Goal: Task Accomplishment & Management: Use online tool/utility

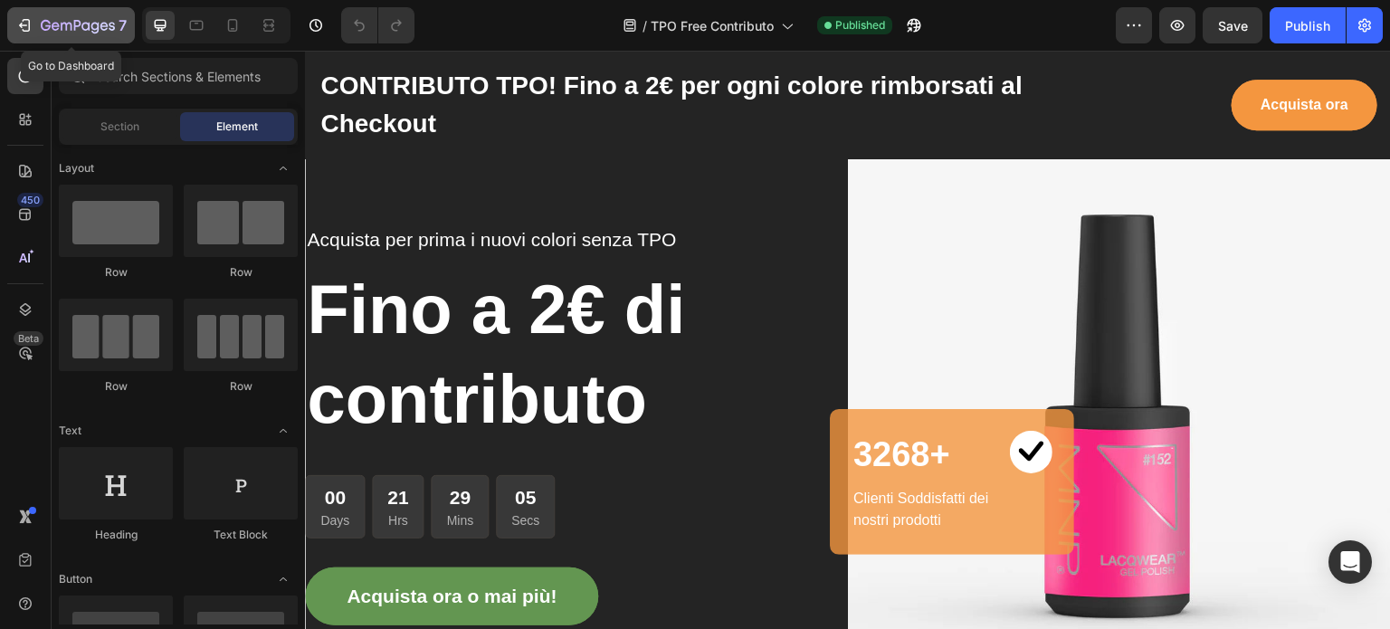
click at [26, 23] on icon "button" at bounding box center [24, 25] width 18 height 18
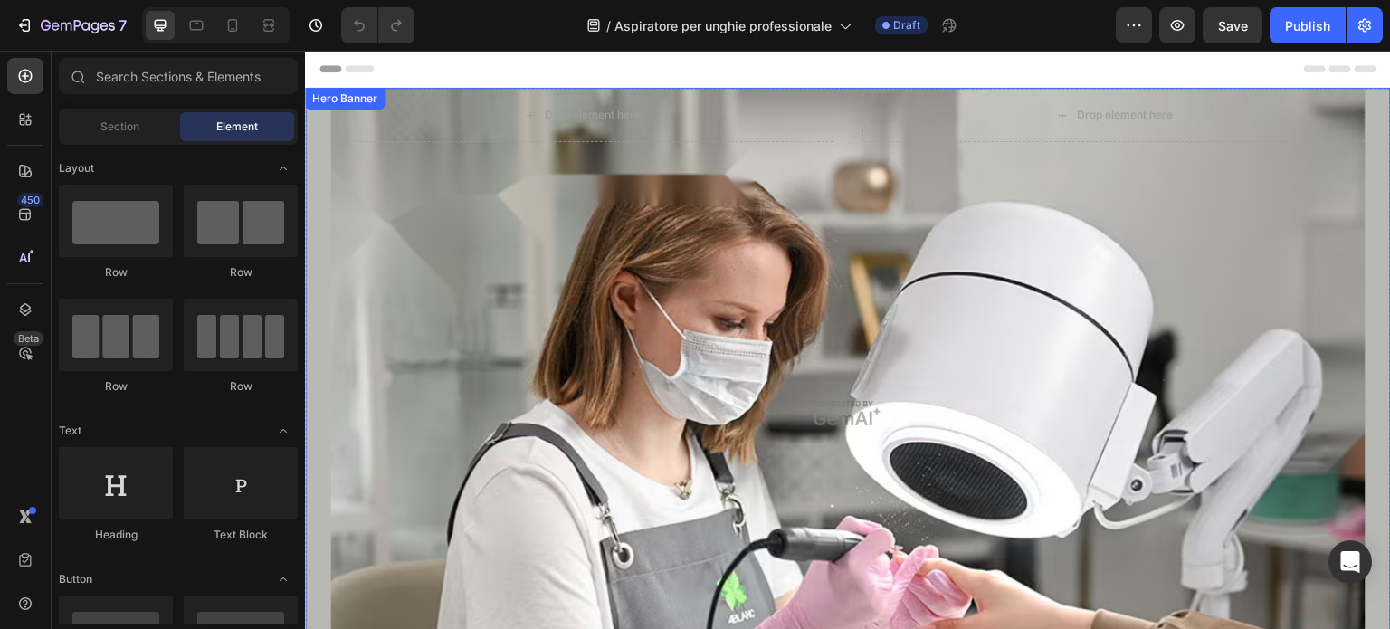
click at [853, 440] on div "Overlay" at bounding box center [847, 414] width 1035 height 652
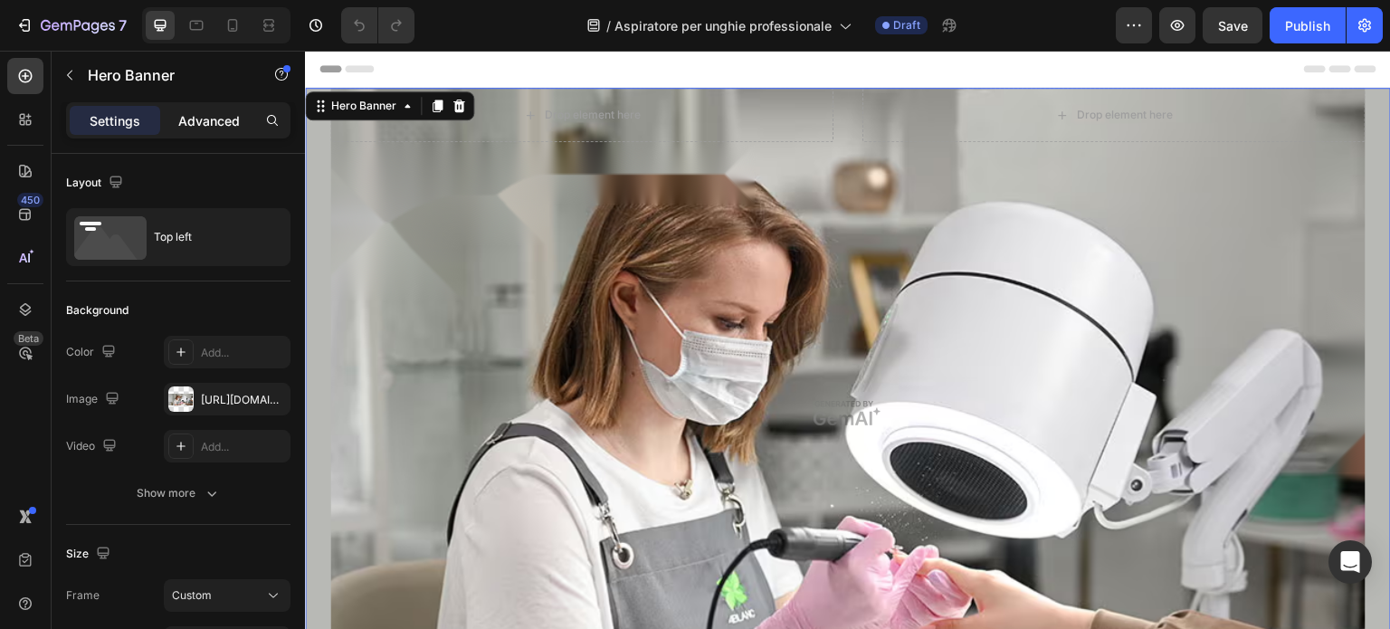
click at [216, 115] on p "Advanced" at bounding box center [209, 120] width 62 height 19
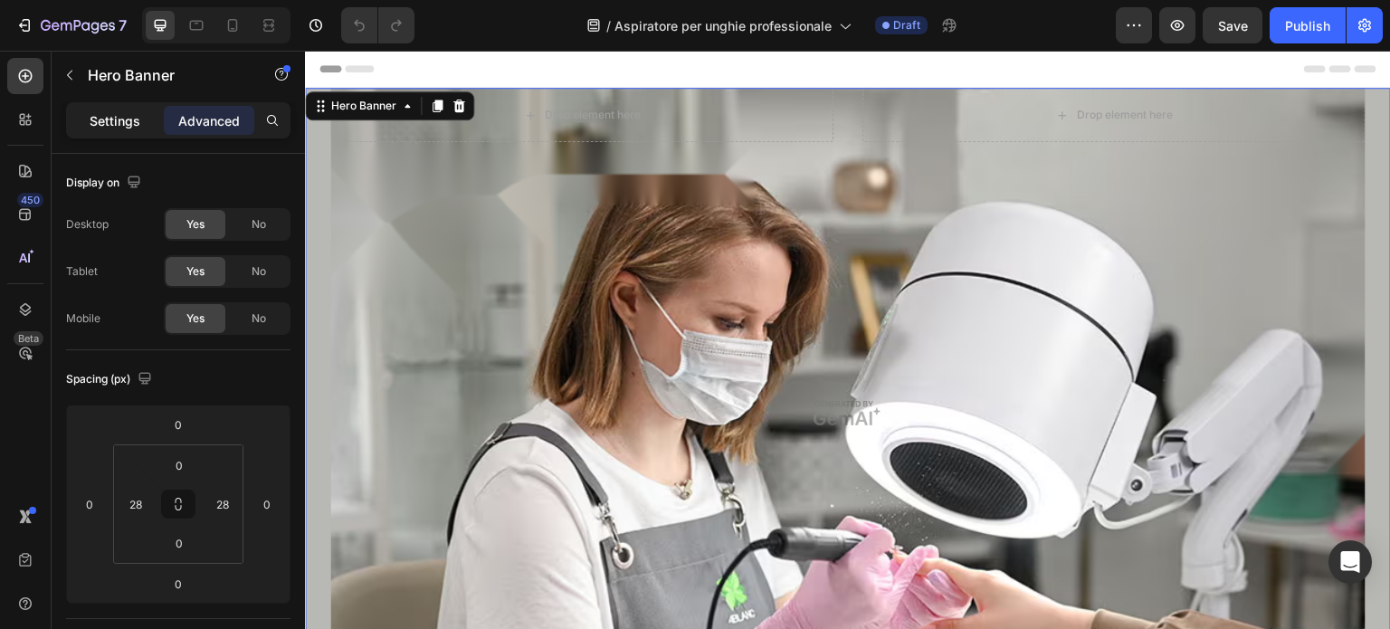
click at [127, 115] on p "Settings" at bounding box center [115, 120] width 51 height 19
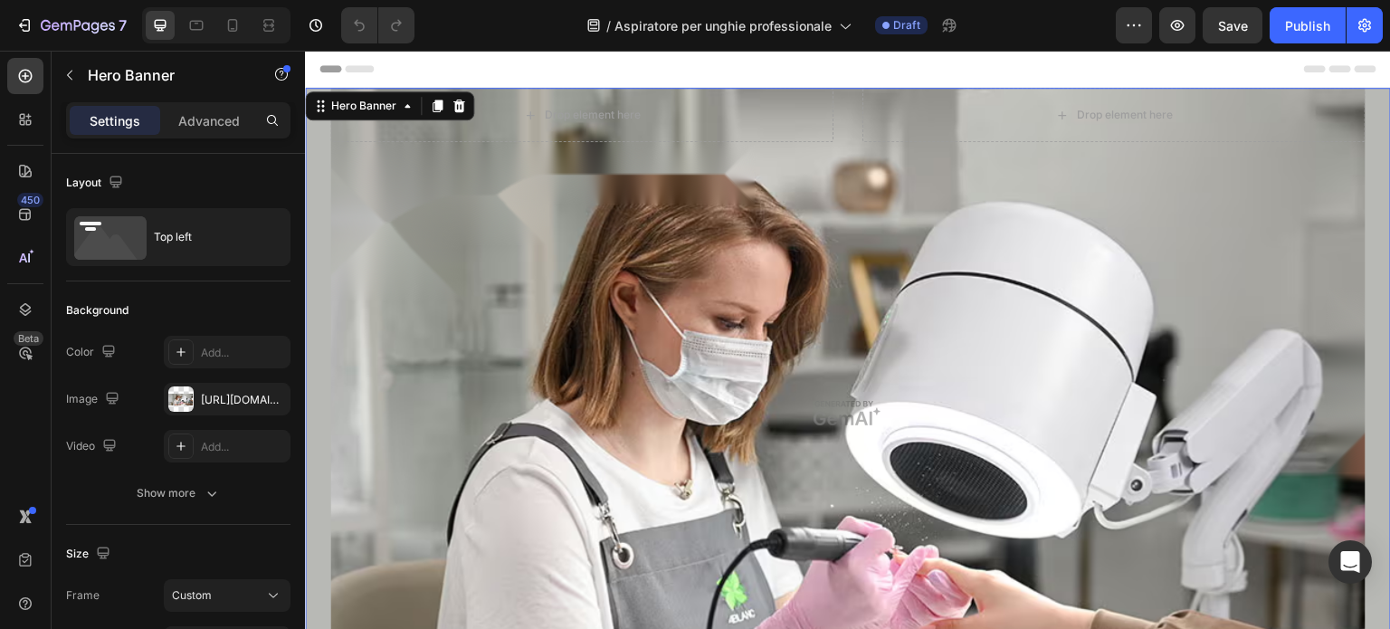
click at [878, 355] on div "Overlay" at bounding box center [847, 414] width 1035 height 652
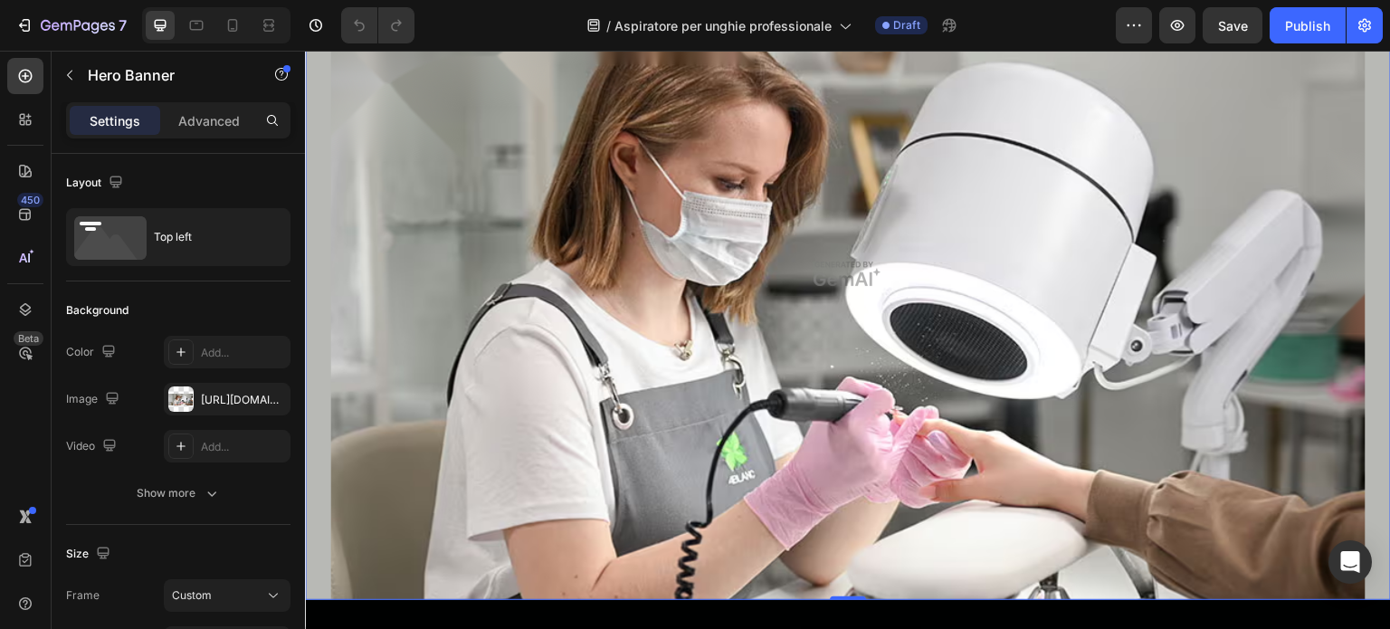
scroll to position [181, 0]
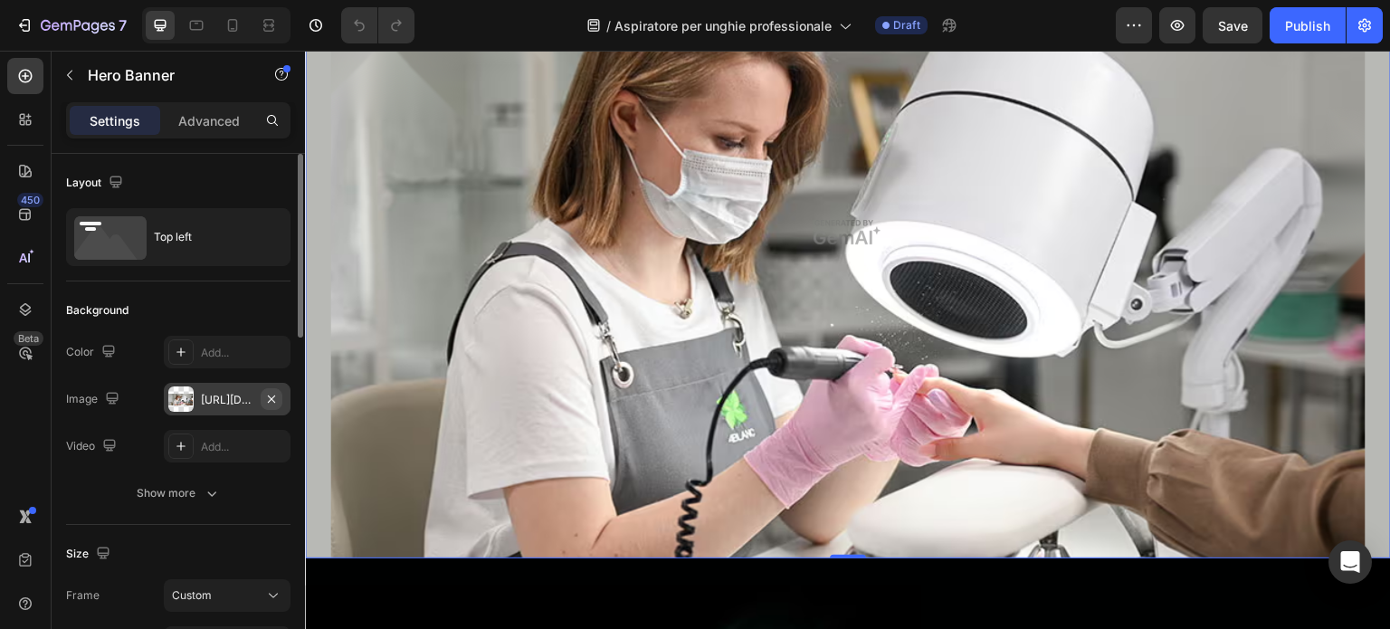
click at [273, 400] on icon "button" at bounding box center [271, 398] width 7 height 7
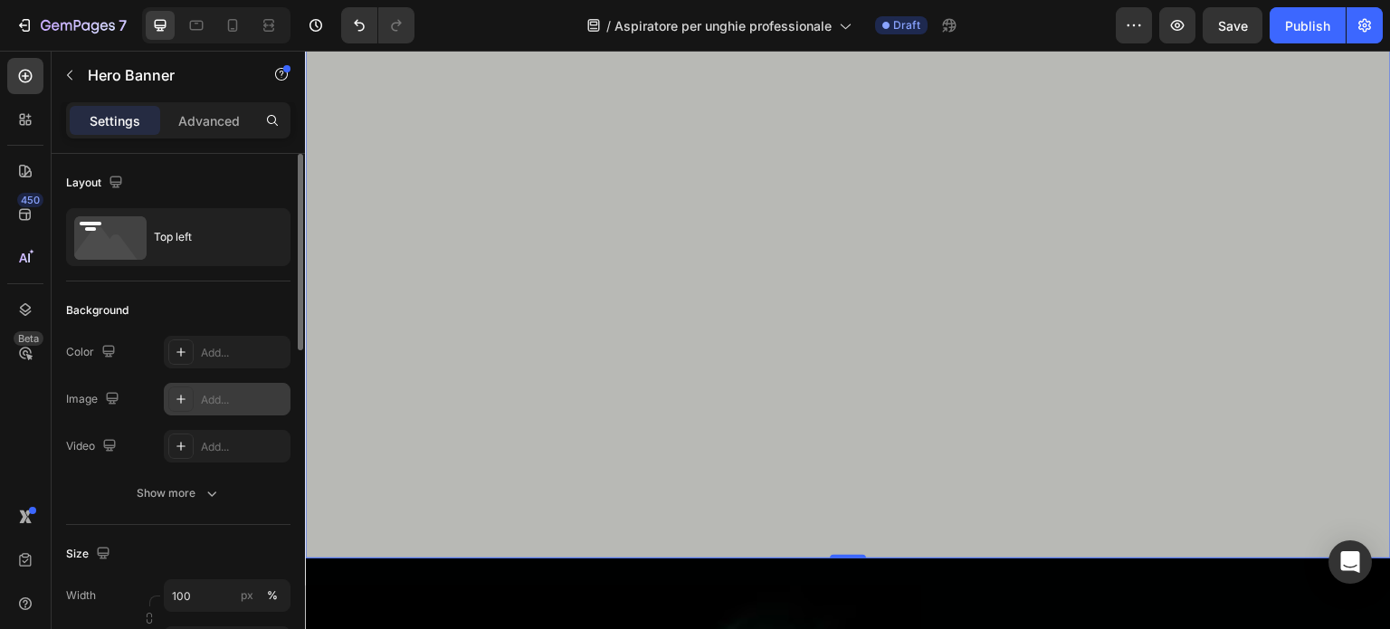
click at [219, 394] on div "Add..." at bounding box center [243, 400] width 85 height 16
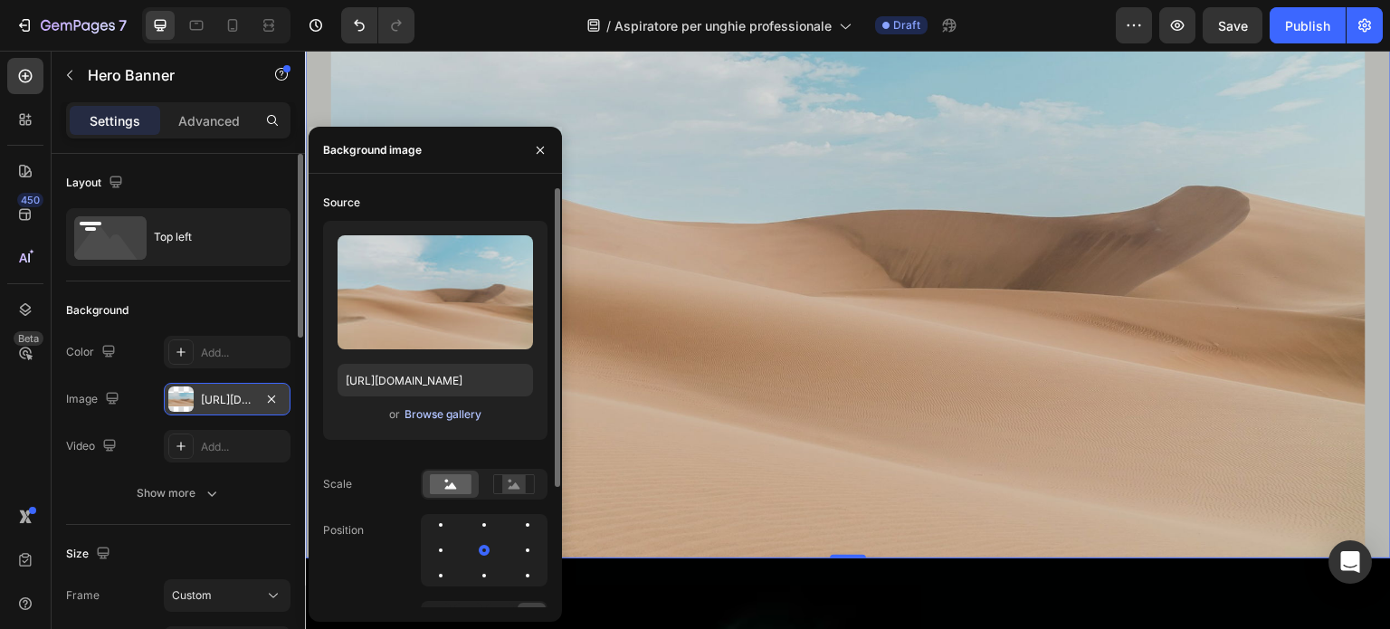
click at [436, 414] on div "Browse gallery" at bounding box center [443, 414] width 77 height 16
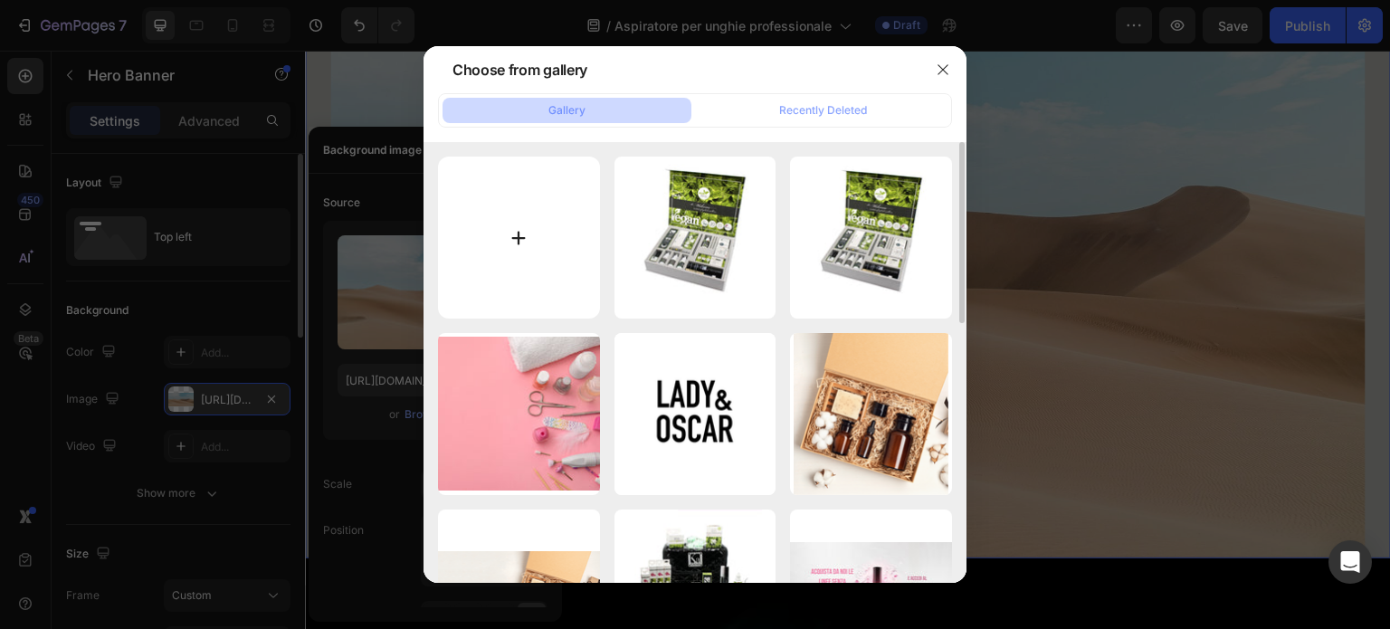
click at [529, 253] on input "file" at bounding box center [519, 238] width 162 height 162
type input "C:\fakepath\DSC_1690.JPG"
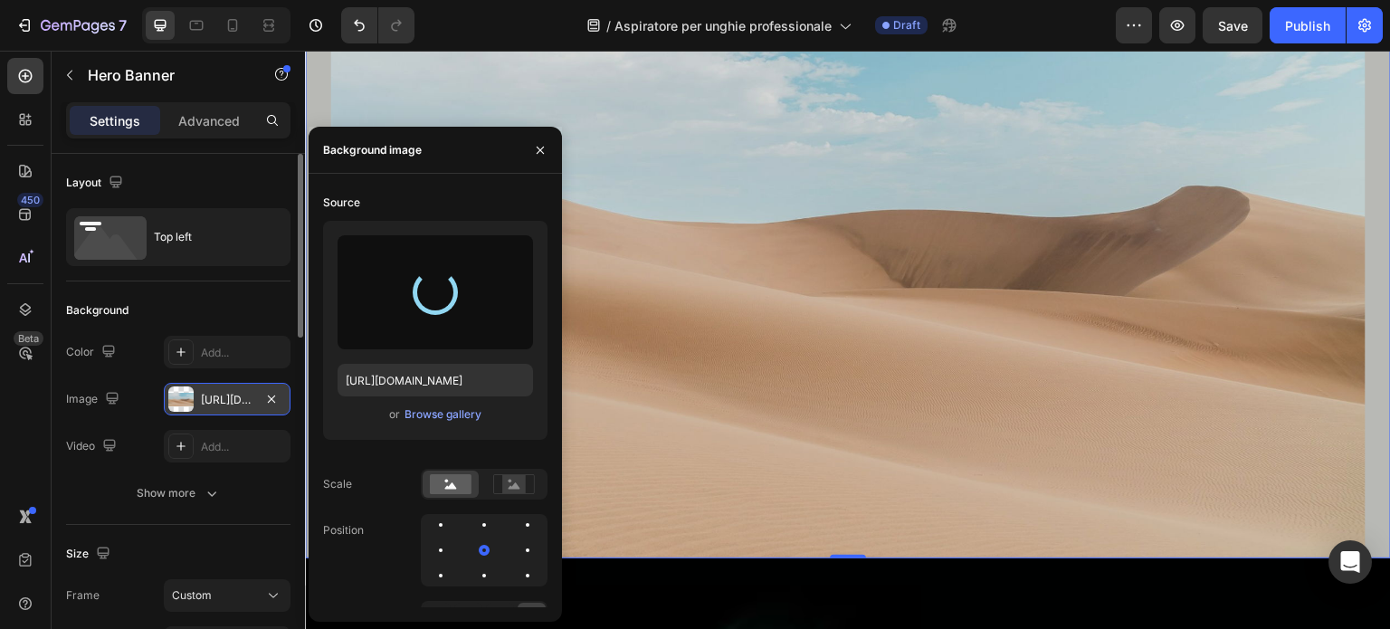
type input "[URL][DOMAIN_NAME]"
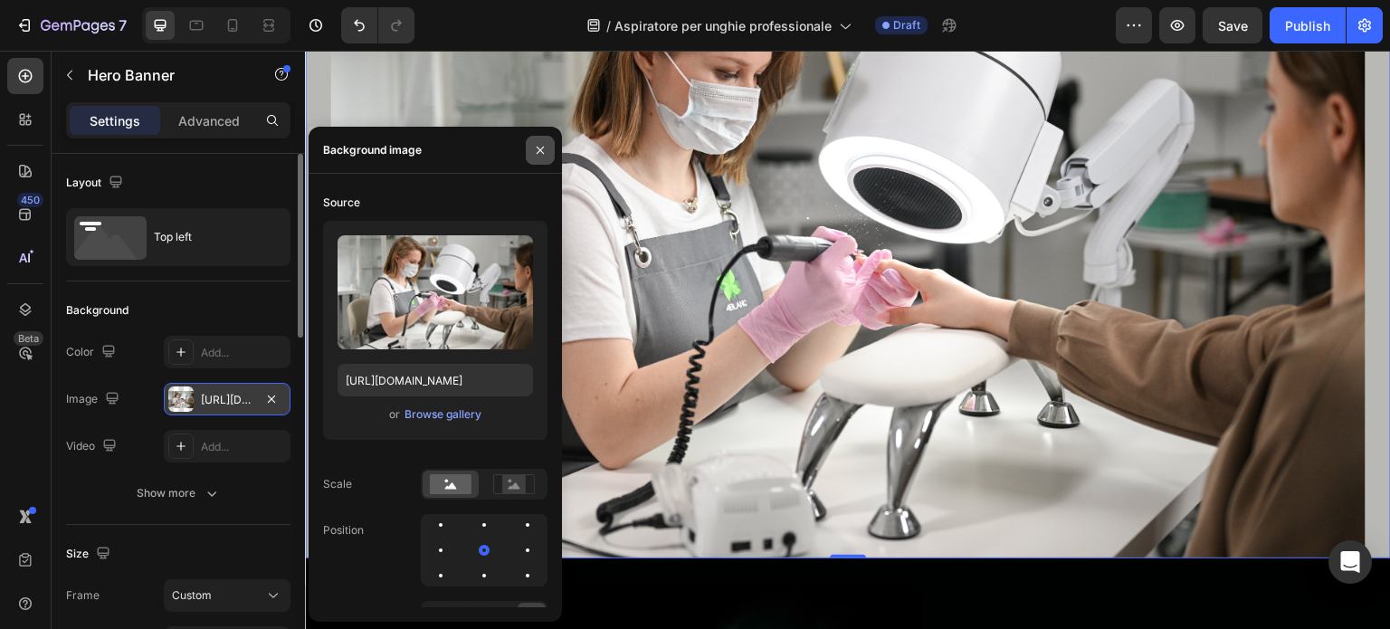
click at [538, 151] on icon "button" at bounding box center [540, 150] width 14 height 14
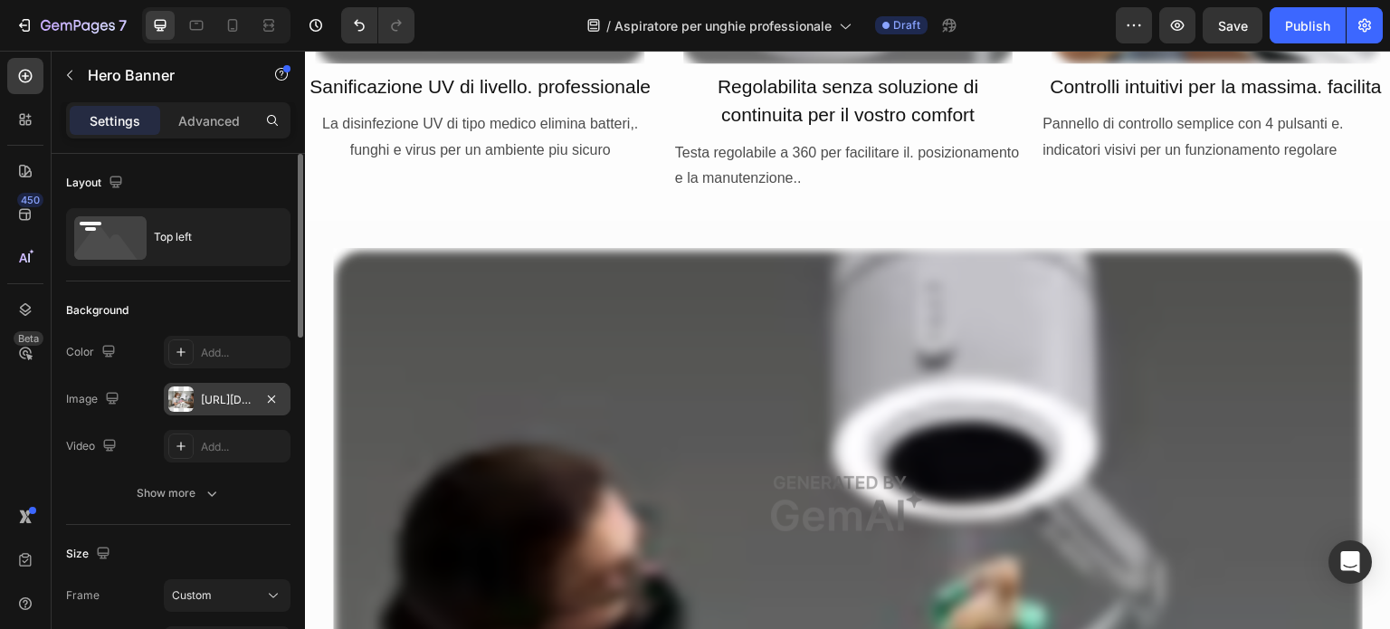
scroll to position [2625, 0]
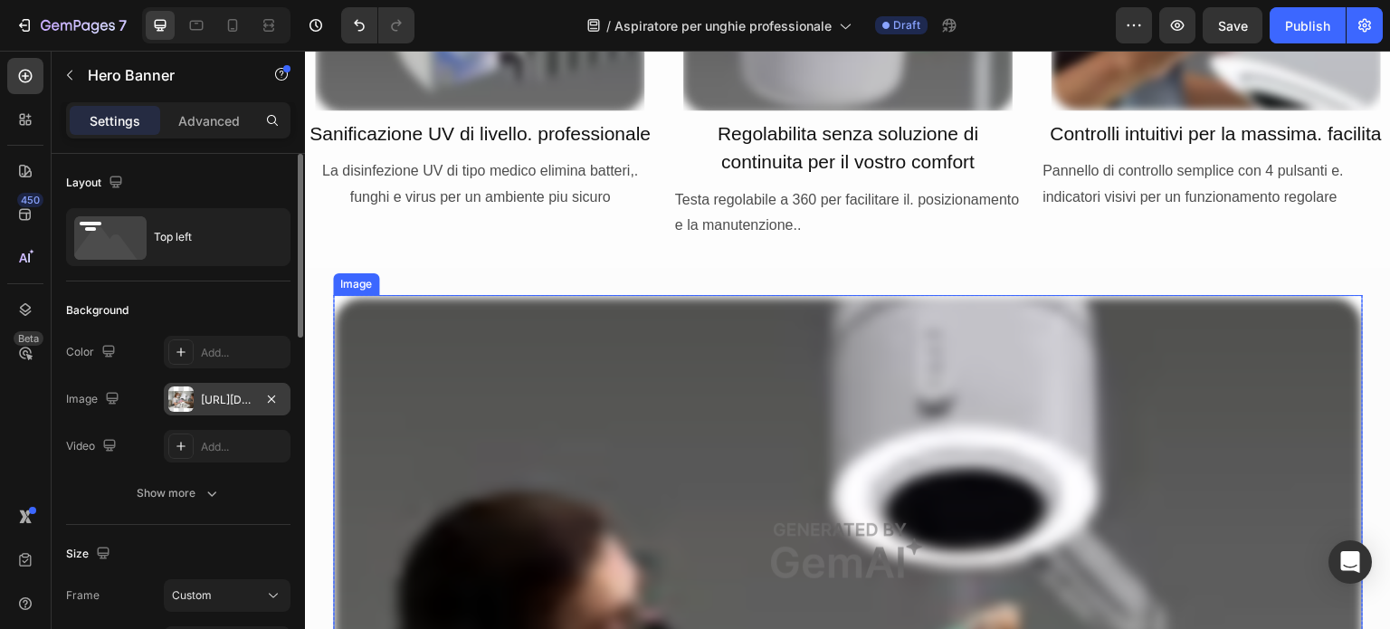
click at [612, 432] on img at bounding box center [848, 550] width 1030 height 511
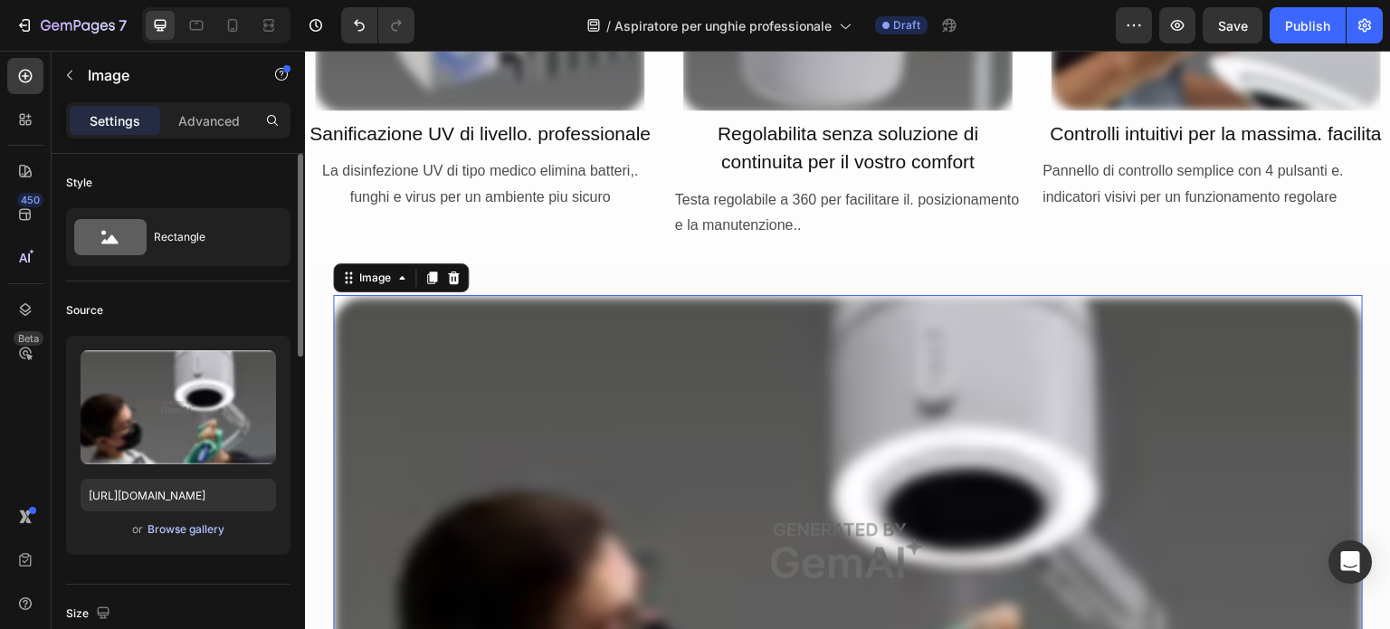
click at [208, 523] on div "Browse gallery" at bounding box center [186, 529] width 77 height 16
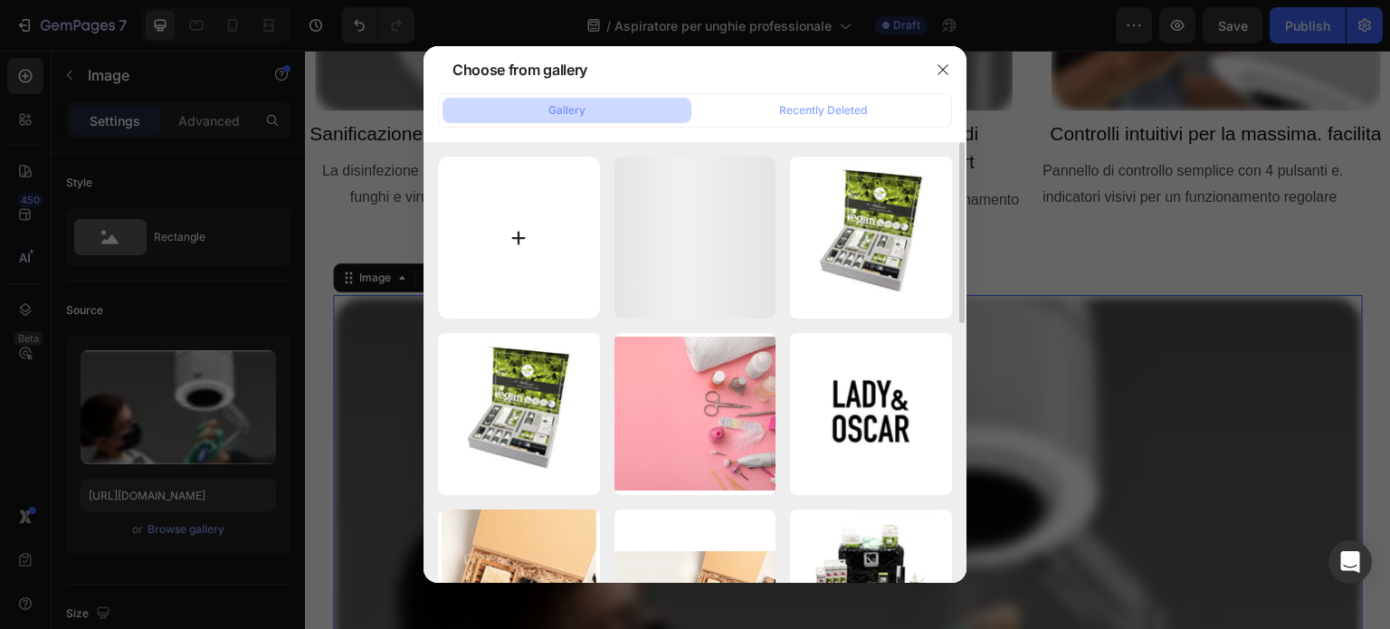
click at [543, 270] on input "file" at bounding box center [519, 238] width 162 height 162
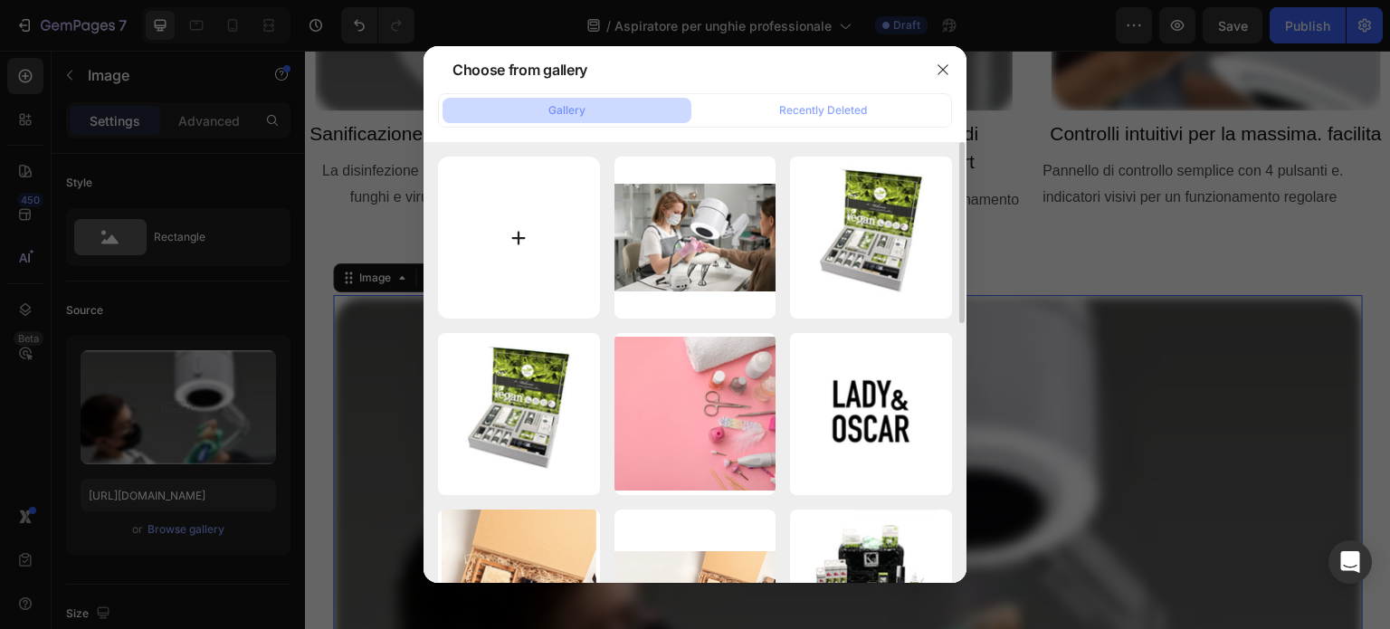
type input "C:\fakepath\DSC_1859.JPG"
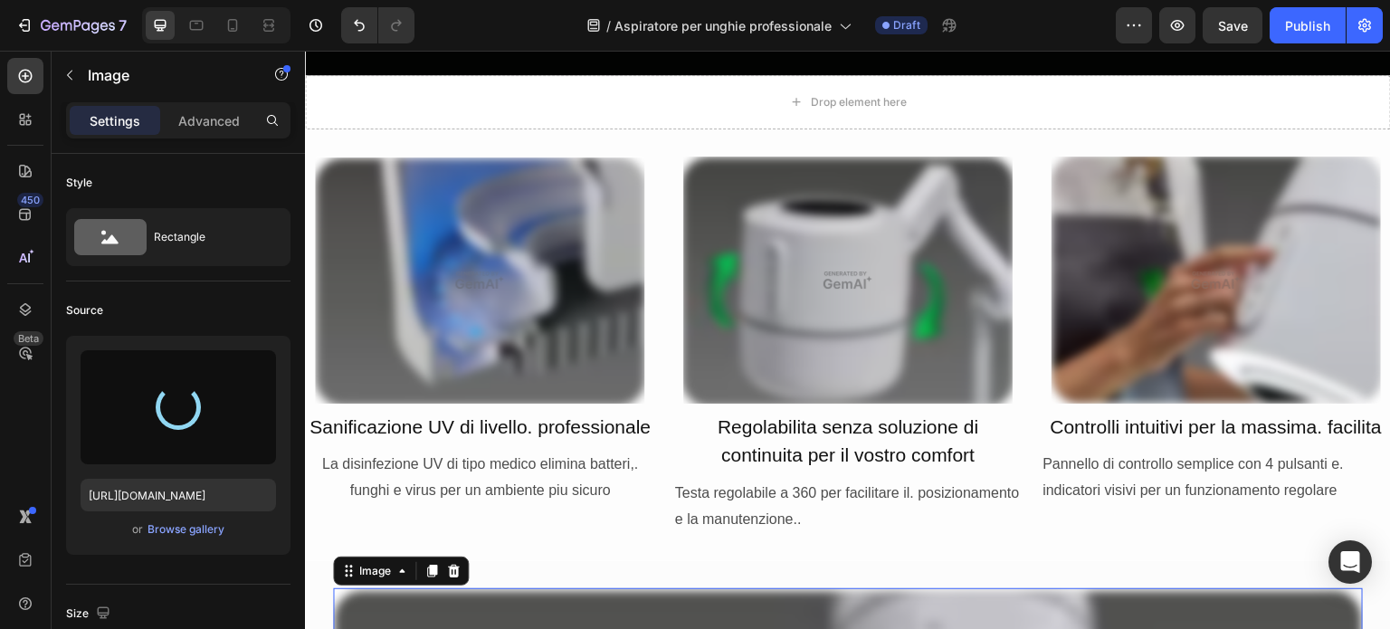
scroll to position [2263, 0]
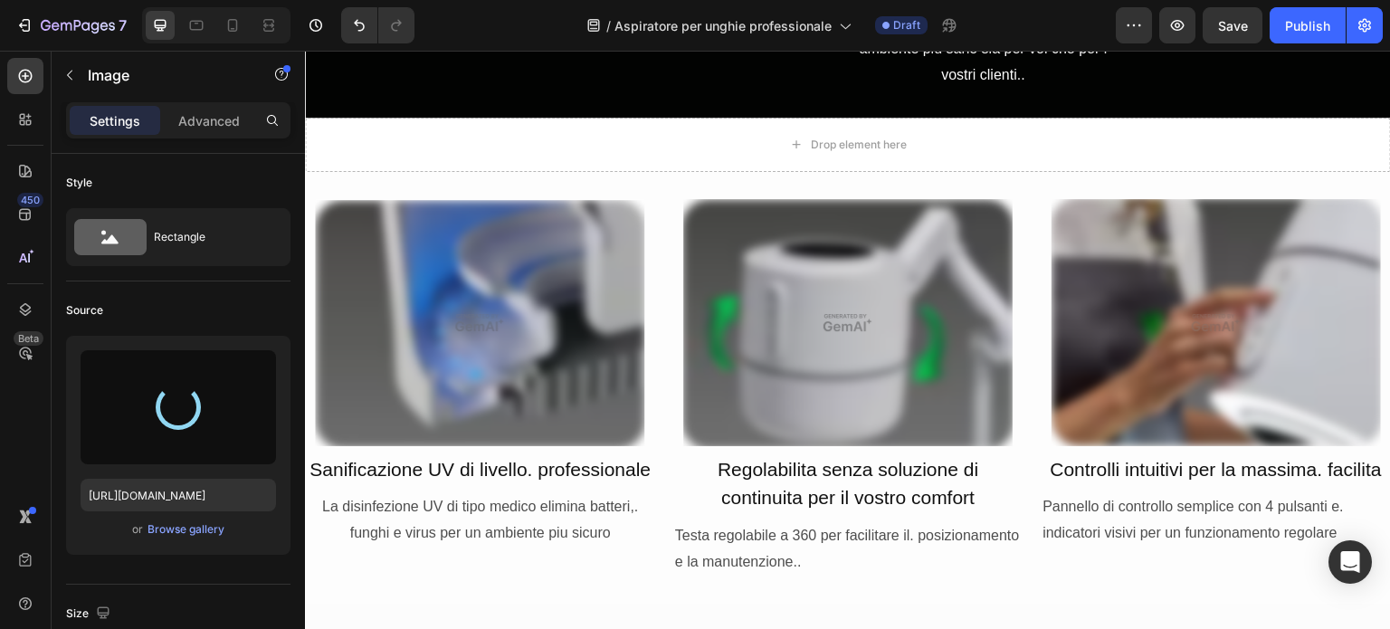
type input "https://cdn.shopify.com/s/files/1/0532/1447/8528/files/gempages_580735704665948…"
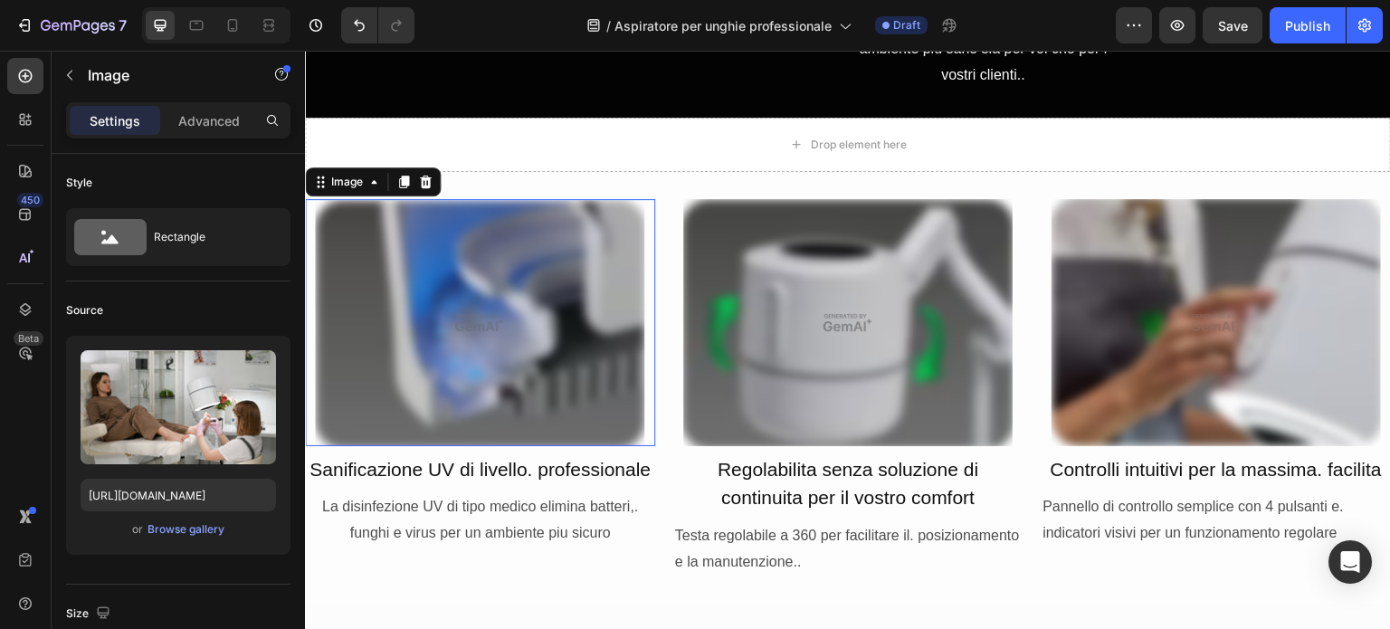
click at [501, 358] on img at bounding box center [479, 322] width 329 height 247
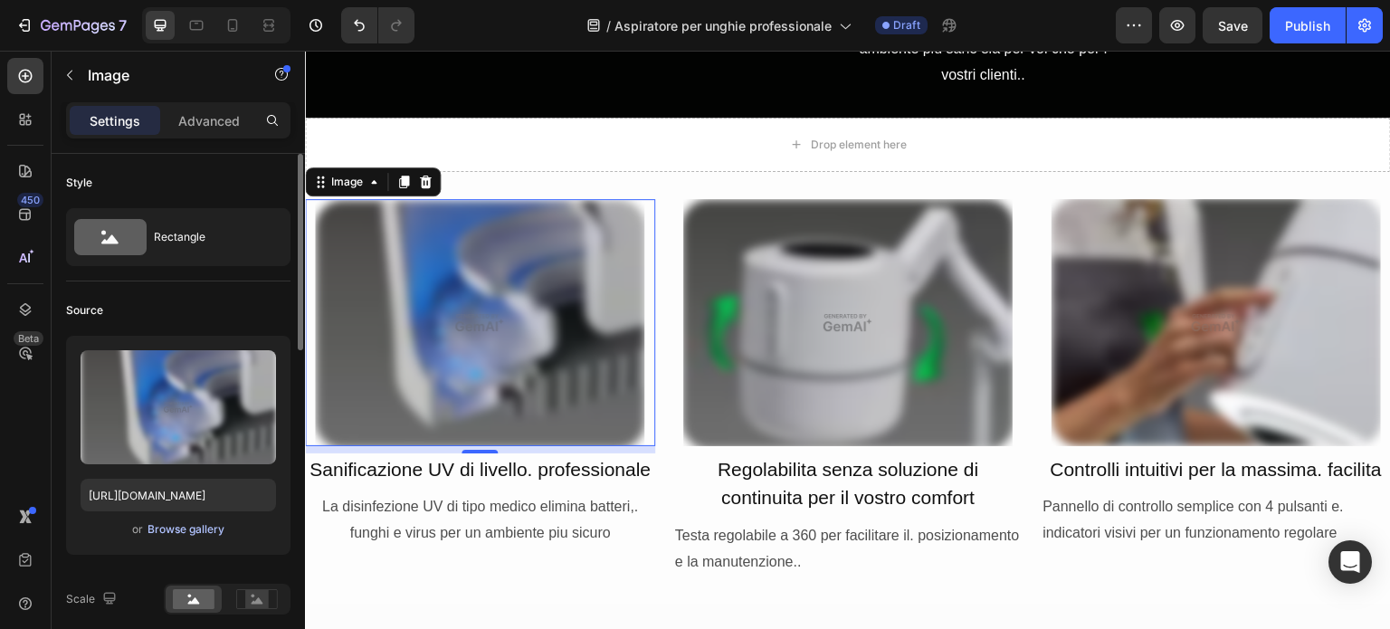
click at [157, 530] on div "Browse gallery" at bounding box center [186, 529] width 77 height 16
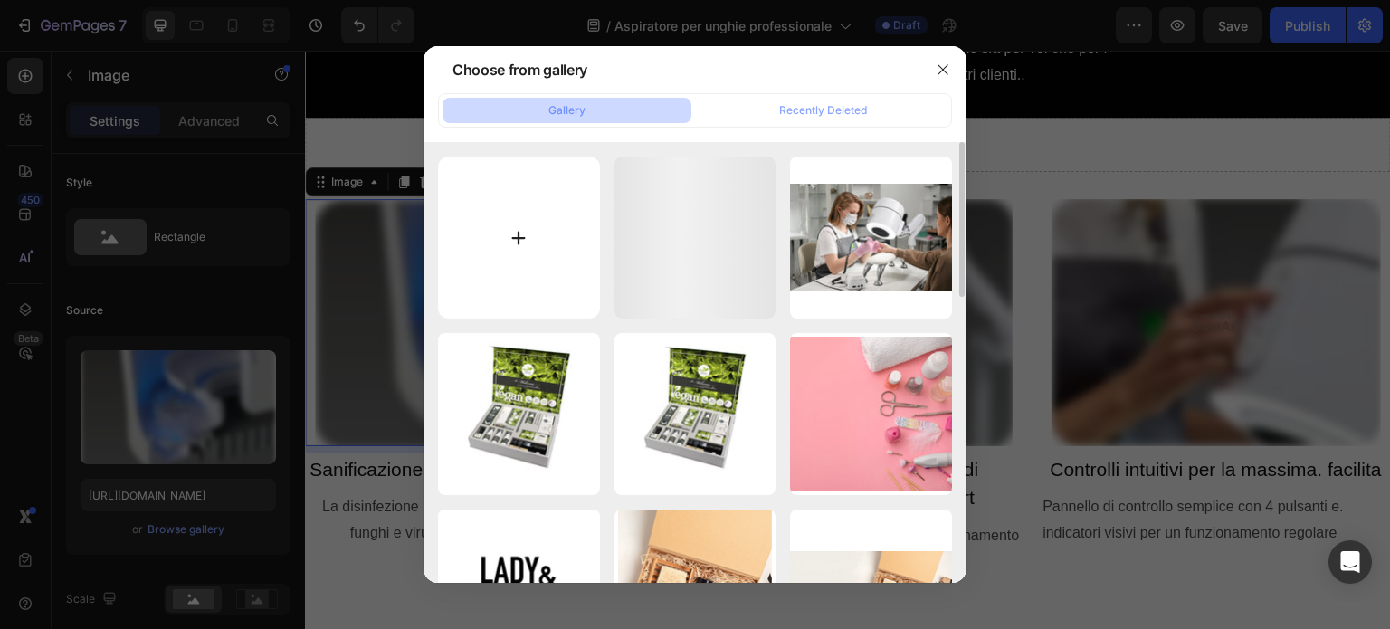
click at [506, 243] on input "file" at bounding box center [519, 238] width 162 height 162
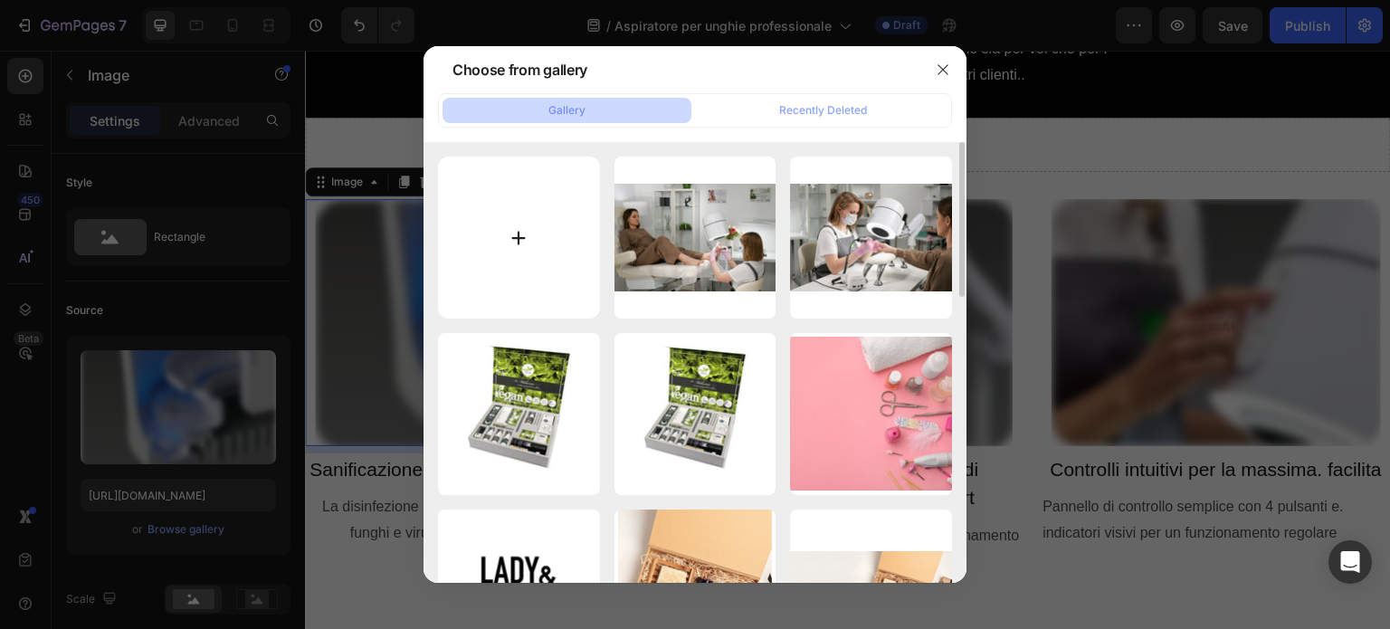
type input "C:\fakepath\Maestro-Sanitization.jpg"
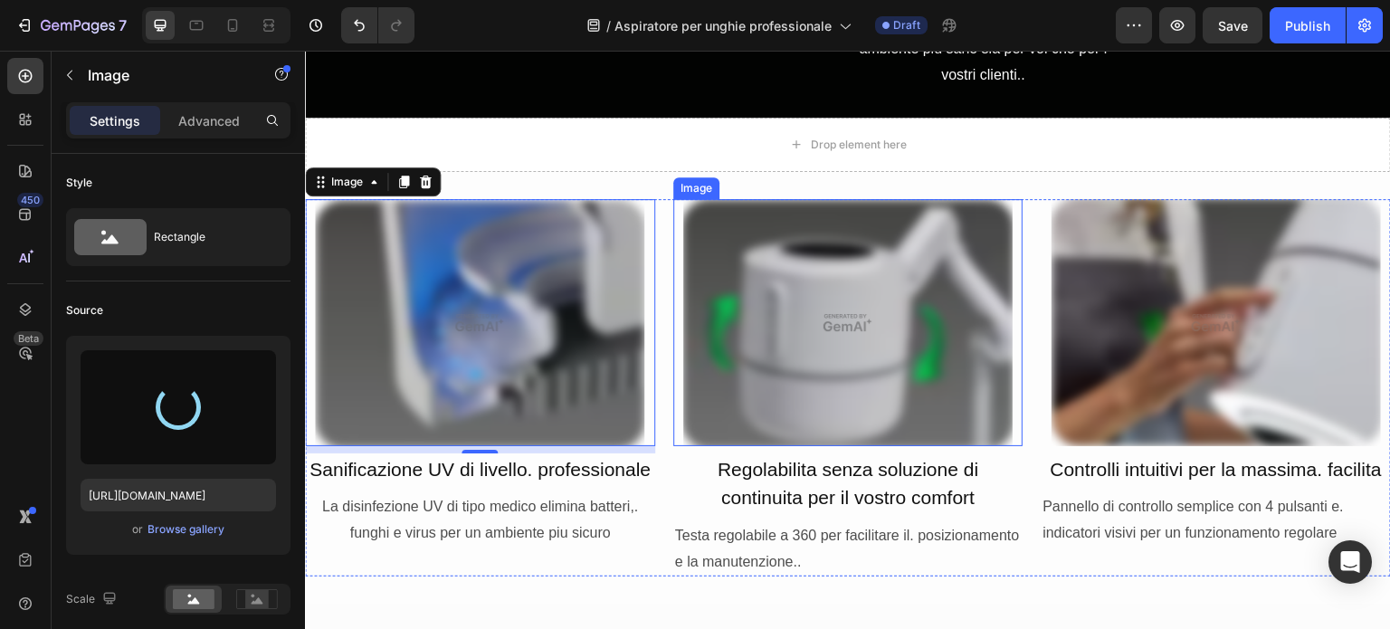
type input "[URL][DOMAIN_NAME]"
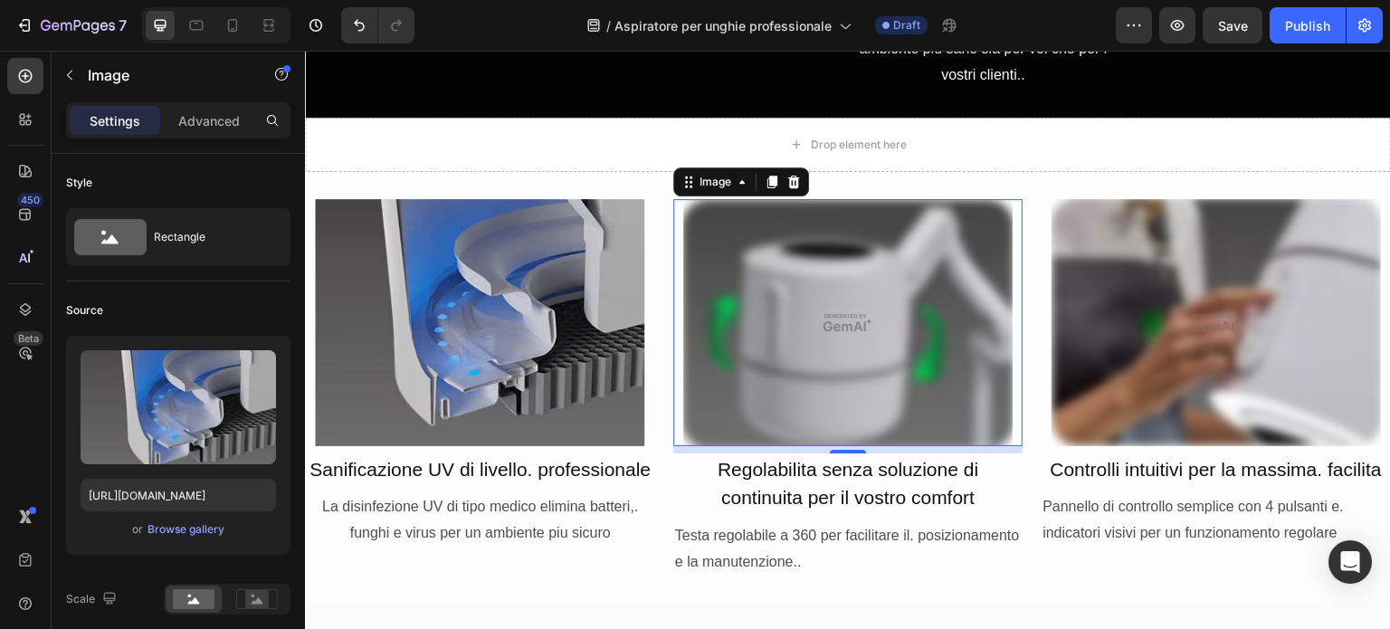
click at [850, 385] on img at bounding box center [847, 322] width 329 height 247
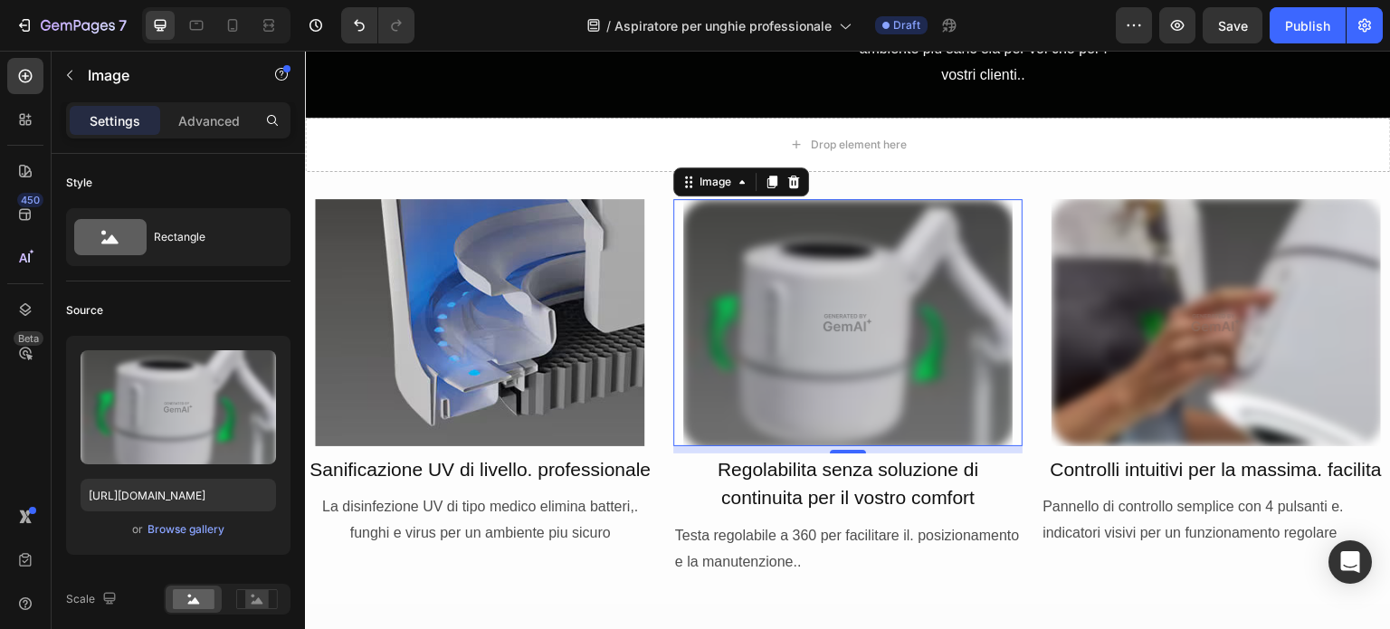
click at [852, 385] on img at bounding box center [847, 322] width 329 height 247
click at [221, 526] on div "Browse gallery" at bounding box center [186, 529] width 77 height 16
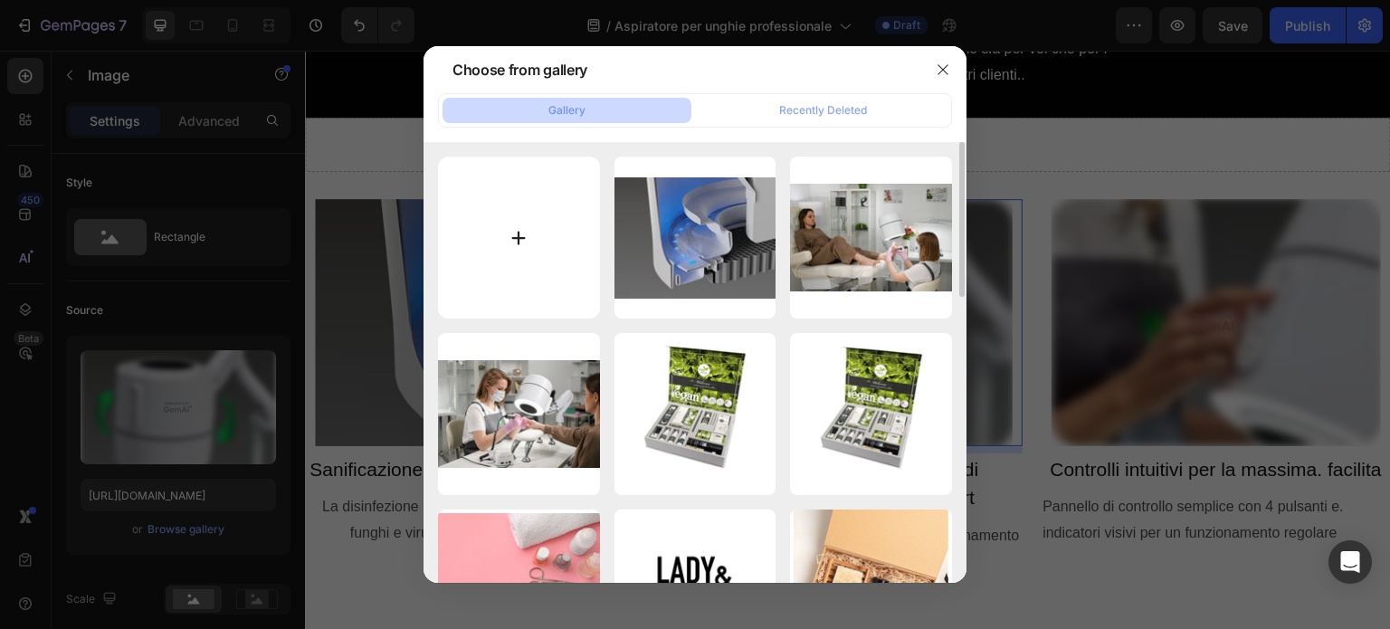
click at [556, 263] on input "file" at bounding box center [519, 238] width 162 height 162
type input "C:\fakepath\maestro-360-rotate.jpg"
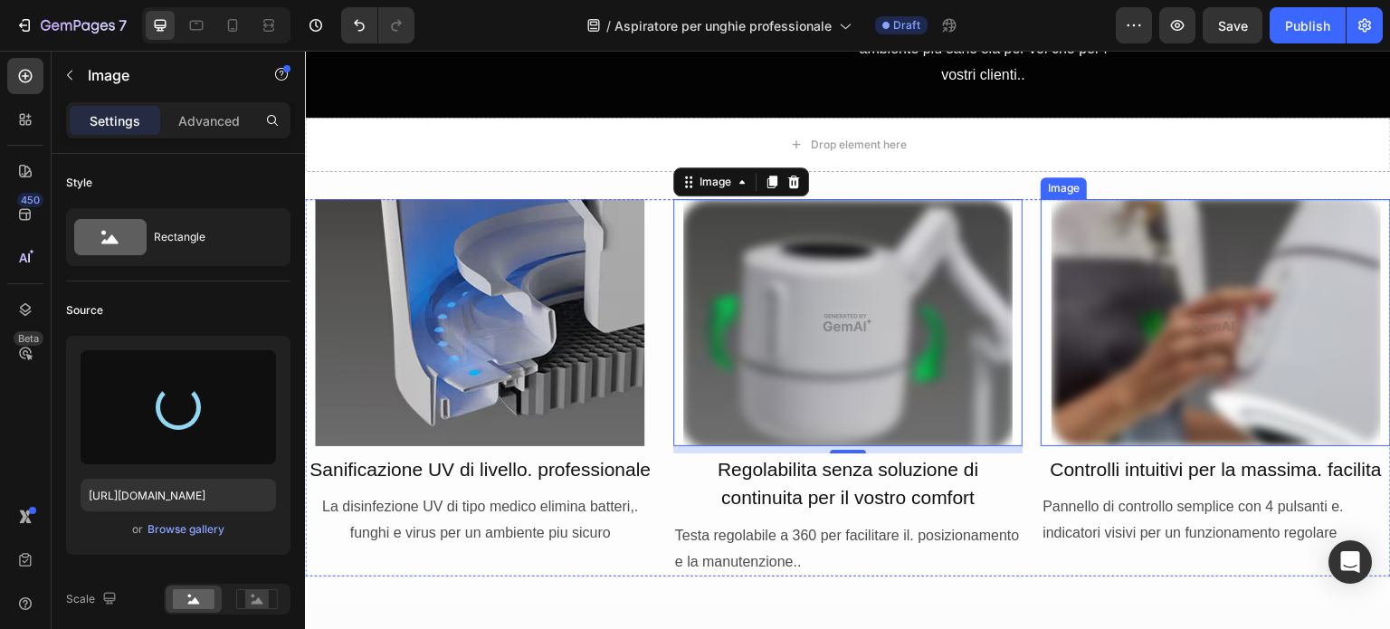
type input "https://cdn.shopify.com/s/files/1/0532/1447/8528/files/gempages_580735704665948…"
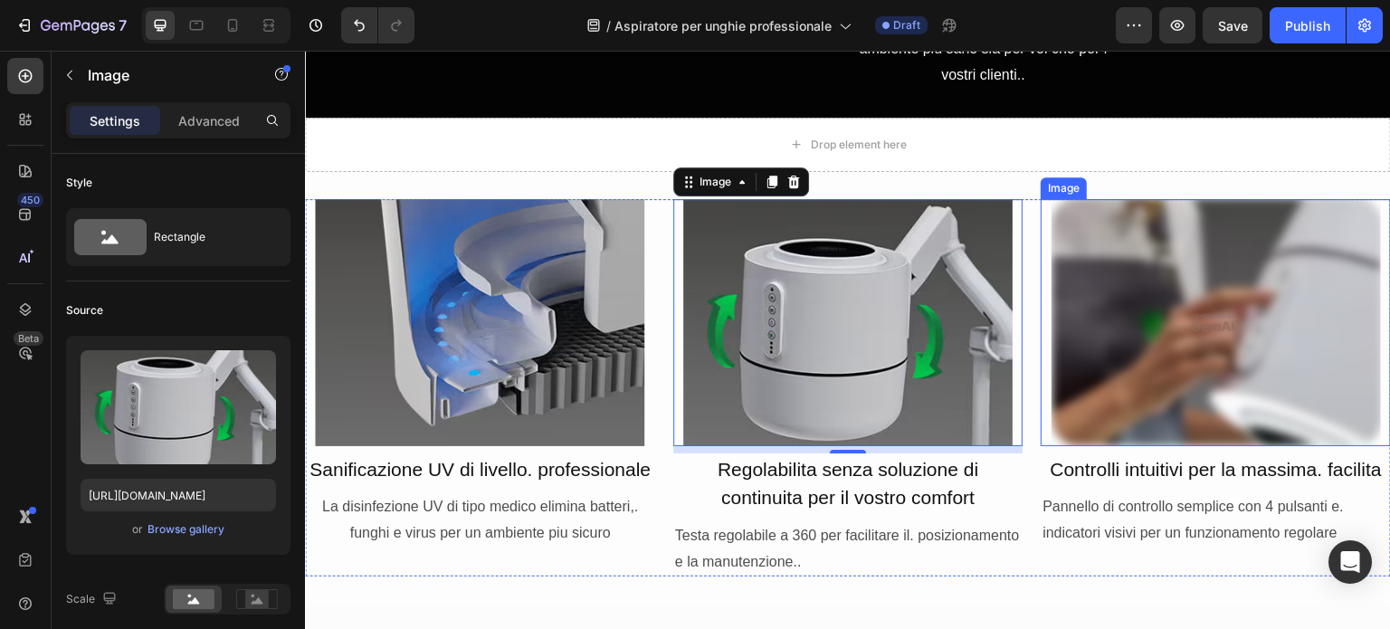
click at [1204, 360] on img at bounding box center [1216, 322] width 329 height 247
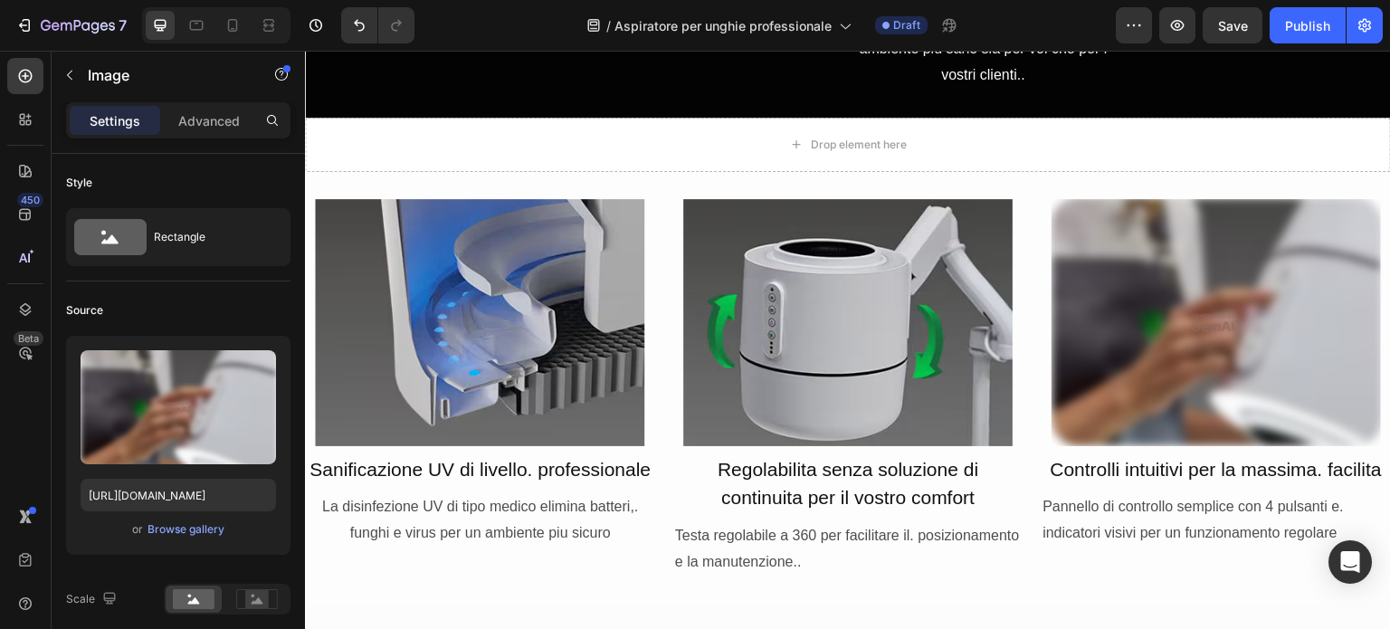
click at [1216, 358] on img at bounding box center [1216, 322] width 329 height 247
click at [1195, 311] on img at bounding box center [1216, 322] width 329 height 247
click at [168, 530] on div "Browse gallery" at bounding box center [186, 529] width 77 height 16
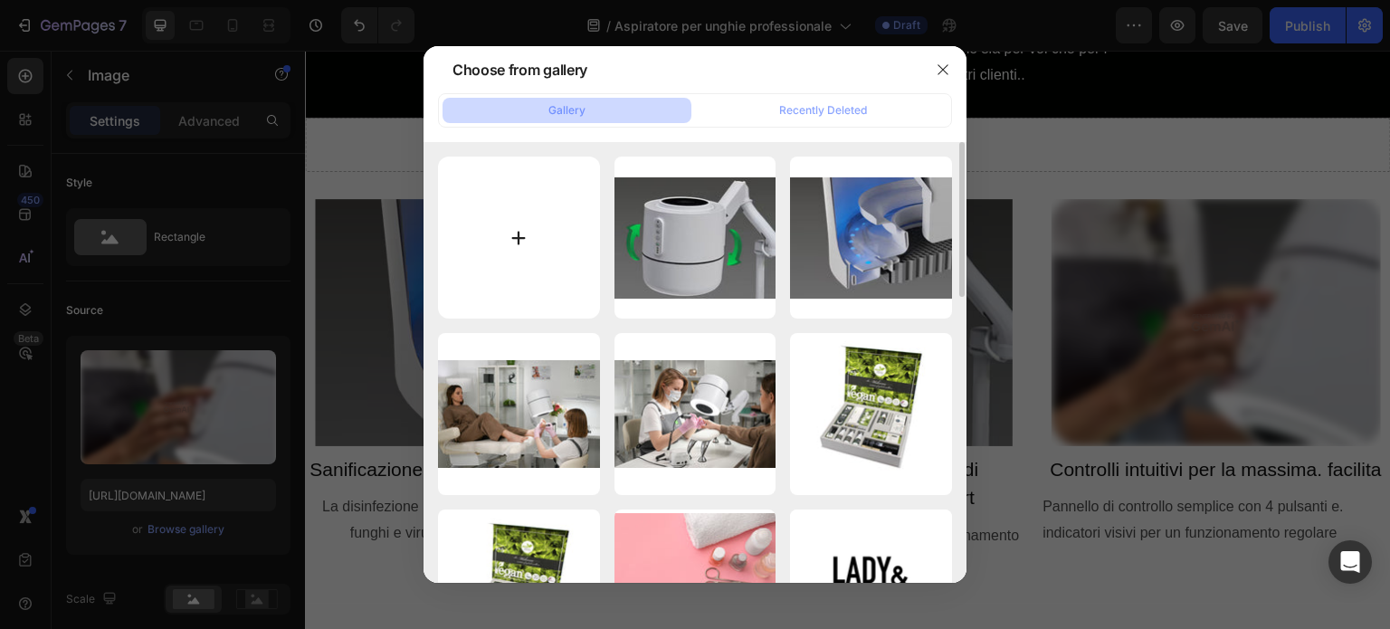
click at [510, 259] on input "file" at bounding box center [519, 238] width 162 height 162
click at [520, 243] on input "file" at bounding box center [519, 238] width 162 height 162
type input "C:\fakepath\Maestro-Control-Buttons.jpg"
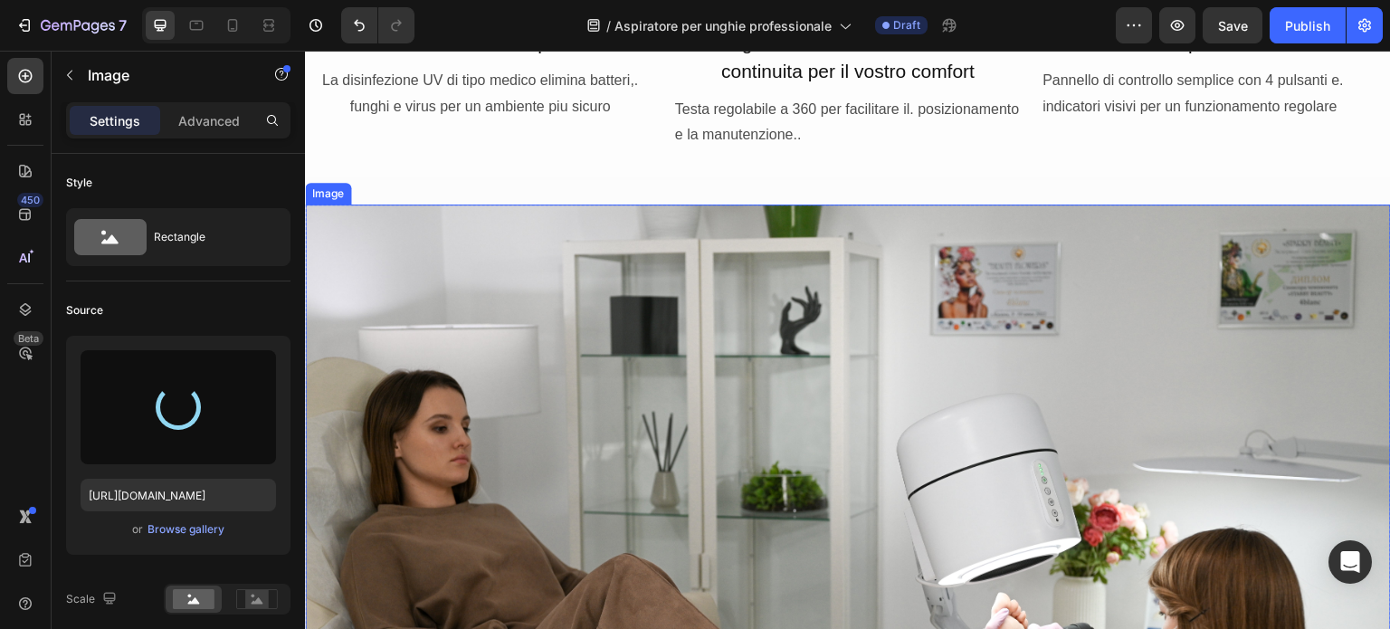
type input "https://cdn.shopify.com/s/files/1/0532/1447/8528/files/gempages_580735704665948…"
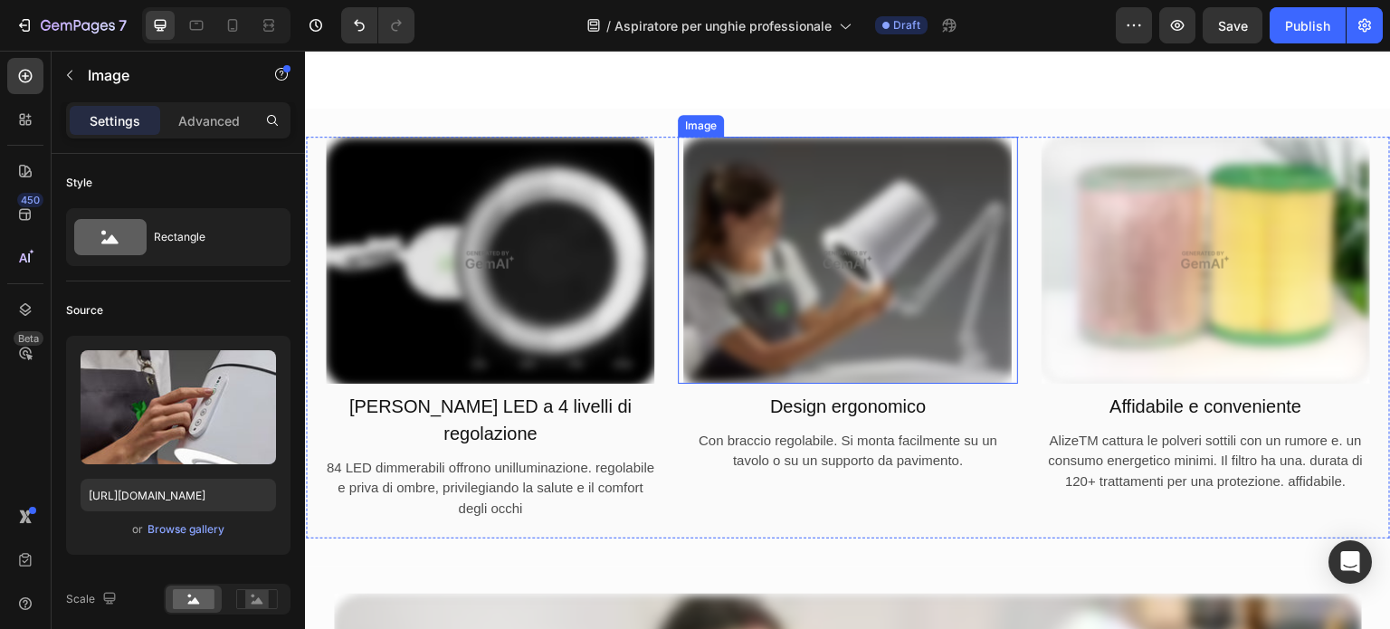
scroll to position [3711, 0]
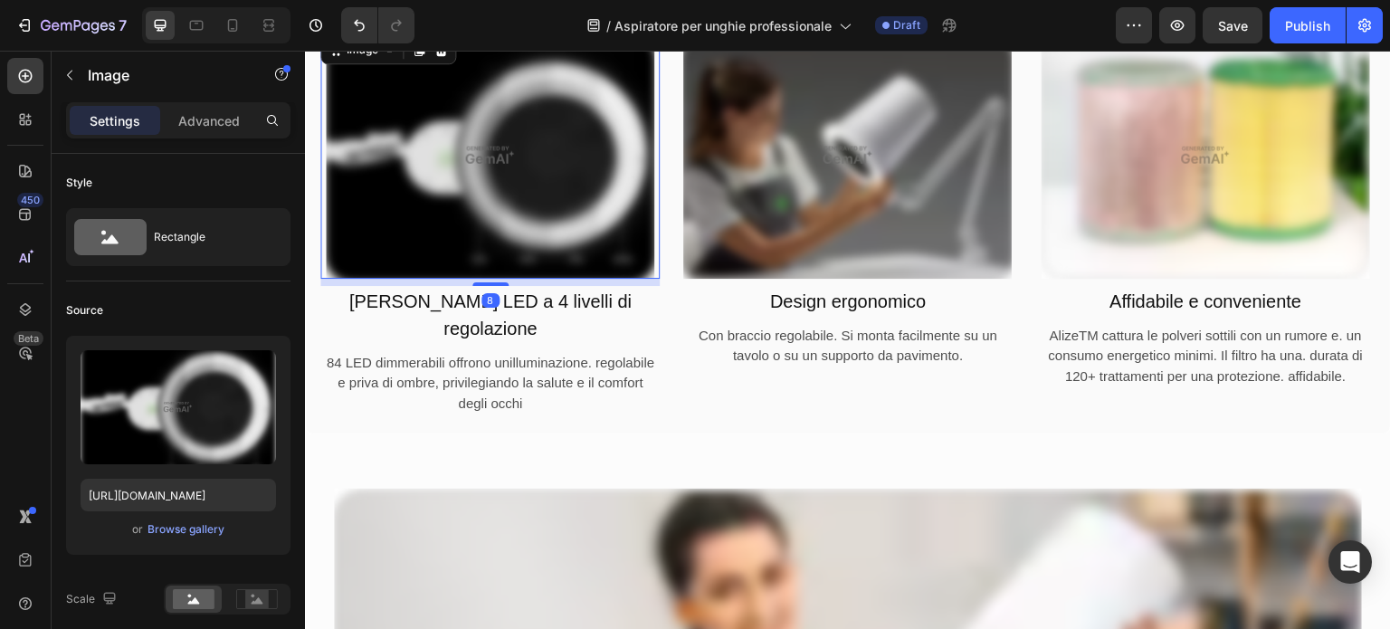
click at [528, 206] on img at bounding box center [490, 155] width 329 height 246
click at [183, 529] on div "Browse gallery" at bounding box center [186, 529] width 77 height 16
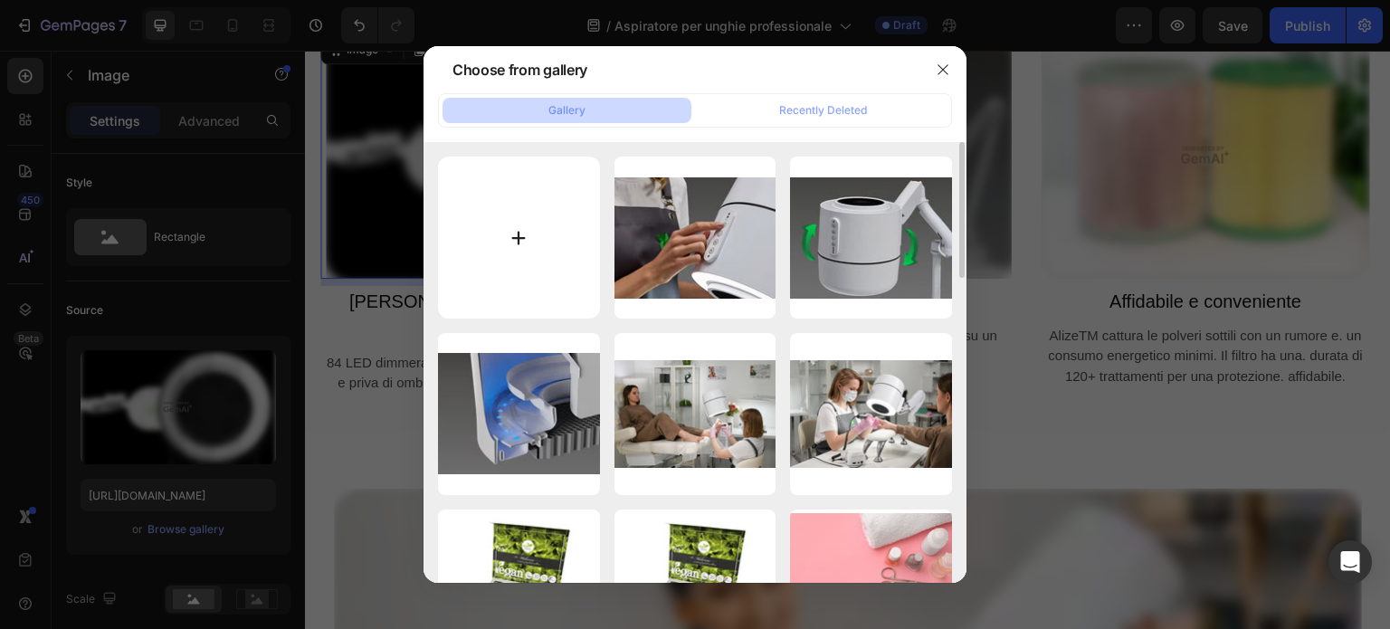
click at [525, 280] on input "file" at bounding box center [519, 238] width 162 height 162
type input "C:\fakepath\brightness.jpg"
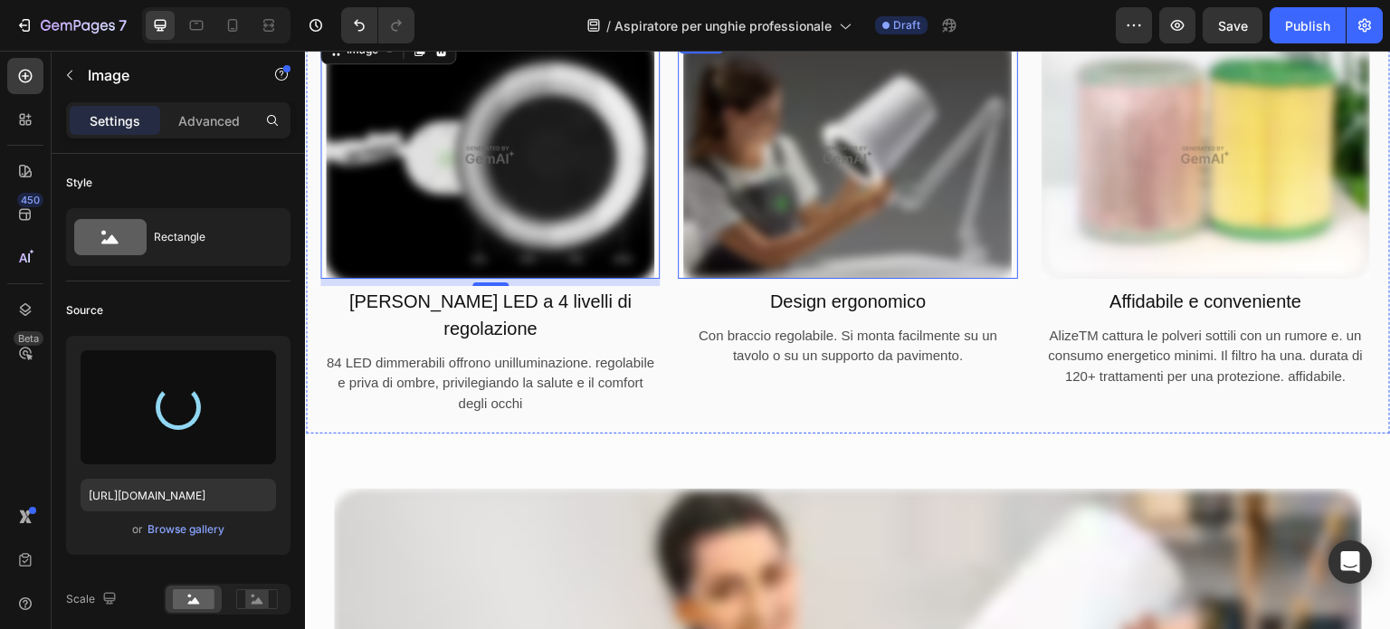
type input "https://cdn.shopify.com/s/files/1/0532/1447/8528/files/gempages_580735704665948…"
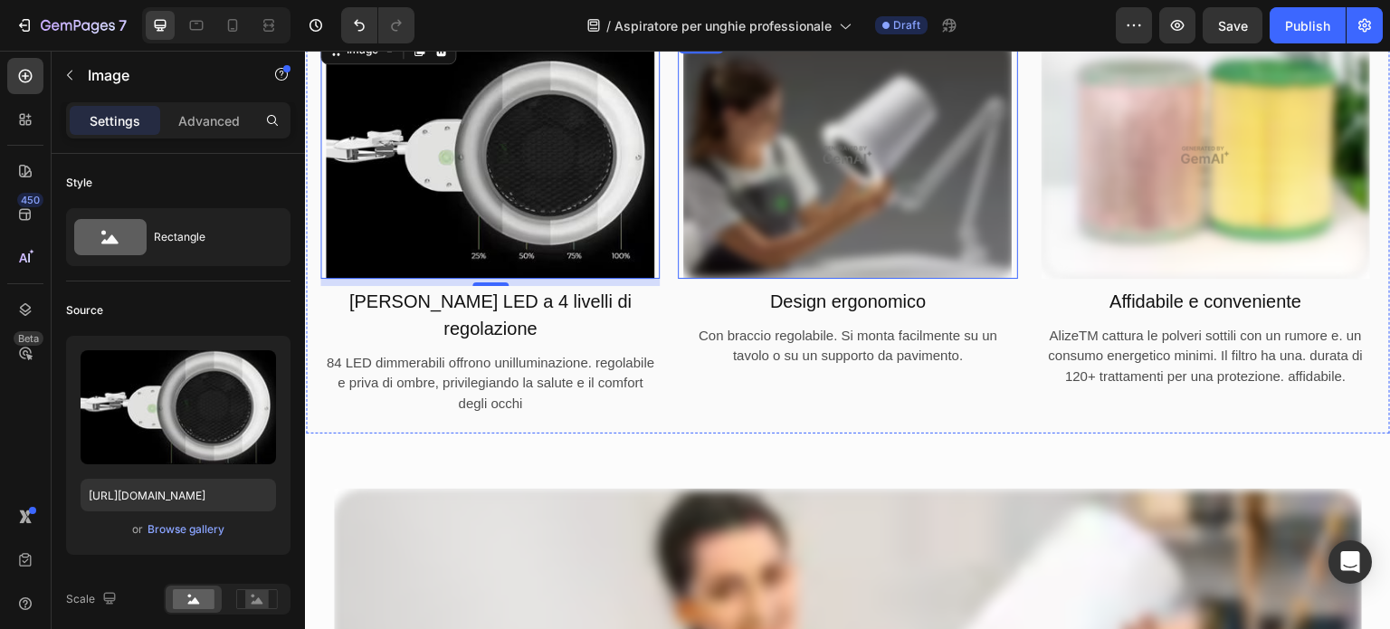
click at [837, 187] on img at bounding box center [847, 155] width 329 height 246
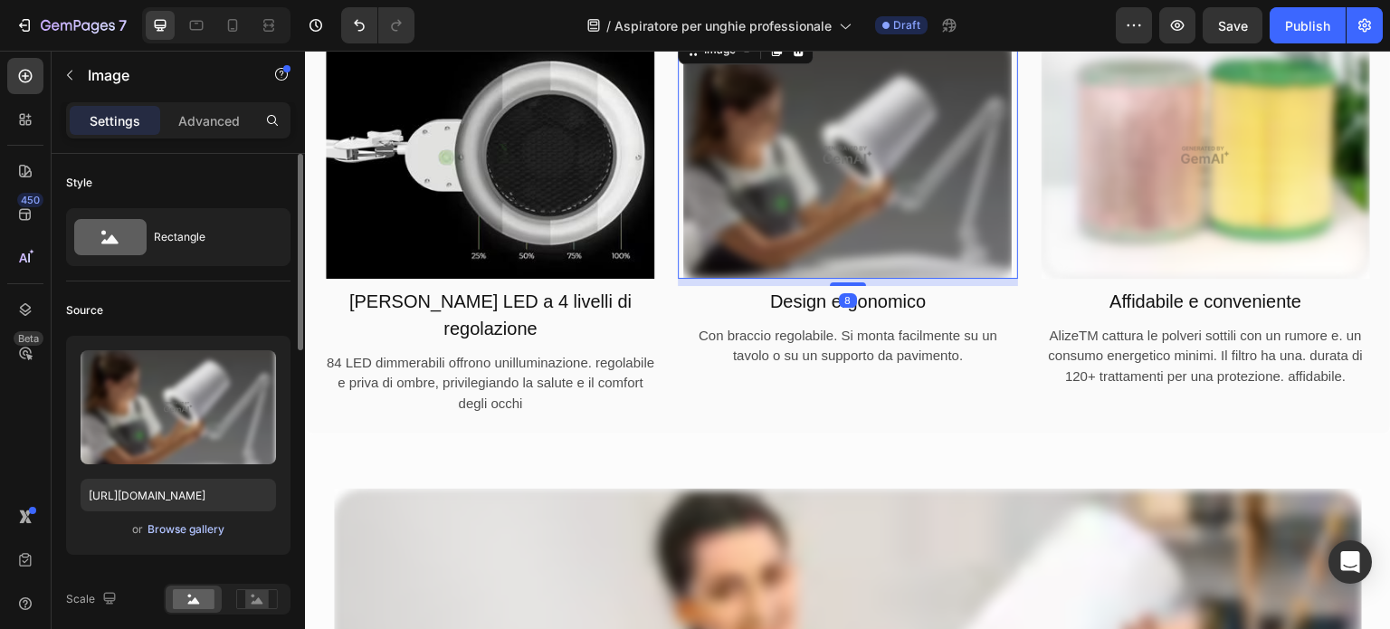
click at [169, 524] on div "Browse gallery" at bounding box center [186, 529] width 77 height 16
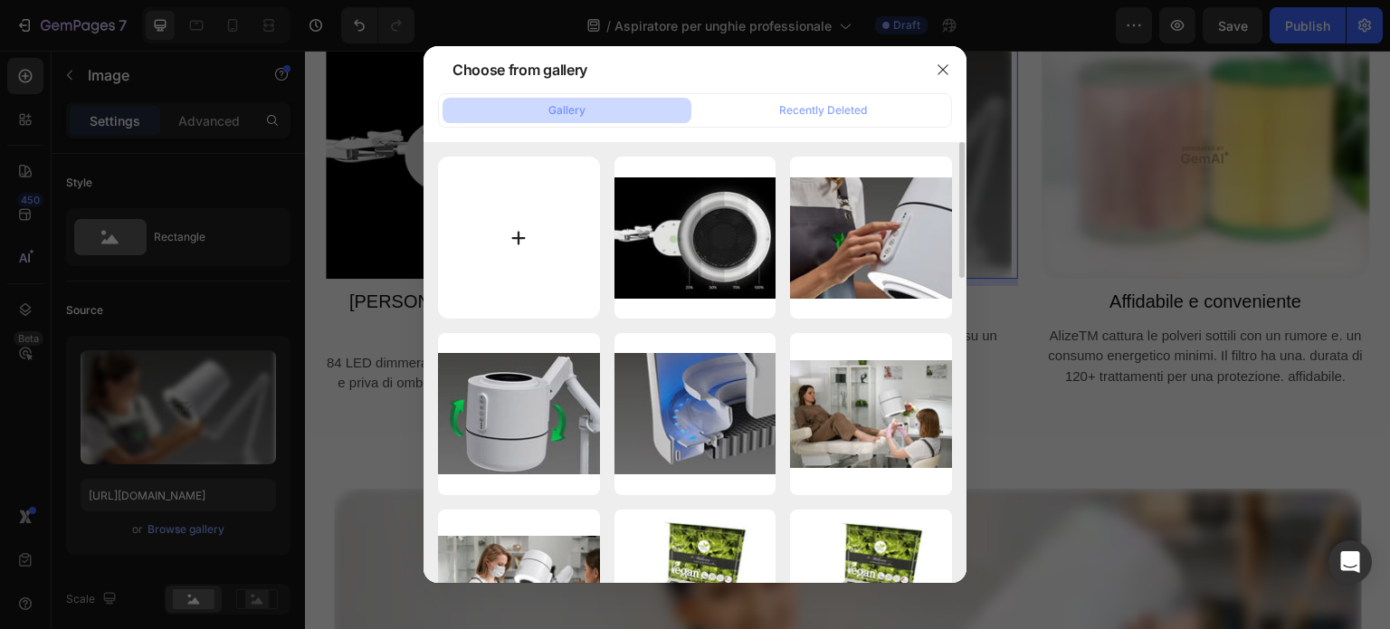
click at [510, 234] on input "file" at bounding box center [519, 238] width 162 height 162
type input "C:\fakepath\Ergonomic-alize.jpg"
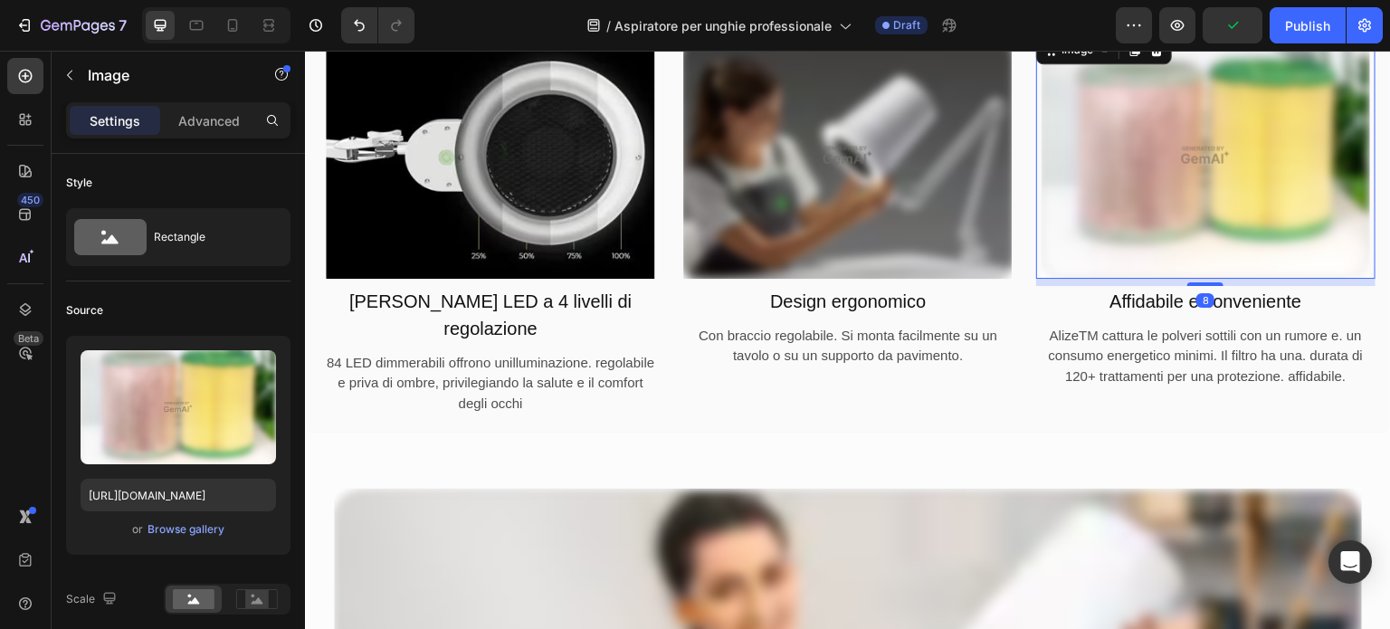
click at [1211, 197] on img at bounding box center [1206, 155] width 329 height 246
click at [208, 521] on div "Browse gallery" at bounding box center [186, 529] width 77 height 16
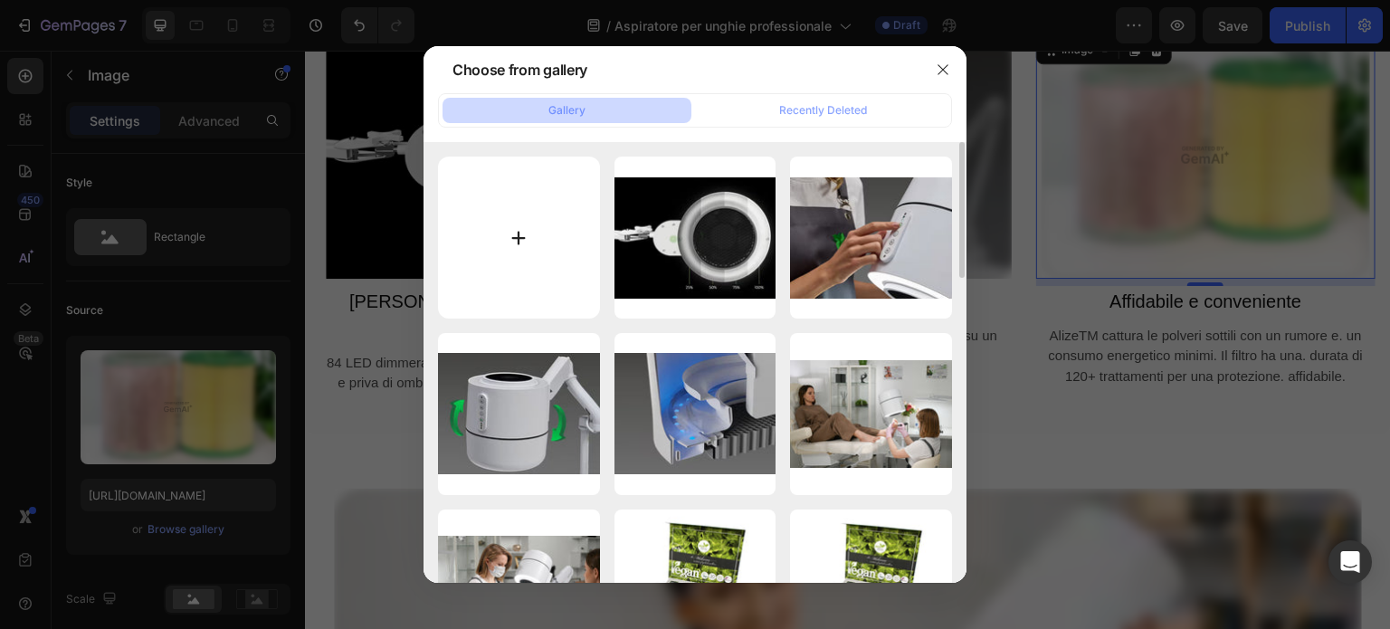
click at [587, 231] on input "file" at bounding box center [519, 238] width 162 height 162
type input "C:\fakepath\filter-comparsion.jpg"
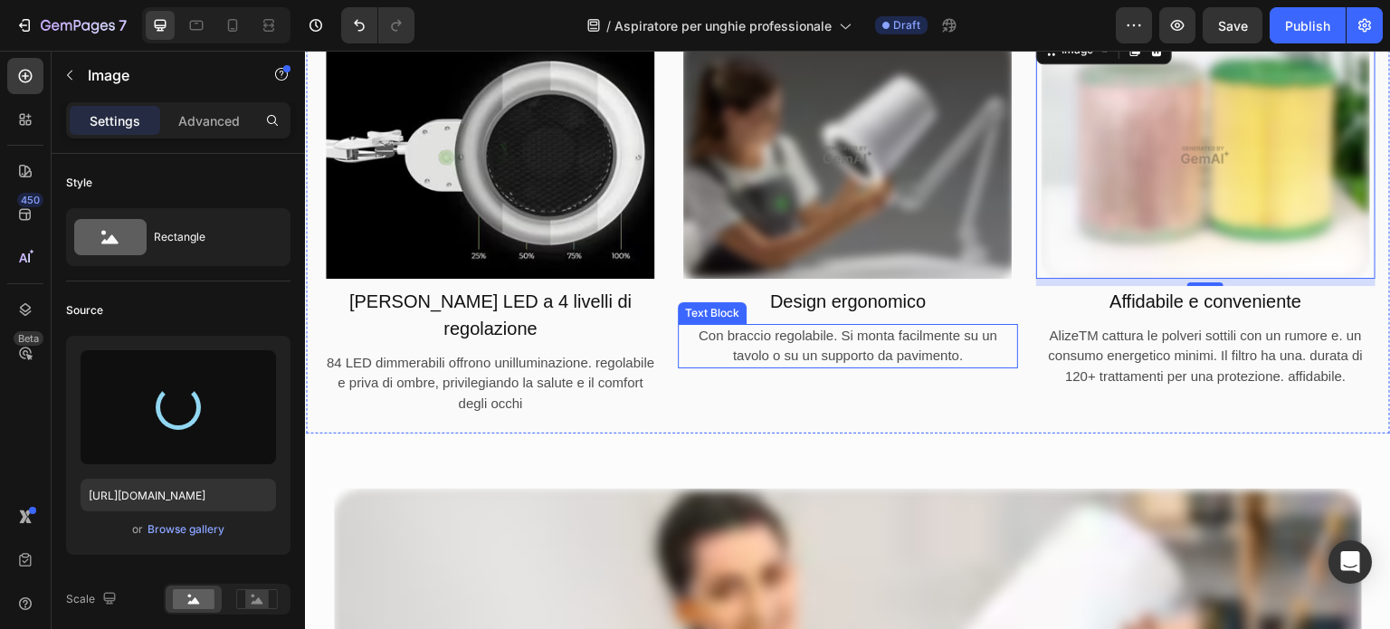
scroll to position [3621, 0]
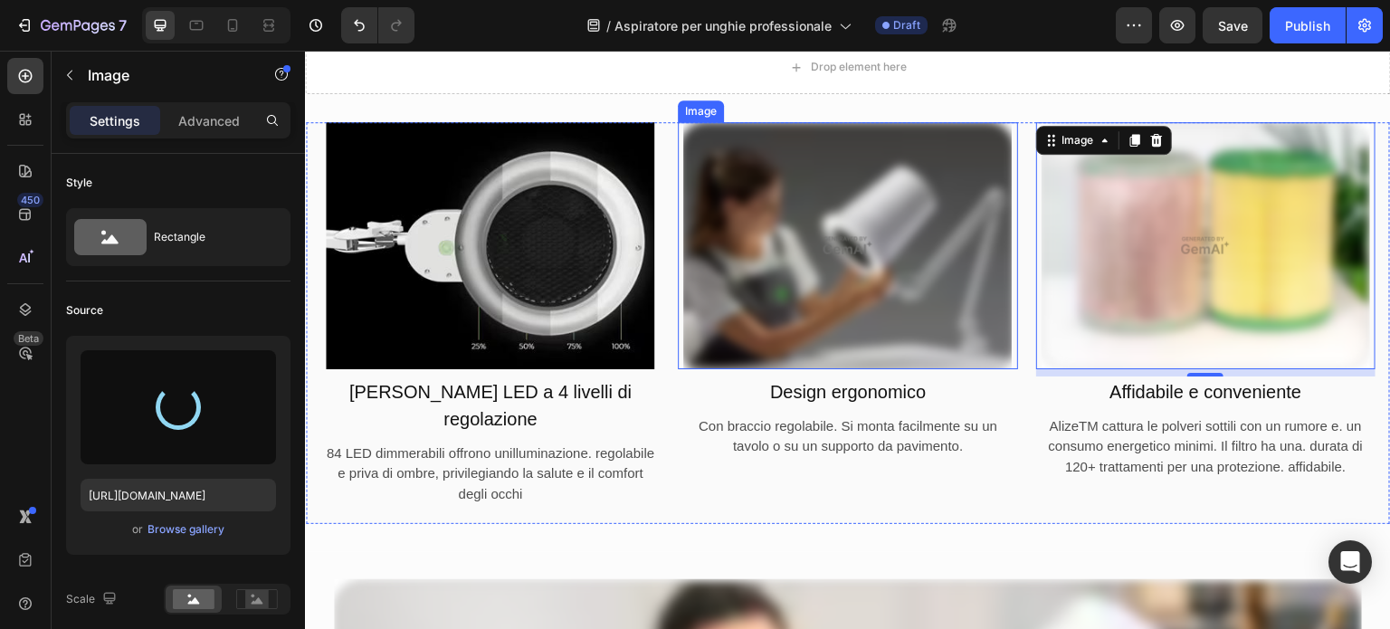
type input "https://cdn.shopify.com/s/files/1/0532/1447/8528/files/gempages_580735704665948…"
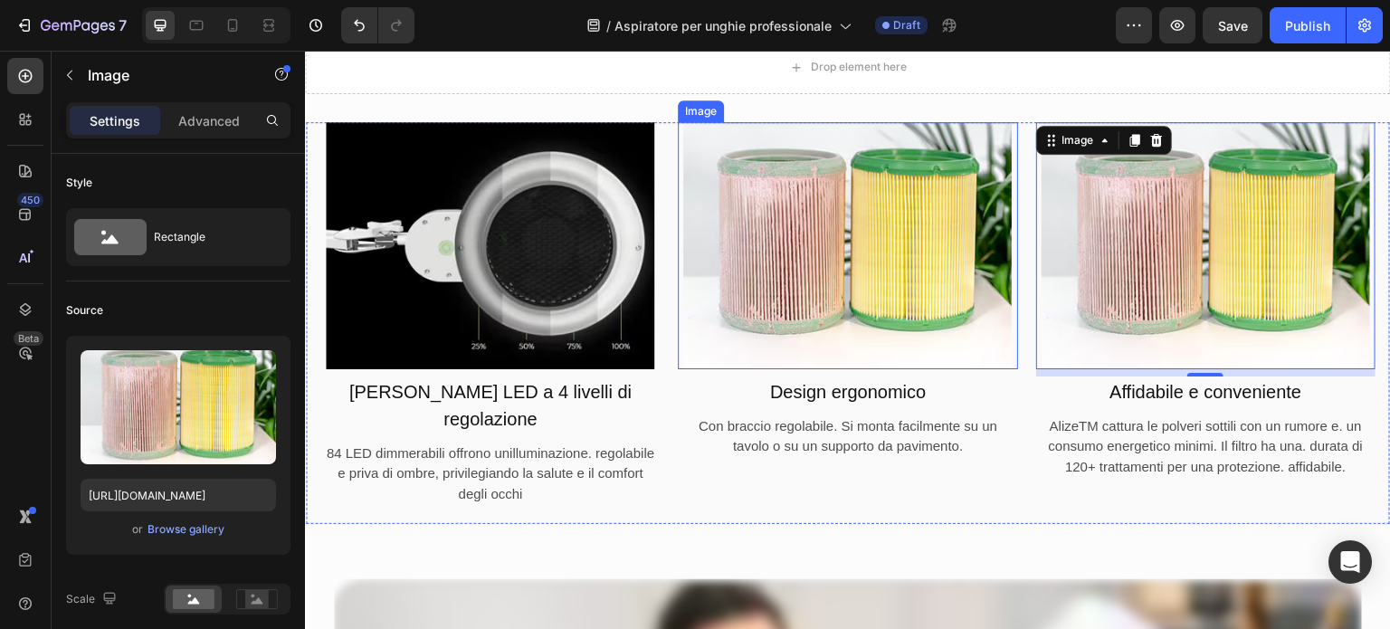
click at [863, 260] on img at bounding box center [847, 245] width 329 height 246
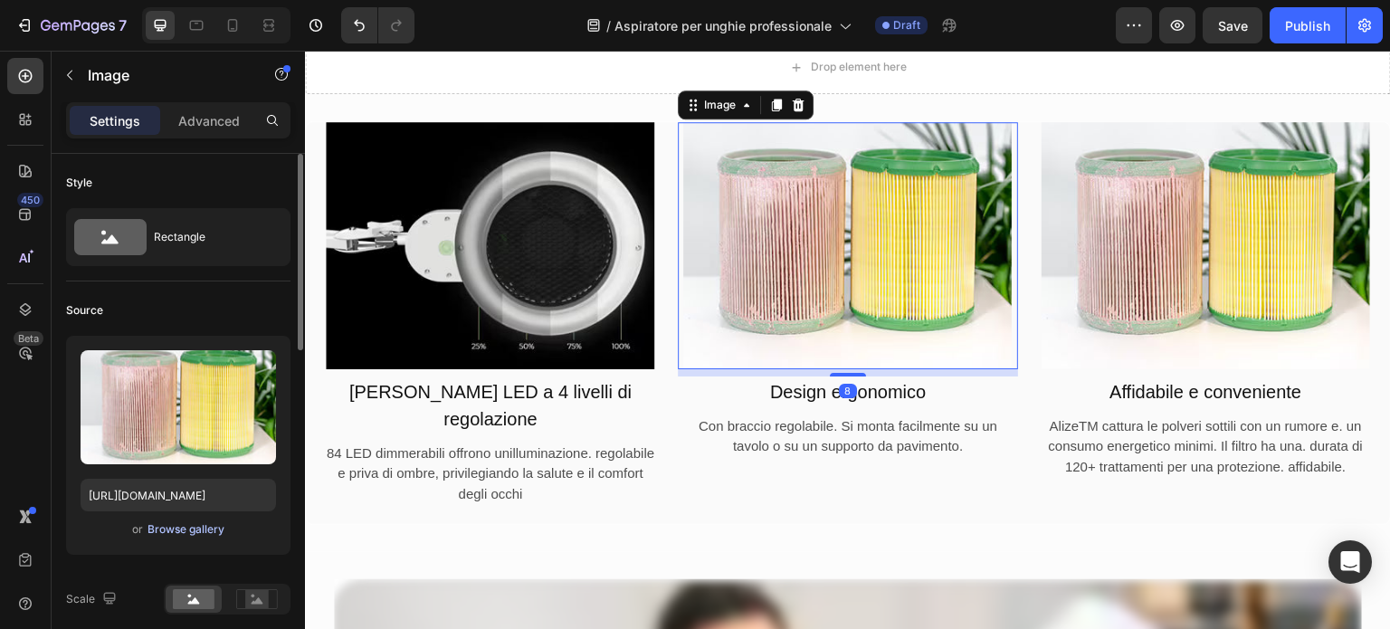
click at [203, 527] on div "Browse gallery" at bounding box center [186, 529] width 77 height 16
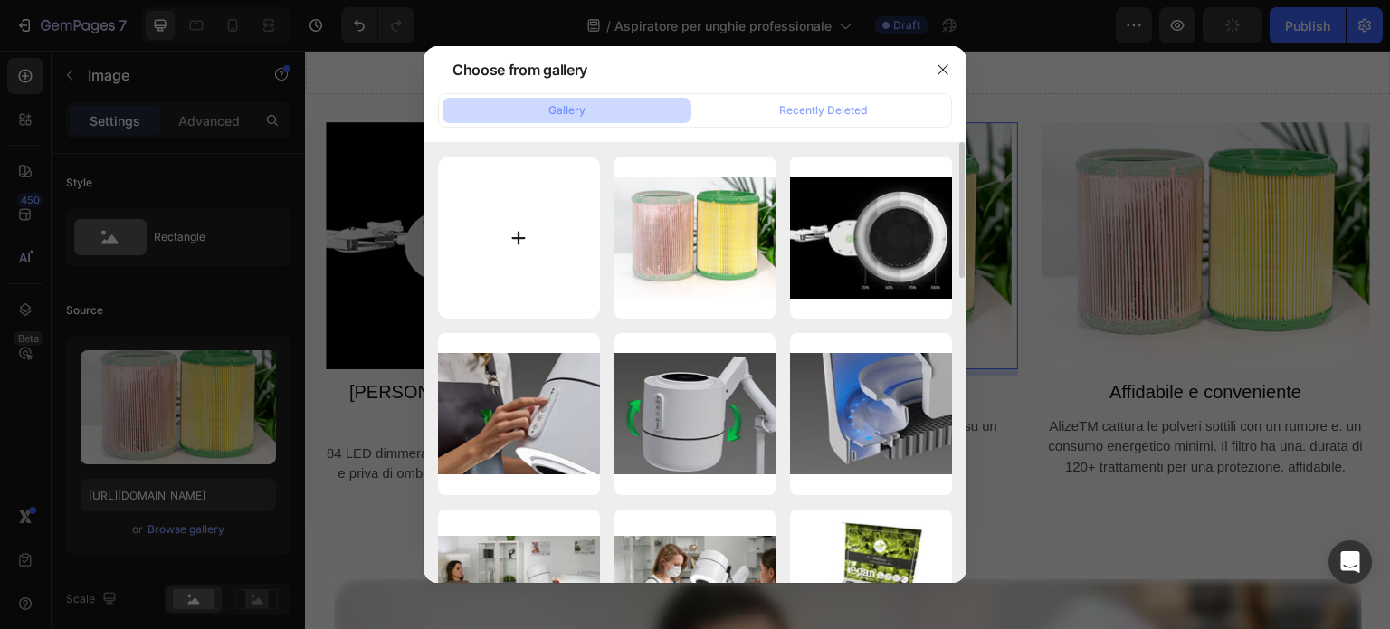
click at [503, 251] on input "file" at bounding box center [519, 238] width 162 height 162
type input "C:\fakepath\Ergonomic-alize.jpg"
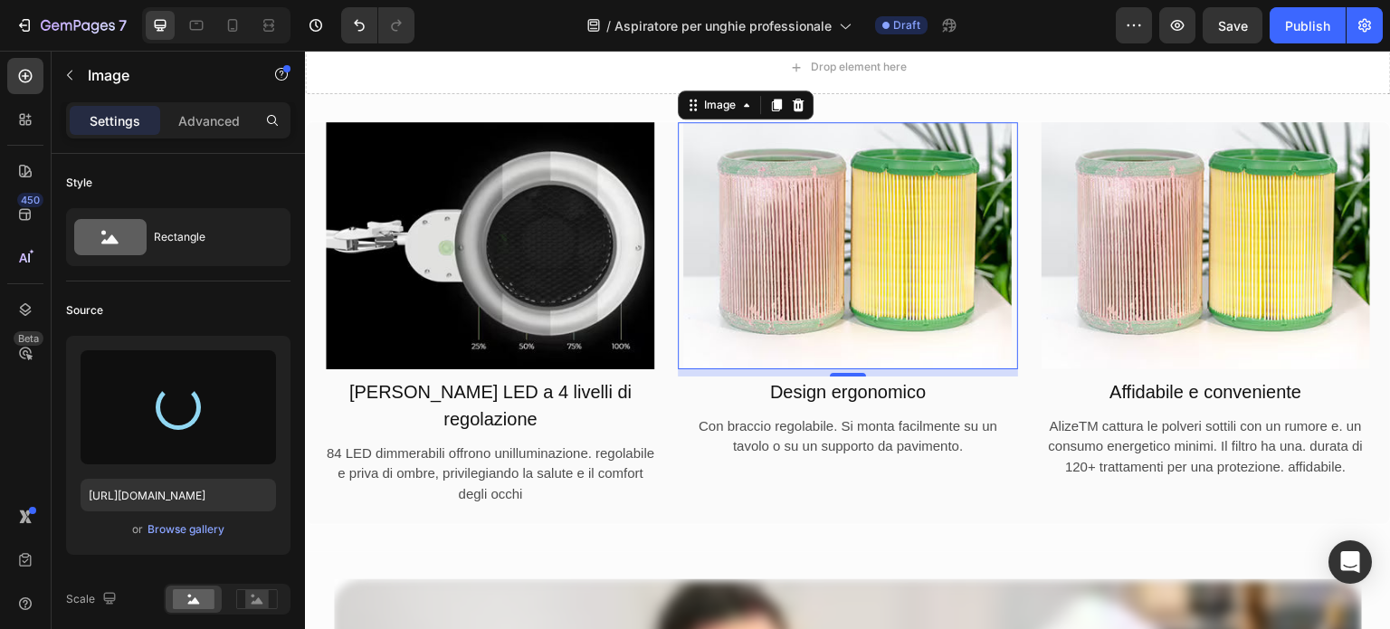
type input "https://cdn.shopify.com/s/files/1/0532/1447/8528/files/gempages_580735704665948…"
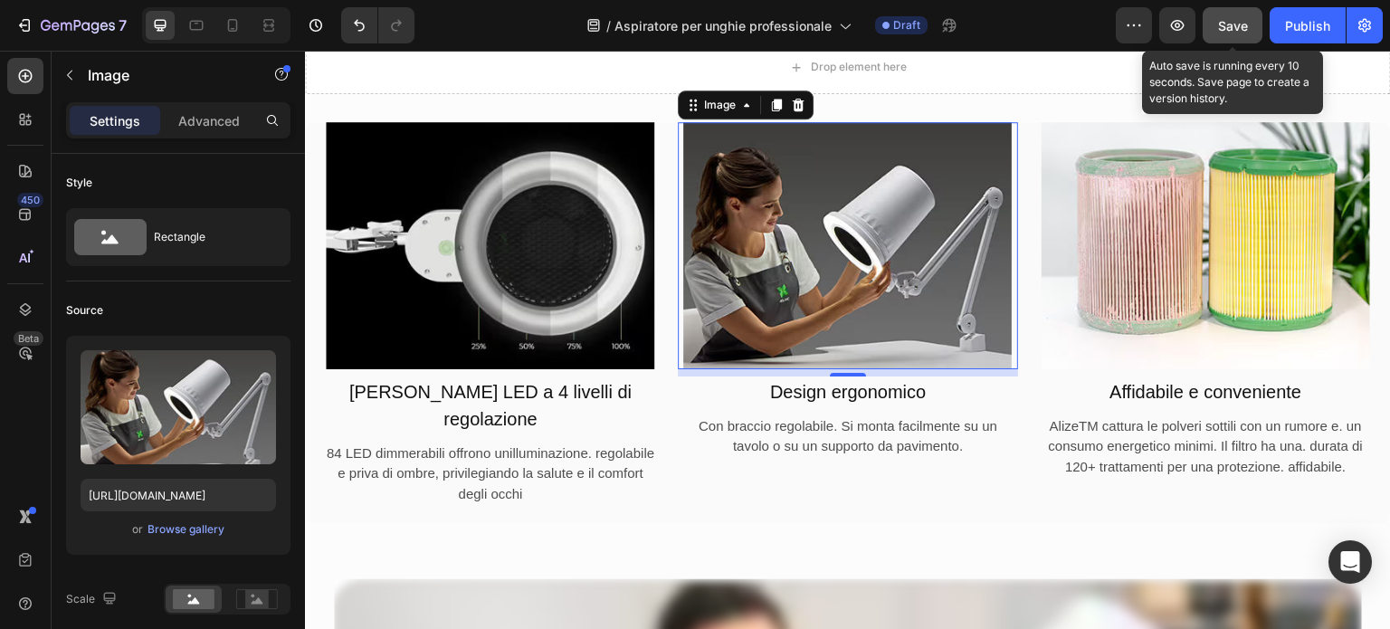
click at [1222, 28] on span "Save" at bounding box center [1233, 25] width 30 height 15
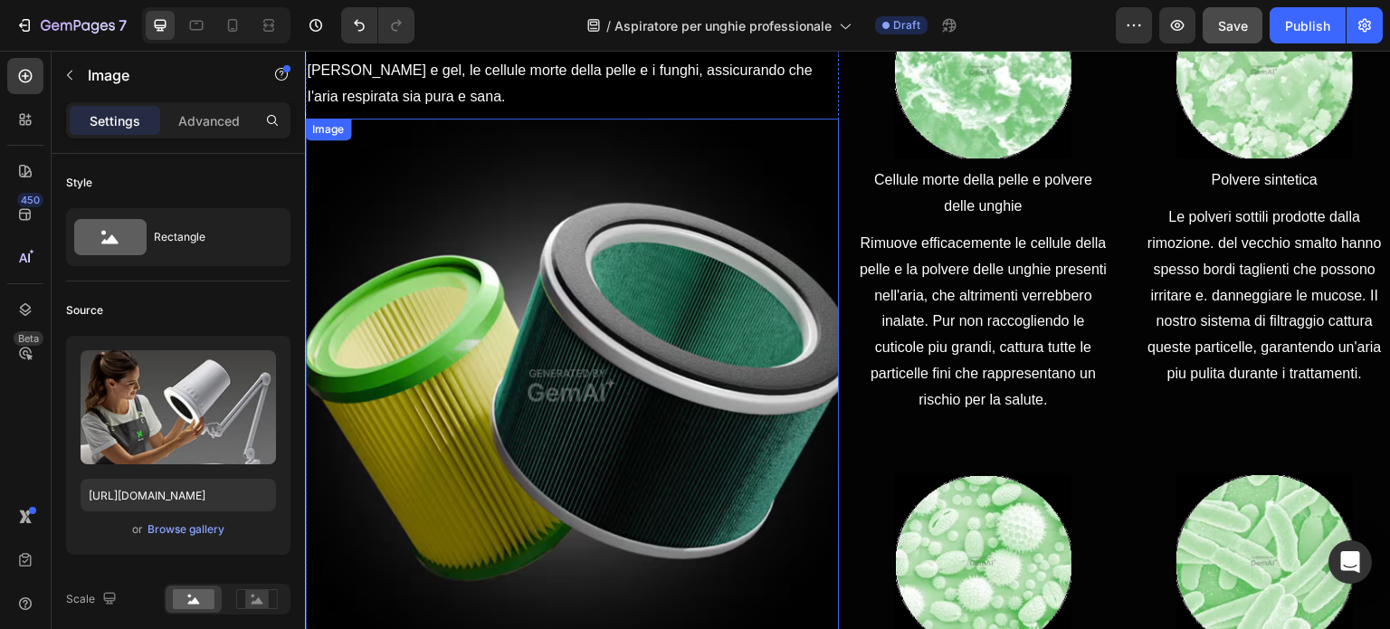
scroll to position [1448, 0]
click at [606, 353] on img at bounding box center [572, 385] width 534 height 534
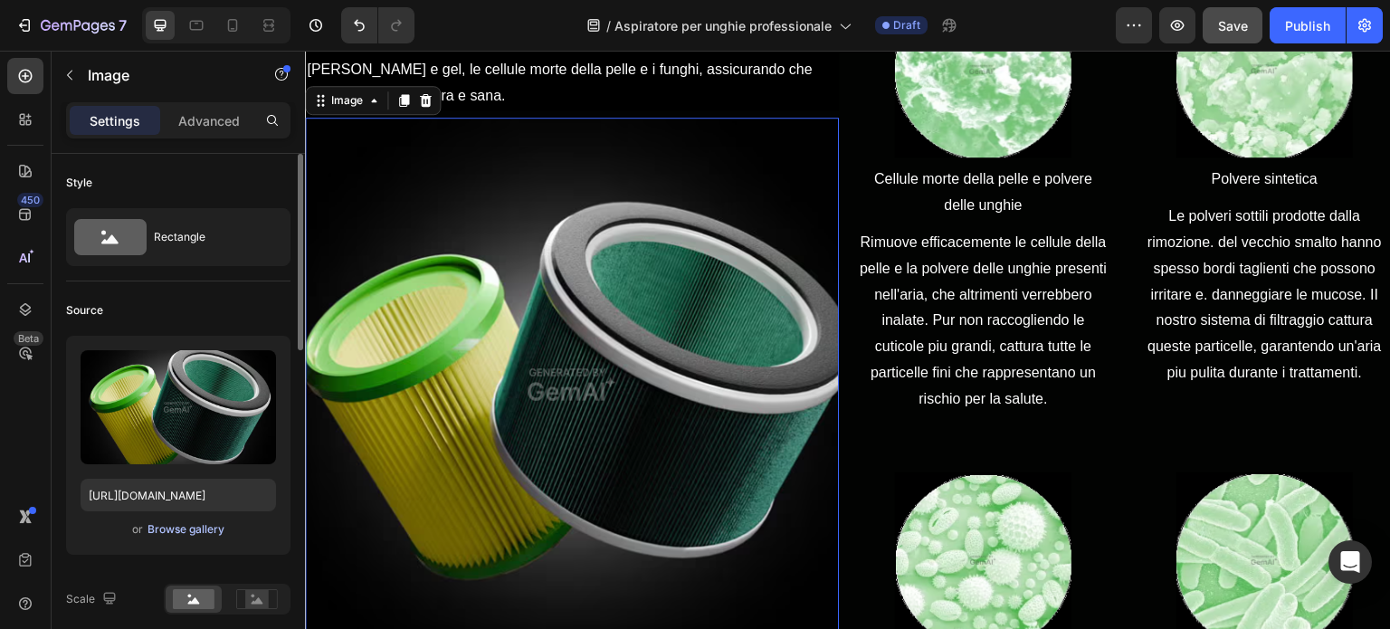
click at [158, 529] on div "Browse gallery" at bounding box center [186, 529] width 77 height 16
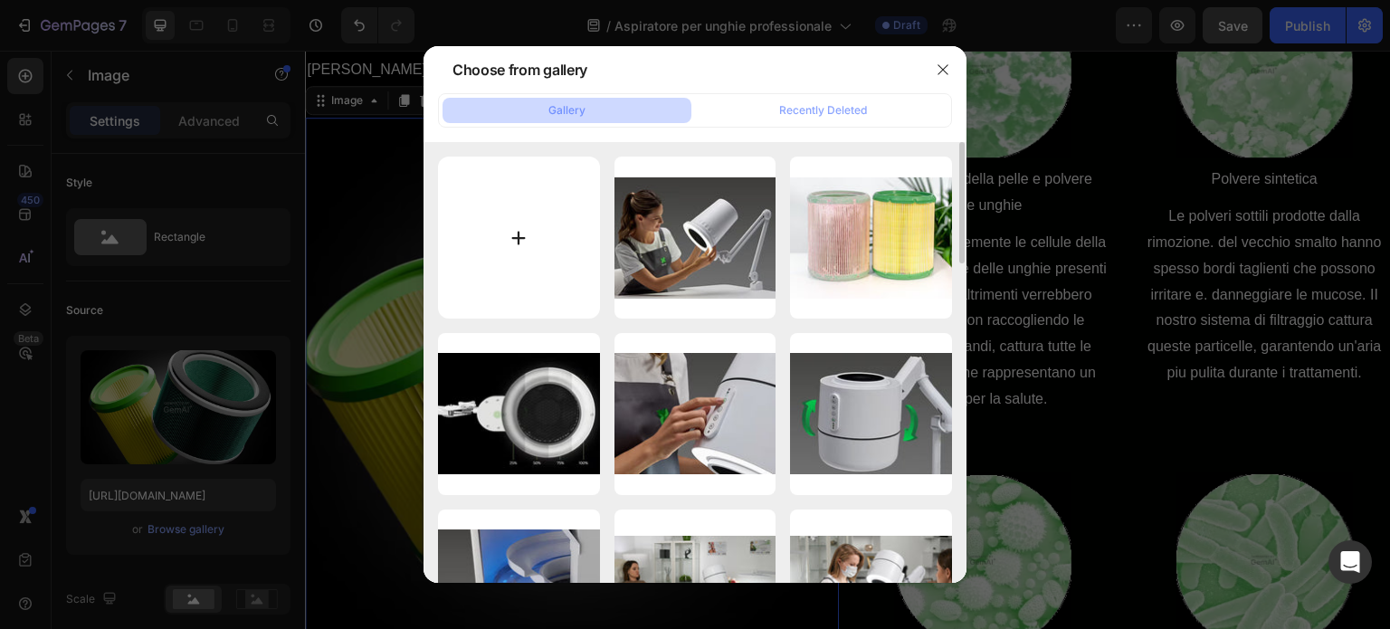
click at [554, 228] on input "file" at bounding box center [519, 238] width 162 height 162
type input "C:\fakepath\HP-filter-intro-v3.jpg"
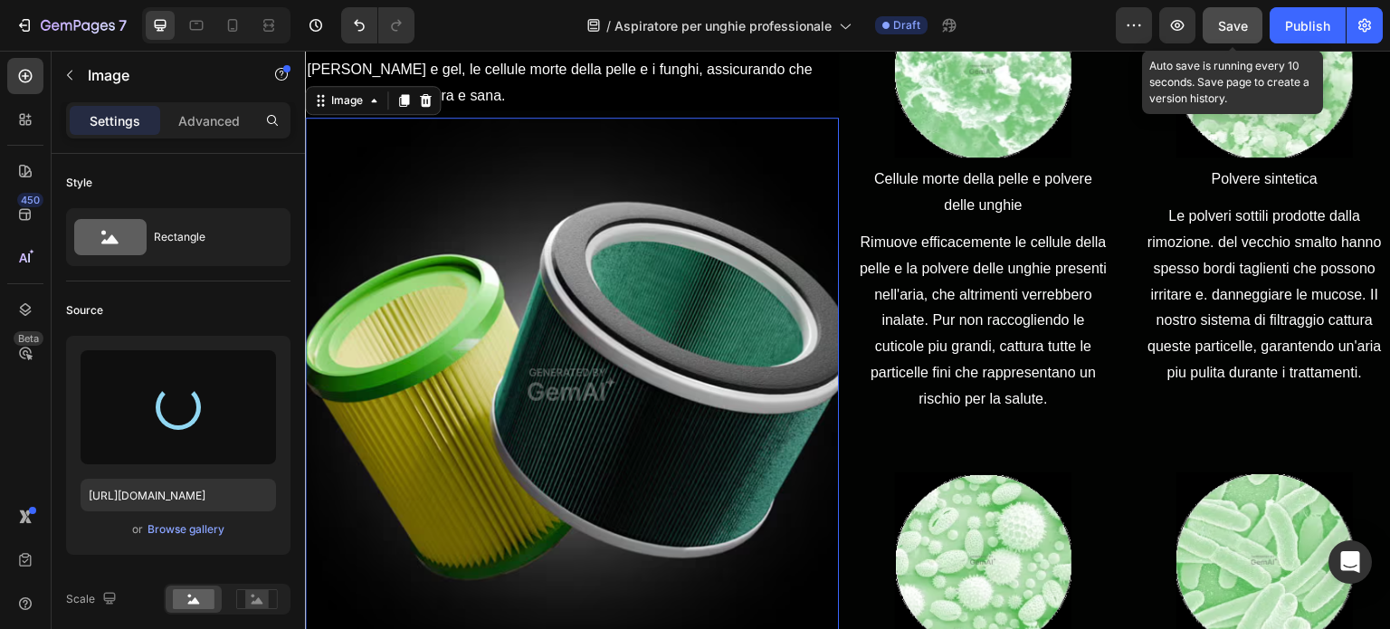
type input "[URL][DOMAIN_NAME]"
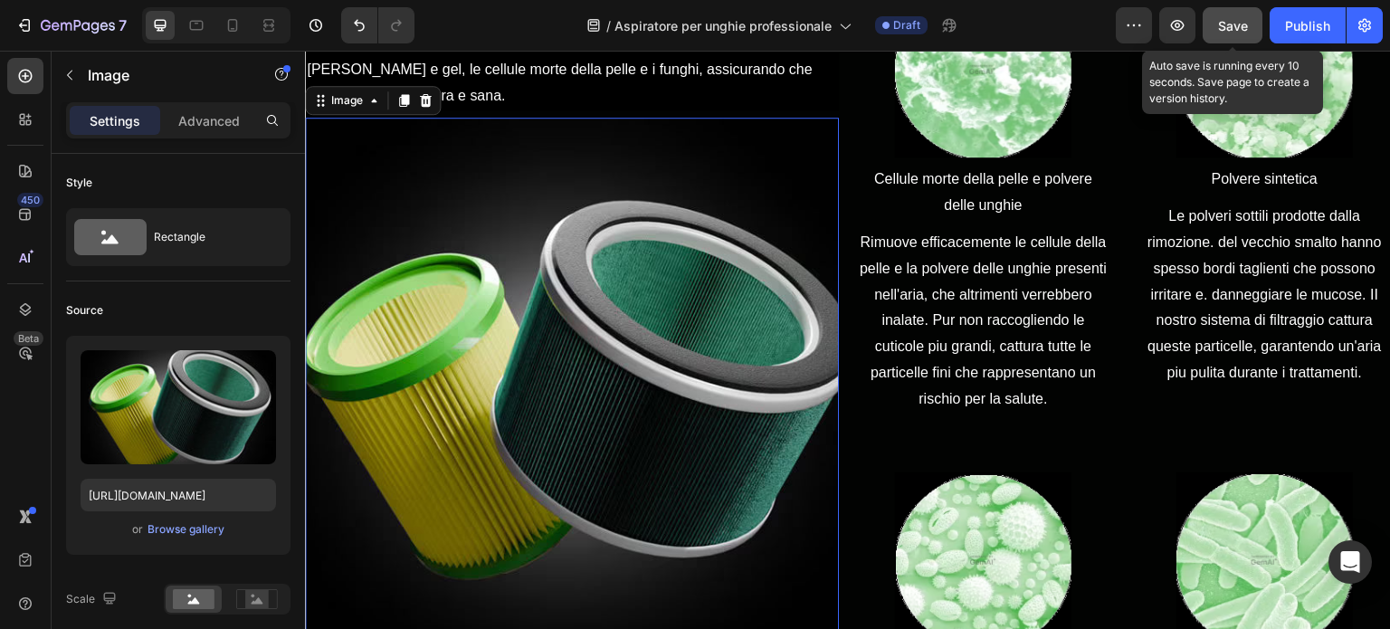
click at [1227, 22] on span "Save" at bounding box center [1233, 25] width 30 height 15
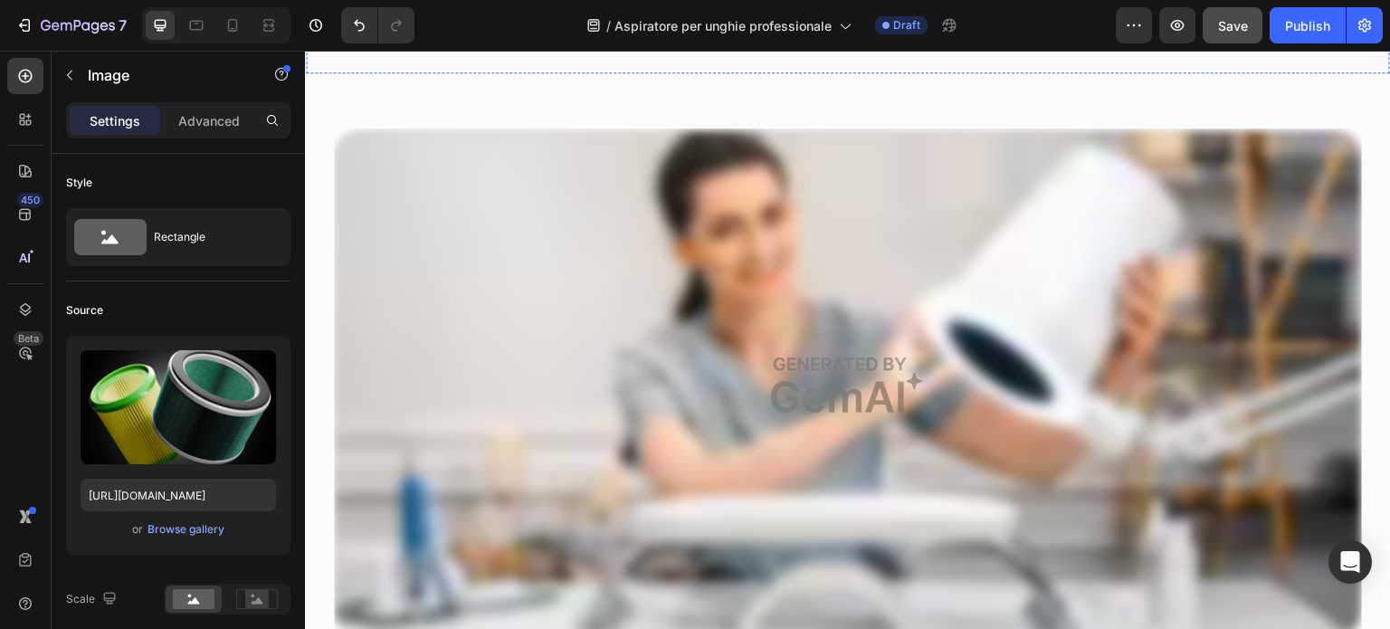
scroll to position [4073, 0]
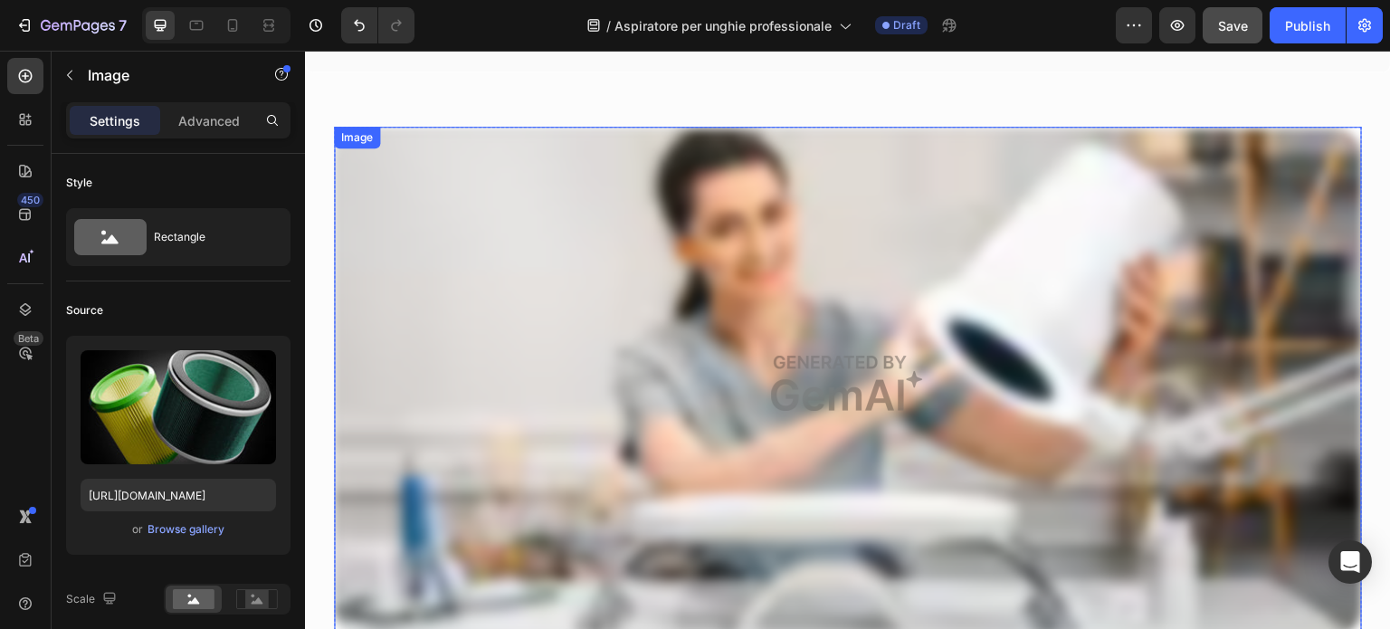
click at [774, 250] on img at bounding box center [848, 383] width 1028 height 513
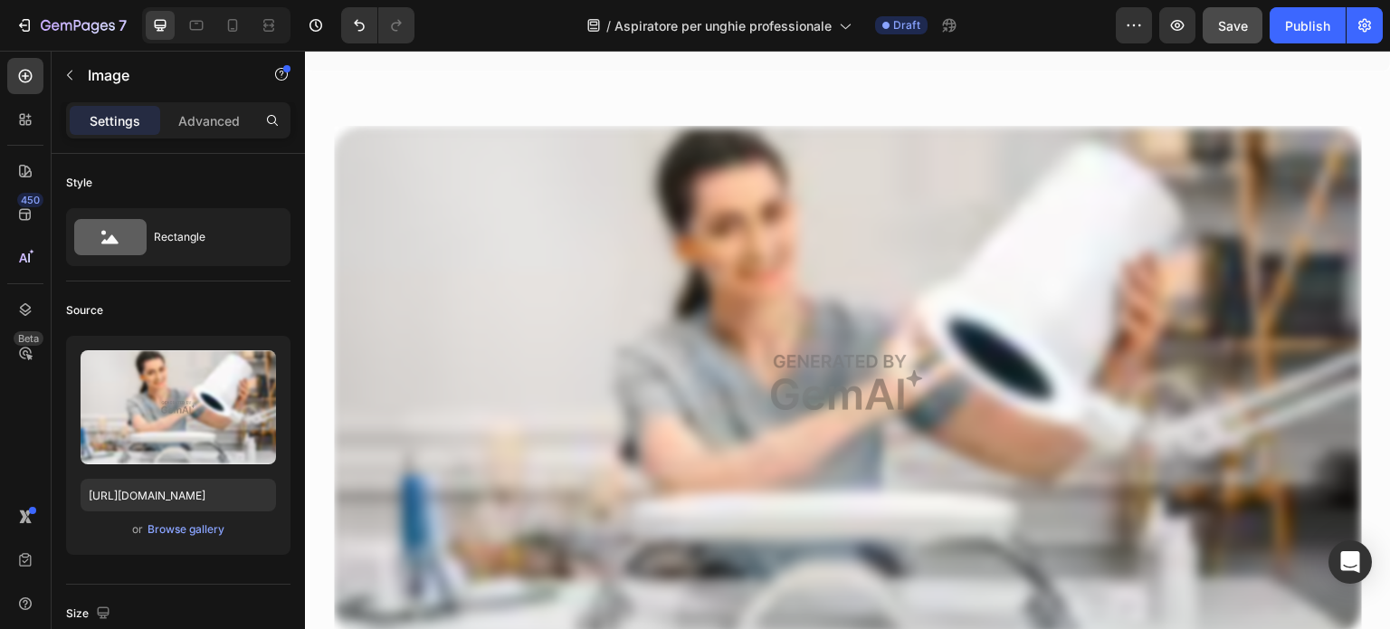
scroll to position [3983, 0]
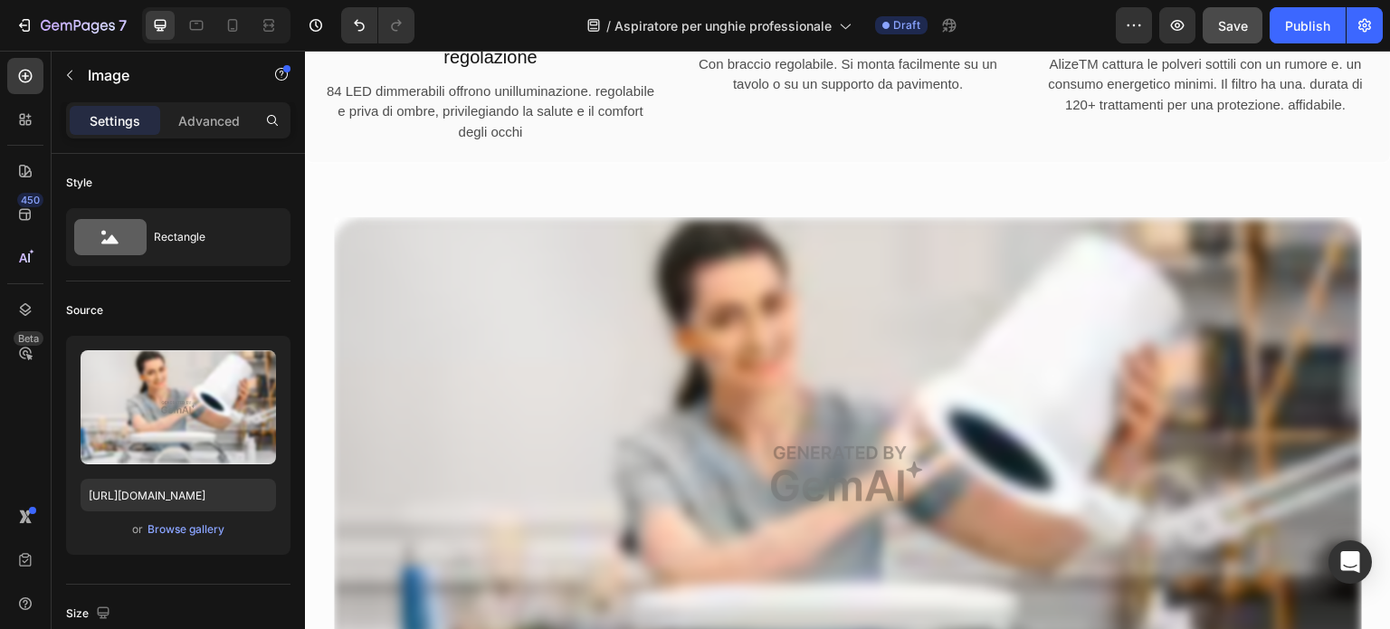
click at [536, 320] on img at bounding box center [848, 473] width 1028 height 513
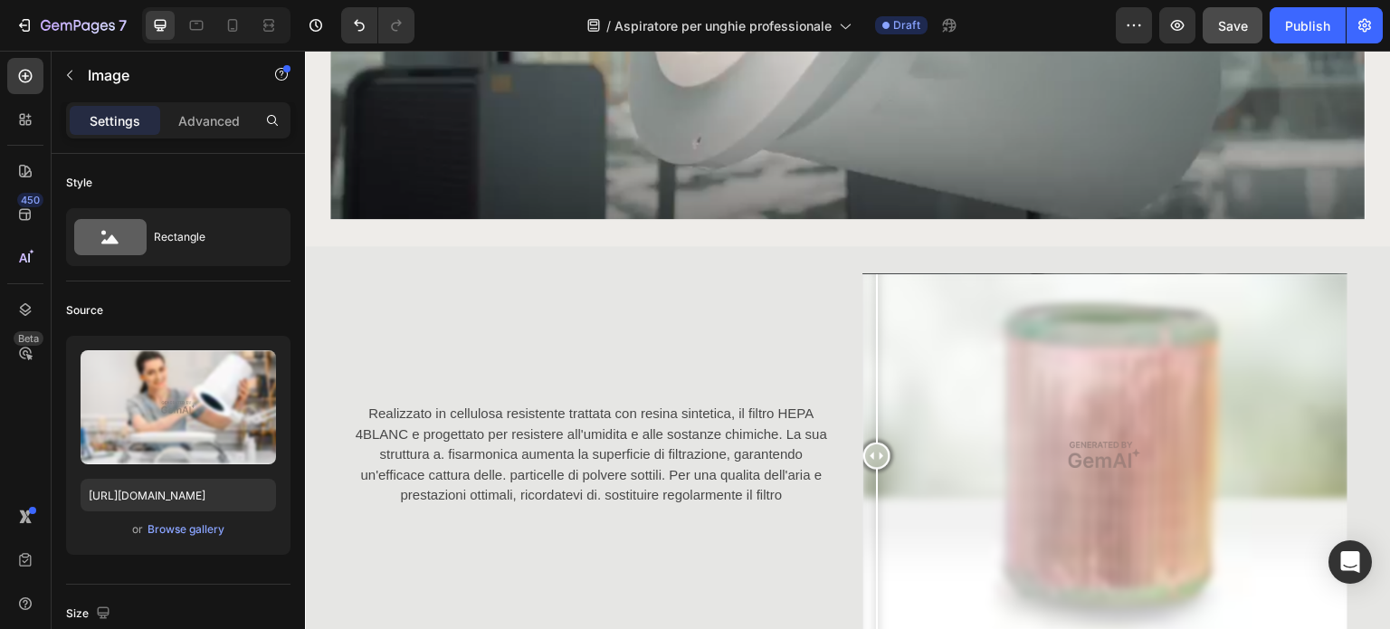
scroll to position [4978, 0]
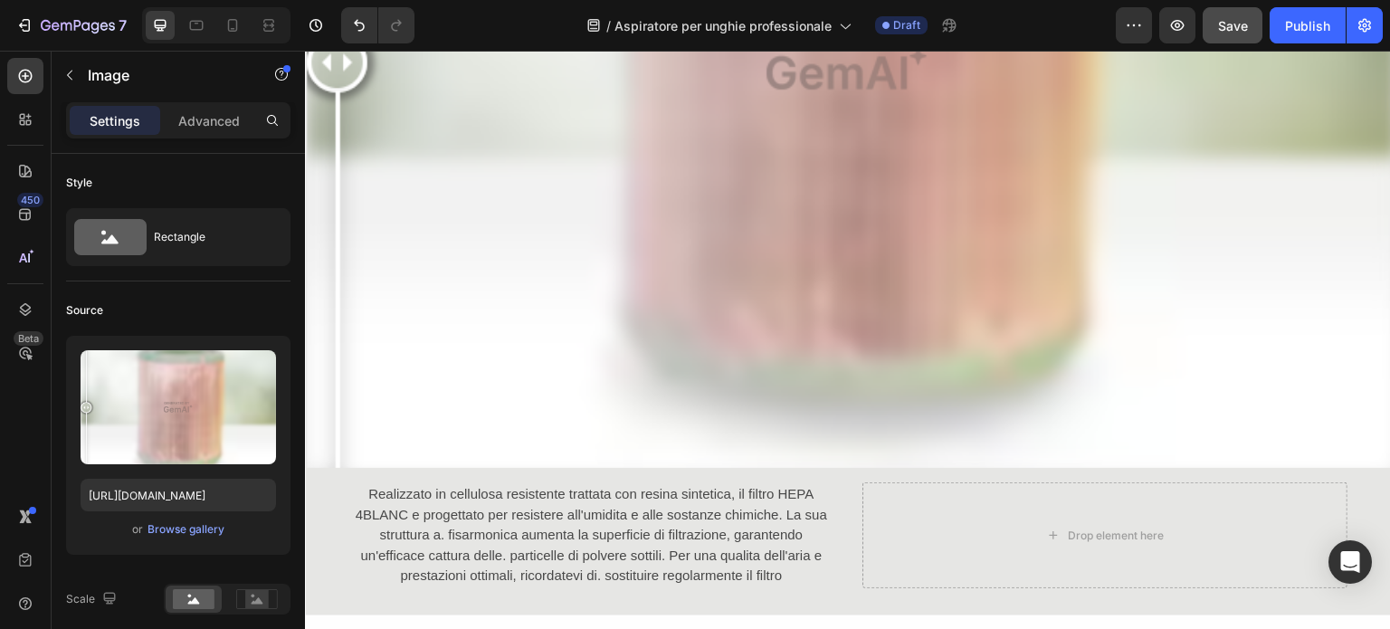
scroll to position [5793, 0]
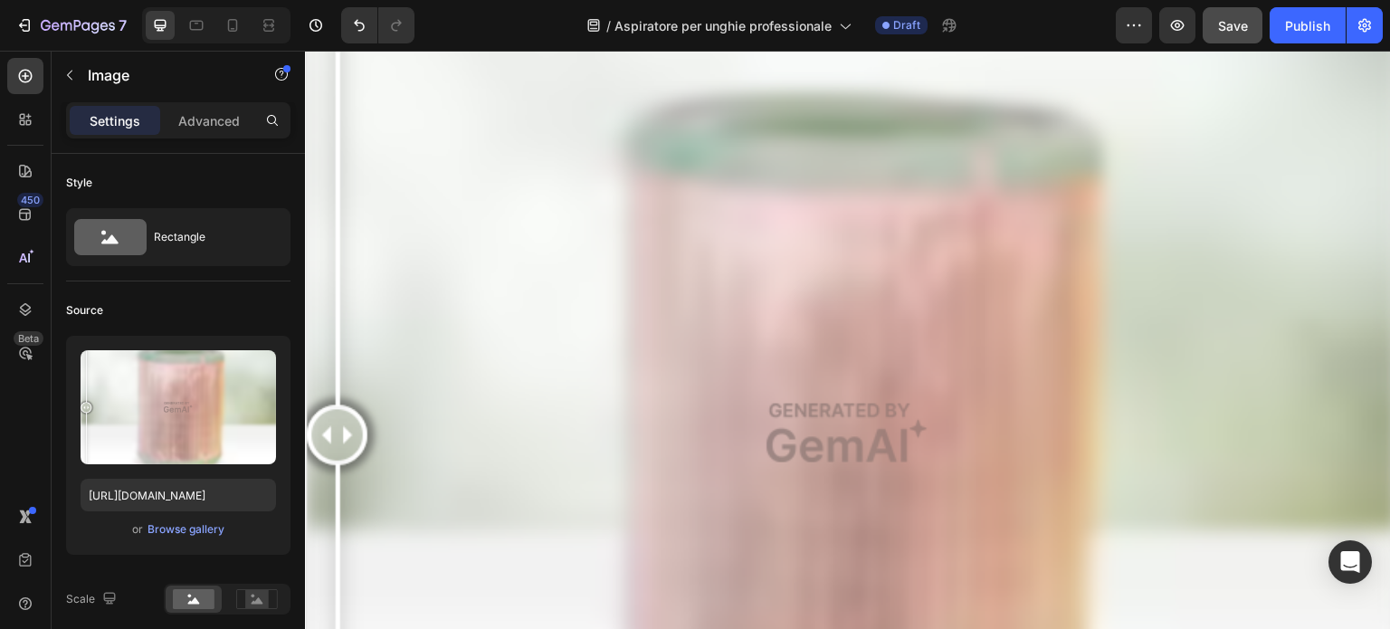
click at [627, 456] on img at bounding box center [848, 433] width 1086 height 815
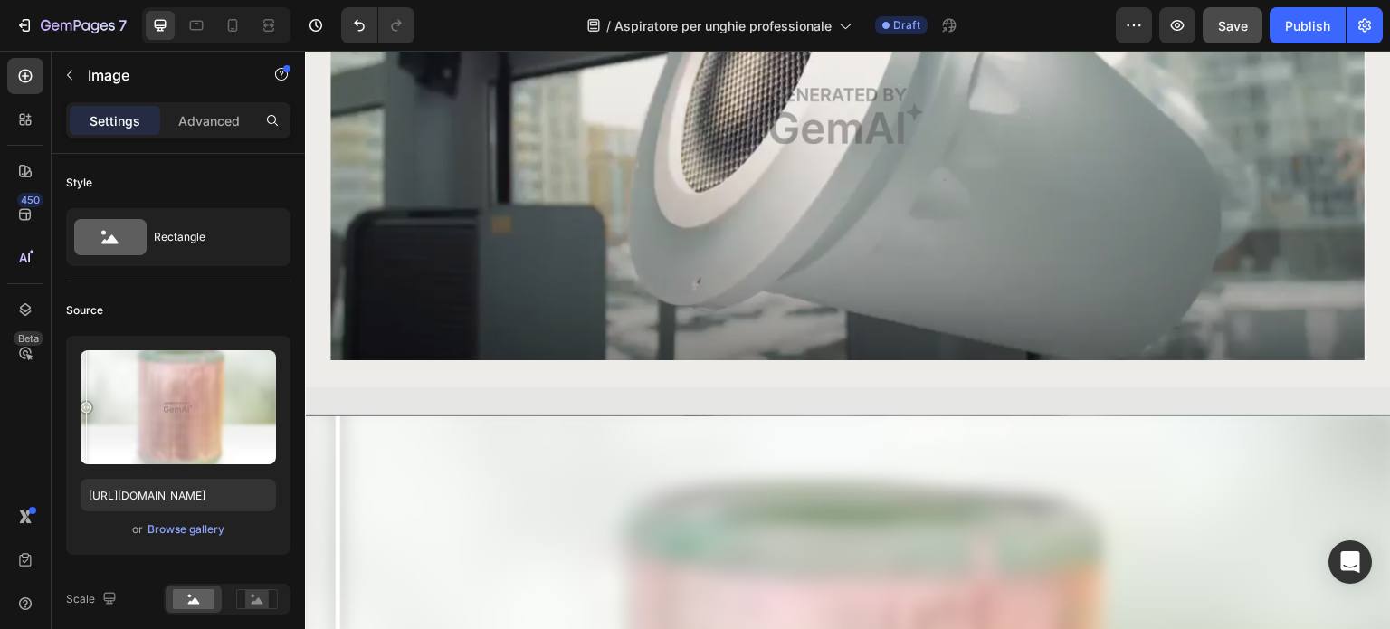
scroll to position [4345, 0]
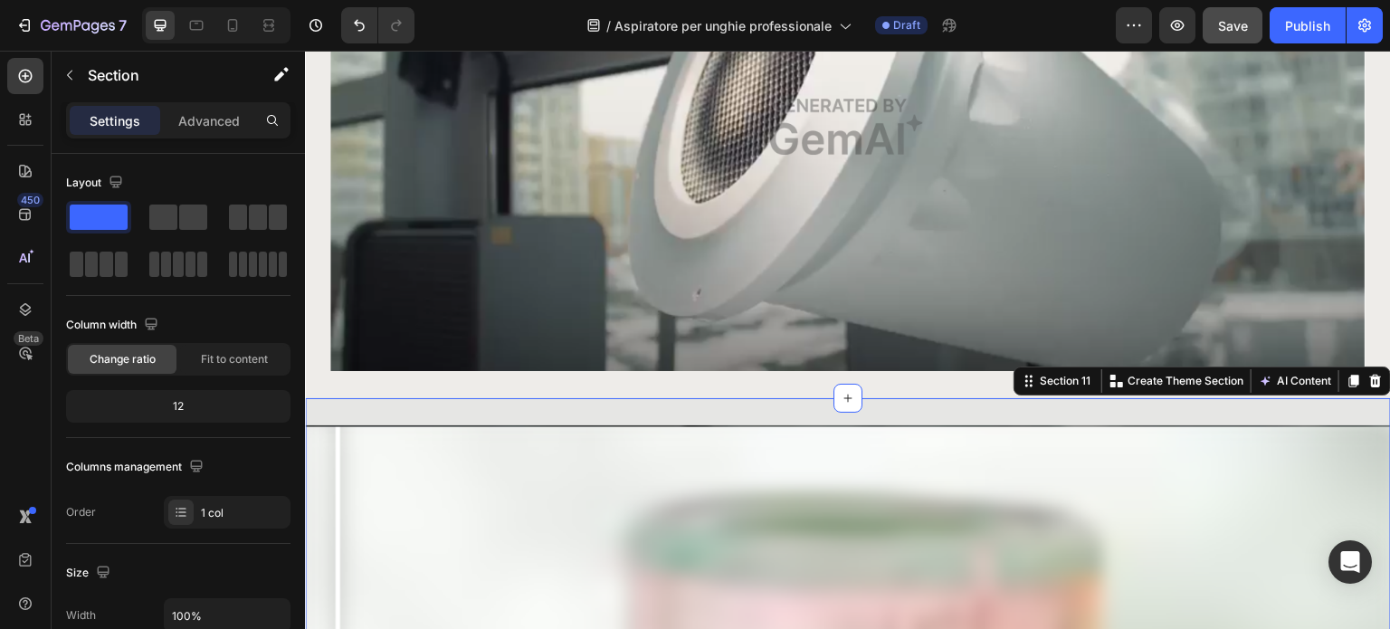
click at [1370, 374] on icon at bounding box center [1376, 380] width 12 height 13
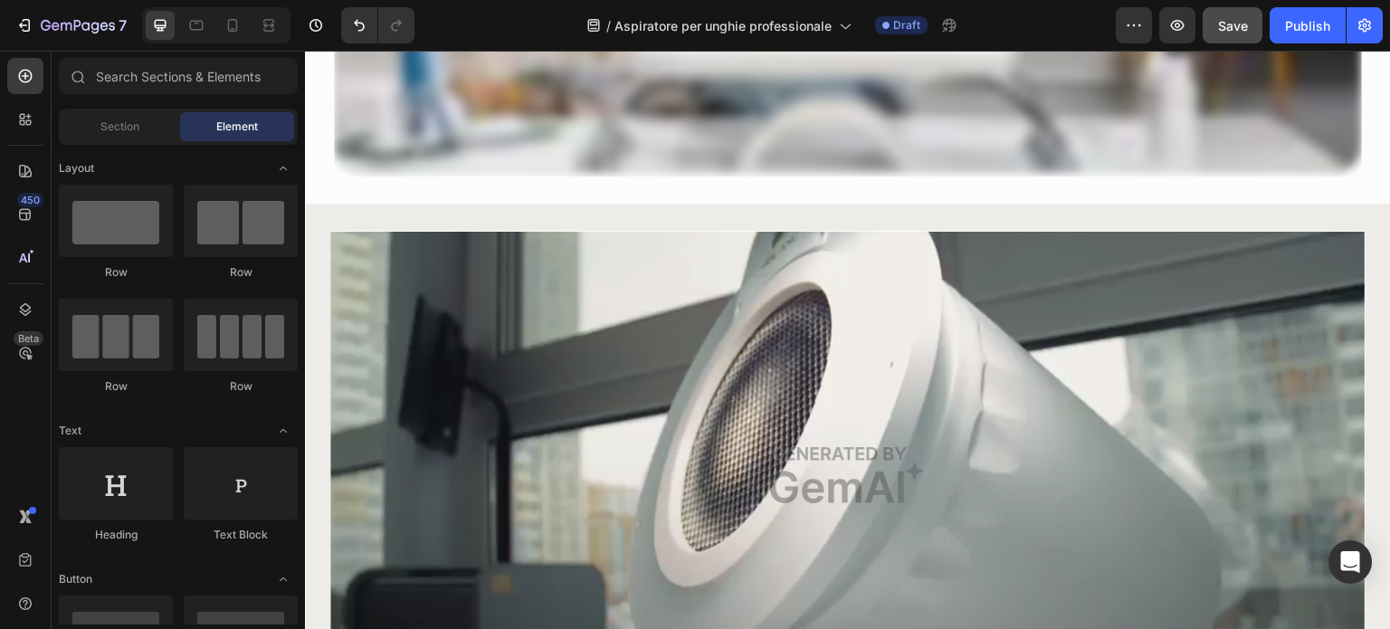
scroll to position [4639, 0]
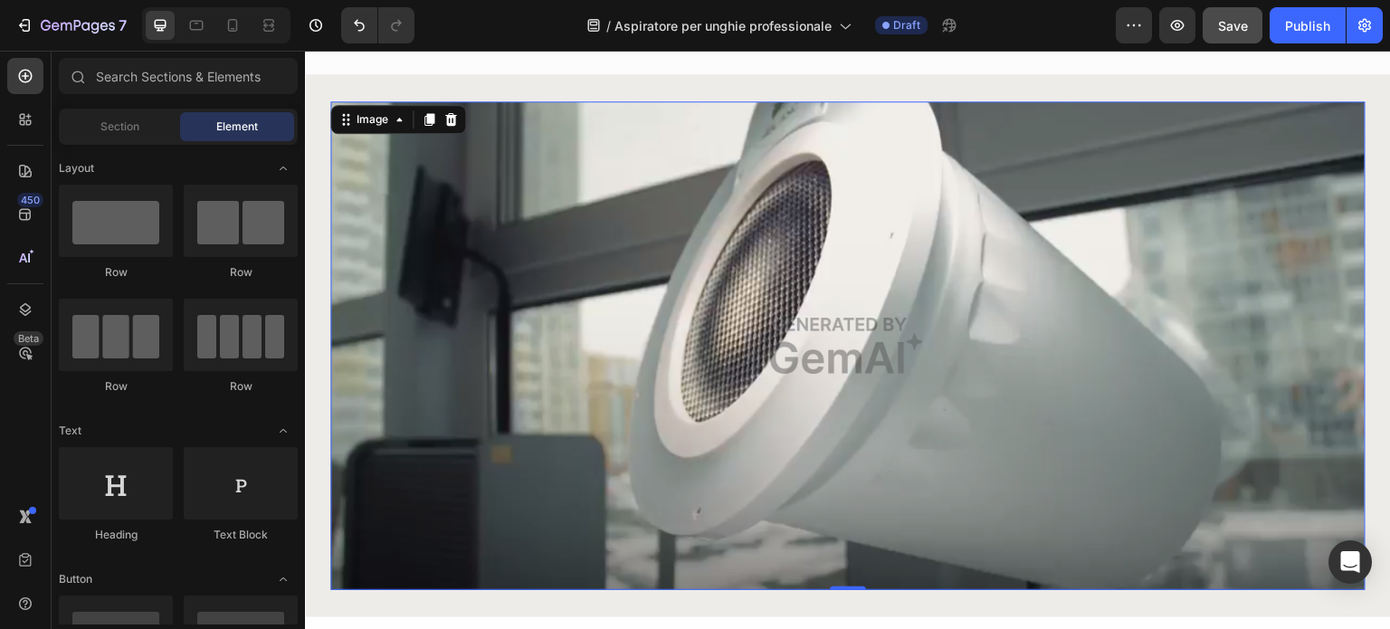
click at [1142, 406] on img at bounding box center [847, 345] width 1035 height 489
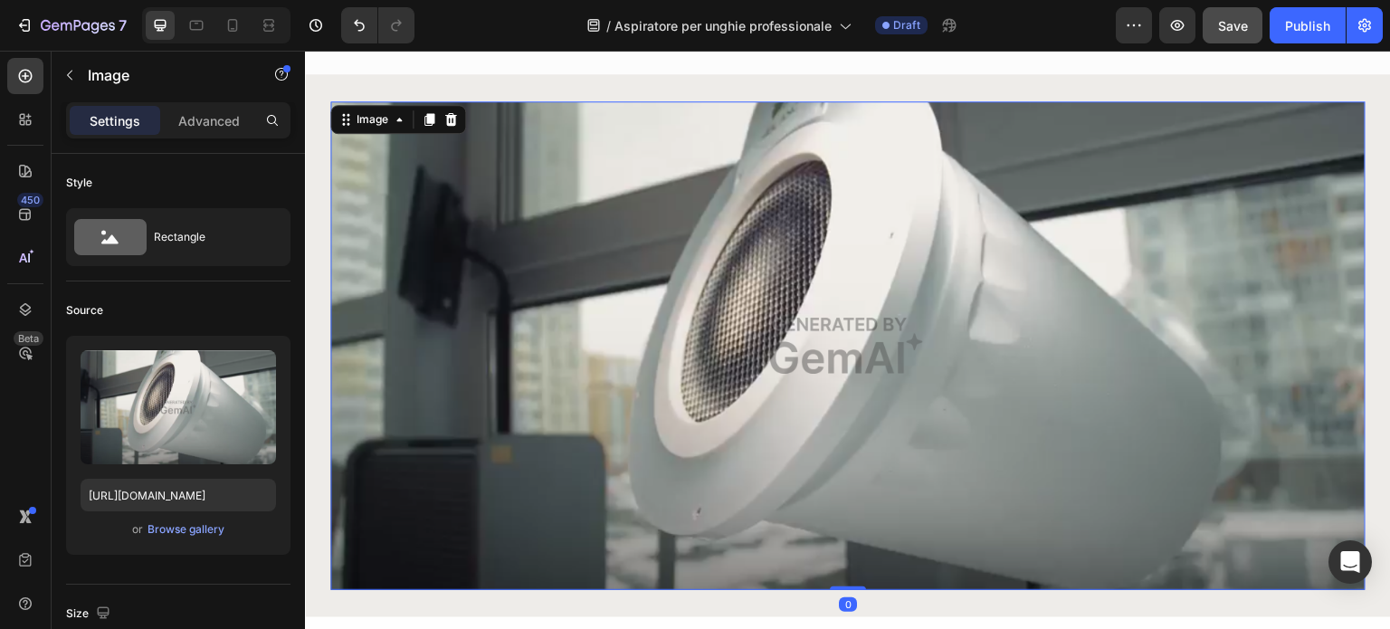
drag, startPoint x: 446, startPoint y: 115, endPoint x: 453, endPoint y: 125, distance: 11.8
click at [445, 115] on icon at bounding box center [451, 119] width 14 height 14
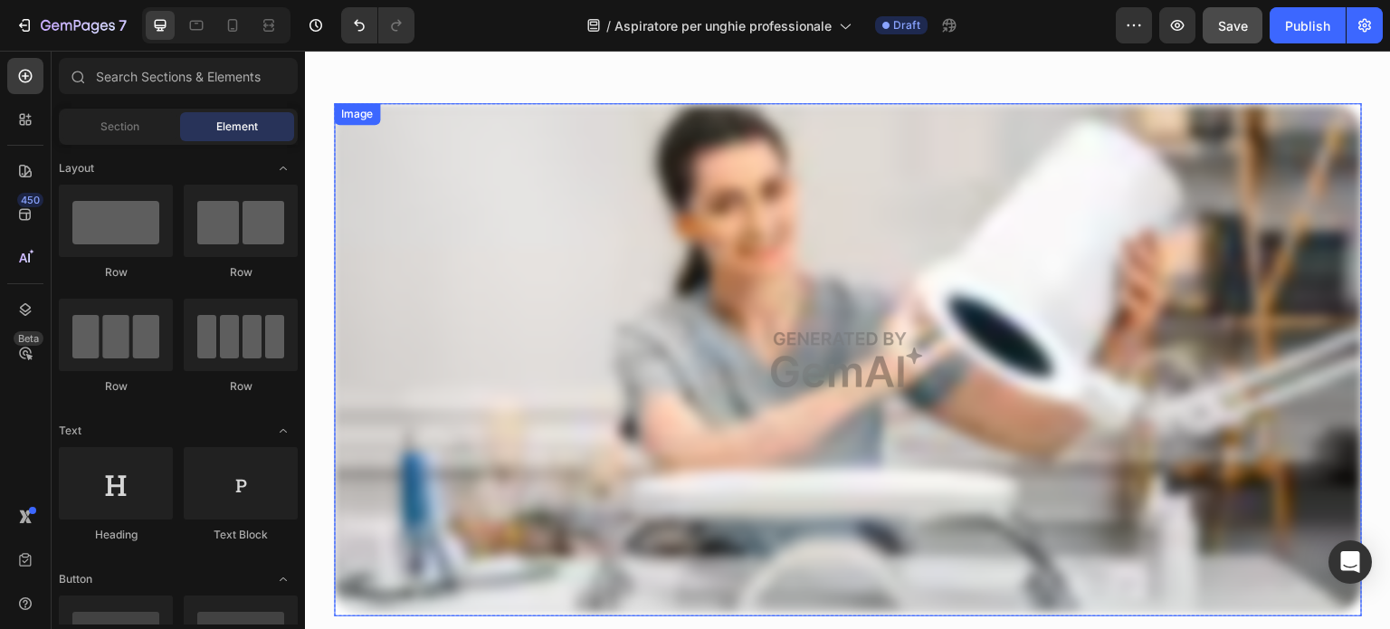
scroll to position [4277, 0]
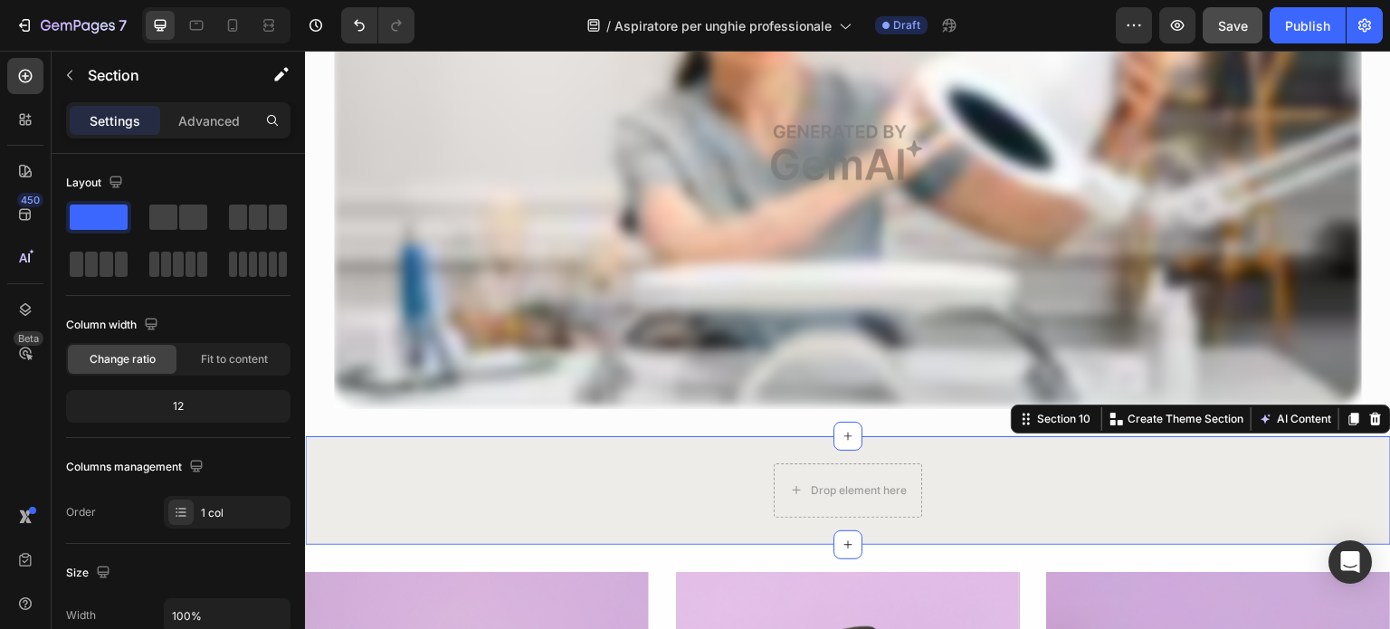
click at [650, 484] on div "Drop element here Row" at bounding box center [848, 490] width 1086 height 54
click at [1369, 413] on div at bounding box center [1376, 419] width 22 height 22
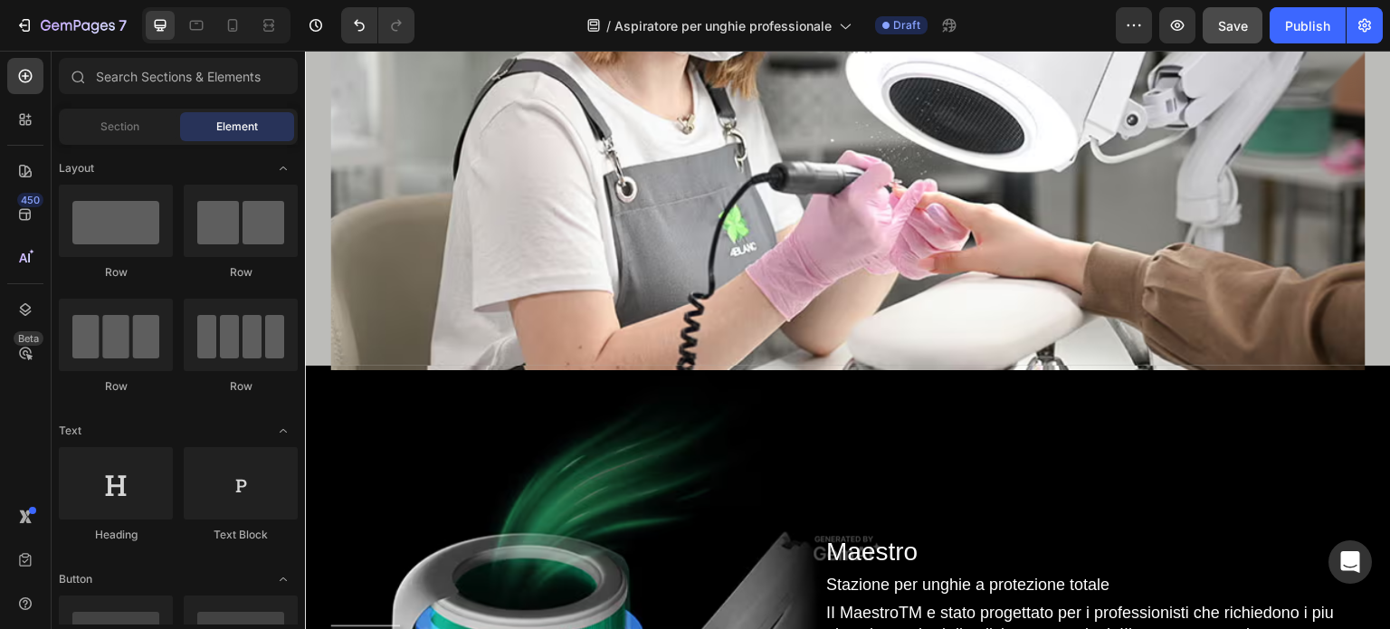
scroll to position [4976, 0]
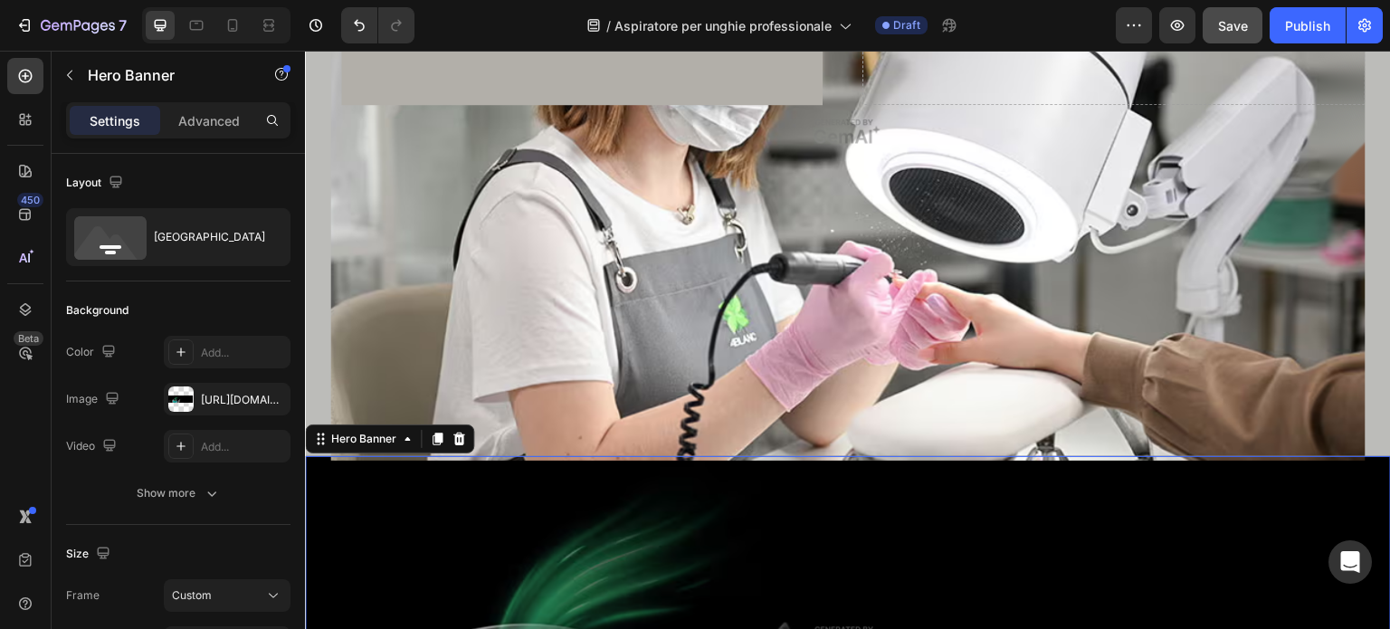
click at [831, 525] on div "Overlay" at bounding box center [847, 639] width 1035 height 367
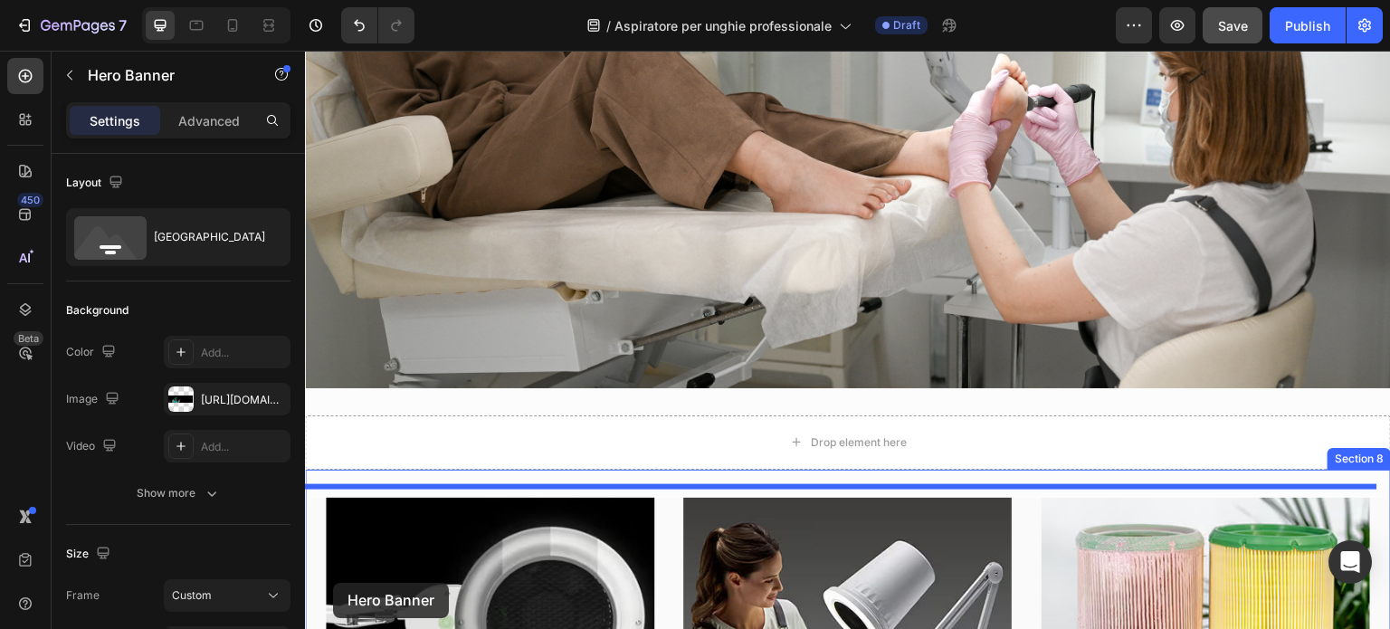
scroll to position [3295, 0]
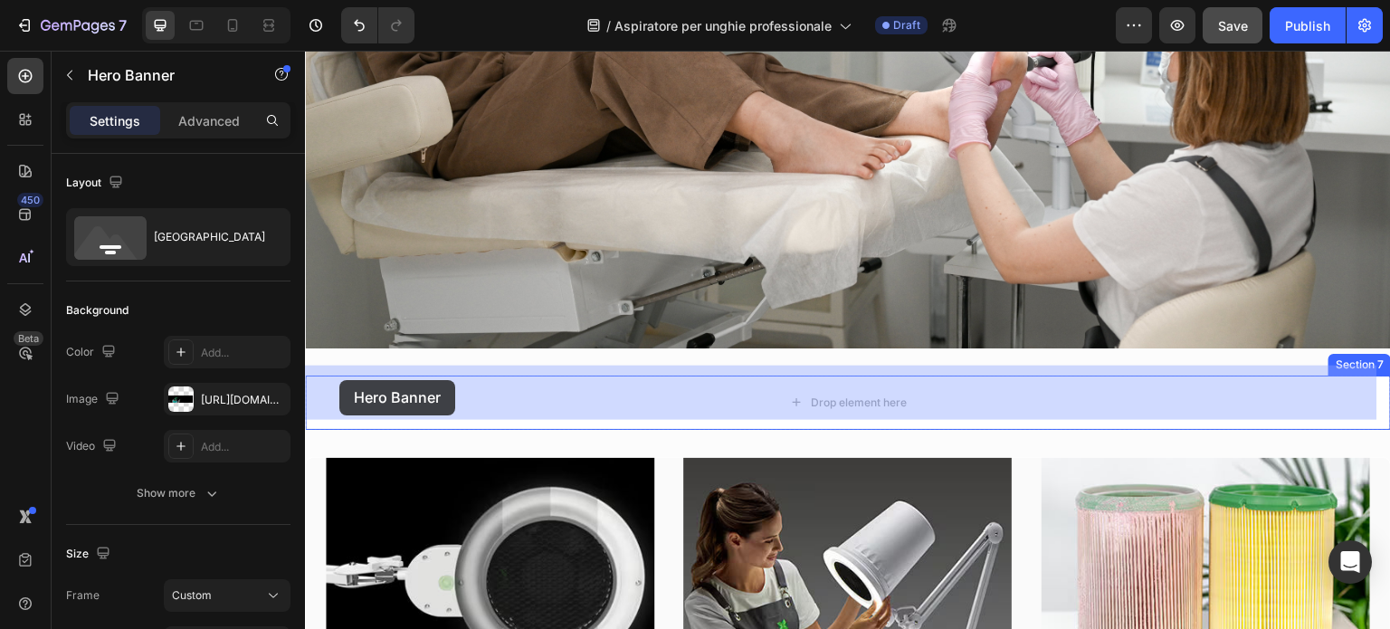
drag, startPoint x: 321, startPoint y: 443, endPoint x: 339, endPoint y: 374, distance: 71.1
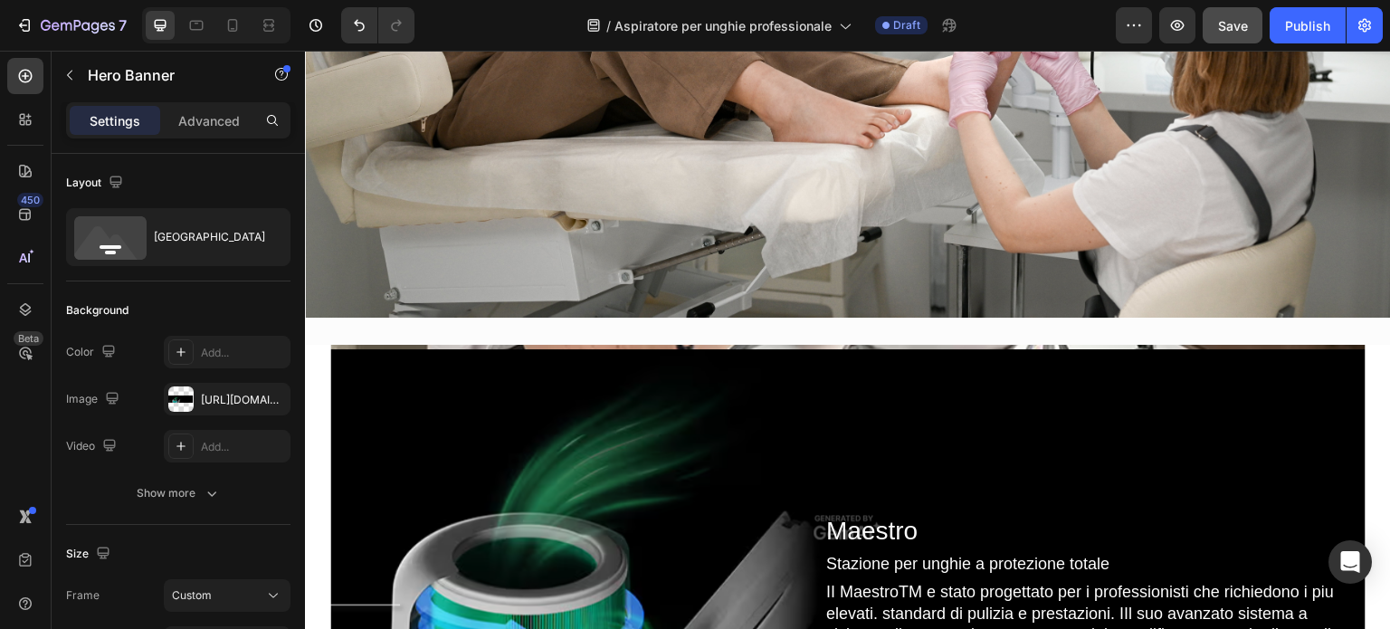
scroll to position [3385, 0]
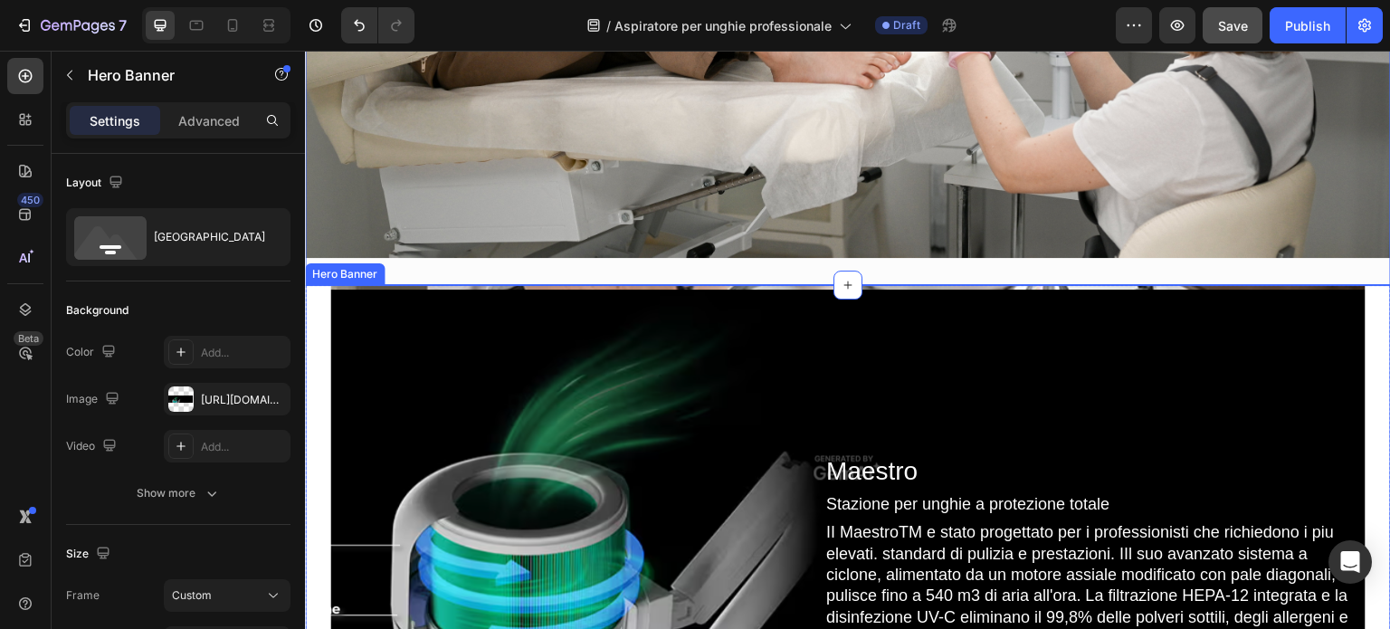
click at [845, 345] on div "Overlay" at bounding box center [847, 468] width 1035 height 367
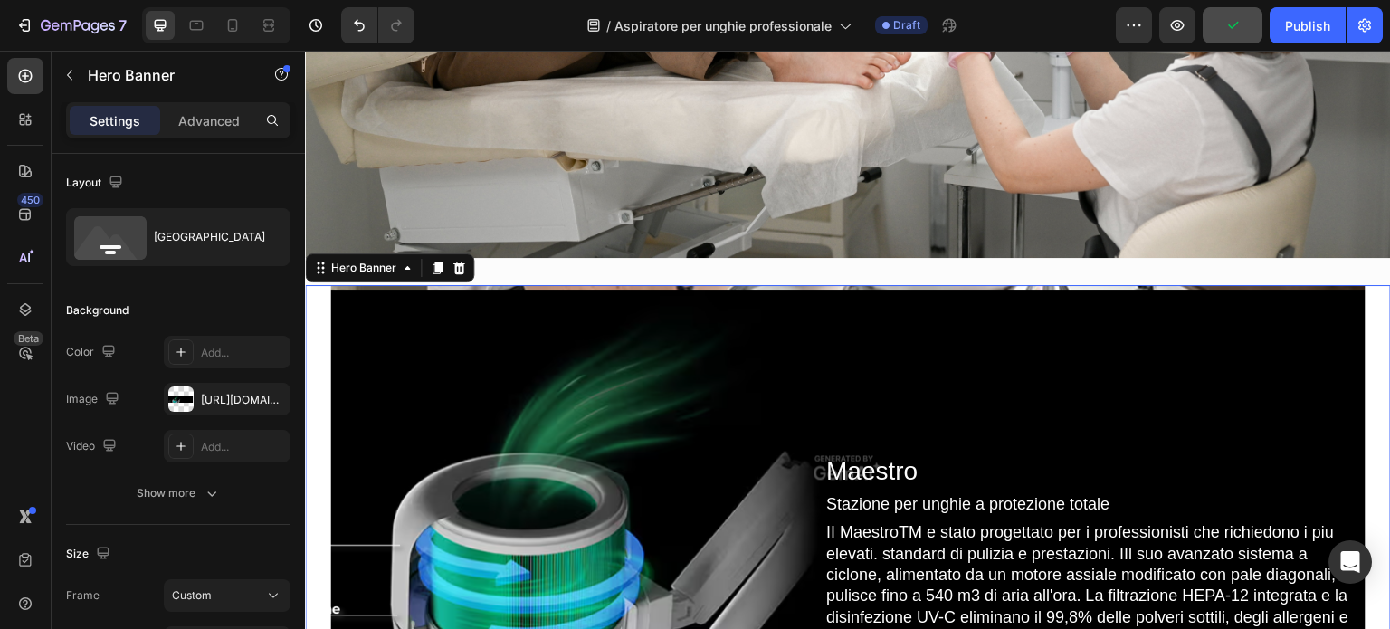
click at [1358, 304] on div "Maestro Heading Stazione per unghie a protezione totale Text Block II MaestroTM…" at bounding box center [848, 468] width 1086 height 367
click at [348, 19] on button "Undo/Redo" at bounding box center [359, 25] width 36 height 36
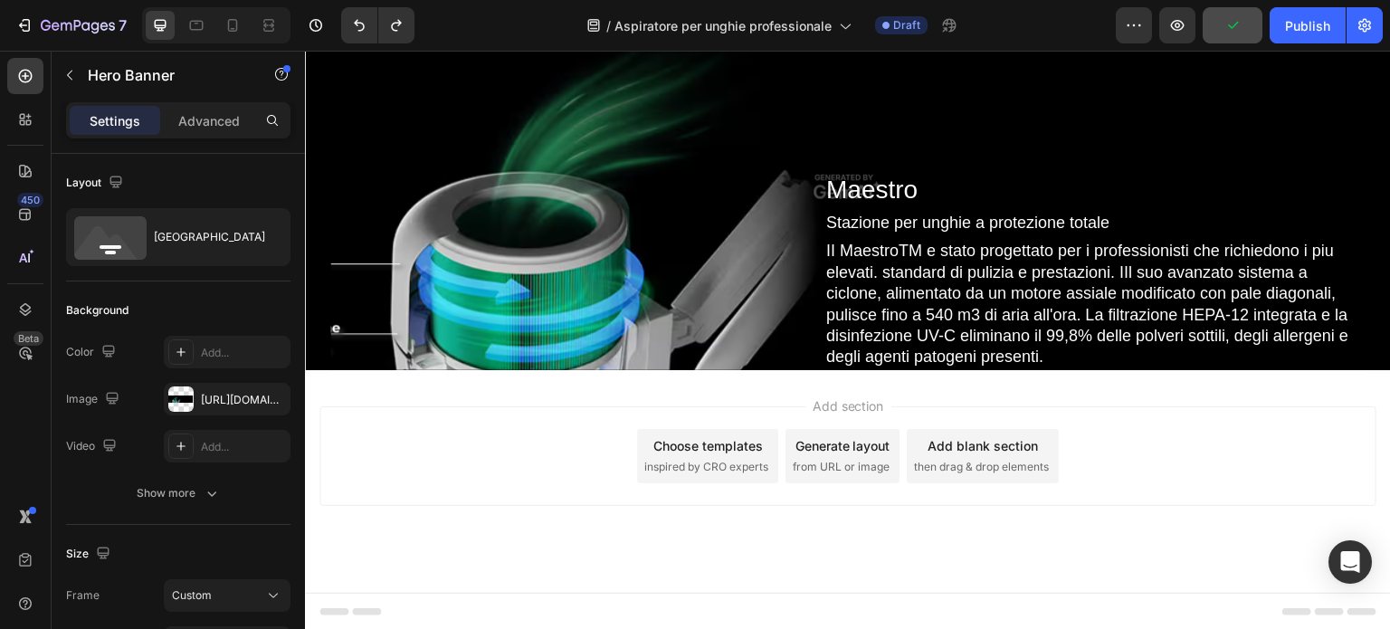
scroll to position [6003, 0]
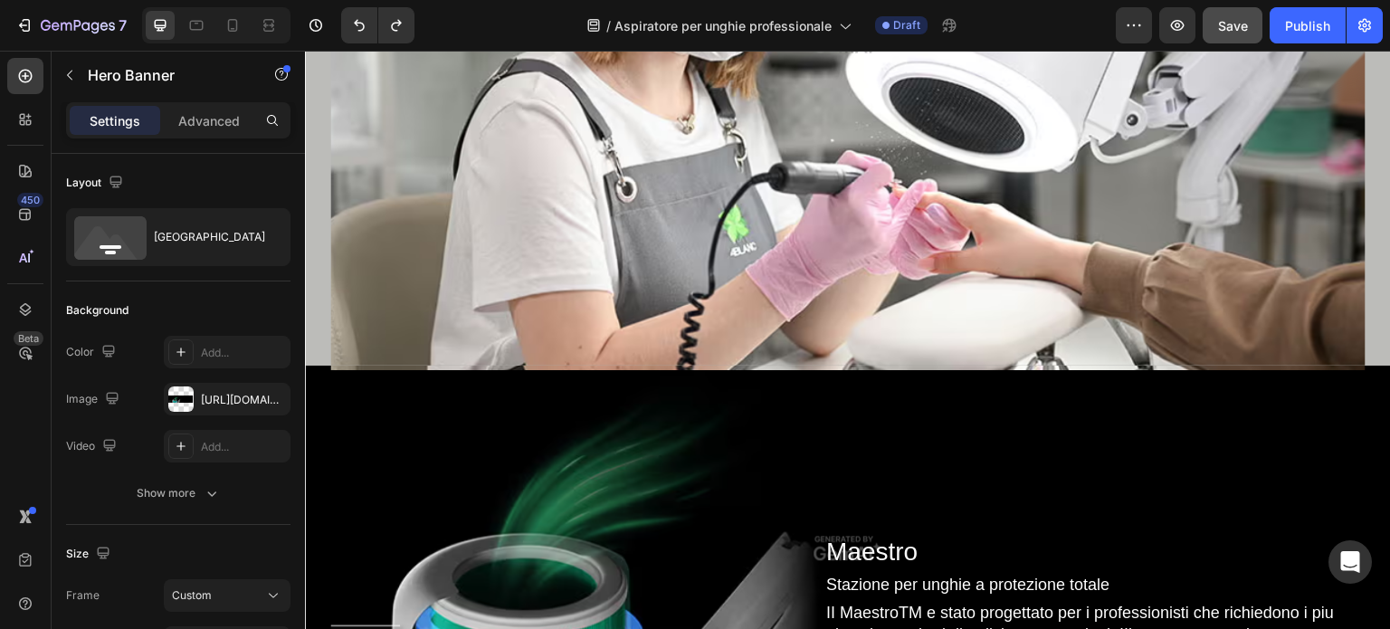
click at [535, 466] on div "Overlay" at bounding box center [847, 549] width 1035 height 367
click at [468, 420] on div "Overlay" at bounding box center [847, 549] width 1035 height 367
click at [566, 245] on div "Overlay" at bounding box center [847, 41] width 1035 height 650
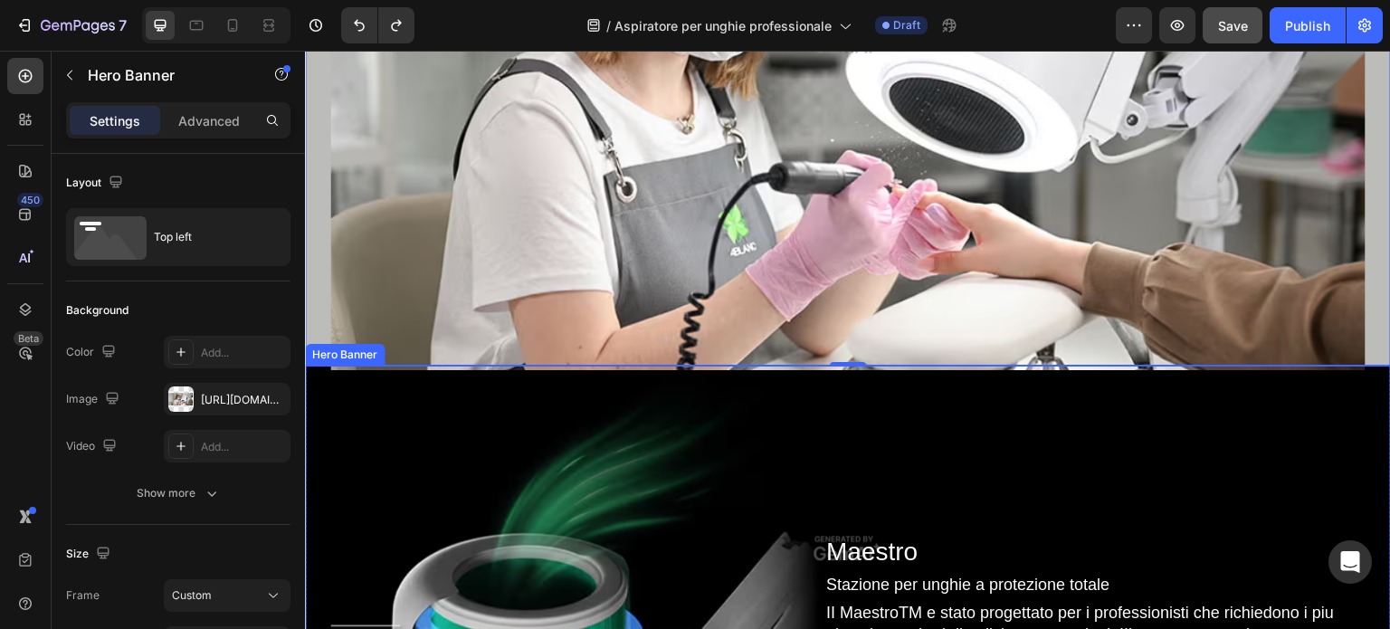
click at [1054, 483] on div "Overlay" at bounding box center [847, 549] width 1035 height 367
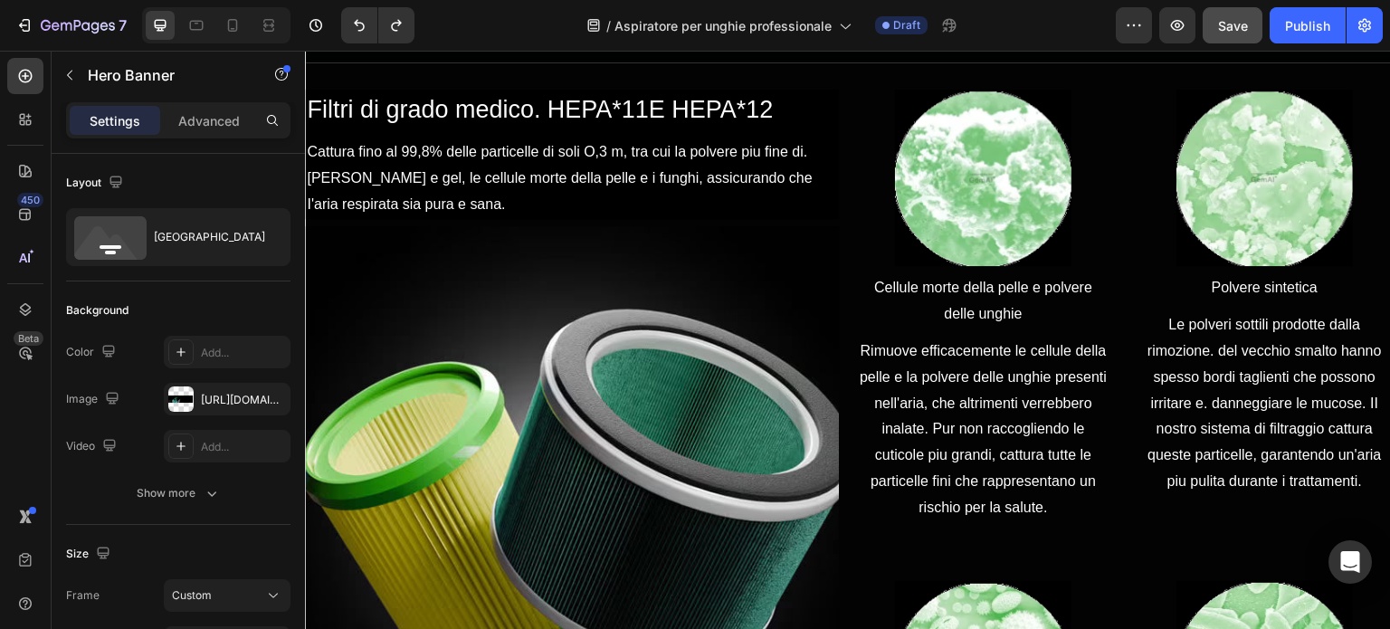
scroll to position [1296, 0]
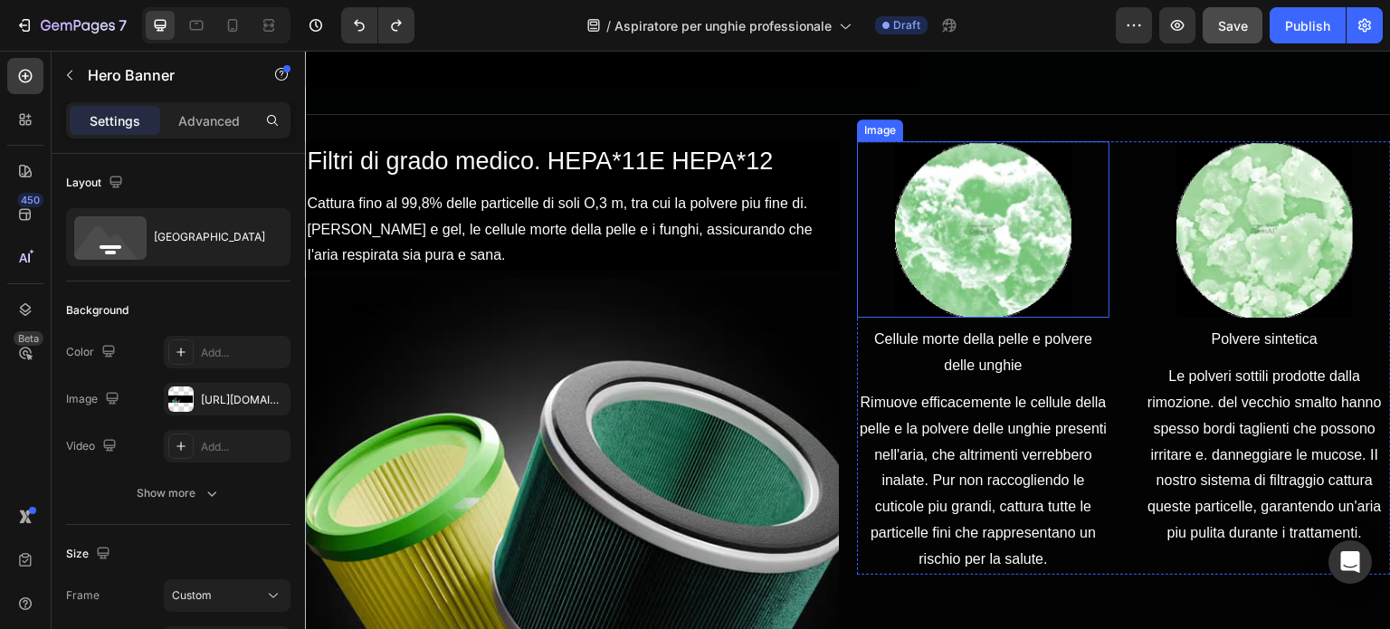
click at [966, 267] on img at bounding box center [983, 229] width 177 height 177
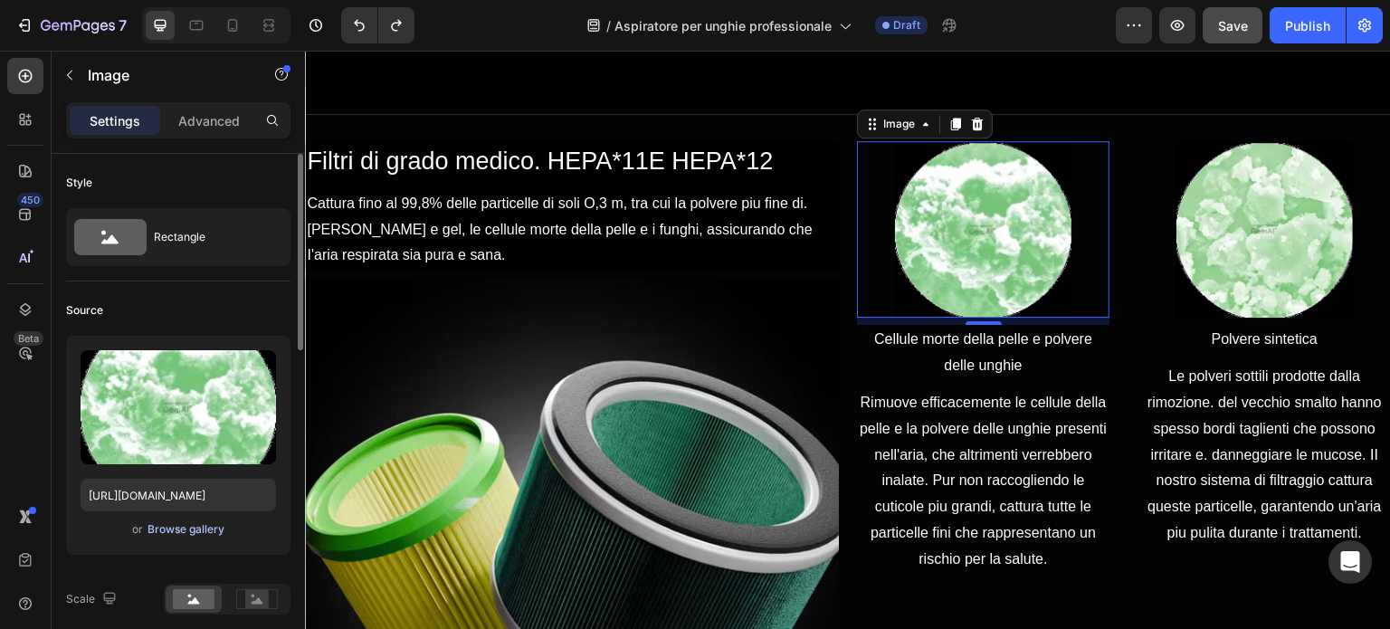
click at [196, 528] on div "Browse gallery" at bounding box center [186, 529] width 77 height 16
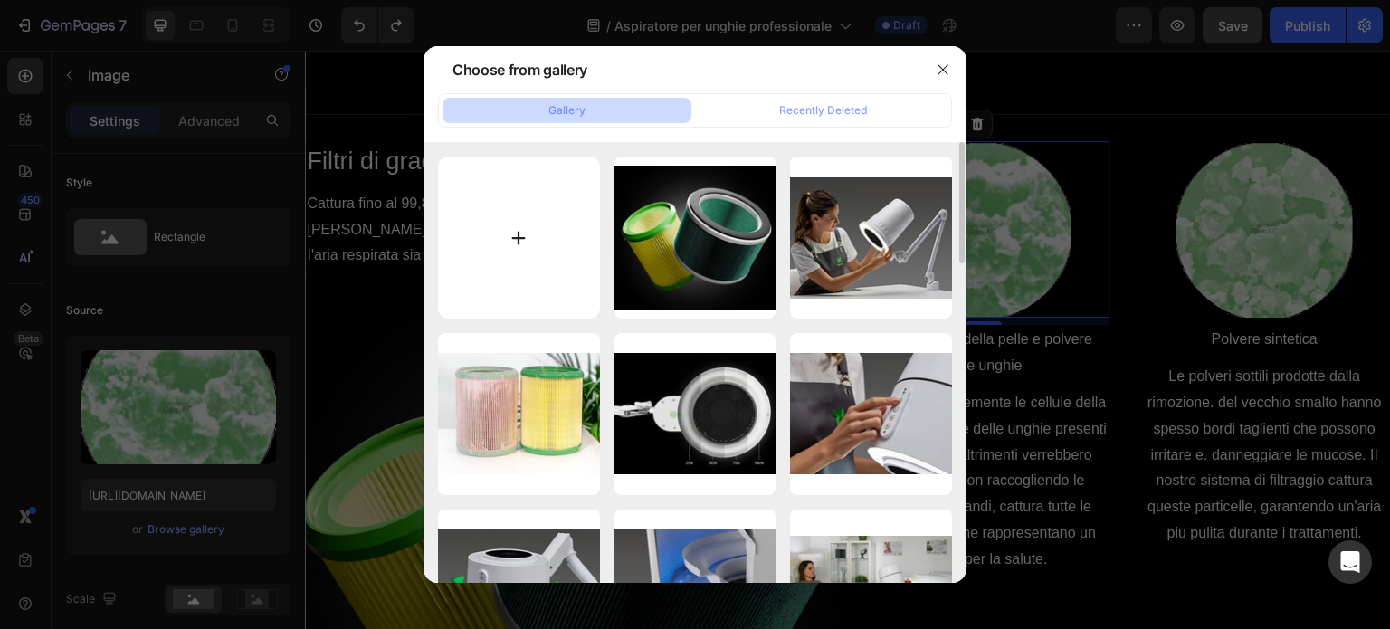
click at [547, 225] on input "file" at bounding box center [519, 238] width 162 height 162
type input "C:\fakepath\nail-dust.png"
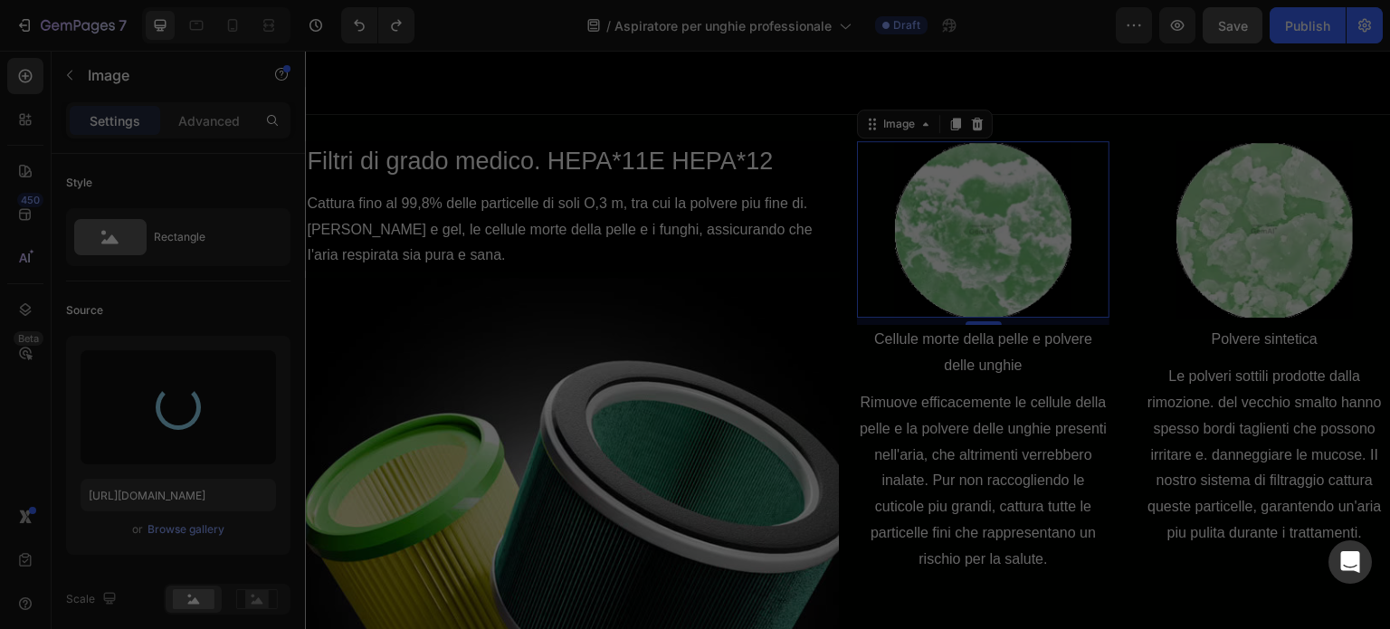
click at [745, 392] on div "brightness.jpg 4.52 kb" at bounding box center [696, 414] width 162 height 162
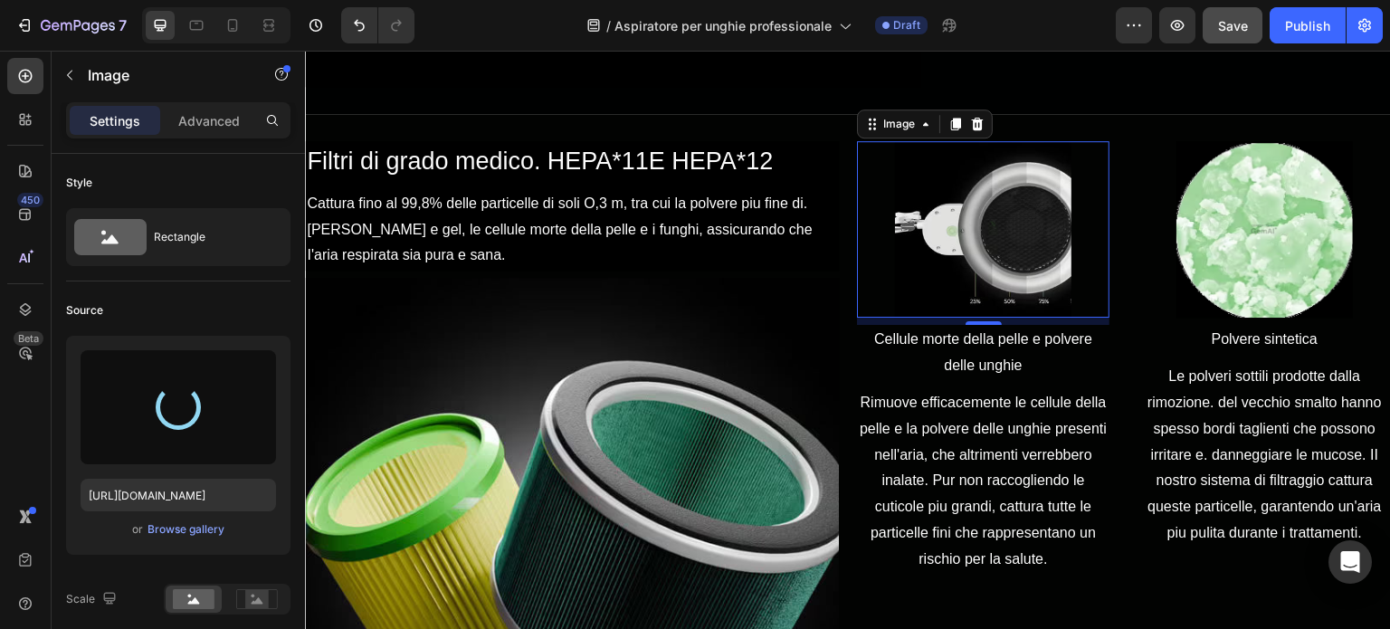
click at [954, 243] on img at bounding box center [983, 229] width 177 height 177
type input "https://cdn.shopify.com/s/files/1/0532/1447/8528/files/gempages_580735704665948…"
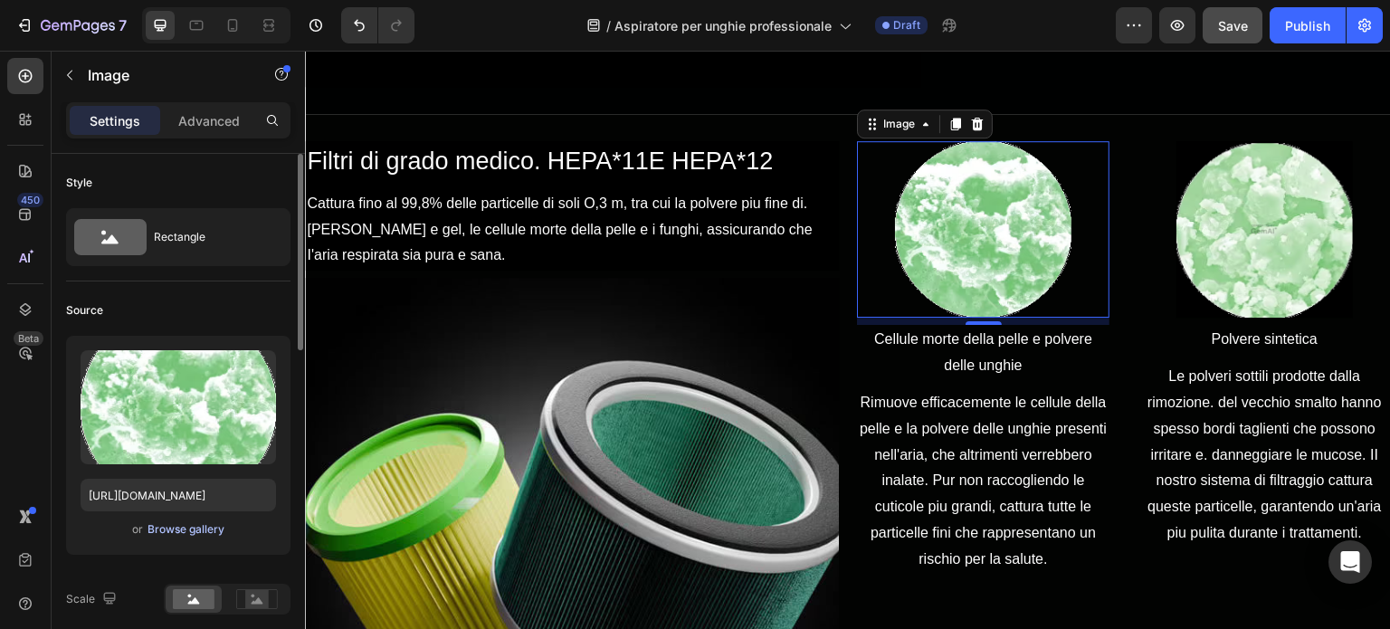
click at [202, 525] on div "Browse gallery" at bounding box center [186, 529] width 77 height 16
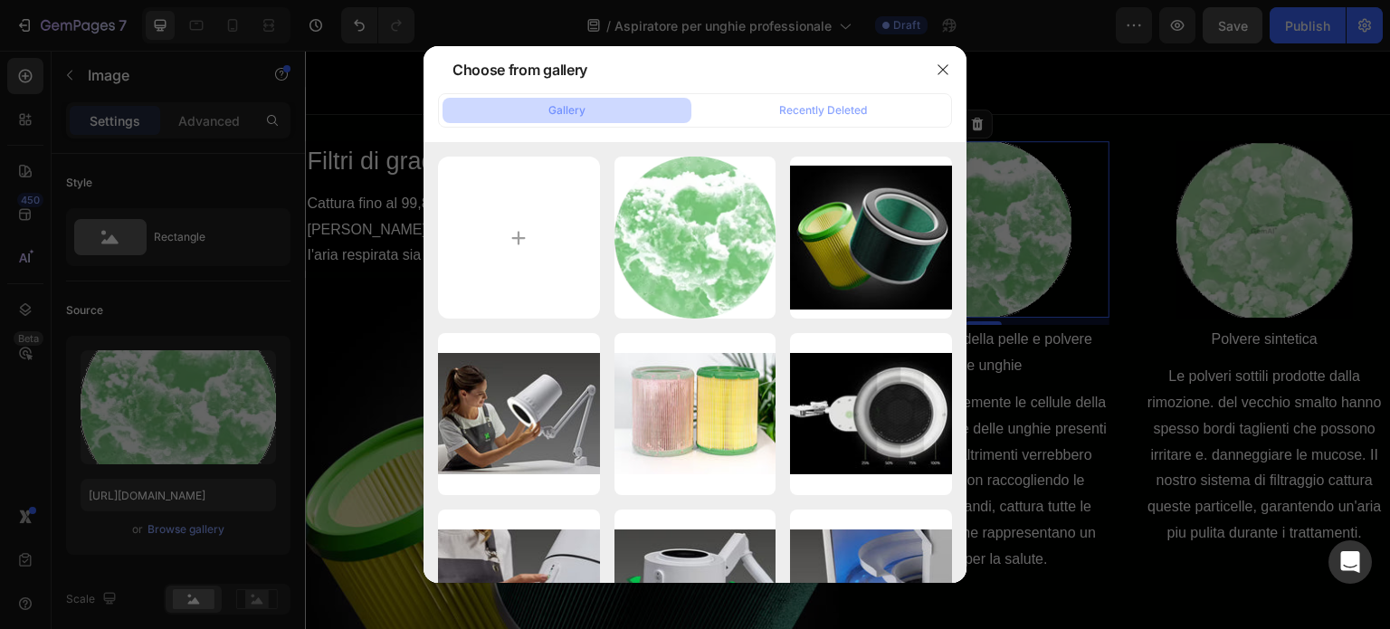
click at [746, 61] on div "Choose from gallery" at bounding box center [672, 69] width 496 height 47
click at [941, 66] on icon "button" at bounding box center [943, 69] width 14 height 14
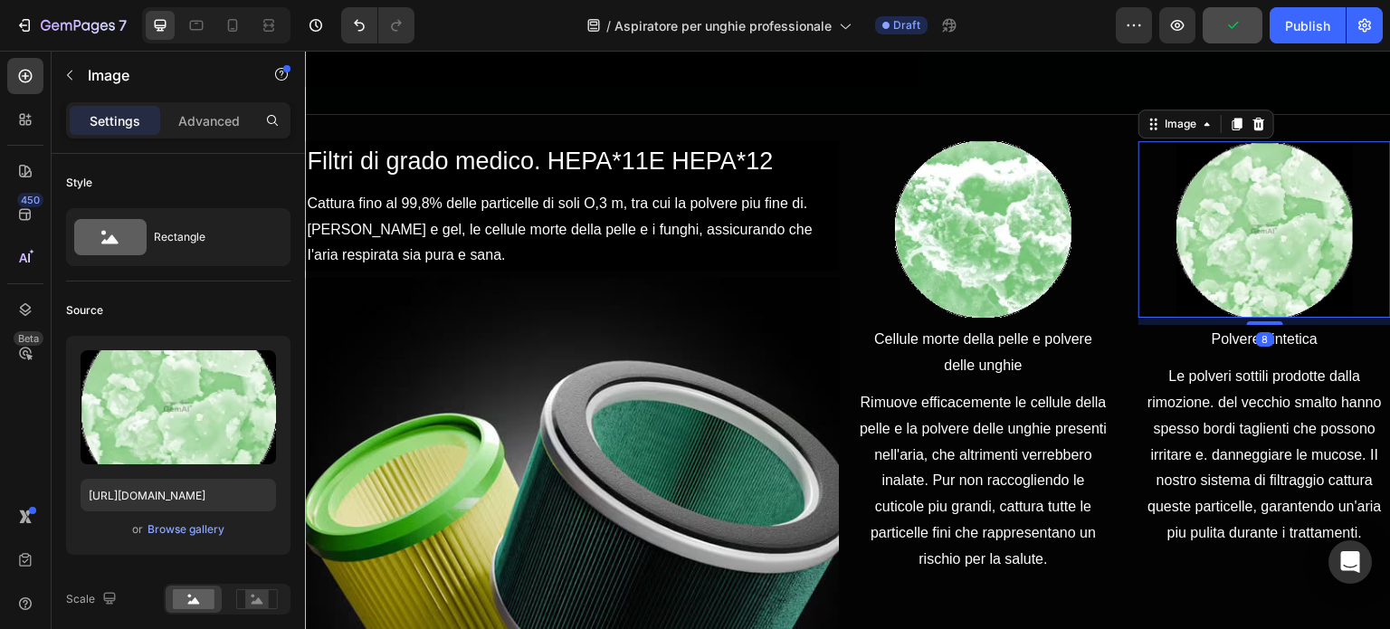
click at [1296, 196] on img at bounding box center [1265, 229] width 177 height 177
click at [200, 531] on div "Browse gallery" at bounding box center [186, 529] width 77 height 16
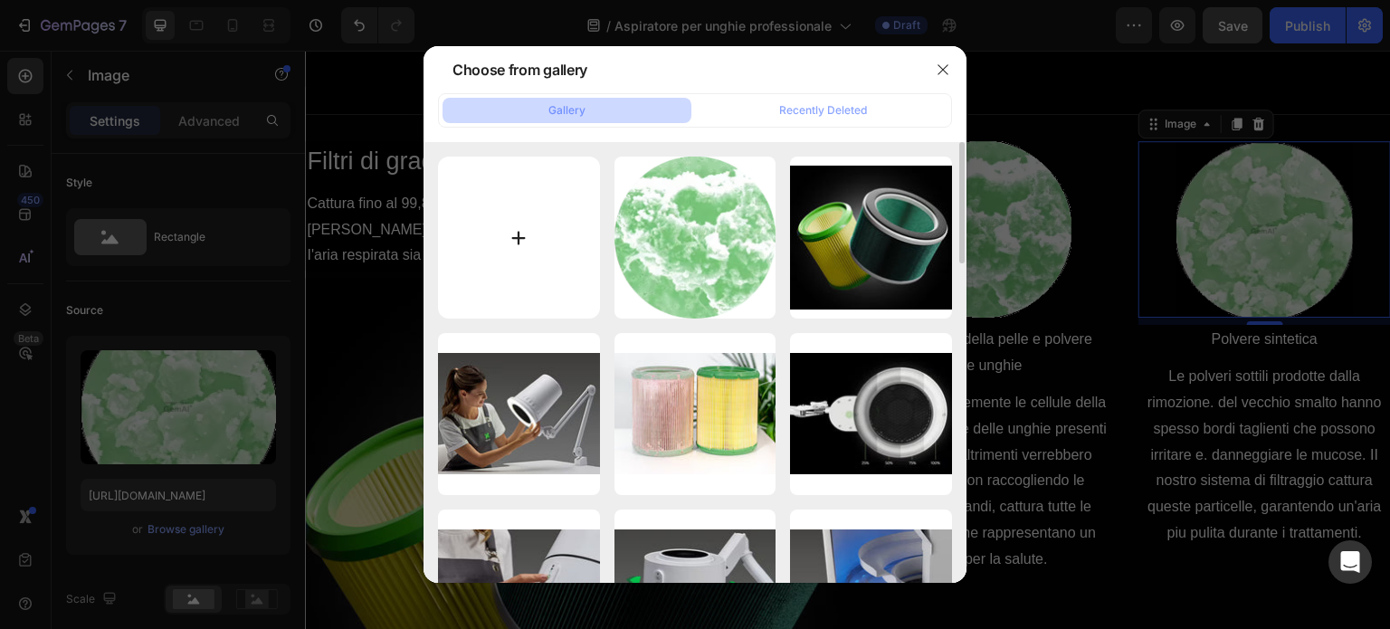
click at [493, 225] on input "file" at bounding box center [519, 238] width 162 height 162
type input "C:\fakepath\Synthetic-dust.png"
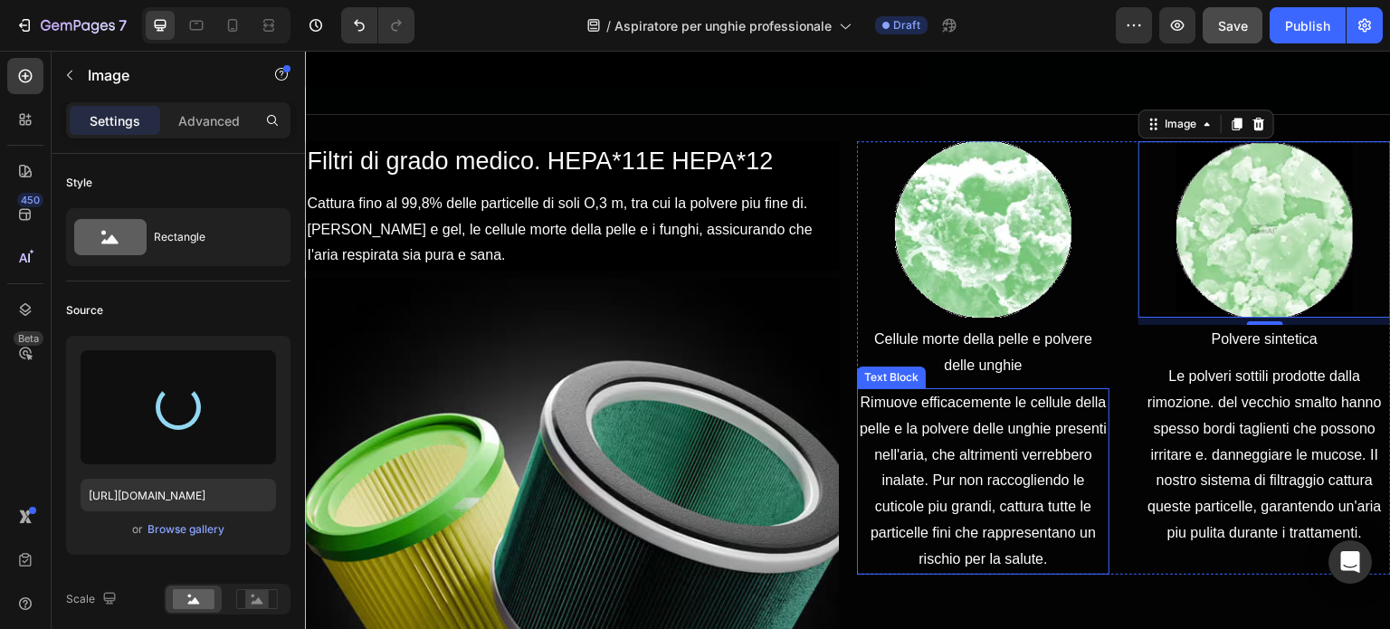
type input "[URL][DOMAIN_NAME]"
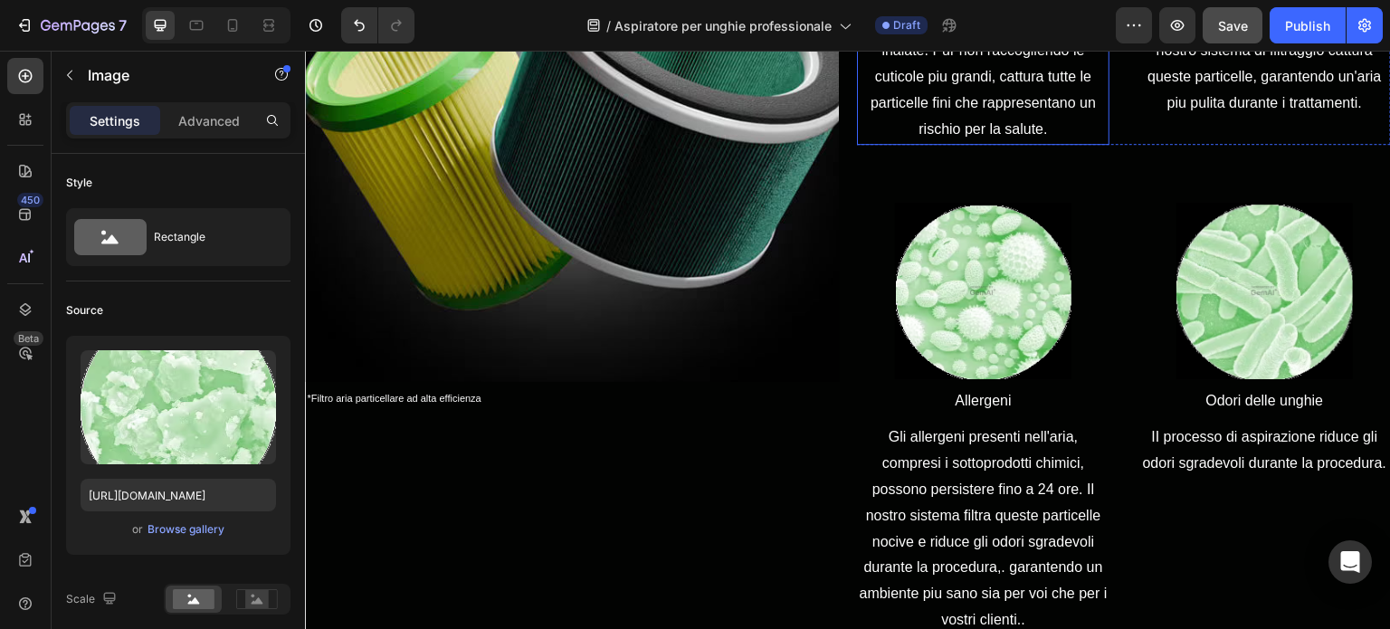
scroll to position [1749, 0]
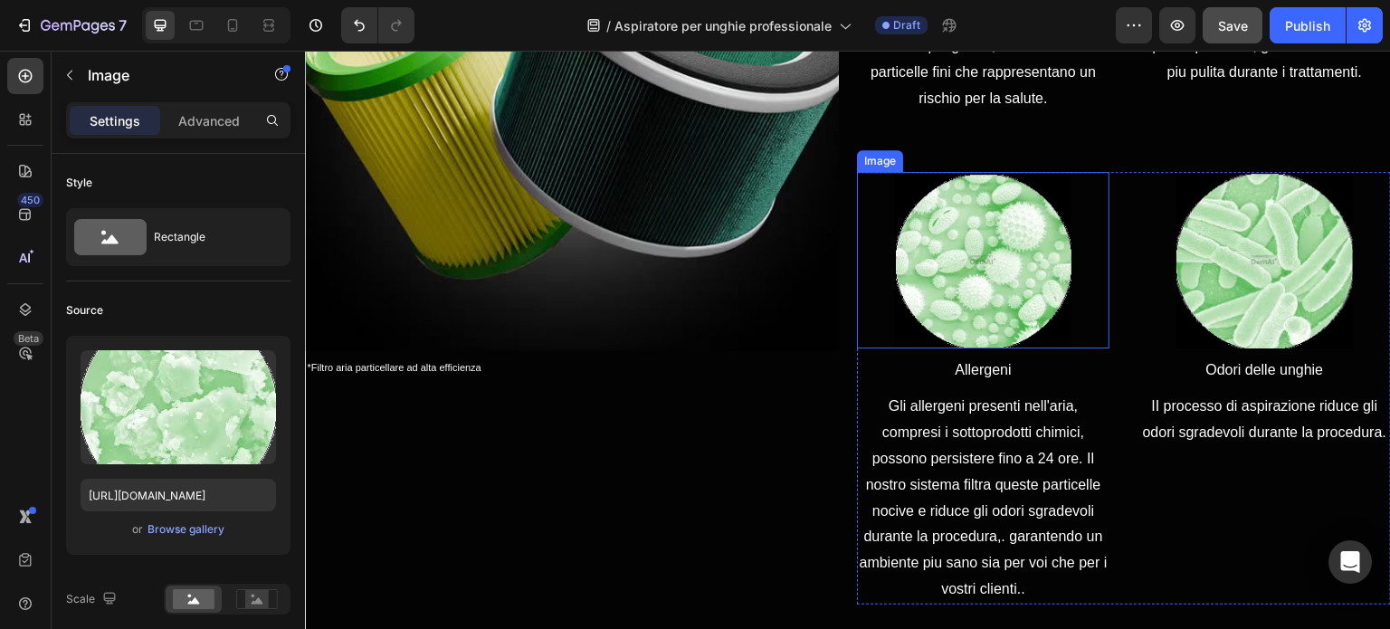
click at [963, 276] on img at bounding box center [983, 260] width 177 height 177
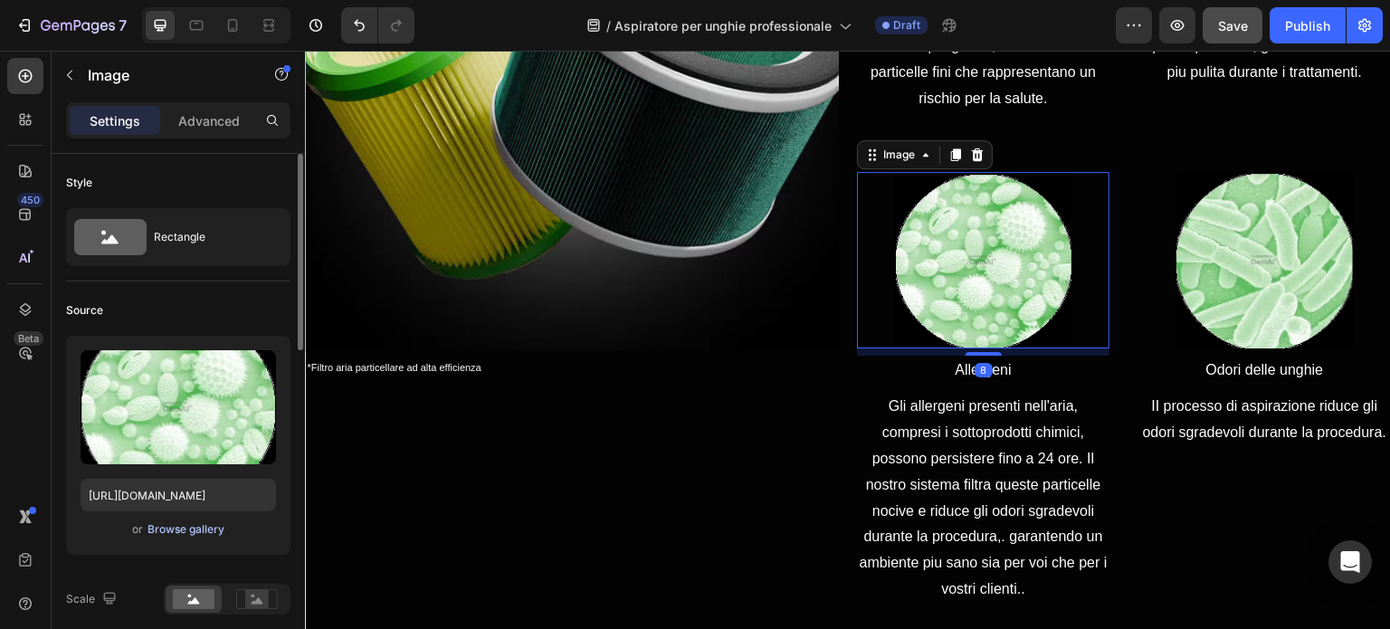
click at [168, 529] on div "Browse gallery" at bounding box center [186, 529] width 77 height 16
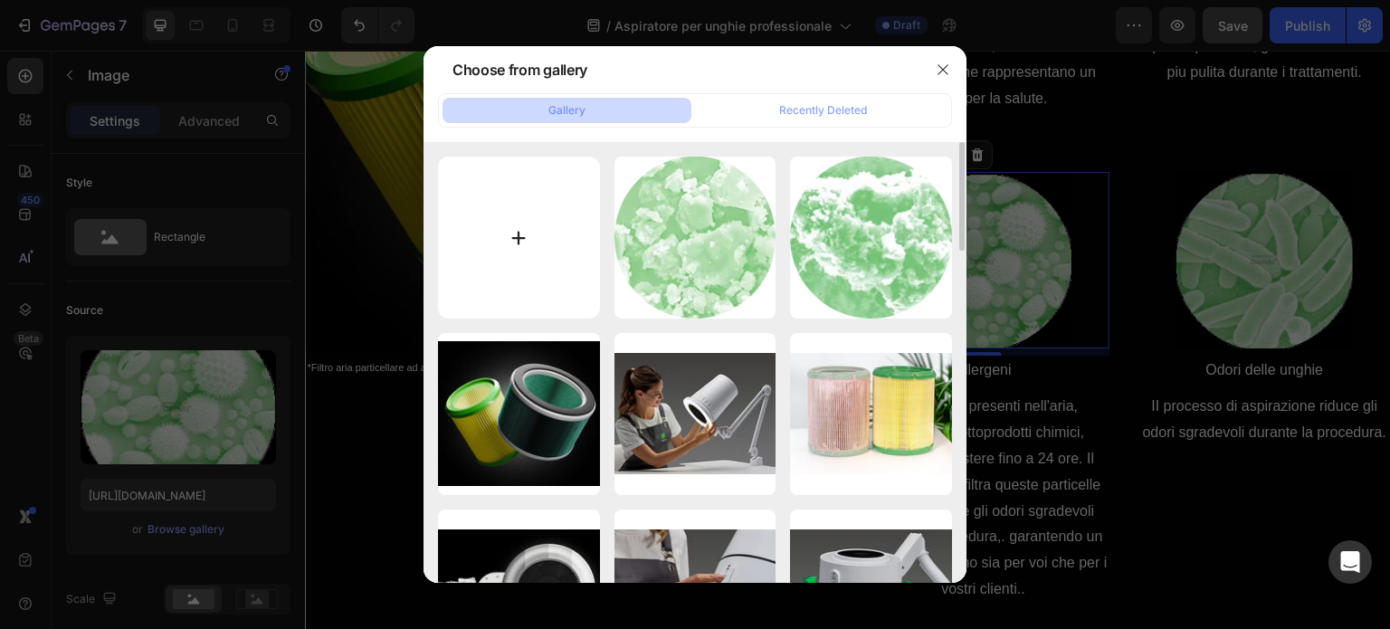
click at [509, 253] on input "file" at bounding box center [519, 238] width 162 height 162
type input "C:\fakepath\Allergens.png"
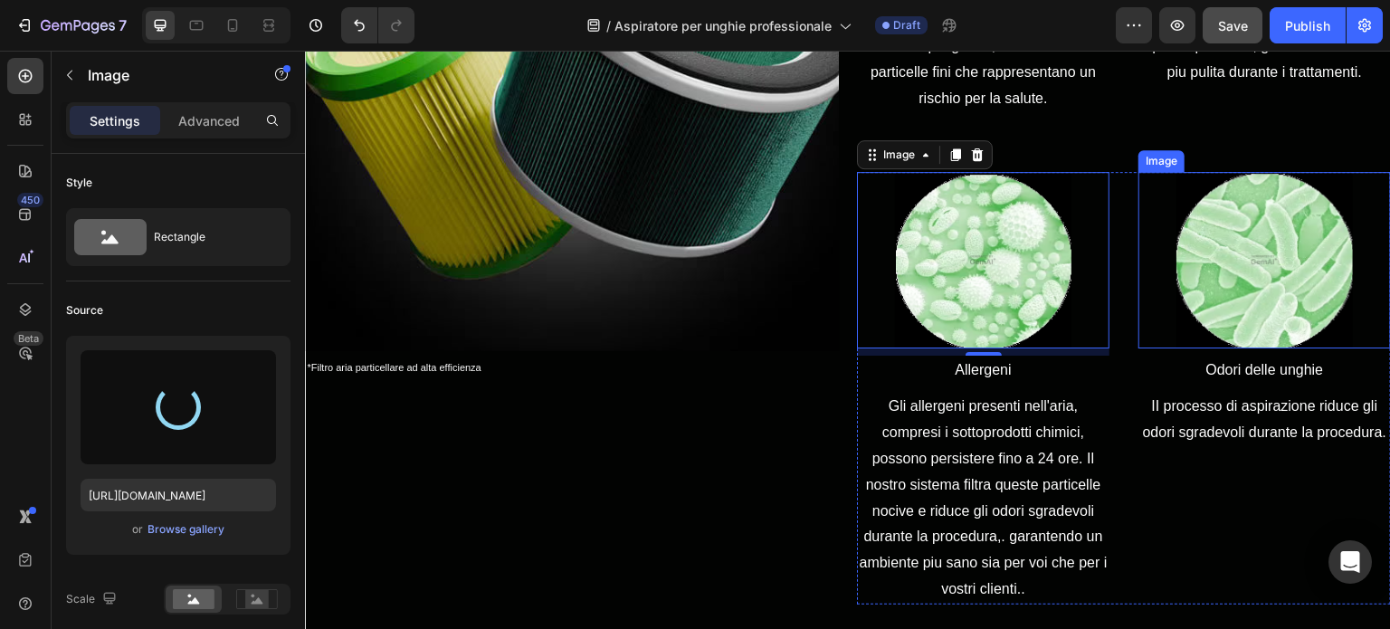
type input "https://cdn.shopify.com/s/files/1/0532/1447/8528/files/gempages_580735704665948…"
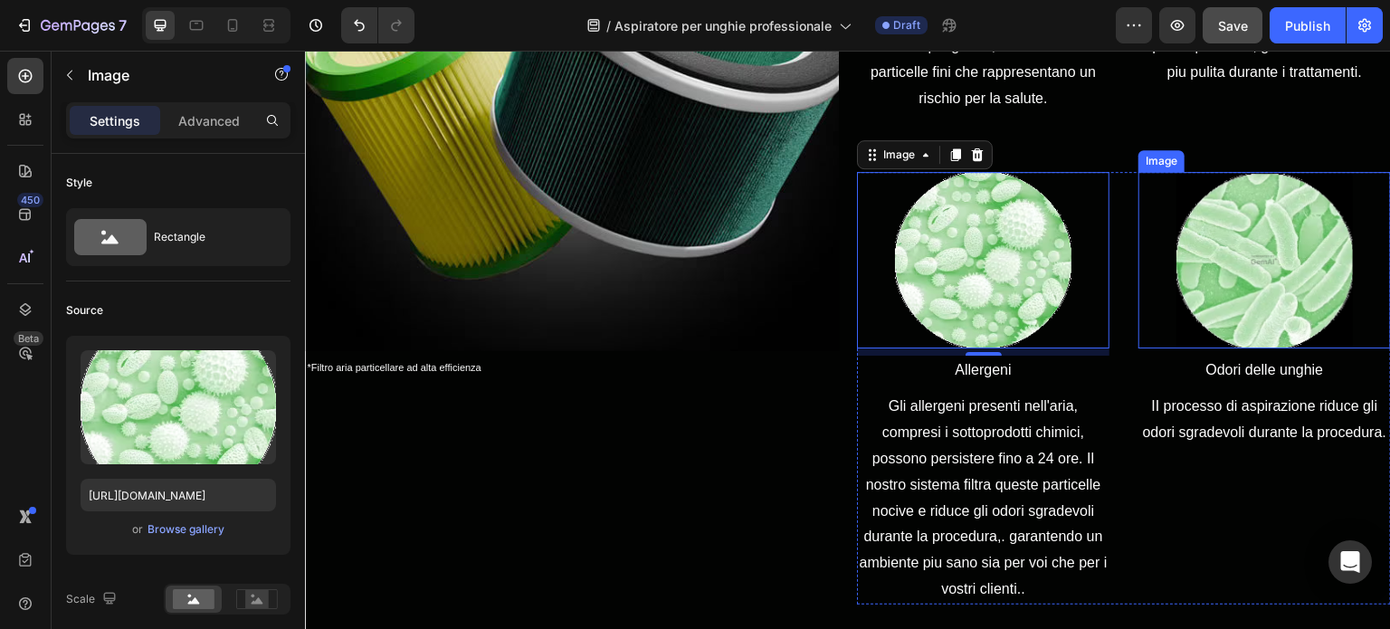
click at [1255, 317] on img at bounding box center [1265, 260] width 177 height 177
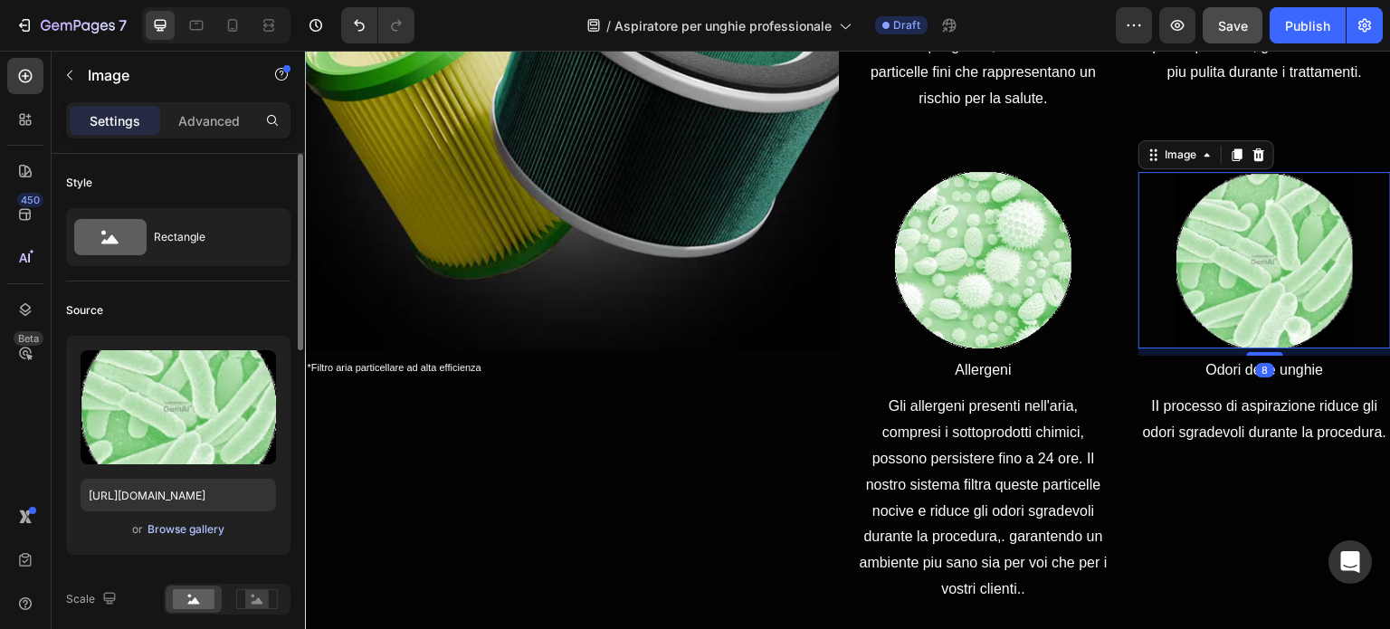
click at [178, 534] on div "Browse gallery" at bounding box center [186, 529] width 77 height 16
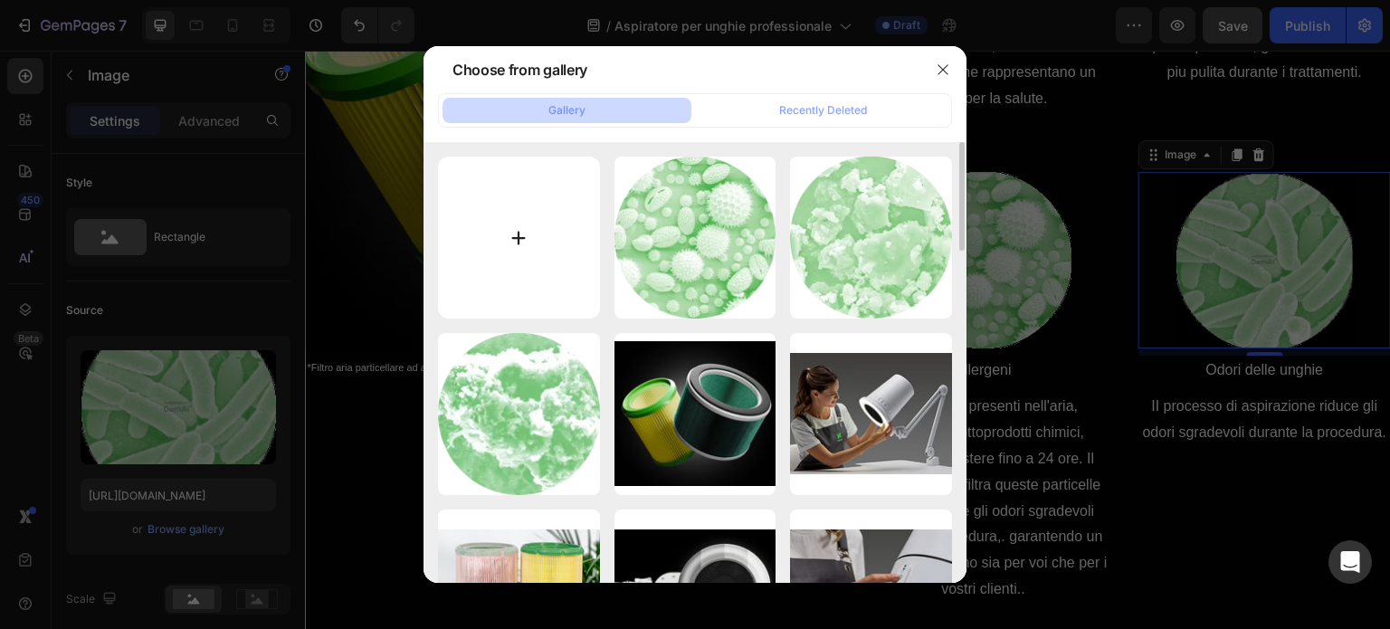
click at [523, 228] on input "file" at bounding box center [519, 238] width 162 height 162
type input "C:\fakepath\Nail-odors.png"
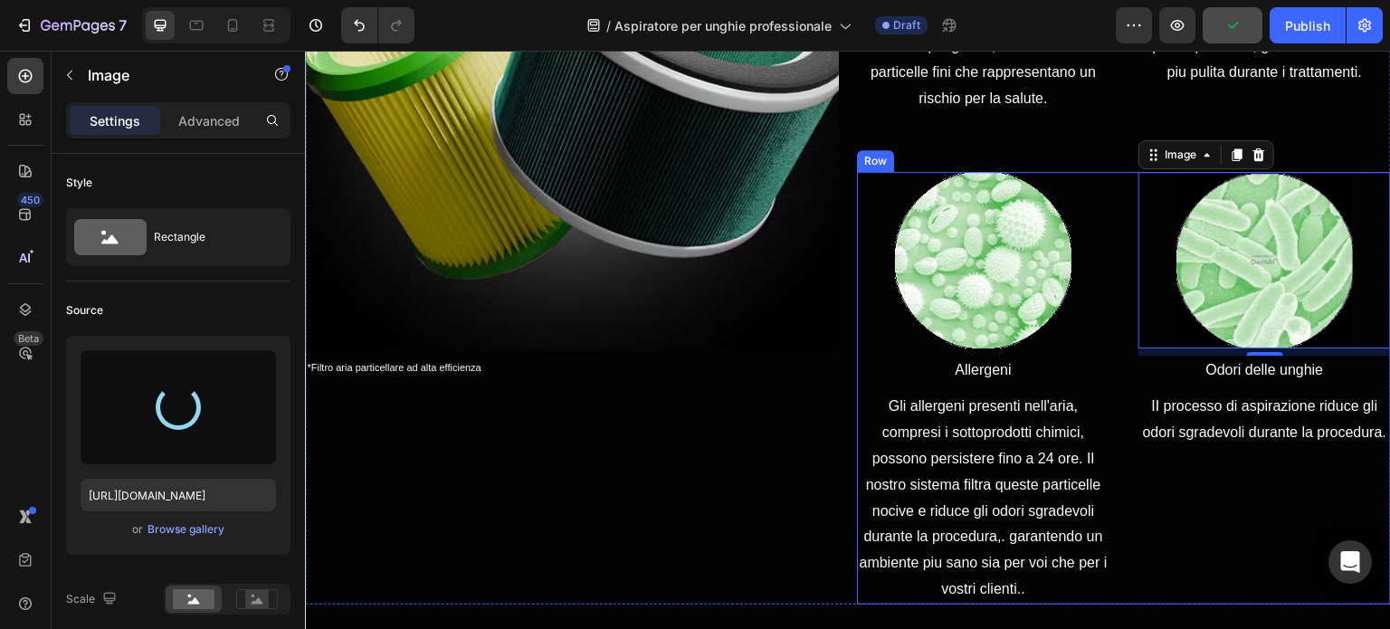
type input "https://cdn.shopify.com/s/files/1/0532/1447/8528/files/gempages_580735704665948…"
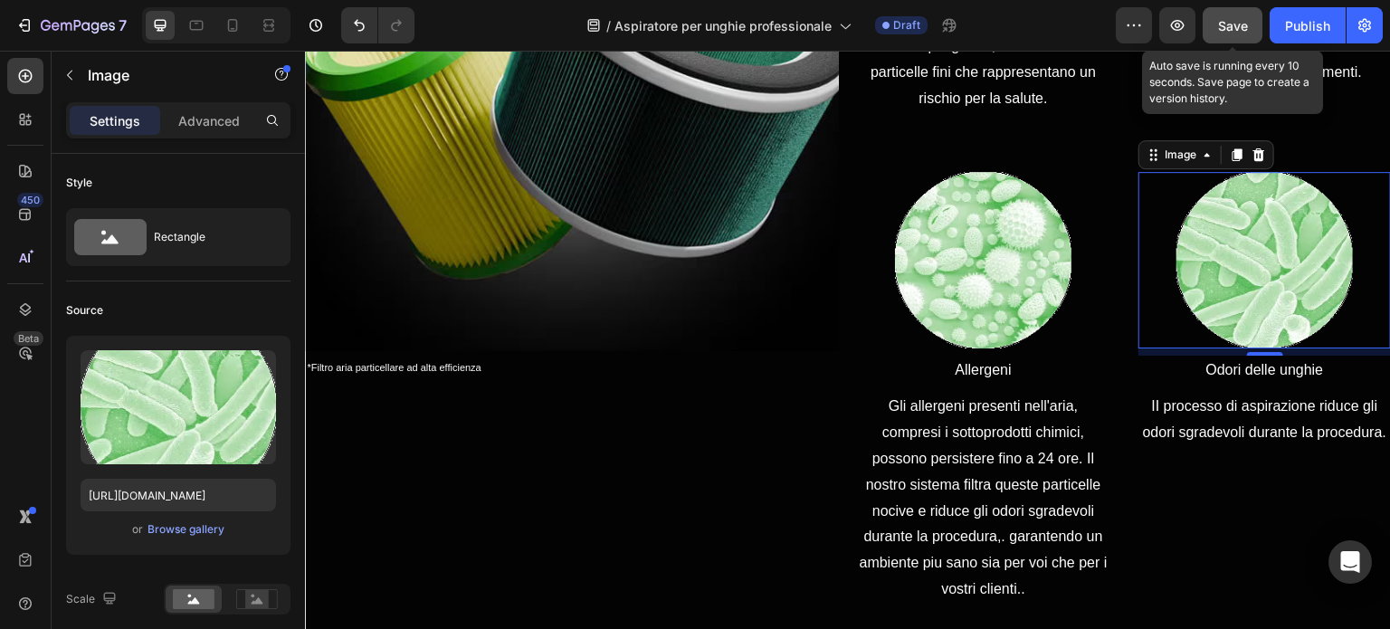
click at [1235, 26] on span "Save" at bounding box center [1233, 25] width 30 height 15
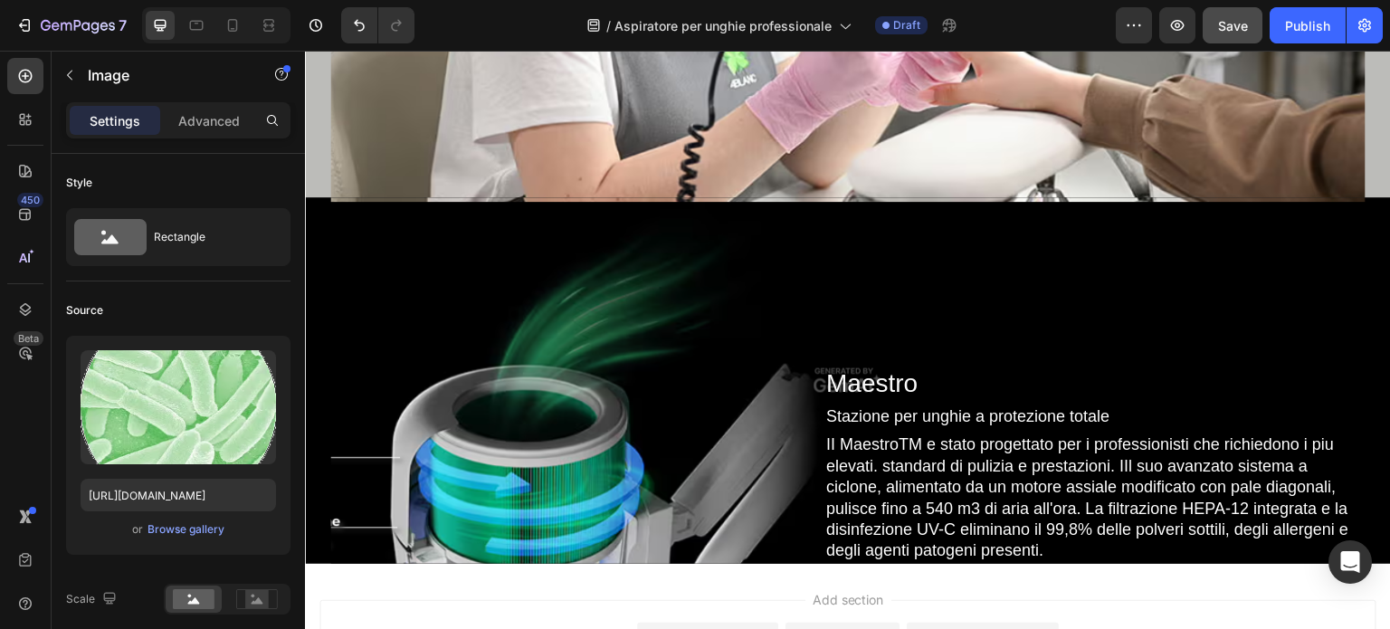
scroll to position [6093, 0]
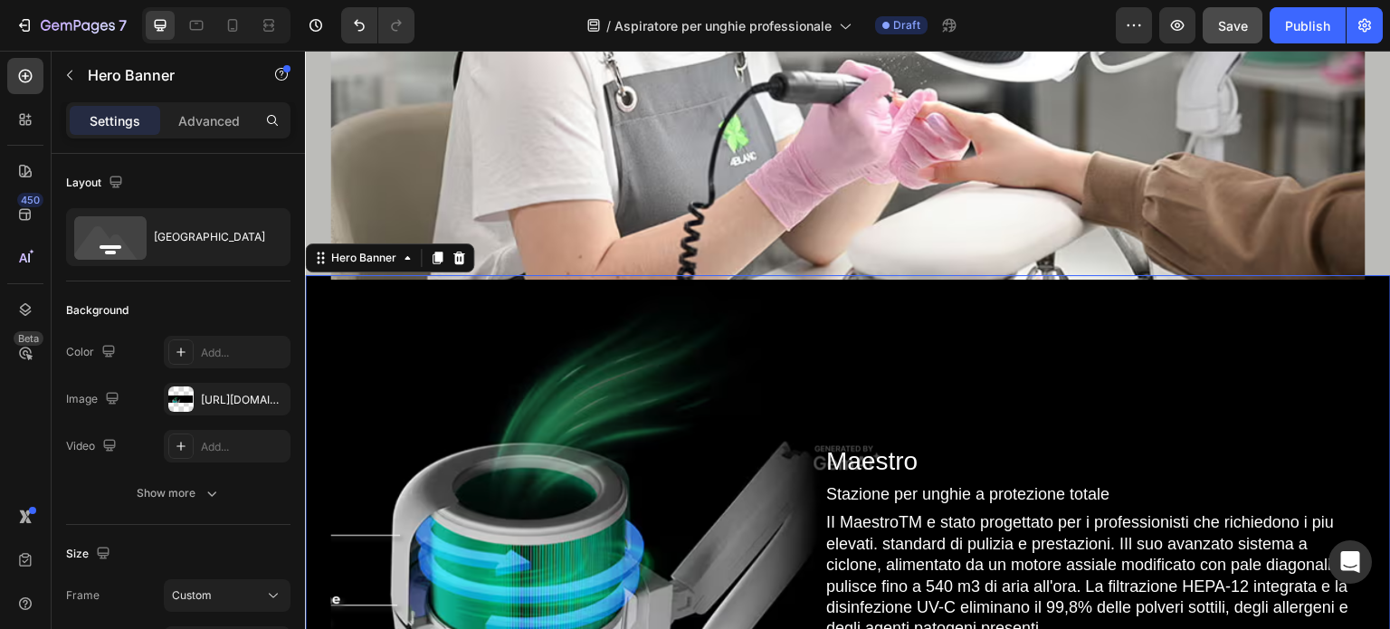
click at [366, 340] on div "Overlay" at bounding box center [847, 458] width 1035 height 367
click at [631, 526] on div "Maestro Heading Stazione per unghie a protezione totale Text Block II MaestroTM…" at bounding box center [847, 541] width 1035 height 201
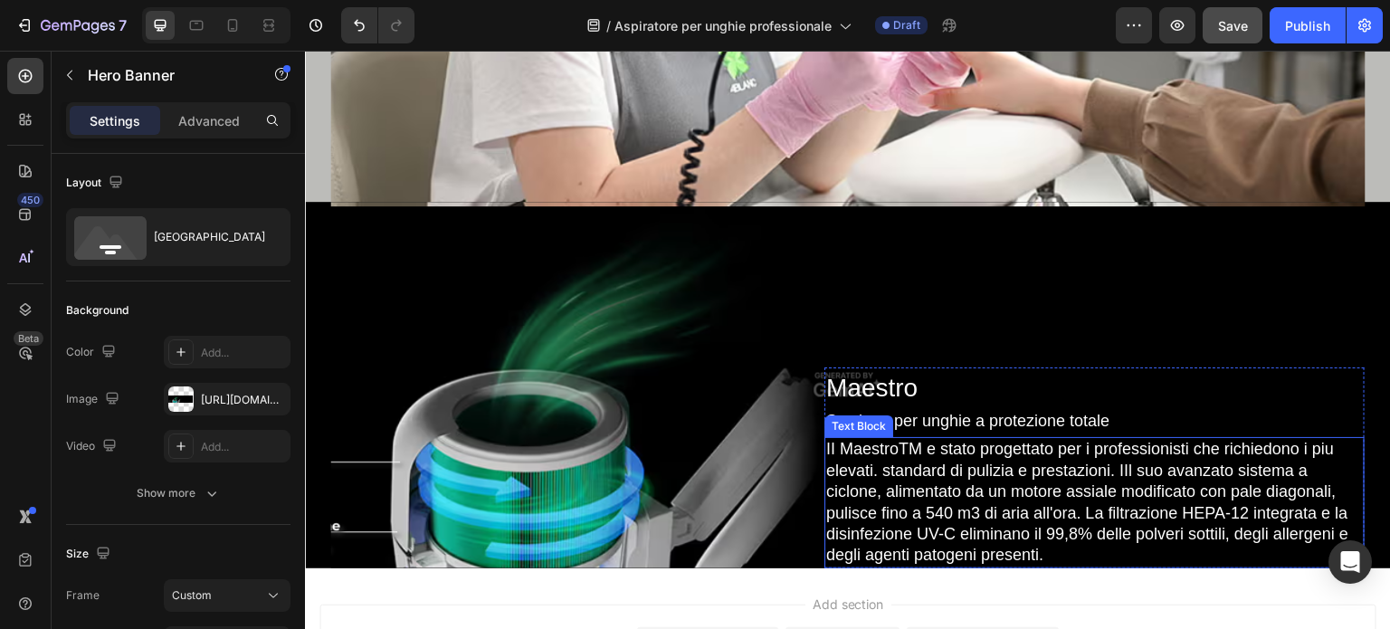
scroll to position [5157, 0]
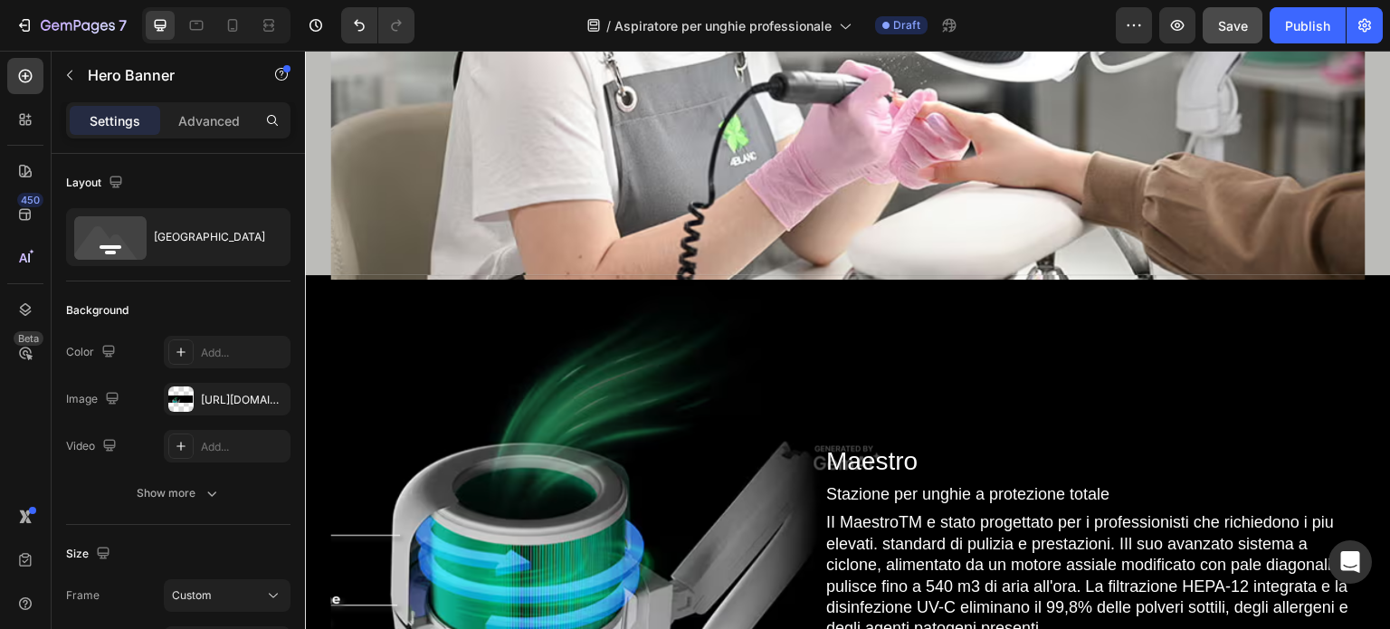
click at [864, 357] on div "Overlay" at bounding box center [847, 458] width 1035 height 367
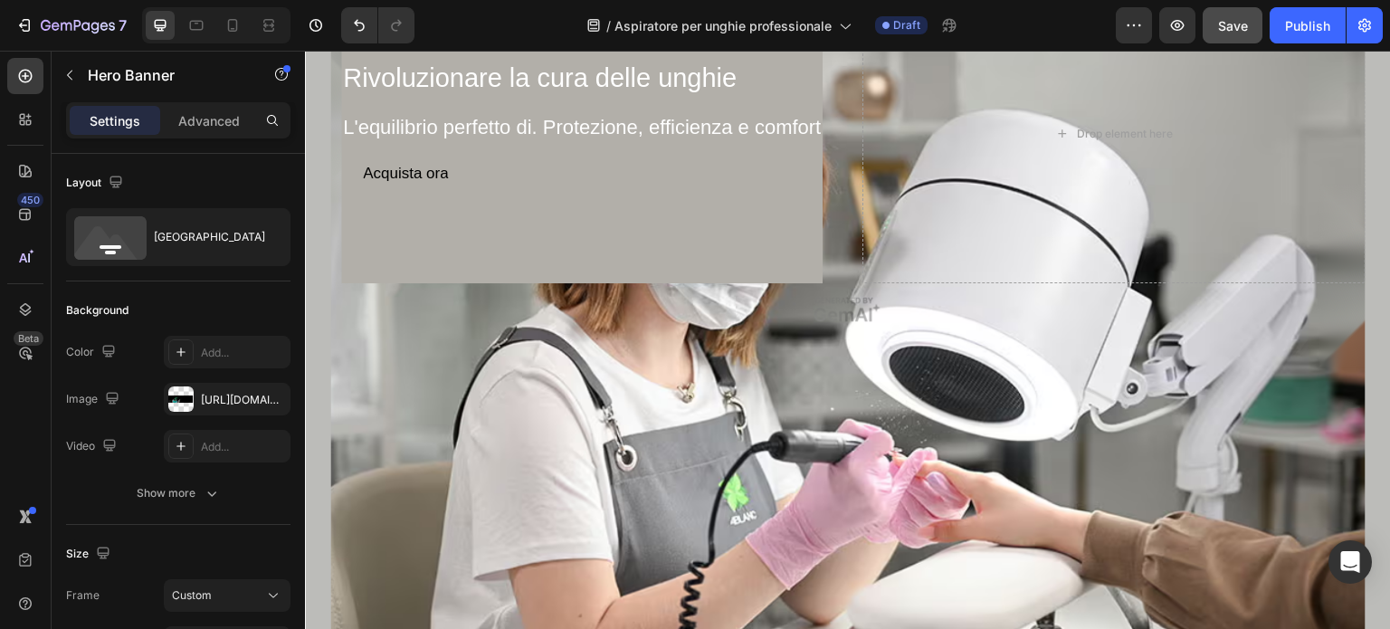
scroll to position [4795, 0]
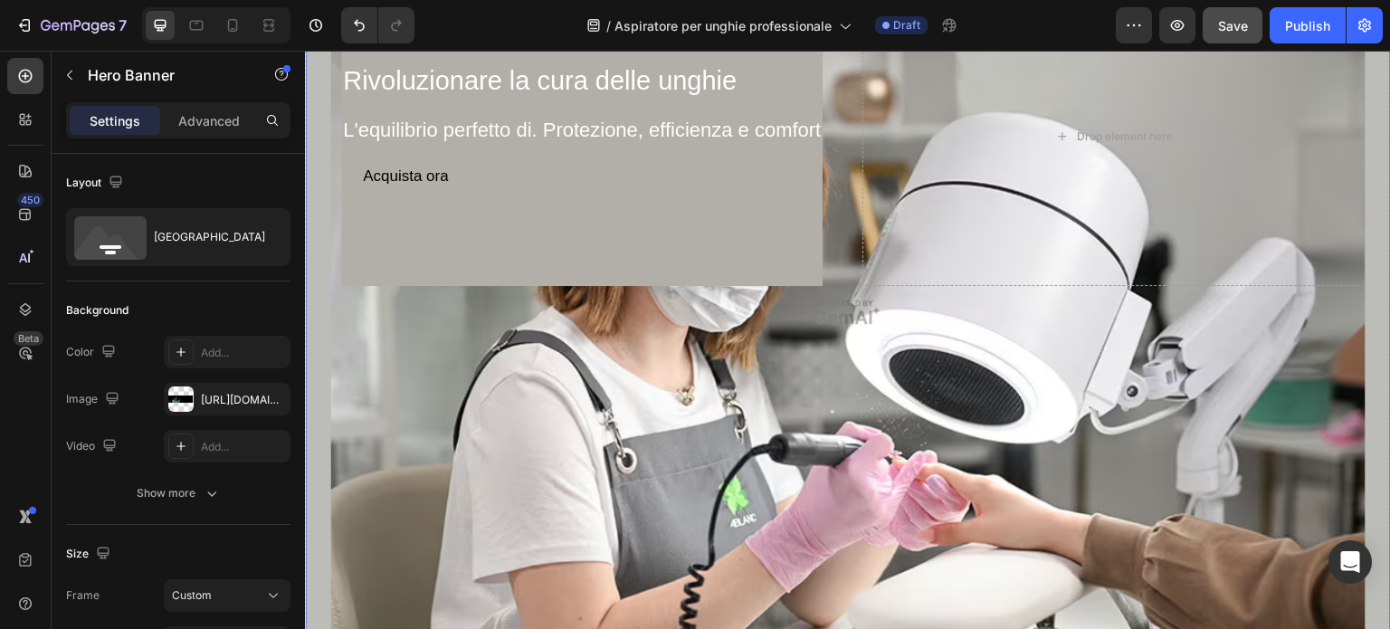
click at [864, 358] on div "Overlay" at bounding box center [847, 312] width 1035 height 650
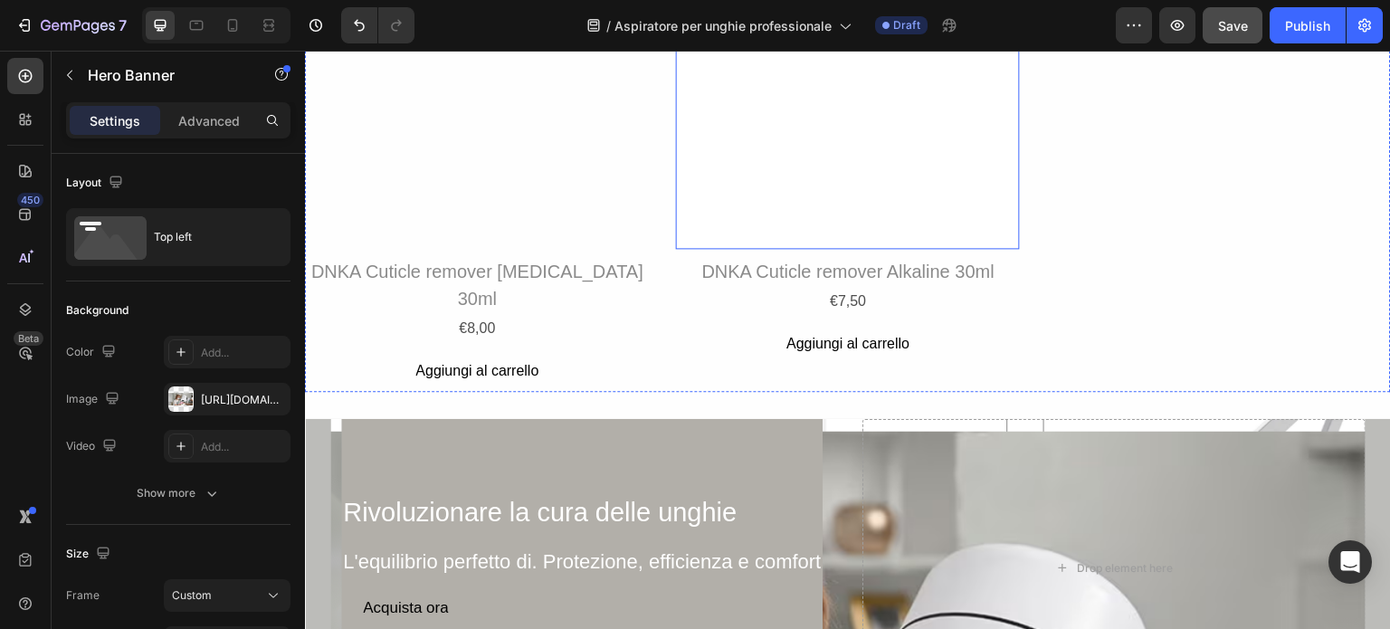
scroll to position [4885, 0]
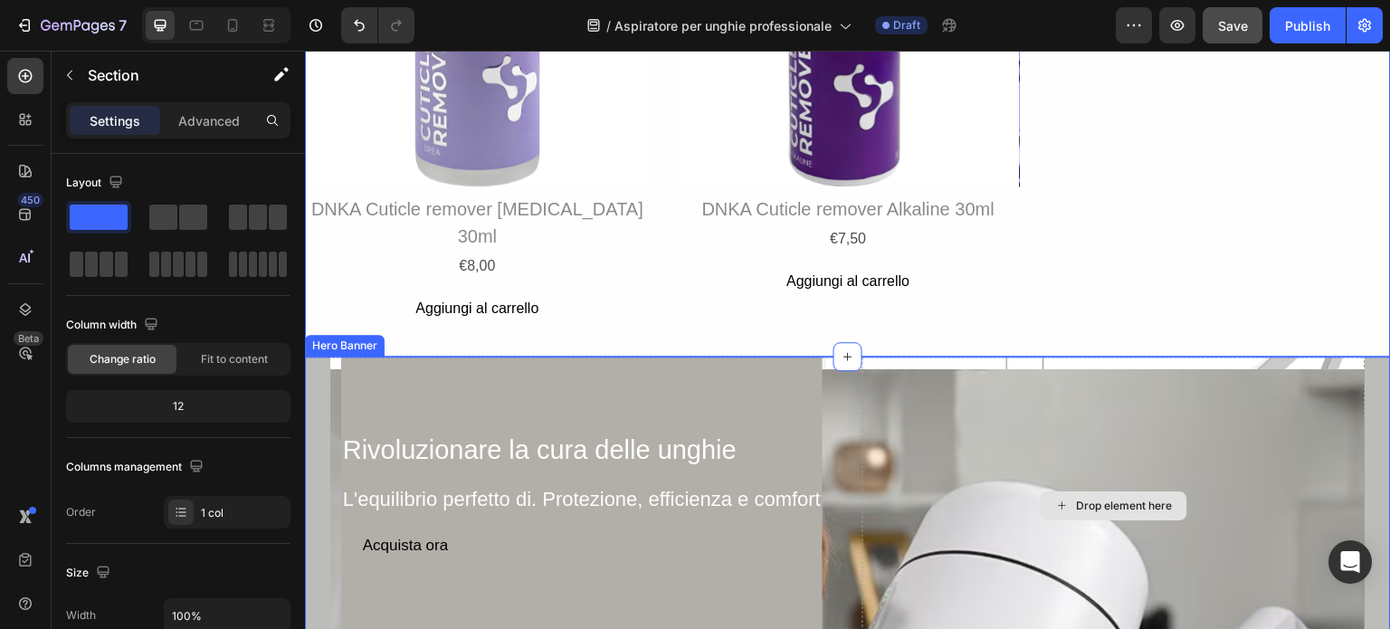
click at [949, 357] on div "Drop element here" at bounding box center [1114, 506] width 503 height 299
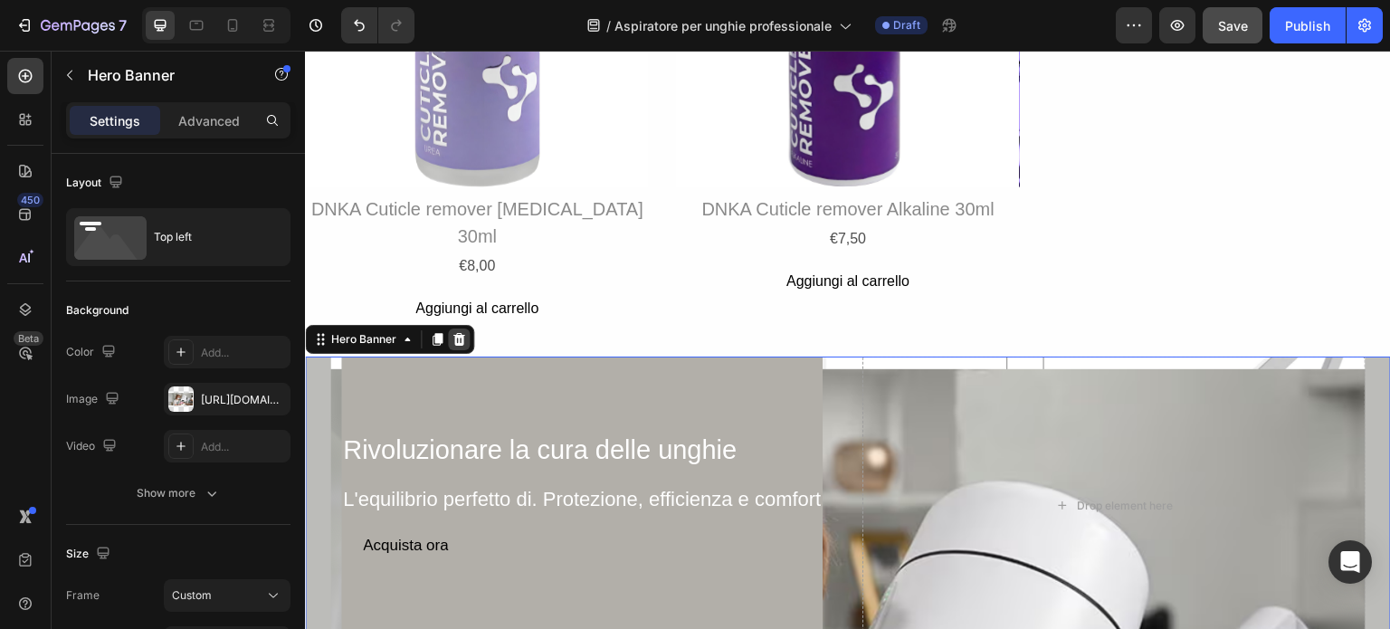
click at [455, 333] on icon at bounding box center [459, 339] width 12 height 13
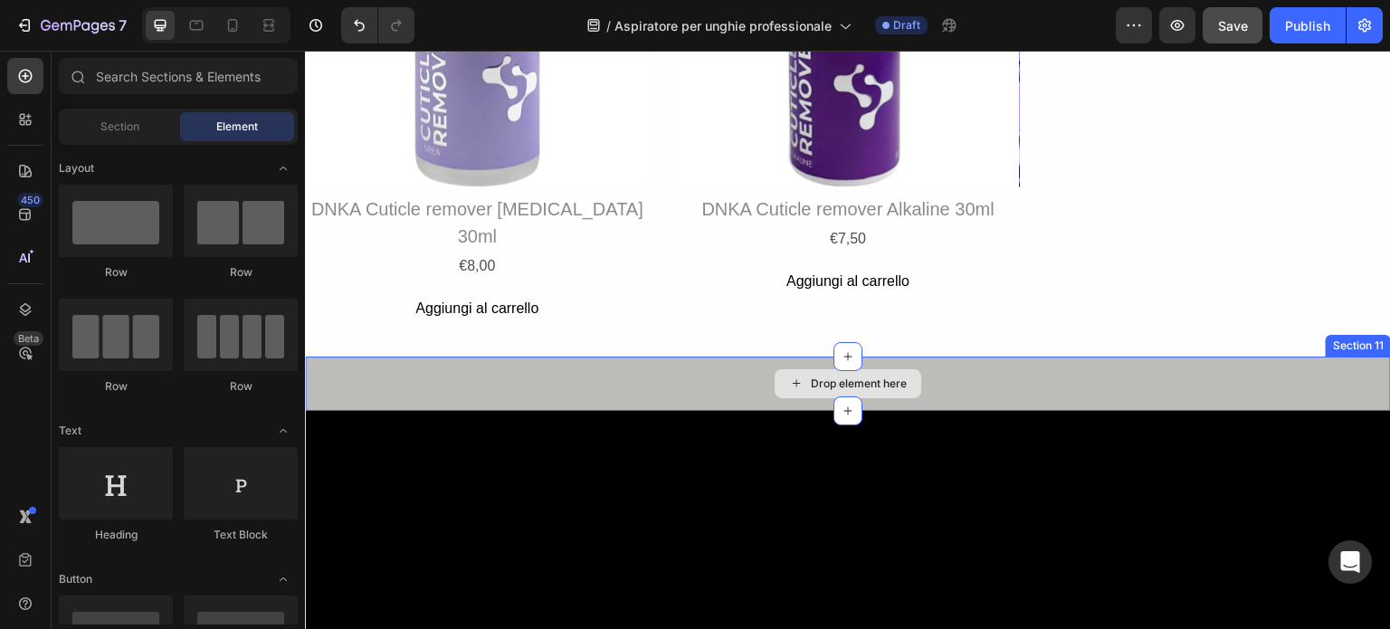
click at [876, 377] on div "Drop element here" at bounding box center [859, 384] width 96 height 14
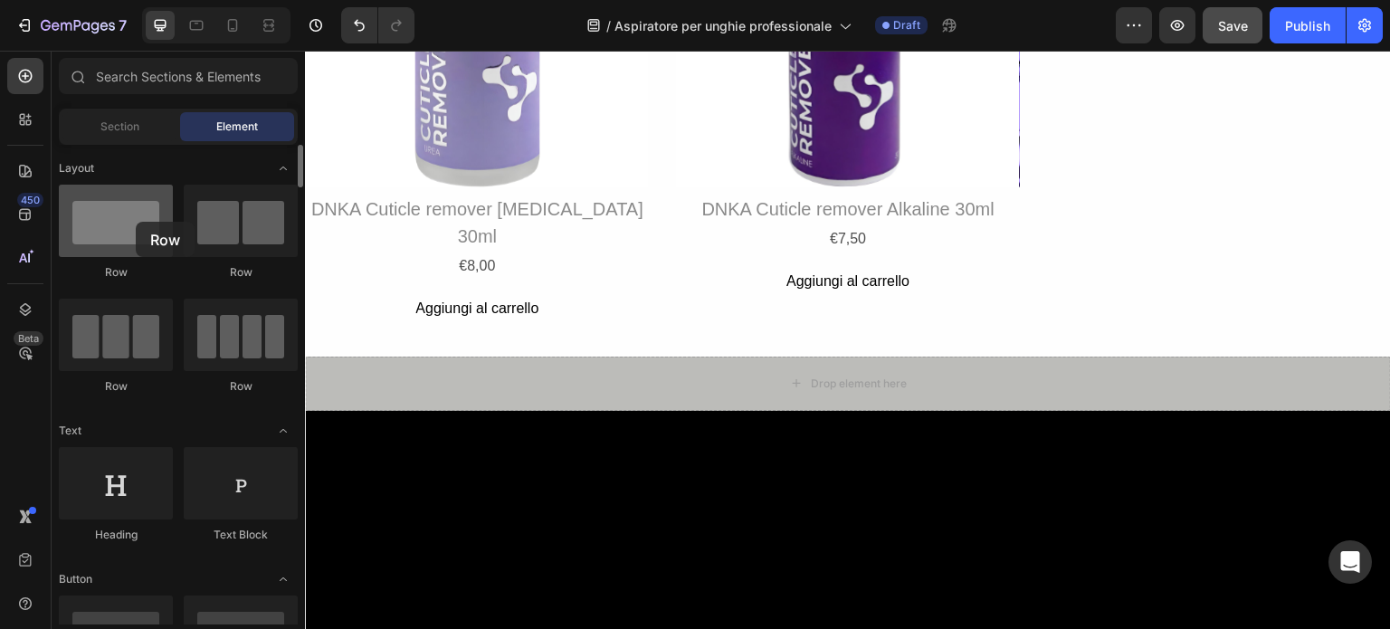
click at [136, 223] on div at bounding box center [116, 221] width 114 height 72
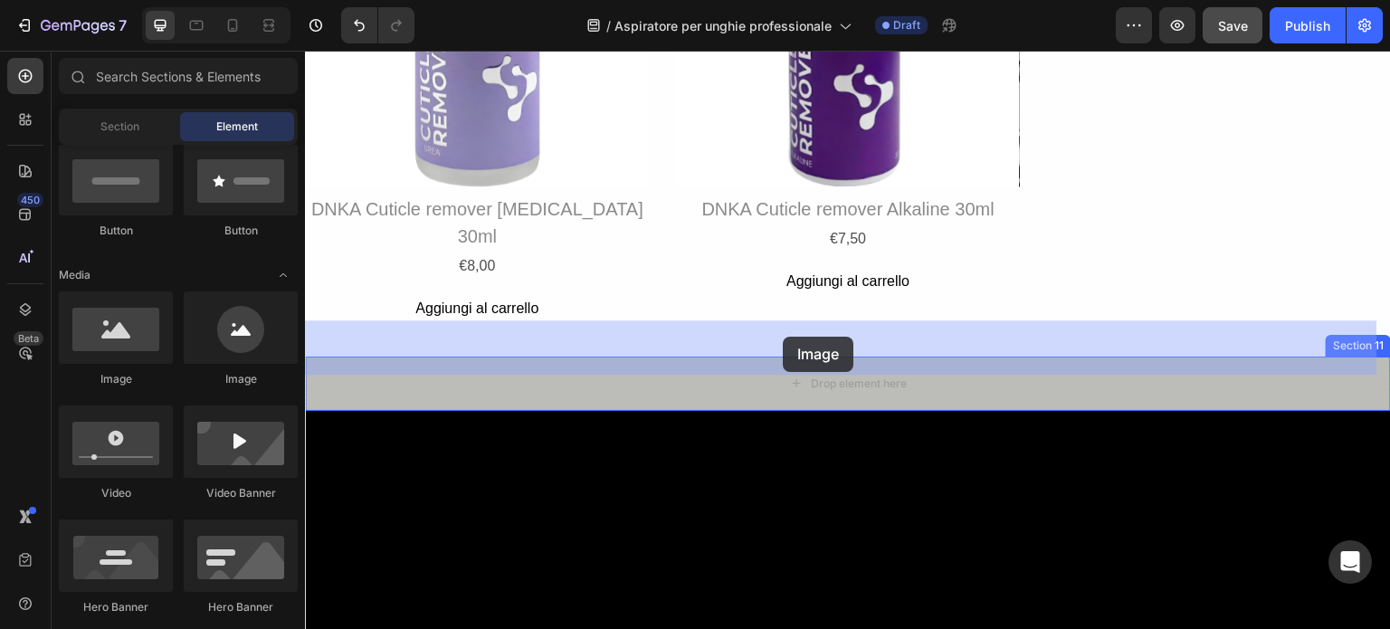
drag, startPoint x: 435, startPoint y: 385, endPoint x: 785, endPoint y: 335, distance: 352.9
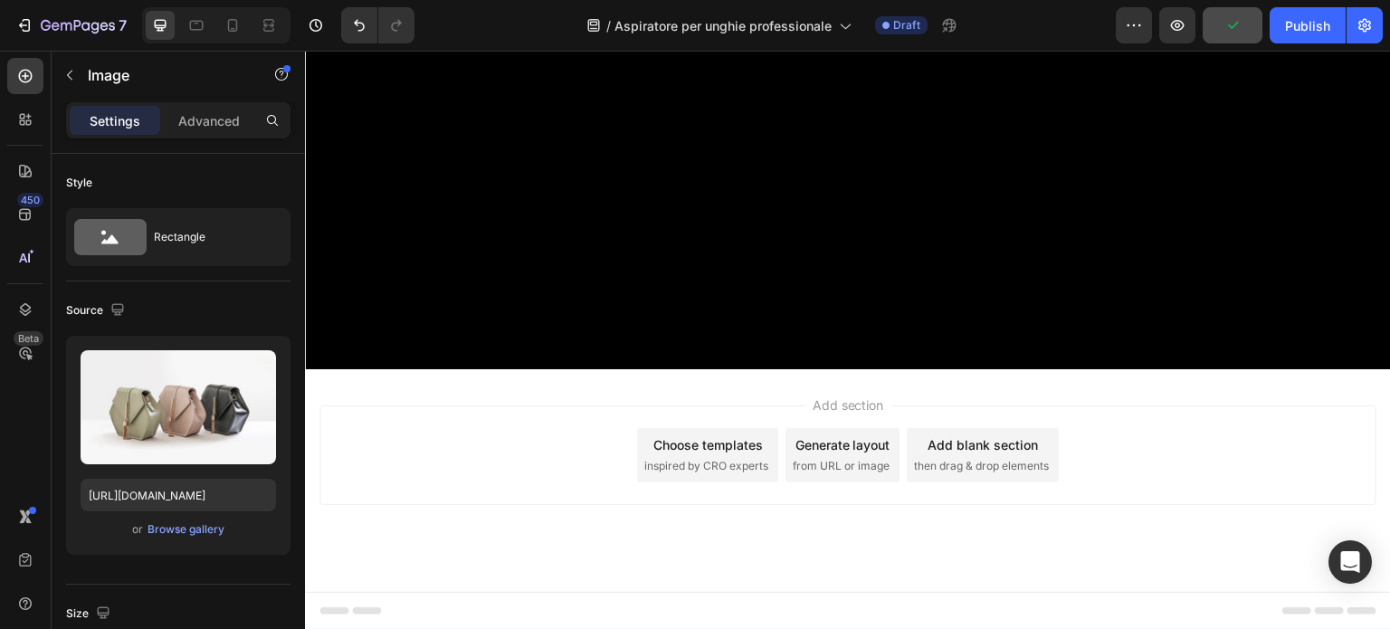
scroll to position [5247, 0]
click at [167, 525] on div "Browse gallery" at bounding box center [186, 529] width 77 height 16
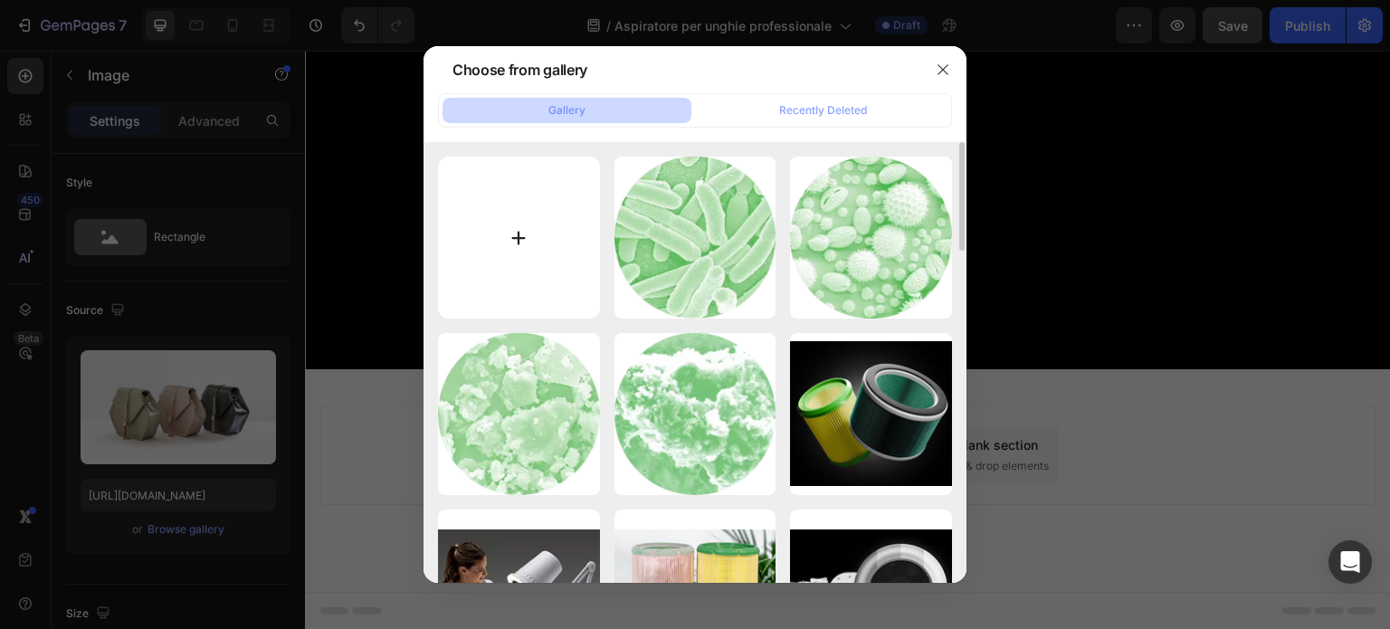
click at [545, 244] on input "file" at bounding box center [519, 238] width 162 height 162
type input "C:\fakepath\Immagine 2025-08-27 132247.jpg"
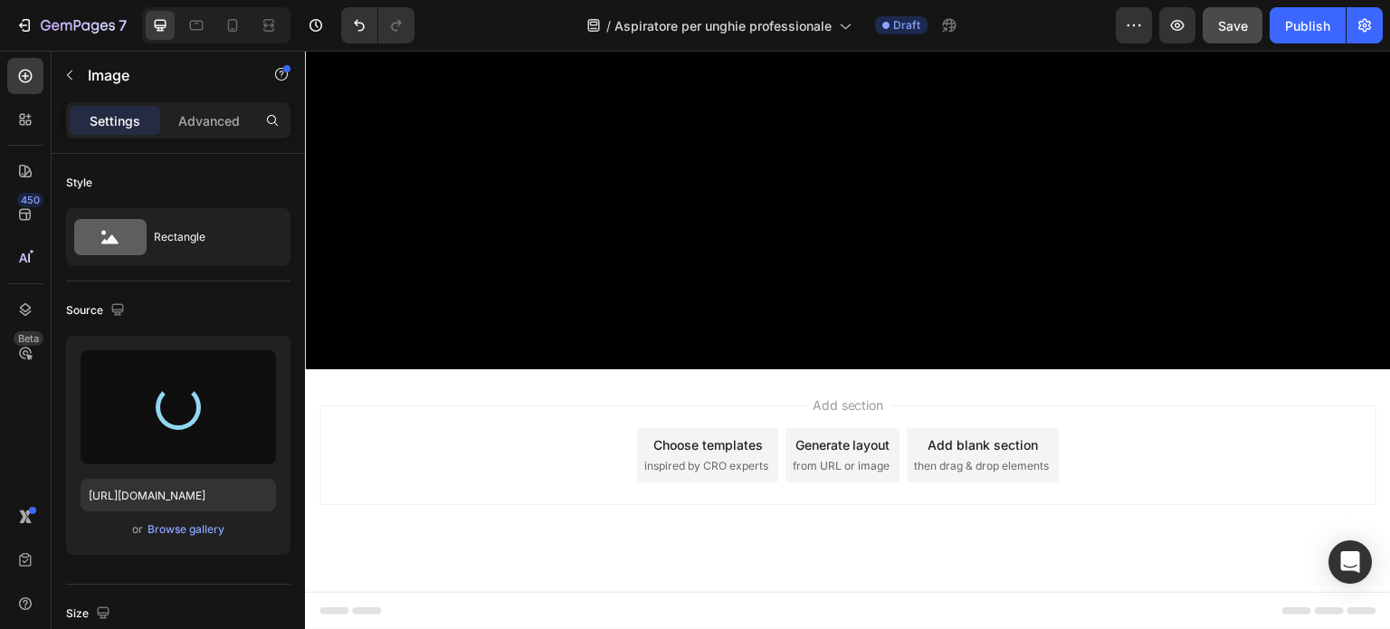
type input "https://cdn.shopify.com/s/files/1/0532/1447/8528/files/gempages_580735704665948…"
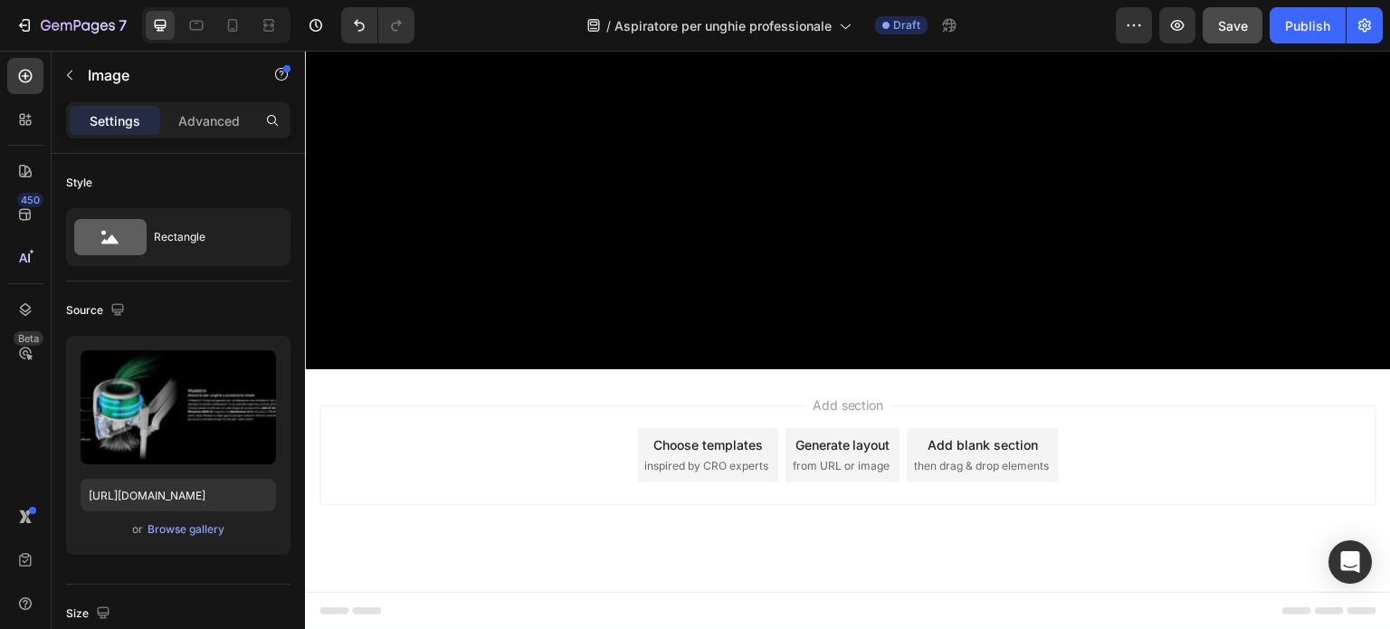
click at [1195, 369] on div at bounding box center [848, 186] width 1086 height 367
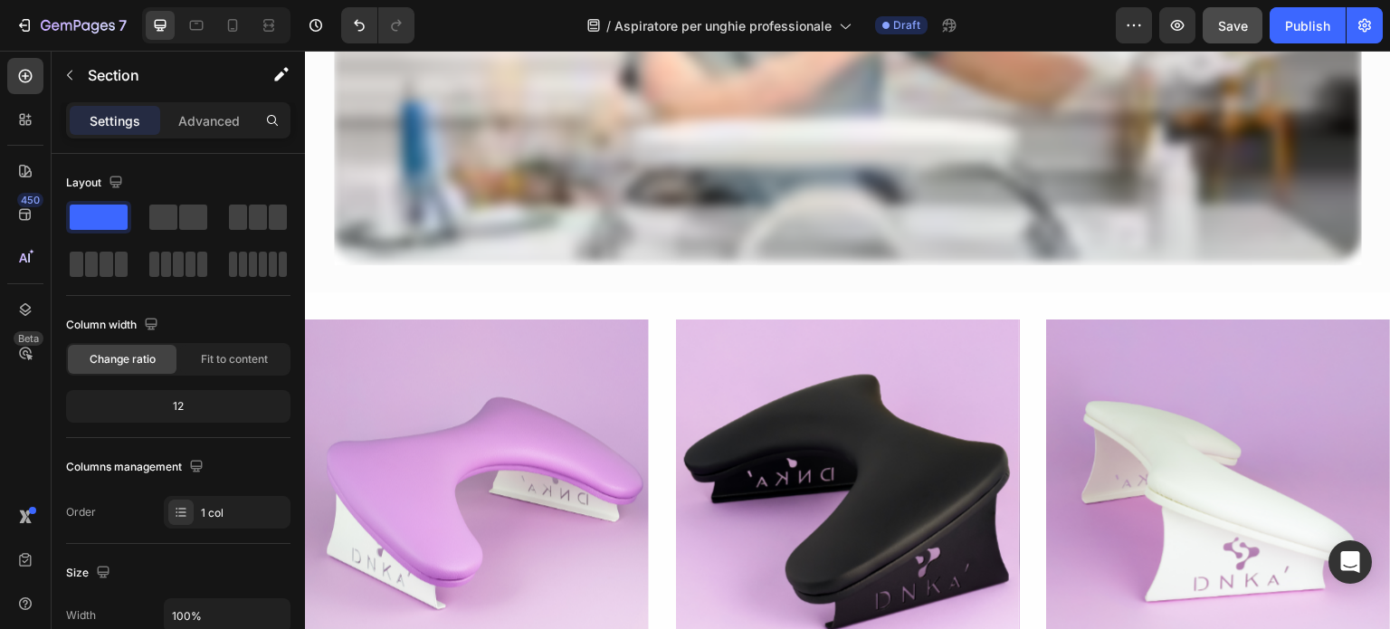
scroll to position [3708, 0]
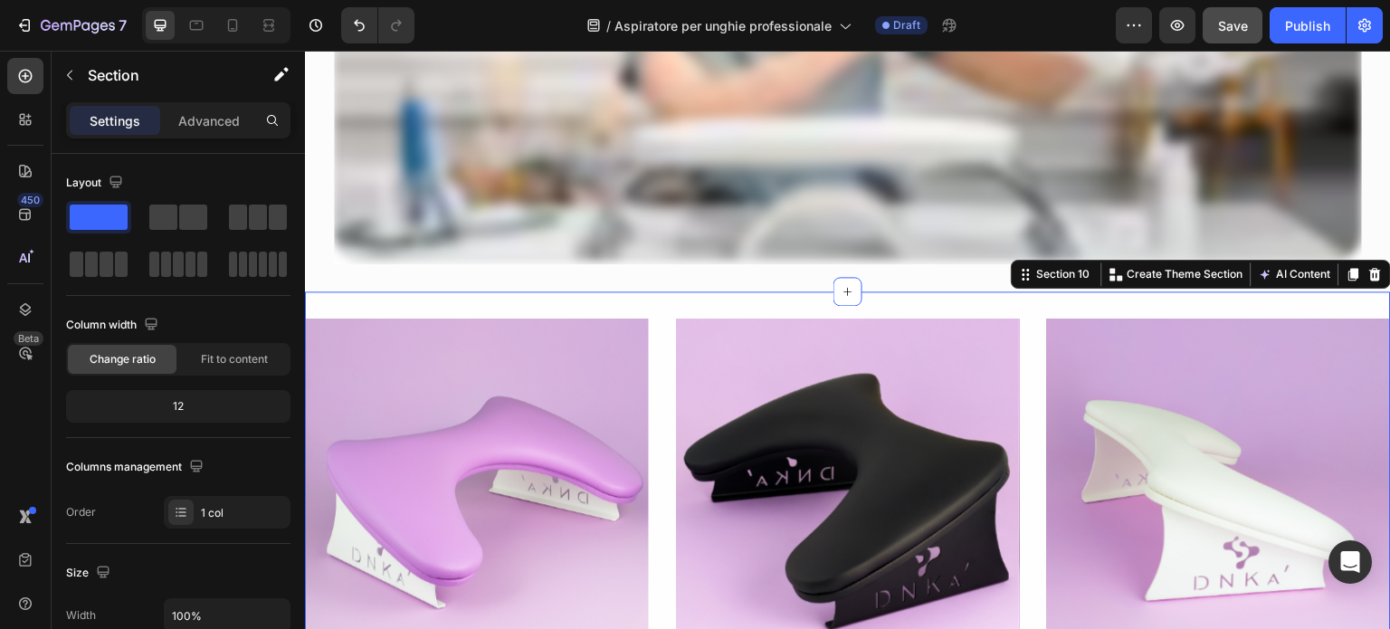
click at [1369, 275] on icon at bounding box center [1376, 274] width 14 height 14
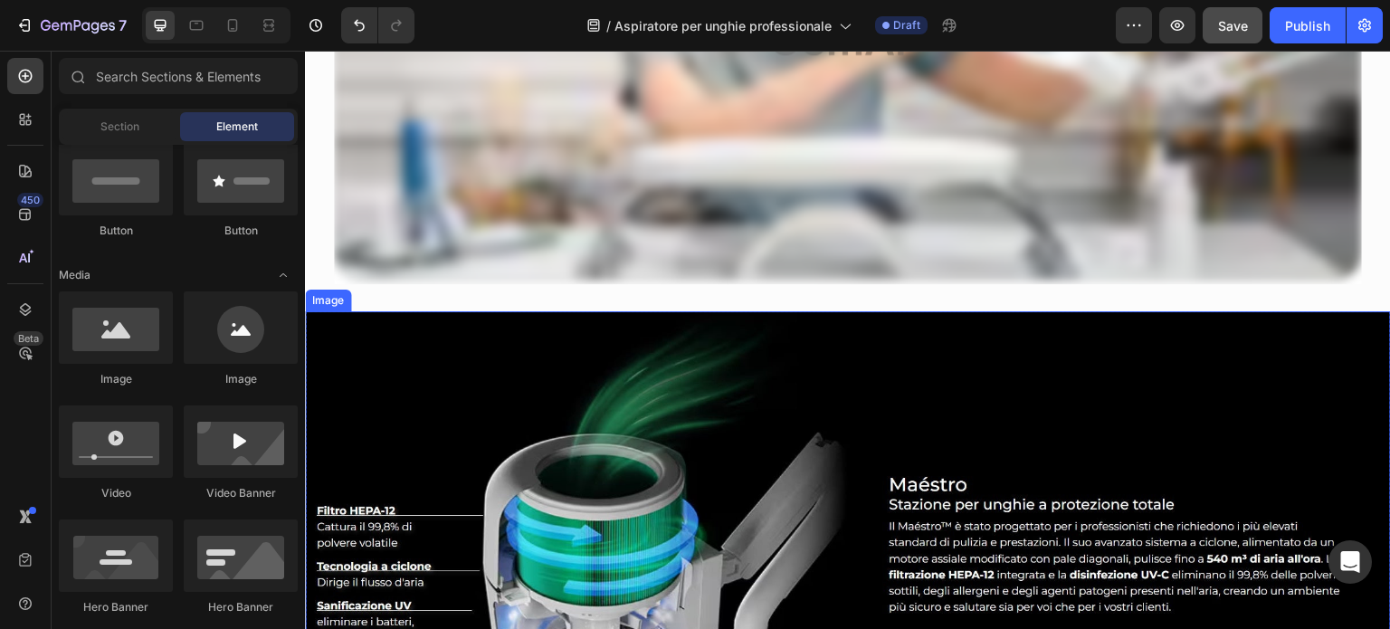
scroll to position [4432, 0]
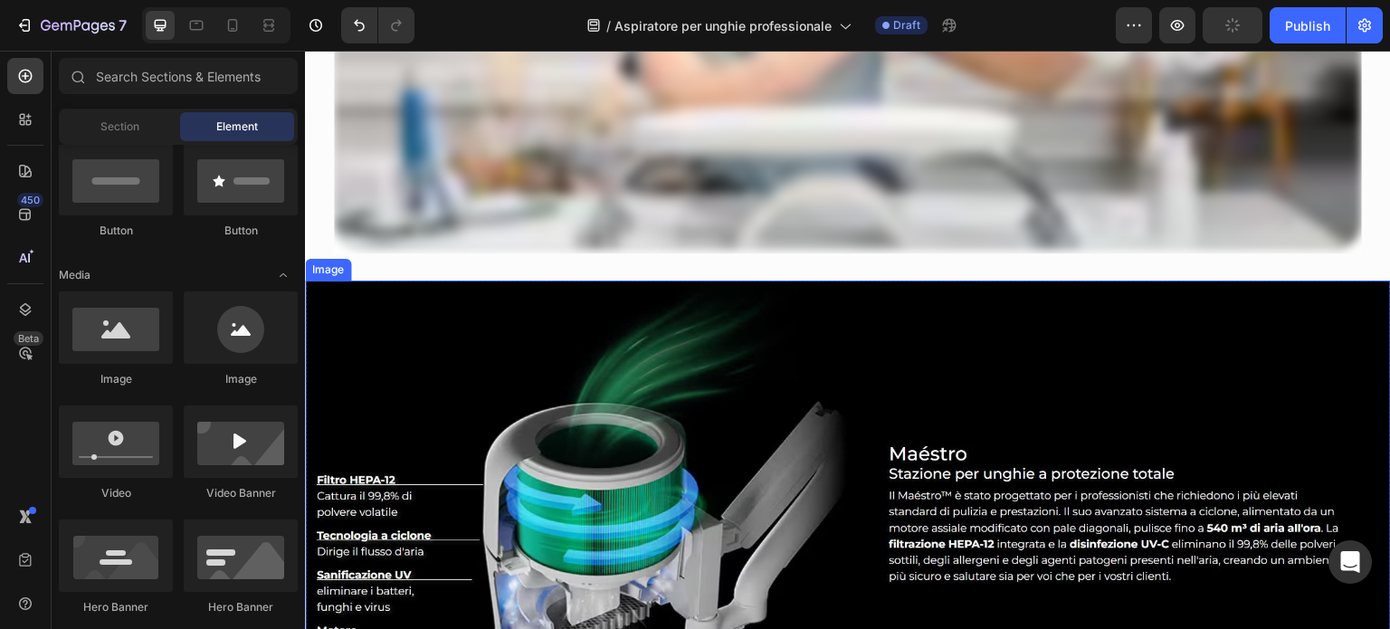
click at [336, 337] on img at bounding box center [848, 526] width 1086 height 490
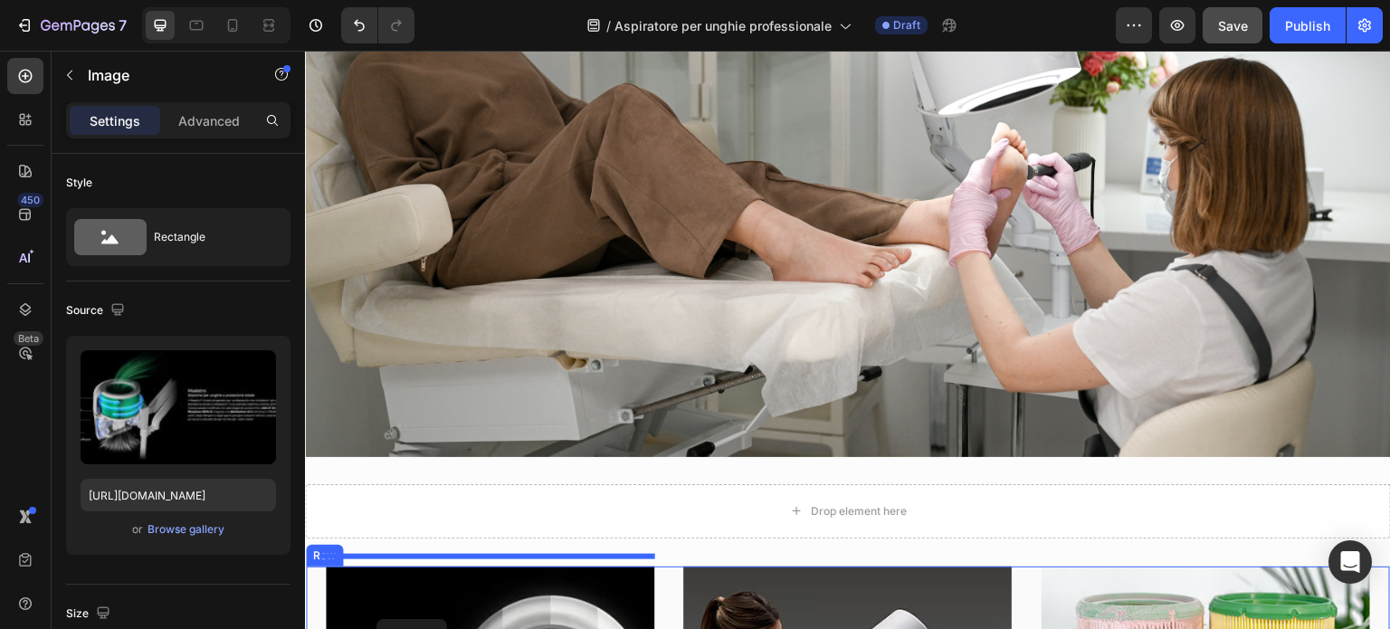
scroll to position [3227, 0]
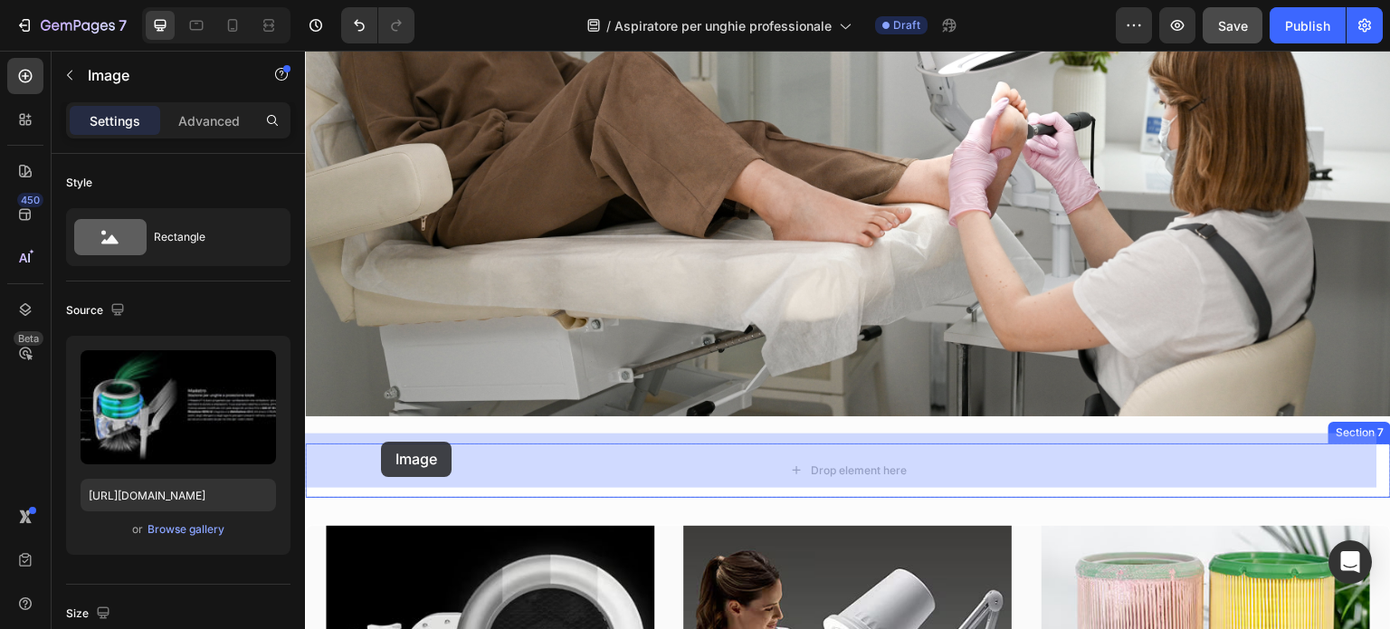
drag, startPoint x: 321, startPoint y: 256, endPoint x: 381, endPoint y: 442, distance: 194.9
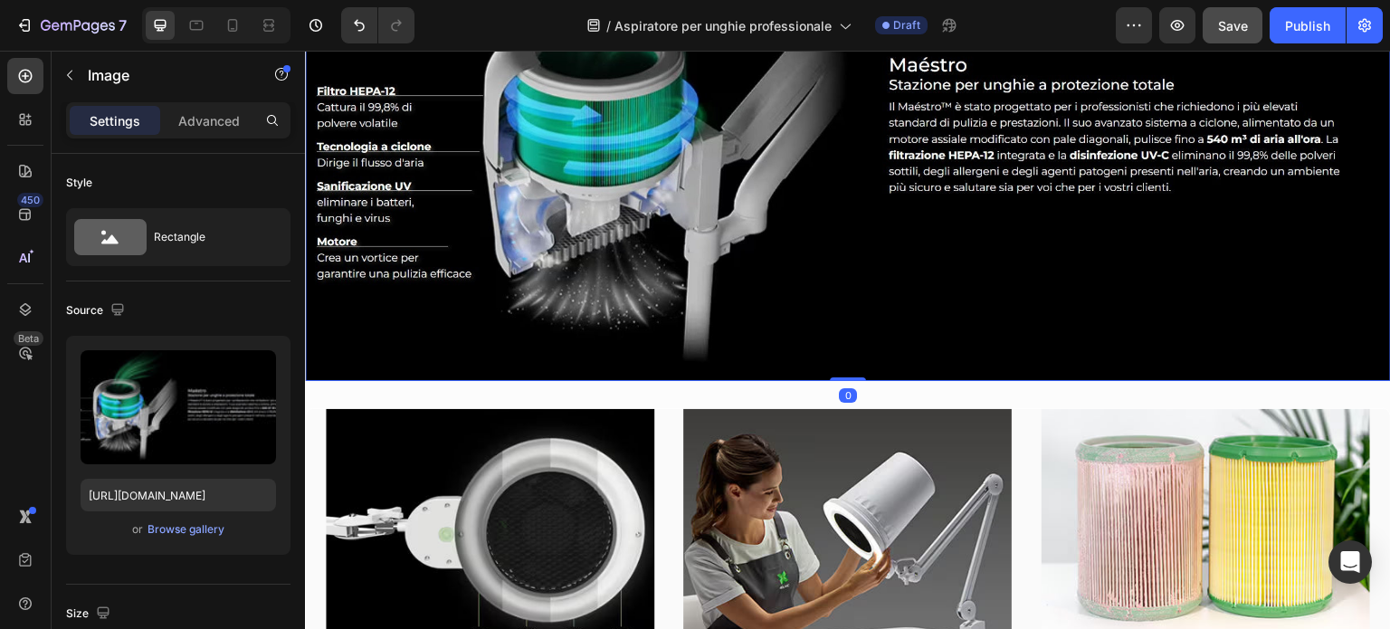
scroll to position [3770, 0]
click at [848, 373] on icon at bounding box center [848, 380] width 14 height 14
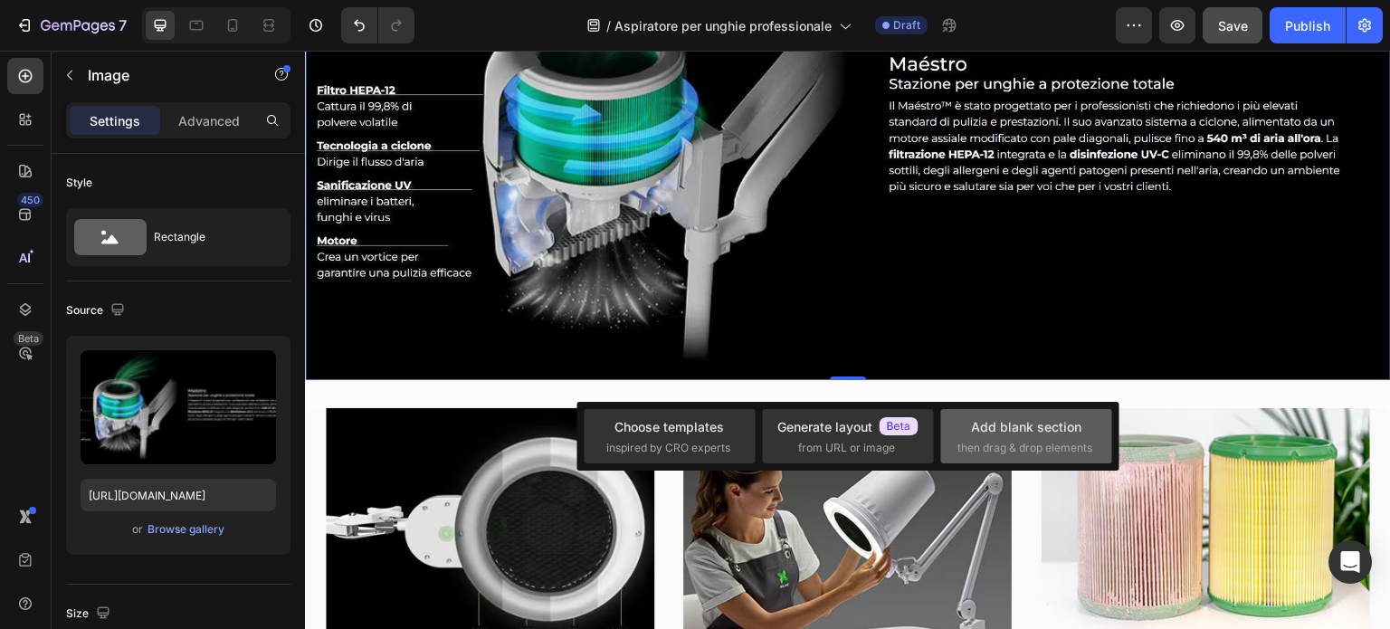
click at [978, 434] on div "Add blank section" at bounding box center [1026, 426] width 110 height 19
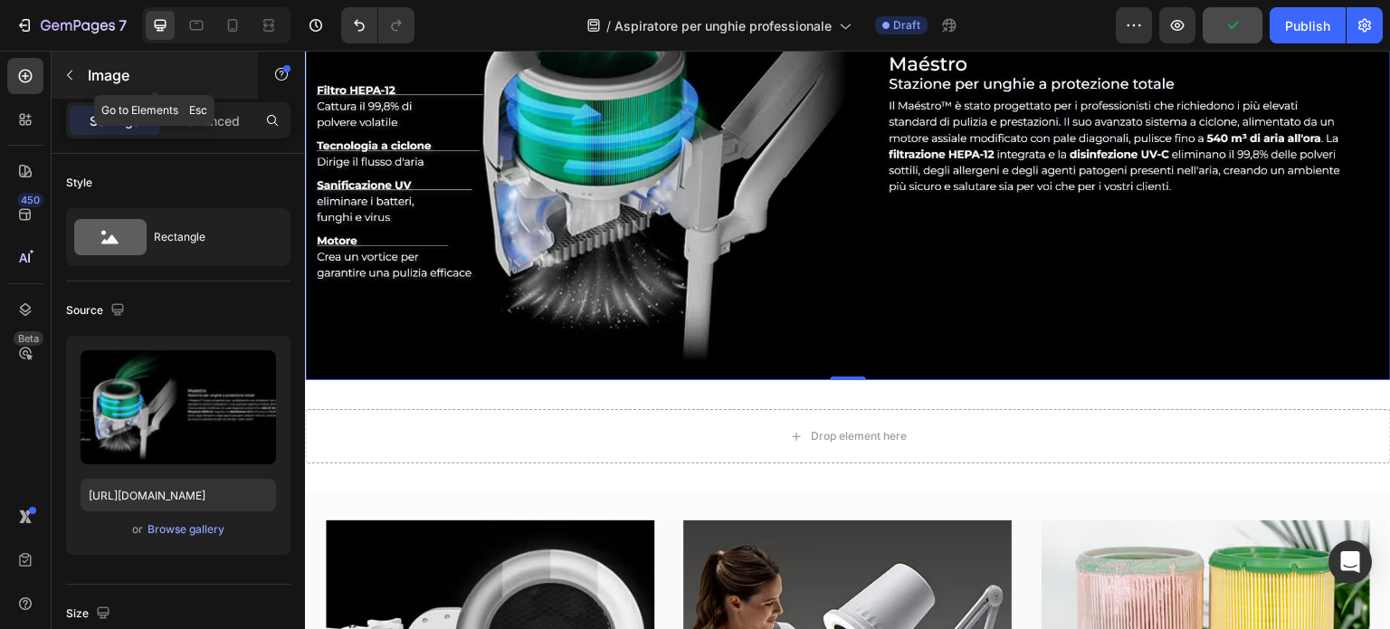
click at [72, 75] on icon "button" at bounding box center [69, 75] width 14 height 14
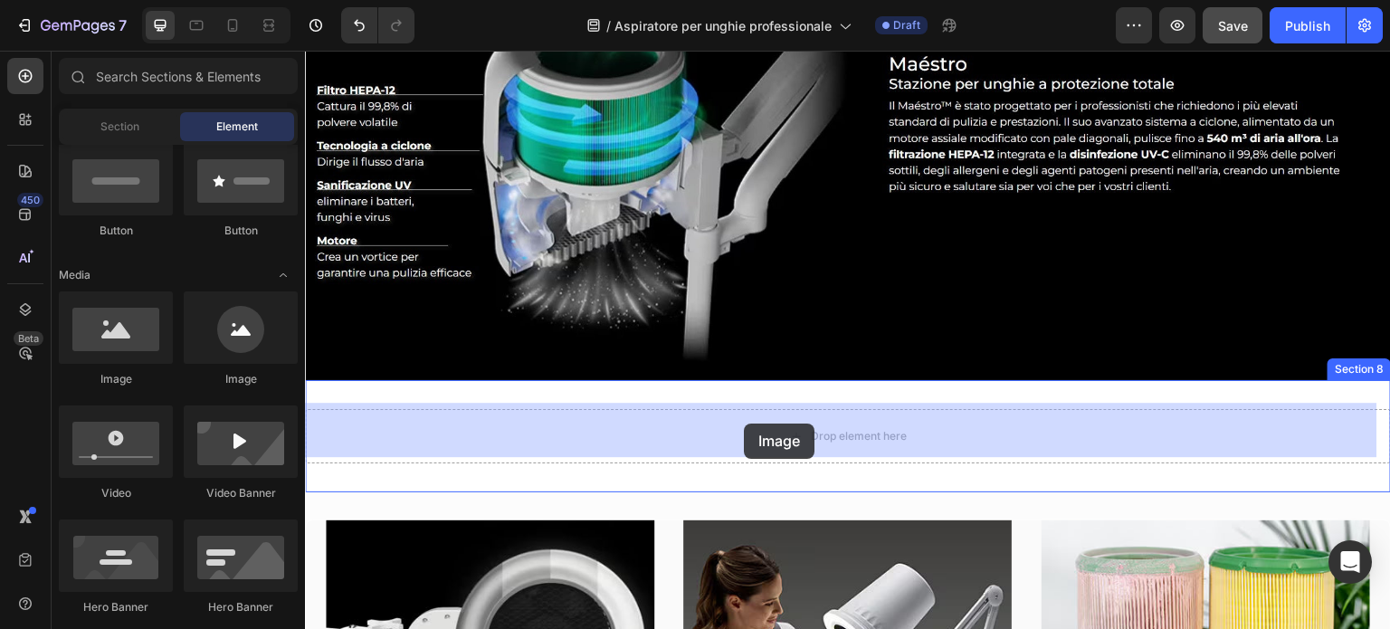
drag, startPoint x: 439, startPoint y: 378, endPoint x: 745, endPoint y: 424, distance: 309.3
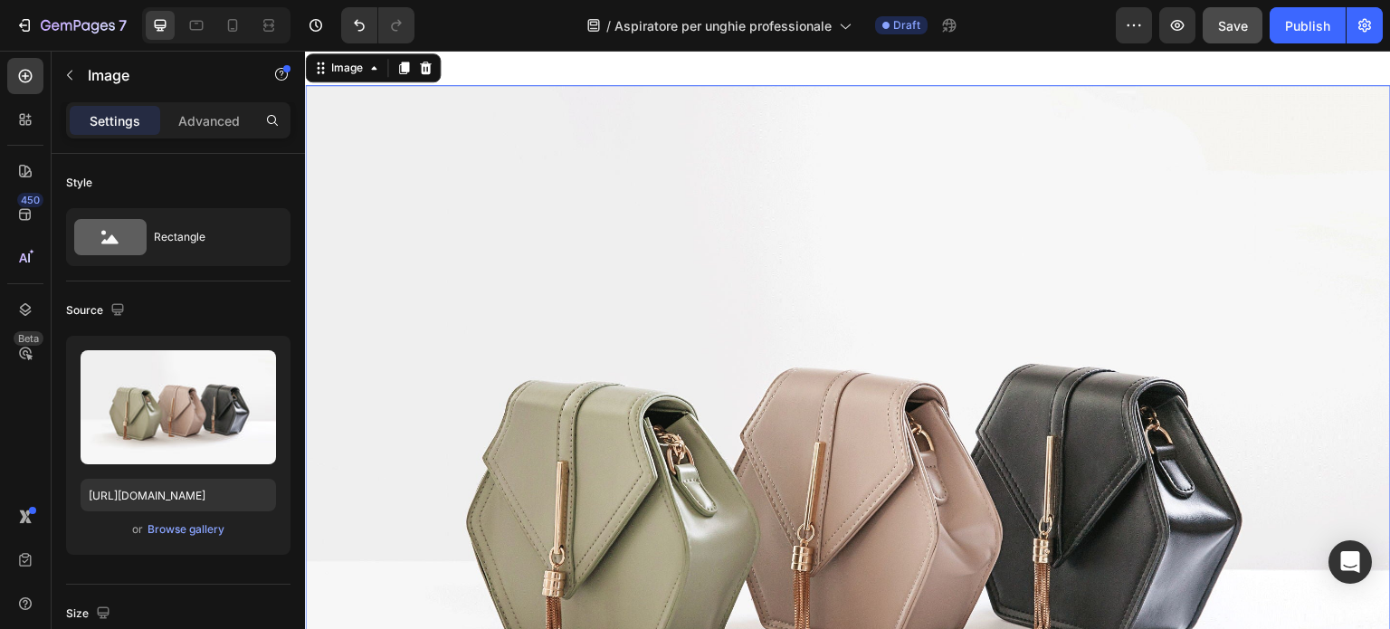
scroll to position [4222, 0]
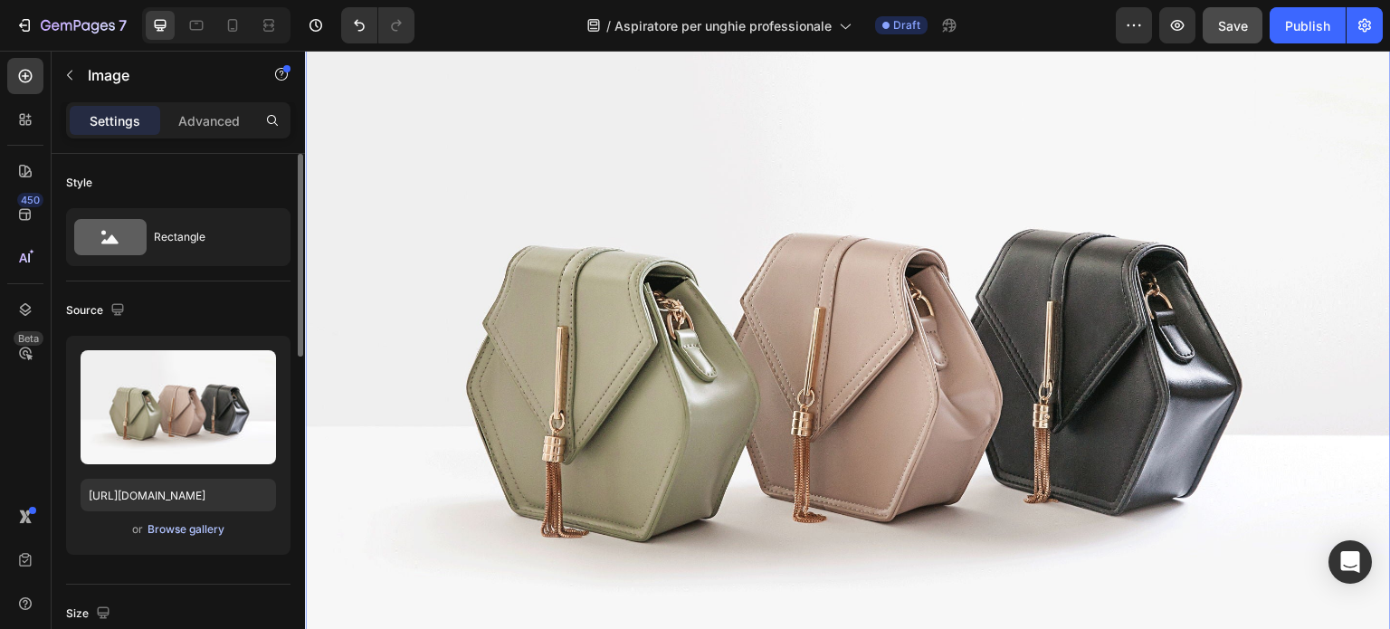
click at [182, 528] on div "Browse gallery" at bounding box center [186, 529] width 77 height 16
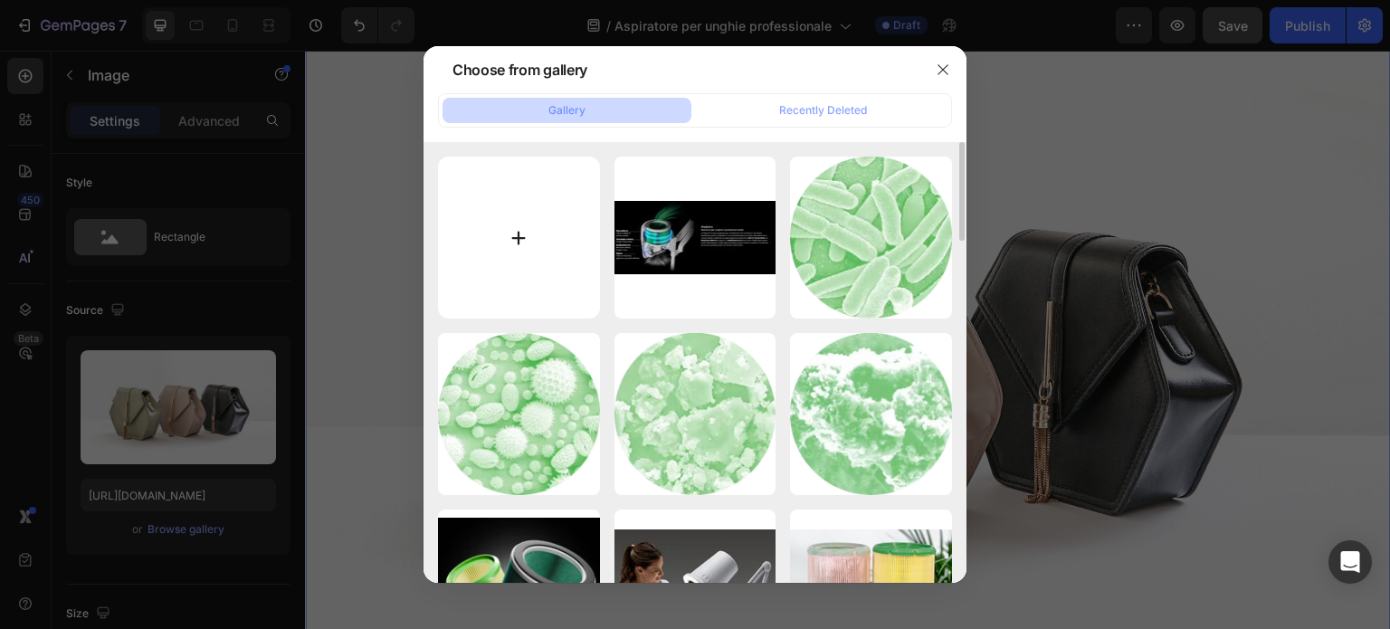
click at [484, 243] on input "file" at bounding box center [519, 238] width 162 height 162
type input "C:\fakepath\Immagine 2025-08-27 132318.jpg"
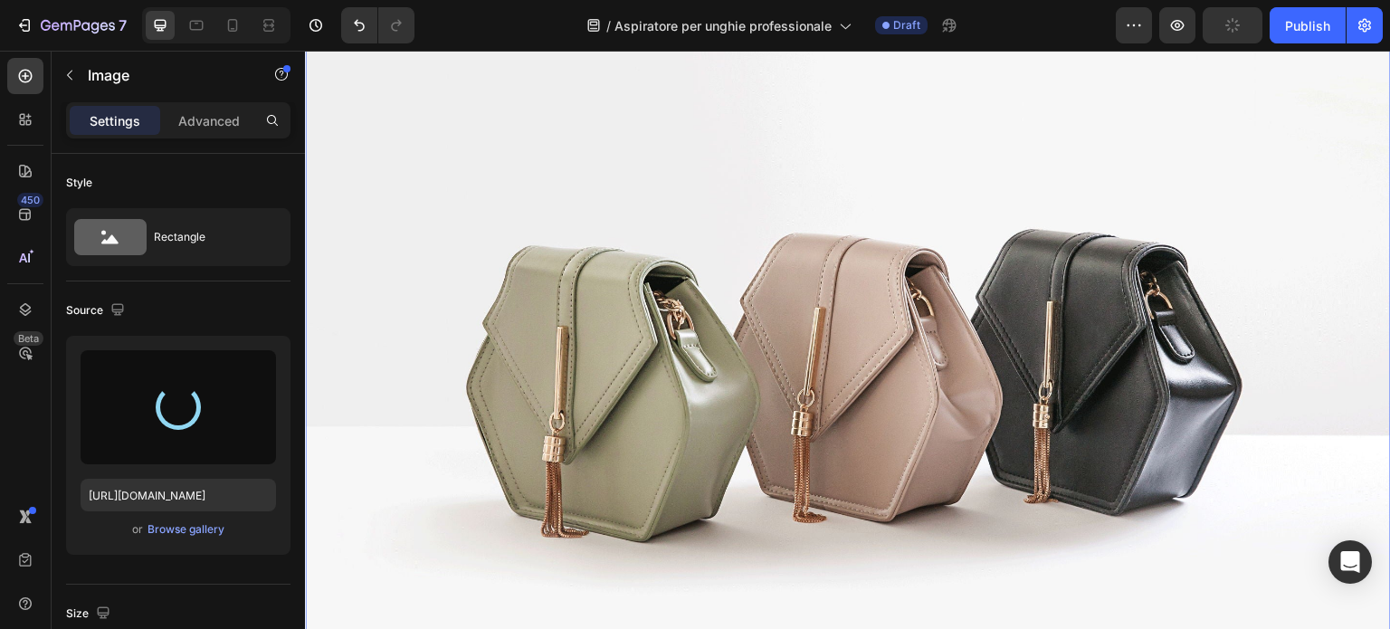
type input "[URL][DOMAIN_NAME]"
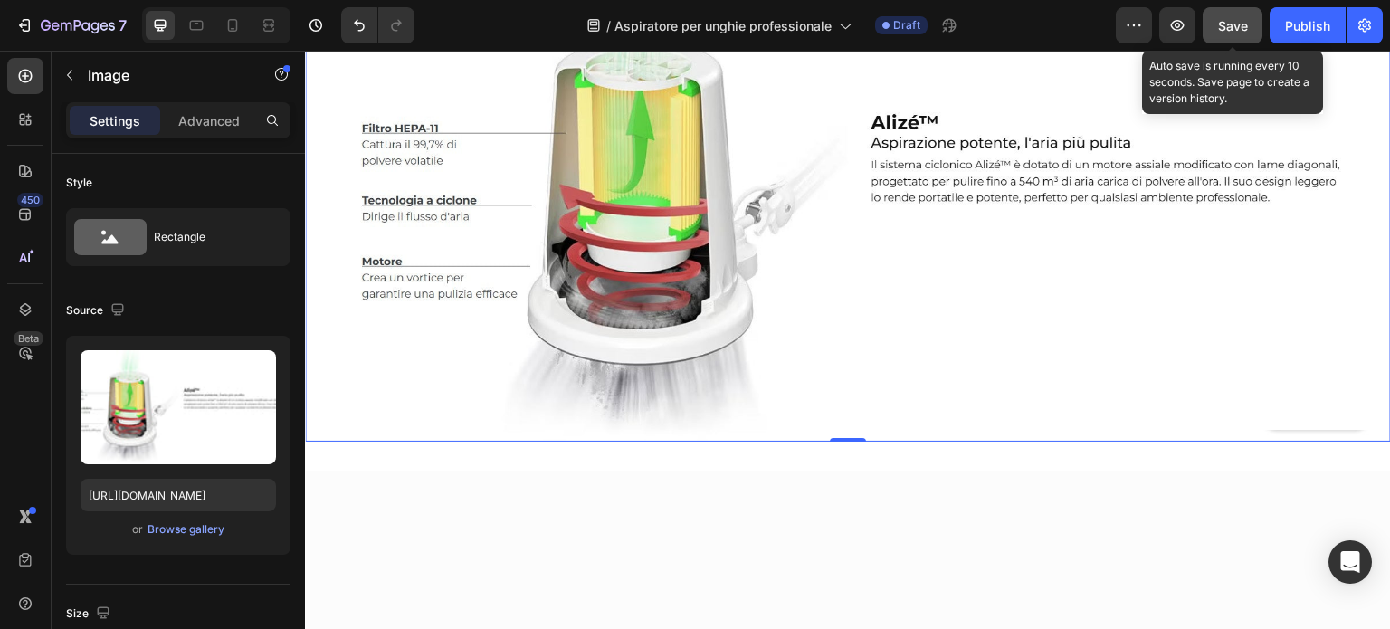
click at [1217, 25] on button "Save" at bounding box center [1233, 25] width 60 height 36
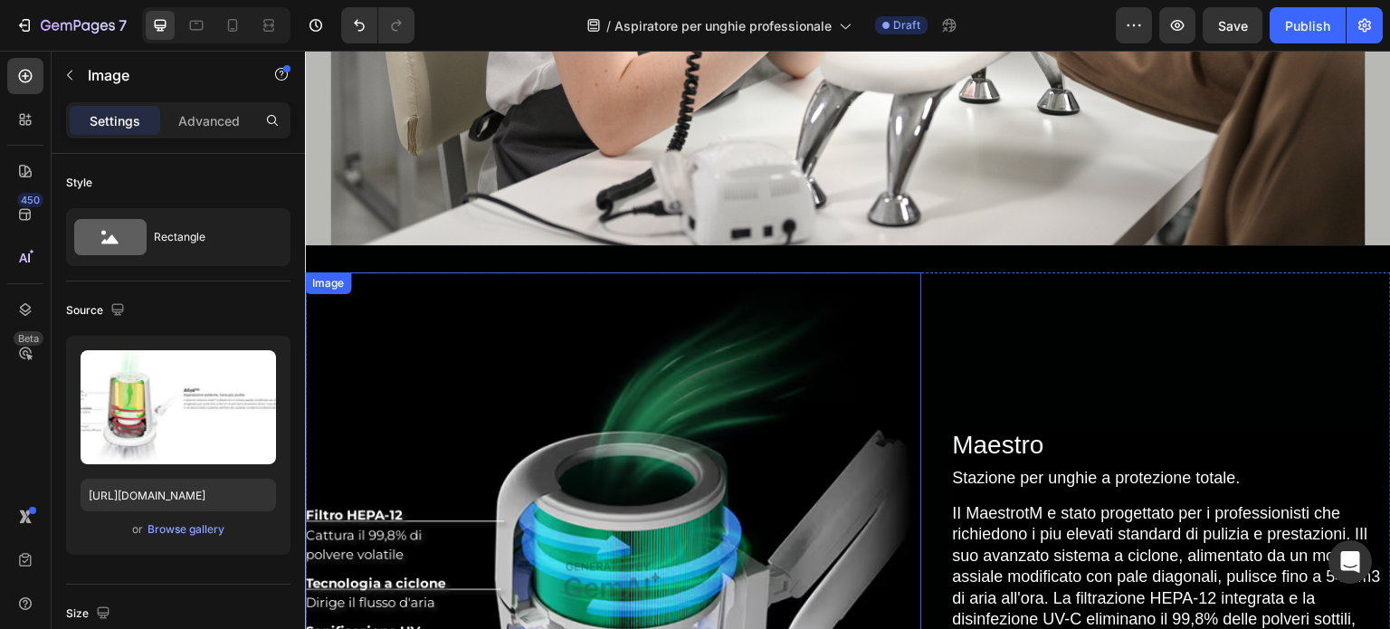
scroll to position [692, 0]
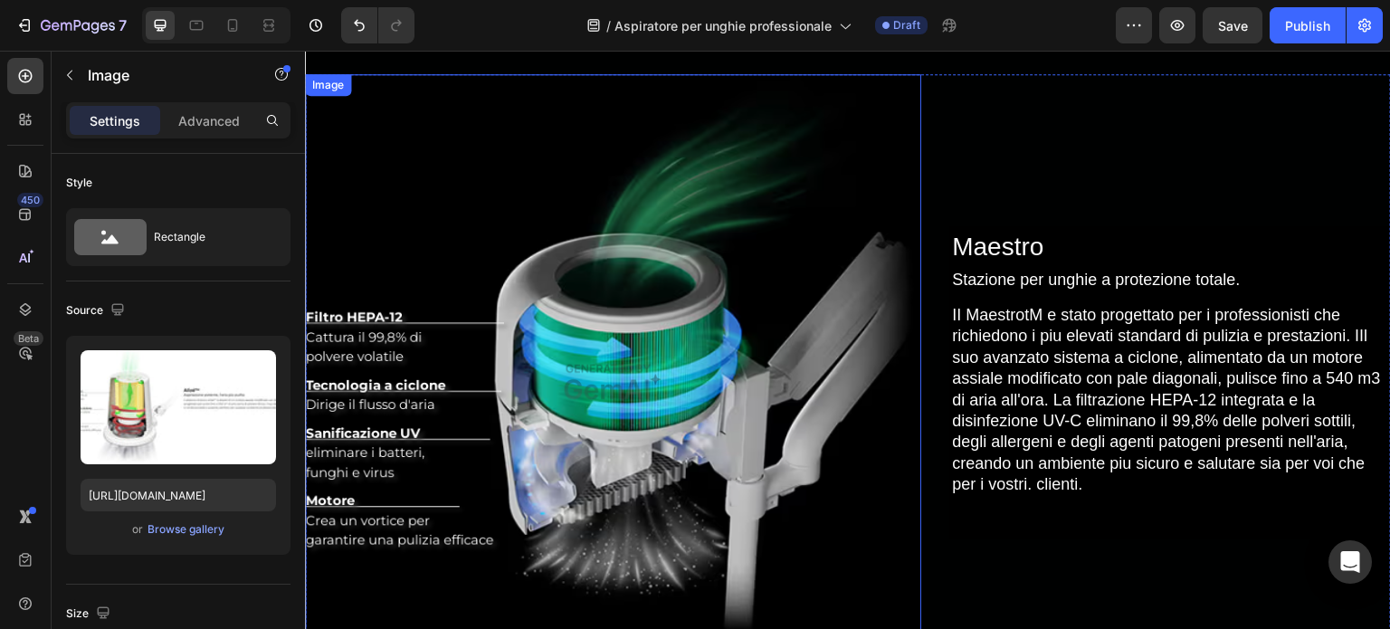
click at [627, 342] on img at bounding box center [613, 382] width 616 height 616
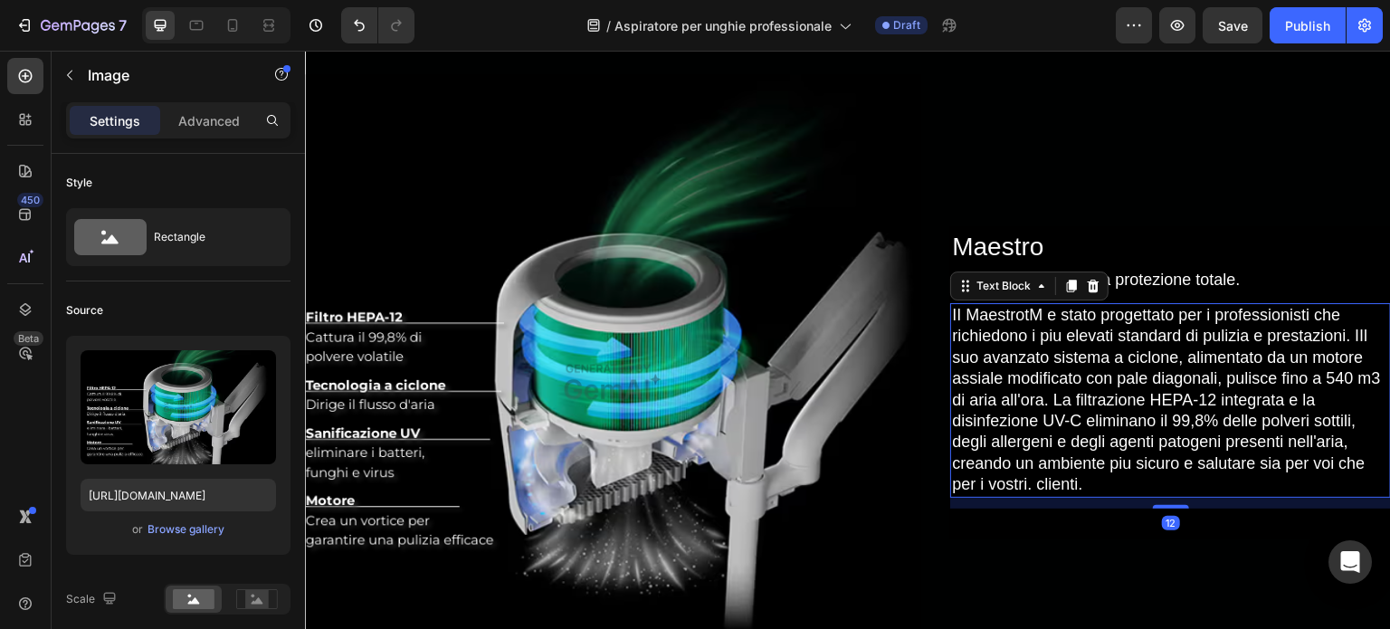
click at [977, 319] on div "II MaestrotM e stato progettato per i professionisti che richiedono i piu eleva…" at bounding box center [1170, 400] width 441 height 195
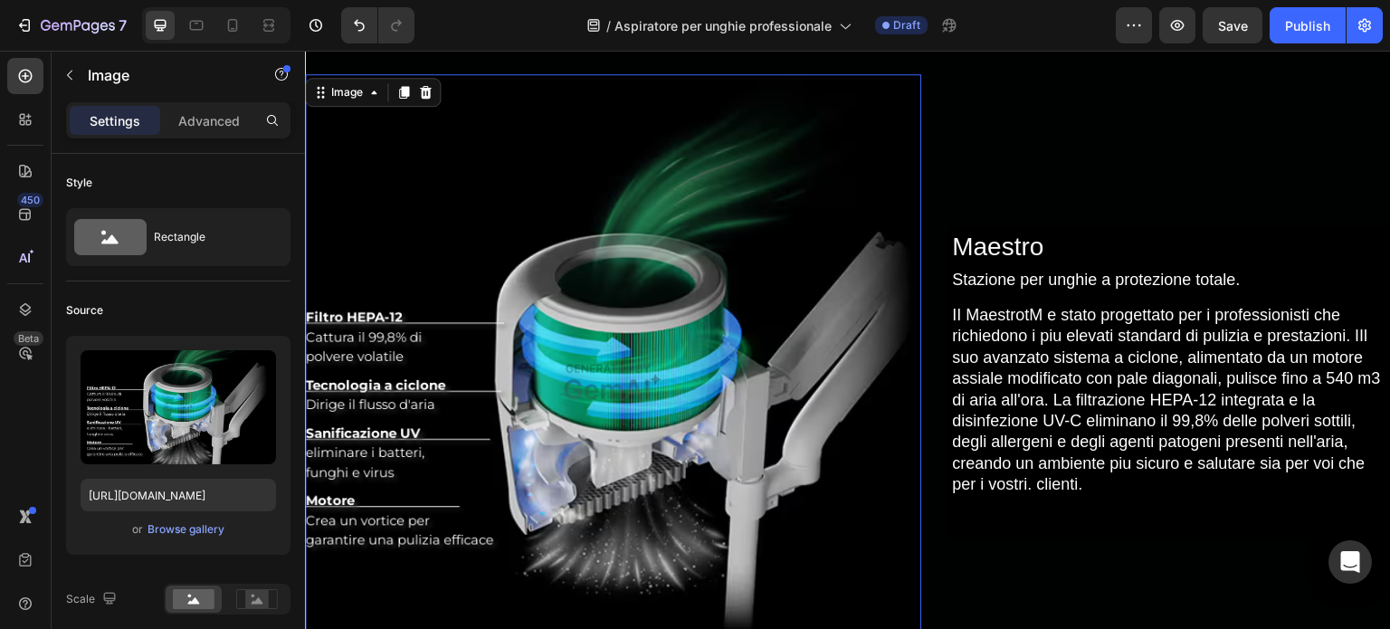
click at [835, 350] on img at bounding box center [613, 382] width 616 height 616
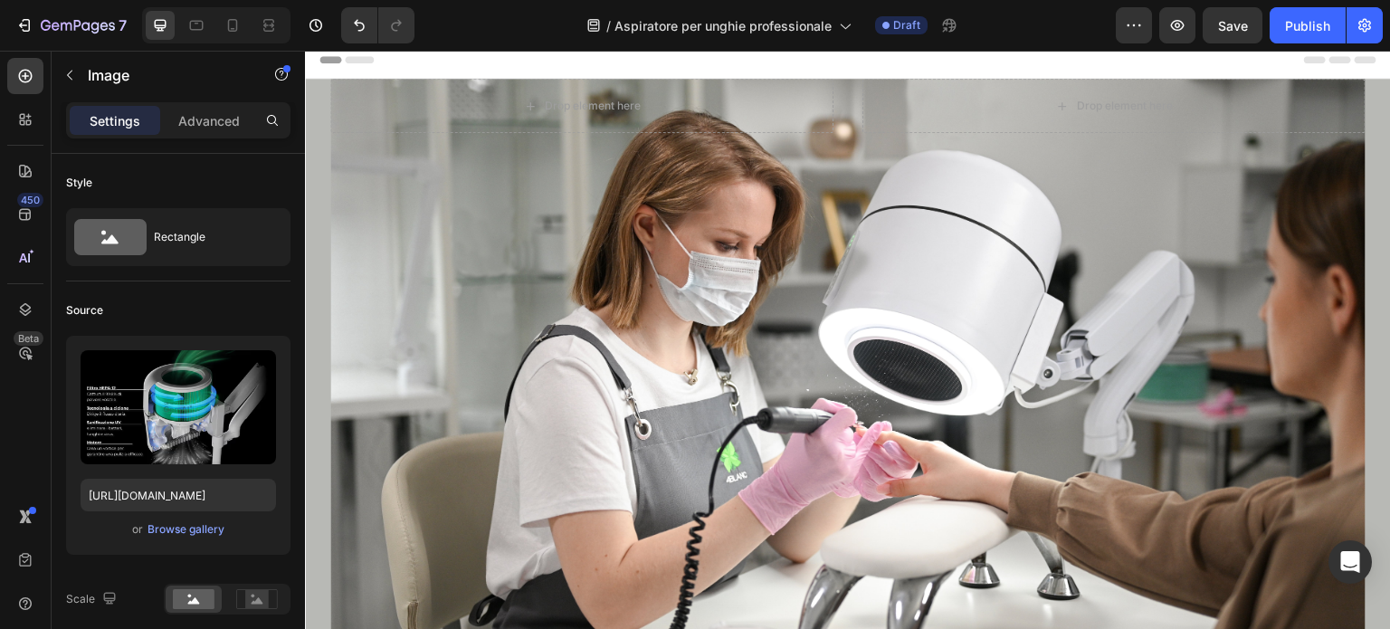
scroll to position [0, 0]
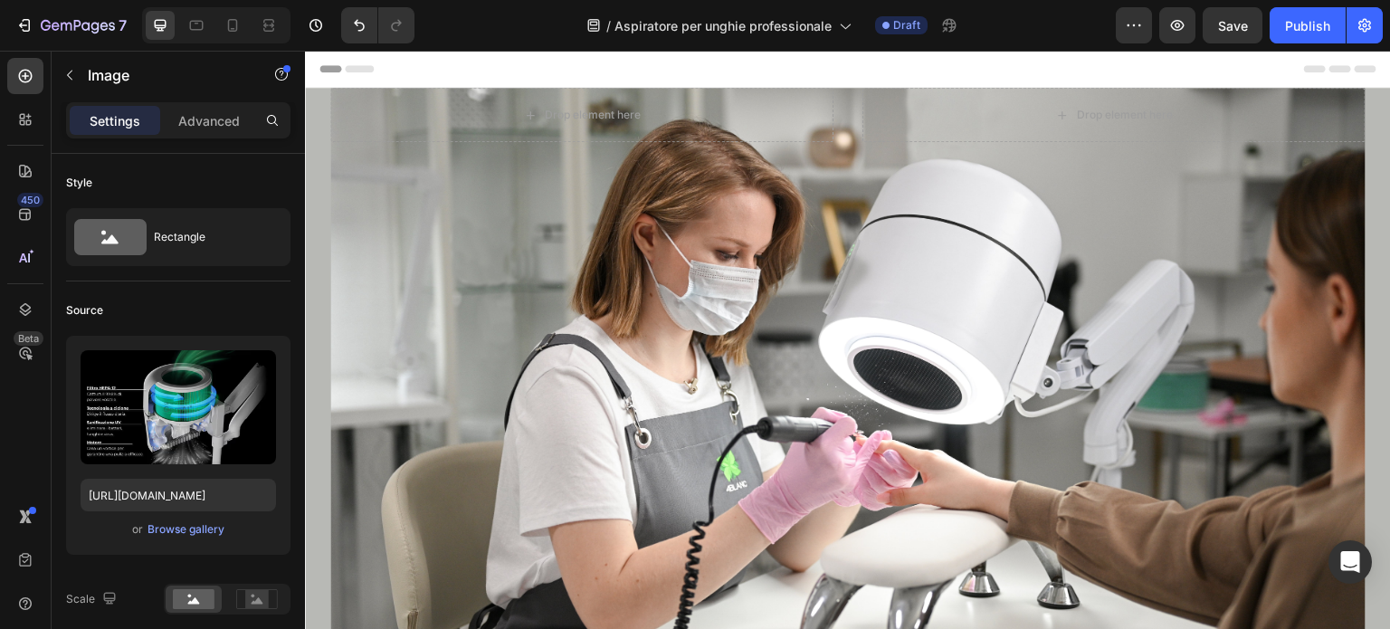
click at [1001, 86] on div "Header" at bounding box center [848, 69] width 1057 height 36
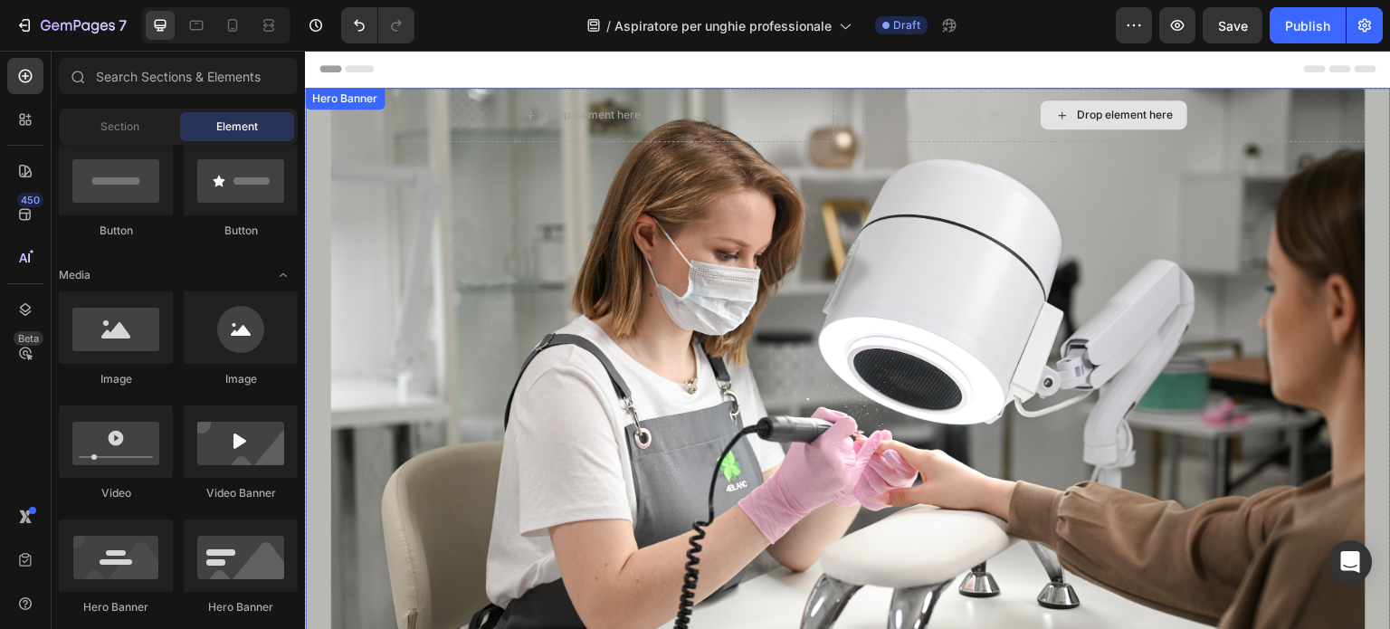
click at [999, 89] on div "Drop element here" at bounding box center [1114, 115] width 503 height 54
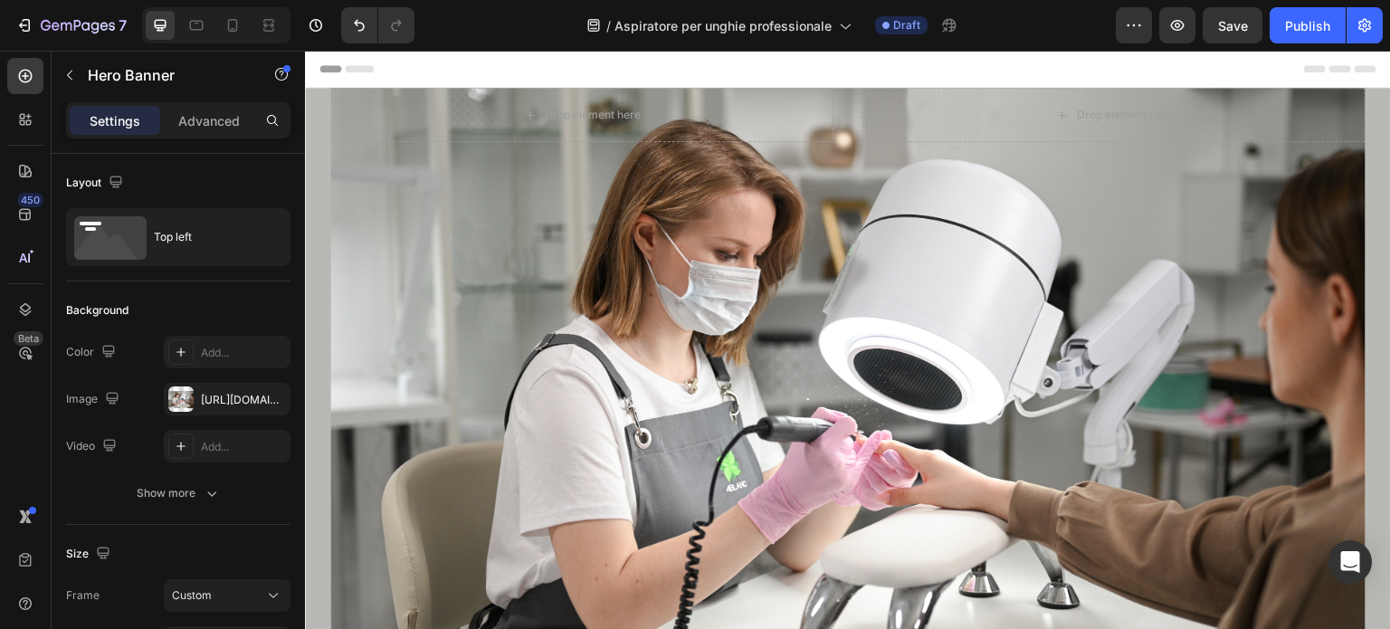
click at [993, 83] on div "Header" at bounding box center [848, 69] width 1057 height 36
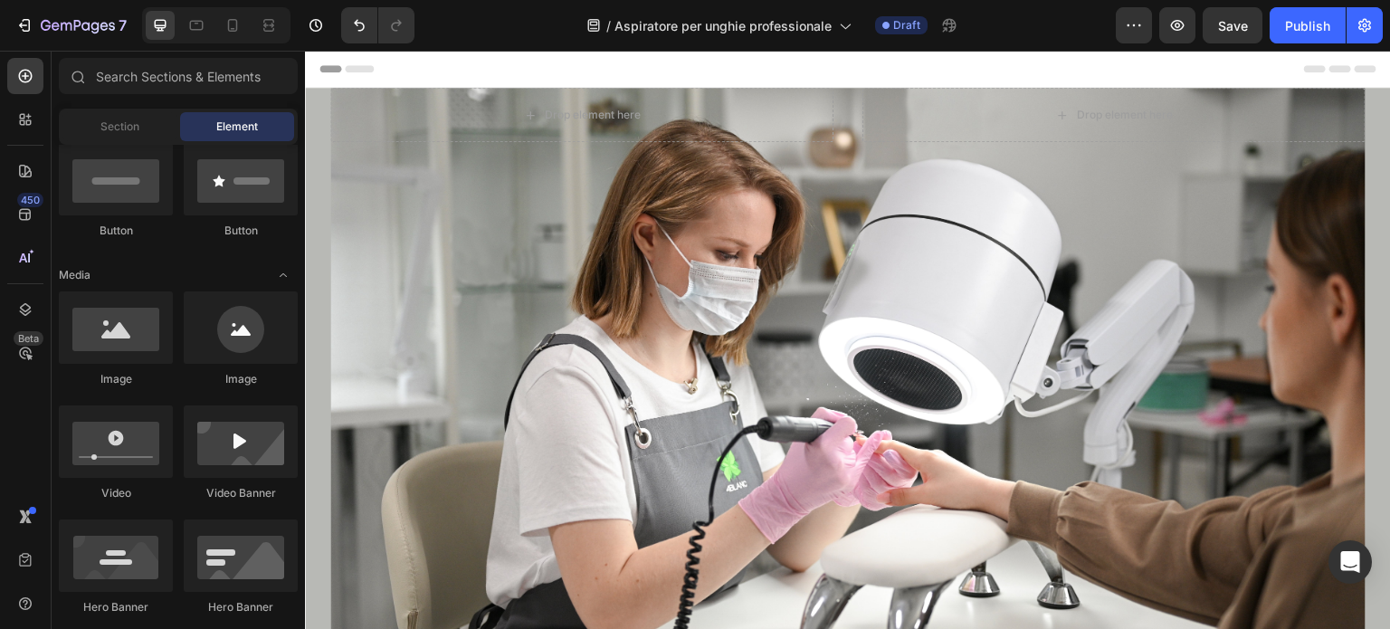
click at [993, 74] on div "Header" at bounding box center [848, 69] width 1057 height 36
click at [993, 70] on div "Header" at bounding box center [848, 69] width 1057 height 36
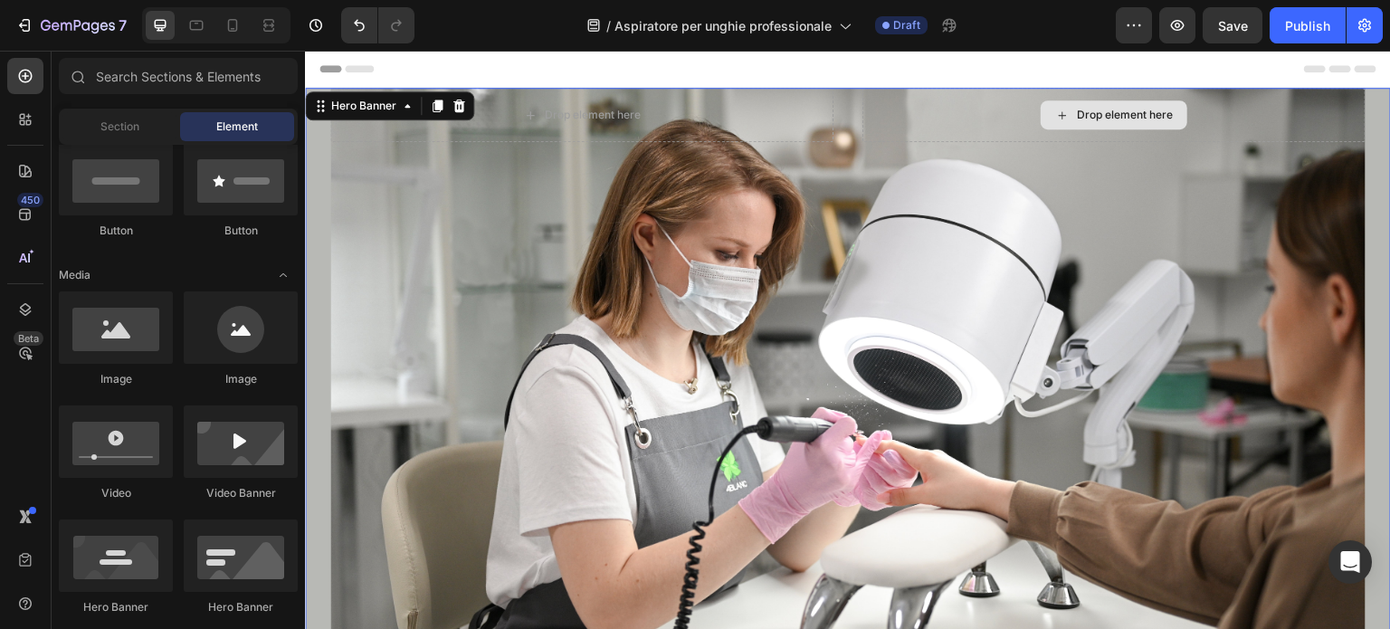
click at [995, 98] on div "Drop element here" at bounding box center [1114, 115] width 503 height 54
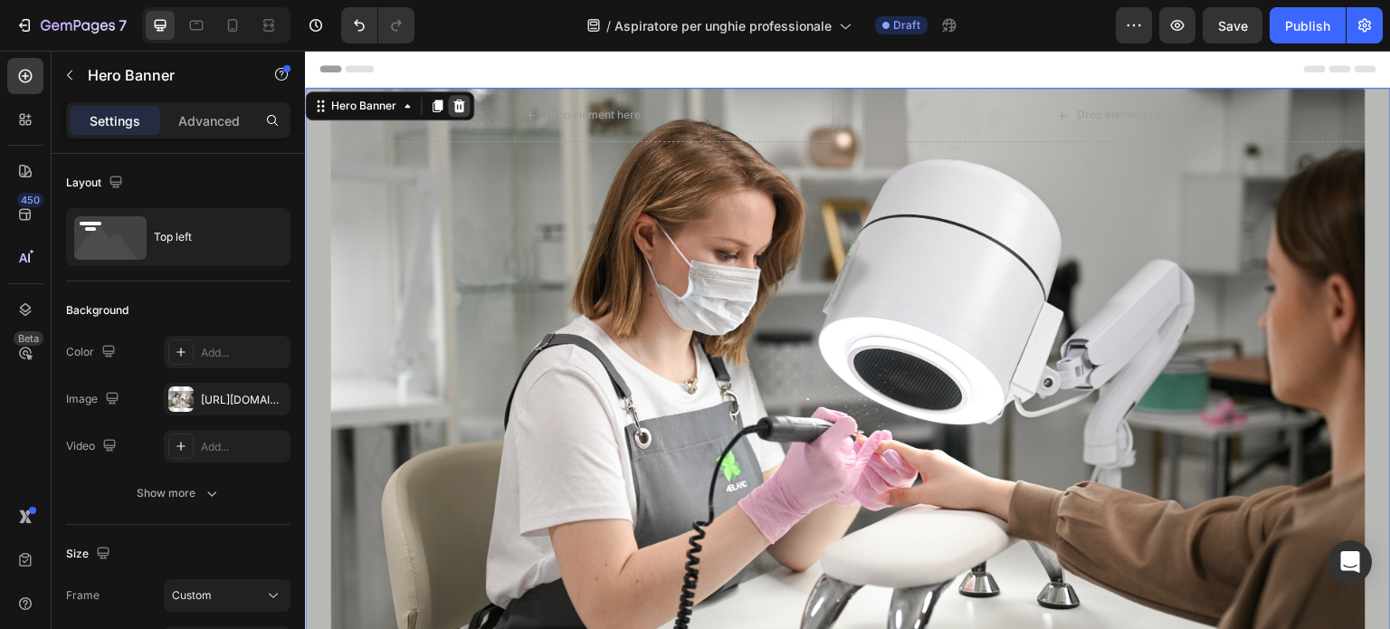
click at [466, 108] on div at bounding box center [459, 106] width 22 height 22
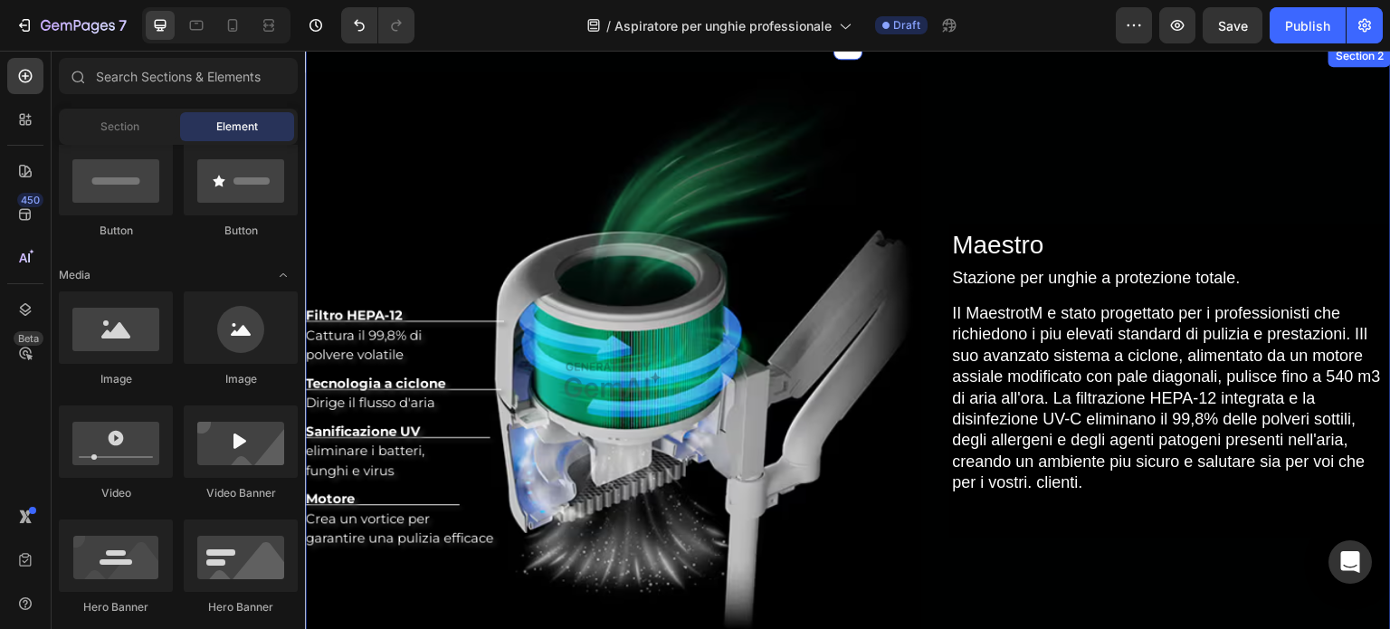
scroll to position [91, 0]
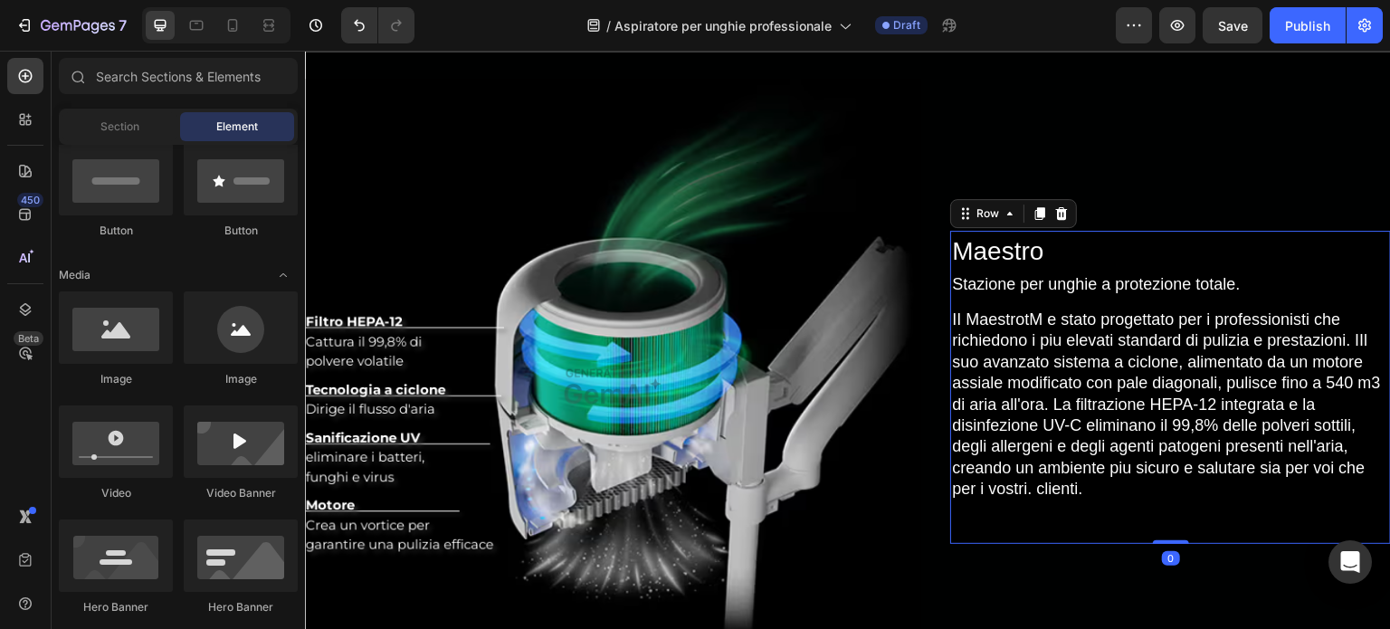
click at [1060, 295] on div "Maestro Heading Stazione per unghie a protezione totale. Text Block II Maestrot…" at bounding box center [1170, 387] width 441 height 313
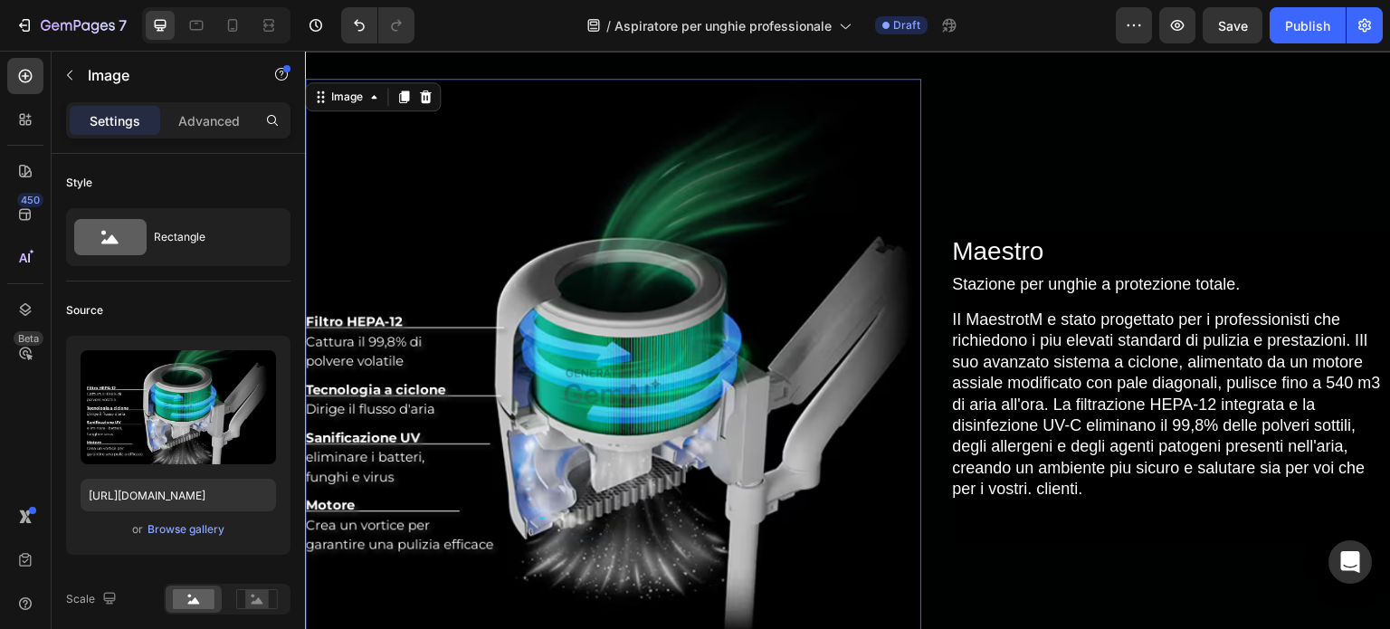
click at [707, 419] on img at bounding box center [613, 387] width 616 height 616
click at [175, 528] on div "Browse gallery" at bounding box center [186, 529] width 77 height 16
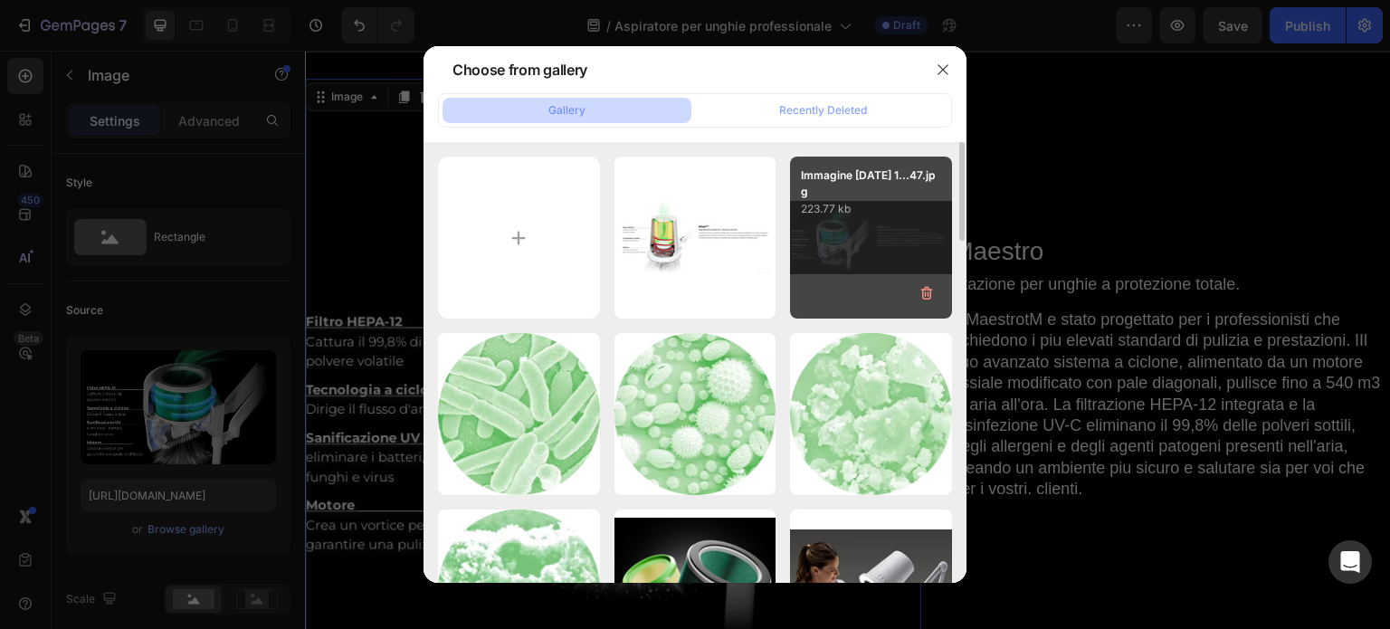
click at [853, 257] on div "Immagine 2025-08-27 1...47.jpg 223.77 kb" at bounding box center [871, 238] width 162 height 162
type input "https://cdn.shopify.com/s/files/1/0532/1447/8528/files/gempages_580735704665948…"
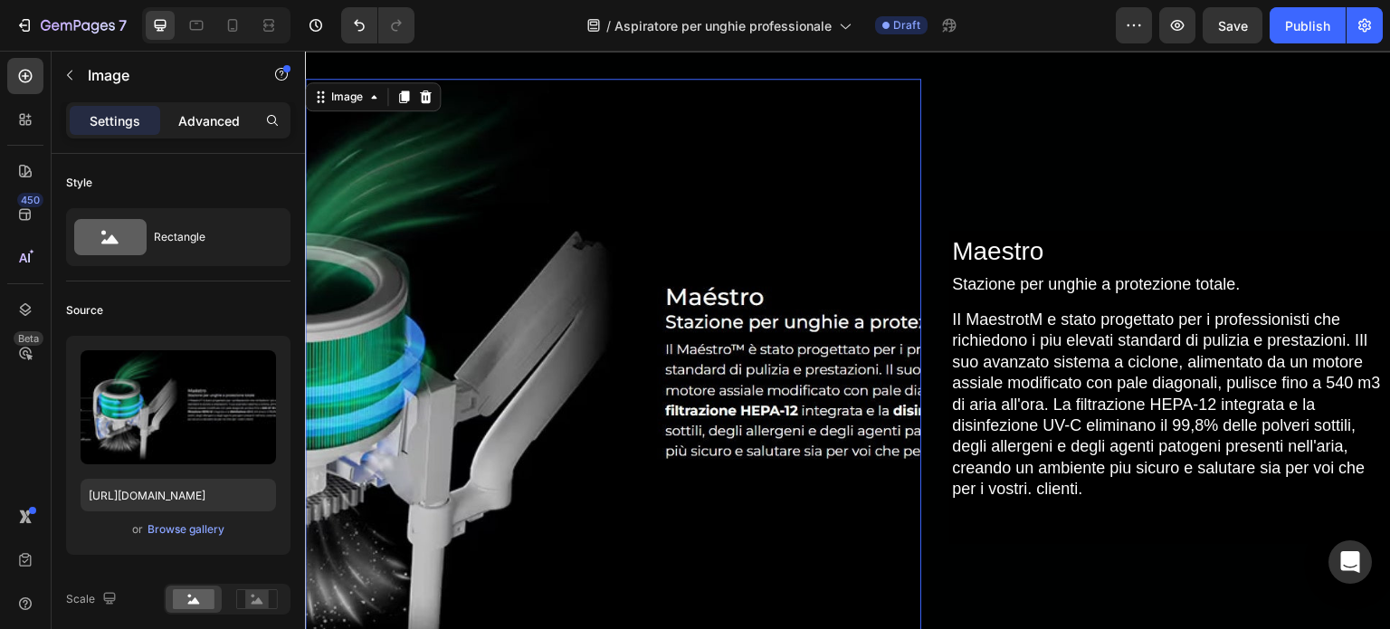
click at [218, 121] on p "Advanced" at bounding box center [209, 120] width 62 height 19
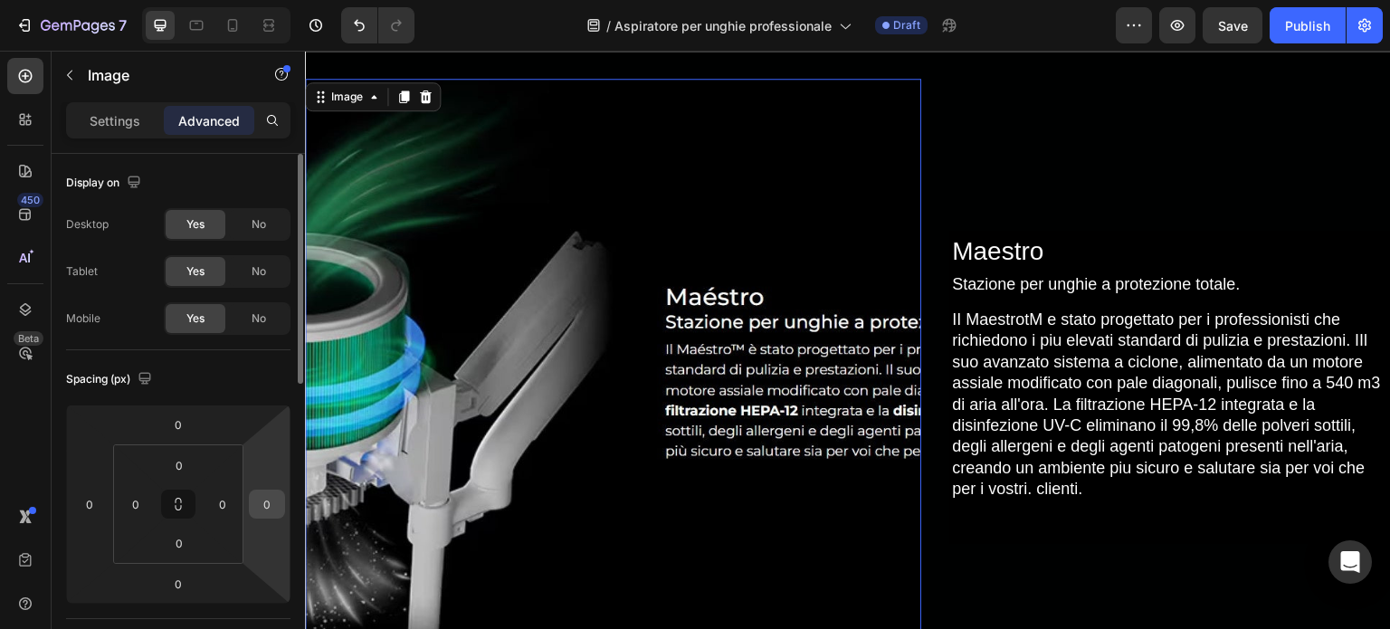
click at [257, 508] on input "0" at bounding box center [266, 504] width 27 height 27
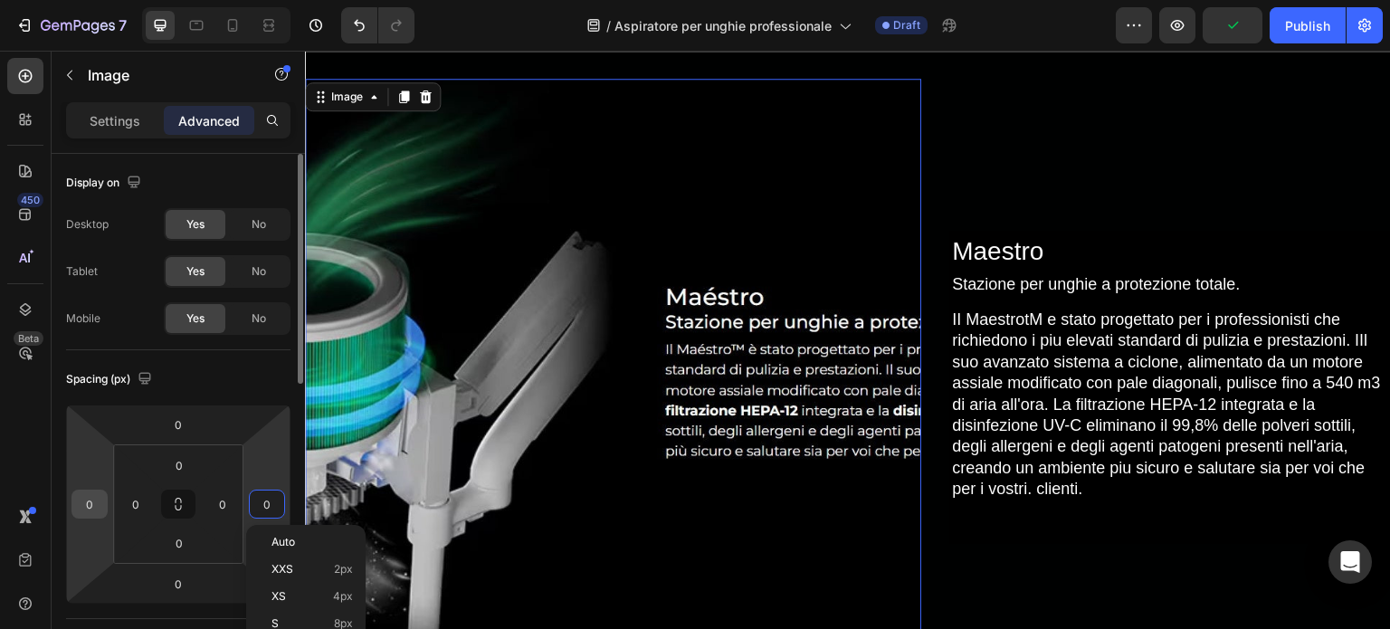
click at [90, 505] on input "0" at bounding box center [89, 504] width 27 height 27
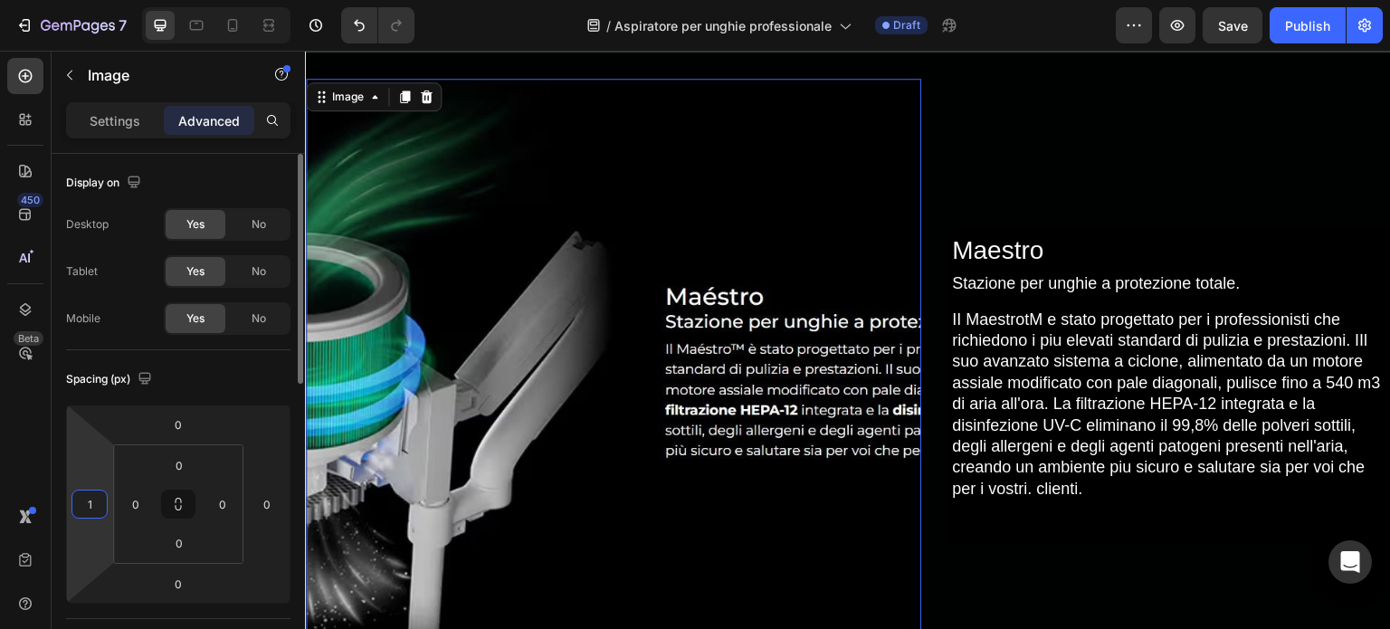
type input "10"
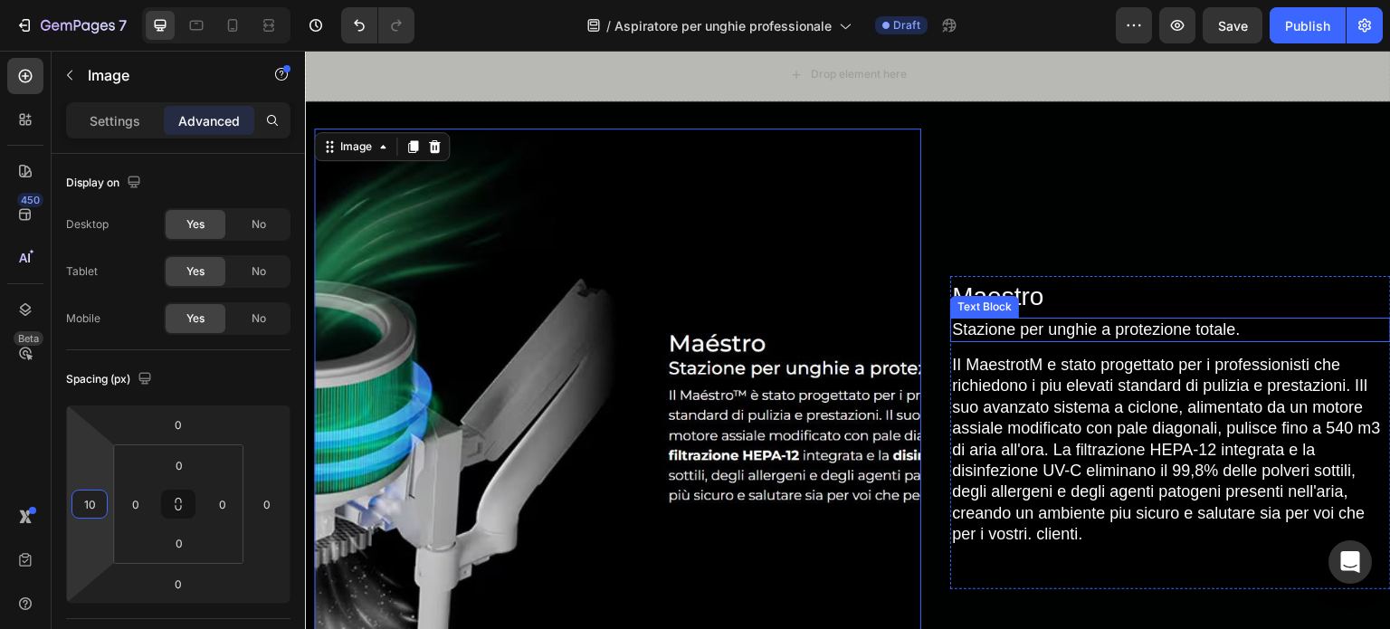
scroll to position [0, 0]
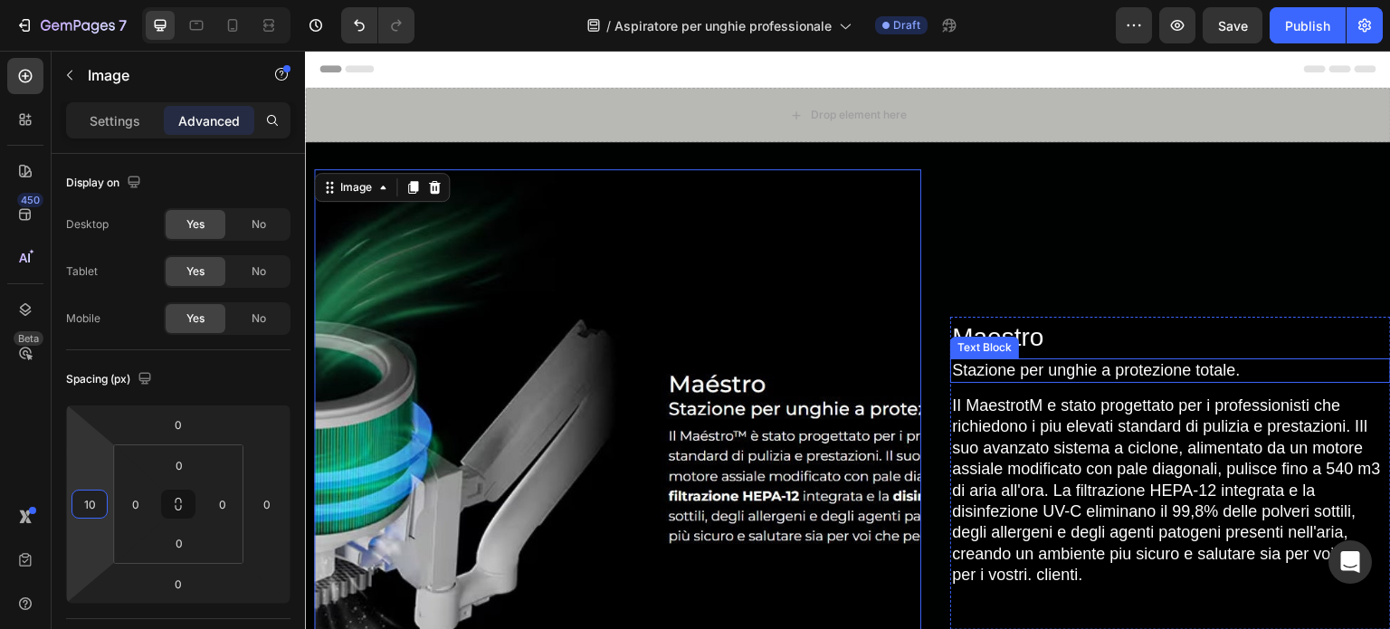
click at [978, 262] on div "Maestro Heading Stazione per unghie a protezione totale. Text Block II Maestrot…" at bounding box center [1170, 472] width 441 height 607
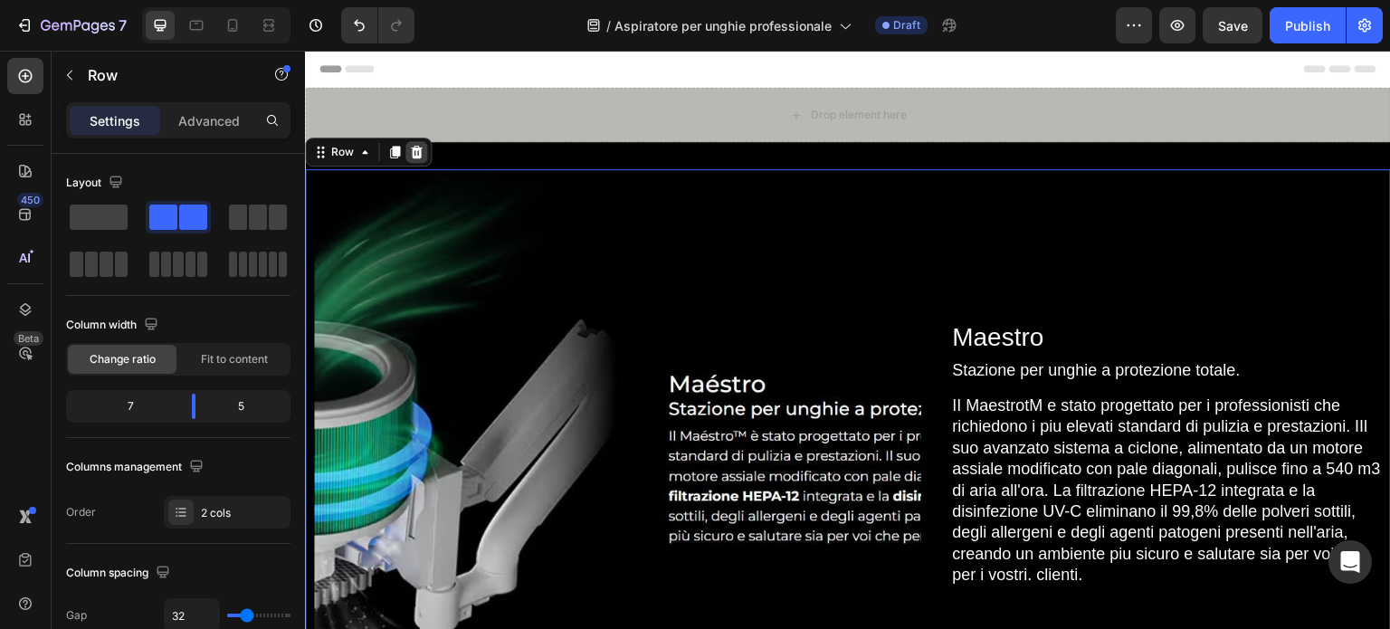
click at [424, 151] on div at bounding box center [417, 152] width 22 height 22
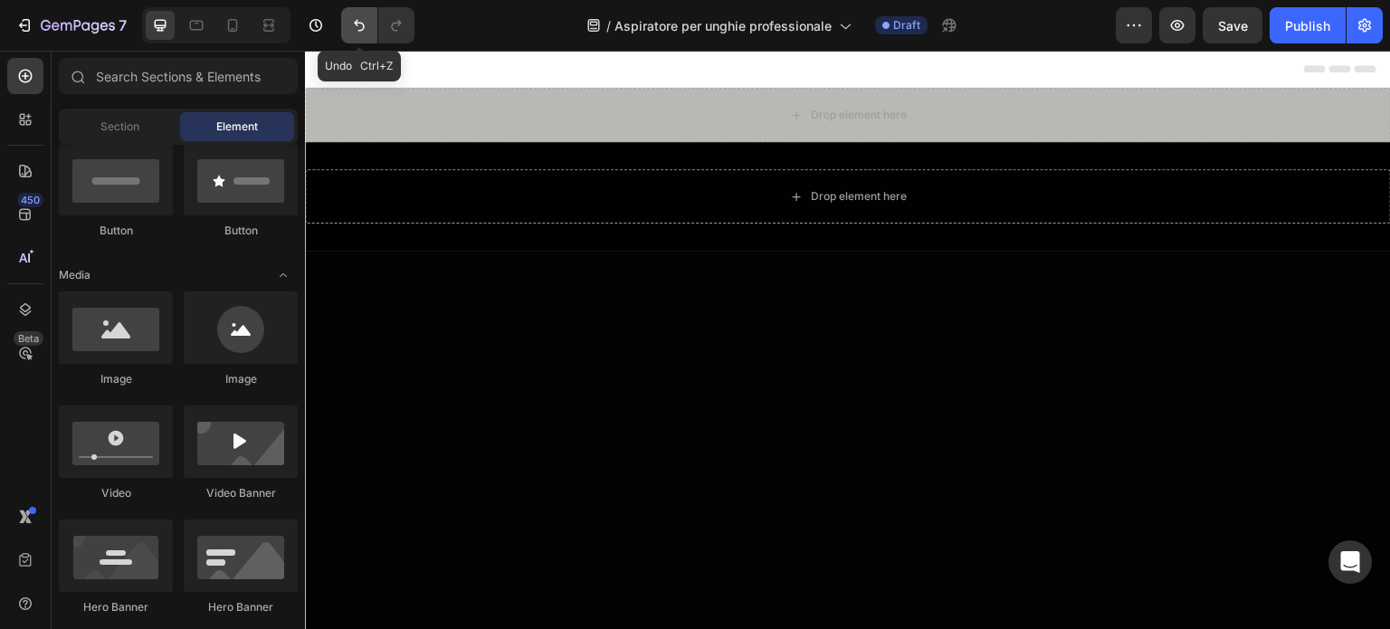
click at [361, 24] on icon "Undo/Redo" at bounding box center [359, 26] width 11 height 12
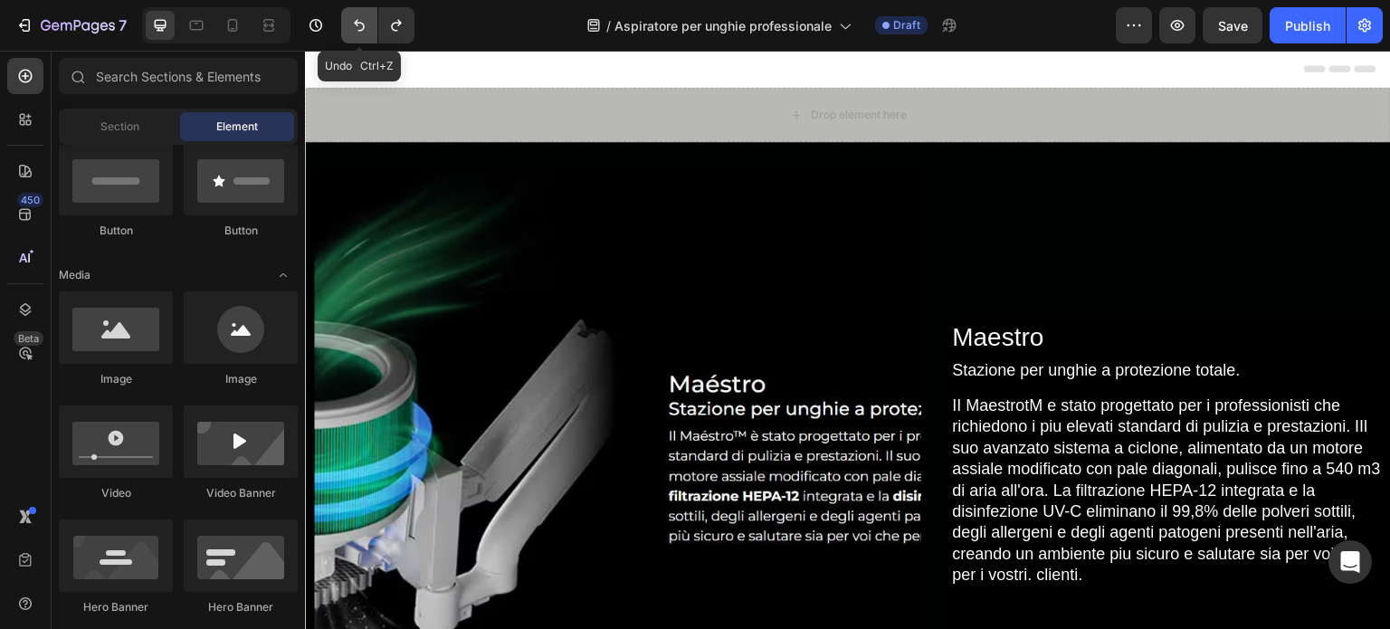
click at [362, 23] on icon "Undo/Redo" at bounding box center [359, 26] width 11 height 12
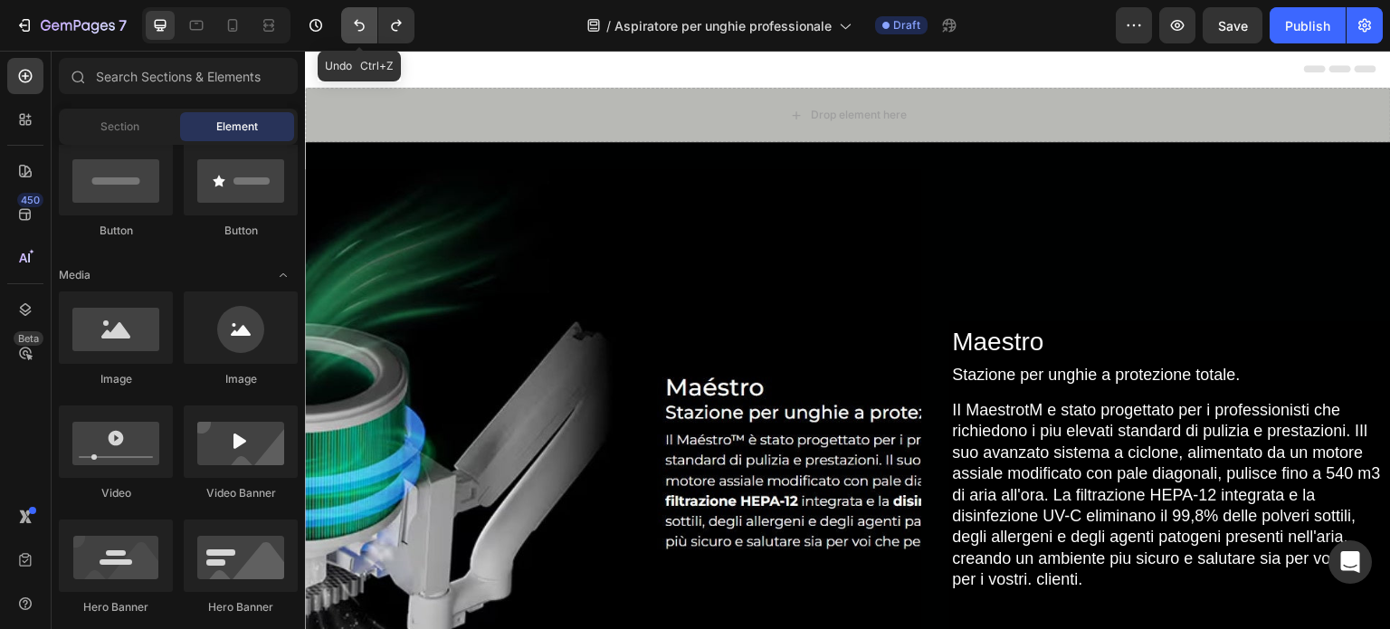
click at [362, 23] on icon "Undo/Redo" at bounding box center [359, 26] width 11 height 12
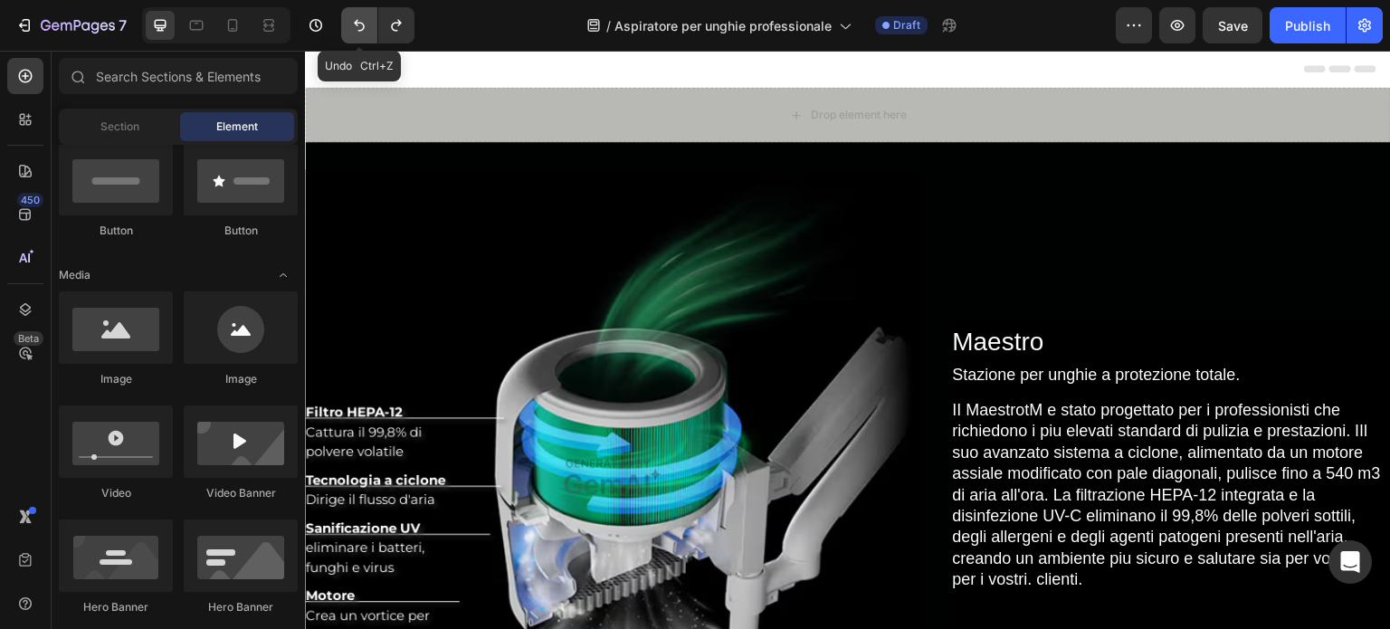
click at [362, 23] on icon "Undo/Redo" at bounding box center [359, 26] width 11 height 12
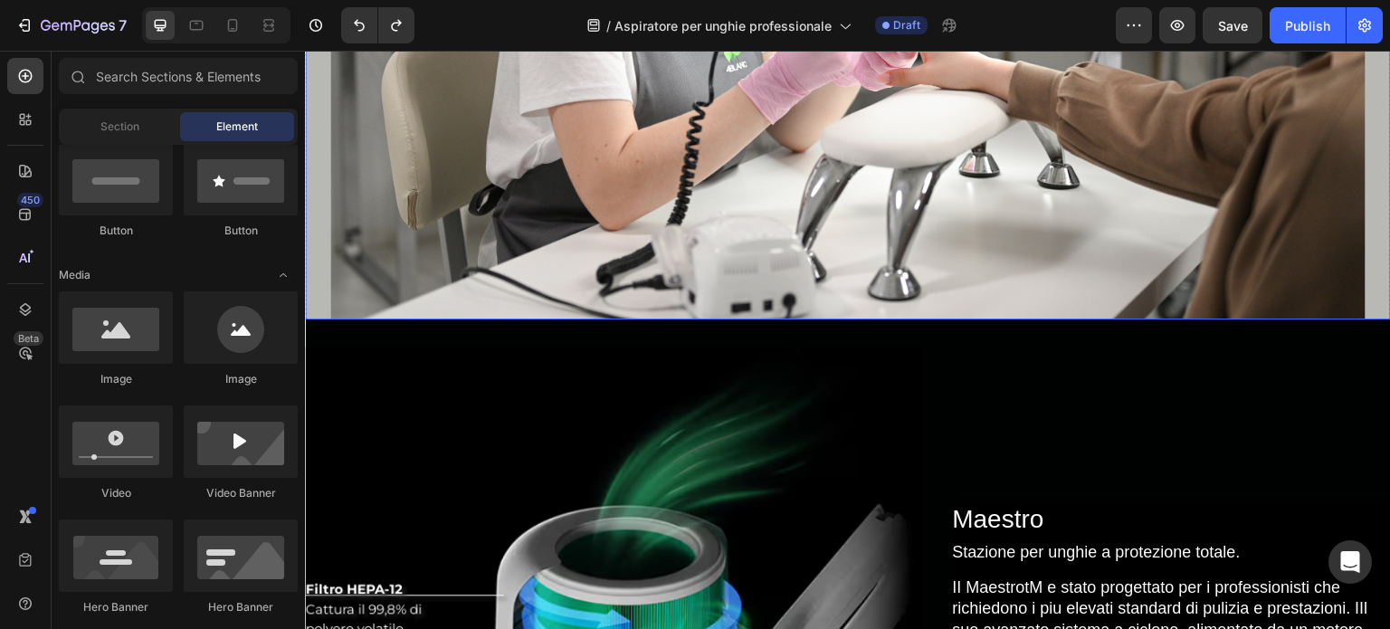
scroll to position [453, 0]
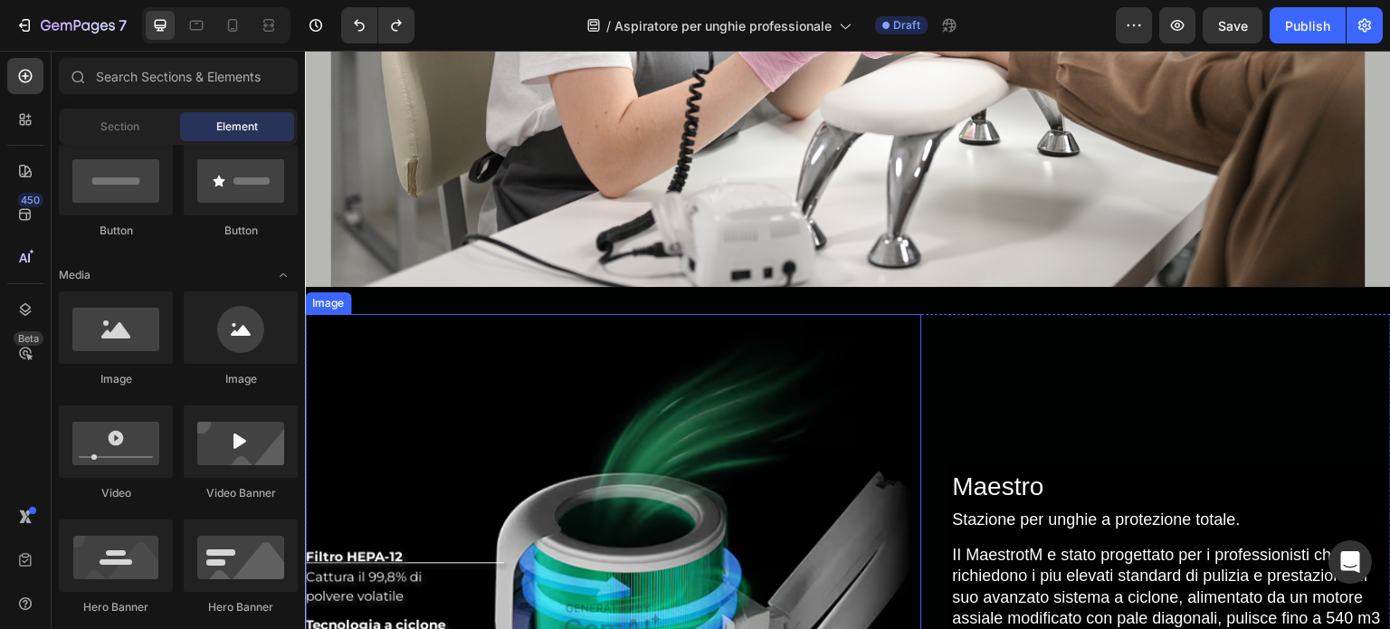
click at [617, 321] on img at bounding box center [613, 622] width 616 height 616
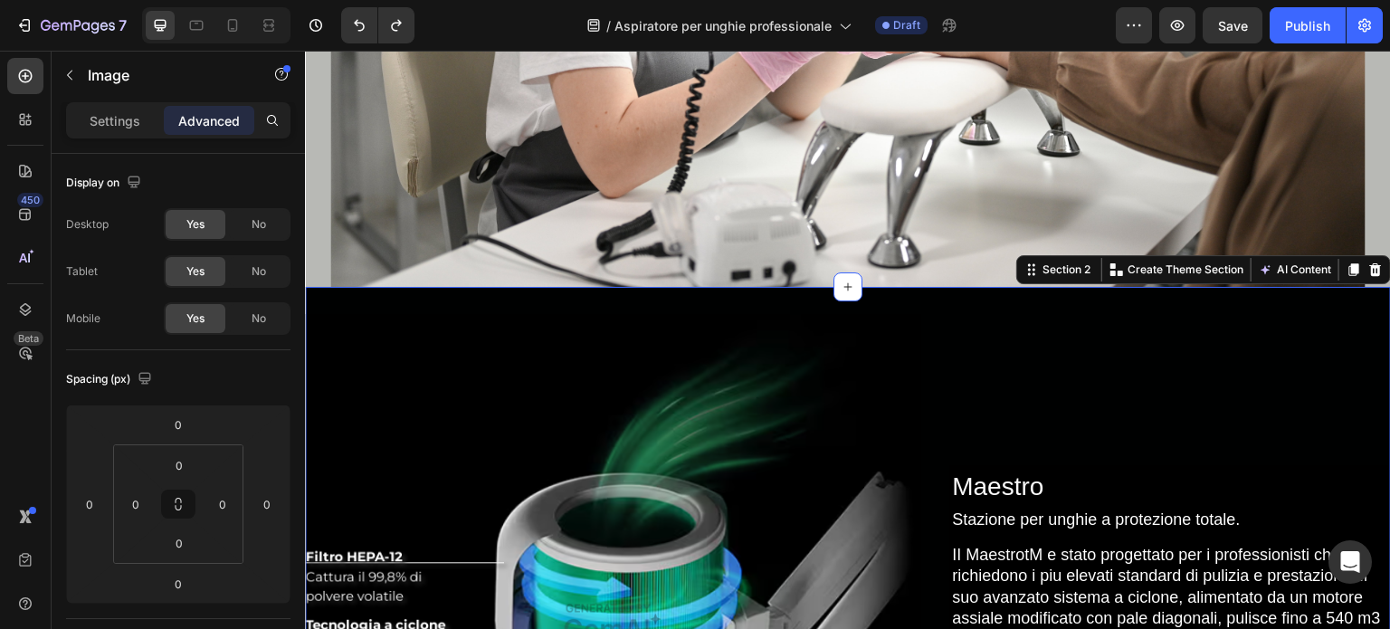
click at [616, 301] on div "Image Maestro Heading Stazione per unghie a protezione totale. Text Block II Ma…" at bounding box center [848, 622] width 1086 height 671
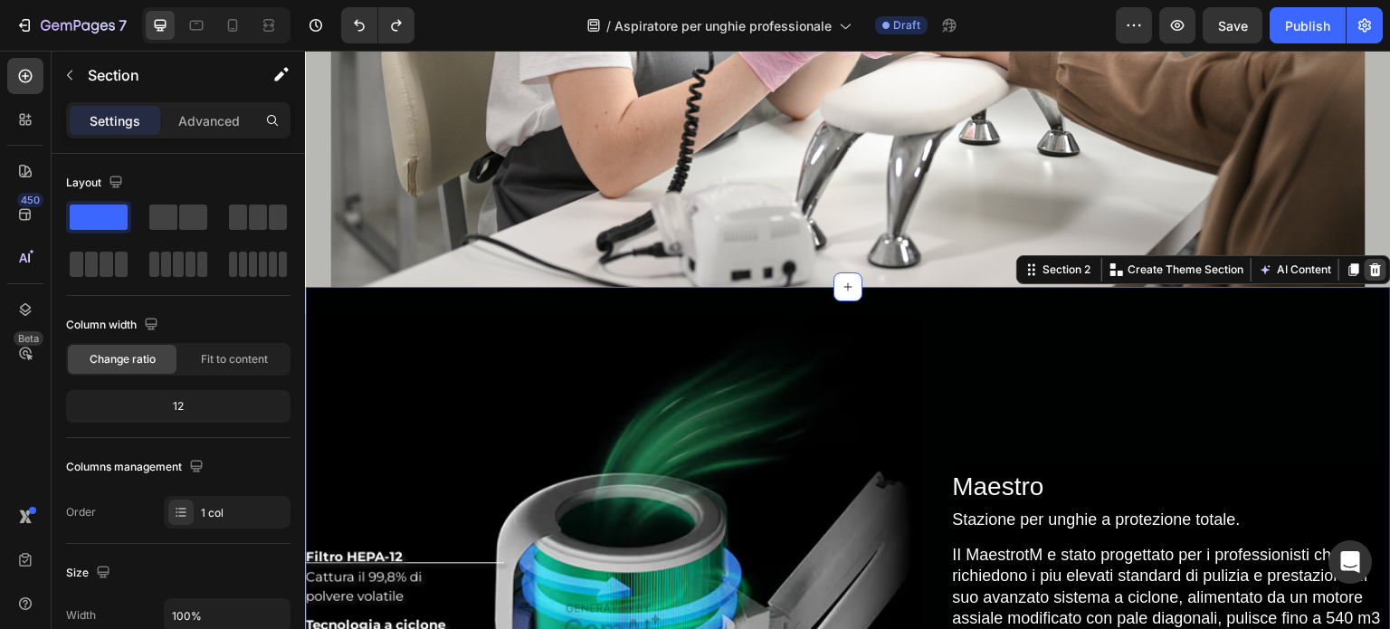
click at [1370, 263] on icon at bounding box center [1376, 269] width 12 height 13
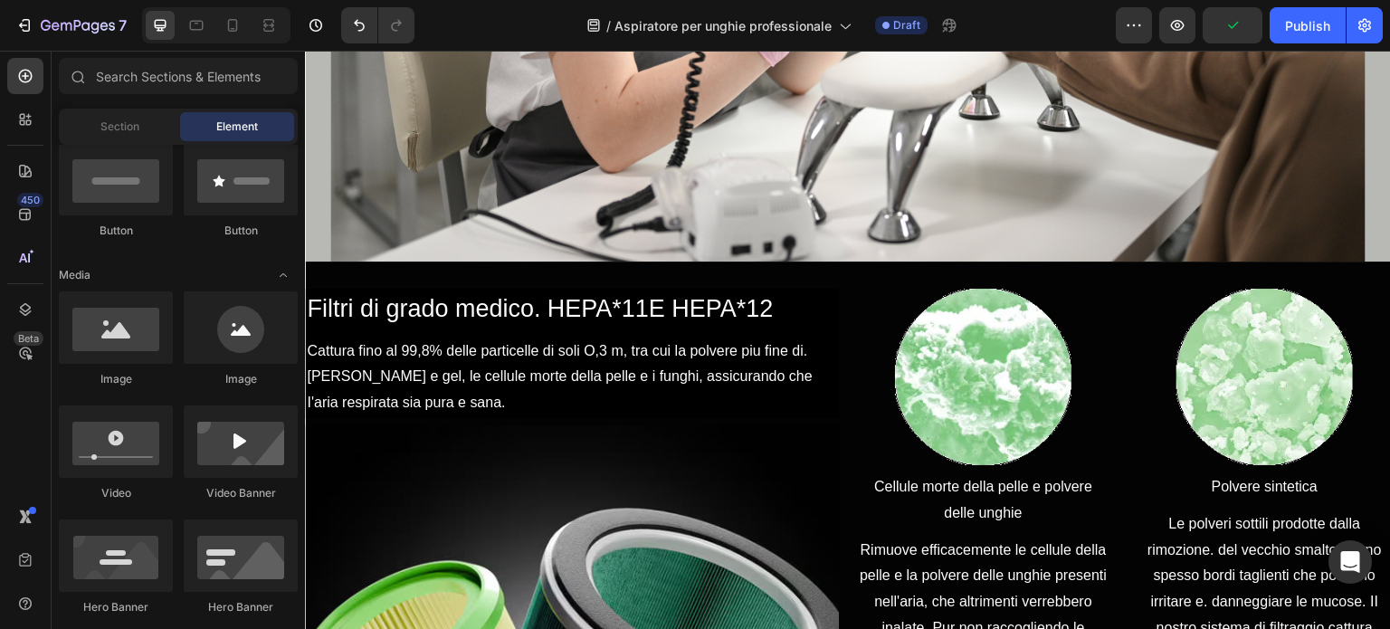
scroll to position [543, 0]
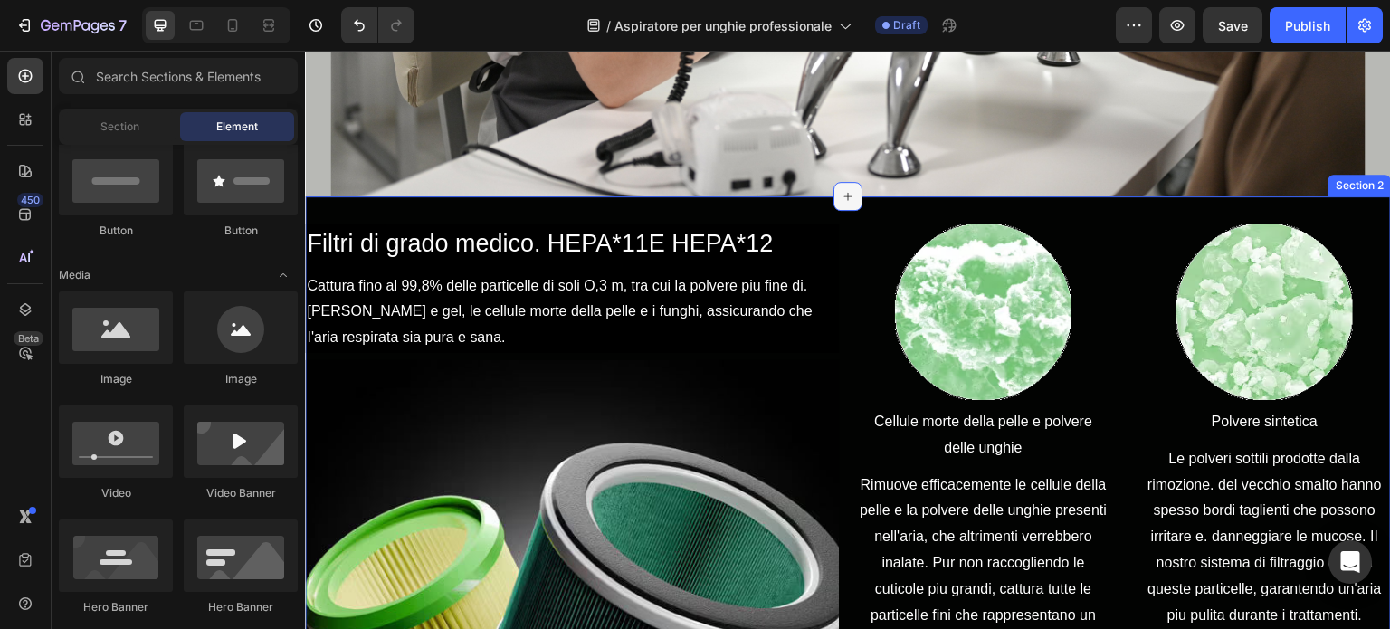
click at [841, 193] on icon at bounding box center [848, 196] width 14 height 14
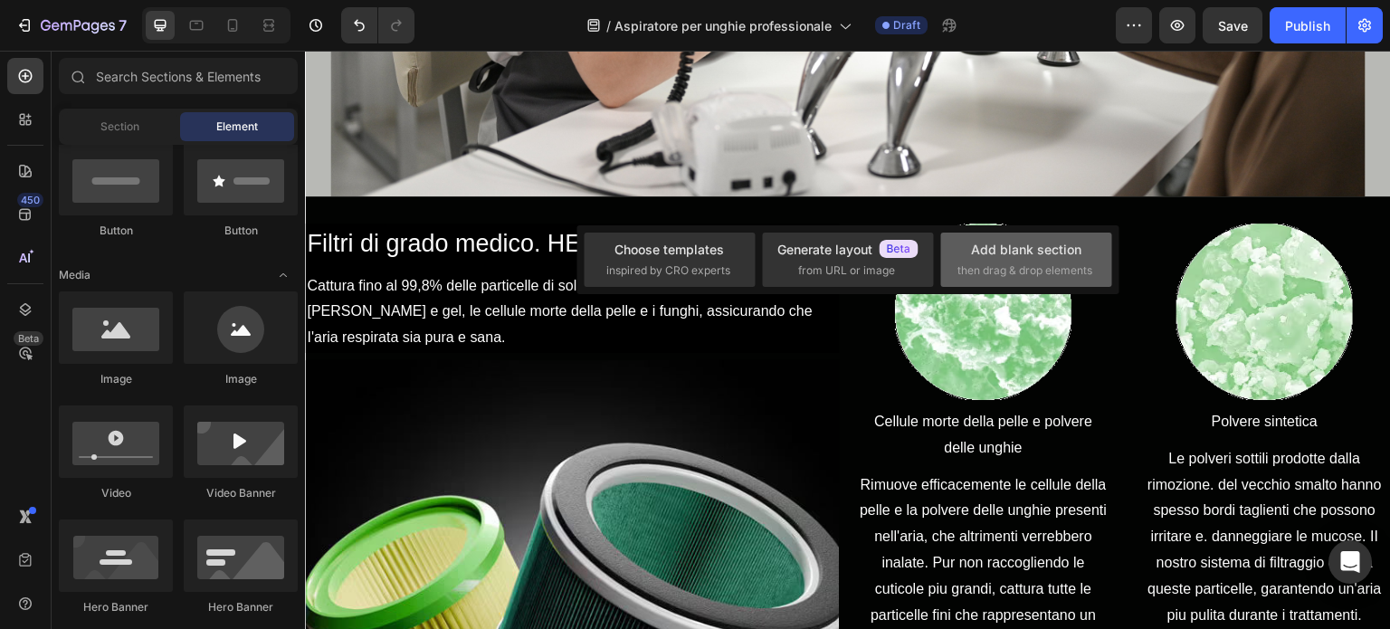
click at [973, 248] on div "Add blank section" at bounding box center [1026, 249] width 110 height 19
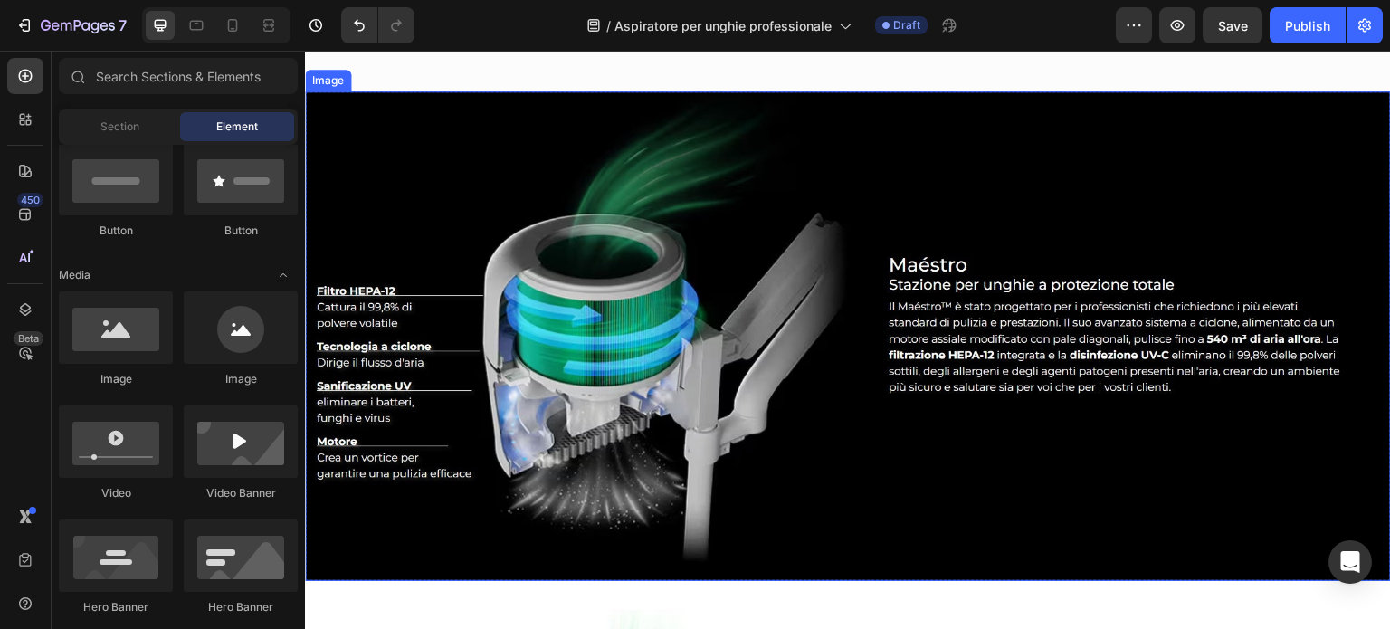
scroll to position [2896, 0]
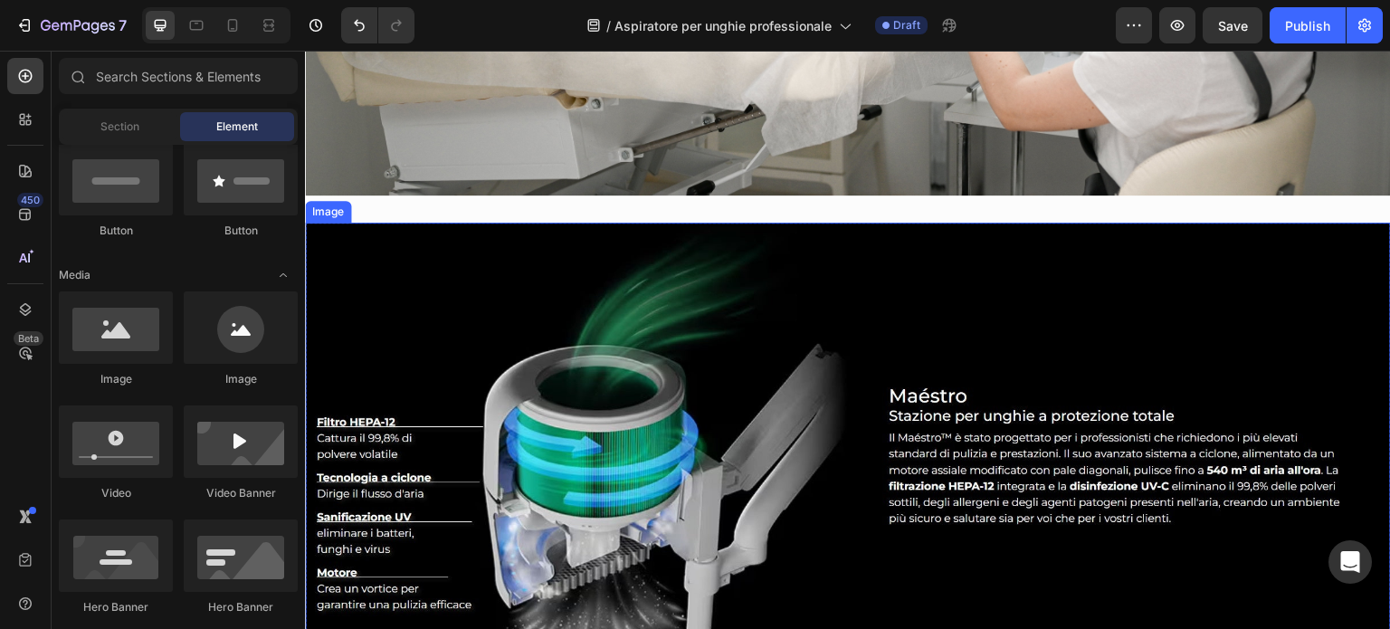
click at [347, 230] on img at bounding box center [848, 468] width 1086 height 490
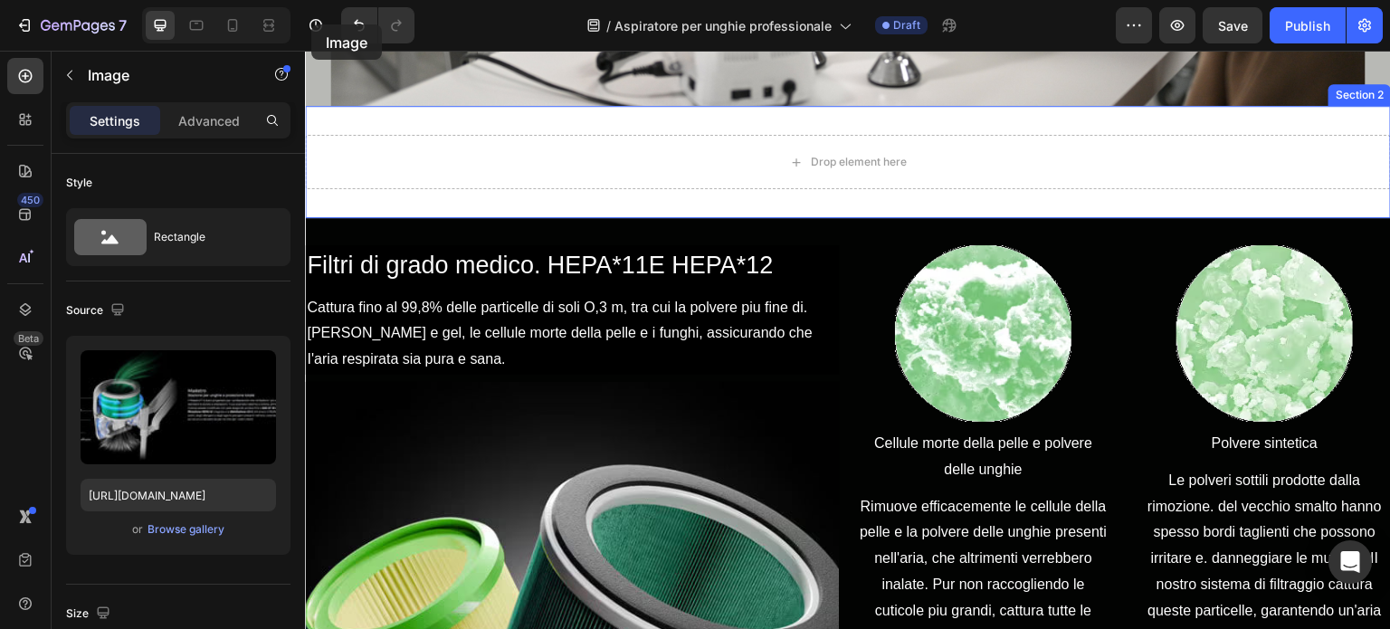
scroll to position [551, 0]
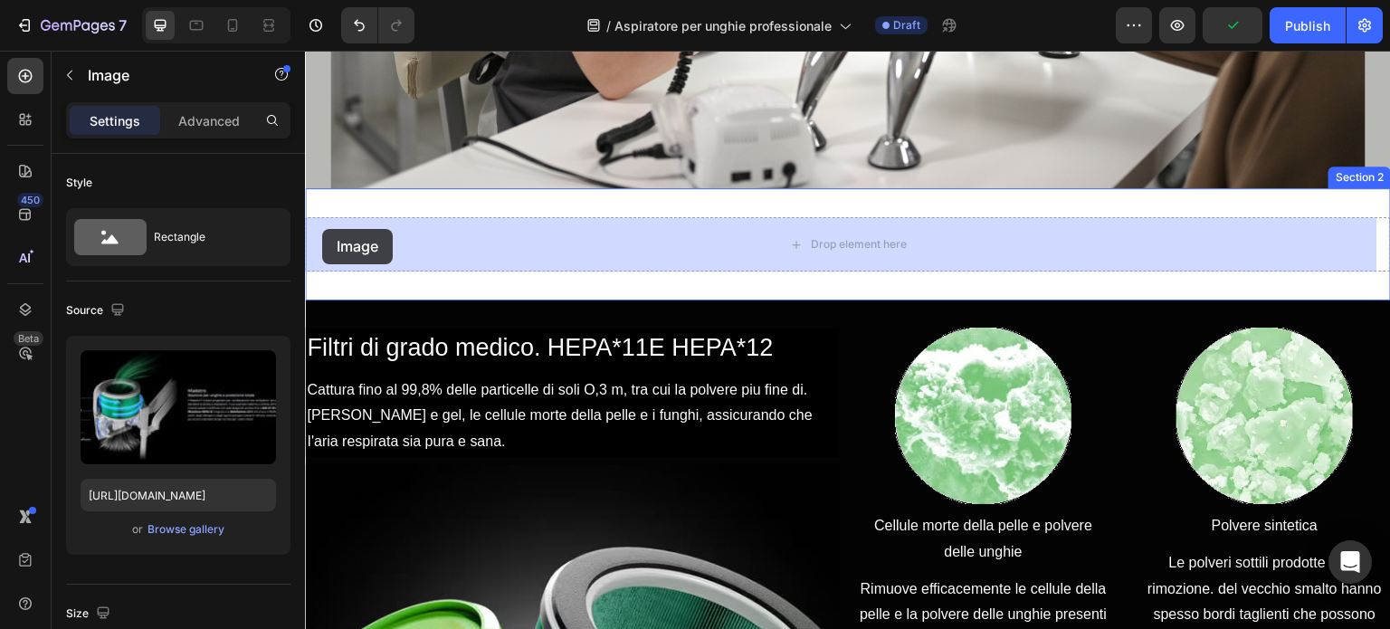
drag, startPoint x: 319, startPoint y: 198, endPoint x: 322, endPoint y: 229, distance: 31.0
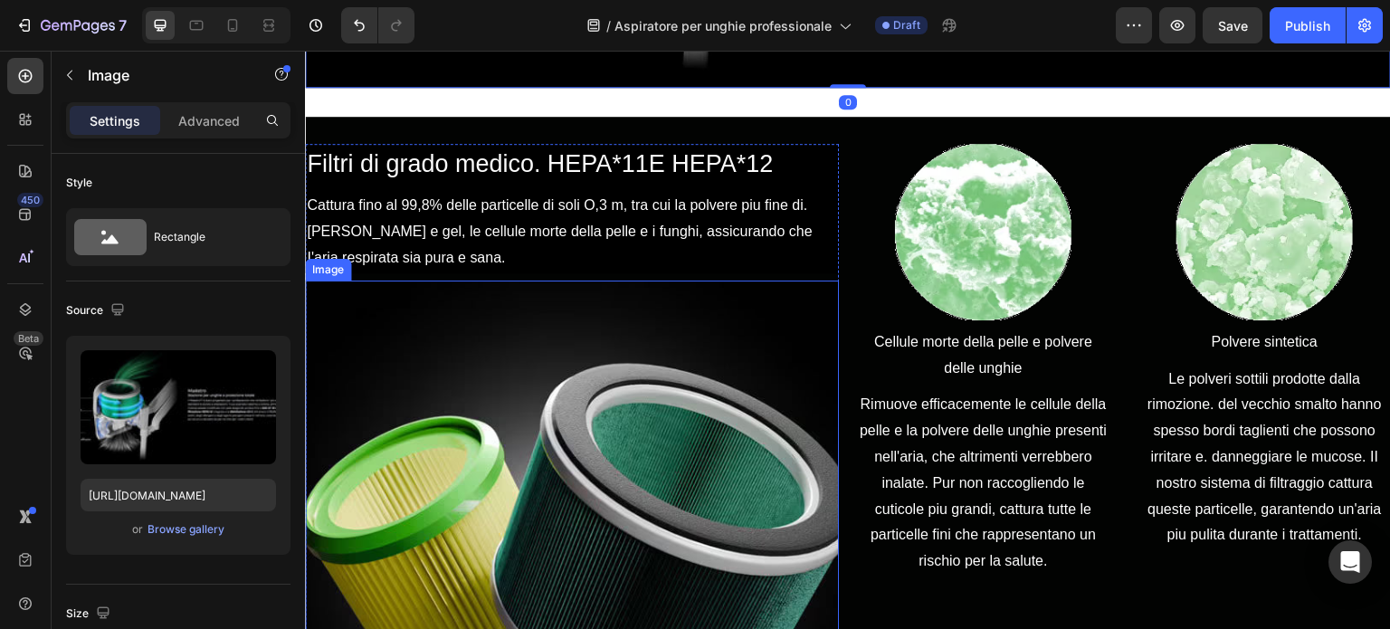
scroll to position [1185, 0]
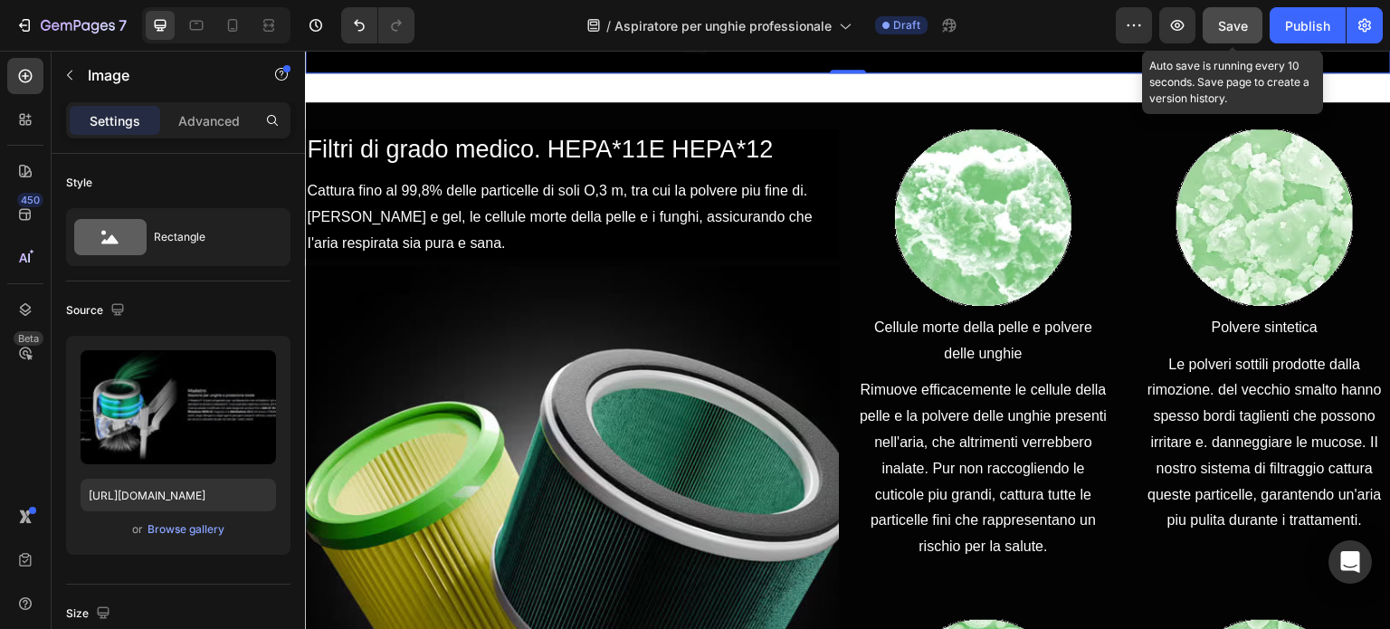
click at [1222, 14] on button "Save" at bounding box center [1233, 25] width 60 height 36
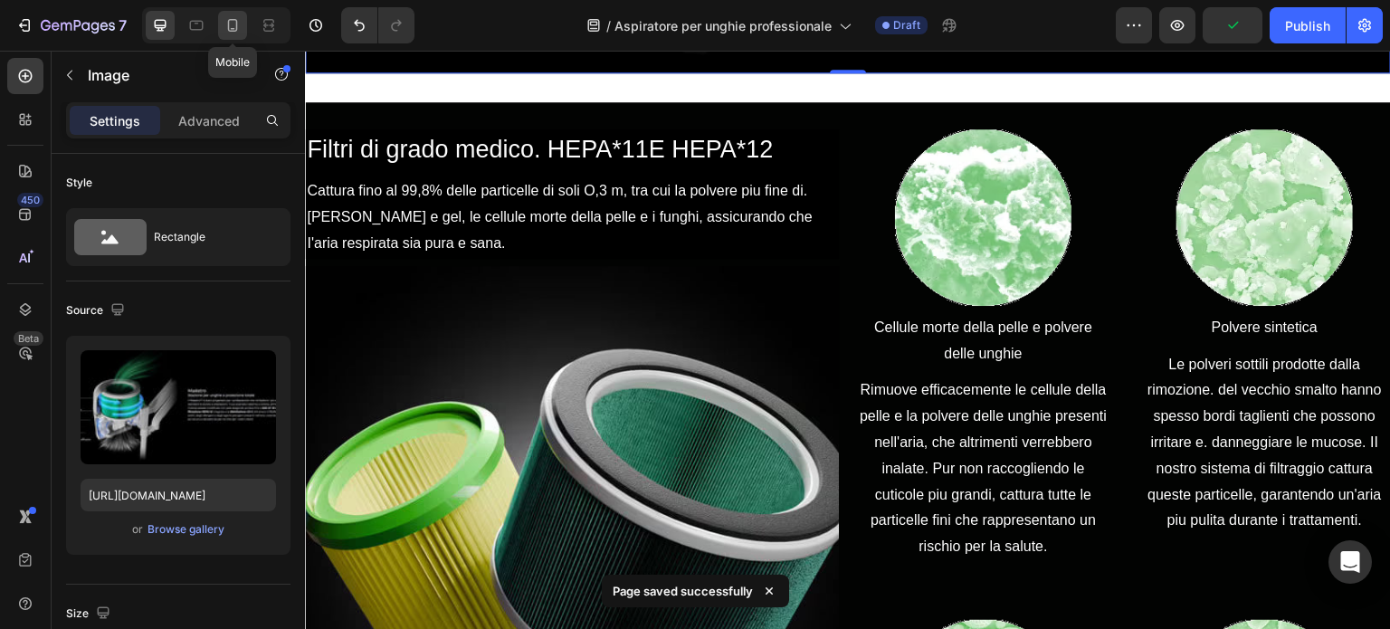
click at [241, 23] on icon at bounding box center [233, 25] width 18 height 18
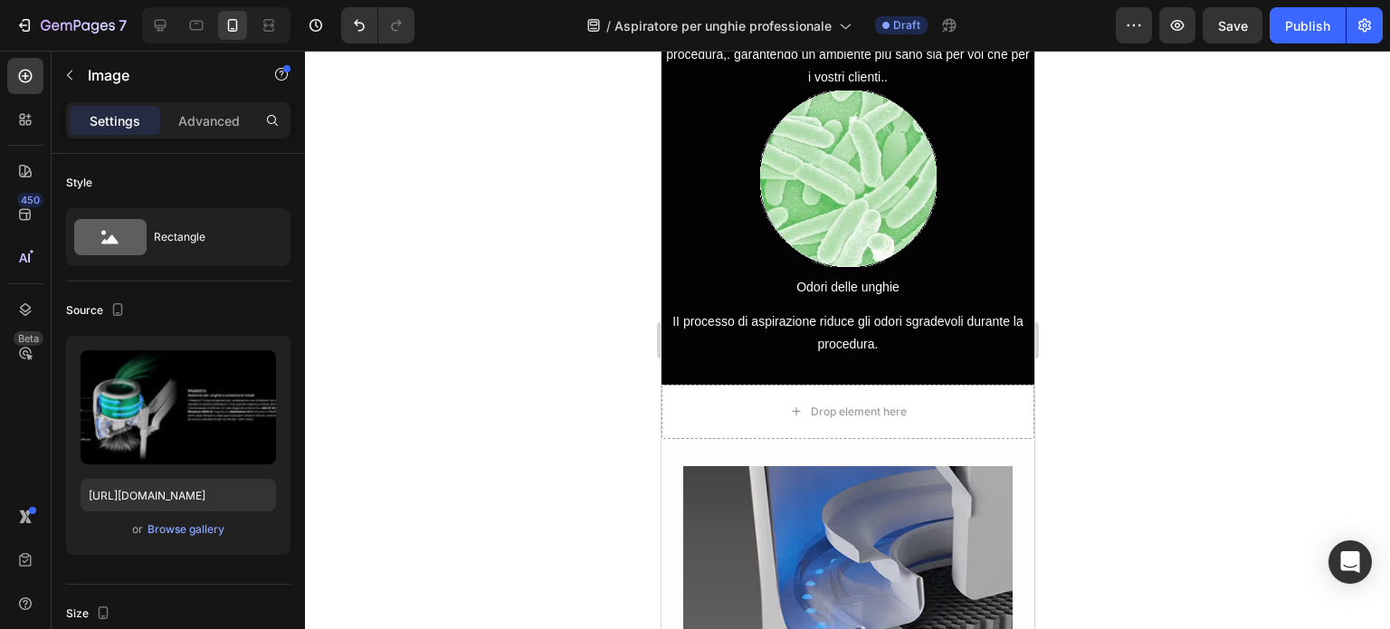
scroll to position [2534, 0]
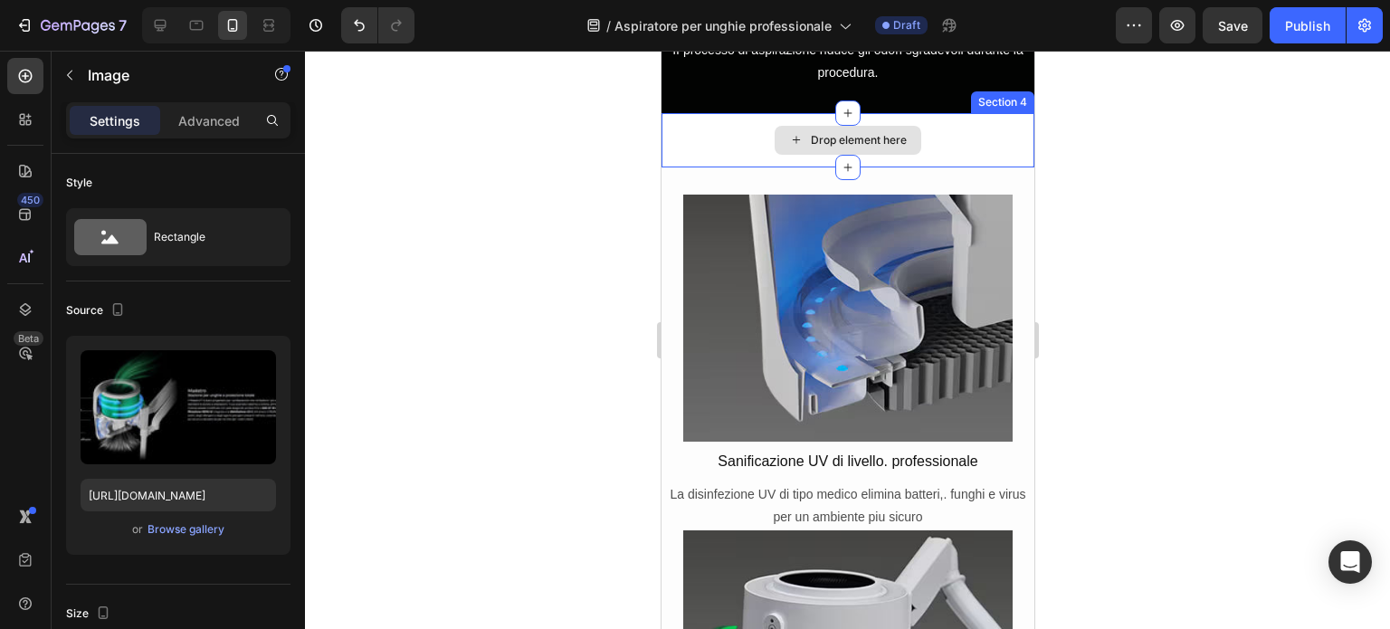
click at [965, 157] on div "Drop element here" at bounding box center [847, 140] width 373 height 54
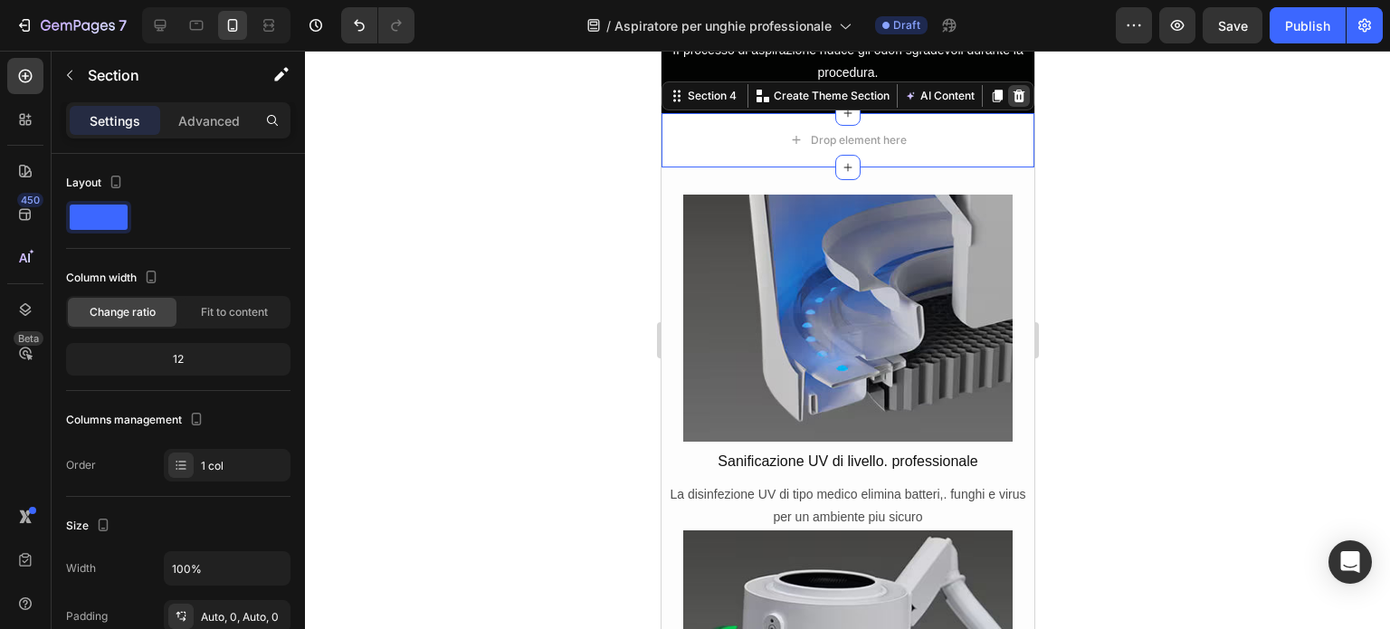
click at [1013, 102] on icon at bounding box center [1019, 96] width 12 height 13
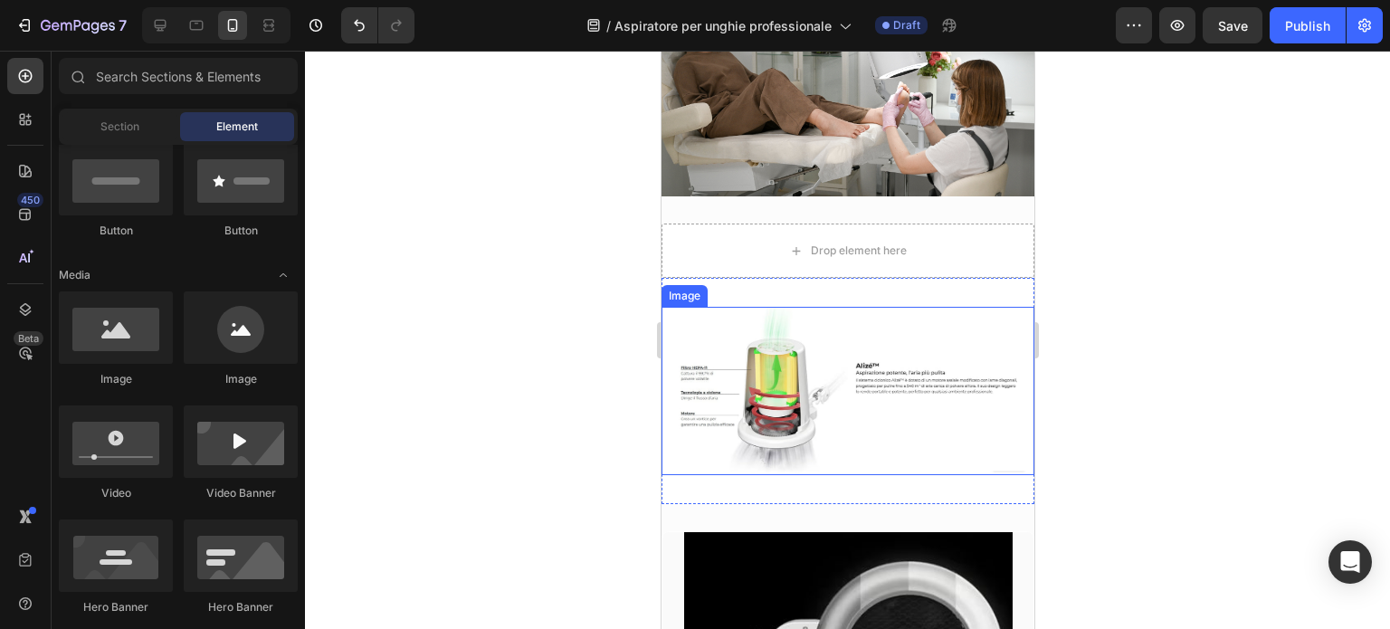
scroll to position [3802, 0]
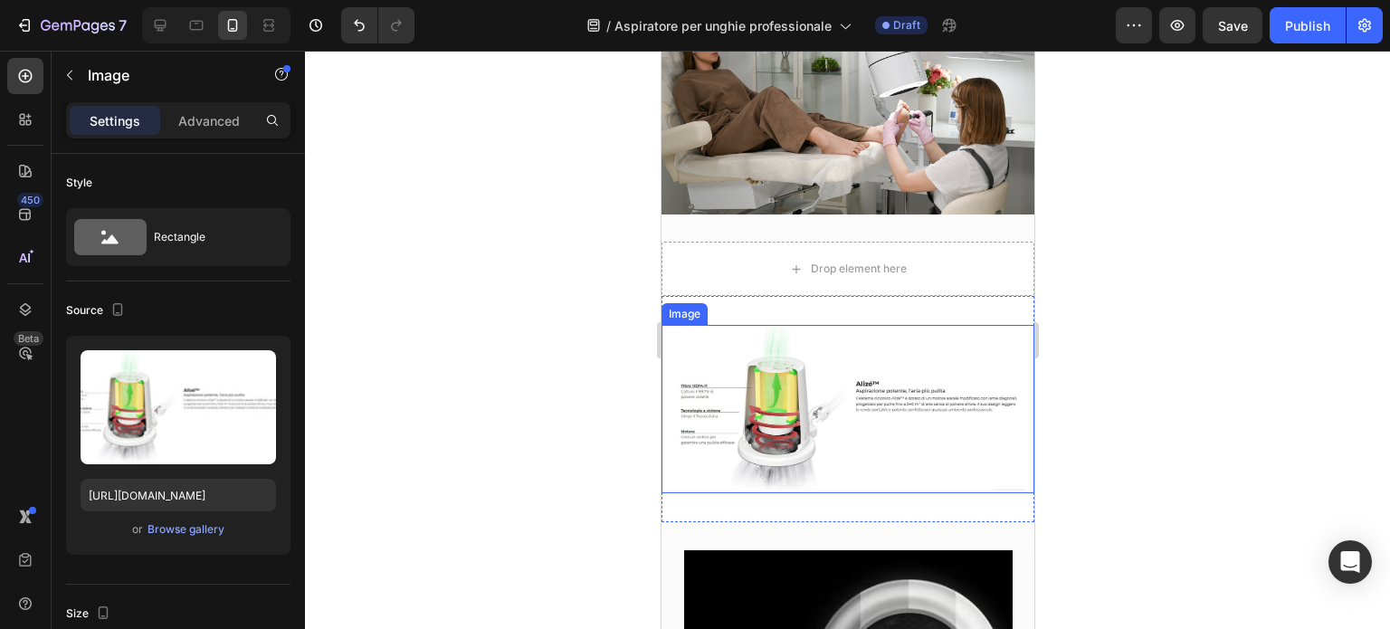
click at [703, 325] on img at bounding box center [847, 409] width 373 height 168
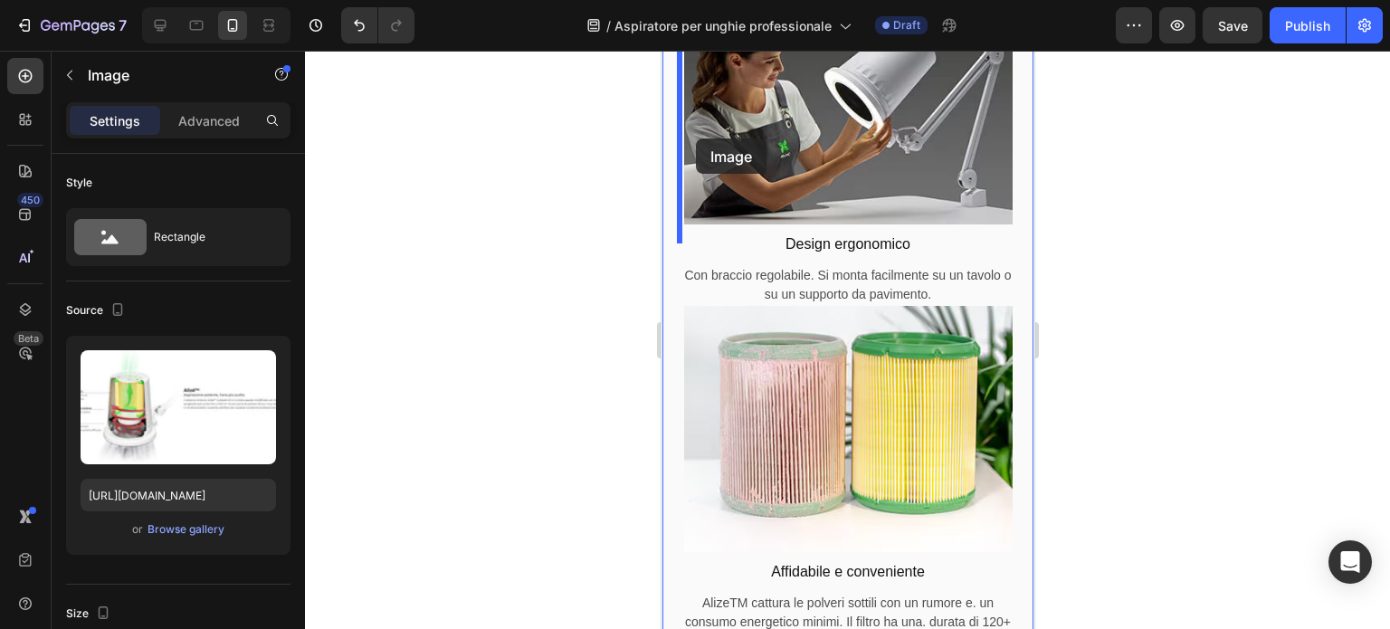
scroll to position [4679, 0]
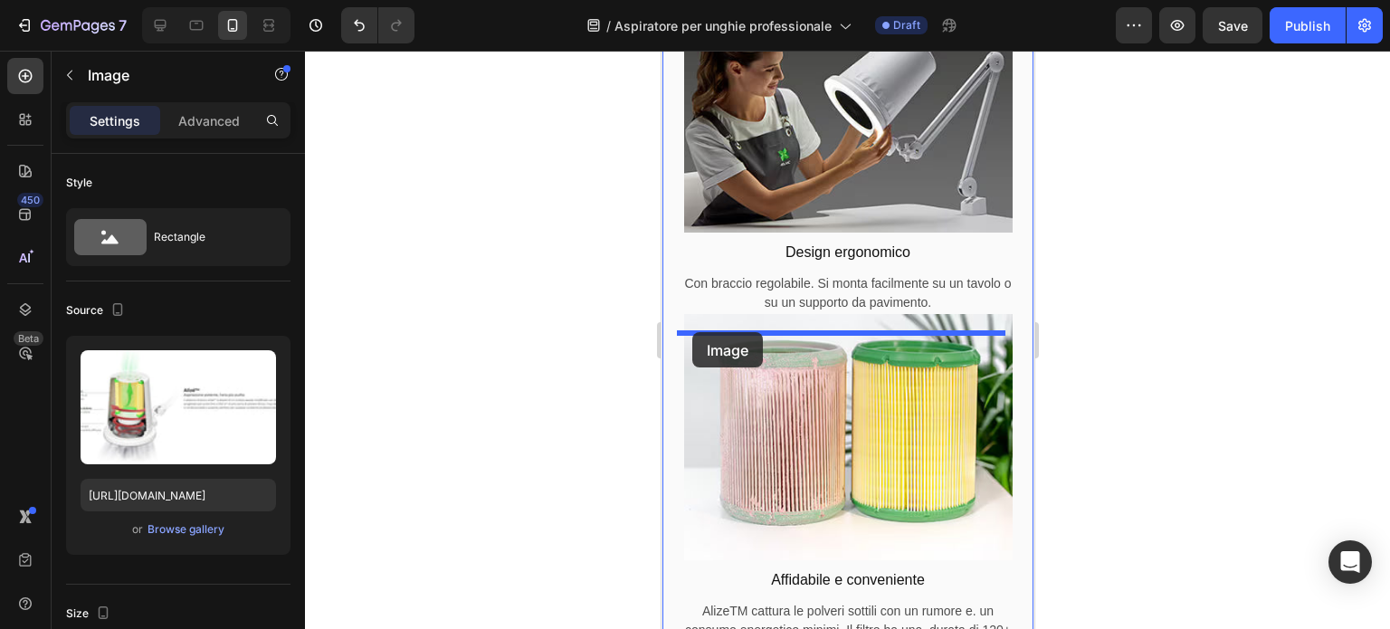
drag, startPoint x: 676, startPoint y: 298, endPoint x: 692, endPoint y: 332, distance: 37.7
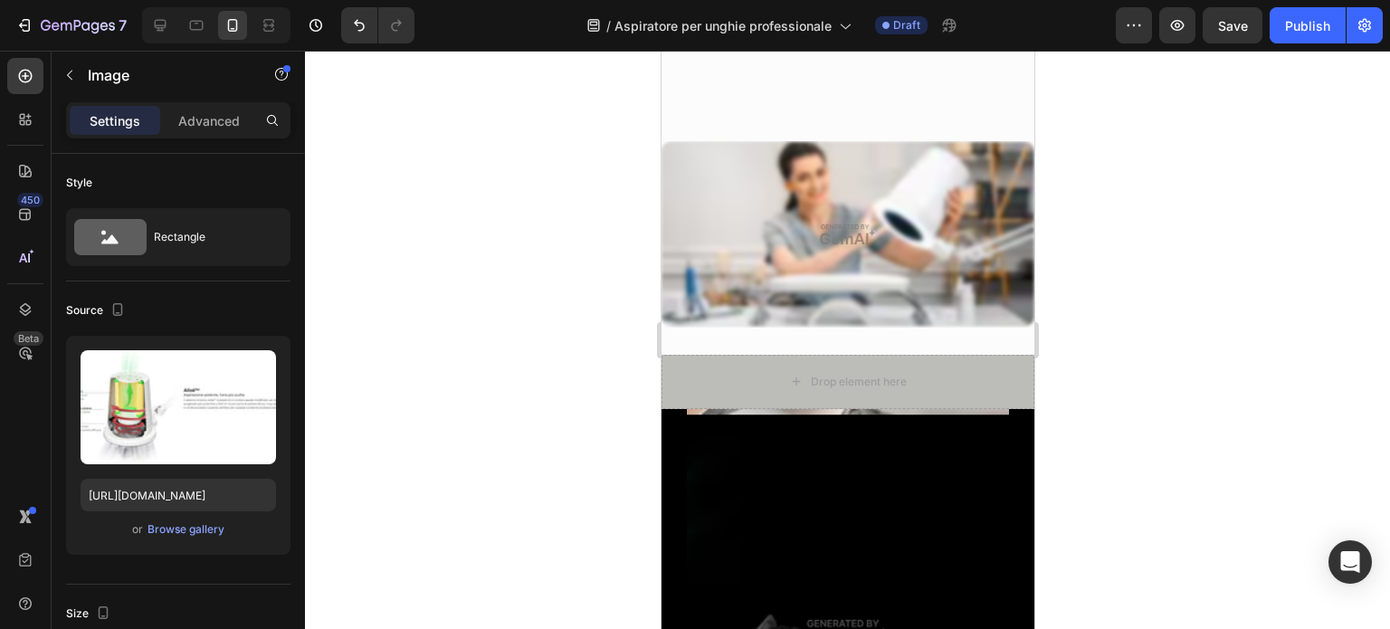
scroll to position [5403, 0]
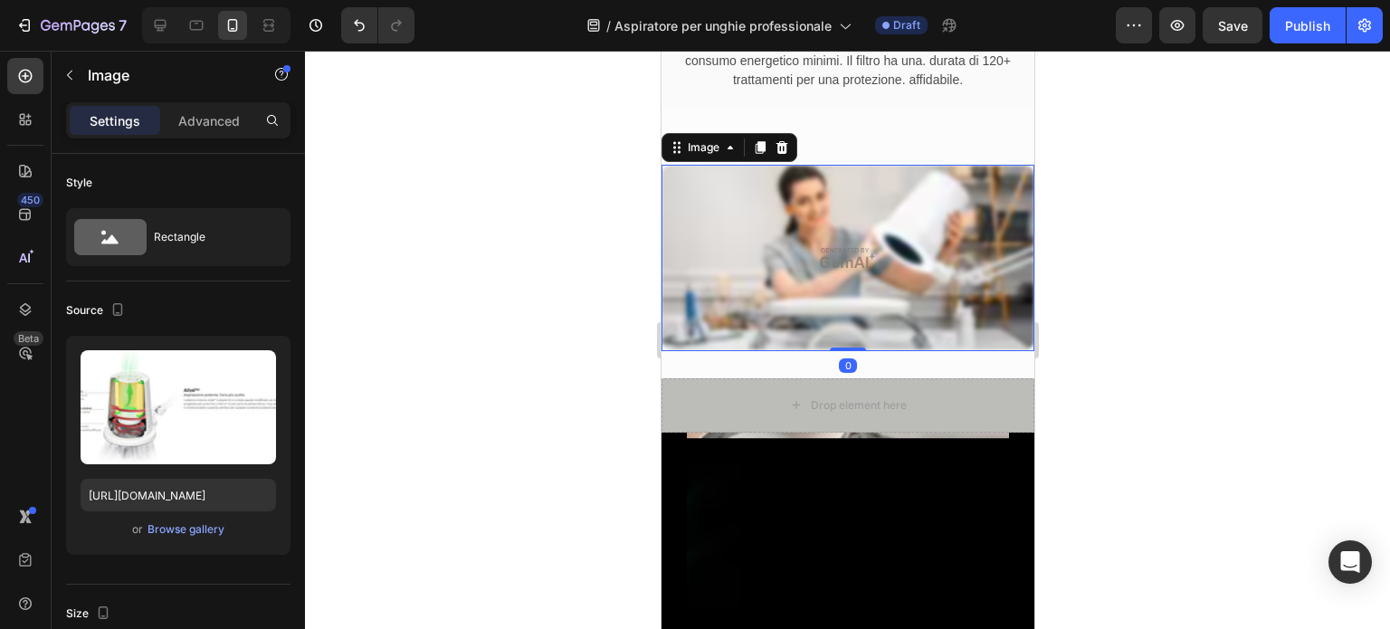
click at [944, 328] on img at bounding box center [847, 258] width 373 height 186
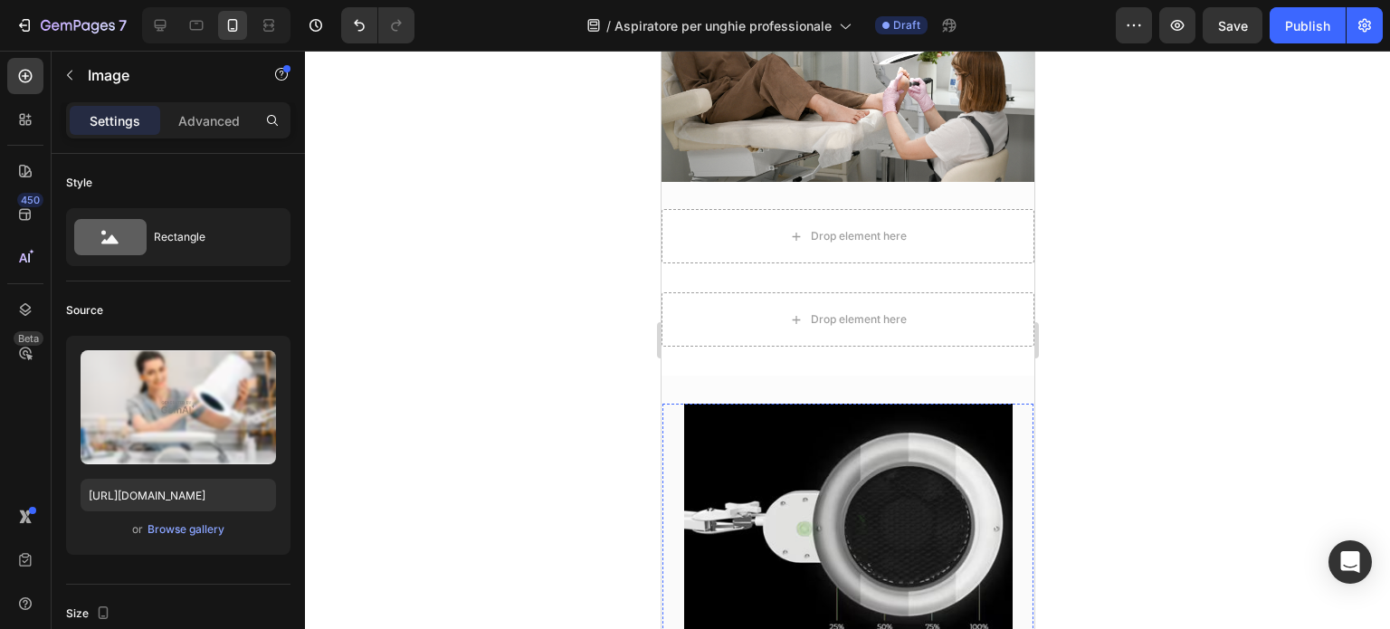
scroll to position [3774, 0]
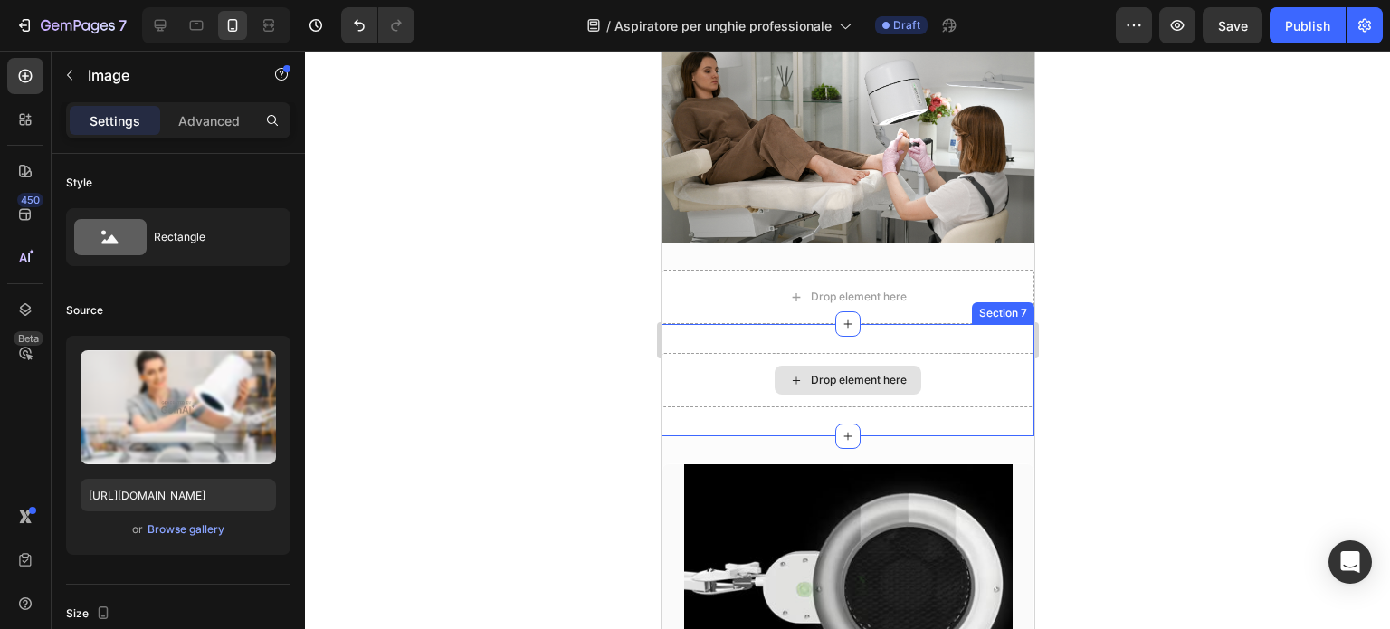
click at [867, 373] on div "Drop element here" at bounding box center [858, 380] width 96 height 14
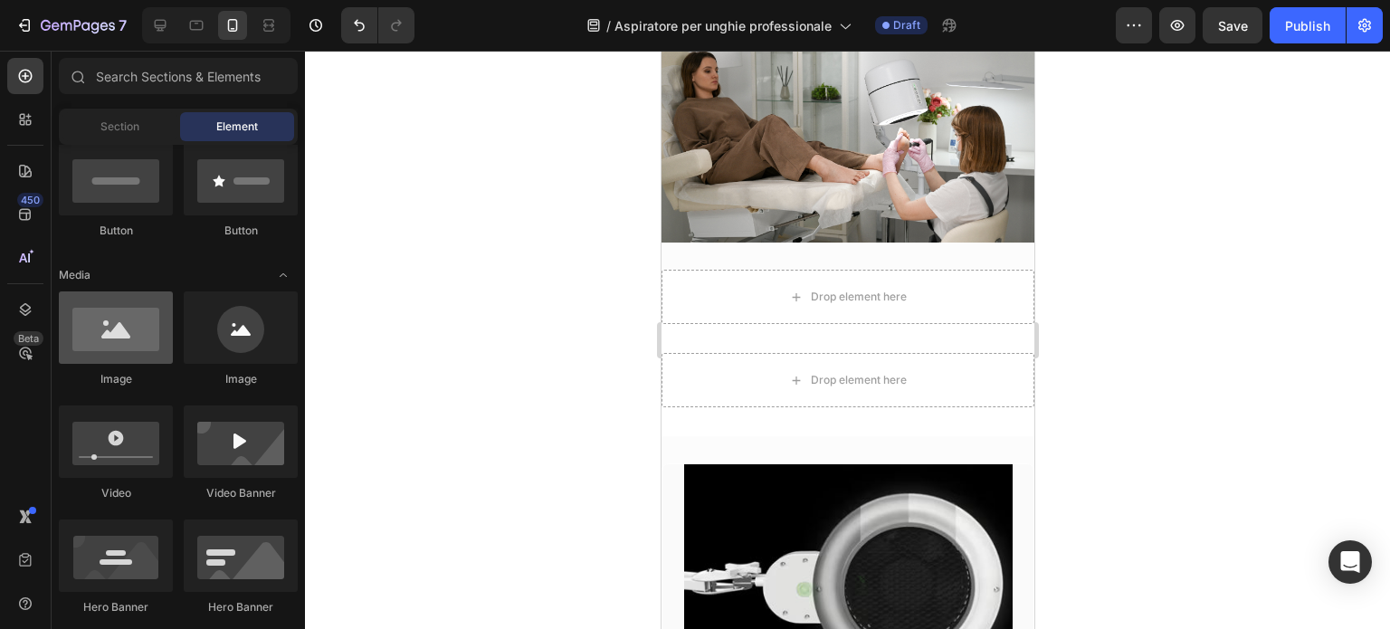
click at [116, 314] on div at bounding box center [116, 327] width 114 height 72
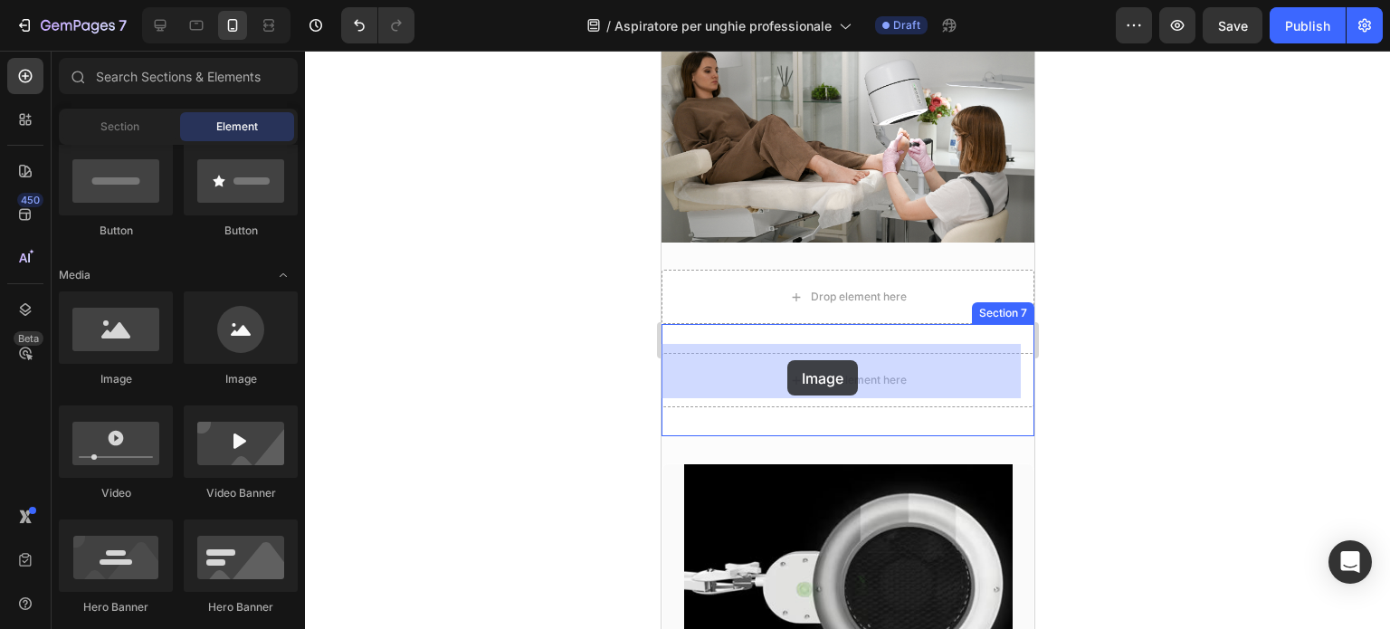
drag, startPoint x: 777, startPoint y: 383, endPoint x: 663, endPoint y: 360, distance: 115.4
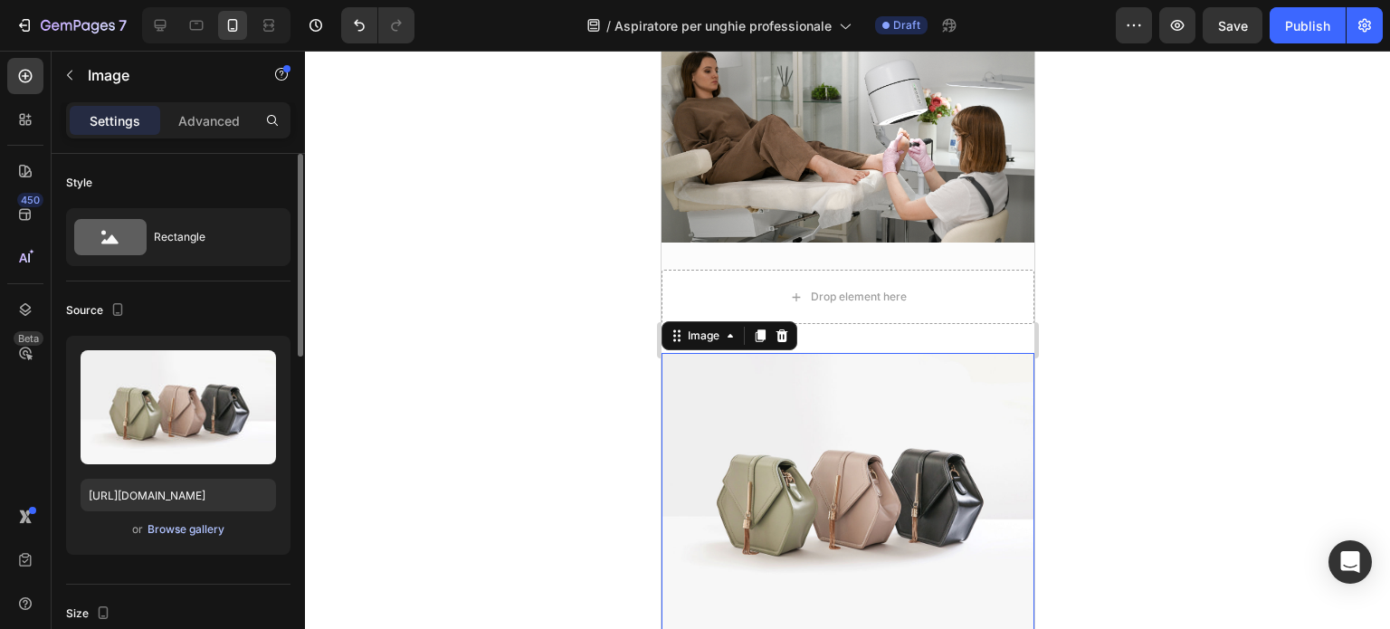
click at [175, 530] on div "Browse gallery" at bounding box center [186, 529] width 77 height 16
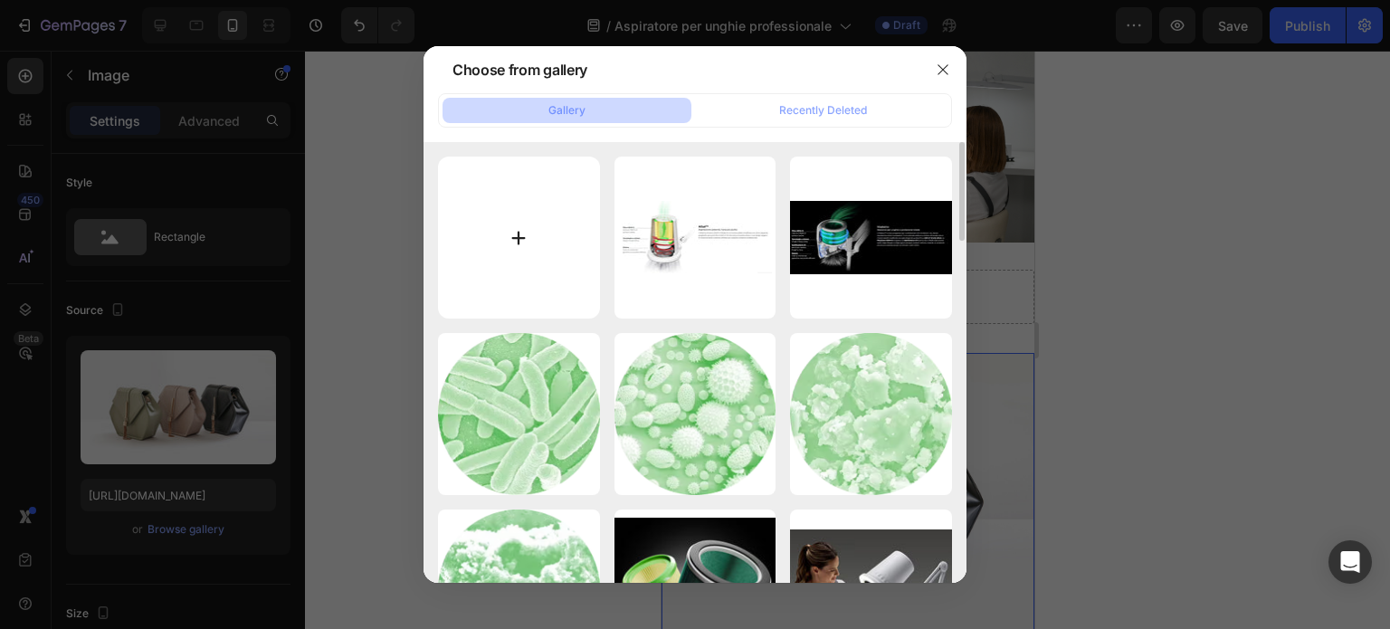
click at [525, 240] on input "file" at bounding box center [519, 238] width 162 height 162
type input "C:\fakepath\427A0479.jpg"
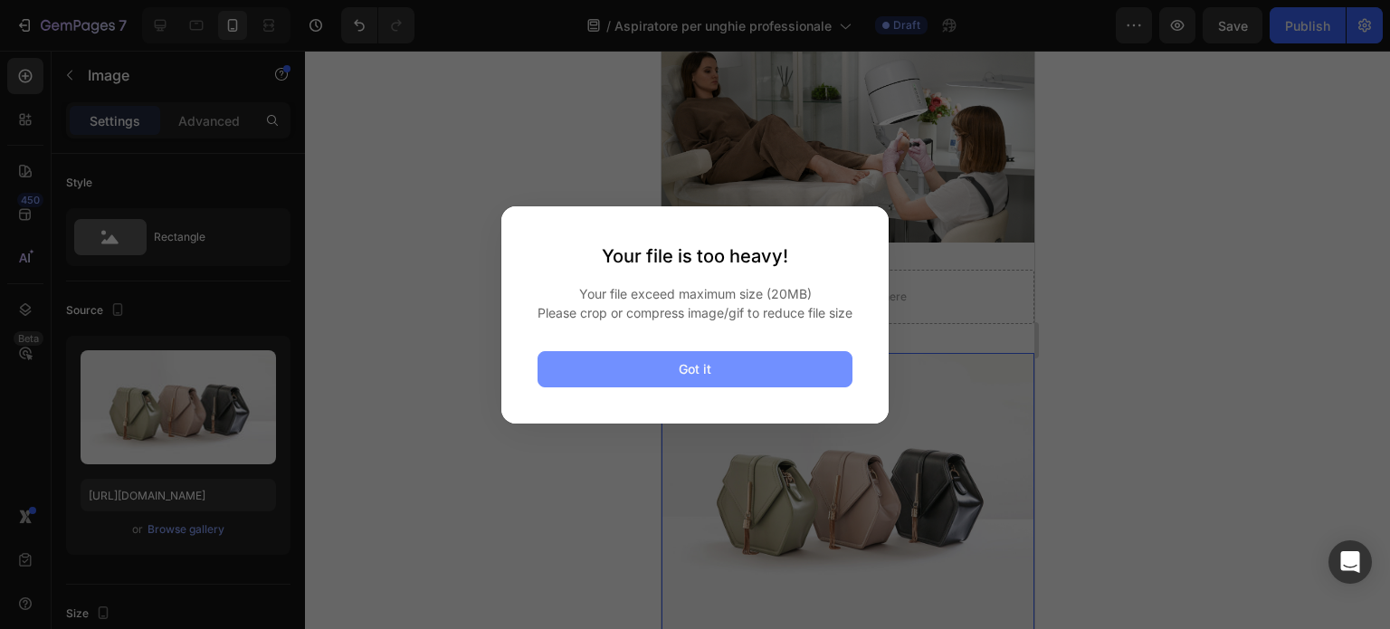
click at [757, 372] on button "Got it" at bounding box center [695, 369] width 315 height 36
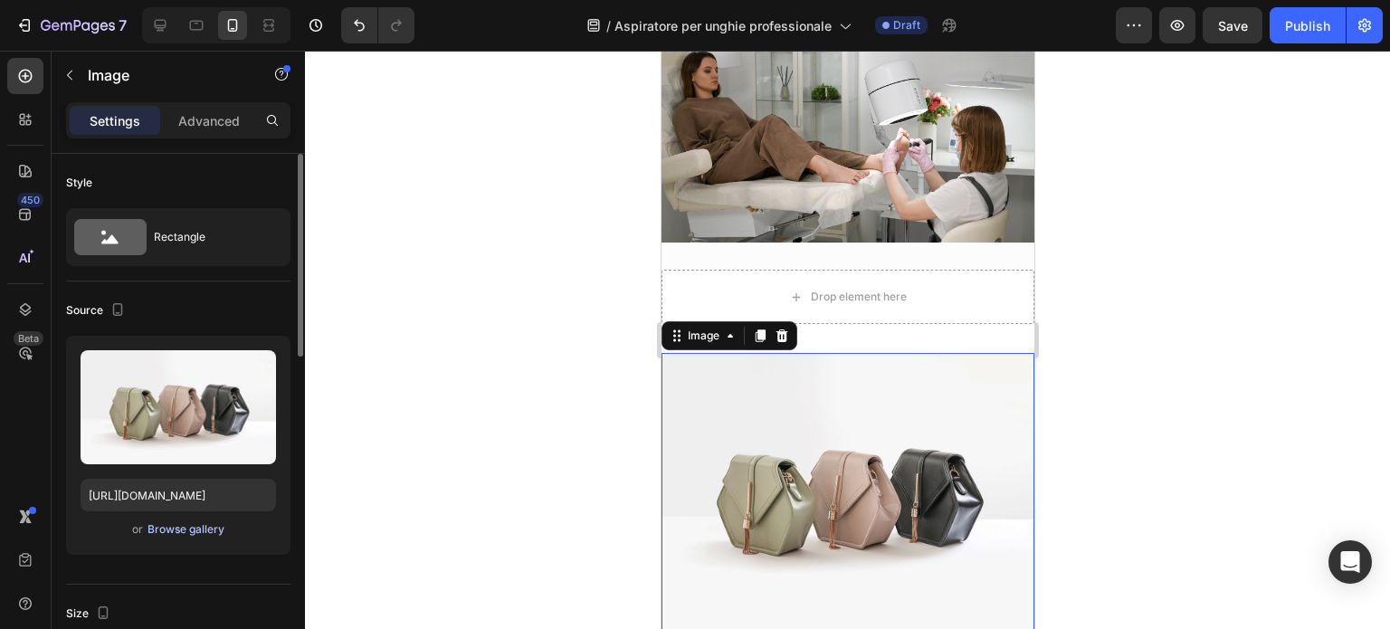
click at [196, 524] on div "Browse gallery" at bounding box center [186, 529] width 77 height 16
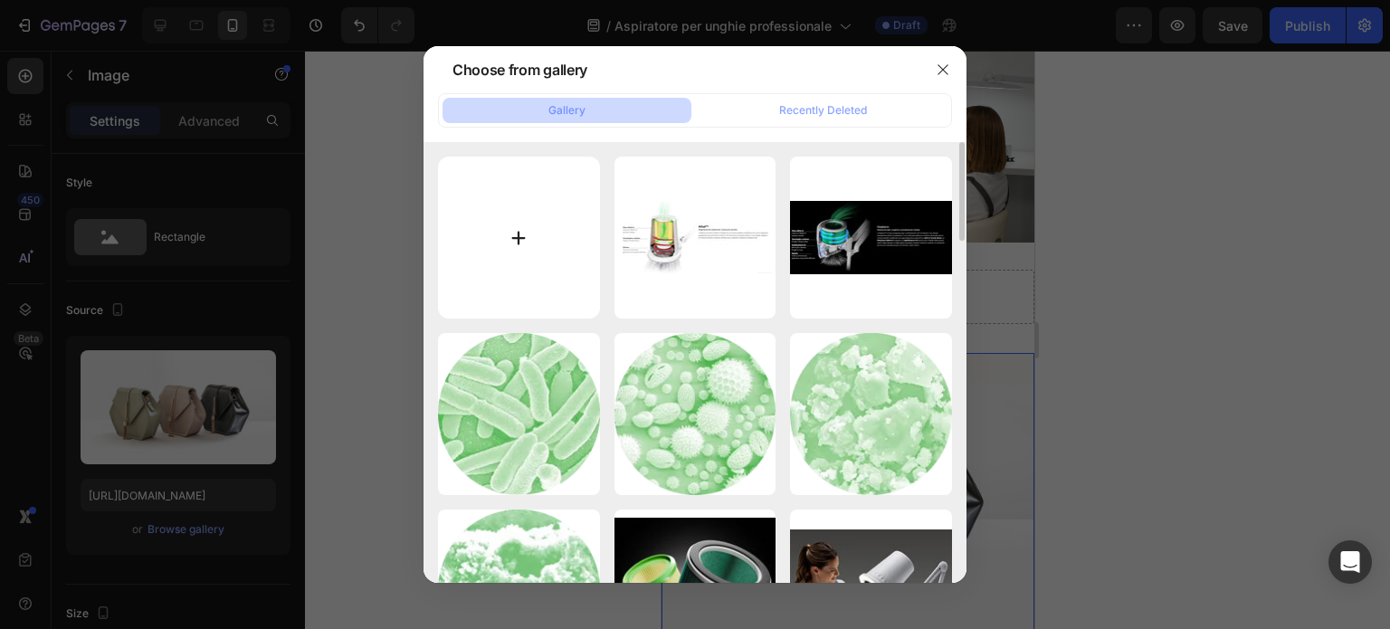
click at [533, 246] on input "file" at bounding box center [519, 238] width 162 height 162
type input "C:\fakepath\427A0588.jpg"
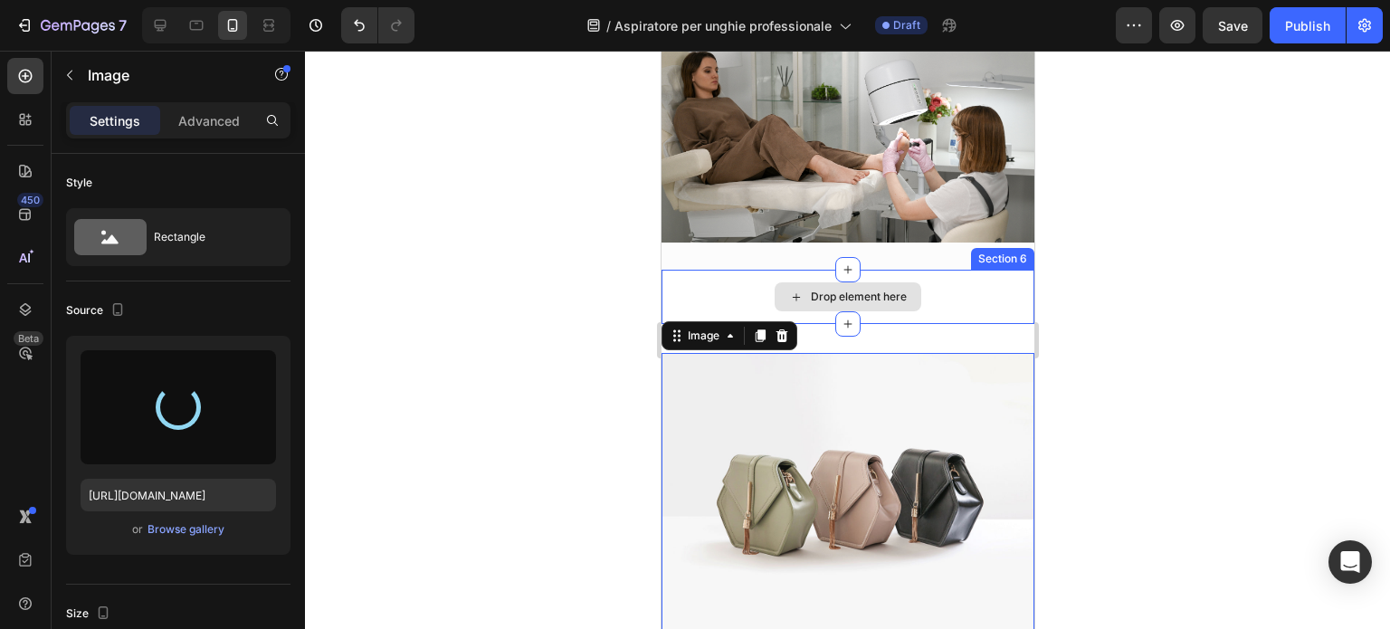
click at [861, 290] on div "Drop element here" at bounding box center [858, 297] width 96 height 14
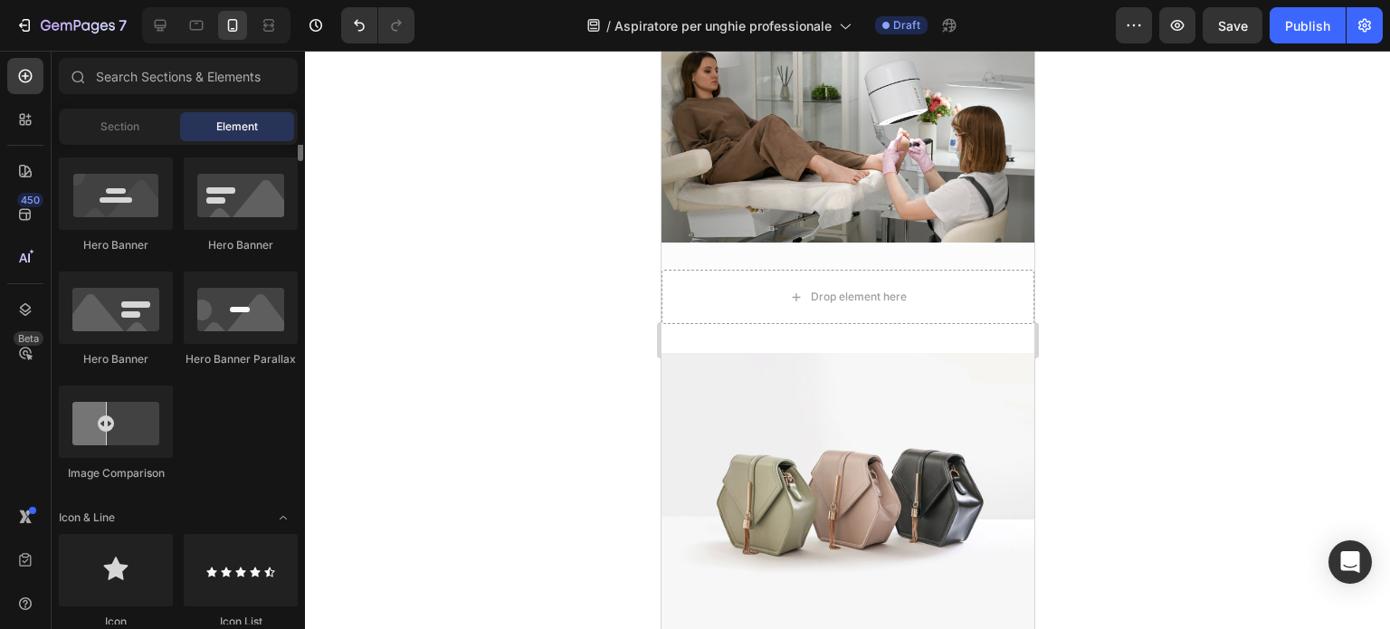
scroll to position [724, 0]
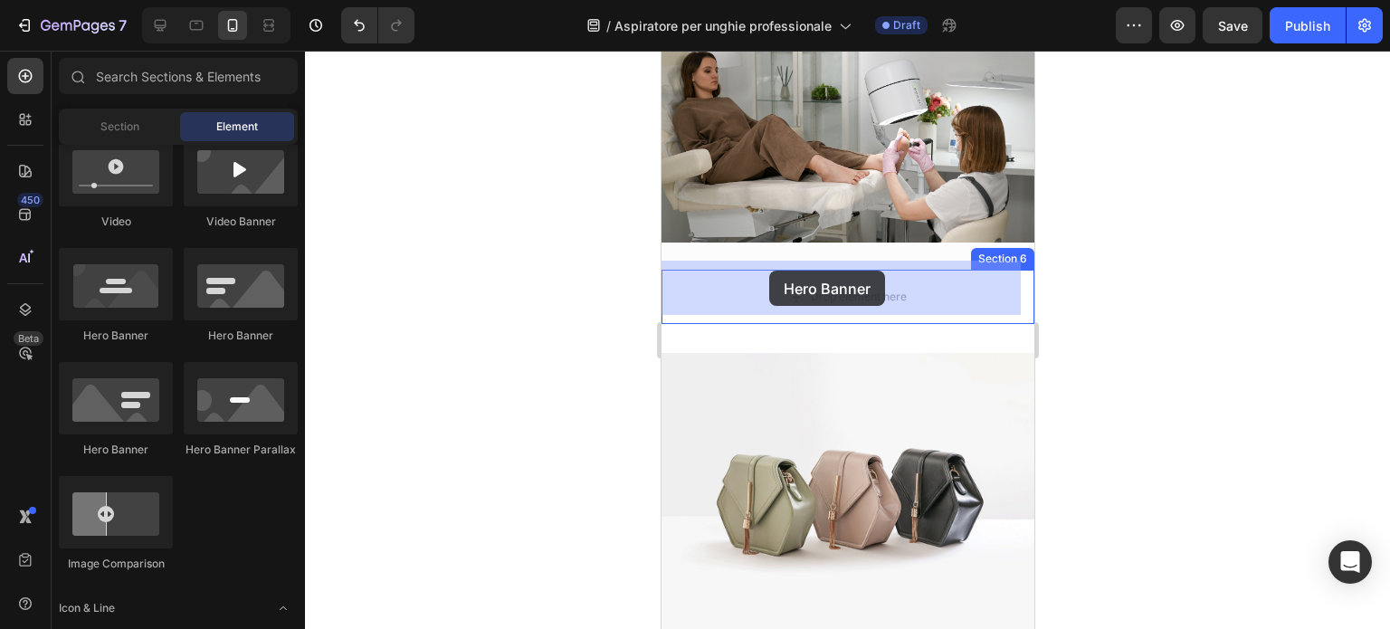
drag, startPoint x: 806, startPoint y: 456, endPoint x: 769, endPoint y: 270, distance: 189.9
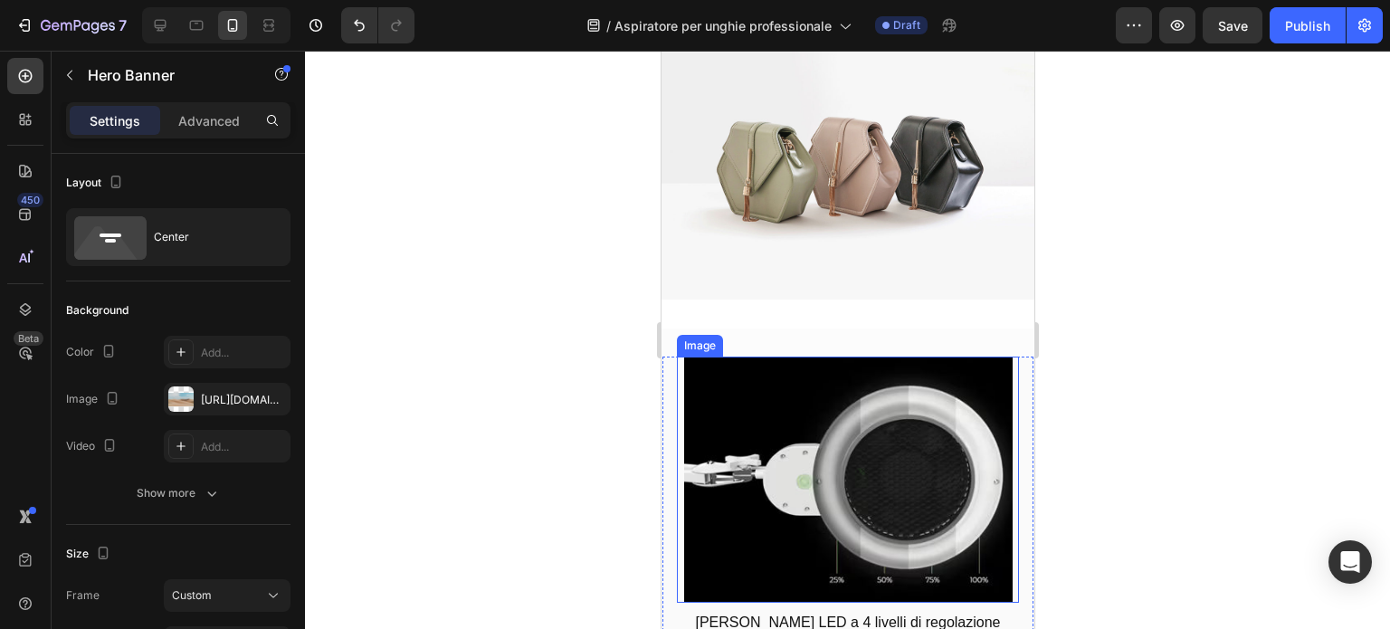
scroll to position [4407, 0]
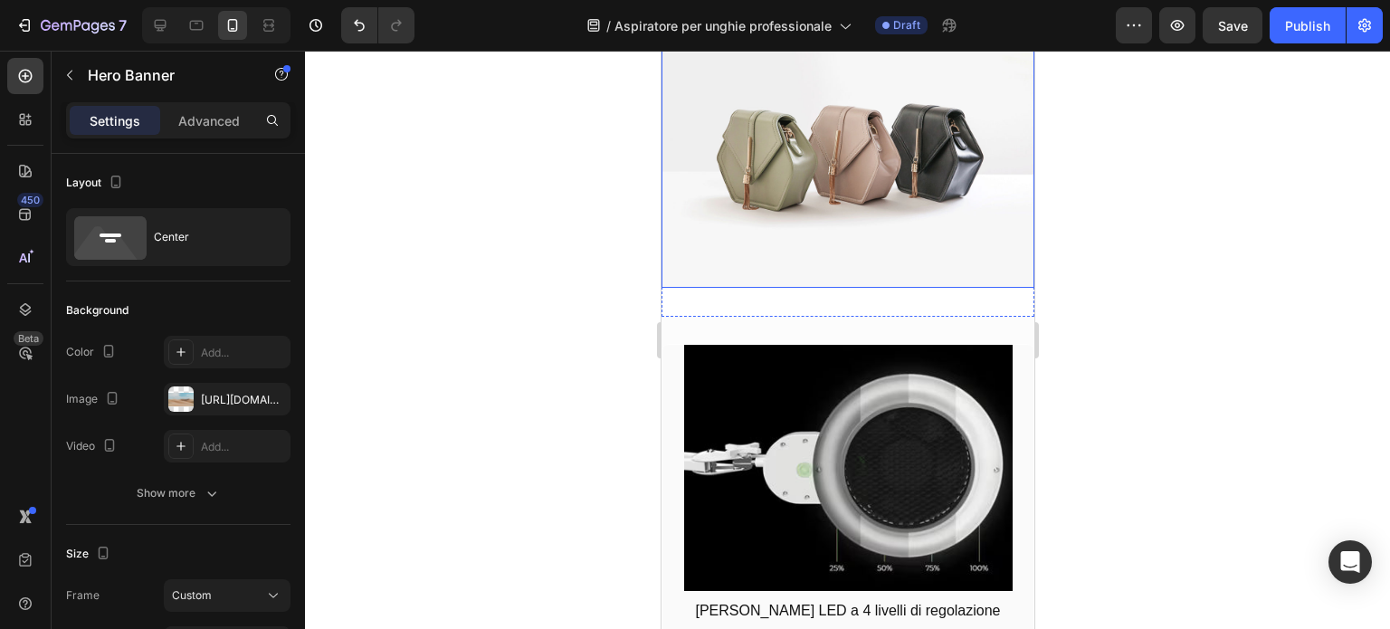
click at [779, 243] on img at bounding box center [847, 148] width 373 height 280
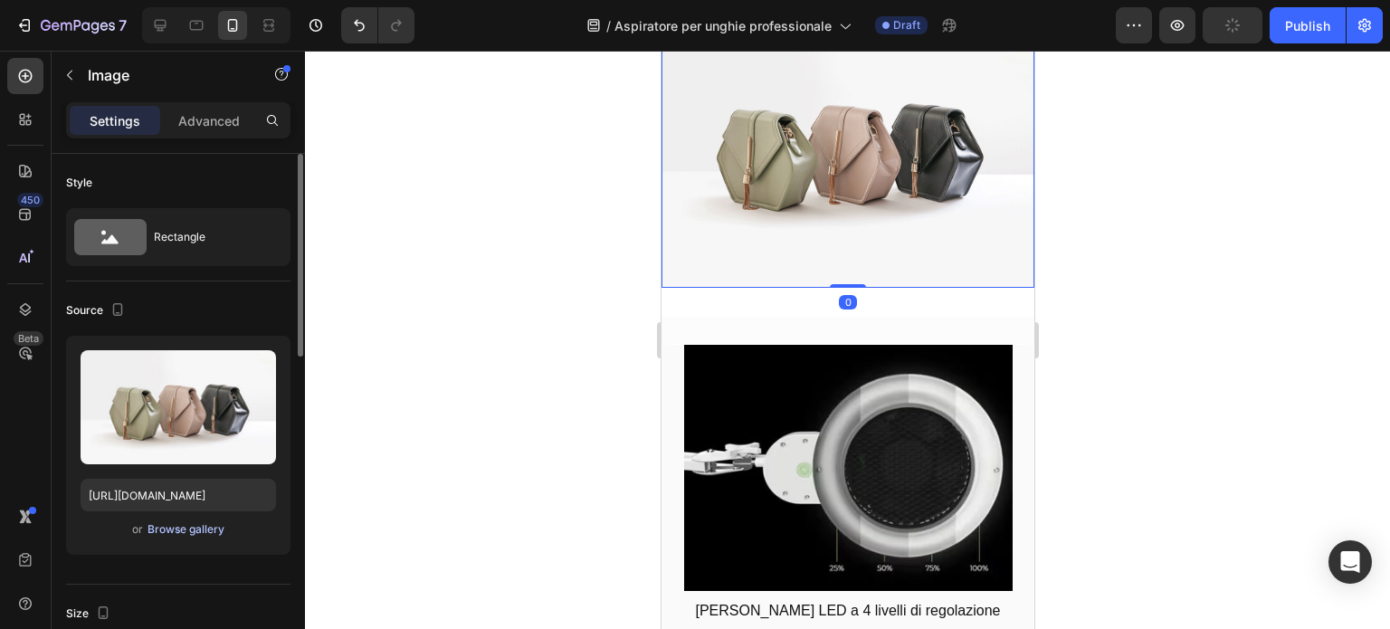
click at [164, 524] on div "Browse gallery" at bounding box center [186, 529] width 77 height 16
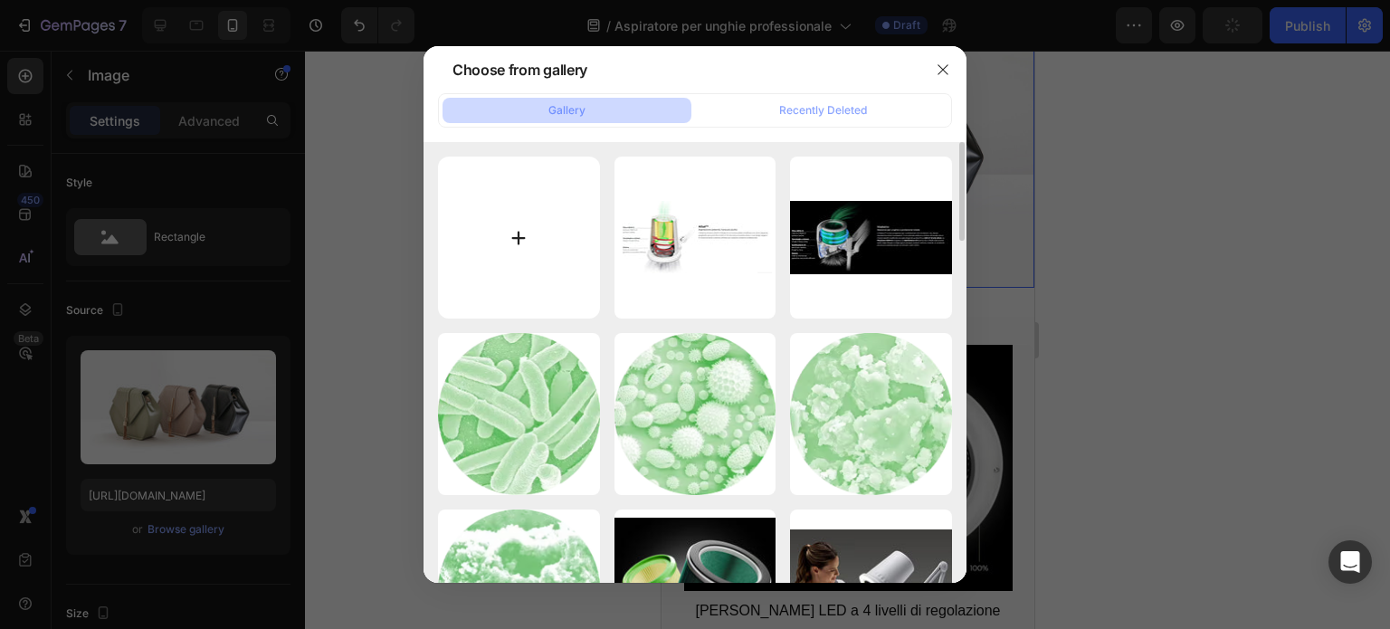
click at [573, 248] on input "file" at bounding box center [519, 238] width 162 height 162
type input "C:\fakepath\427A0588.jpg"
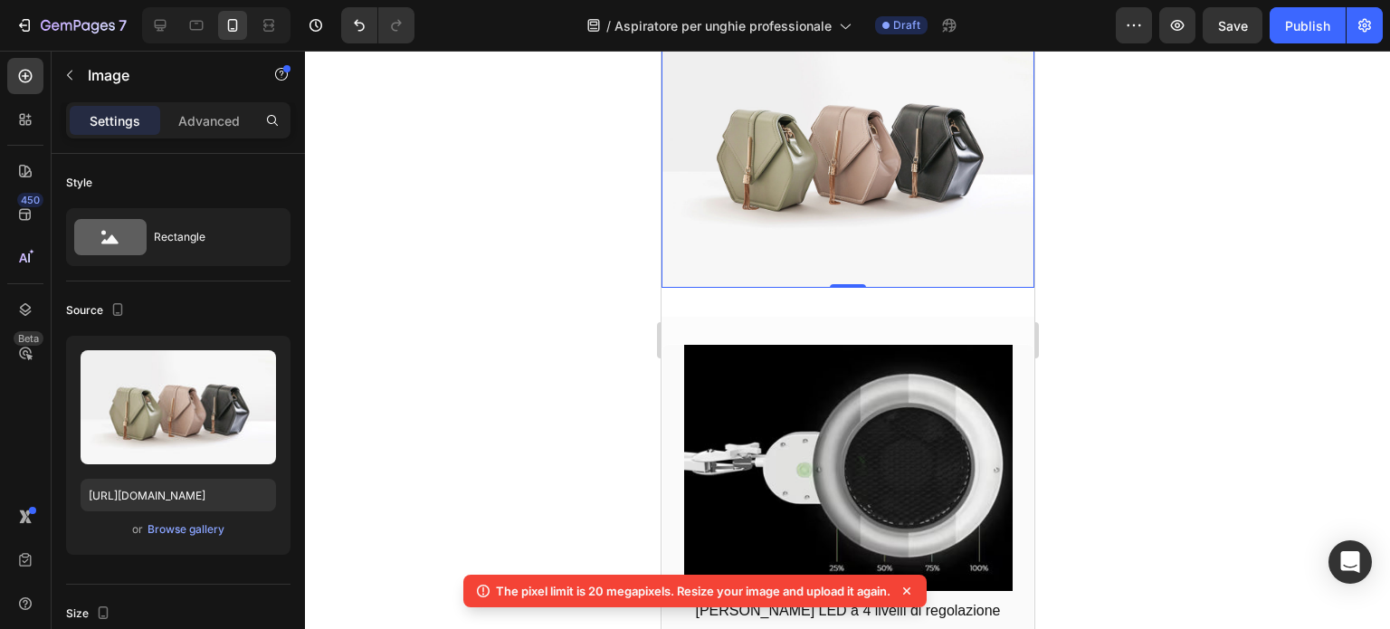
click at [908, 589] on icon at bounding box center [906, 590] width 7 height 7
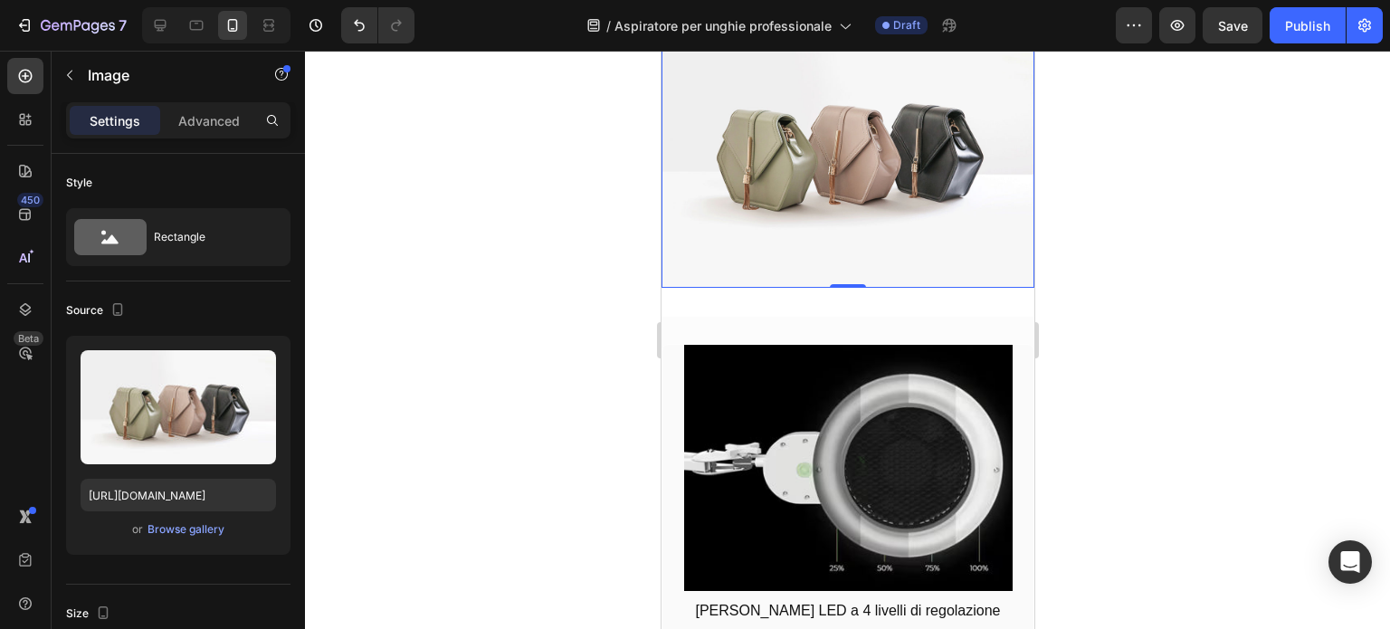
click at [881, 187] on img at bounding box center [847, 148] width 373 height 280
click at [199, 524] on div "Browse gallery" at bounding box center [186, 529] width 77 height 16
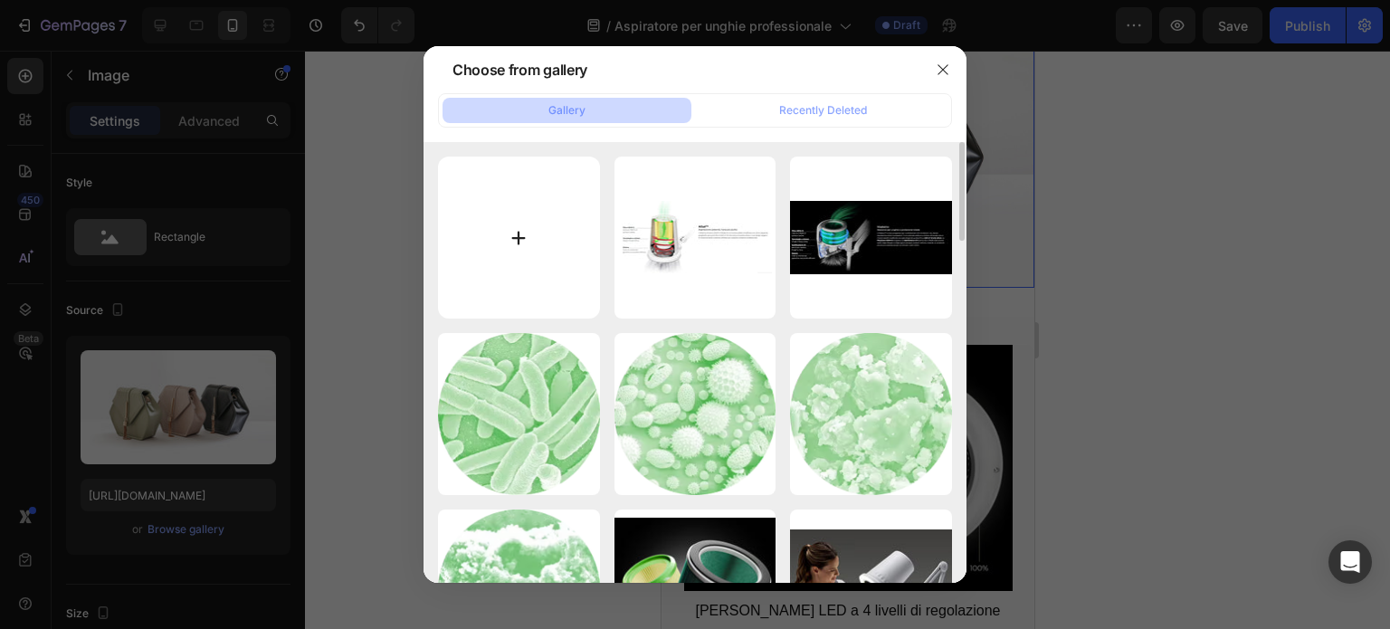
click at [520, 263] on input "file" at bounding box center [519, 238] width 162 height 162
type input "C:\fakepath\427A0479.jpg"
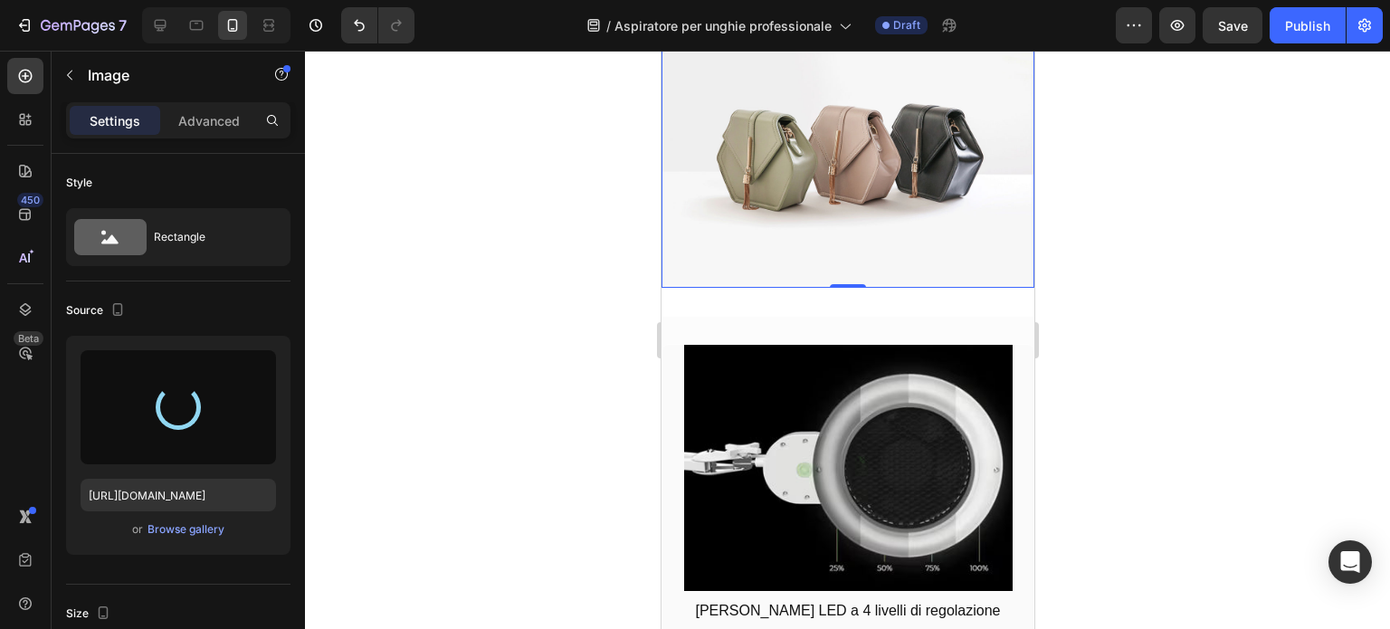
type input "https://cdn.shopify.com/s/files/1/0532/1447/8528/files/gempages_580735704665948…"
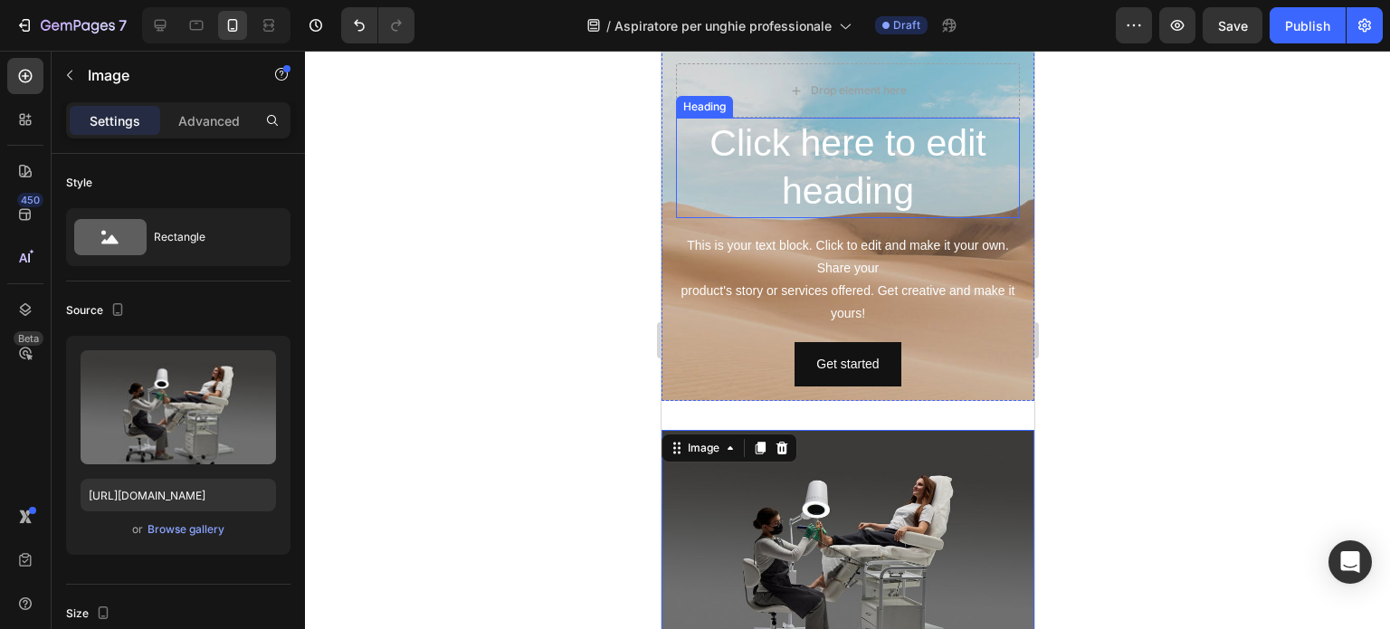
scroll to position [3864, 0]
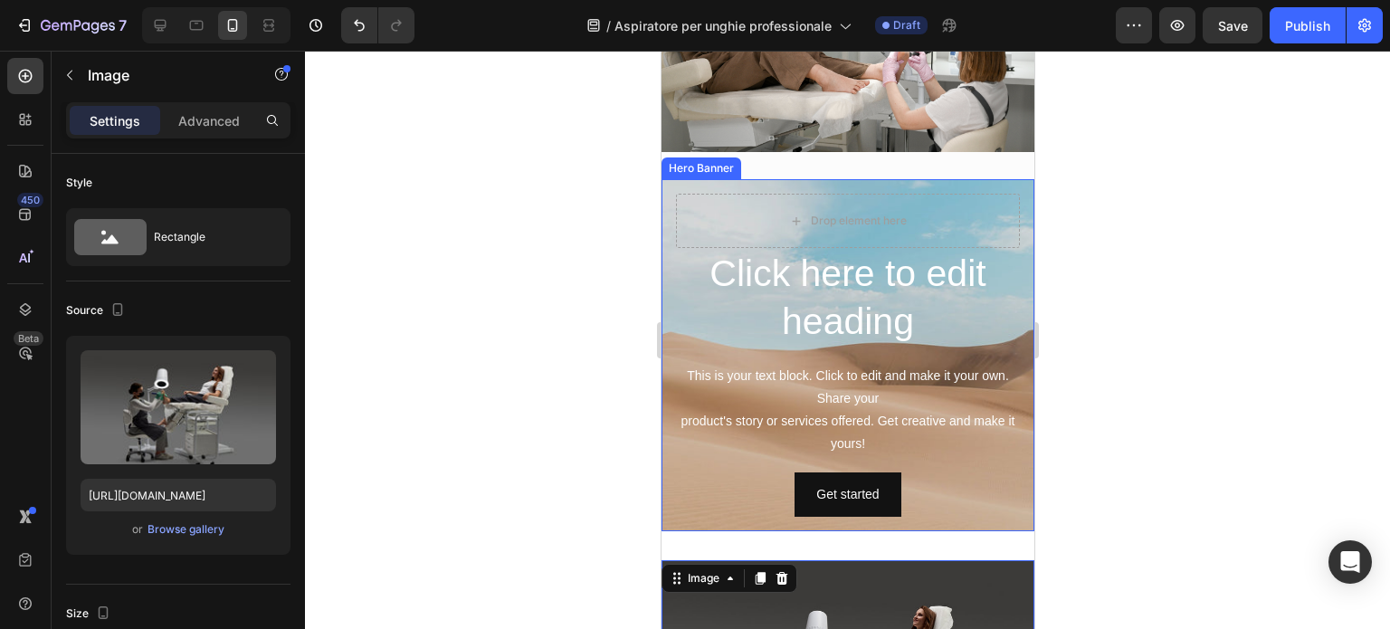
click at [1011, 262] on div "Click here to edit heading Heading This is your text block. Click to edit and m…" at bounding box center [847, 355] width 373 height 352
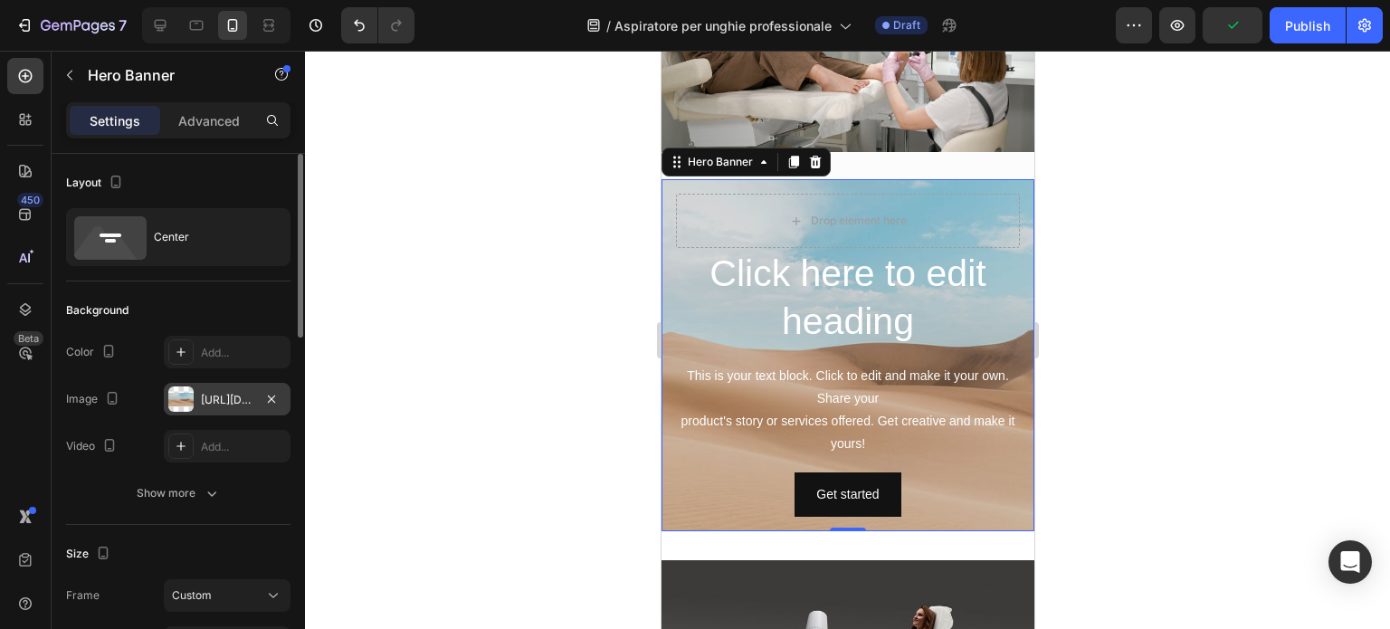
click at [203, 392] on div "https://cdn.shopify.com/s/files/1/2005/9307/files/background_settings.jpg" at bounding box center [227, 400] width 52 height 16
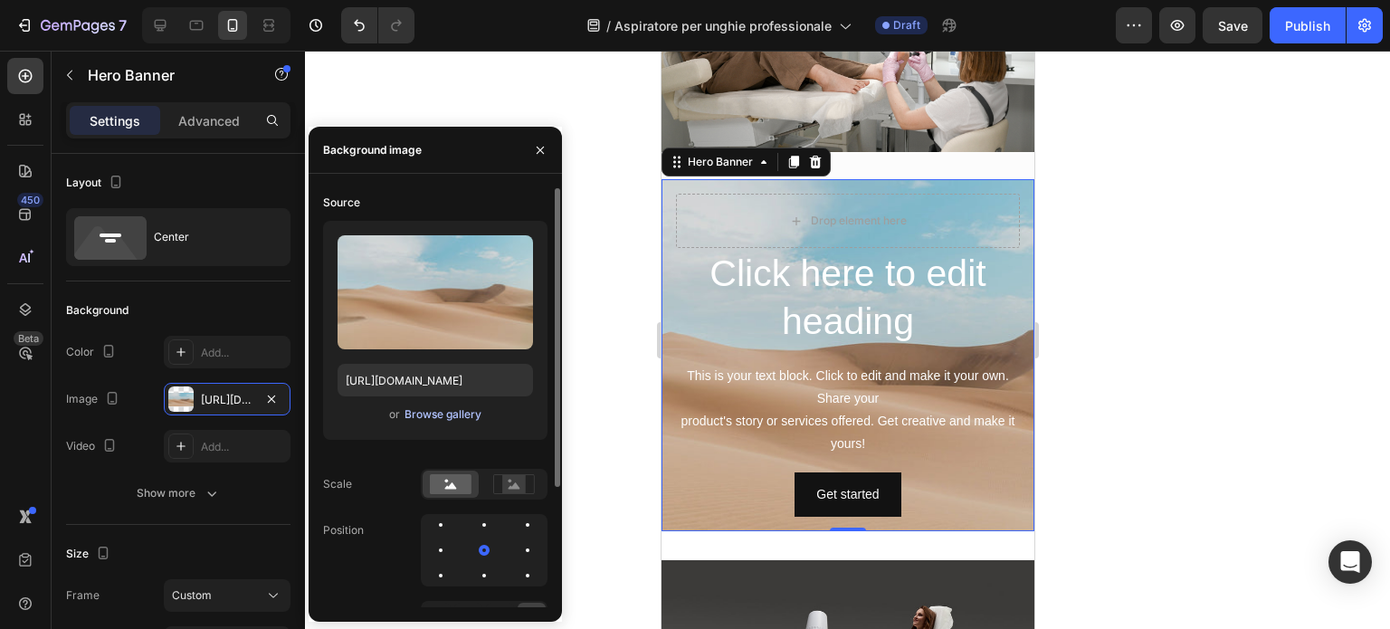
click at [414, 406] on div "Browse gallery" at bounding box center [443, 414] width 77 height 16
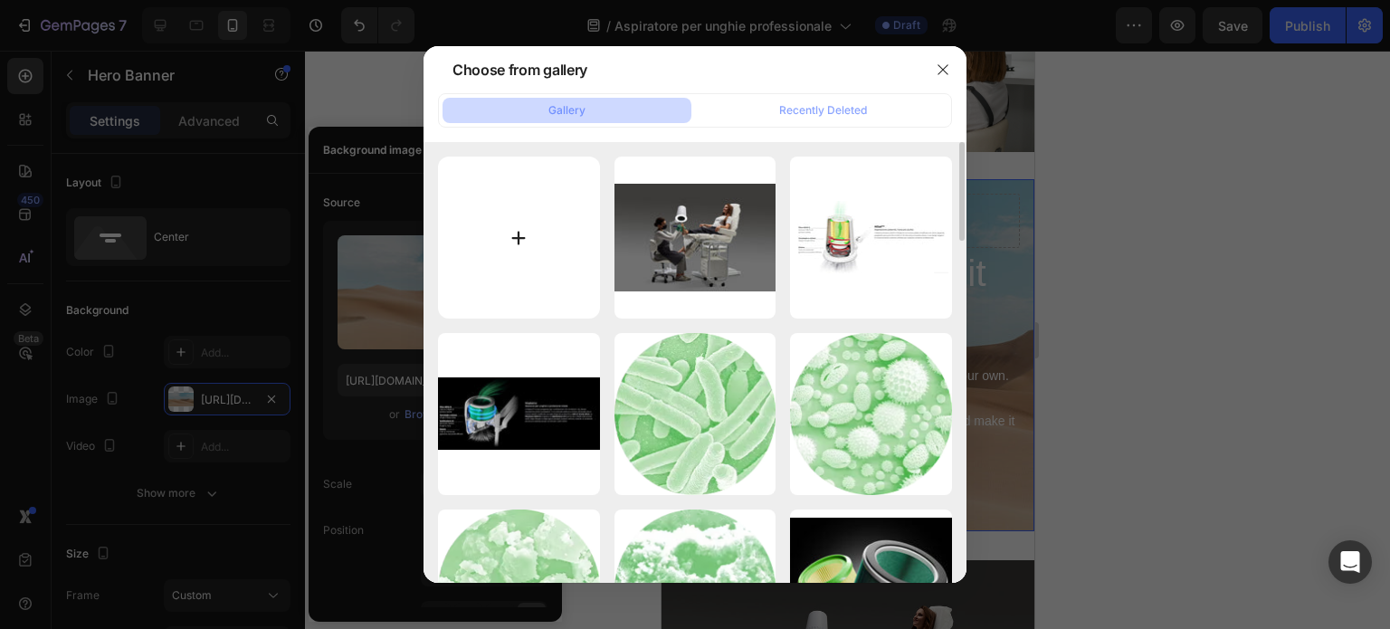
click at [536, 262] on input "file" at bounding box center [519, 238] width 162 height 162
type input "C:\fakepath\427A0588.jpg"
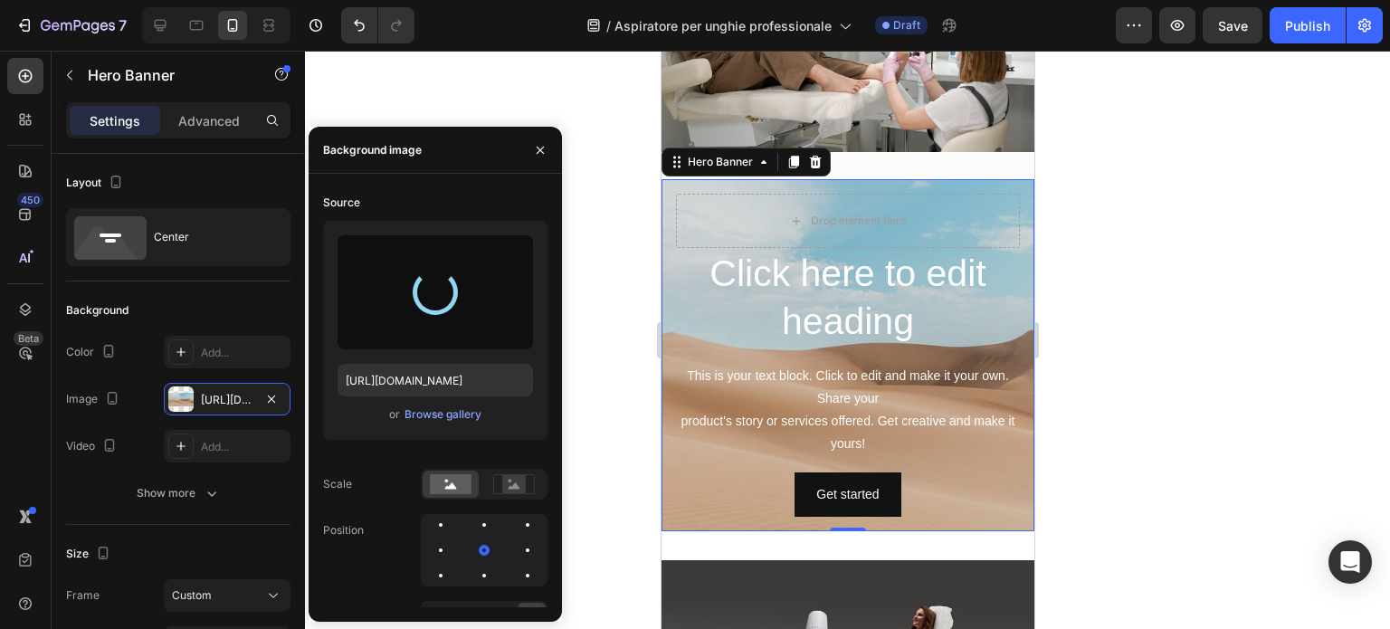
type input "https://cdn.shopify.com/s/files/1/0532/1447/8528/files/gempages_580735704665948…"
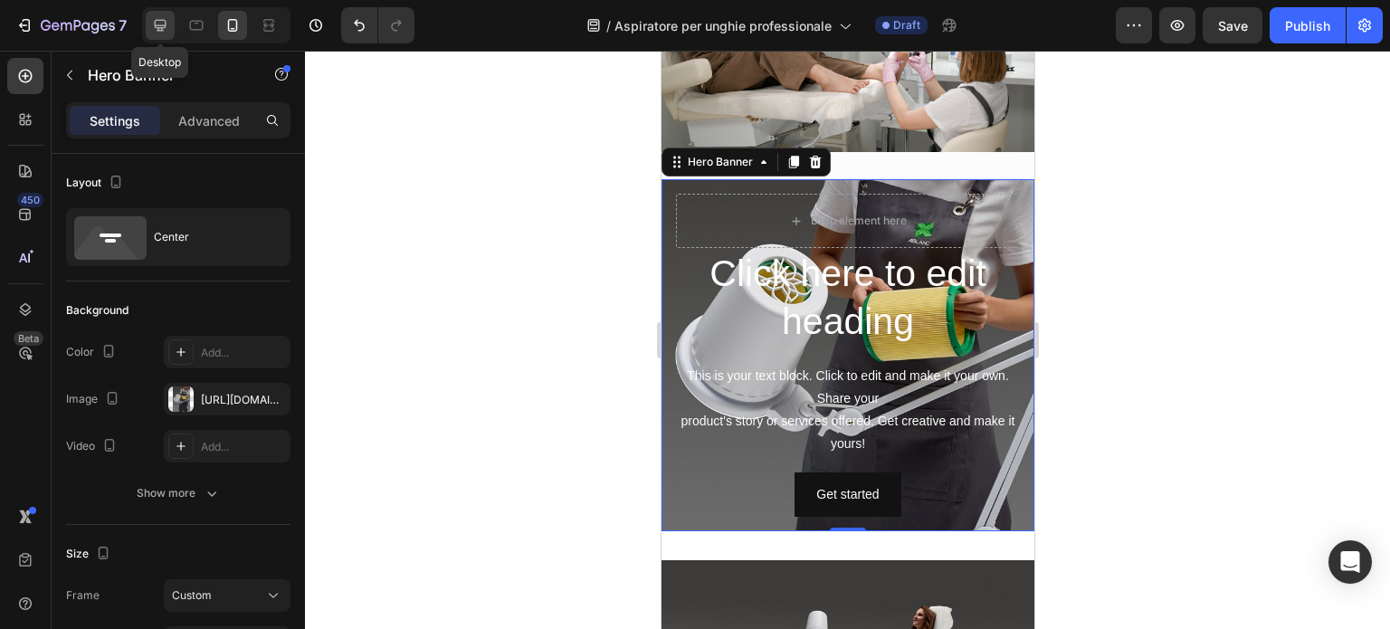
click at [153, 16] on icon at bounding box center [160, 25] width 18 height 18
type input "1200"
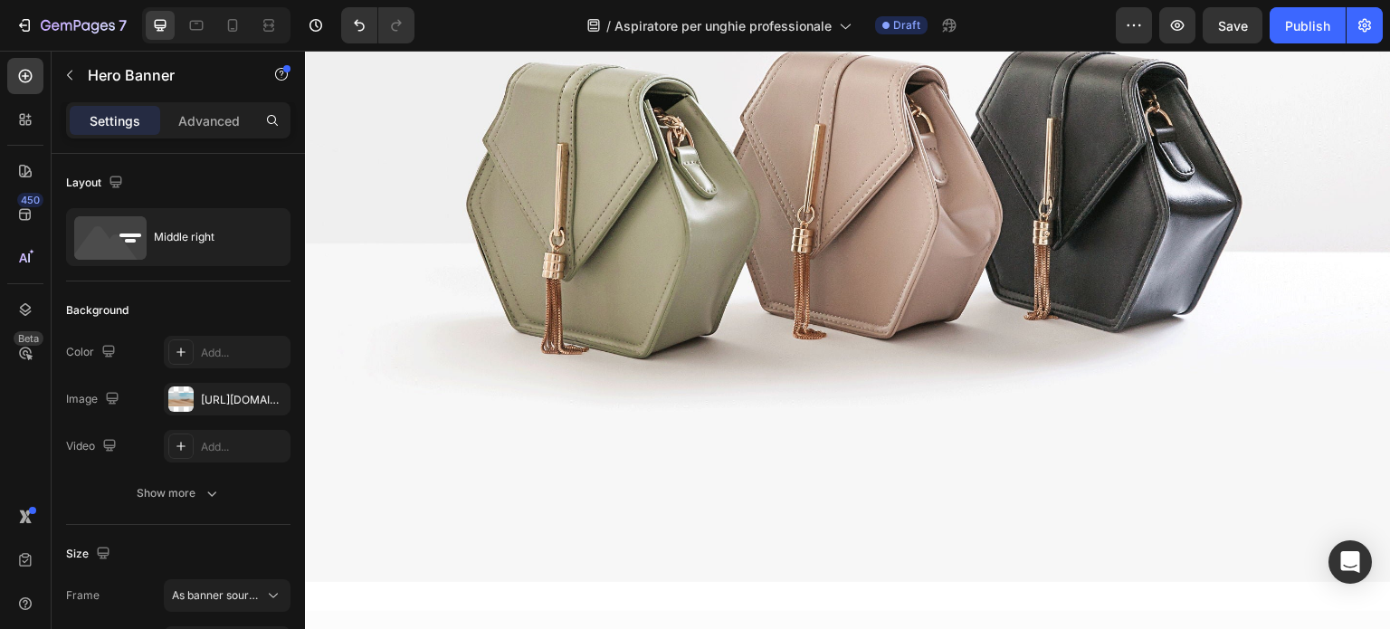
scroll to position [4136, 0]
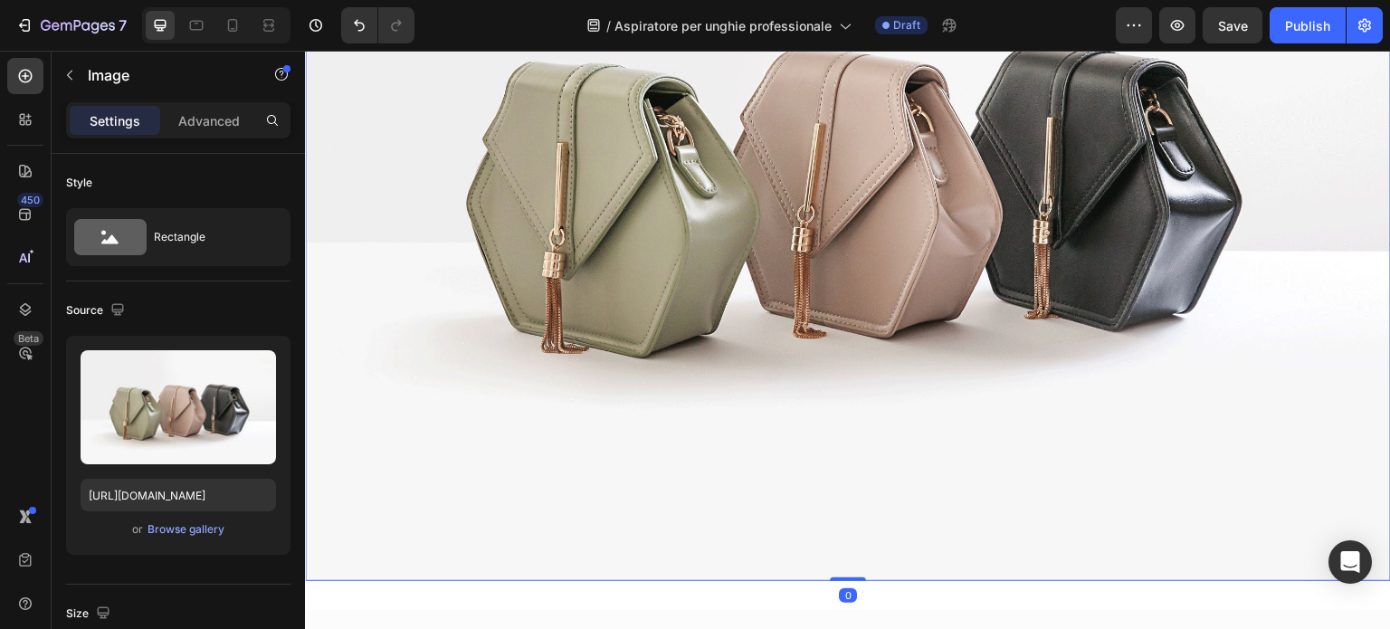
click at [980, 426] on img at bounding box center [848, 173] width 1086 height 815
click at [195, 528] on div "Browse gallery" at bounding box center [186, 529] width 77 height 16
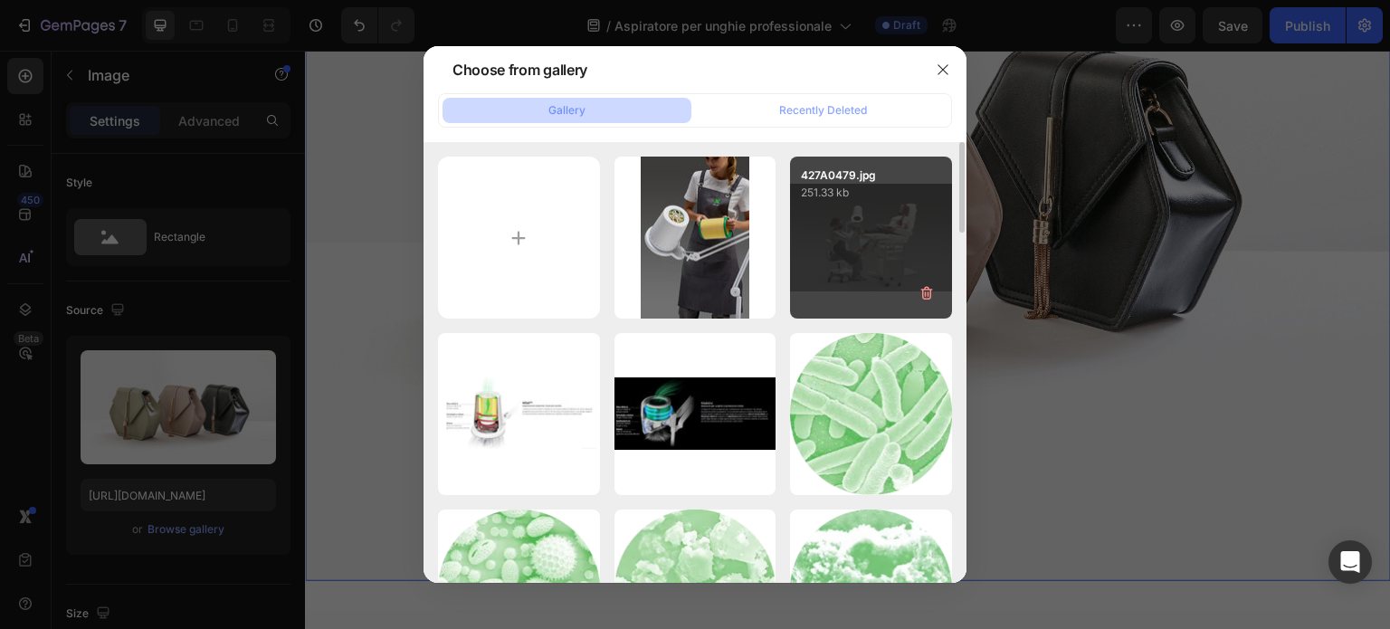
click at [829, 235] on div "427A0479.jpg 251.33 kb" at bounding box center [871, 238] width 162 height 162
type input "https://cdn.shopify.com/s/files/1/0532/1447/8528/files/gempages_580735704665948…"
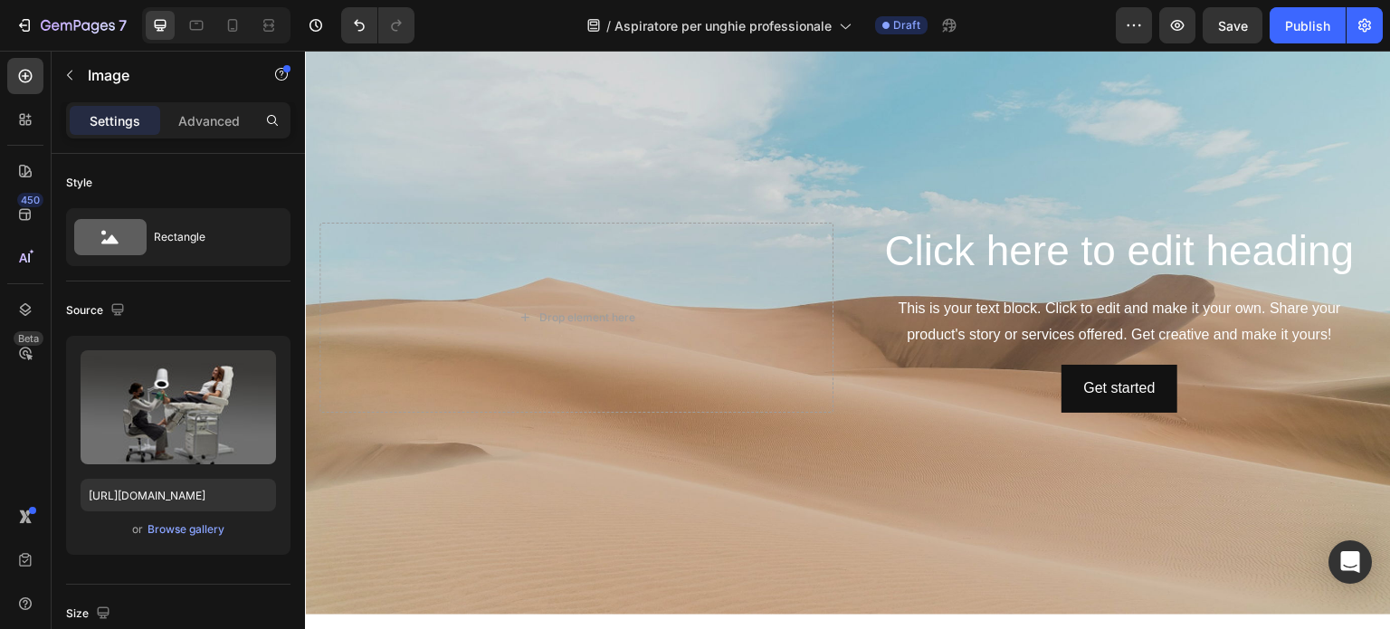
scroll to position [3140, 0]
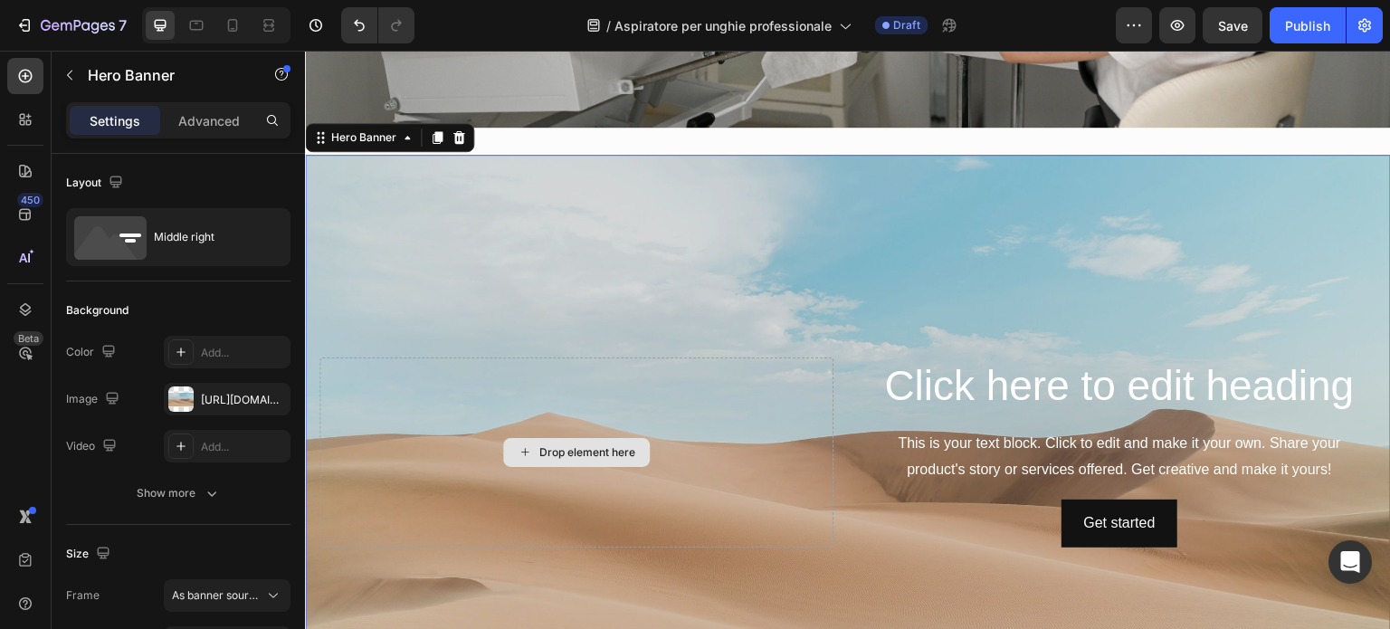
click at [620, 381] on div "Drop element here" at bounding box center [577, 453] width 514 height 190
click at [908, 551] on div "Background Image" at bounding box center [848, 452] width 1086 height 595
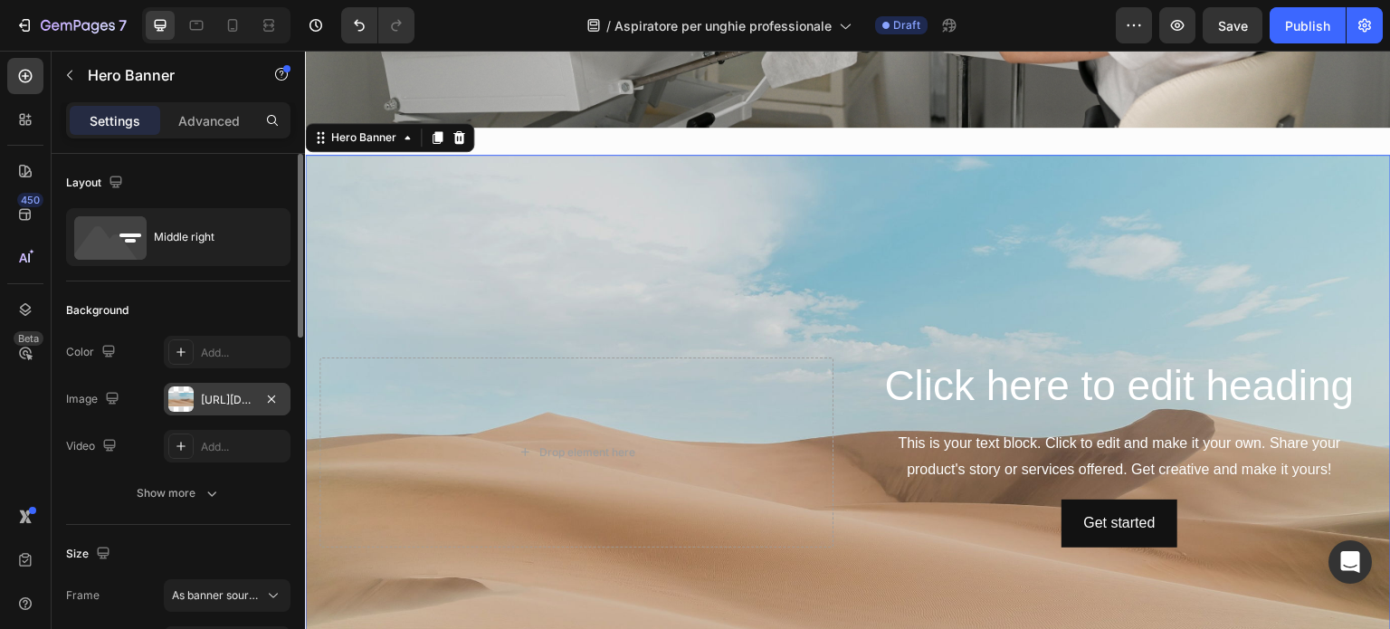
click at [240, 395] on div "https://cdn.shopify.com/s/files/1/2005/9307/files/background_settings.jpg" at bounding box center [227, 400] width 52 height 16
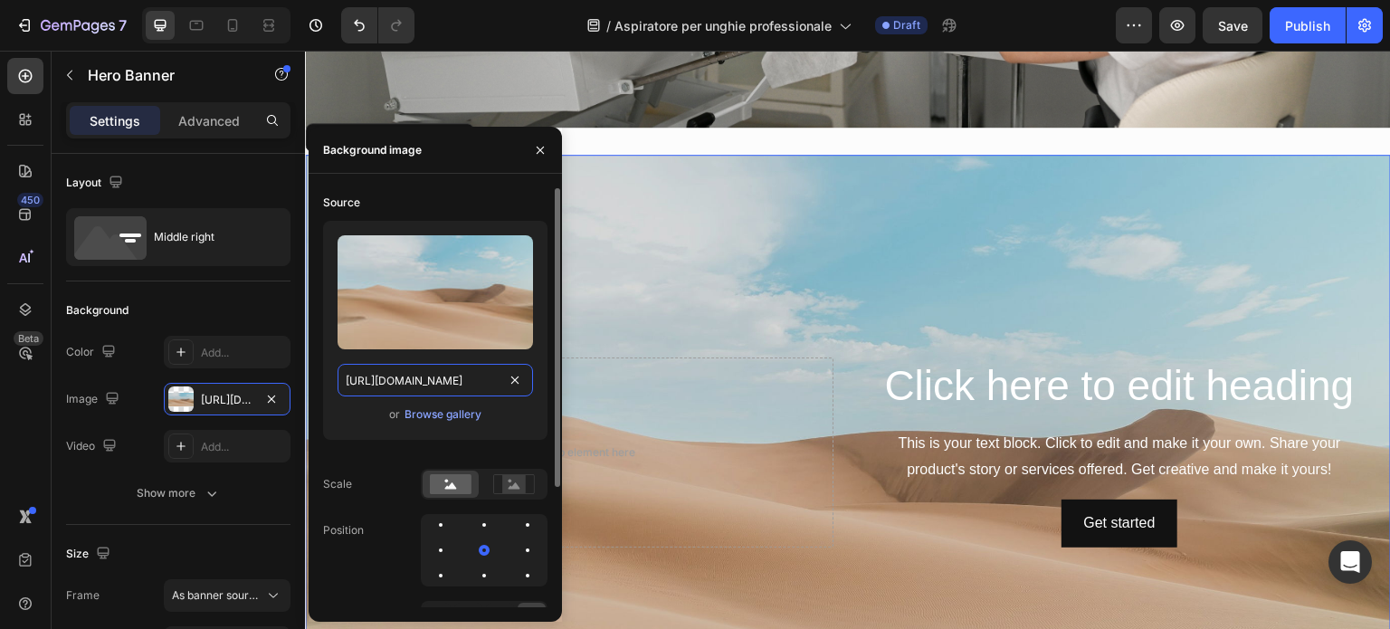
click at [424, 380] on input "https://cdn.shopify.com/s/files/1/2005/9307/files/background_settings.jpg" at bounding box center [436, 380] width 196 height 33
click at [416, 416] on div "Browse gallery" at bounding box center [443, 414] width 77 height 16
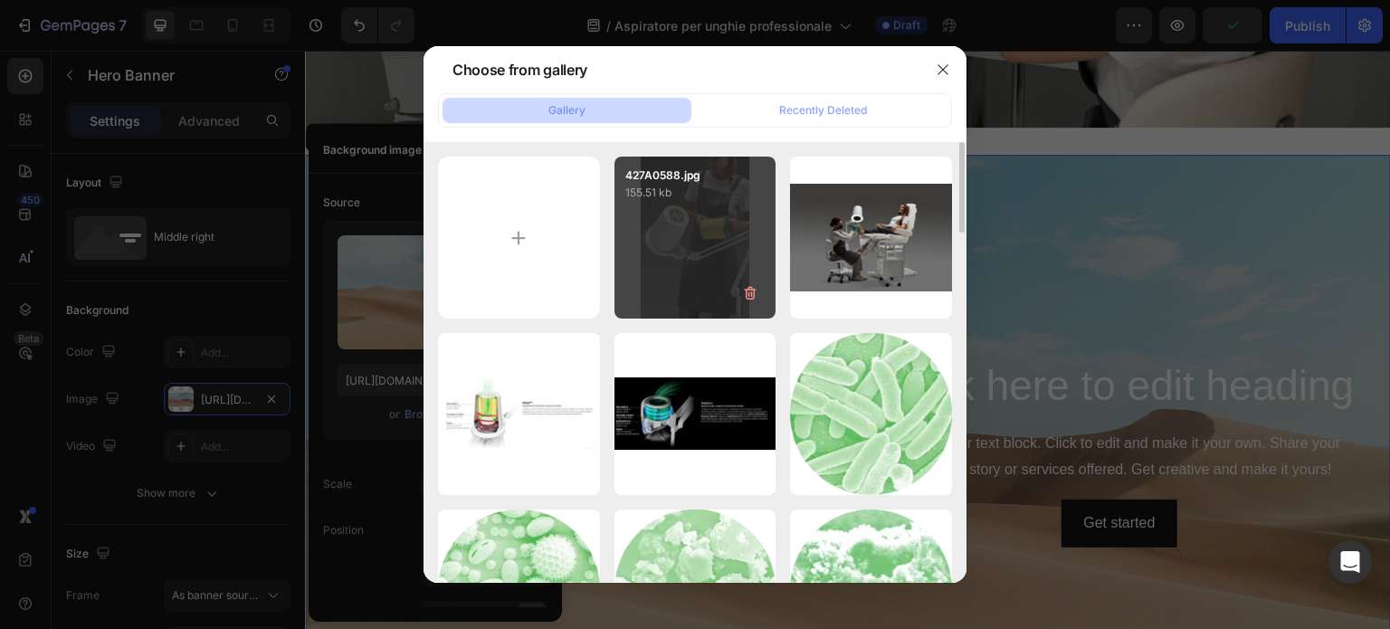
click at [644, 213] on div "427A0588.jpg 155.51 kb" at bounding box center [696, 238] width 162 height 162
type input "https://cdn.shopify.com/s/files/1/0532/1447/8528/files/gempages_580735704665948…"
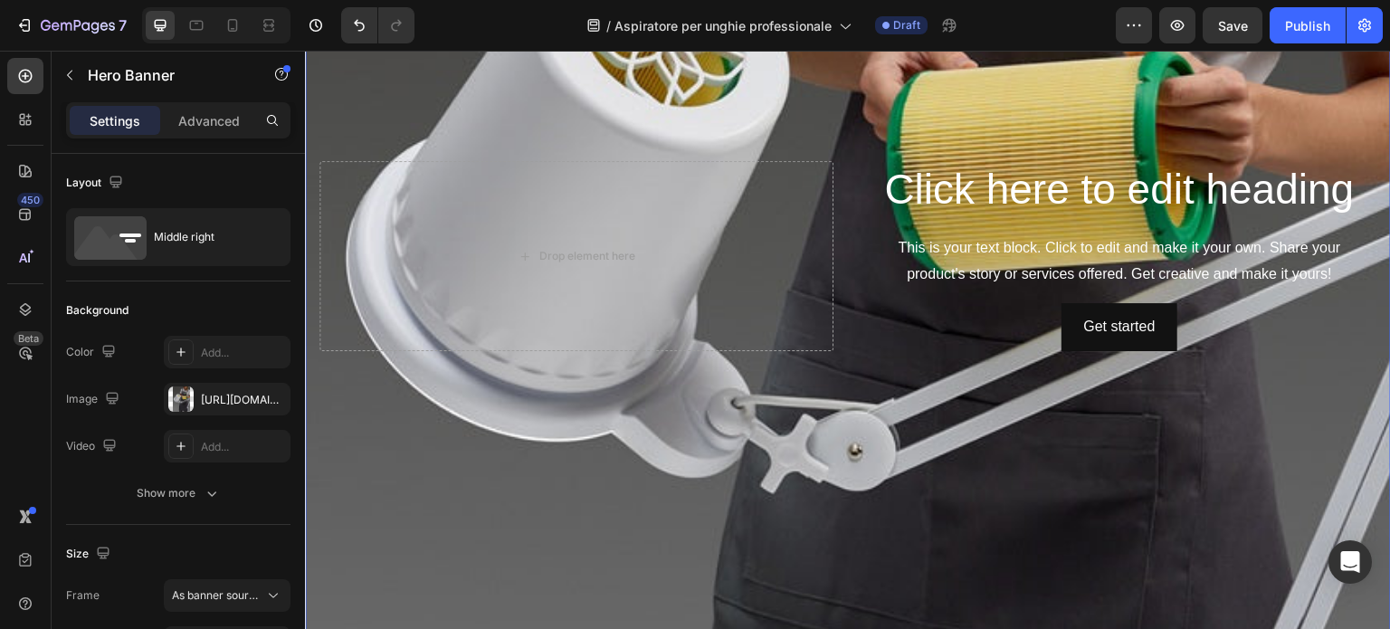
scroll to position [3864, 0]
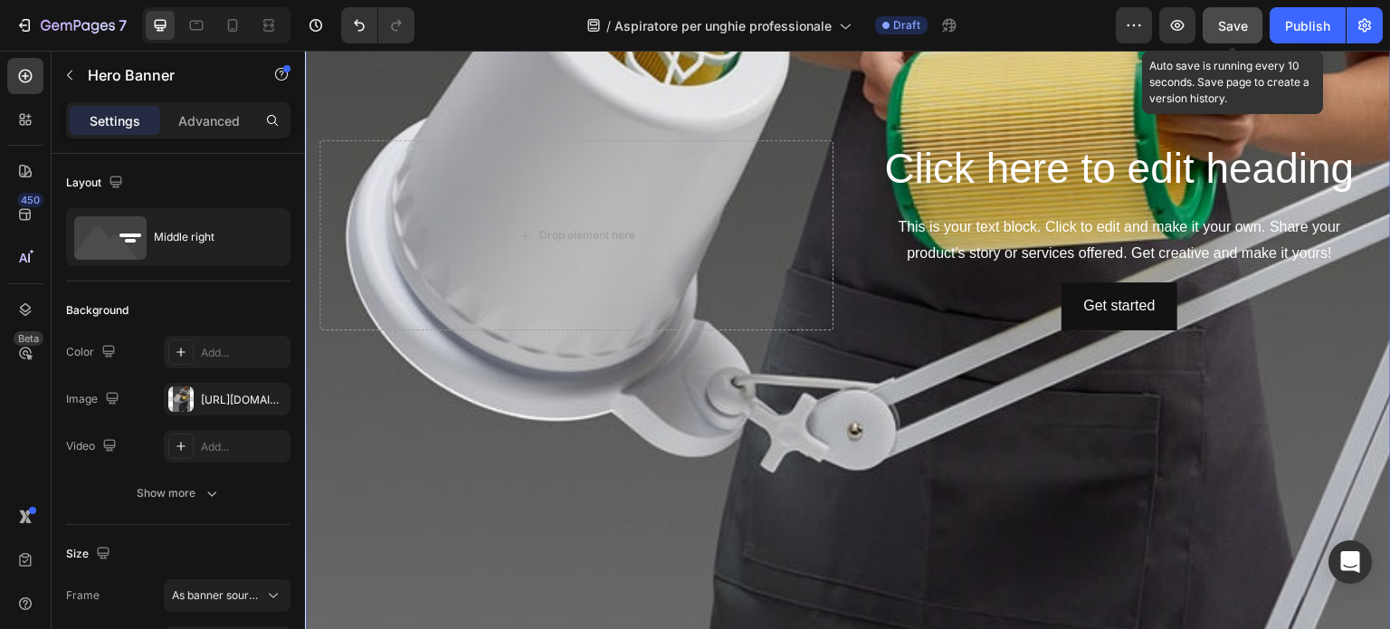
click at [1233, 14] on button "Save" at bounding box center [1233, 25] width 60 height 36
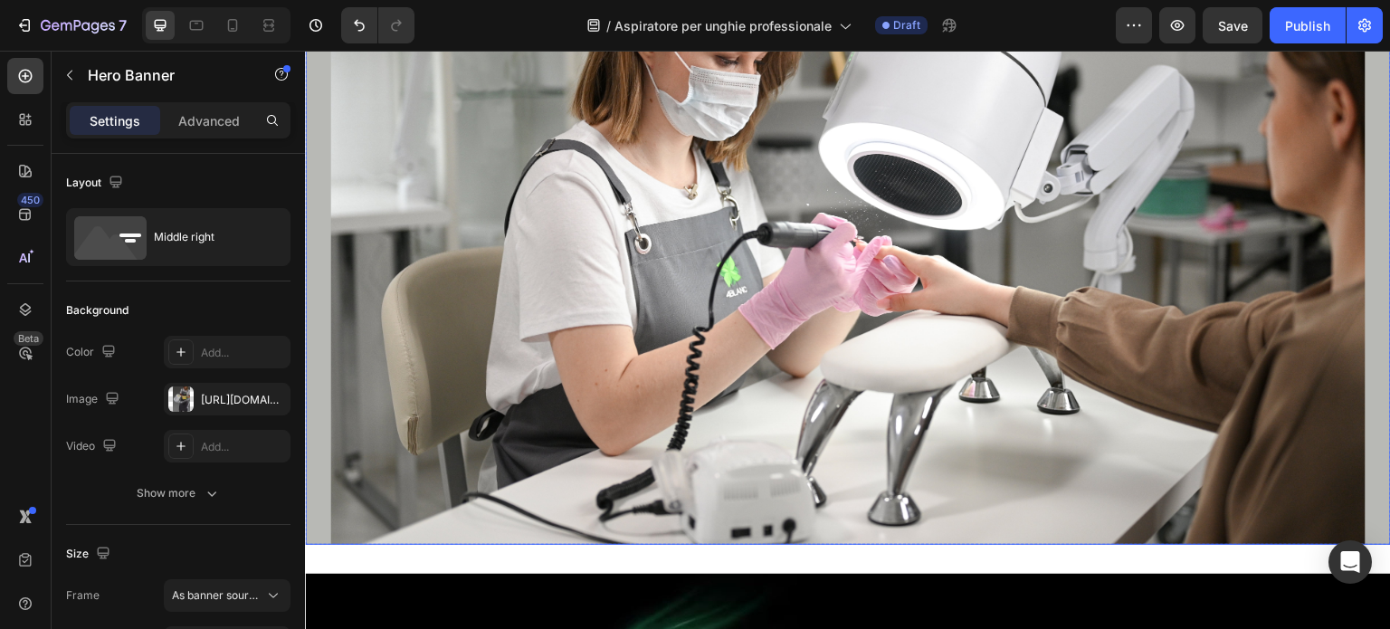
scroll to position [0, 0]
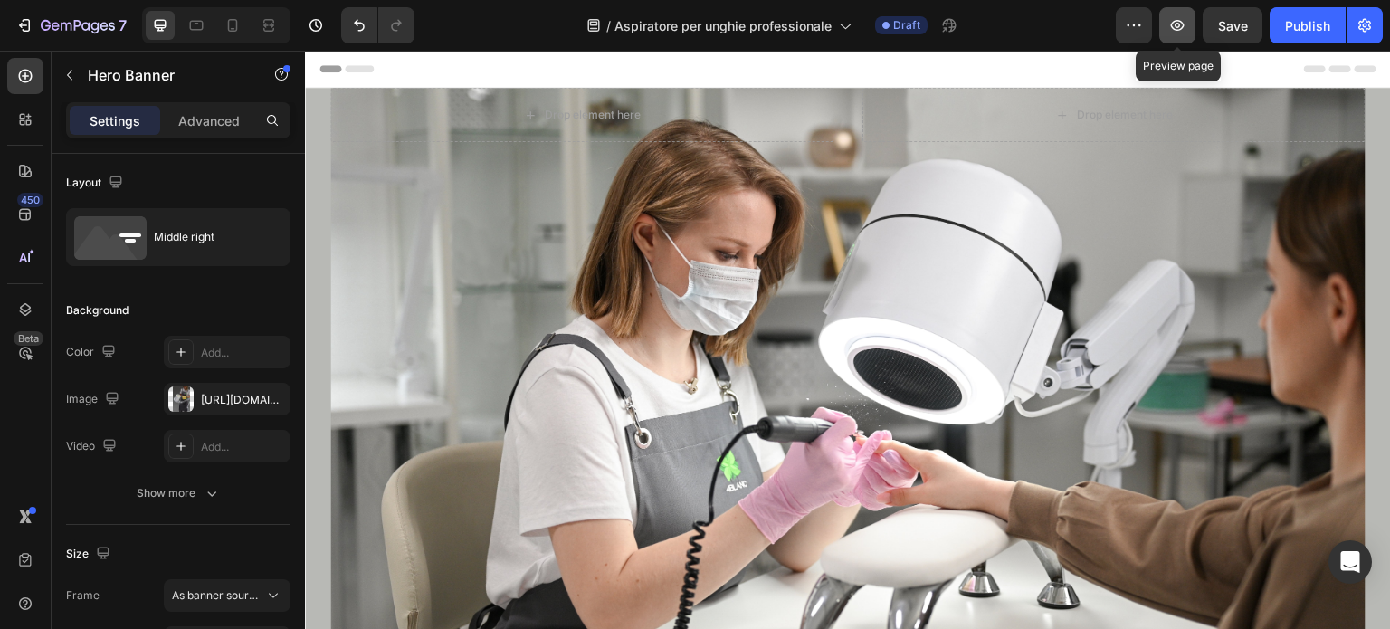
click at [1188, 22] on button "button" at bounding box center [1177, 25] width 36 height 36
click at [234, 14] on div at bounding box center [232, 25] width 29 height 29
type input "100%"
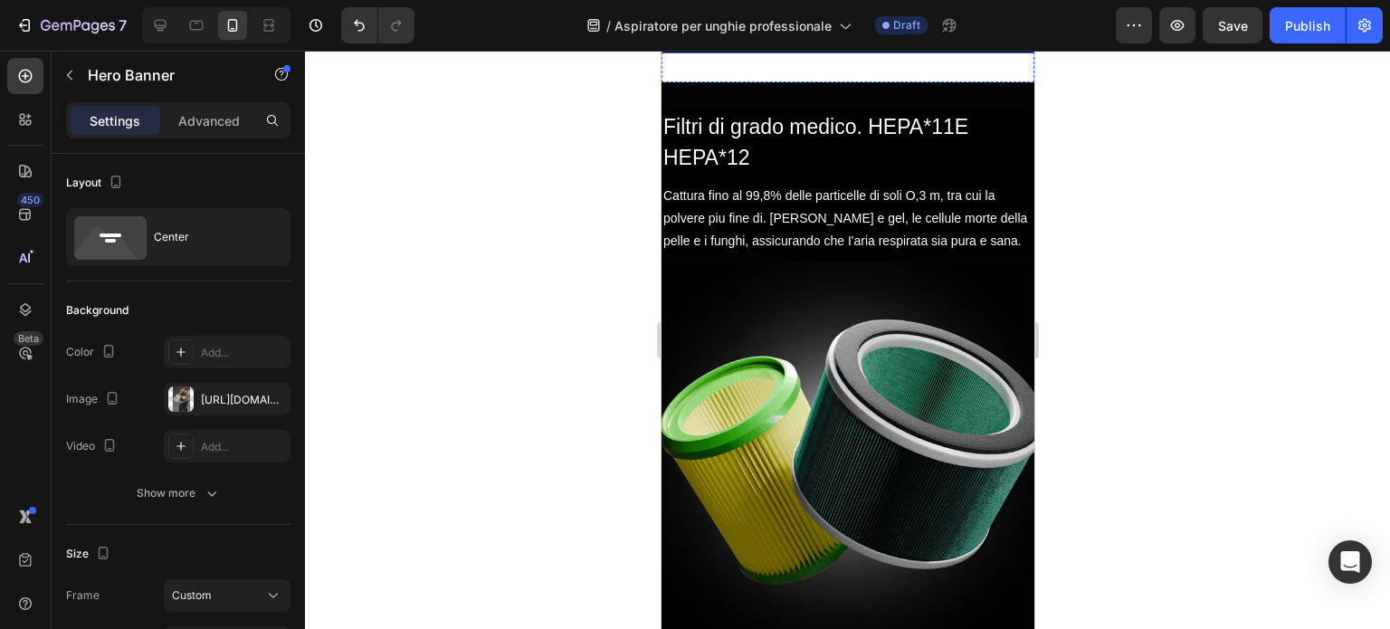
scroll to position [688, 0]
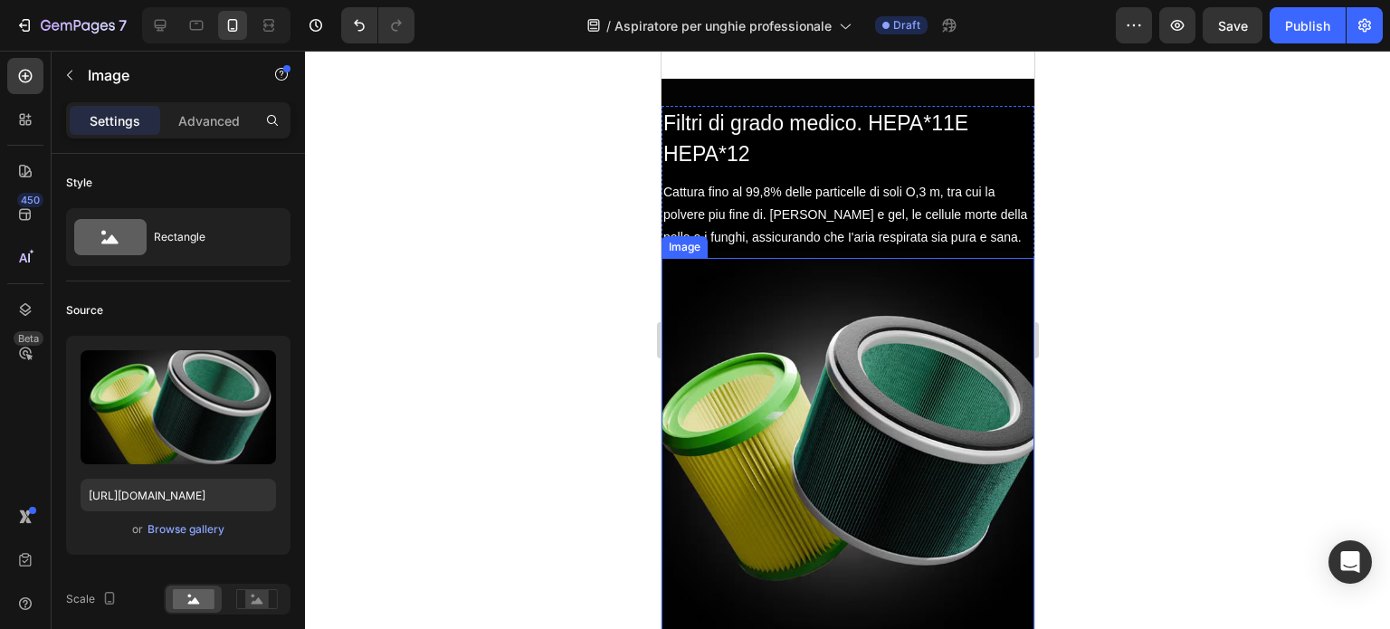
click at [833, 393] on img at bounding box center [847, 444] width 373 height 373
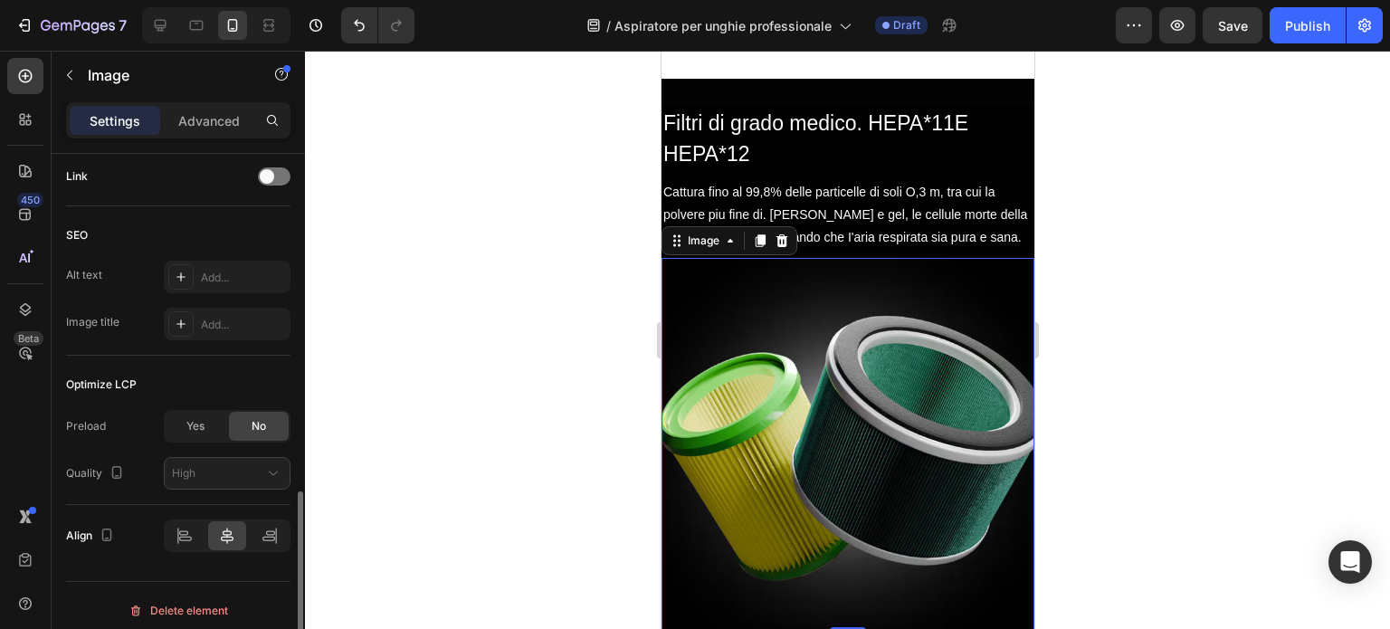
scroll to position [883, 0]
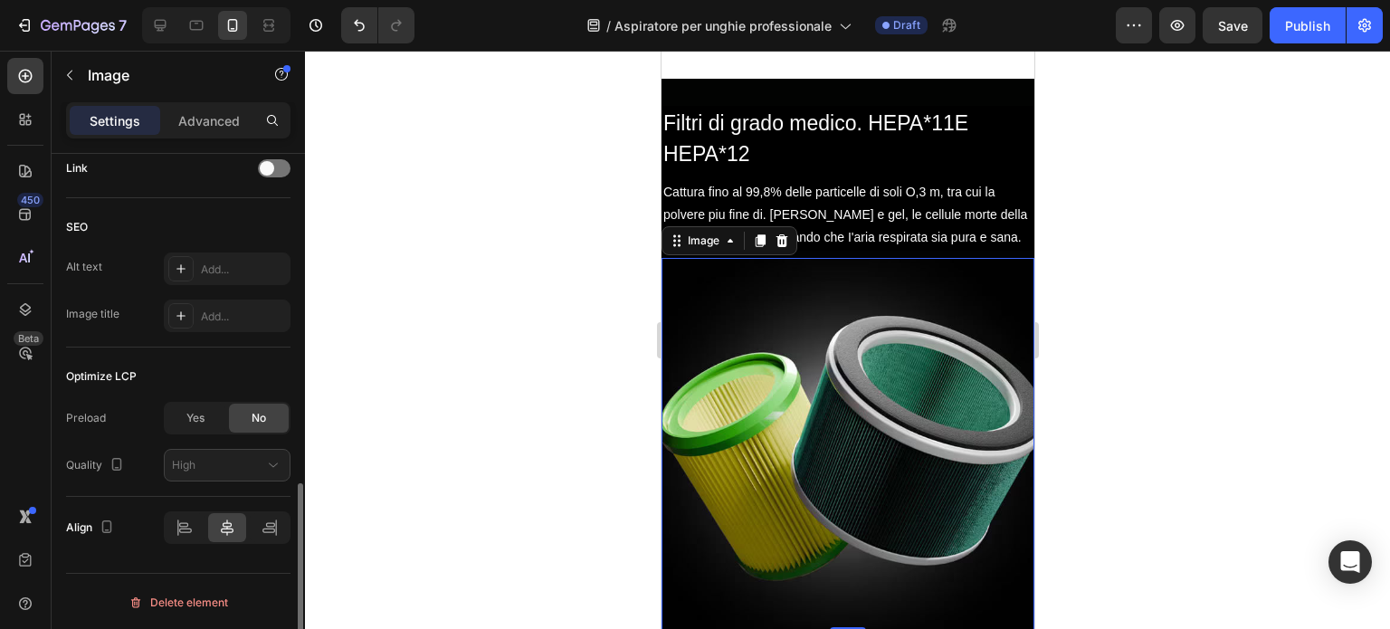
click at [208, 422] on div "Yes" at bounding box center [196, 418] width 60 height 29
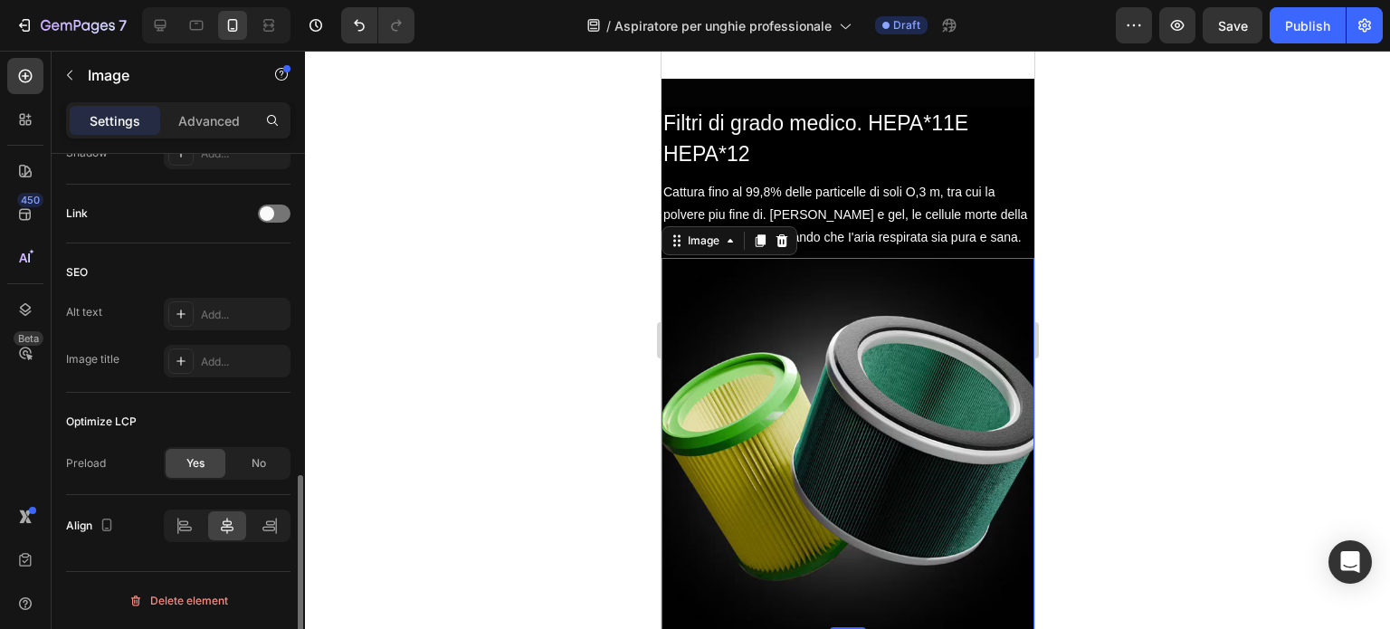
scroll to position [836, 0]
click at [197, 119] on p "Advanced" at bounding box center [209, 120] width 62 height 19
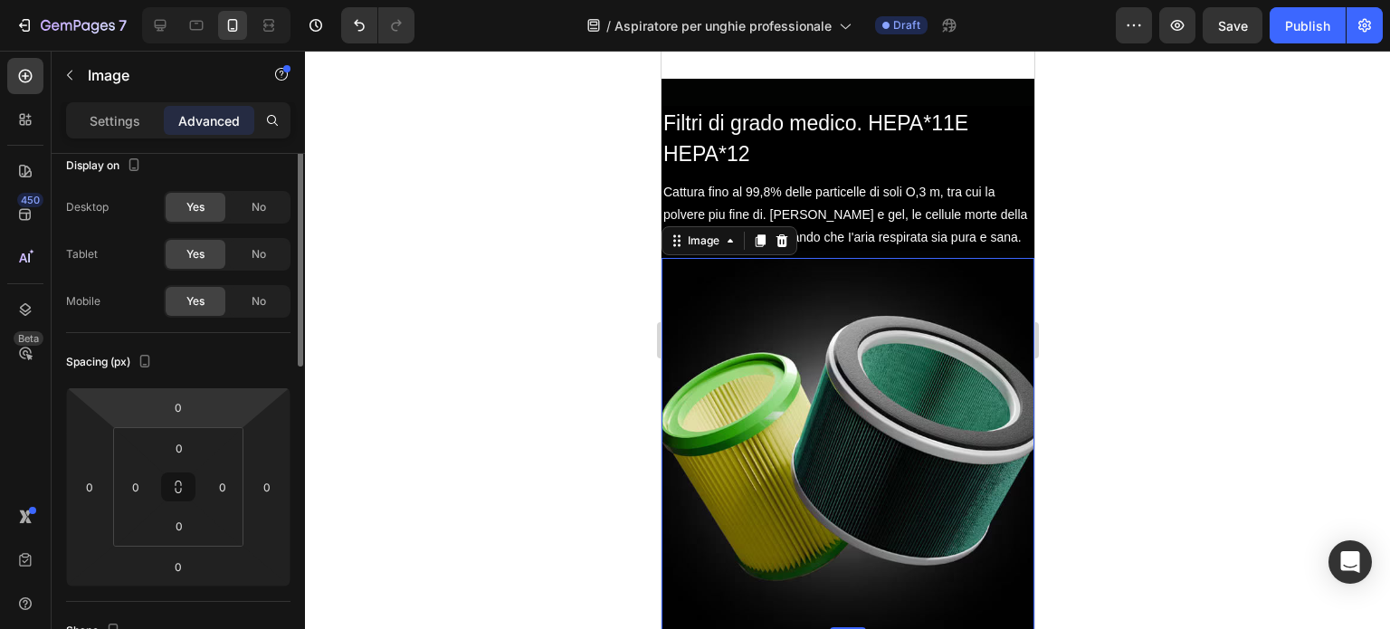
scroll to position [0, 0]
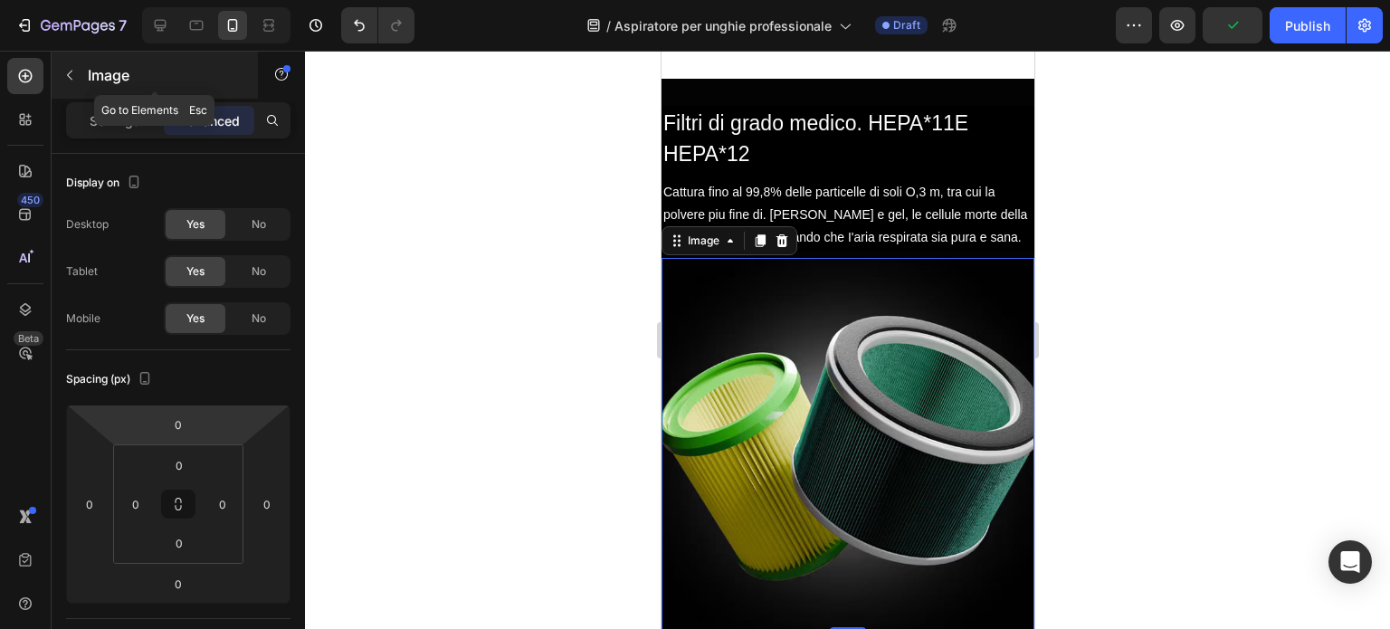
click at [67, 80] on icon "button" at bounding box center [69, 75] width 14 height 14
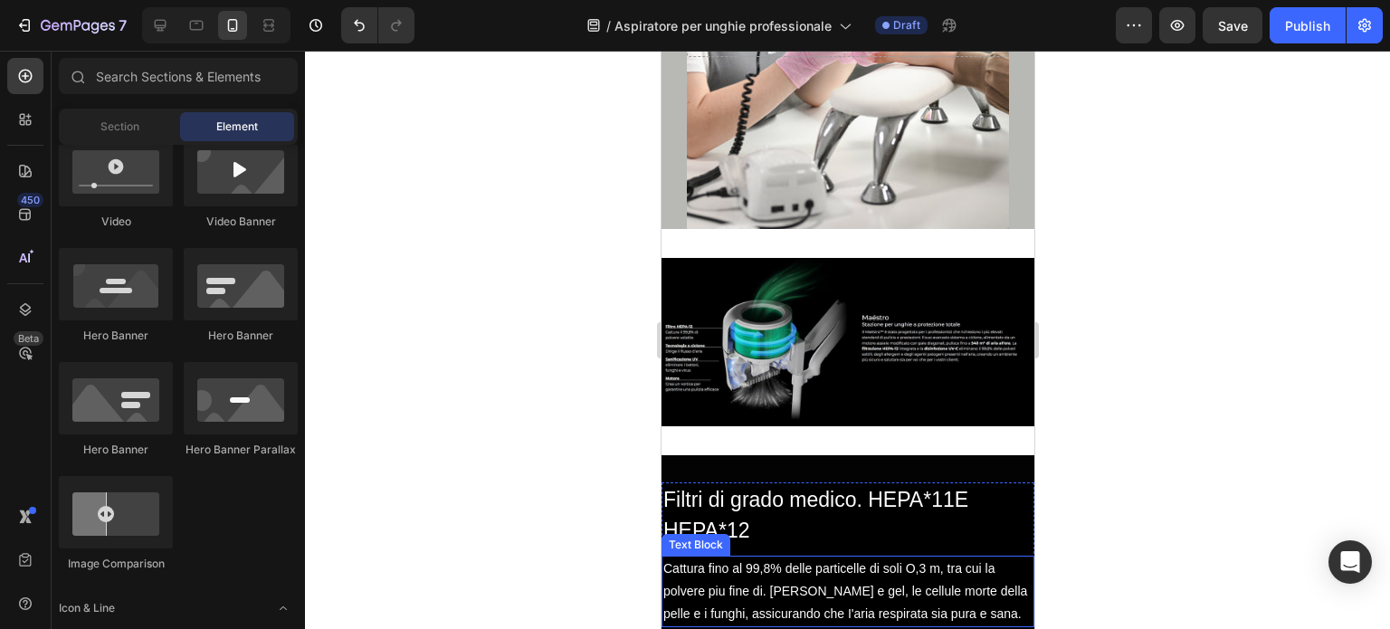
scroll to position [311, 0]
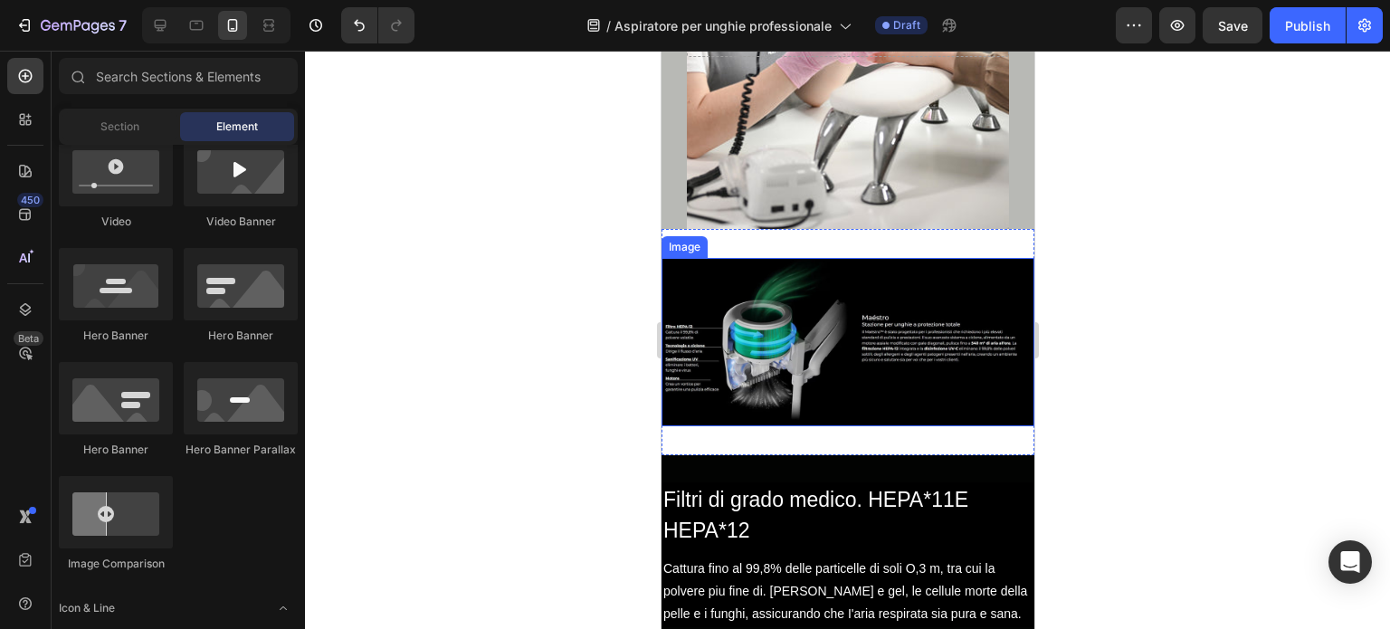
click at [841, 350] on img at bounding box center [847, 342] width 373 height 168
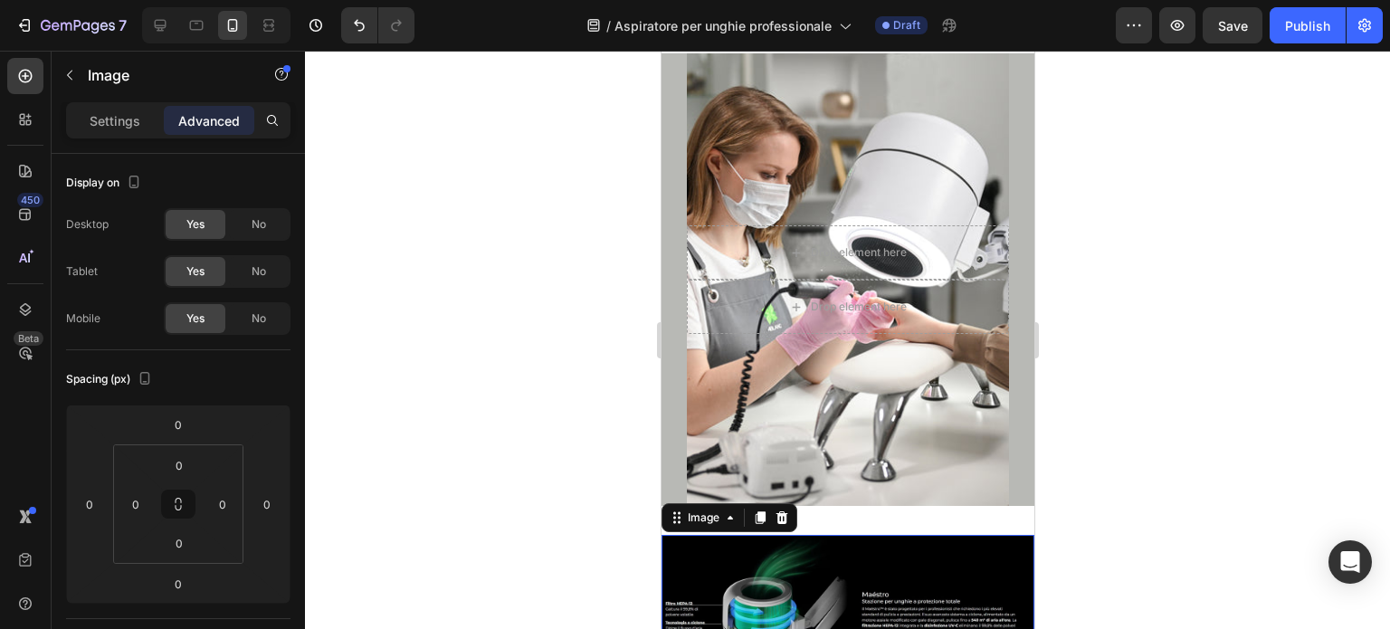
scroll to position [0, 0]
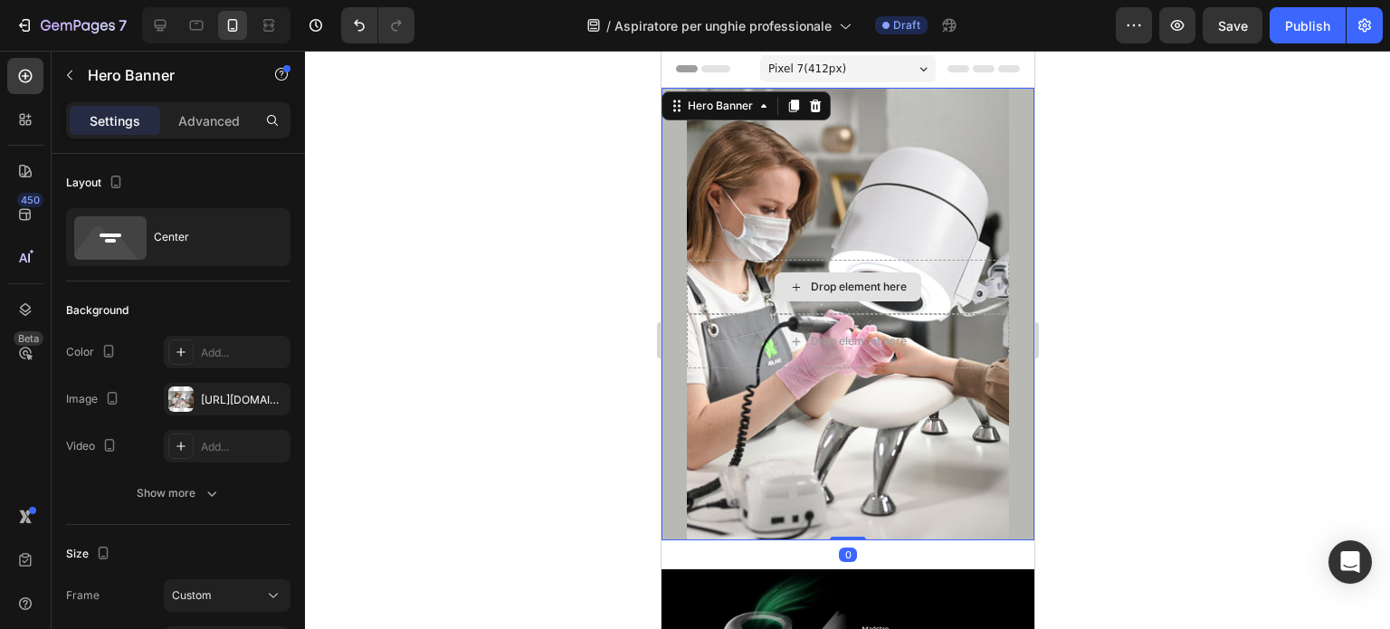
click at [830, 262] on div "Drop element here" at bounding box center [847, 287] width 322 height 54
click at [706, 302] on div "Drop element here" at bounding box center [847, 287] width 322 height 54
click at [1187, 419] on div at bounding box center [847, 340] width 1085 height 578
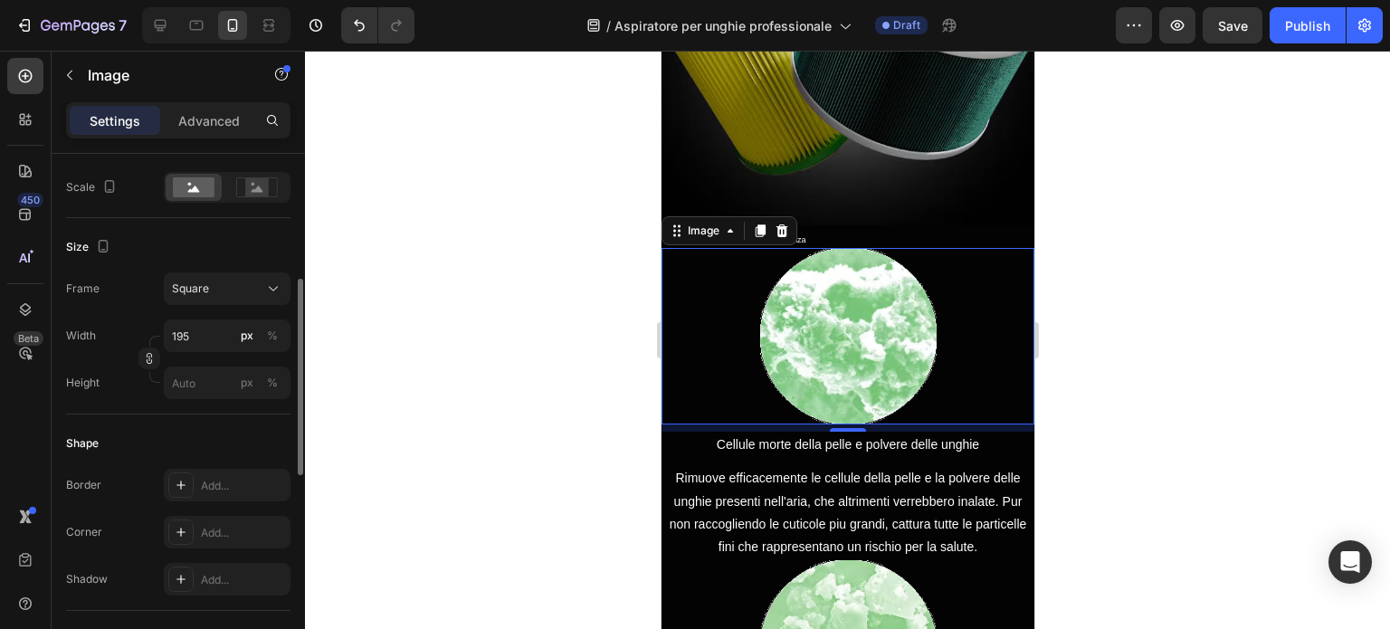
scroll to position [387, 0]
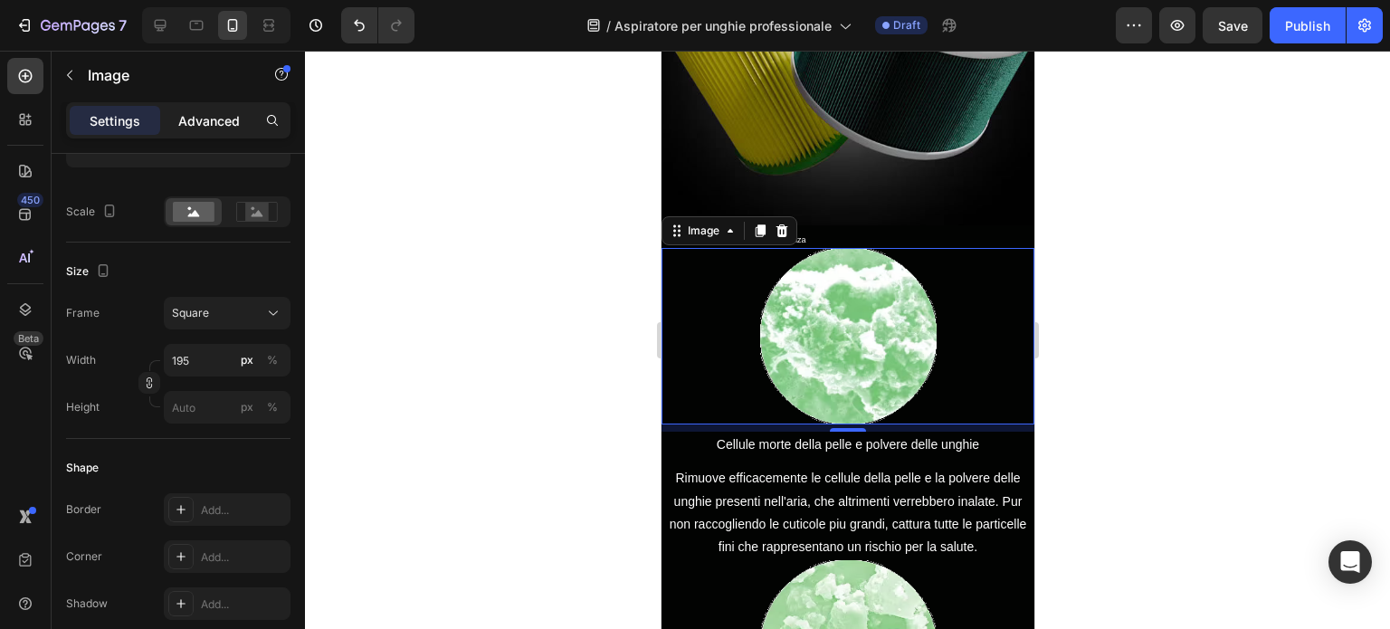
click at [224, 110] on div "Advanced" at bounding box center [209, 120] width 91 height 29
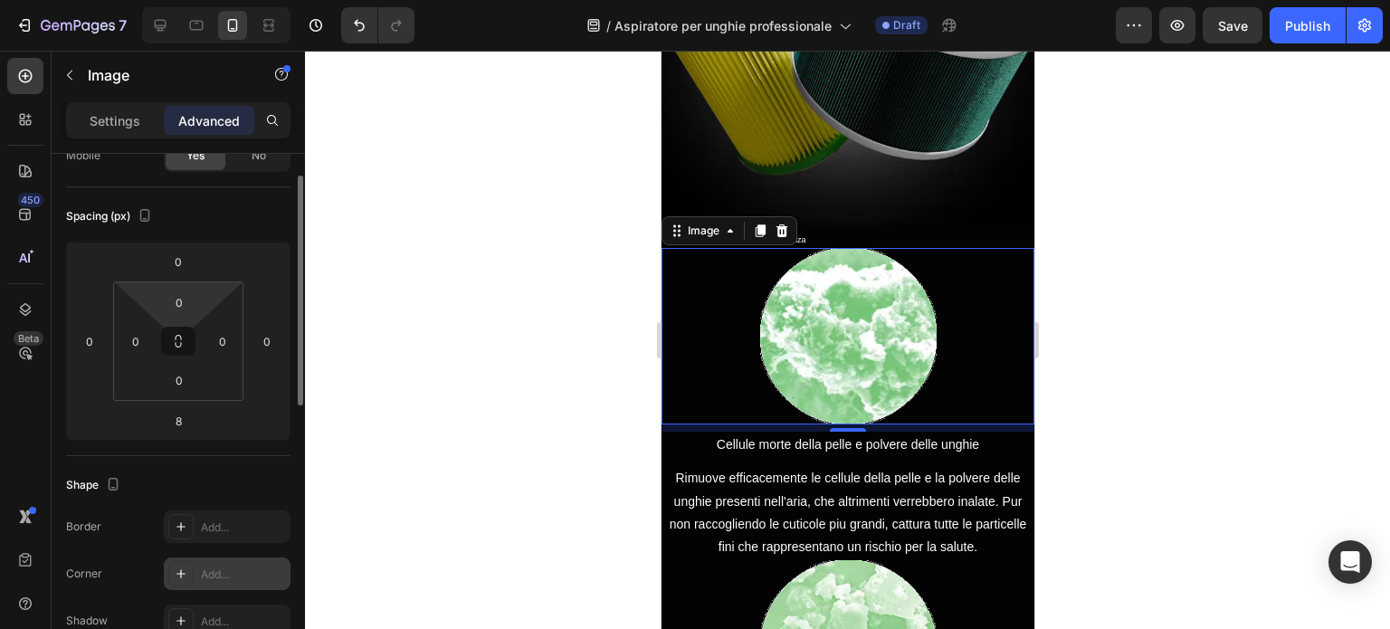
scroll to position [0, 0]
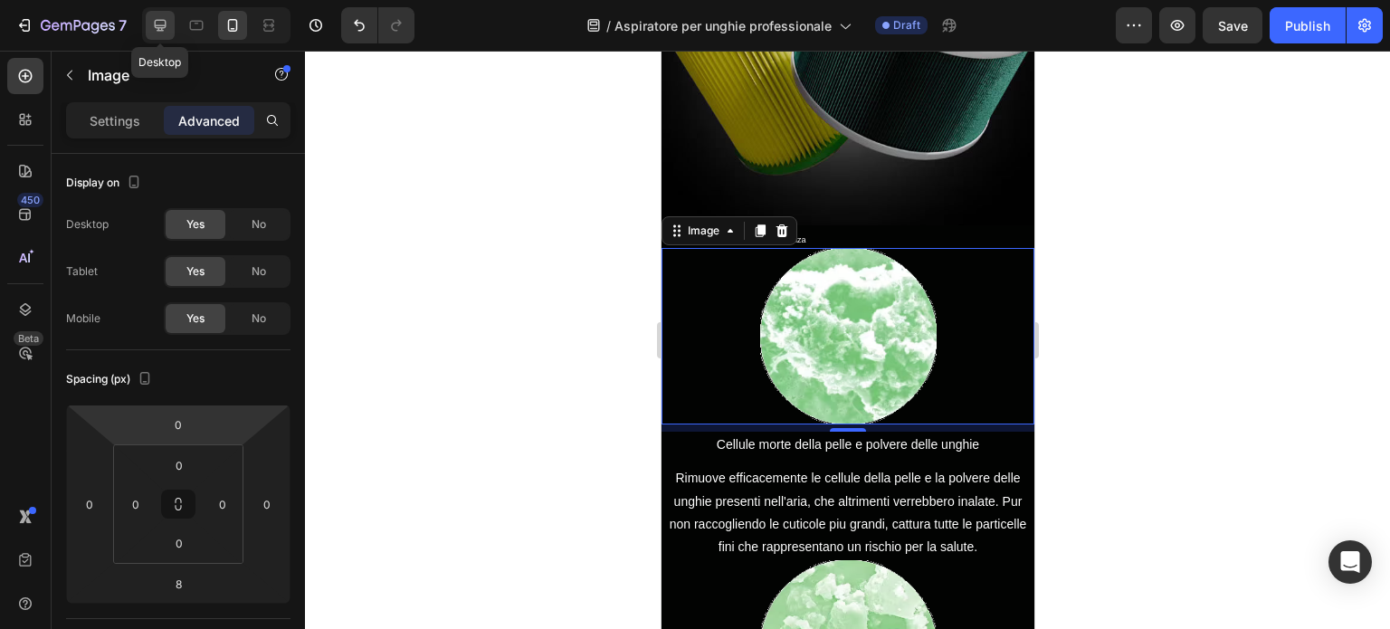
click at [160, 19] on icon at bounding box center [160, 25] width 18 height 18
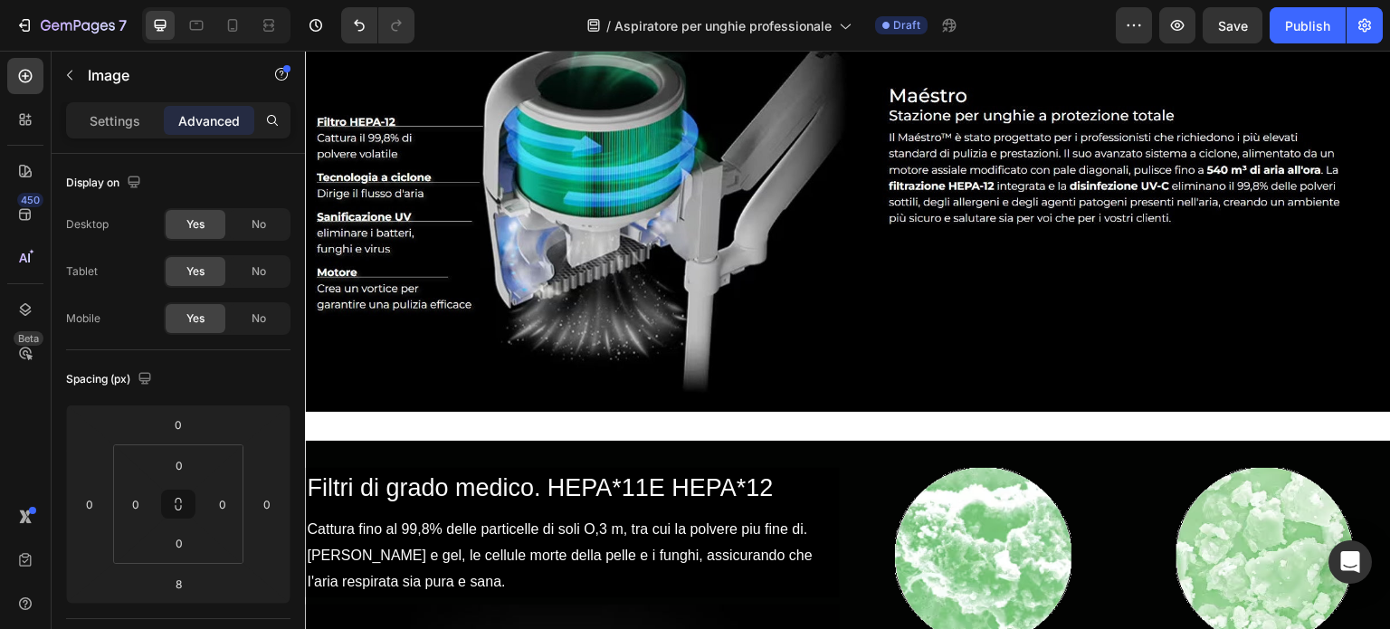
scroll to position [811, 0]
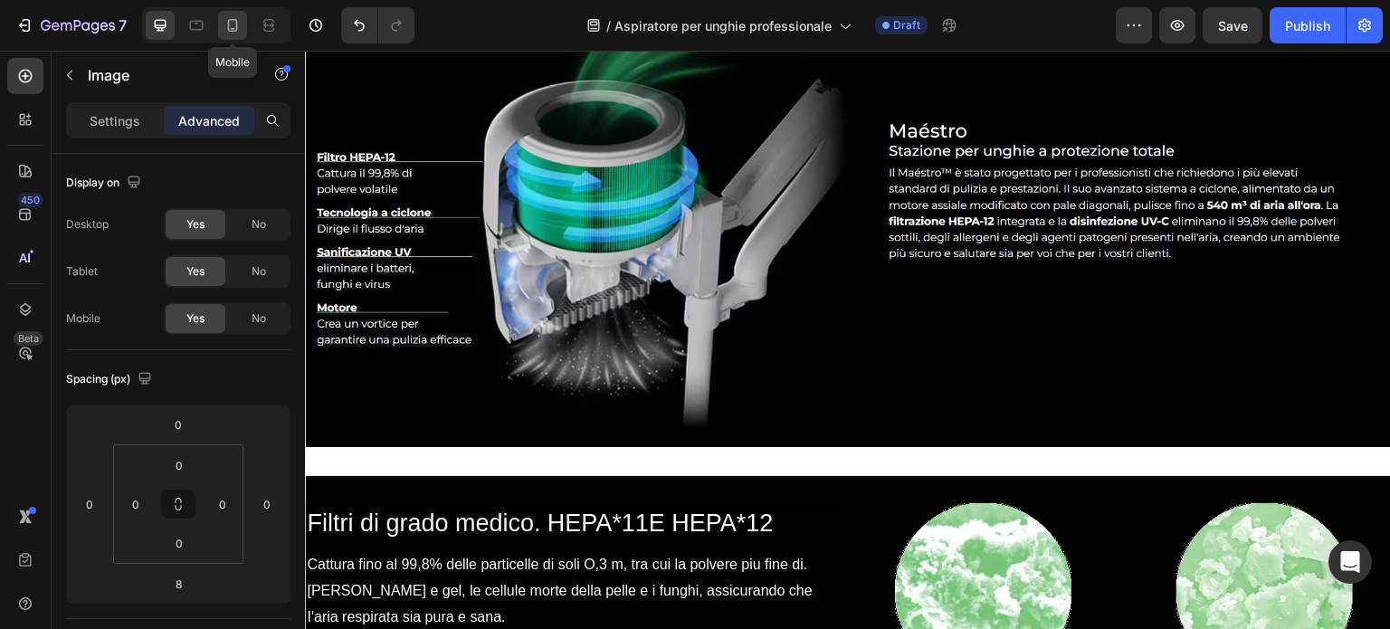
click at [235, 18] on icon at bounding box center [233, 25] width 18 height 18
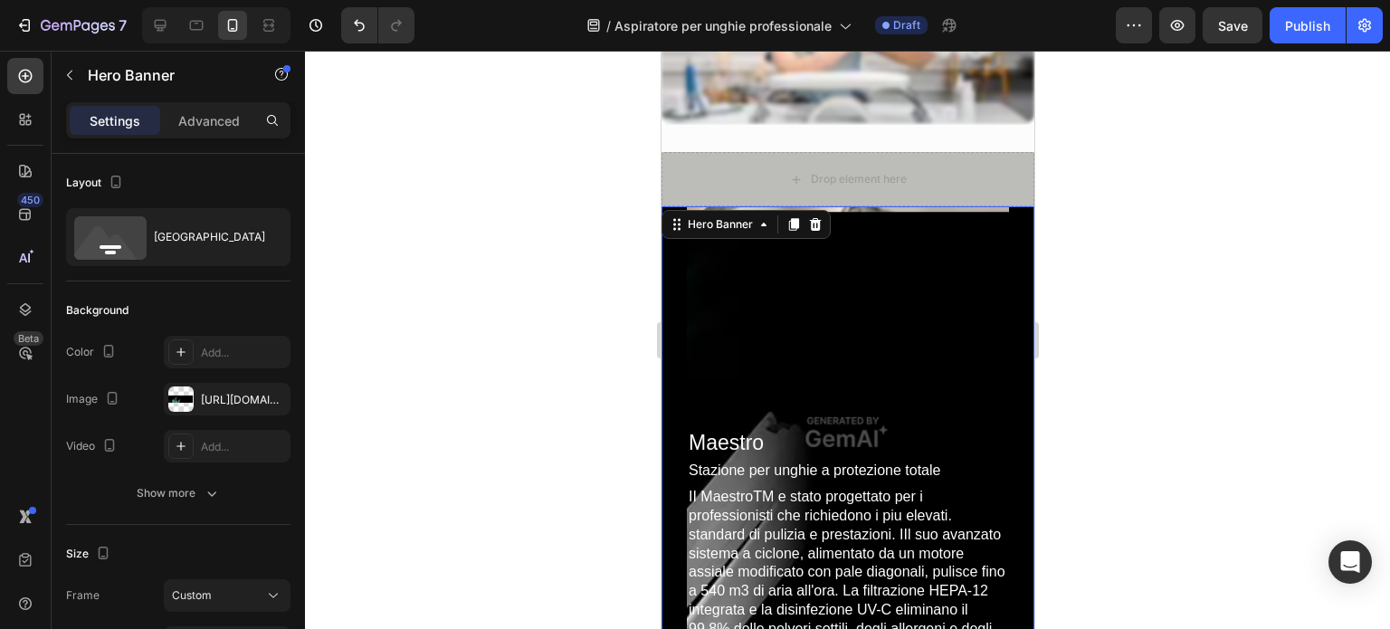
scroll to position [6014, 0]
click at [812, 220] on icon at bounding box center [815, 226] width 12 height 13
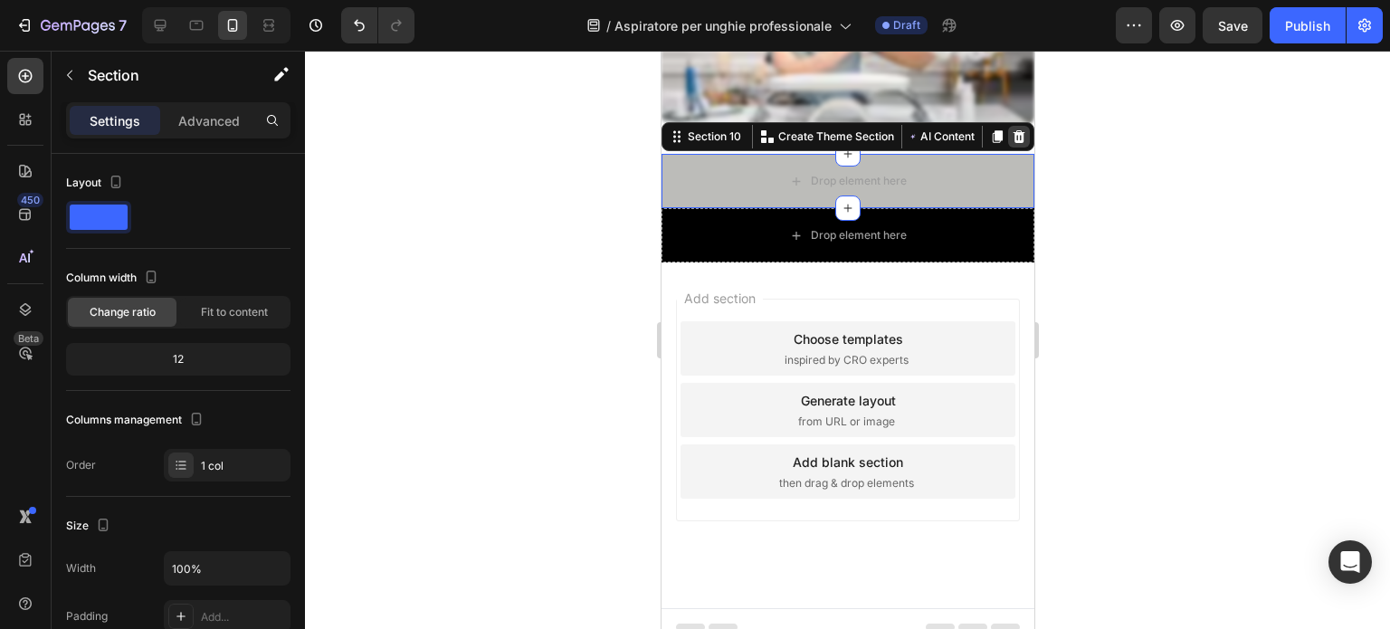
click at [1013, 133] on icon at bounding box center [1019, 136] width 12 height 13
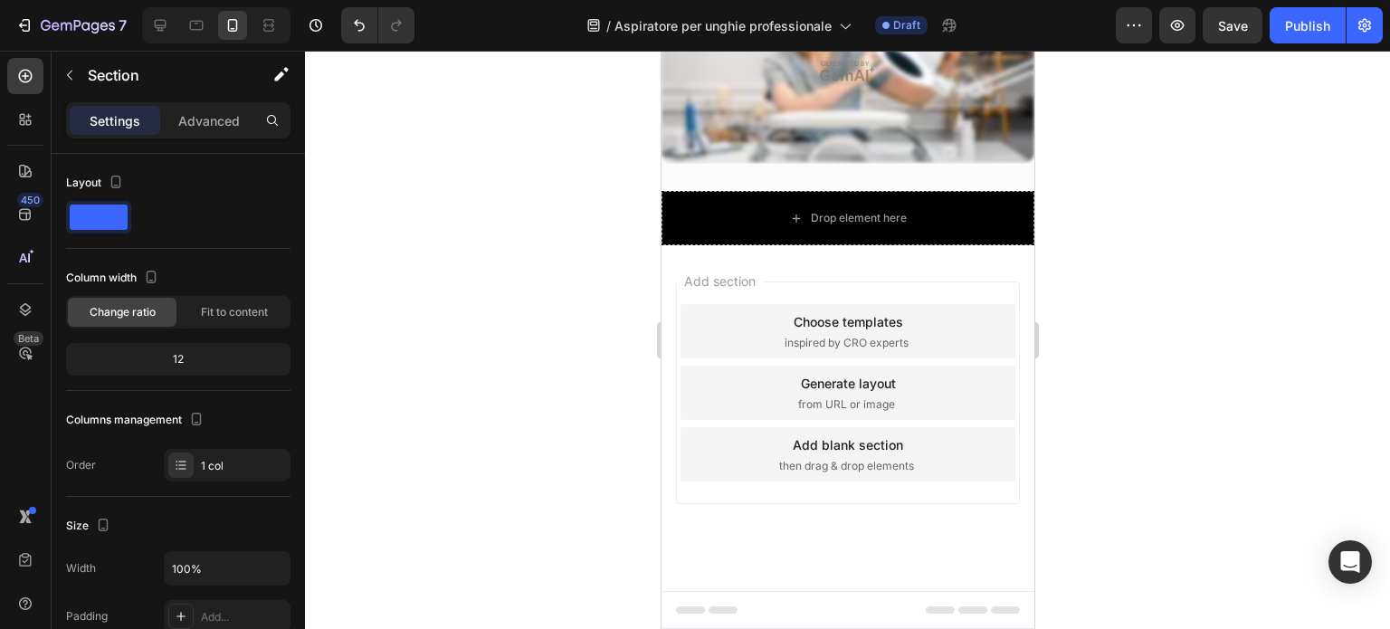
scroll to position [5968, 0]
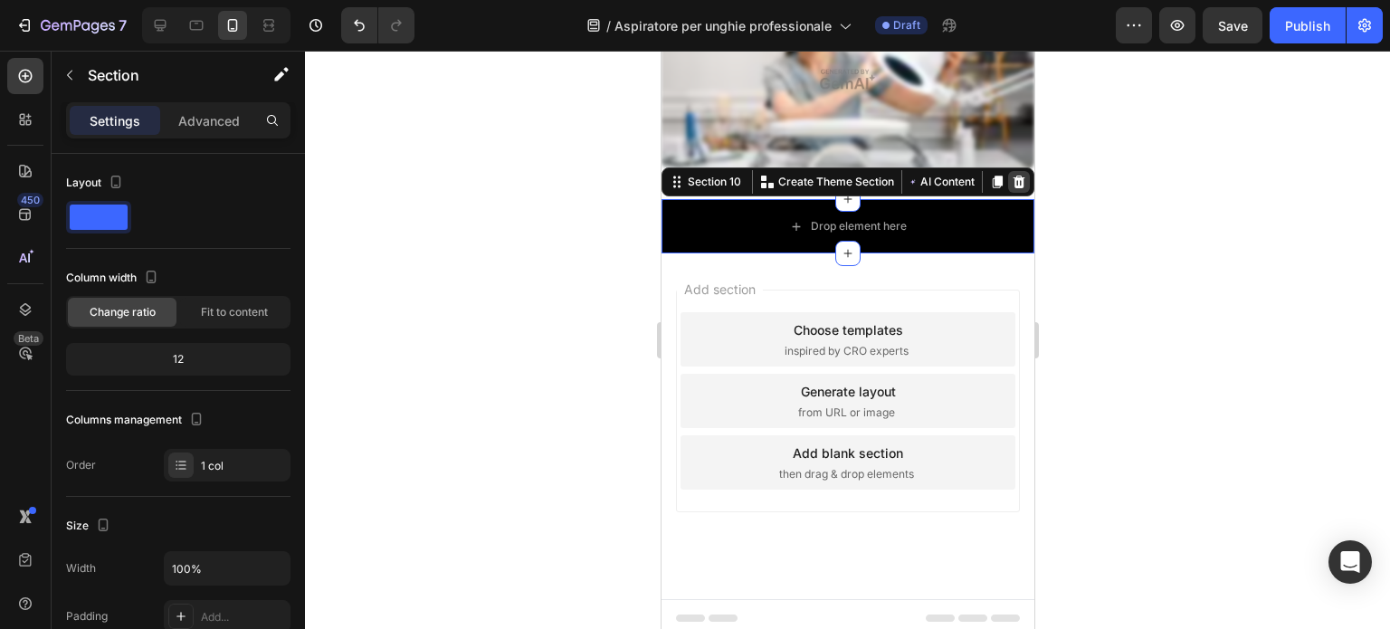
click at [1011, 177] on icon at bounding box center [1018, 182] width 14 height 14
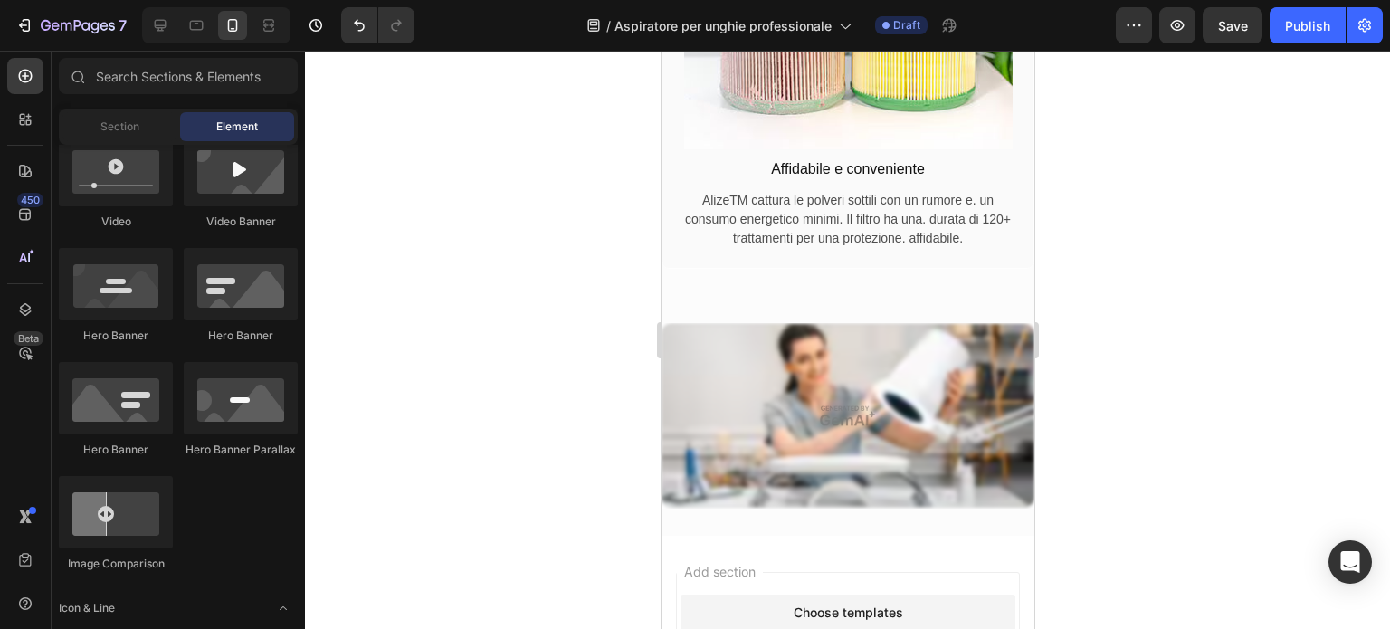
scroll to position [5615, 0]
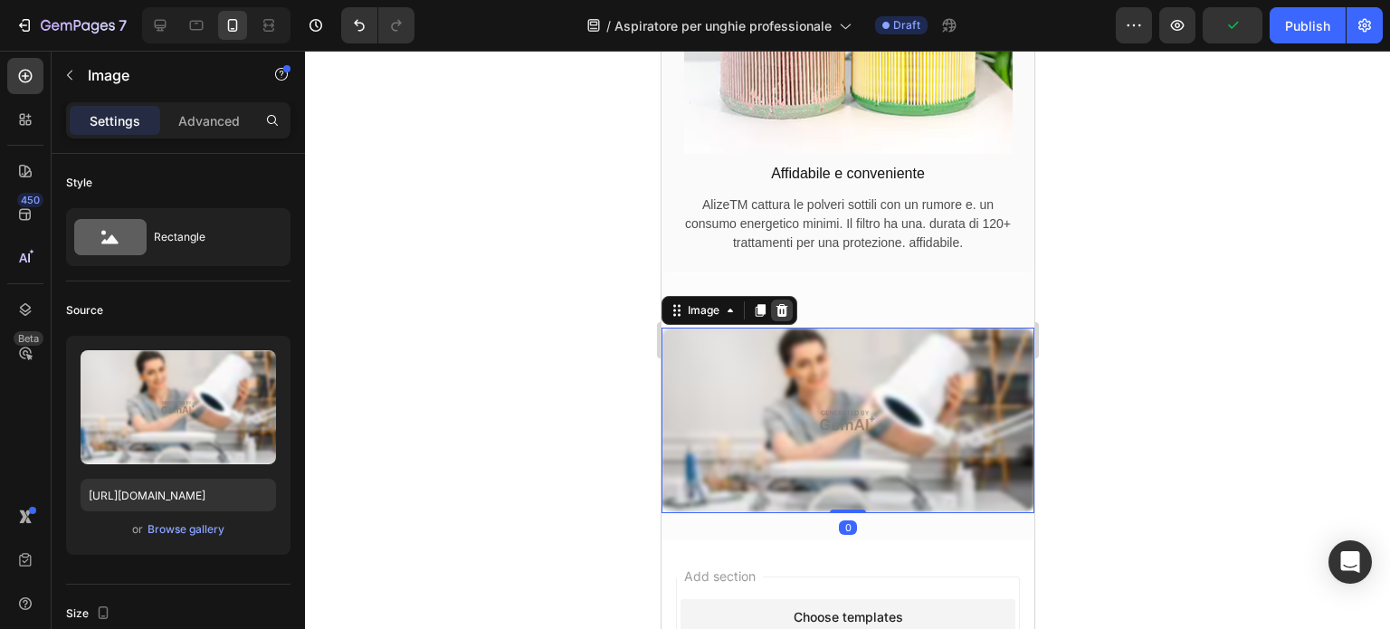
click at [778, 315] on icon at bounding box center [781, 310] width 14 height 14
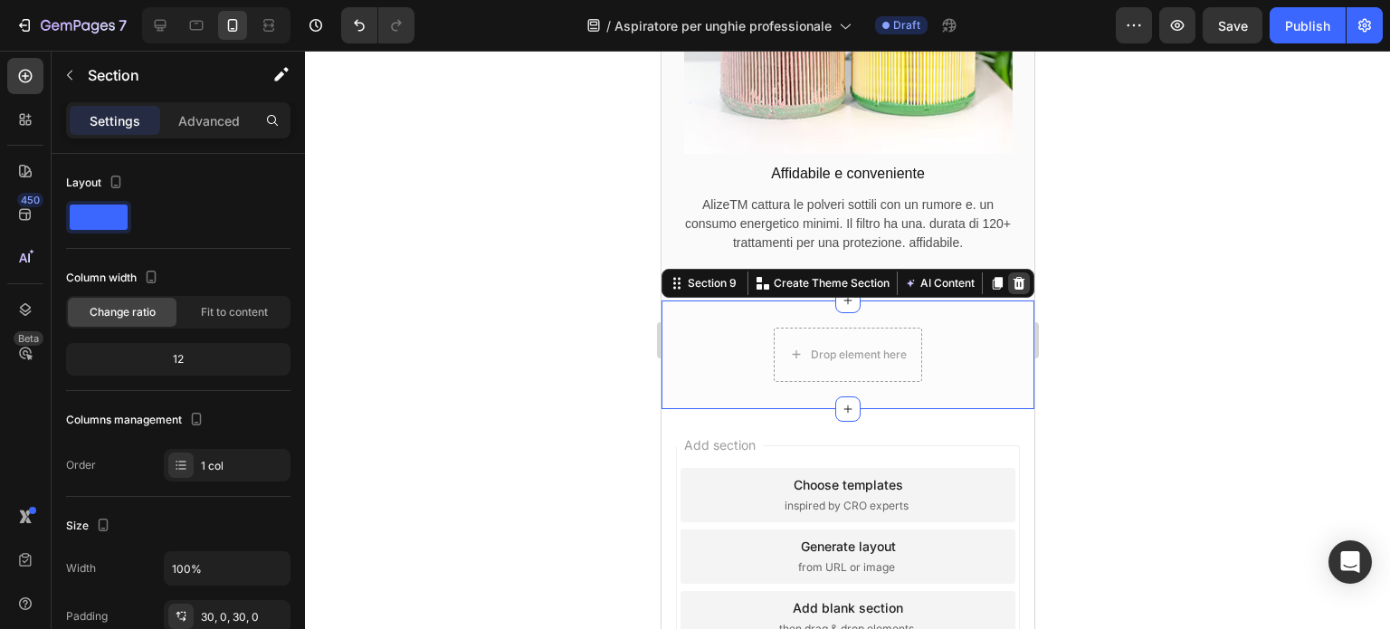
click at [1013, 290] on icon at bounding box center [1019, 283] width 12 height 13
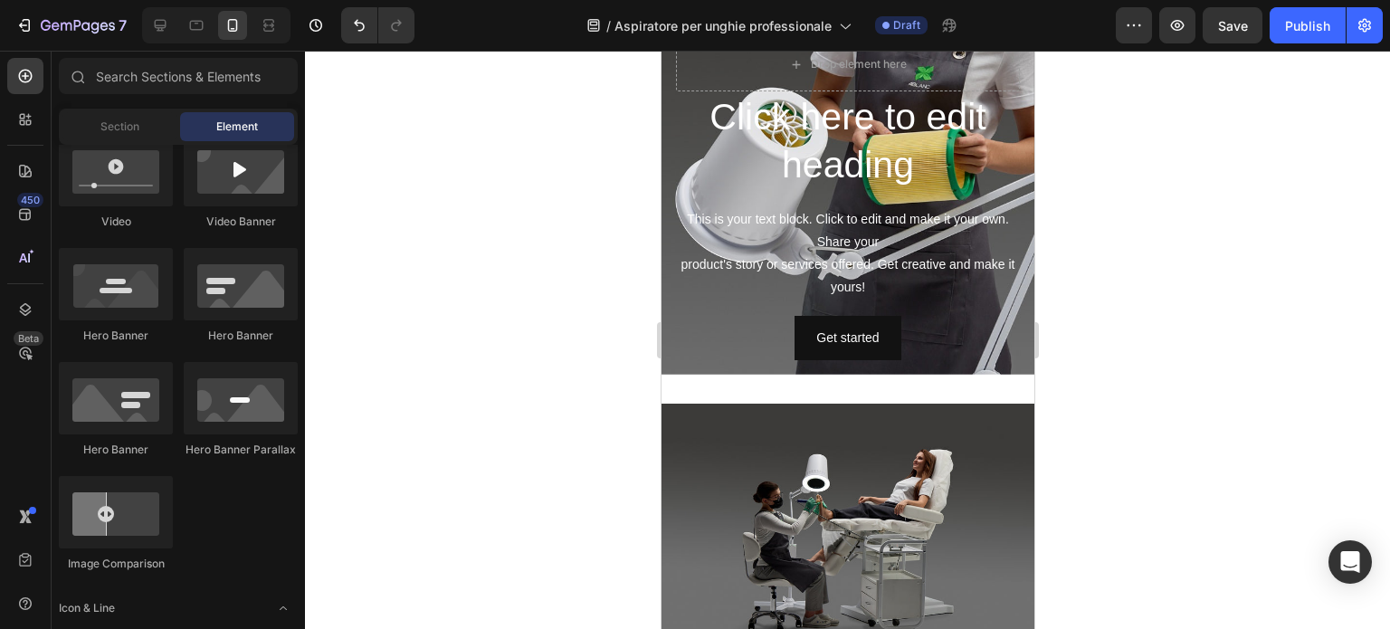
scroll to position [3795, 0]
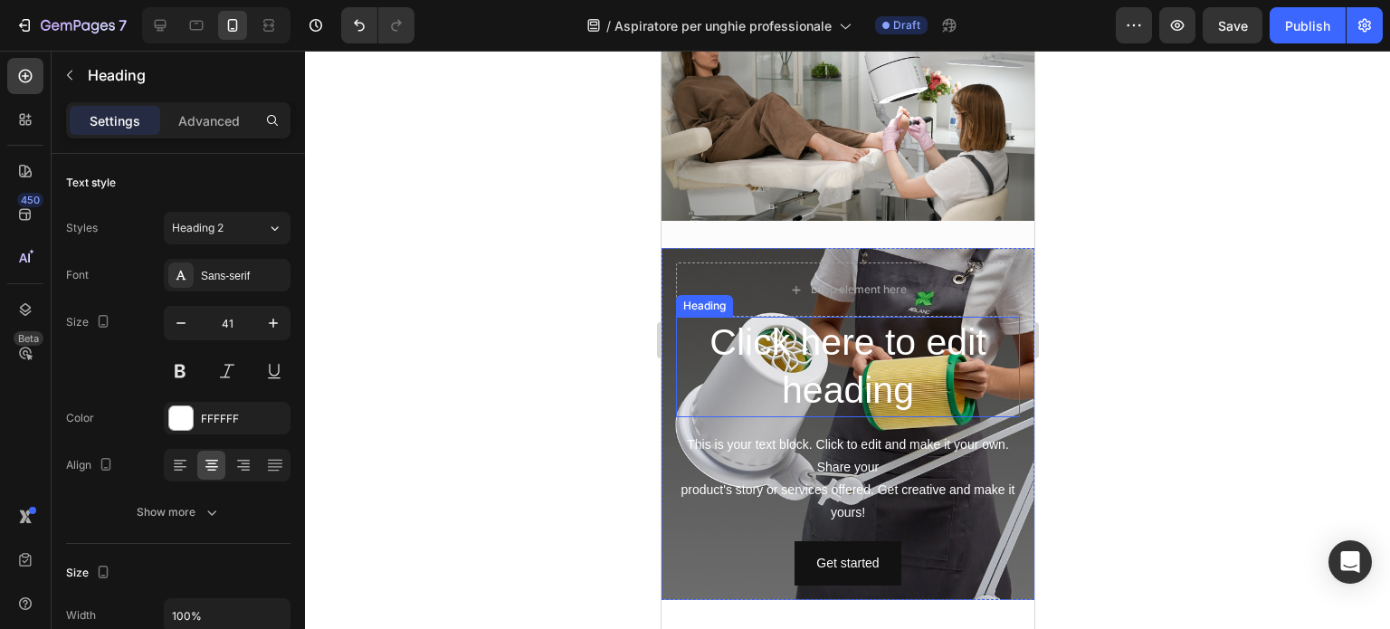
click at [899, 332] on h2 "Click here to edit heading" at bounding box center [847, 367] width 344 height 100
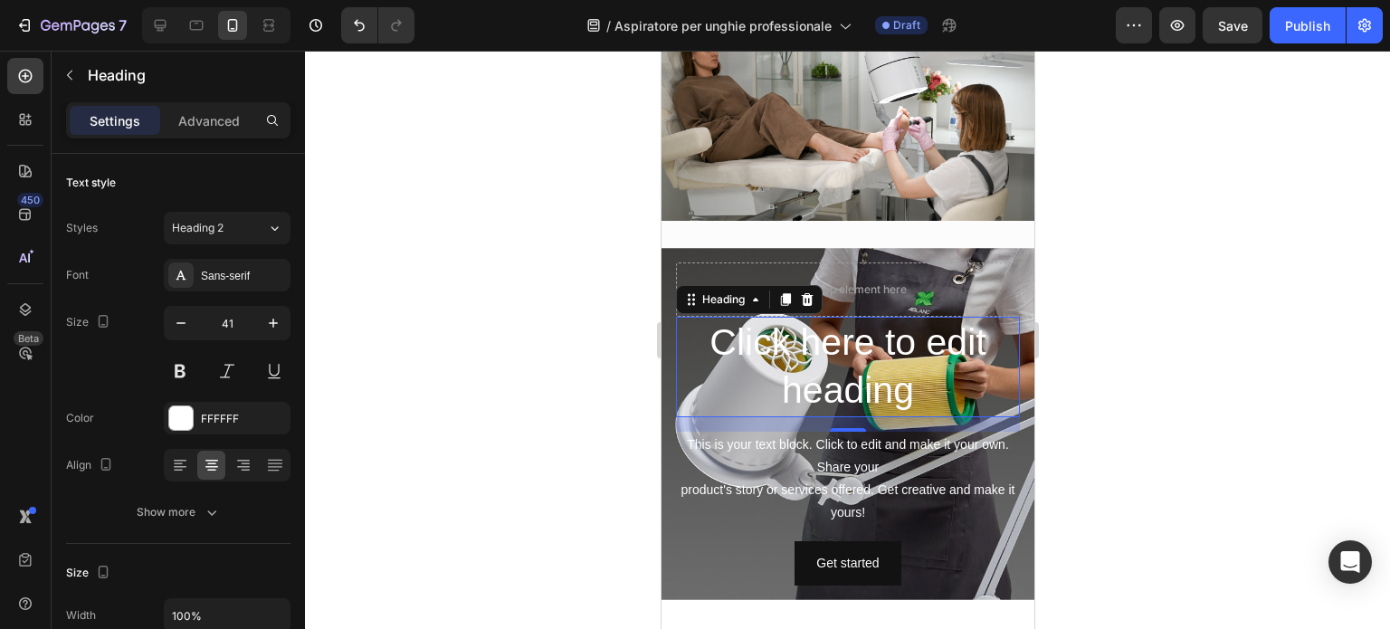
click at [743, 341] on h2 "Click here to edit heading" at bounding box center [847, 367] width 344 height 100
click at [743, 341] on p "Click here to edit heading" at bounding box center [847, 367] width 340 height 97
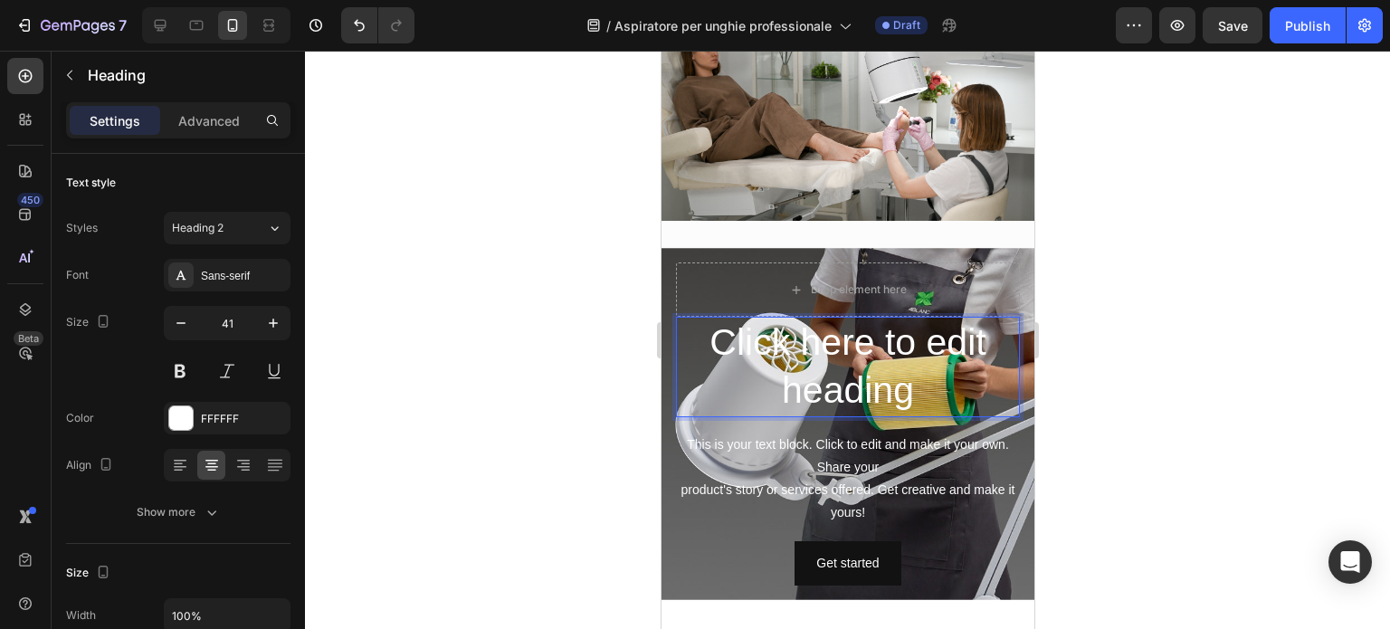
click at [899, 386] on p "Click here to edit heading" at bounding box center [847, 367] width 340 height 97
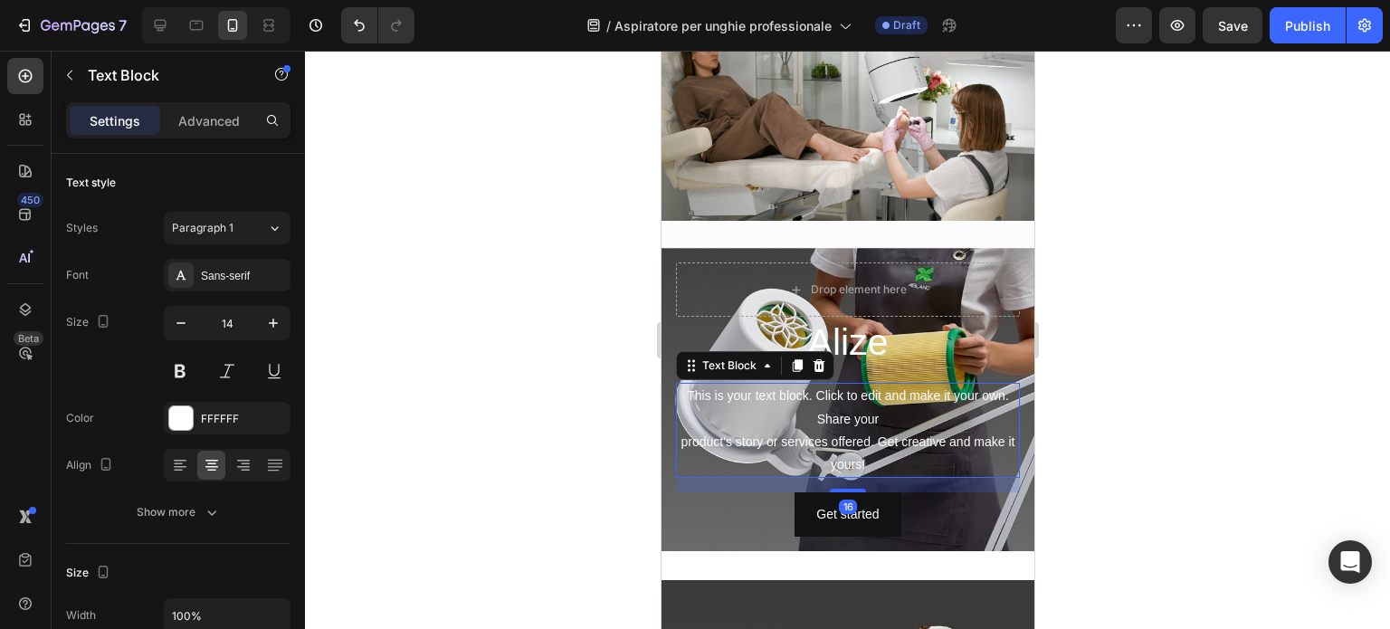
click at [960, 383] on div "This is your text block. Click to edit and make it your own. Share your product…" at bounding box center [847, 430] width 344 height 95
click at [1206, 344] on div at bounding box center [847, 340] width 1085 height 578
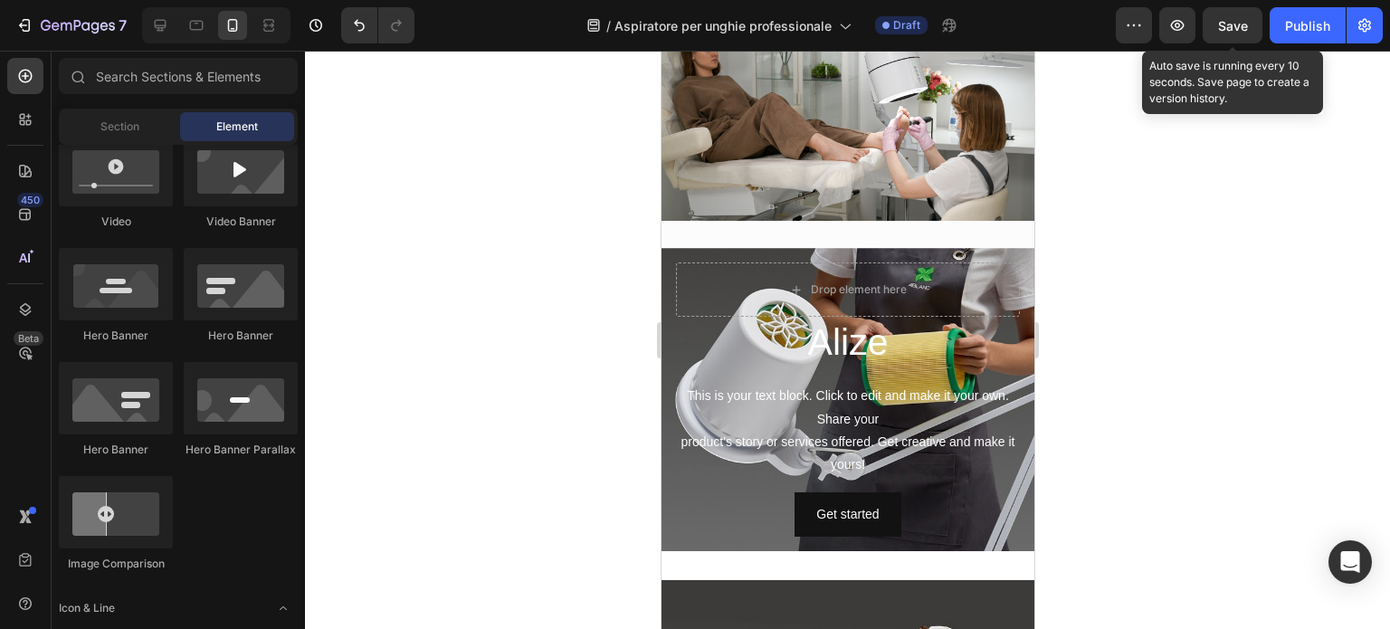
click at [1237, 19] on span "Save" at bounding box center [1233, 25] width 30 height 15
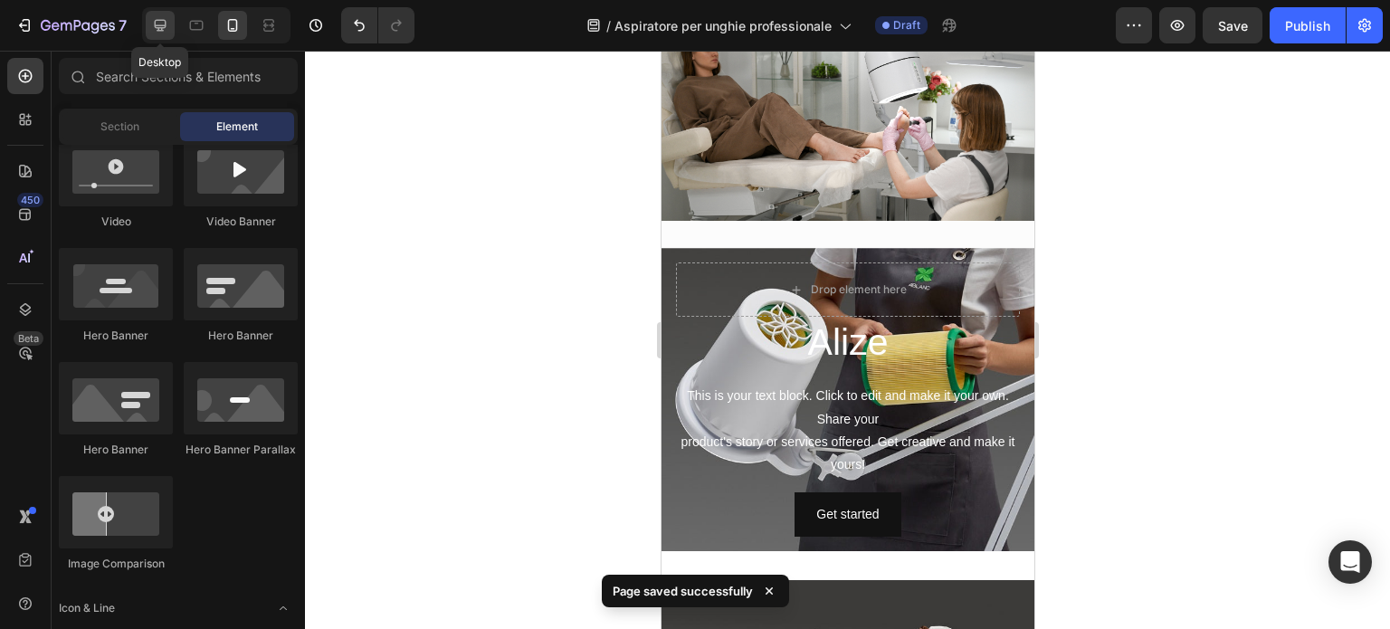
click at [163, 17] on icon at bounding box center [160, 25] width 18 height 18
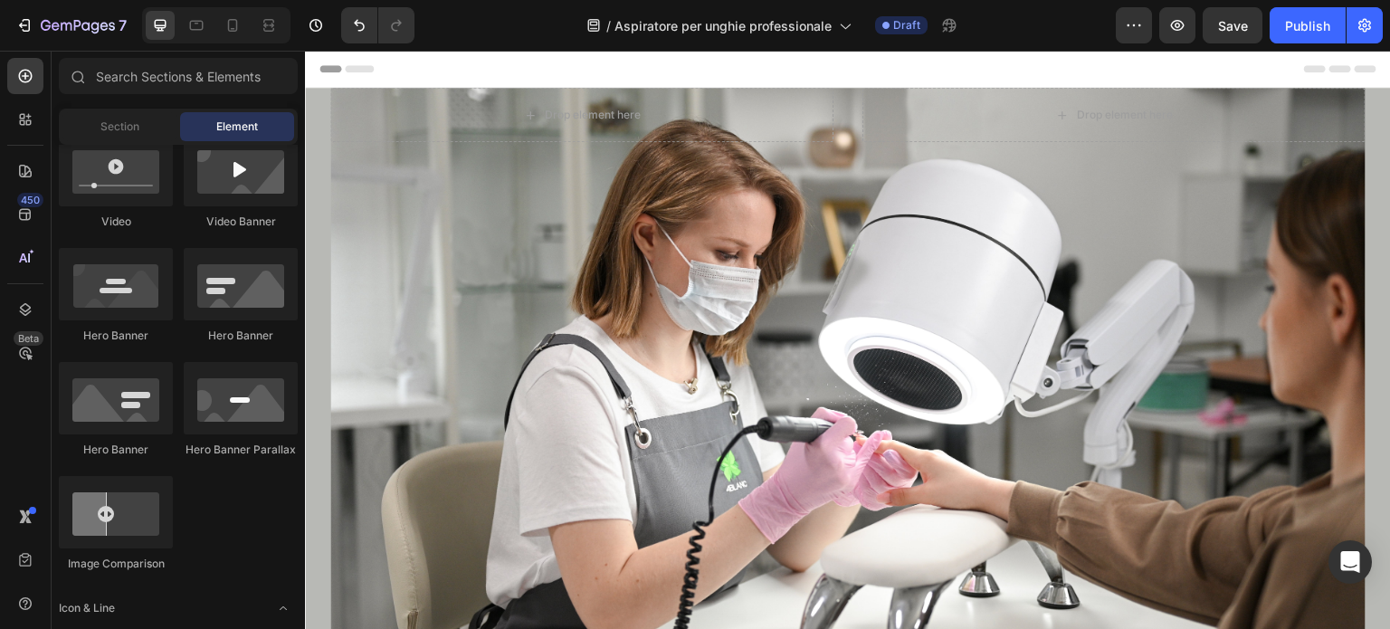
click at [355, 68] on span "Header" at bounding box center [359, 69] width 40 height 18
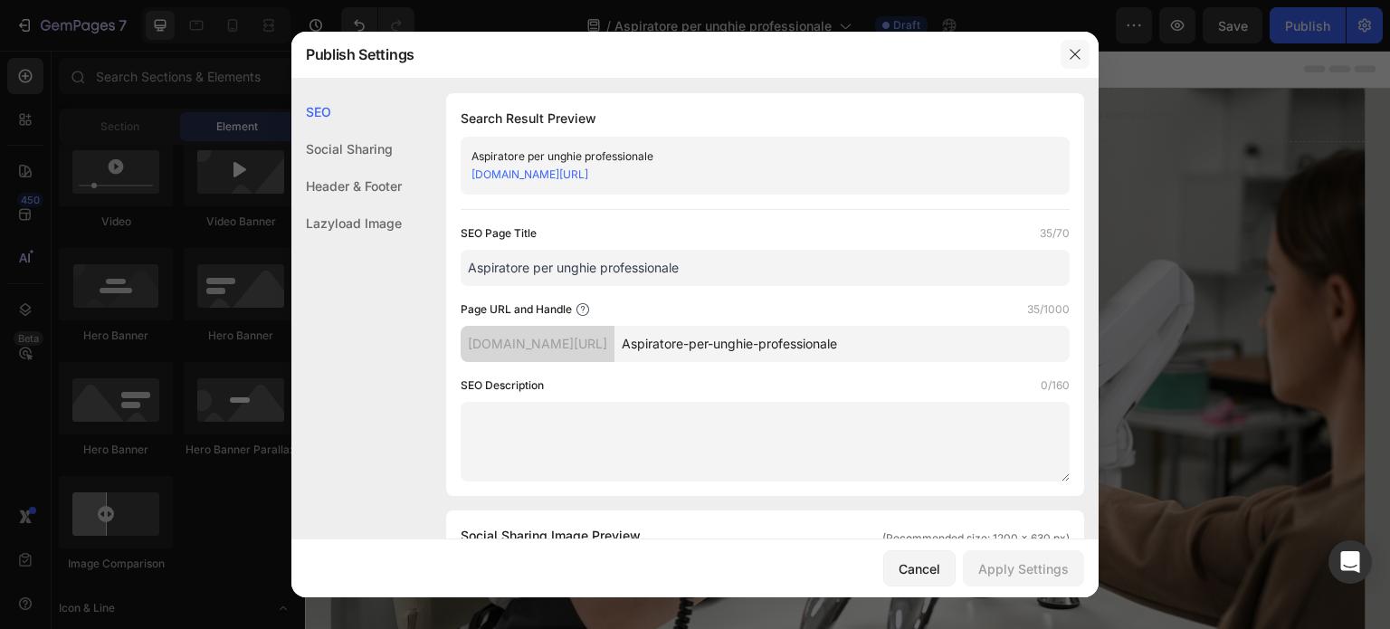
click at [1079, 53] on icon "button" at bounding box center [1075, 54] width 14 height 14
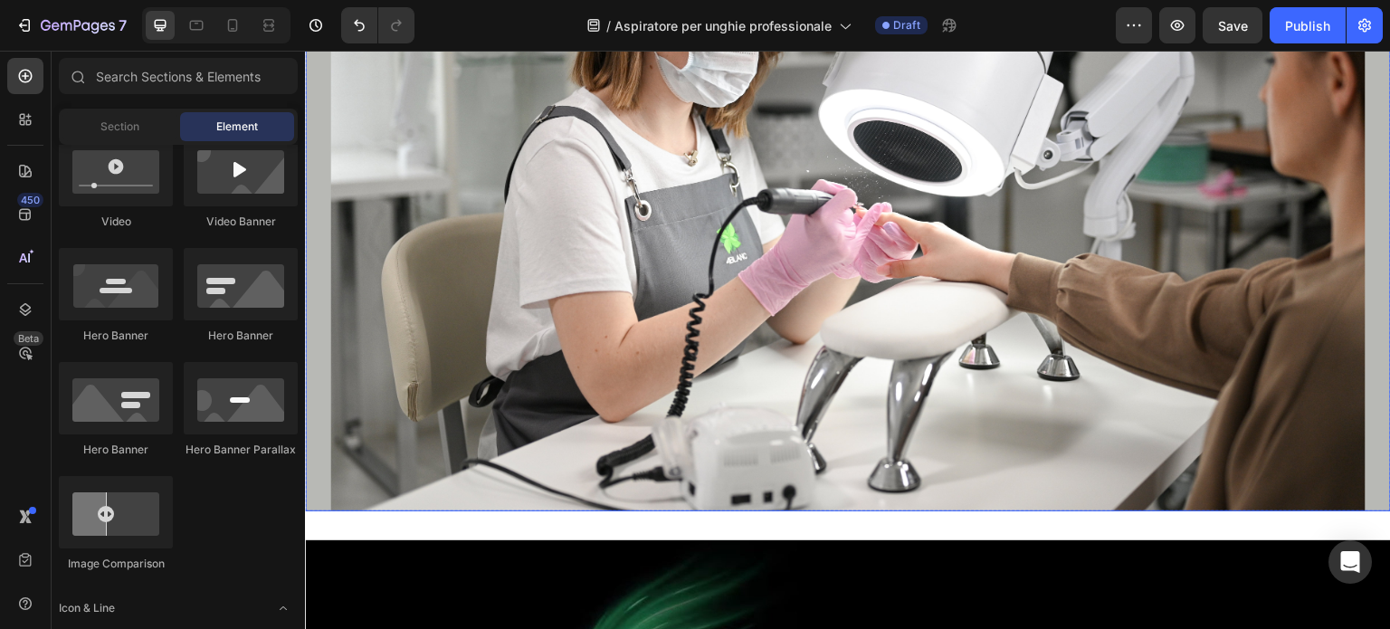
scroll to position [231, 0]
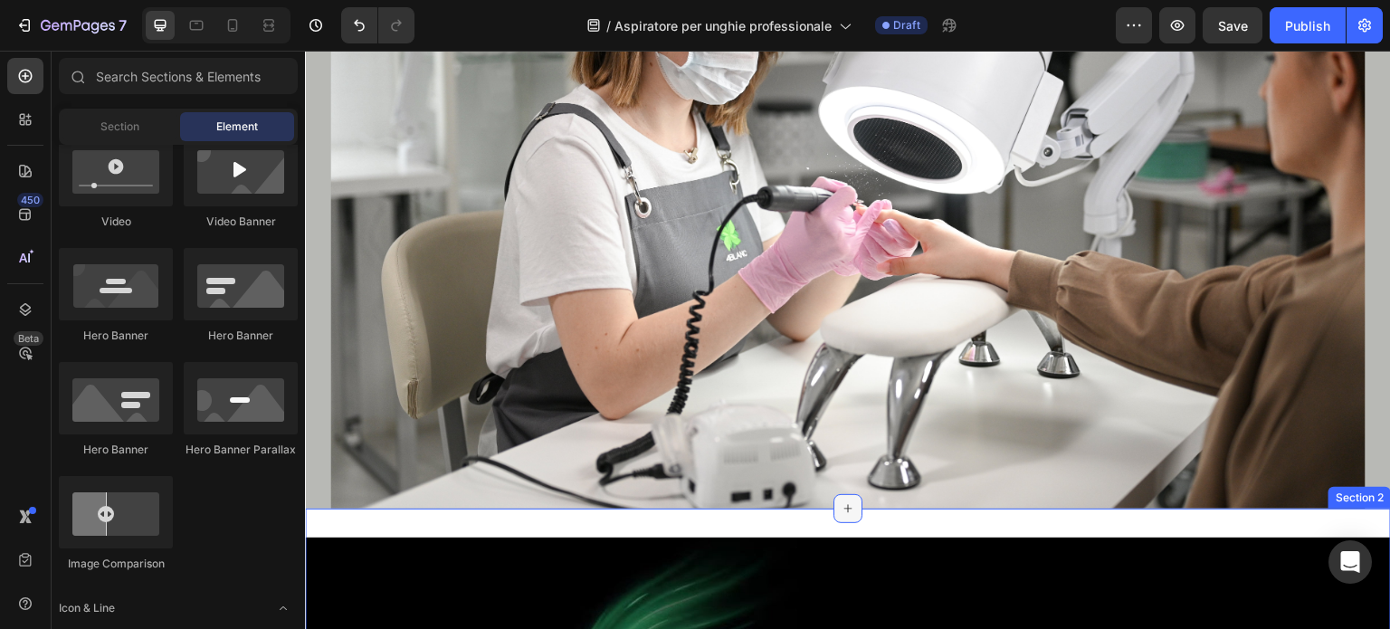
click at [843, 510] on icon at bounding box center [848, 508] width 14 height 14
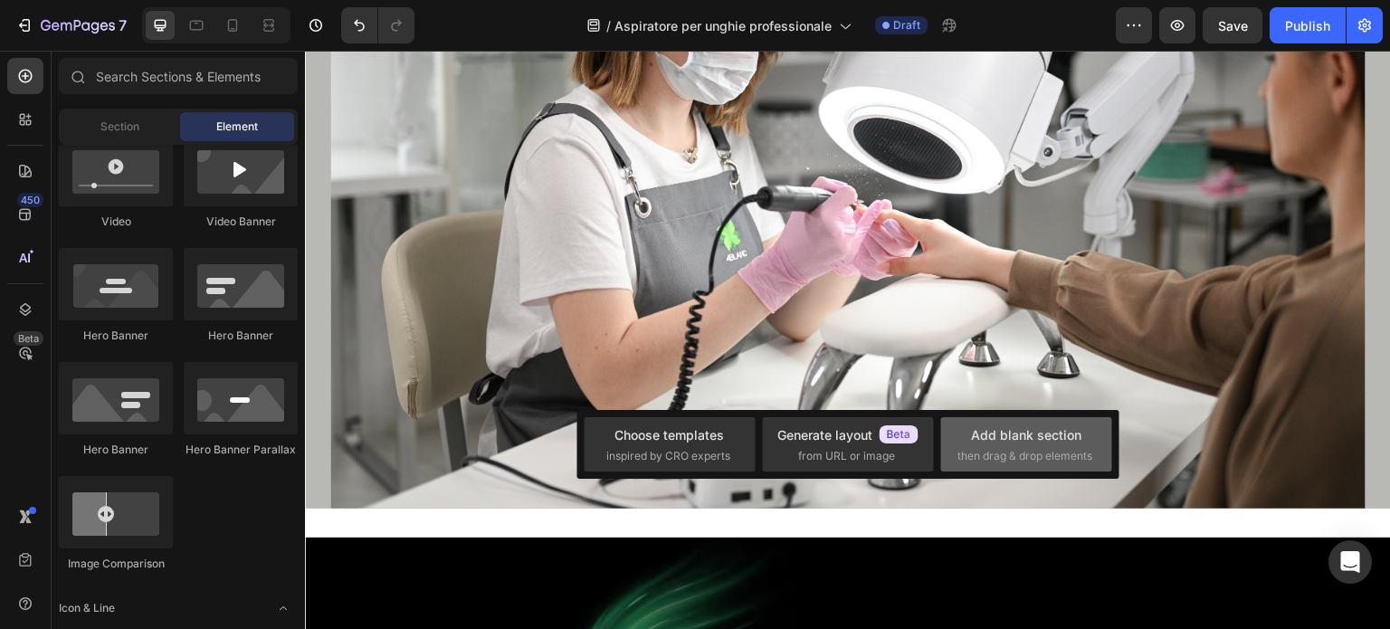
click at [1043, 448] on span "then drag & drop elements" at bounding box center [1025, 456] width 135 height 16
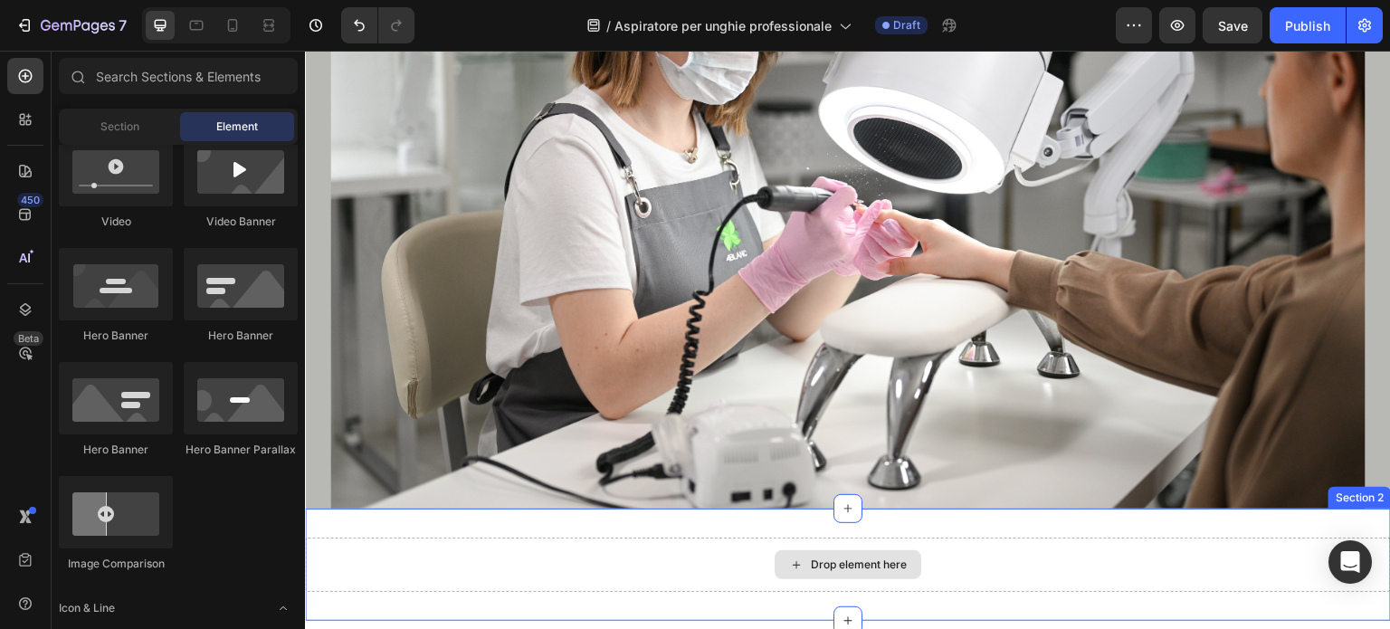
click at [615, 563] on div "Drop element here" at bounding box center [848, 565] width 1086 height 54
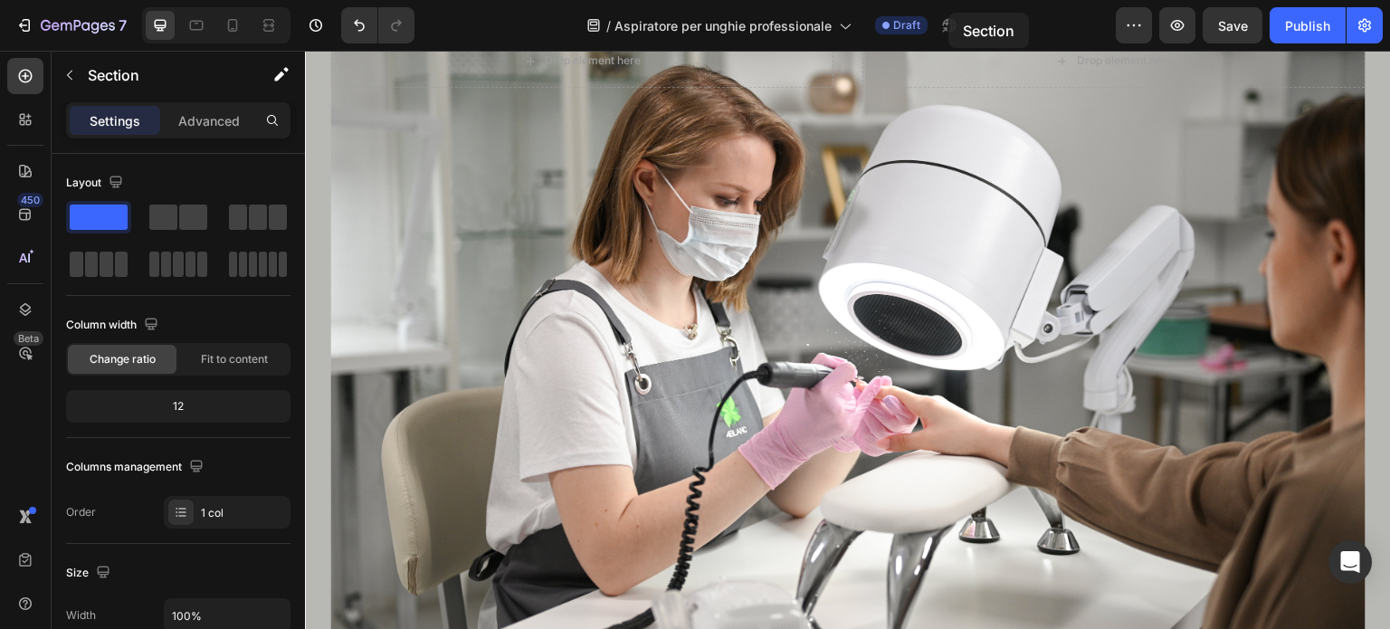
scroll to position [0, 0]
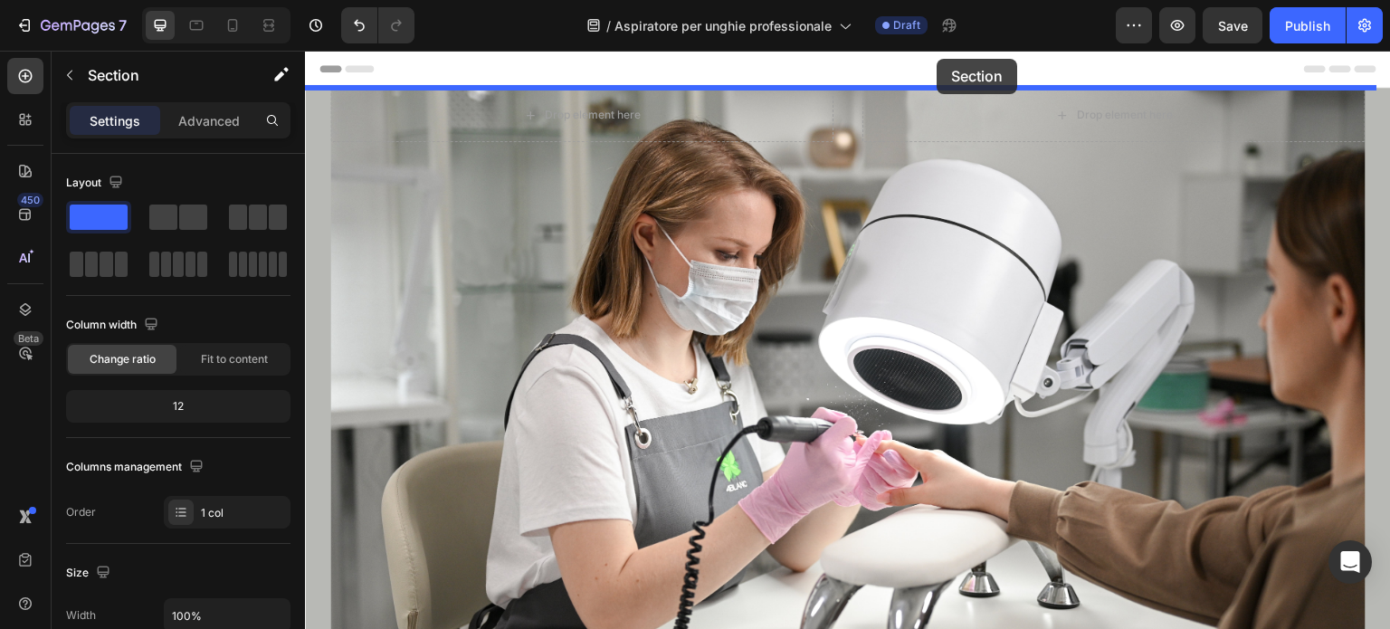
drag, startPoint x: 1016, startPoint y: 493, endPoint x: 938, endPoint y: 60, distance: 440.7
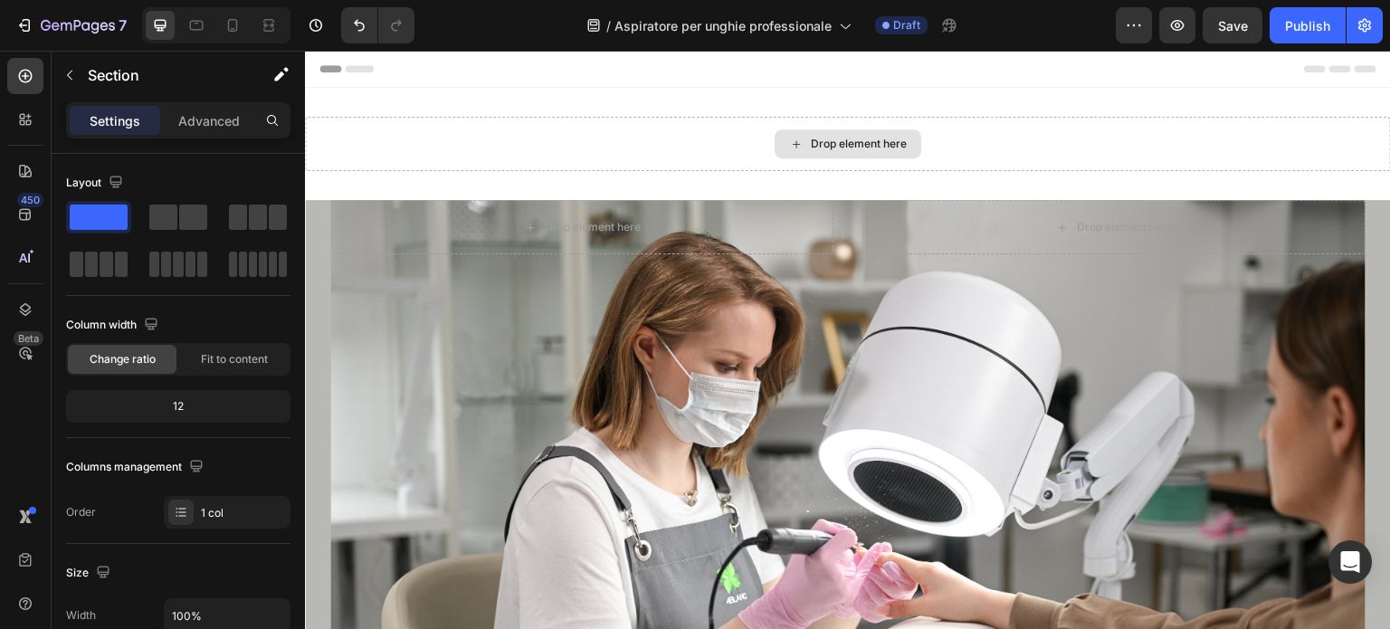
click at [872, 144] on div "Drop element here" at bounding box center [859, 144] width 96 height 14
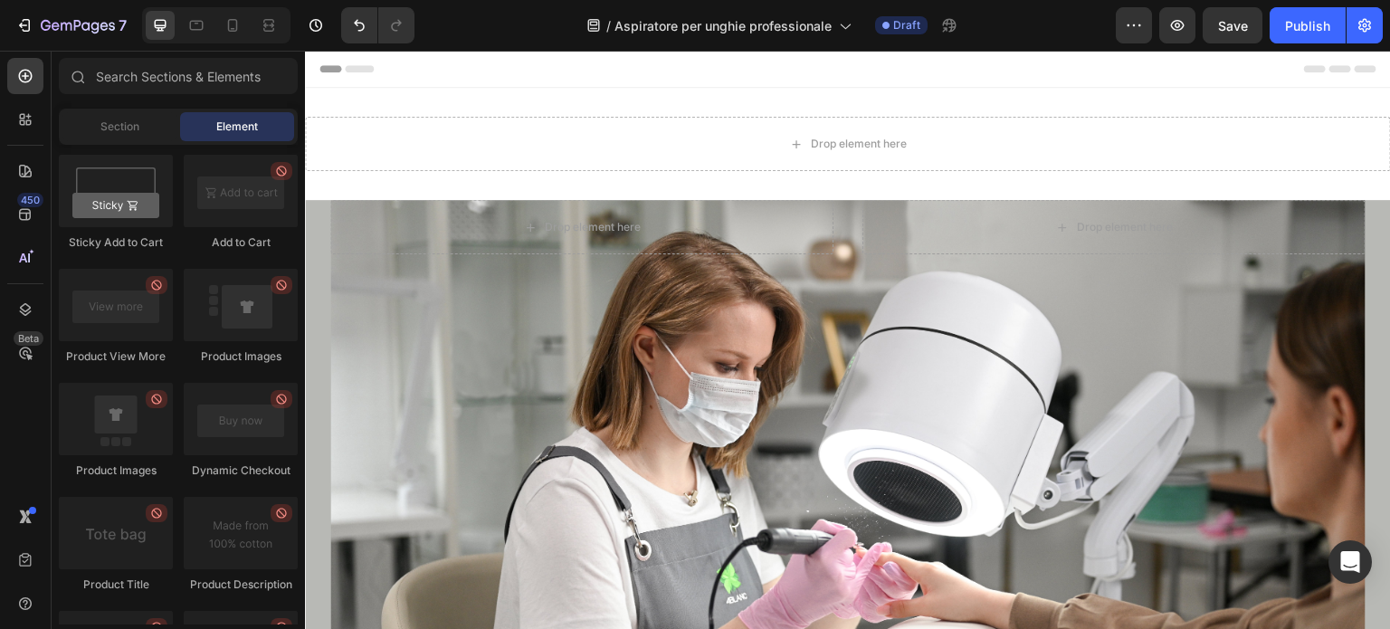
scroll to position [2501, 0]
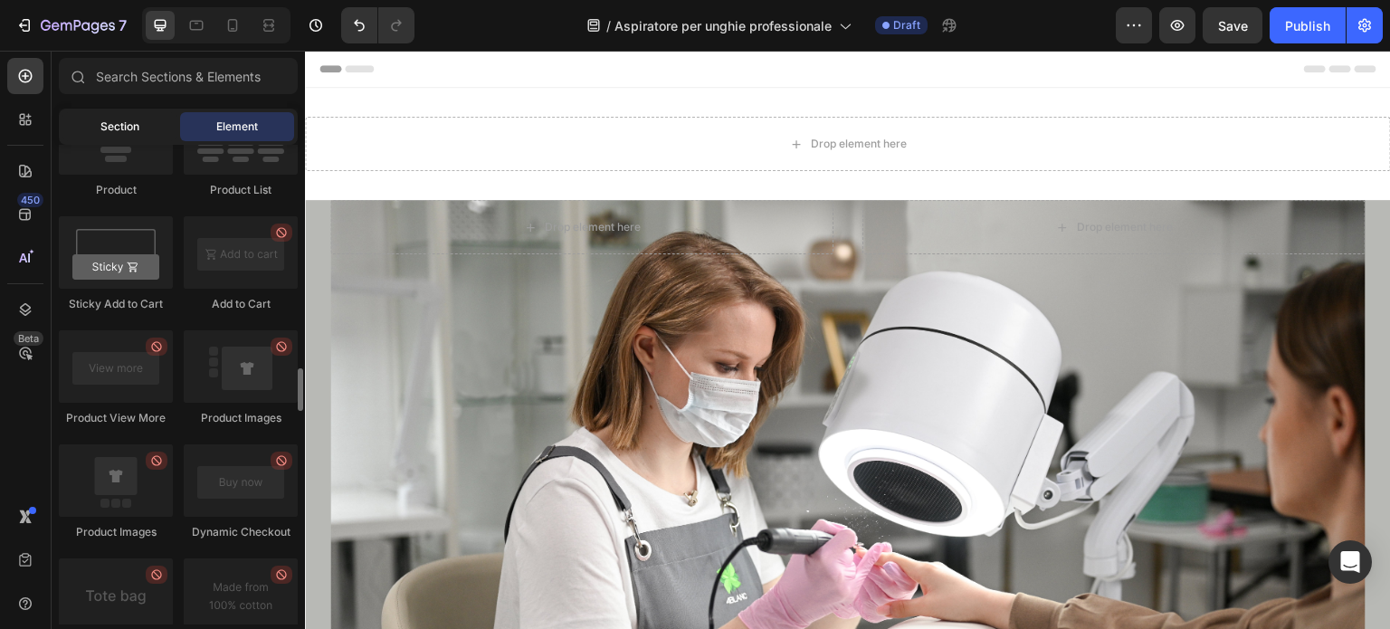
click at [142, 124] on div "Section" at bounding box center [119, 126] width 114 height 29
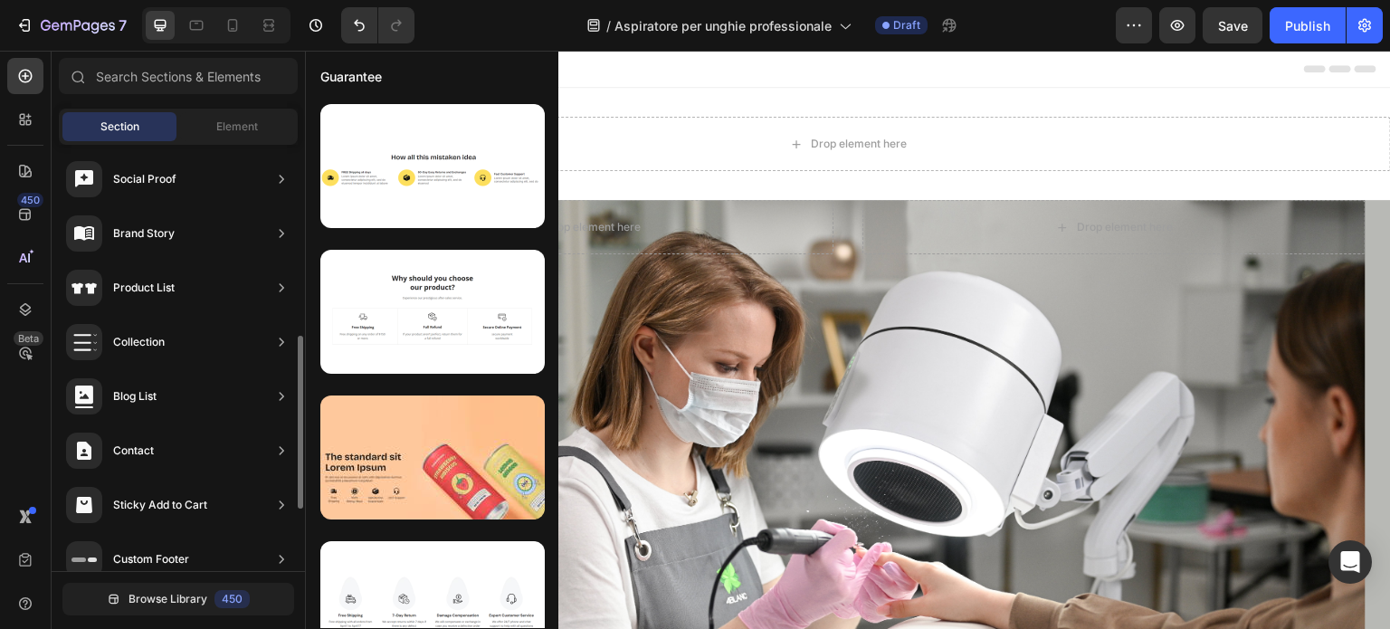
scroll to position [623, 0]
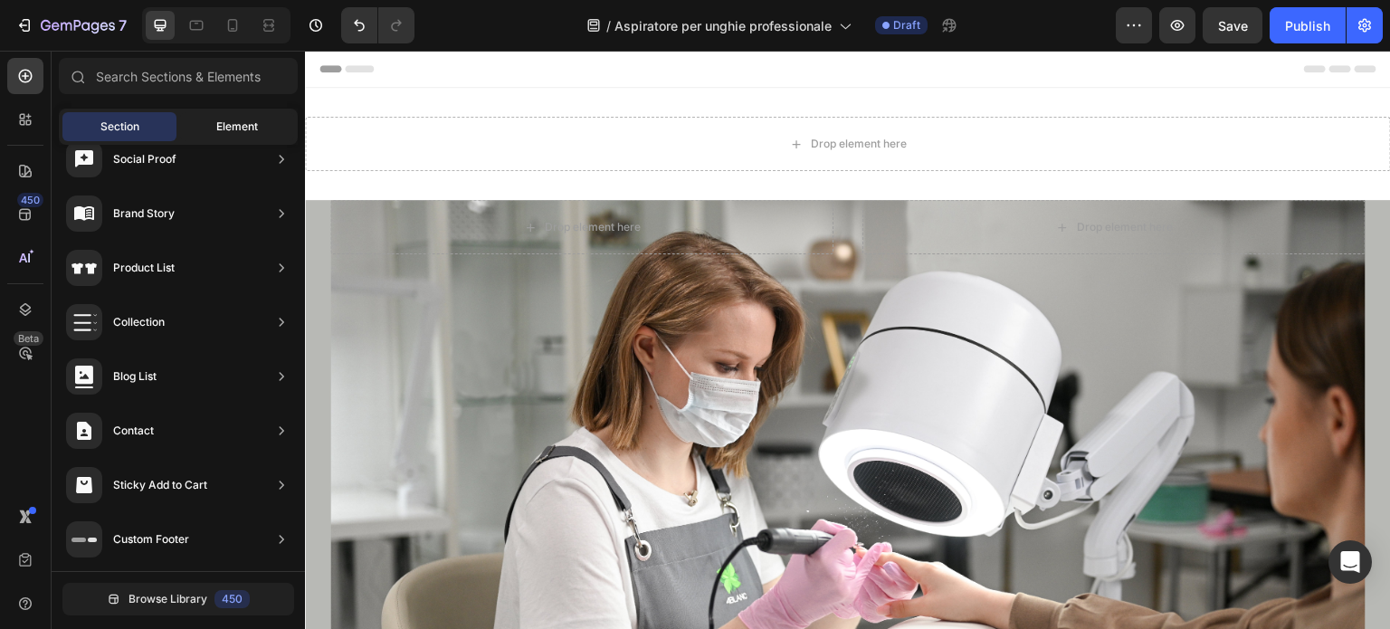
click at [217, 119] on span "Element" at bounding box center [237, 127] width 42 height 16
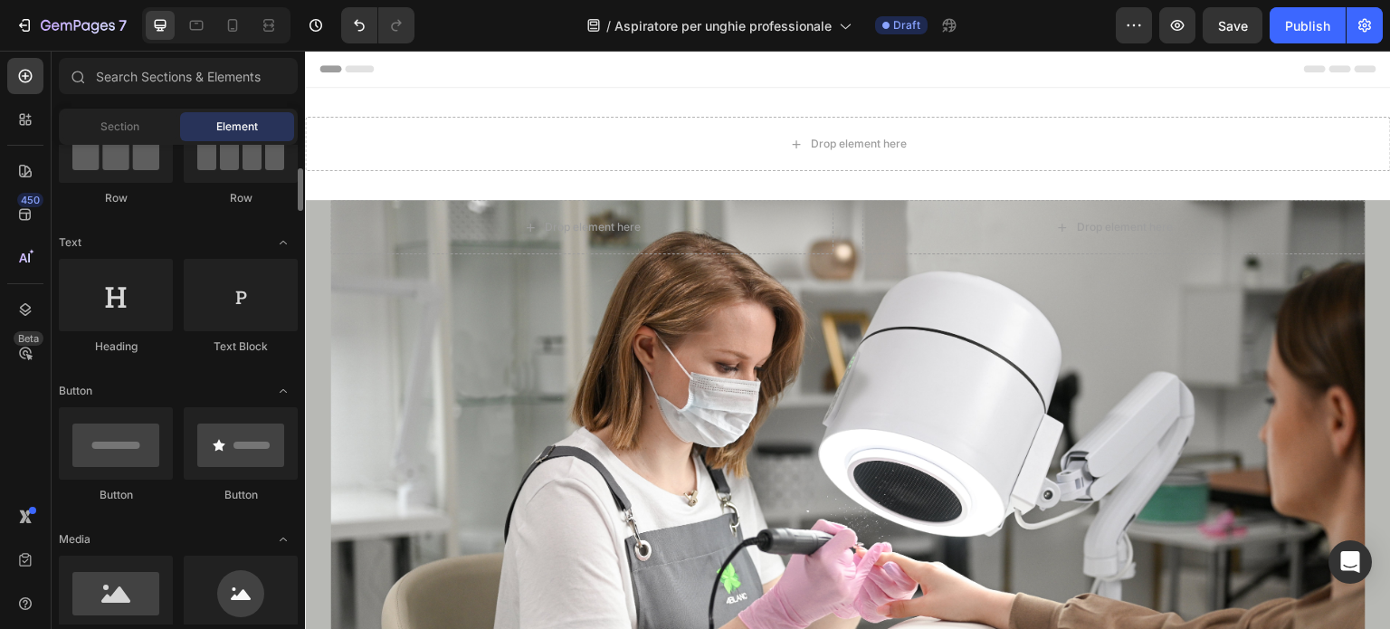
scroll to position [196, 0]
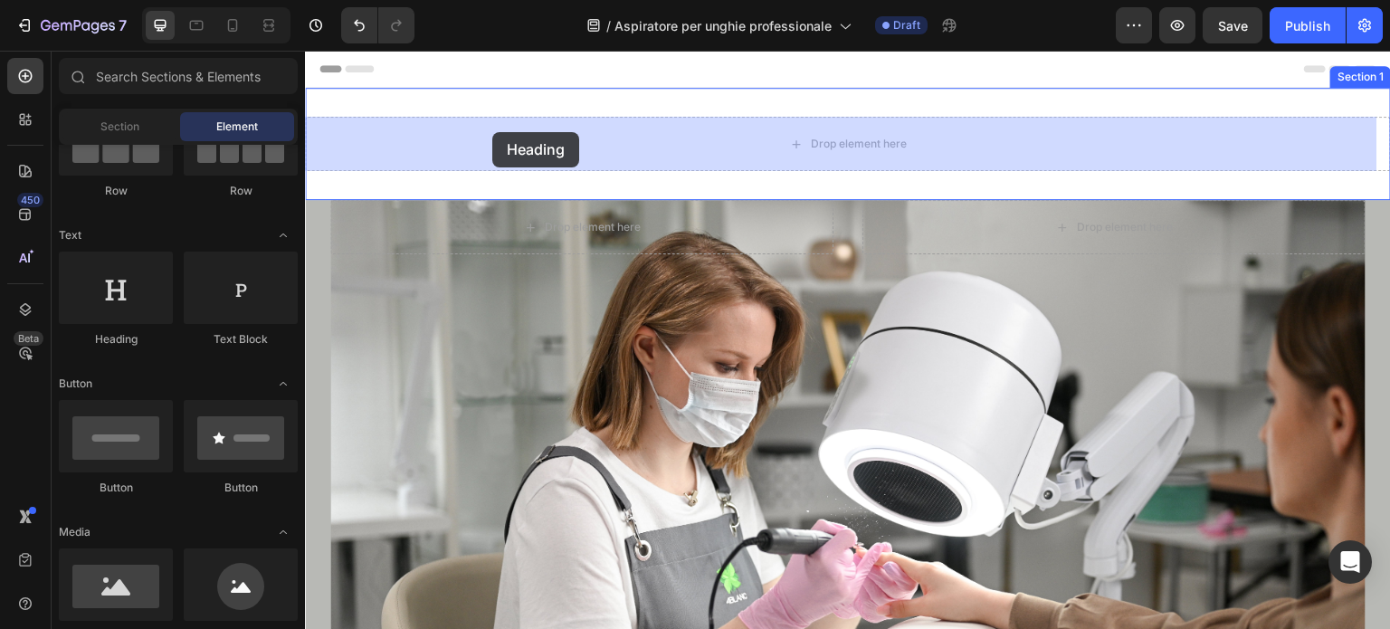
drag, startPoint x: 417, startPoint y: 335, endPoint x: 492, endPoint y: 132, distance: 216.2
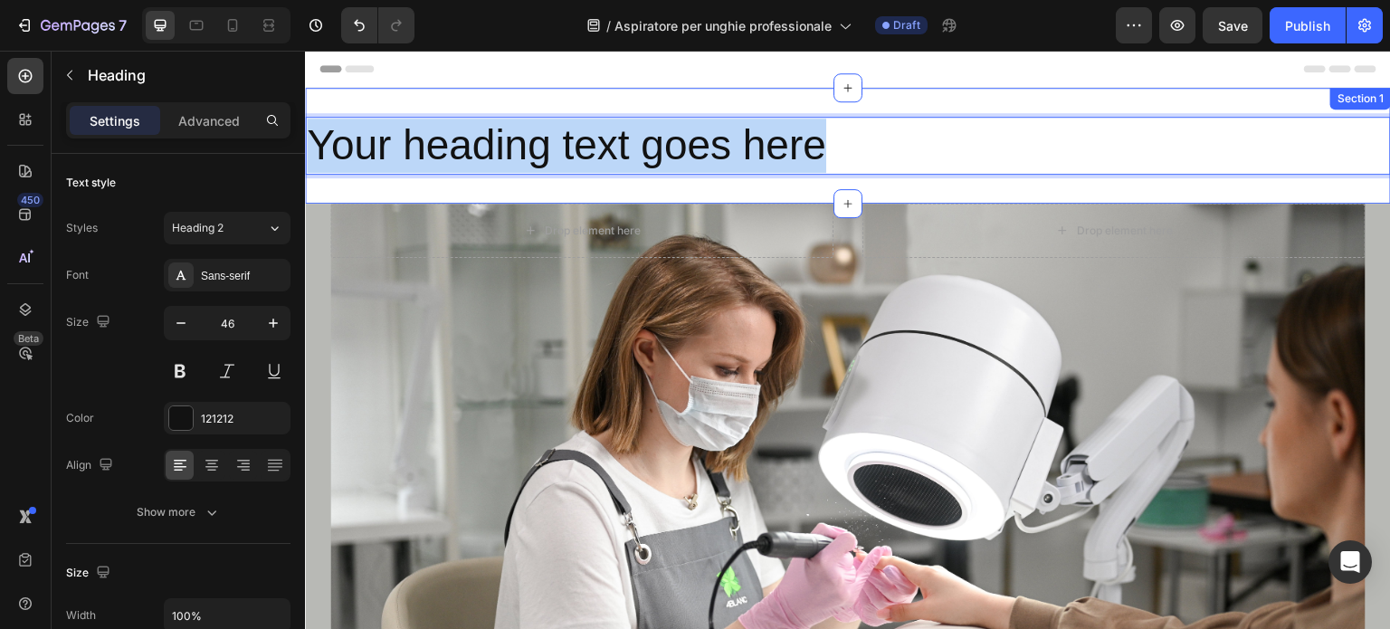
drag, startPoint x: 824, startPoint y: 146, endPoint x: 311, endPoint y: 180, distance: 513.5
click at [311, 180] on div "Your heading text goes here Heading 0 Section 1" at bounding box center [848, 146] width 1086 height 116
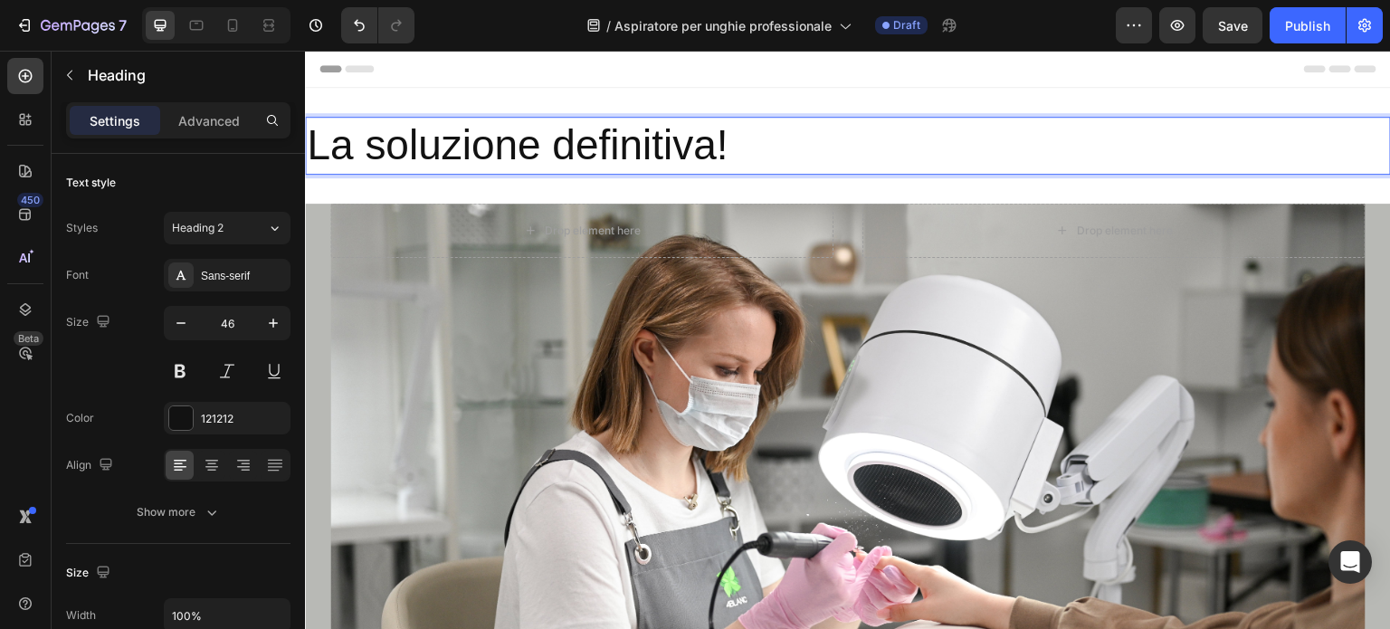
click at [744, 138] on p "La soluzione definitiva!" at bounding box center [848, 146] width 1083 height 54
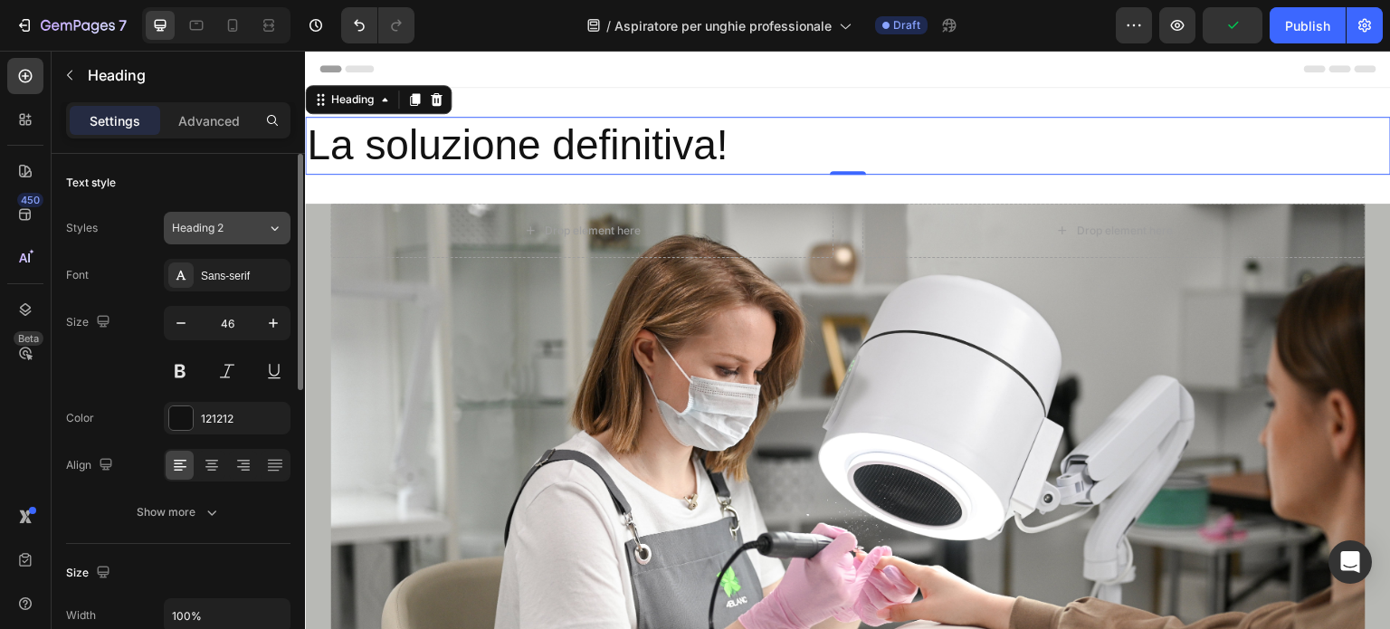
click at [261, 236] on button "Heading 2" at bounding box center [227, 228] width 127 height 33
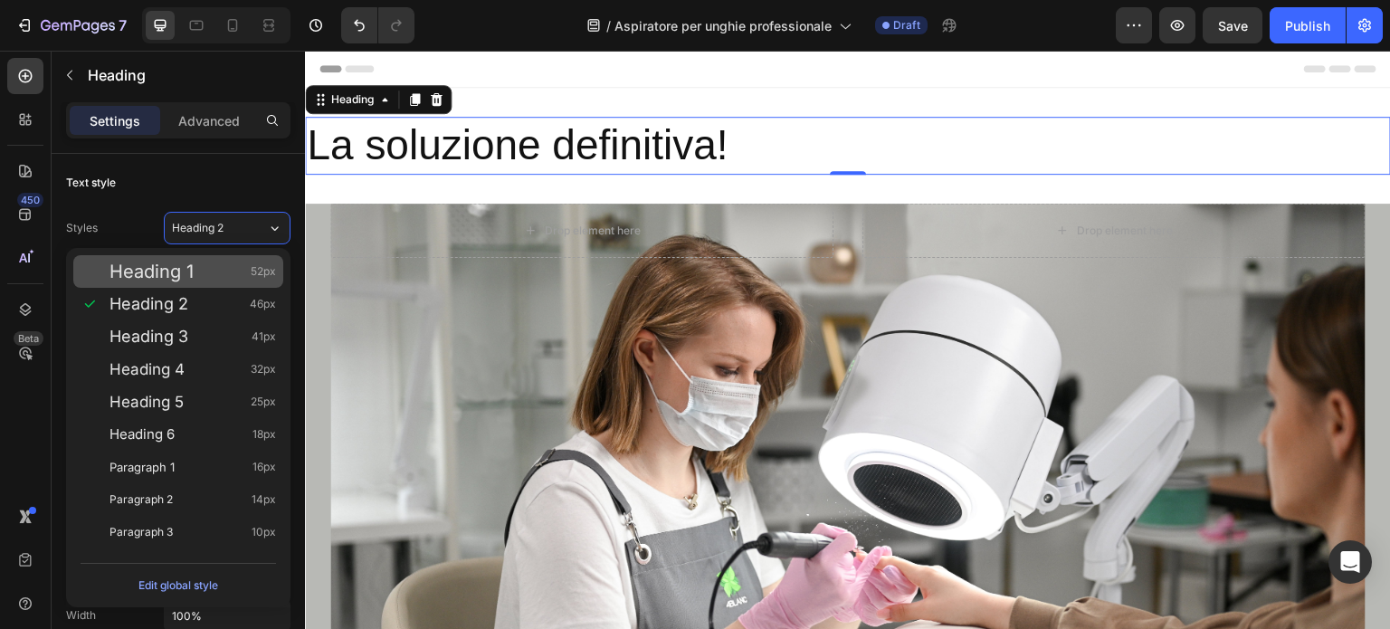
click at [236, 262] on div "Heading 1 52px" at bounding box center [193, 271] width 167 height 18
type input "52"
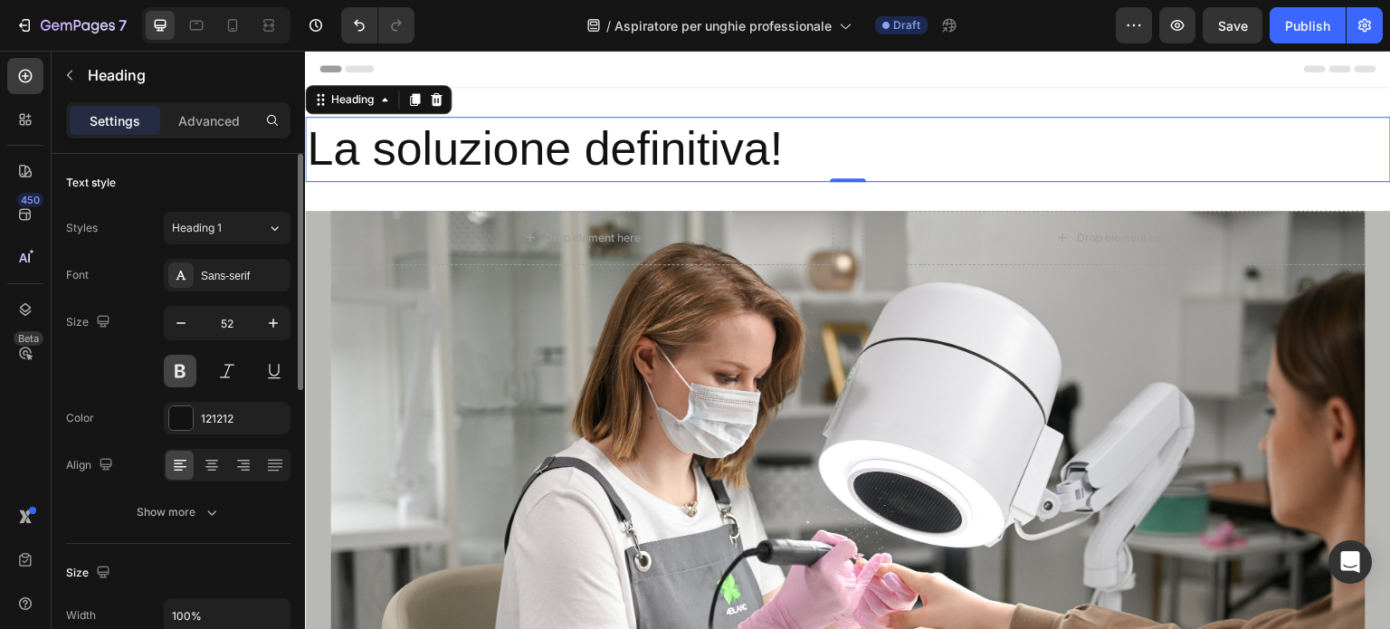
click at [176, 367] on button at bounding box center [180, 371] width 33 height 33
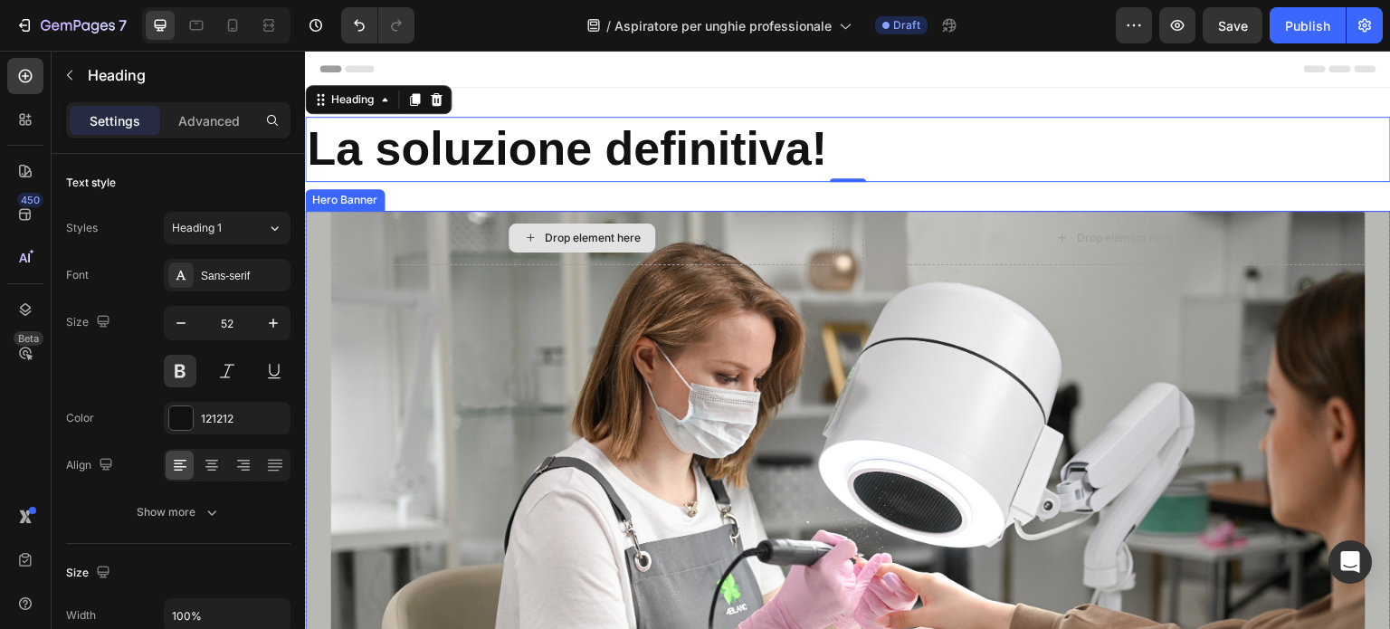
click at [624, 233] on div "Drop element here" at bounding box center [593, 238] width 96 height 14
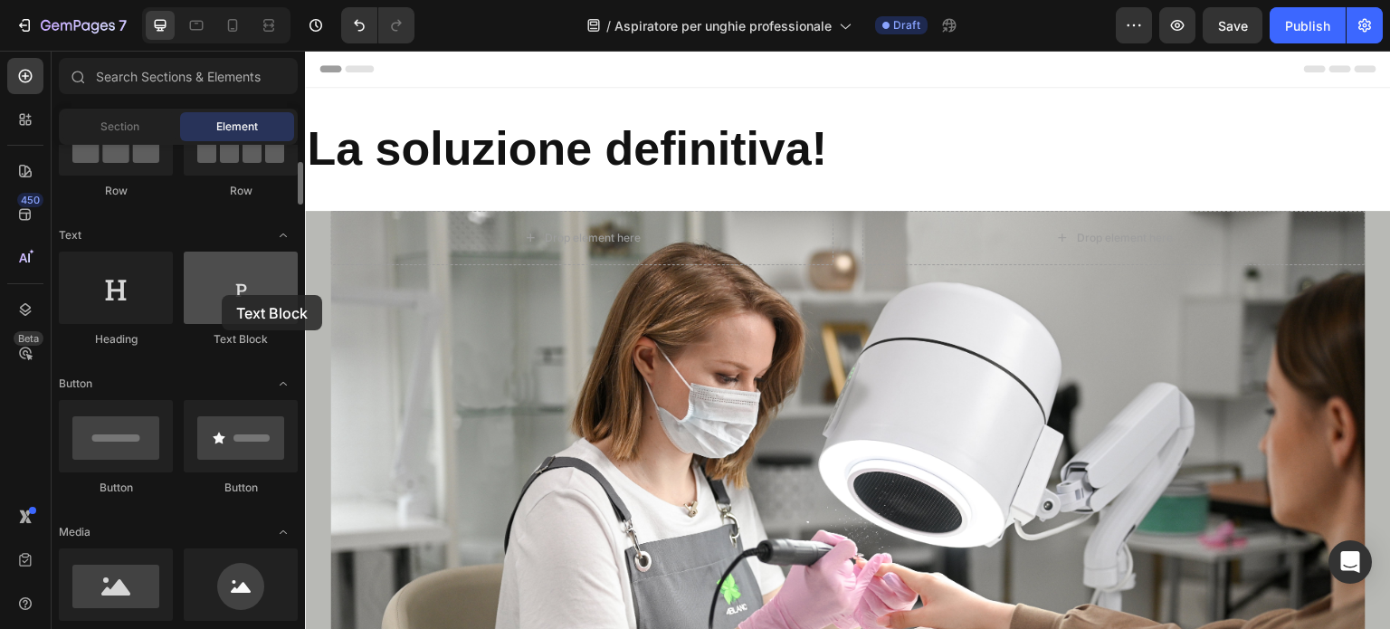
click at [222, 295] on div at bounding box center [241, 288] width 114 height 72
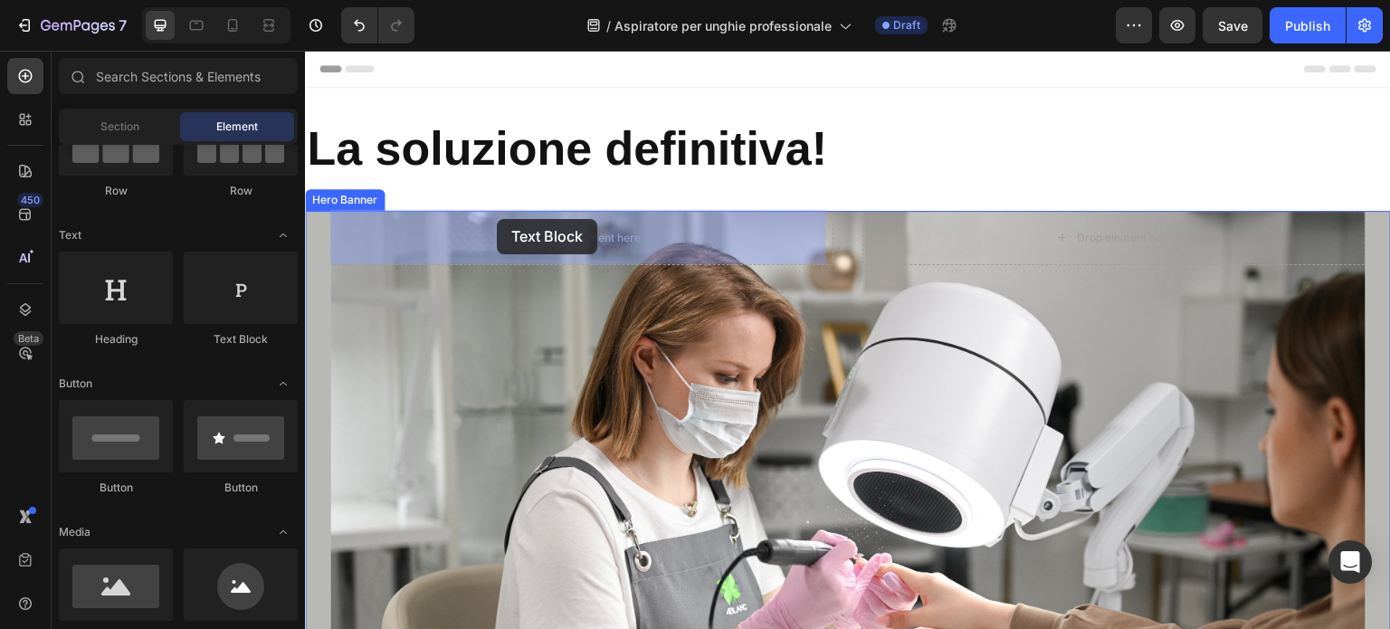
drag, startPoint x: 527, startPoint y: 346, endPoint x: 497, endPoint y: 219, distance: 130.2
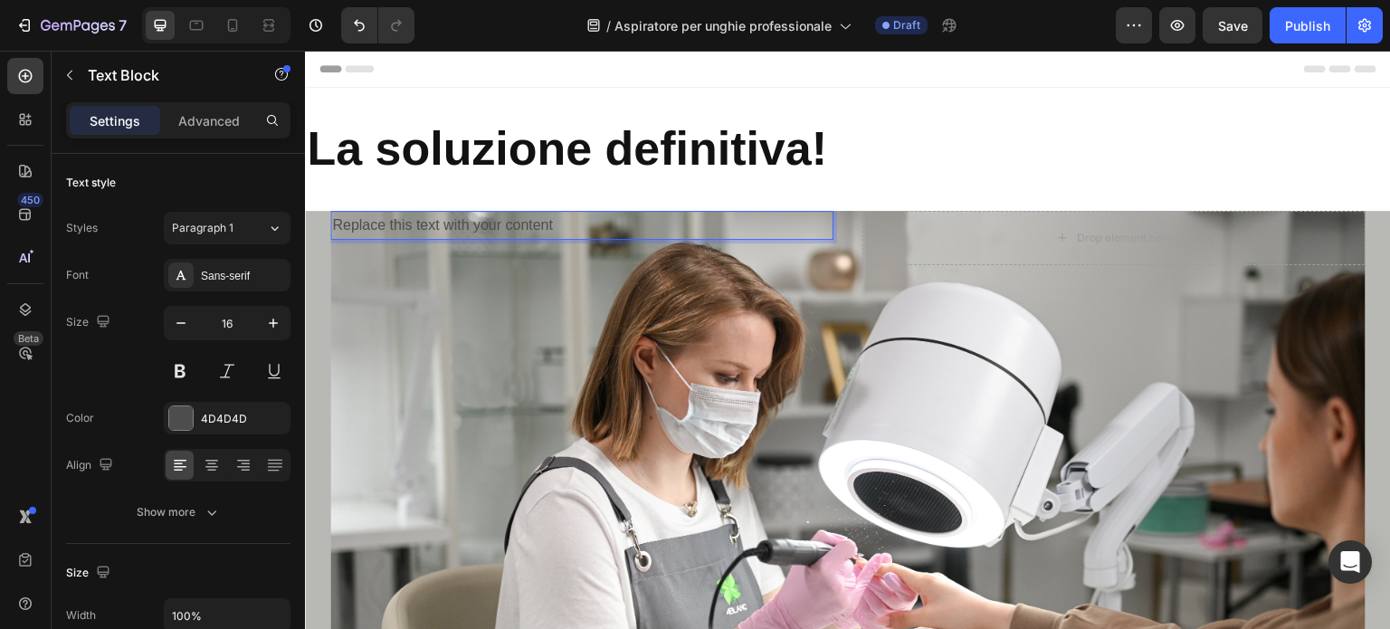
click at [559, 220] on div "Replace this text with your content" at bounding box center [581, 226] width 503 height 30
click at [275, 230] on icon at bounding box center [274, 228] width 15 height 18
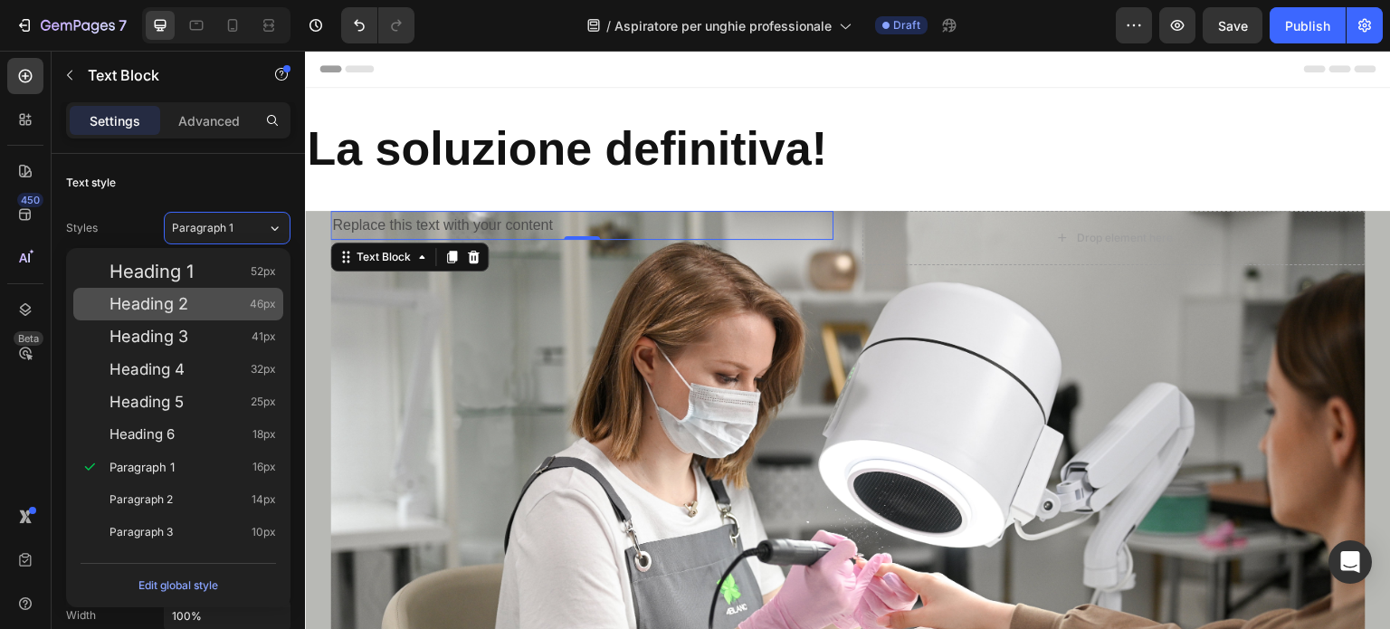
click at [199, 301] on div "Heading 2 46px" at bounding box center [193, 304] width 167 height 18
type input "46"
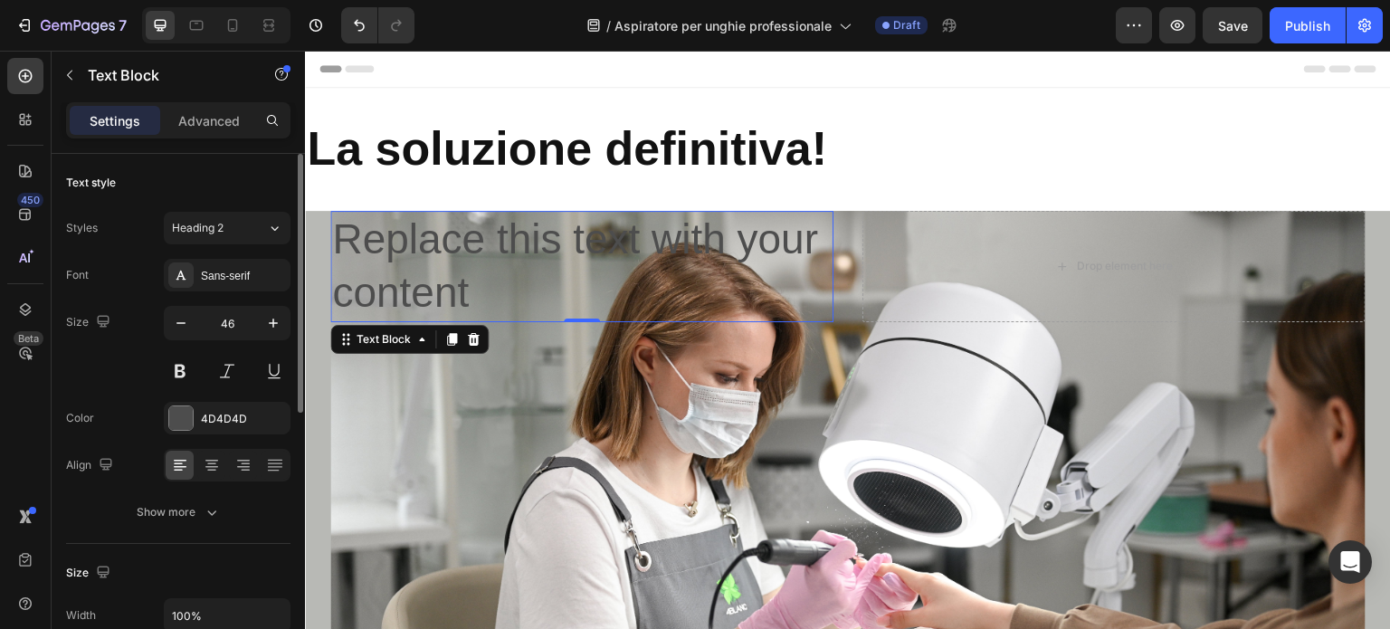
click at [98, 337] on div "Size 46" at bounding box center [178, 346] width 224 height 81
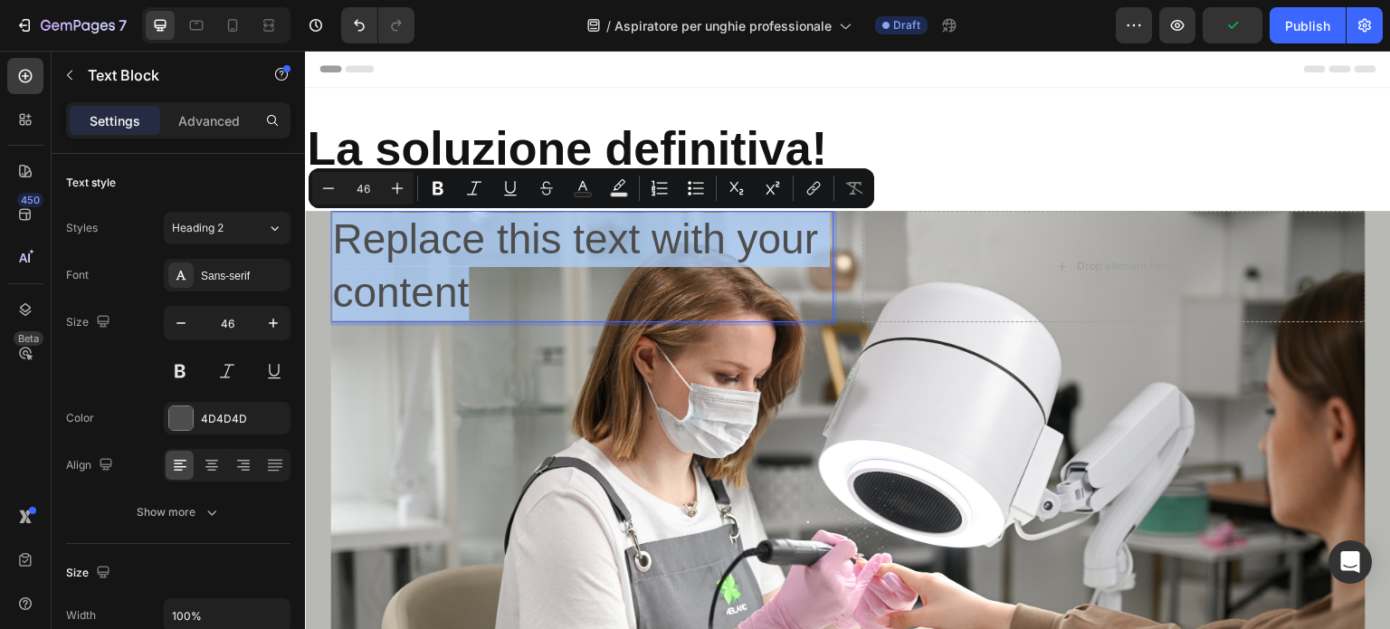
drag, startPoint x: 472, startPoint y: 293, endPoint x: 342, endPoint y: 226, distance: 145.7
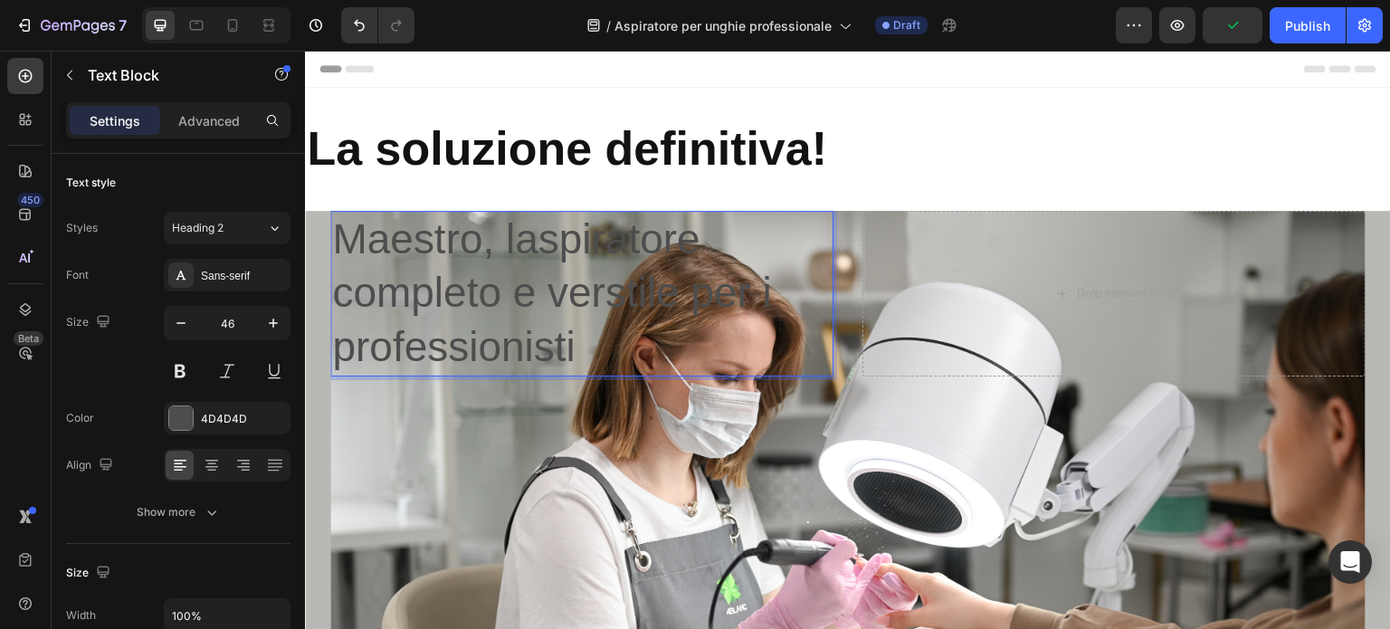
click at [618, 295] on p "Maestro, laspiratore completo e verstile per i professionisti" at bounding box center [582, 294] width 500 height 162
click at [519, 232] on p "Maestro, laspiratore completo e versatile per i professionisti" at bounding box center [582, 294] width 500 height 162
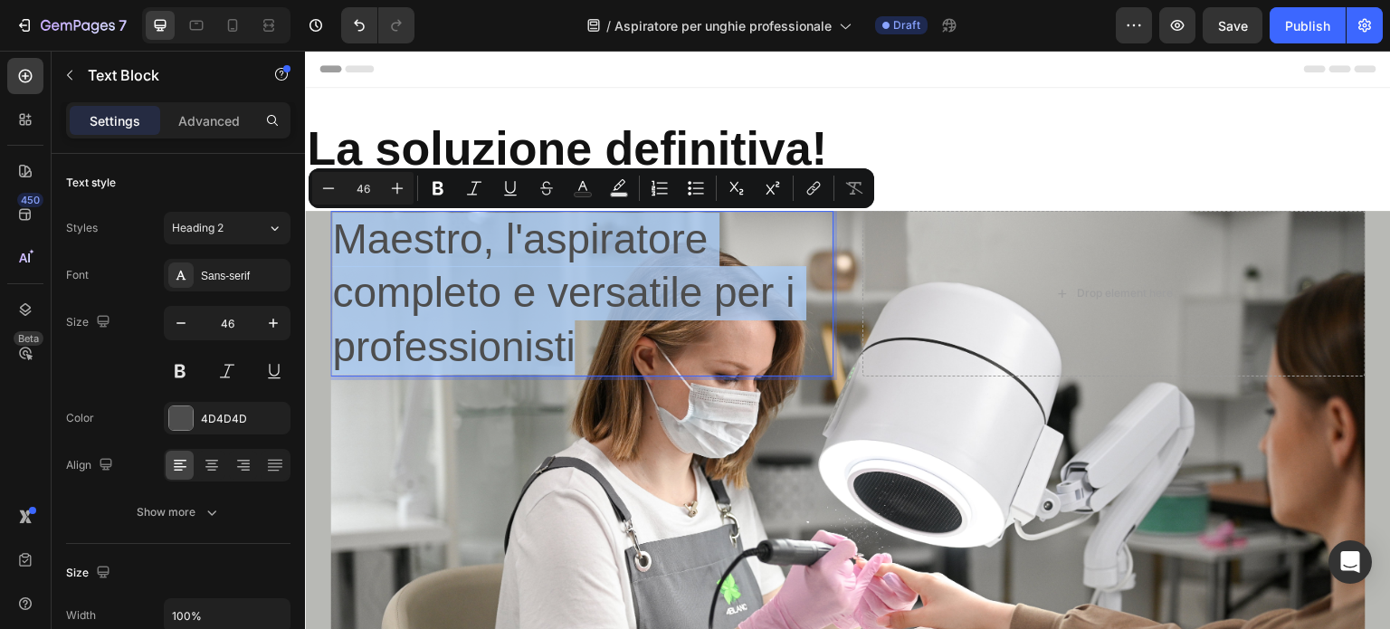
drag, startPoint x: 589, startPoint y: 346, endPoint x: 337, endPoint y: 232, distance: 277.1
click at [337, 232] on p "Maestro, l'aspiratore completo e versatile per i professionisti" at bounding box center [582, 294] width 500 height 162
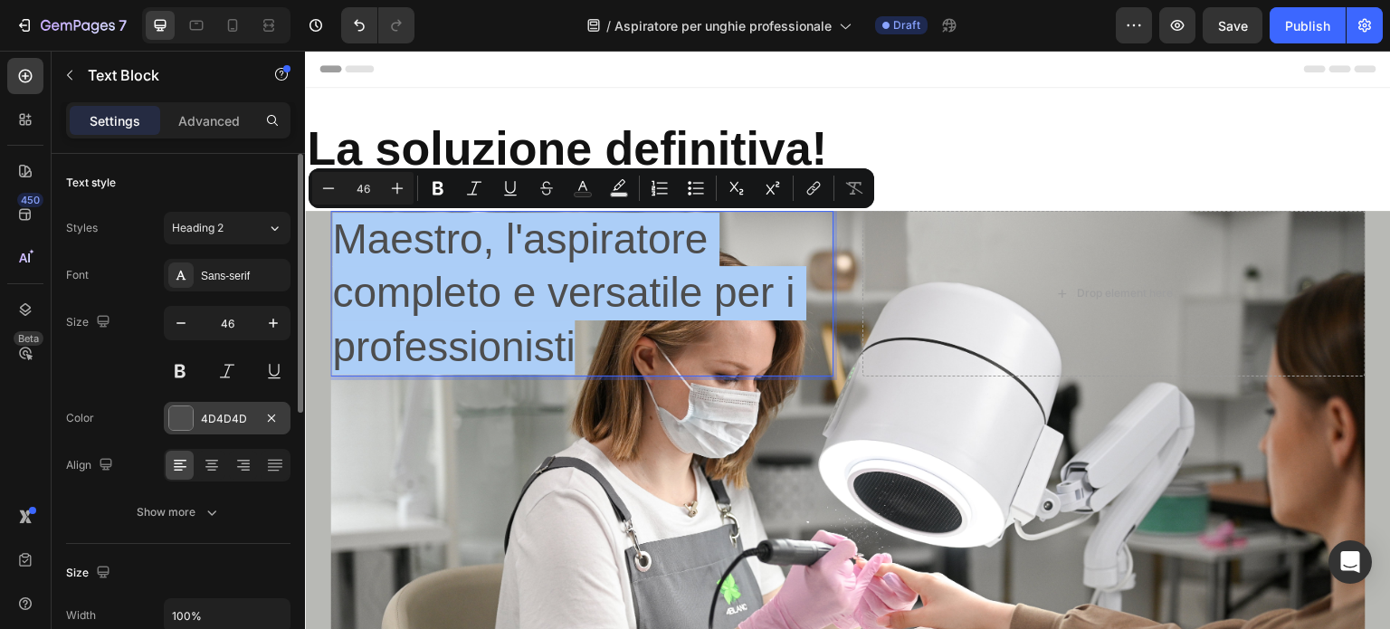
click at [218, 406] on div "4D4D4D" at bounding box center [227, 418] width 127 height 33
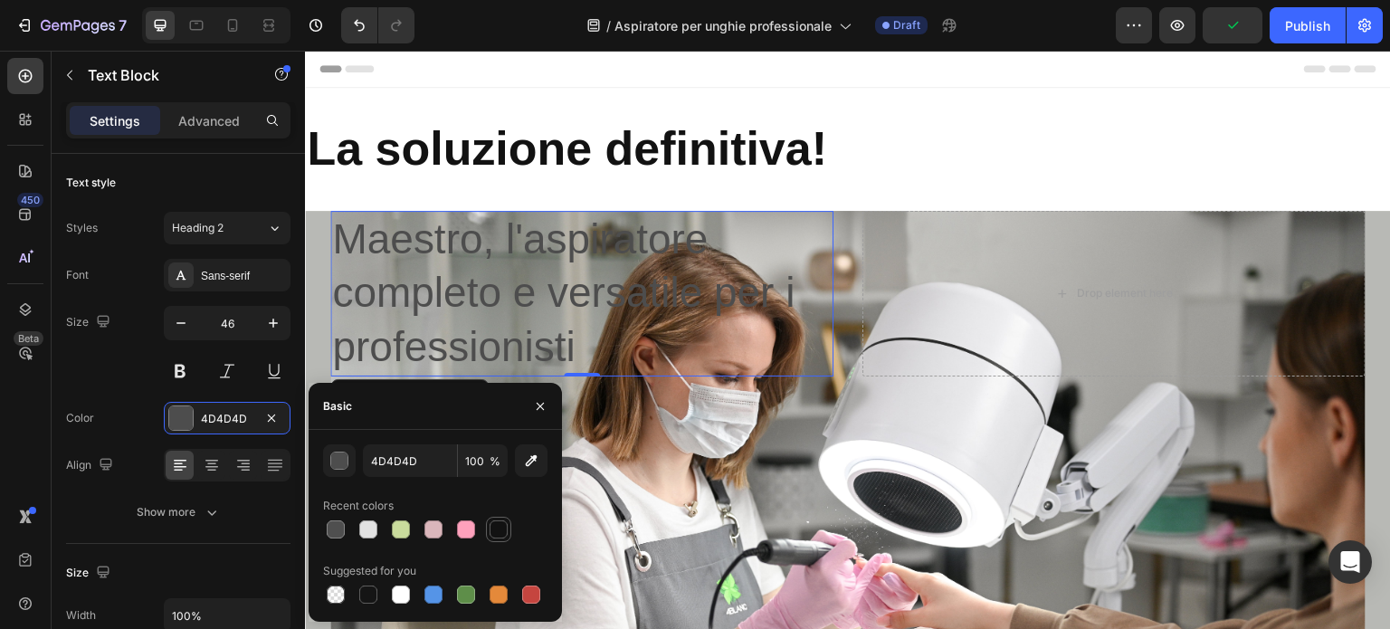
click at [498, 534] on div at bounding box center [499, 529] width 18 height 18
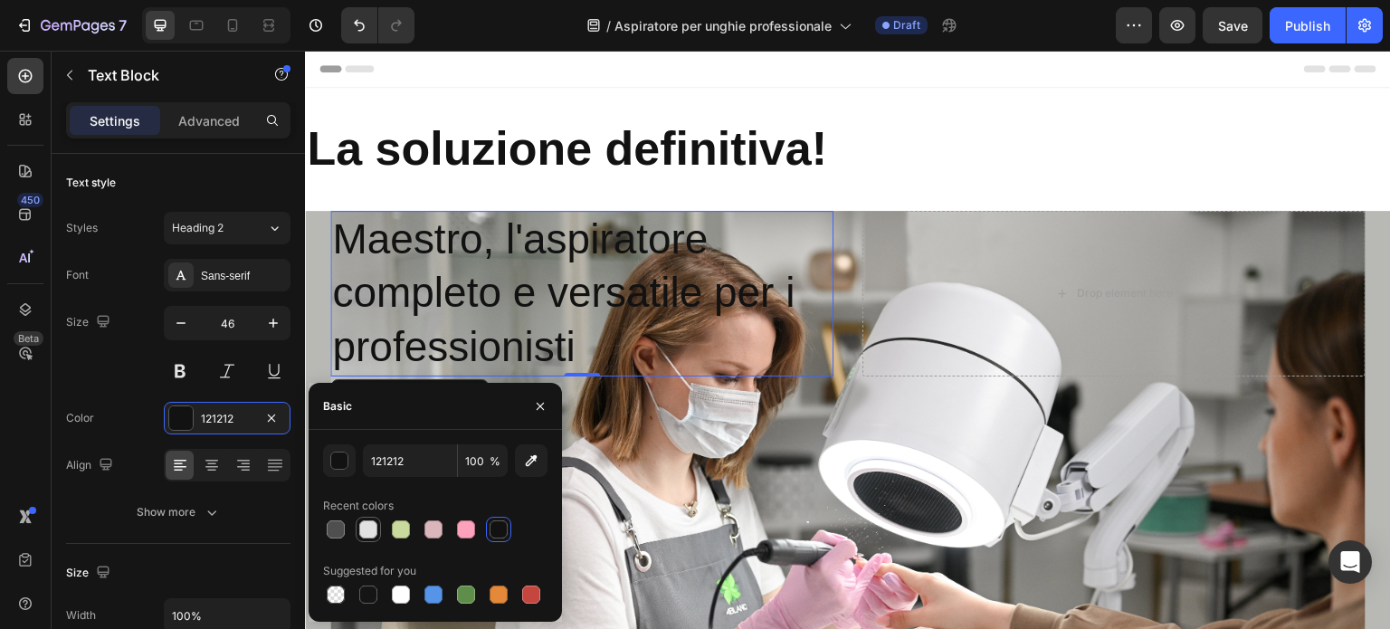
click at [376, 530] on div at bounding box center [368, 529] width 18 height 18
type input "E2E2E2"
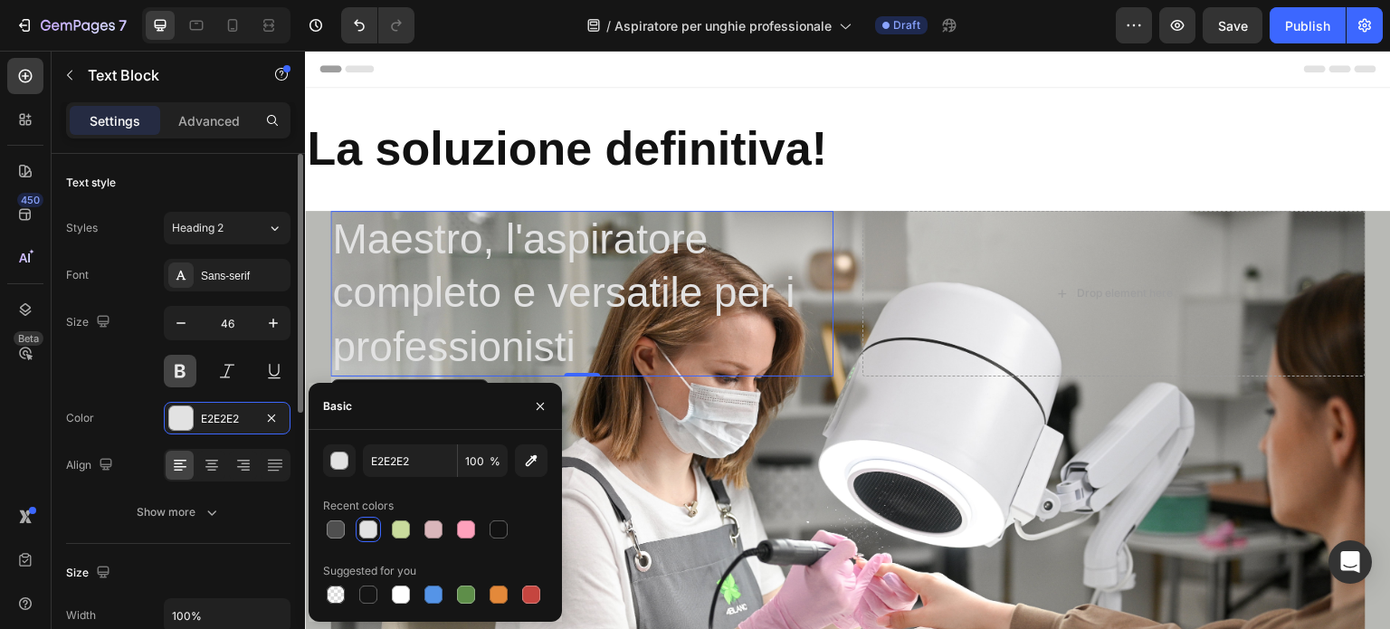
click at [181, 360] on button at bounding box center [180, 371] width 33 height 33
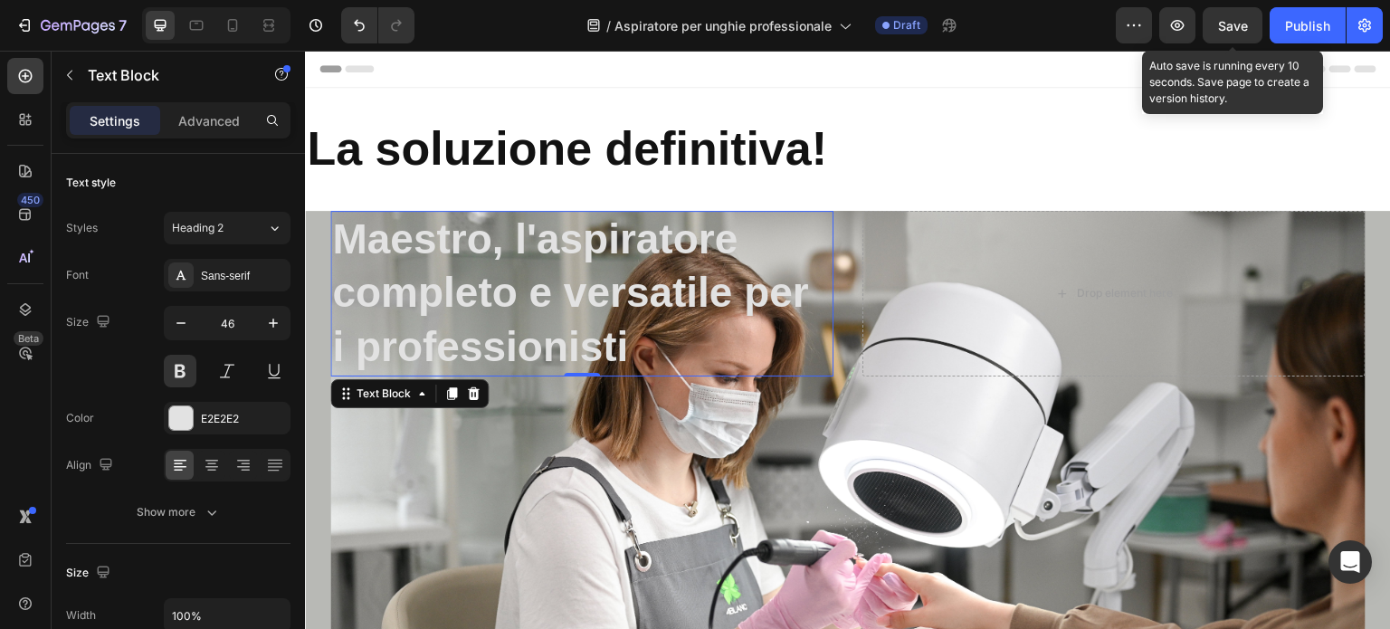
click at [1228, 34] on div "Save" at bounding box center [1233, 25] width 30 height 19
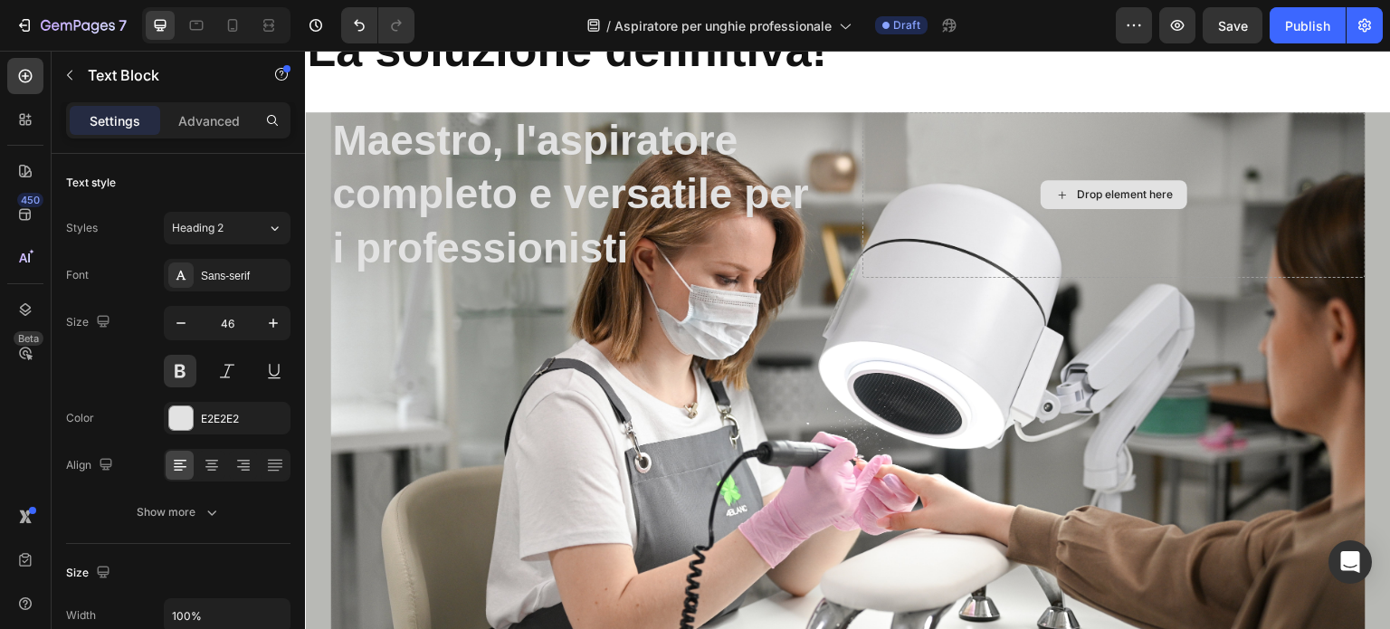
scroll to position [98, 0]
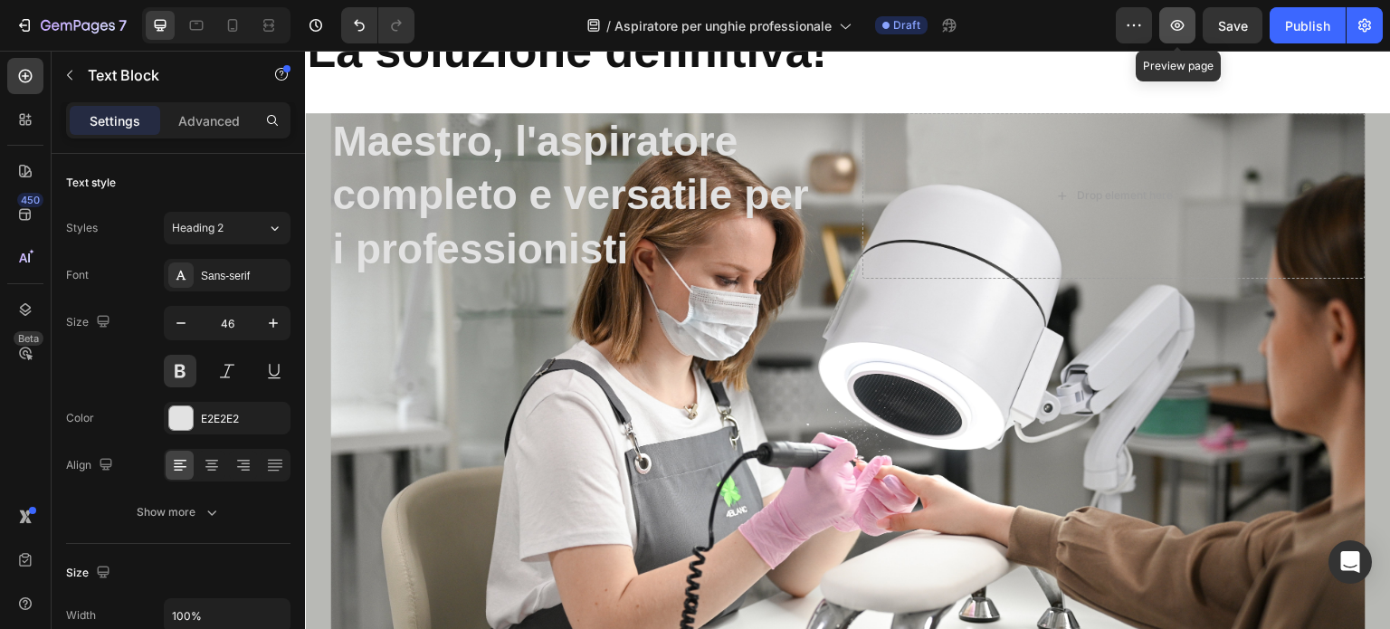
click at [1177, 22] on icon "button" at bounding box center [1178, 25] width 18 height 18
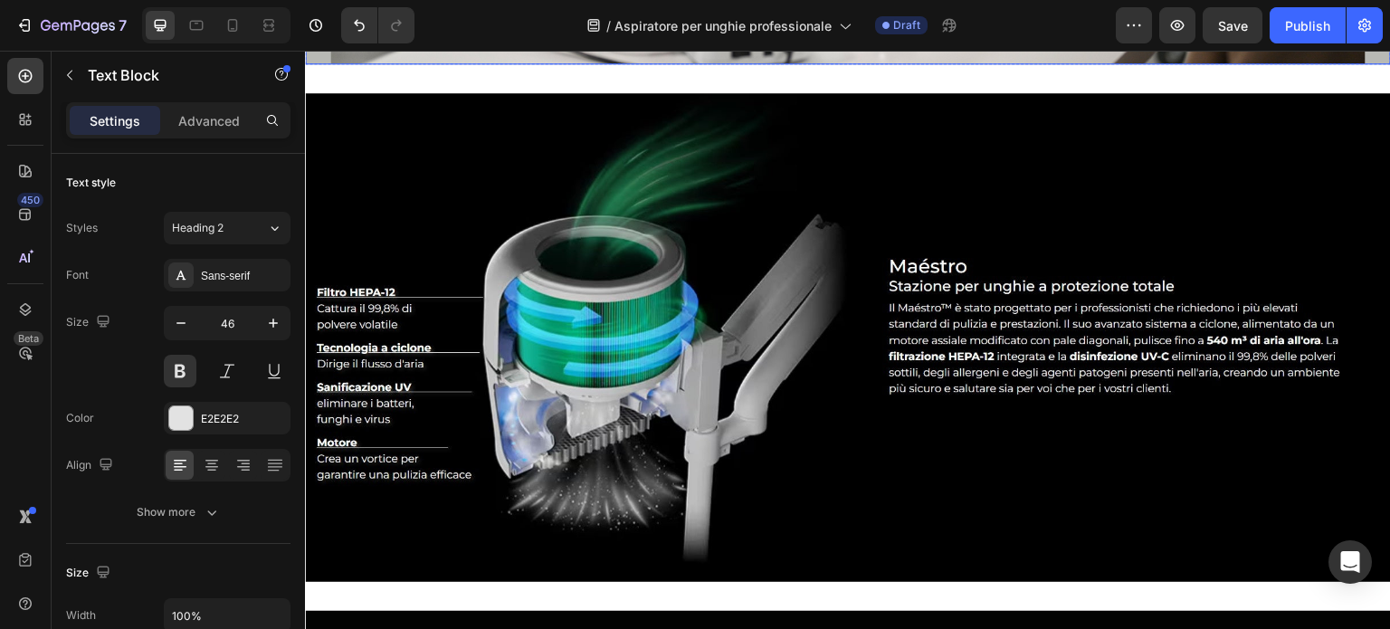
scroll to position [912, 0]
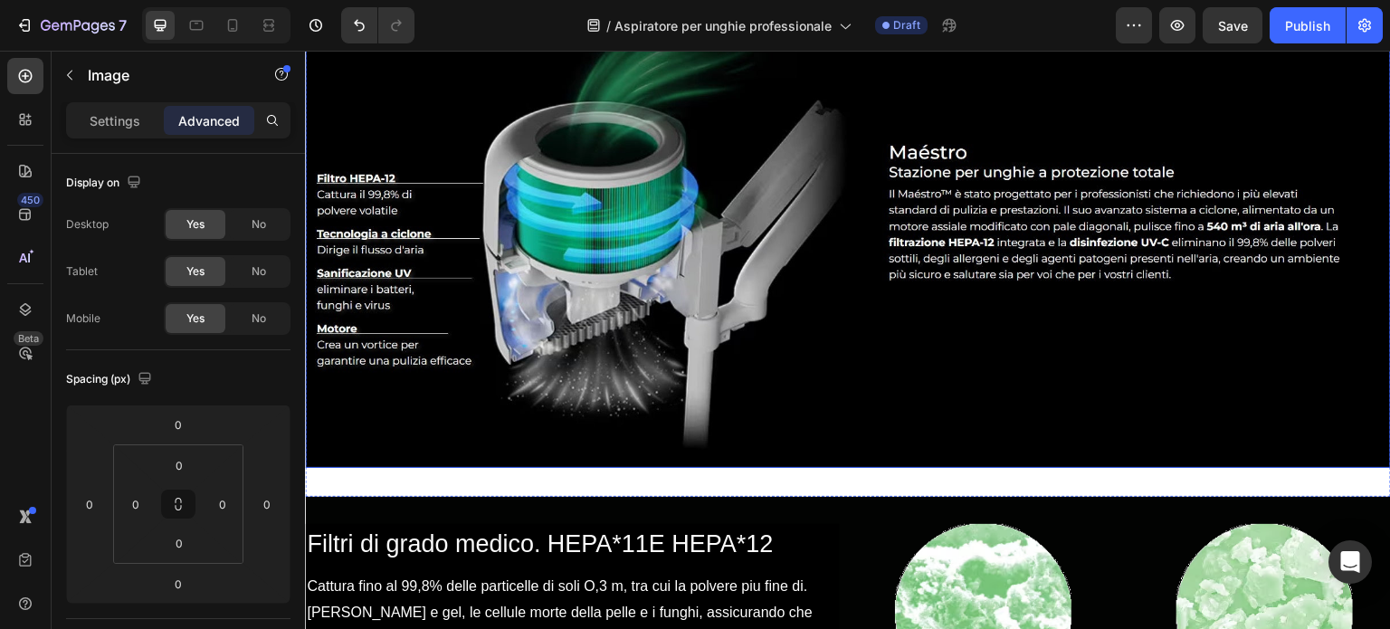
click at [762, 319] on img at bounding box center [848, 224] width 1086 height 490
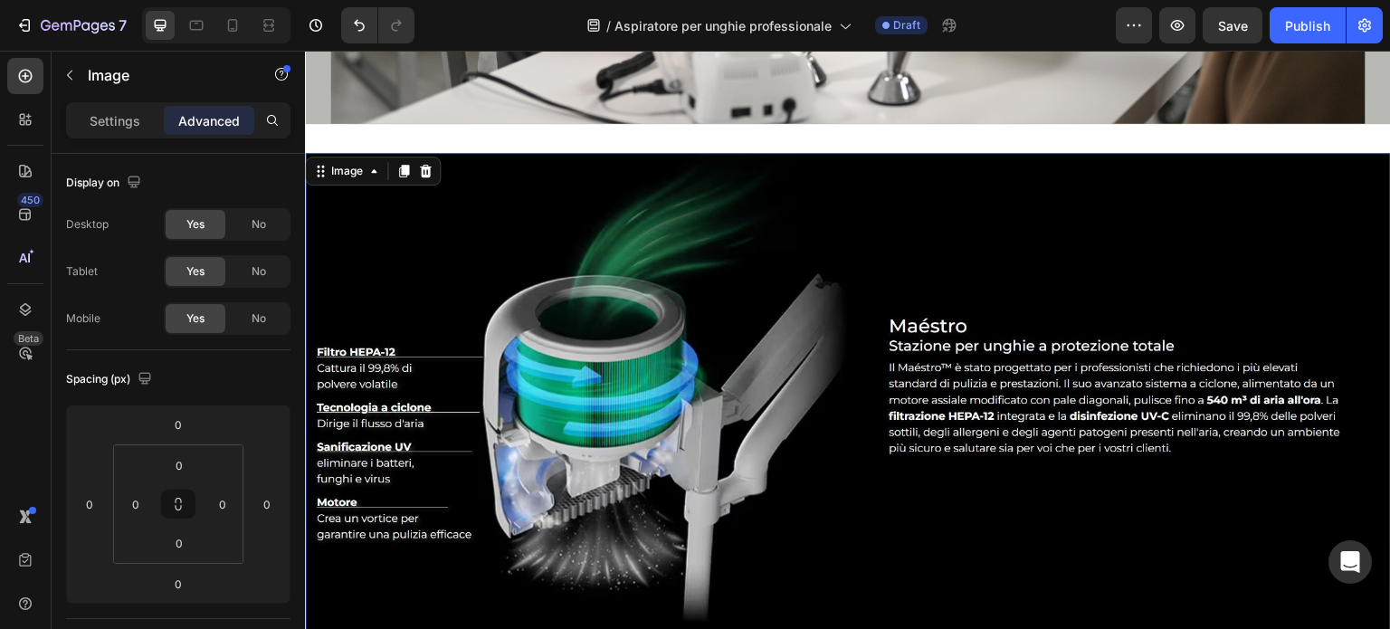
scroll to position [731, 0]
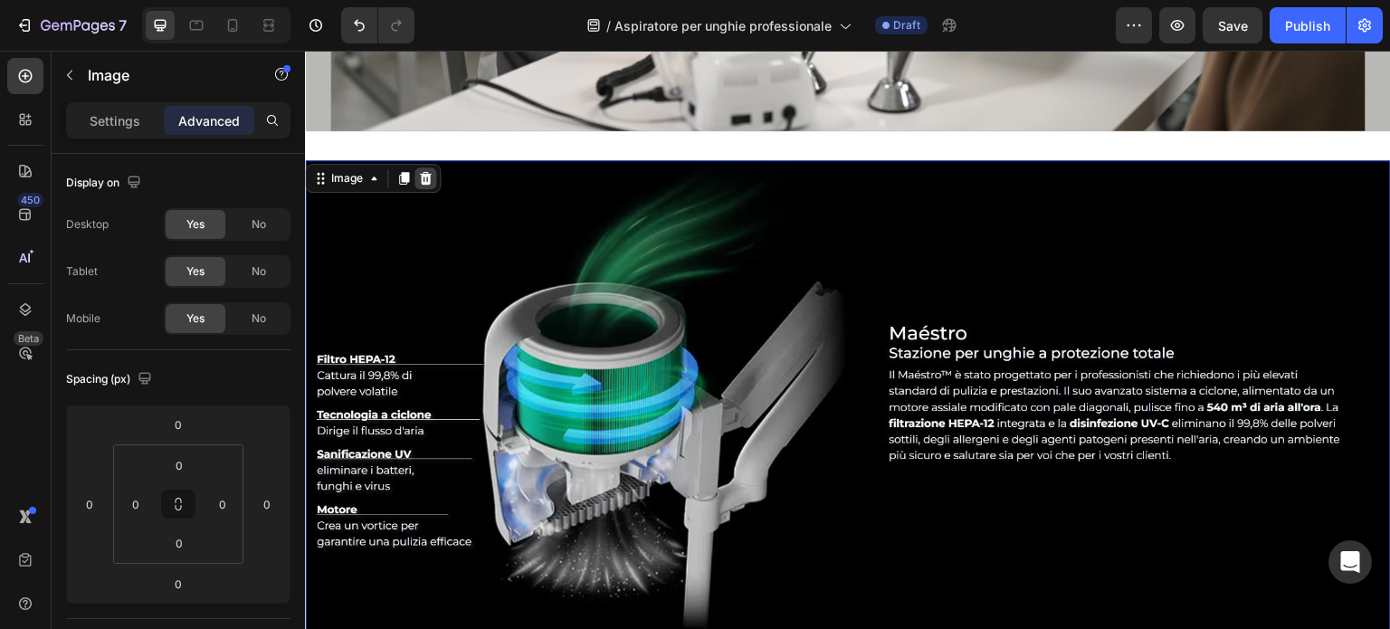
click at [429, 177] on icon at bounding box center [426, 177] width 12 height 13
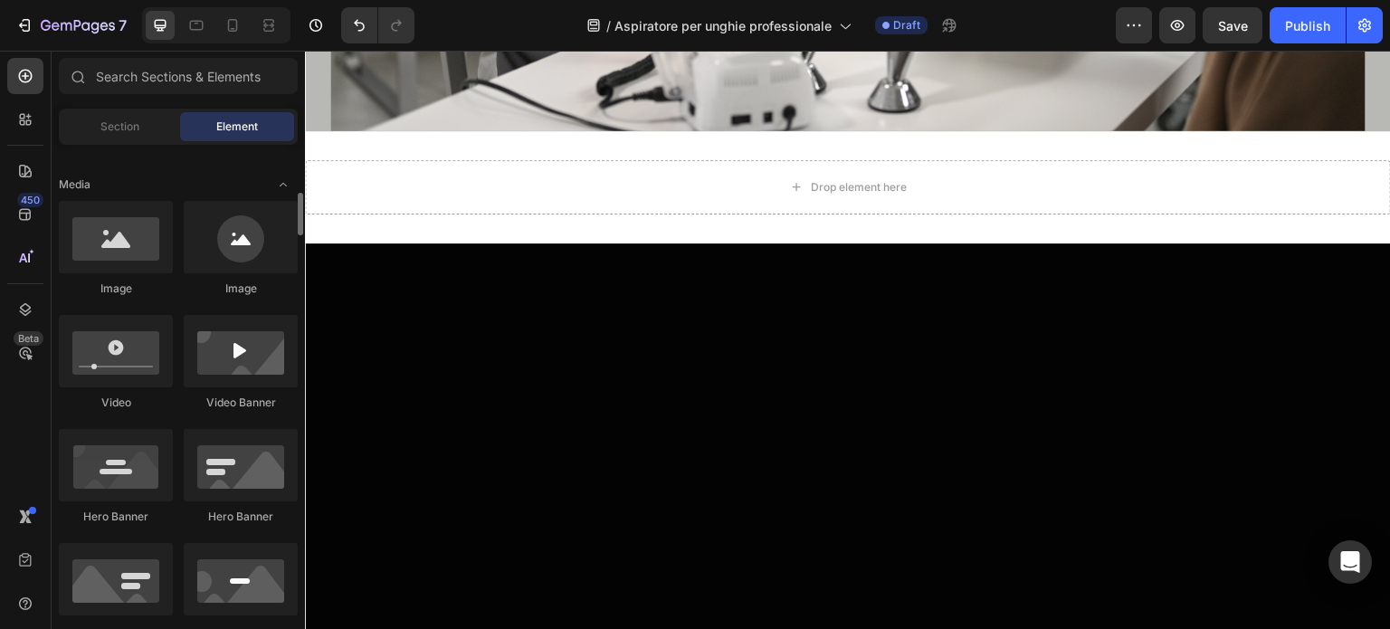
scroll to position [634, 0]
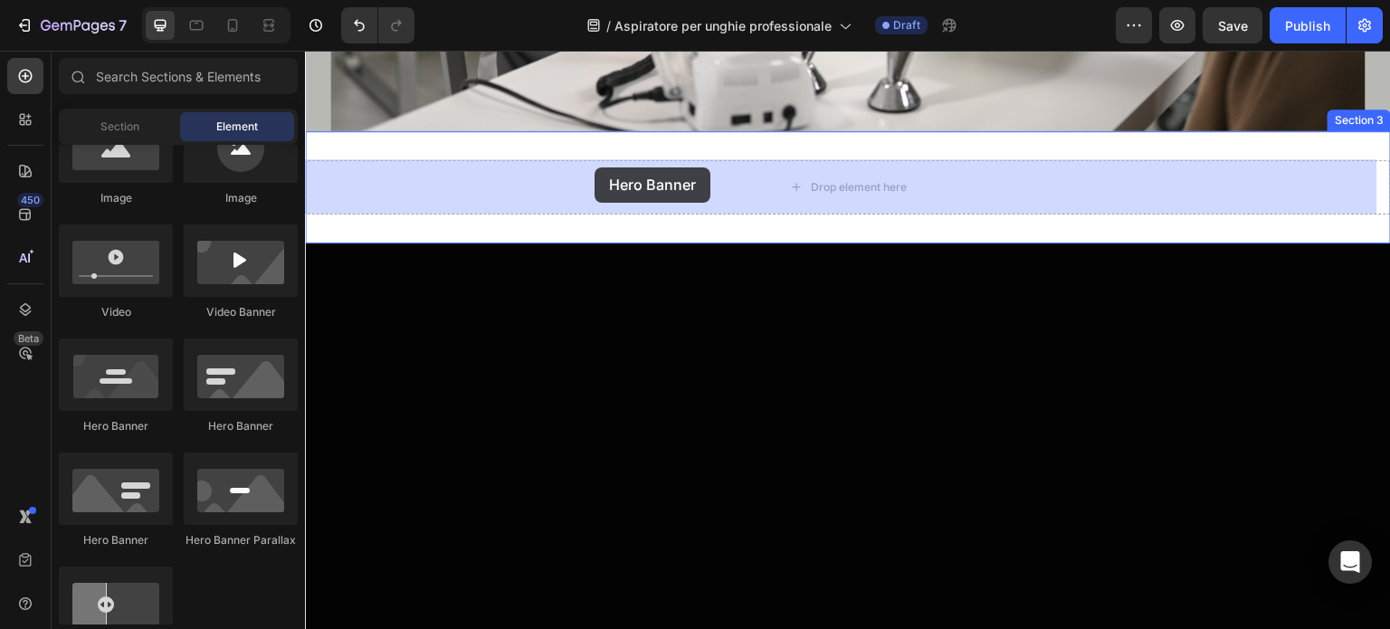
drag, startPoint x: 439, startPoint y: 540, endPoint x: 595, endPoint y: 167, distance: 404.1
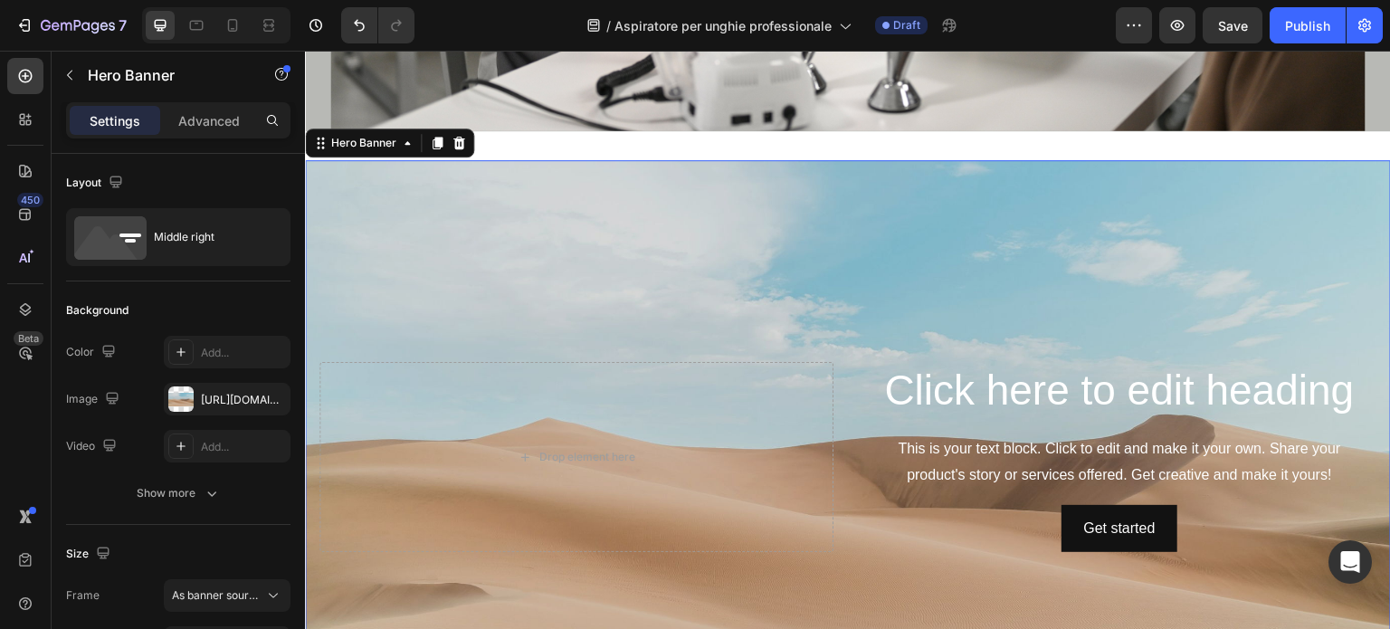
click at [615, 256] on div "Background Image" at bounding box center [848, 457] width 1086 height 595
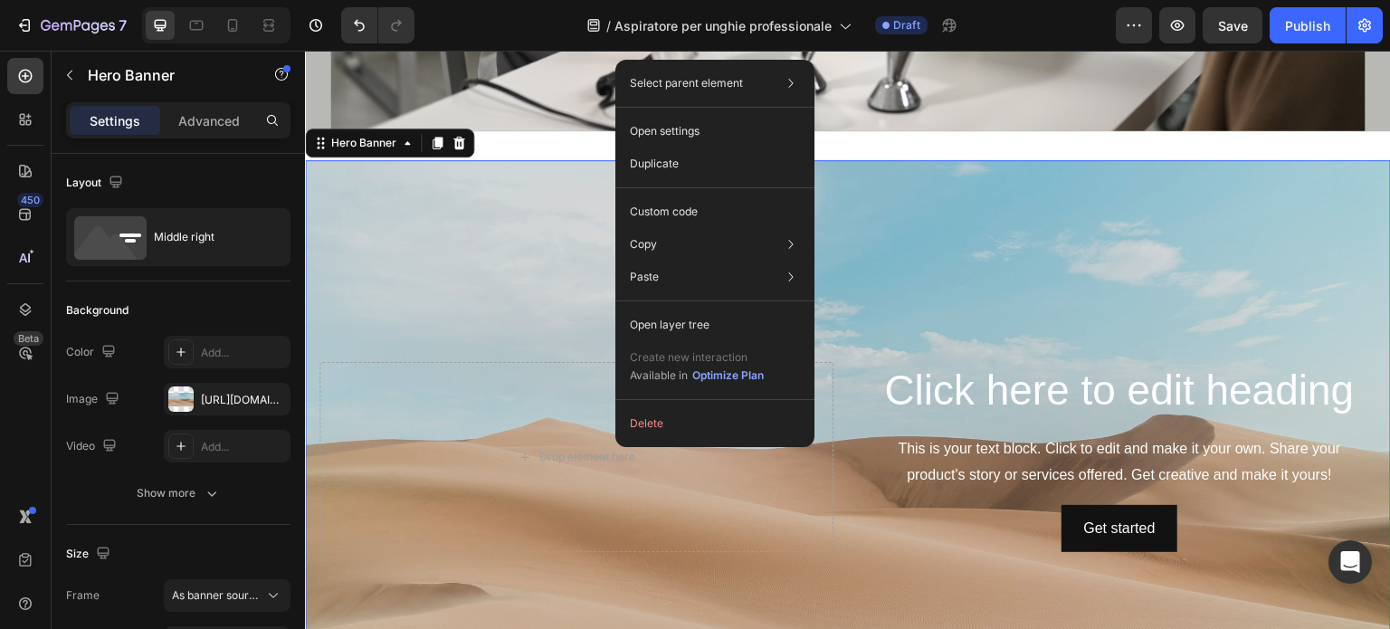
click at [566, 281] on div "Background Image" at bounding box center [848, 457] width 1086 height 595
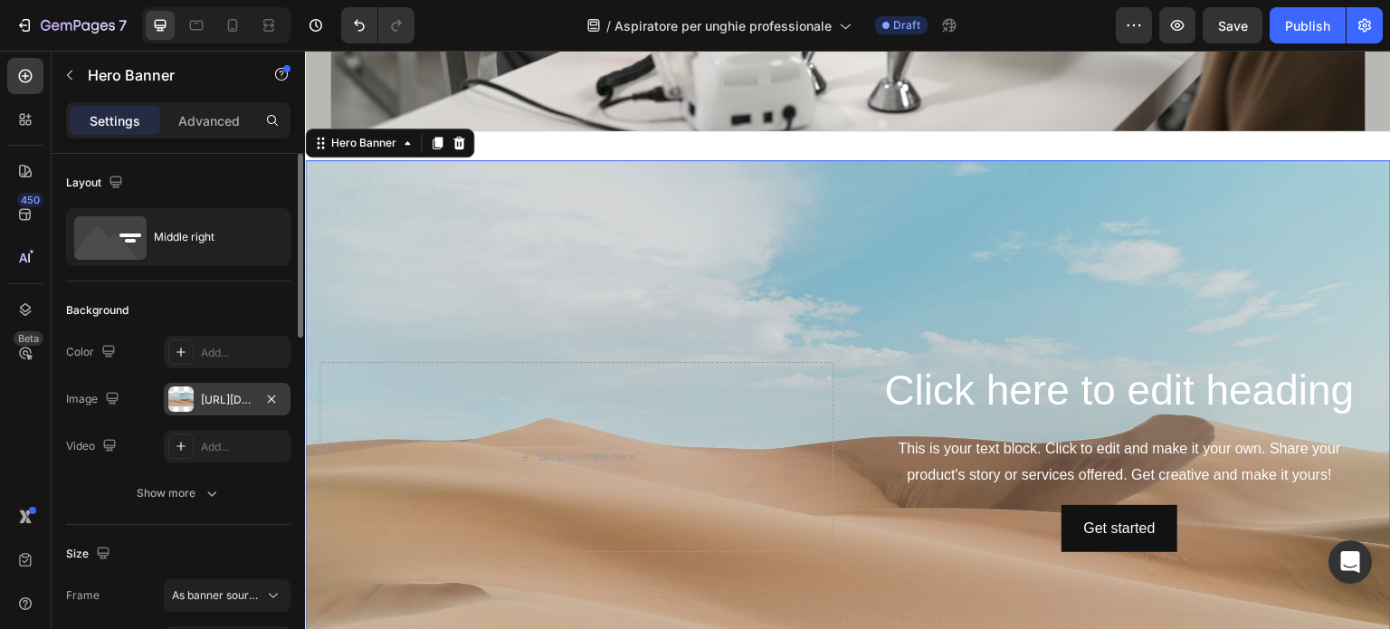
click at [234, 397] on div "https://cdn.shopify.com/s/files/1/2005/9307/files/background_settings.jpg" at bounding box center [227, 400] width 52 height 16
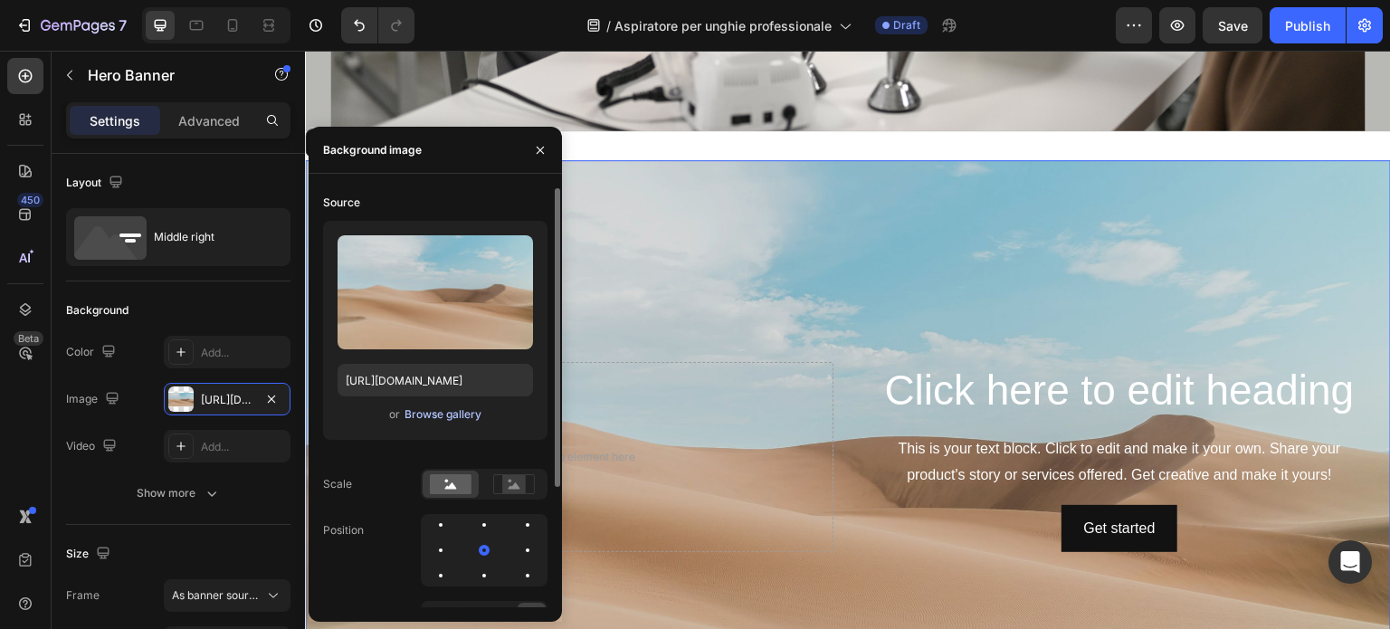
click at [431, 415] on div "Browse gallery" at bounding box center [443, 414] width 77 height 16
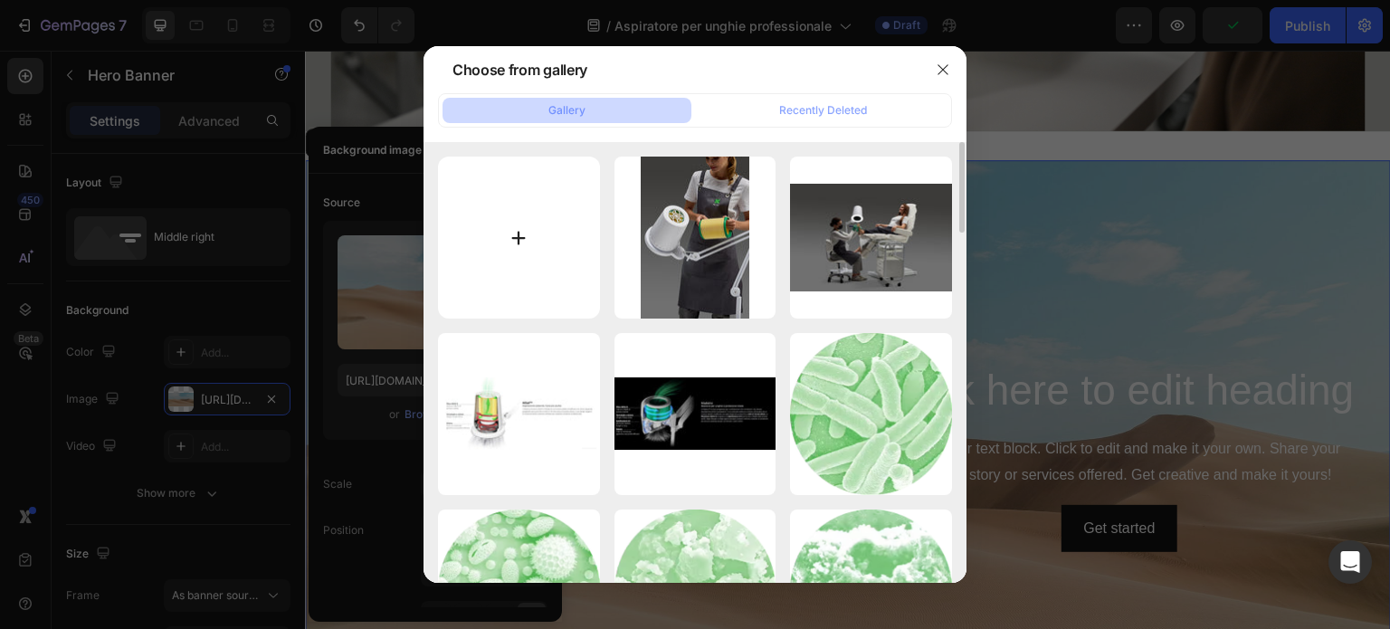
click at [523, 262] on input "file" at bounding box center [519, 238] width 162 height 162
type input "C:\fakepath\Immagine 2025-08-27 134929.jpg"
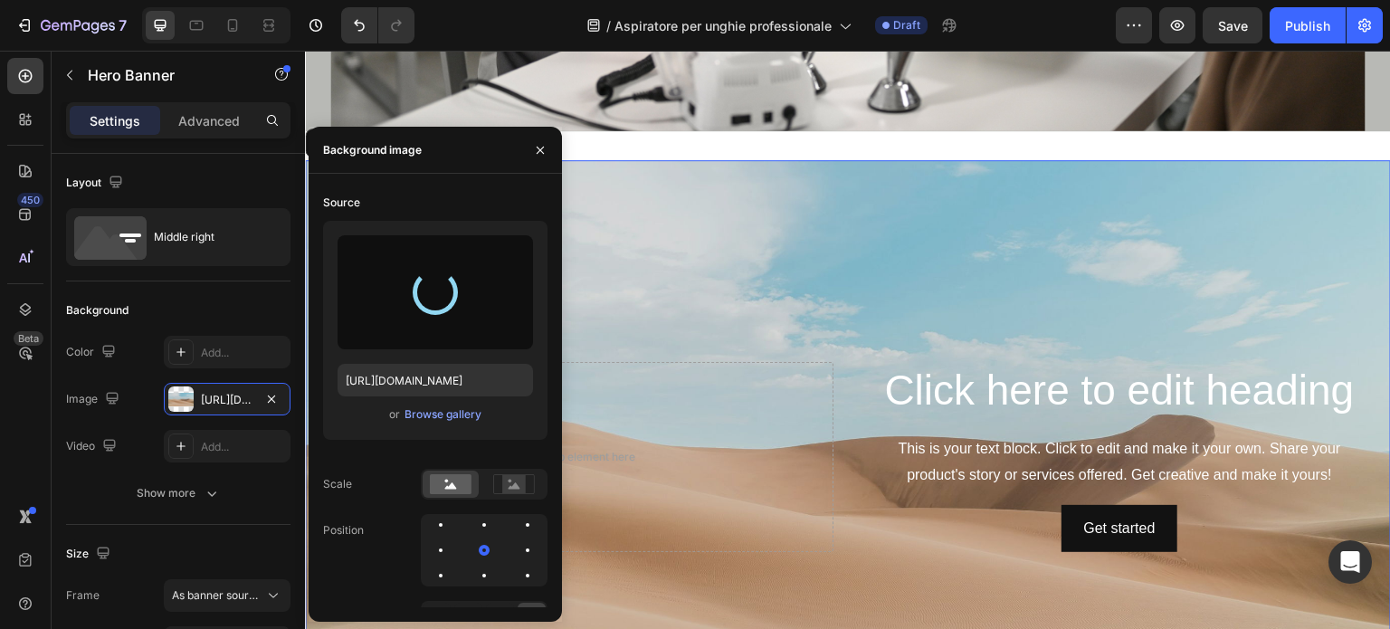
type input "[URL][DOMAIN_NAME]"
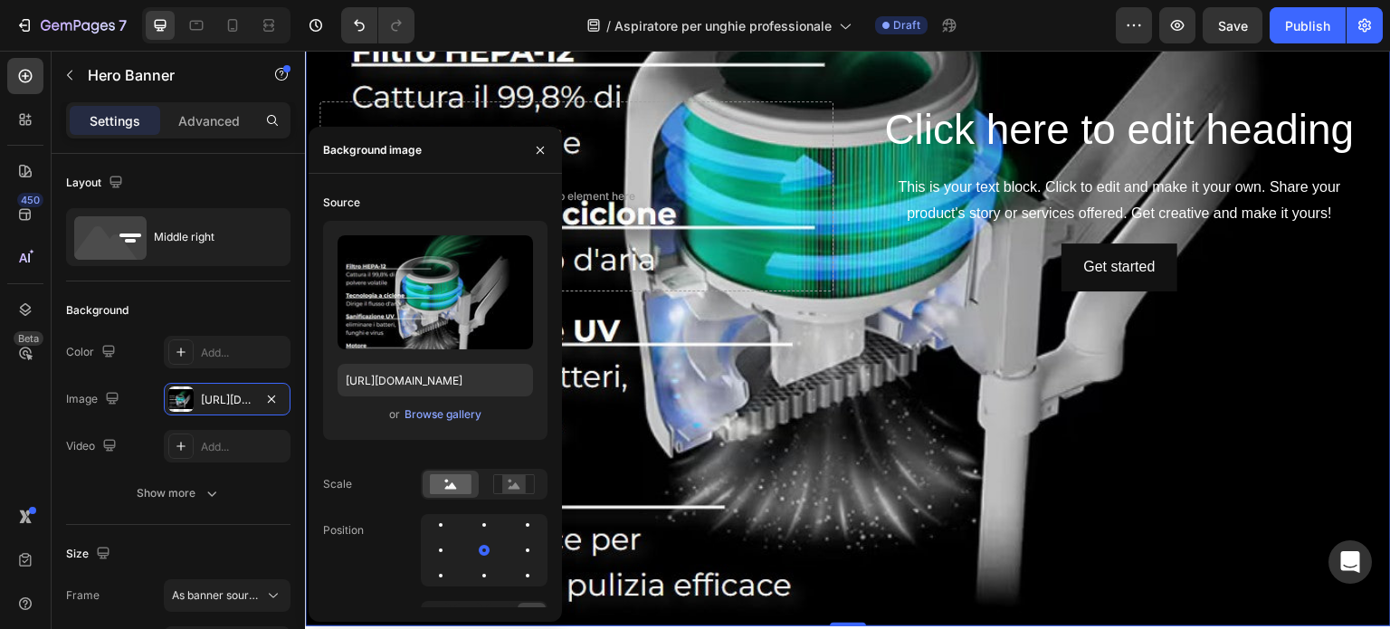
scroll to position [1093, 0]
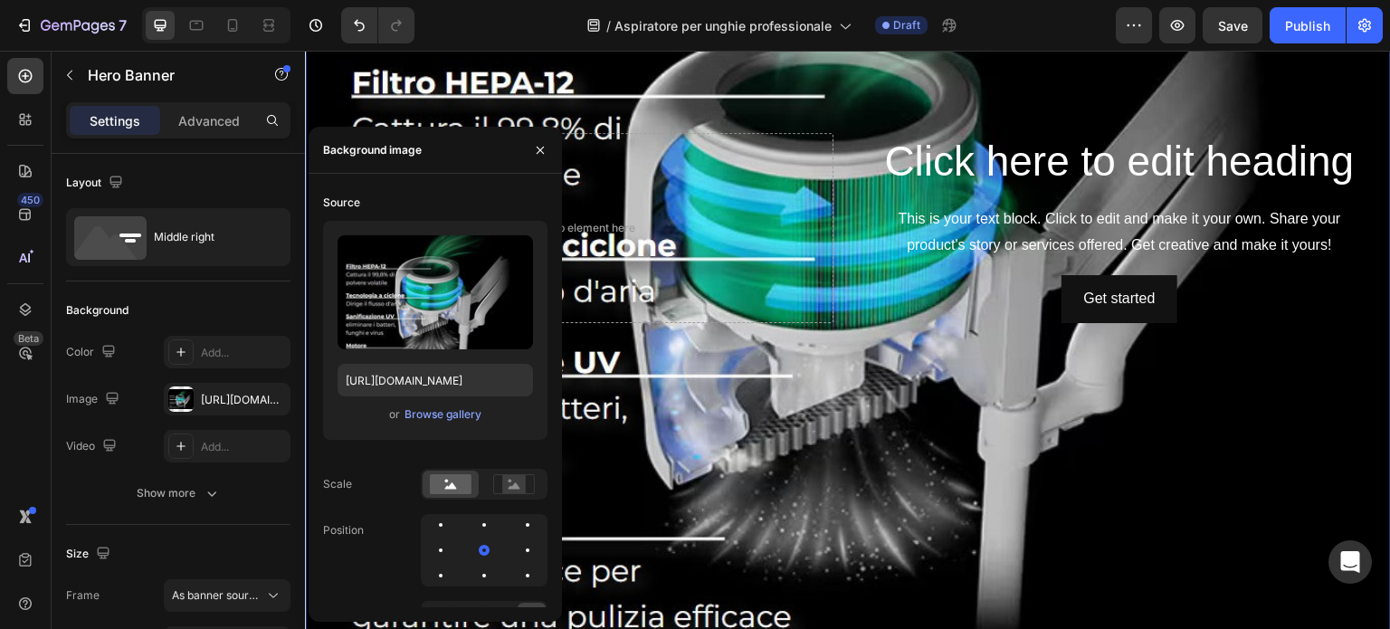
click at [1241, 98] on div "Background Image" at bounding box center [848, 228] width 1086 height 860
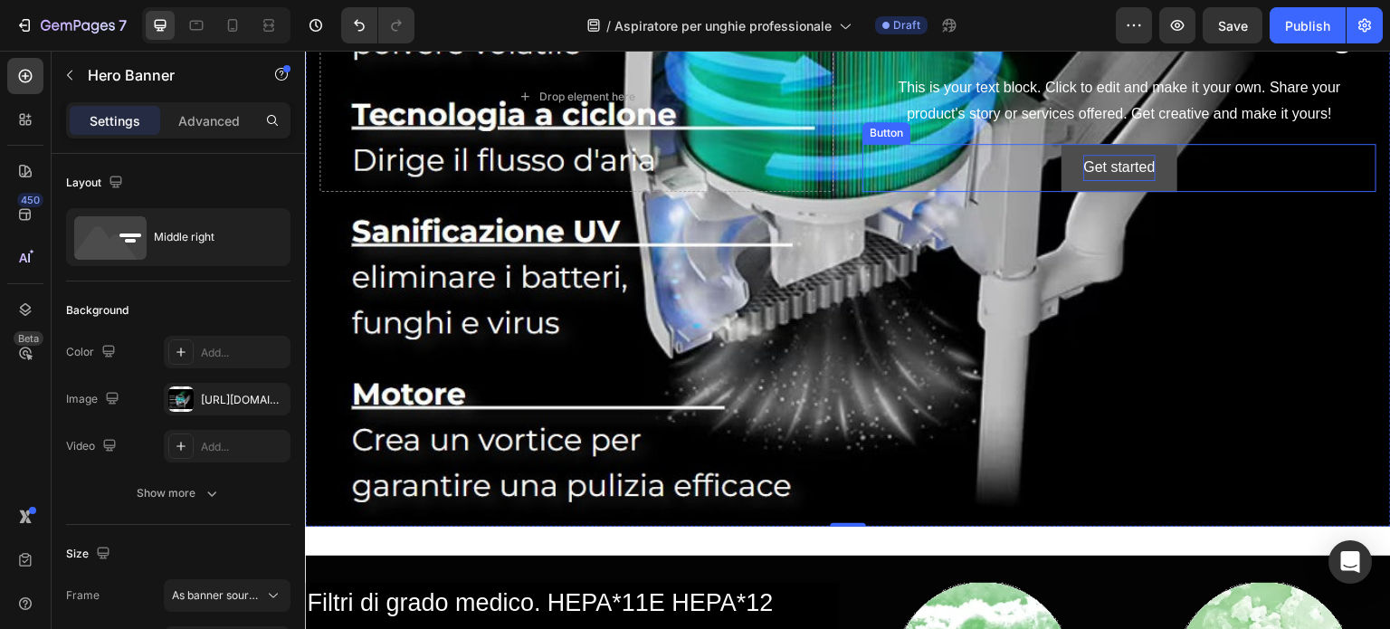
scroll to position [1184, 0]
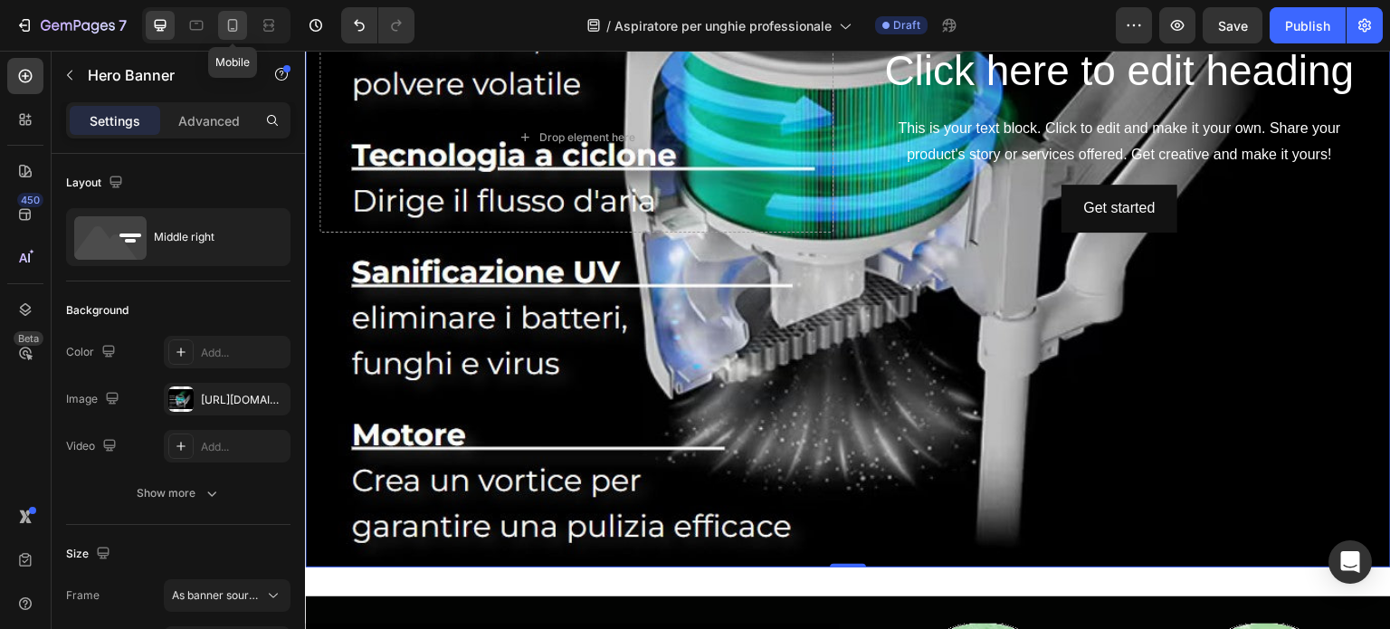
click at [230, 21] on icon at bounding box center [233, 25] width 18 height 18
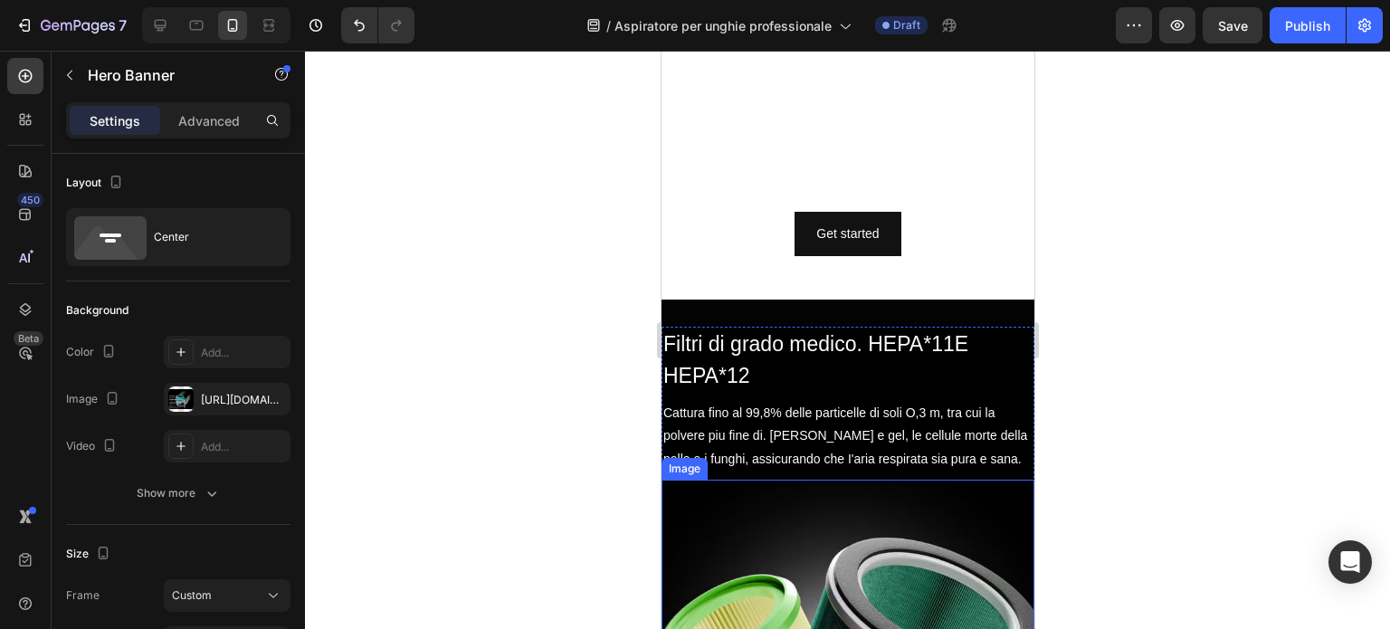
scroll to position [731, 0]
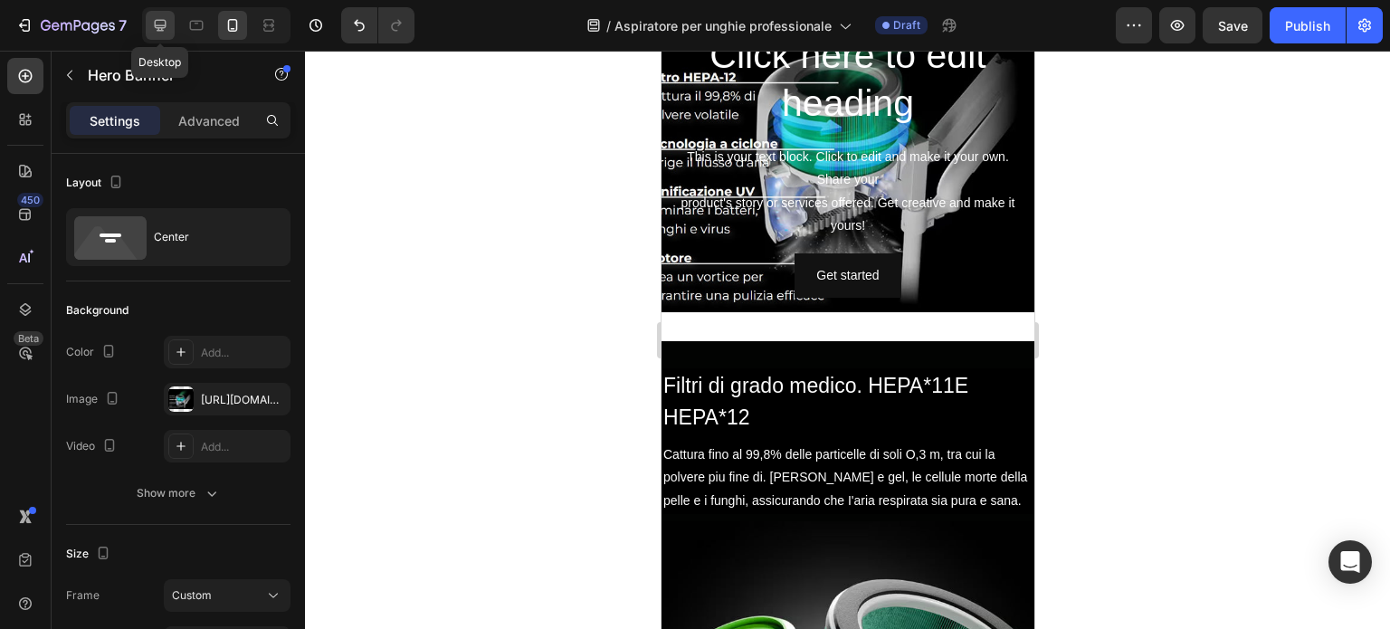
click at [157, 17] on icon at bounding box center [160, 25] width 18 height 18
type input "1200"
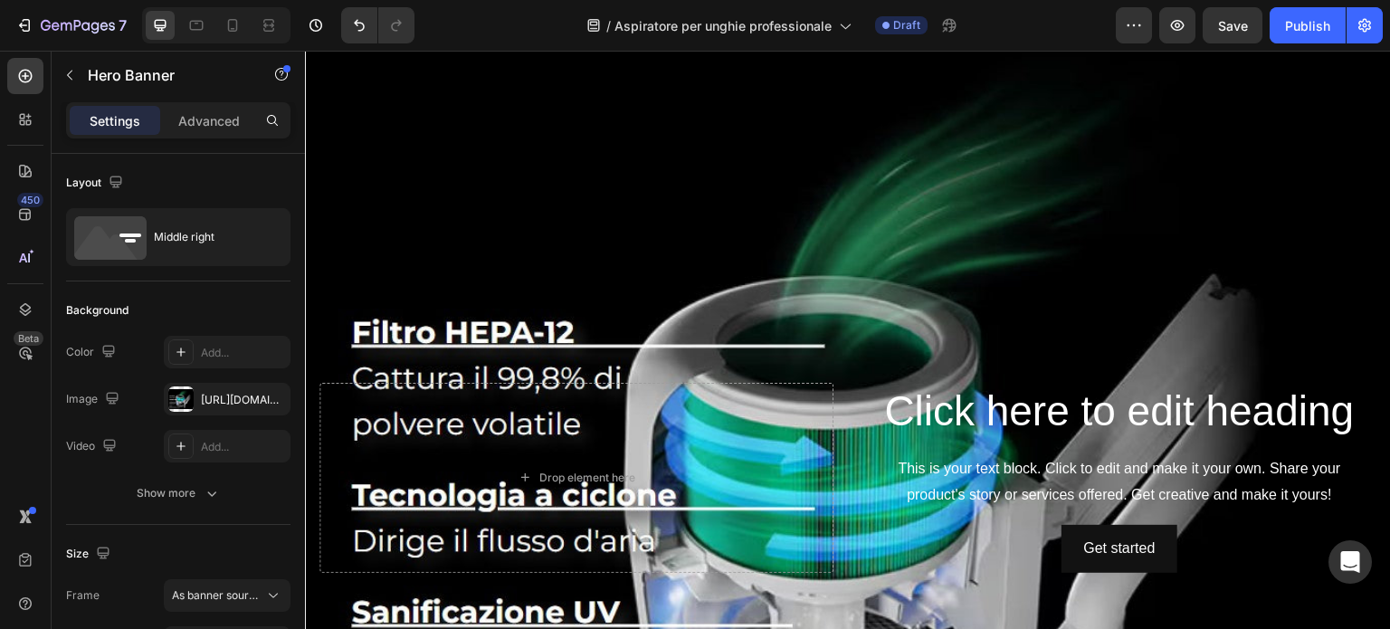
scroll to position [1030, 0]
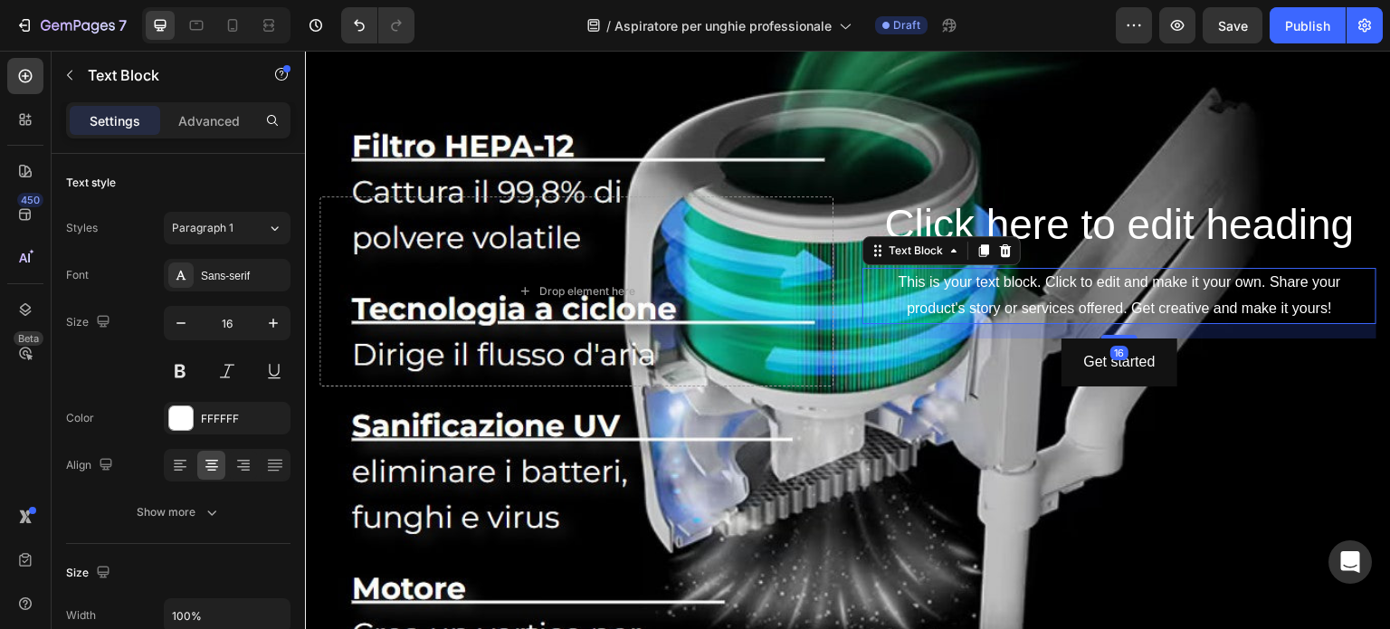
click at [1107, 285] on div "This is your text block. Click to edit and make it your own. Share your product…" at bounding box center [1120, 296] width 514 height 56
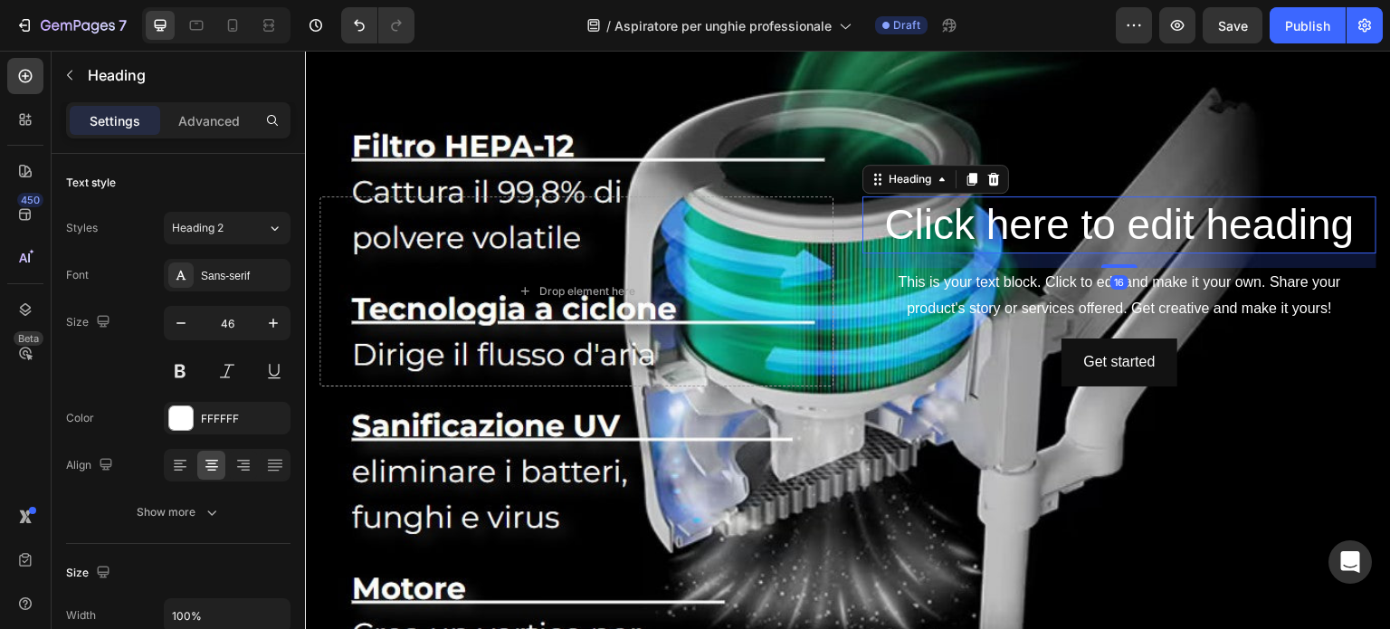
click at [1121, 198] on h2 "Click here to edit heading" at bounding box center [1120, 225] width 514 height 58
click at [1188, 22] on button "button" at bounding box center [1177, 25] width 36 height 36
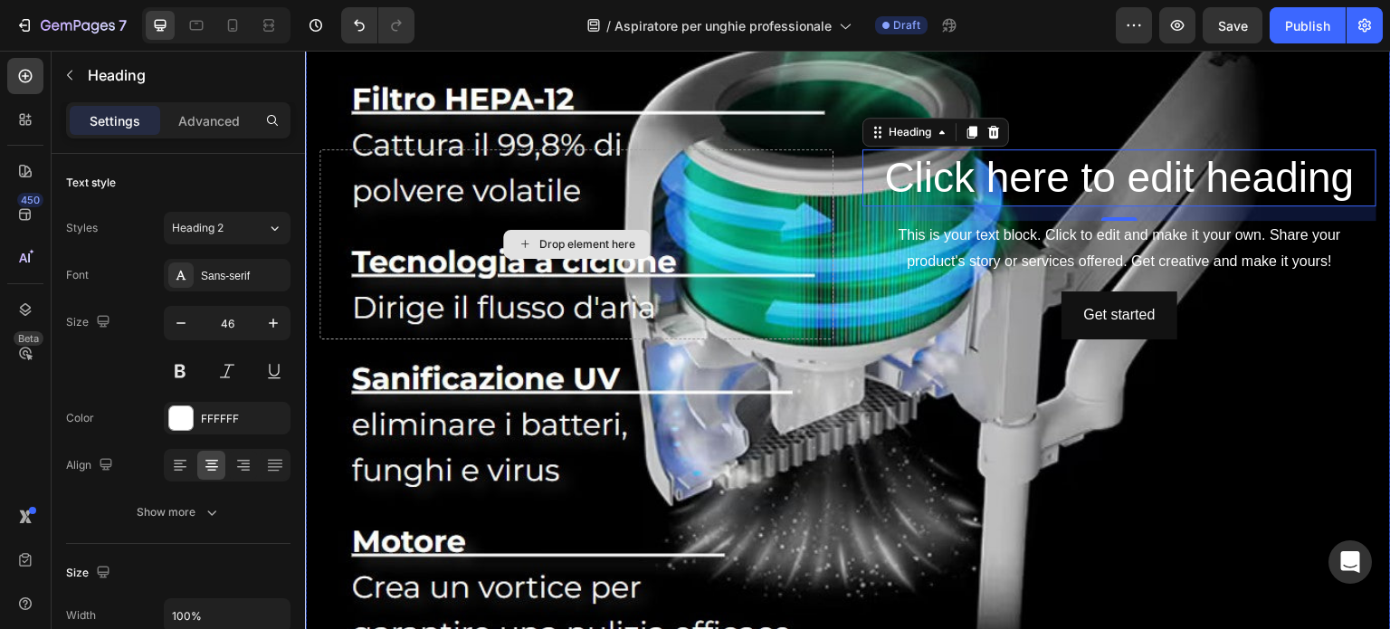
scroll to position [1121, 0]
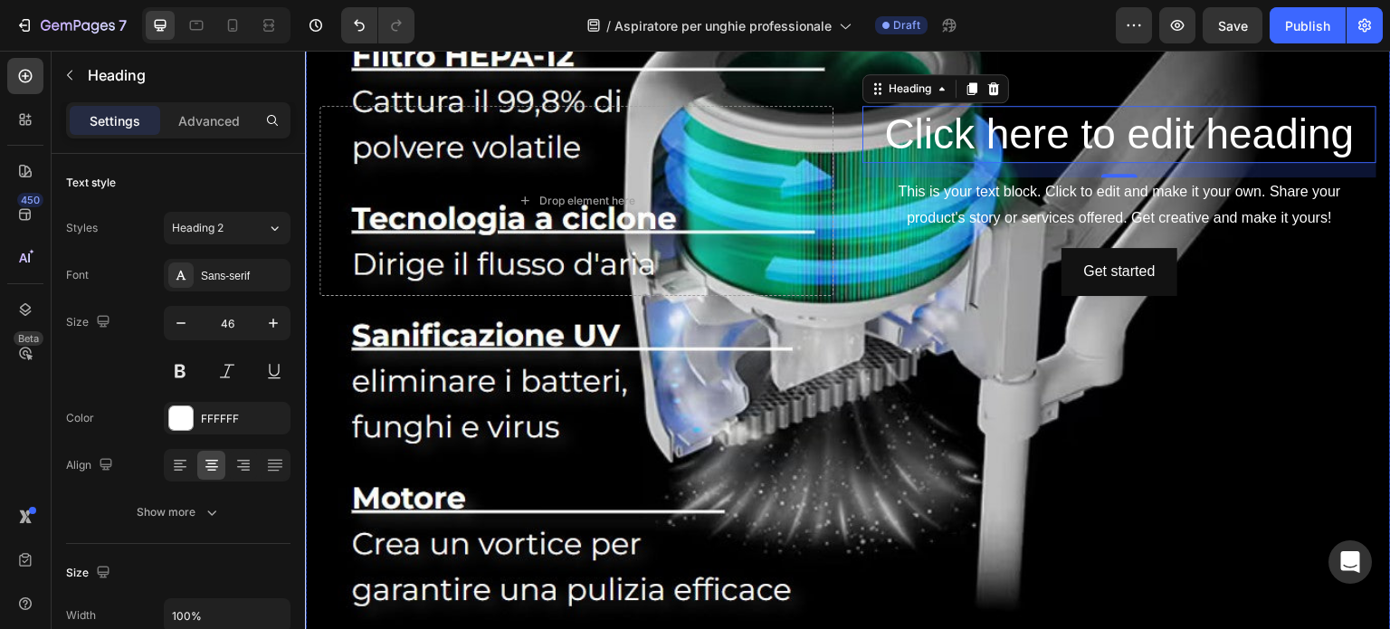
click at [845, 439] on div "Background Image" at bounding box center [848, 201] width 1086 height 860
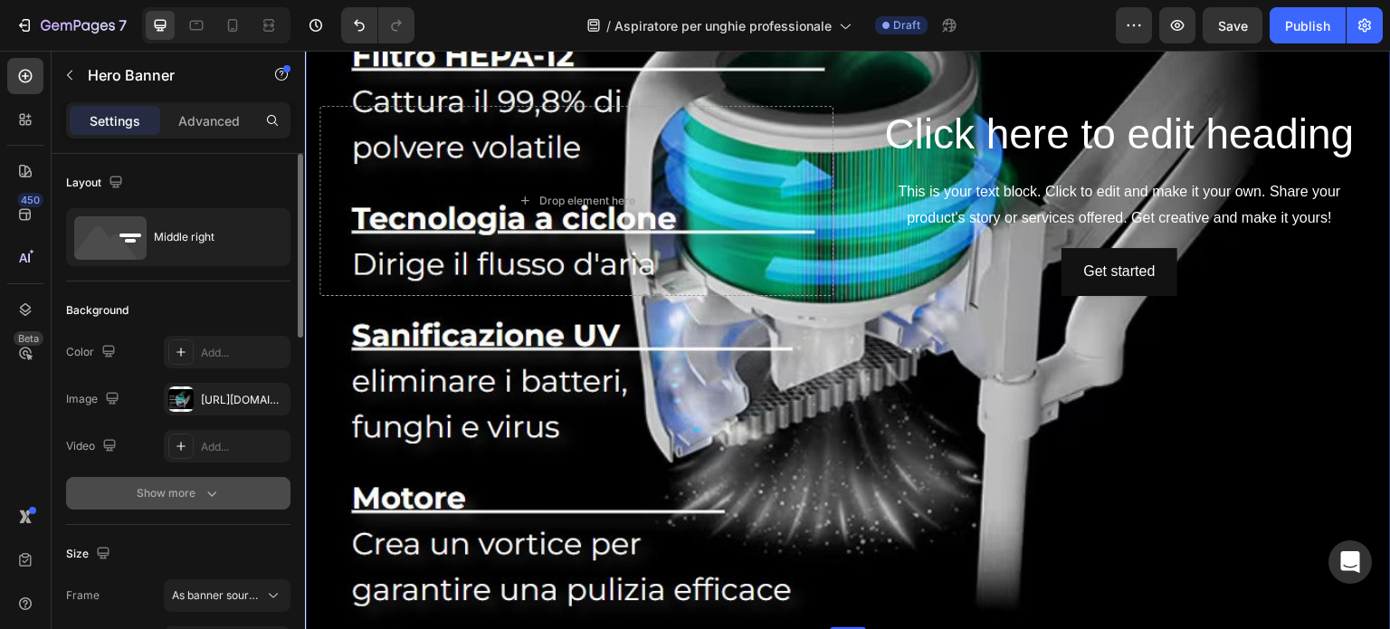
click at [175, 488] on div "Show more" at bounding box center [179, 493] width 84 height 18
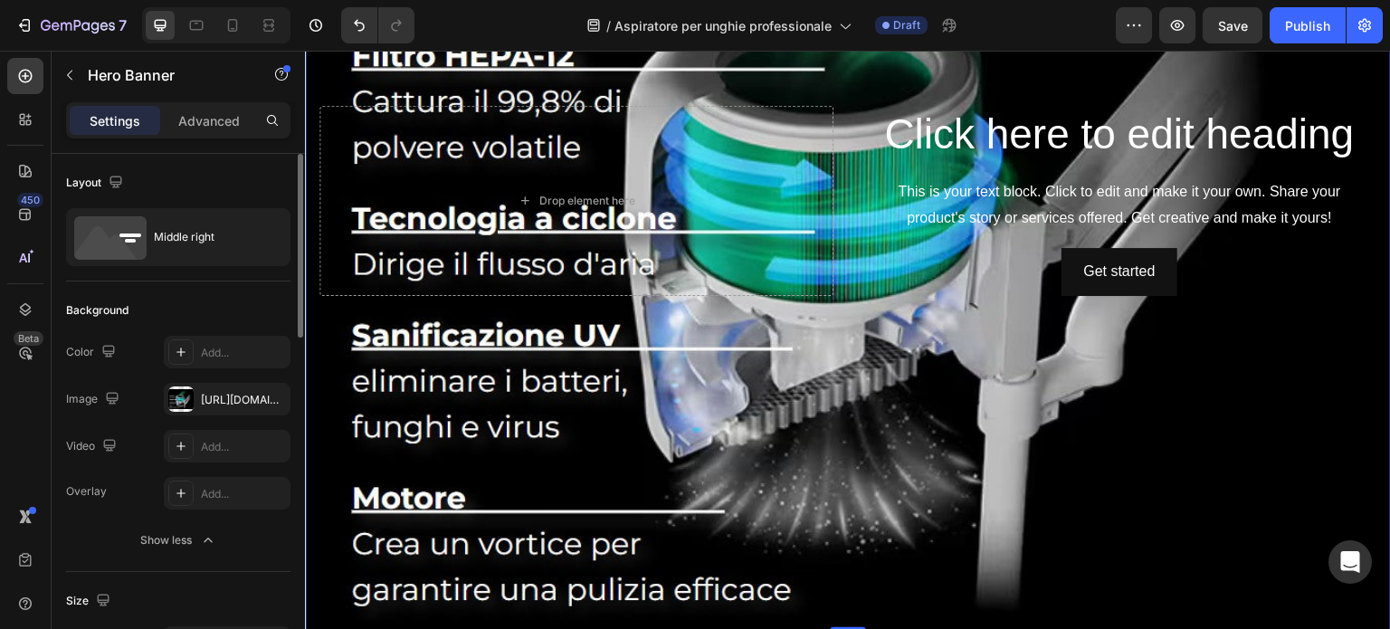
scroll to position [181, 0]
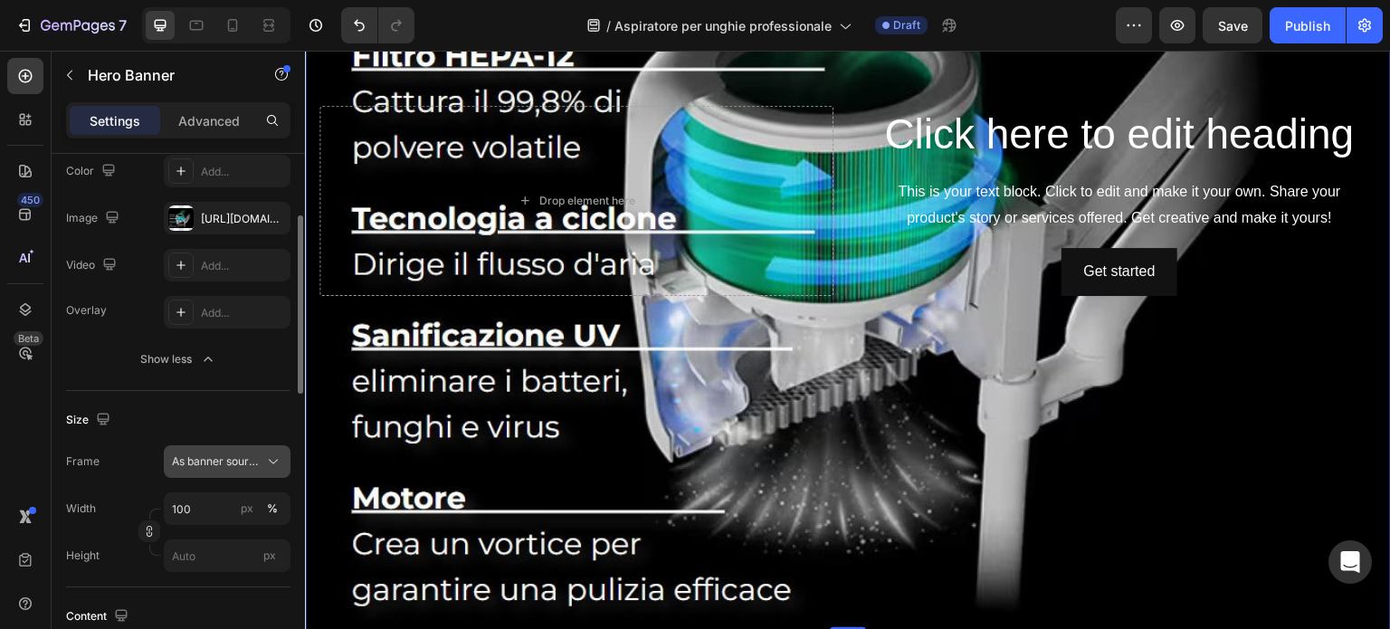
click at [214, 457] on span "As banner source" at bounding box center [216, 461] width 89 height 16
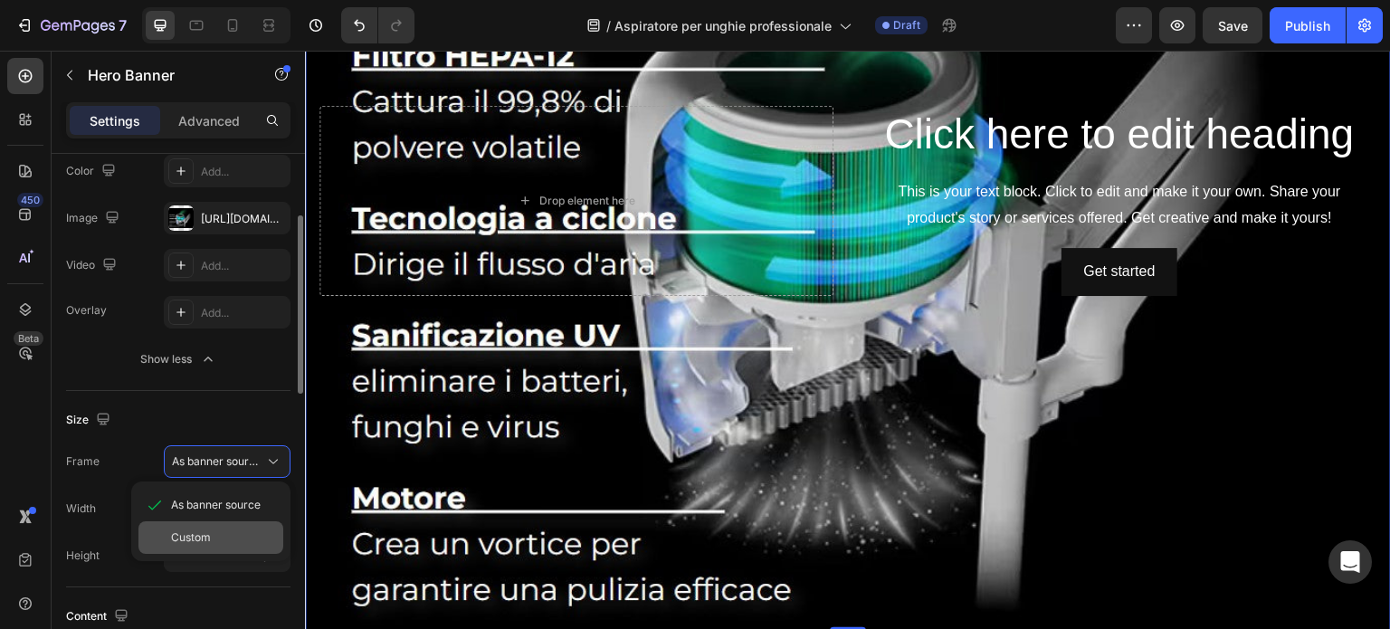
click at [203, 535] on span "Custom" at bounding box center [191, 538] width 40 height 16
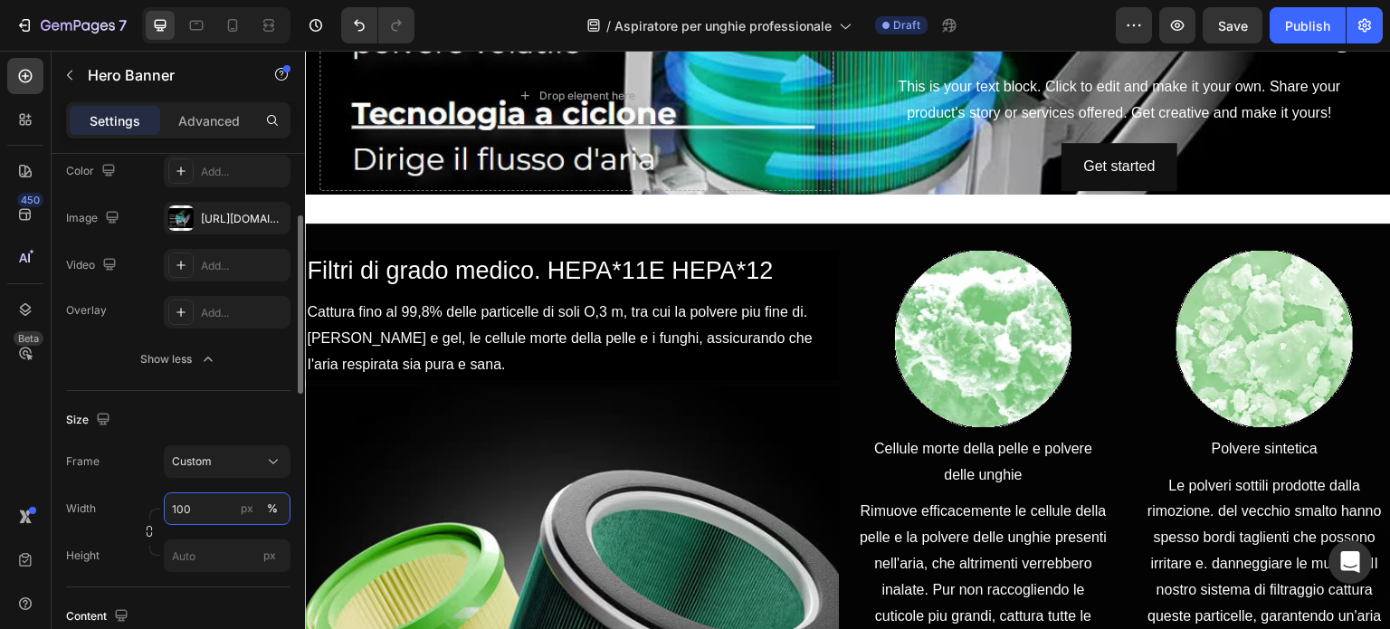
scroll to position [940, 0]
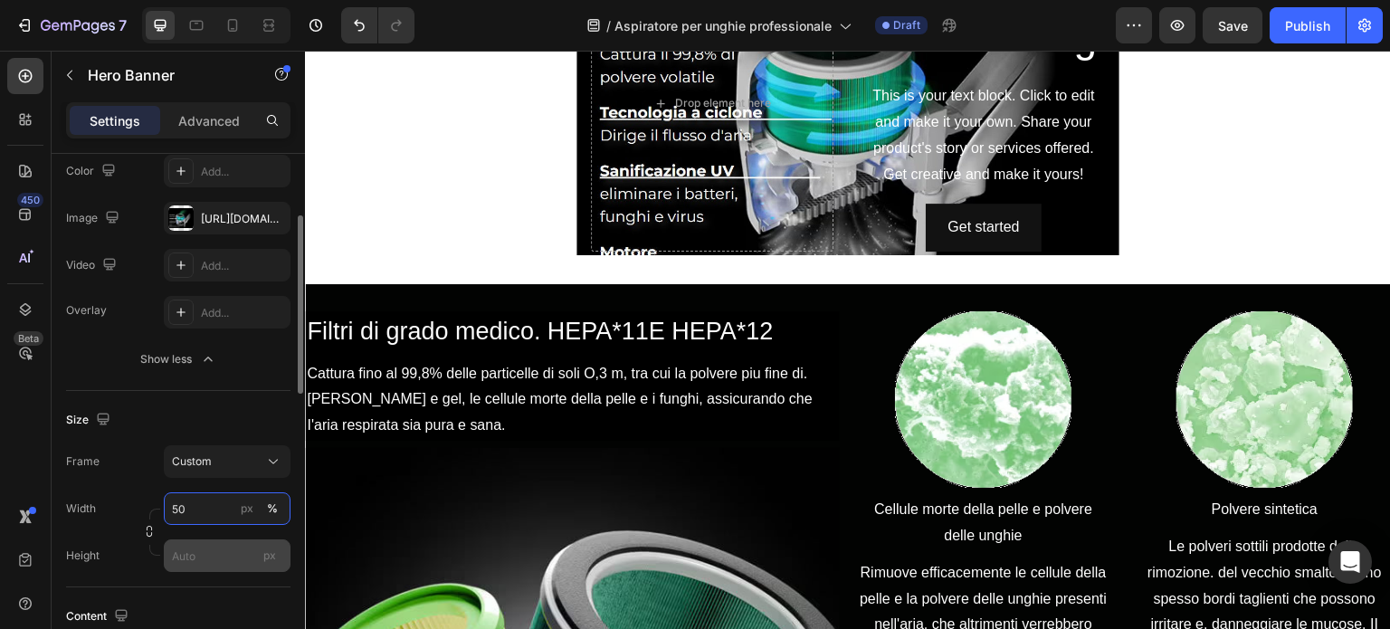
type input "50"
click at [188, 558] on input "px" at bounding box center [227, 555] width 127 height 33
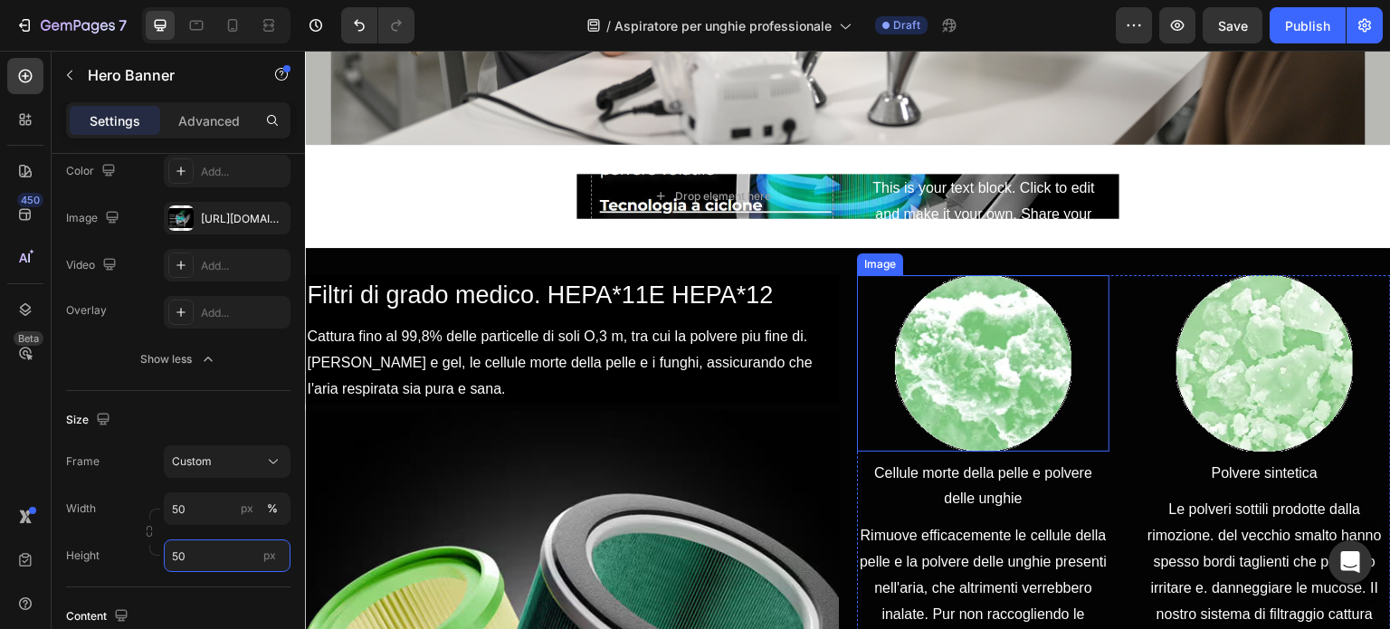
scroll to position [759, 0]
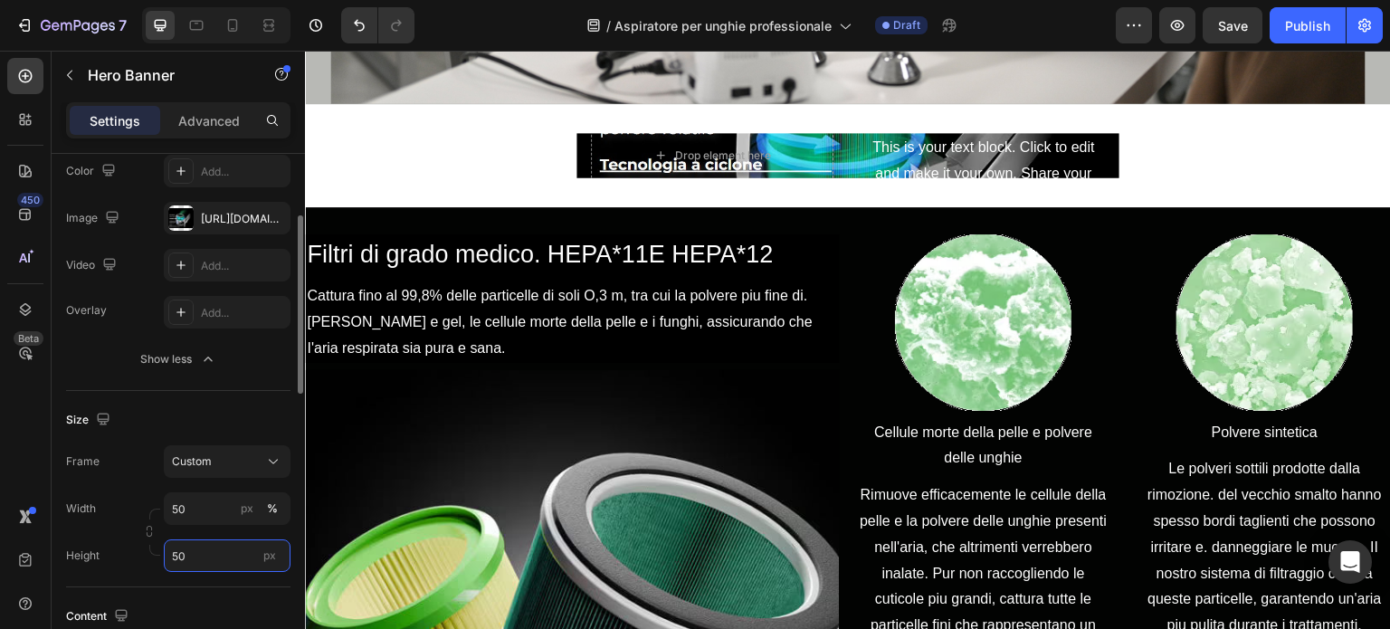
drag, startPoint x: 194, startPoint y: 562, endPoint x: 152, endPoint y: 555, distance: 42.3
click at [152, 559] on div "Height 50 px" at bounding box center [178, 555] width 224 height 33
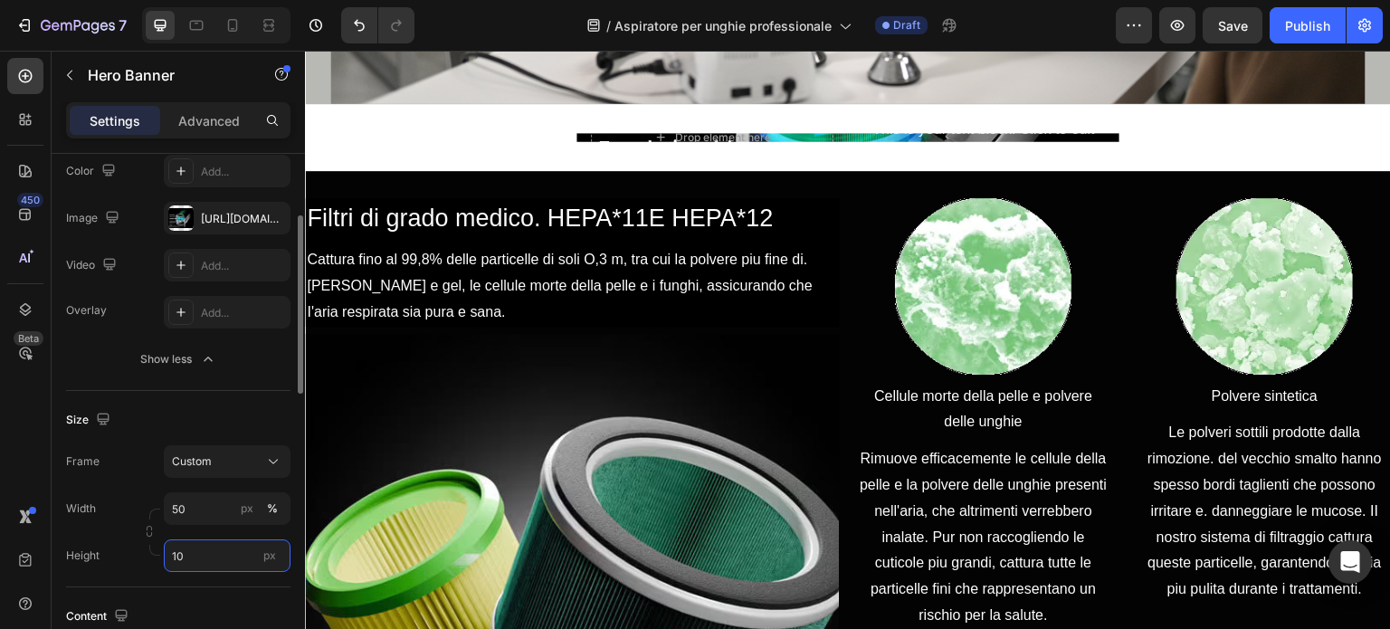
type input "1"
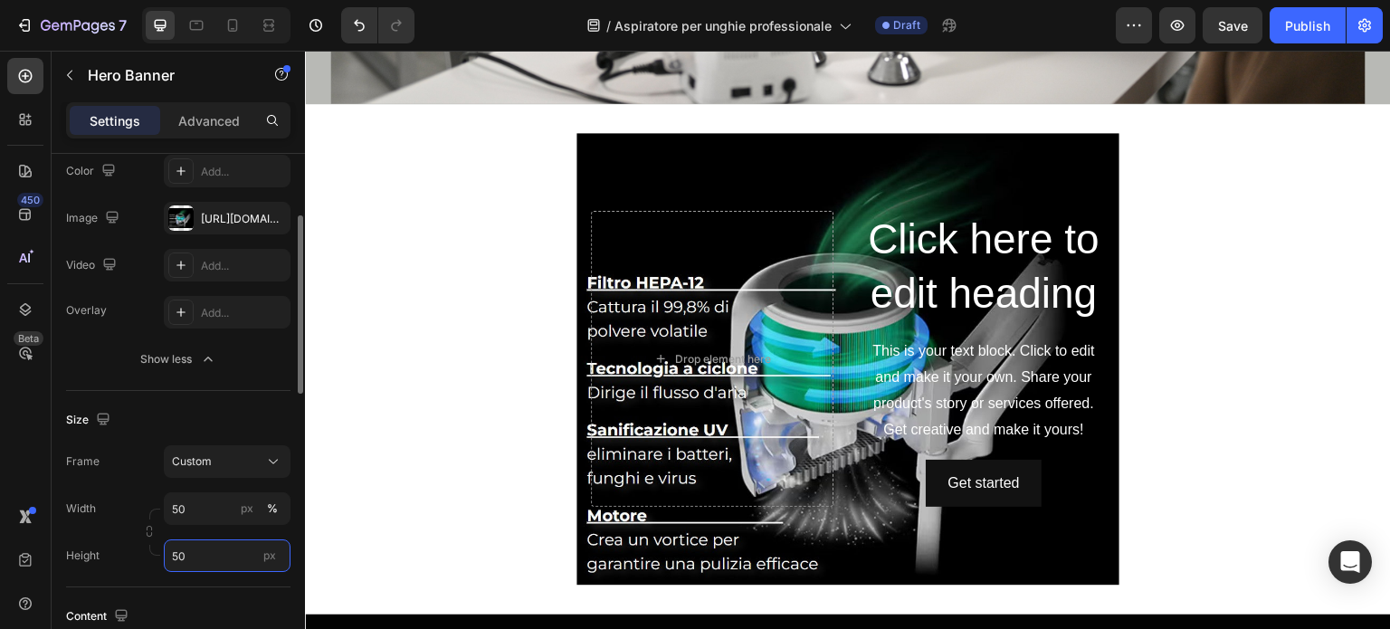
type input "5"
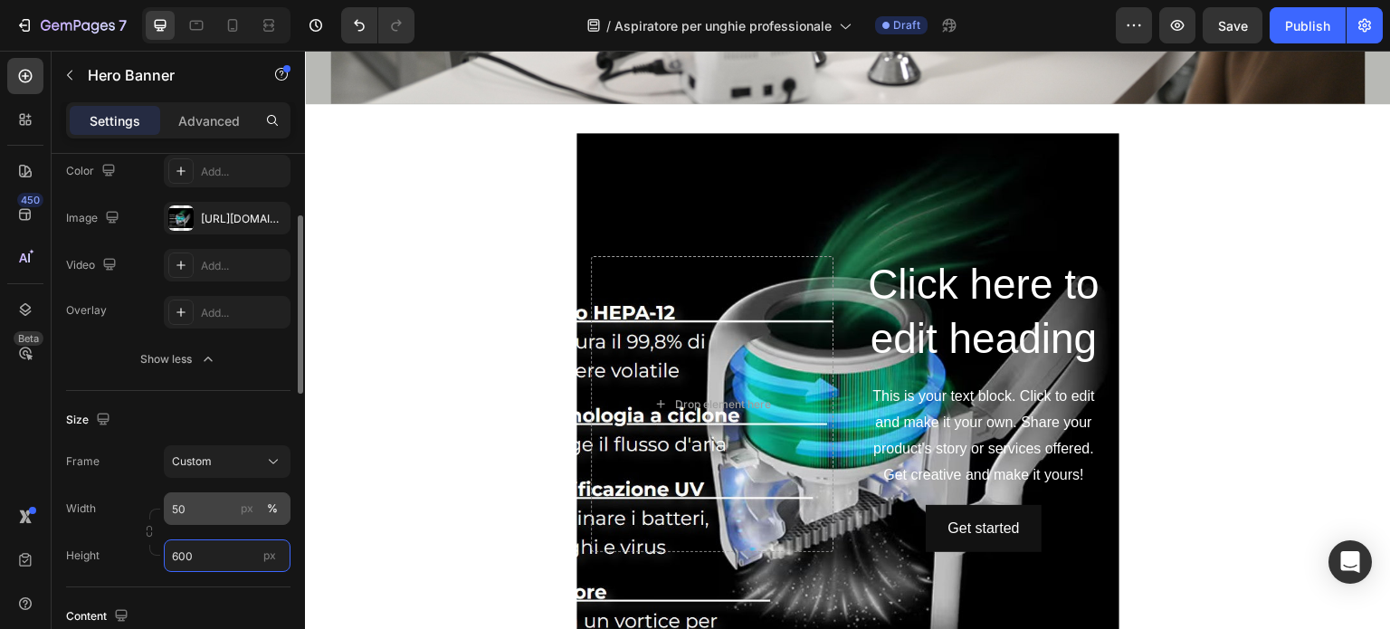
type input "600"
click at [197, 500] on input "50" at bounding box center [227, 508] width 127 height 33
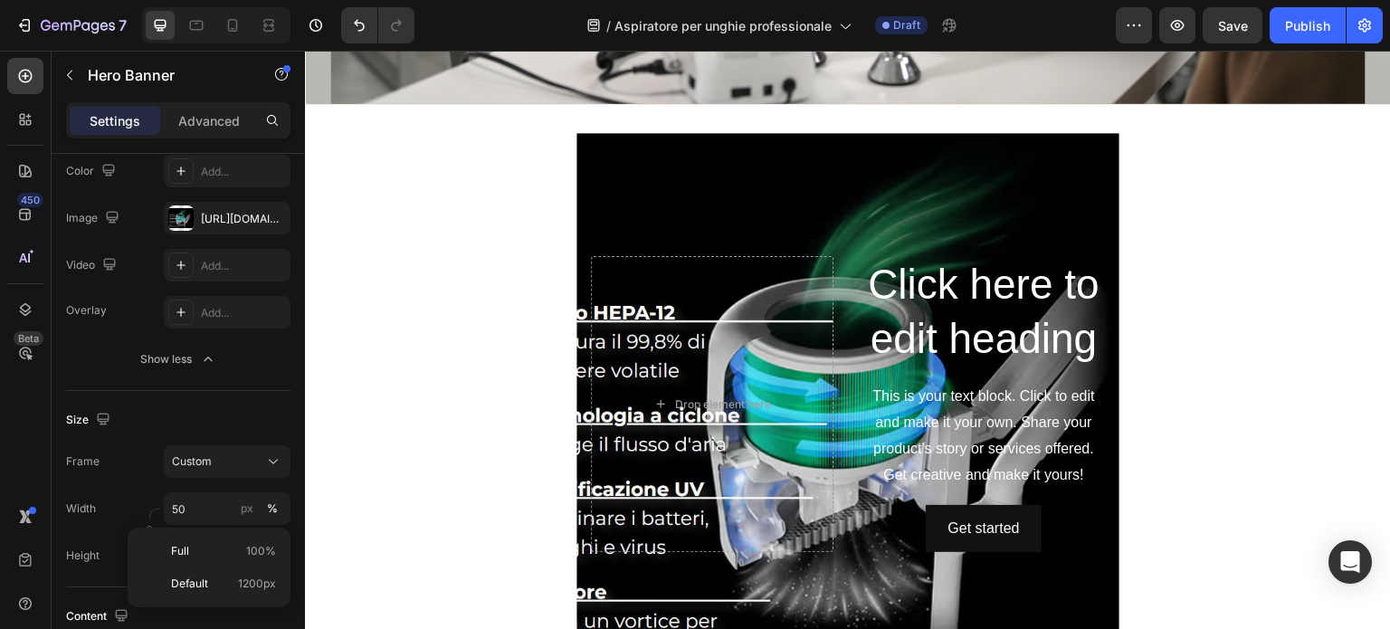
click at [656, 198] on div "Background Image" at bounding box center [848, 404] width 543 height 543
click at [197, 502] on input "50" at bounding box center [227, 508] width 127 height 33
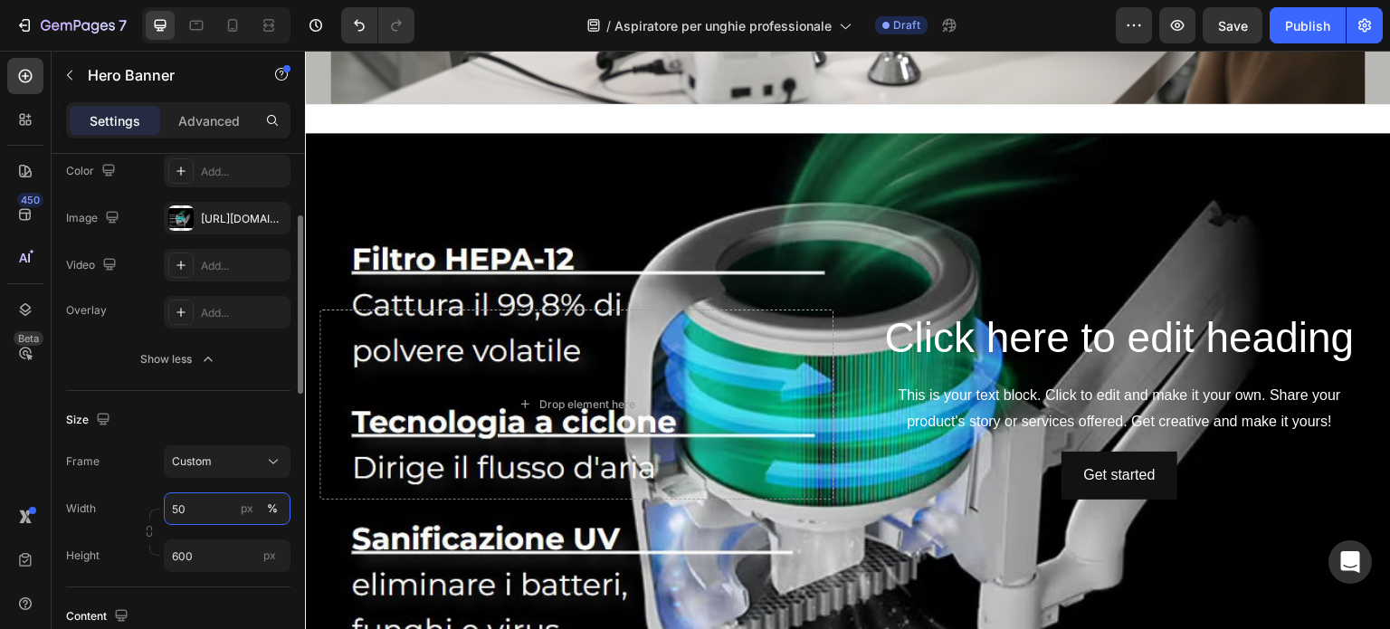
type input "5"
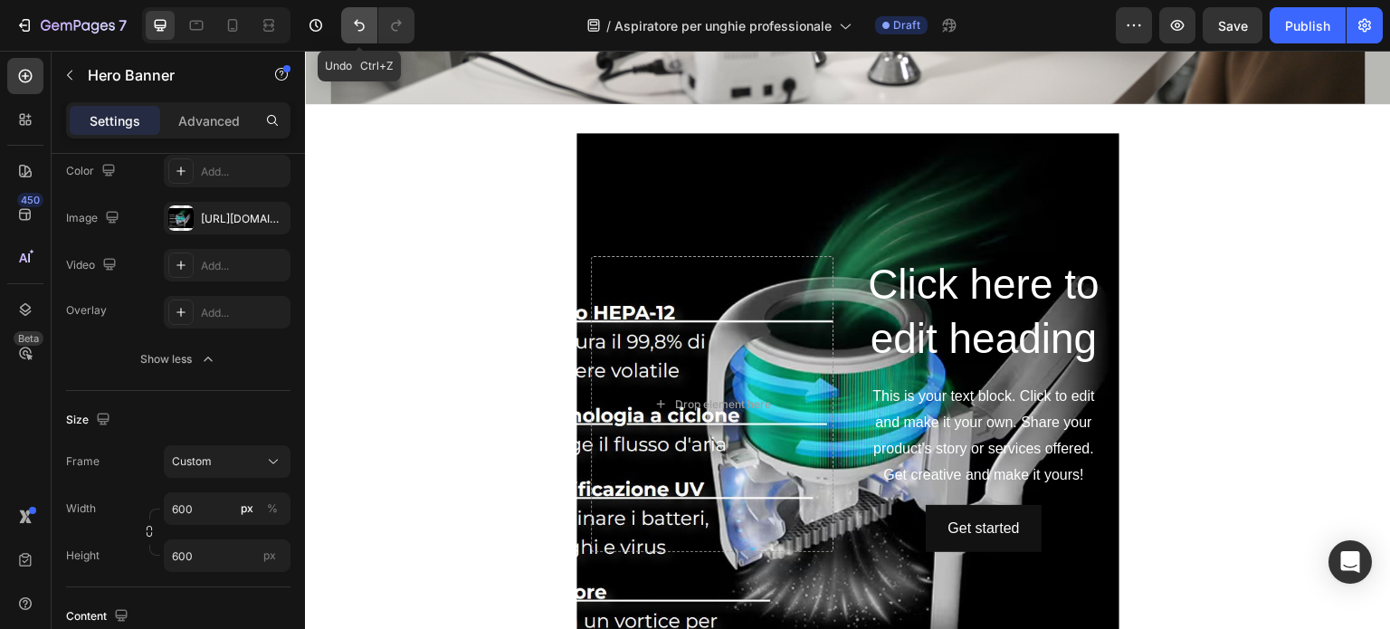
click at [351, 22] on icon "Undo/Redo" at bounding box center [359, 25] width 18 height 18
type input "50"
click at [353, 21] on icon "Undo/Redo" at bounding box center [359, 25] width 18 height 18
type input "50"
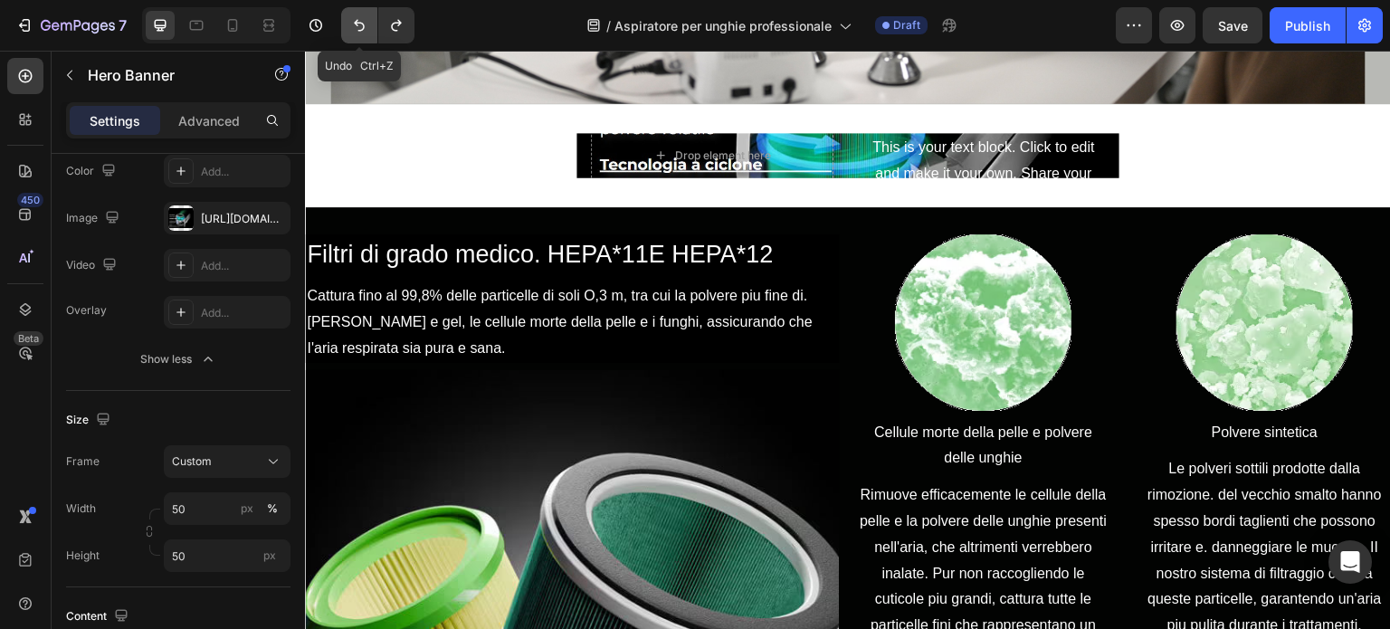
click at [355, 21] on icon "Undo/Redo" at bounding box center [359, 25] width 18 height 18
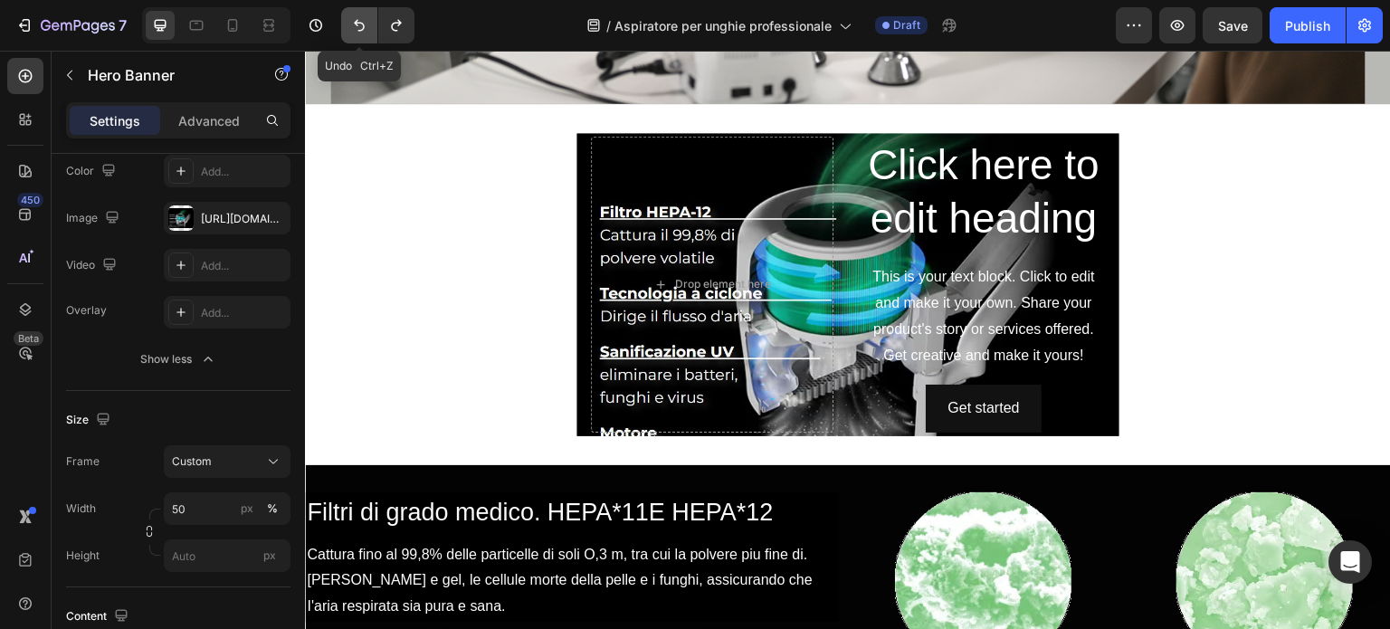
click at [355, 21] on icon "Undo/Redo" at bounding box center [359, 25] width 18 height 18
type input "100"
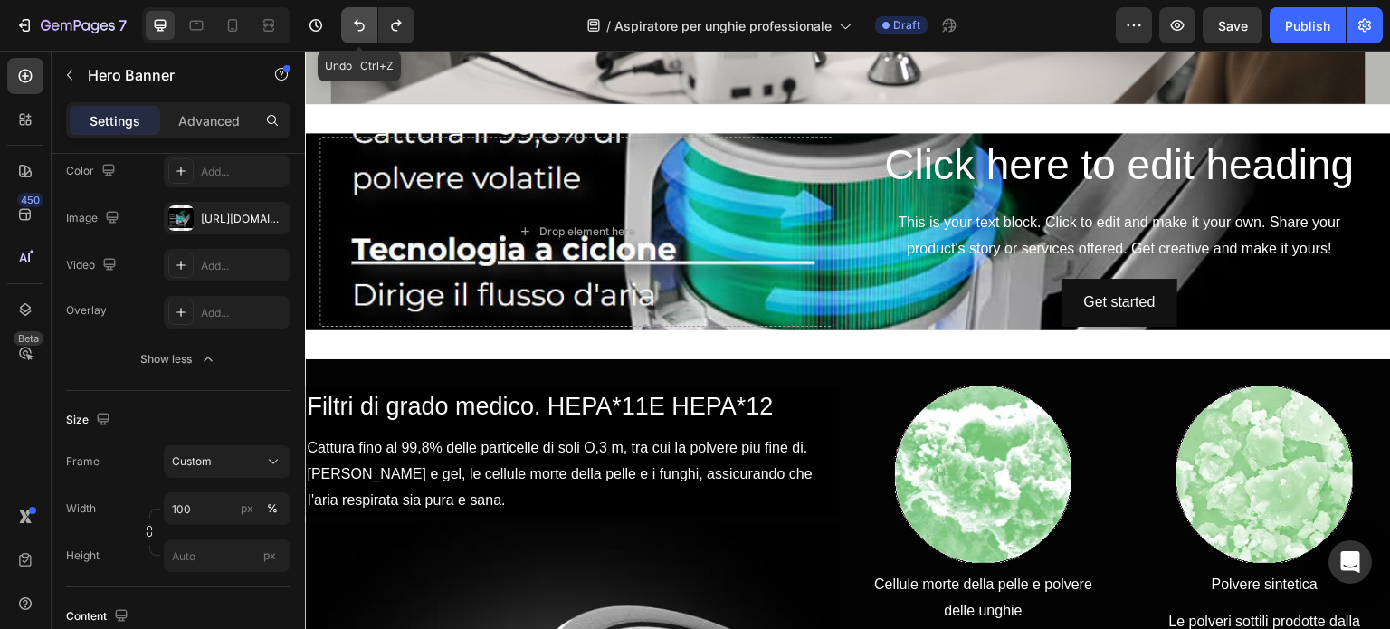
click at [355, 21] on icon "Undo/Redo" at bounding box center [359, 25] width 18 height 18
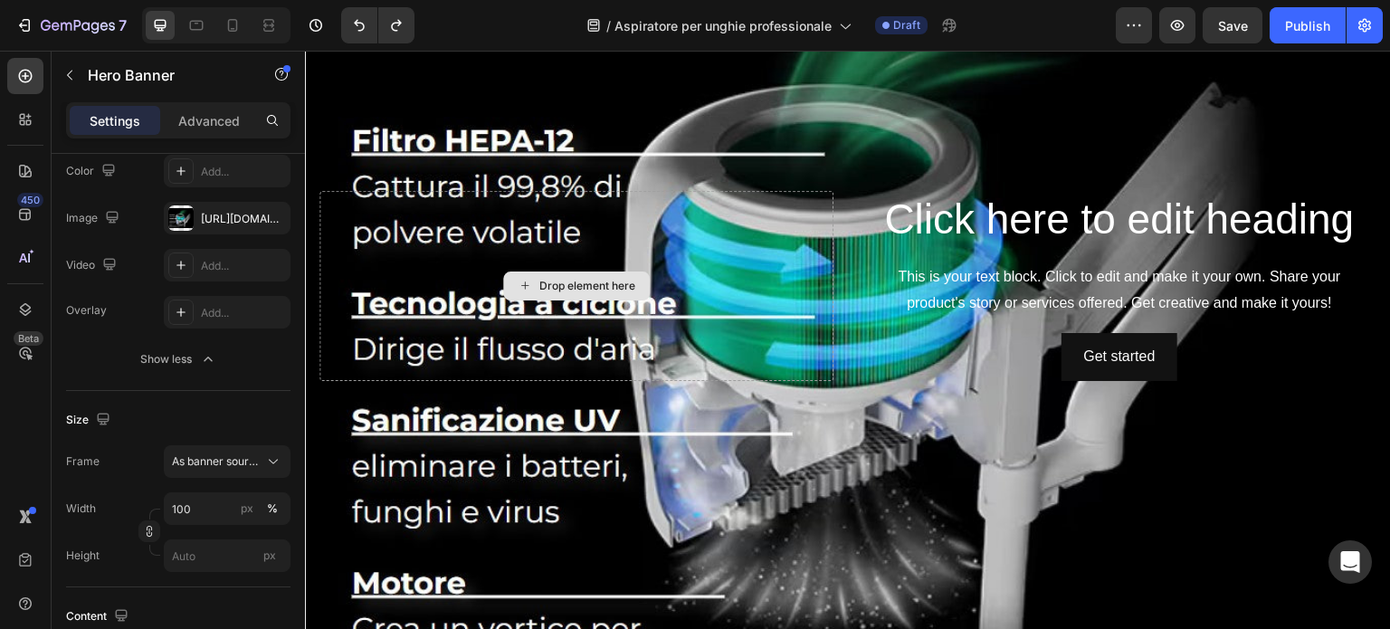
scroll to position [1030, 0]
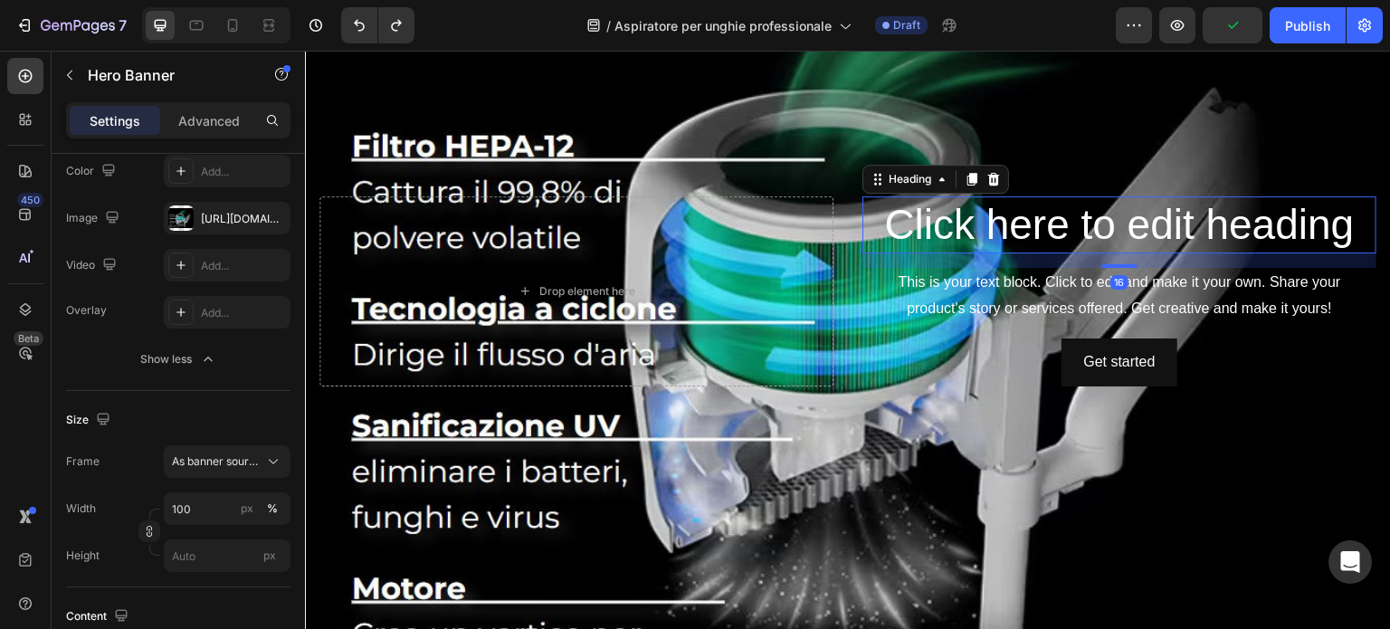
click at [956, 226] on h2 "Click here to edit heading" at bounding box center [1120, 225] width 514 height 58
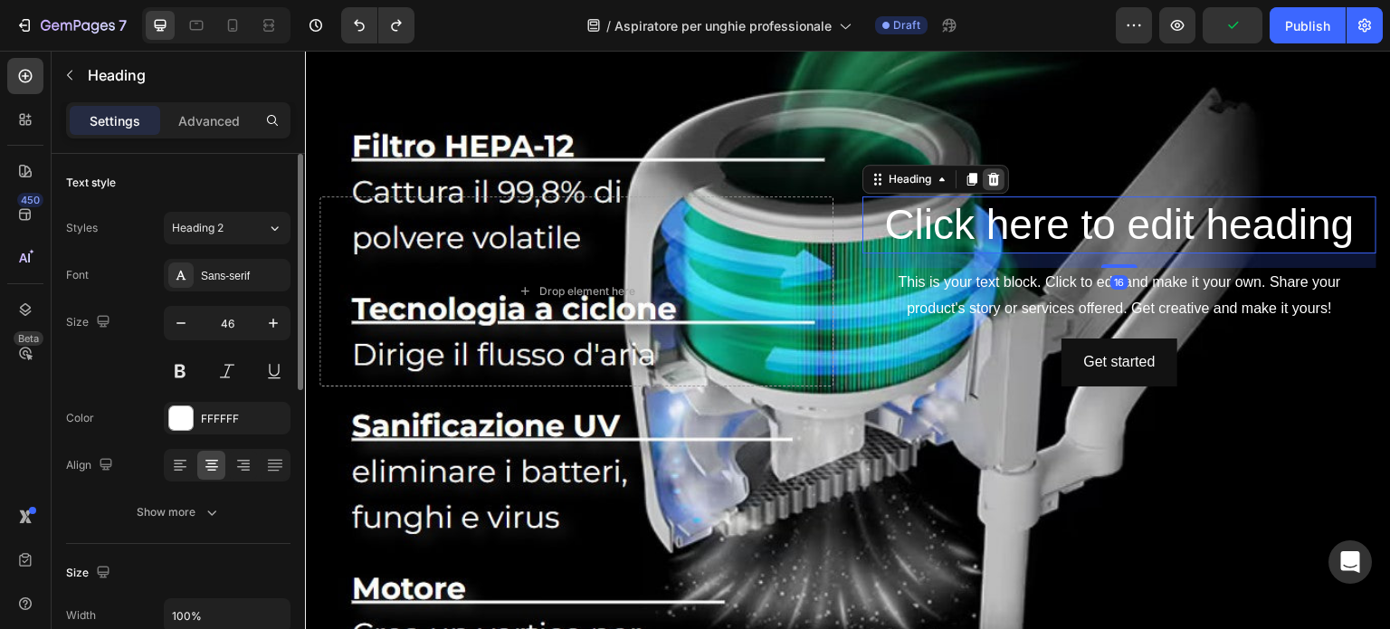
click at [988, 175] on icon at bounding box center [994, 179] width 12 height 13
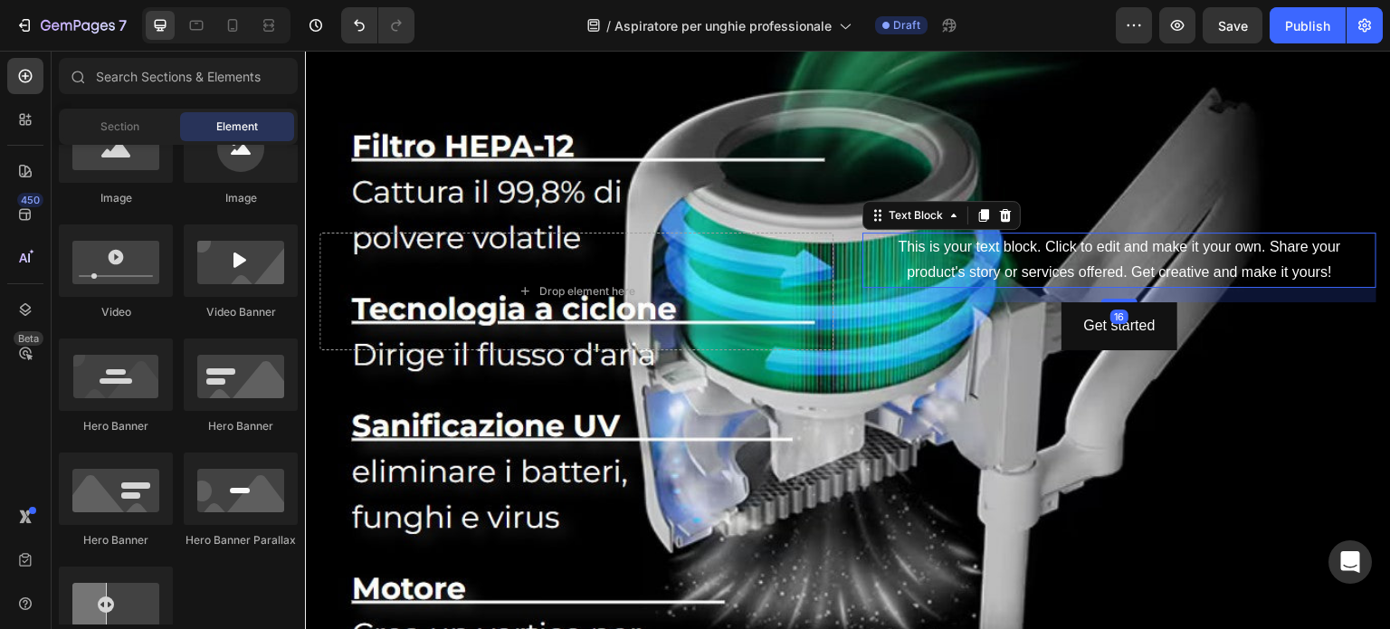
click at [999, 242] on div "This is your text block. Click to edit and make it your own. Share your product…" at bounding box center [1120, 261] width 514 height 56
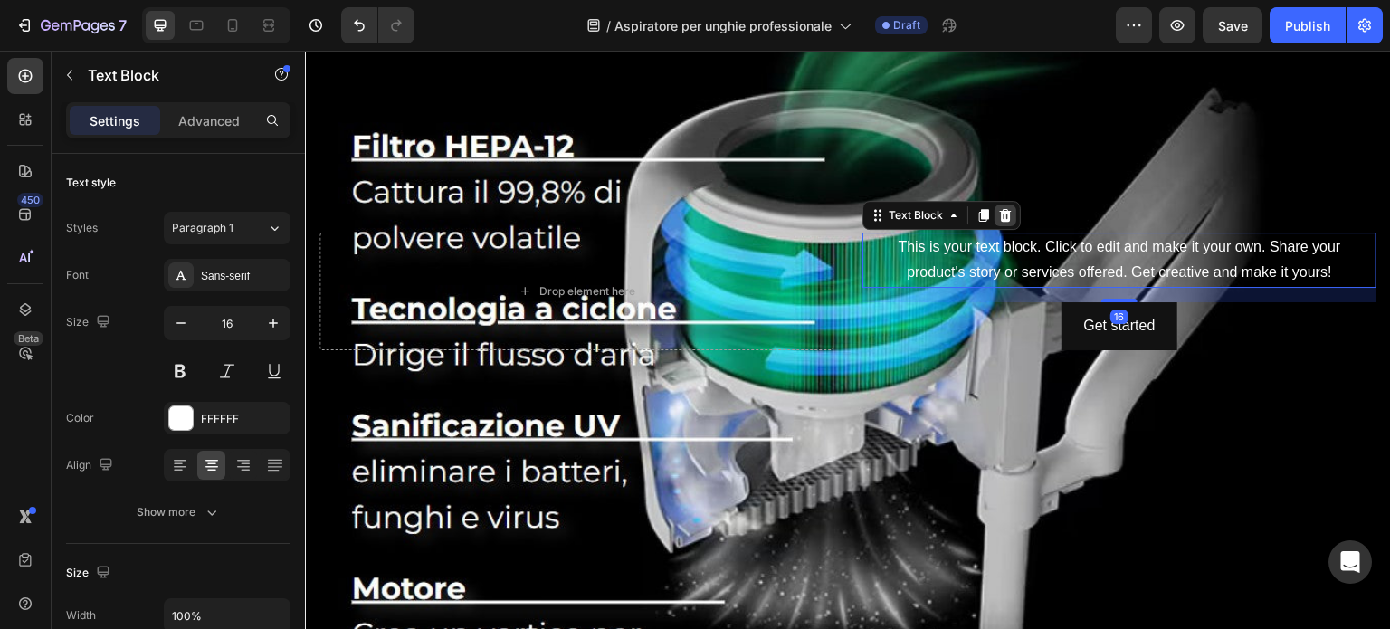
click at [1000, 208] on icon at bounding box center [1006, 214] width 12 height 13
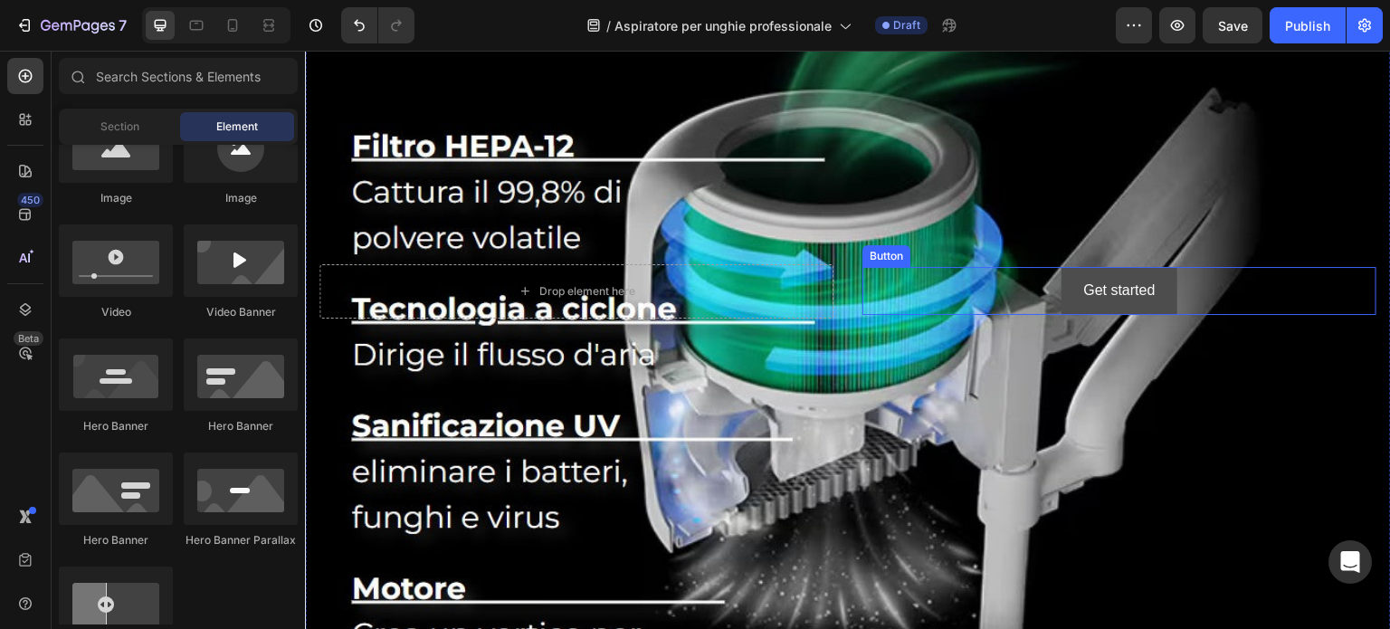
click at [1121, 304] on button "Get started" at bounding box center [1119, 291] width 115 height 48
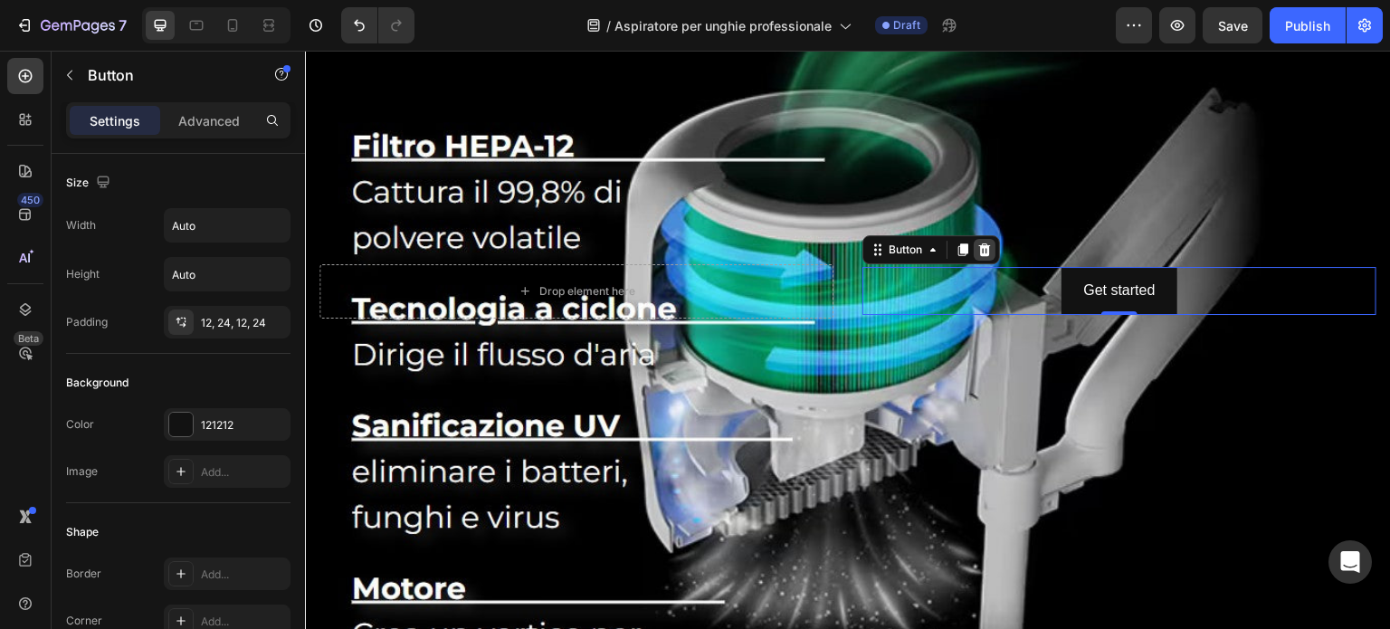
click at [983, 243] on icon at bounding box center [985, 249] width 12 height 13
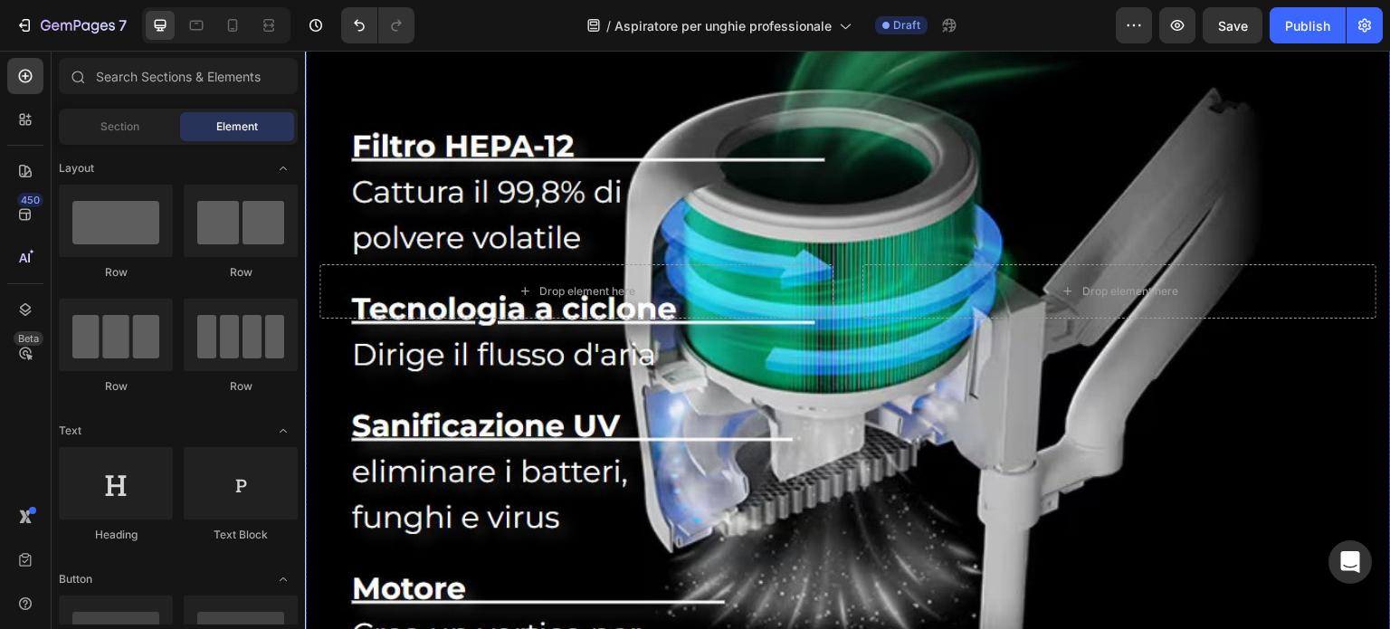
scroll to position [634, 0]
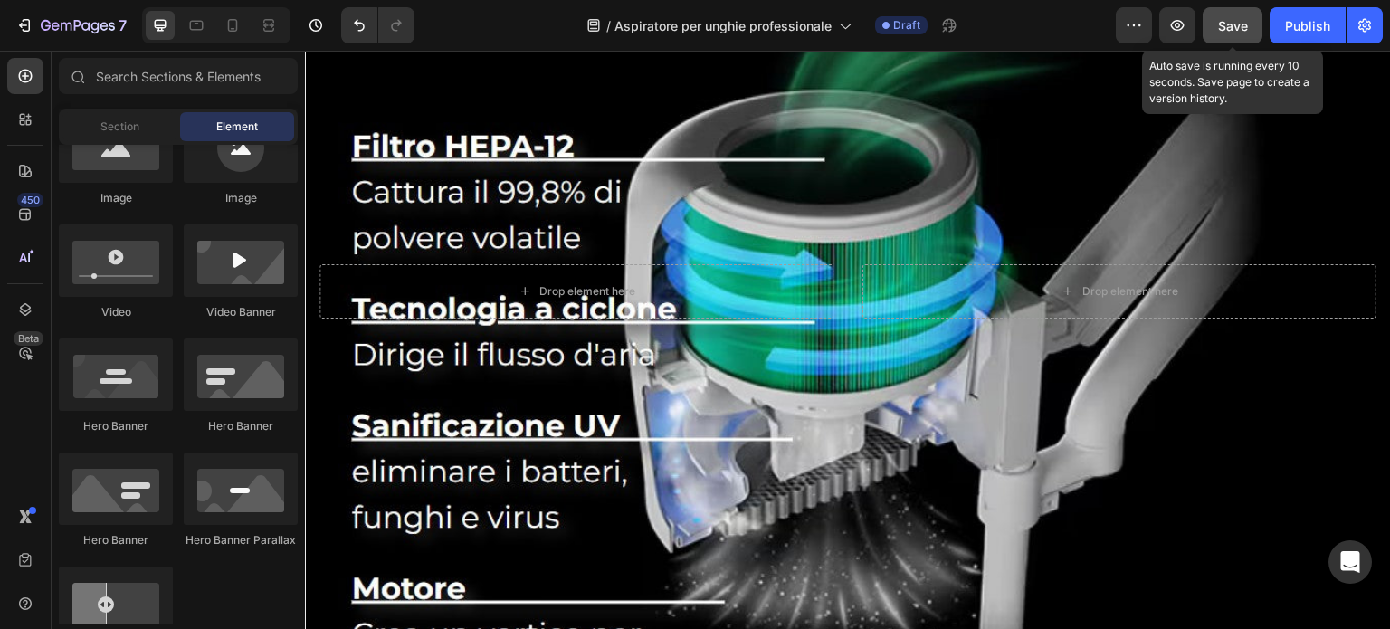
click at [1236, 28] on span "Save" at bounding box center [1233, 25] width 30 height 15
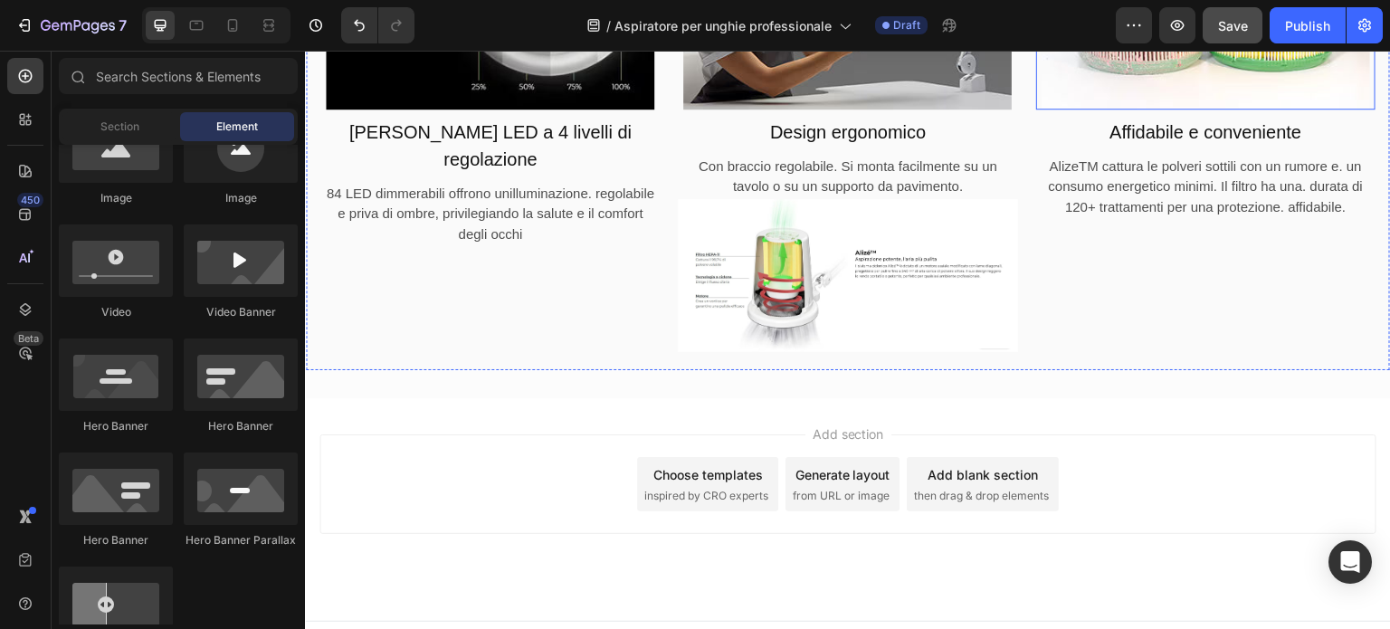
scroll to position [6545, 0]
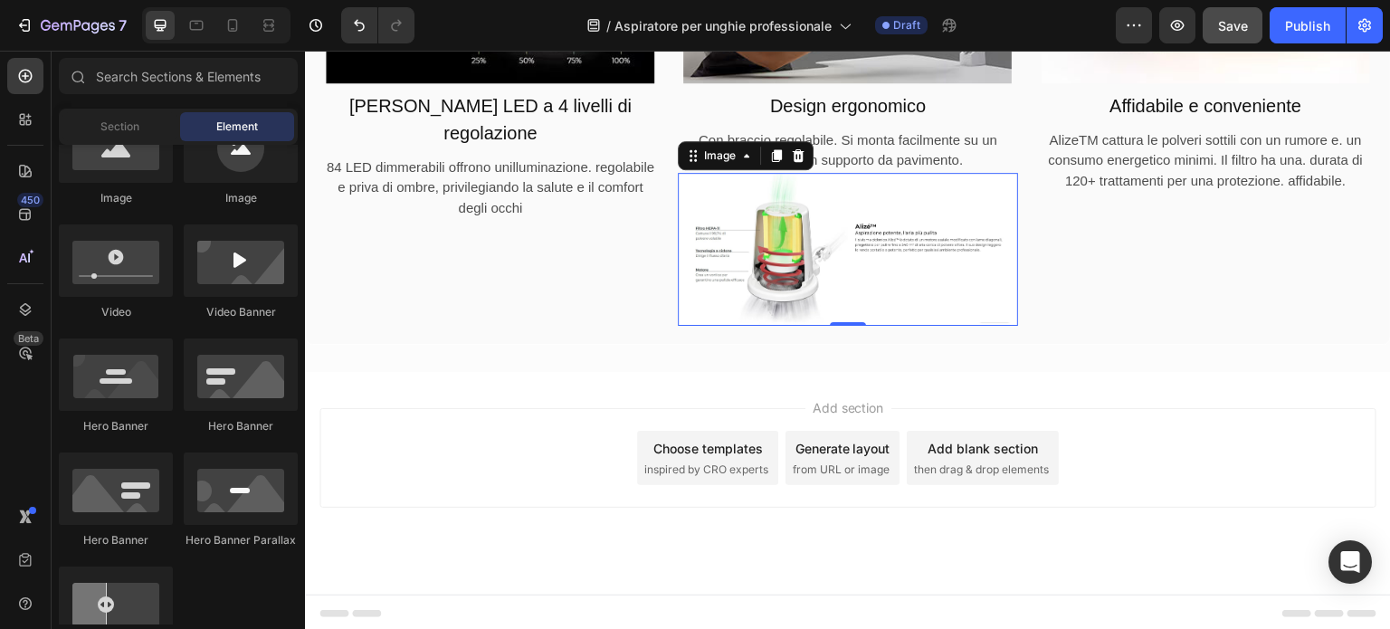
click at [892, 283] on img at bounding box center [847, 250] width 339 height 154
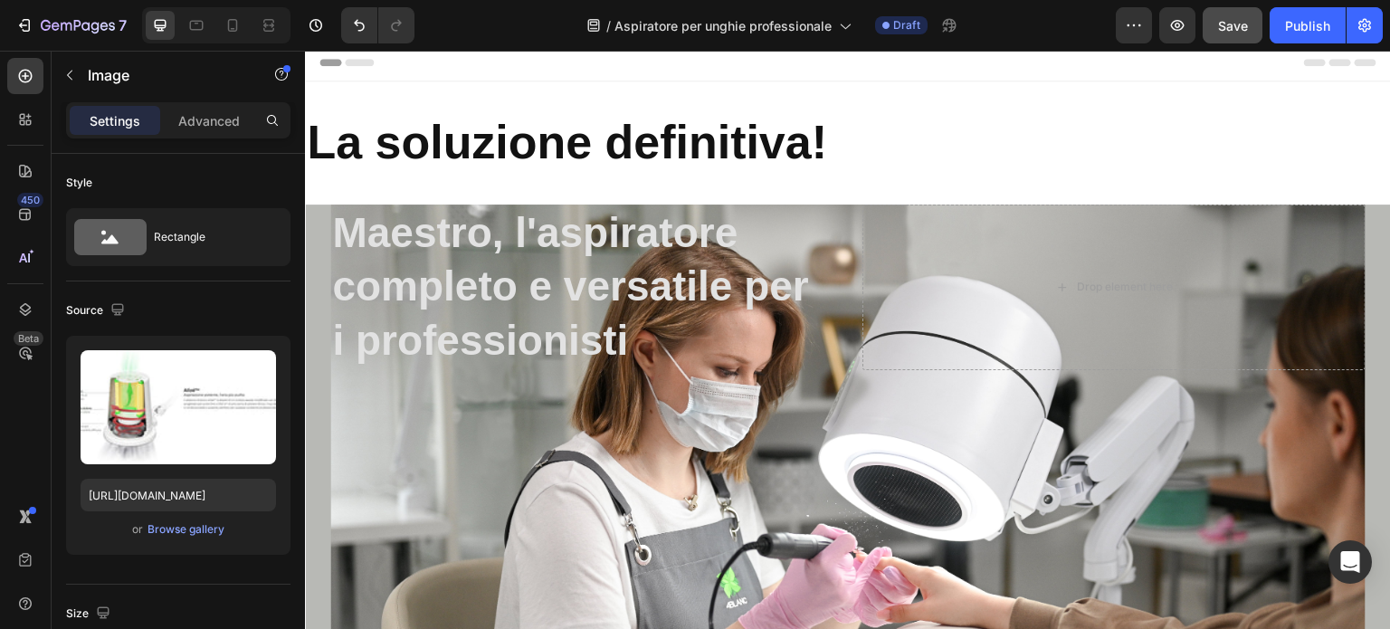
scroll to position [0, 0]
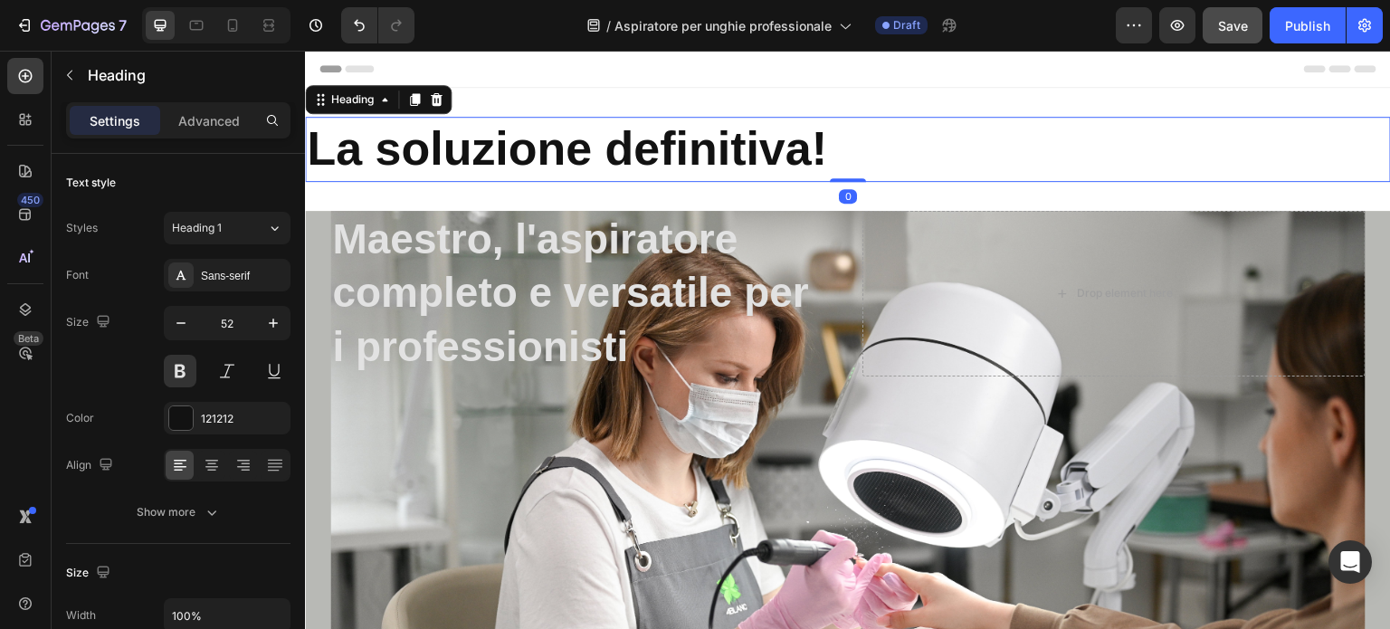
click at [804, 149] on h2 "La soluzione definitiva!" at bounding box center [848, 149] width 1086 height 65
click at [209, 464] on icon at bounding box center [212, 465] width 18 height 18
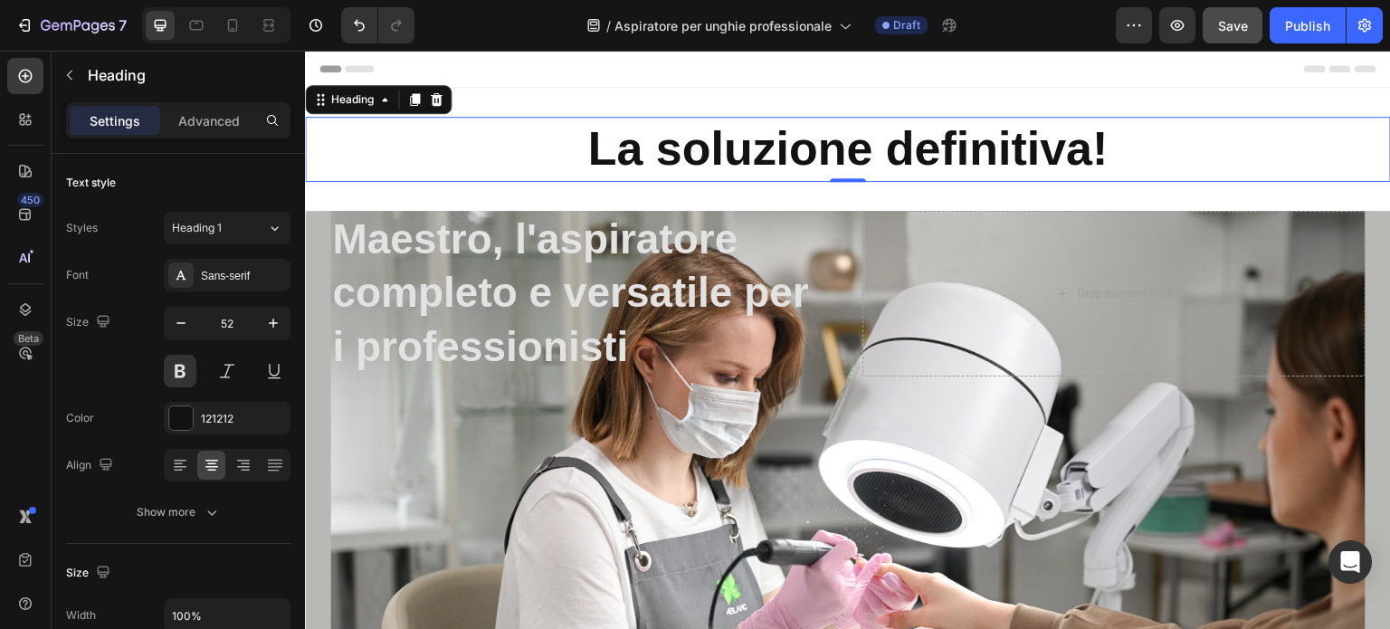
click at [510, 156] on h2 "La soluzione definitiva!" at bounding box center [848, 149] width 1086 height 65
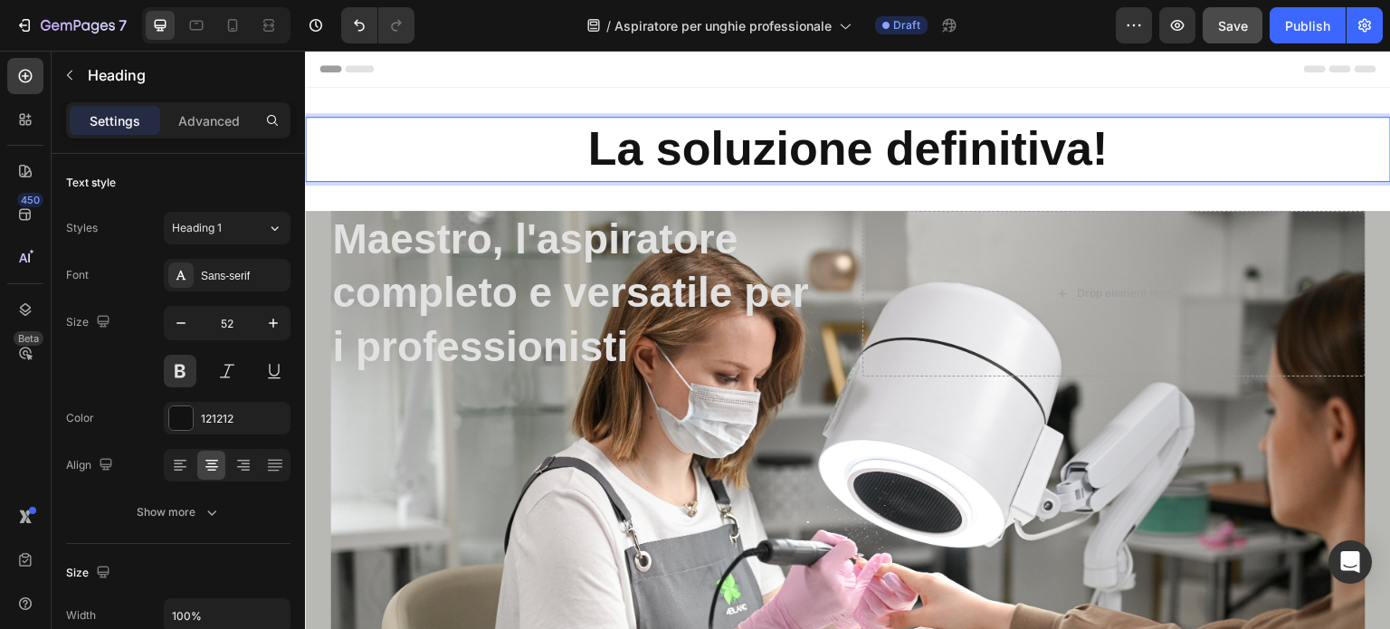
click at [1220, 148] on p "La soluzione definitiva!" at bounding box center [848, 150] width 1083 height 62
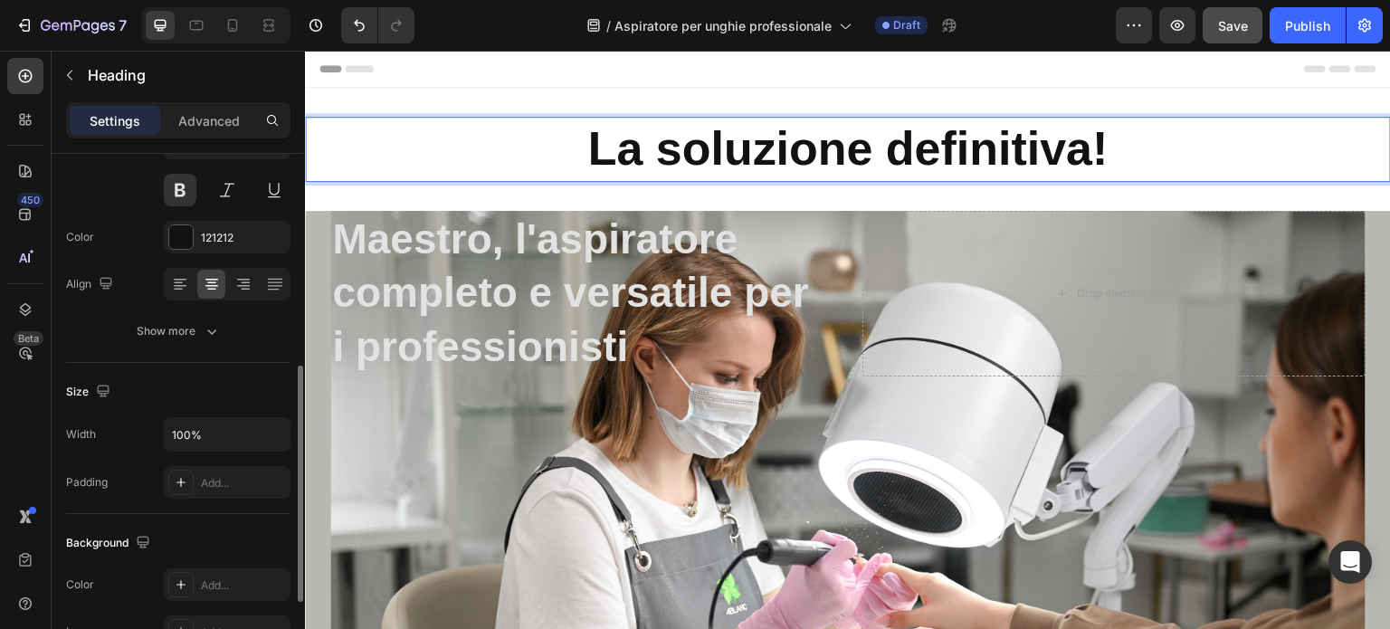
scroll to position [272, 0]
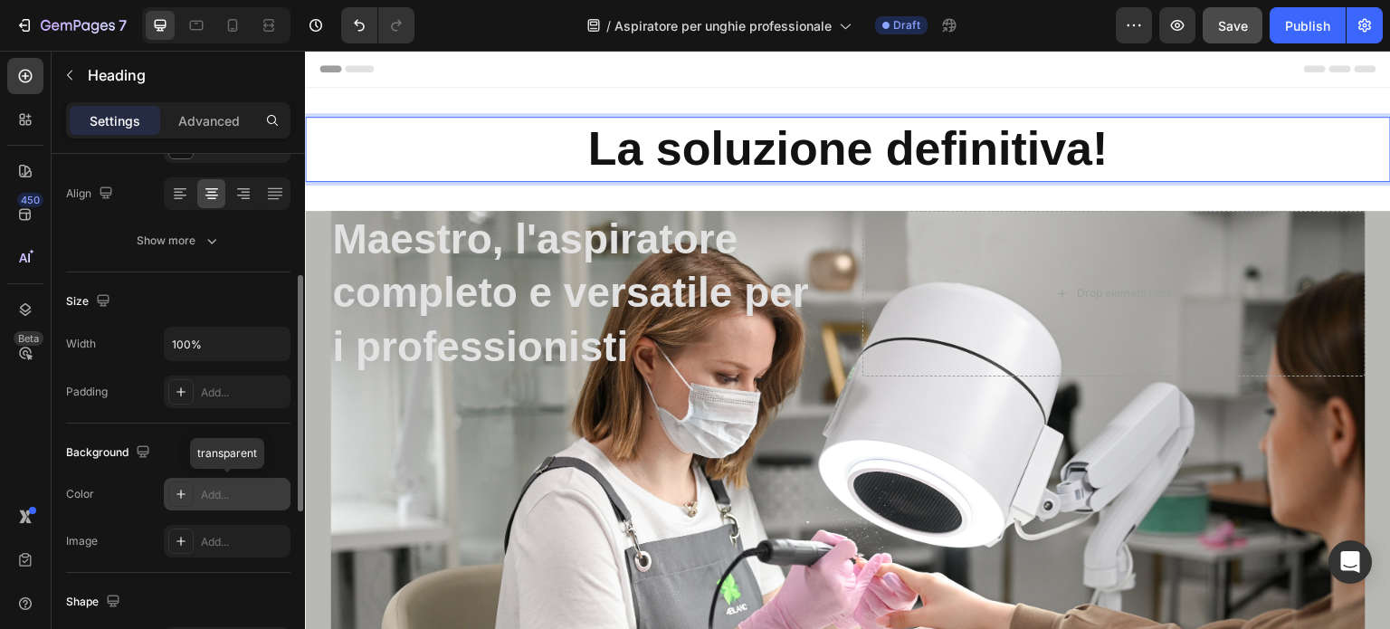
click at [177, 490] on icon at bounding box center [181, 494] width 14 height 14
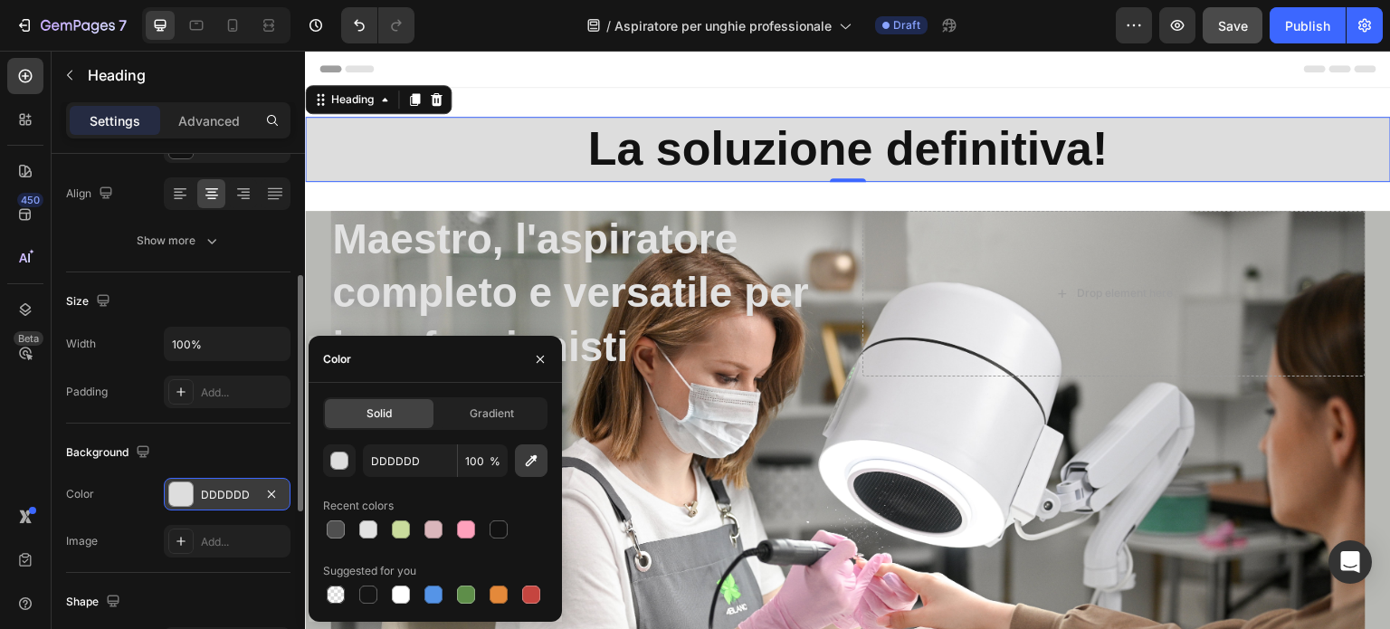
click at [531, 453] on icon "button" at bounding box center [531, 461] width 18 height 18
type input "BDBDB9"
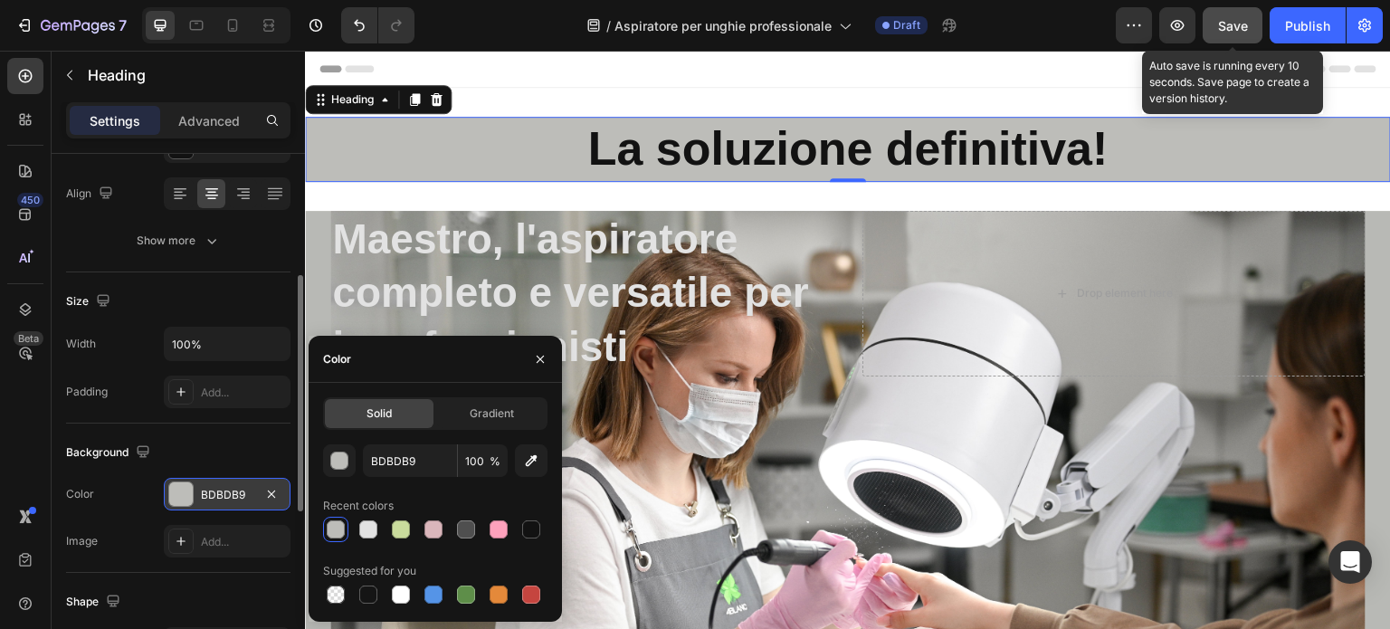
click at [1252, 19] on button "Save" at bounding box center [1233, 25] width 60 height 36
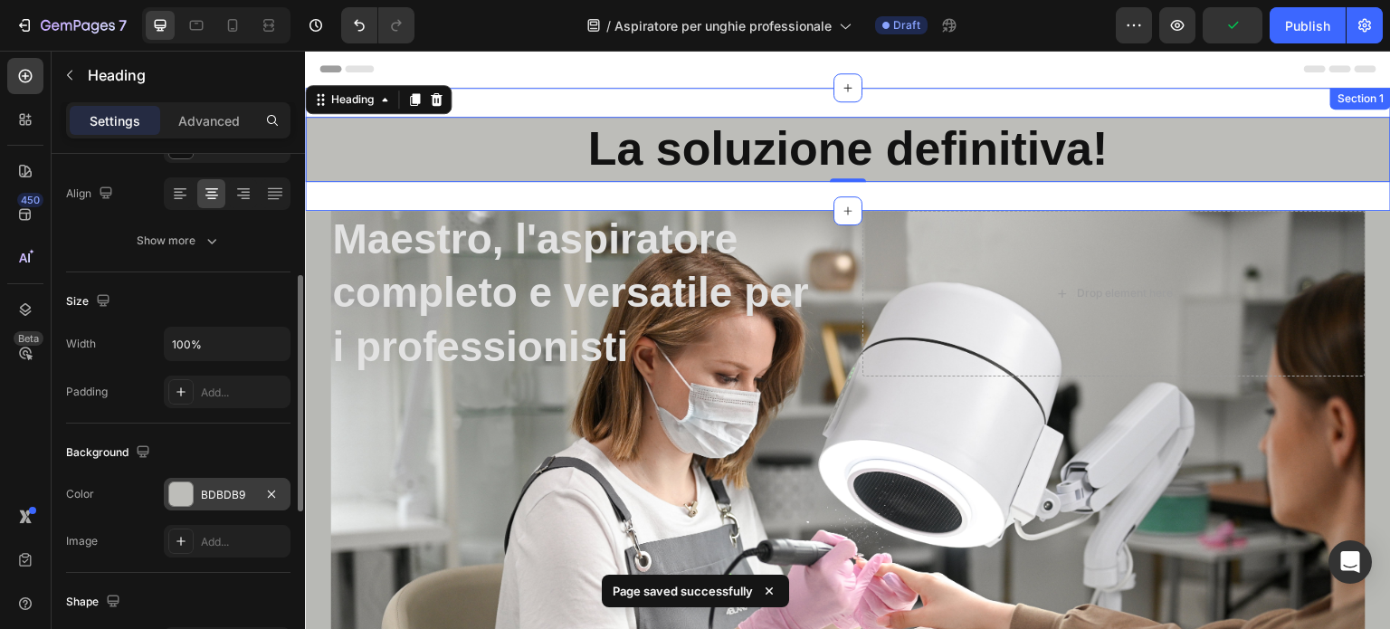
click at [1114, 190] on div "La soluzione definitiva! Heading 0 Section 1" at bounding box center [848, 149] width 1086 height 123
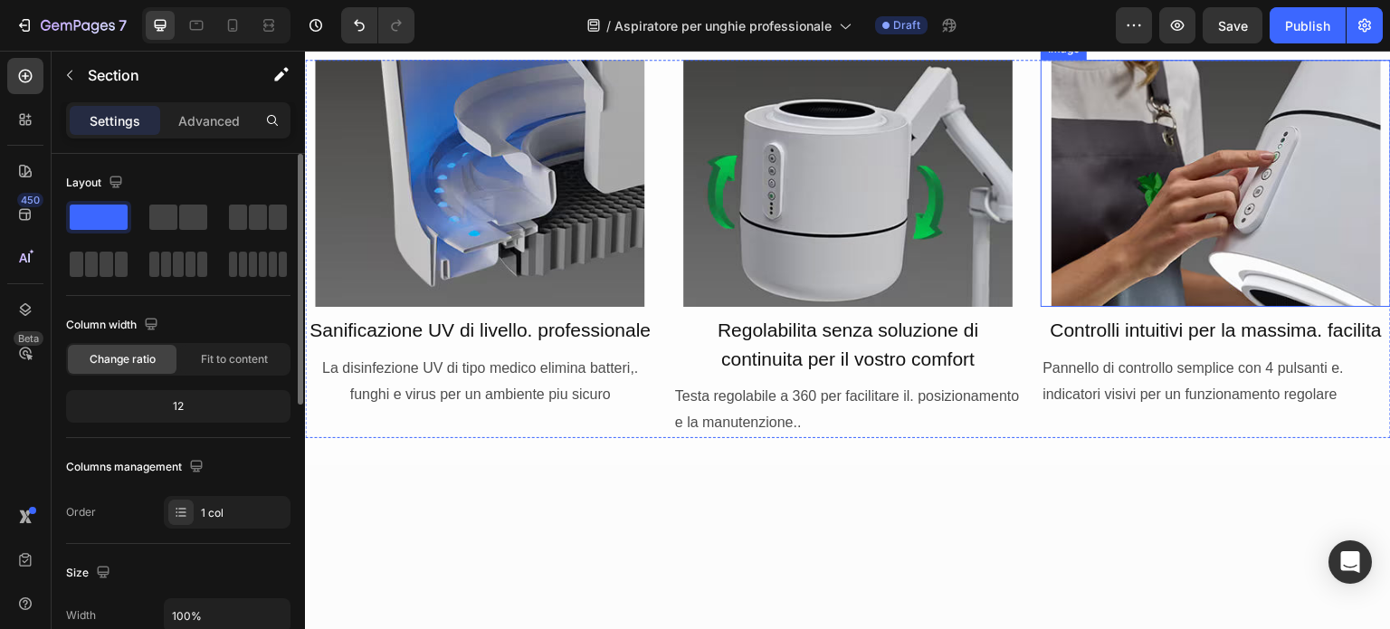
scroll to position [2715, 0]
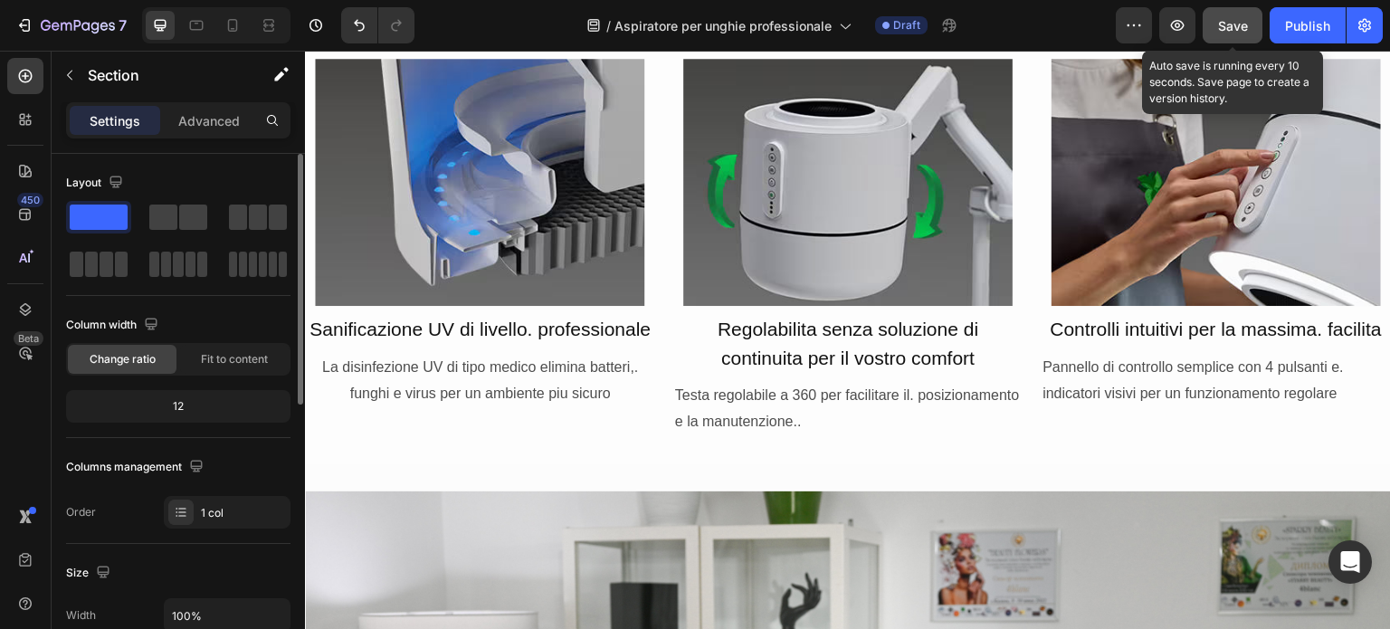
click at [1211, 24] on button "Save" at bounding box center [1233, 25] width 60 height 36
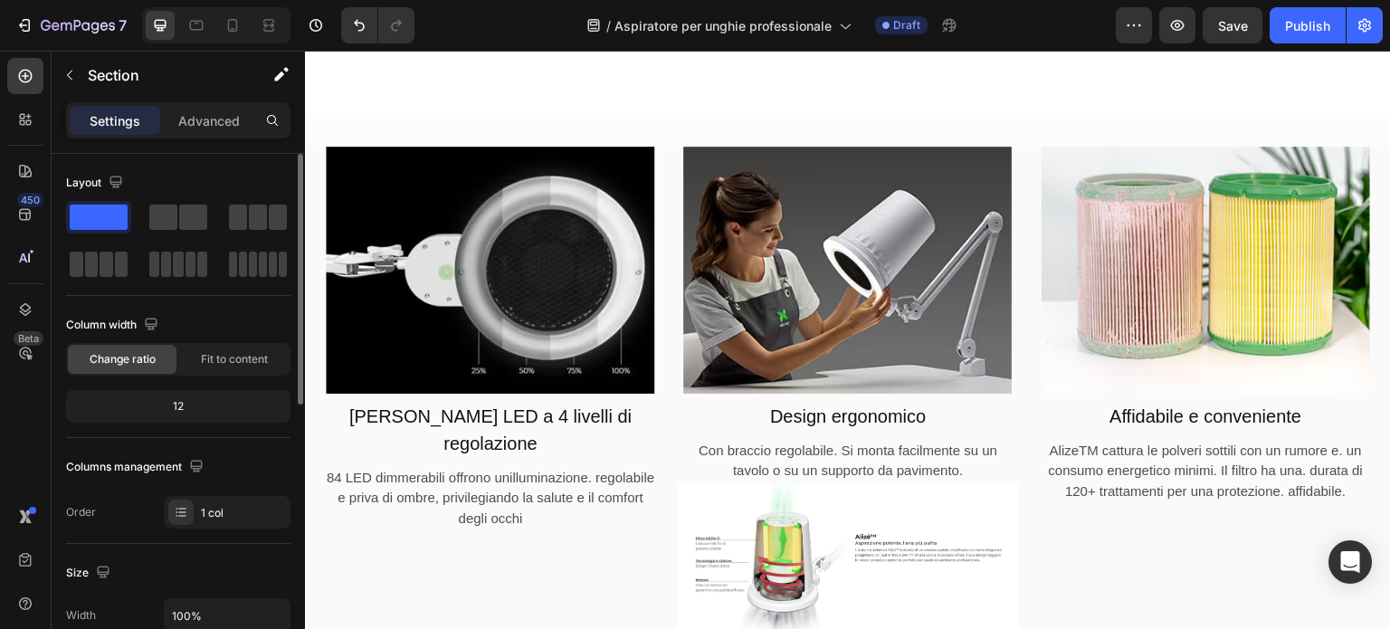
scroll to position [6426, 0]
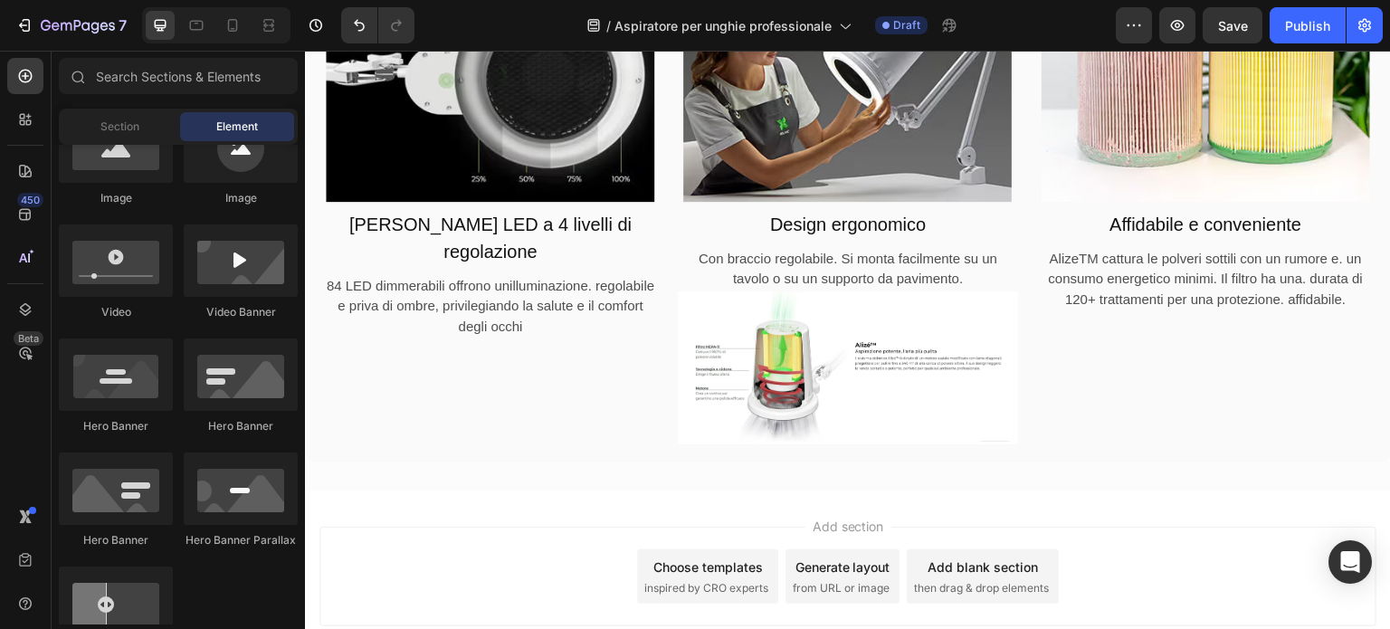
click at [1112, 504] on div "Add section Choose templates inspired by CRO experts Generate layout from URL o…" at bounding box center [848, 602] width 1086 height 223
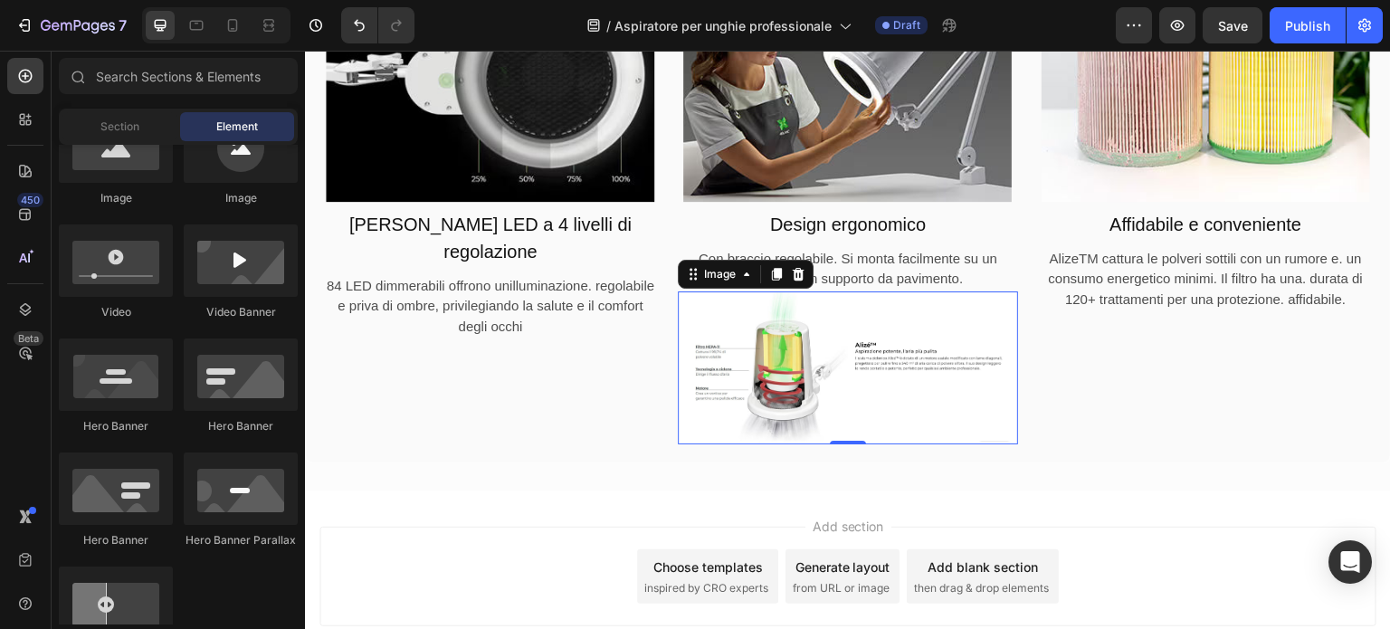
click at [744, 358] on img at bounding box center [847, 368] width 339 height 154
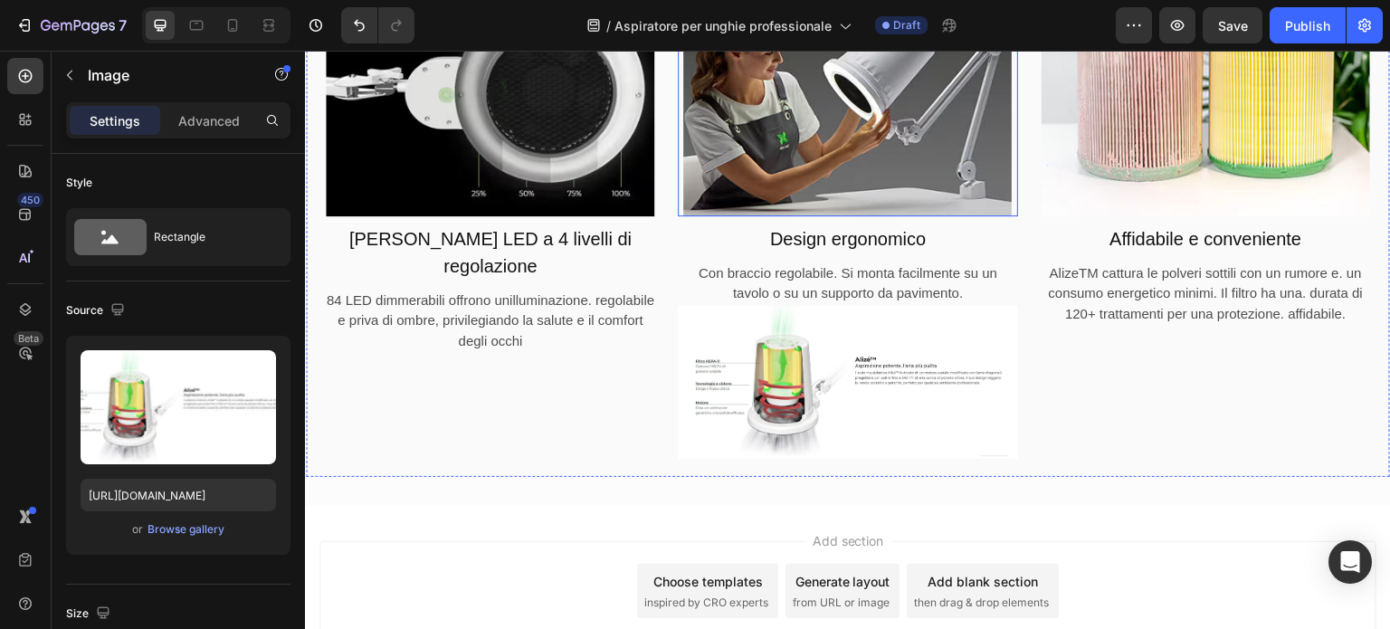
scroll to position [6545, 0]
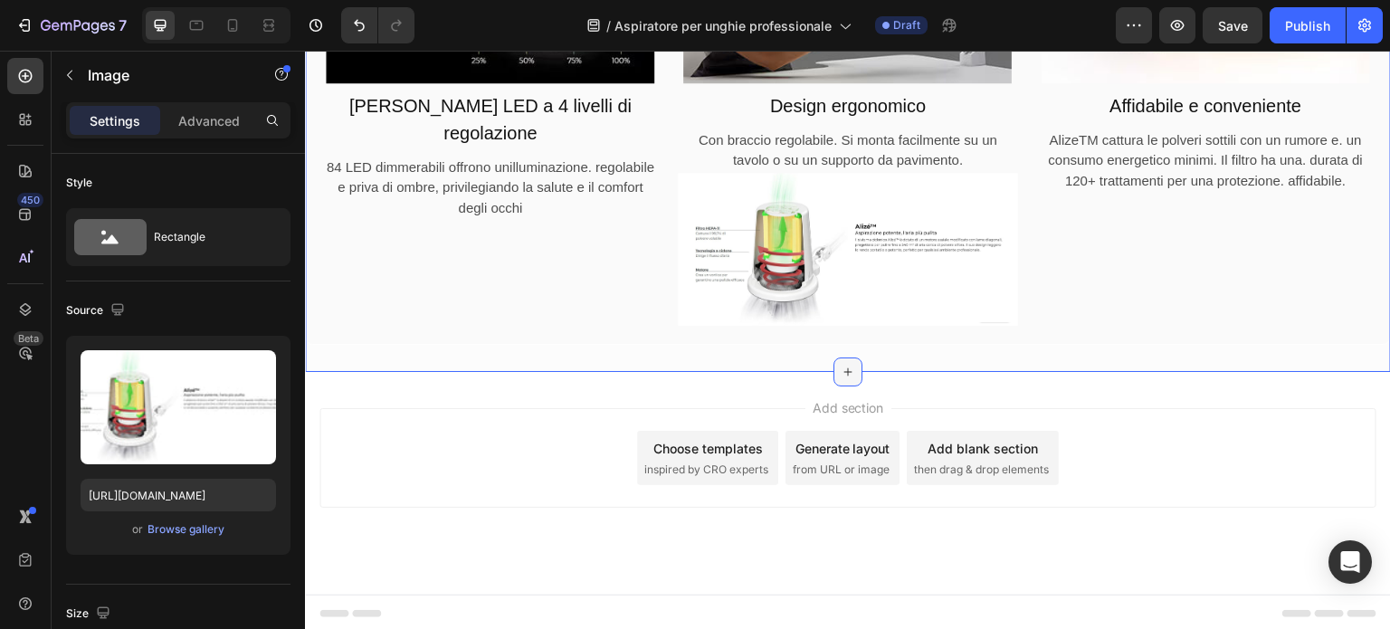
click at [842, 365] on icon at bounding box center [848, 372] width 14 height 14
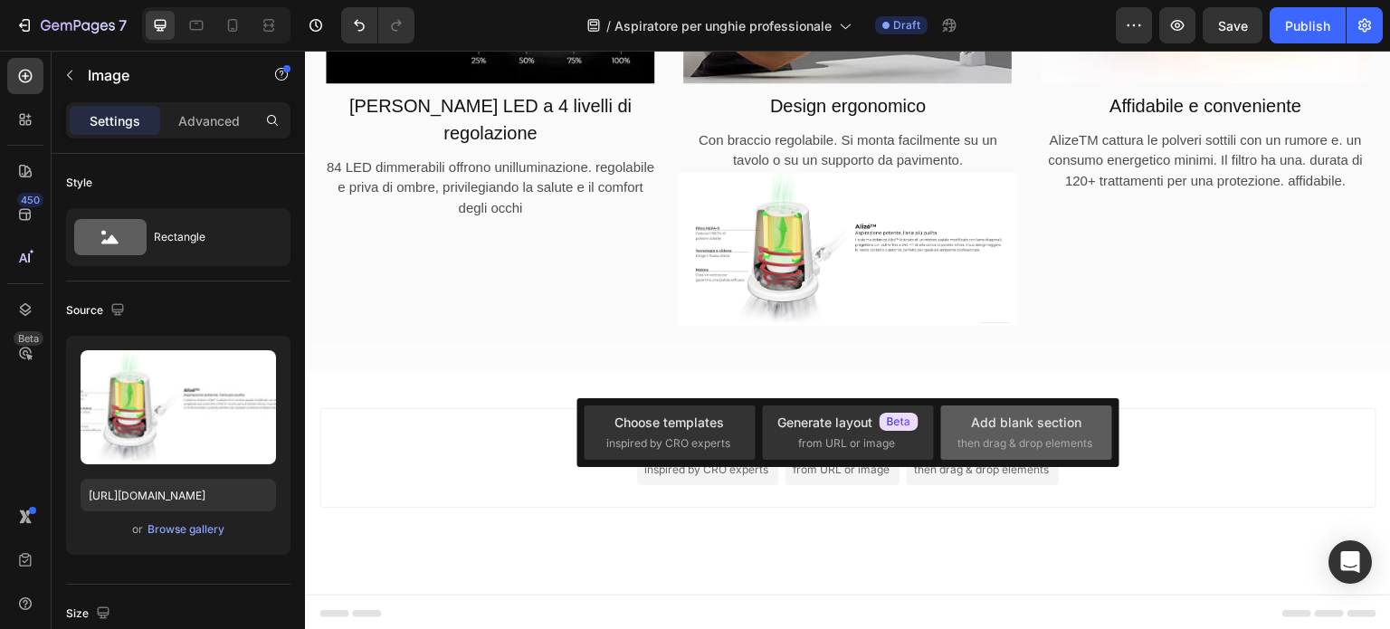
click at [1007, 414] on div "Add blank section" at bounding box center [1026, 422] width 110 height 19
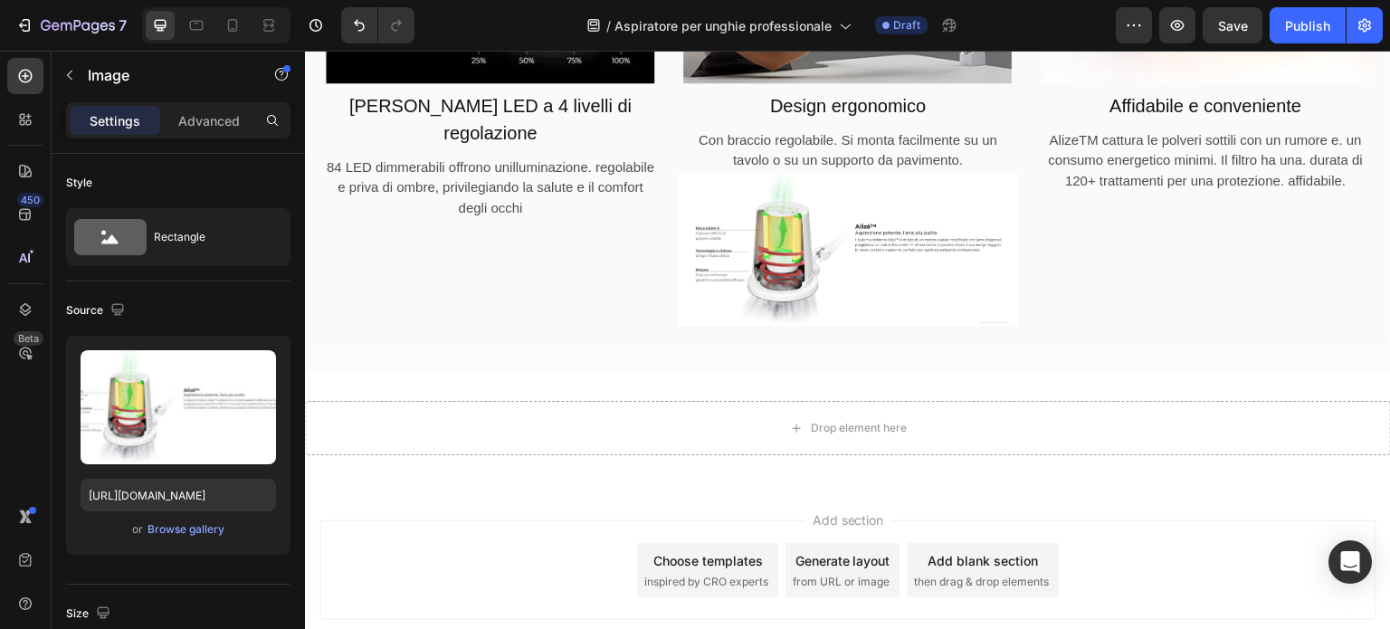
click at [871, 271] on img at bounding box center [847, 250] width 339 height 154
click at [717, 221] on img at bounding box center [847, 250] width 339 height 154
click at [835, 183] on img at bounding box center [847, 250] width 339 height 154
click at [901, 270] on img at bounding box center [847, 250] width 339 height 154
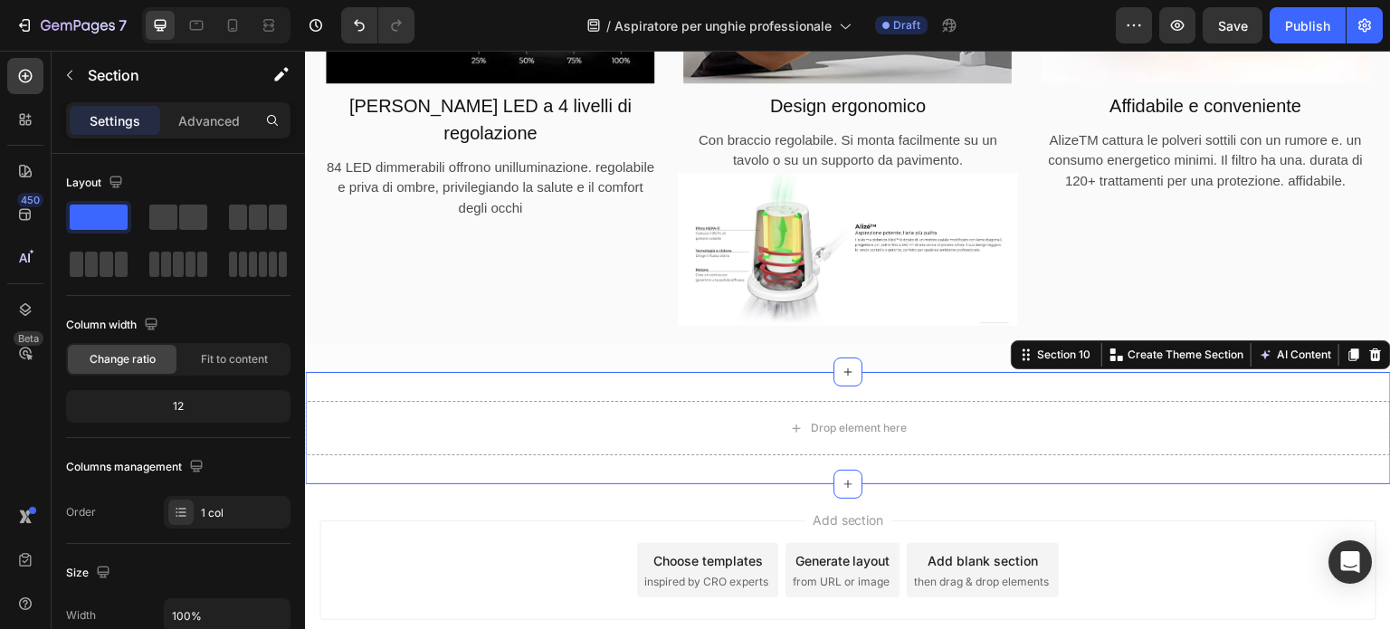
click at [1061, 396] on div "Drop element here Section 10 You can create reusable sections Create Theme Sect…" at bounding box center [848, 428] width 1086 height 112
click at [969, 286] on img at bounding box center [847, 250] width 339 height 154
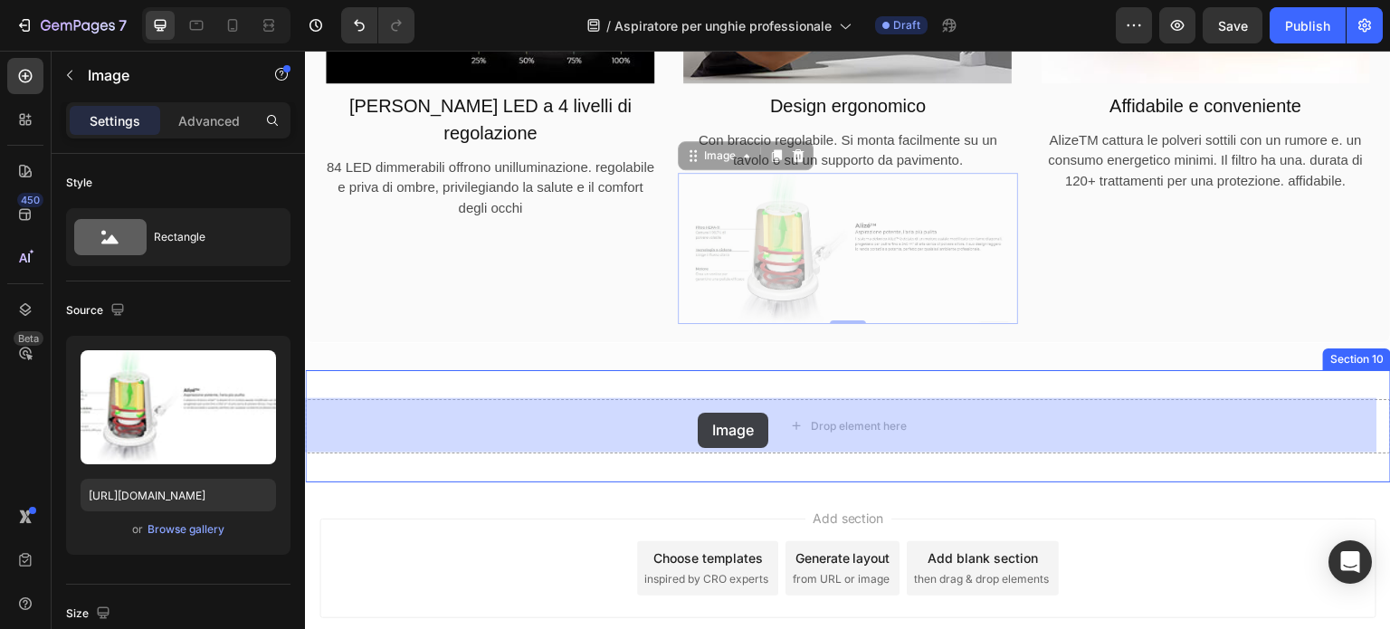
drag, startPoint x: 688, startPoint y: 156, endPoint x: 698, endPoint y: 413, distance: 257.3
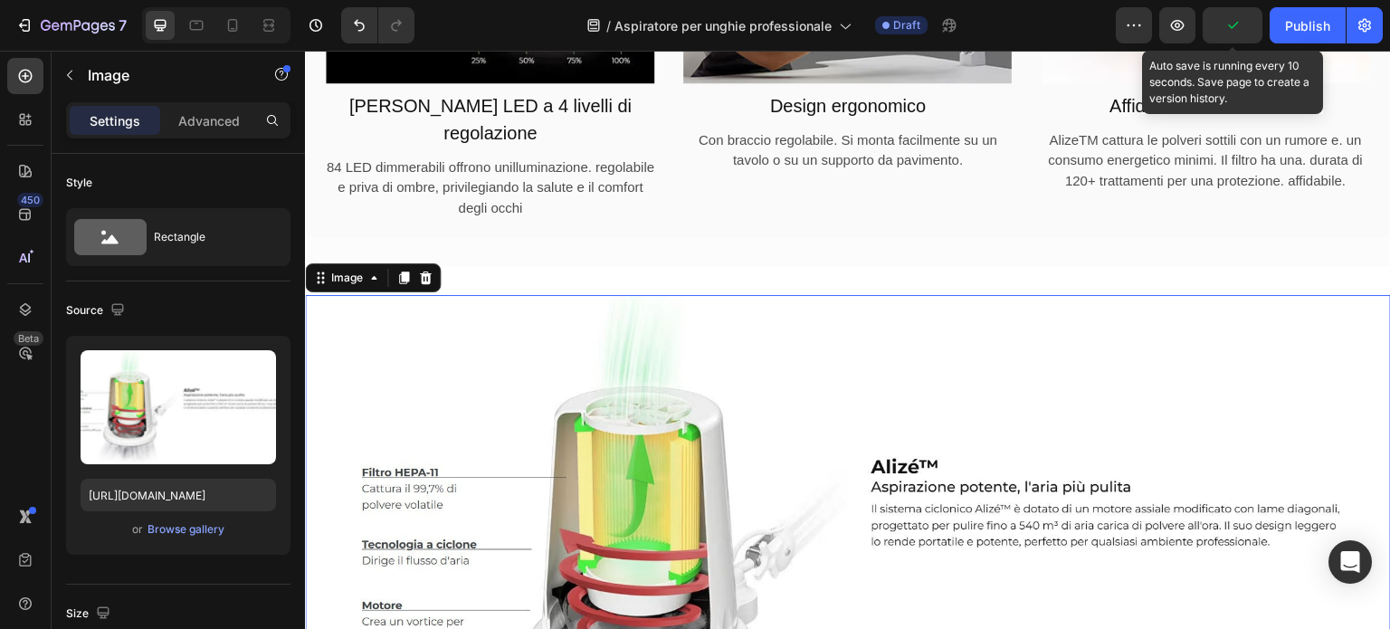
click at [1232, 18] on icon "button" at bounding box center [1233, 25] width 18 height 18
click at [1228, 18] on span "Save" at bounding box center [1233, 25] width 30 height 15
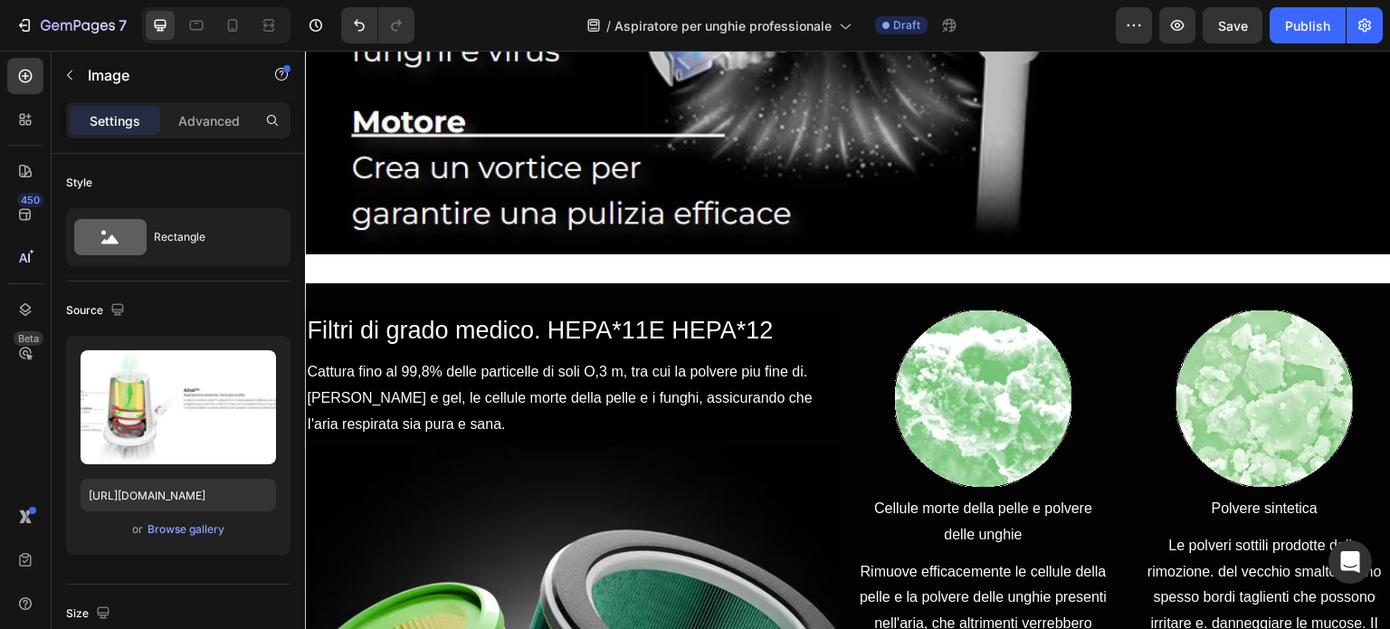
scroll to position [1539, 0]
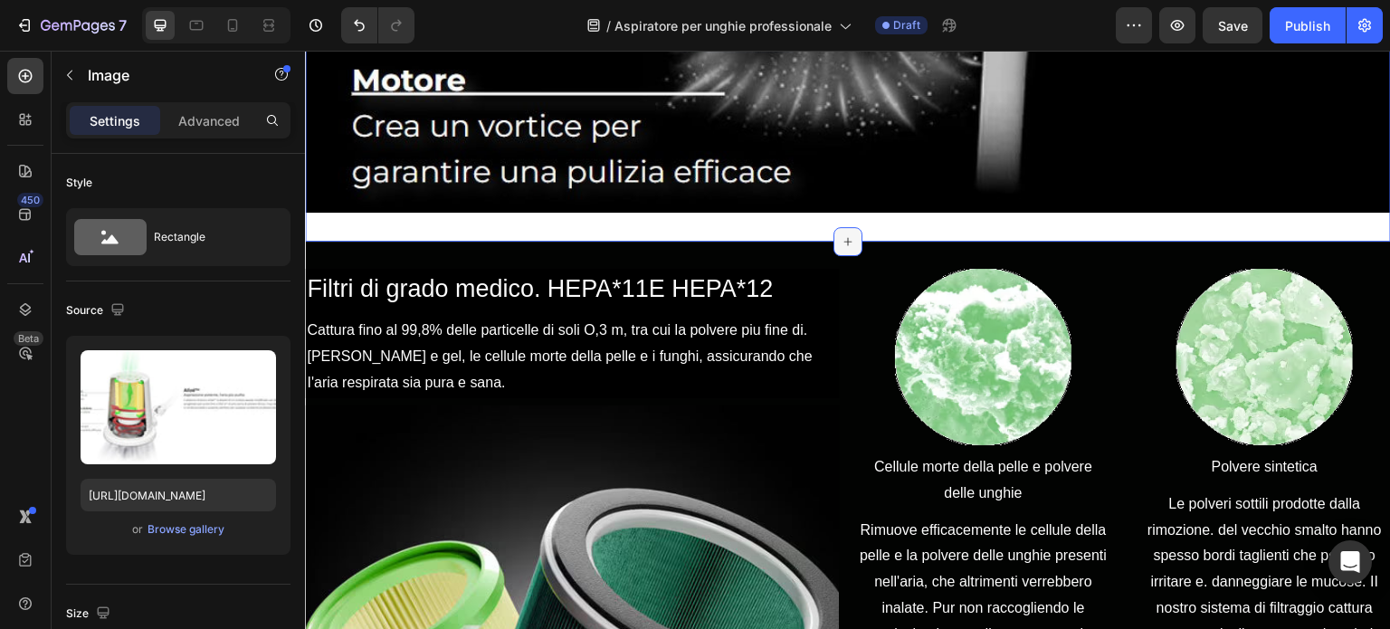
click at [842, 234] on icon at bounding box center [848, 241] width 14 height 14
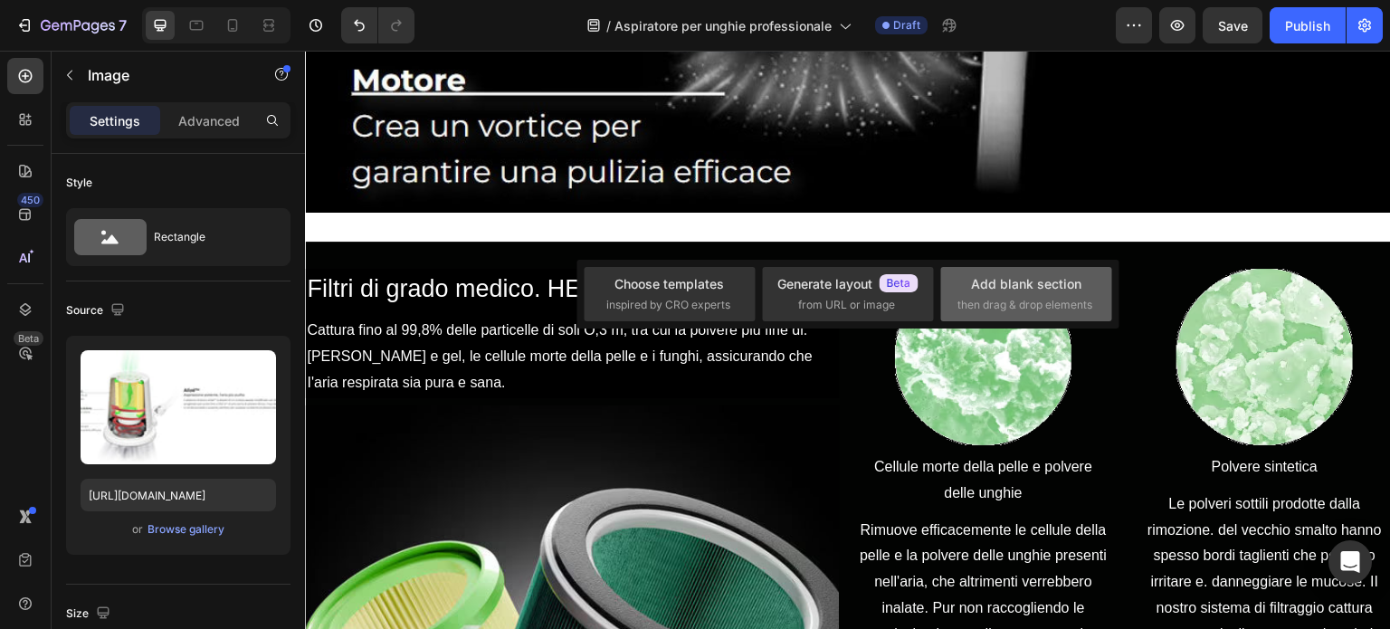
click at [1015, 305] on span "then drag & drop elements" at bounding box center [1025, 305] width 135 height 16
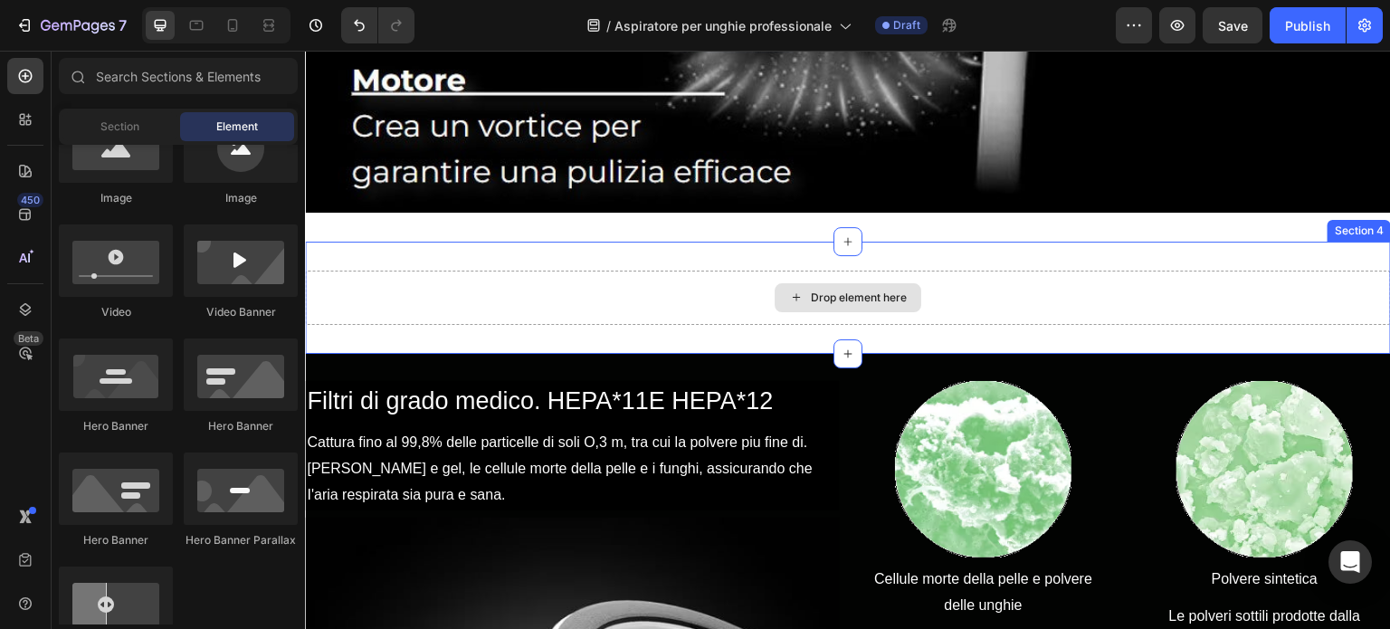
click at [837, 291] on div "Drop element here" at bounding box center [859, 298] width 96 height 14
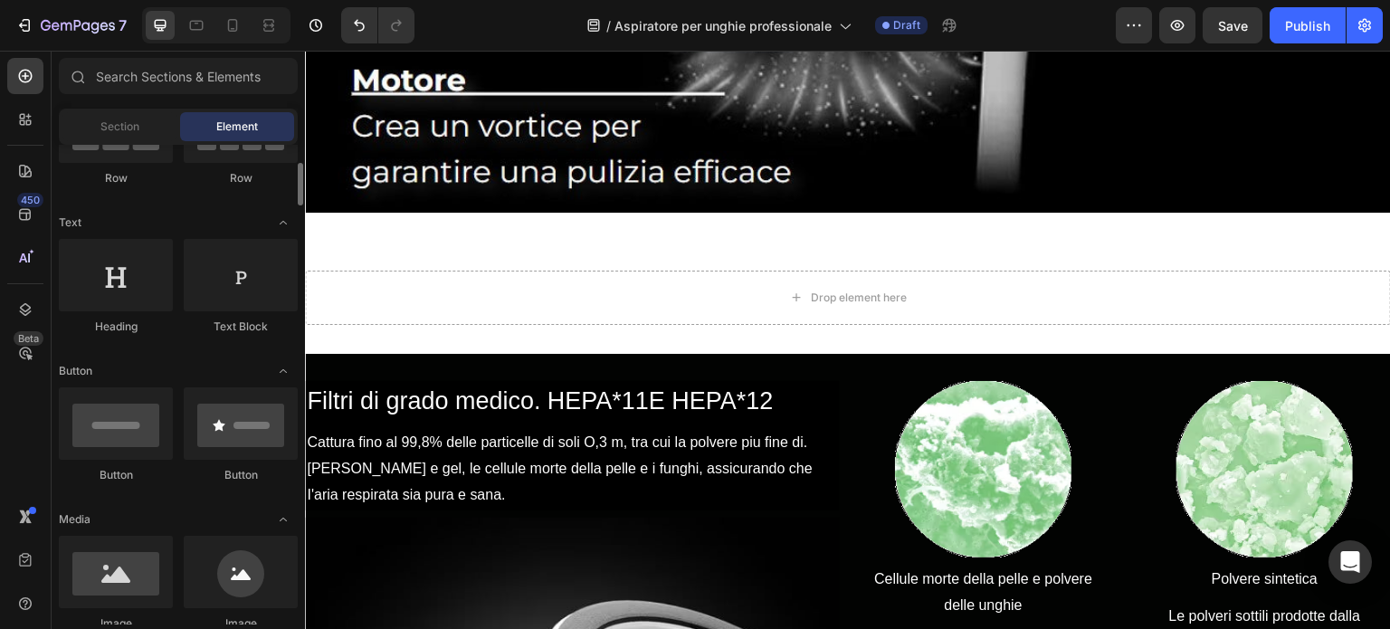
scroll to position [209, 0]
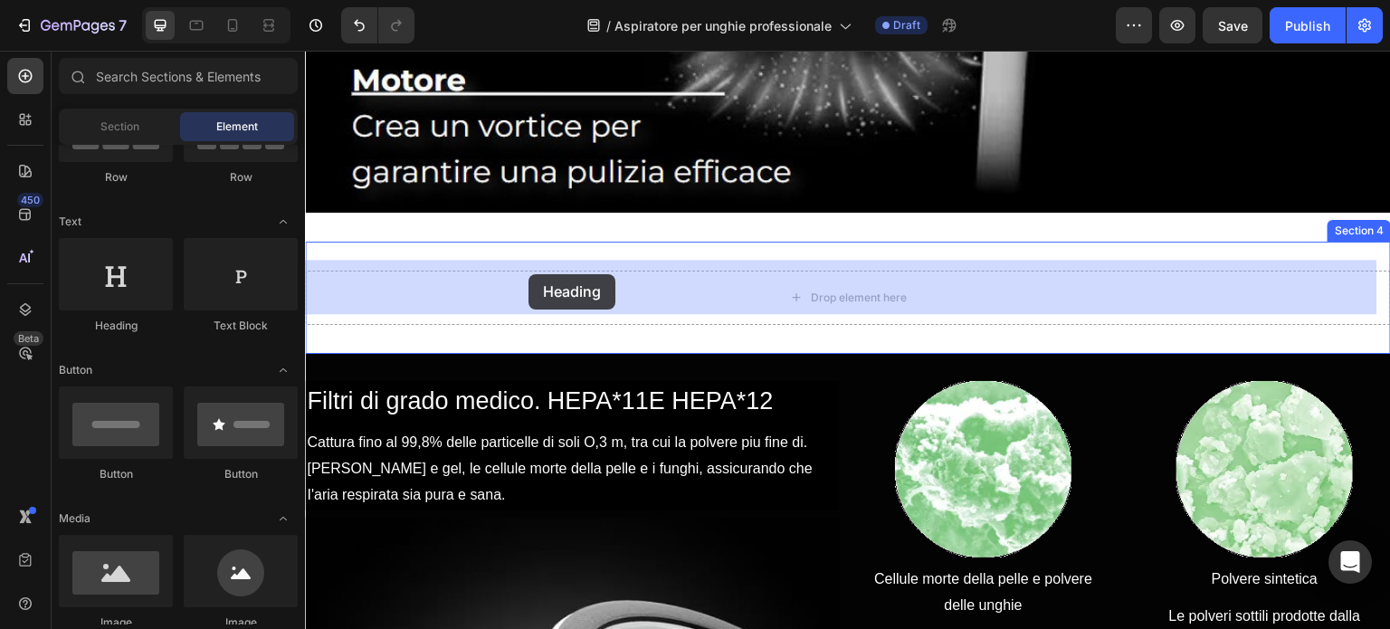
drag, startPoint x: 419, startPoint y: 338, endPoint x: 529, endPoint y: 274, distance: 126.5
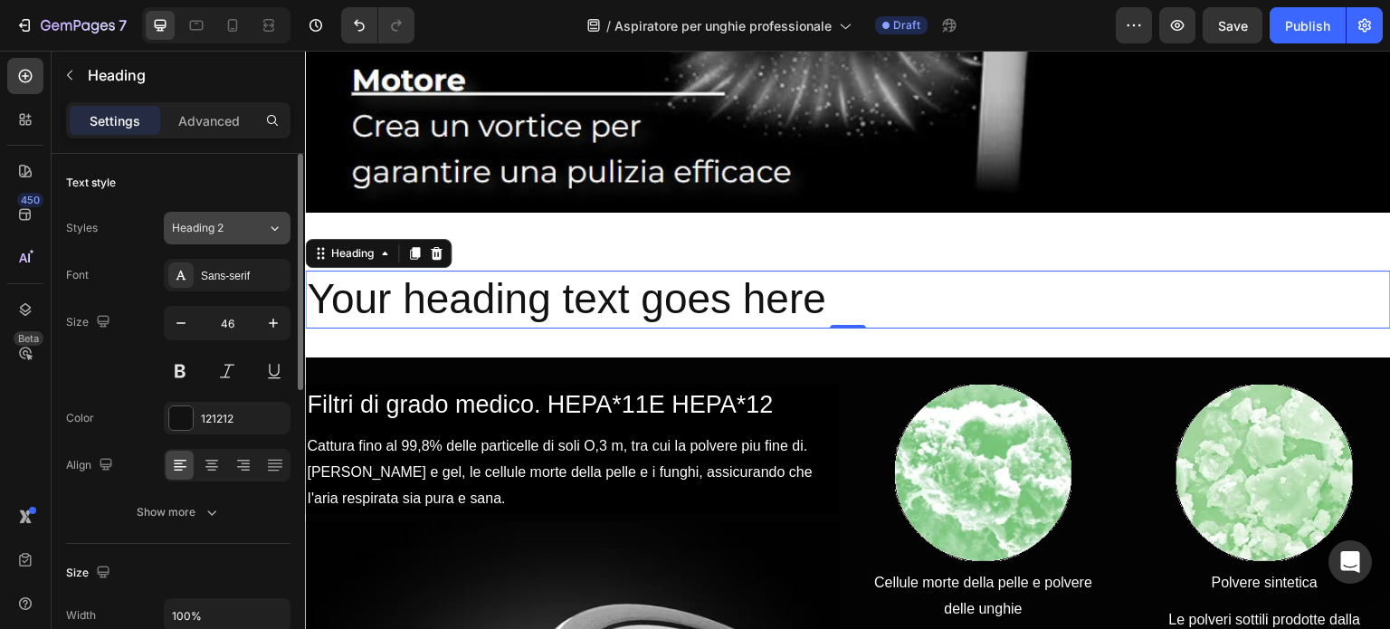
click at [212, 223] on span "Heading 2" at bounding box center [198, 228] width 52 height 16
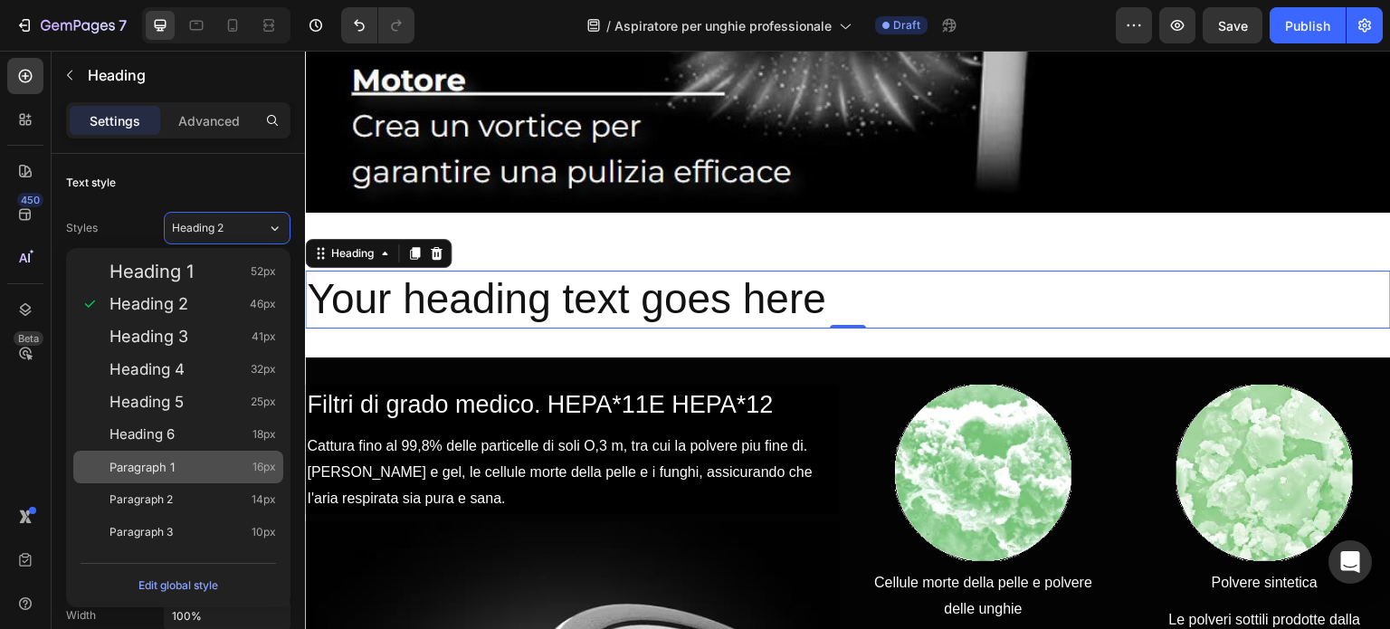
click at [177, 470] on div "Paragraph 1 16px" at bounding box center [193, 467] width 167 height 18
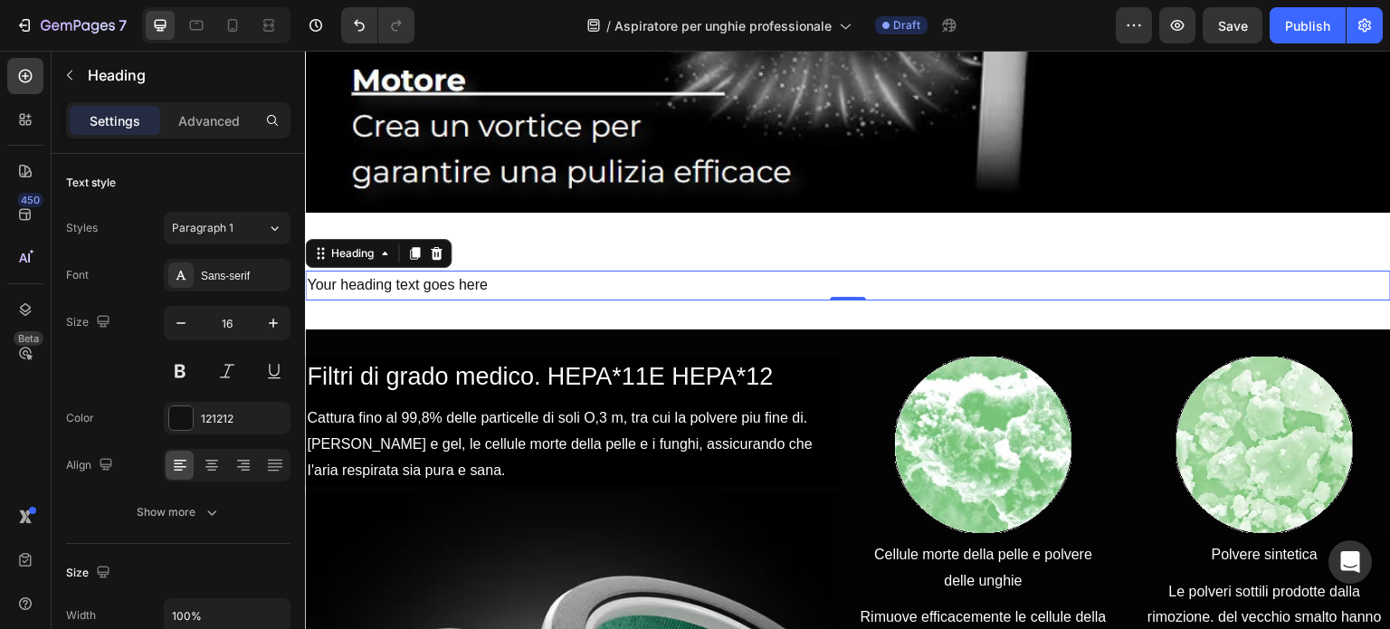
click at [526, 272] on p "Your heading text goes here" at bounding box center [848, 285] width 1083 height 26
drag, startPoint x: 526, startPoint y: 272, endPoint x: 316, endPoint y: 284, distance: 210.4
click at [316, 284] on p "Your heading text goes here" at bounding box center [848, 285] width 1083 height 26
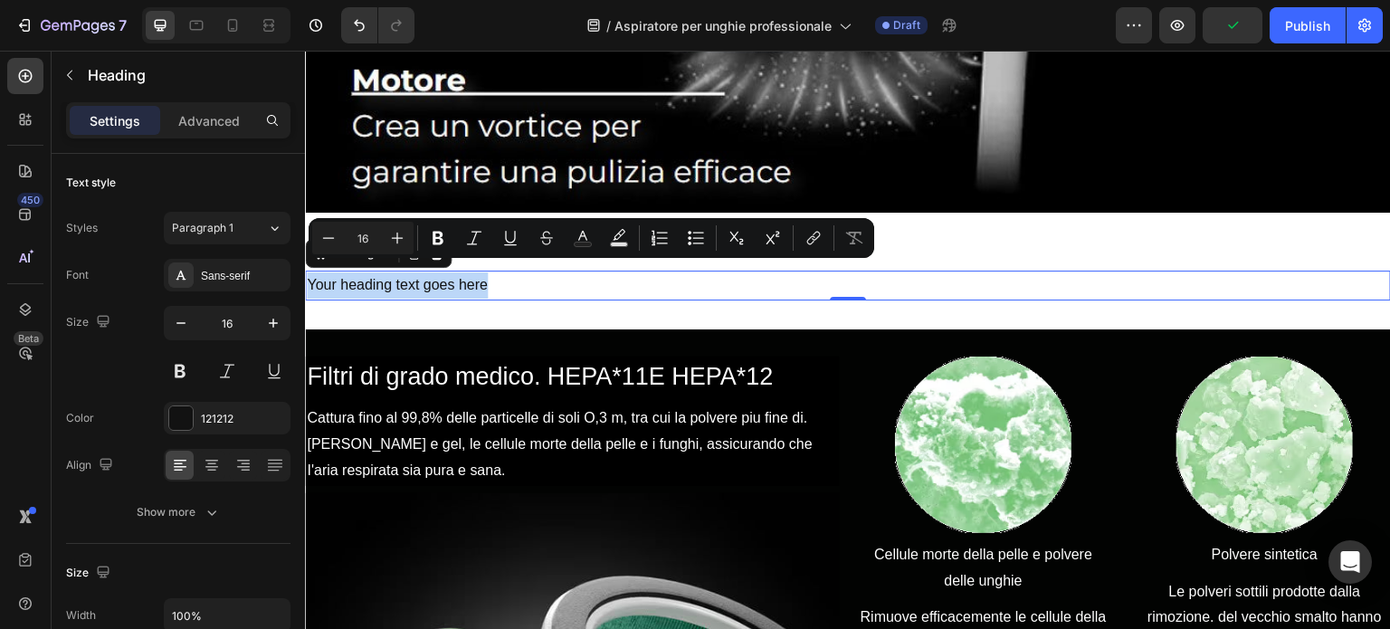
drag, startPoint x: 489, startPoint y: 265, endPoint x: 308, endPoint y: 267, distance: 181.0
click at [308, 272] on p "Your heading text goes here" at bounding box center [848, 285] width 1083 height 26
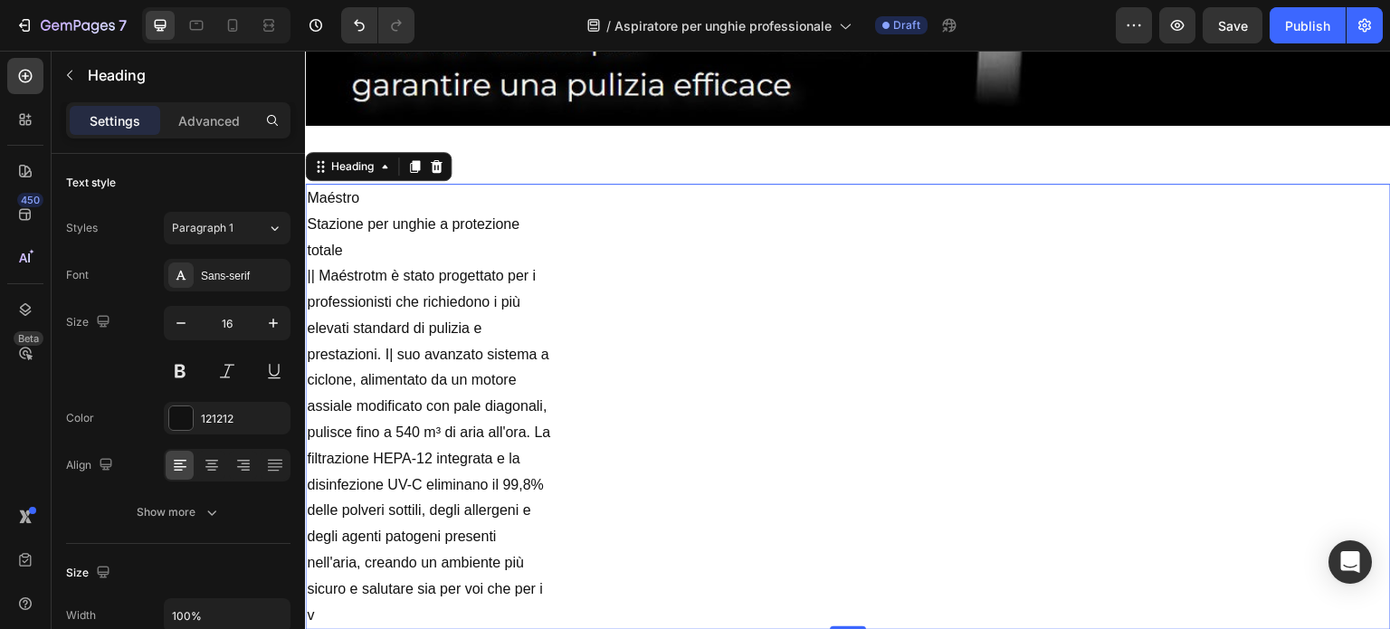
scroll to position [1627, 0]
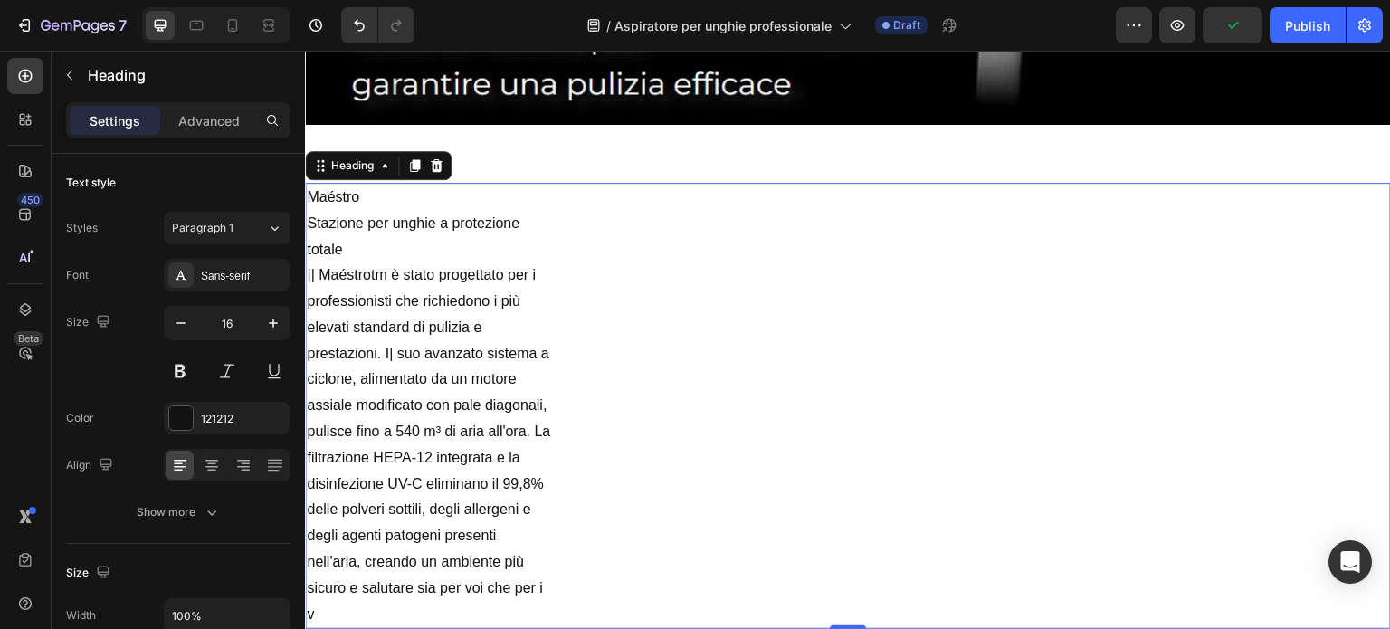
click at [485, 226] on p "Stazione per unghie a protezione totale" at bounding box center [848, 237] width 1083 height 52
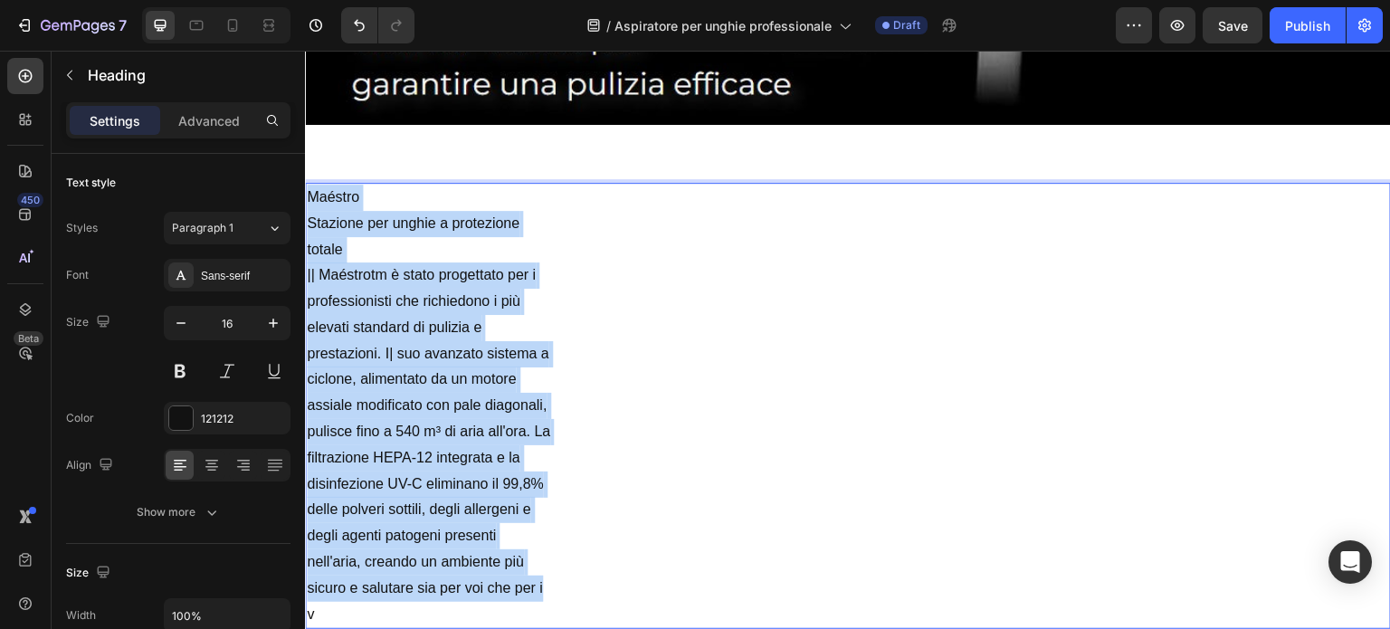
drag, startPoint x: 552, startPoint y: 574, endPoint x: 308, endPoint y: 192, distance: 453.5
click at [308, 192] on h2 "Maéstro Stazione per unghie a protezione totale || Maéstrotm è stato progettato…" at bounding box center [848, 406] width 1086 height 447
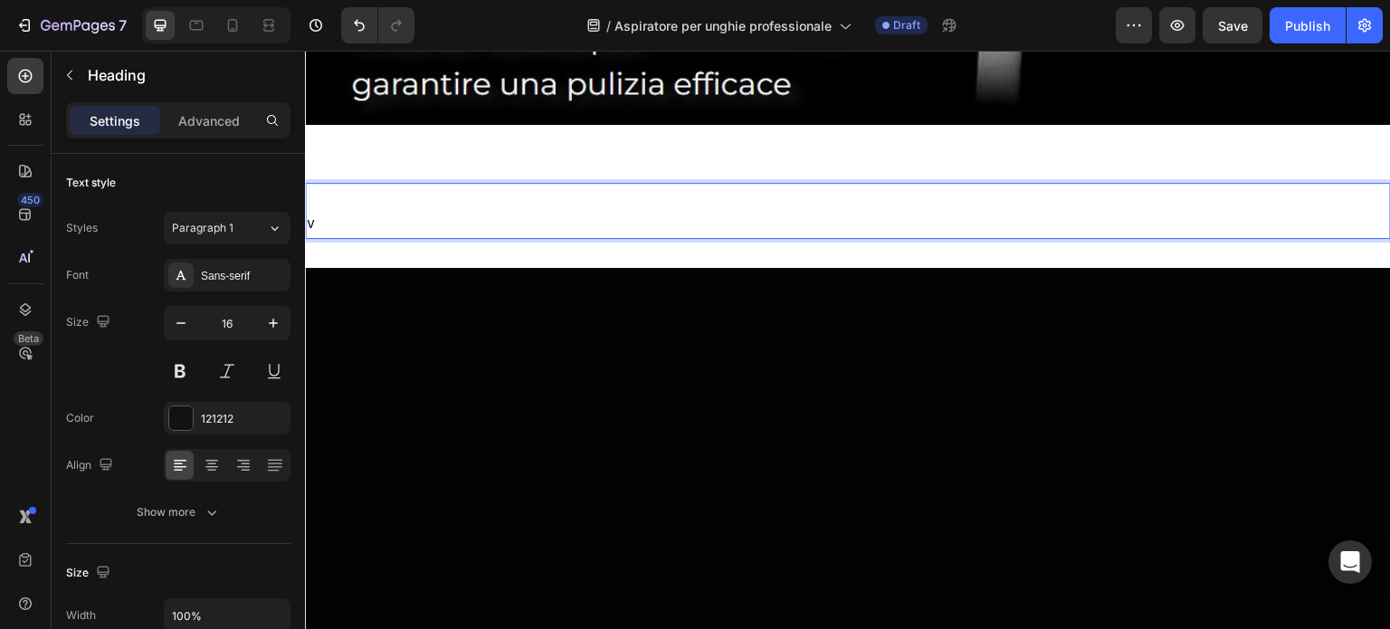
click at [353, 208] on p "⁠⁠⁠⁠⁠⁠⁠ v" at bounding box center [848, 211] width 1083 height 52
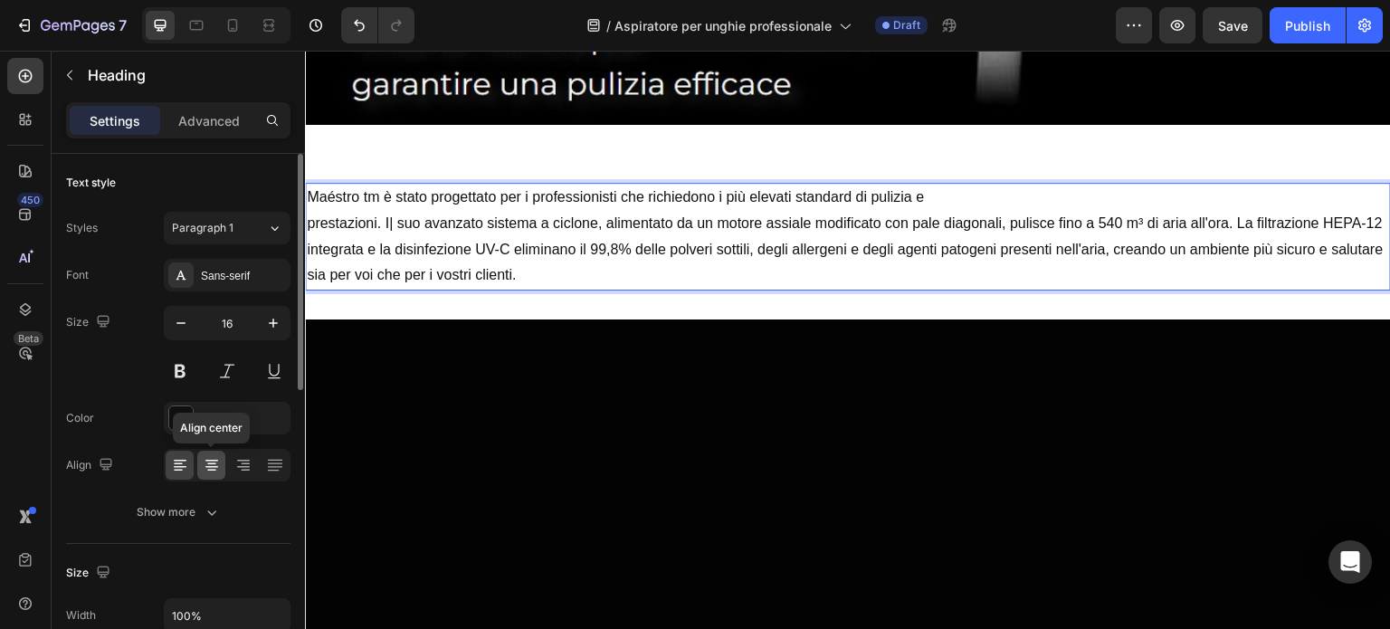
click at [200, 469] on div at bounding box center [211, 465] width 28 height 29
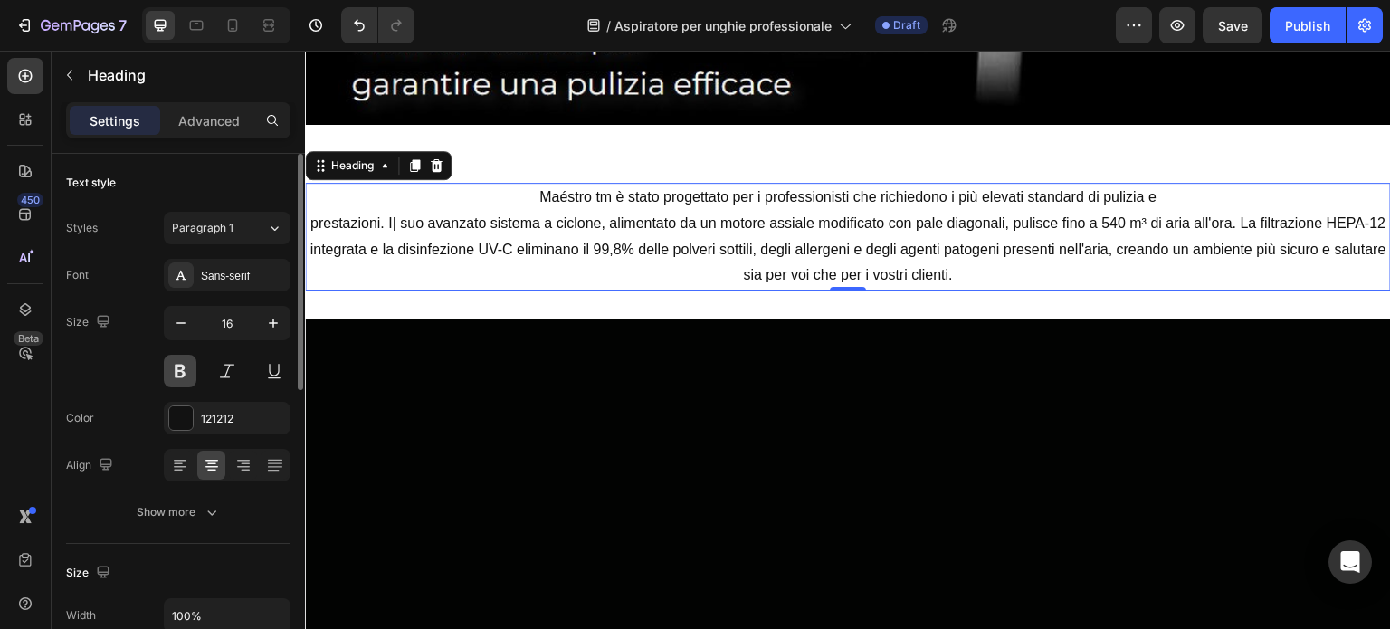
click at [175, 368] on button at bounding box center [180, 371] width 33 height 33
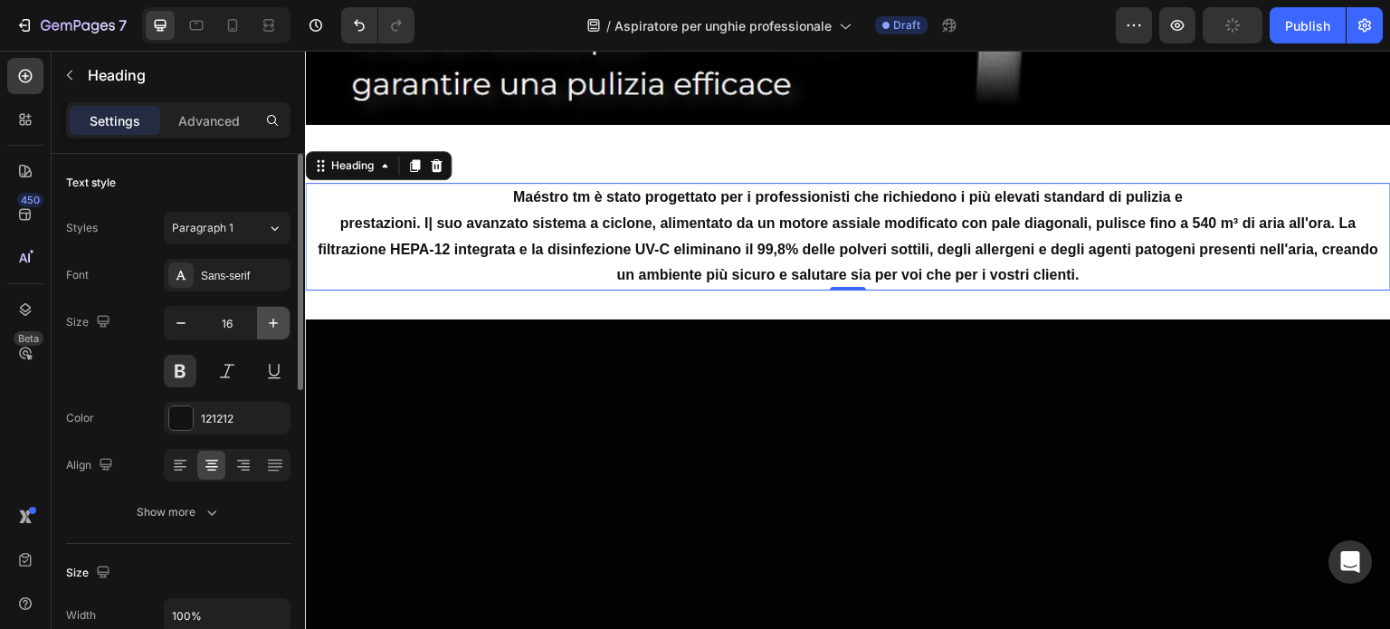
click at [272, 327] on icon "button" at bounding box center [273, 323] width 18 height 18
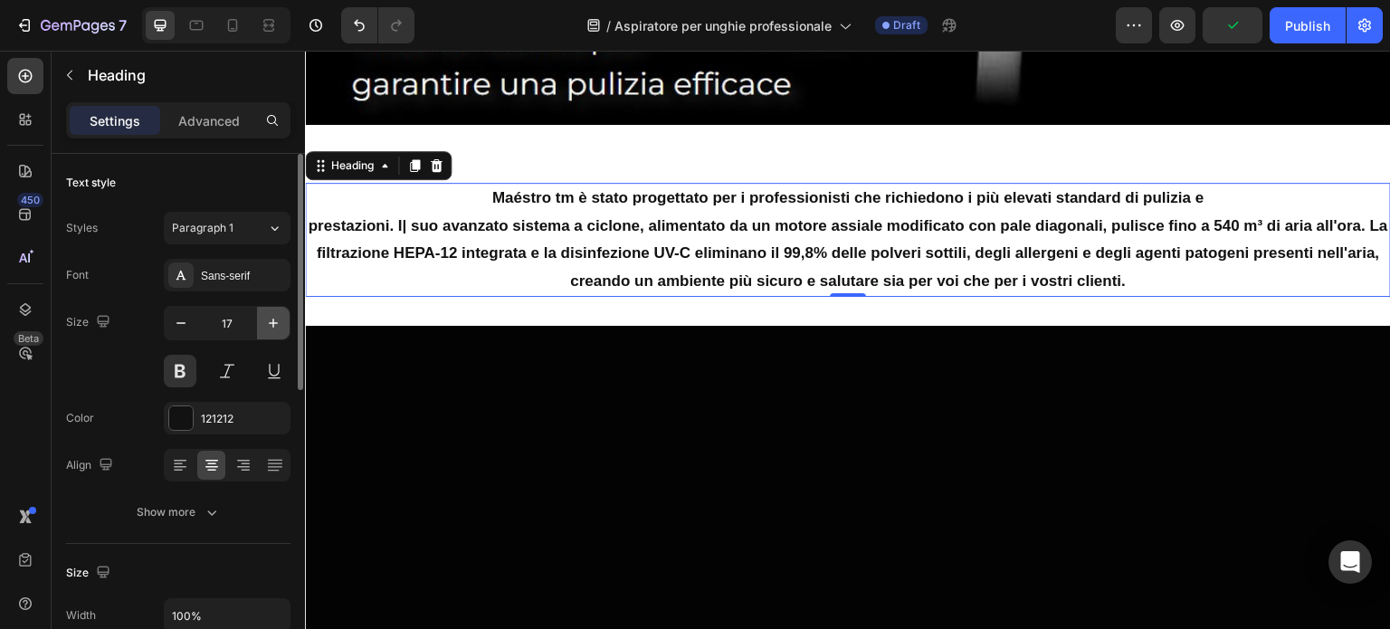
click at [272, 327] on icon "button" at bounding box center [273, 323] width 18 height 18
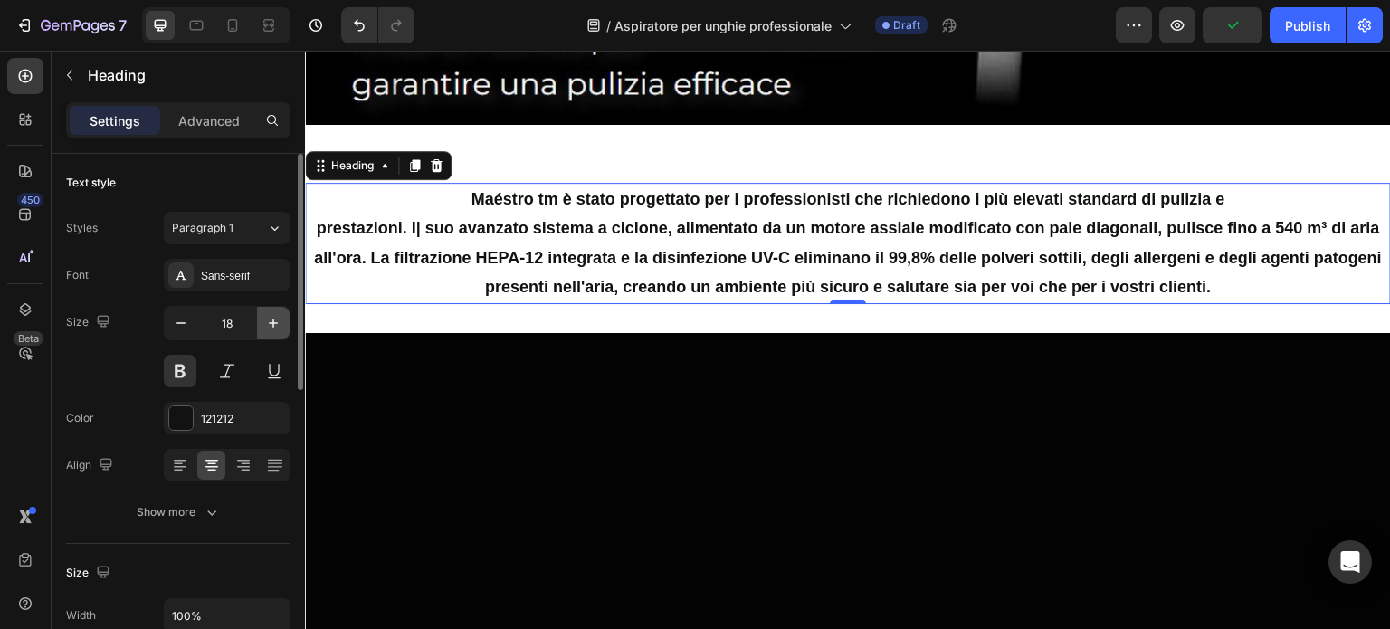
click at [272, 327] on icon "button" at bounding box center [273, 323] width 18 height 18
type input "19"
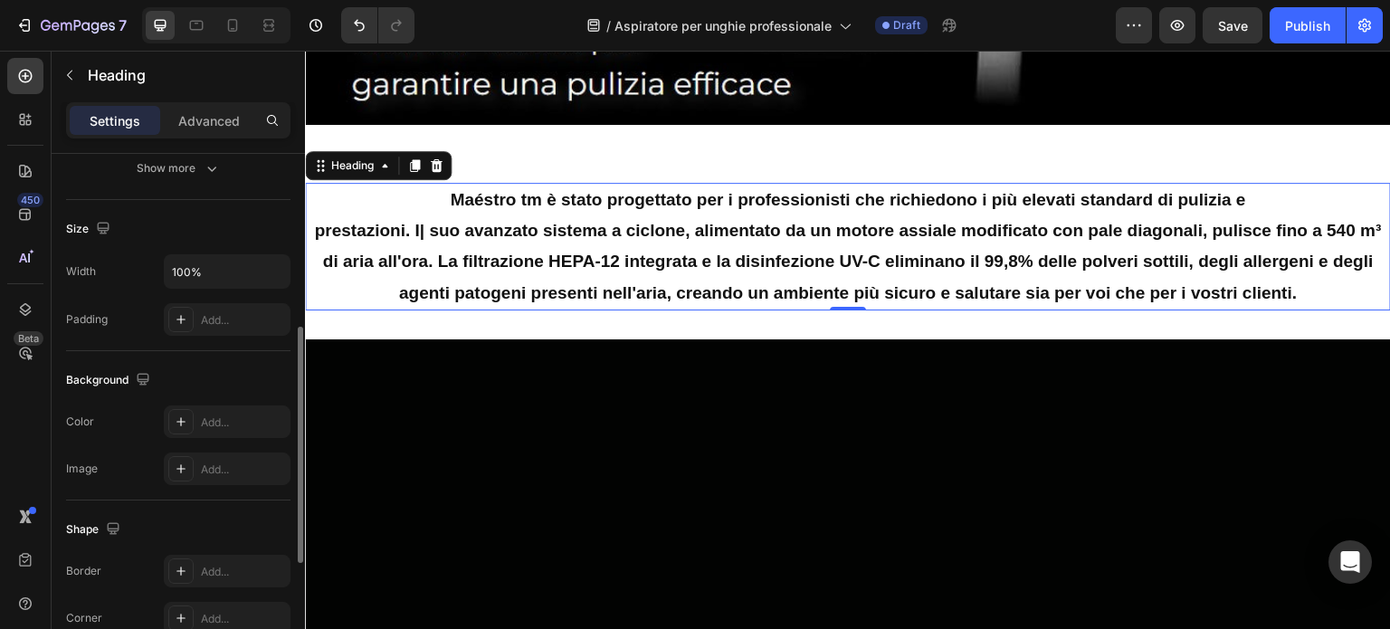
scroll to position [409, 0]
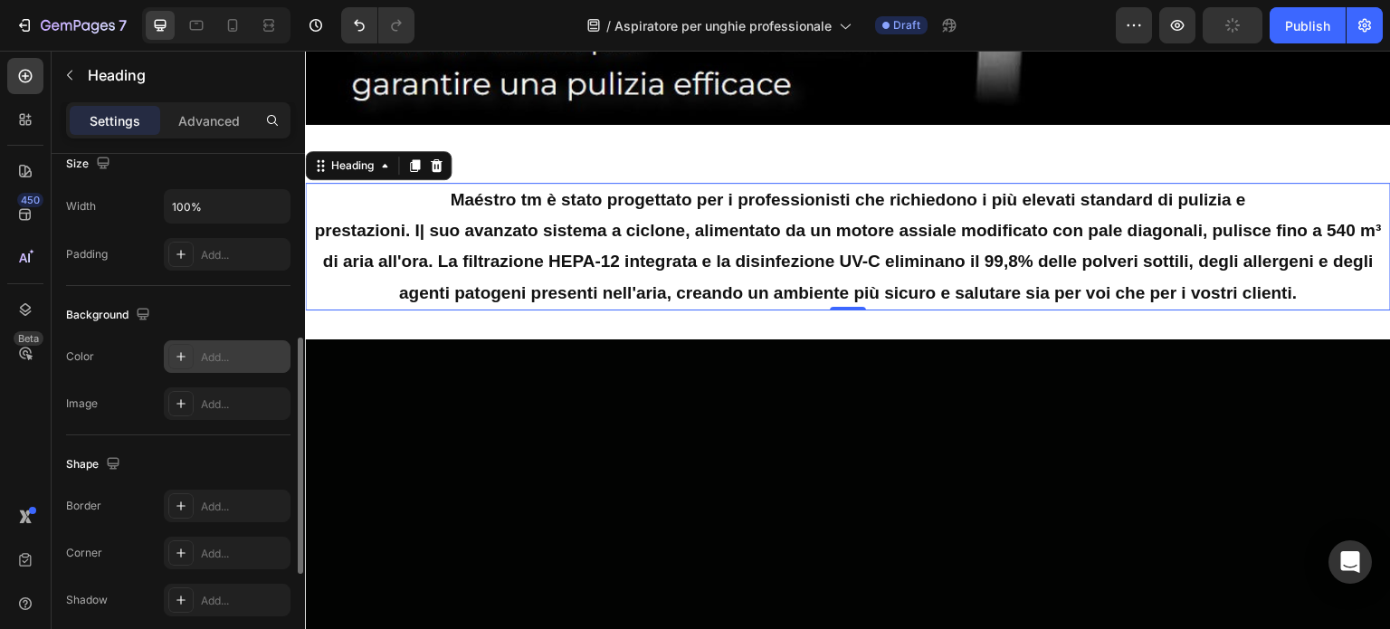
click at [224, 353] on div "Add..." at bounding box center [243, 357] width 85 height 16
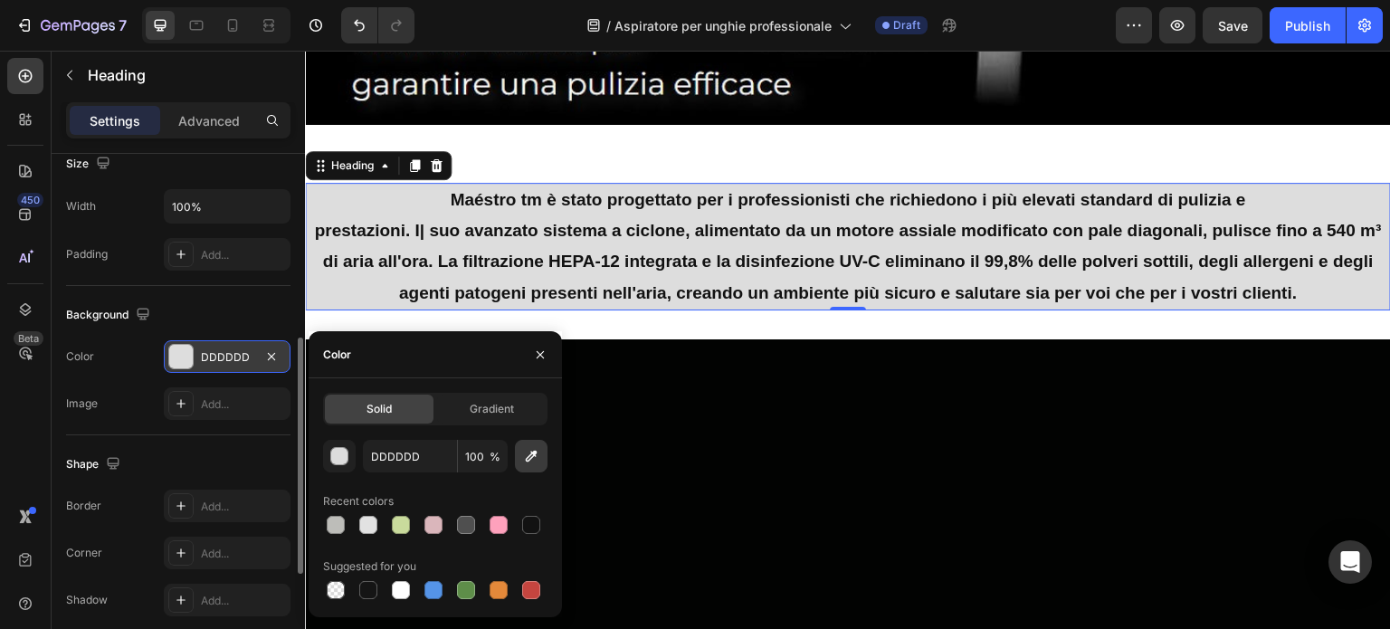
click at [536, 451] on icon "button" at bounding box center [531, 456] width 18 height 18
type input "020302"
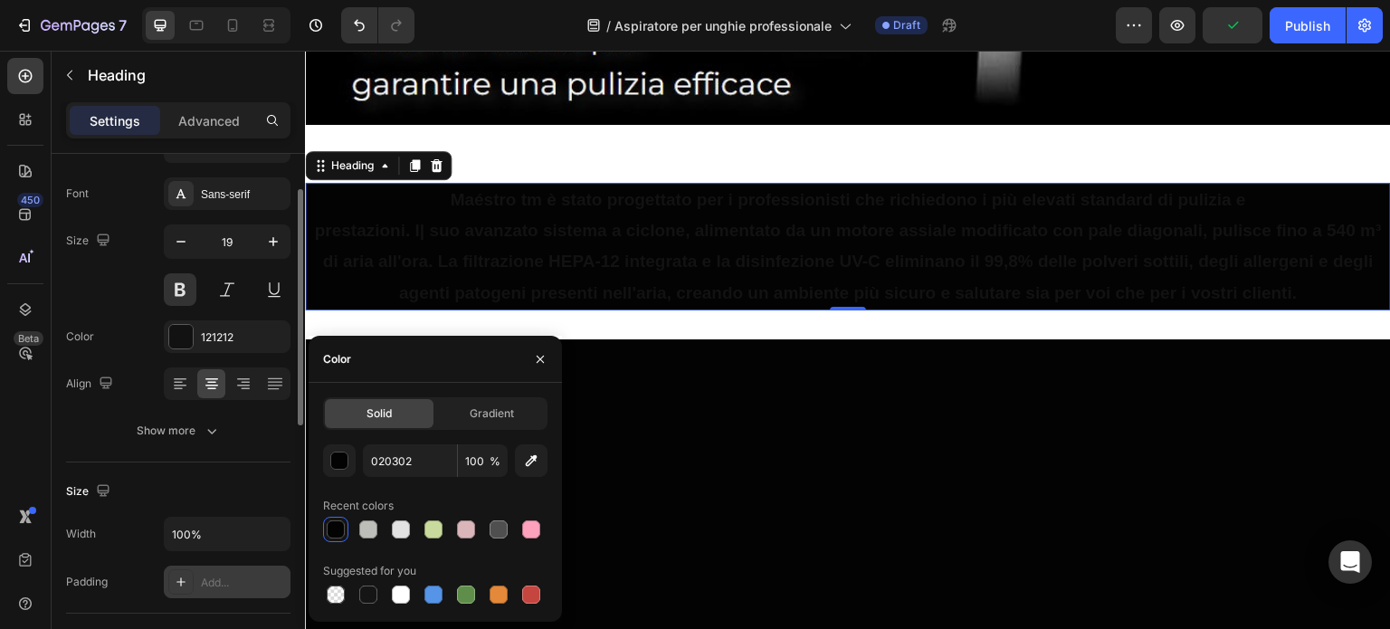
scroll to position [81, 0]
click at [215, 332] on div "121212" at bounding box center [227, 338] width 52 height 16
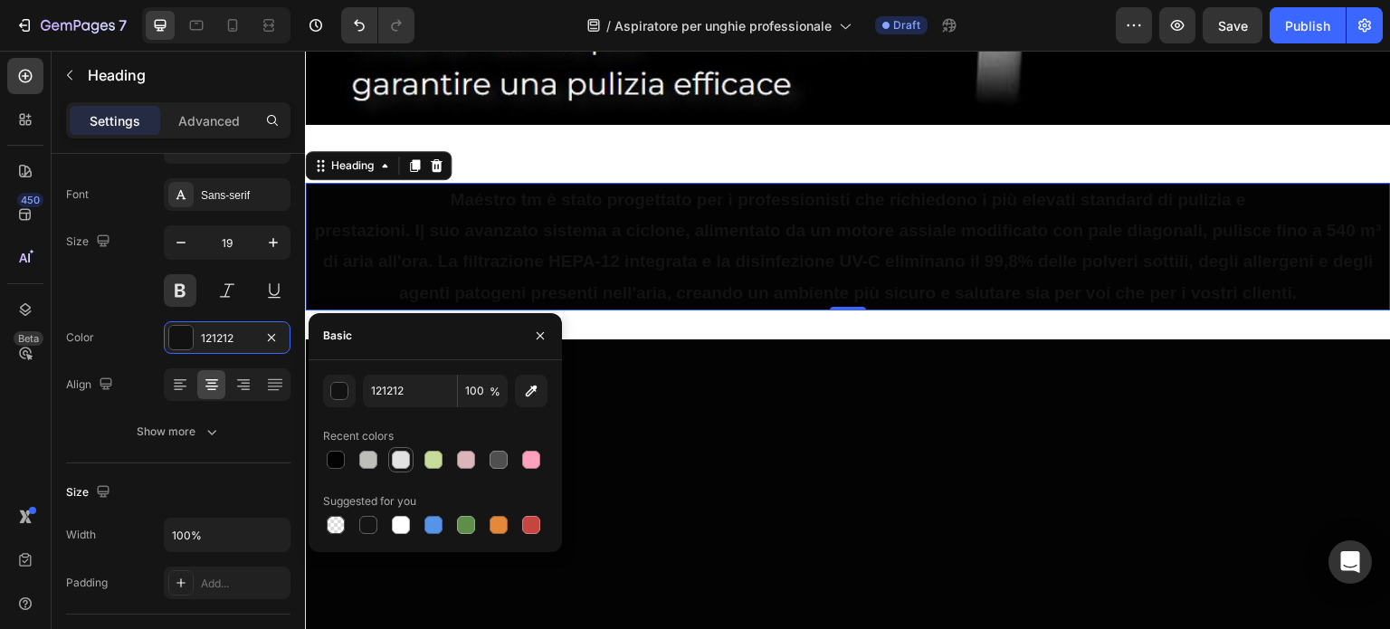
click at [406, 461] on div at bounding box center [401, 460] width 18 height 18
type input "E2E2E2"
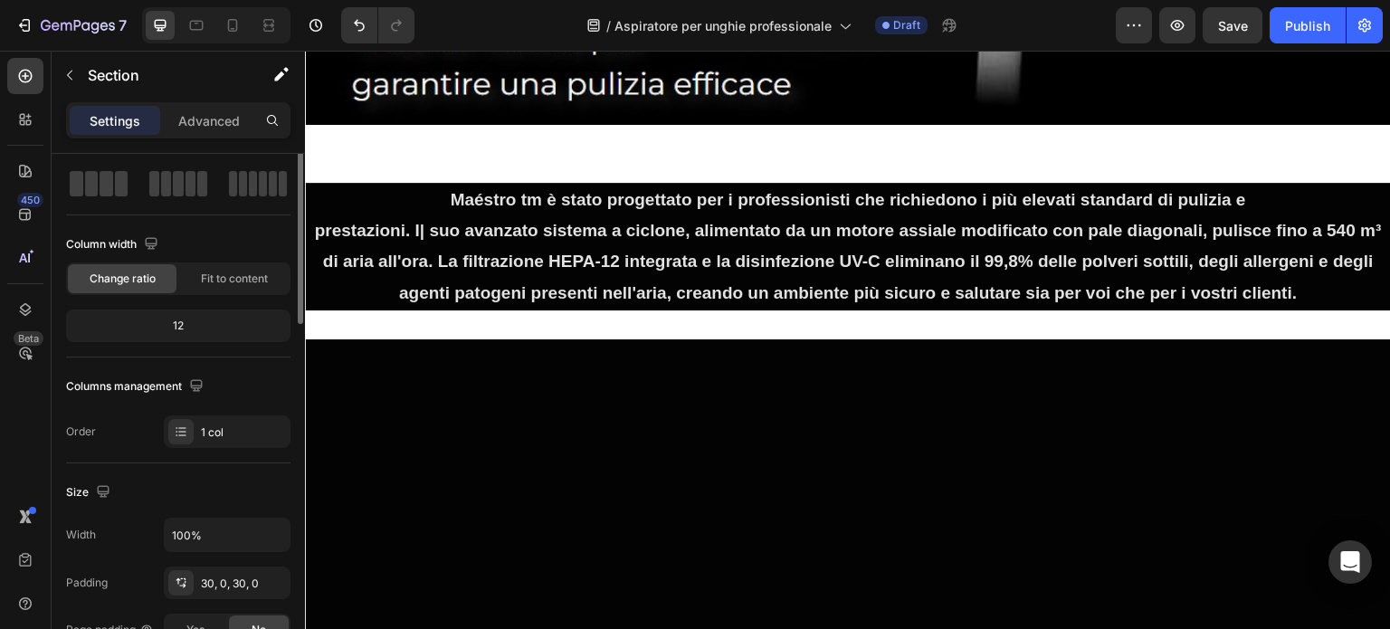
scroll to position [0, 0]
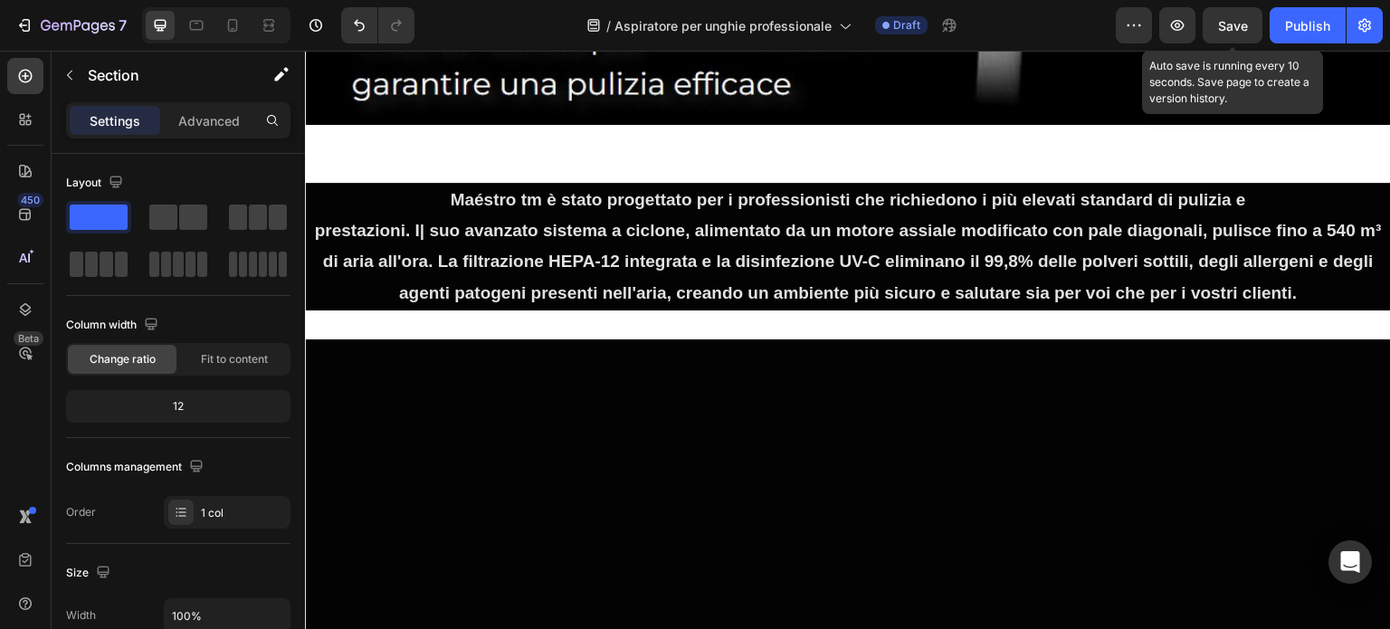
click at [1235, 28] on span "Save" at bounding box center [1233, 25] width 30 height 15
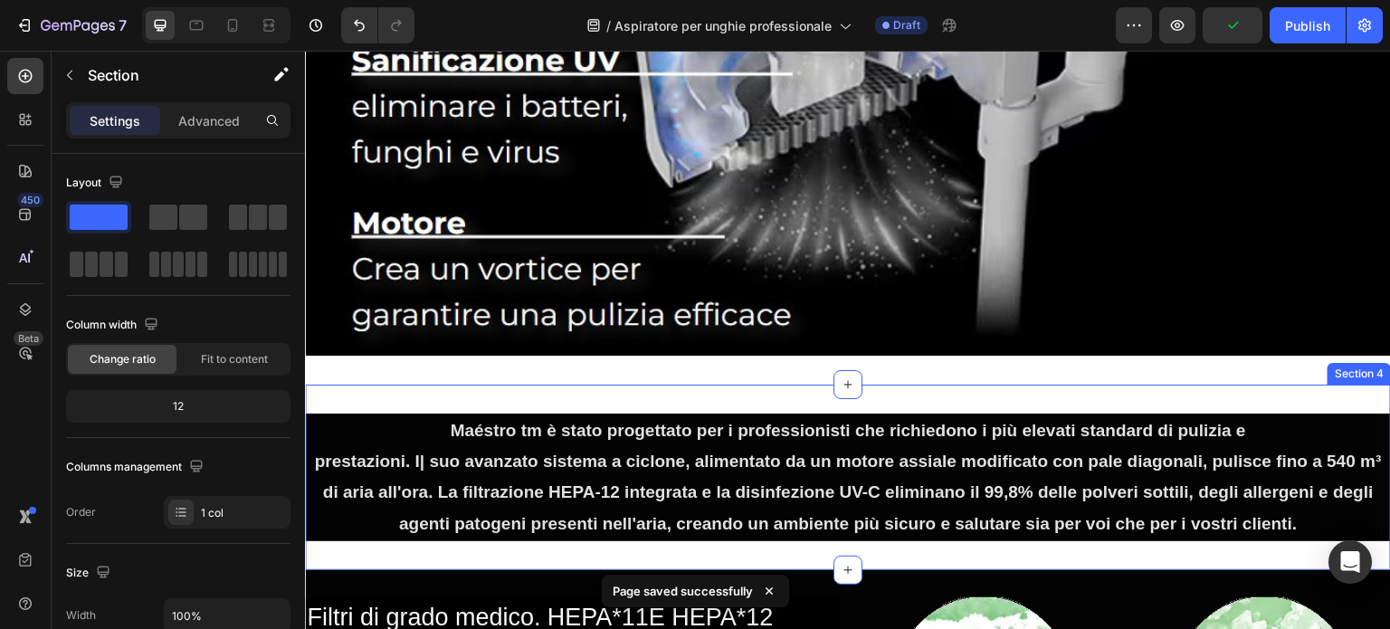
scroll to position [1395, 0]
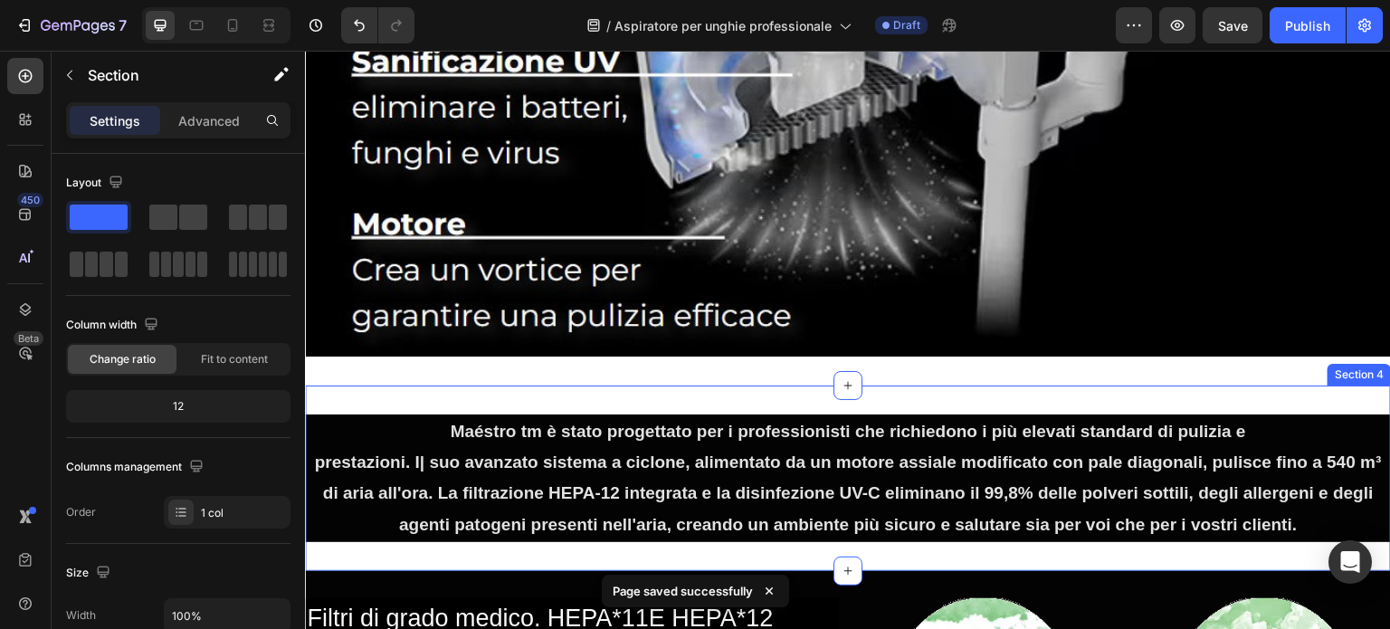
click at [943, 391] on div "Maéstro tm è stato progettato per i professionisti che richiedono i più elevati…" at bounding box center [848, 479] width 1086 height 186
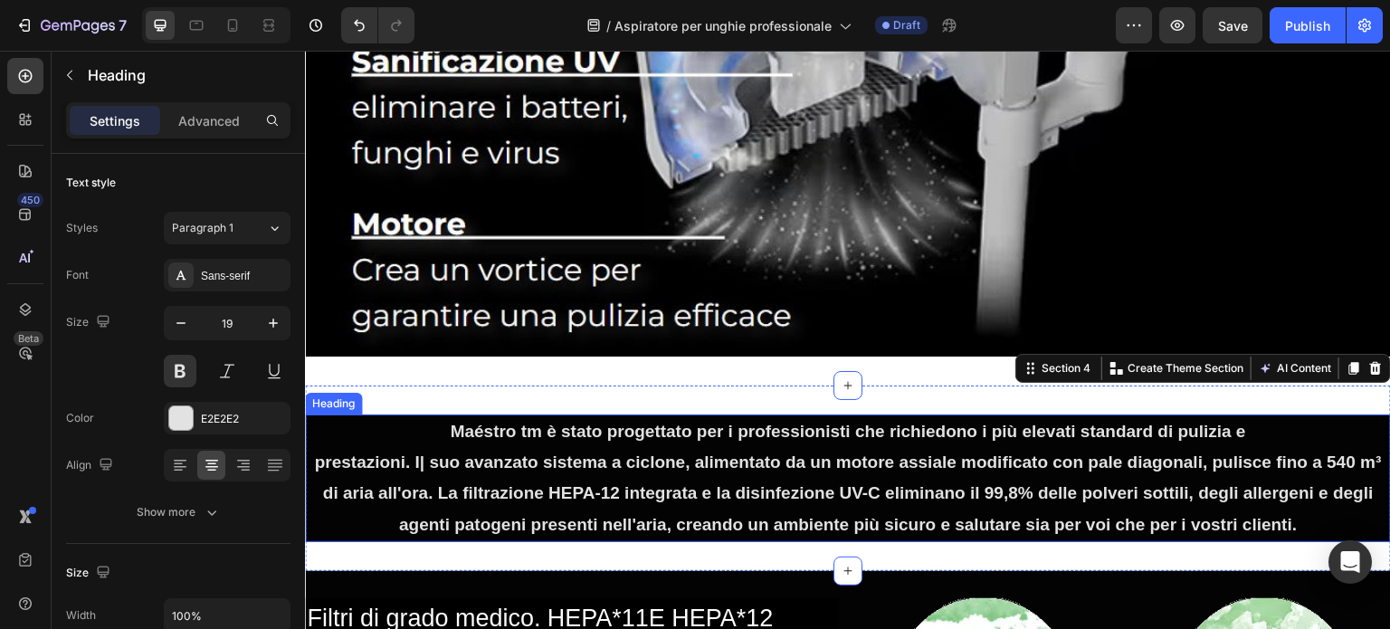
click at [477, 416] on p "Maéstro tm è stato progettato per i professionisti che richiedono i più elevati…" at bounding box center [848, 478] width 1083 height 124
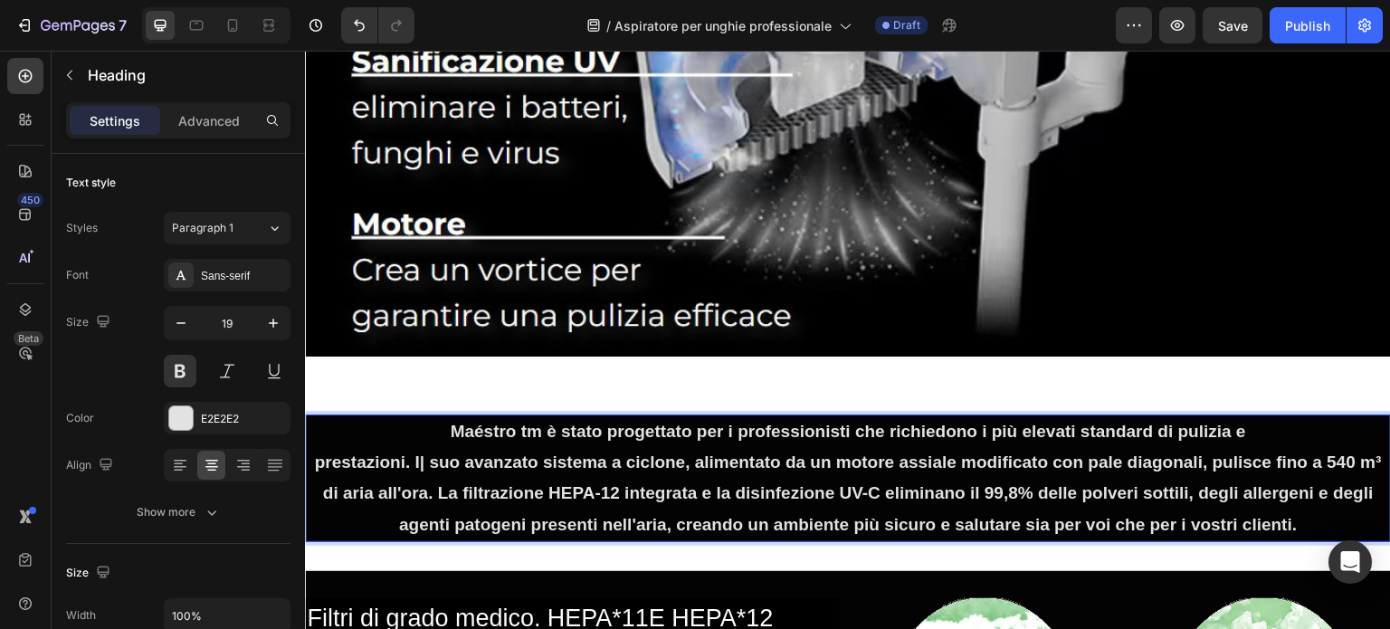
click at [472, 416] on p "Maéstro tm è stato progettato per i professionisti che richiedono i più elevati…" at bounding box center [848, 478] width 1083 height 124
click at [496, 456] on p "Maestro tm è stato progettato per i professionisti che richiedono i più elevati…" at bounding box center [848, 478] width 1083 height 124
click at [418, 446] on p "Maestro tm è stato progettato per i professionisti che richiedono i più elevati…" at bounding box center [848, 478] width 1083 height 124
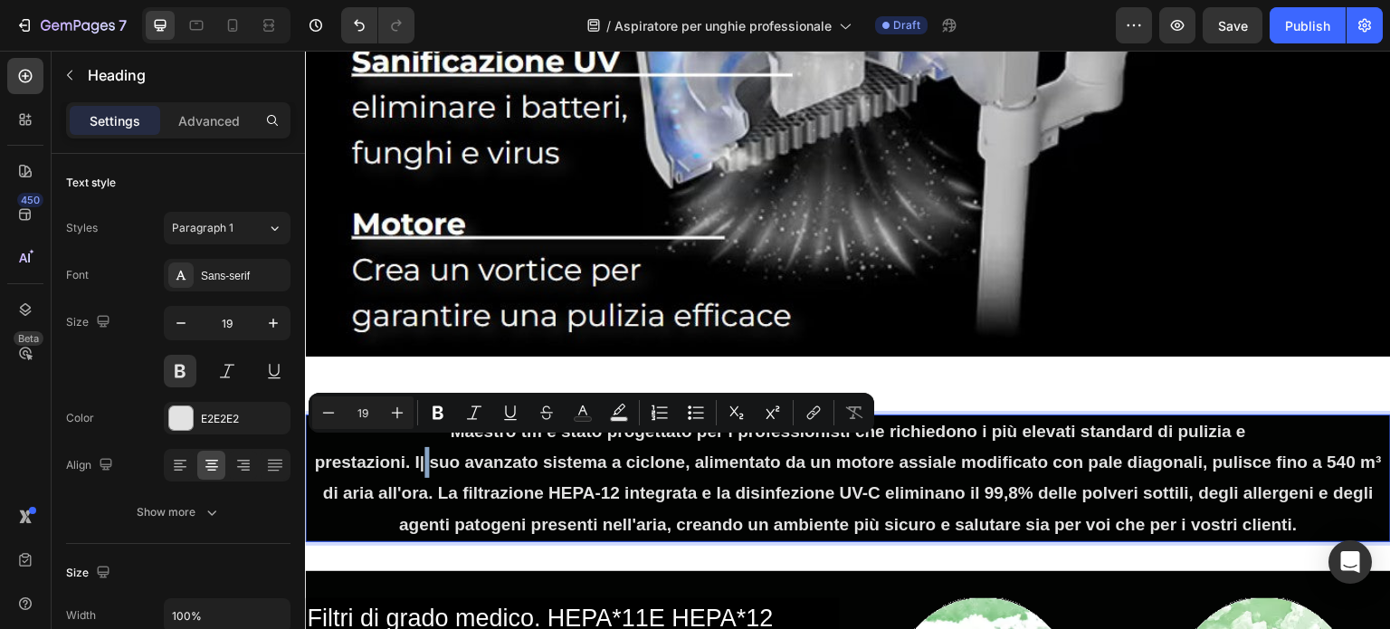
click at [418, 446] on p "Maestro tm è stato progettato per i professionisti che richiedono i più elevati…" at bounding box center [848, 478] width 1083 height 124
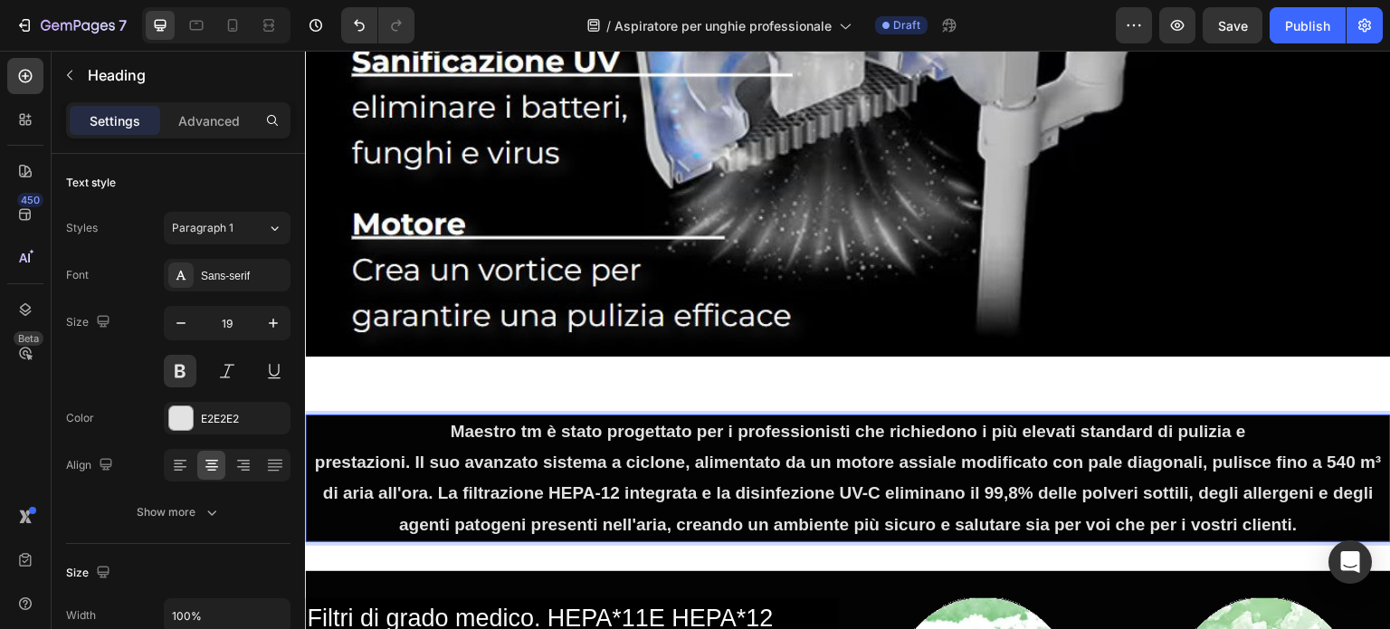
click at [1206, 452] on p "Maestro tm è stato progettato per i professionisti che richiedono i più elevati…" at bounding box center [848, 478] width 1083 height 124
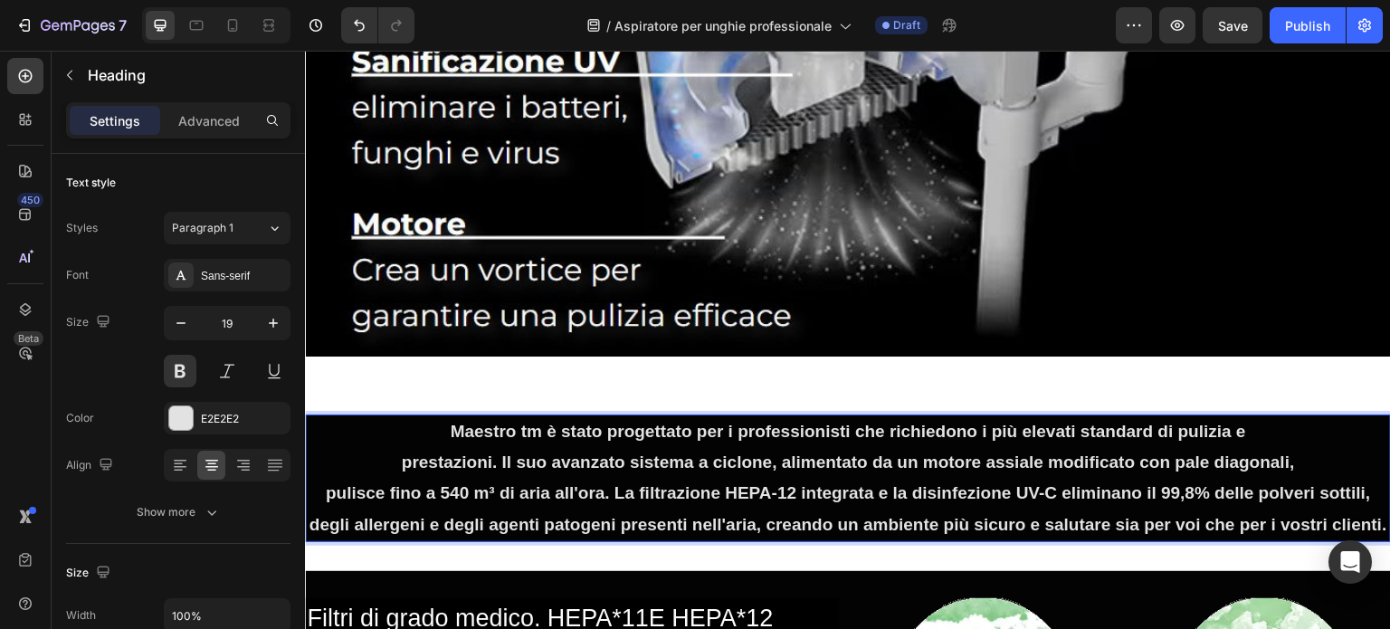
click at [1210, 484] on p "Maestro tm è stato progettato per i professionisti che richiedono i più elevati…" at bounding box center [848, 478] width 1083 height 124
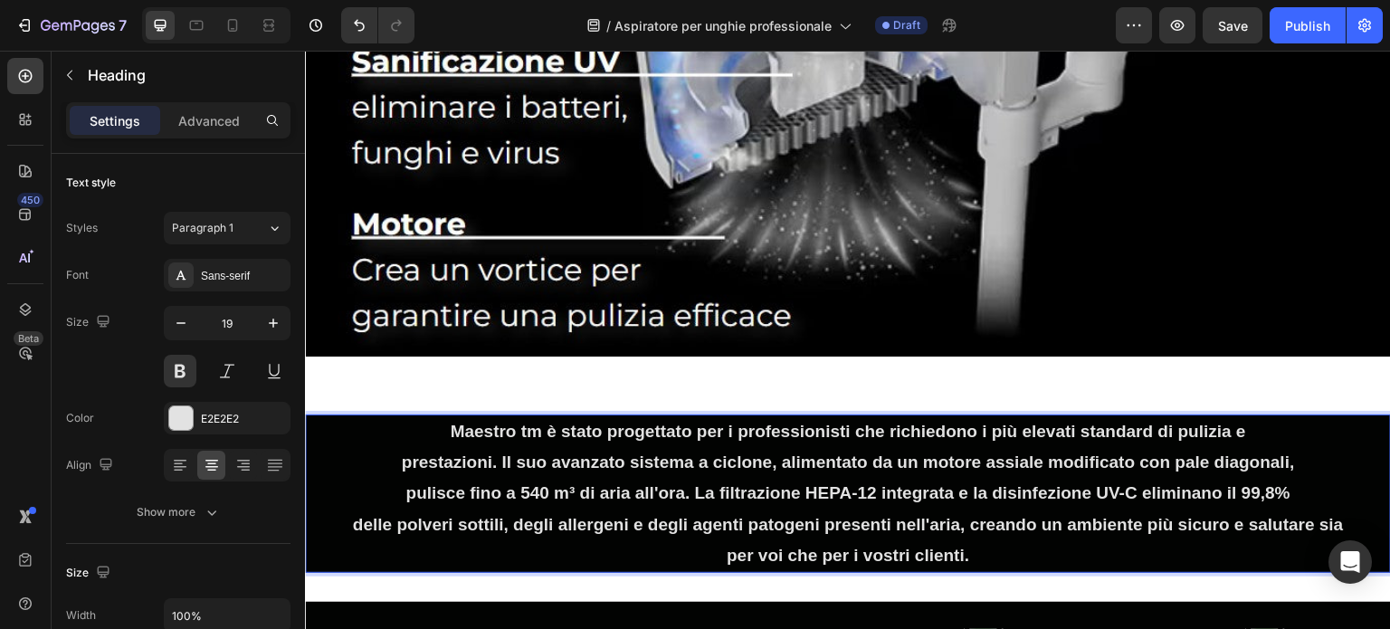
click at [1228, 510] on p "Maestro tm è stato progettato per i professionisti che richiedono i più elevati…" at bounding box center [848, 493] width 1083 height 155
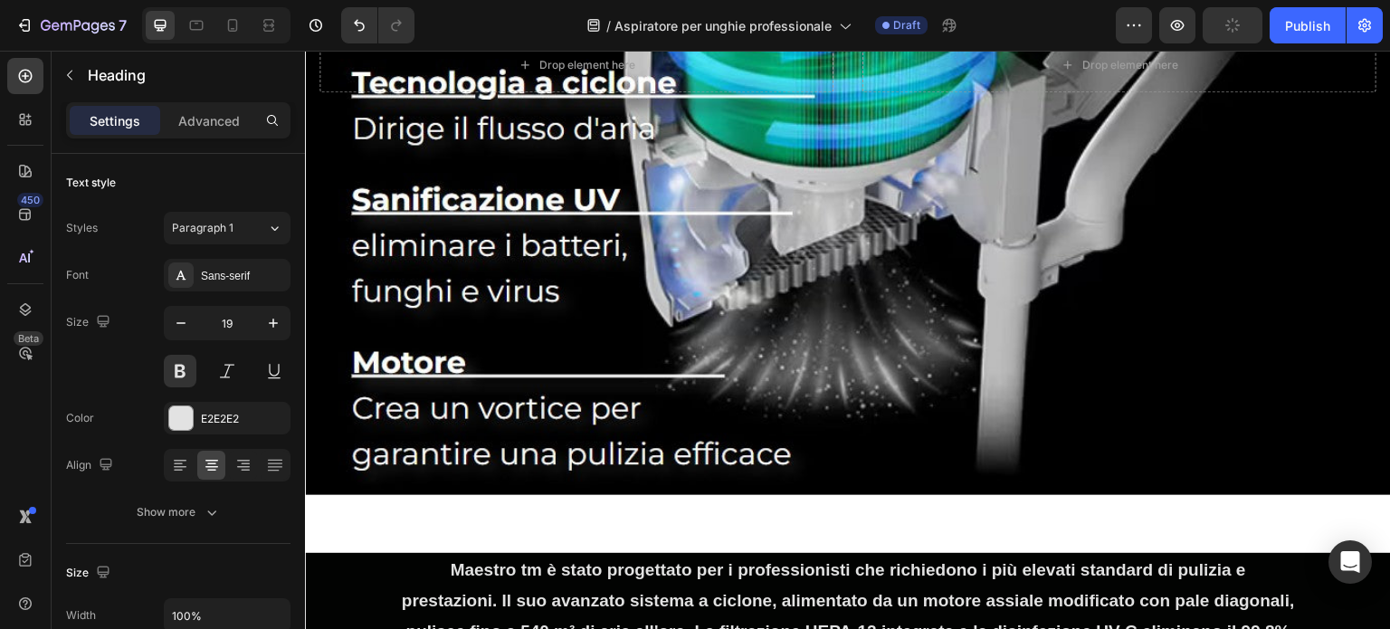
scroll to position [1538, 0]
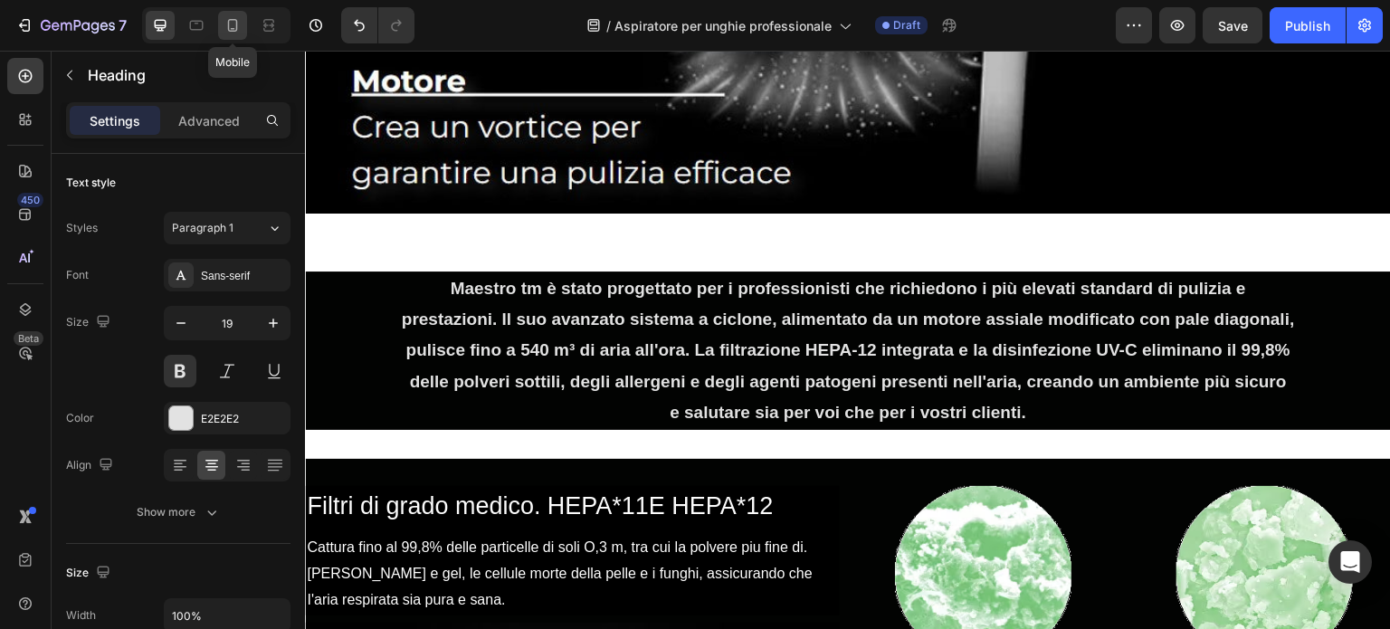
click at [222, 27] on div at bounding box center [232, 25] width 29 height 29
type input "14"
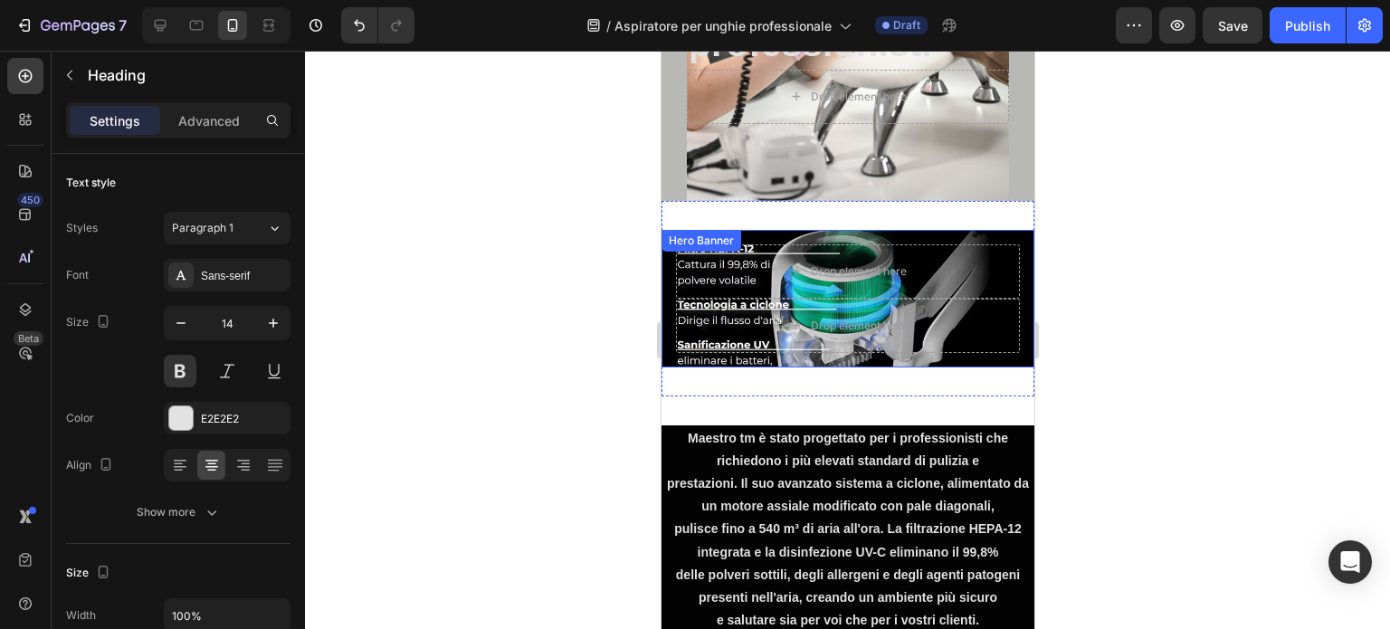
scroll to position [450, 0]
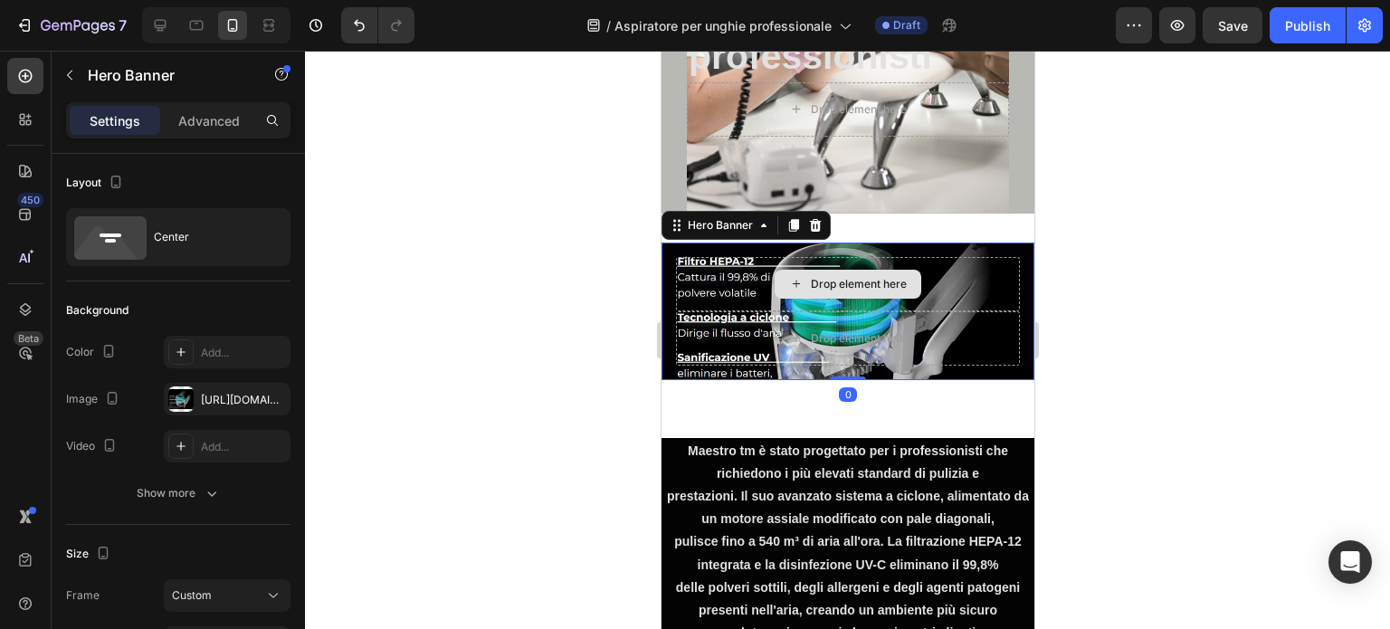
click at [756, 264] on div "Drop element here" at bounding box center [847, 284] width 344 height 54
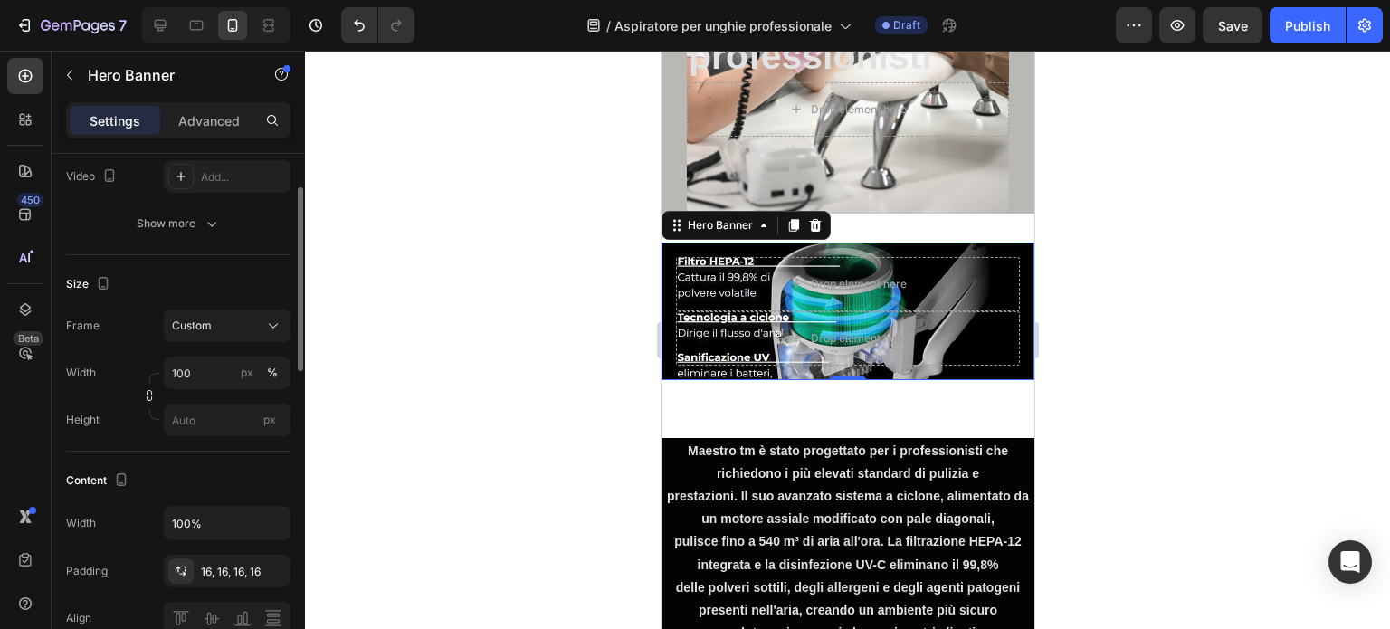
scroll to position [279, 0]
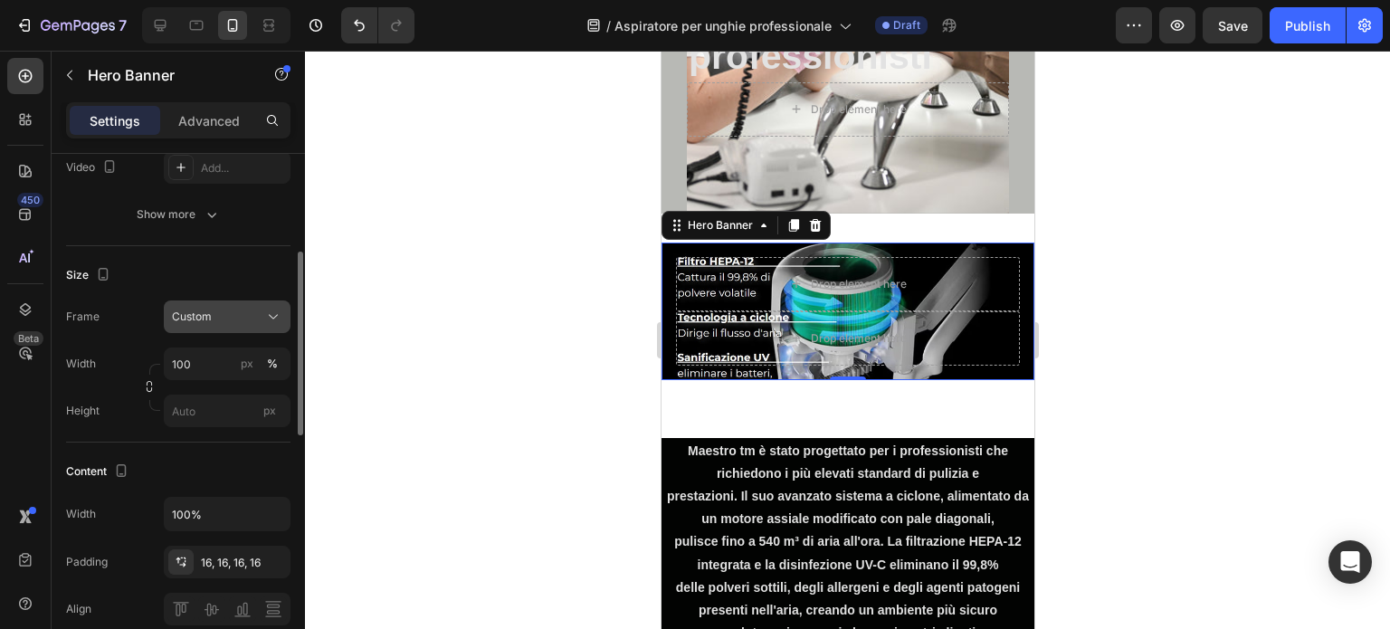
click at [196, 319] on span "Custom" at bounding box center [192, 317] width 40 height 16
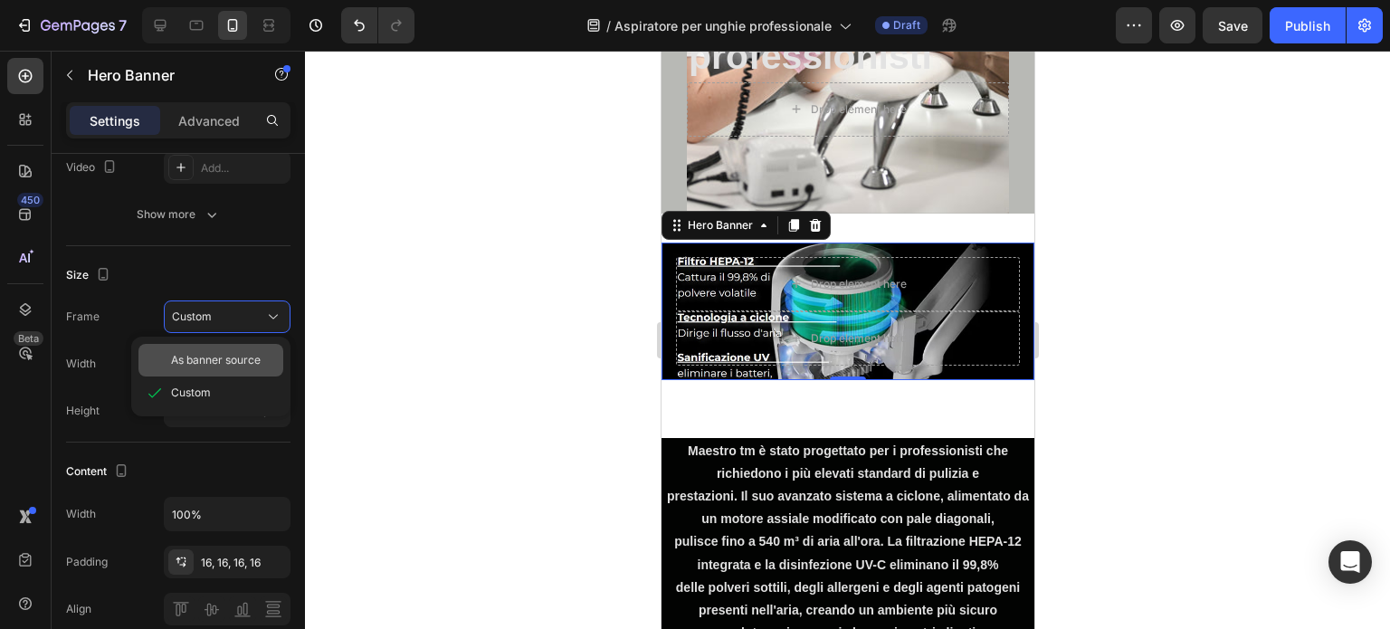
click at [201, 352] on span "As banner source" at bounding box center [216, 360] width 90 height 16
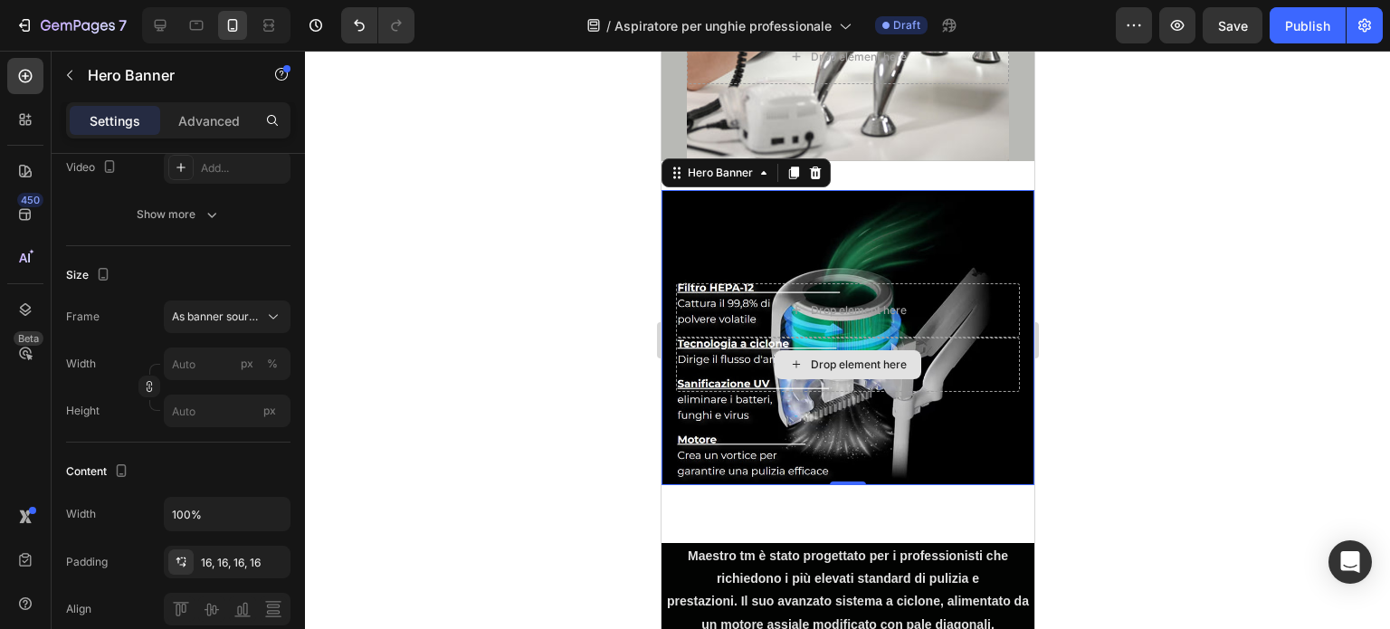
scroll to position [495, 0]
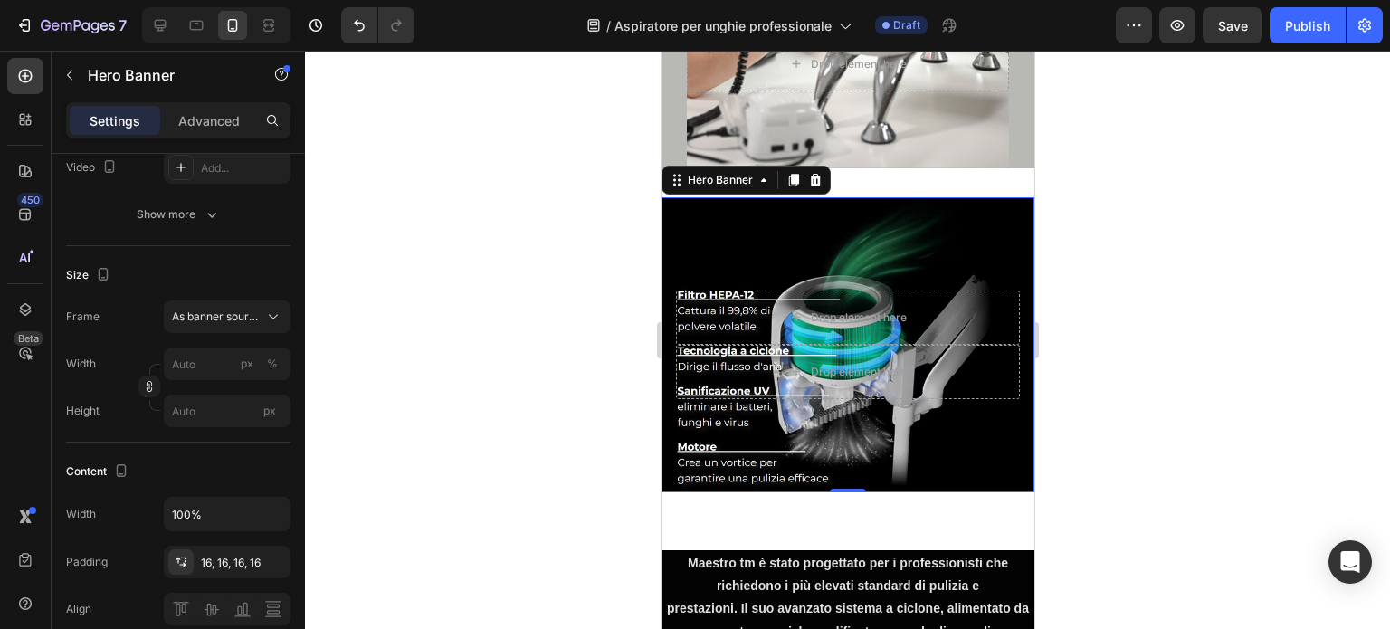
click at [1160, 376] on div at bounding box center [847, 340] width 1085 height 578
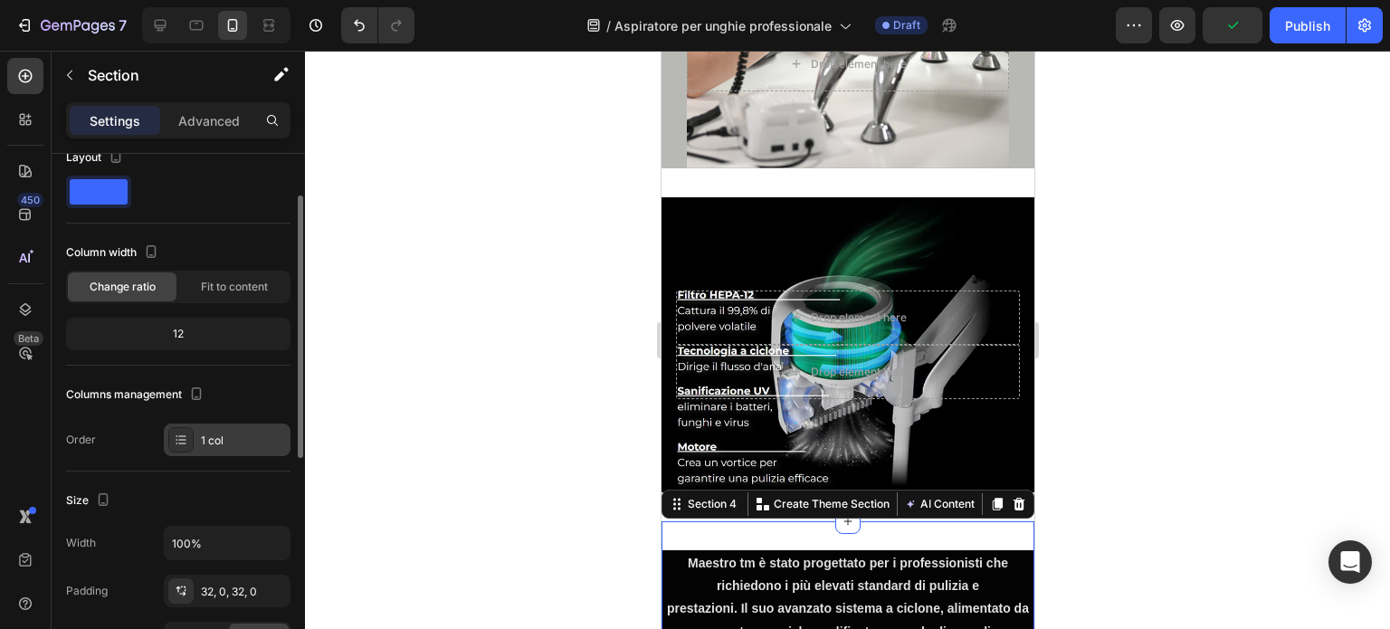
scroll to position [0, 0]
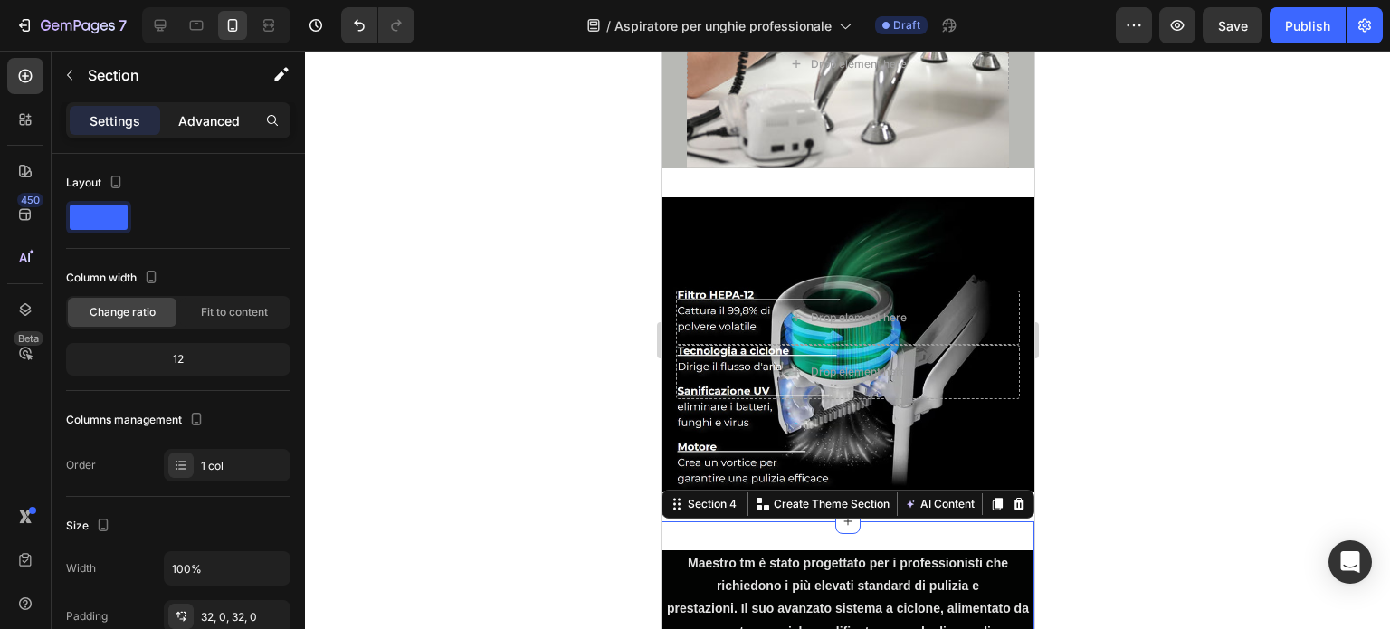
click at [217, 111] on p "Advanced" at bounding box center [209, 120] width 62 height 19
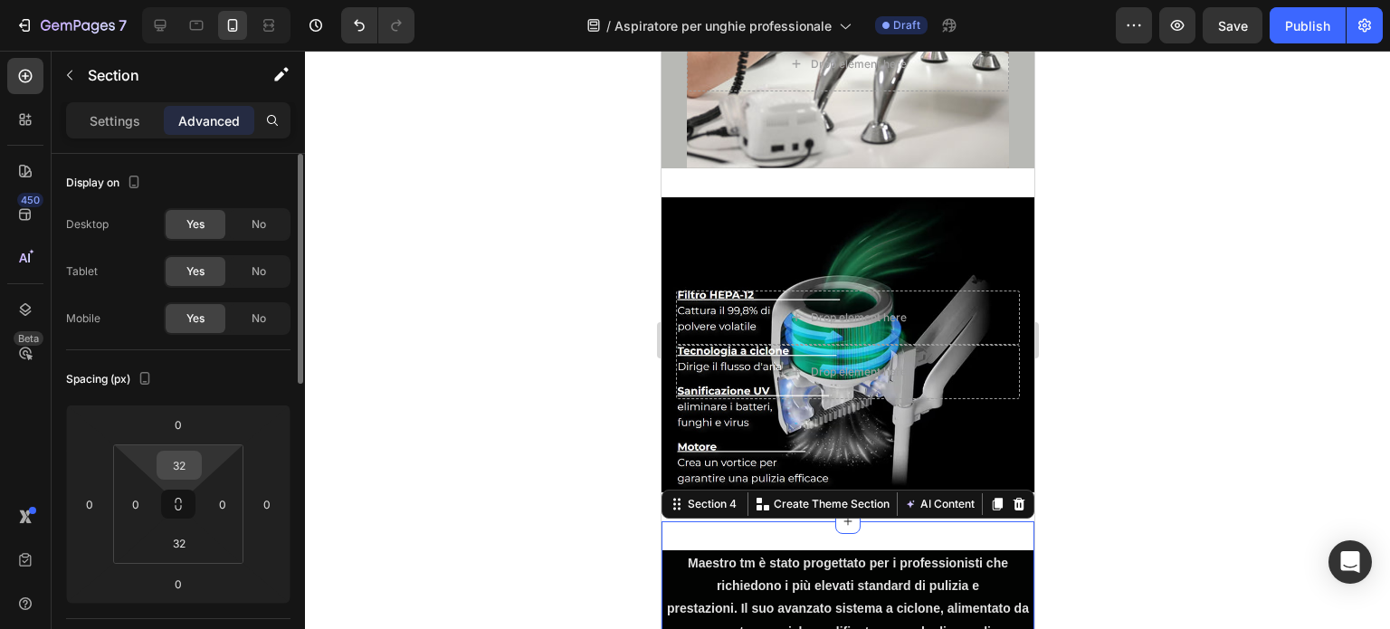
click at [181, 470] on input "32" at bounding box center [179, 465] width 36 height 27
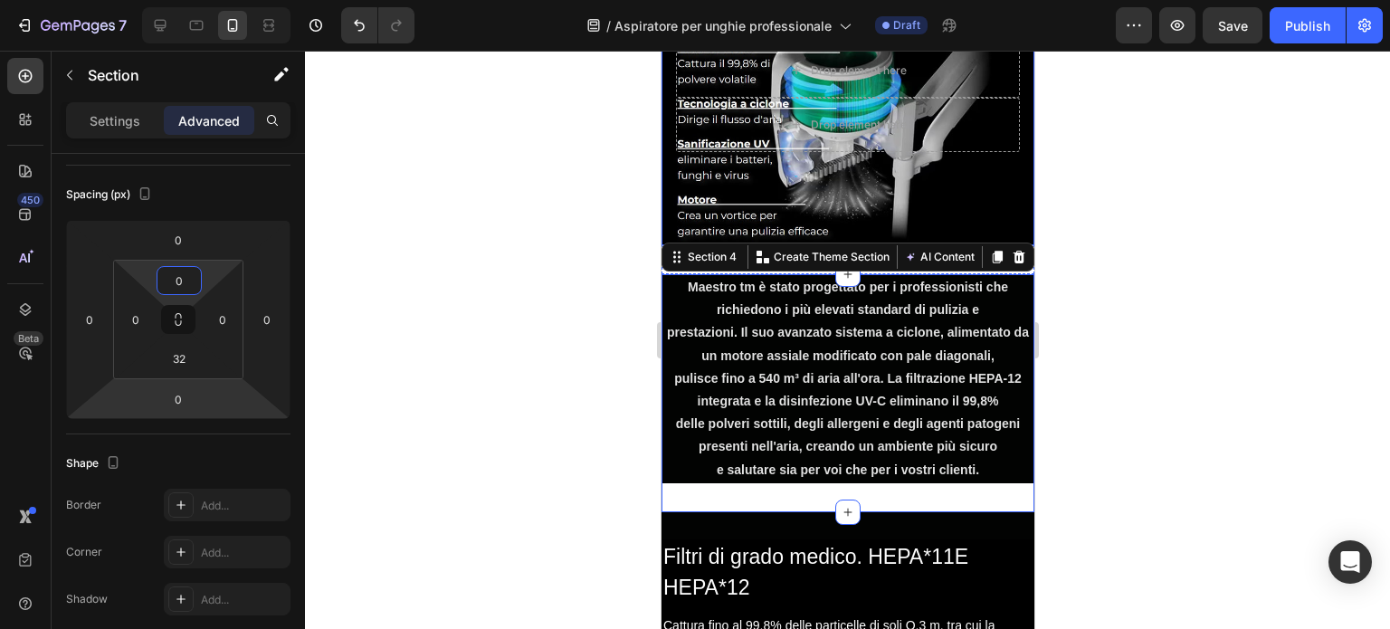
scroll to position [736, 0]
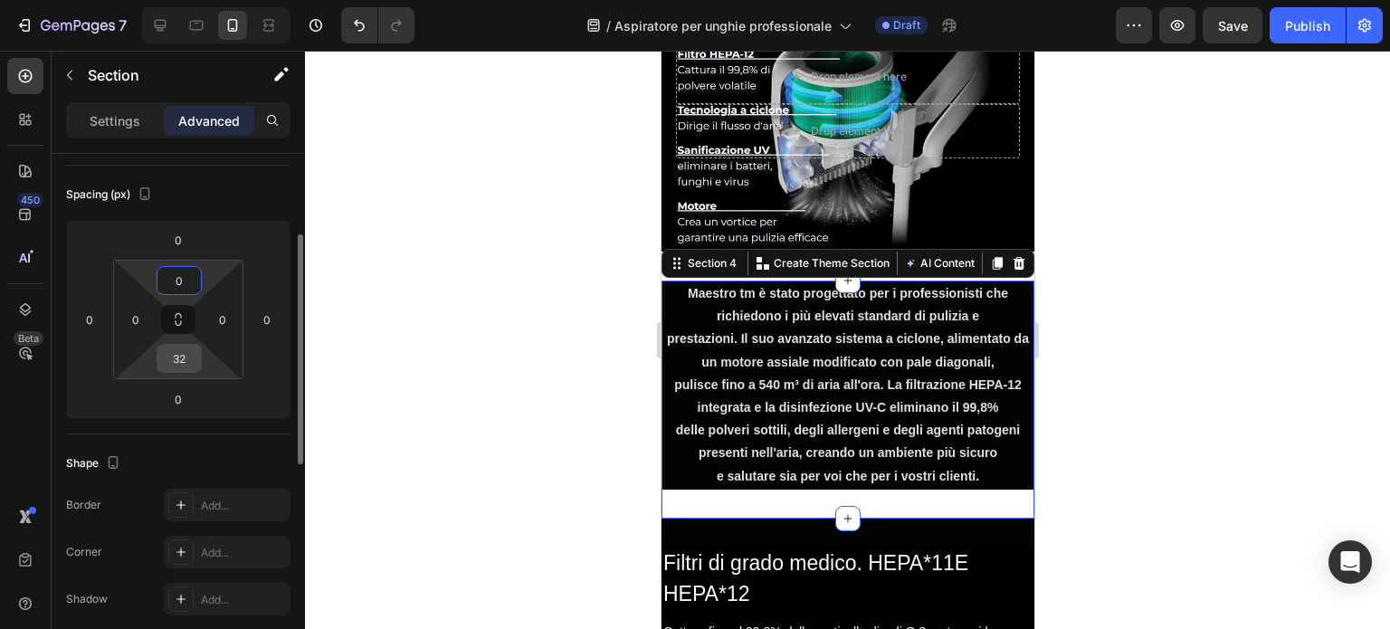
type input "0"
click at [188, 354] on input "32" at bounding box center [179, 358] width 36 height 27
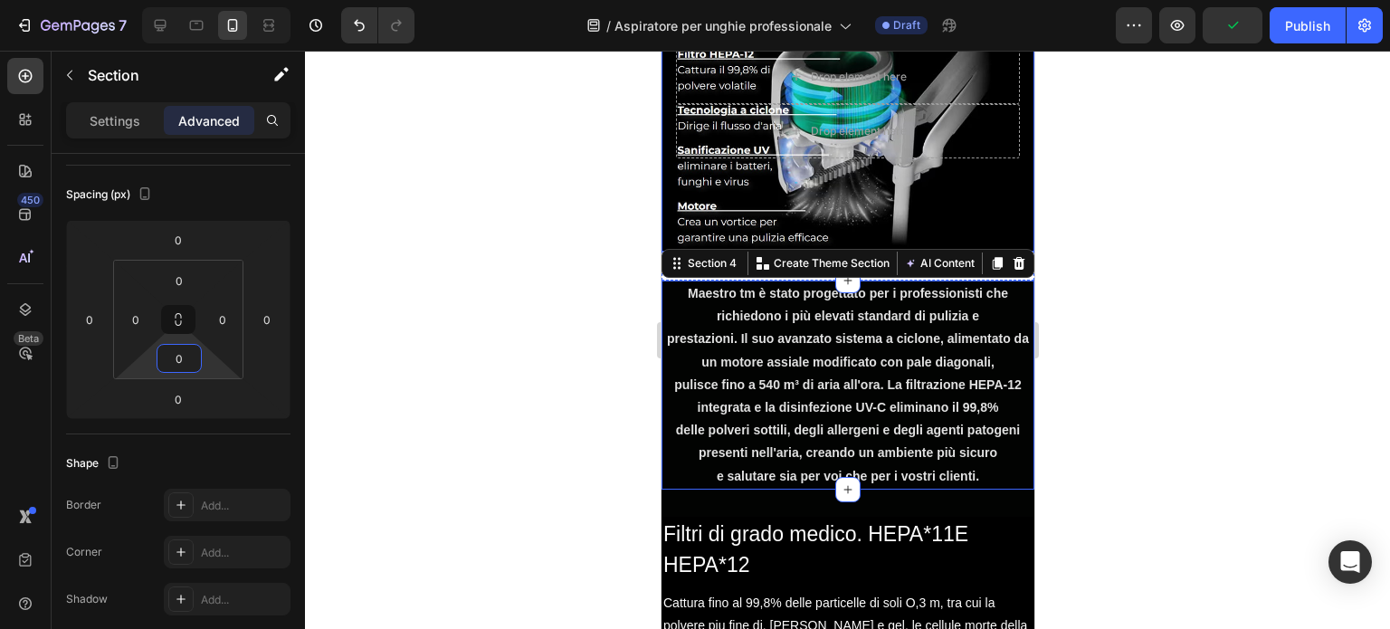
type input "0"
click at [1166, 253] on div at bounding box center [847, 340] width 1085 height 578
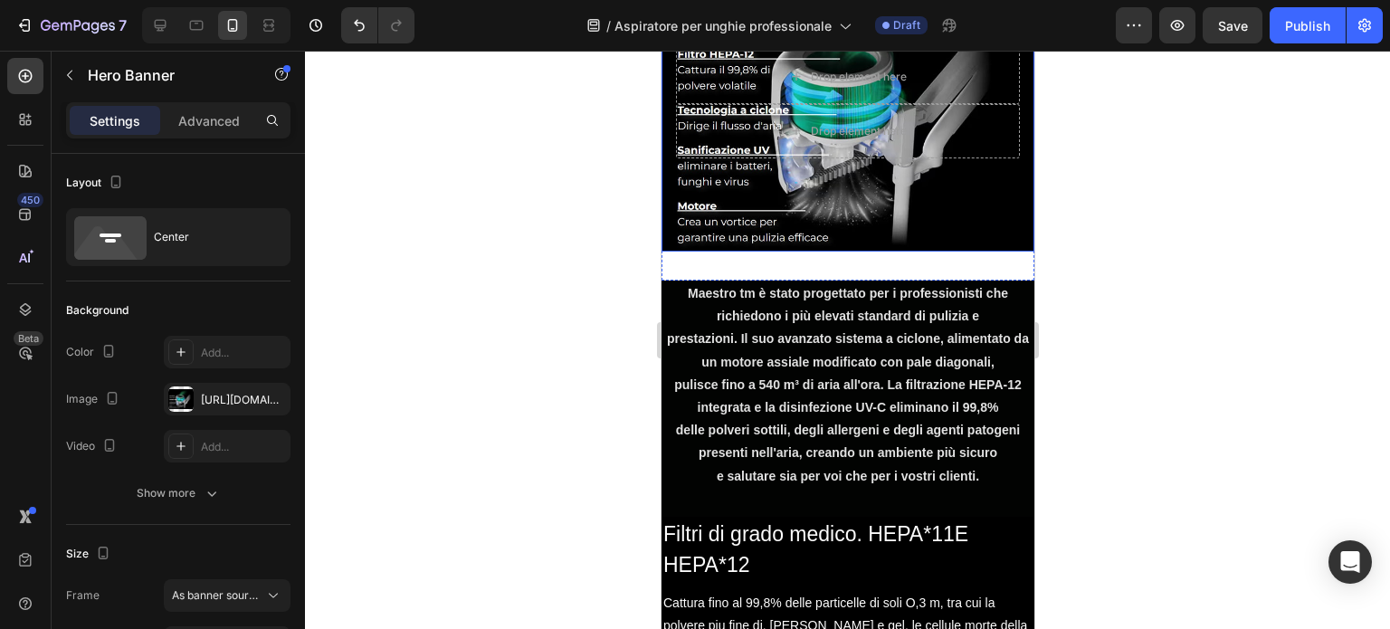
click at [938, 216] on div "Background Image" at bounding box center [847, 104] width 373 height 295
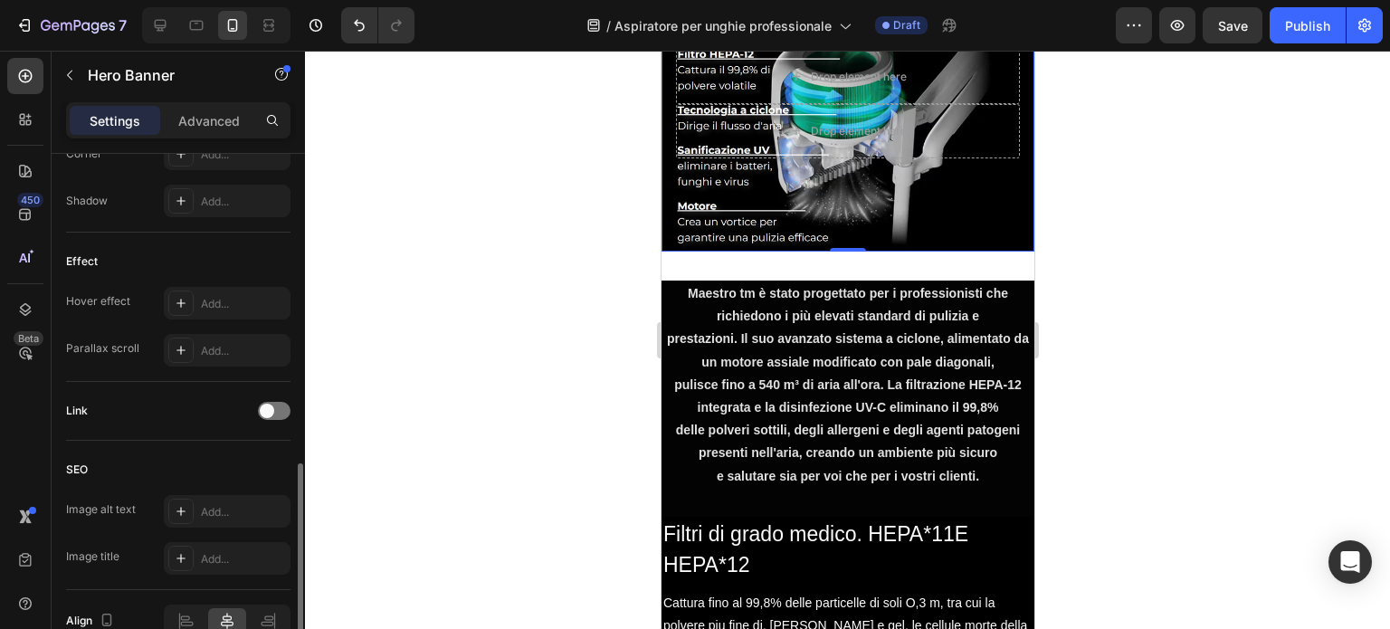
scroll to position [976, 0]
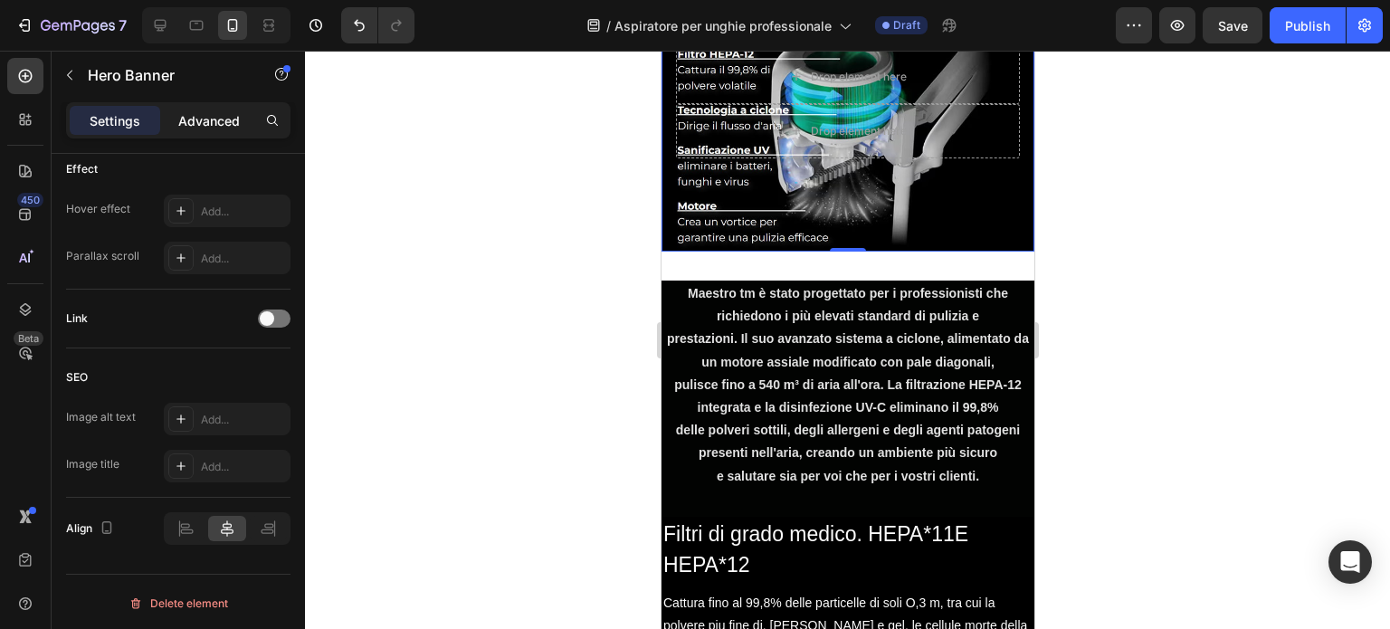
click at [204, 115] on p "Advanced" at bounding box center [209, 120] width 62 height 19
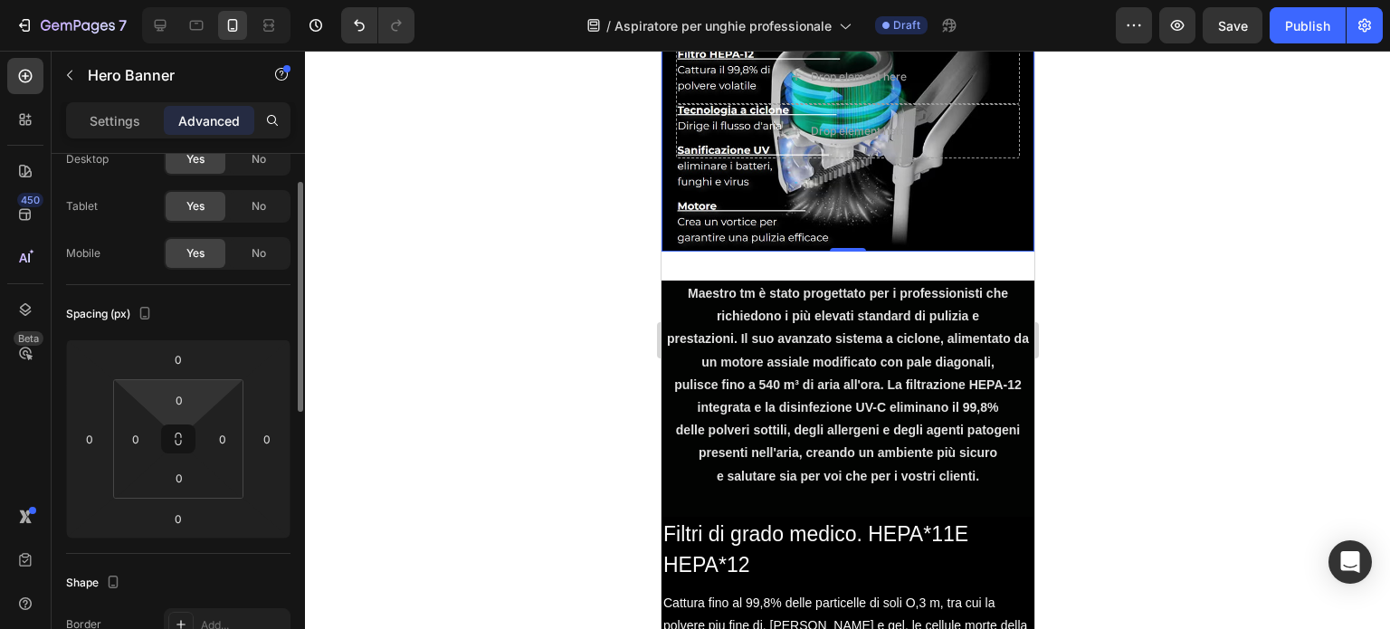
scroll to position [65, 0]
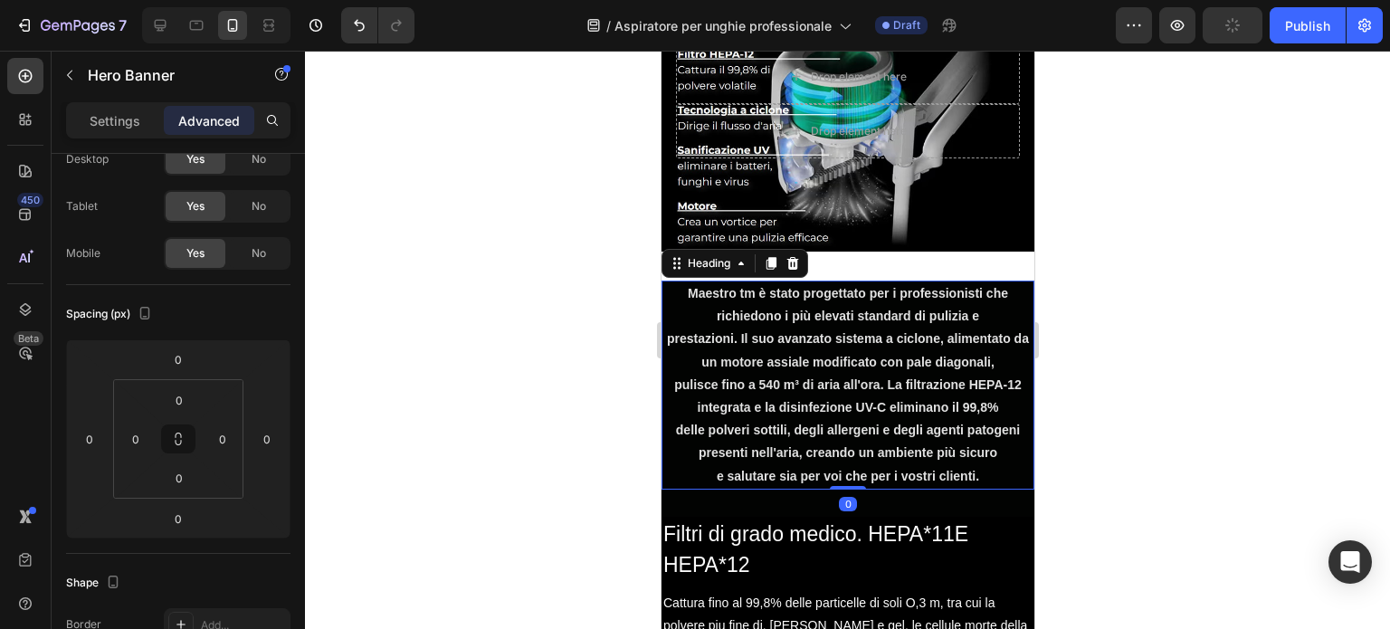
click at [772, 282] on h2 "Maestro tm è stato progettato per i professionisti che richiedono i più elevati…" at bounding box center [847, 385] width 373 height 209
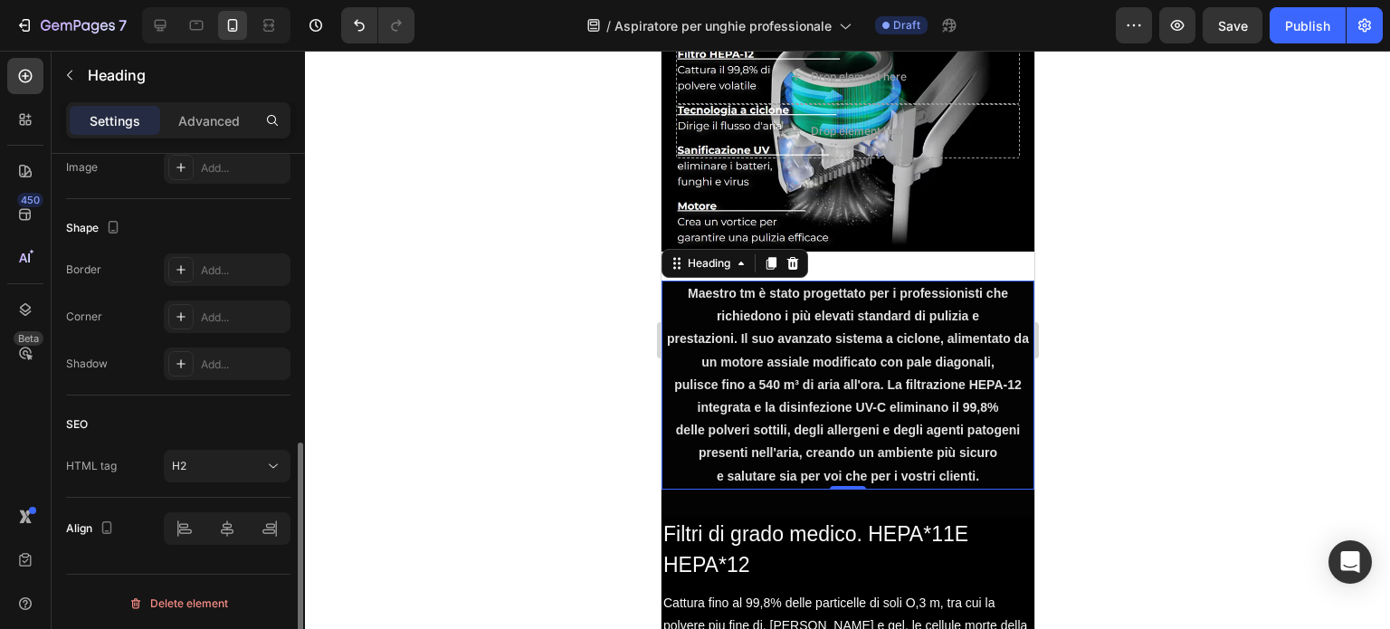
scroll to position [645, 0]
click at [203, 126] on p "Advanced" at bounding box center [209, 120] width 62 height 19
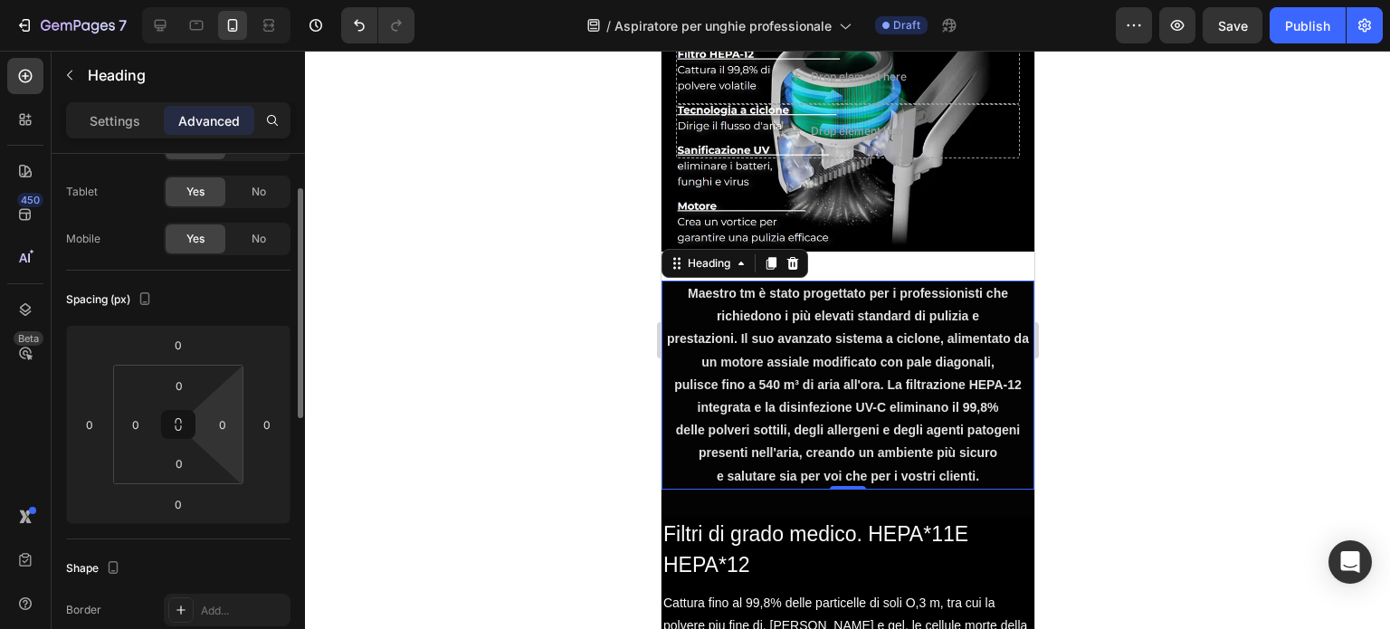
scroll to position [0, 0]
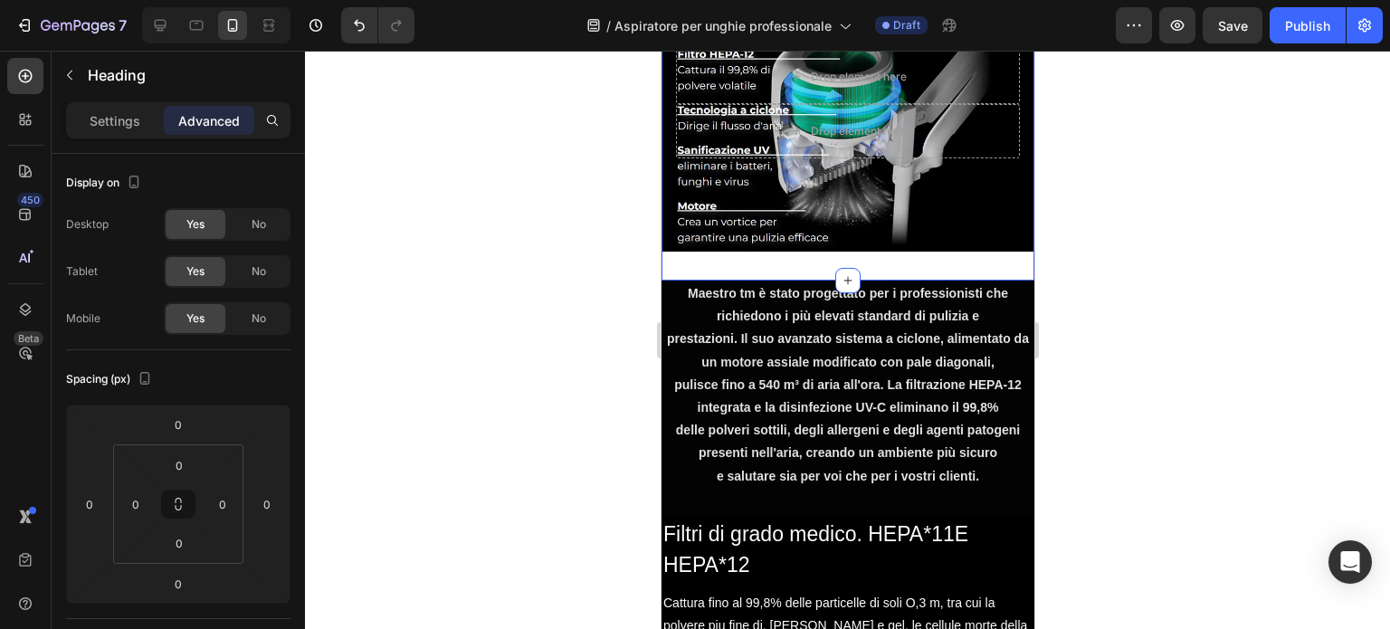
click at [887, 253] on div "Drop element here Drop element here Hero Banner Section 3 You can create reusab…" at bounding box center [847, 104] width 373 height 353
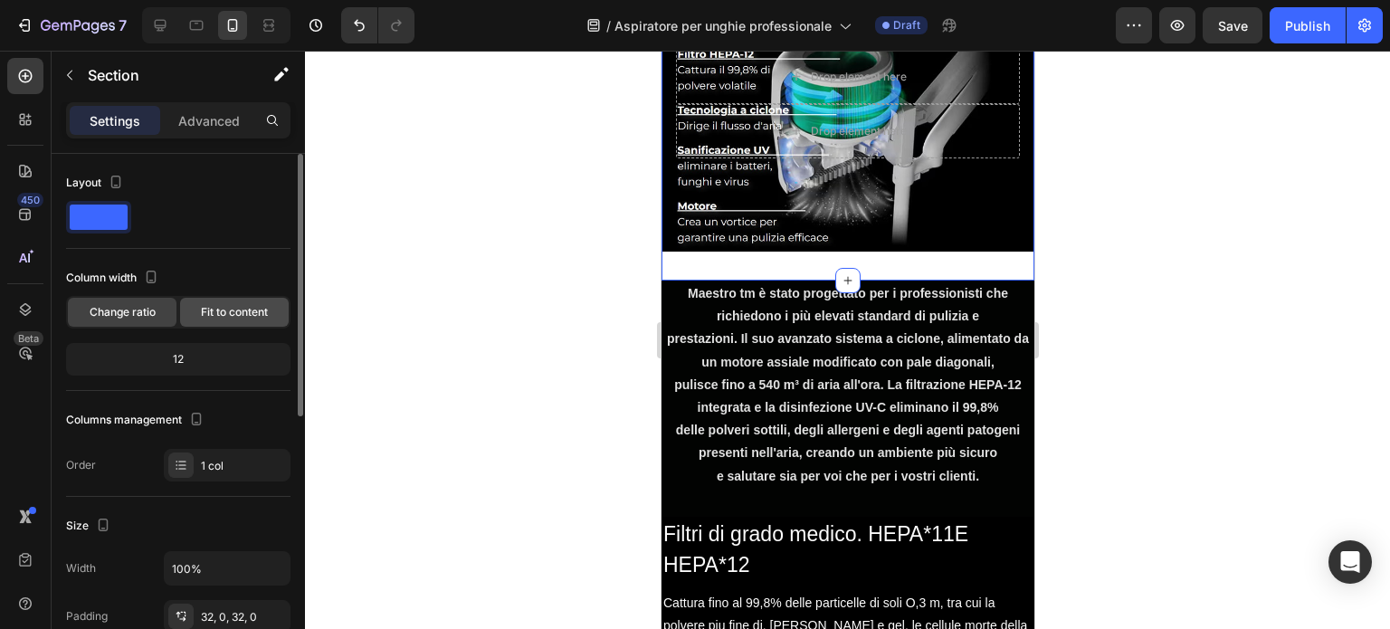
click at [219, 306] on span "Fit to content" at bounding box center [234, 312] width 67 height 16
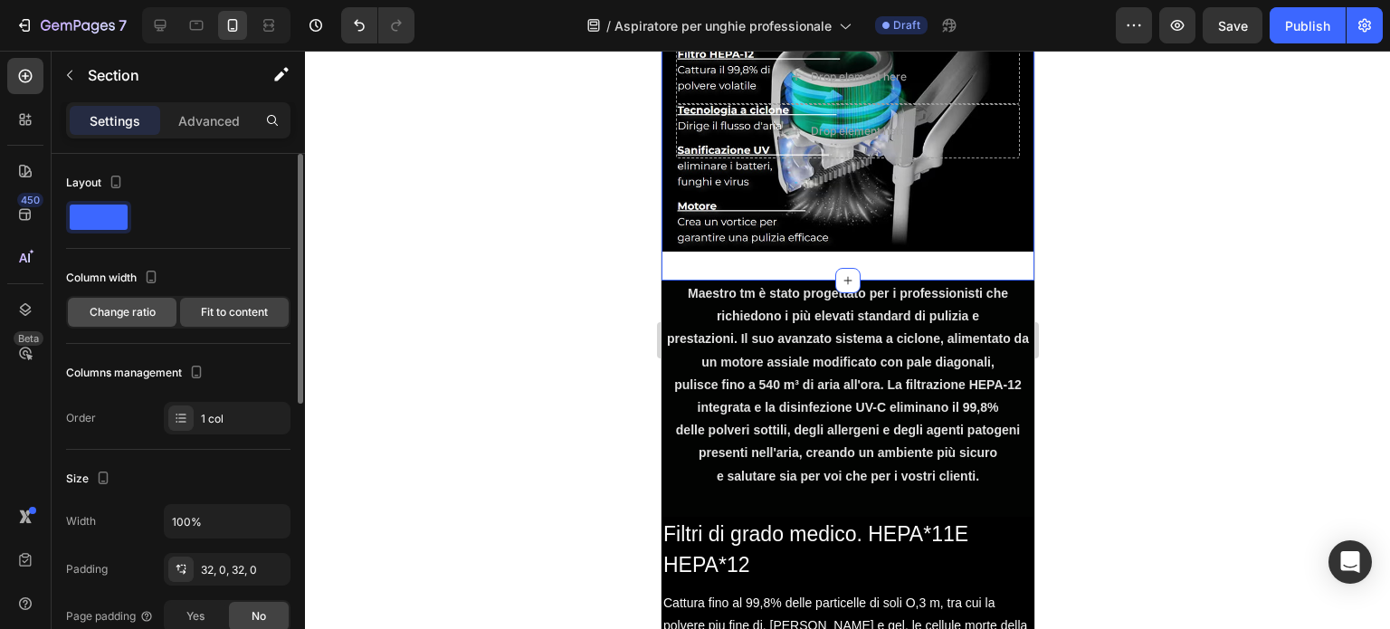
click at [143, 306] on span "Change ratio" at bounding box center [123, 312] width 66 height 16
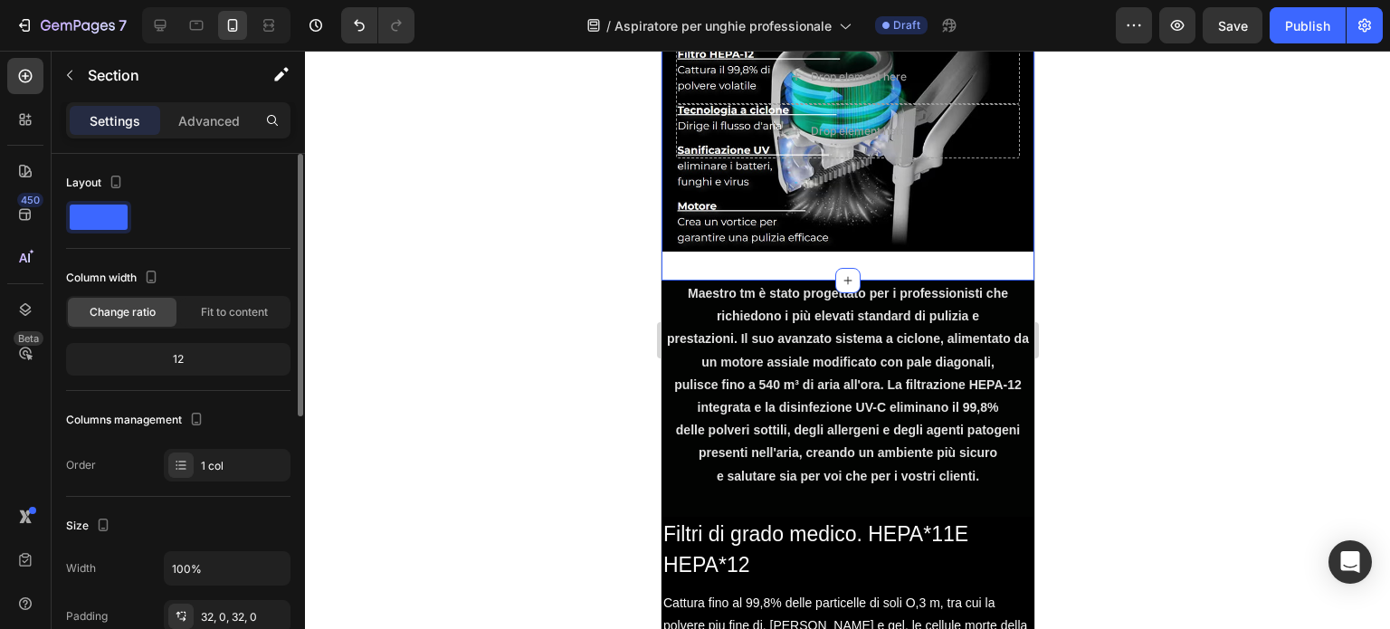
click at [143, 358] on div "12" at bounding box center [178, 359] width 217 height 25
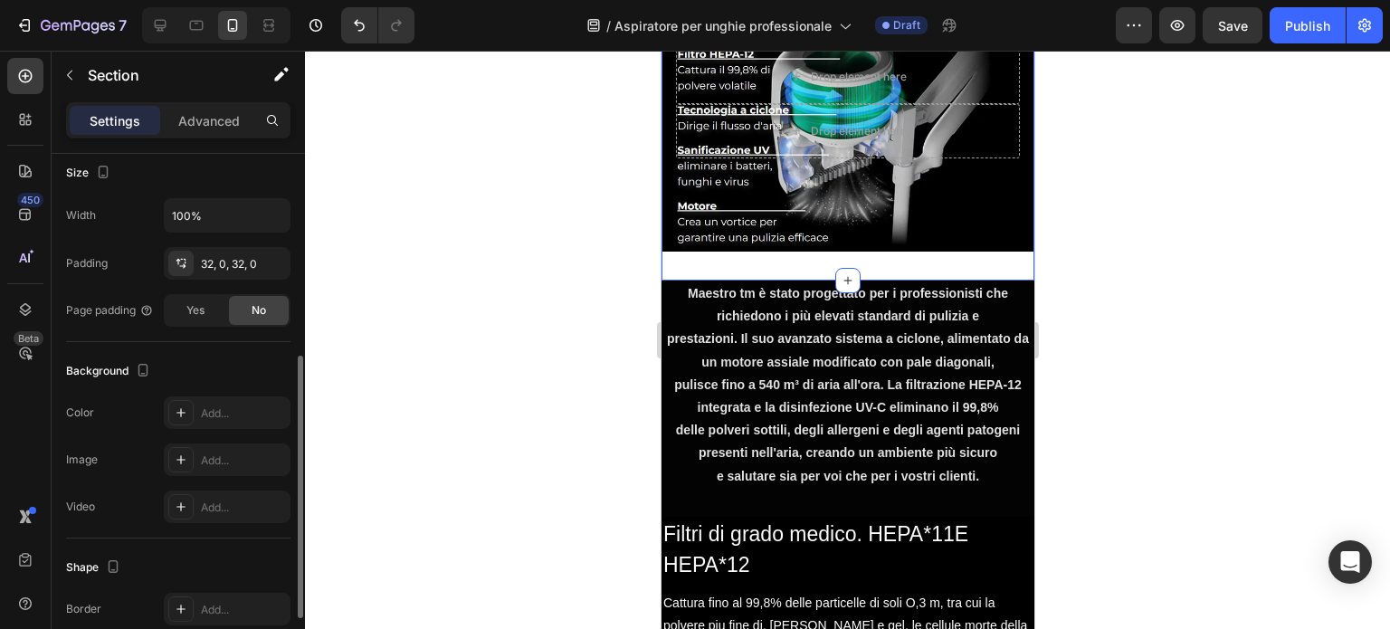
scroll to position [352, 0]
click at [522, 305] on div at bounding box center [847, 340] width 1085 height 578
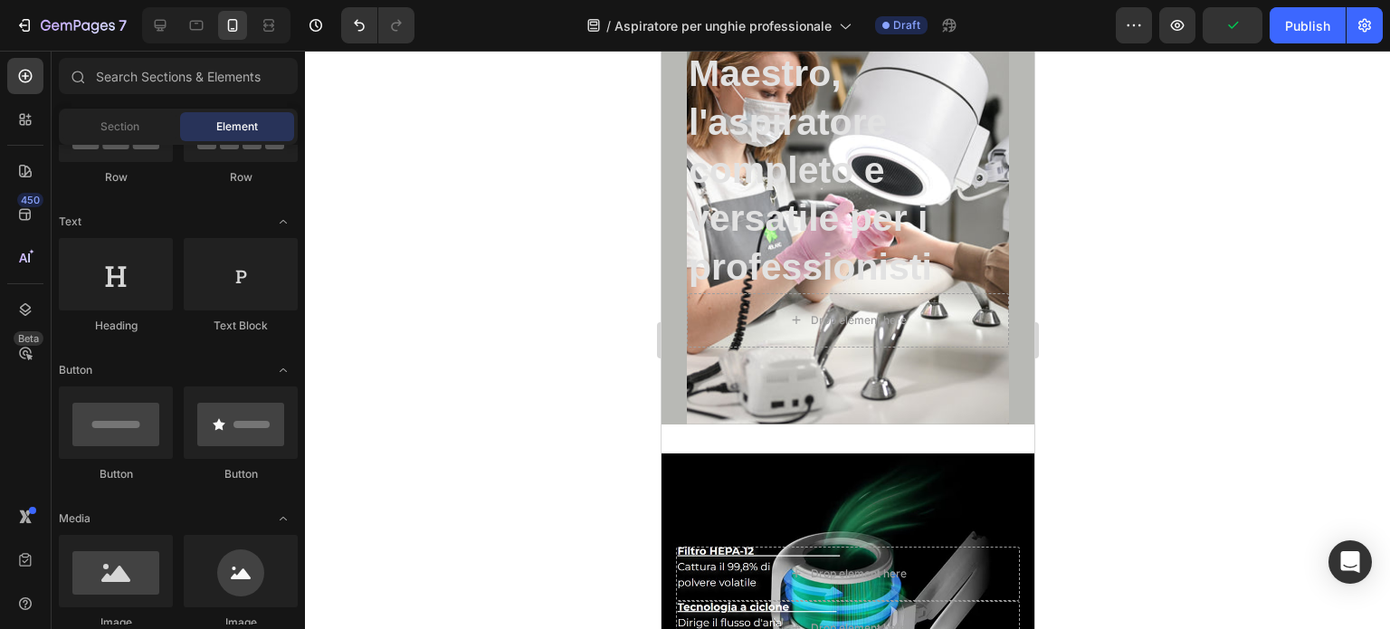
scroll to position [293, 0]
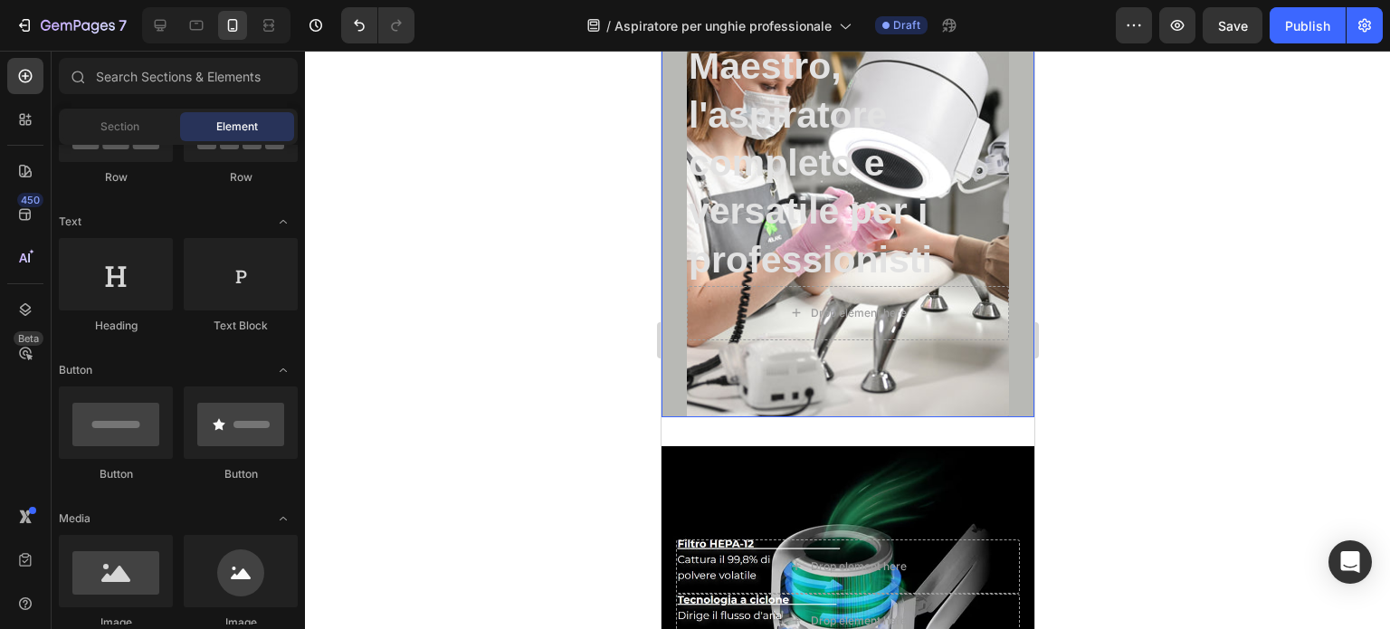
click at [921, 397] on div "Overlay" at bounding box center [847, 191] width 322 height 453
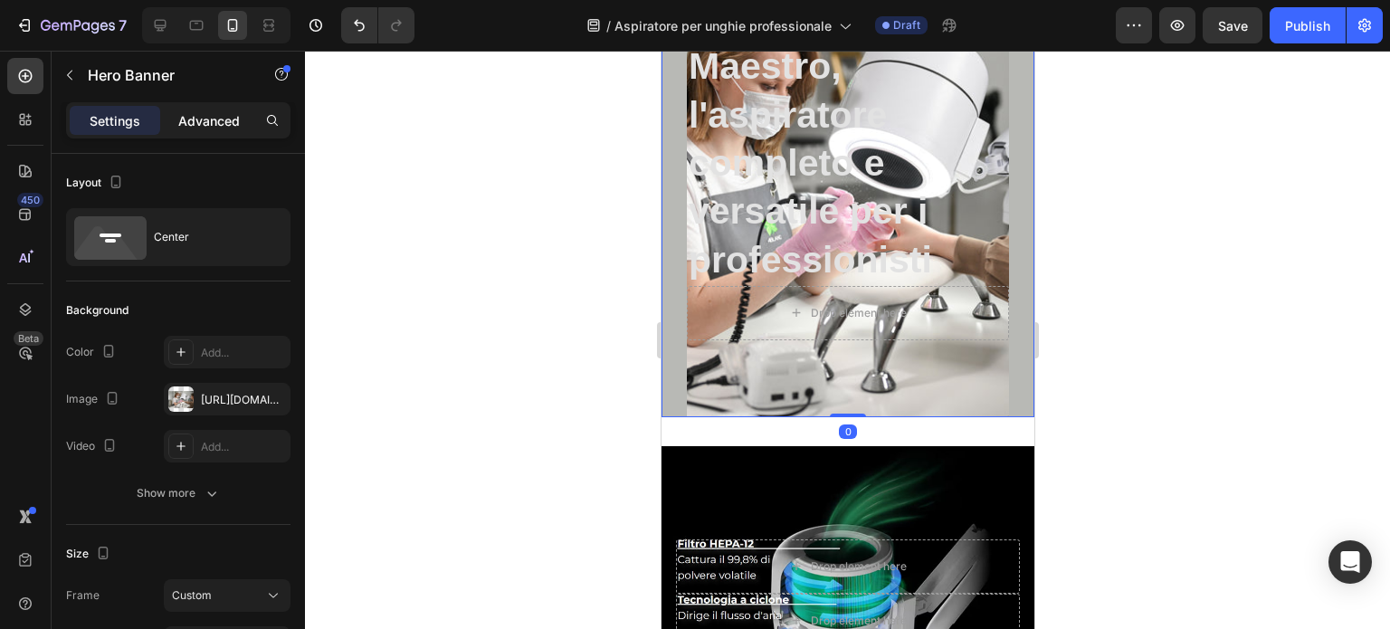
click at [208, 122] on p "Advanced" at bounding box center [209, 120] width 62 height 19
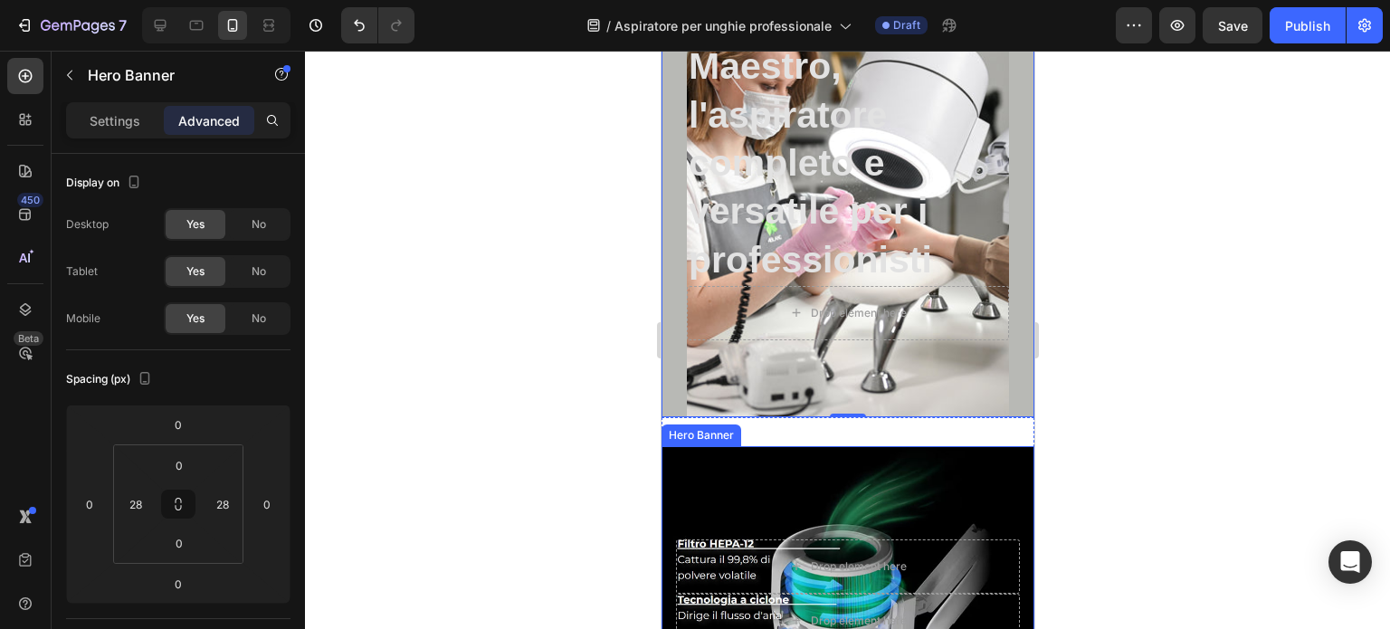
scroll to position [351, 0]
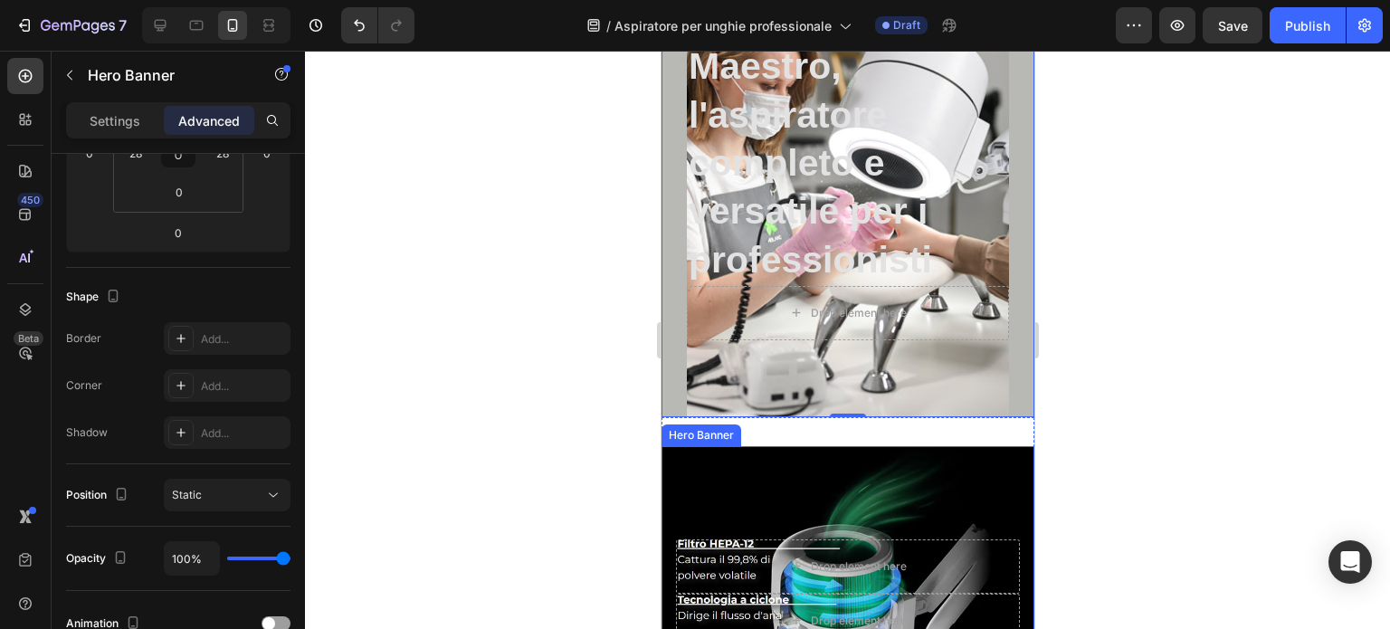
click at [717, 494] on div "Background Image" at bounding box center [847, 593] width 373 height 295
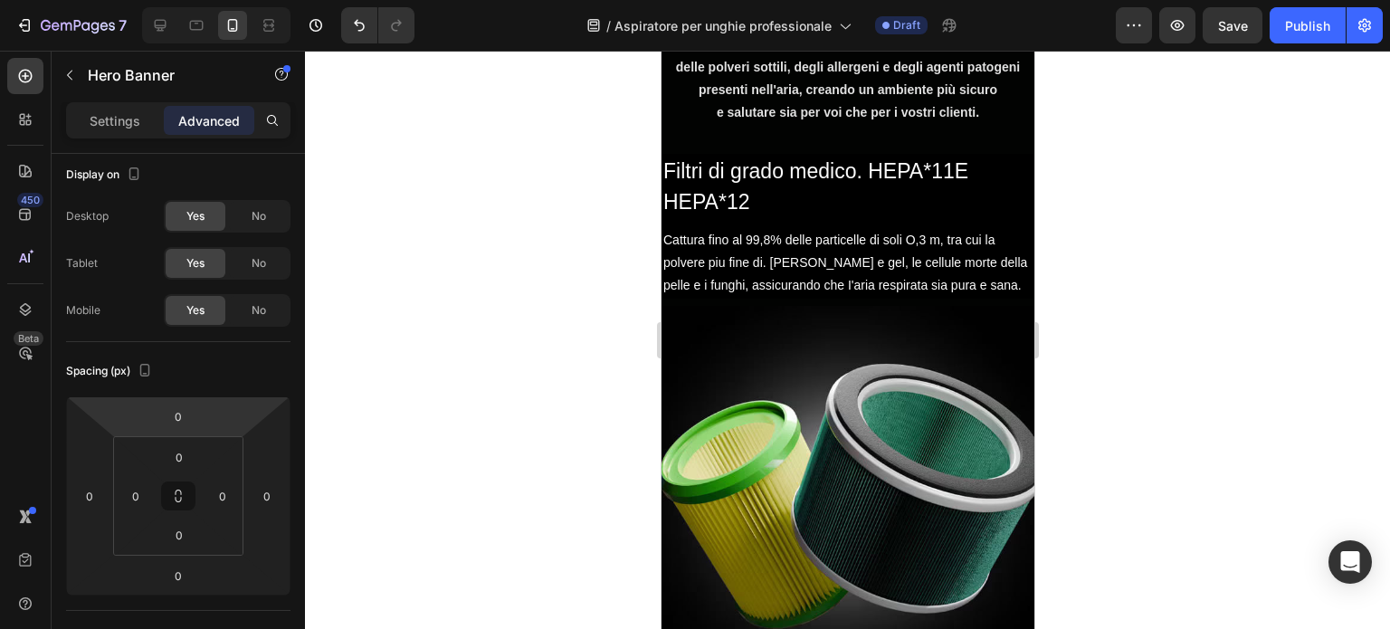
scroll to position [1125, 0]
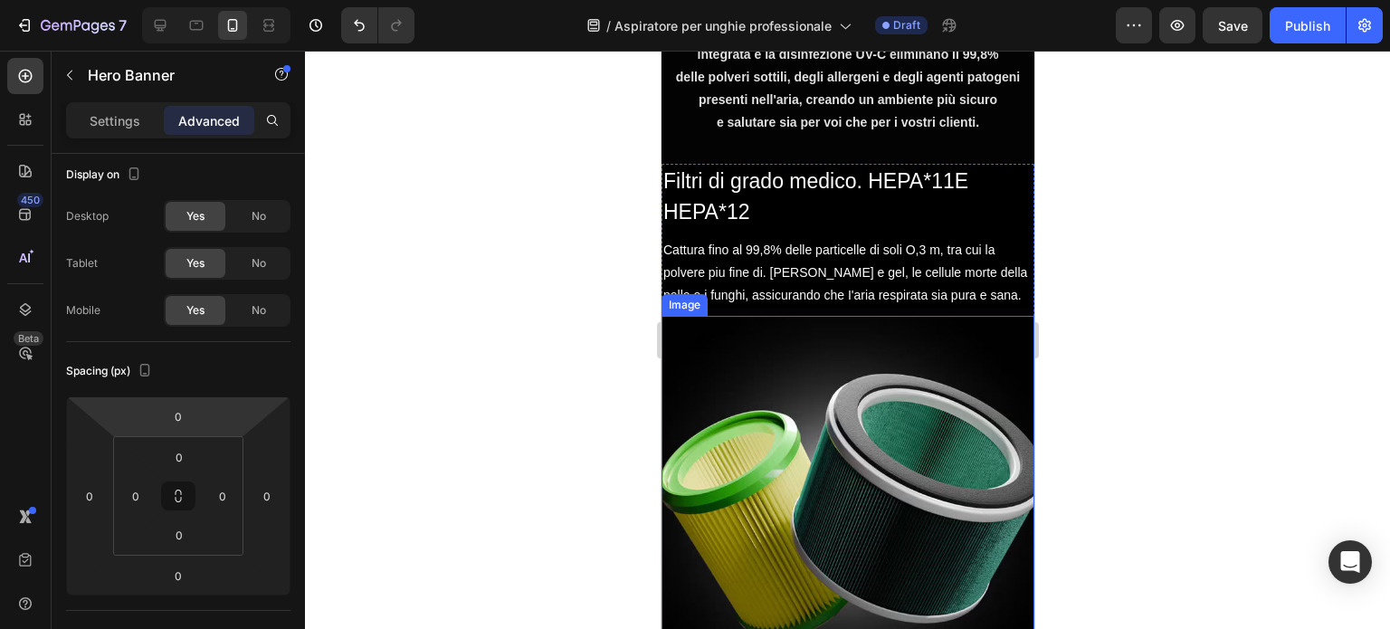
click at [903, 329] on img at bounding box center [847, 502] width 373 height 373
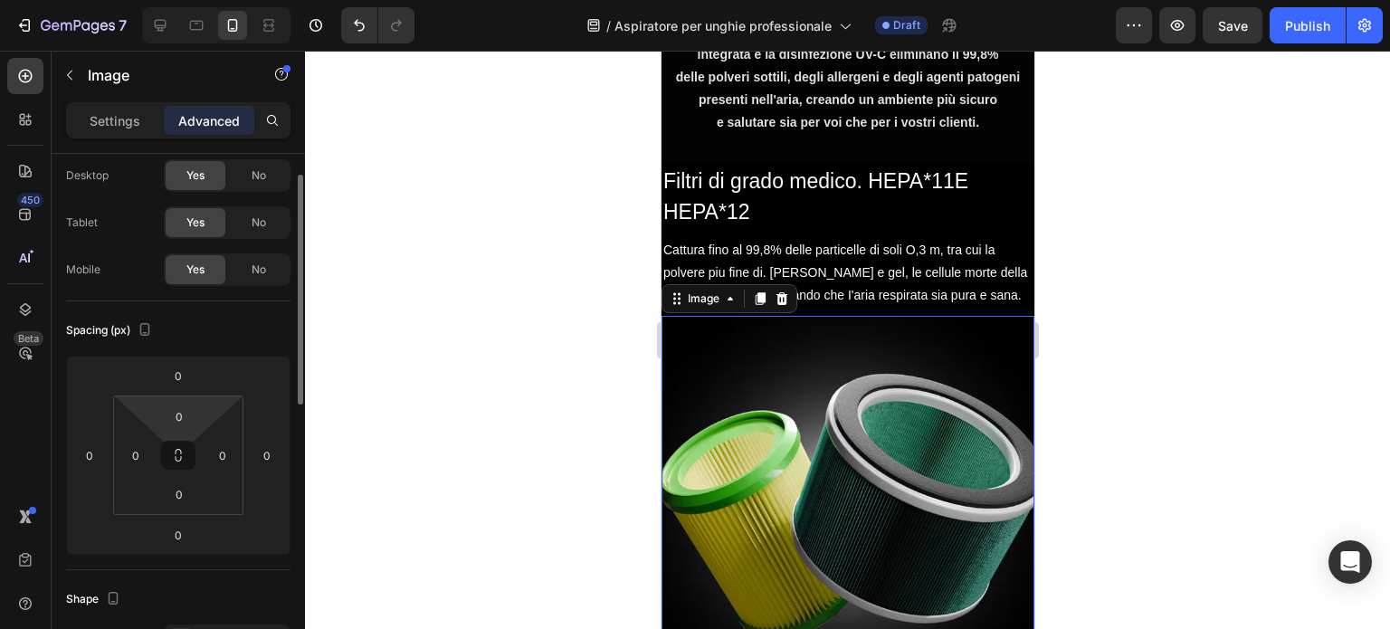
scroll to position [0, 0]
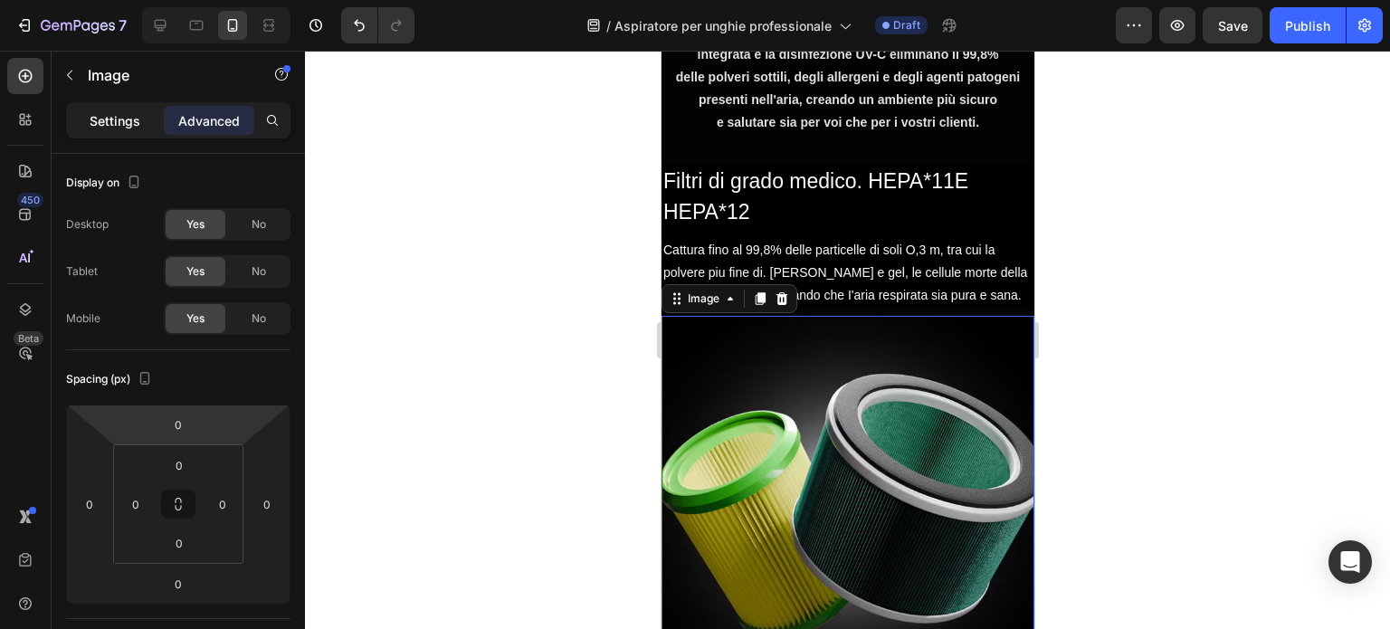
click at [130, 109] on div "Settings" at bounding box center [115, 120] width 91 height 29
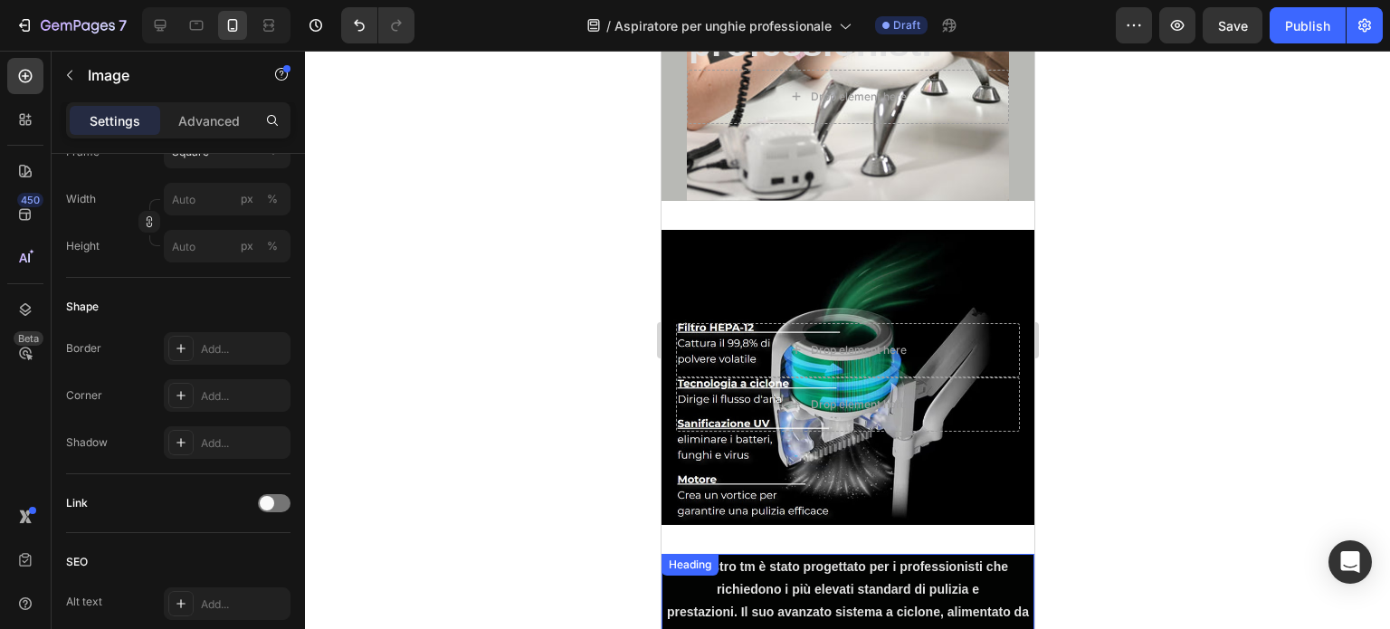
scroll to position [507, 0]
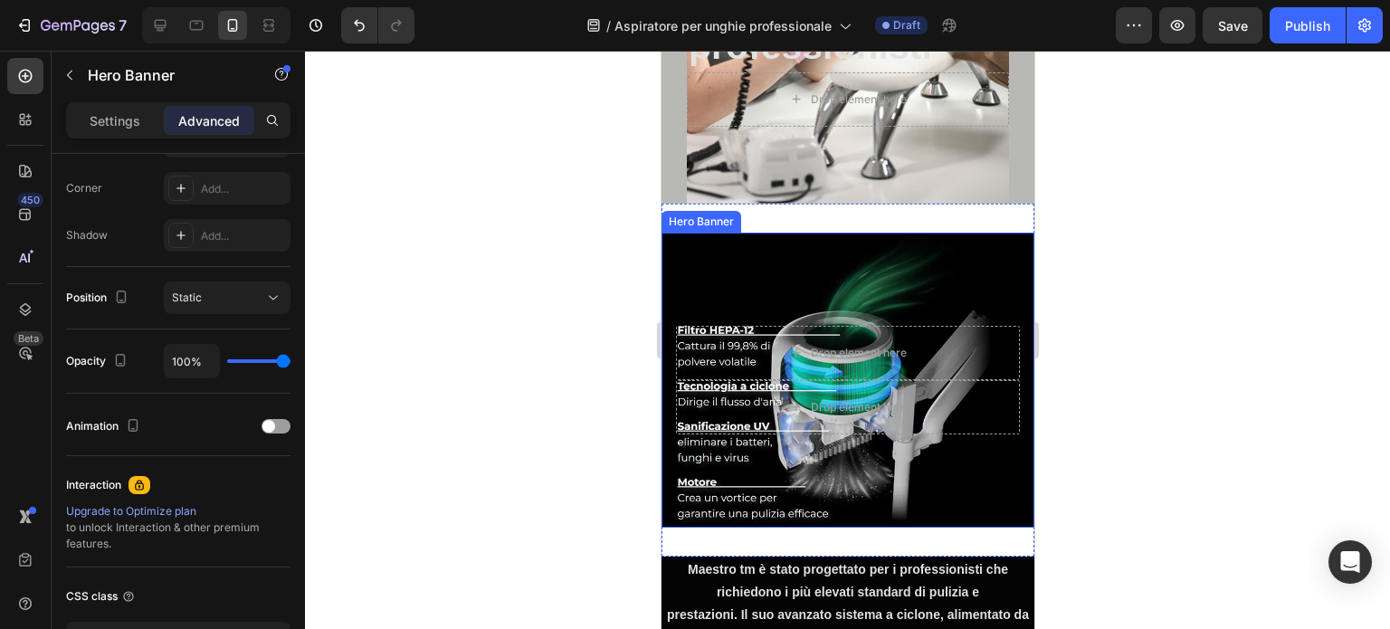
click at [816, 268] on div "Background Image" at bounding box center [847, 380] width 373 height 295
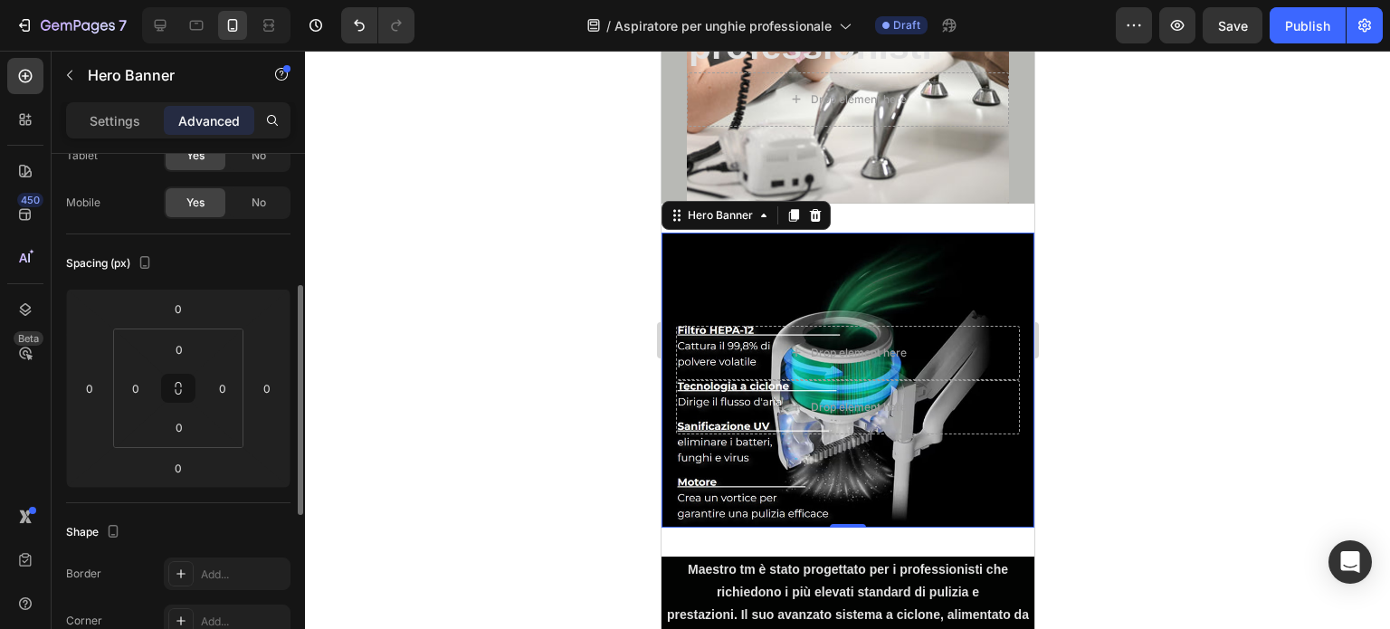
scroll to position [0, 0]
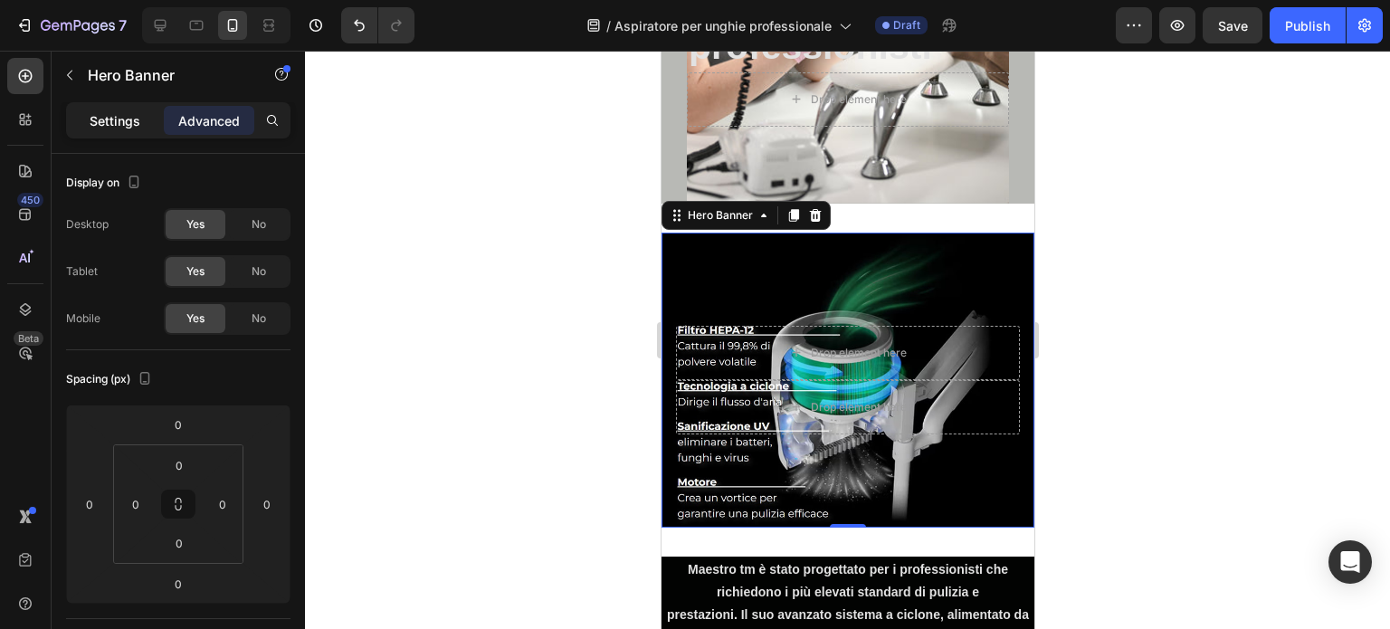
click at [110, 129] on div "Settings" at bounding box center [115, 120] width 91 height 29
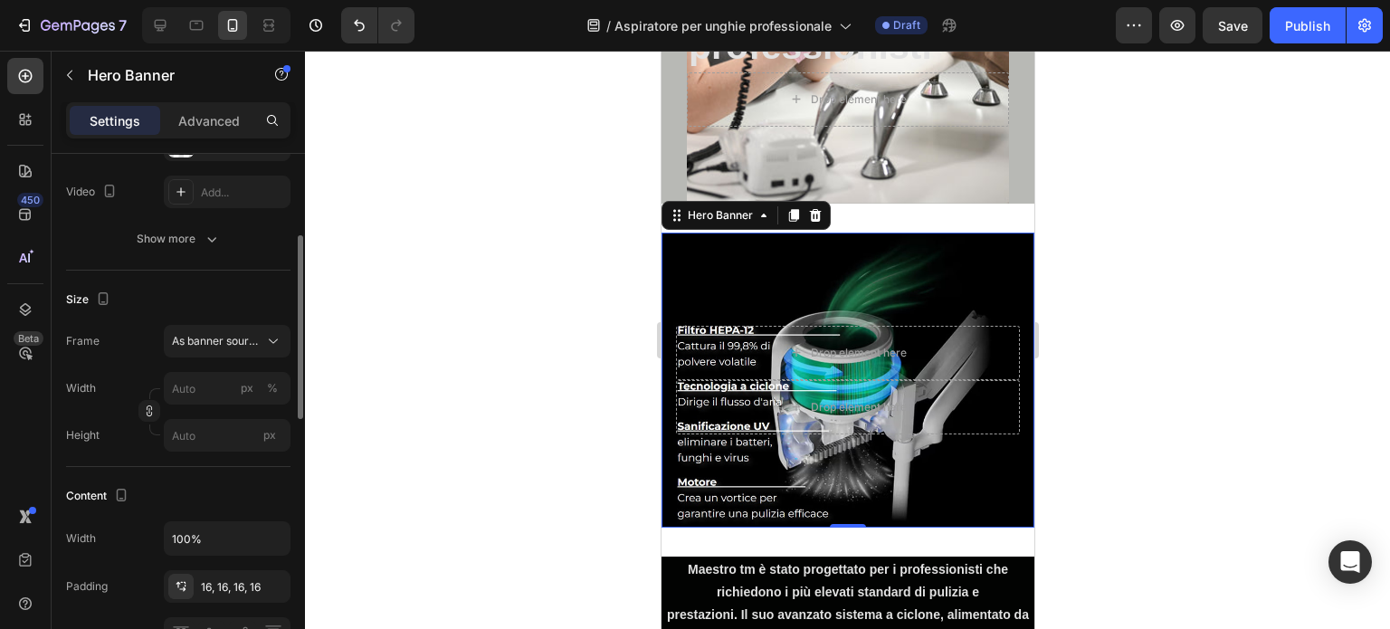
scroll to position [254, 0]
click at [197, 341] on span "As banner source" at bounding box center [216, 341] width 89 height 16
click at [209, 341] on span "As banner source" at bounding box center [216, 341] width 89 height 16
click at [201, 339] on span "As banner source" at bounding box center [216, 341] width 89 height 16
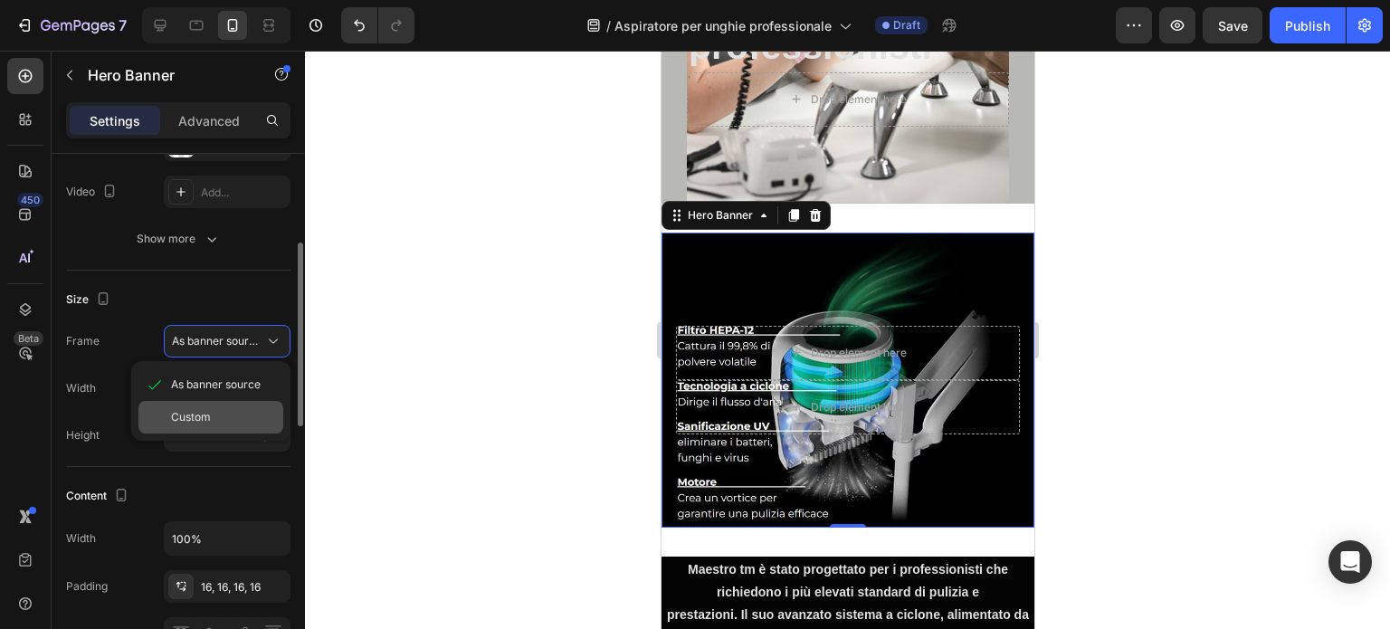
click at [195, 414] on span "Custom" at bounding box center [191, 417] width 40 height 16
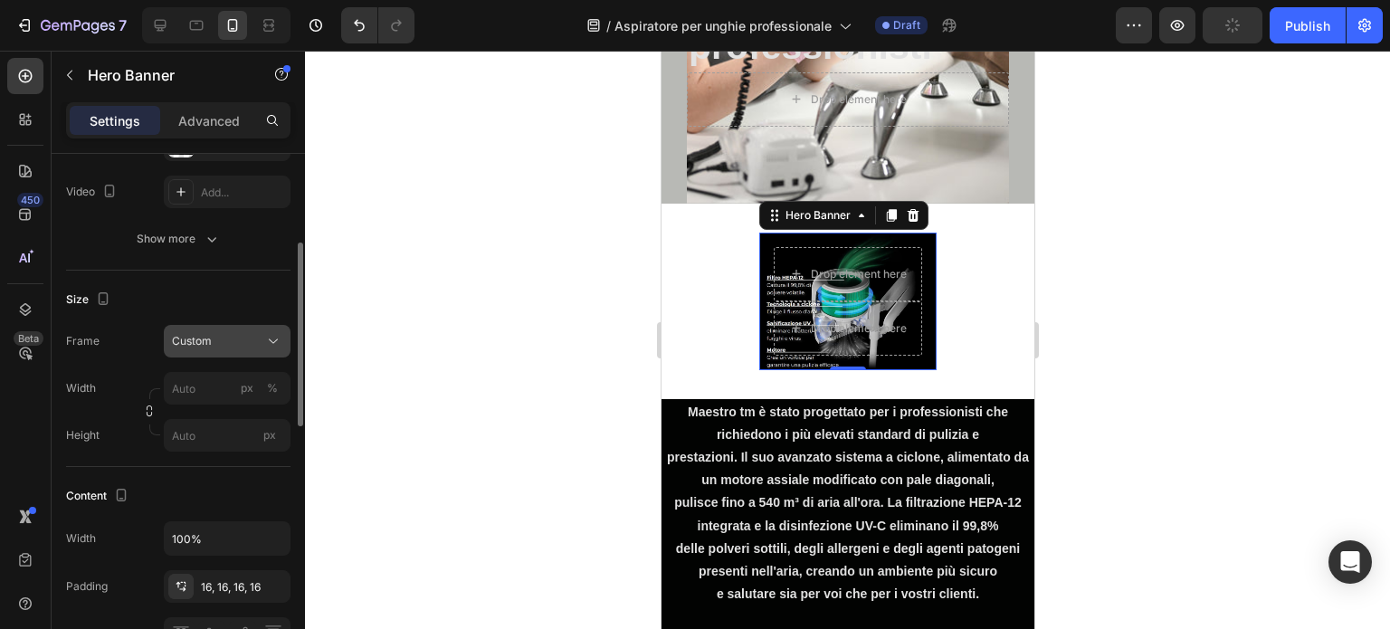
click at [205, 339] on span "Custom" at bounding box center [192, 341] width 40 height 16
click at [207, 377] on span "As banner source" at bounding box center [216, 385] width 90 height 16
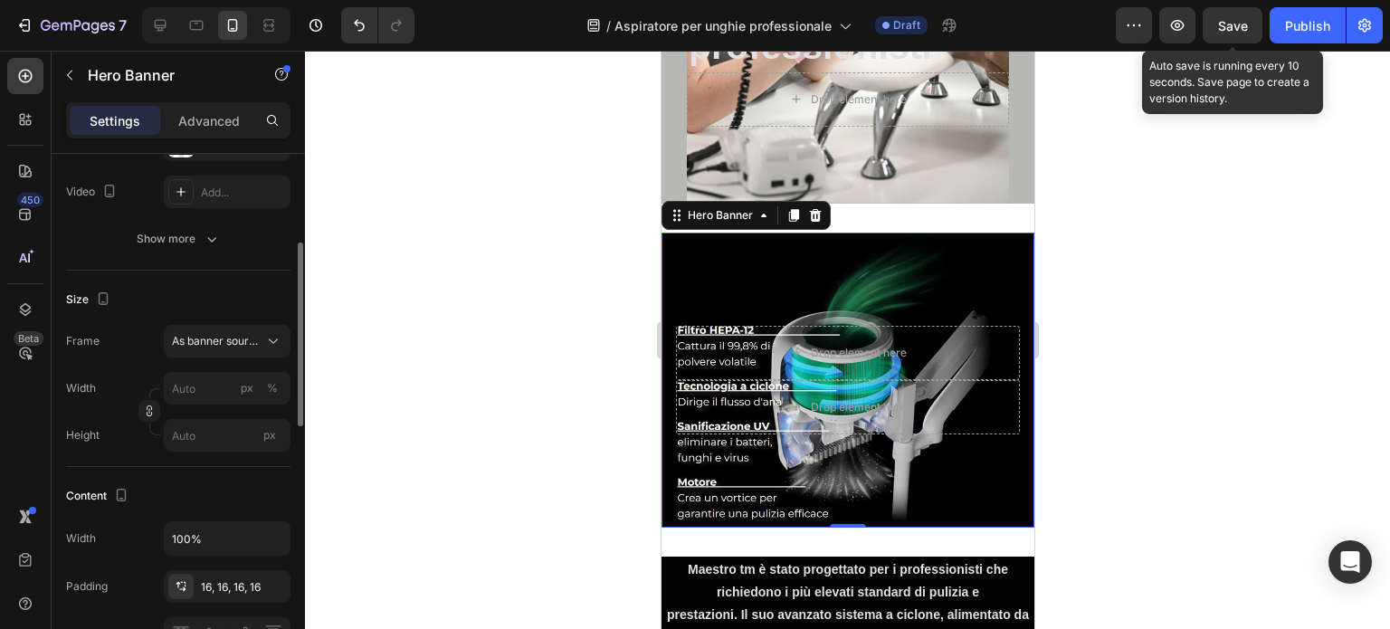
click at [1240, 6] on div "7 Version history / Aspiratore per unghie professionale Draft Preview Save Auto…" at bounding box center [695, 26] width 1390 height 52
click at [1235, 21] on span "Save" at bounding box center [1233, 25] width 30 height 15
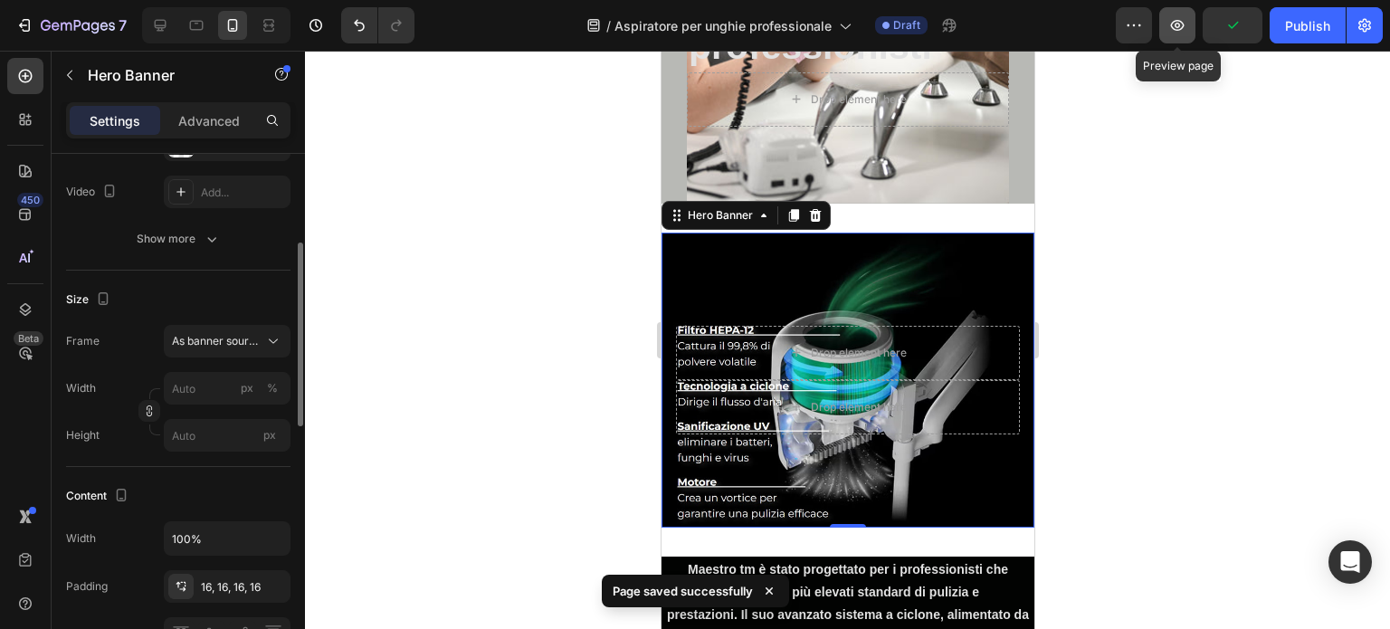
click at [1178, 17] on icon "button" at bounding box center [1178, 25] width 18 height 18
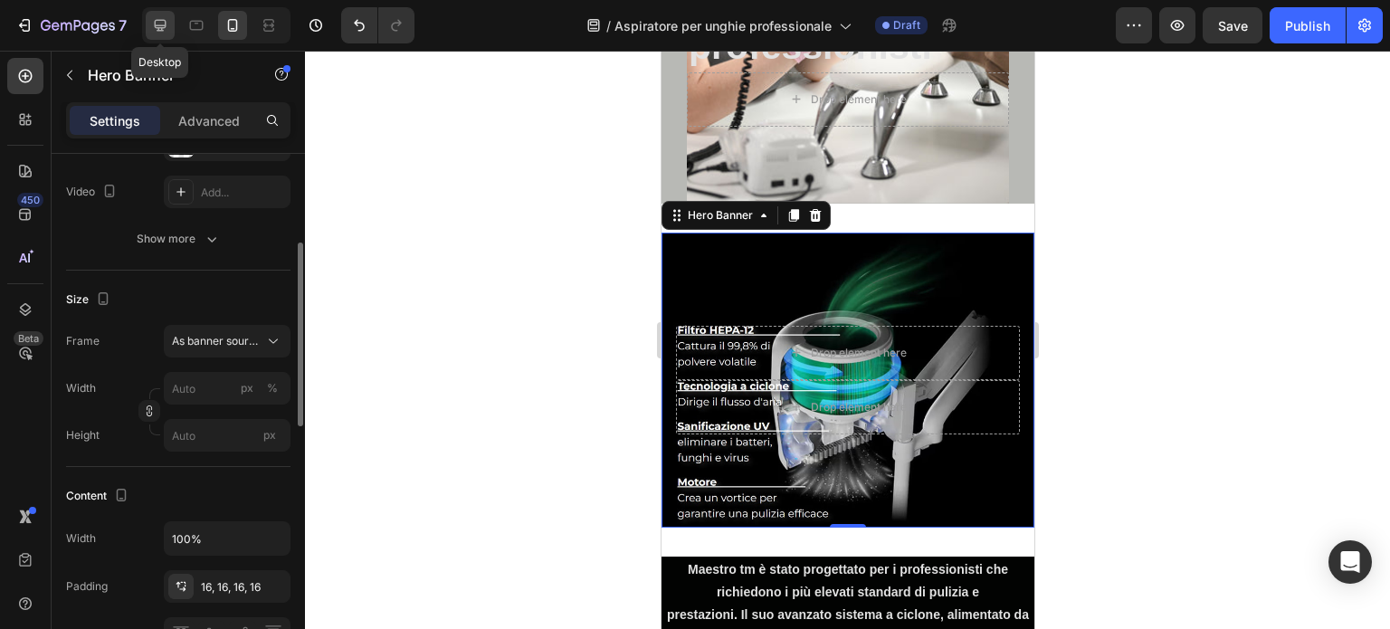
click at [159, 18] on icon at bounding box center [160, 25] width 18 height 18
type input "100"
type input "1200"
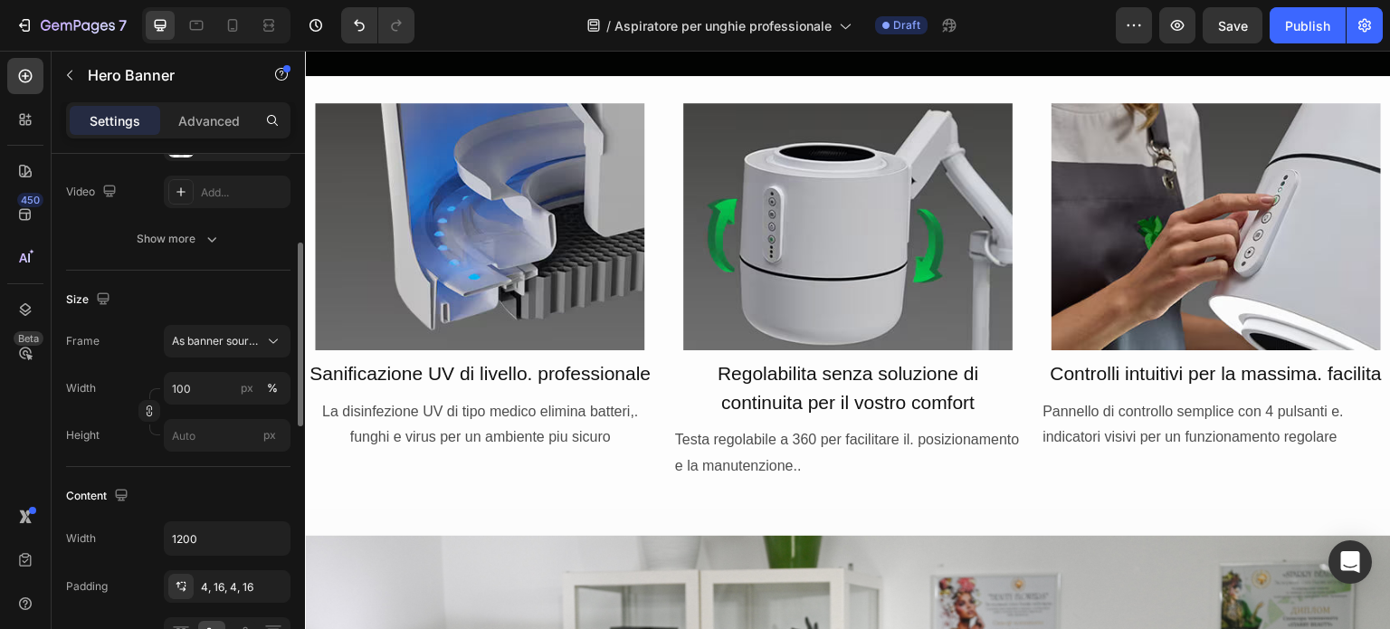
scroll to position [2950, 0]
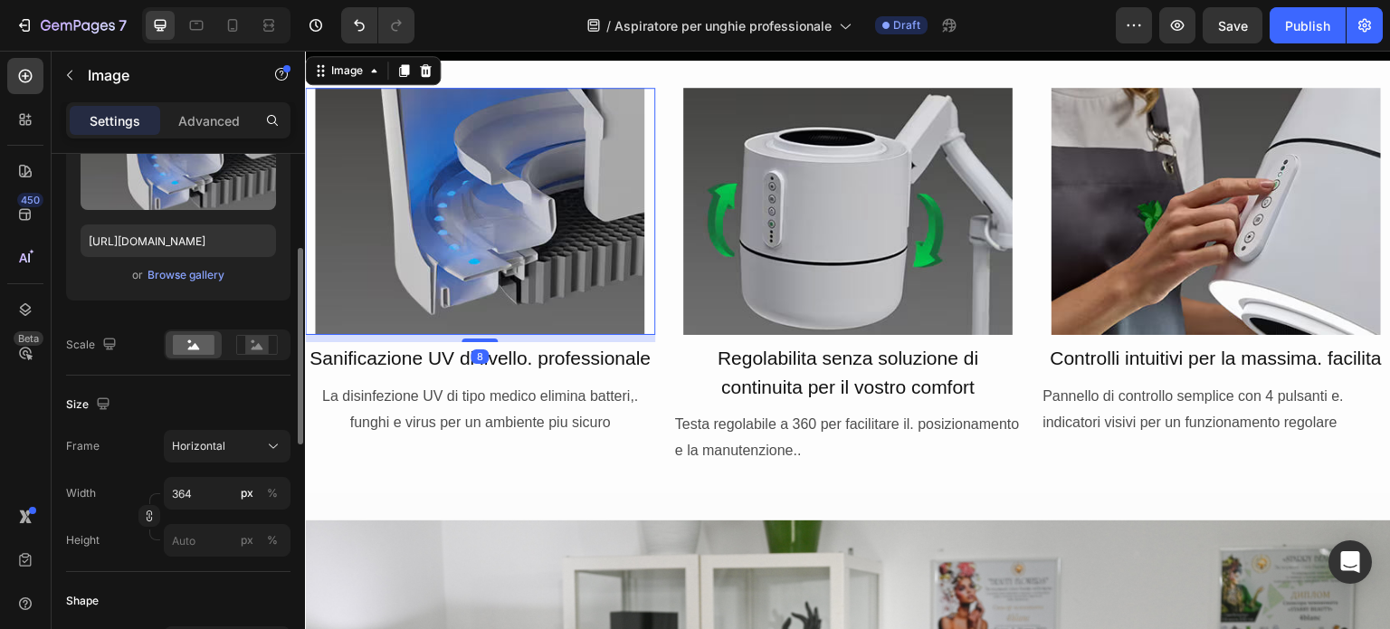
click at [628, 284] on img at bounding box center [479, 211] width 329 height 247
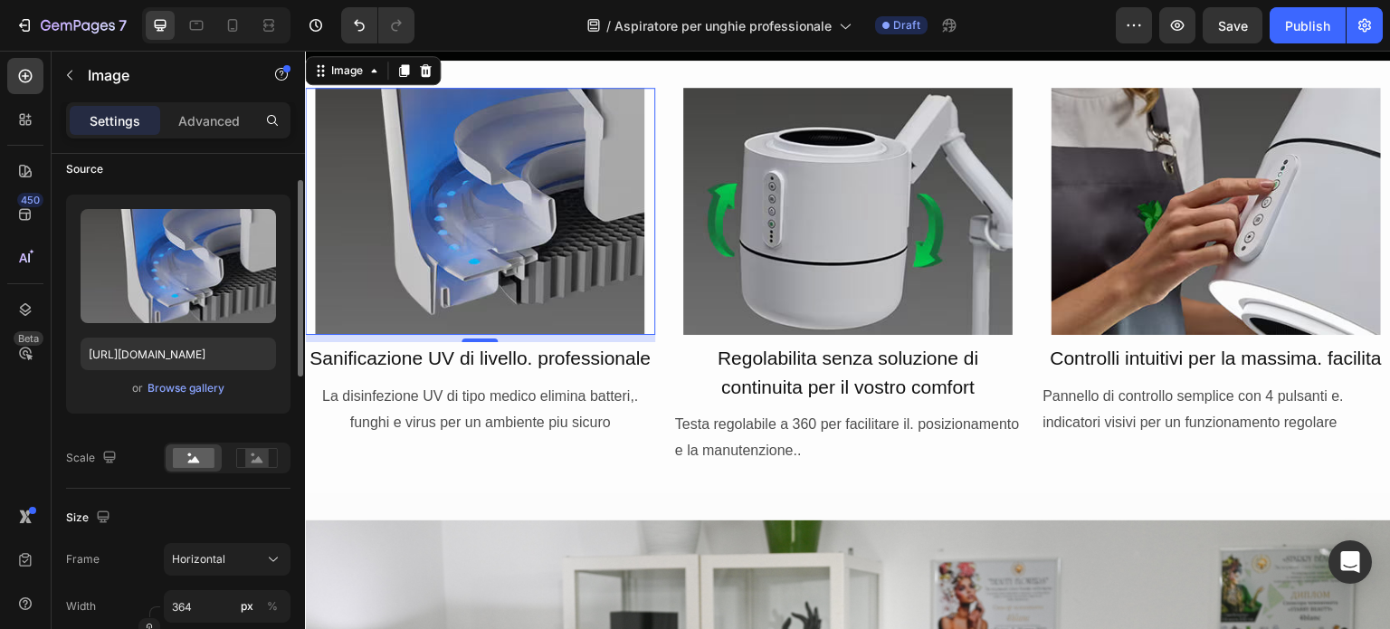
scroll to position [144, 0]
click at [232, 351] on input "[URL][DOMAIN_NAME]" at bounding box center [179, 351] width 196 height 33
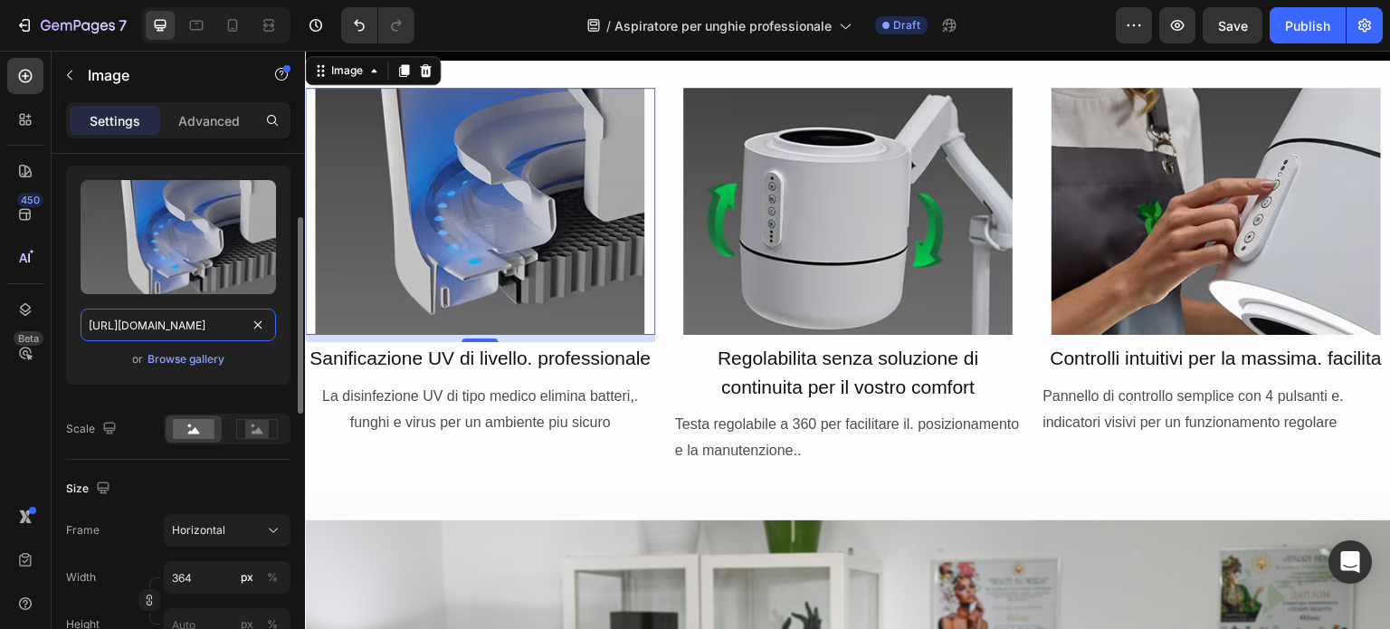
scroll to position [168, 0]
click at [203, 122] on p "Advanced" at bounding box center [209, 120] width 62 height 19
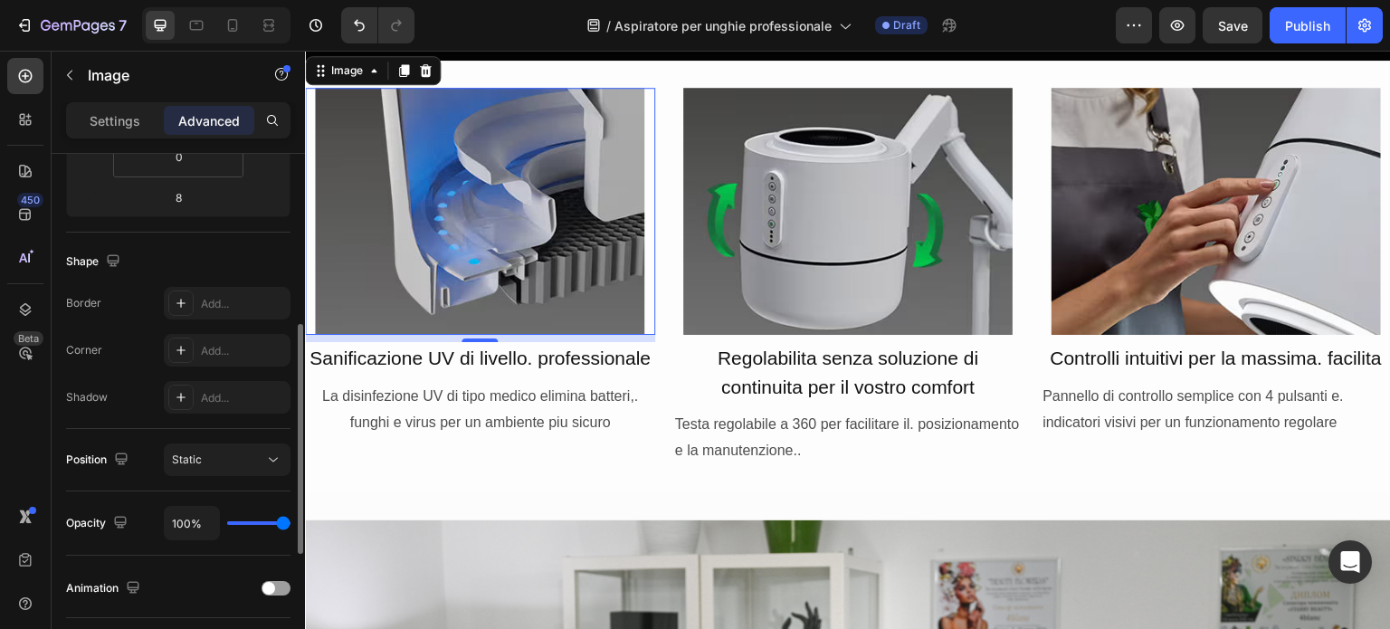
scroll to position [387, 0]
click at [198, 395] on div "Add..." at bounding box center [227, 396] width 127 height 33
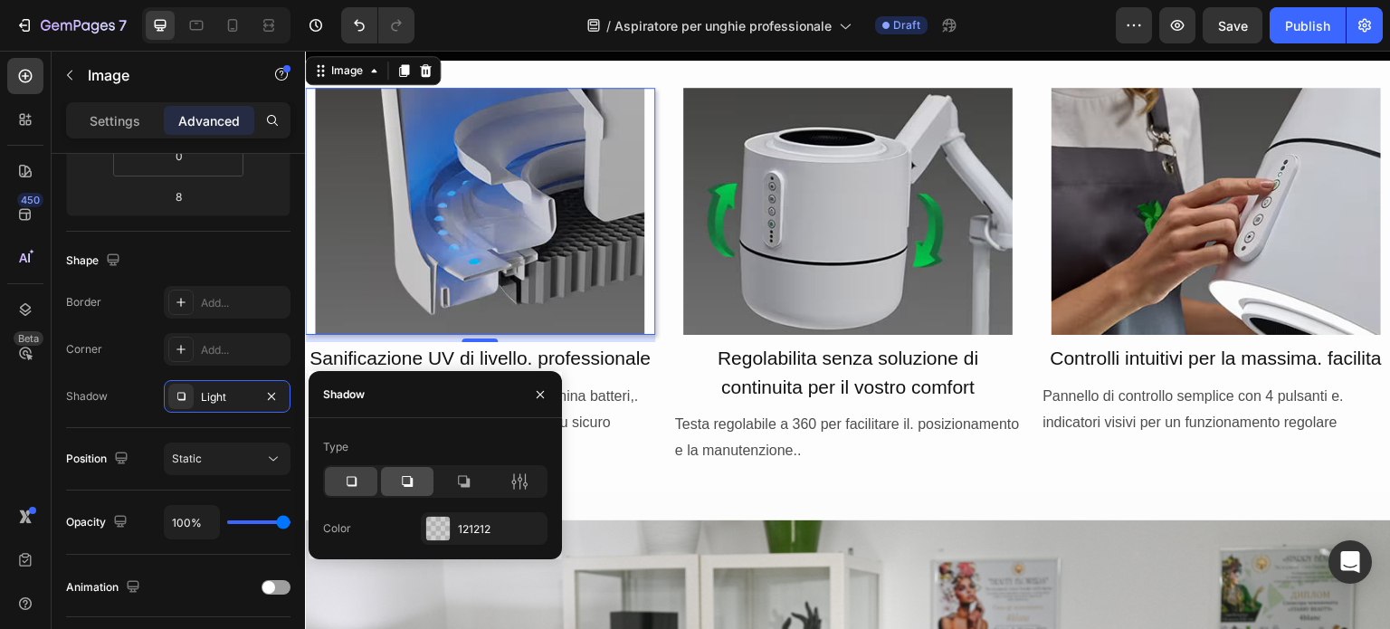
click at [408, 479] on icon at bounding box center [407, 481] width 18 height 18
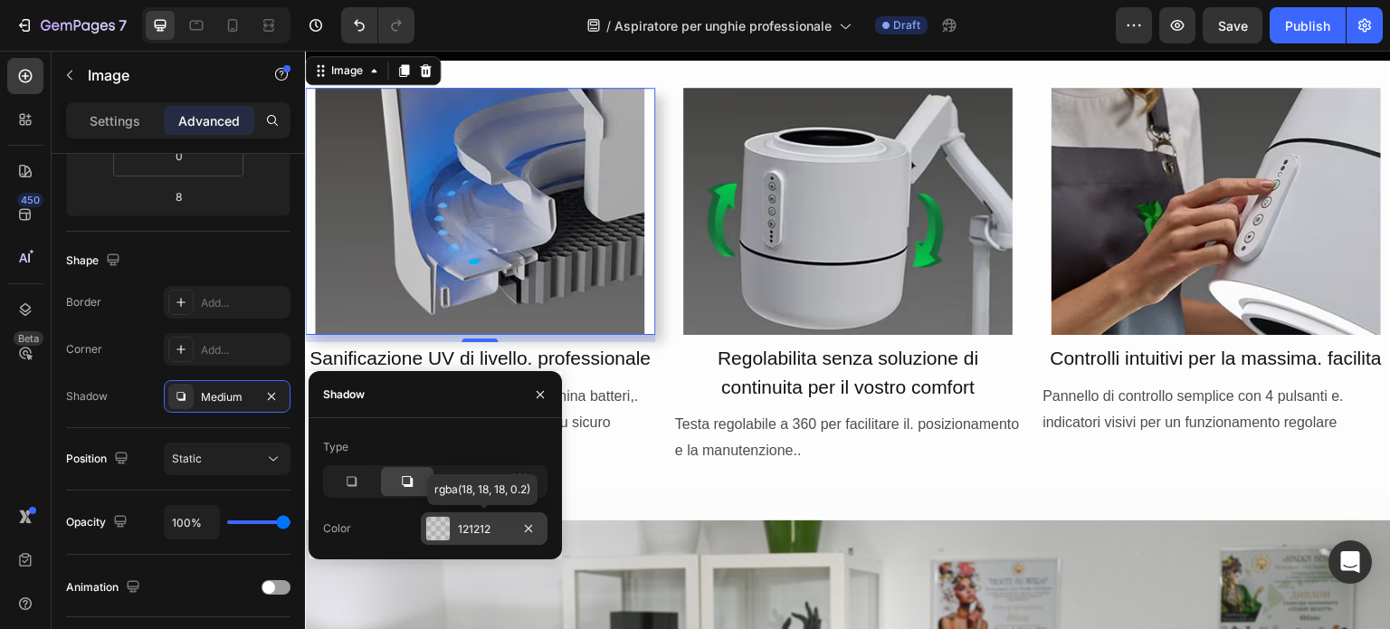
click at [466, 525] on div "121212" at bounding box center [484, 529] width 52 height 16
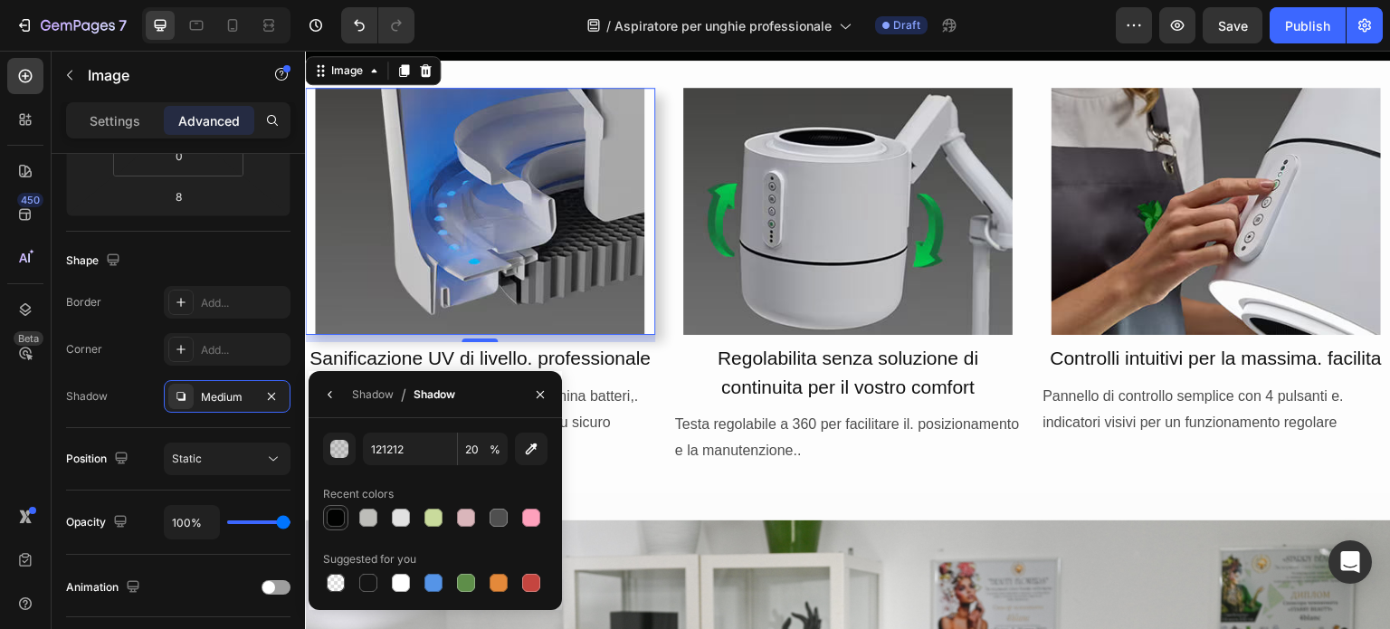
click at [334, 518] on div at bounding box center [336, 518] width 18 height 18
type input "020302"
type input "100"
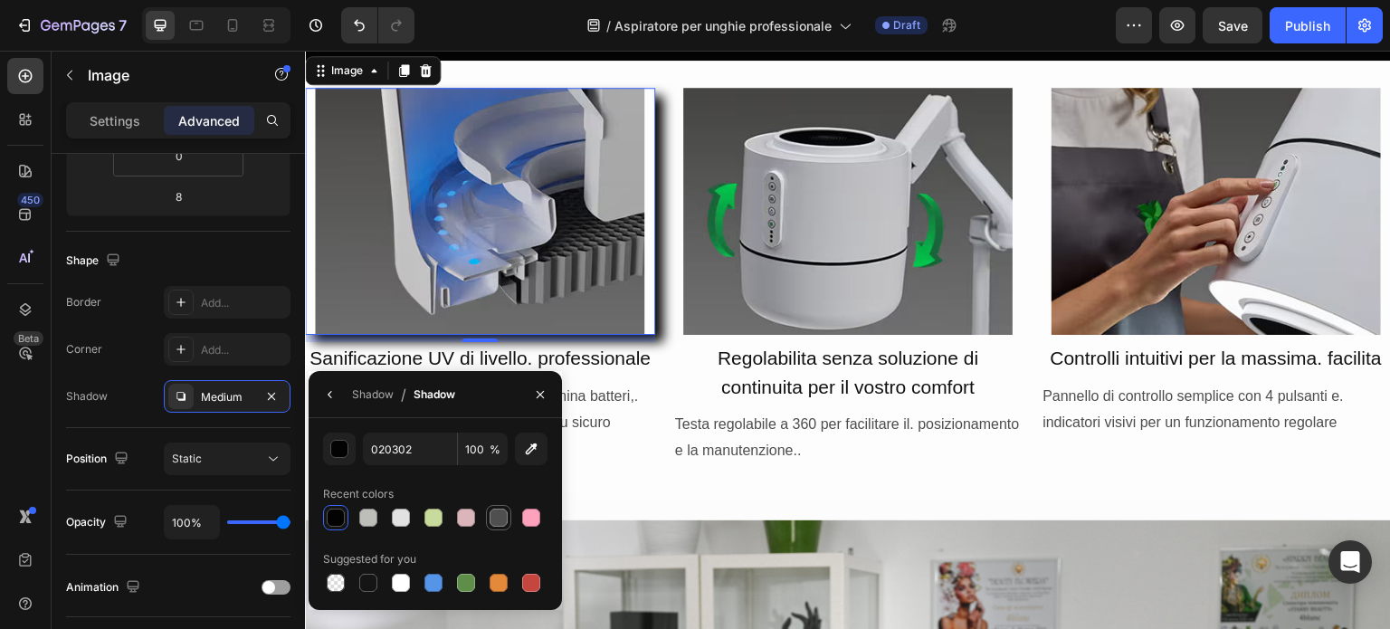
click at [491, 517] on div at bounding box center [499, 518] width 18 height 18
type input "4F4F4F"
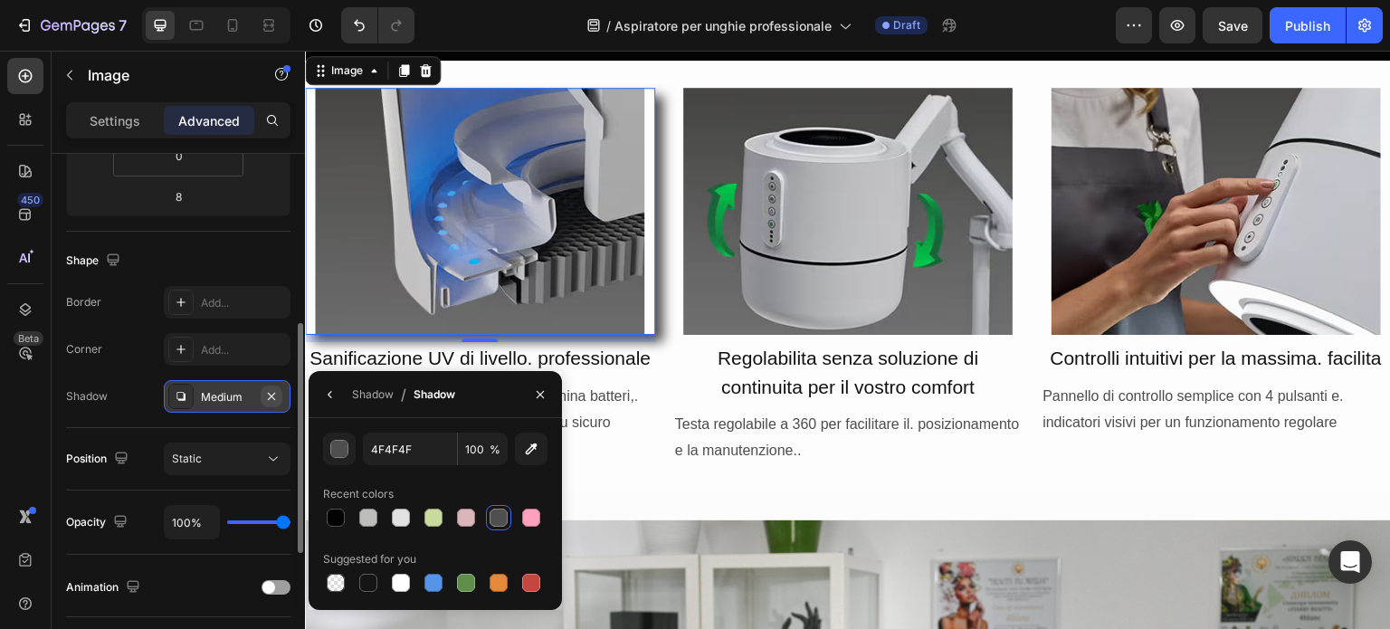
click at [274, 392] on icon "button" at bounding box center [271, 395] width 7 height 7
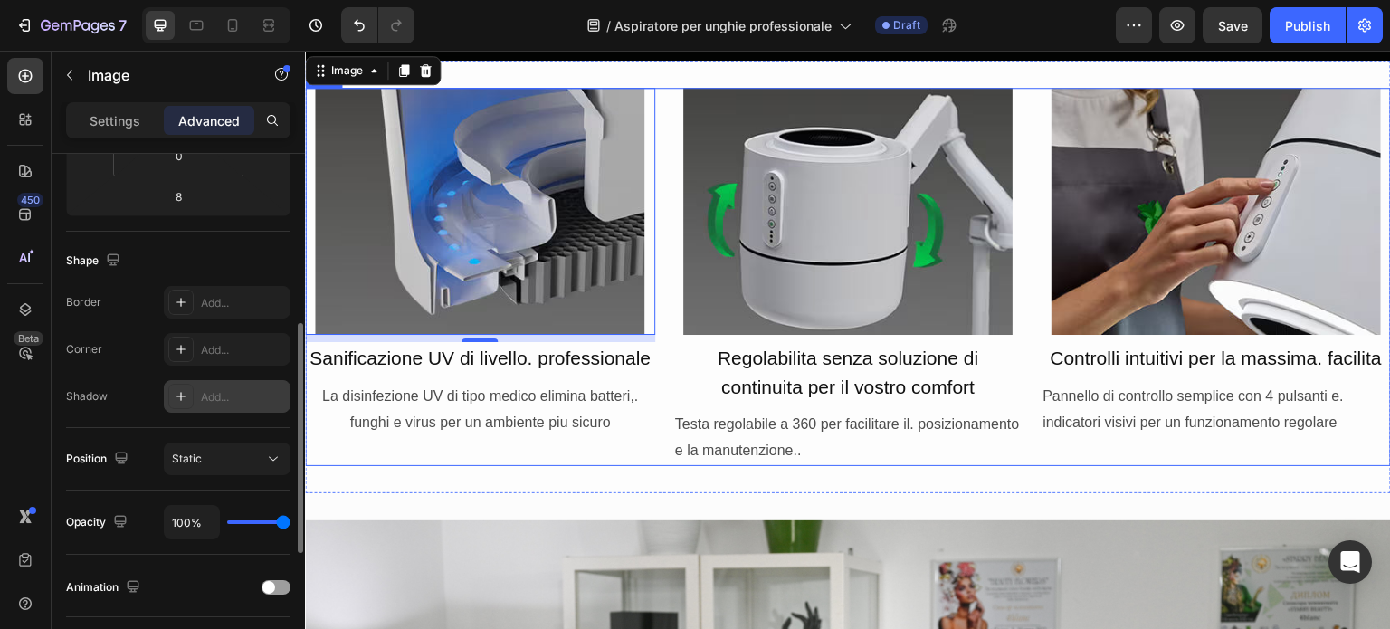
click at [489, 466] on div "Image 8 Sanificazione UV di livello. professionale Text Block La disinfezione U…" at bounding box center [480, 277] width 350 height 378
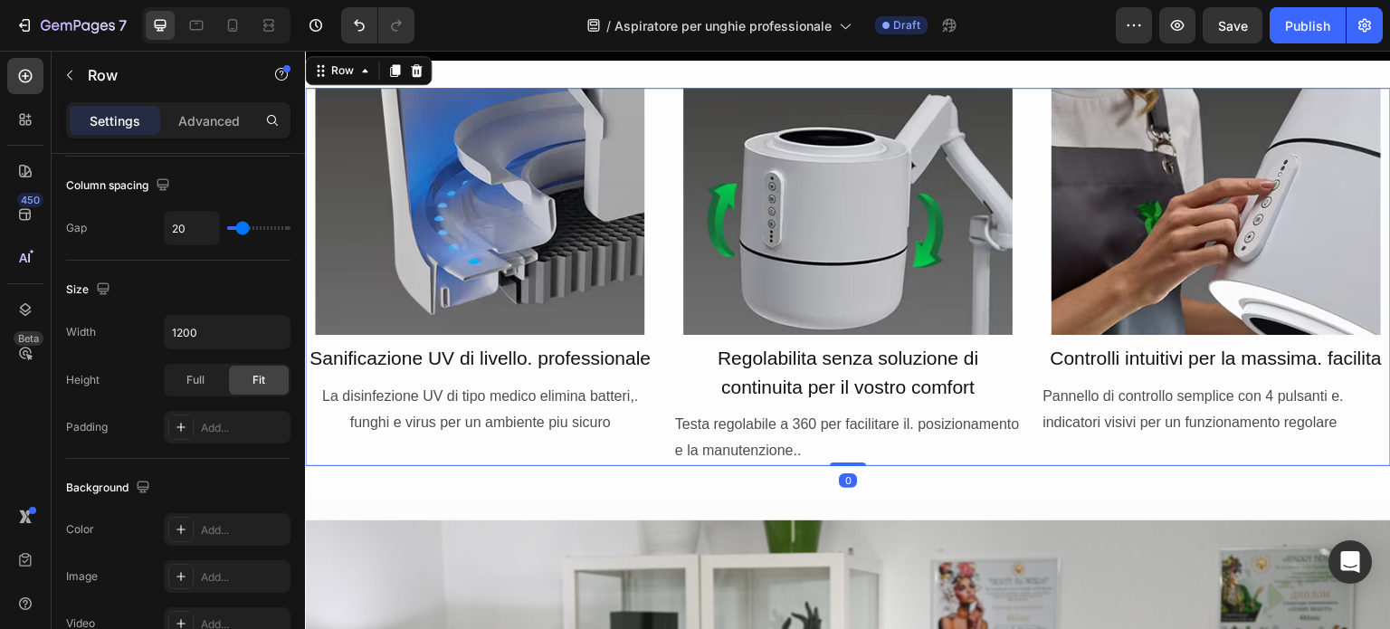
scroll to position [0, 0]
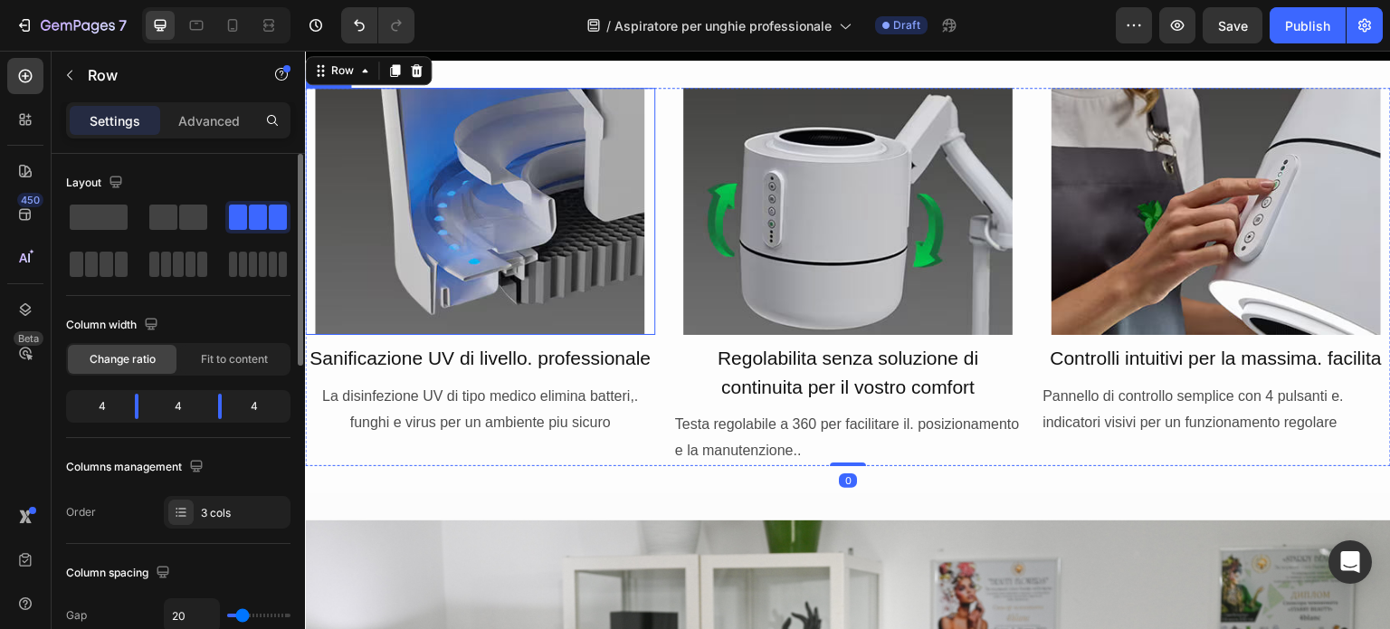
click at [491, 301] on img at bounding box center [479, 211] width 329 height 247
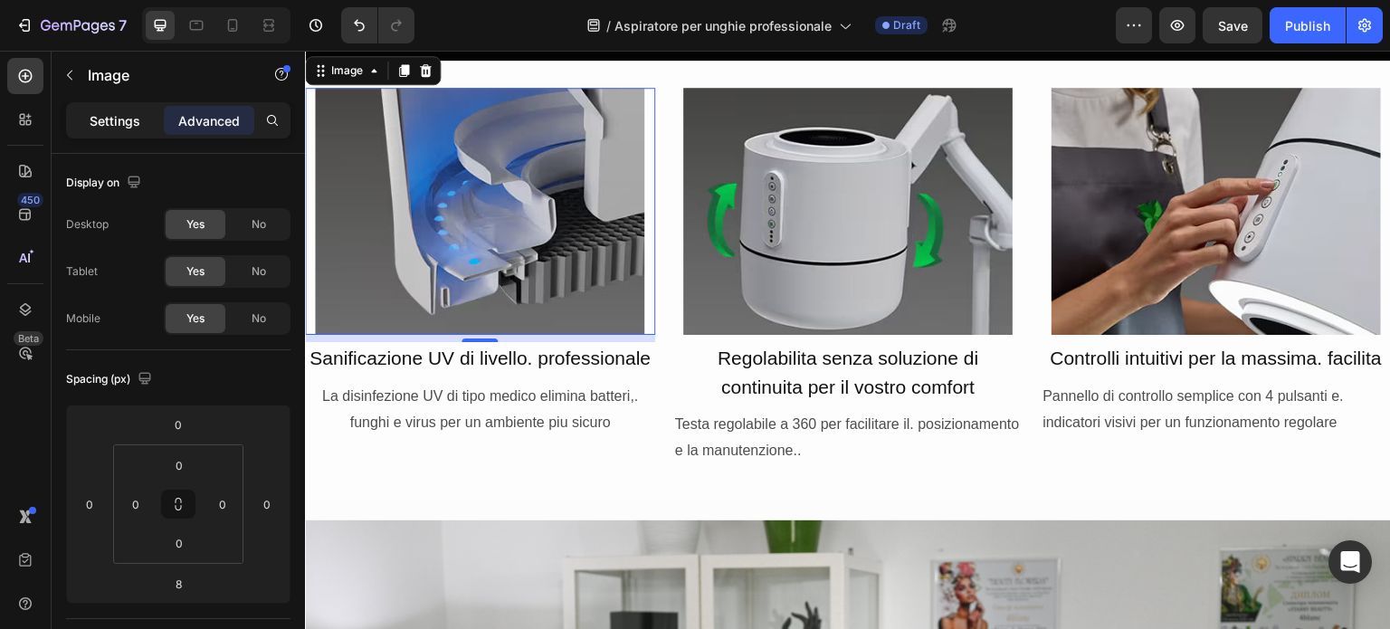
click at [105, 115] on p "Settings" at bounding box center [115, 120] width 51 height 19
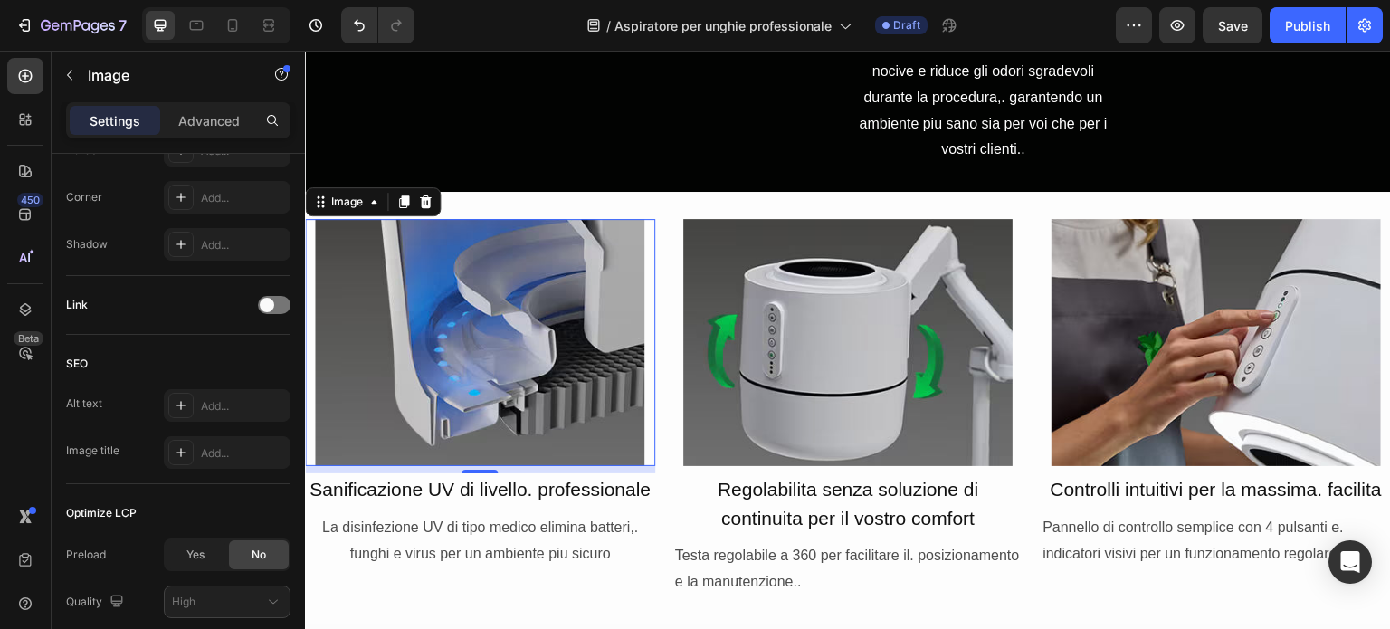
scroll to position [2925, 0]
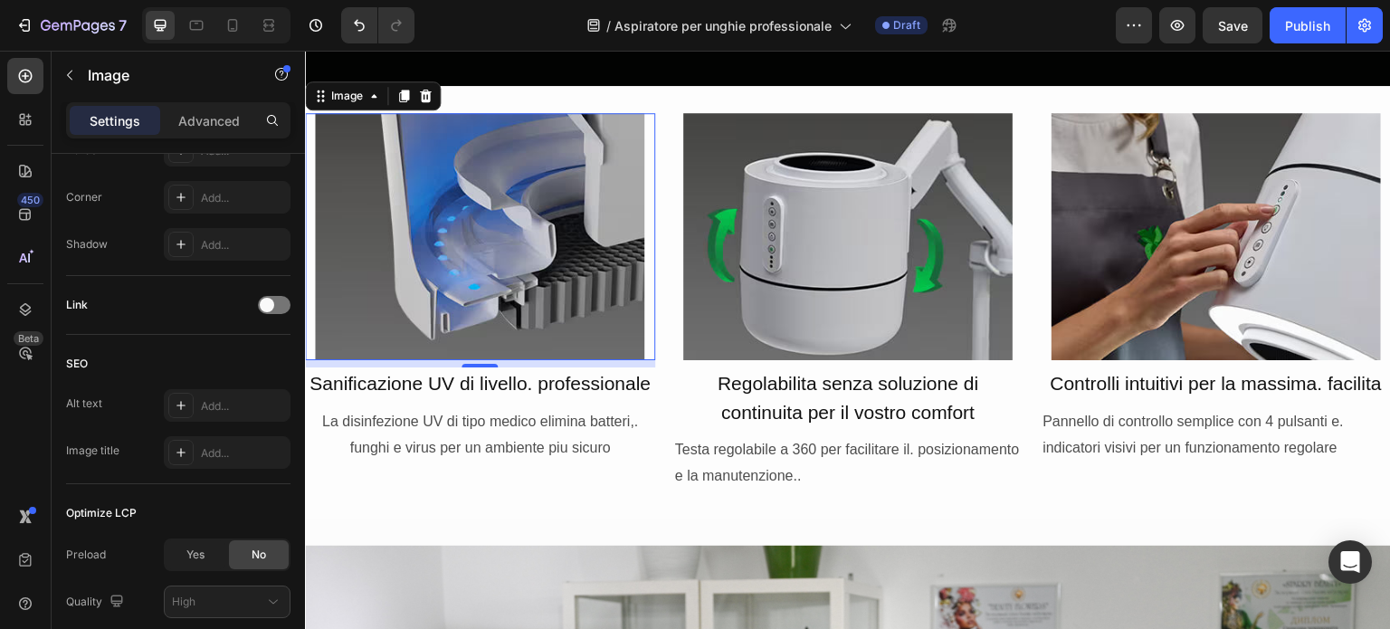
click at [522, 249] on img at bounding box center [479, 236] width 329 height 247
click at [472, 367] on div at bounding box center [480, 364] width 36 height 5
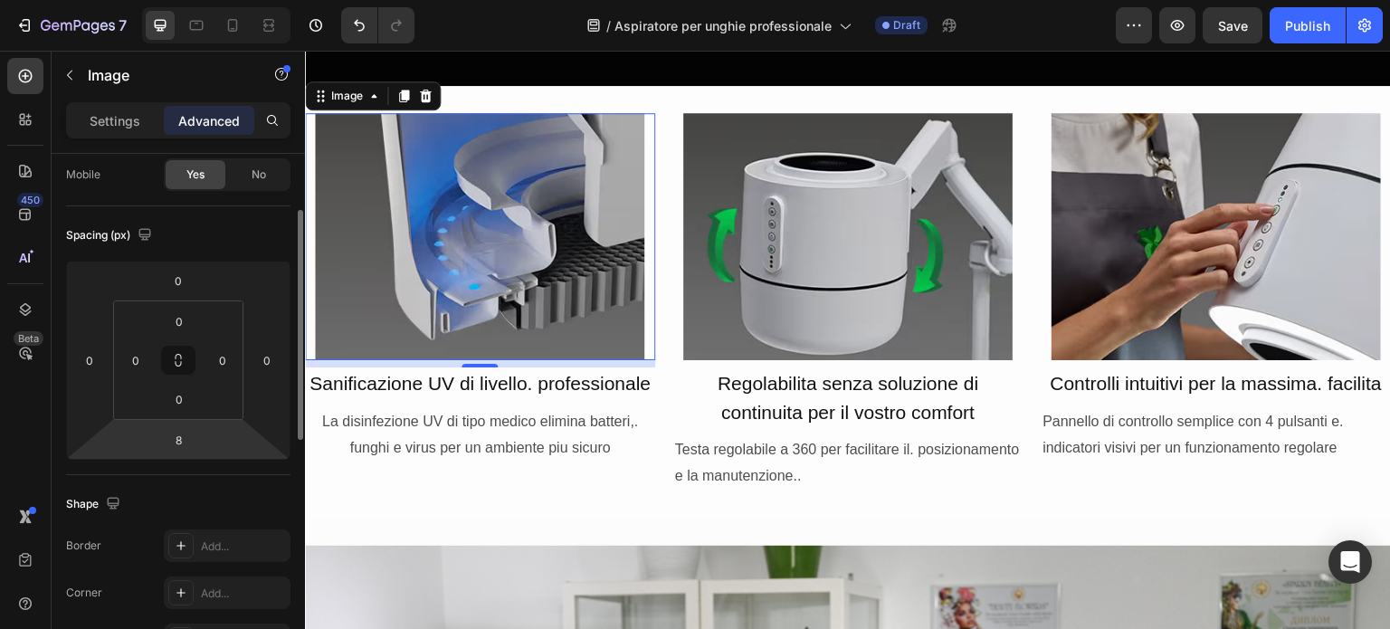
scroll to position [139, 0]
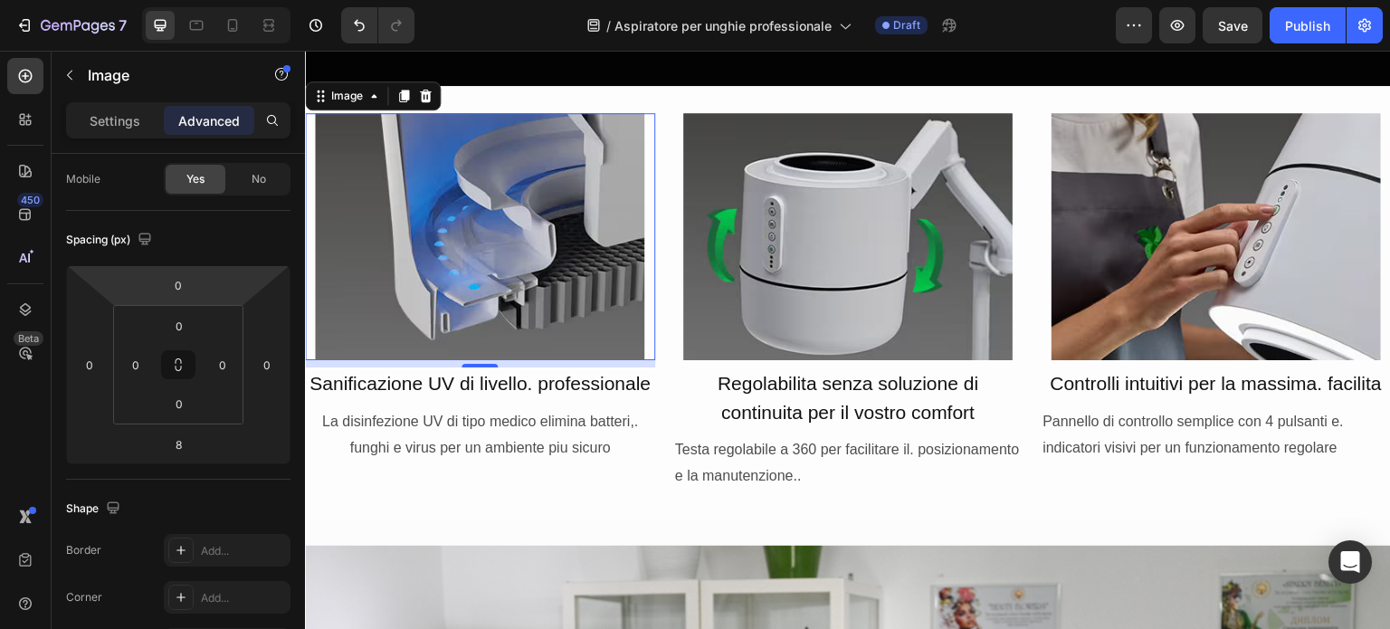
click at [599, 337] on img at bounding box center [479, 236] width 329 height 247
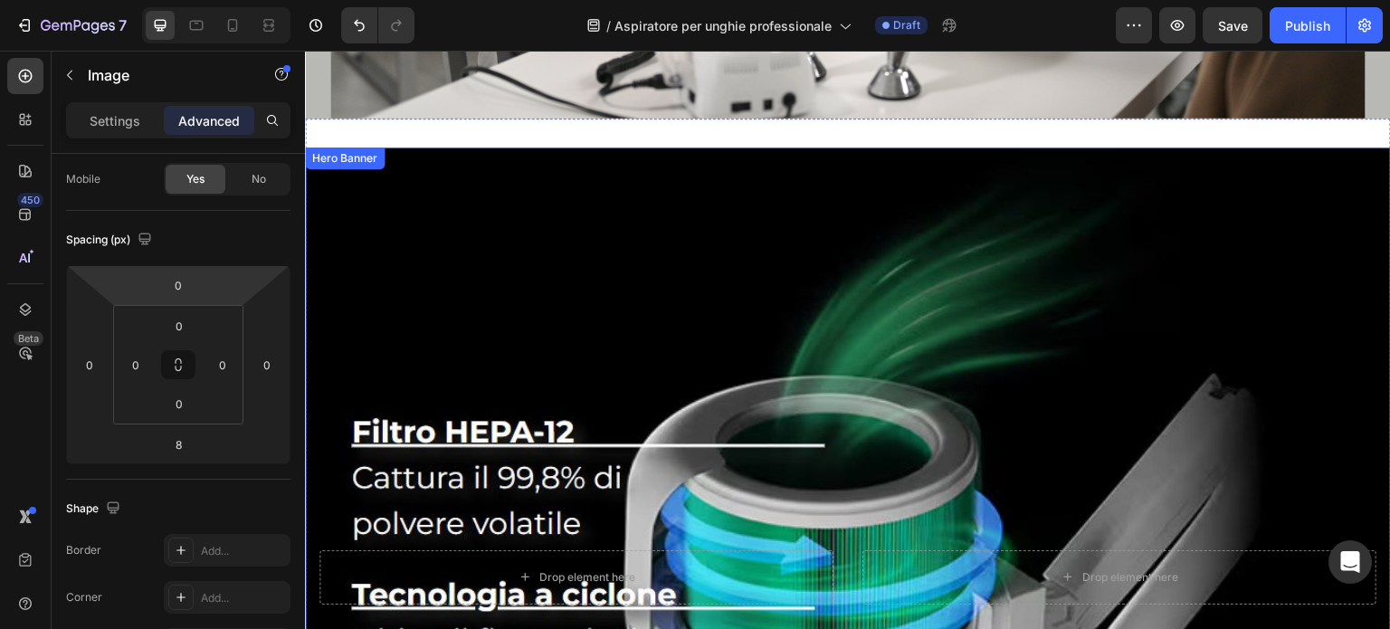
scroll to position [0, 0]
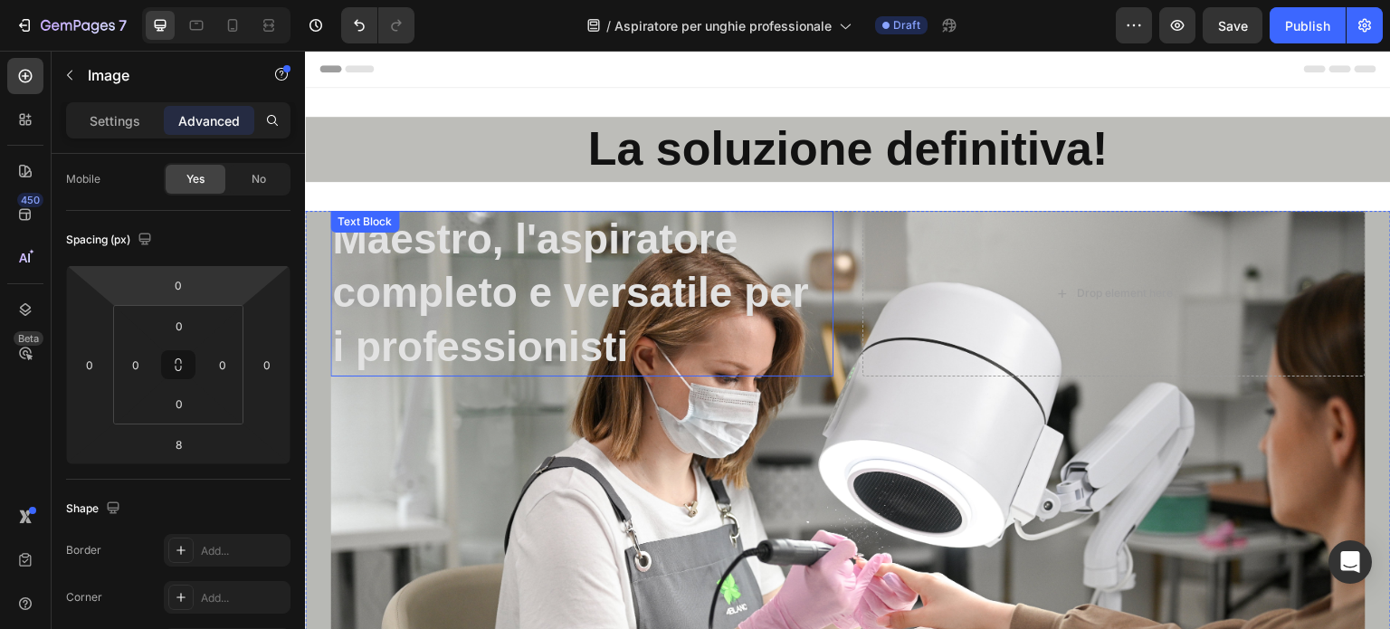
click at [617, 348] on p "Maestro, l'aspiratore completo e versatile per i professionisti" at bounding box center [582, 294] width 500 height 162
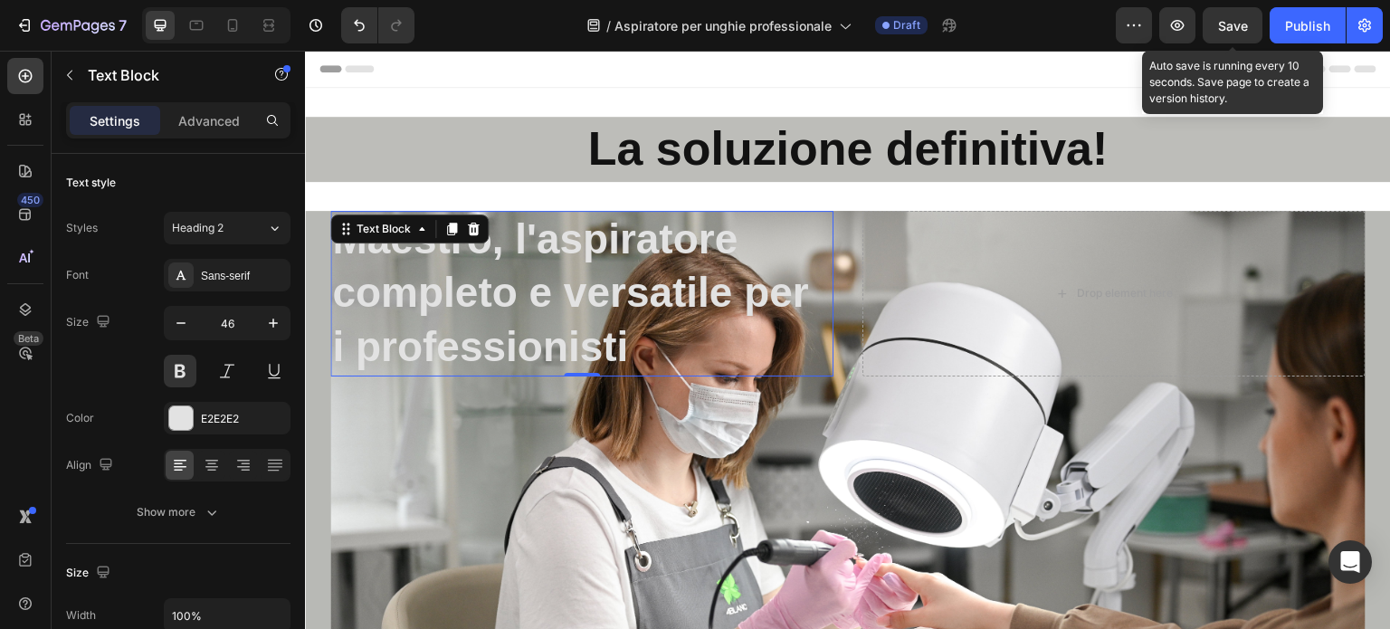
click at [1242, 18] on span "Save" at bounding box center [1233, 25] width 30 height 15
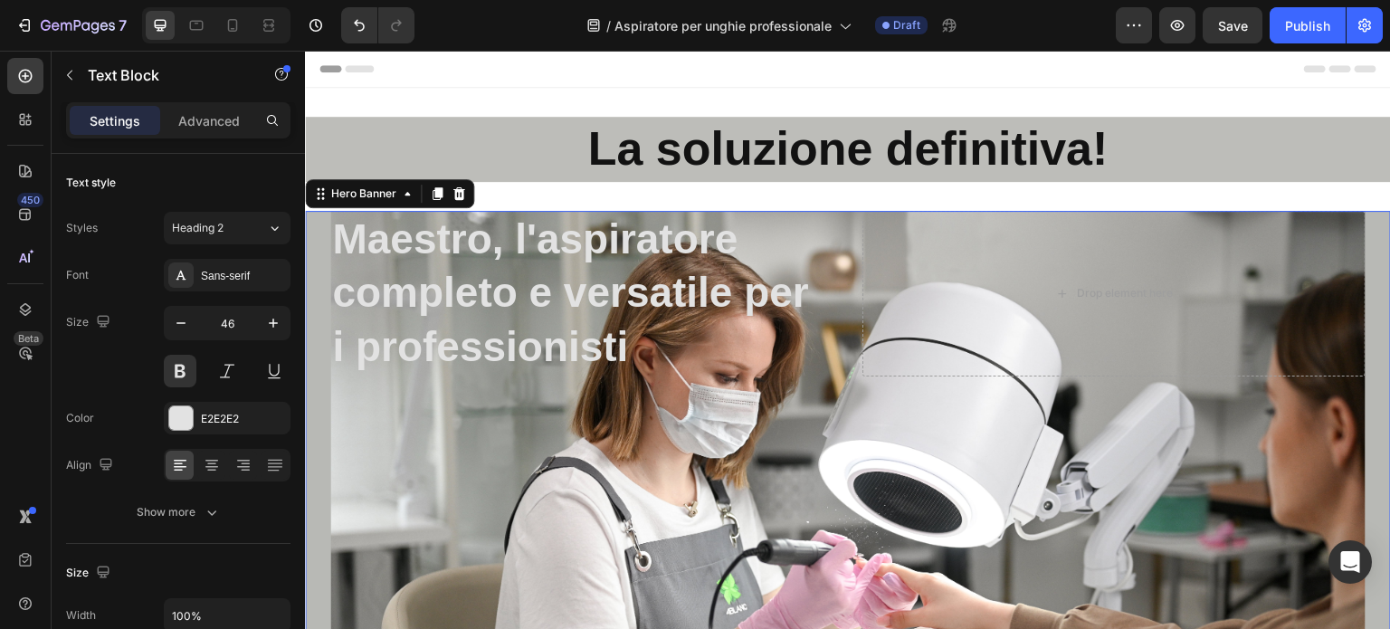
click at [315, 268] on div "Maestro, l'aspiratore completo e versatile per i professionisti Text Block Drop…" at bounding box center [848, 537] width 1086 height 652
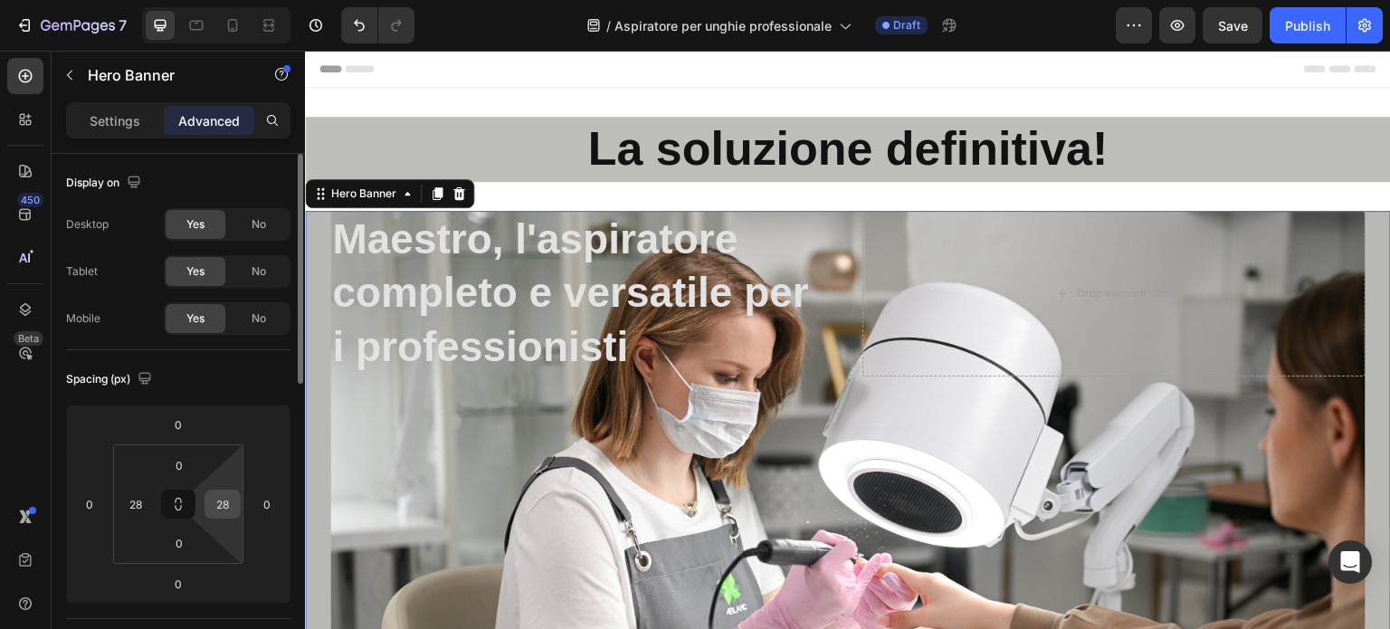
click at [228, 508] on input "28" at bounding box center [222, 504] width 27 height 27
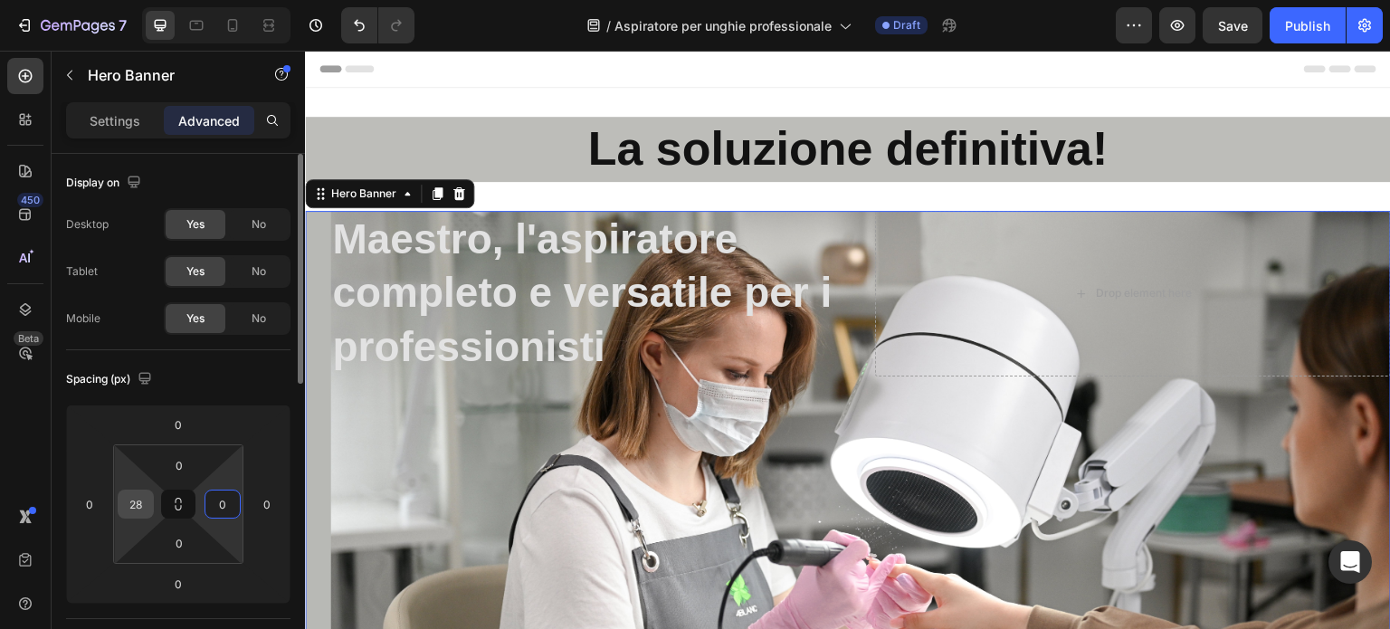
type input "0"
click at [138, 515] on input "28" at bounding box center [135, 504] width 27 height 27
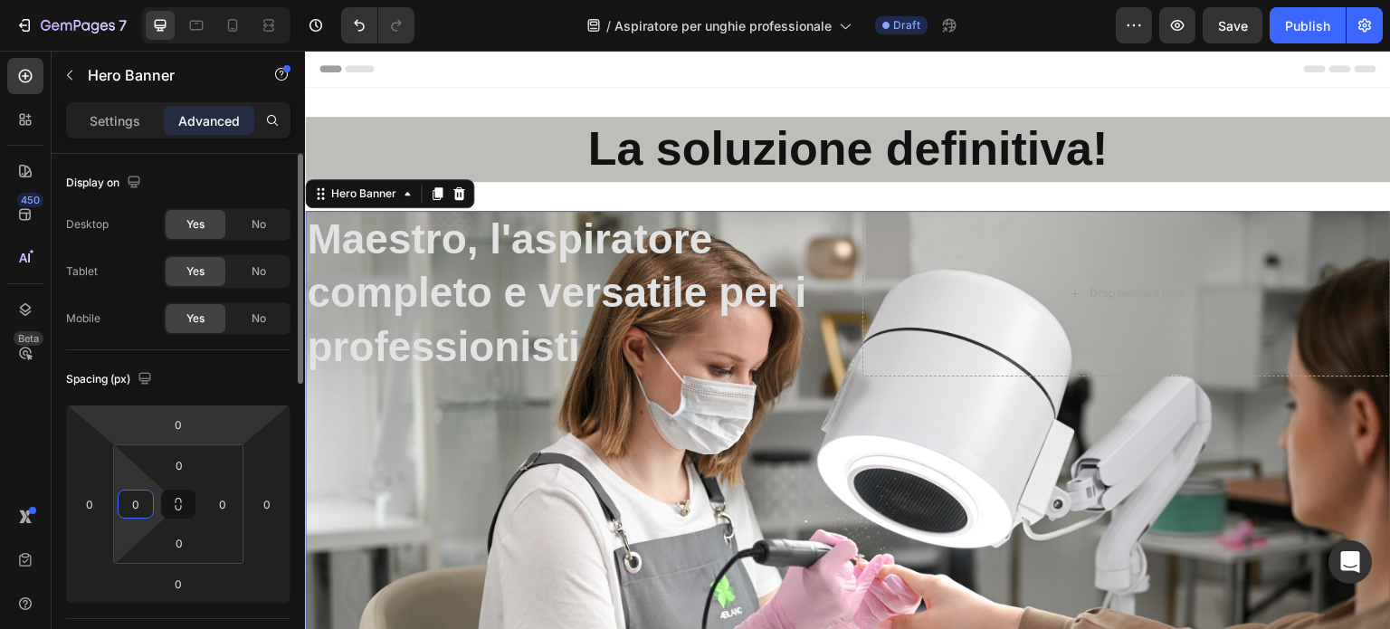
type input "0"
click at [246, 0] on html "7 Version history / Aspiratore per unghie professionale Draft Preview Save Publ…" at bounding box center [695, 0] width 1390 height 0
click at [0, 0] on div "Spacing (px) 0 0 0 0 0 0 0 0" at bounding box center [0, 0] width 0 height 0
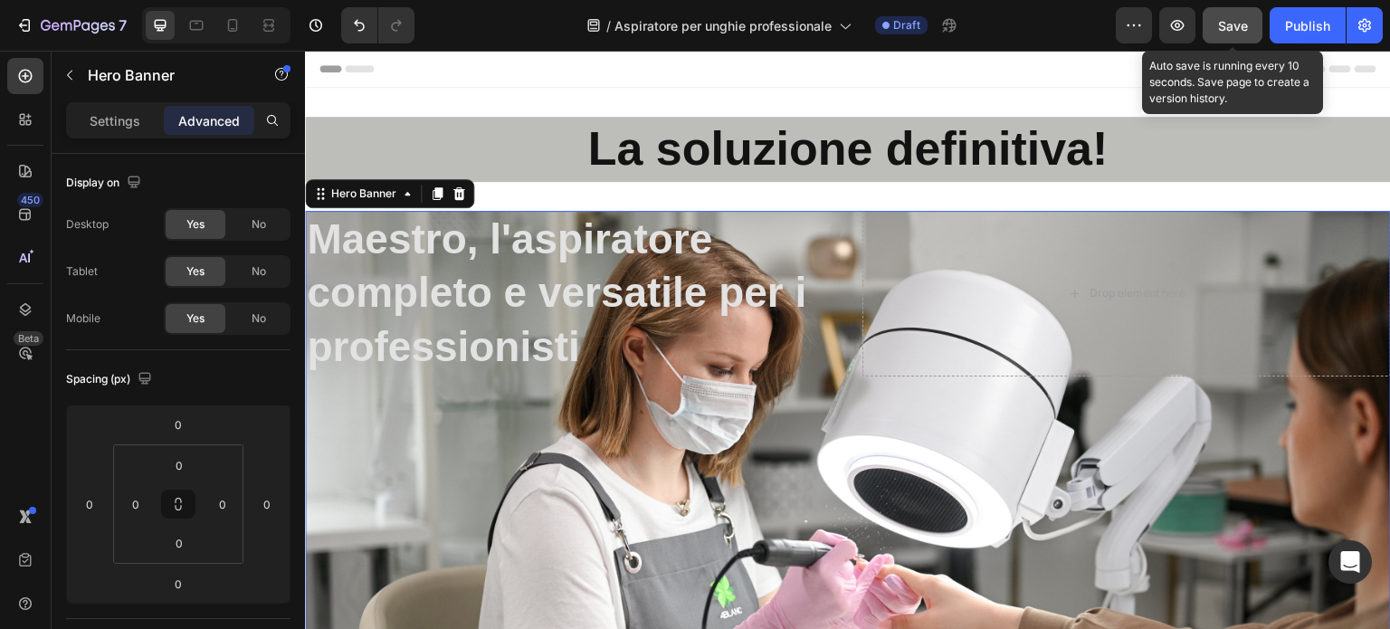
click at [1217, 16] on button "Save" at bounding box center [1233, 25] width 60 height 36
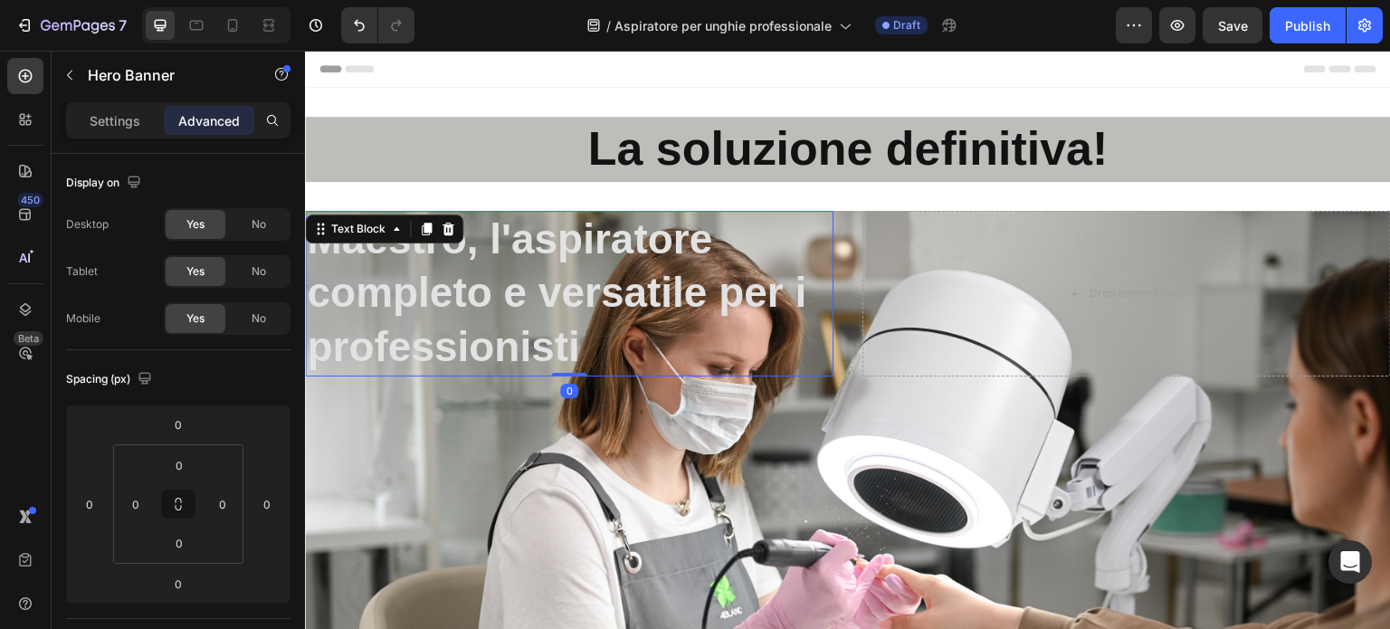
click at [596, 334] on p "Maestro, l'aspiratore completo e versatile per i professionisti" at bounding box center [569, 294] width 525 height 162
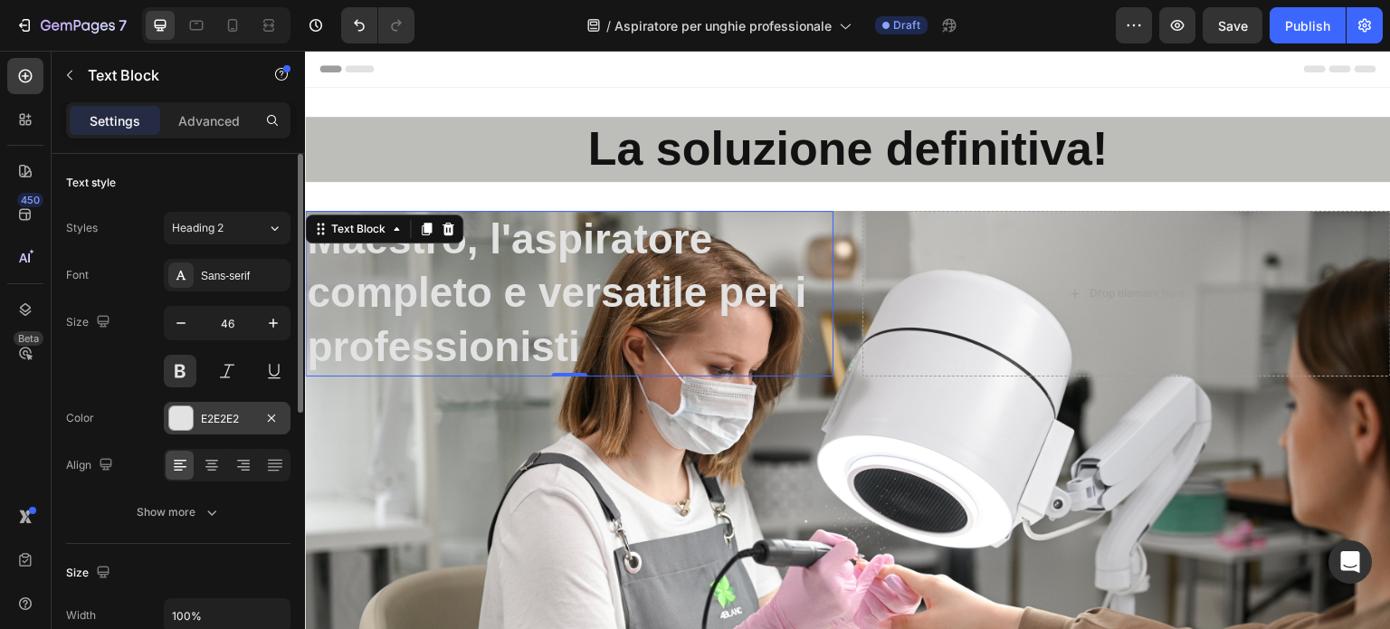
click at [234, 415] on div "E2E2E2" at bounding box center [227, 419] width 52 height 16
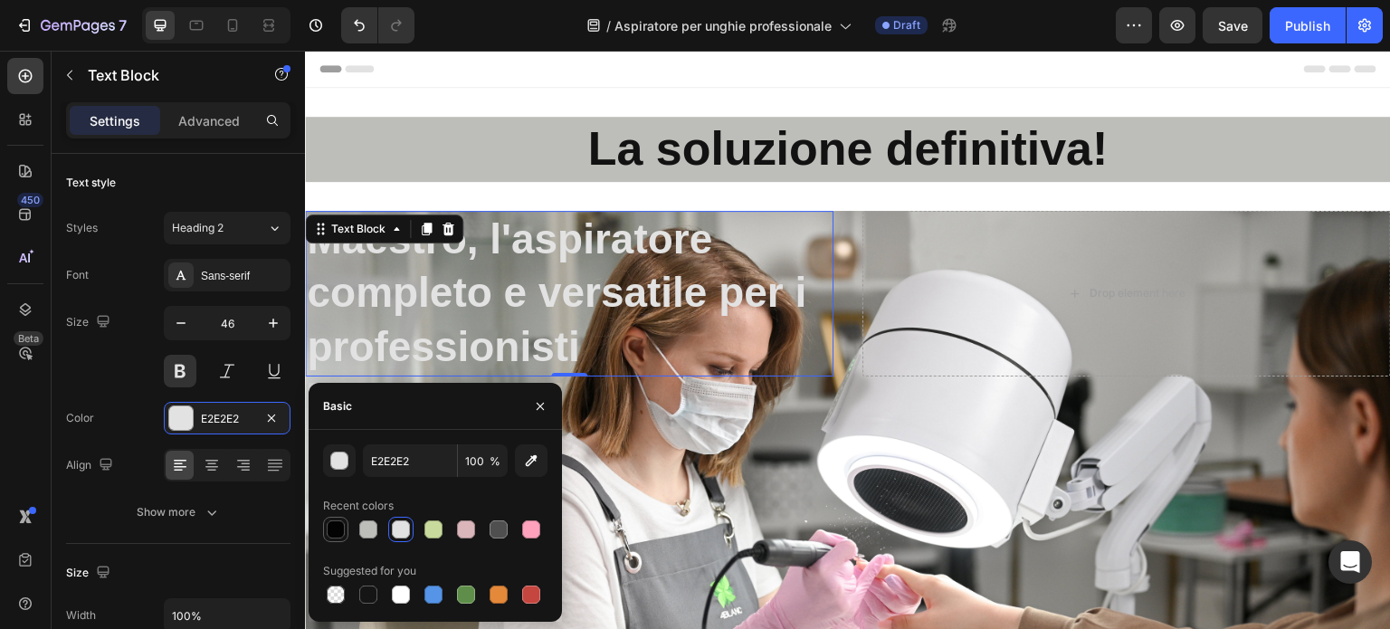
click at [338, 531] on div at bounding box center [336, 529] width 18 height 18
type input "020302"
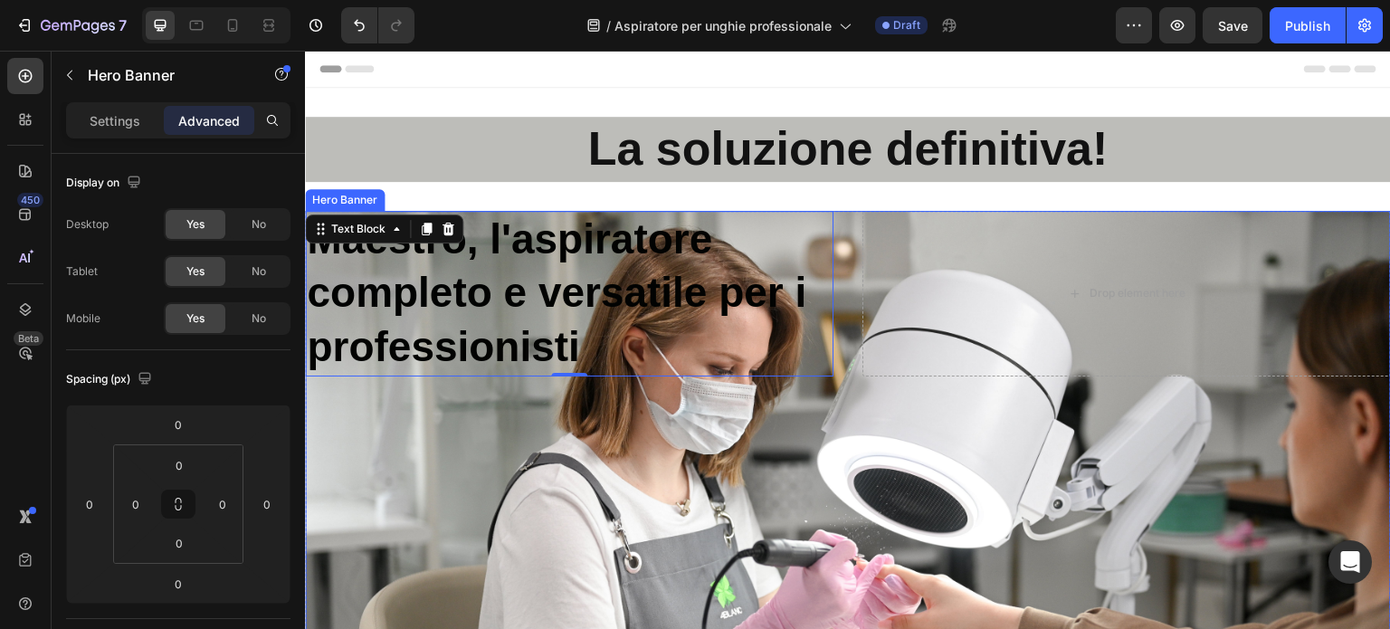
click at [671, 451] on div "Overlay" at bounding box center [848, 537] width 1086 height 652
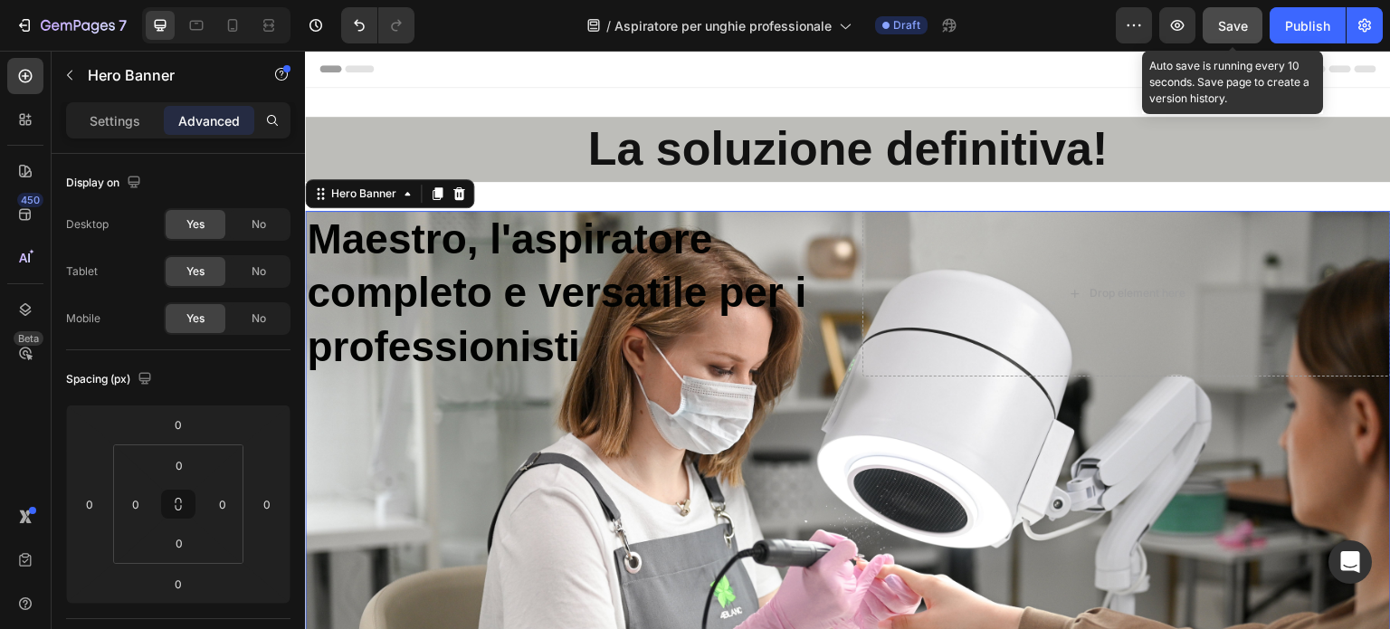
click at [1254, 14] on button "Save" at bounding box center [1233, 25] width 60 height 36
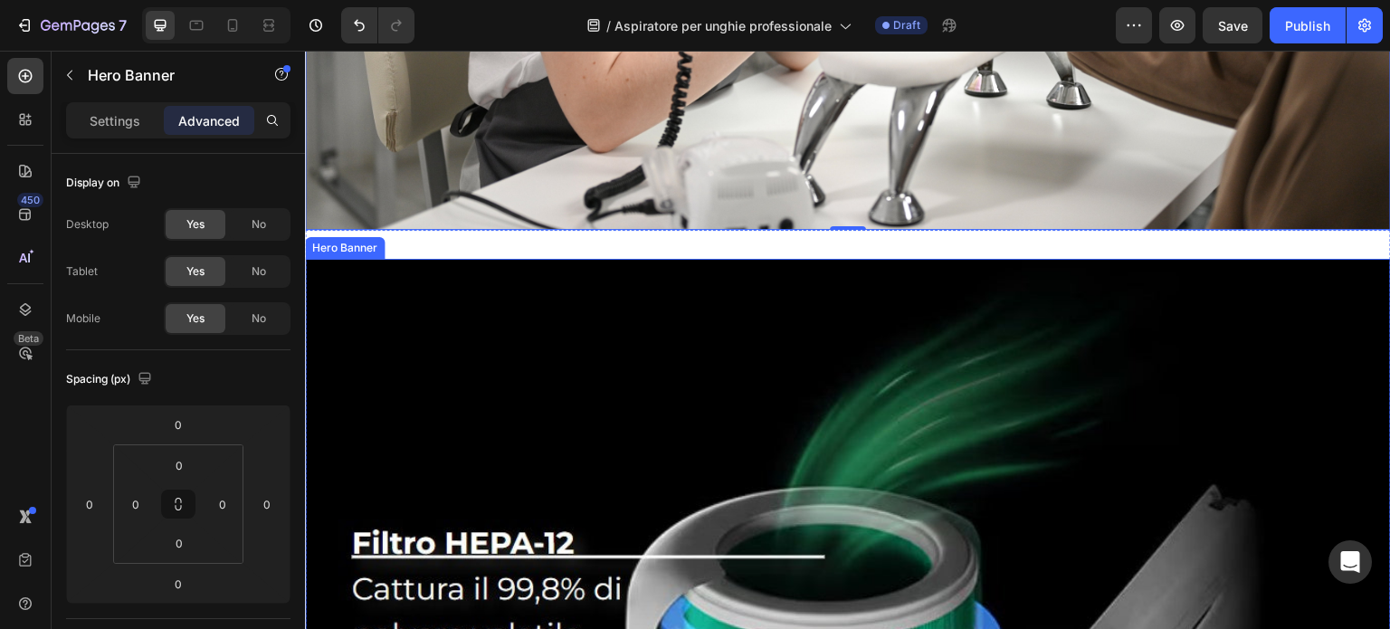
scroll to position [634, 0]
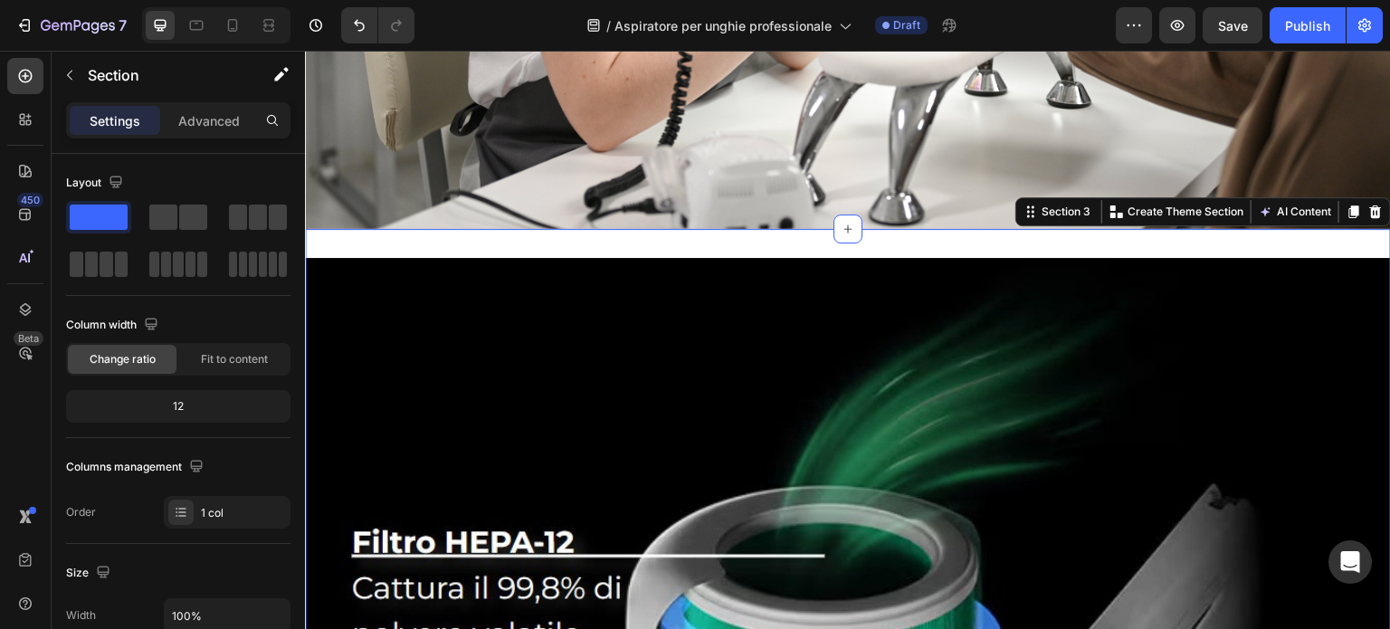
click at [1144, 205] on p "Create Theme Section" at bounding box center [1186, 212] width 116 height 16
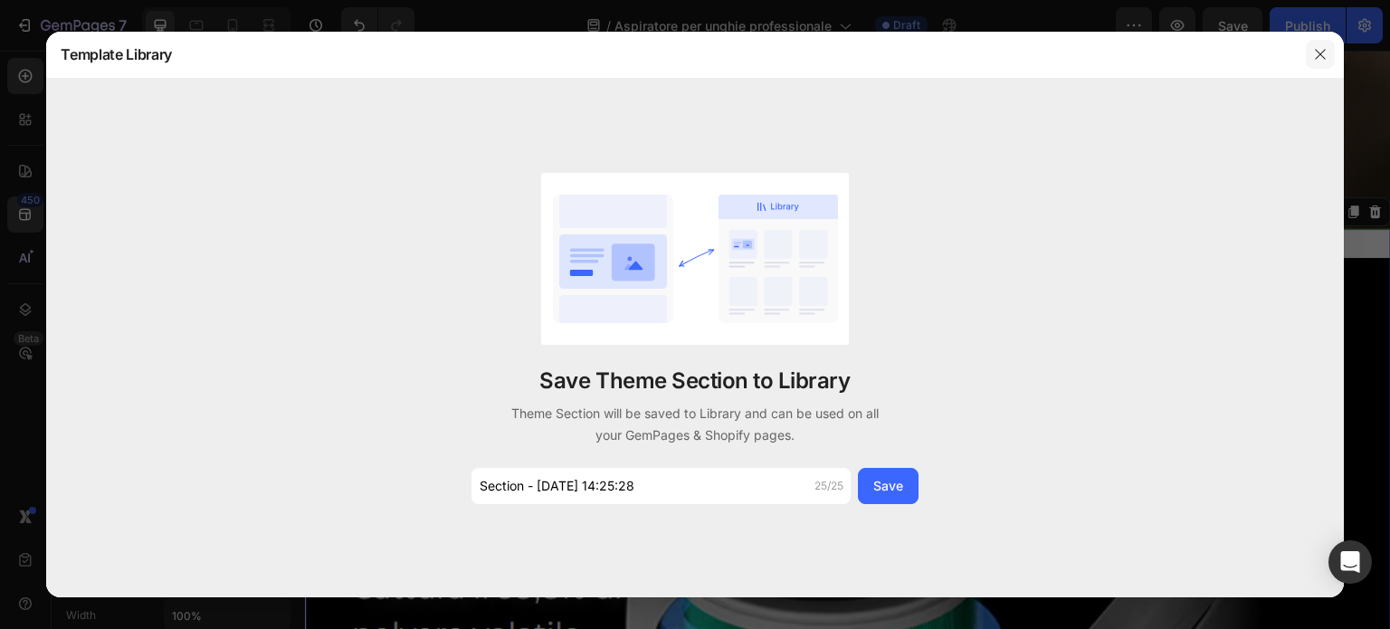
click at [1320, 52] on icon "button" at bounding box center [1320, 54] width 14 height 14
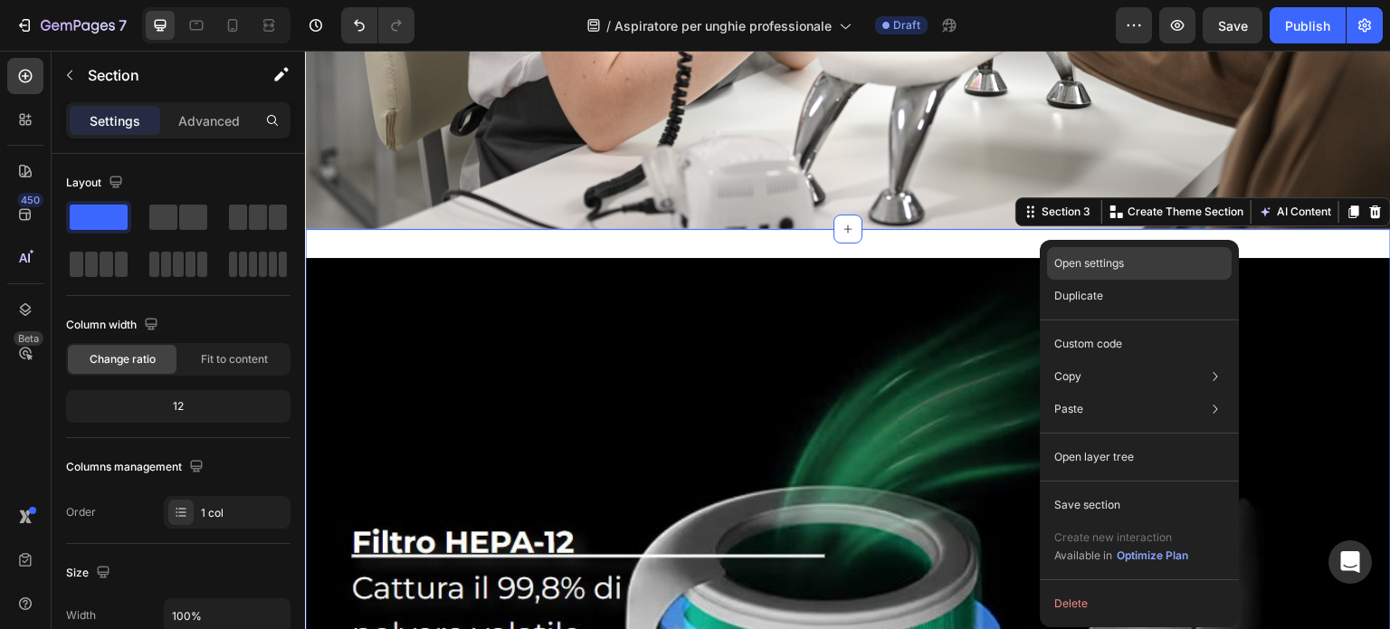
click at [1206, 260] on div "Open settings" at bounding box center [1139, 263] width 185 height 33
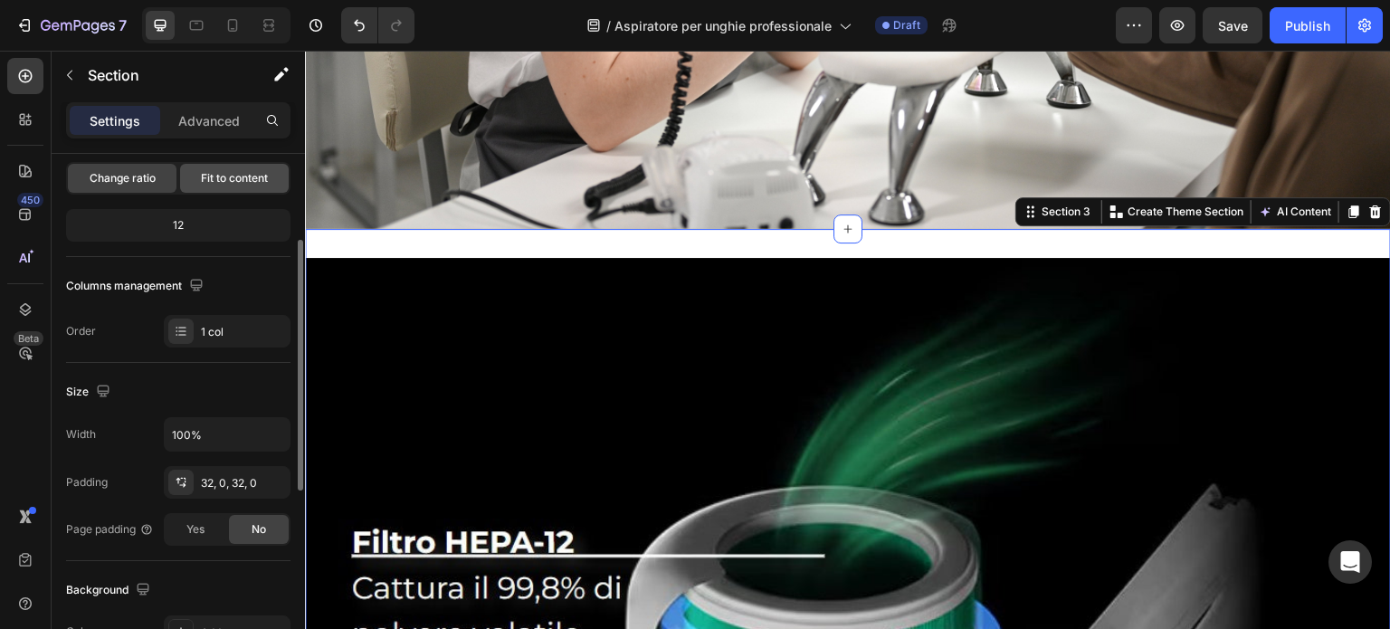
scroll to position [362, 0]
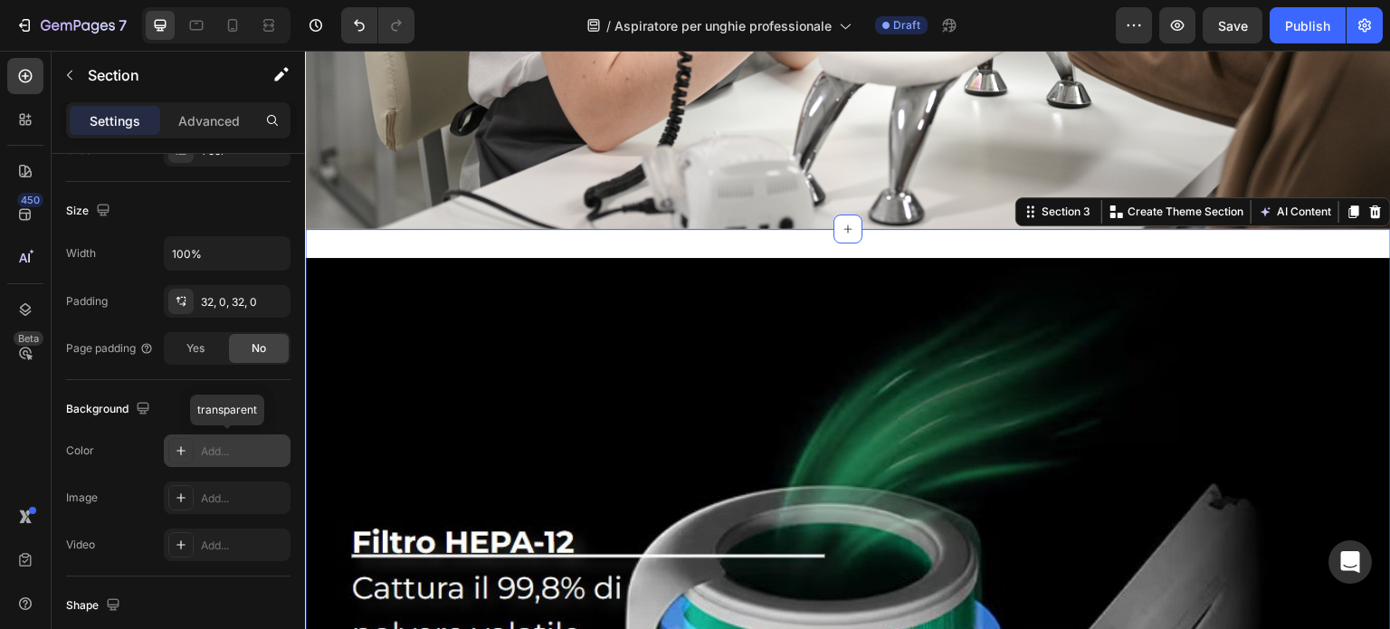
click at [254, 452] on div "Add..." at bounding box center [243, 452] width 85 height 16
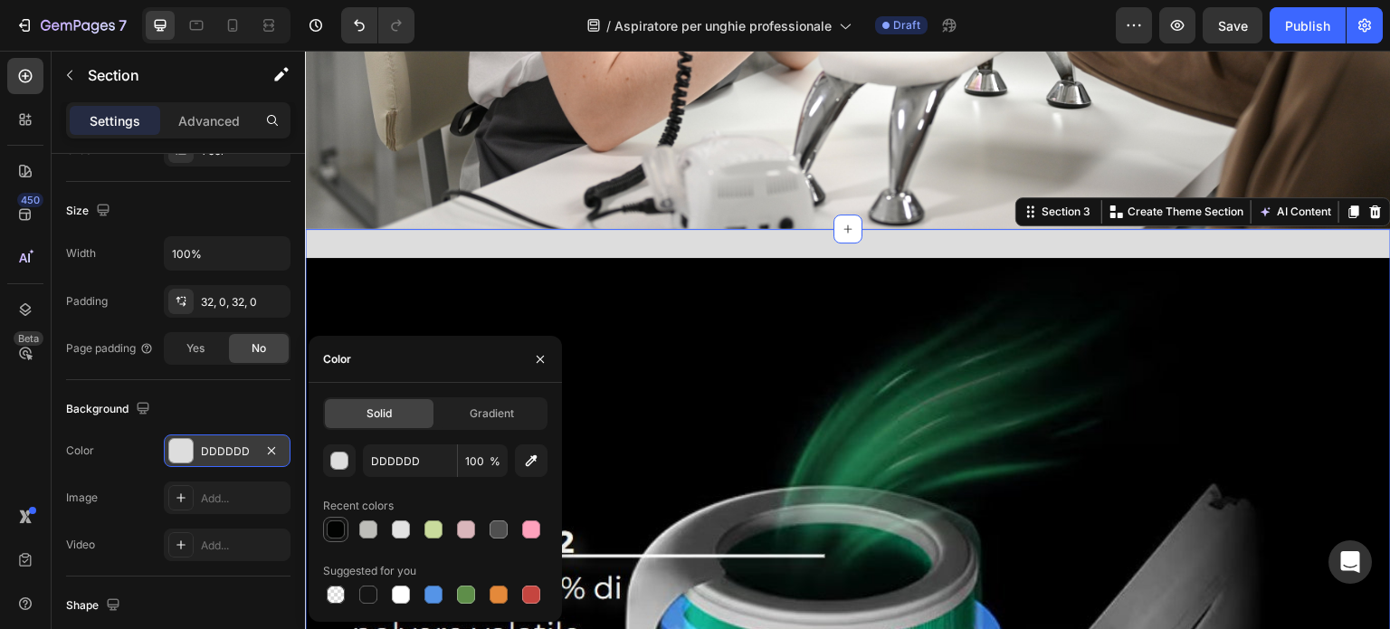
click at [342, 528] on div at bounding box center [336, 529] width 18 height 18
type input "020302"
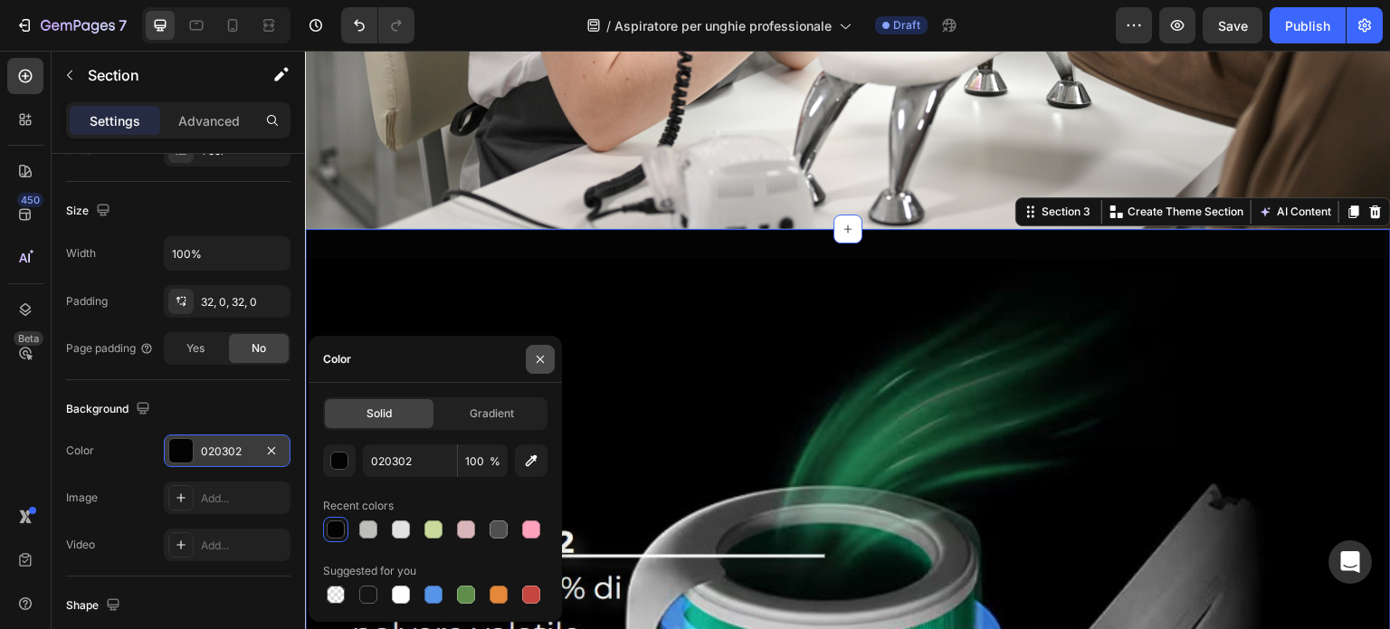
click at [543, 349] on button "button" at bounding box center [540, 359] width 29 height 29
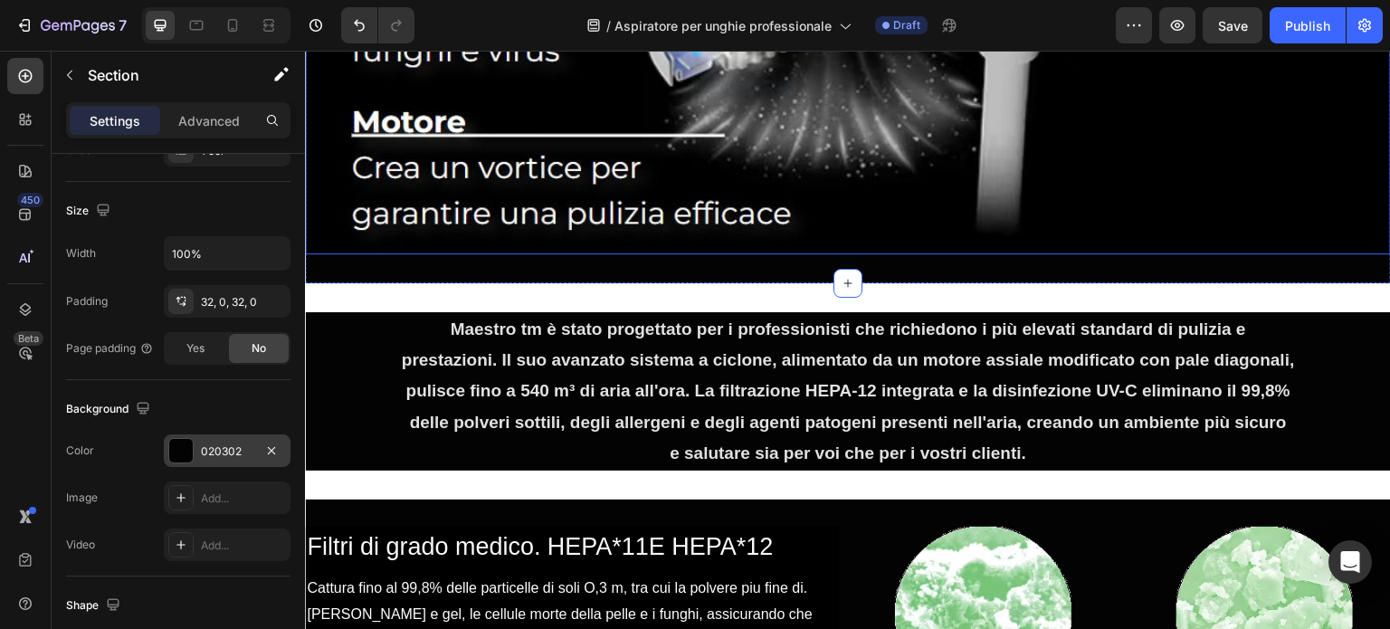
scroll to position [1539, 0]
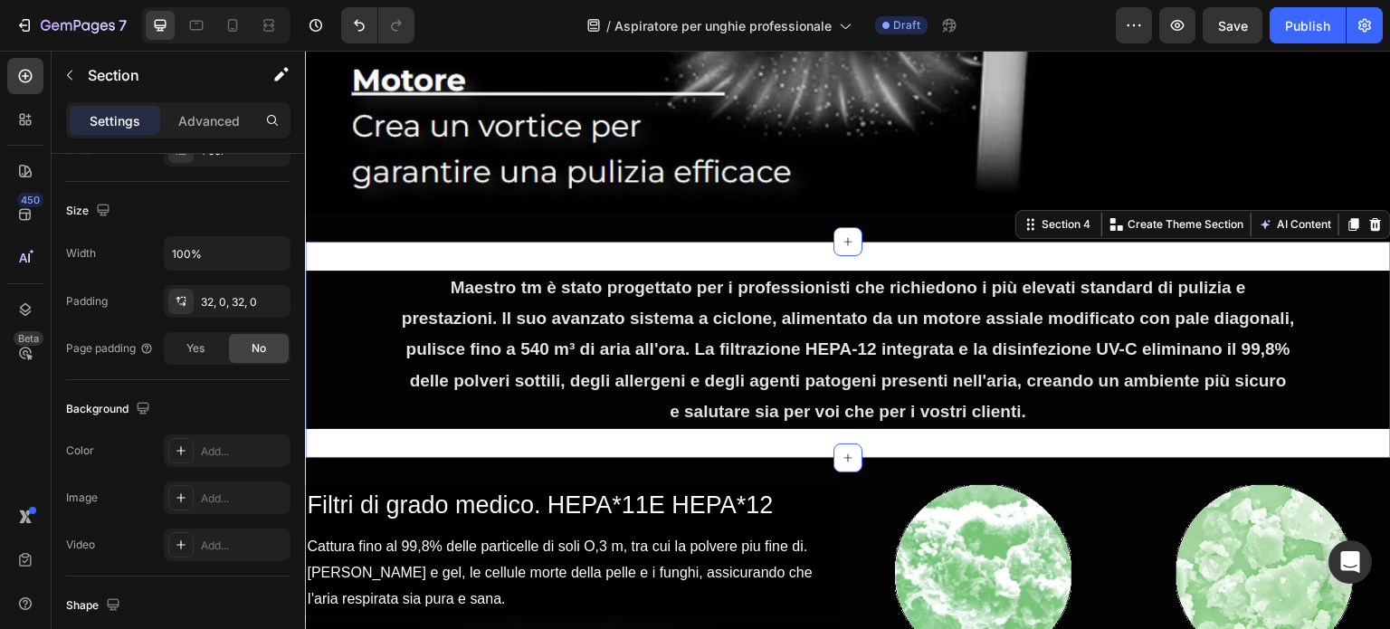
click at [701, 243] on div "Maestro tm è stato progettato per i professionisti che richiedono i più elevati…" at bounding box center [848, 350] width 1086 height 216
click at [188, 451] on div at bounding box center [180, 450] width 25 height 25
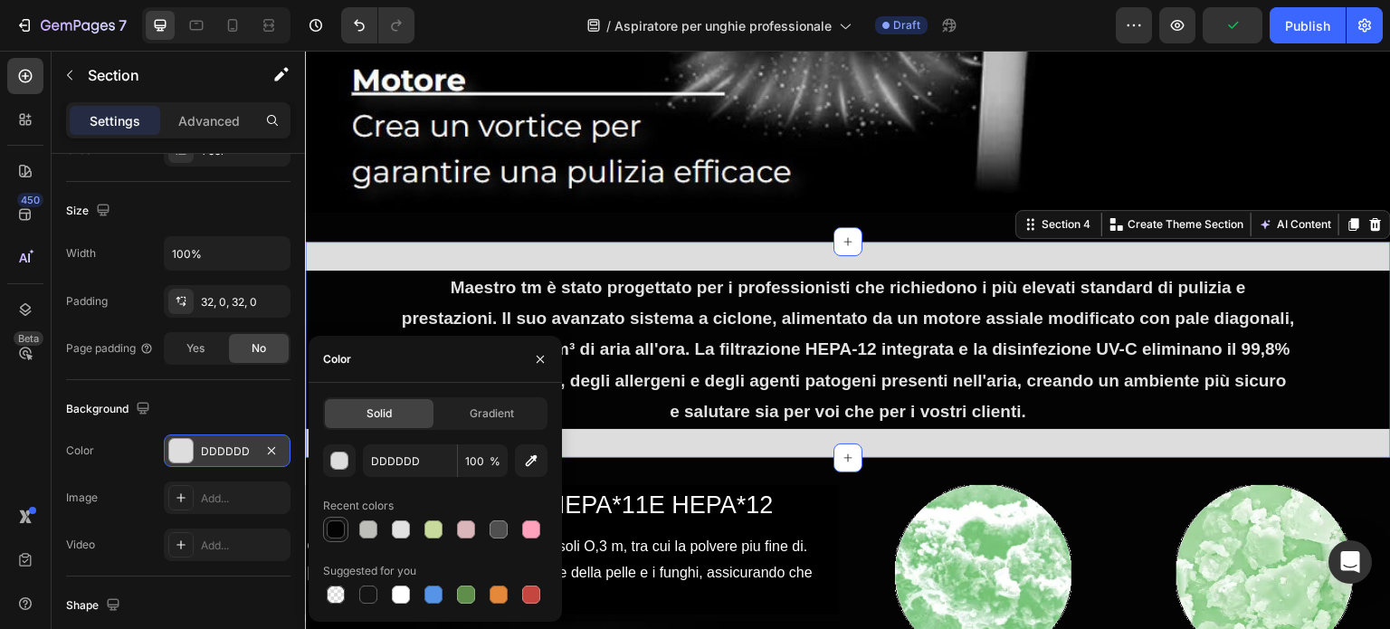
click at [337, 523] on div at bounding box center [336, 529] width 18 height 18
type input "020302"
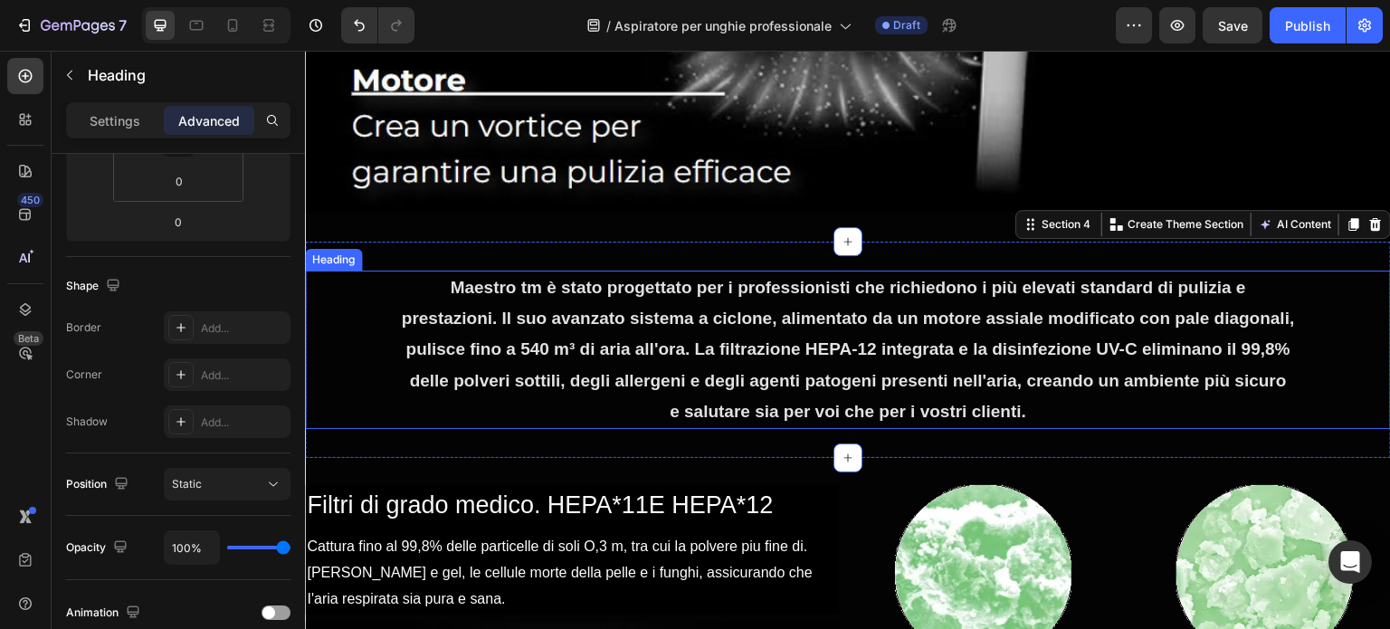
click at [816, 350] on h2 "Maestro tm è stato progettato per i professionisti che richiedono i più elevati…" at bounding box center [848, 350] width 1086 height 158
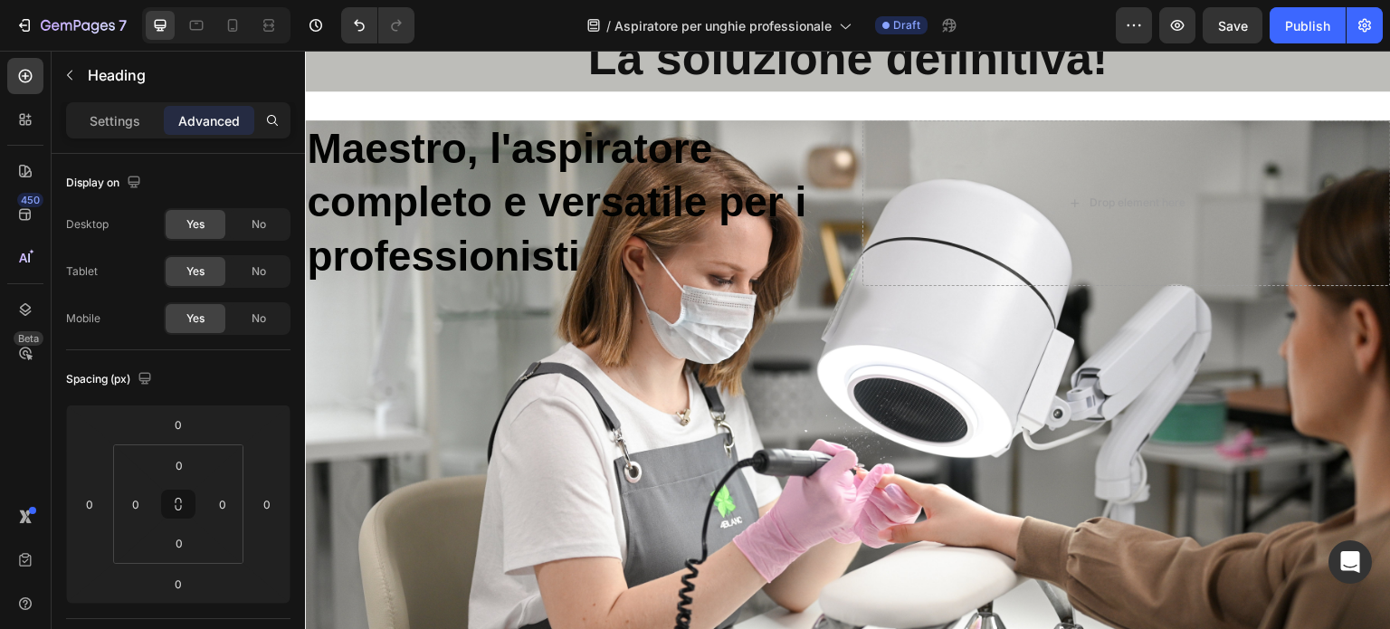
scroll to position [91, 0]
click at [866, 96] on div "La soluzione definitiva! Heading Section 1" at bounding box center [848, 58] width 1086 height 123
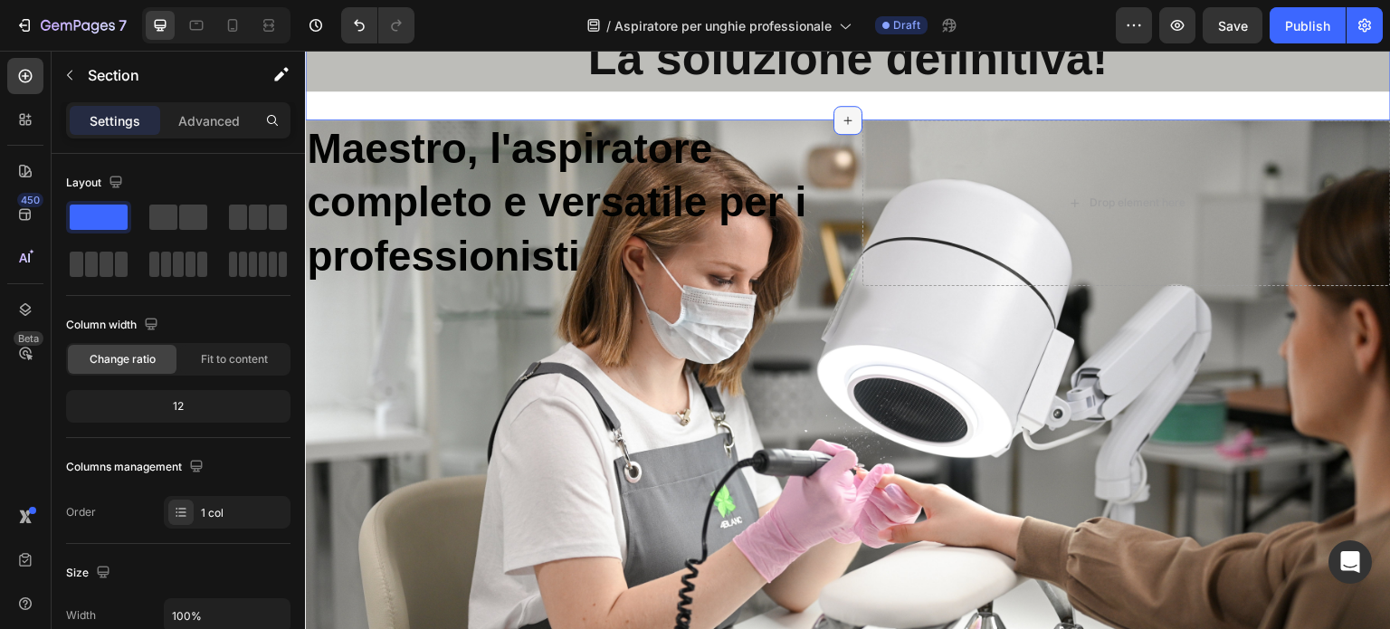
click at [844, 119] on icon at bounding box center [848, 120] width 8 height 8
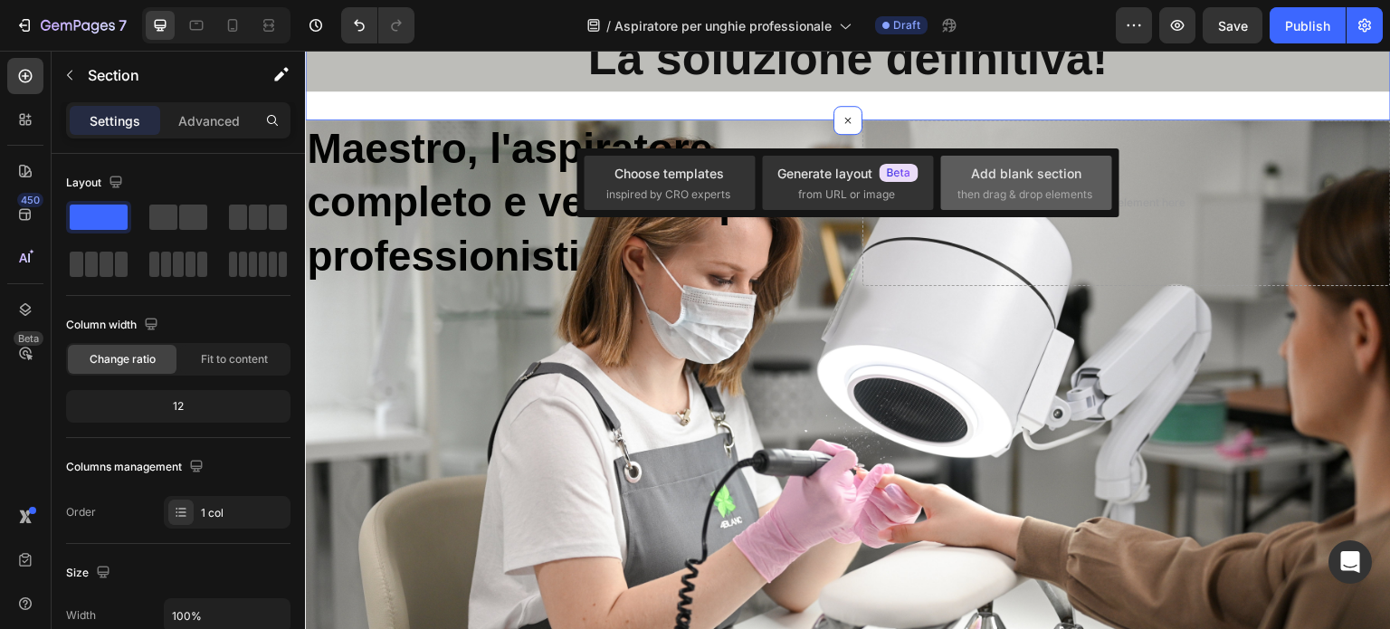
click at [1007, 161] on div "Add blank section then drag & drop elements" at bounding box center [1025, 183] width 171 height 54
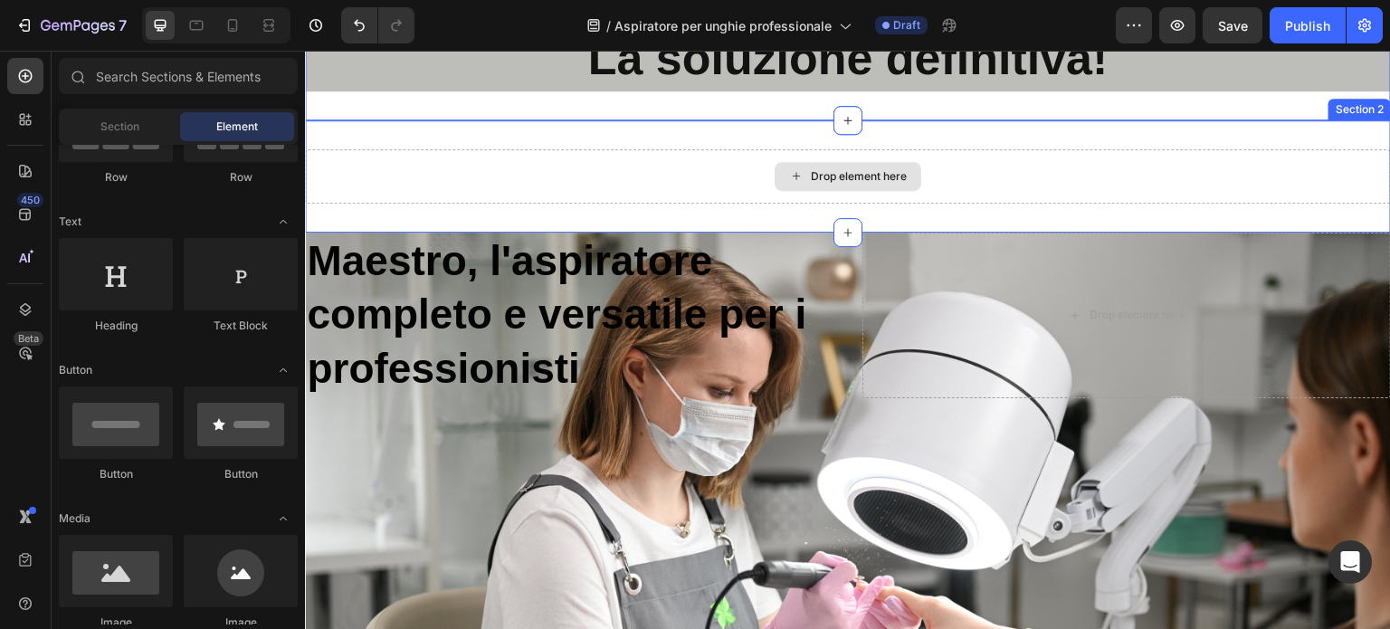
click at [848, 173] on div "Drop element here" at bounding box center [859, 176] width 96 height 14
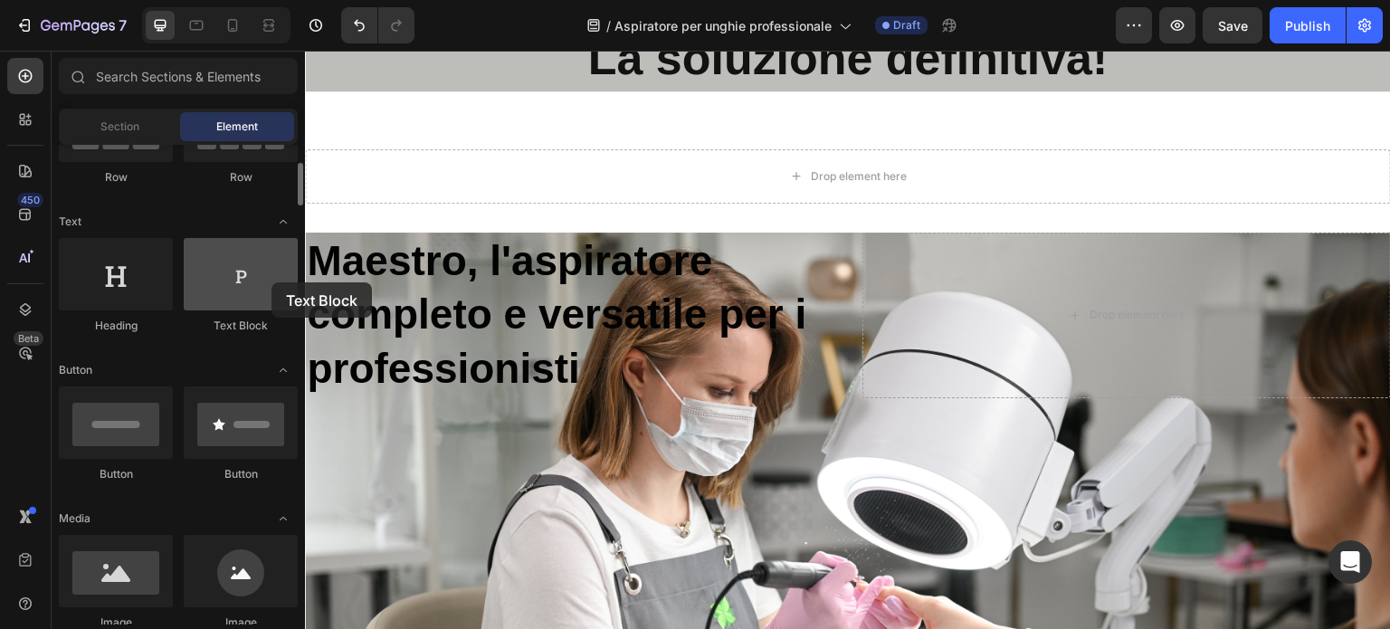
click at [272, 282] on div at bounding box center [241, 274] width 114 height 72
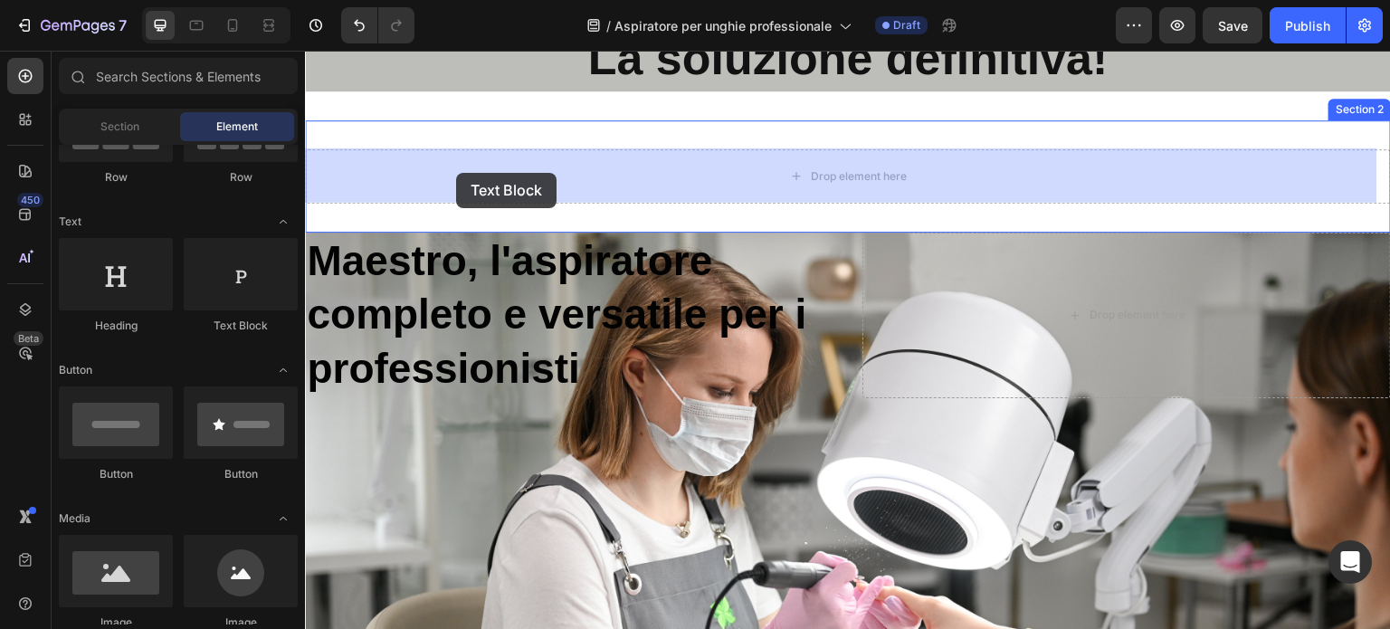
drag, startPoint x: 577, startPoint y: 332, endPoint x: 456, endPoint y: 173, distance: 199.7
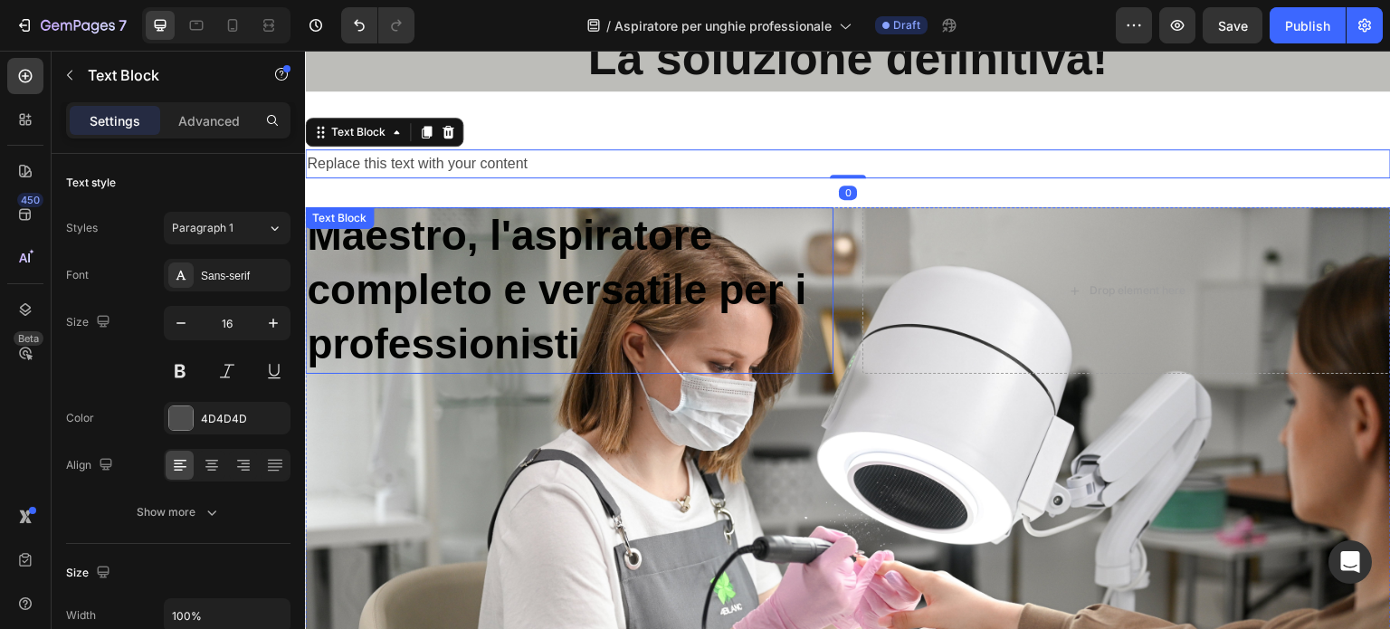
click at [537, 340] on p "Maestro, l'aspiratore completo e versatile per i professionisti" at bounding box center [569, 290] width 525 height 162
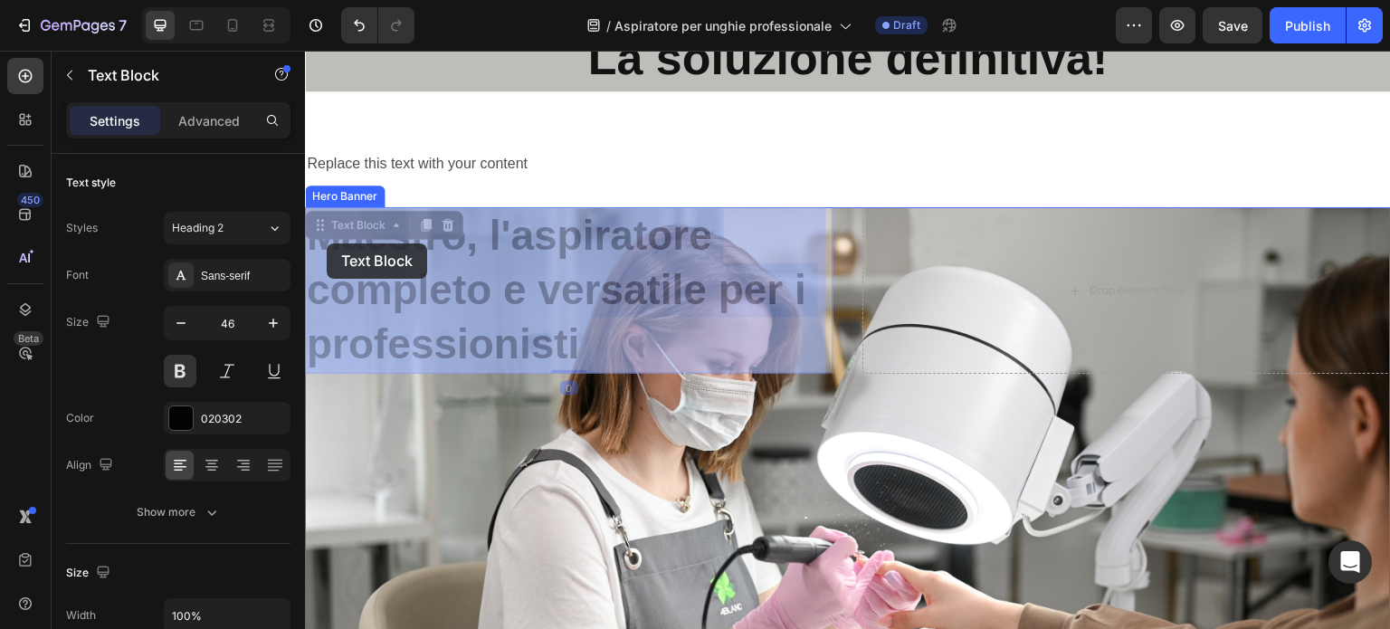
drag, startPoint x: 592, startPoint y: 339, endPoint x: 328, endPoint y: 243, distance: 281.5
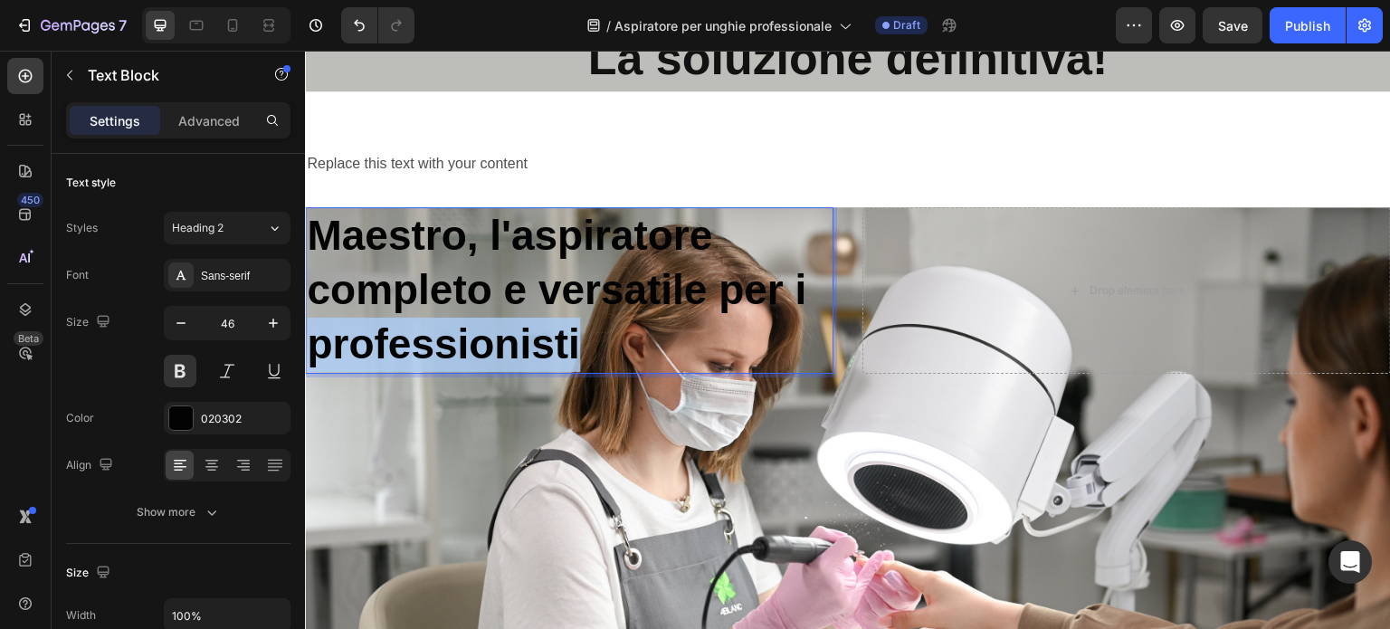
click at [555, 328] on p "Maestro, l'aspiratore completo e versatile per i professionisti" at bounding box center [569, 290] width 525 height 162
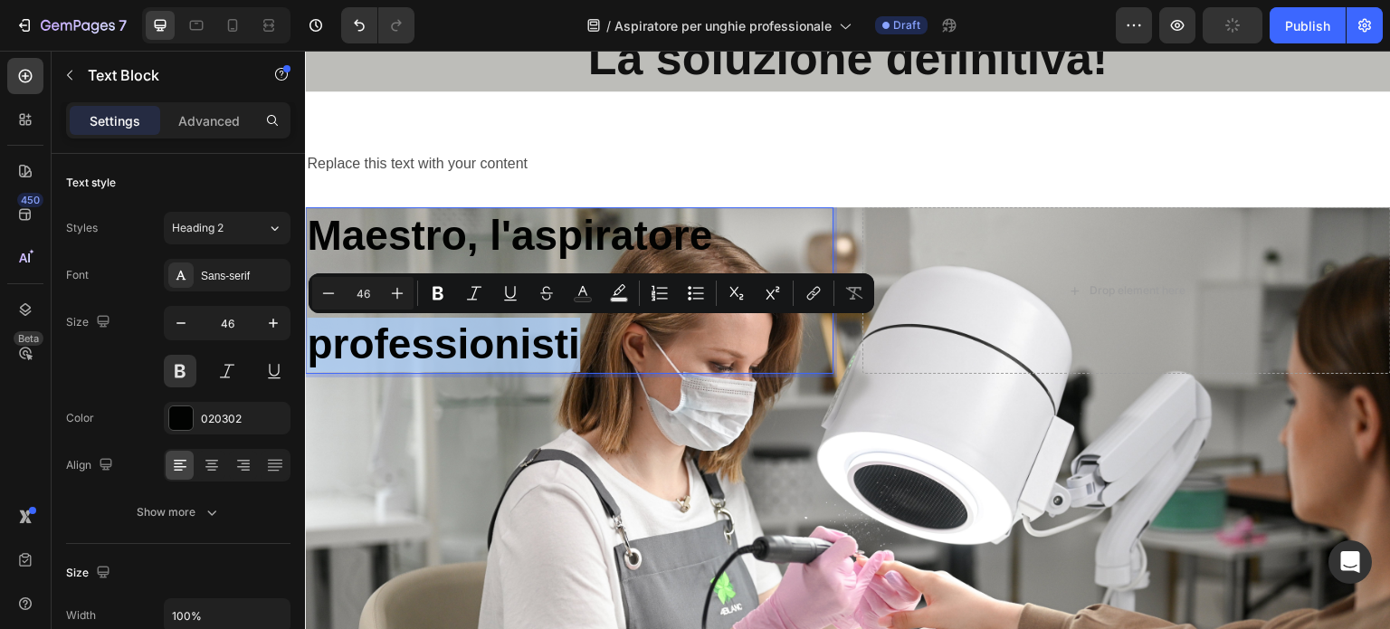
click at [580, 338] on p "Maestro, l'aspiratore completo e versatile per i professionisti" at bounding box center [569, 290] width 525 height 162
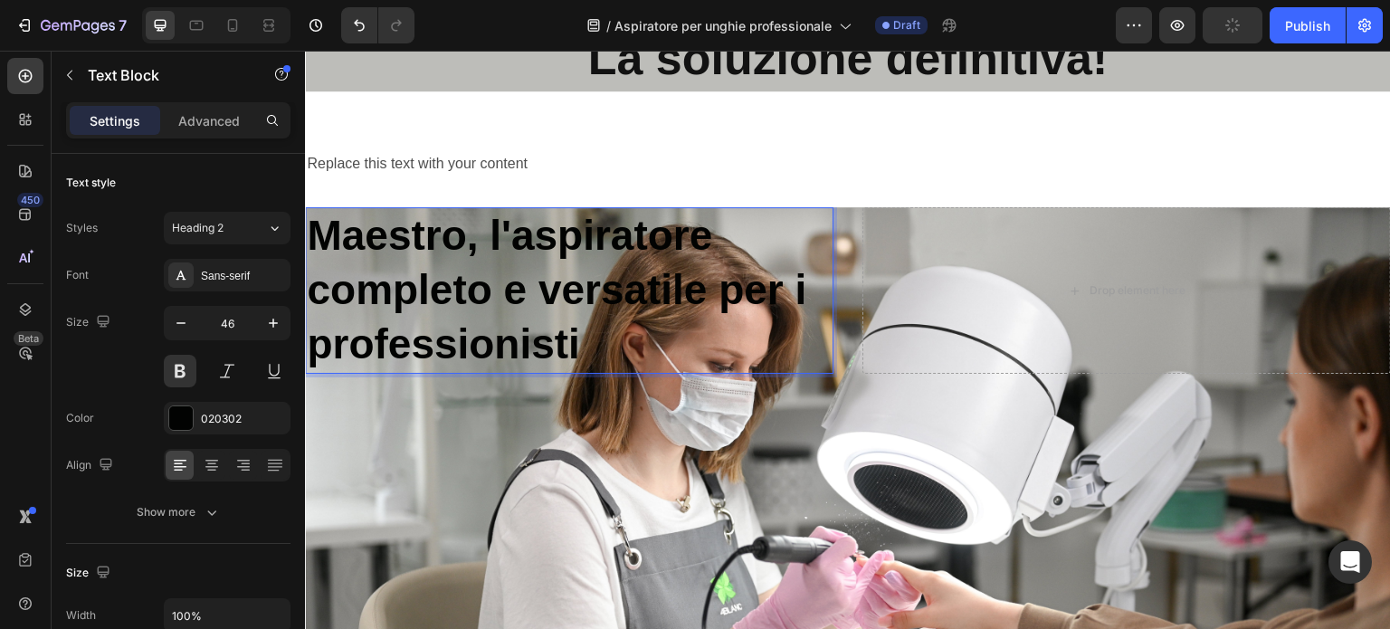
click at [580, 338] on p "Maestro, l'aspiratore completo e versatile per i professionisti" at bounding box center [569, 290] width 525 height 162
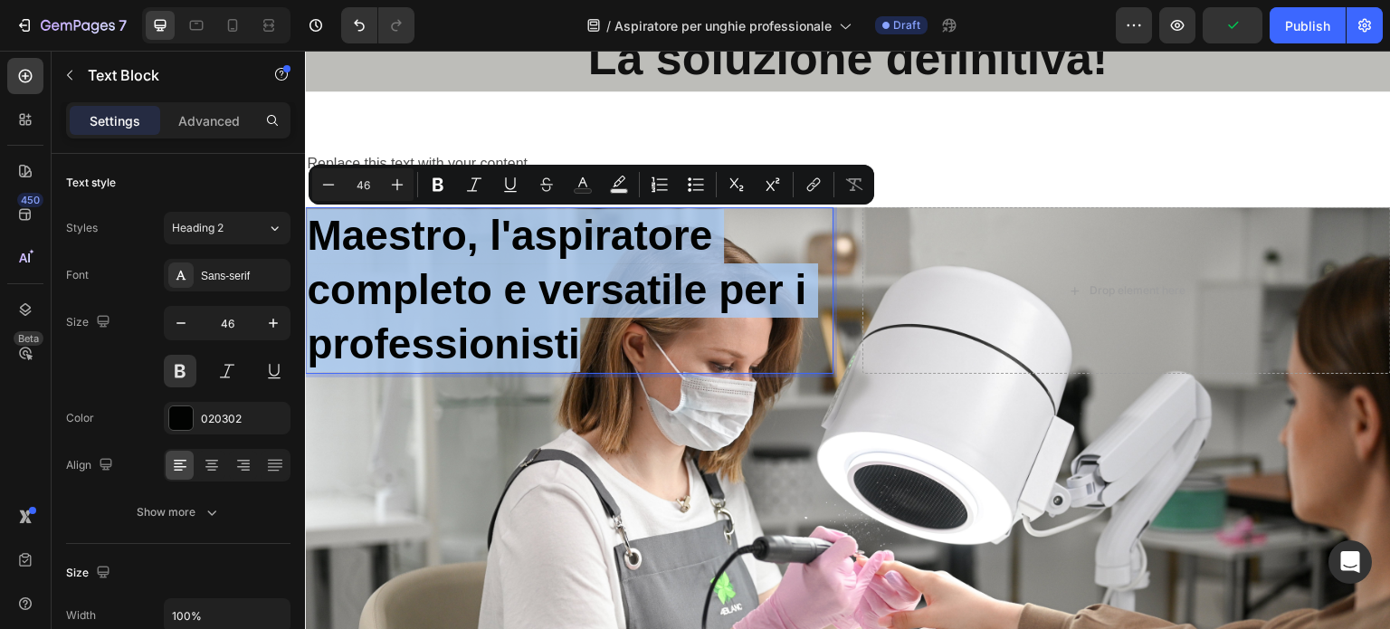
drag, startPoint x: 580, startPoint y: 339, endPoint x: 320, endPoint y: 244, distance: 277.2
click at [320, 244] on p "Maestro, l'aspiratore completo e versatile per i professionisti" at bounding box center [569, 290] width 525 height 162
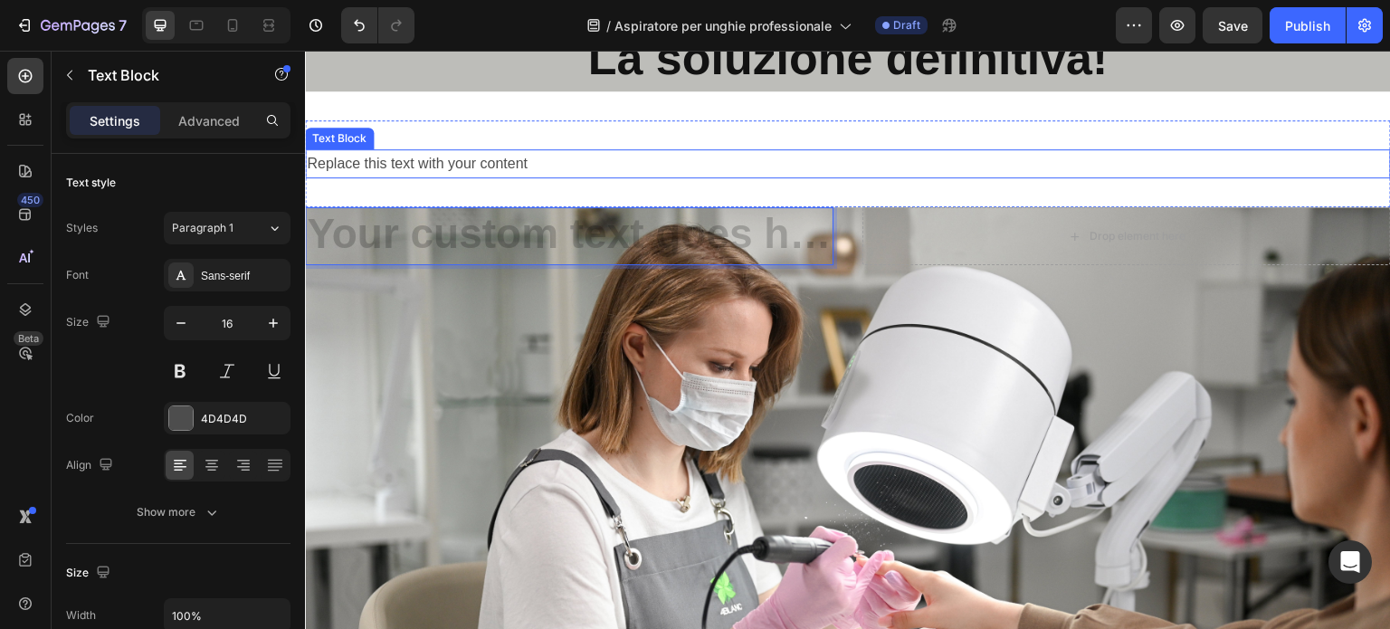
click at [479, 165] on div "Replace this text with your content" at bounding box center [848, 164] width 1086 height 30
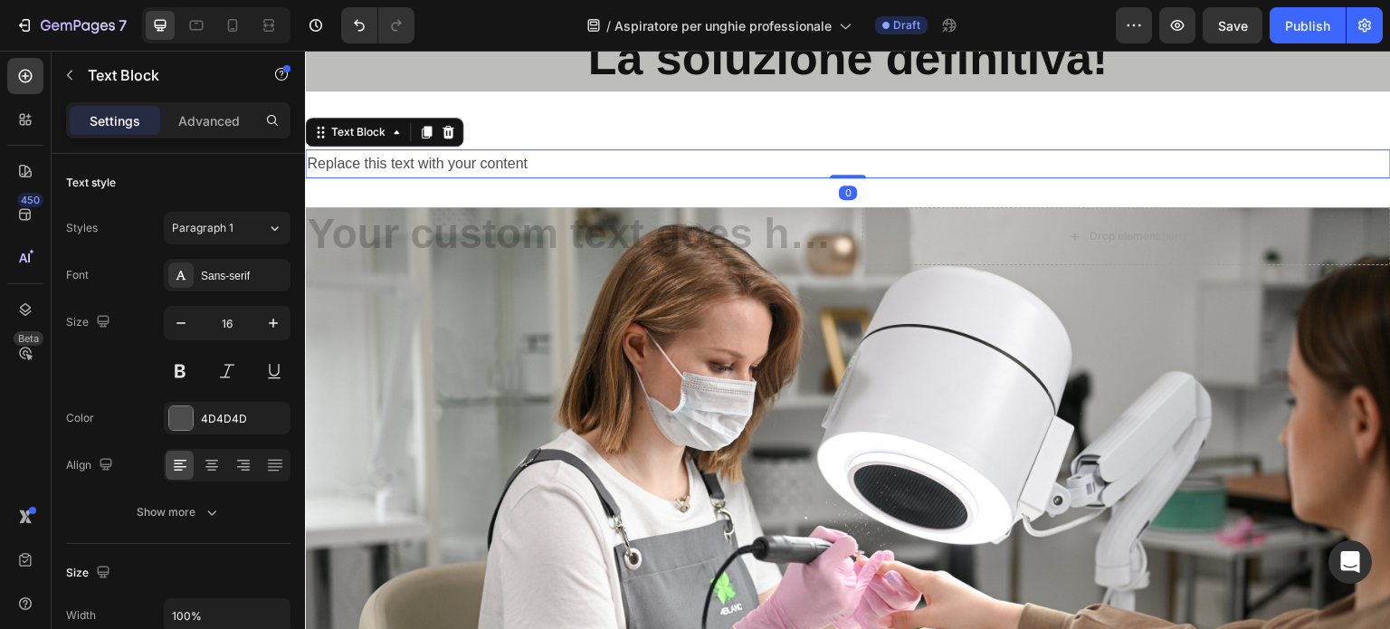
click at [578, 157] on div "Replace this text with your content" at bounding box center [848, 164] width 1086 height 30
click at [579, 157] on p "Replace this text with your content" at bounding box center [848, 164] width 1083 height 26
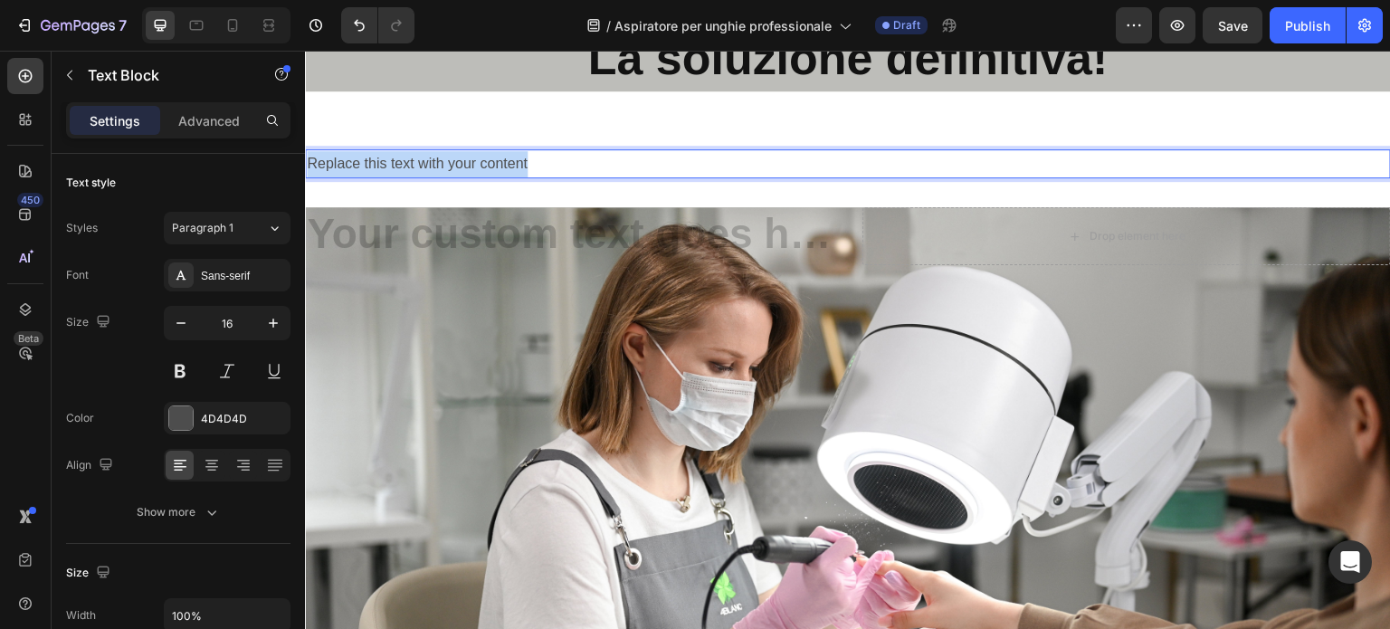
drag, startPoint x: 560, startPoint y: 158, endPoint x: 294, endPoint y: 168, distance: 266.3
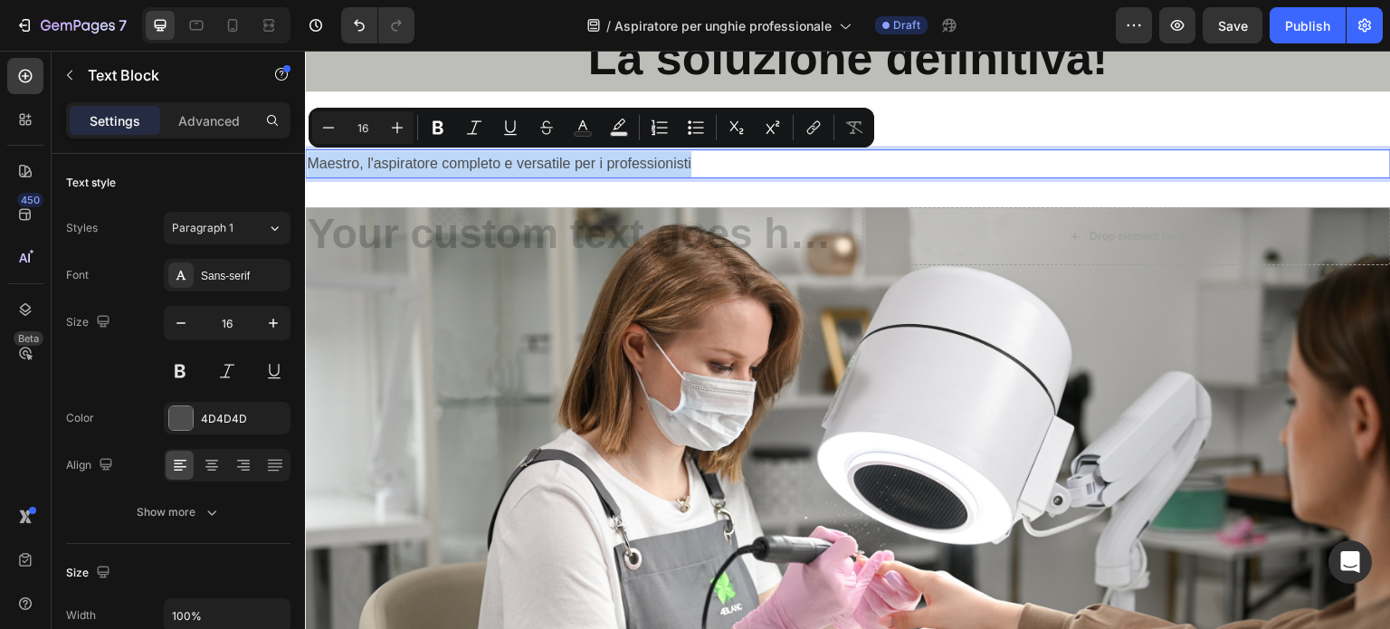
drag, startPoint x: 730, startPoint y: 158, endPoint x: 303, endPoint y: 180, distance: 427.8
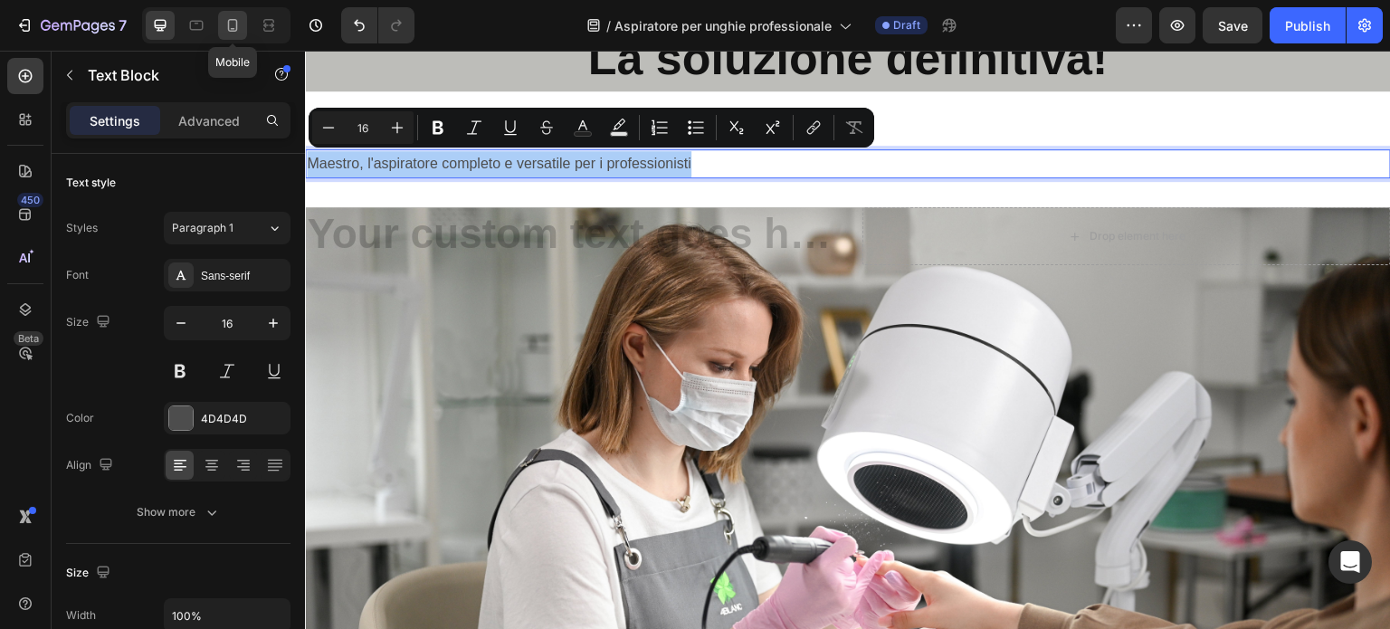
click at [233, 28] on icon at bounding box center [233, 25] width 18 height 18
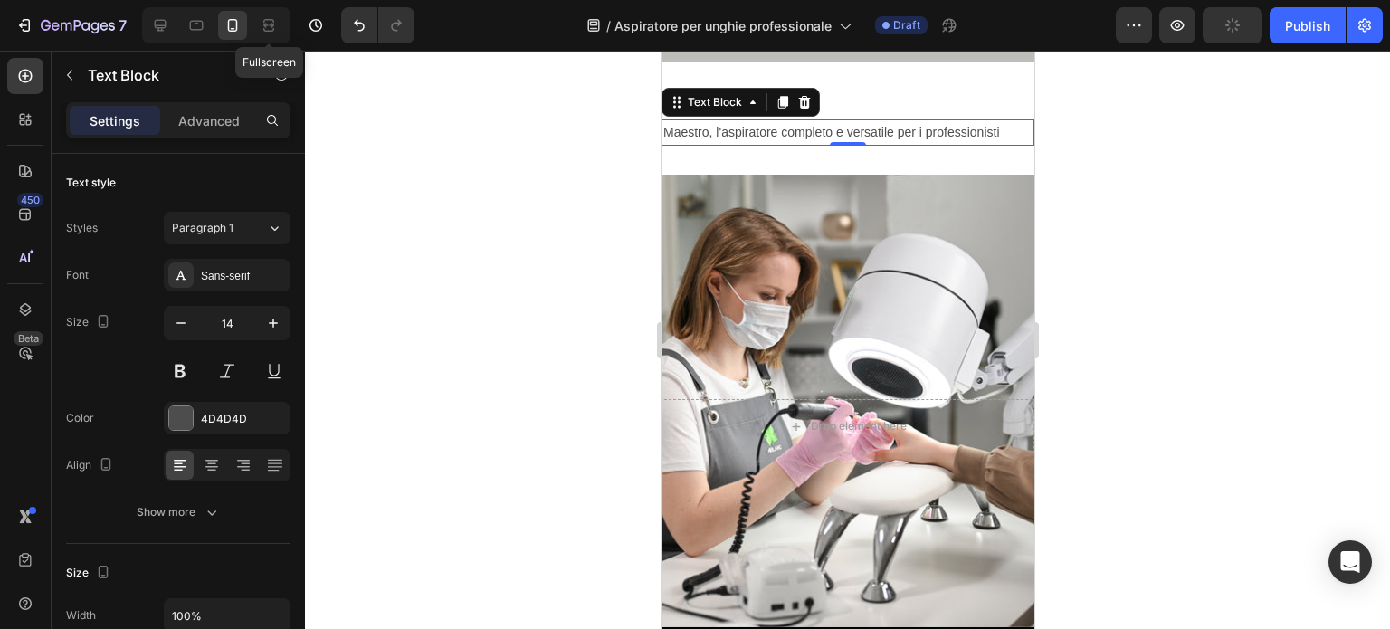
scroll to position [172, 0]
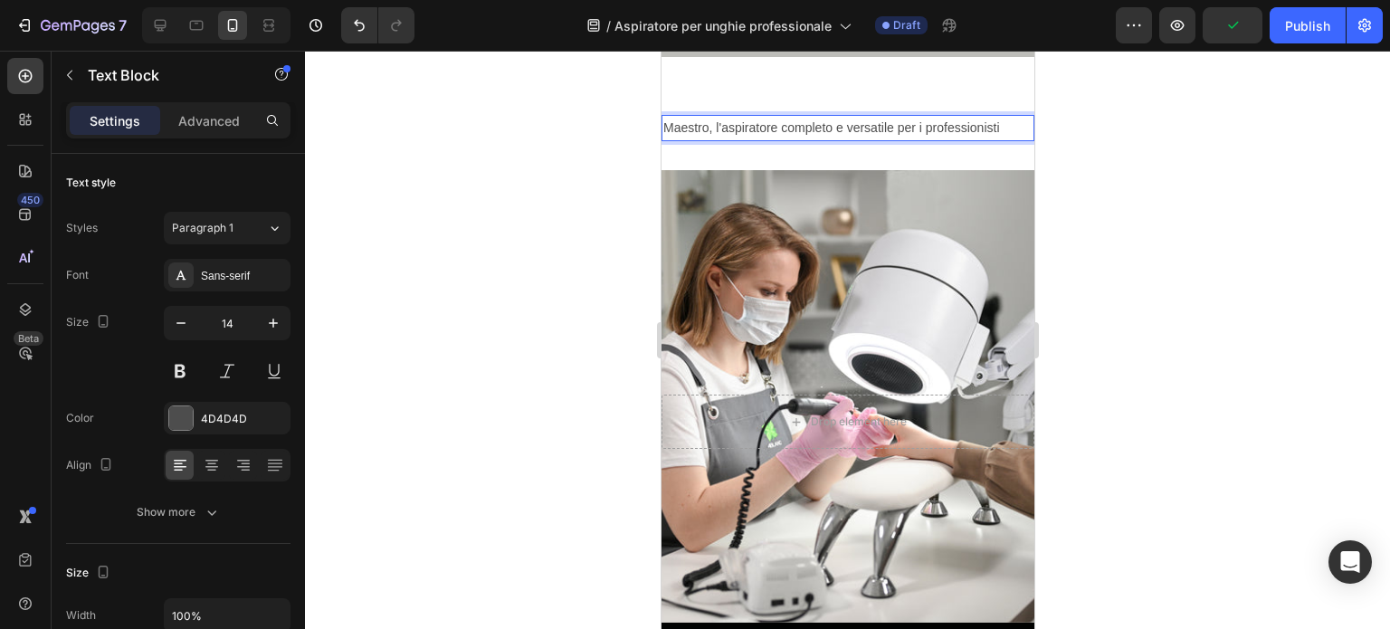
click at [997, 122] on p "Maestro, l'aspiratore completo e versatile per i professionisti" at bounding box center [847, 128] width 369 height 23
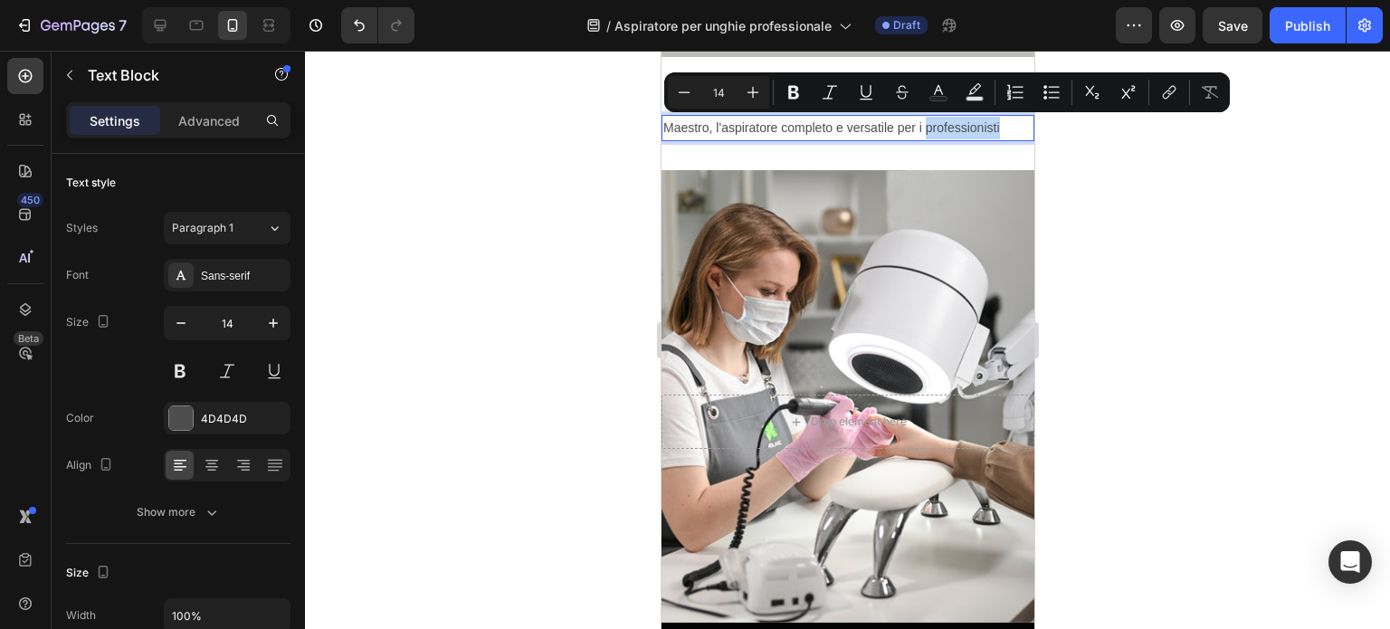
click at [1001, 122] on p "Maestro, l'aspiratore completo e versatile per i professionisti" at bounding box center [847, 128] width 369 height 23
drag, startPoint x: 1001, startPoint y: 122, endPoint x: 656, endPoint y: 126, distance: 344.9
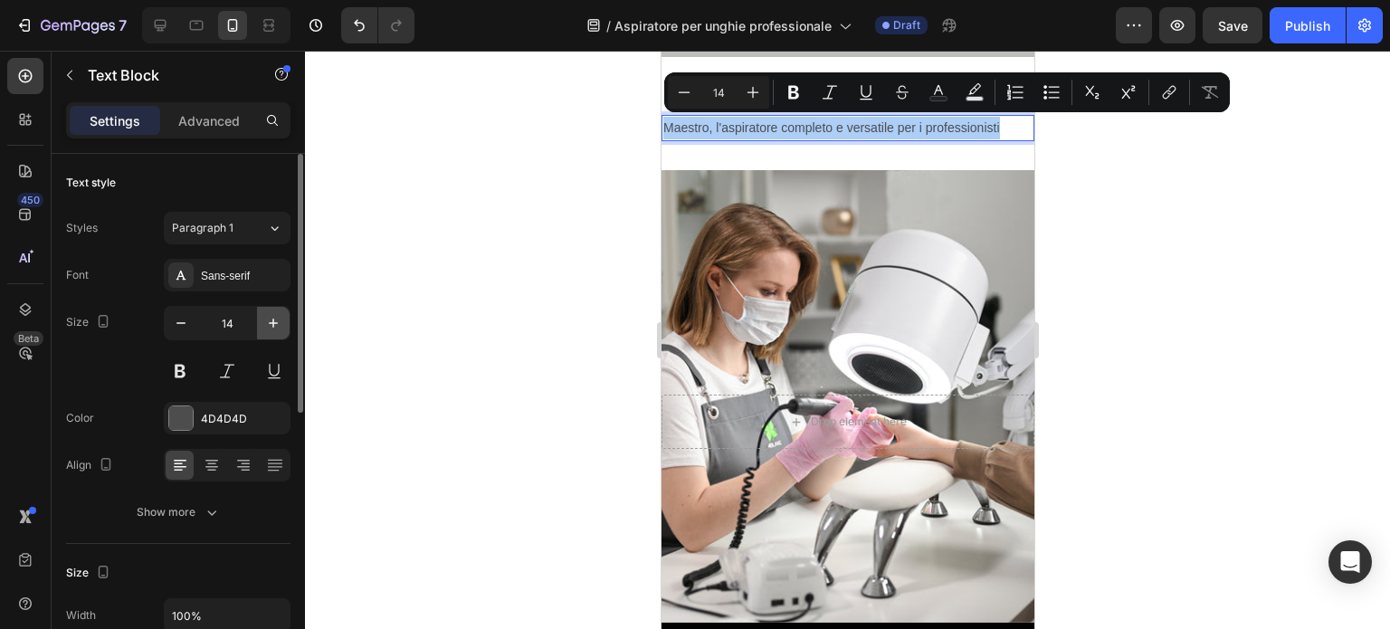
click at [278, 321] on icon "button" at bounding box center [273, 323] width 18 height 18
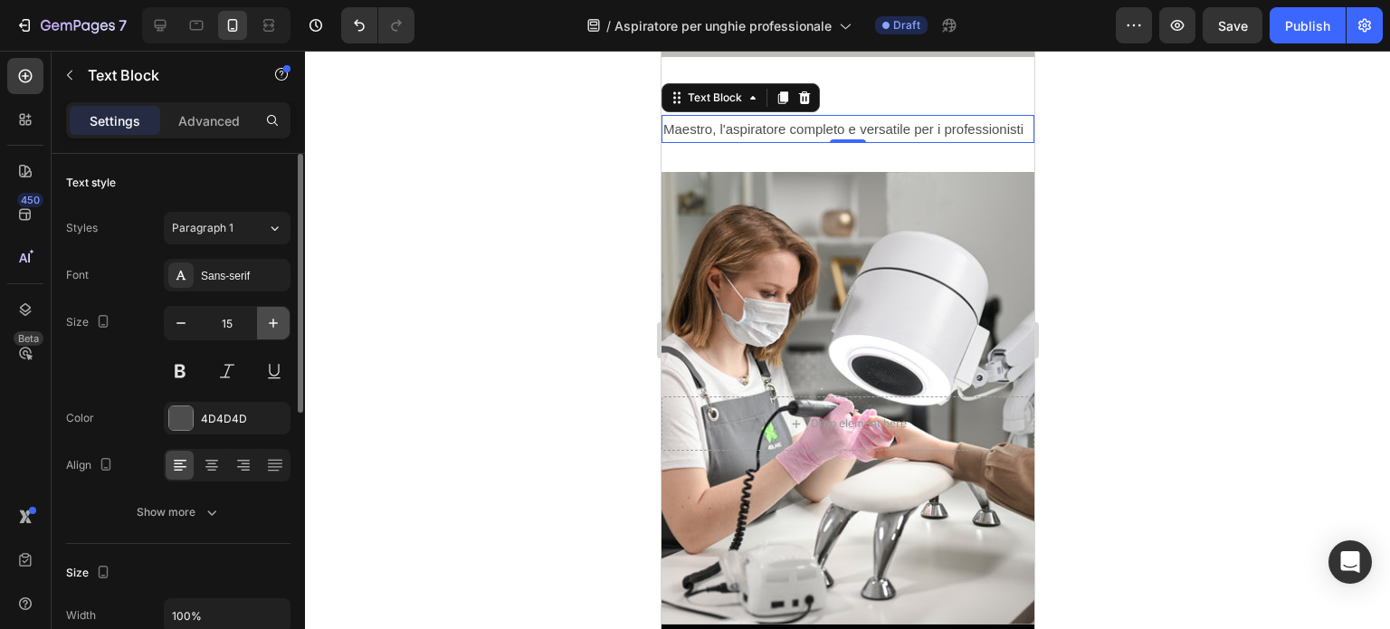
click at [278, 321] on icon "button" at bounding box center [273, 323] width 18 height 18
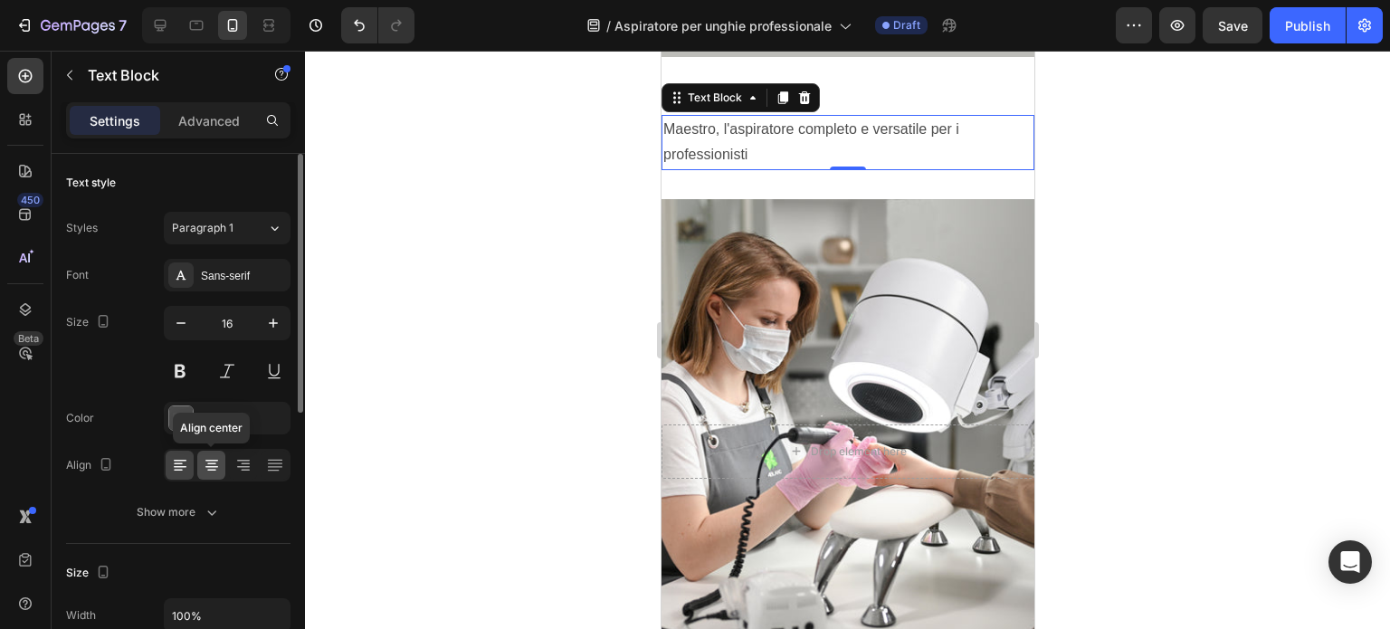
click at [209, 463] on icon at bounding box center [211, 464] width 9 height 2
click at [179, 365] on button at bounding box center [180, 371] width 33 height 33
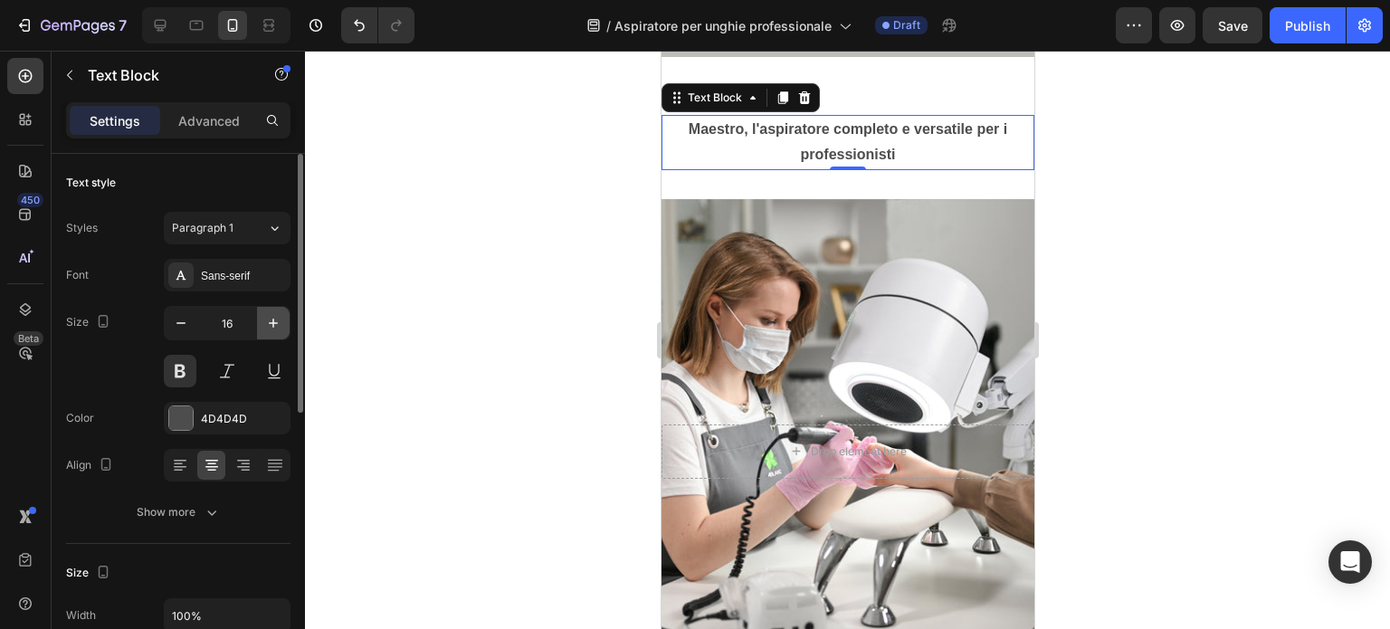
click at [277, 319] on icon "button" at bounding box center [273, 323] width 18 height 18
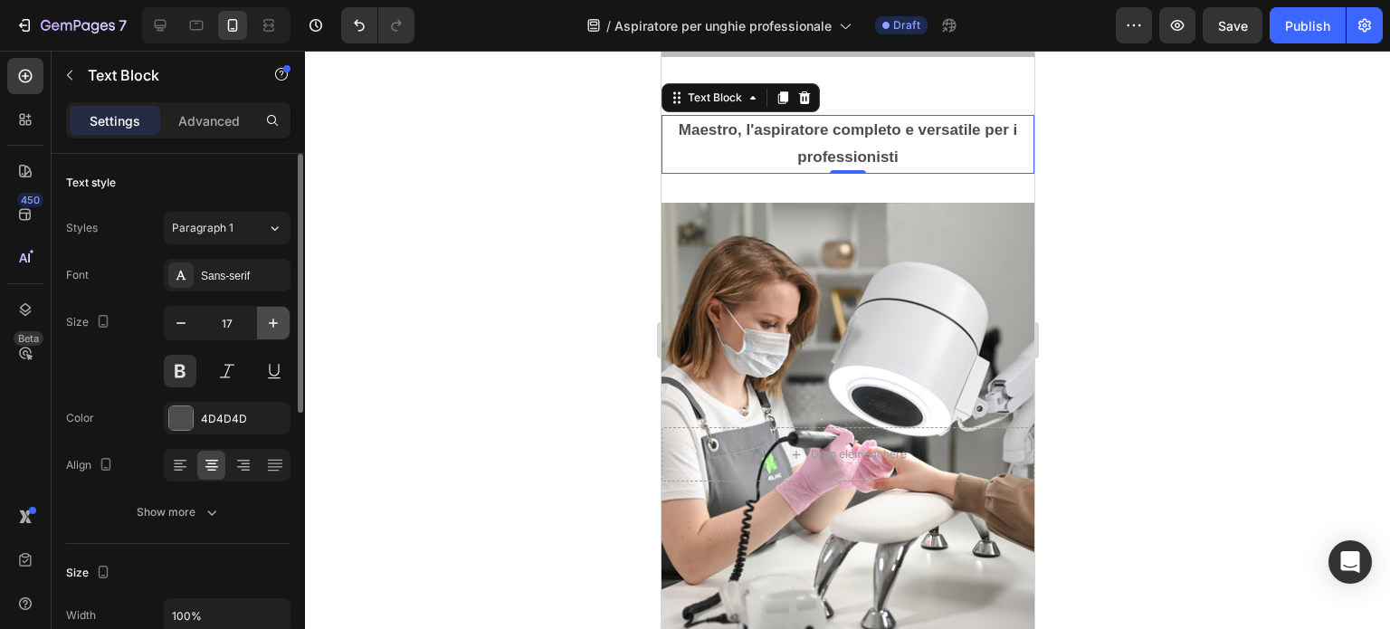
click at [277, 319] on icon "button" at bounding box center [273, 323] width 18 height 18
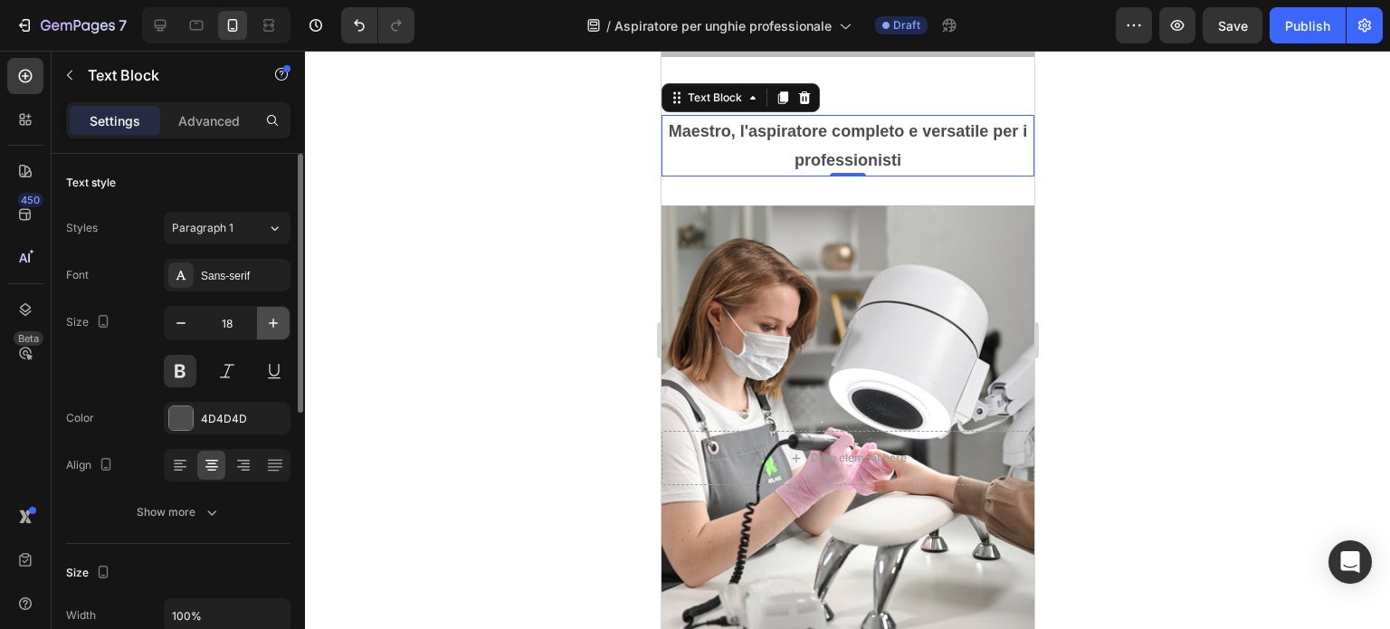
click at [278, 319] on icon "button" at bounding box center [273, 323] width 18 height 18
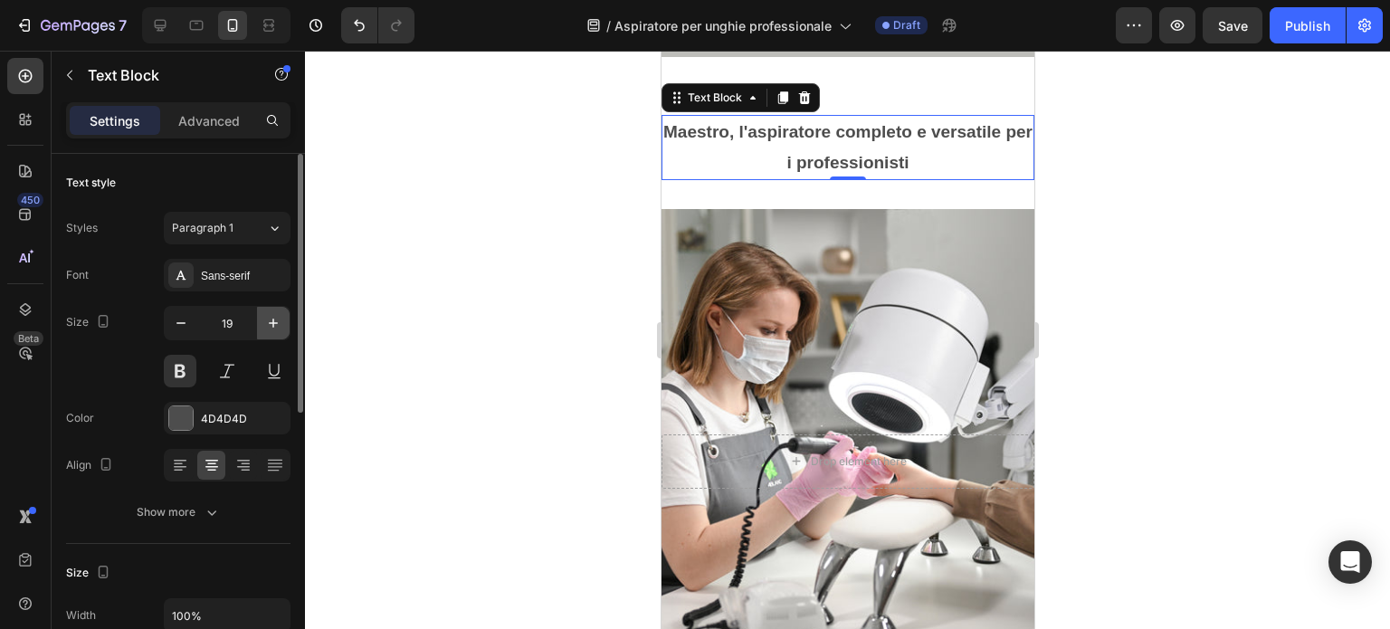
click at [278, 319] on icon "button" at bounding box center [273, 323] width 18 height 18
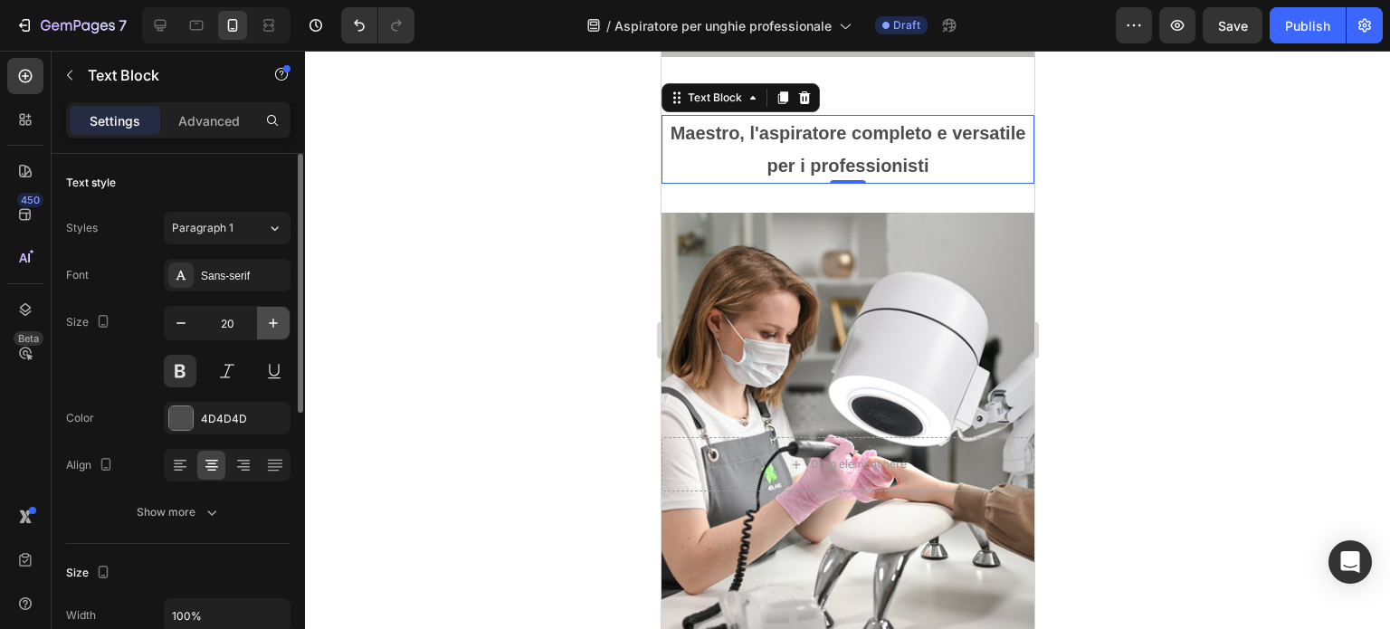
click at [278, 319] on icon "button" at bounding box center [273, 323] width 18 height 18
type input "21"
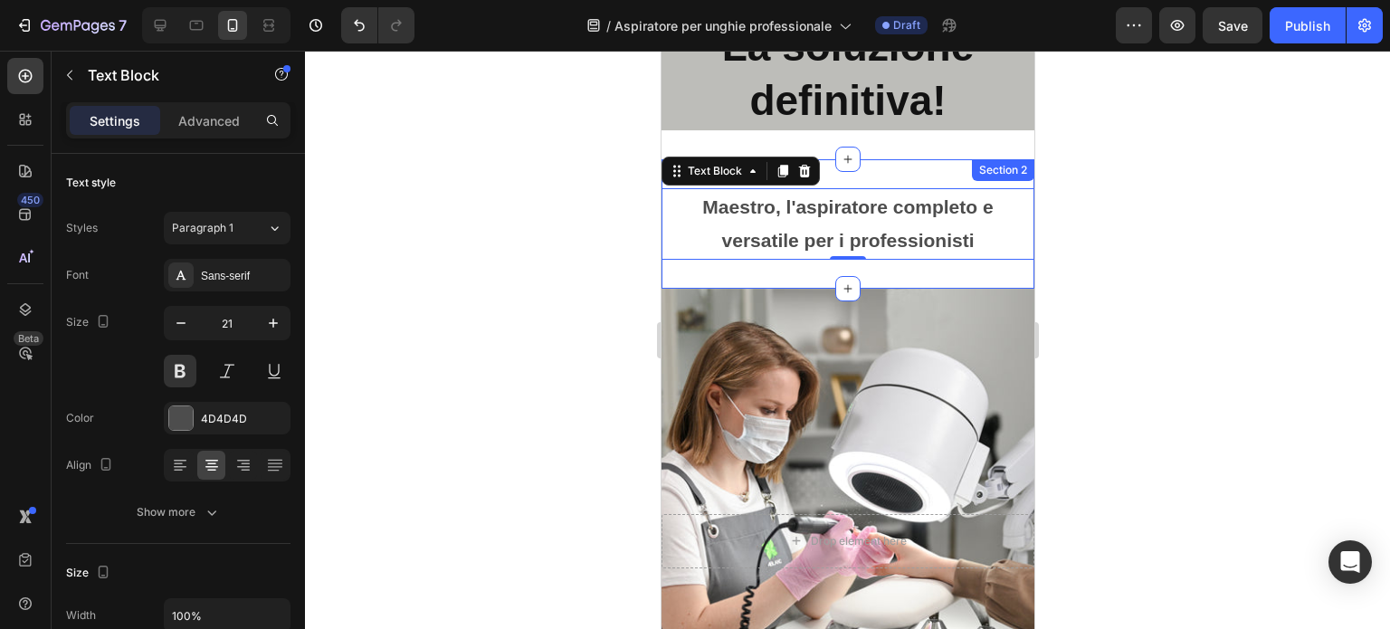
scroll to position [0, 0]
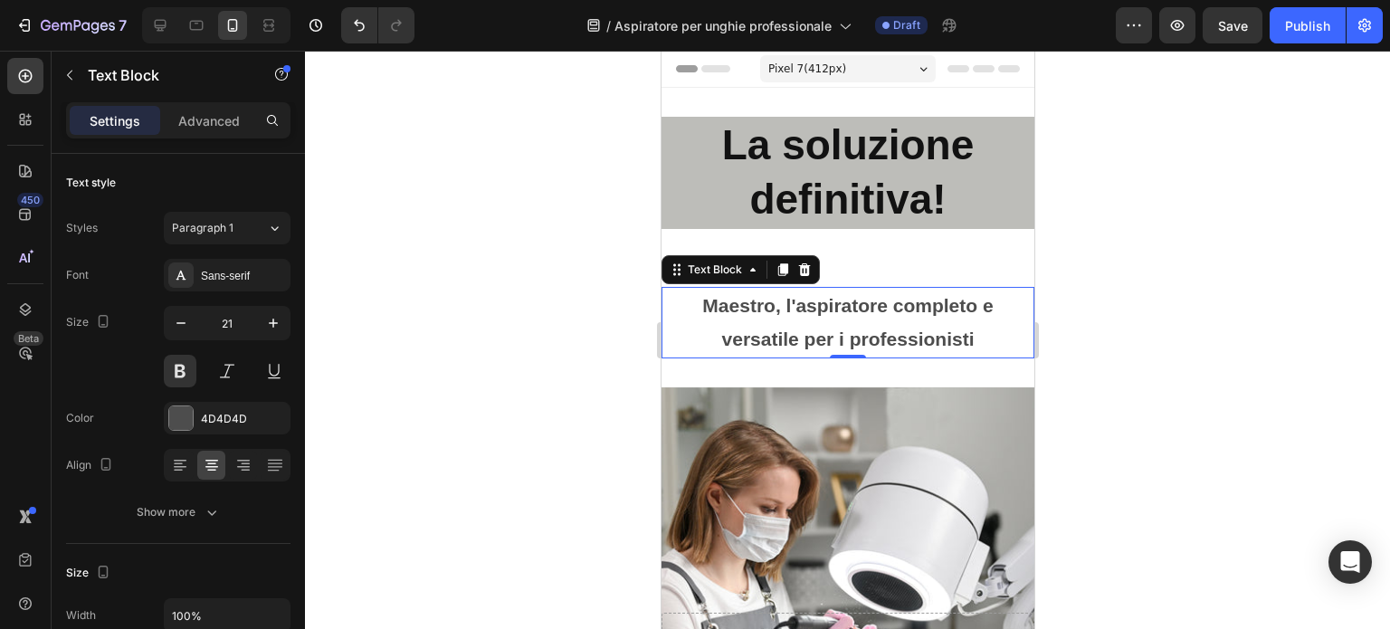
click at [1202, 358] on div at bounding box center [847, 340] width 1085 height 578
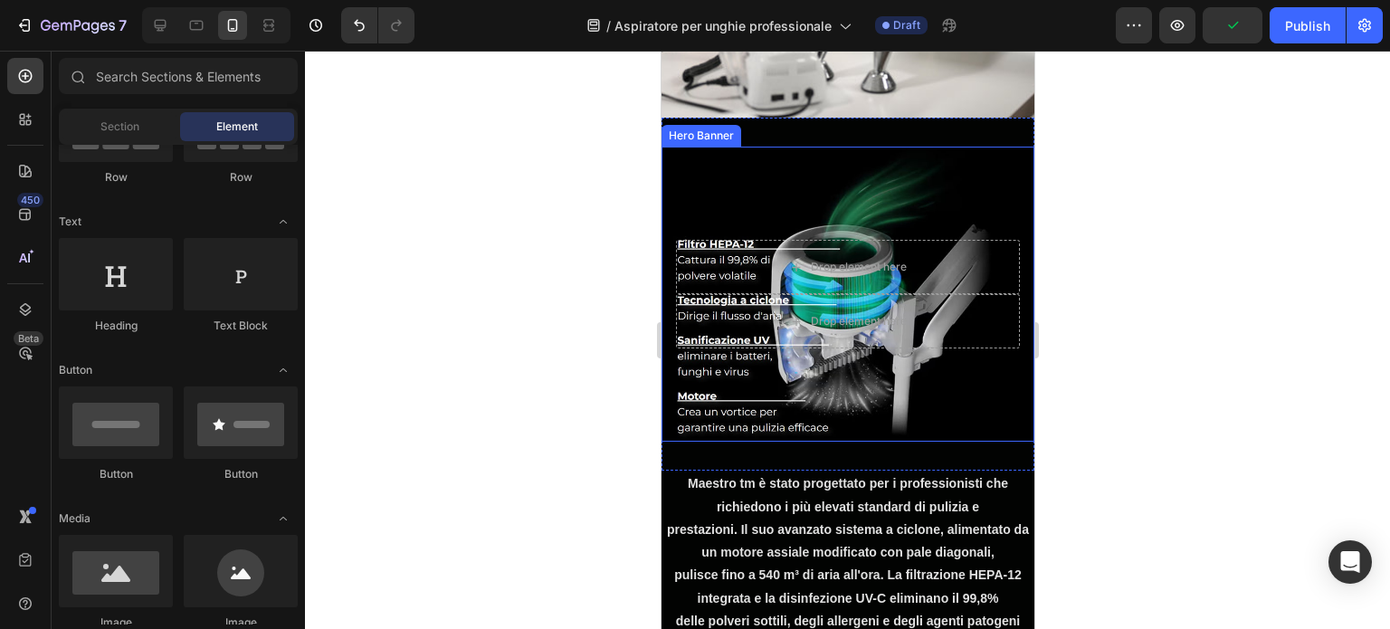
scroll to position [724, 0]
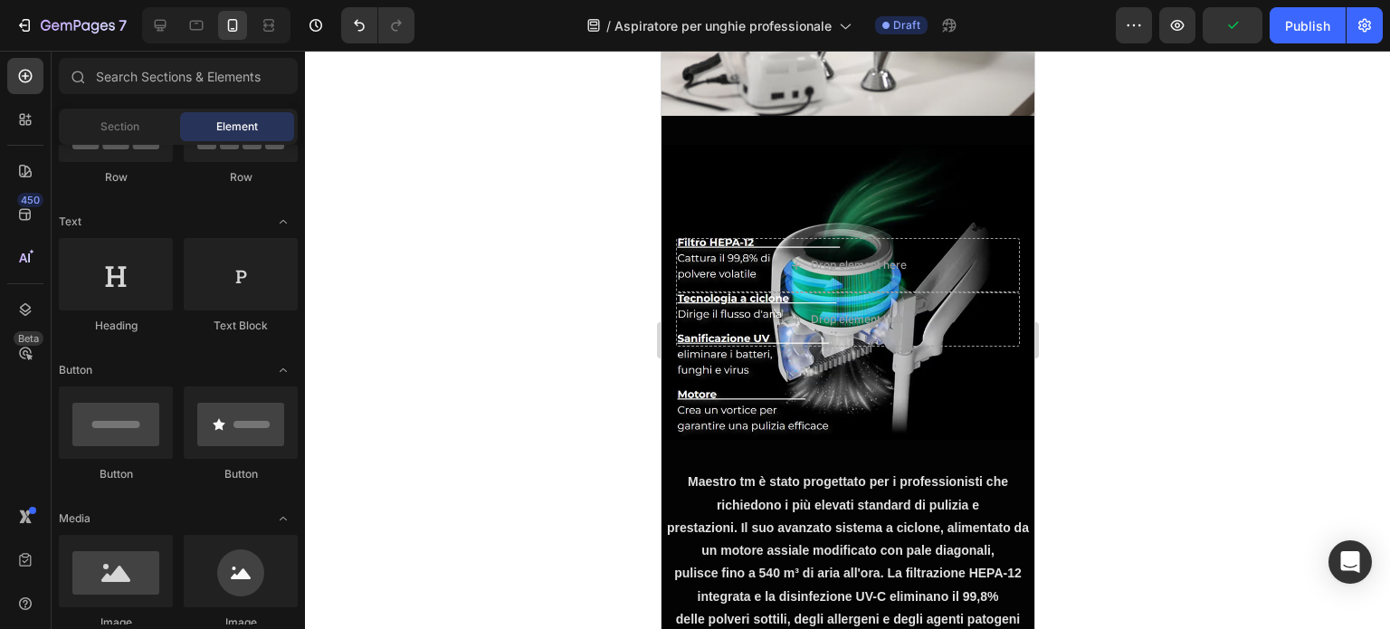
click at [1197, 257] on div at bounding box center [847, 340] width 1085 height 578
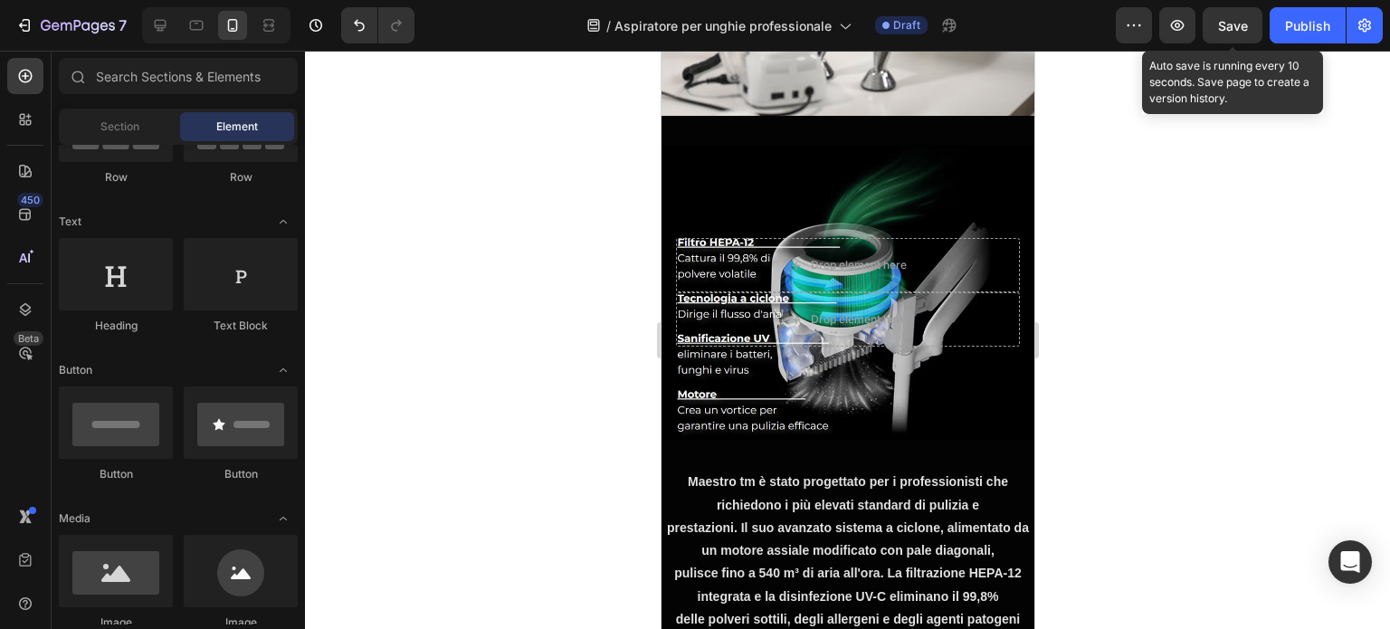
click at [1230, 19] on span "Save" at bounding box center [1233, 25] width 30 height 15
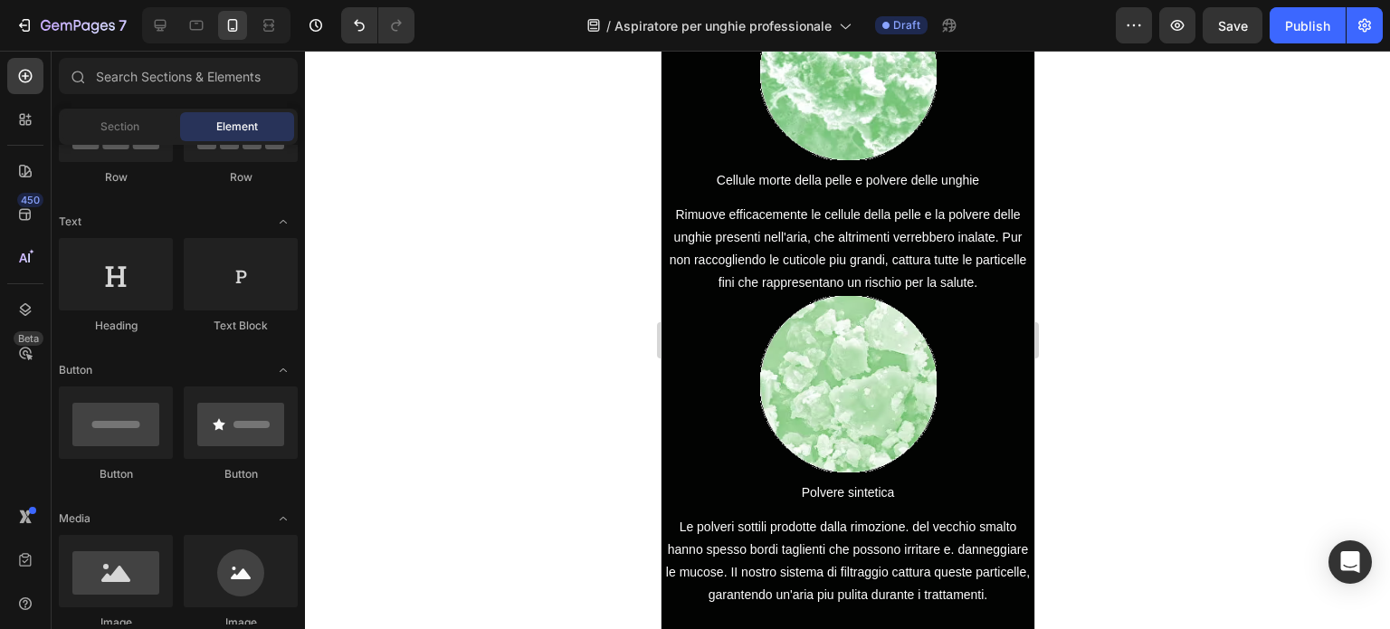
scroll to position [1991, 0]
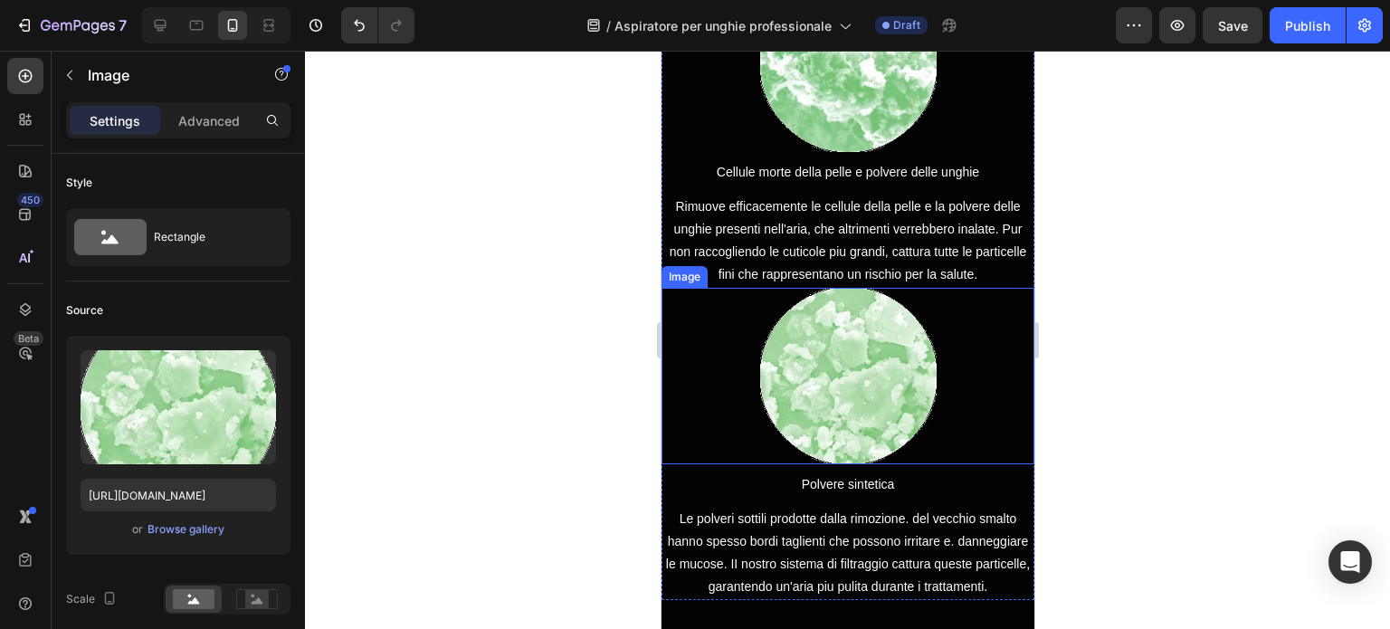
click at [899, 359] on img at bounding box center [847, 376] width 177 height 177
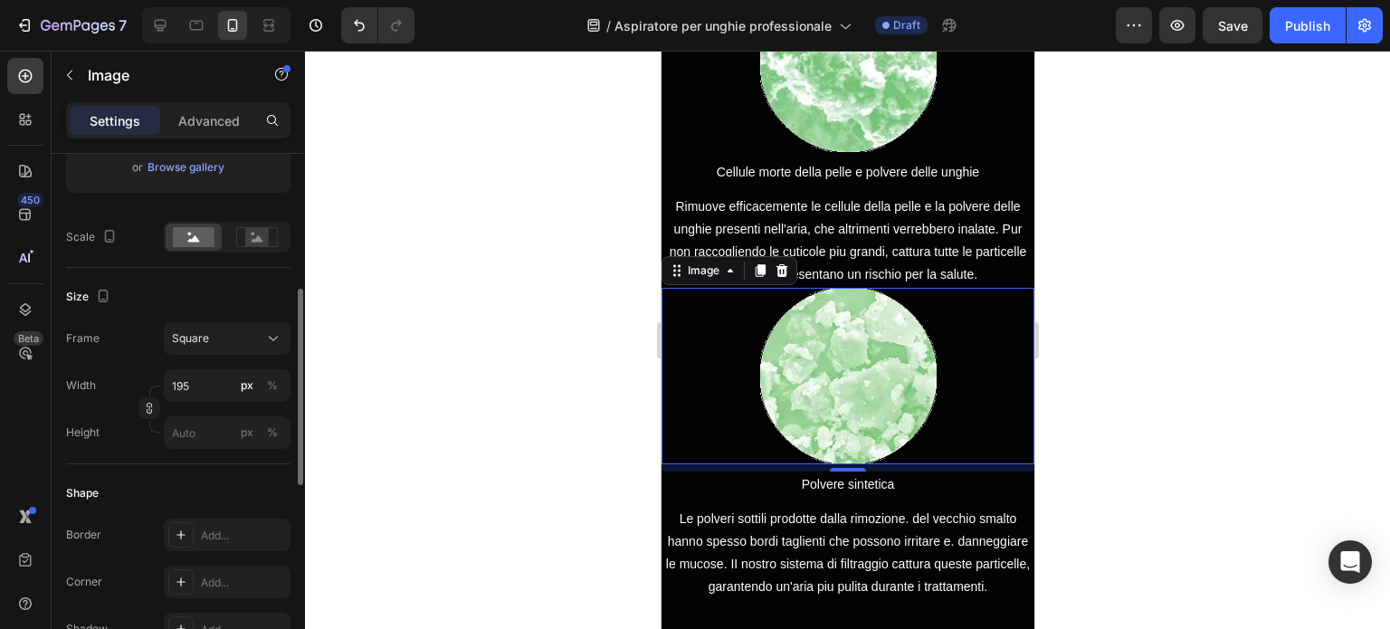
scroll to position [453, 0]
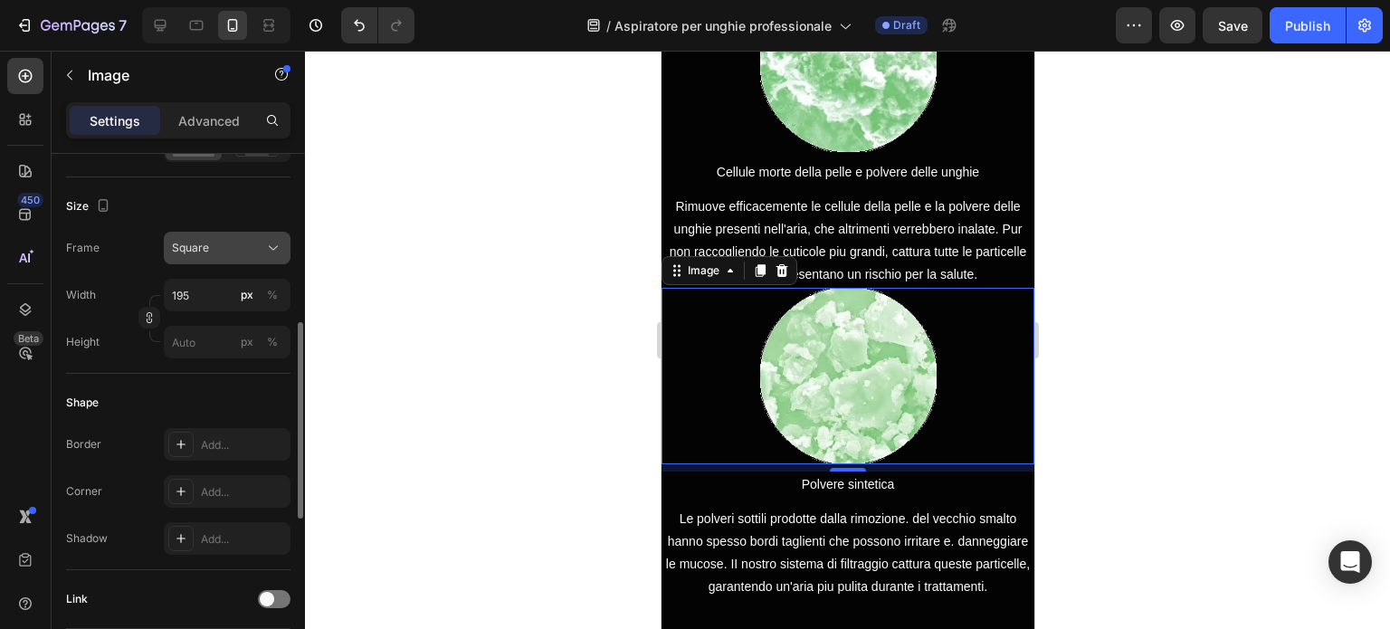
click at [230, 247] on div "Square" at bounding box center [216, 248] width 89 height 16
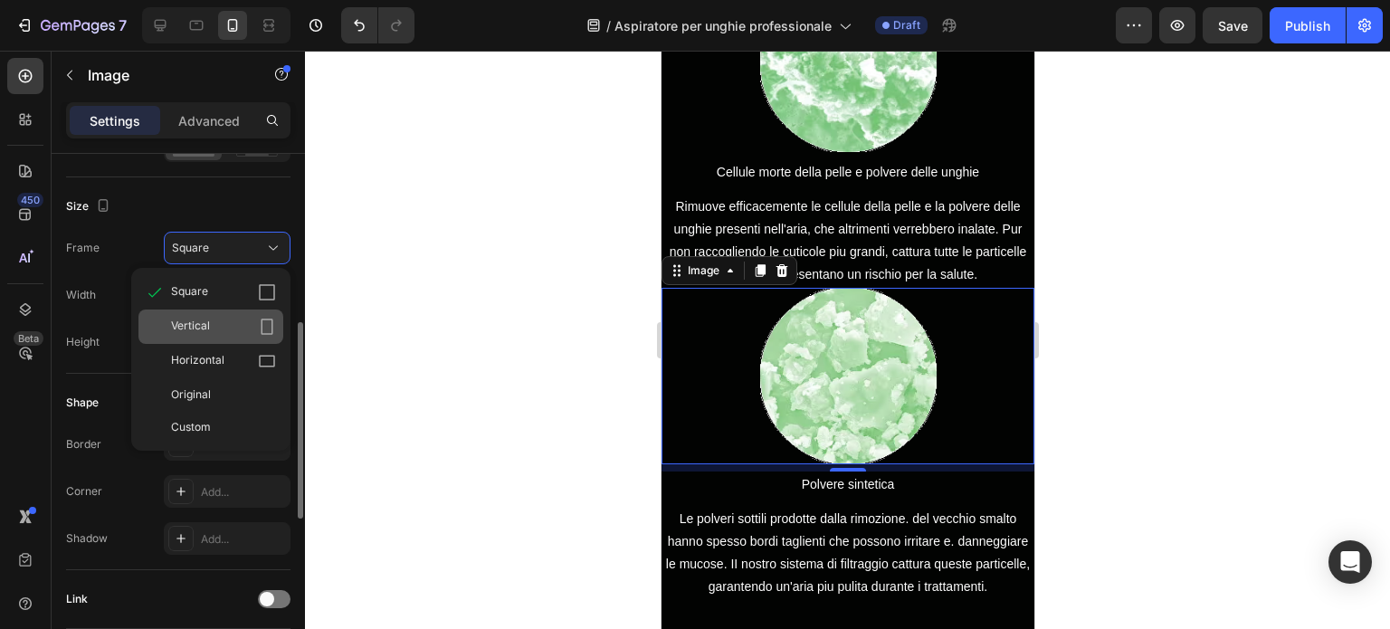
click at [225, 318] on div "Vertical" at bounding box center [223, 327] width 105 height 18
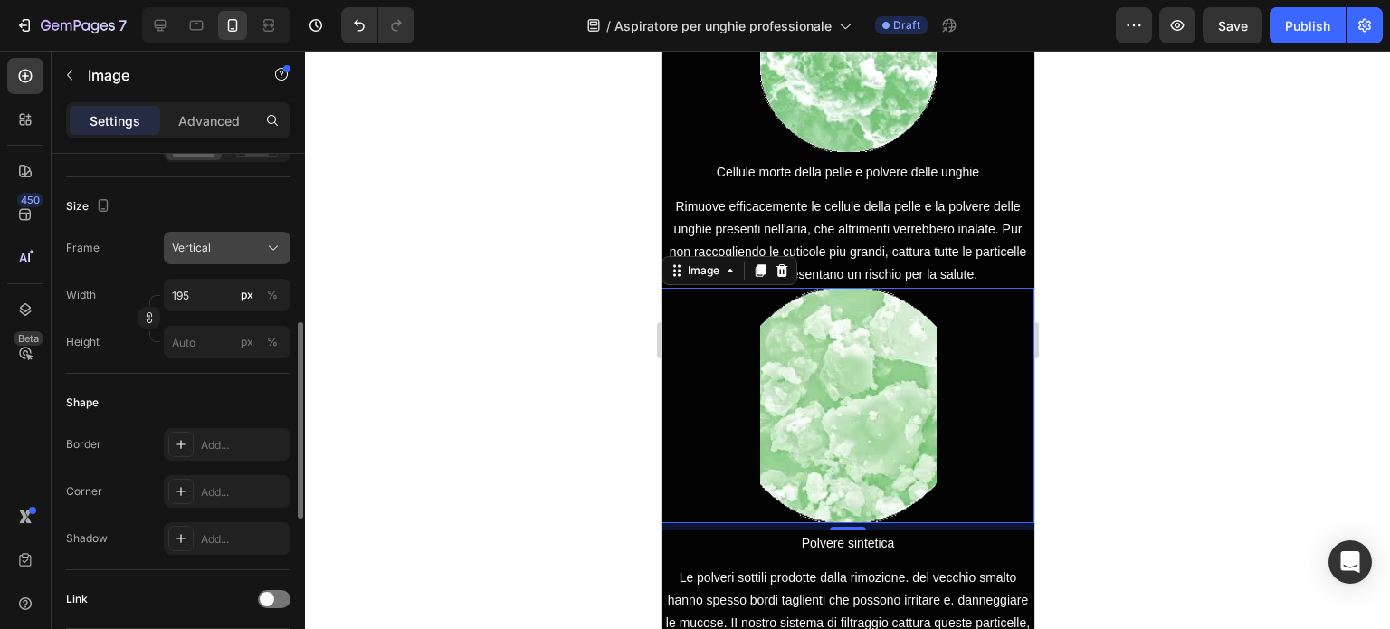
click at [224, 257] on button "Vertical" at bounding box center [227, 248] width 127 height 33
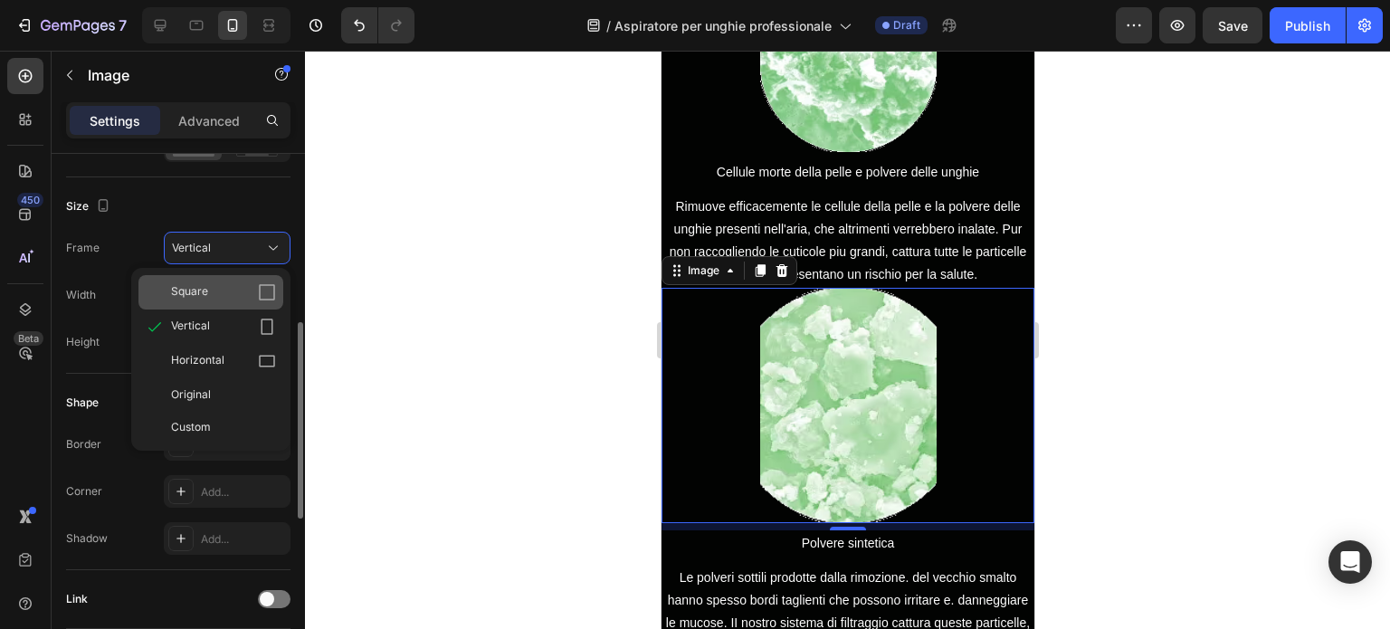
click at [224, 281] on div "Square" at bounding box center [210, 292] width 145 height 34
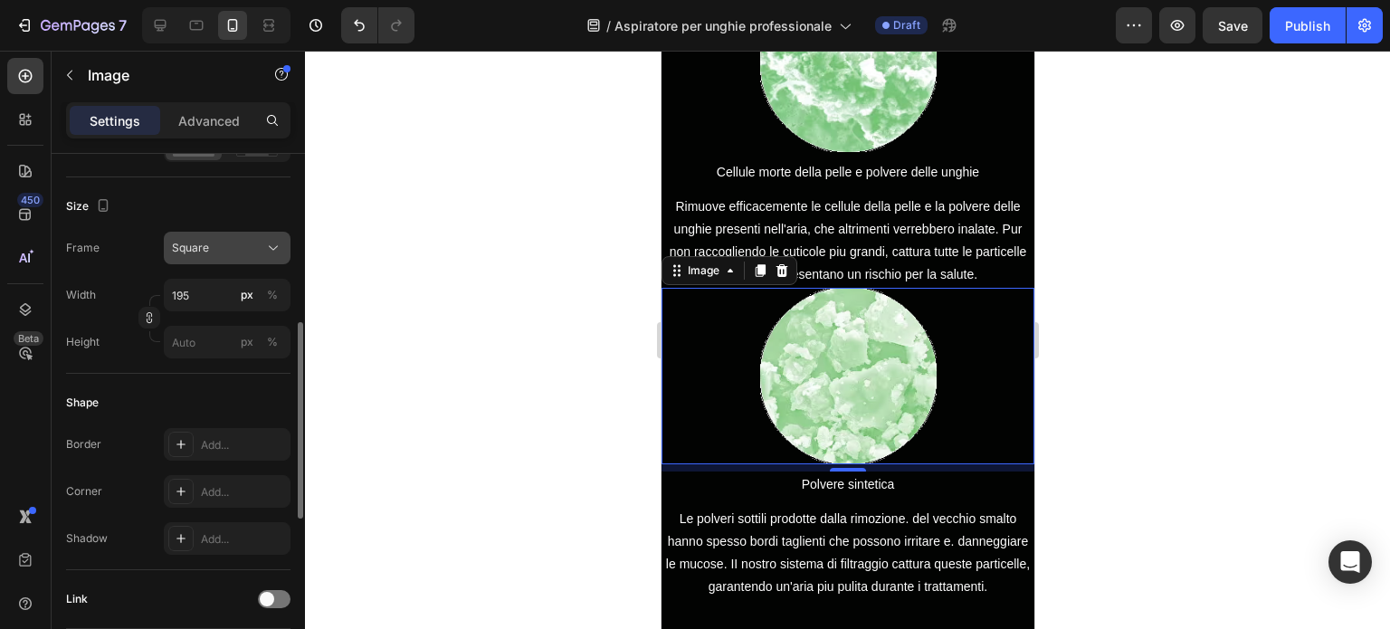
click at [231, 248] on div "Square" at bounding box center [216, 248] width 89 height 16
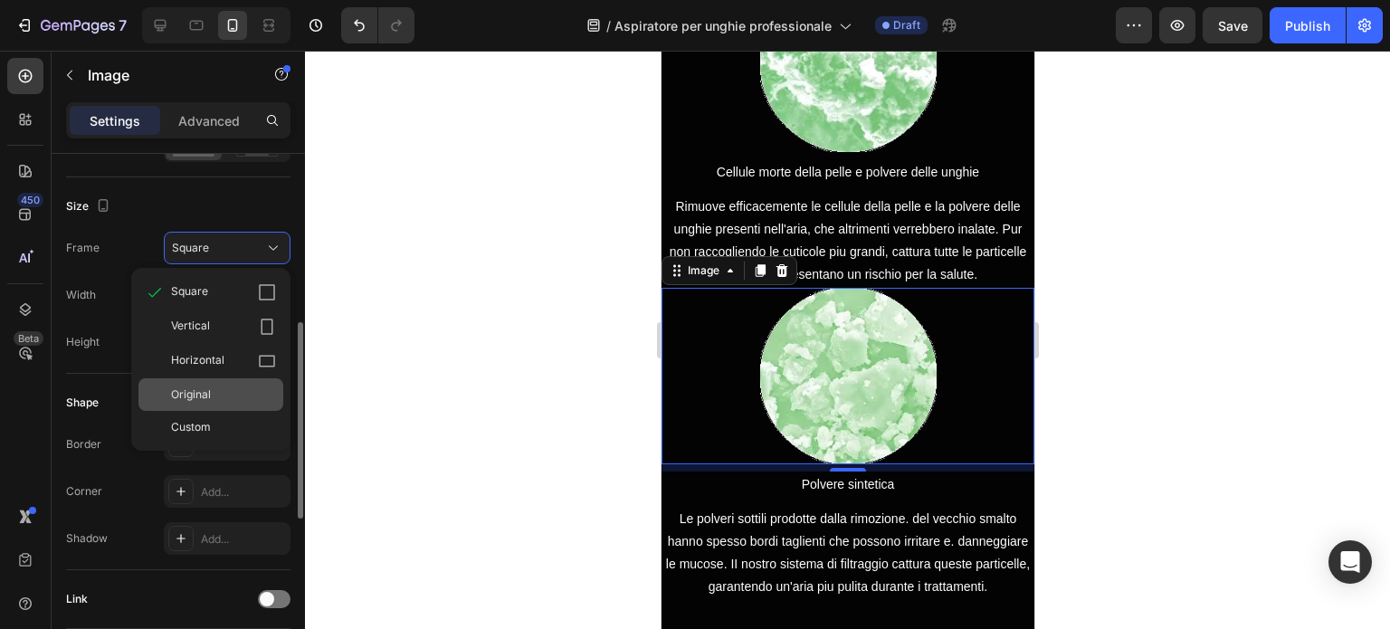
click at [213, 394] on div "Original" at bounding box center [223, 394] width 105 height 16
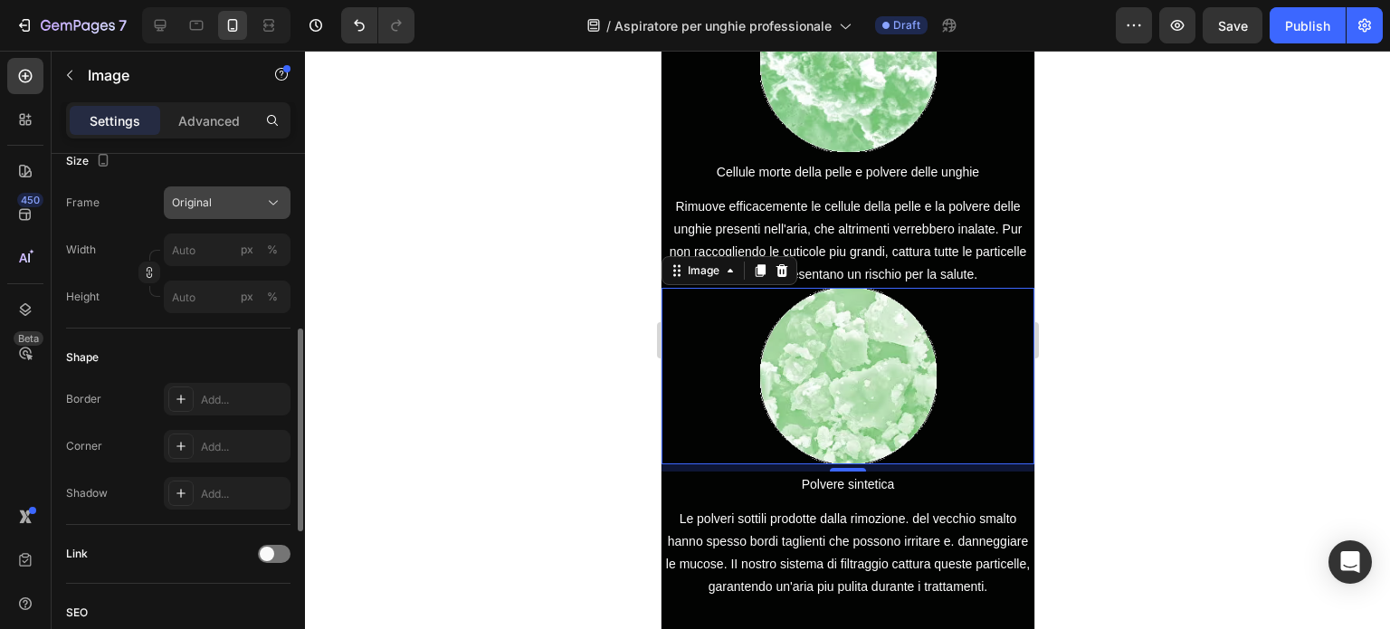
click at [232, 199] on div "Original" at bounding box center [216, 203] width 89 height 16
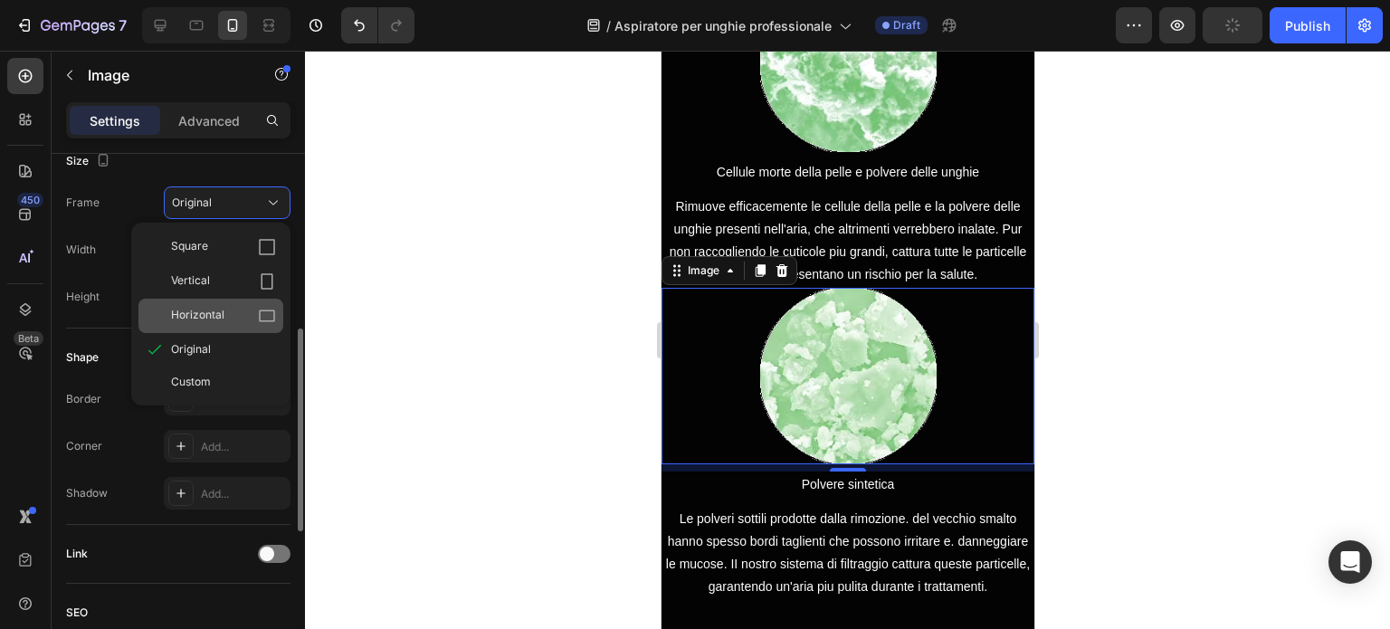
click at [219, 310] on span "Horizontal" at bounding box center [197, 316] width 53 height 18
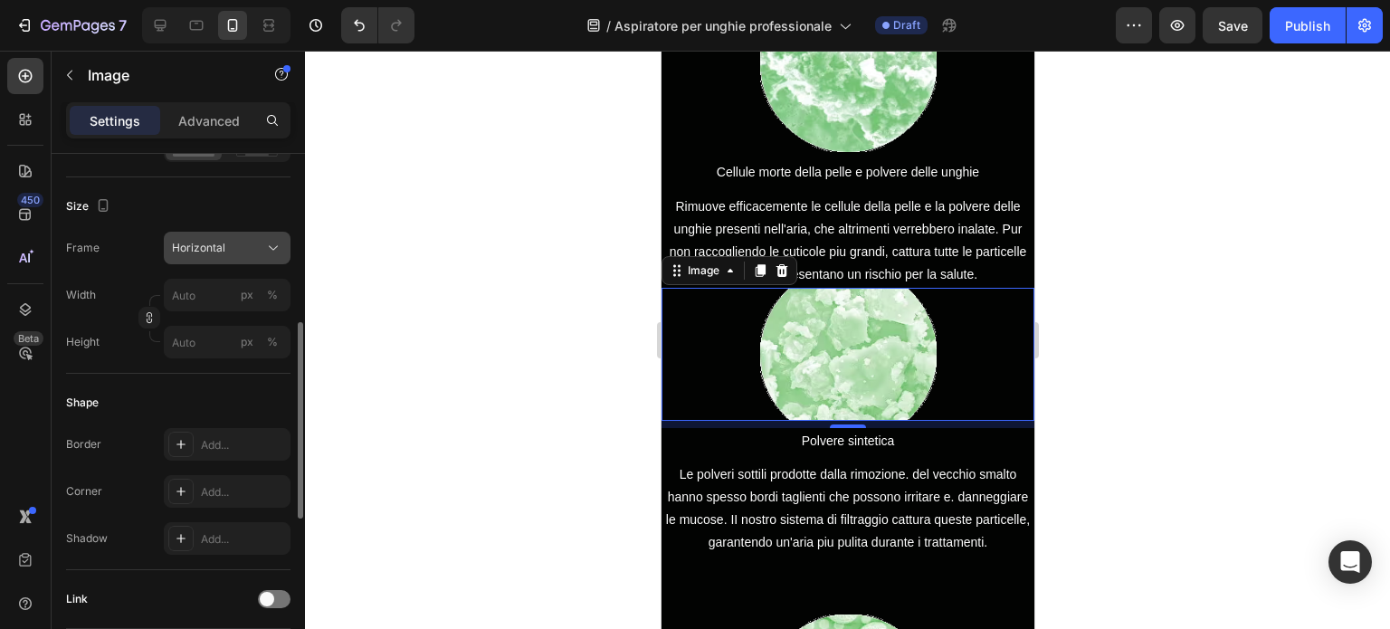
click at [233, 245] on div "Horizontal" at bounding box center [216, 248] width 89 height 16
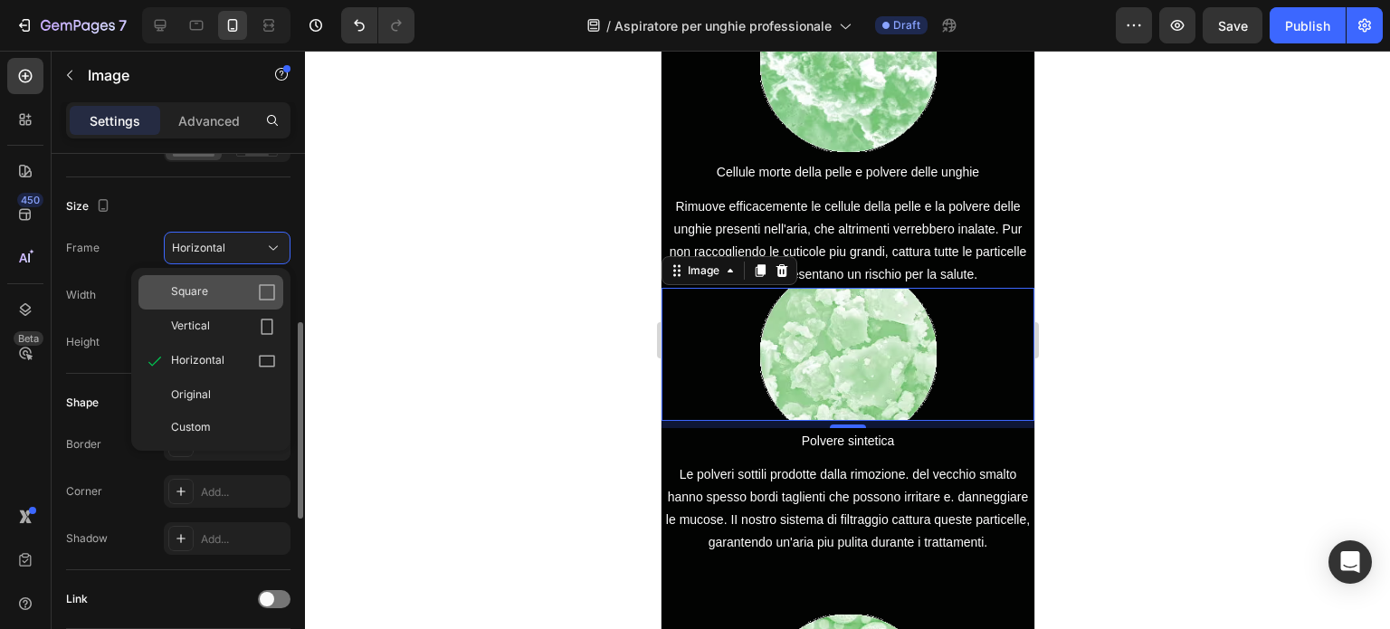
click at [225, 291] on div "Square" at bounding box center [223, 292] width 105 height 18
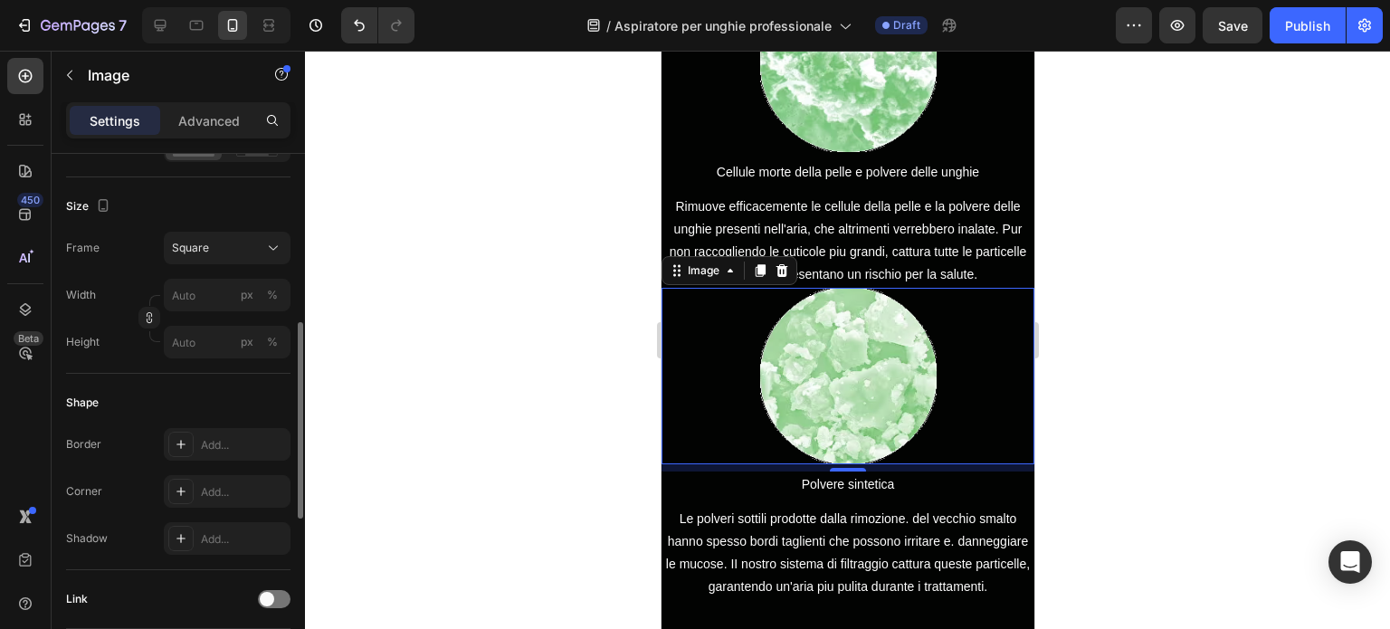
click at [1088, 289] on div at bounding box center [847, 340] width 1085 height 578
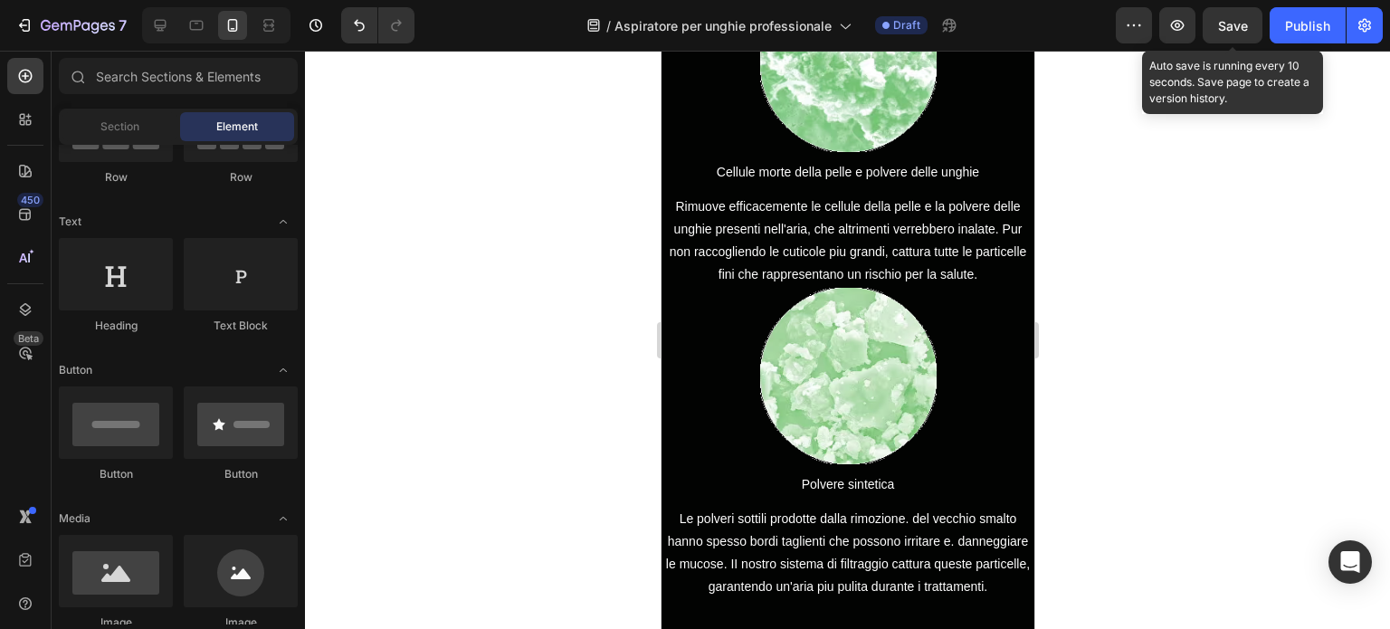
click at [1246, 19] on span "Save" at bounding box center [1233, 25] width 30 height 15
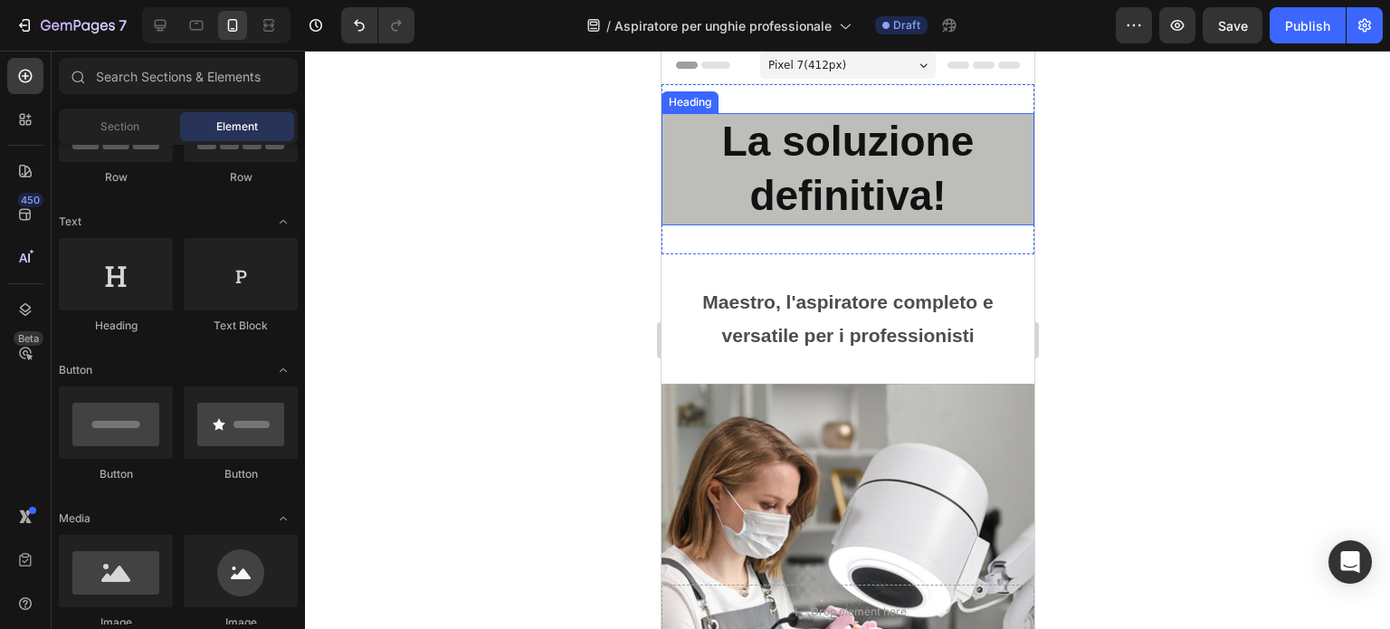
scroll to position [0, 0]
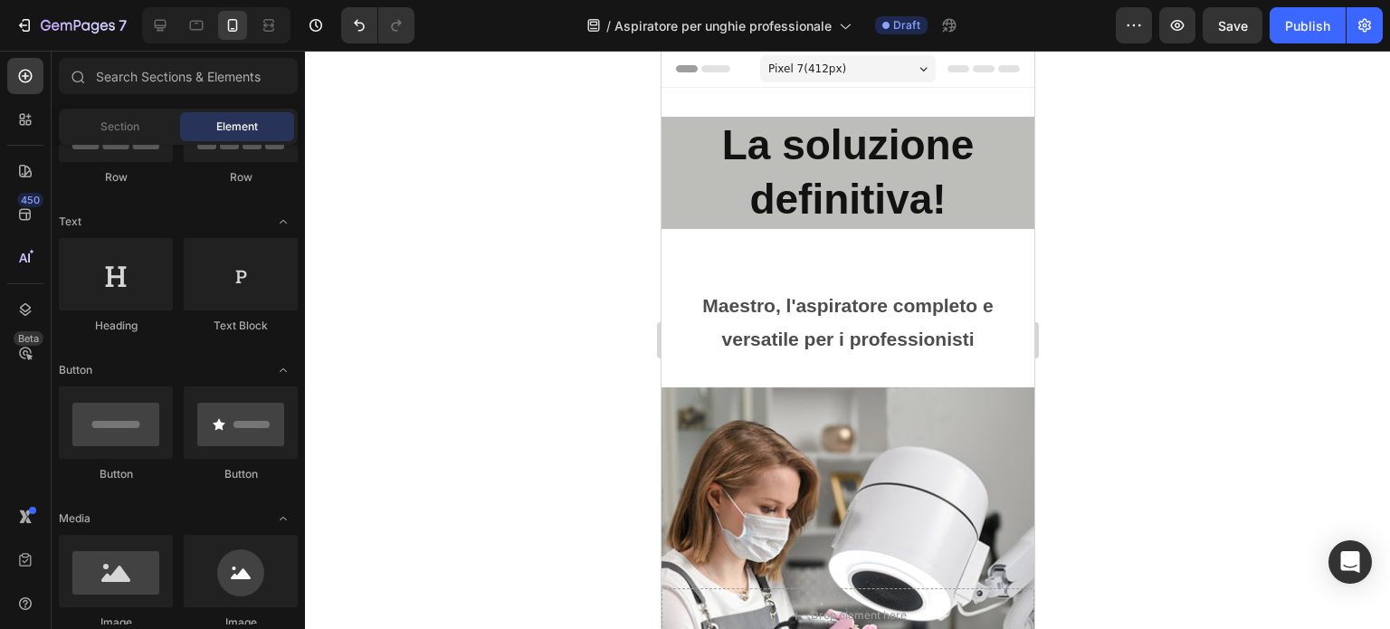
click at [872, 70] on div "Pixel 7 ( 412 px)" at bounding box center [847, 68] width 176 height 27
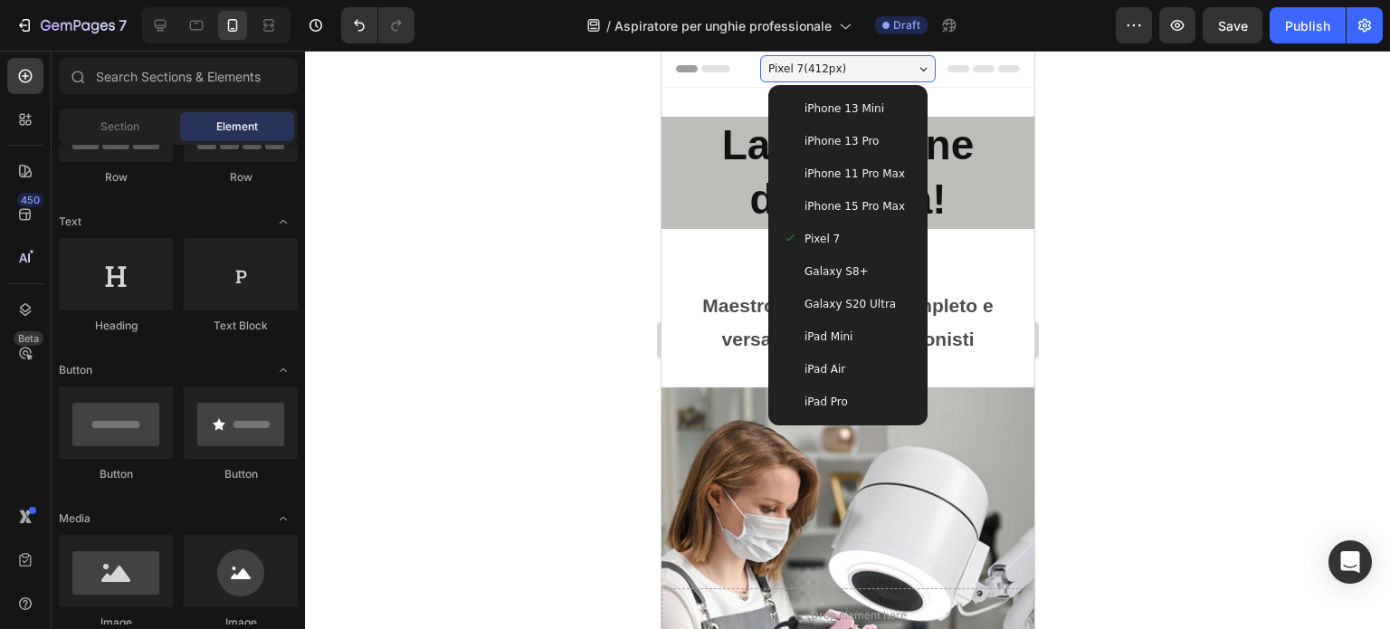
click at [844, 267] on span "Galaxy S8+" at bounding box center [836, 271] width 64 height 18
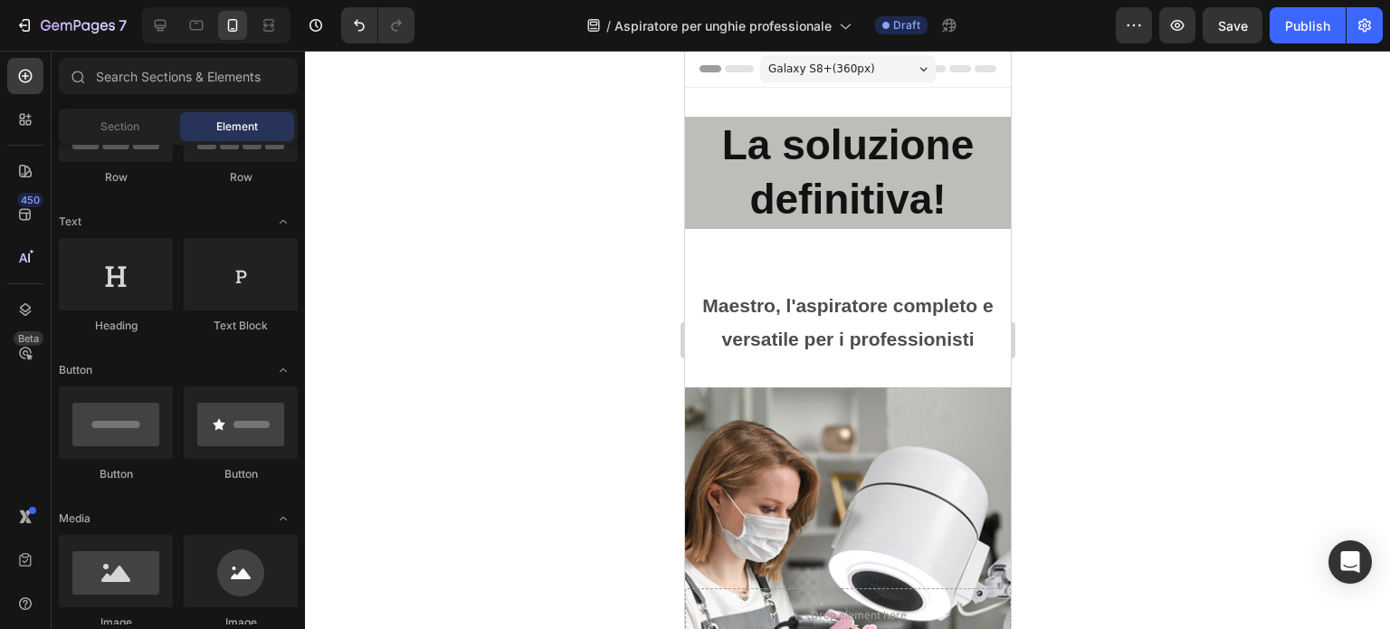
click at [842, 65] on span "Galaxy S8+ ( 360 px)" at bounding box center [821, 69] width 107 height 18
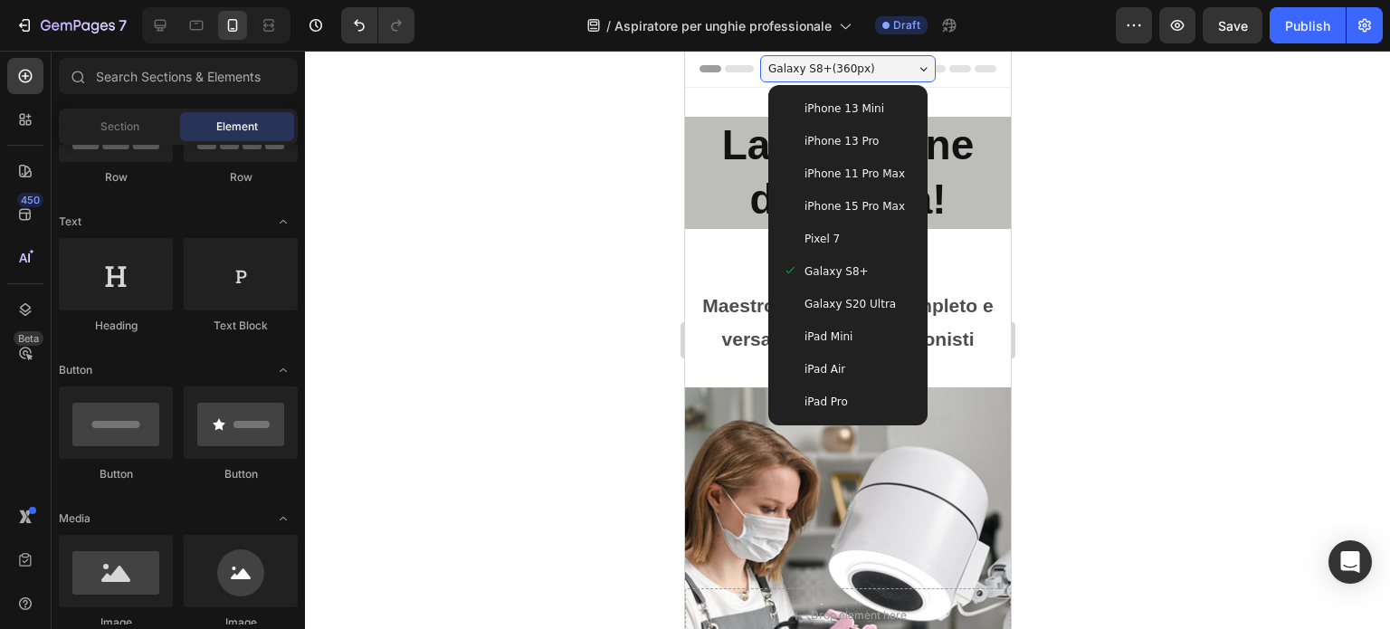
click at [842, 65] on span "Galaxy S8+ ( 360 px)" at bounding box center [821, 69] width 107 height 18
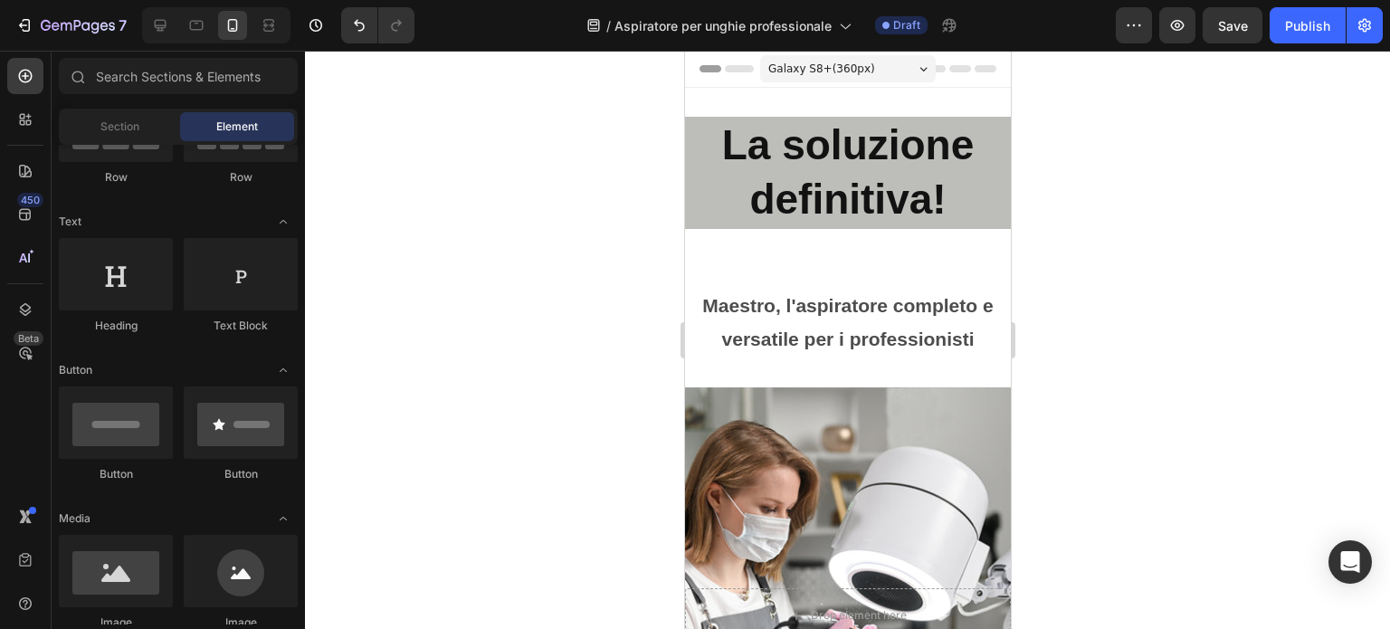
click at [1061, 115] on div at bounding box center [847, 340] width 1085 height 578
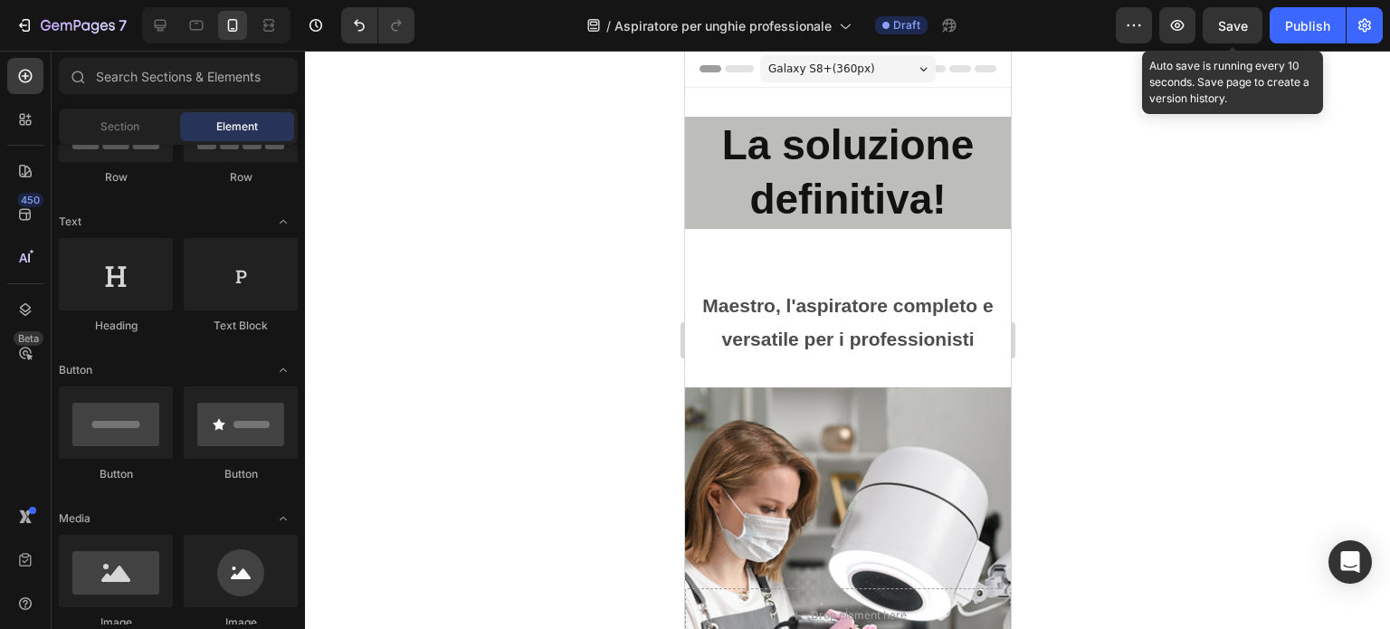
click at [1235, 31] on span "Save" at bounding box center [1233, 25] width 30 height 15
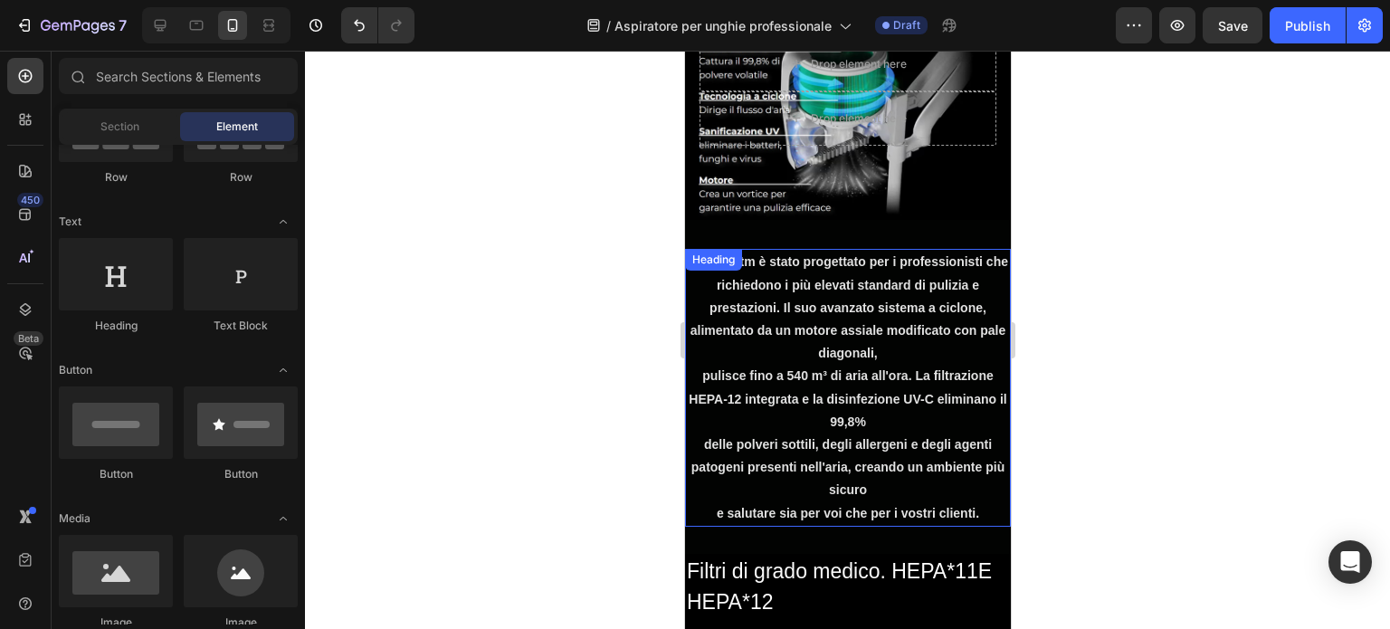
scroll to position [905, 0]
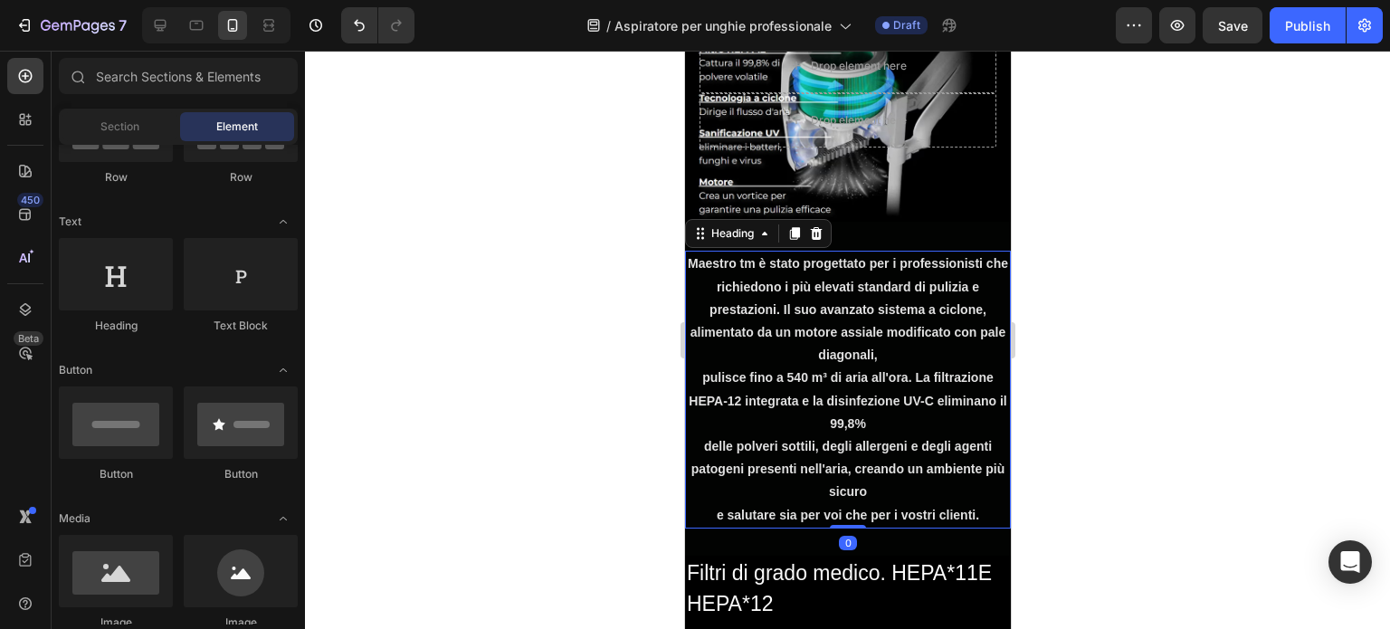
click at [844, 285] on h2 "Maestro tm è stato progettato per i professionisti che richiedono i più elevati…" at bounding box center [847, 389] width 326 height 277
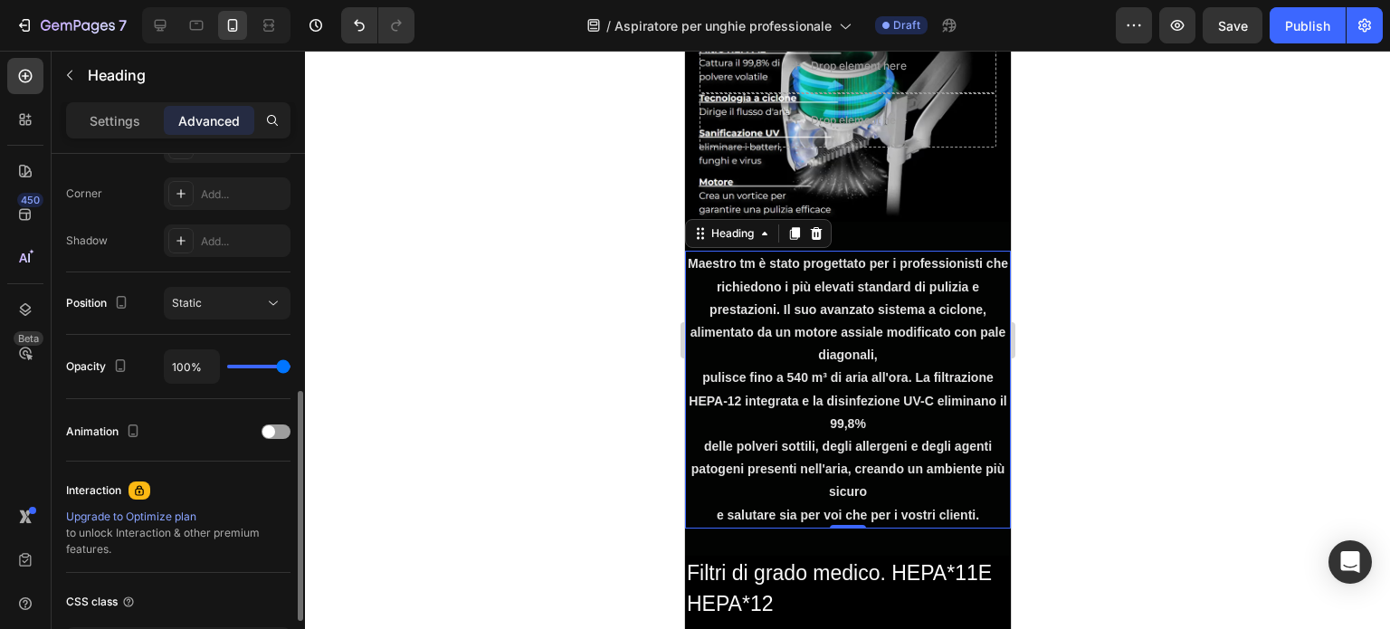
scroll to position [453, 0]
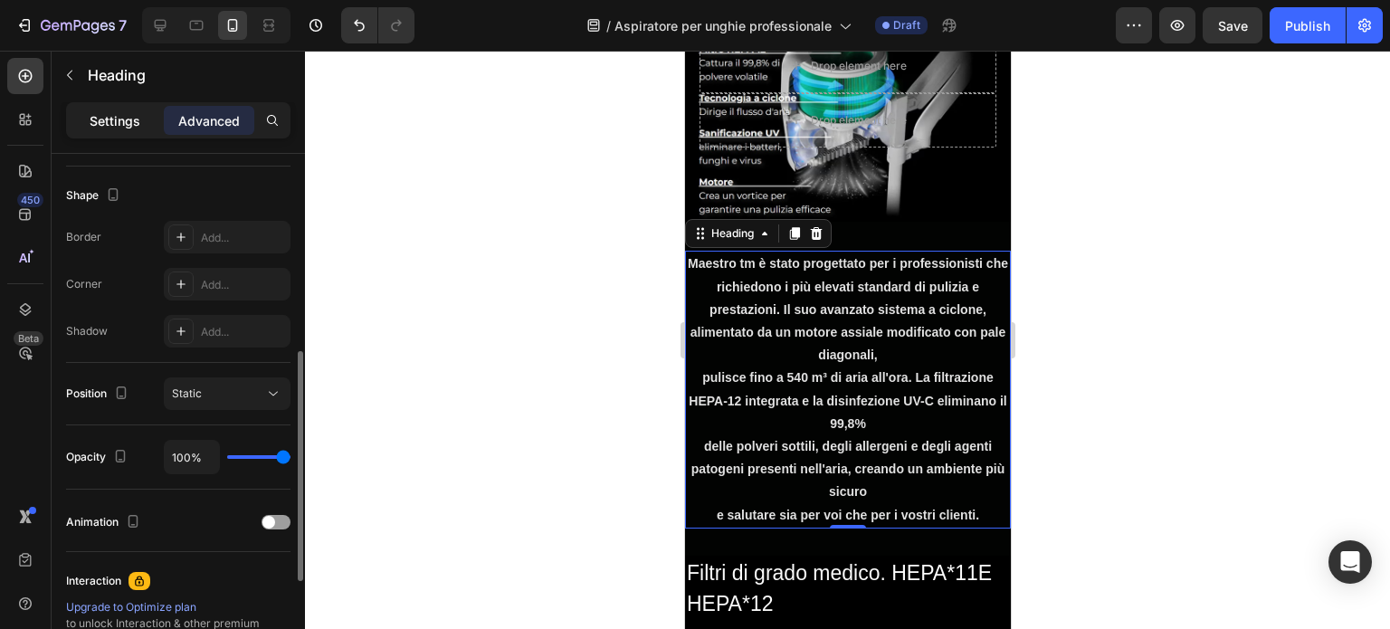
click at [95, 117] on p "Settings" at bounding box center [115, 120] width 51 height 19
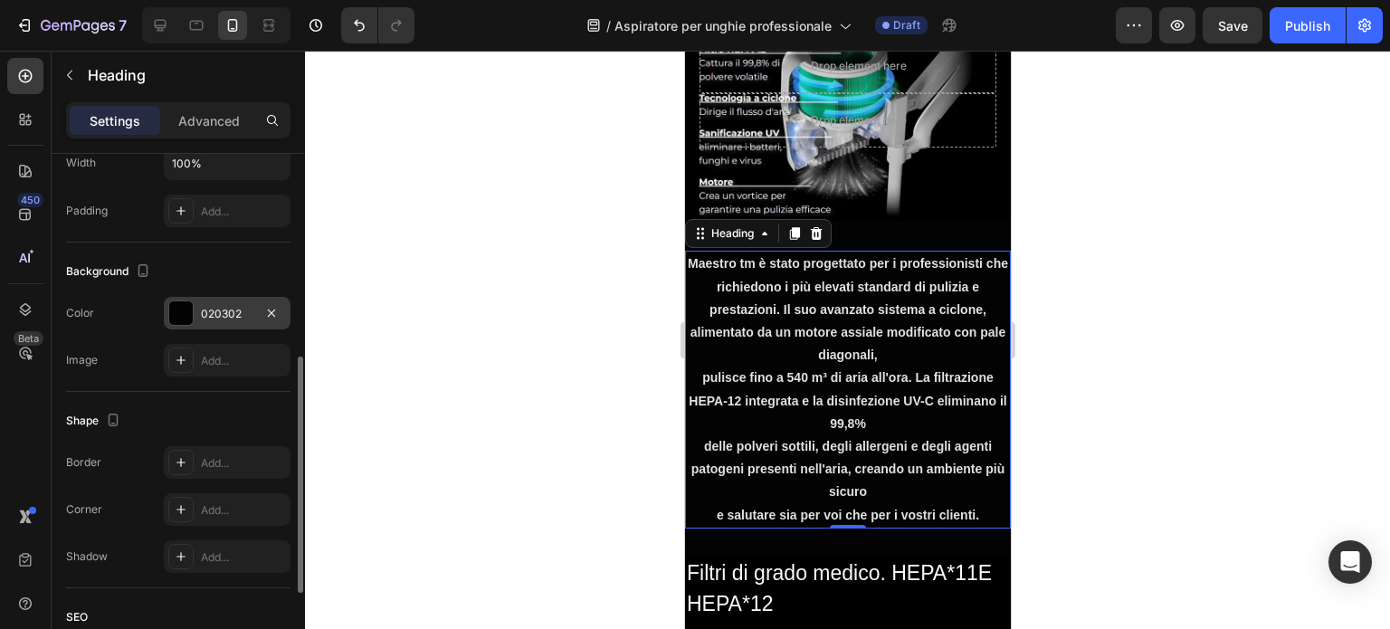
click at [233, 302] on div "020302" at bounding box center [227, 313] width 127 height 33
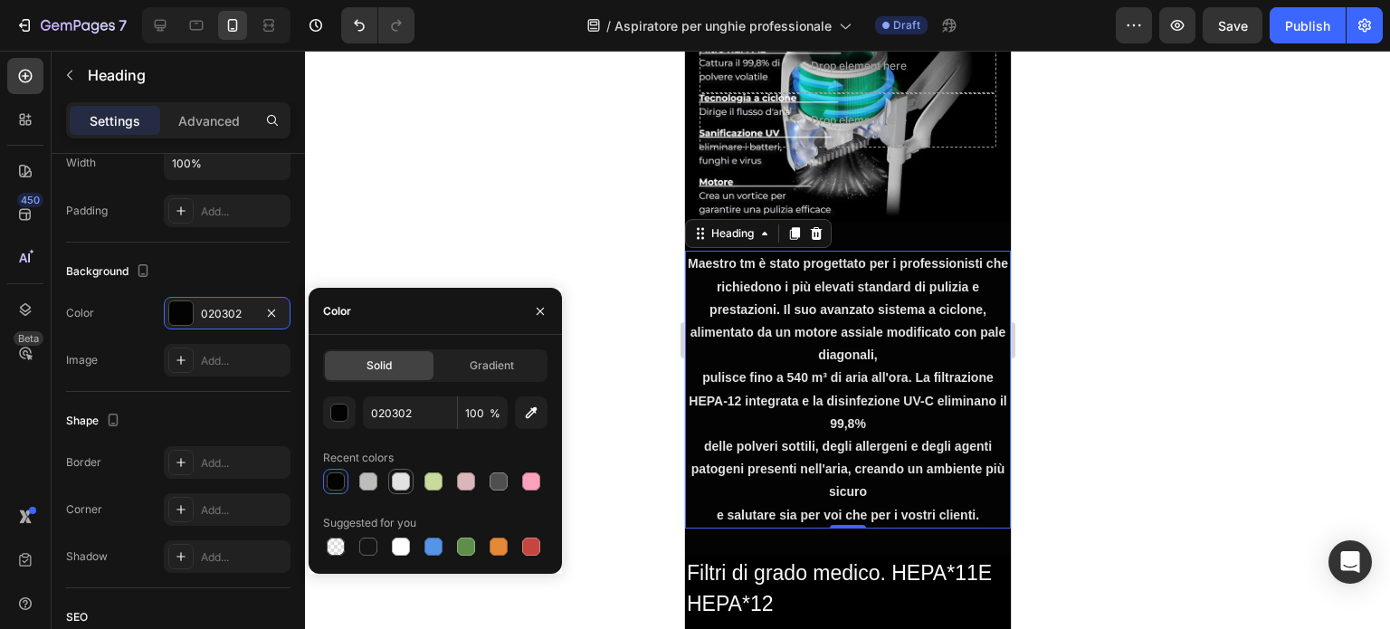
click at [398, 480] on div at bounding box center [401, 481] width 18 height 18
type input "E2E2E2"
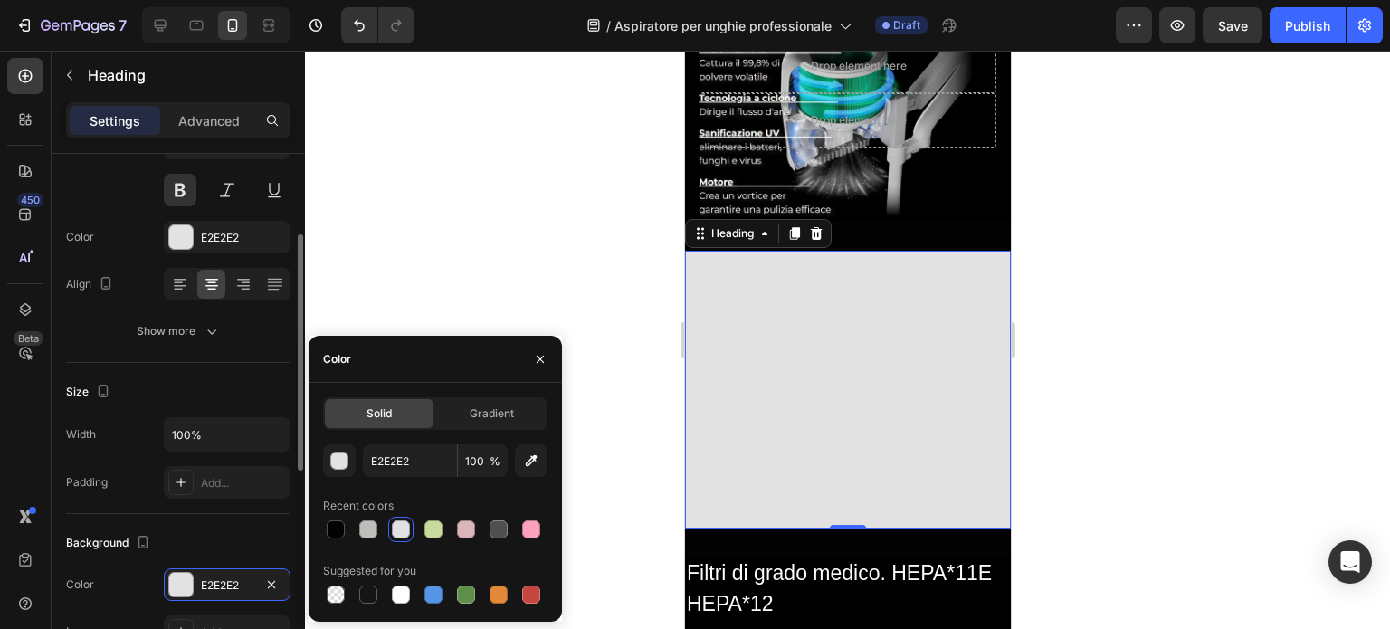
scroll to position [0, 0]
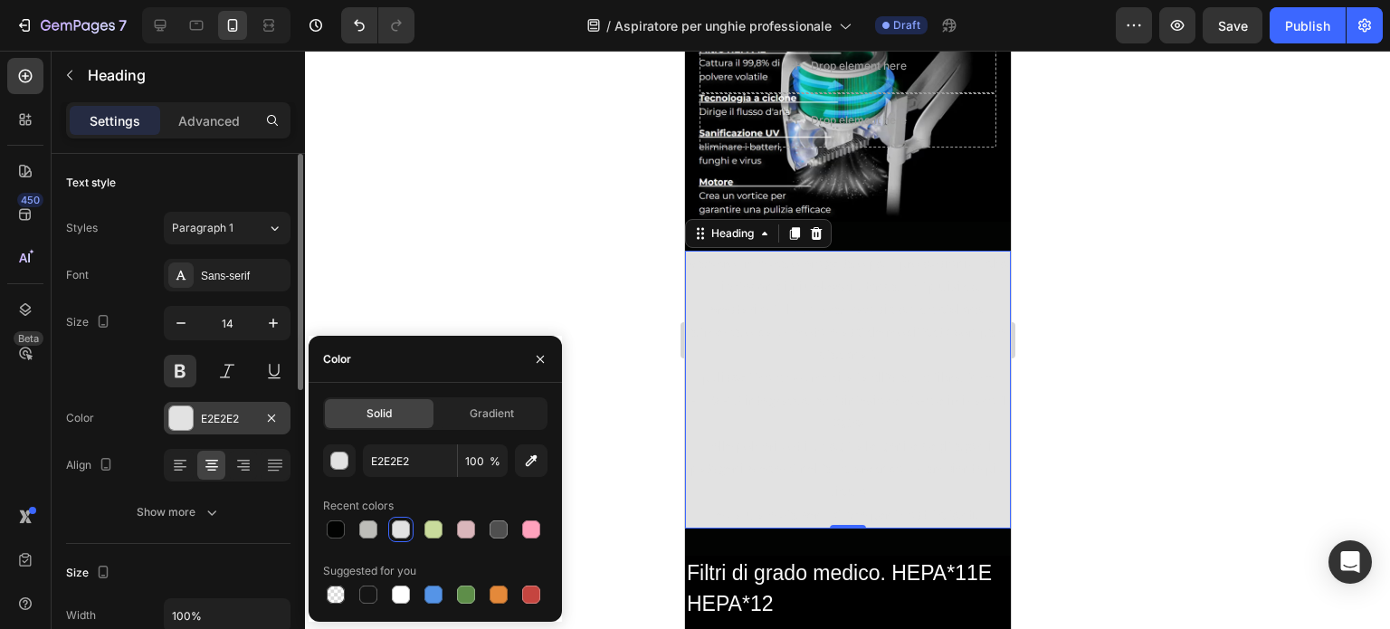
click at [208, 406] on div "E2E2E2" at bounding box center [227, 418] width 127 height 33
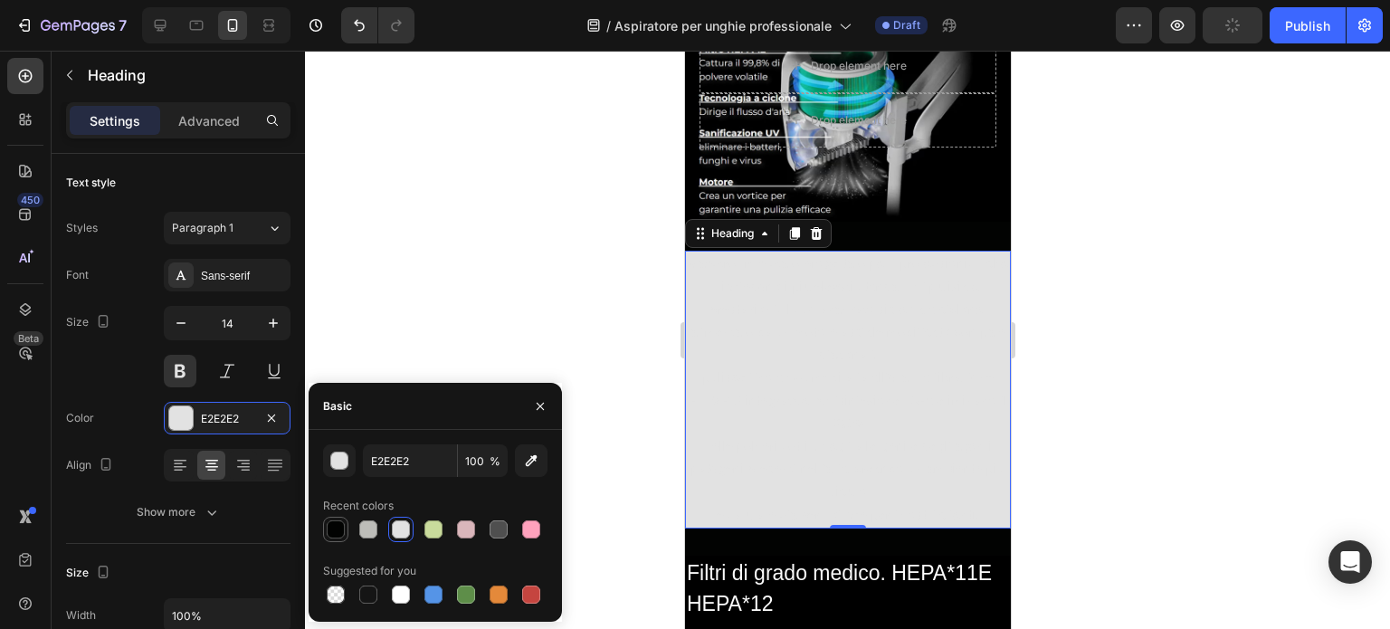
click at [332, 530] on div at bounding box center [336, 529] width 18 height 18
type input "020302"
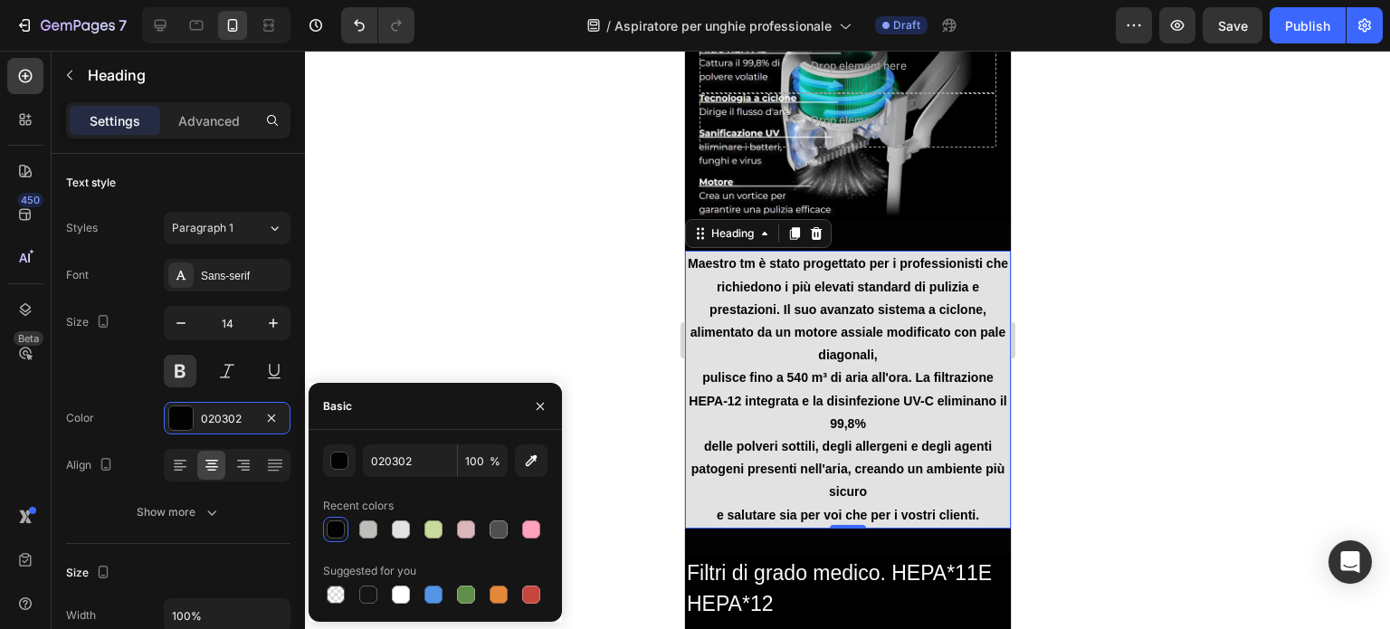
click at [456, 260] on div at bounding box center [847, 340] width 1085 height 578
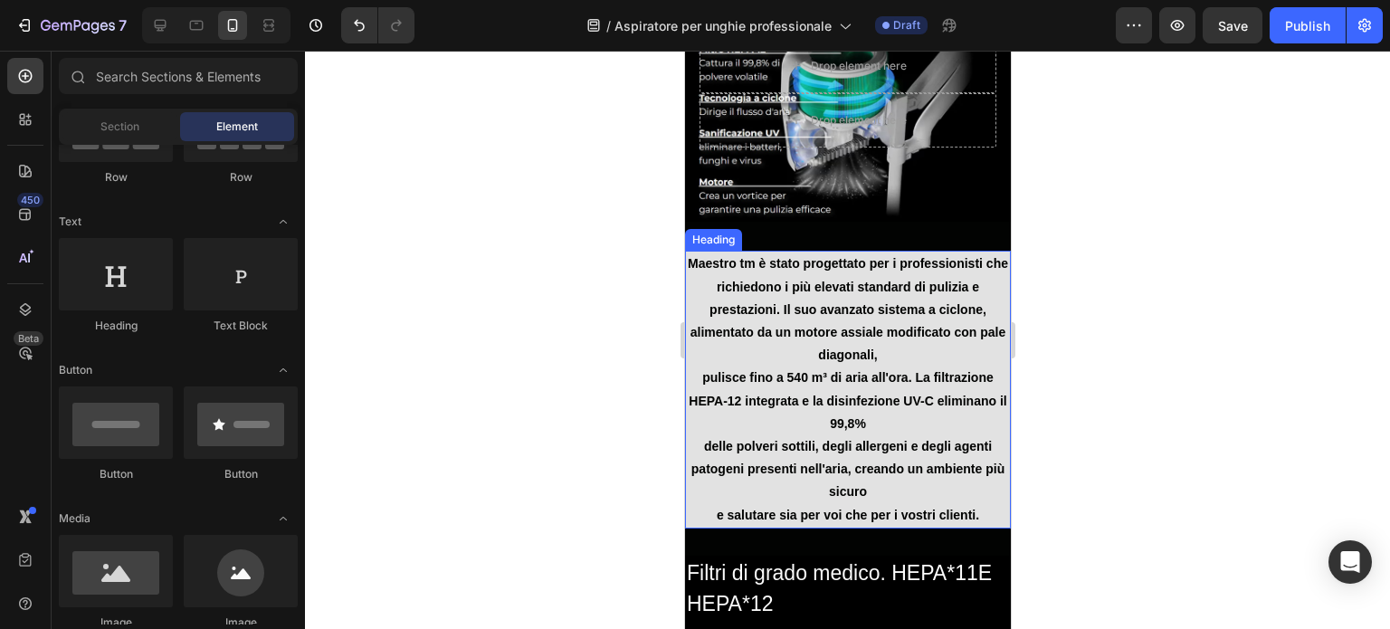
click at [732, 406] on h2 "Maestro tm è stato progettato per i professionisti che richiedono i più elevati…" at bounding box center [847, 389] width 326 height 277
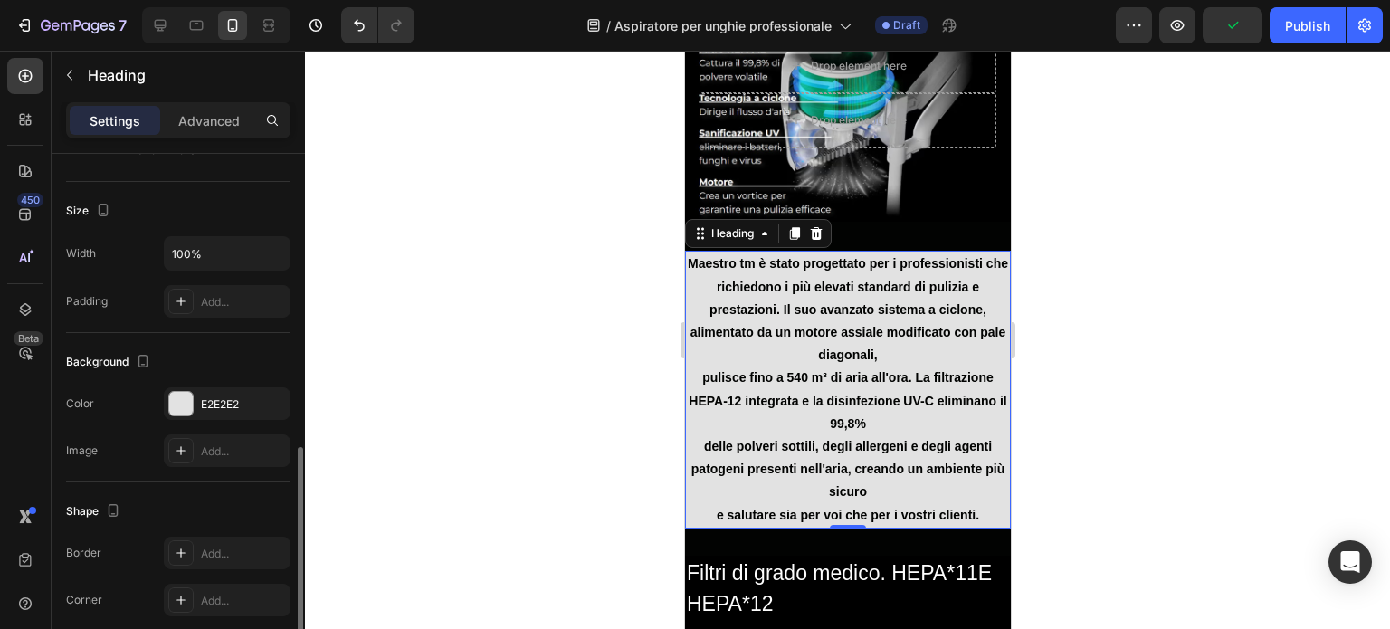
scroll to position [453, 0]
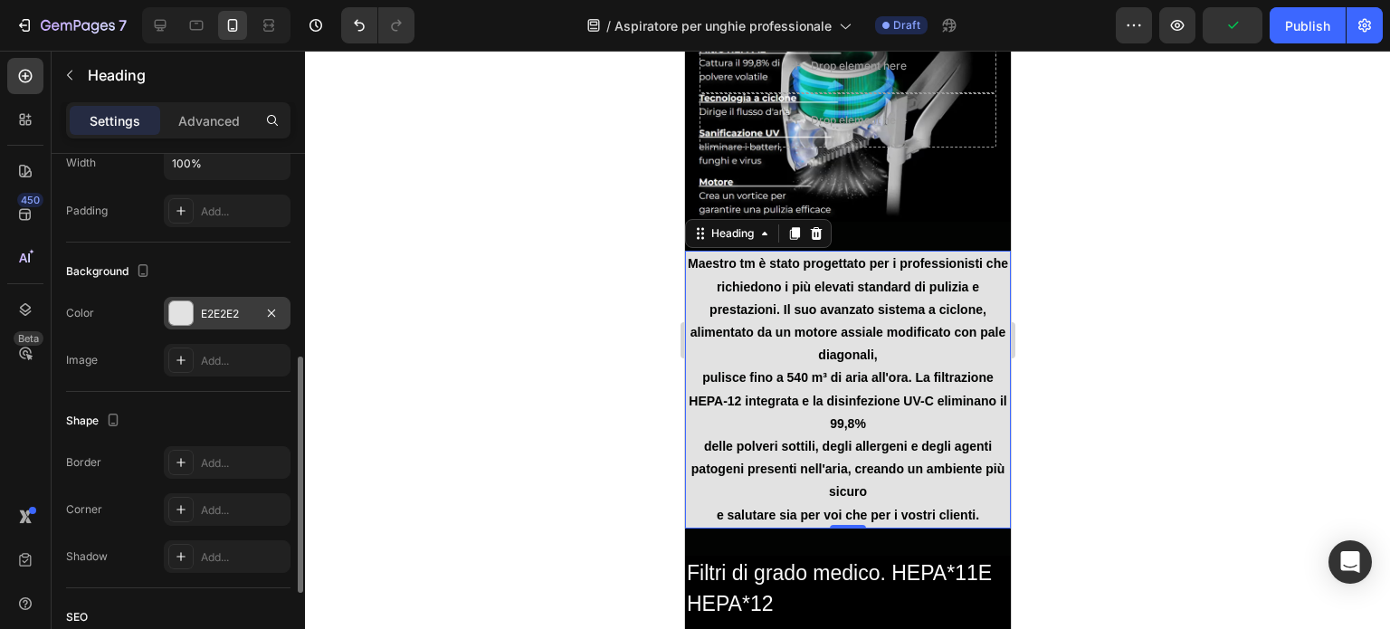
click at [226, 314] on div "E2E2E2" at bounding box center [227, 314] width 52 height 16
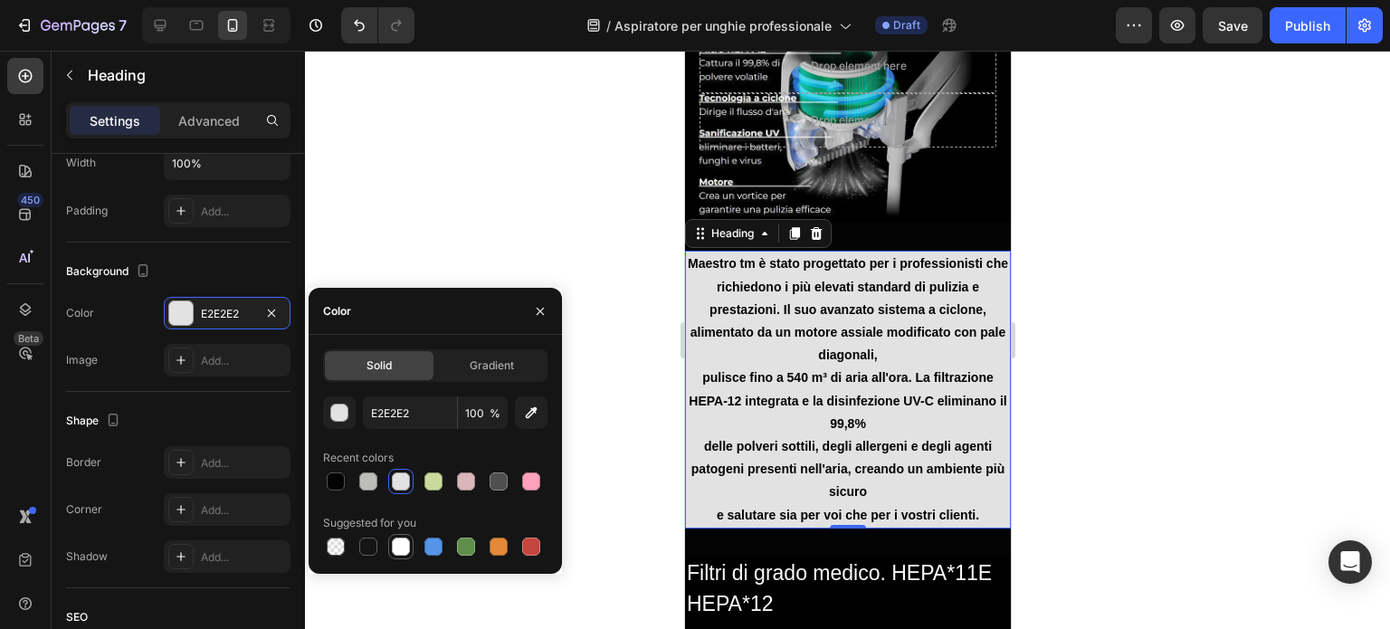
click at [400, 549] on div at bounding box center [401, 547] width 18 height 18
type input "FFFFFF"
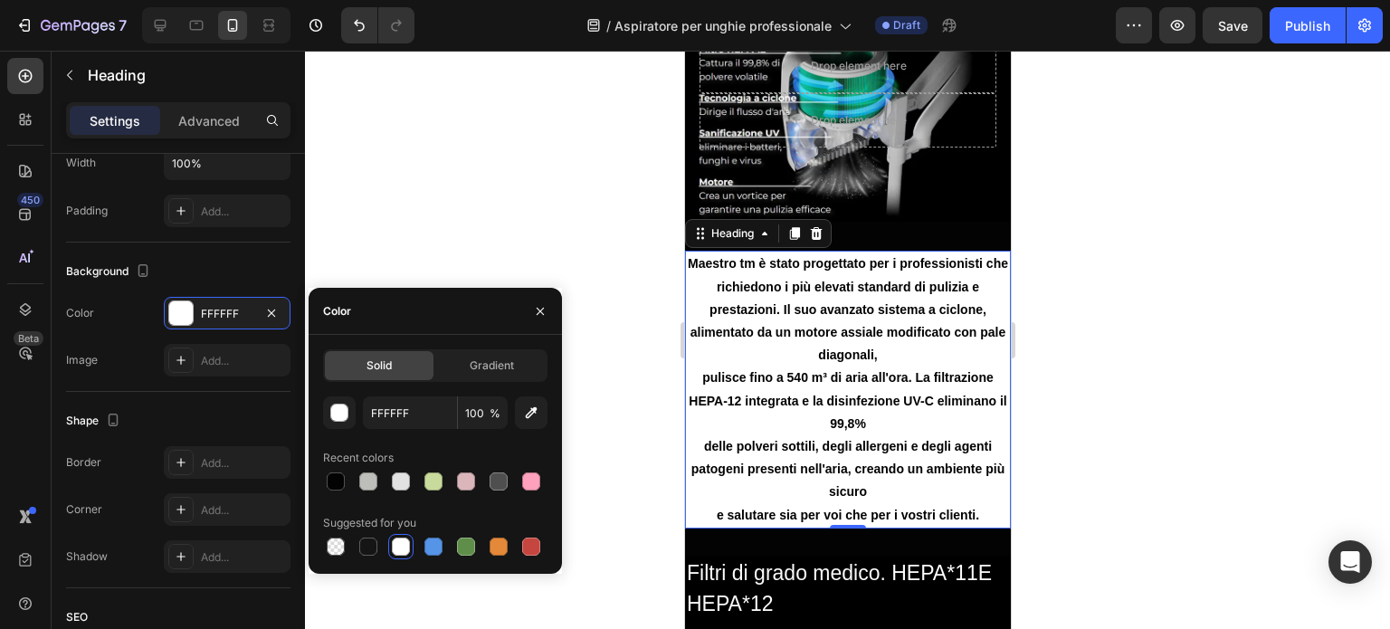
click at [451, 174] on div at bounding box center [847, 340] width 1085 height 578
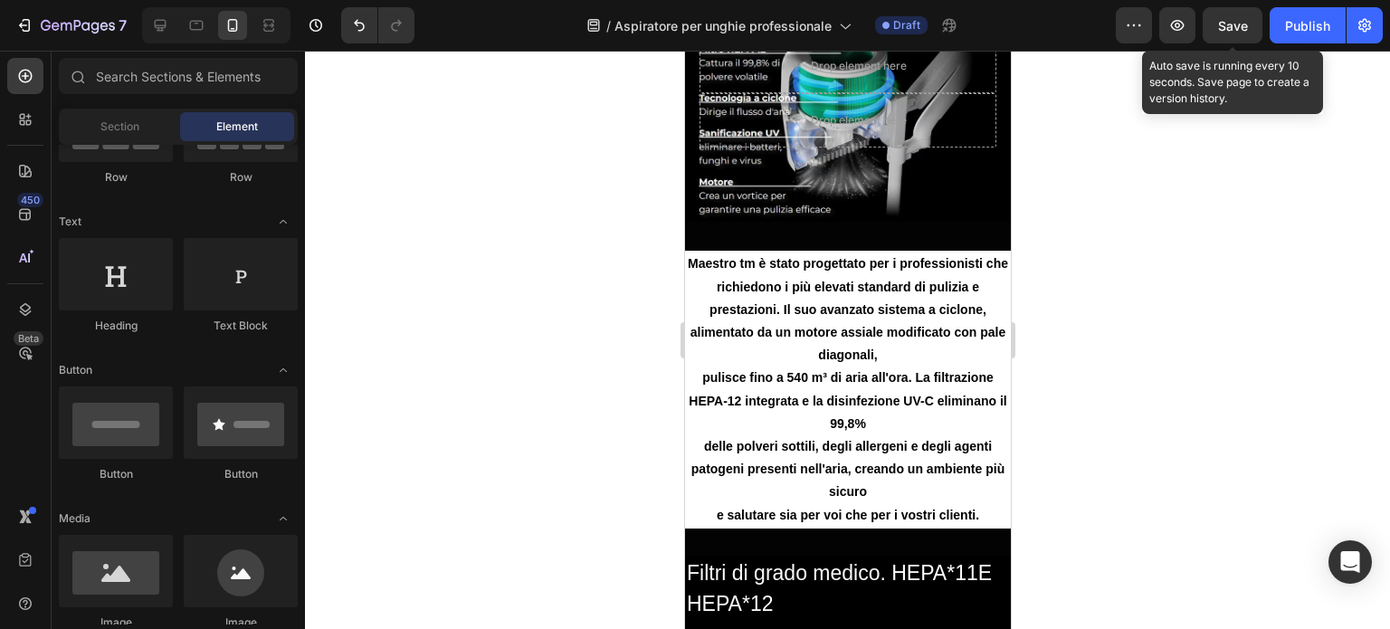
click at [1234, 27] on span "Save" at bounding box center [1233, 25] width 30 height 15
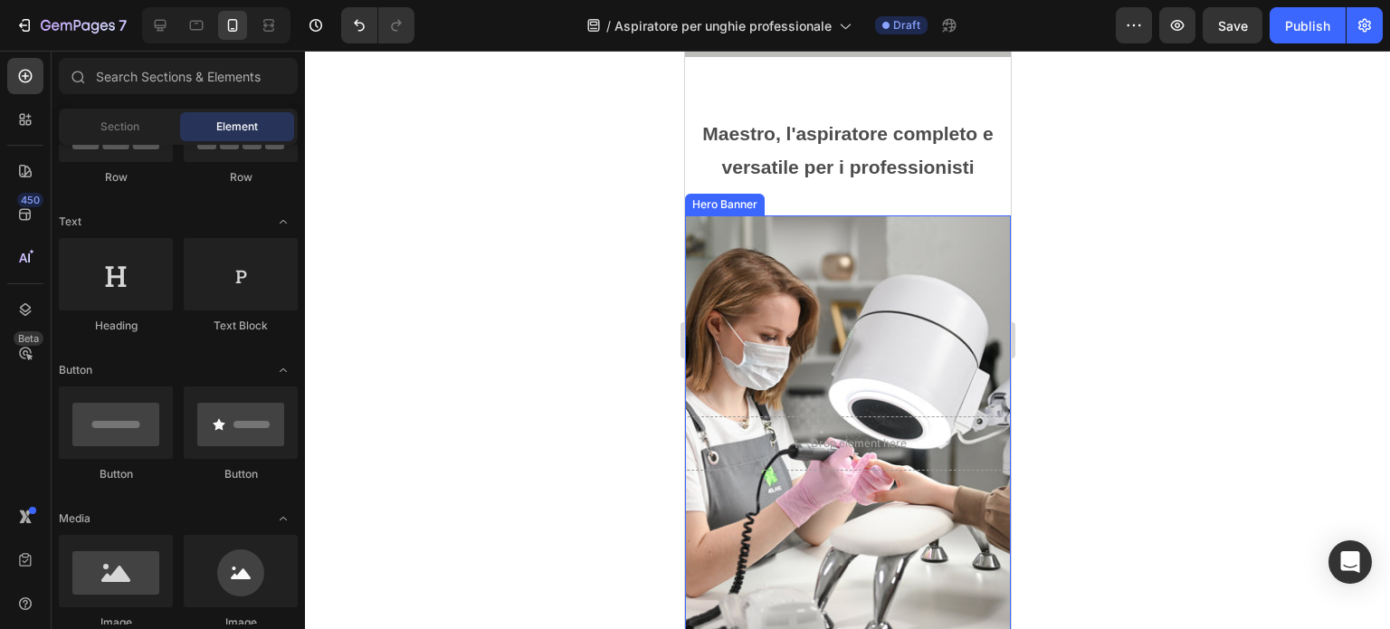
scroll to position [0, 0]
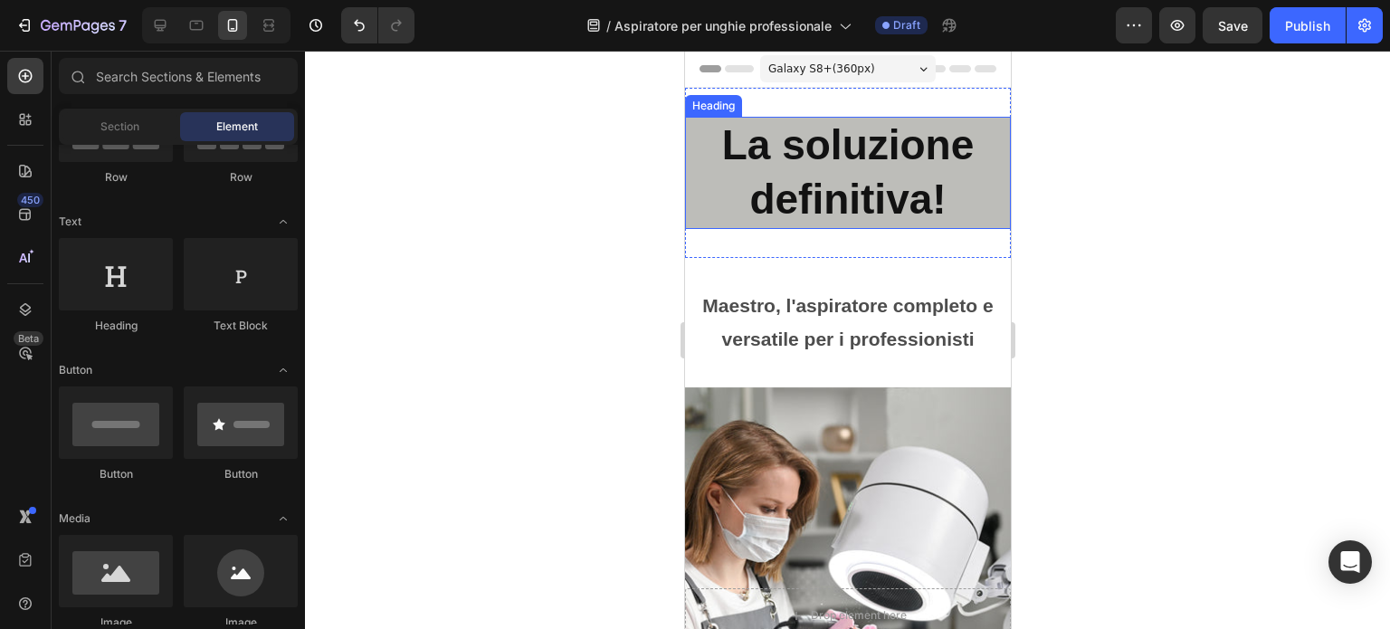
click at [883, 191] on h2 "La soluzione definitiva!" at bounding box center [847, 173] width 326 height 112
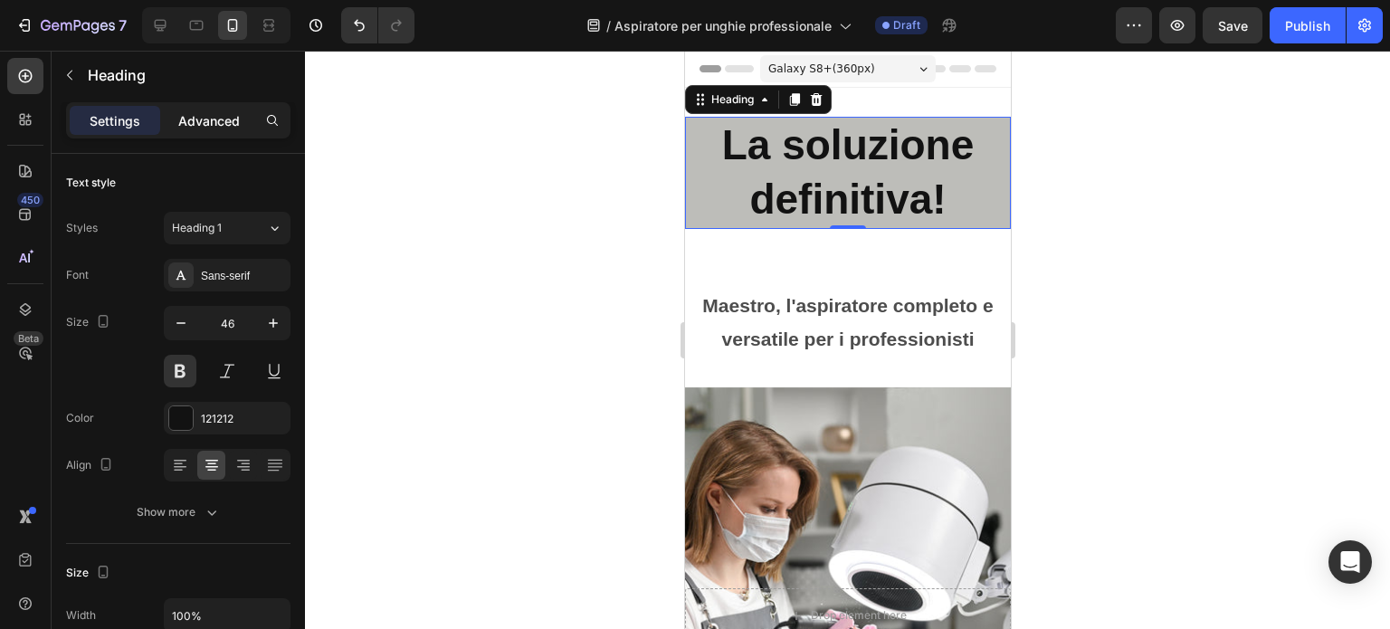
click at [203, 114] on p "Advanced" at bounding box center [209, 120] width 62 height 19
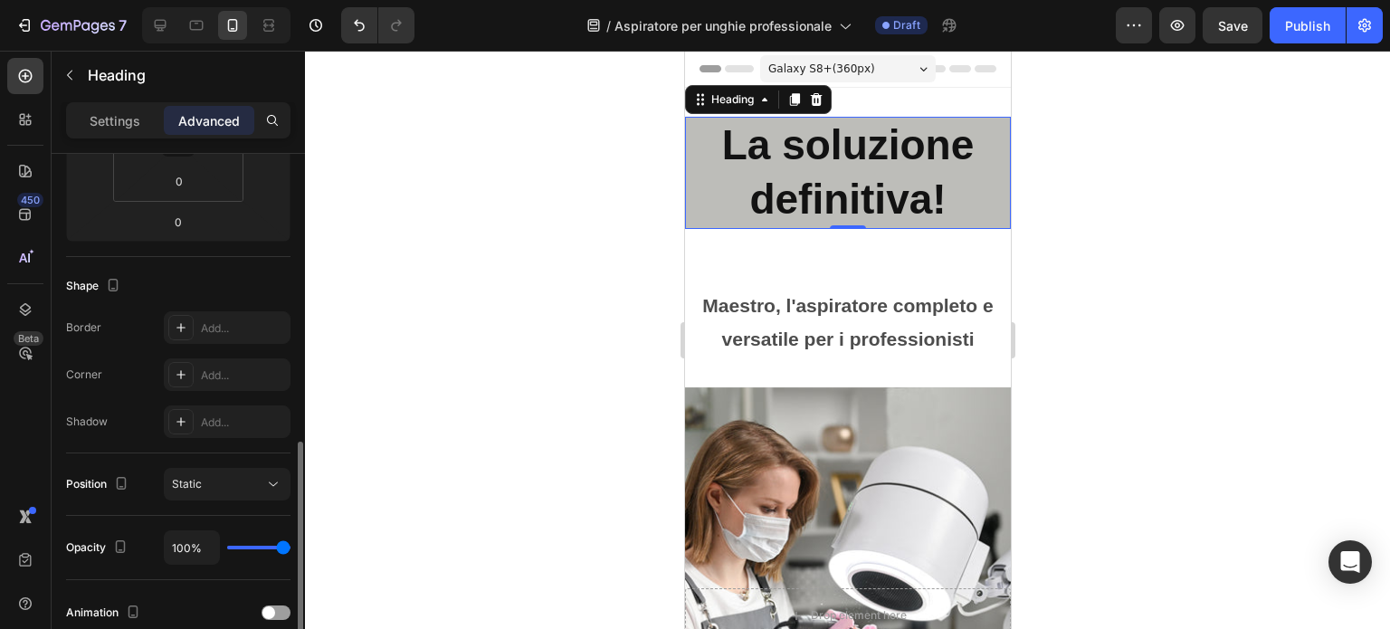
scroll to position [453, 0]
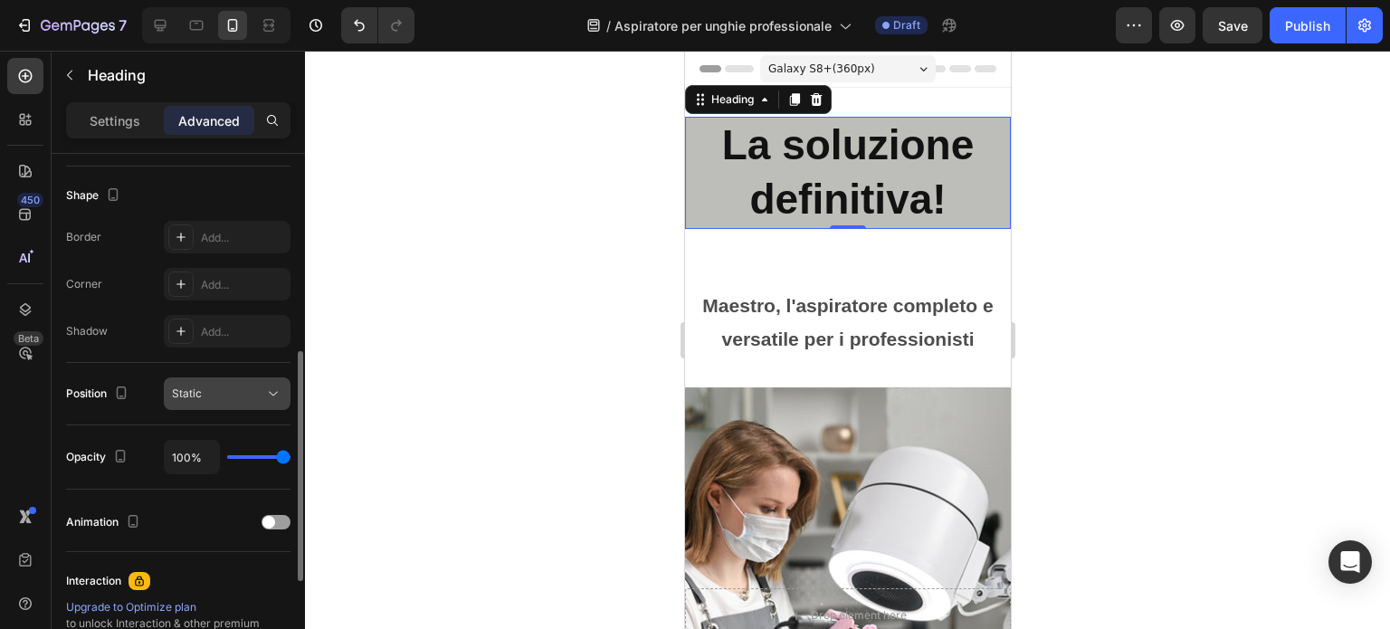
click at [199, 396] on span "Static" at bounding box center [187, 393] width 30 height 14
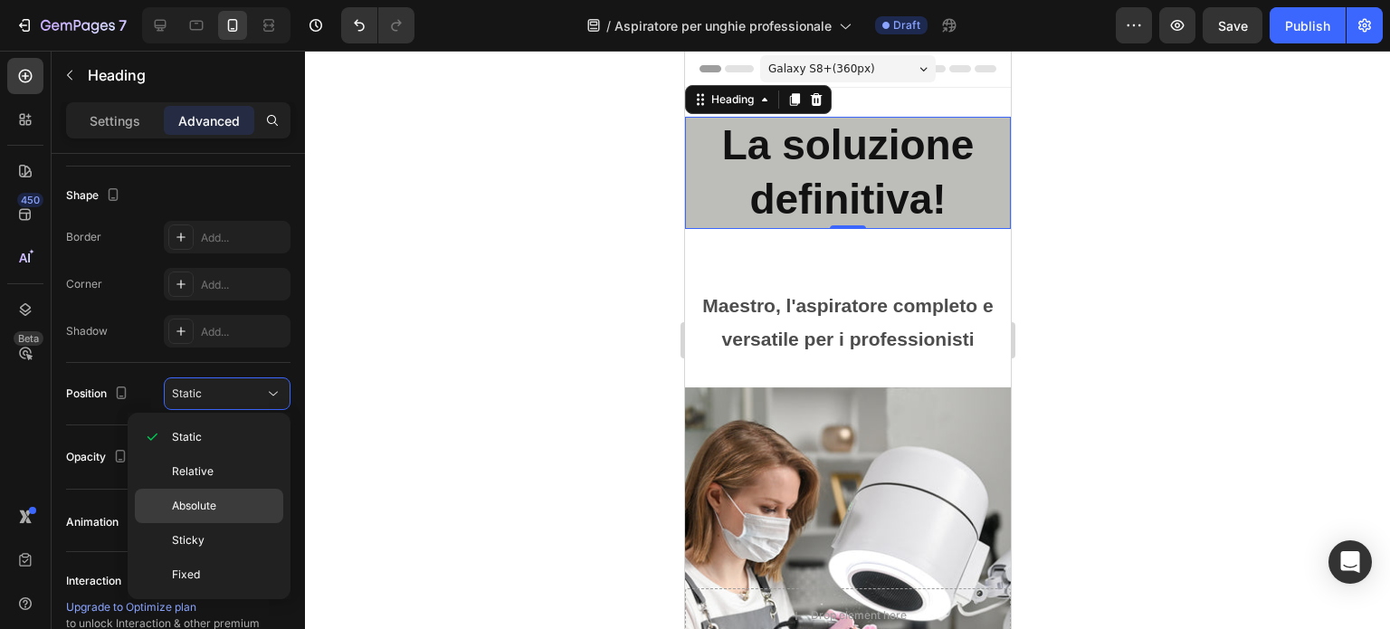
click at [214, 499] on span "Absolute" at bounding box center [194, 506] width 44 height 16
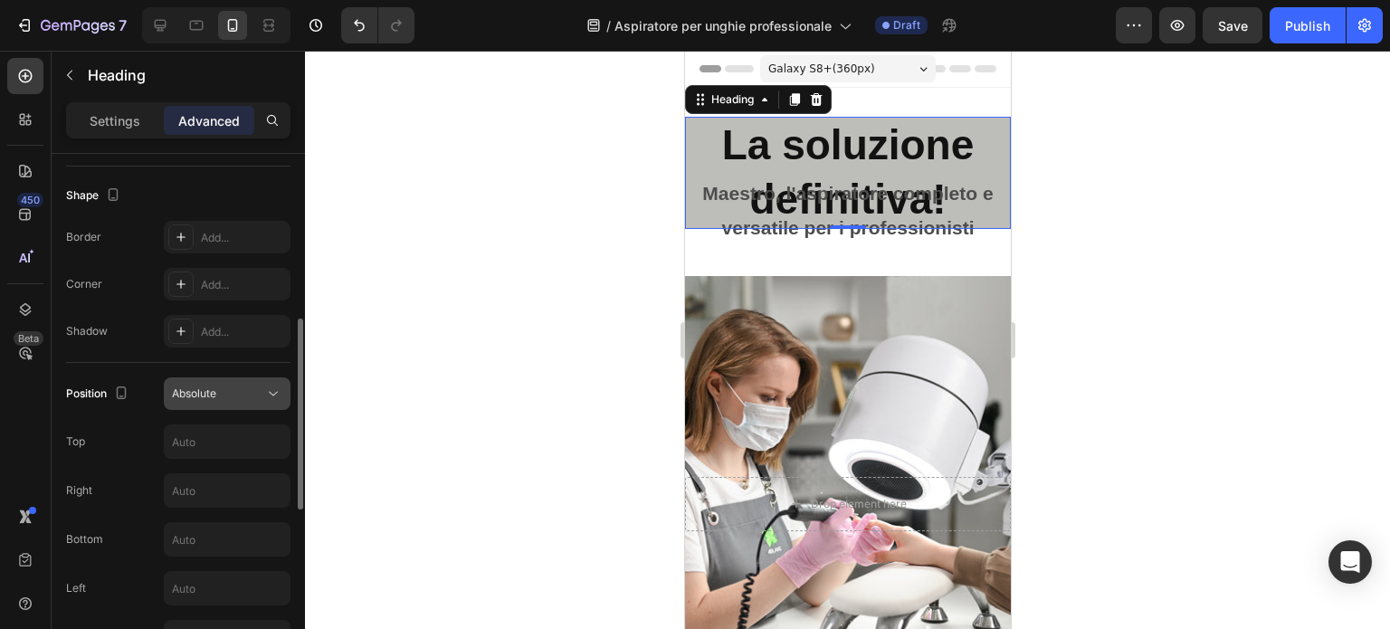
click at [251, 396] on div "Absolute" at bounding box center [218, 394] width 92 height 16
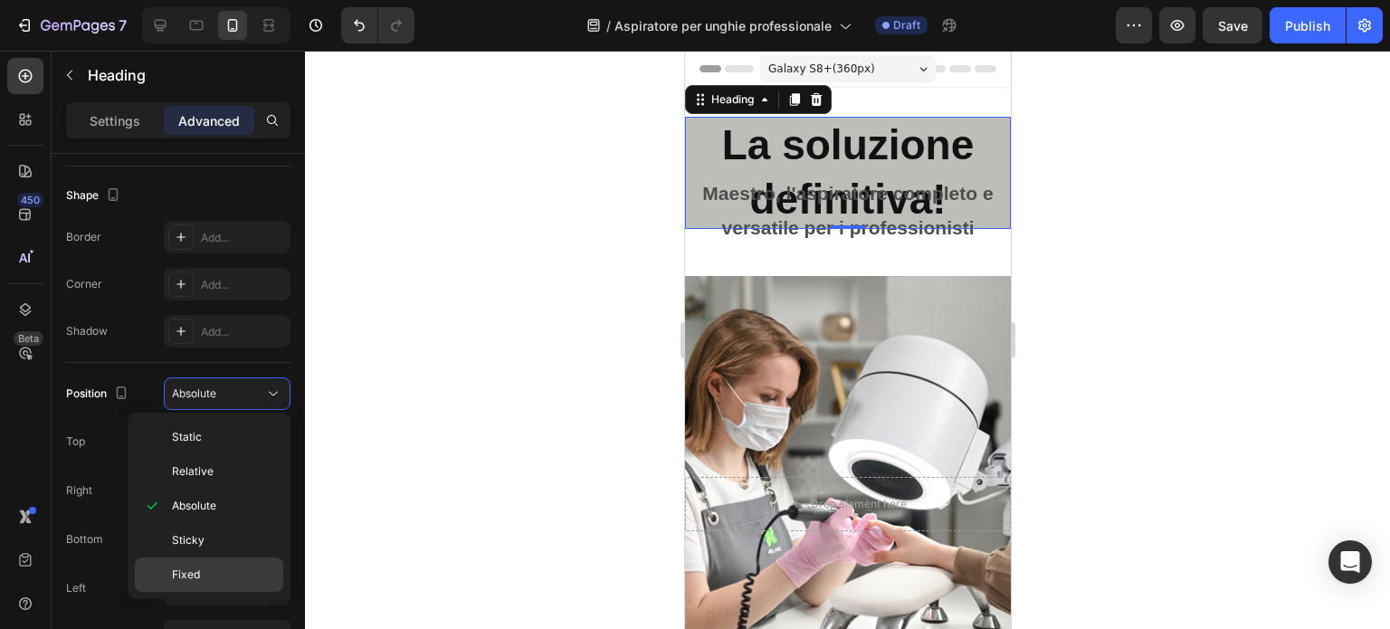
click at [221, 562] on div "Fixed" at bounding box center [209, 575] width 148 height 34
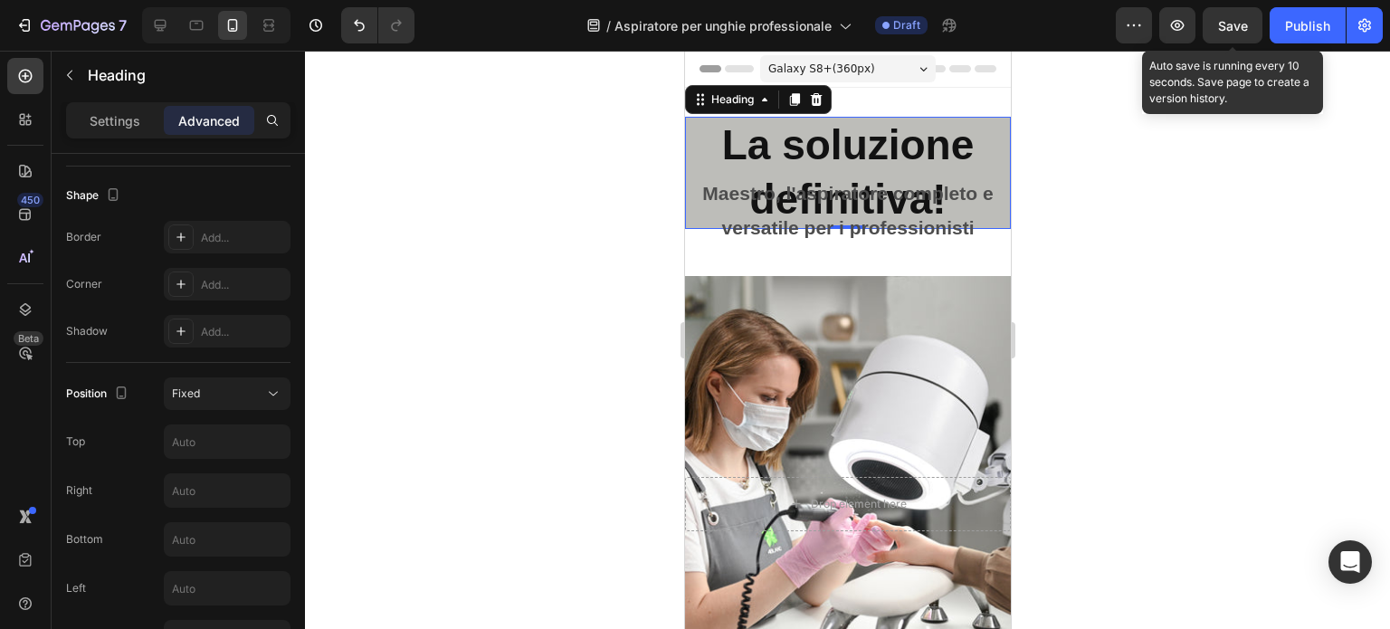
click at [1226, 29] on span "Save" at bounding box center [1233, 25] width 30 height 15
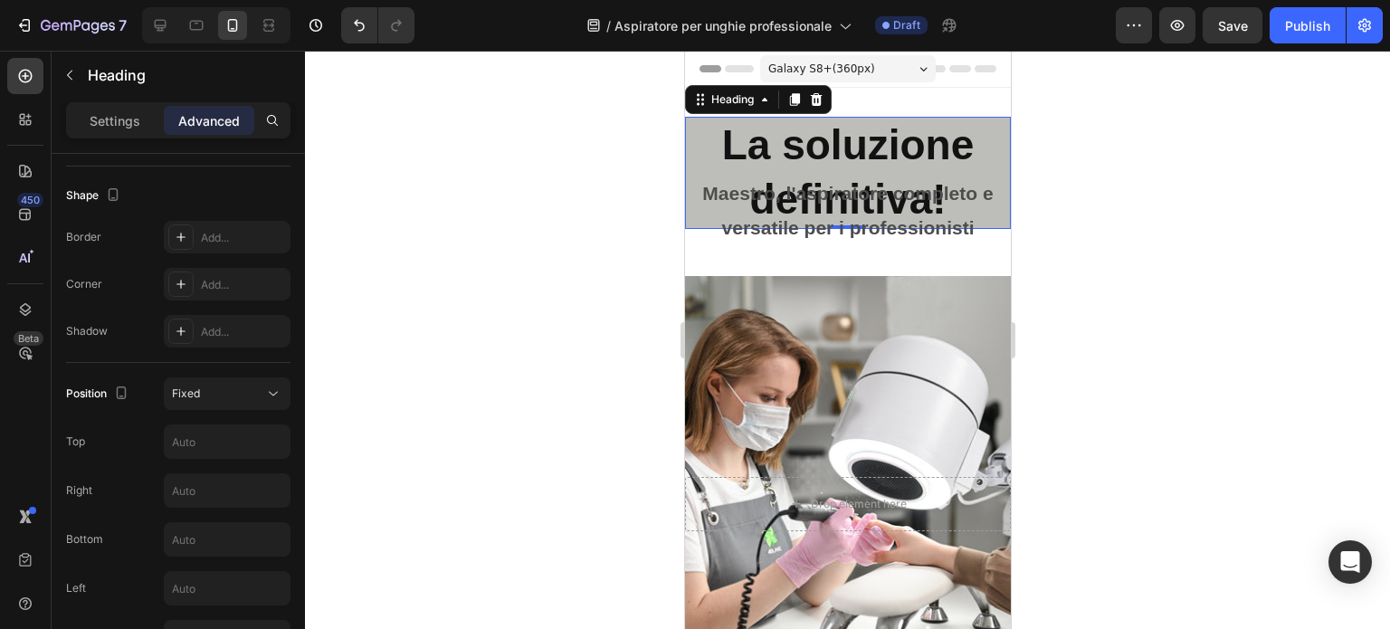
click at [958, 75] on div "Header" at bounding box center [847, 69] width 297 height 36
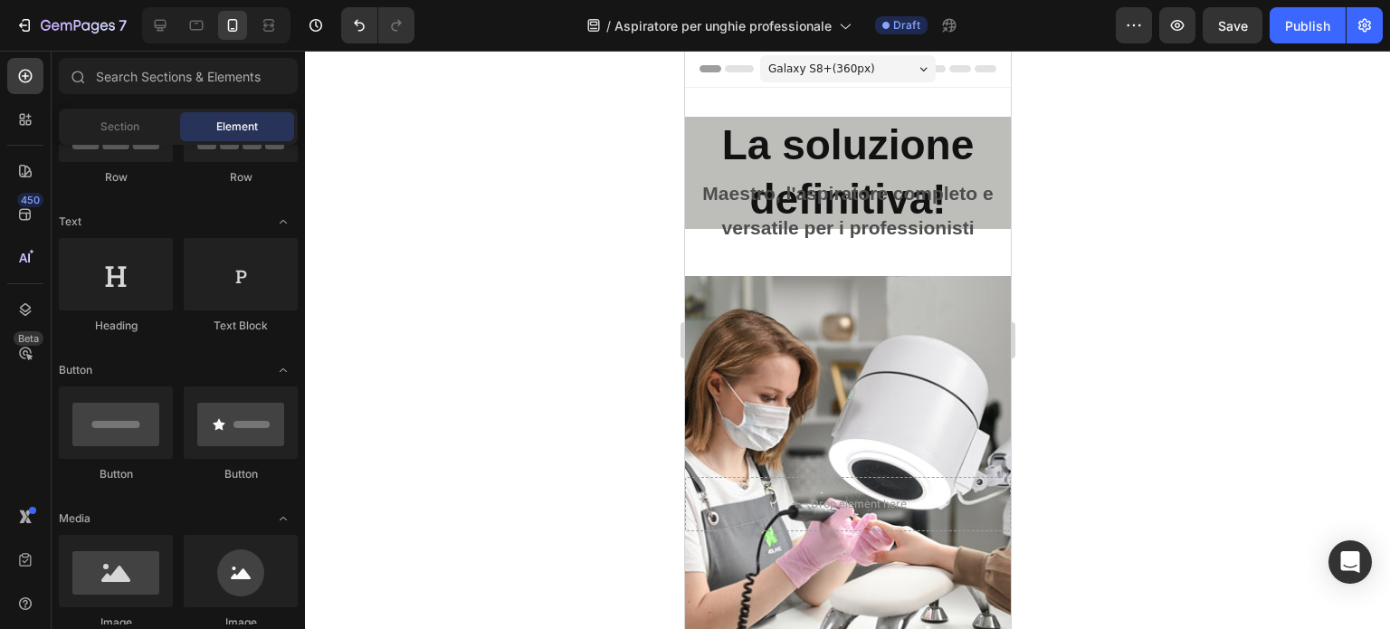
click at [958, 75] on div "Header" at bounding box center [847, 69] width 297 height 36
click at [721, 53] on div "Header" at bounding box center [847, 69] width 297 height 36
click at [712, 77] on div "Header" at bounding box center [728, 69] width 67 height 22
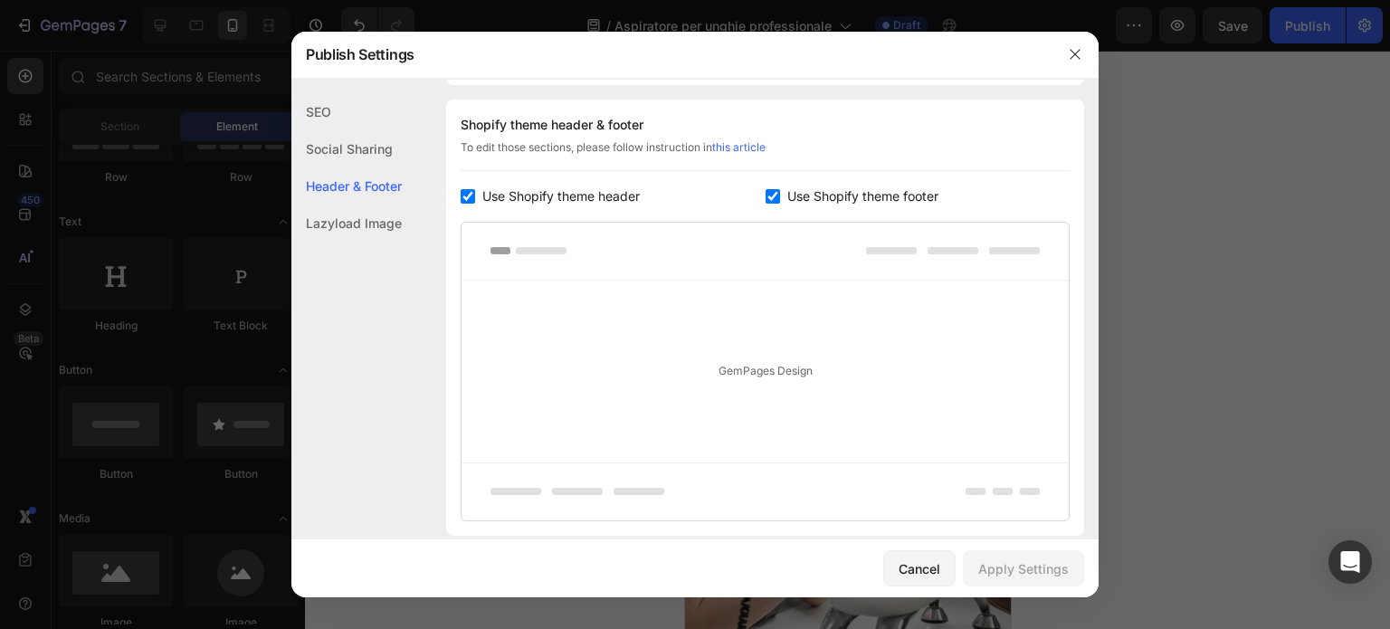
scroll to position [847, 0]
click at [399, 220] on div "Lazyload Image" at bounding box center [346, 223] width 110 height 37
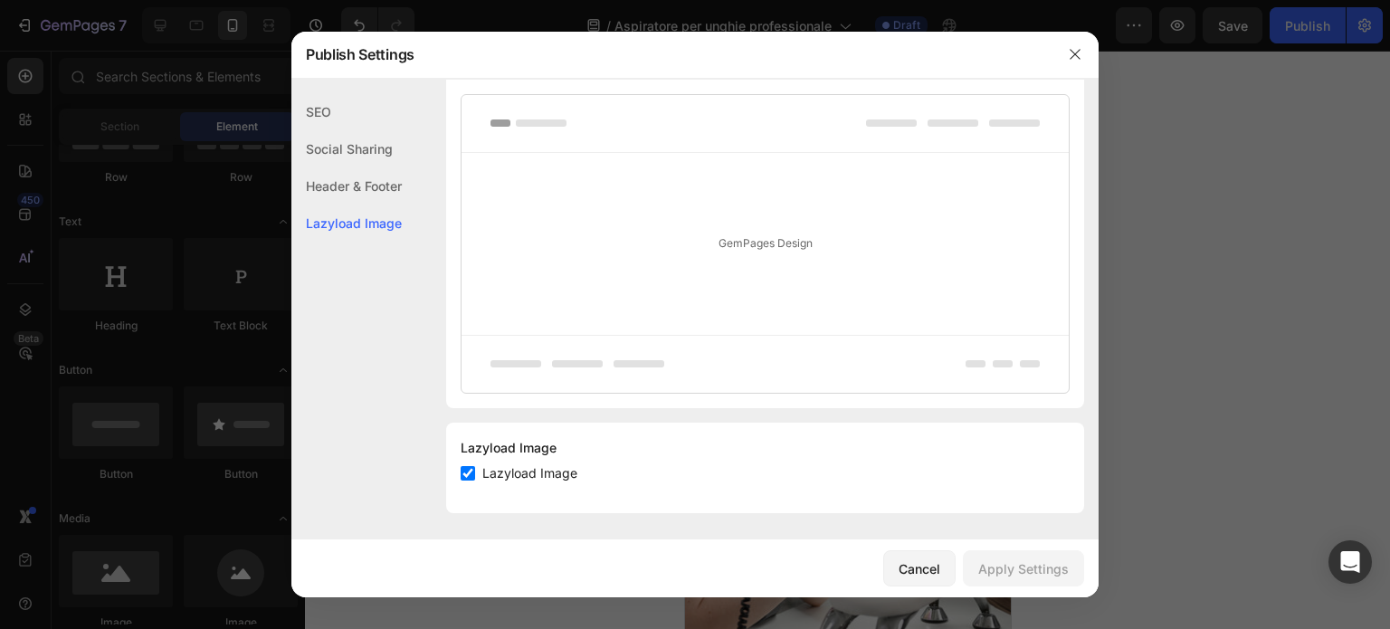
scroll to position [974, 0]
click at [364, 167] on div "Social Sharing" at bounding box center [346, 185] width 110 height 37
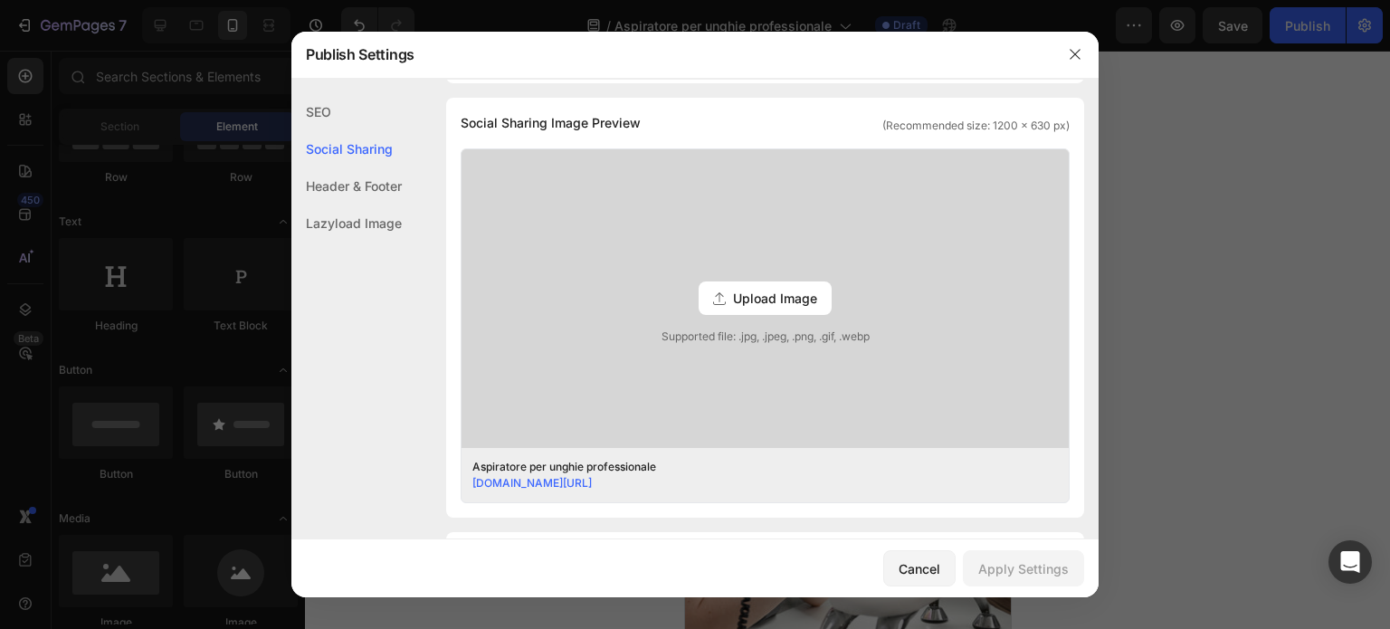
click at [342, 130] on div "SEO" at bounding box center [346, 148] width 110 height 37
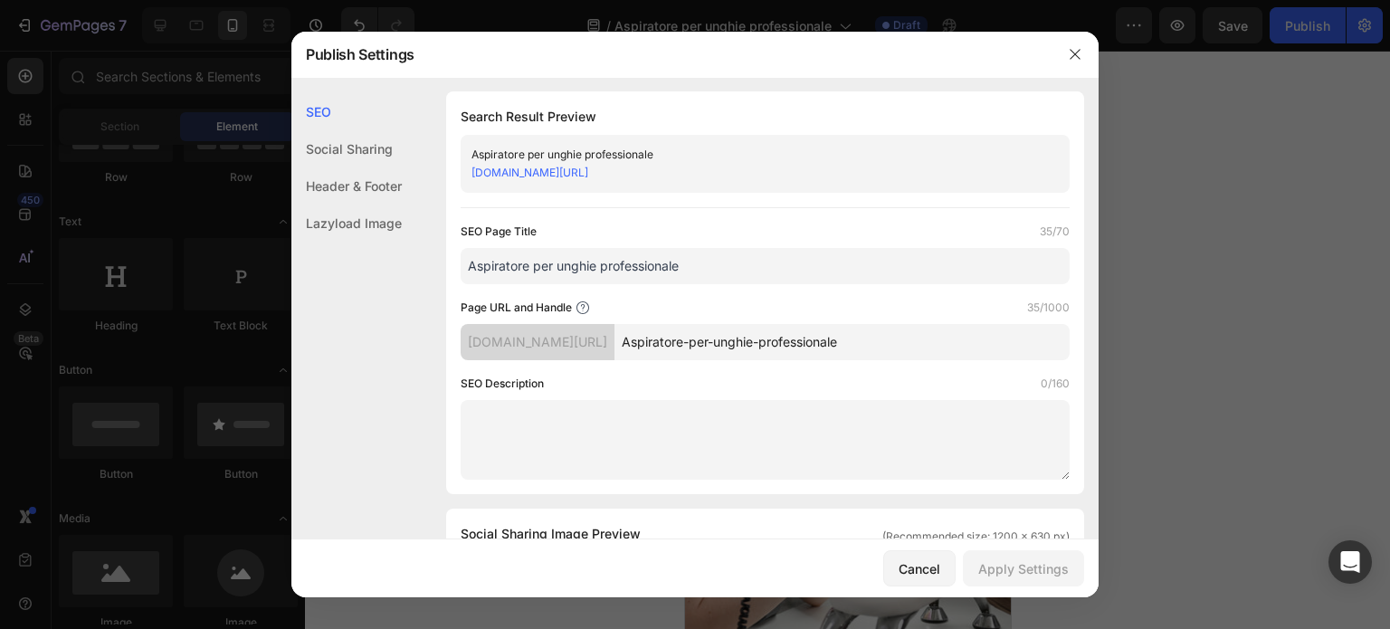
scroll to position [0, 0]
click at [912, 574] on div "Cancel" at bounding box center [920, 568] width 42 height 19
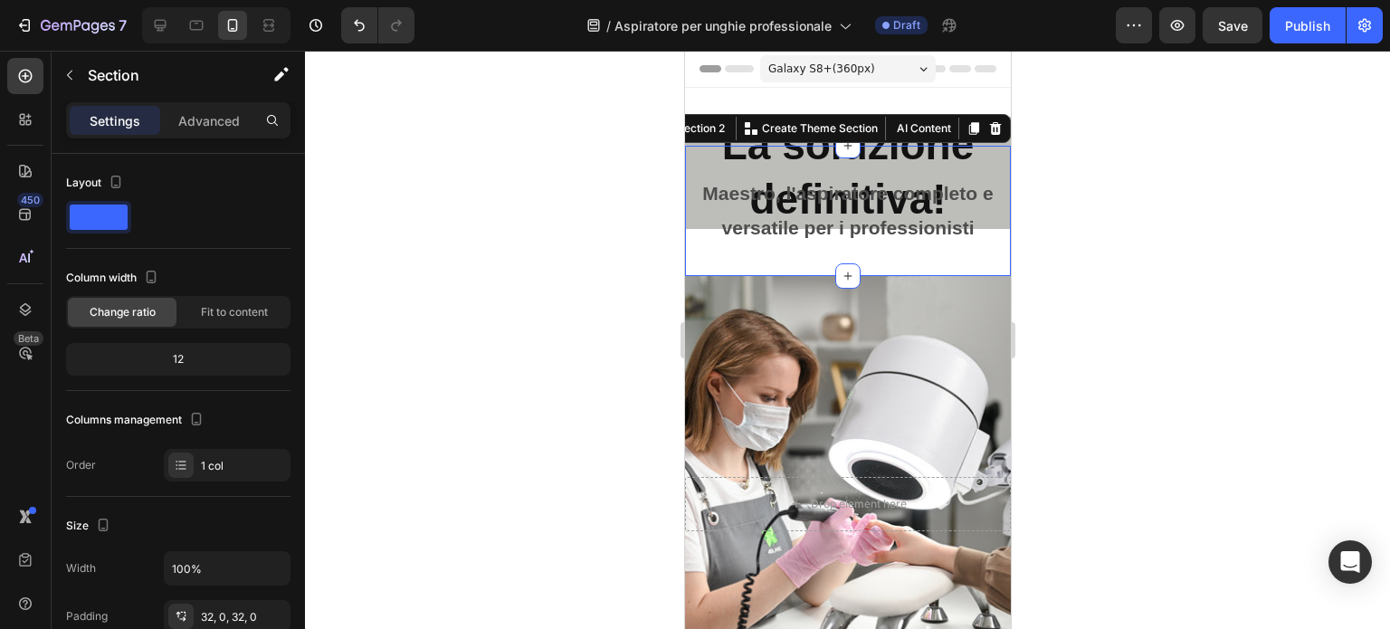
click at [980, 155] on div "Maestro, l'aspiratore completo e versatile per i professionisti Text Block Sect…" at bounding box center [847, 211] width 326 height 130
click at [1063, 110] on div at bounding box center [847, 340] width 1085 height 578
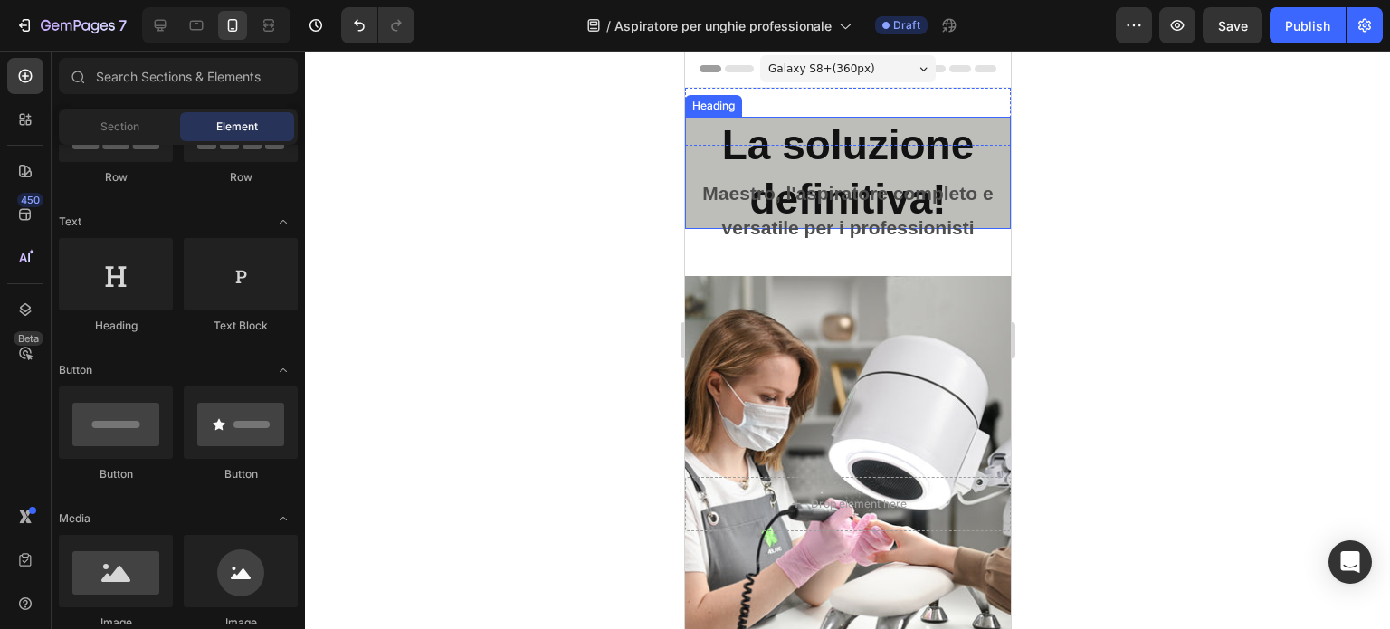
click at [980, 119] on h2 "La soluzione definitiva!" at bounding box center [847, 173] width 326 height 112
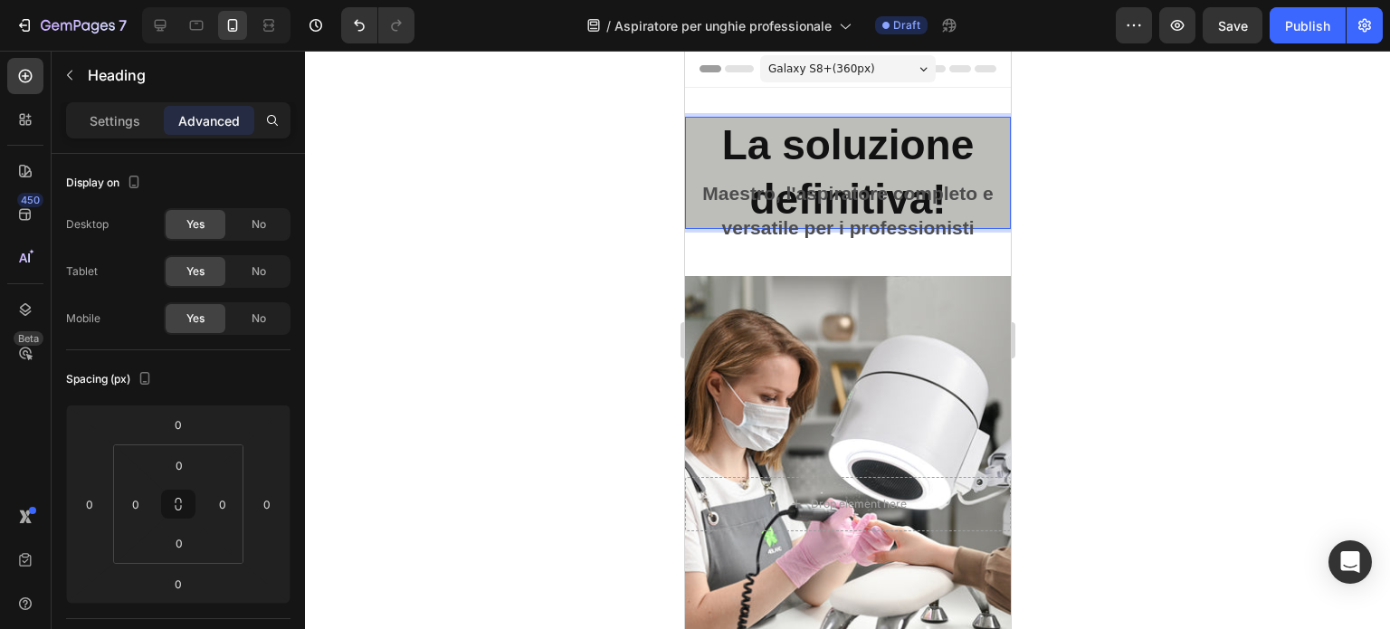
click at [973, 128] on h2 "La soluzione definitiva!" at bounding box center [847, 173] width 326 height 112
click at [120, 106] on div "Settings" at bounding box center [115, 120] width 91 height 29
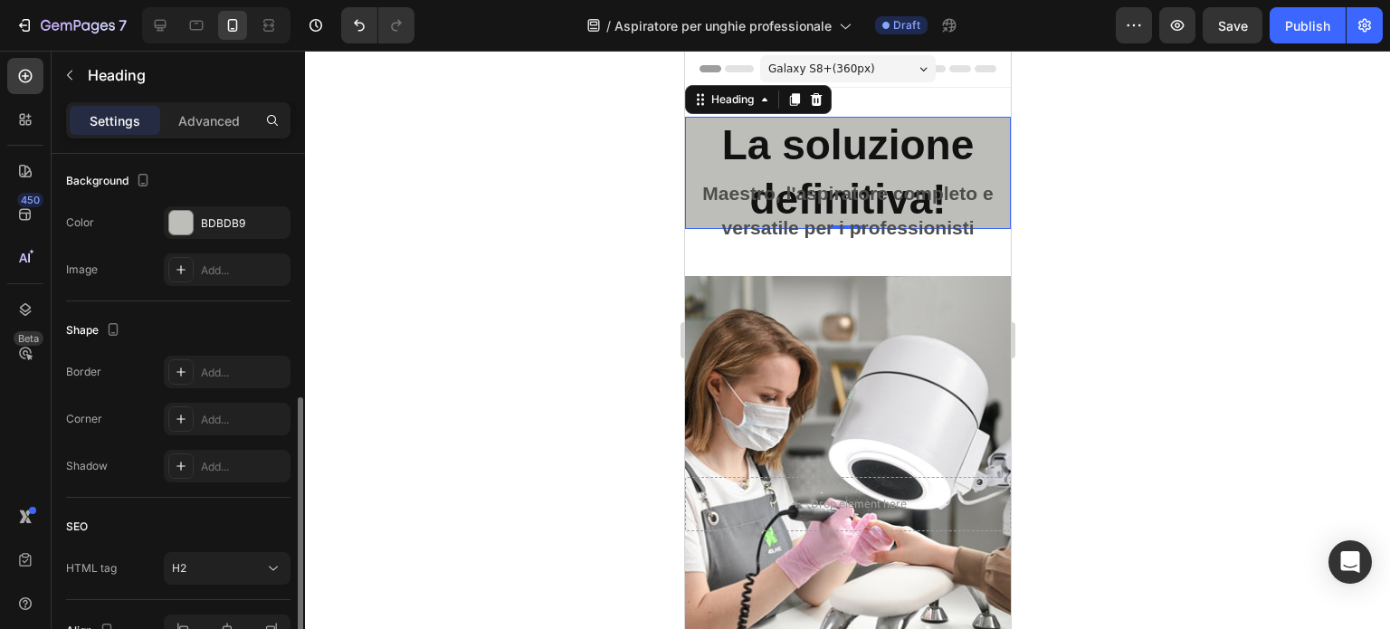
scroll to position [645, 0]
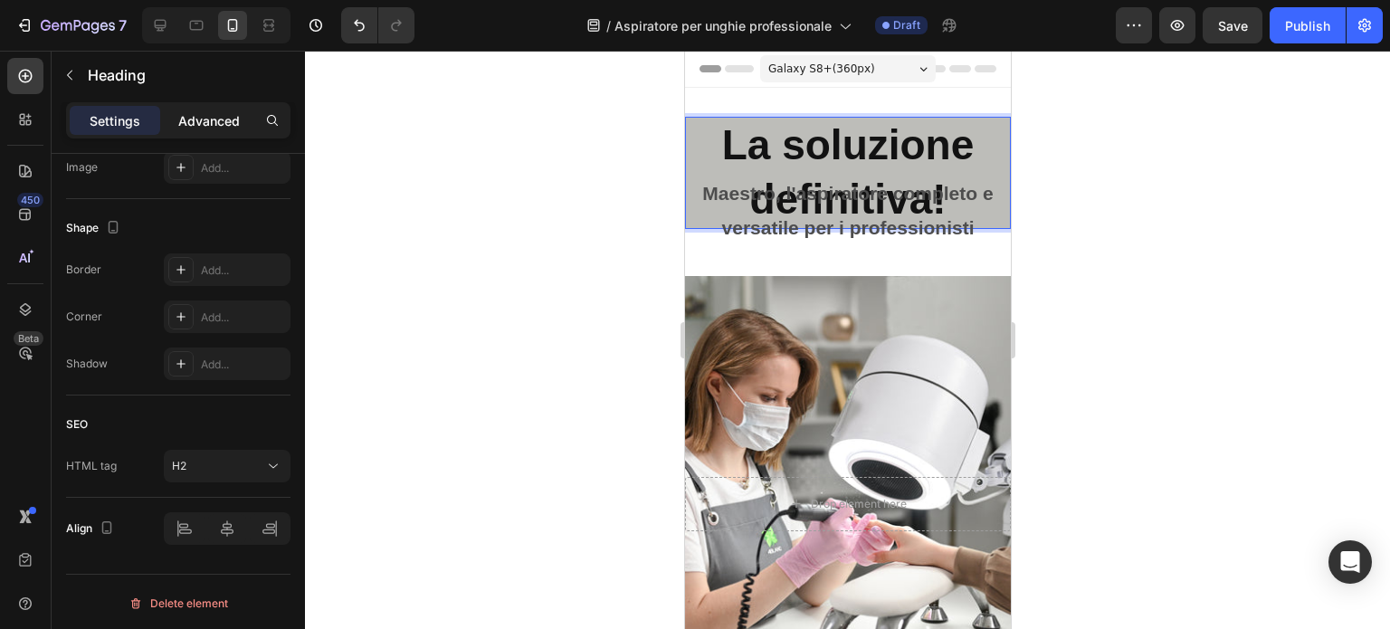
click at [225, 126] on p "Advanced" at bounding box center [209, 120] width 62 height 19
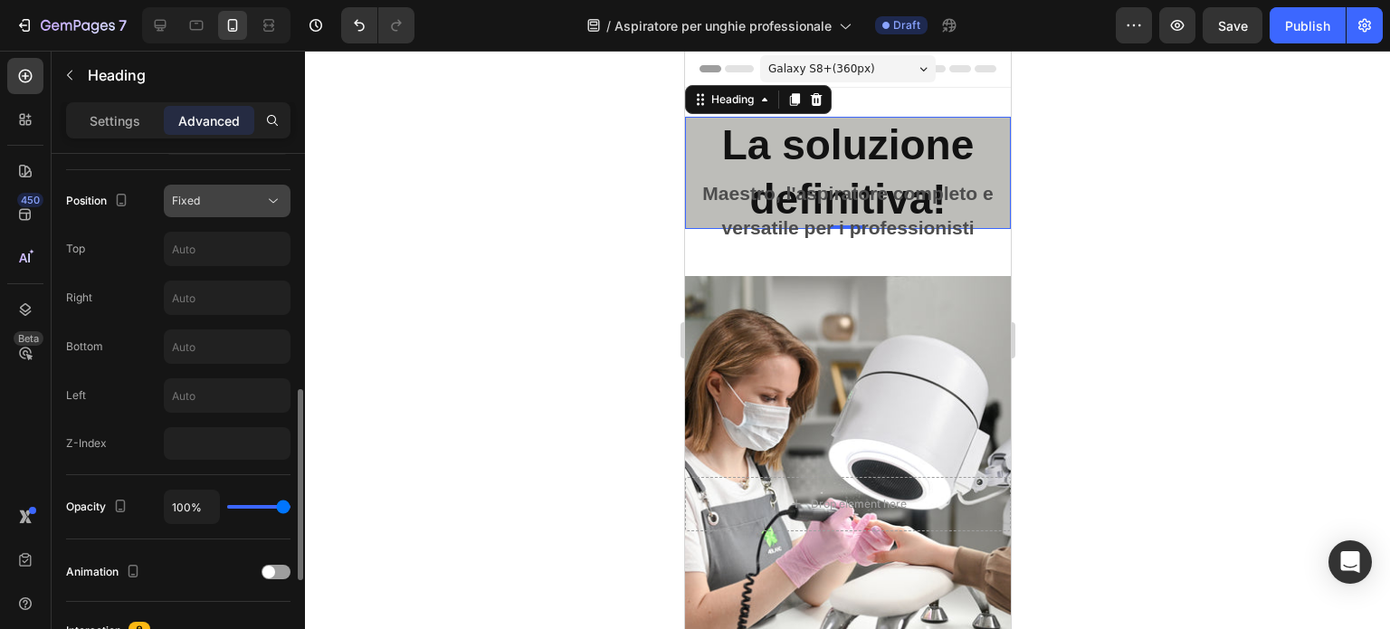
click at [233, 193] on div "Fixed" at bounding box center [218, 201] width 92 height 16
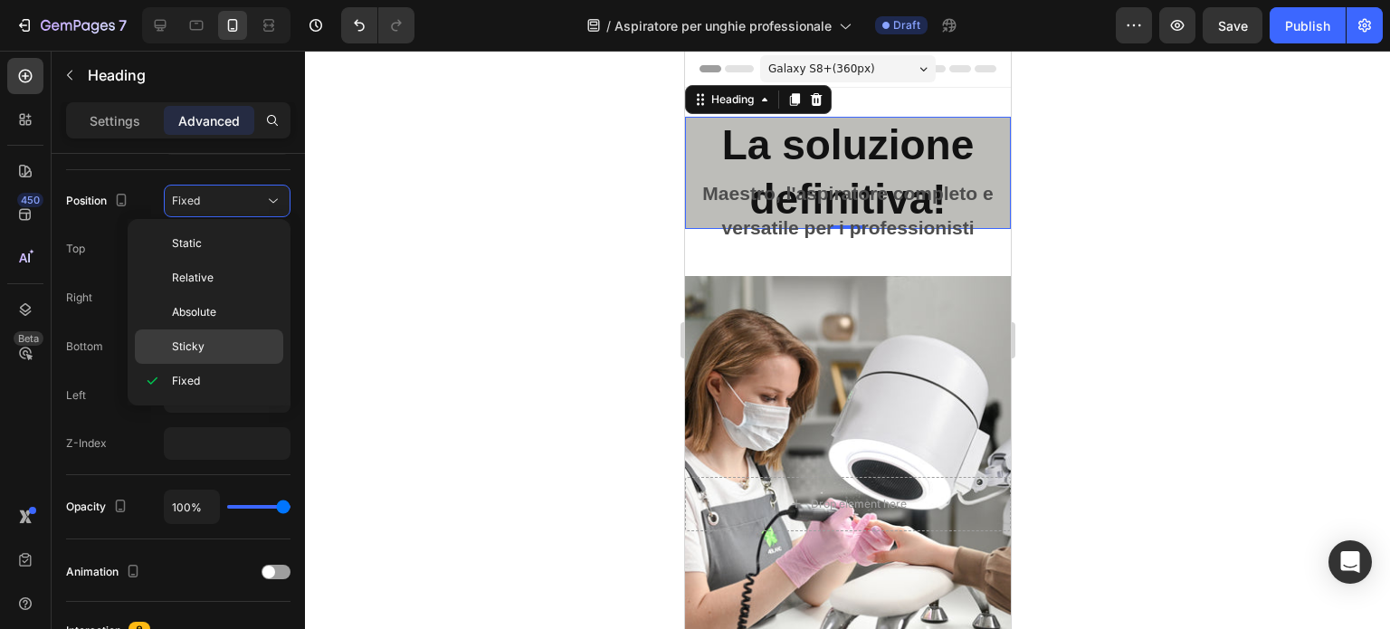
click at [215, 342] on p "Sticky" at bounding box center [223, 347] width 103 height 16
type input "0"
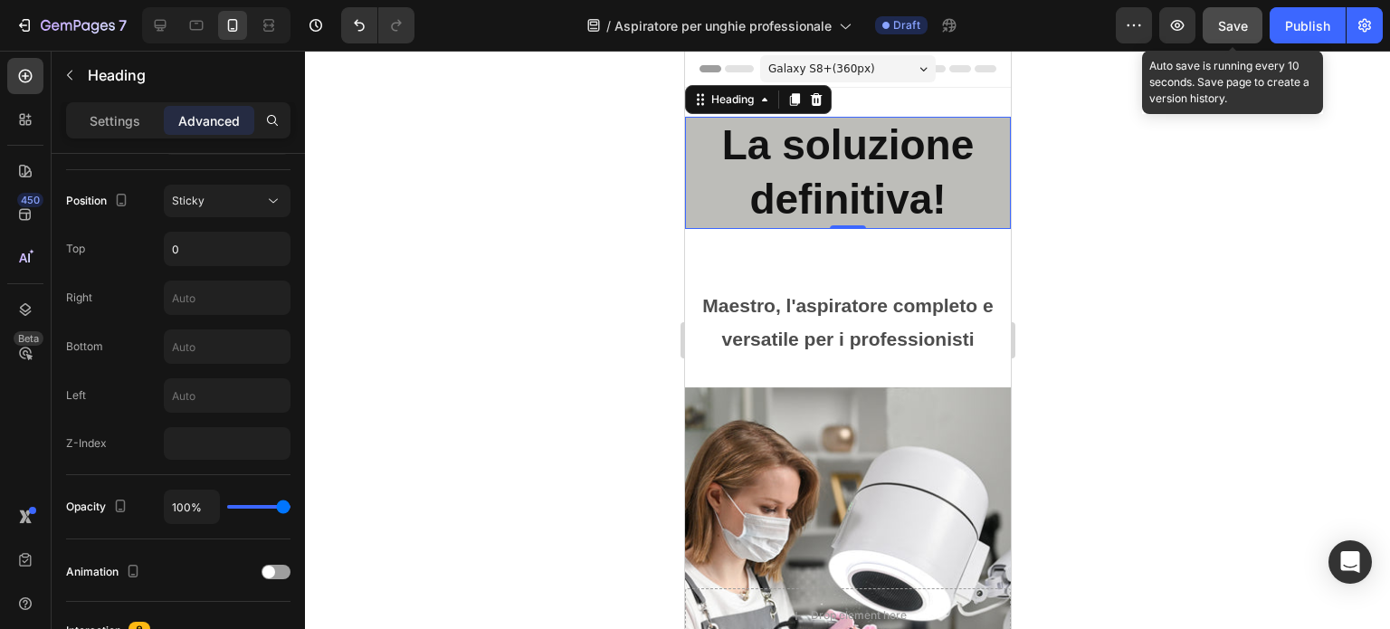
click at [1230, 11] on button "Save" at bounding box center [1233, 25] width 60 height 36
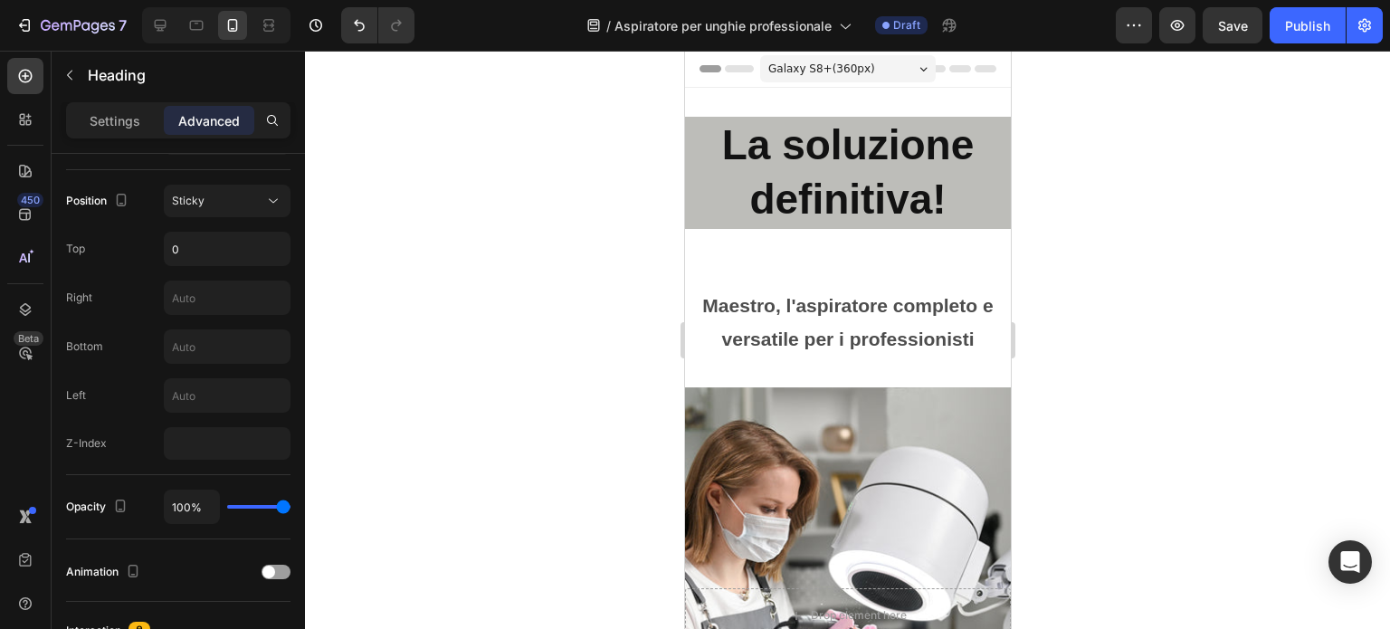
click at [957, 79] on div "Header" at bounding box center [847, 69] width 297 height 36
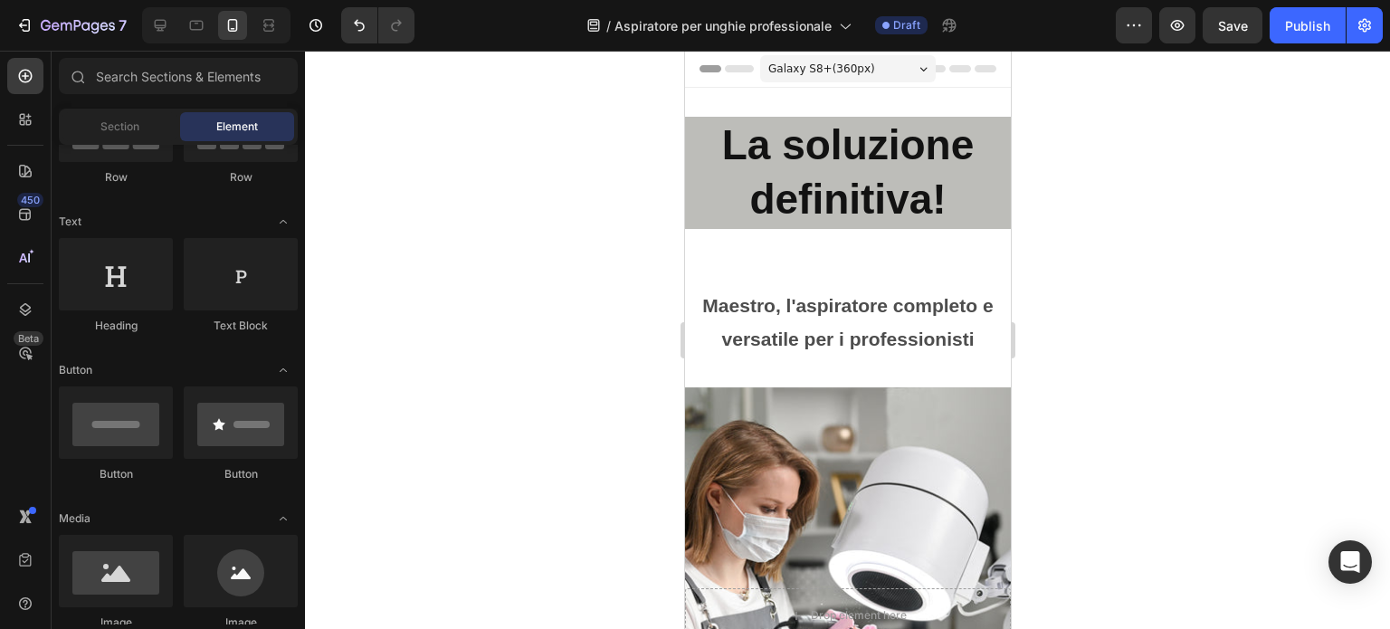
click at [957, 79] on div "Header" at bounding box center [847, 69] width 297 height 36
click at [953, 72] on div "Header" at bounding box center [847, 69] width 297 height 36
click at [952, 68] on icon at bounding box center [960, 68] width 22 height 7
click at [1128, 24] on icon "button" at bounding box center [1134, 25] width 18 height 18
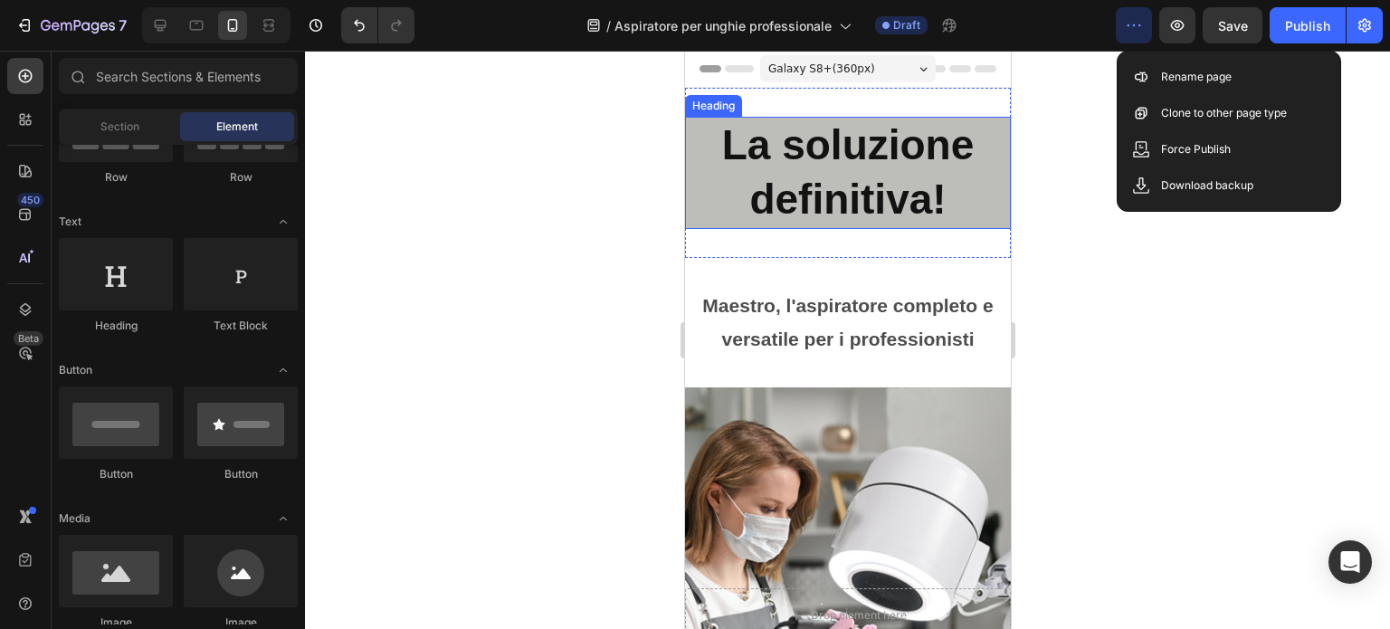
click at [1130, 24] on icon "button" at bounding box center [1134, 25] width 18 height 18
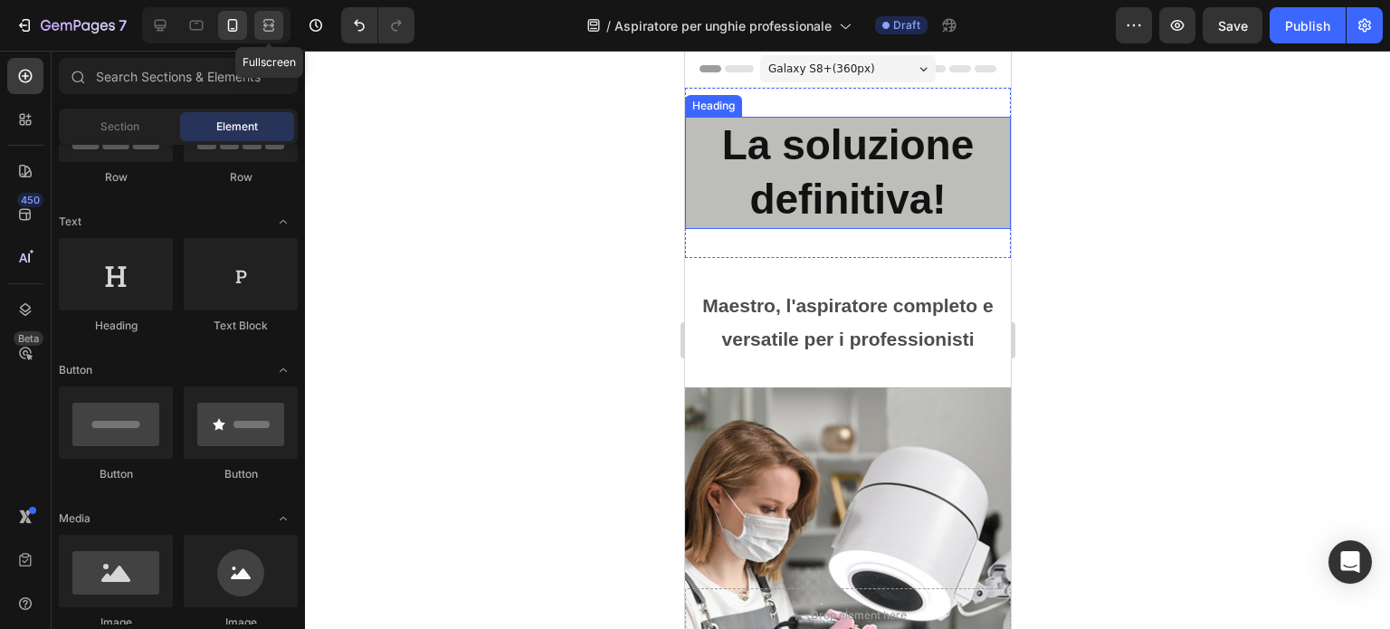
click at [266, 28] on icon at bounding box center [269, 25] width 18 height 18
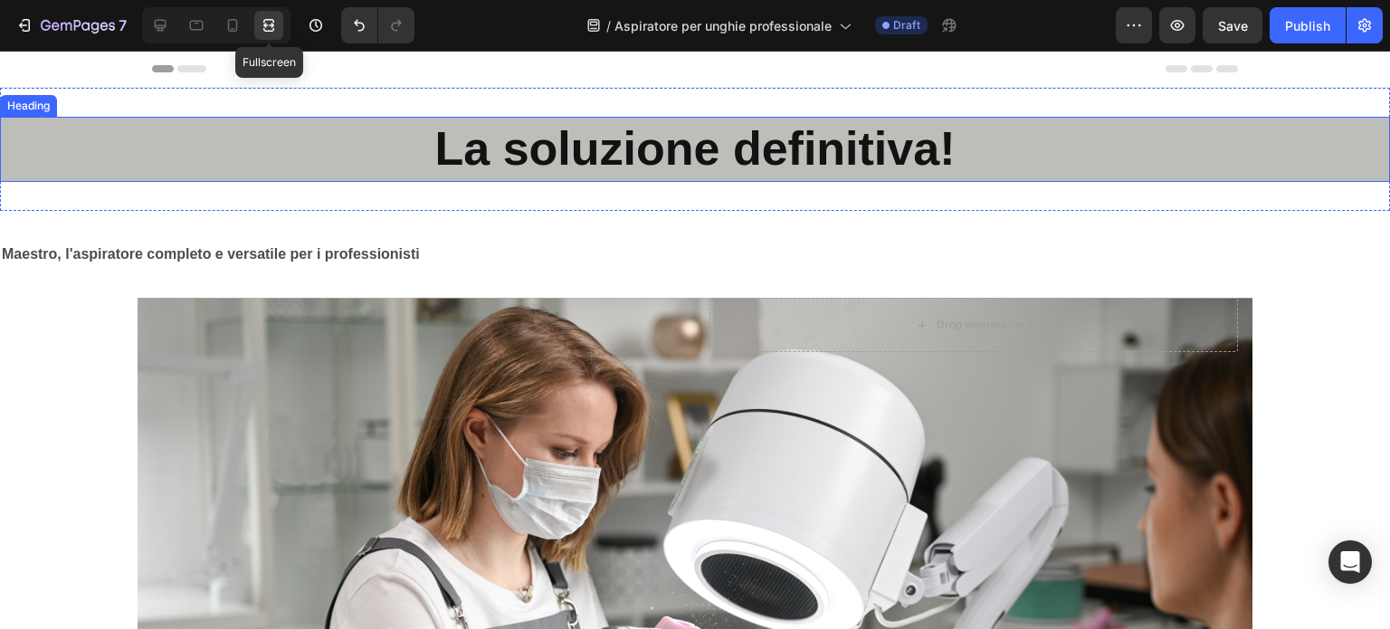
click at [266, 28] on icon at bounding box center [269, 25] width 18 height 18
click at [238, 24] on icon at bounding box center [233, 25] width 18 height 18
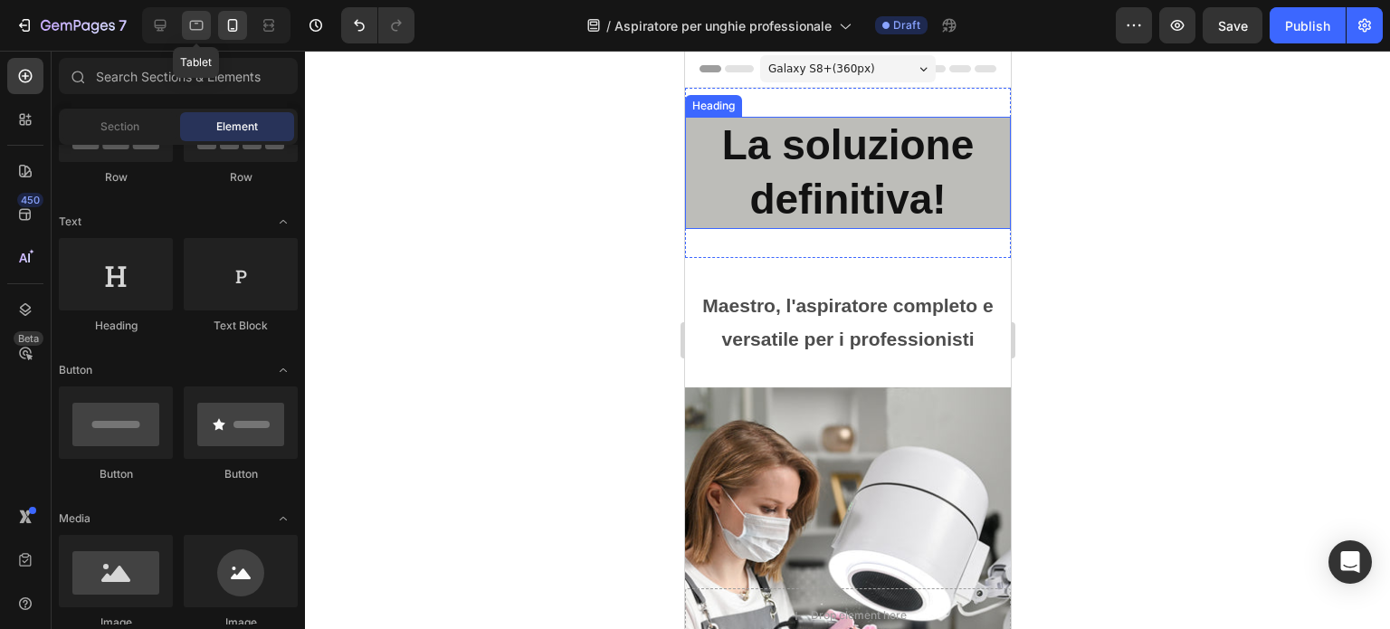
click at [196, 22] on icon at bounding box center [196, 25] width 18 height 18
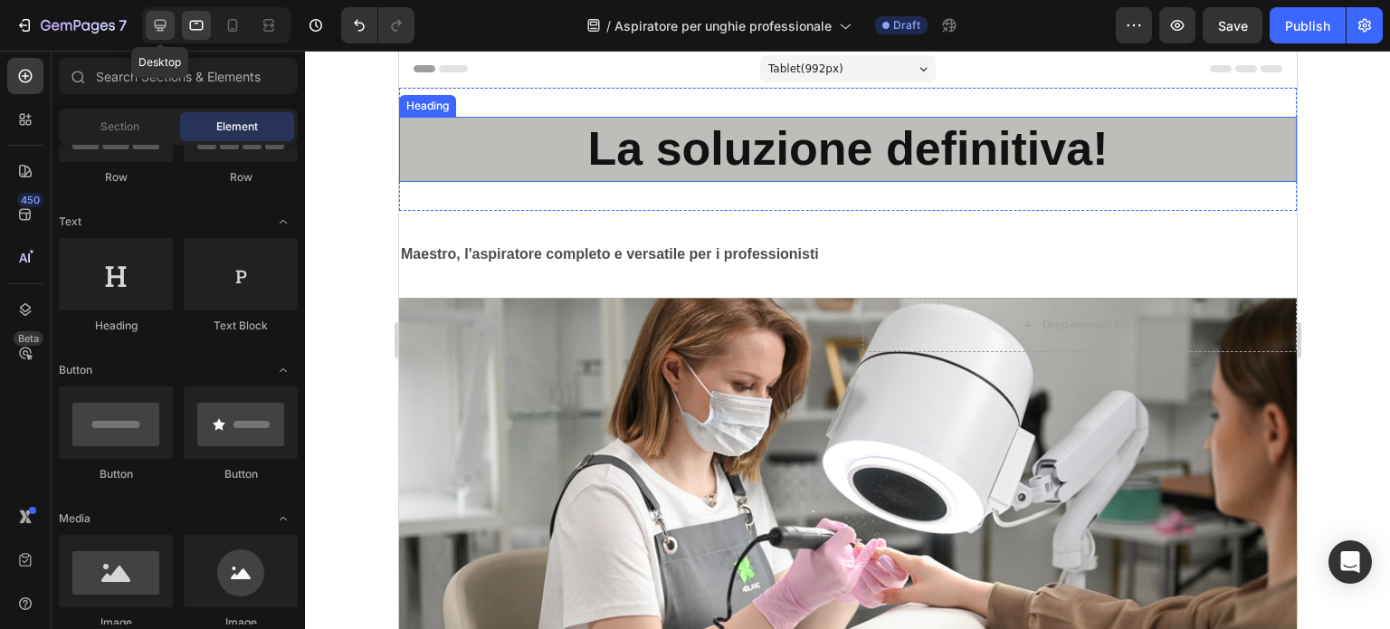
click at [152, 21] on icon at bounding box center [160, 25] width 18 height 18
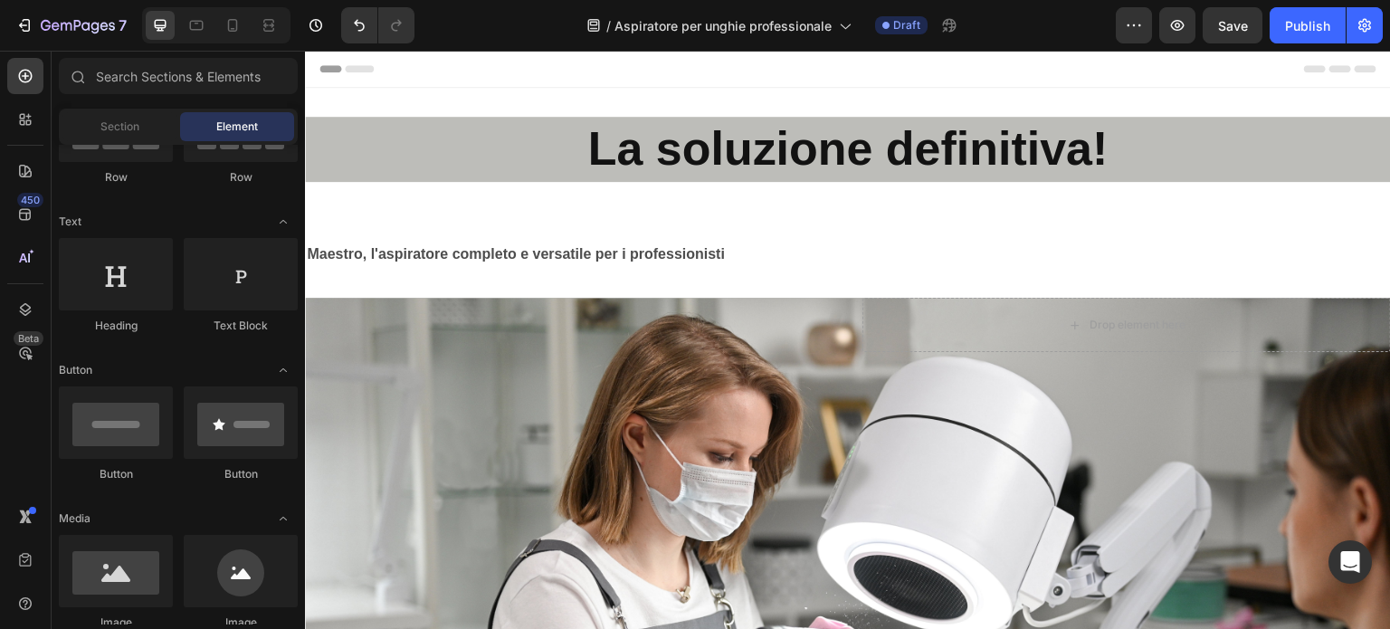
click at [359, 67] on span "Header" at bounding box center [359, 69] width 40 height 18
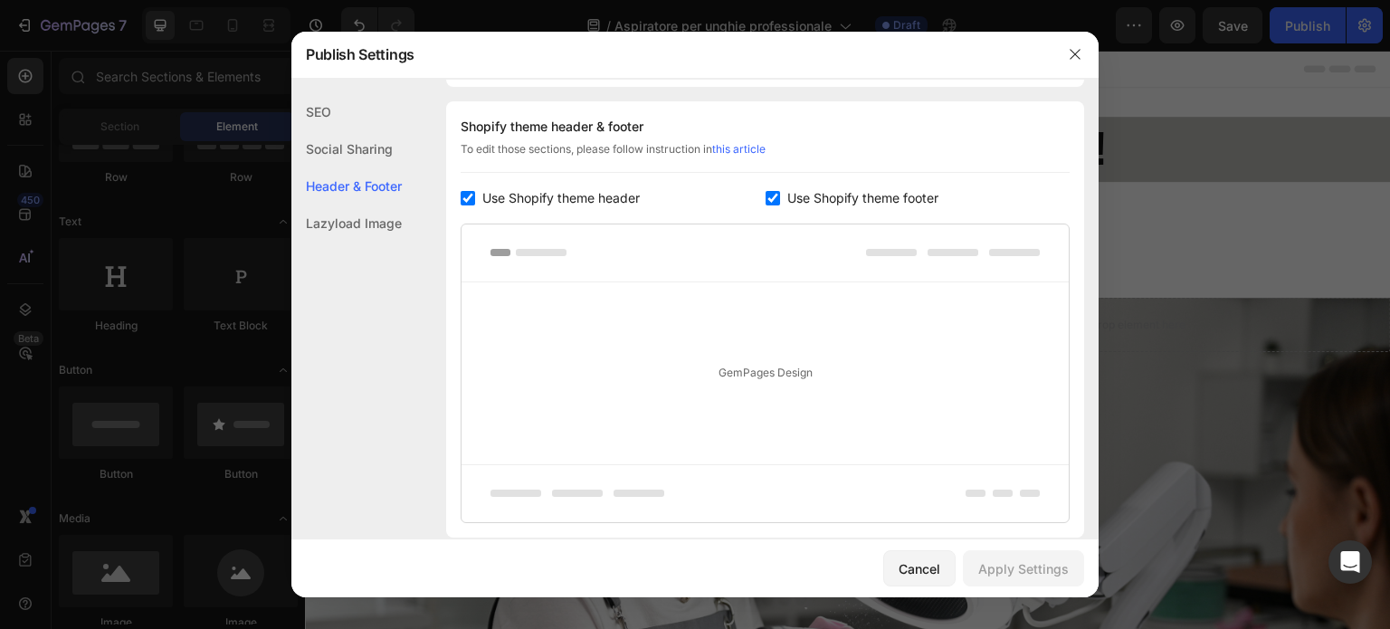
scroll to position [847, 0]
click at [468, 190] on input "checkbox" at bounding box center [468, 194] width 14 height 14
checkbox input "false"
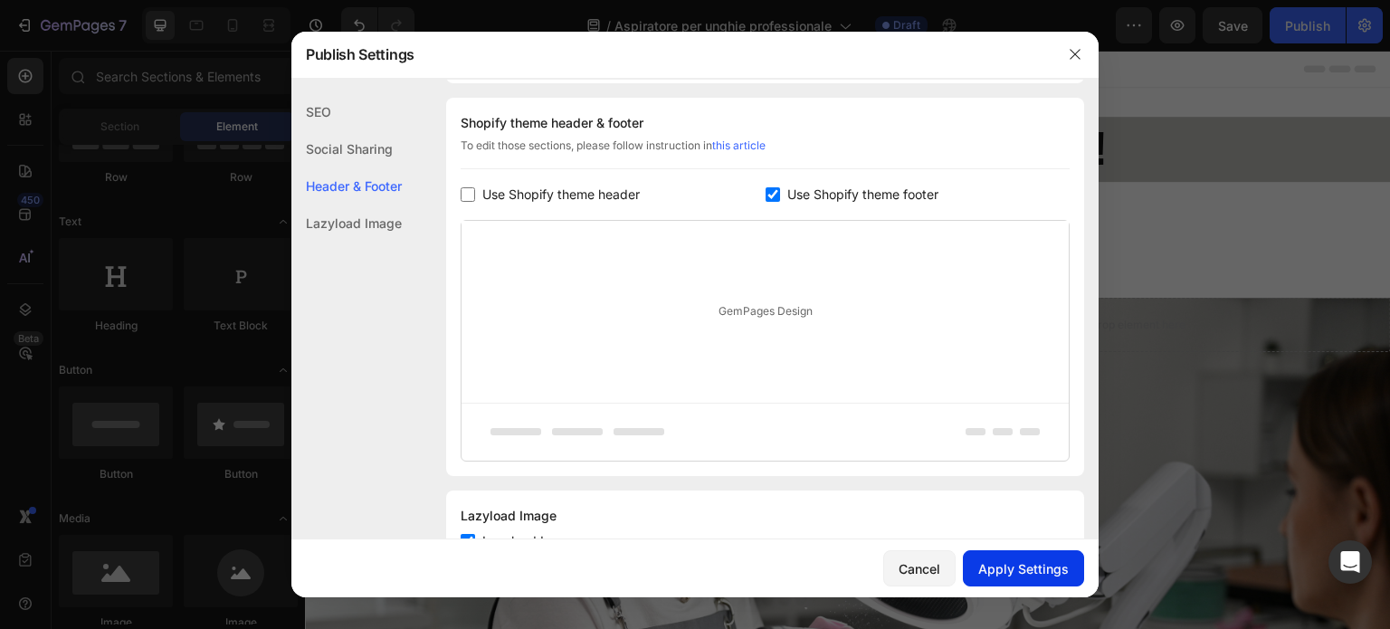
click at [1030, 571] on div "Apply Settings" at bounding box center [1023, 568] width 91 height 19
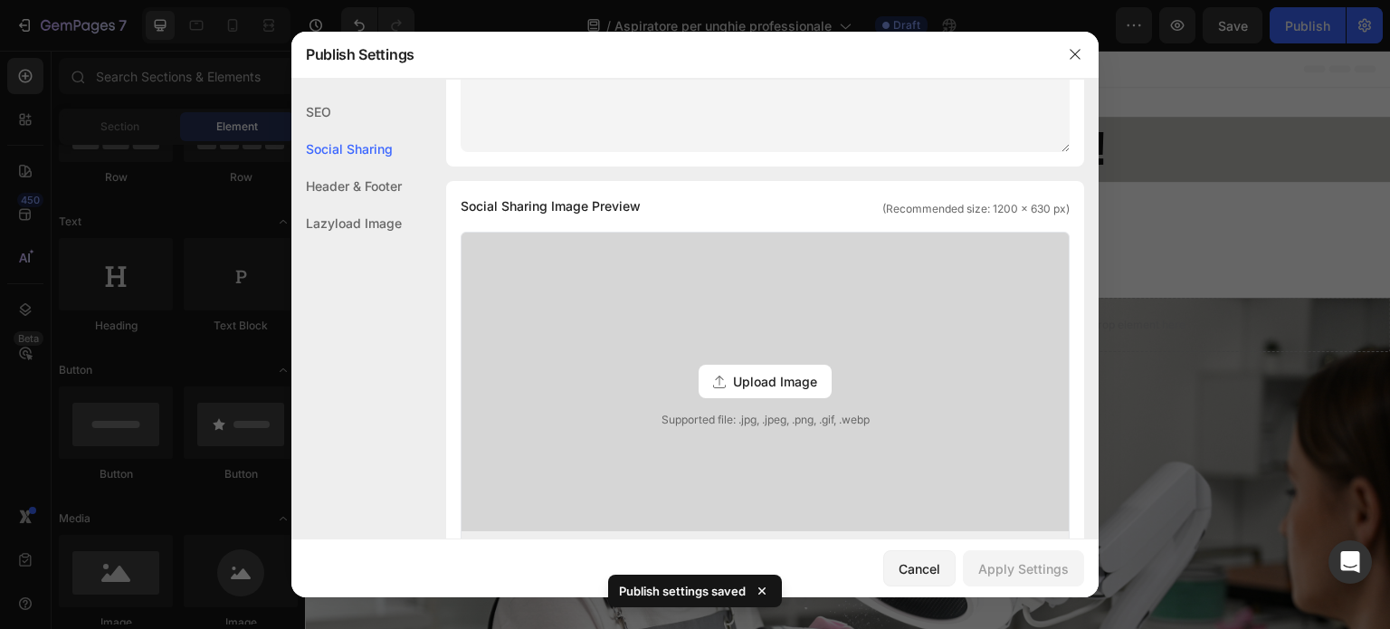
scroll to position [453, 0]
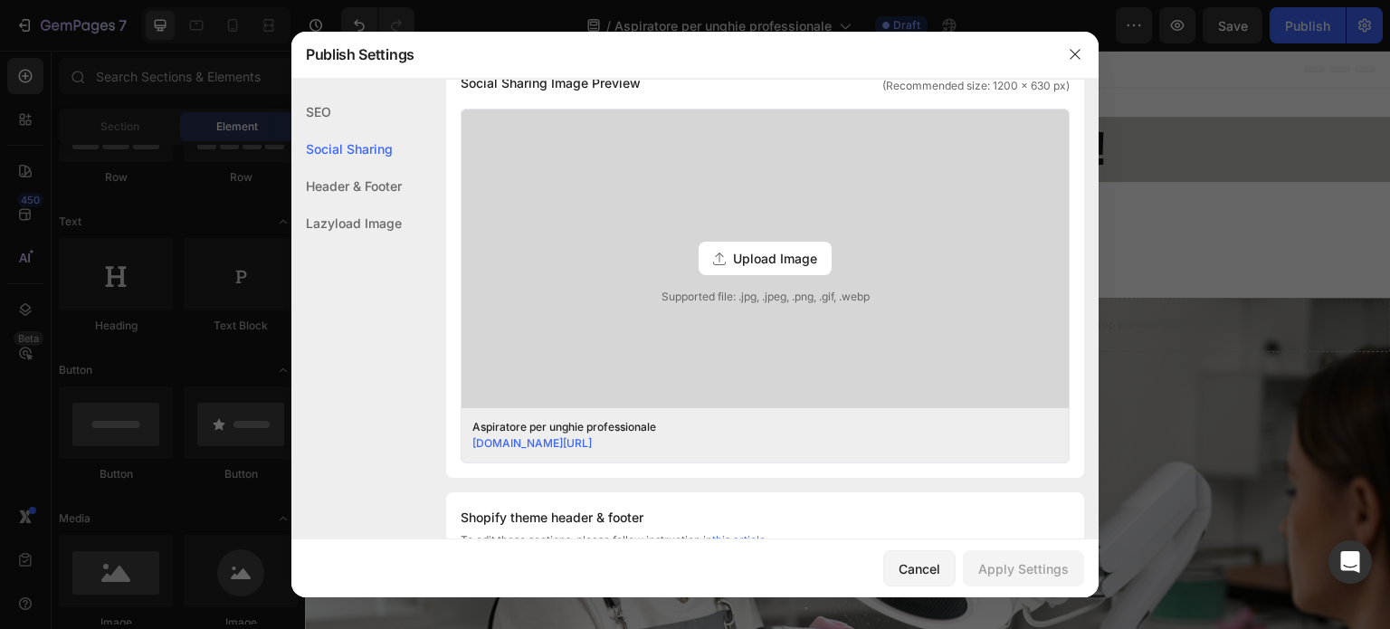
click at [733, 223] on div "Upload Image Supported file: .jpg, .jpeg, .png, .gif, .webp" at bounding box center [765, 259] width 607 height 299
click at [0, 0] on input "Upload Image Supported file: .jpg, .jpeg, .png, .gif, .webp" at bounding box center [0, 0] width 0 height 0
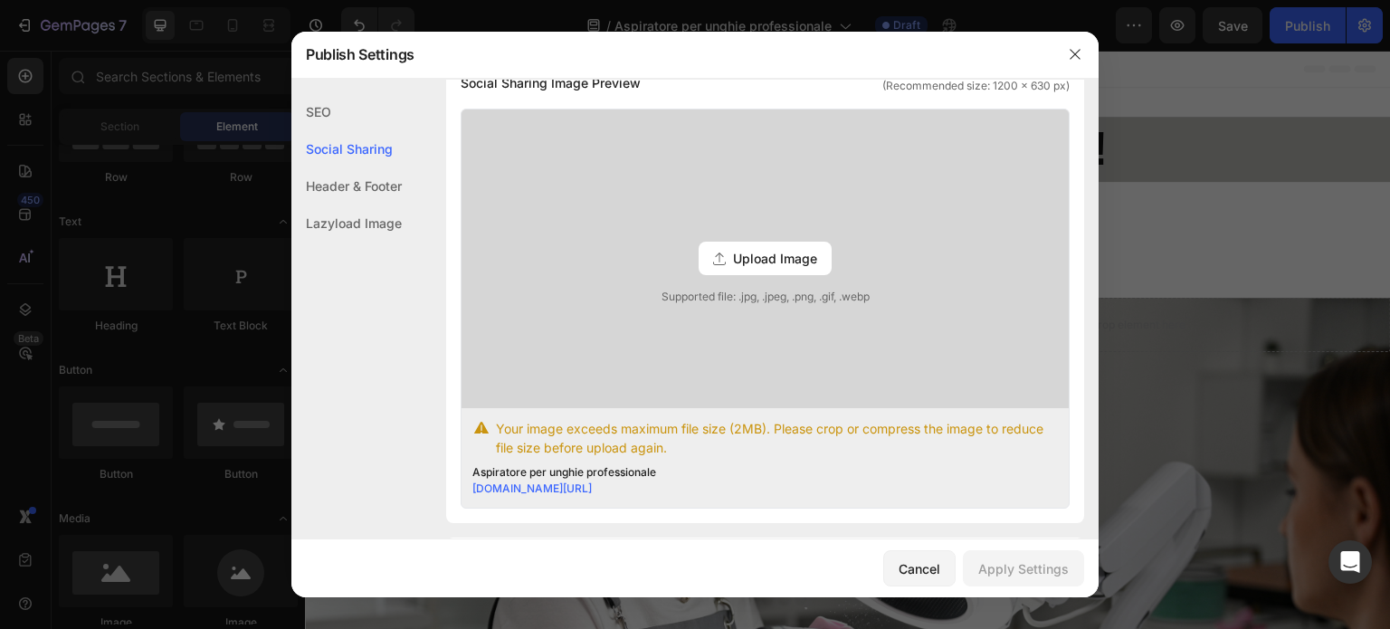
click at [739, 255] on span "Upload Image" at bounding box center [775, 258] width 84 height 19
click at [0, 0] on input "Upload Image Supported file: .jpg, .jpeg, .png, .gif, .webp" at bounding box center [0, 0] width 0 height 0
click at [723, 262] on div "Upload Image" at bounding box center [765, 258] width 133 height 33
click at [0, 0] on input "Upload Image Supported file: .jpg, .jpeg, .png, .gif, .webp" at bounding box center [0, 0] width 0 height 0
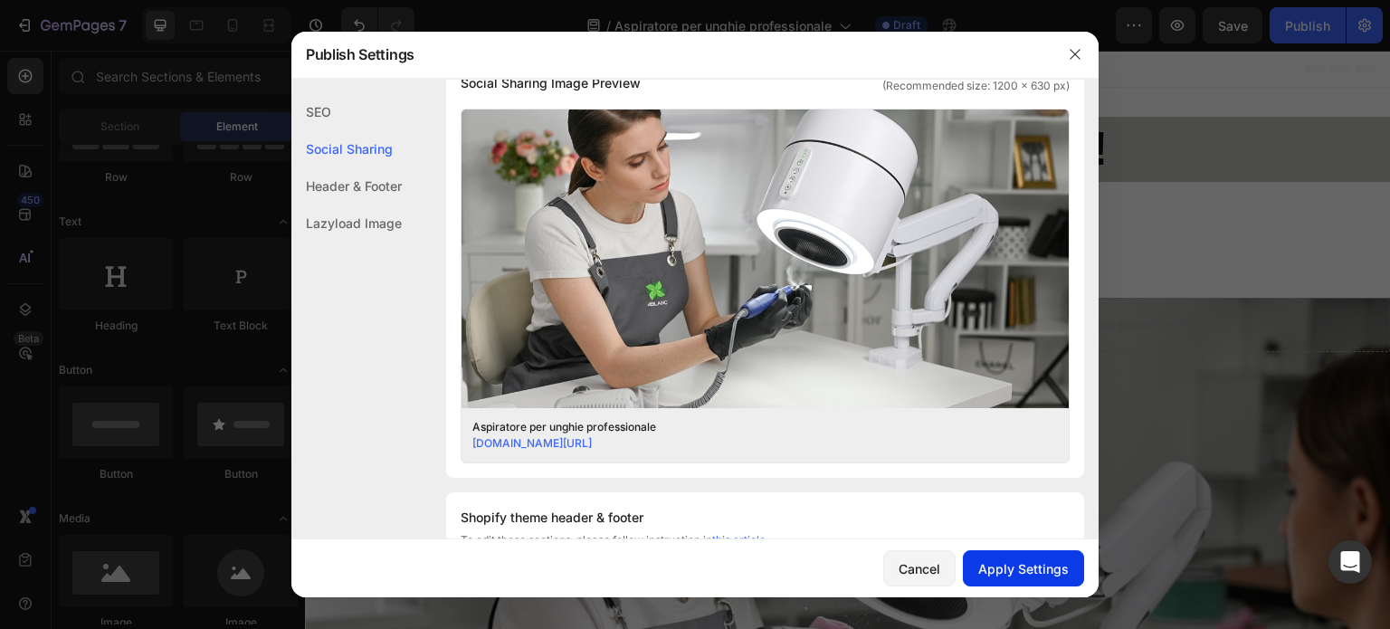
click at [1025, 571] on div "Apply Settings" at bounding box center [1023, 568] width 91 height 19
click at [1078, 52] on icon "button" at bounding box center [1075, 54] width 14 height 14
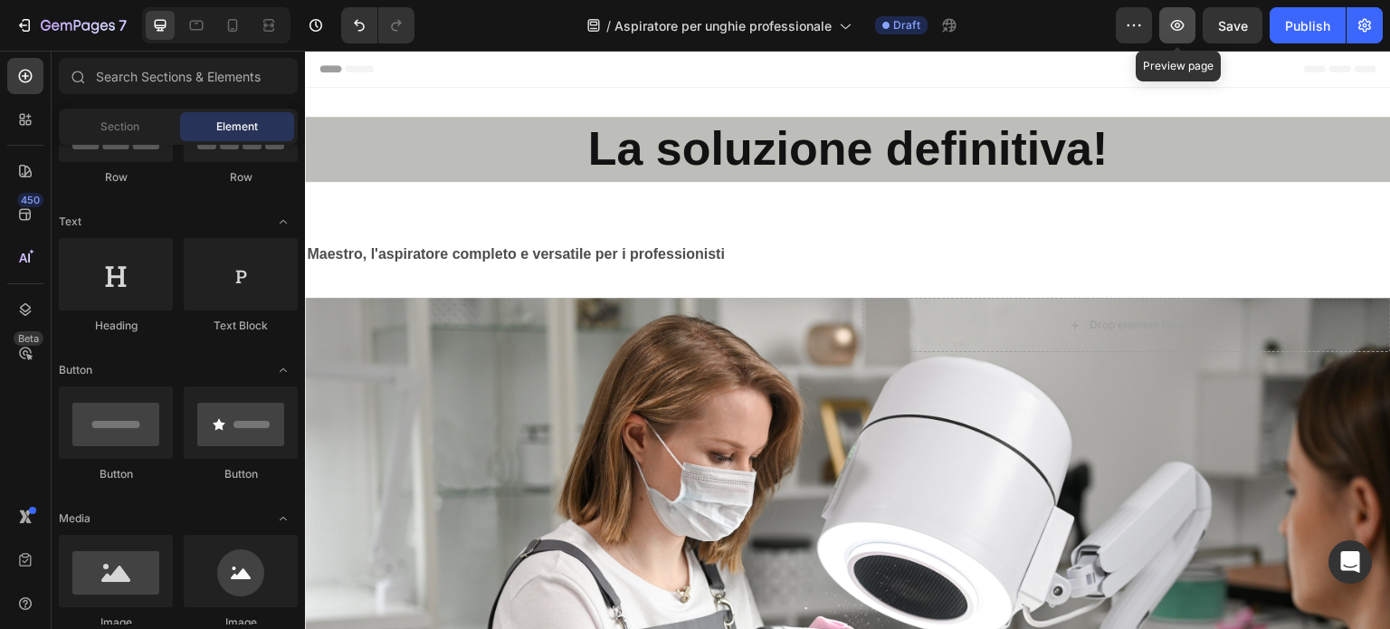
click at [1170, 27] on icon "button" at bounding box center [1178, 25] width 18 height 18
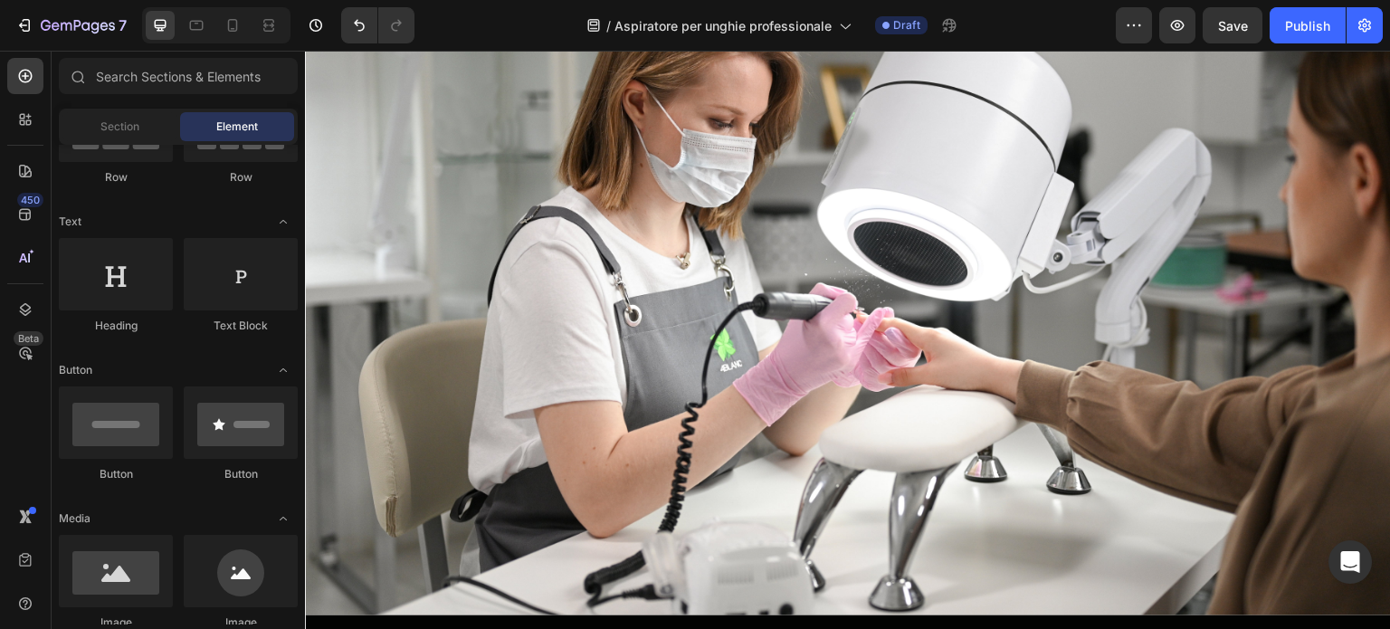
scroll to position [0, 0]
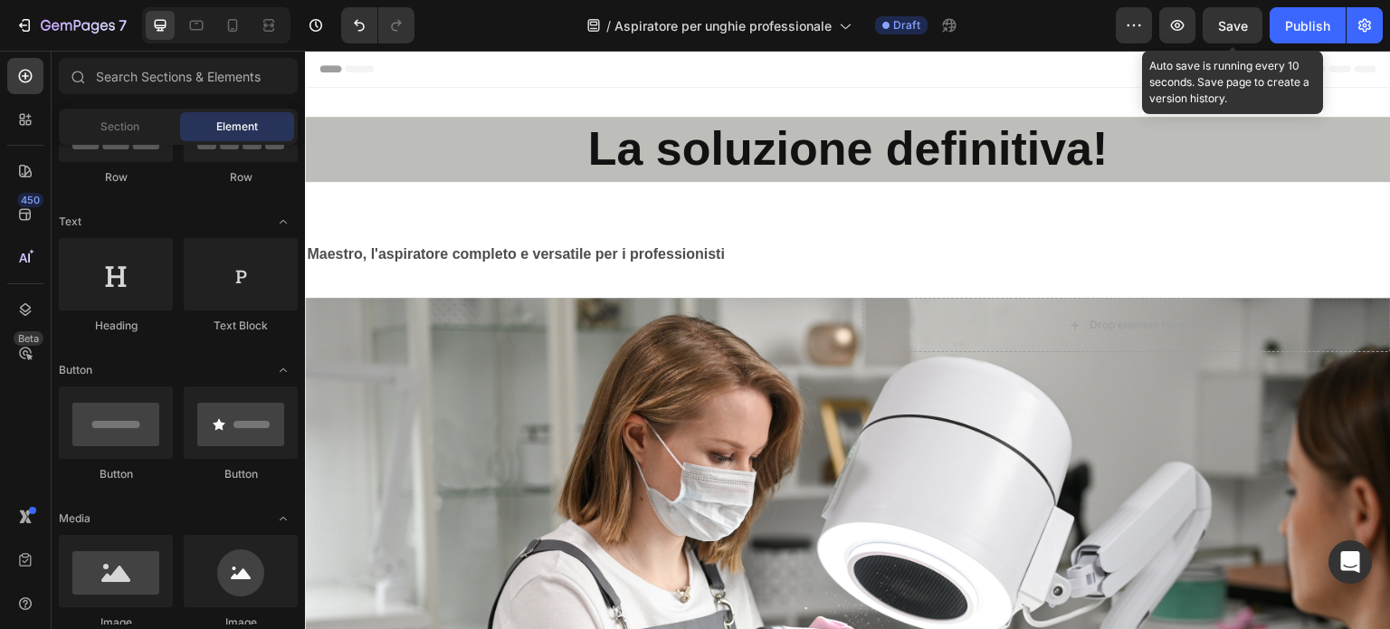
click at [1235, 28] on span "Save" at bounding box center [1233, 25] width 30 height 15
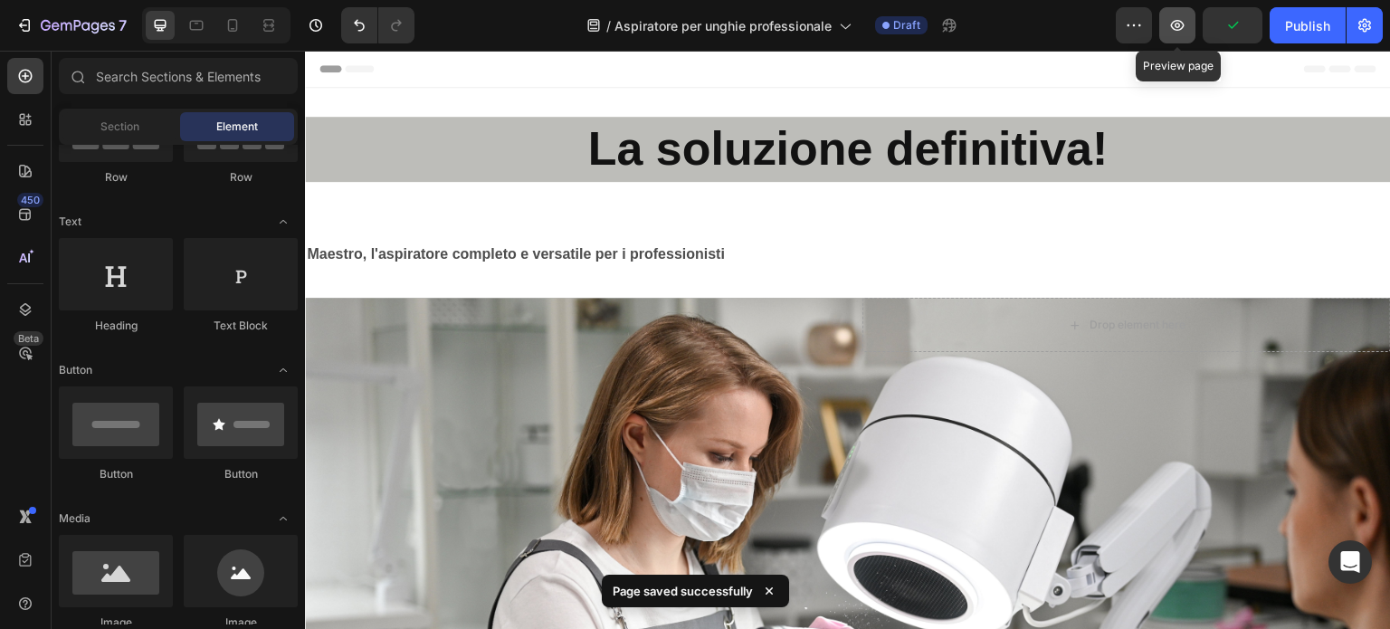
click at [1180, 21] on icon "button" at bounding box center [1178, 25] width 14 height 11
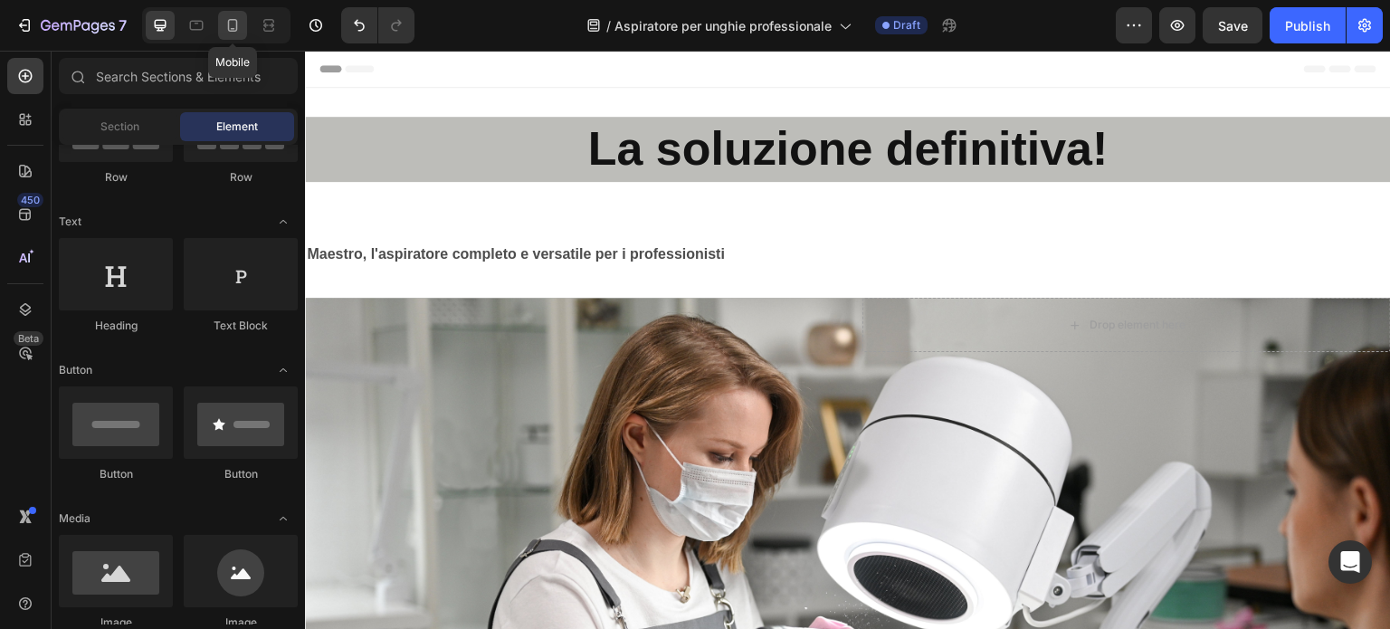
click at [236, 24] on icon at bounding box center [233, 25] width 10 height 13
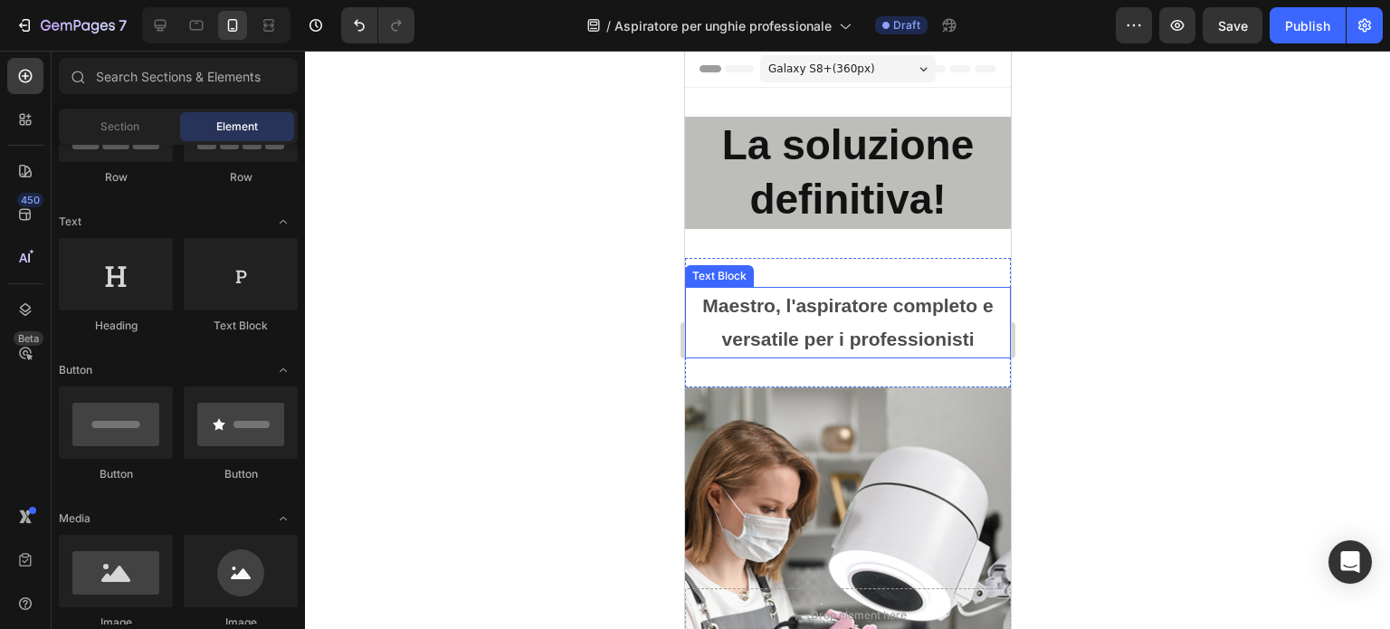
click at [893, 304] on p "Maestro, l'aspiratore completo e versatile per i professionisti" at bounding box center [847, 323] width 322 height 69
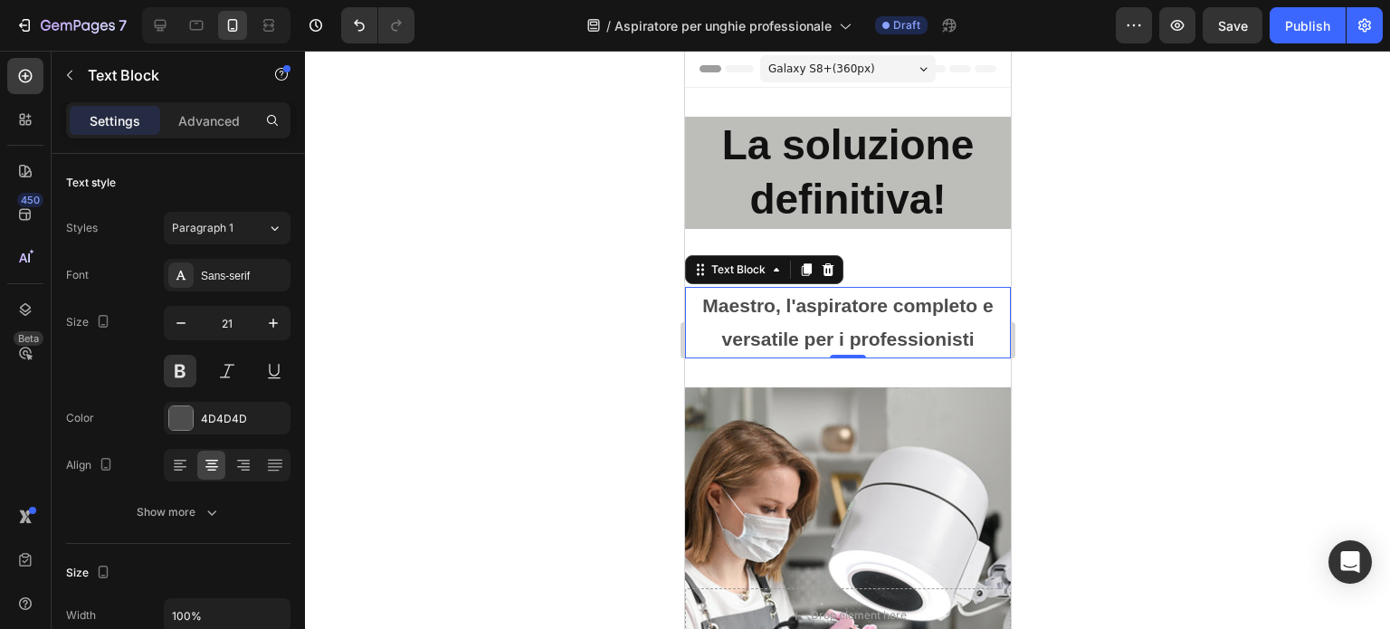
click at [903, 293] on p "Maestro, l'aspiratore completo e versatile per i professionisti" at bounding box center [847, 323] width 322 height 69
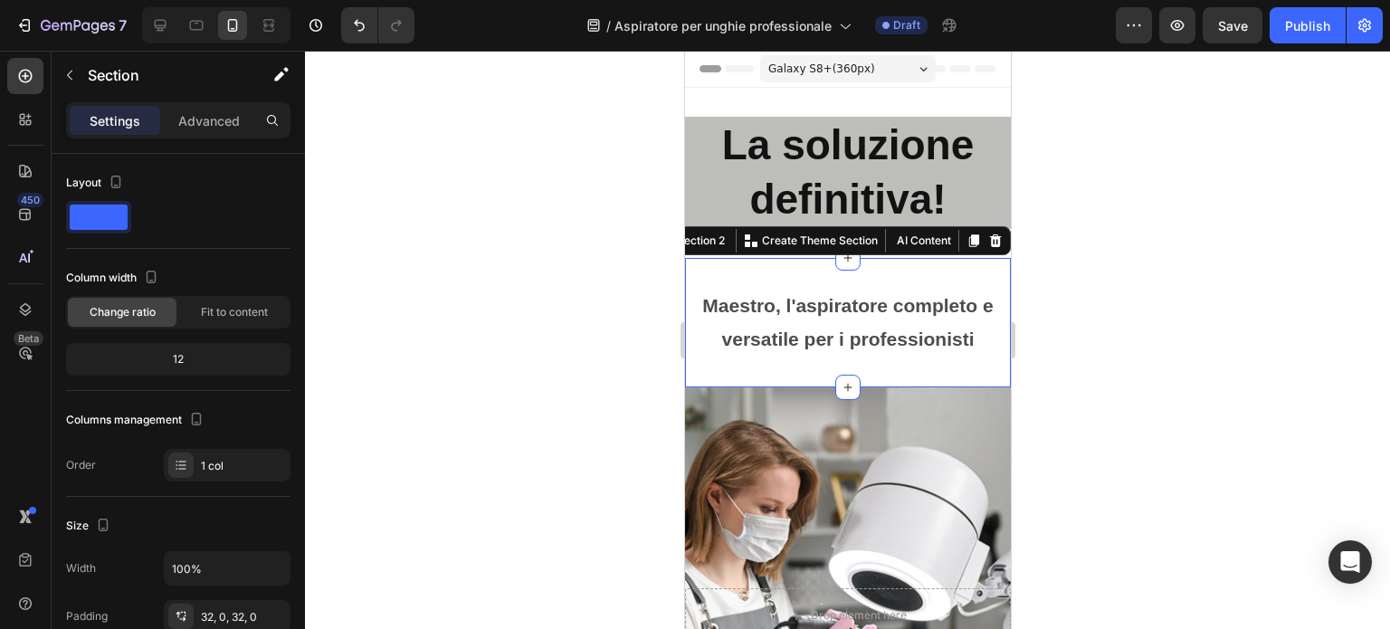
click at [902, 263] on div "Maestro, l'aspiratore completo e versatile per i professionisti Text Block Sect…" at bounding box center [847, 323] width 326 height 130
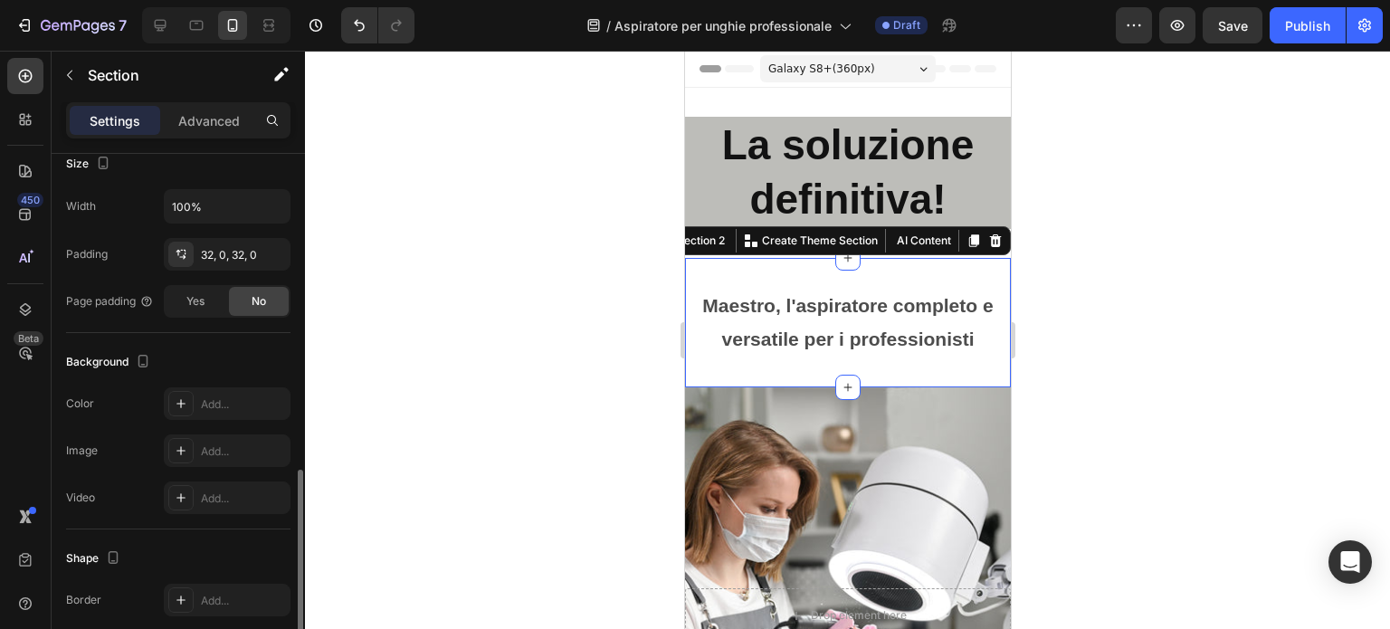
scroll to position [453, 0]
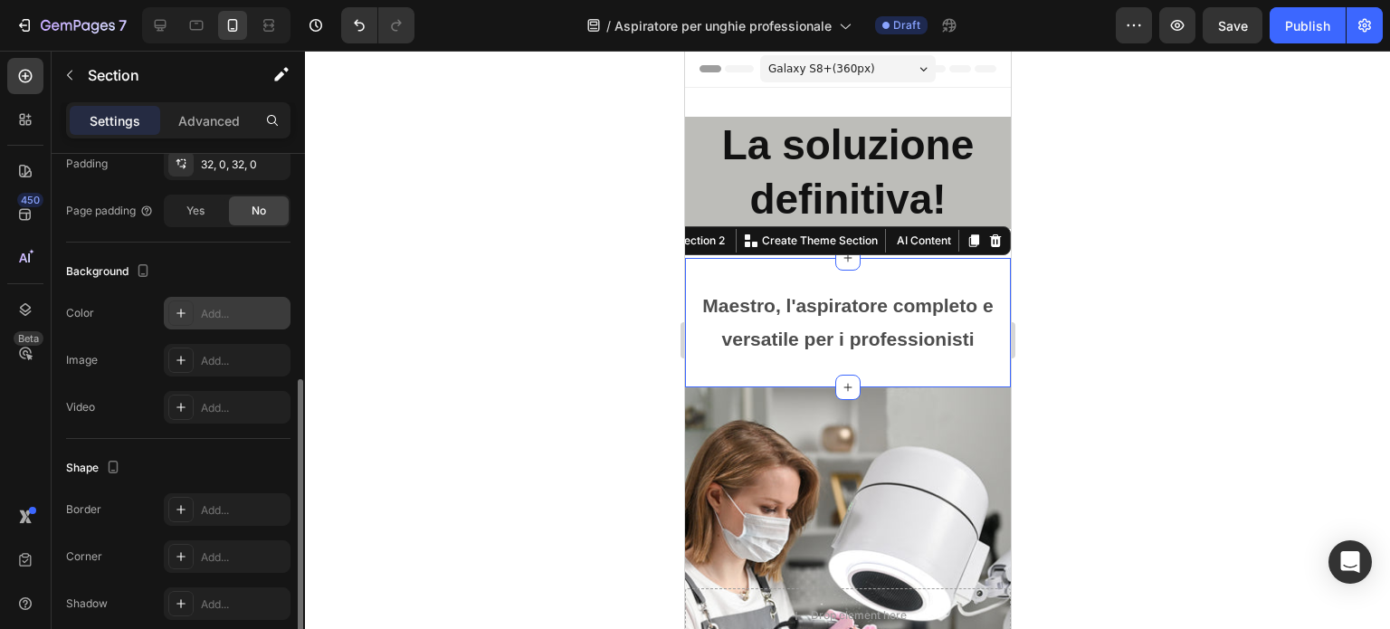
click at [207, 312] on div "Add..." at bounding box center [243, 314] width 85 height 16
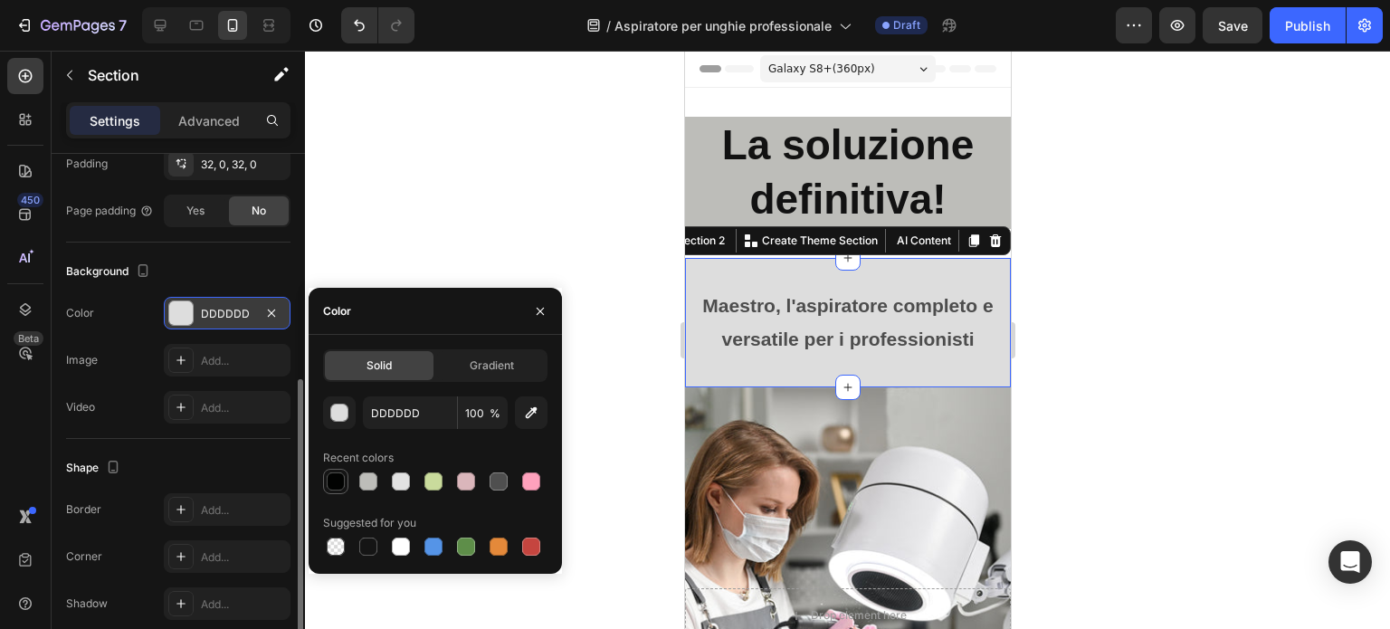
click at [338, 484] on div at bounding box center [336, 481] width 18 height 18
type input "020302"
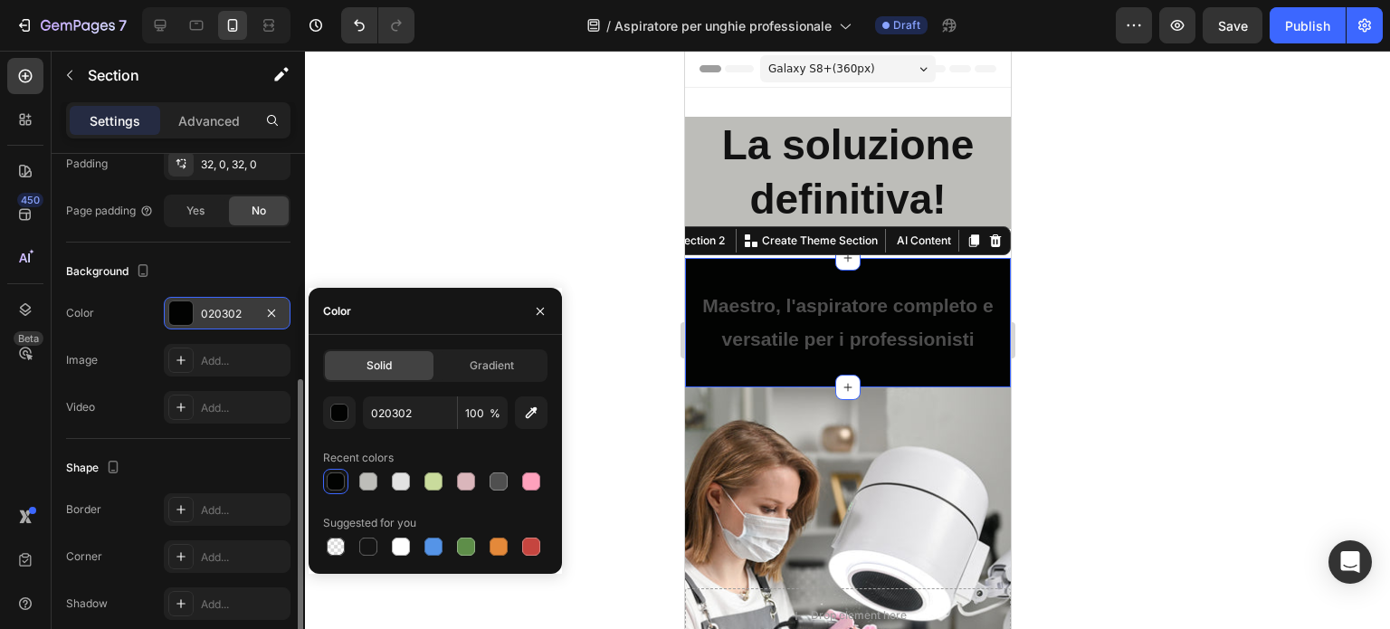
click at [151, 320] on div "Color 020302" at bounding box center [178, 313] width 224 height 33
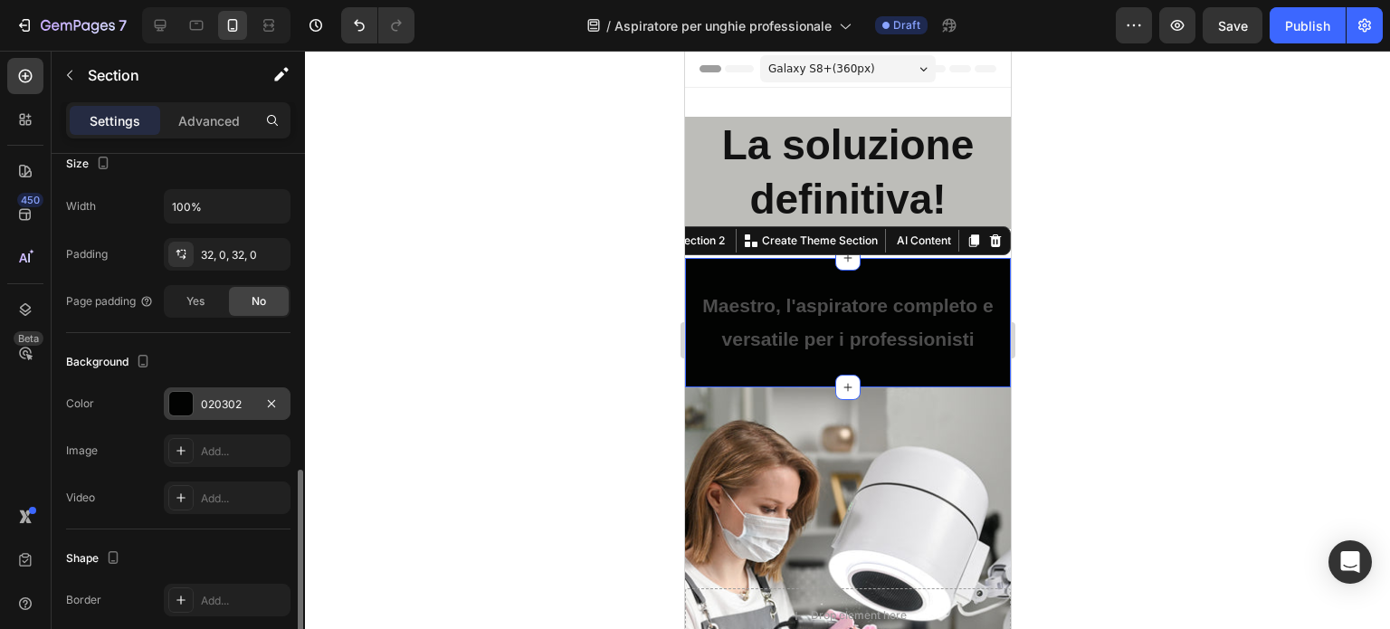
scroll to position [529, 0]
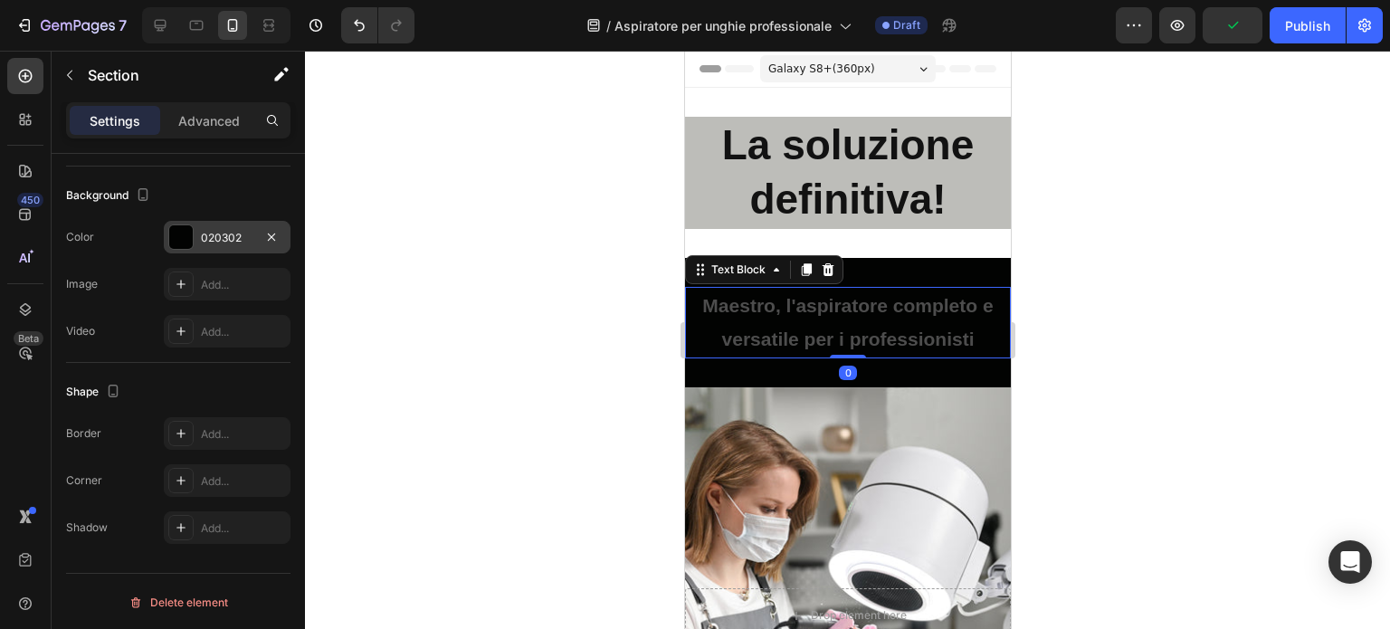
click at [823, 293] on p "Maestro, l'aspiratore completo e versatile per i professionisti" at bounding box center [847, 323] width 322 height 69
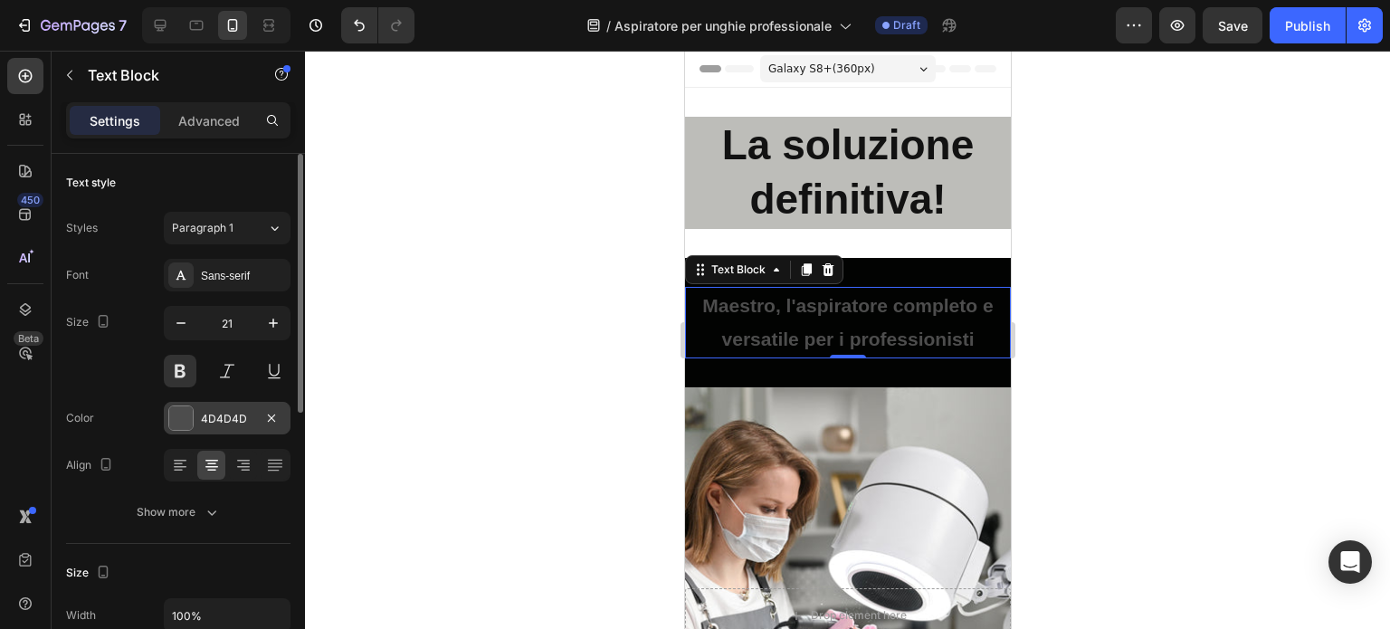
click at [206, 415] on div "4D4D4D" at bounding box center [227, 419] width 52 height 16
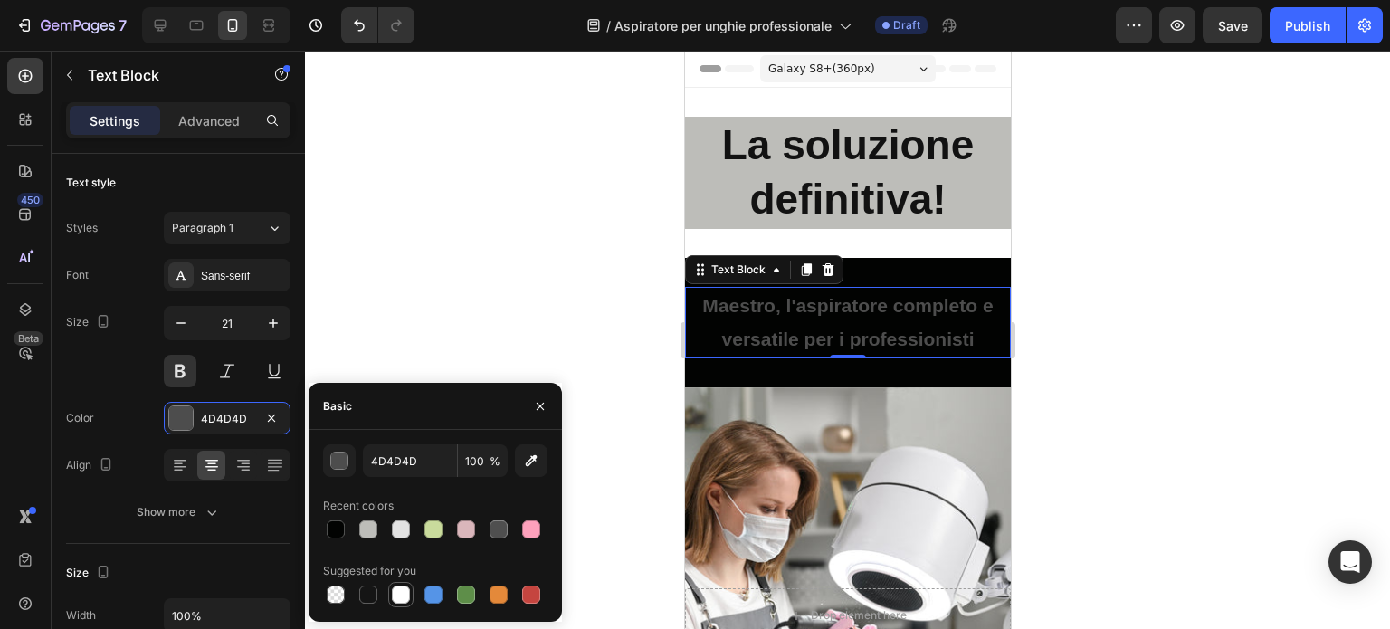
click at [408, 596] on div at bounding box center [401, 595] width 18 height 18
type input "FFFFFF"
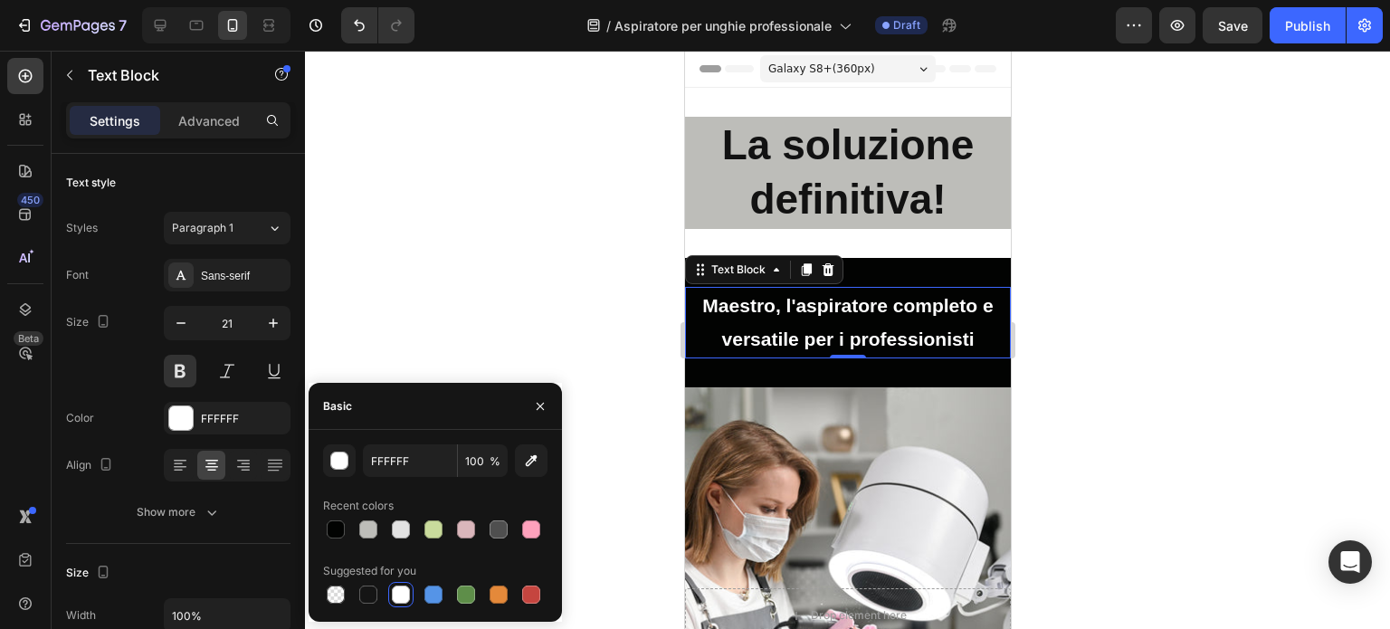
click at [1160, 367] on div at bounding box center [847, 340] width 1085 height 578
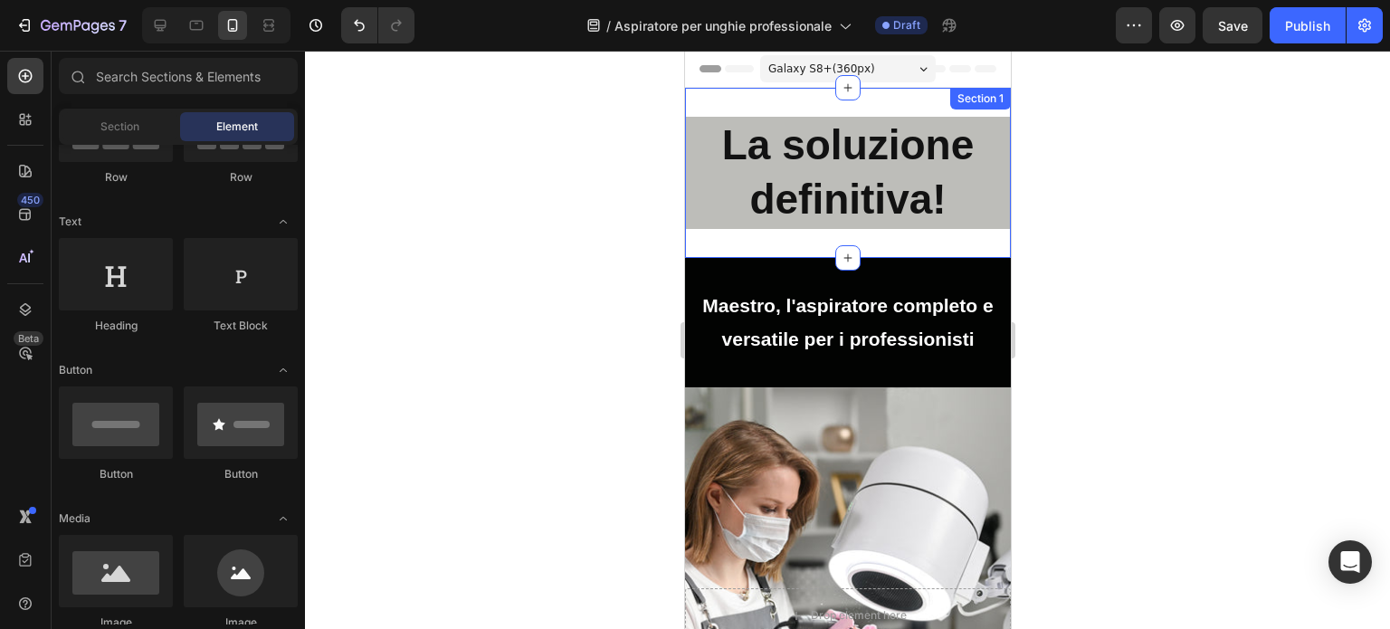
click at [945, 236] on div "La soluzione definitiva! Heading Section 1" at bounding box center [847, 173] width 326 height 170
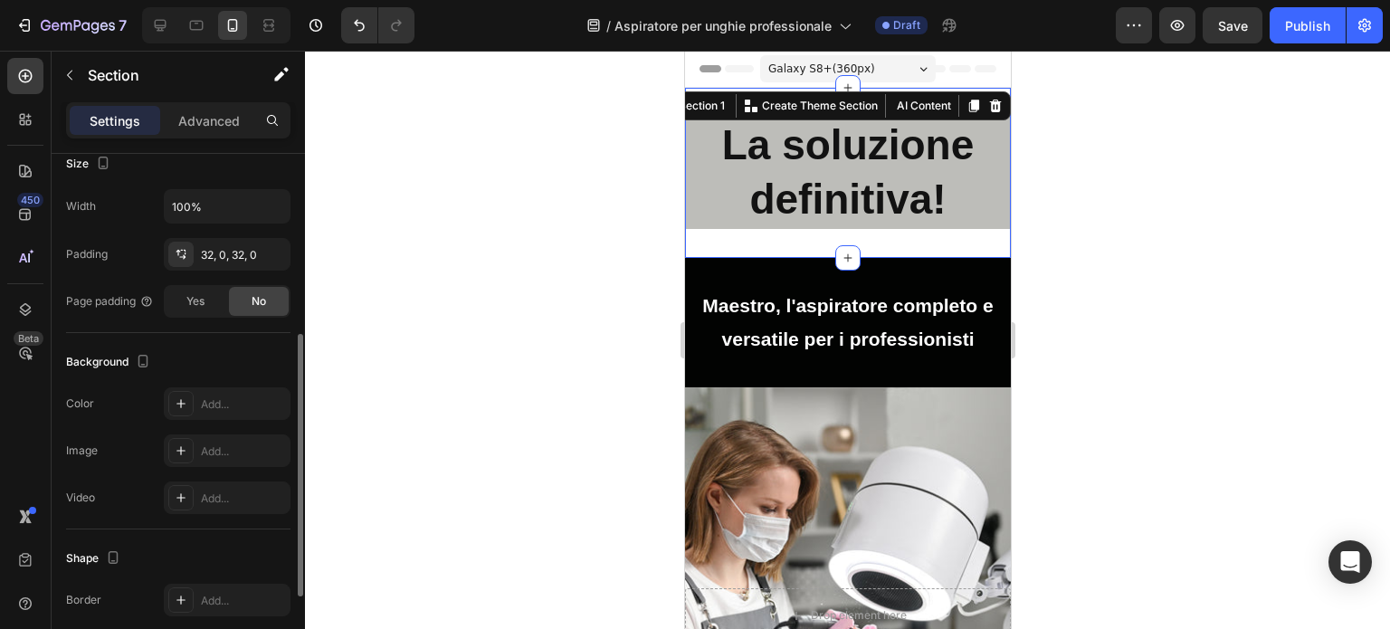
scroll to position [453, 0]
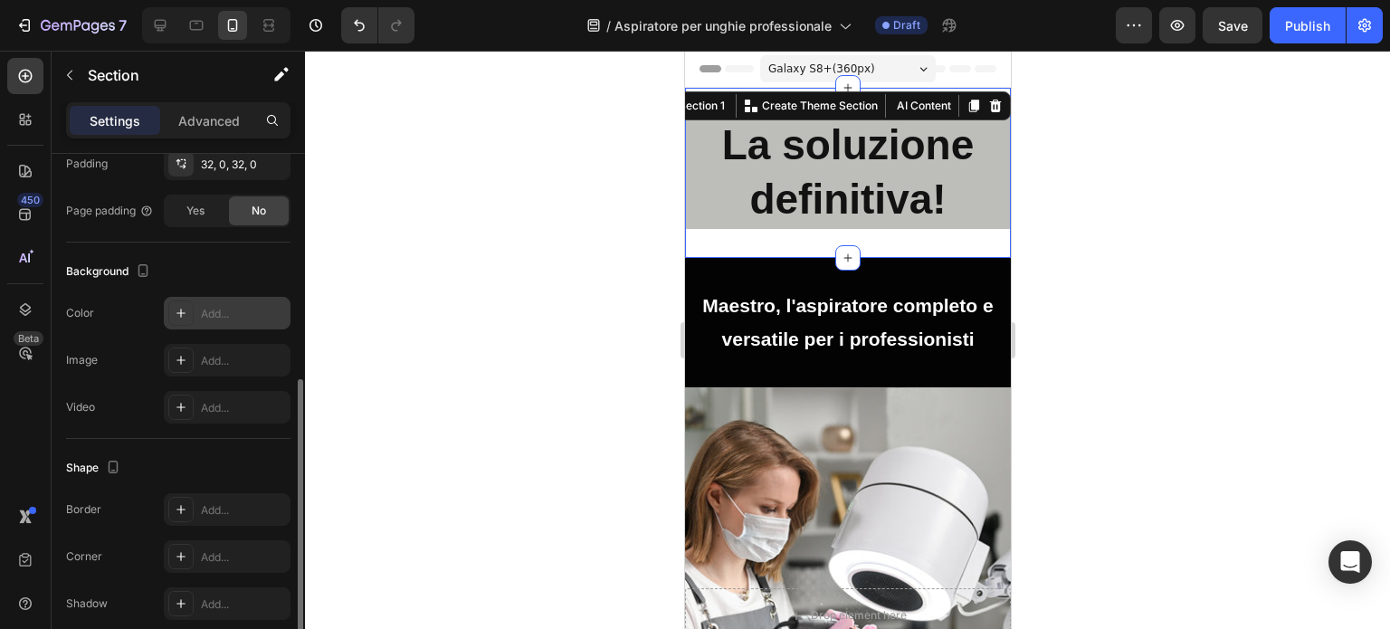
click at [209, 315] on div "Add..." at bounding box center [243, 314] width 85 height 16
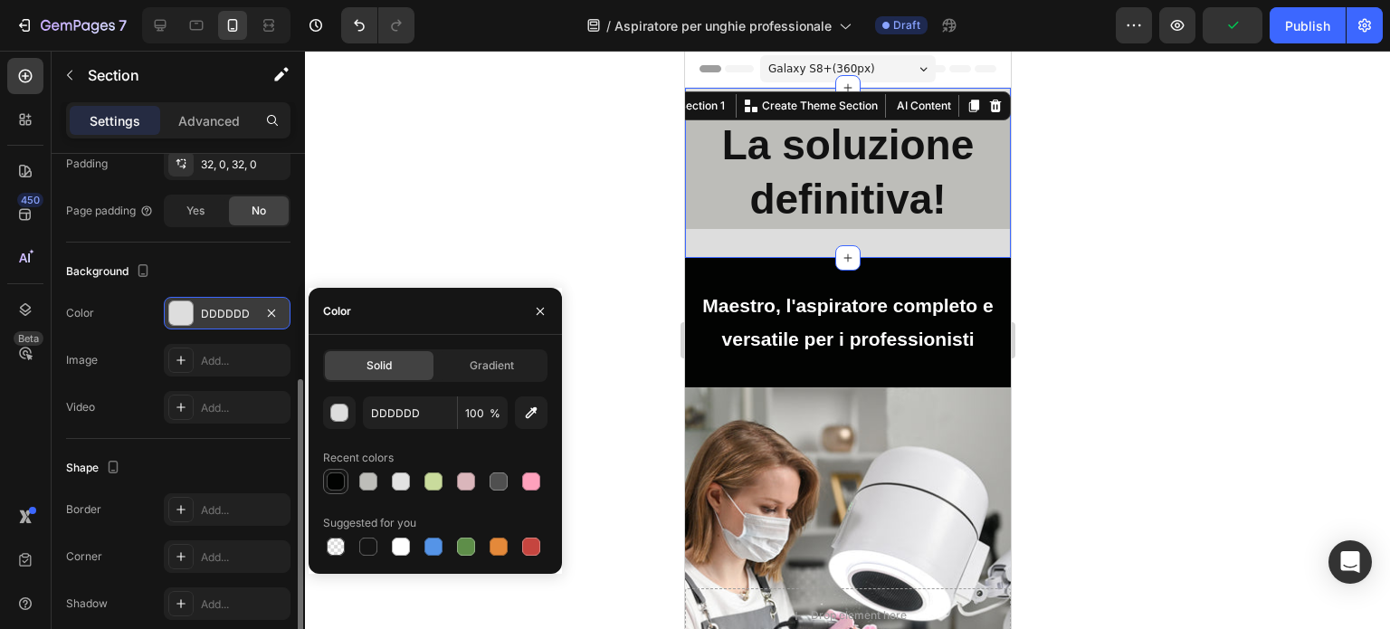
click at [339, 479] on div at bounding box center [336, 481] width 18 height 18
type input "020302"
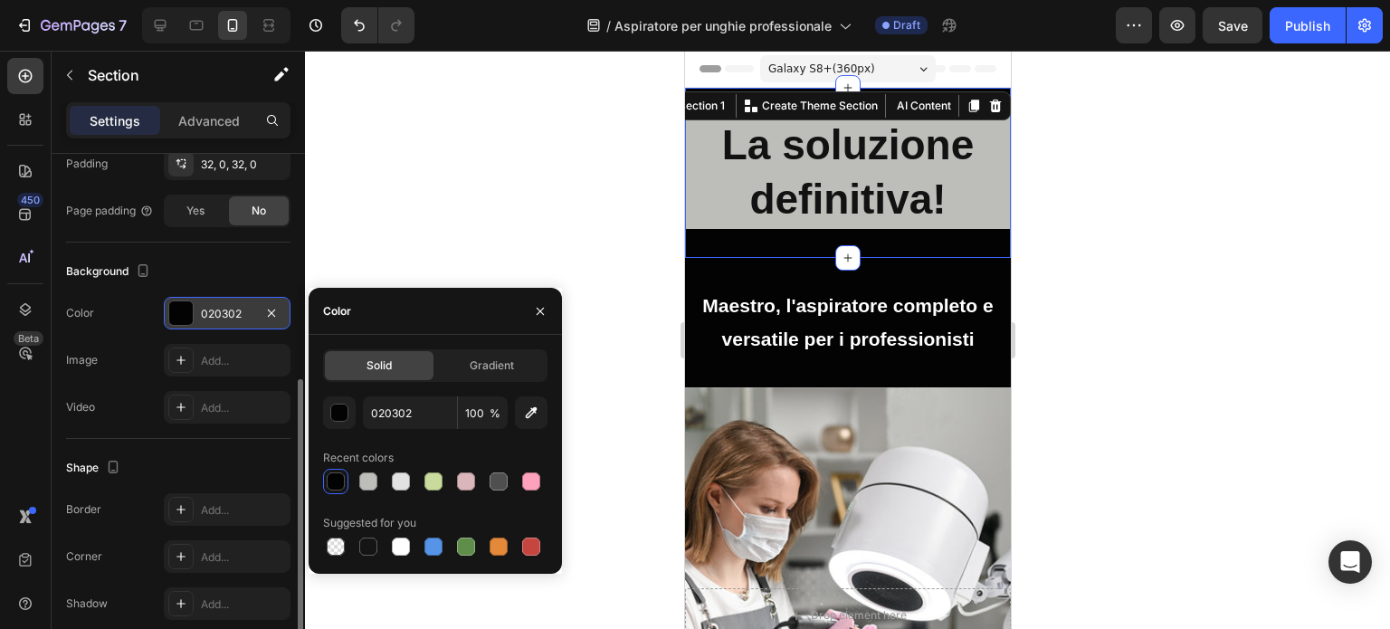
click at [441, 201] on div at bounding box center [847, 340] width 1085 height 578
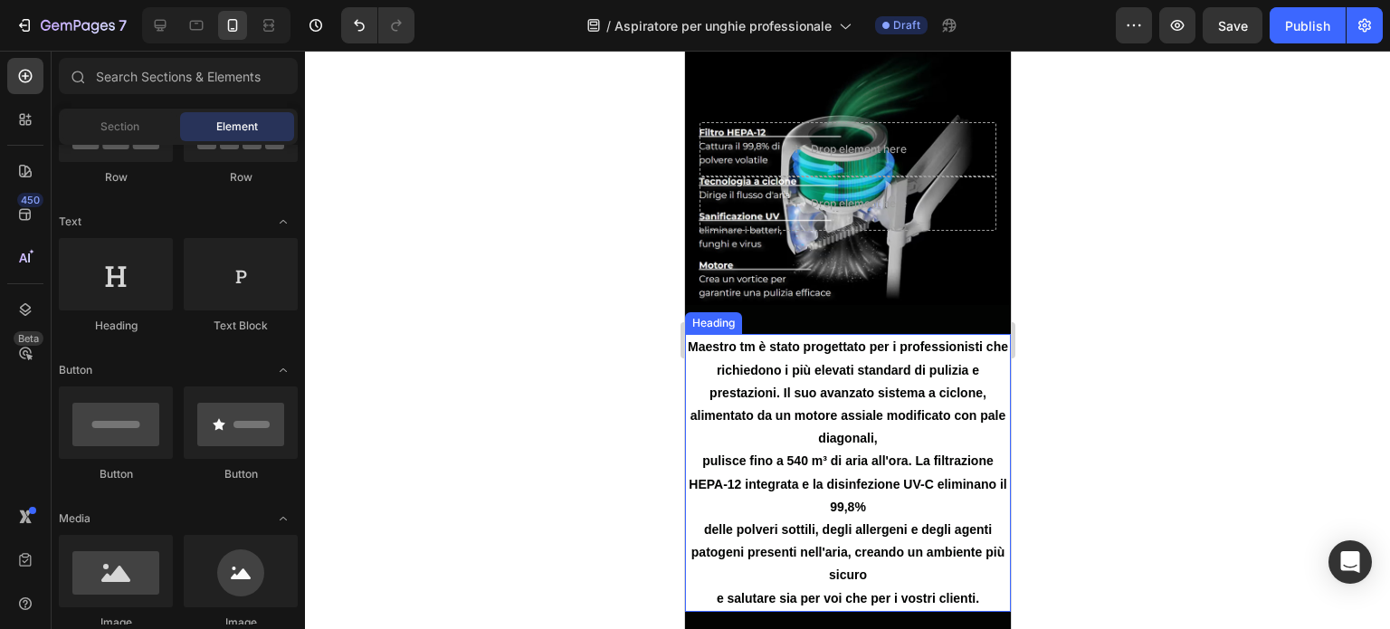
scroll to position [905, 0]
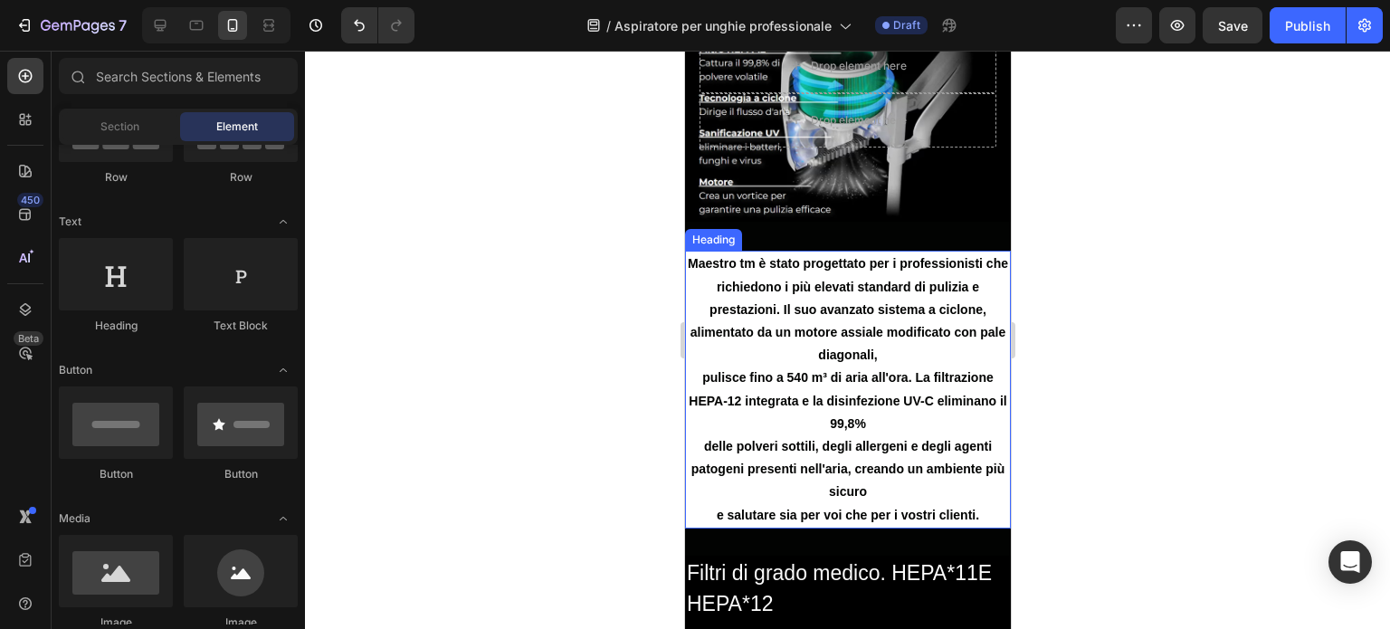
click at [795, 342] on h2 "Maestro tm è stato progettato per i professionisti che richiedono i più elevati…" at bounding box center [847, 389] width 326 height 277
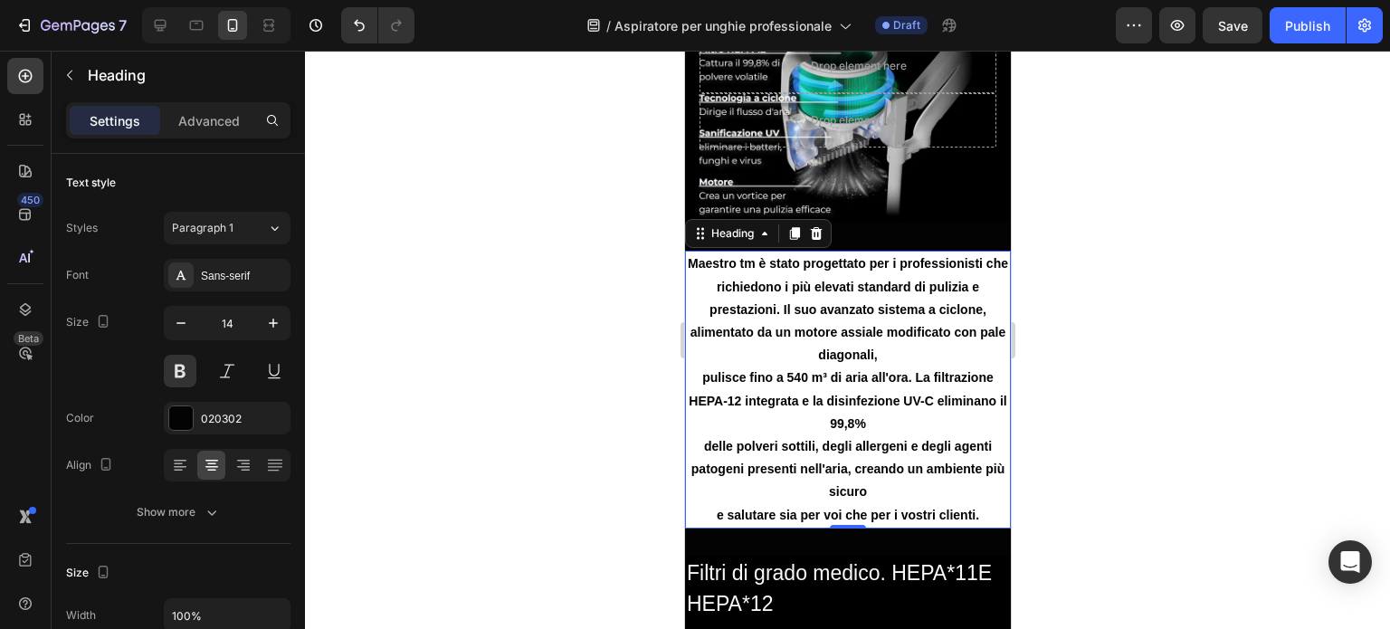
click at [813, 271] on h2 "Maestro tm è stato progettato per i professionisti che richiedono i più elevati…" at bounding box center [847, 389] width 326 height 277
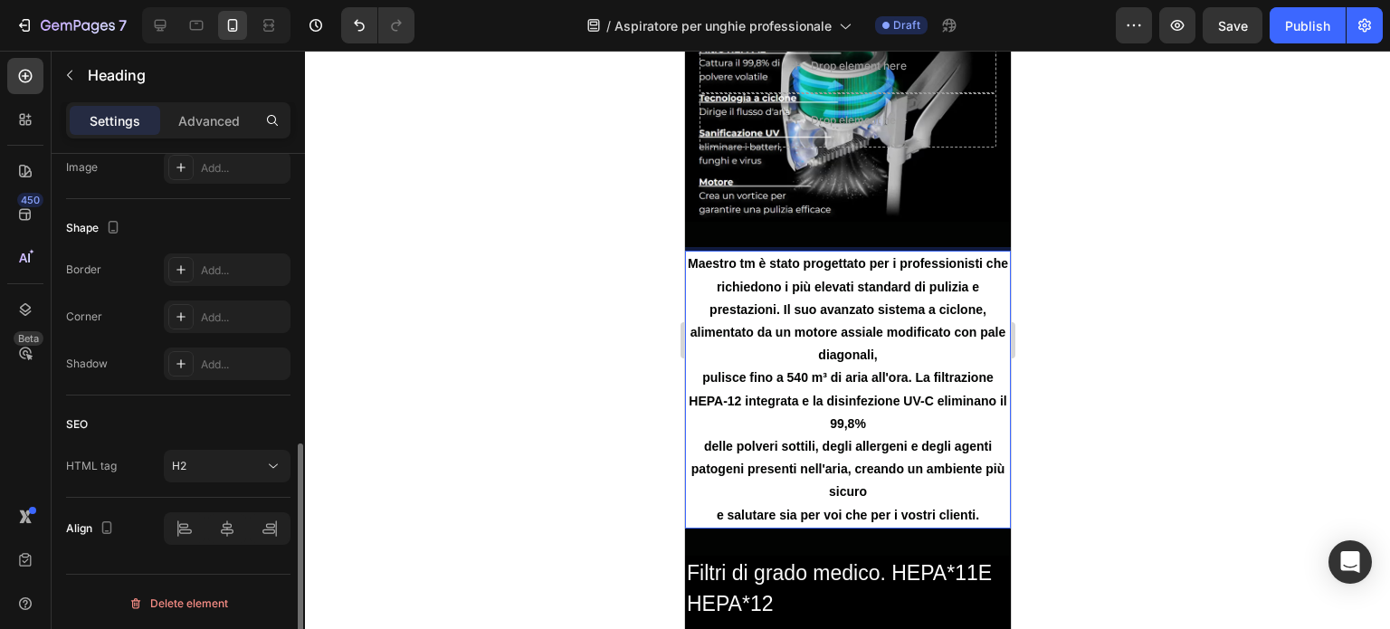
scroll to position [464, 0]
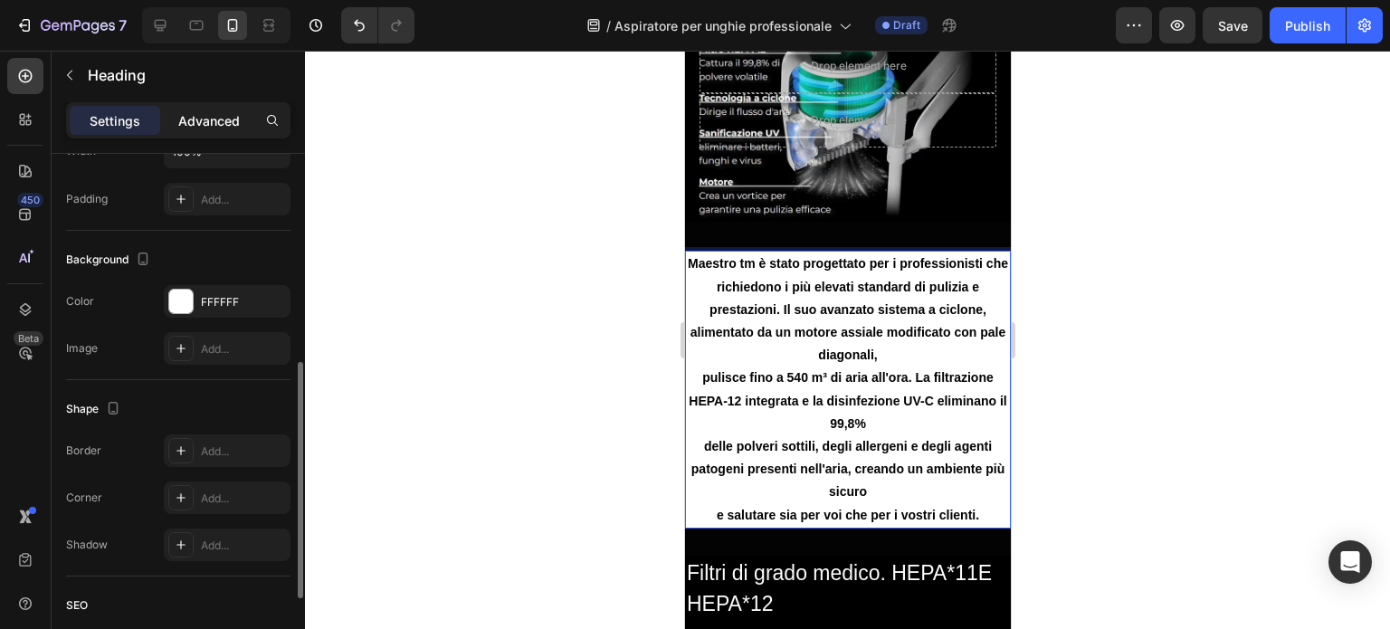
click at [207, 115] on p "Advanced" at bounding box center [209, 120] width 62 height 19
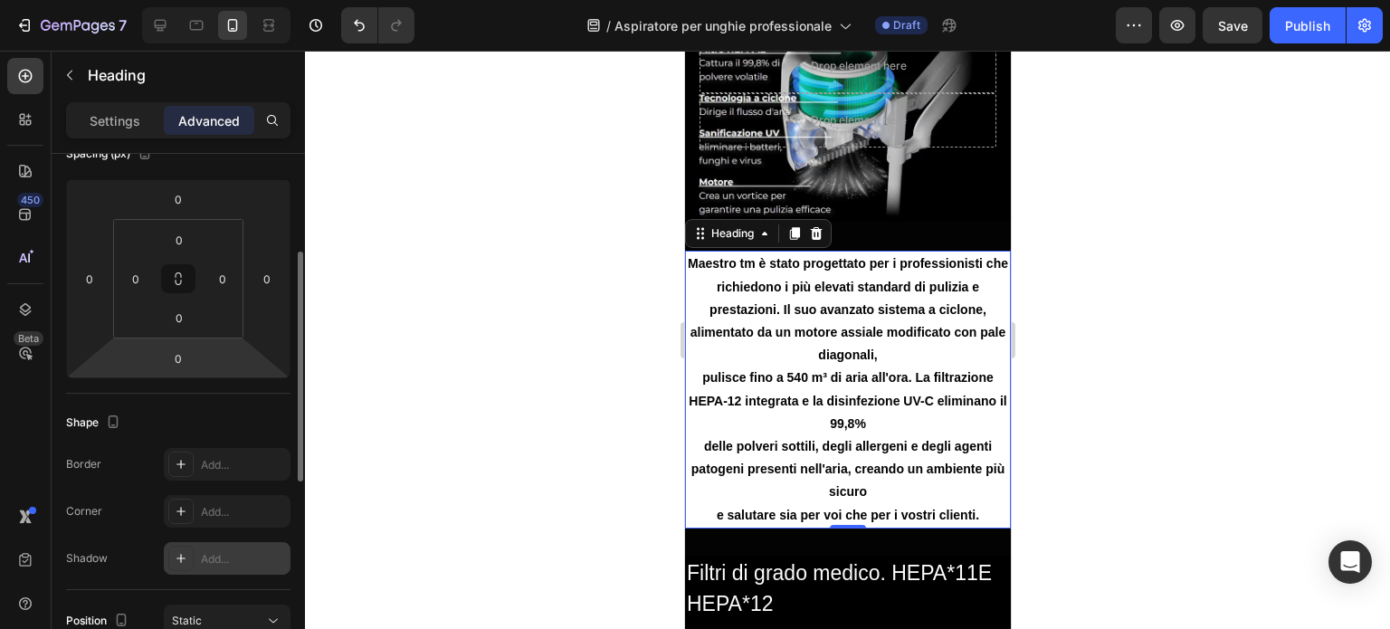
scroll to position [135, 0]
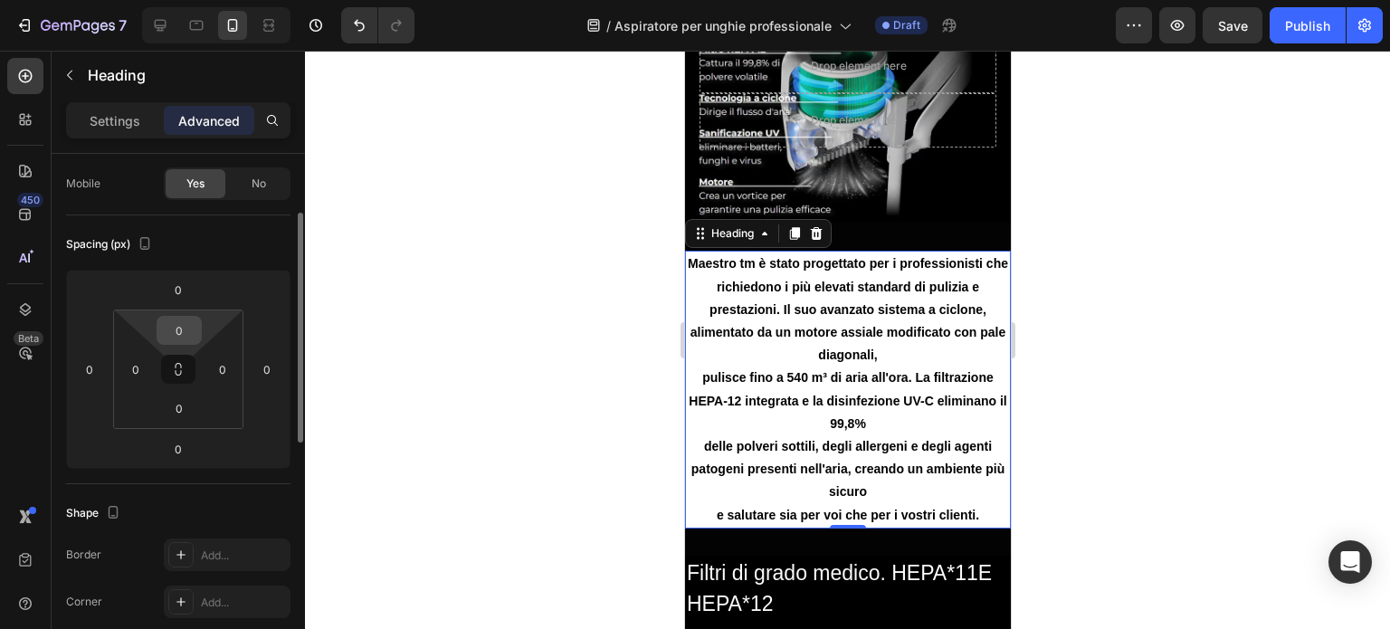
click at [199, 322] on div "0" at bounding box center [179, 330] width 45 height 29
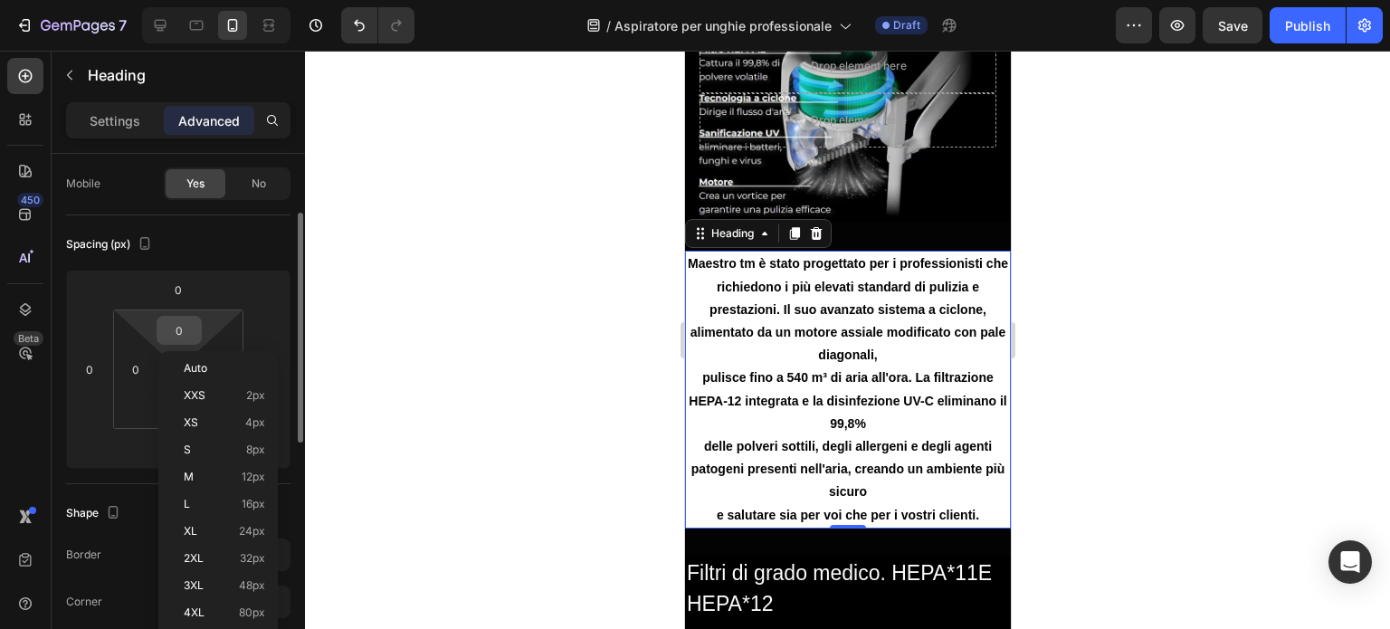
click at [186, 321] on input "0" at bounding box center [179, 330] width 36 height 27
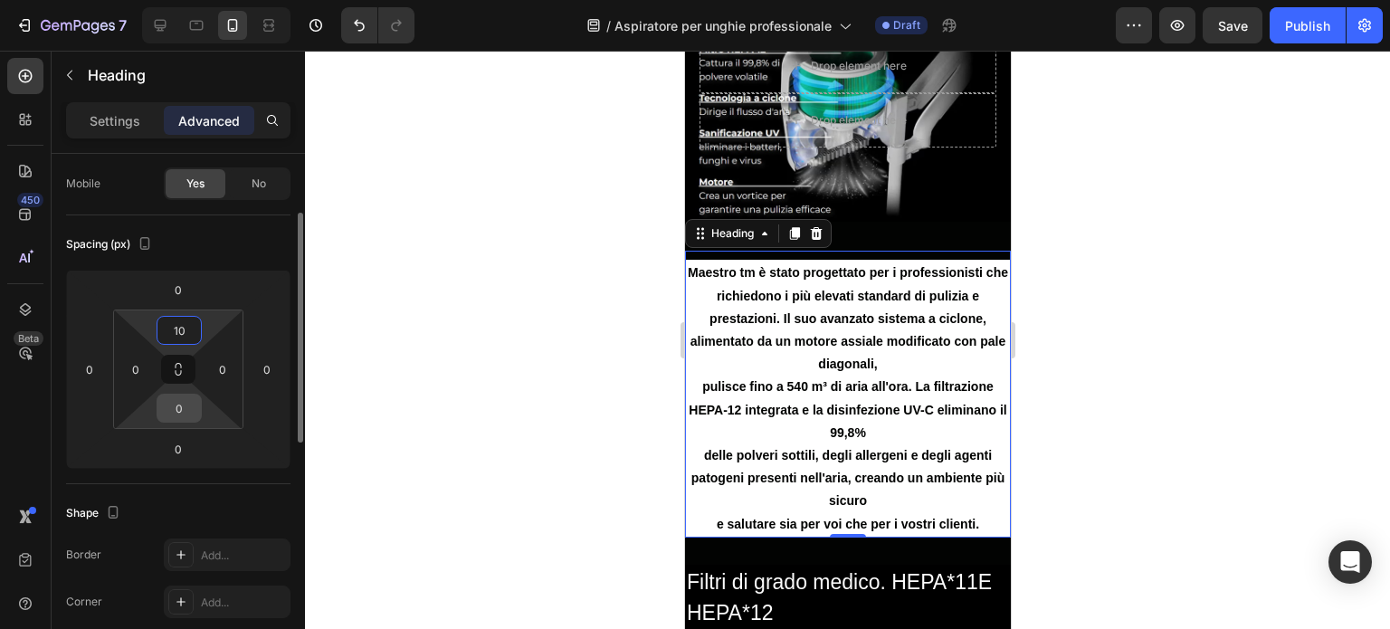
type input "10"
click at [193, 409] on input "0" at bounding box center [179, 408] width 36 height 27
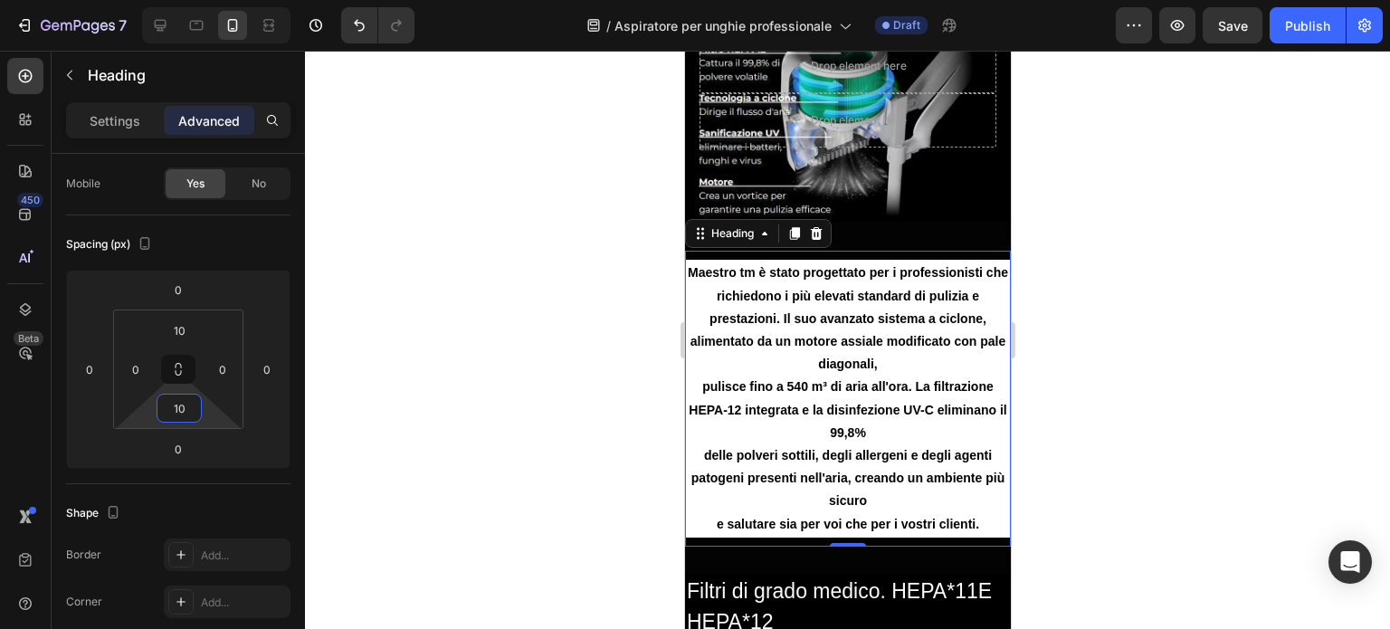
type input "10"
click at [1195, 361] on div at bounding box center [847, 340] width 1085 height 578
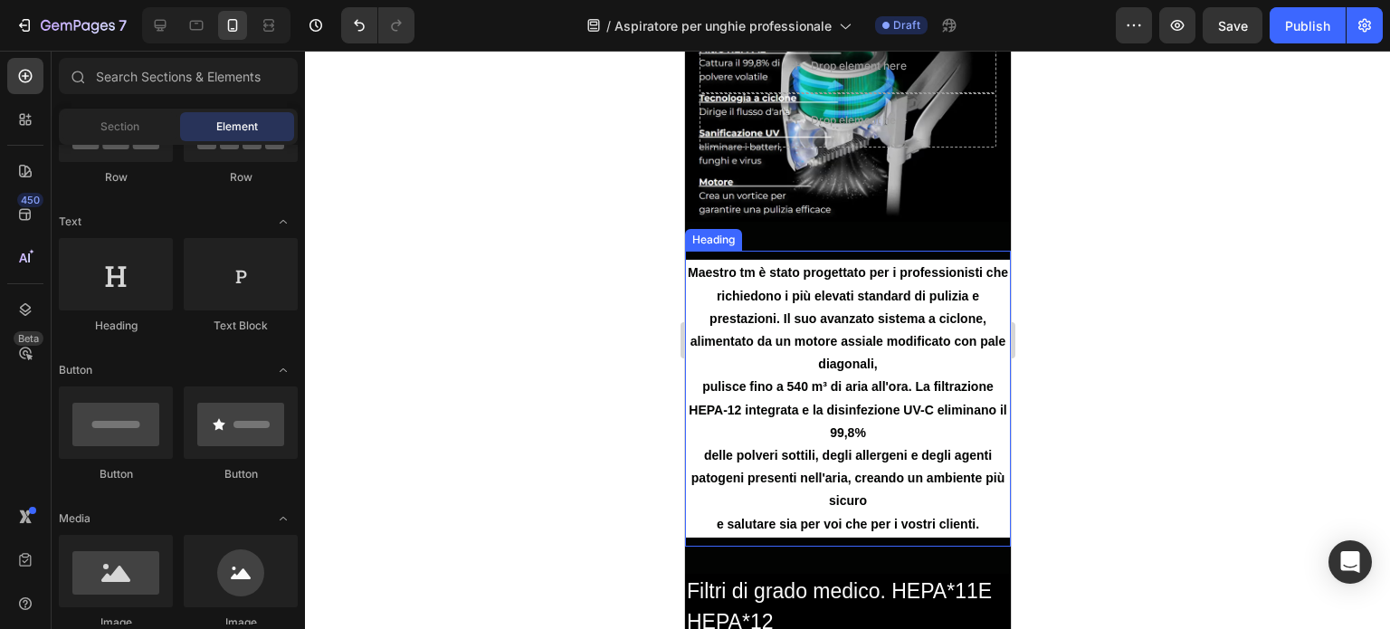
click at [758, 349] on p "Maestro tm è stato progettato per i professionisti che richiedono i più elevati…" at bounding box center [847, 398] width 322 height 273
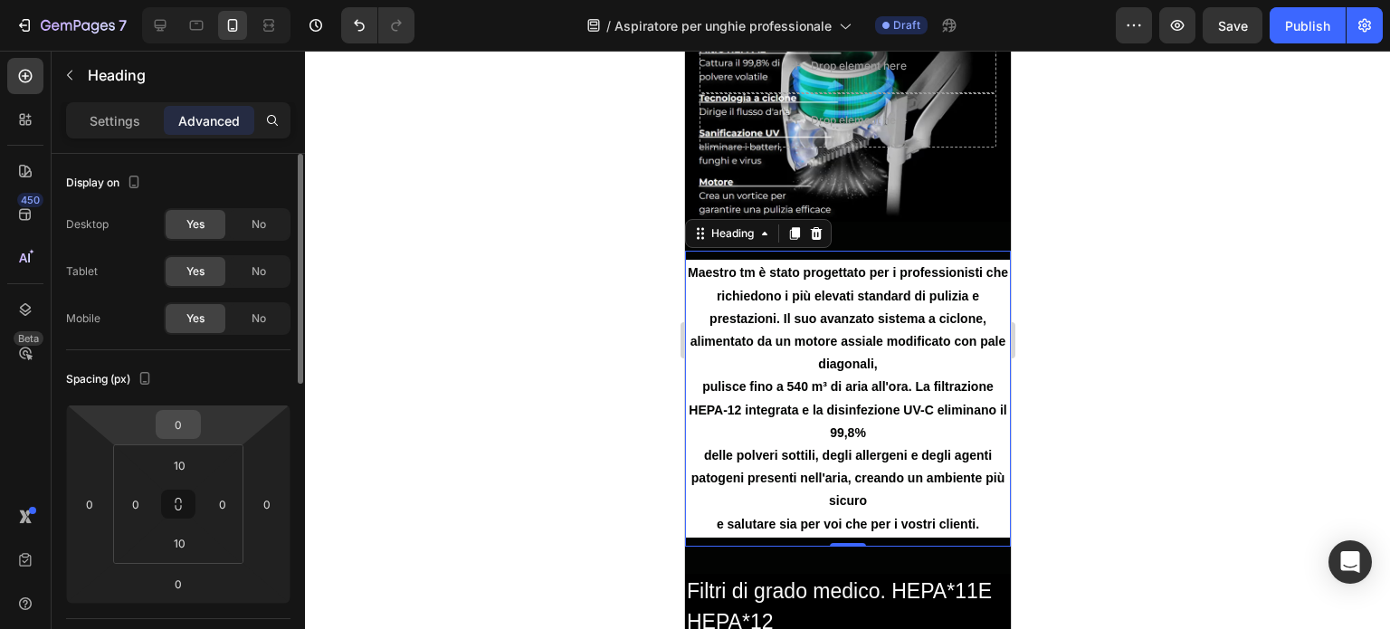
click at [177, 428] on input "0" at bounding box center [178, 424] width 36 height 27
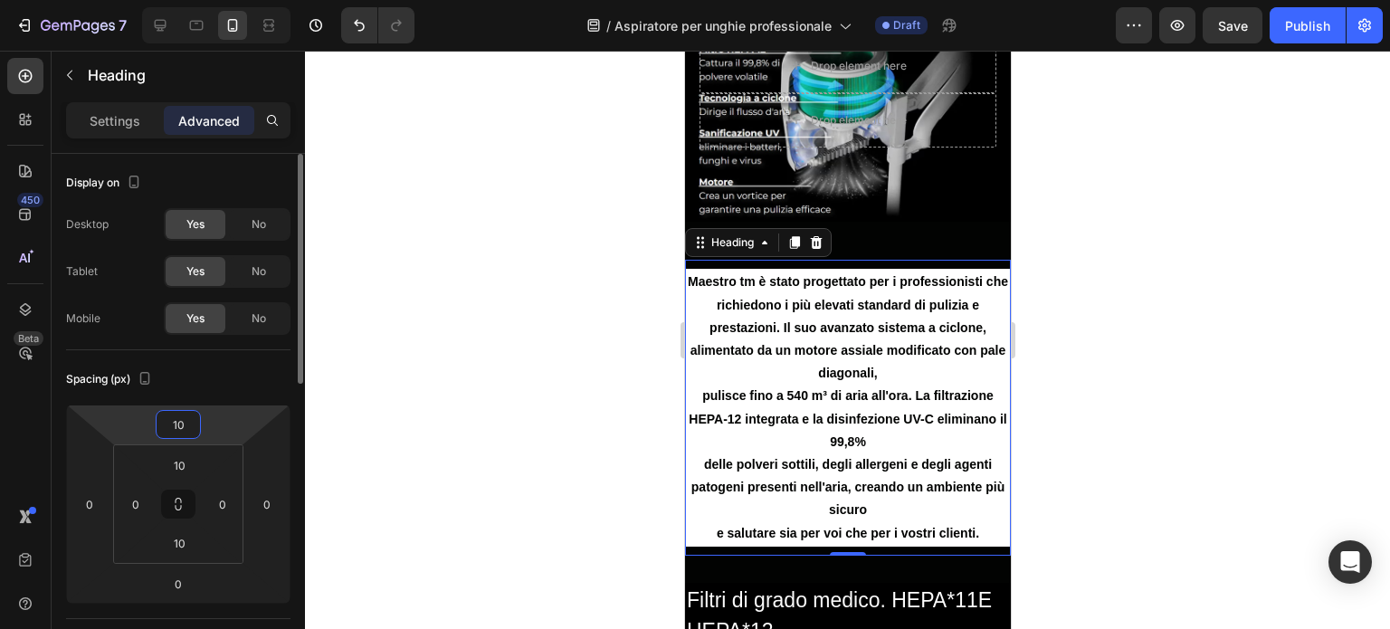
type input "1"
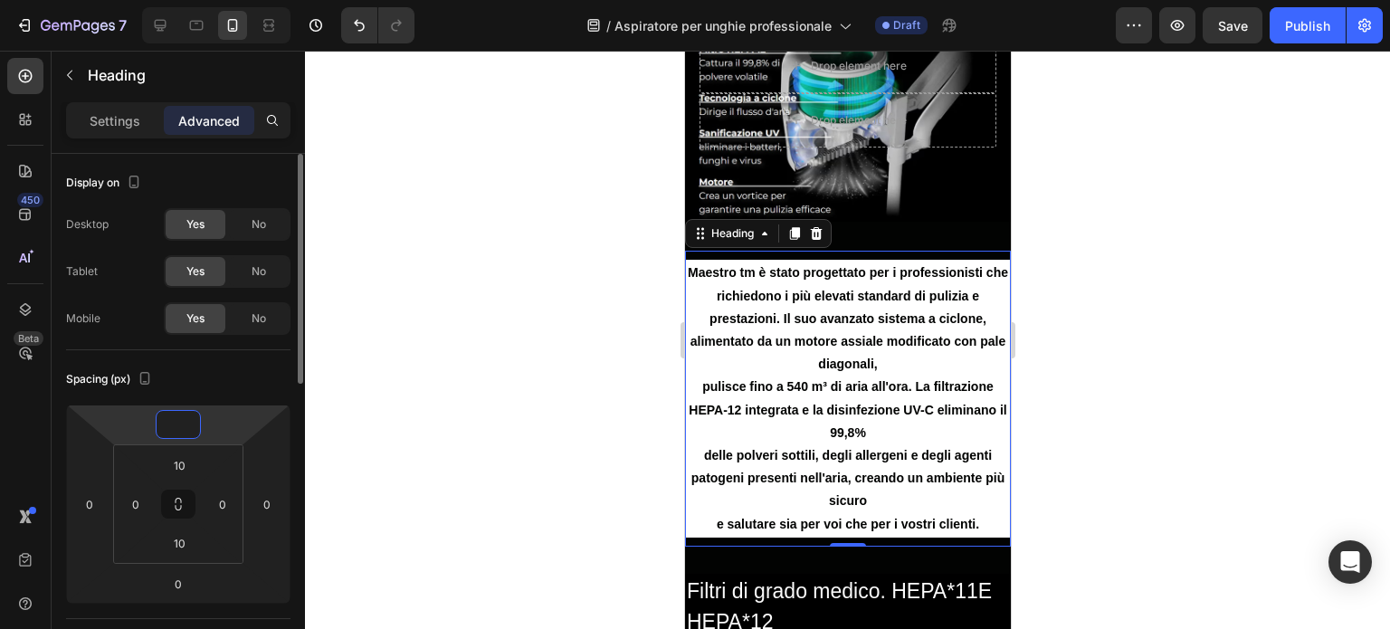
type input "0"
click at [1073, 463] on div at bounding box center [847, 340] width 1085 height 578
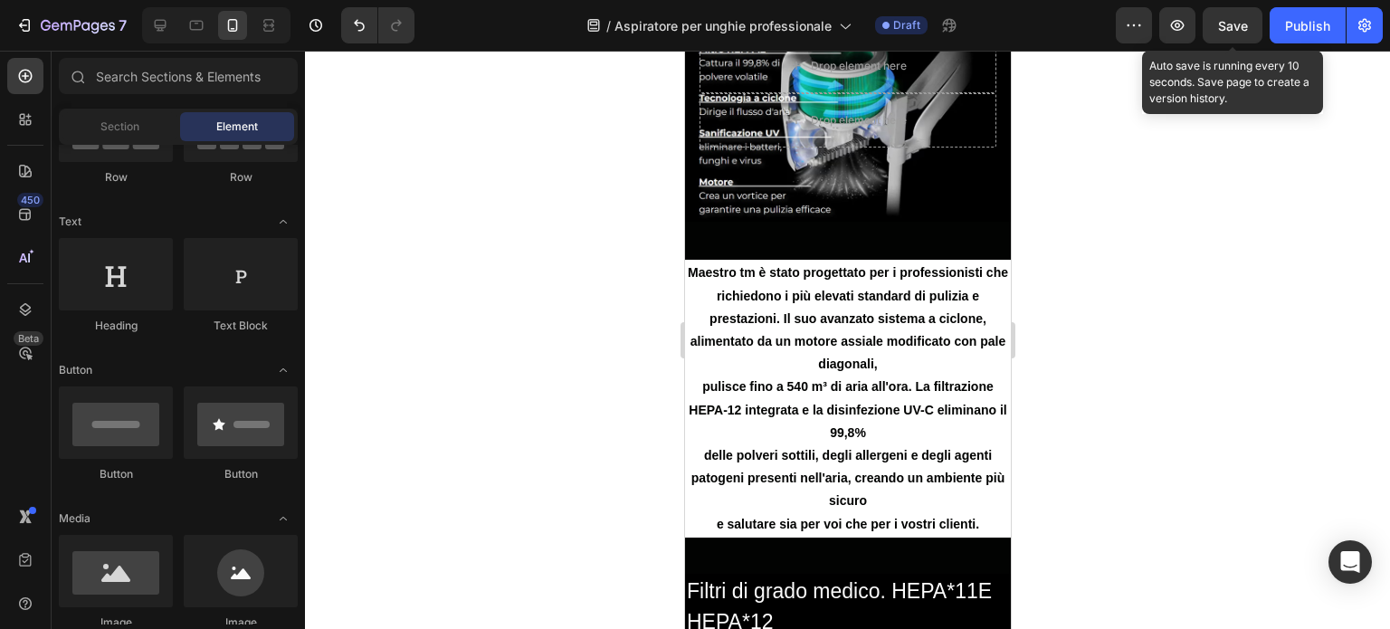
click at [1223, 28] on span "Save" at bounding box center [1233, 25] width 30 height 15
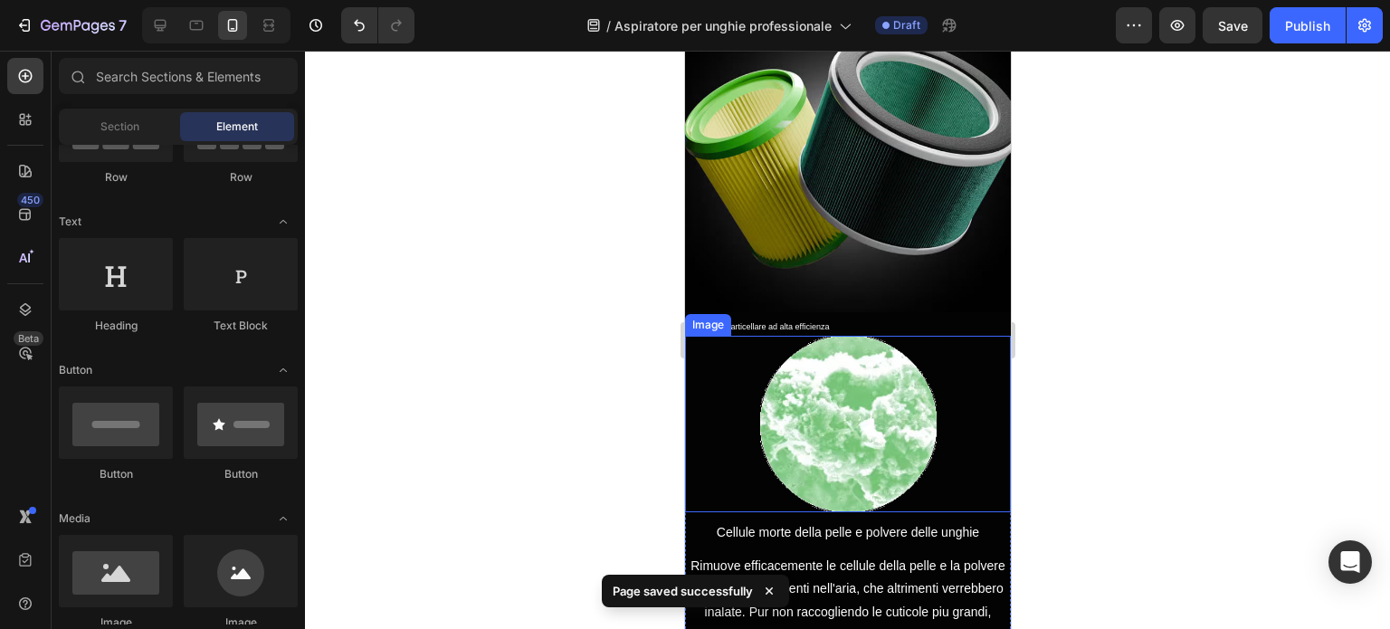
scroll to position [1629, 0]
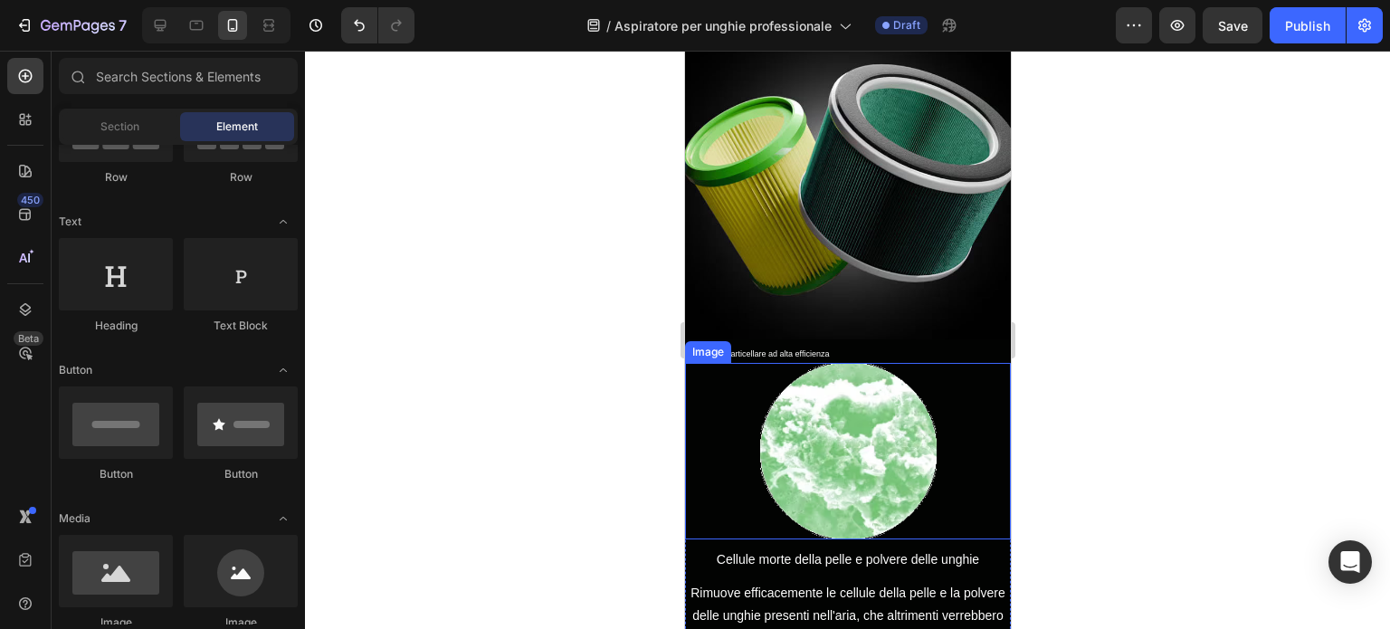
click at [892, 383] on img at bounding box center [847, 451] width 177 height 177
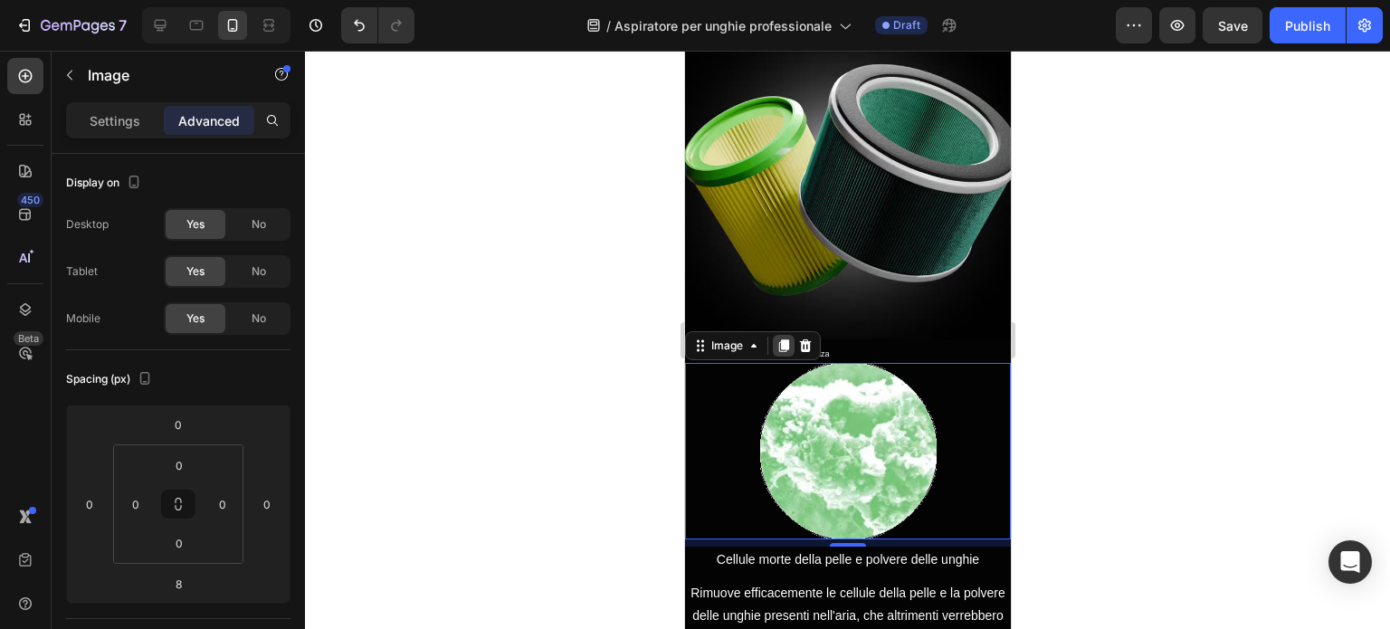
click at [787, 339] on icon at bounding box center [783, 345] width 10 height 13
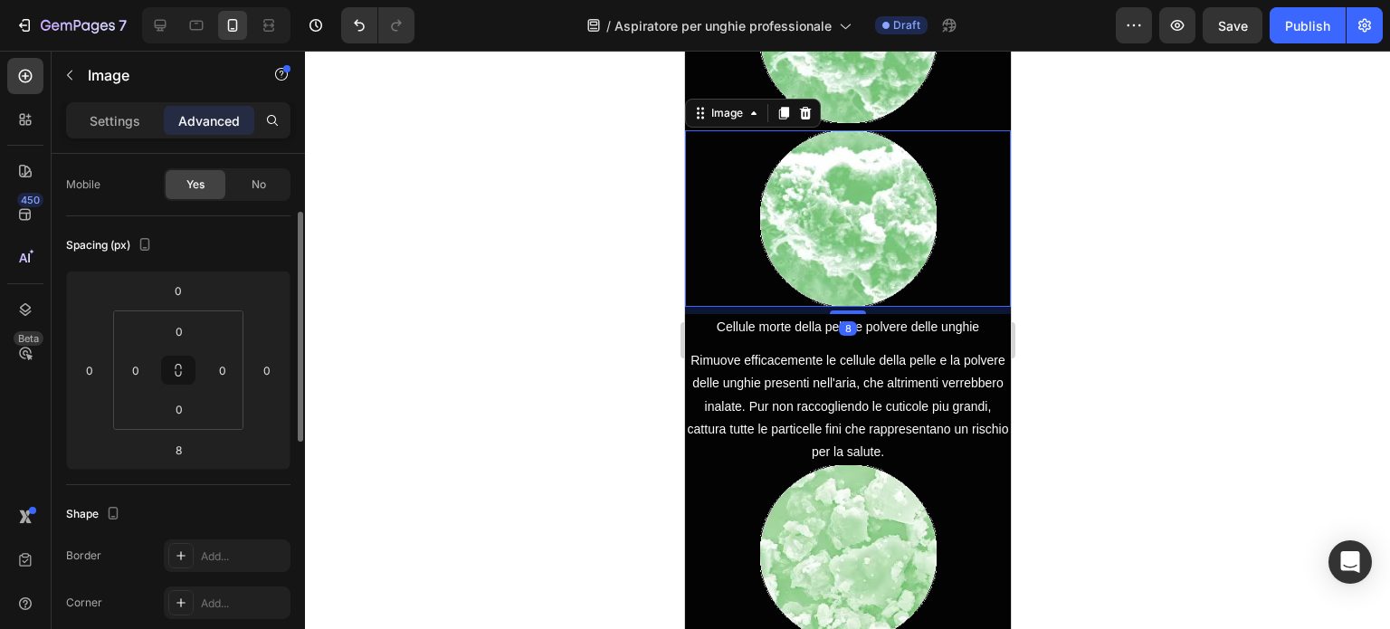
scroll to position [2047, 0]
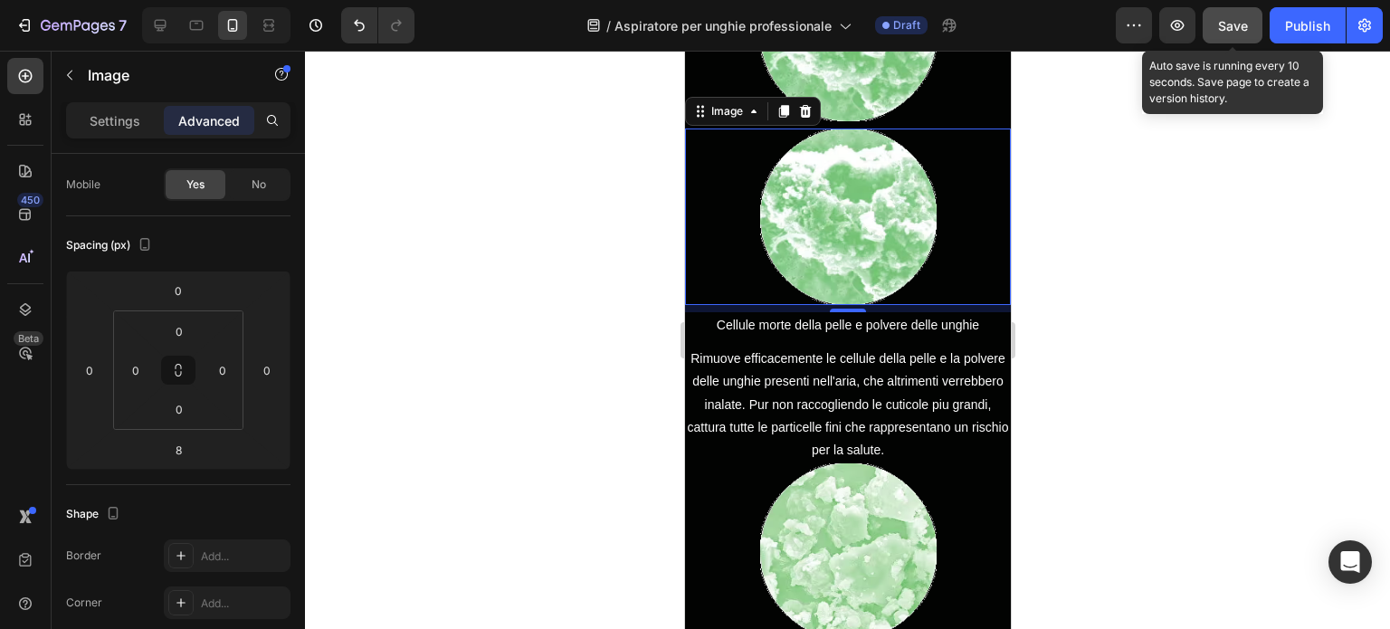
click at [1216, 21] on button "Save" at bounding box center [1233, 25] width 60 height 36
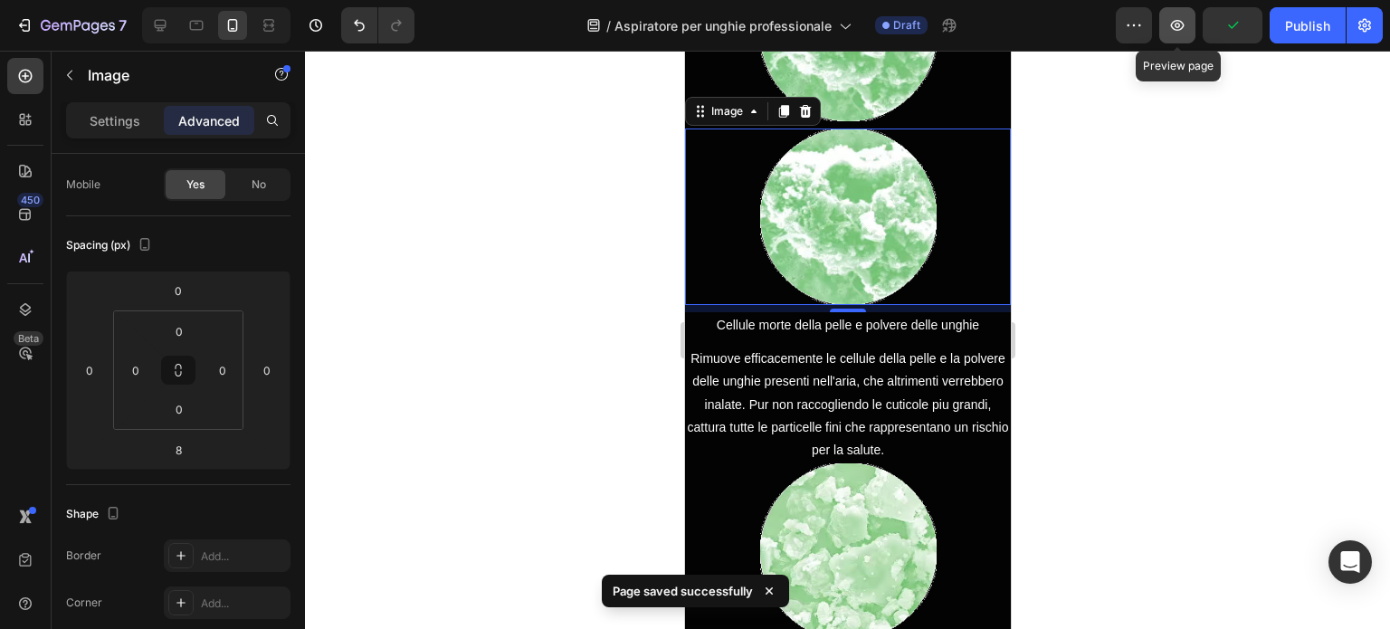
click at [1177, 29] on icon "button" at bounding box center [1178, 25] width 14 height 11
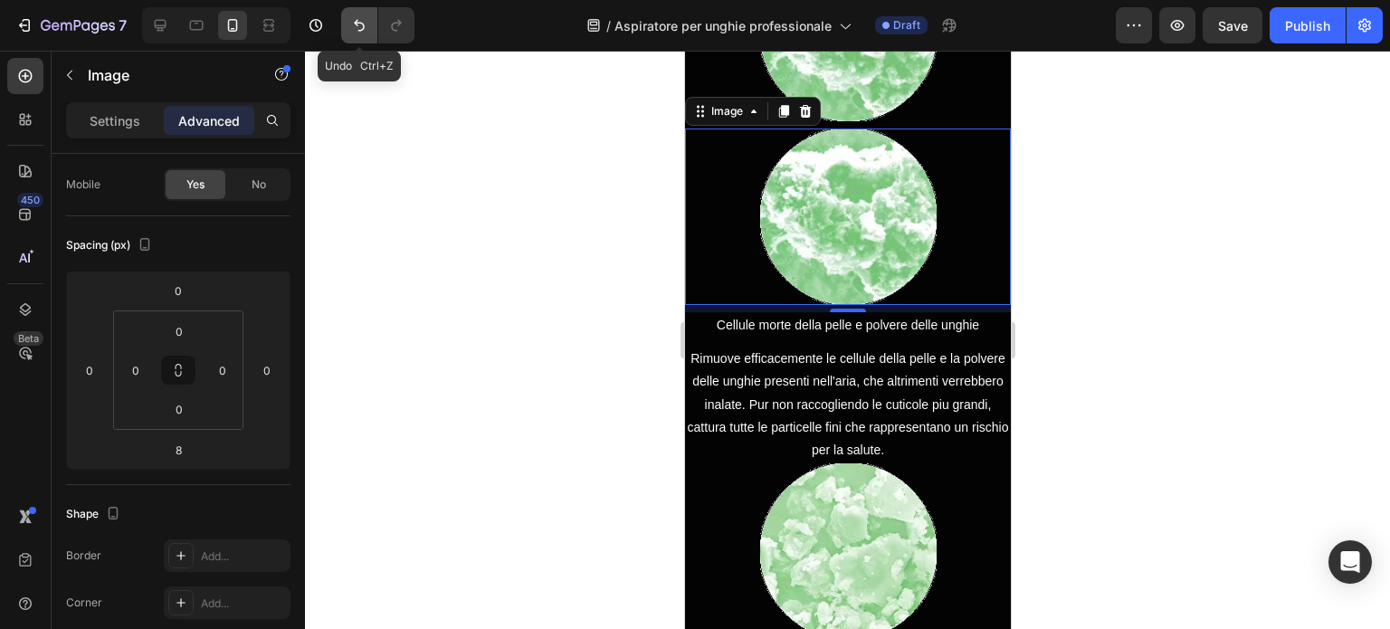
click at [358, 25] on icon "Undo/Redo" at bounding box center [359, 26] width 11 height 12
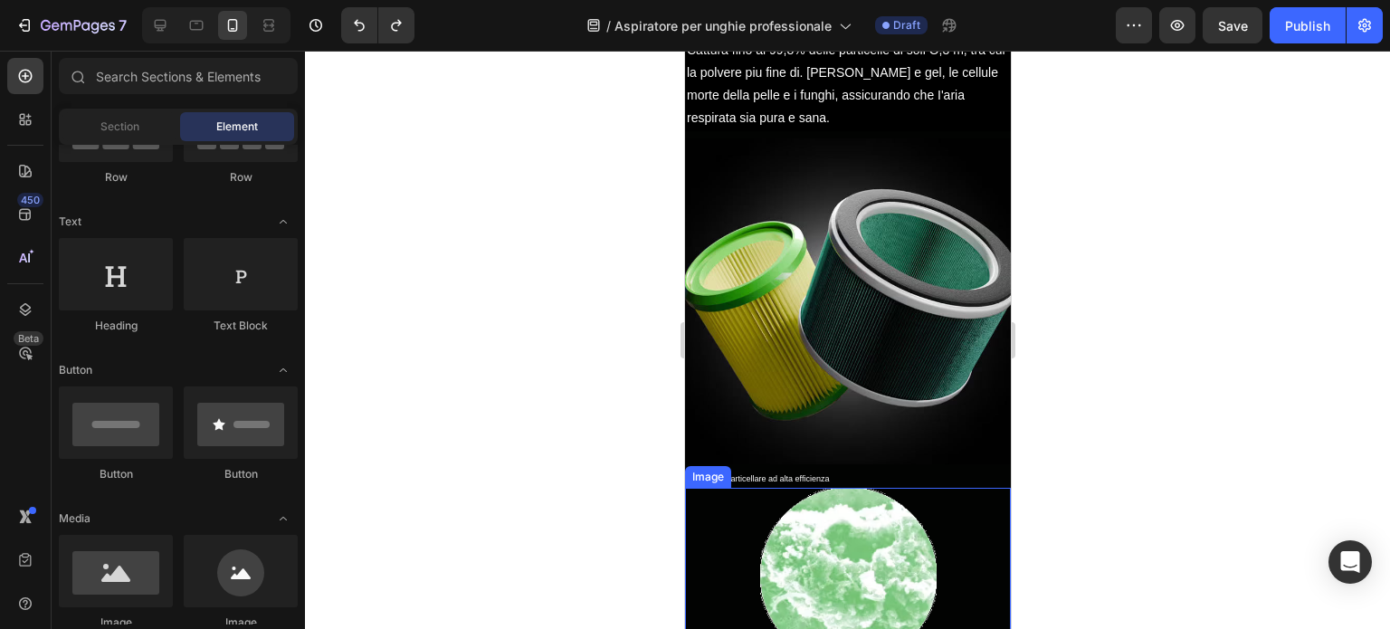
scroll to position [1414, 0]
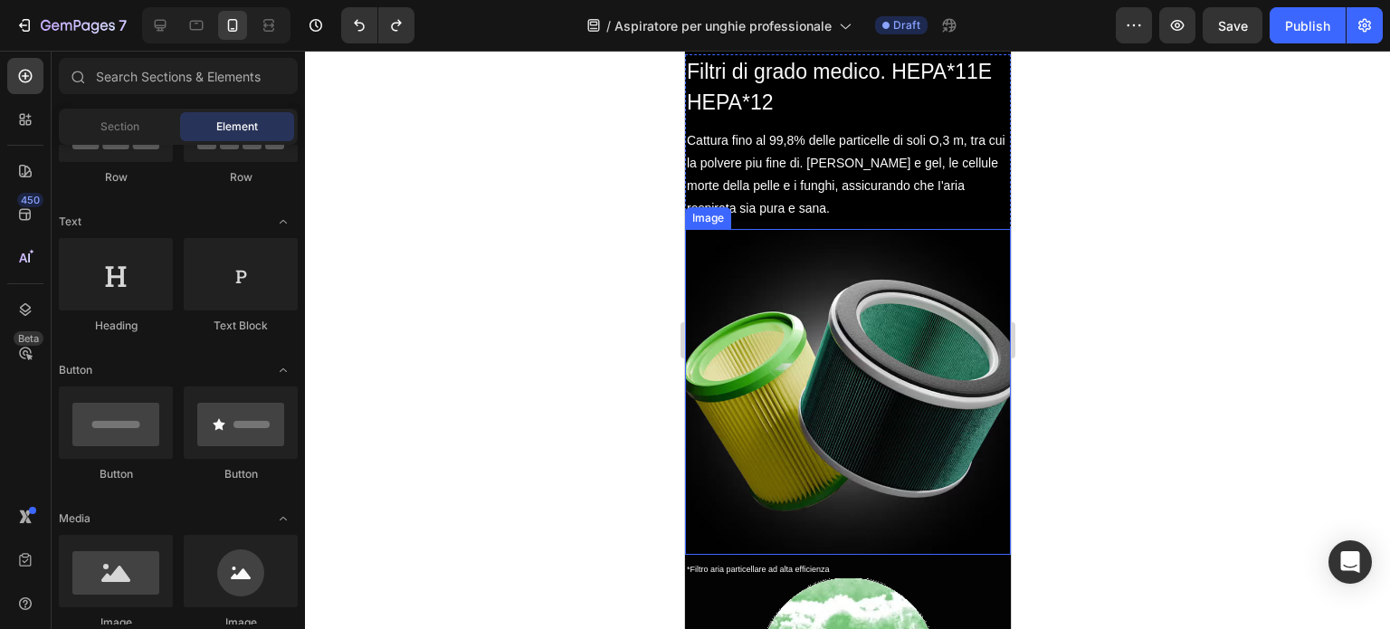
click at [1120, 224] on div at bounding box center [847, 340] width 1085 height 578
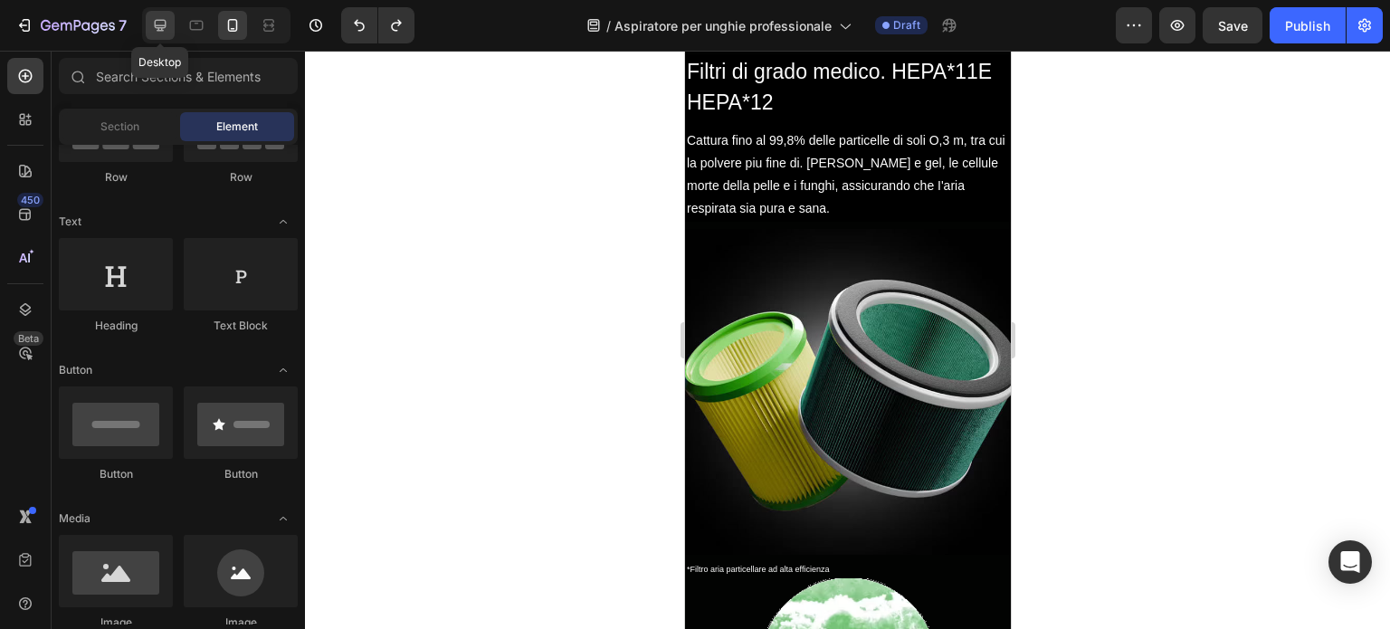
click at [160, 25] on icon at bounding box center [161, 26] width 12 height 12
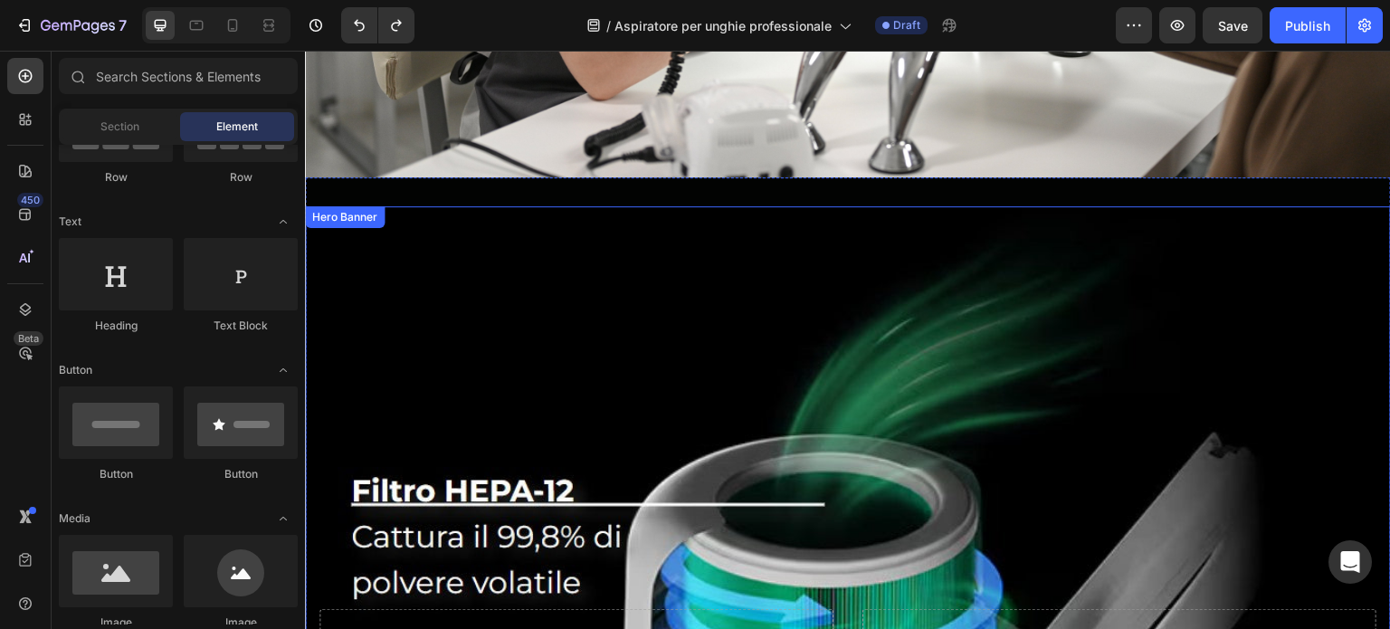
scroll to position [929, 0]
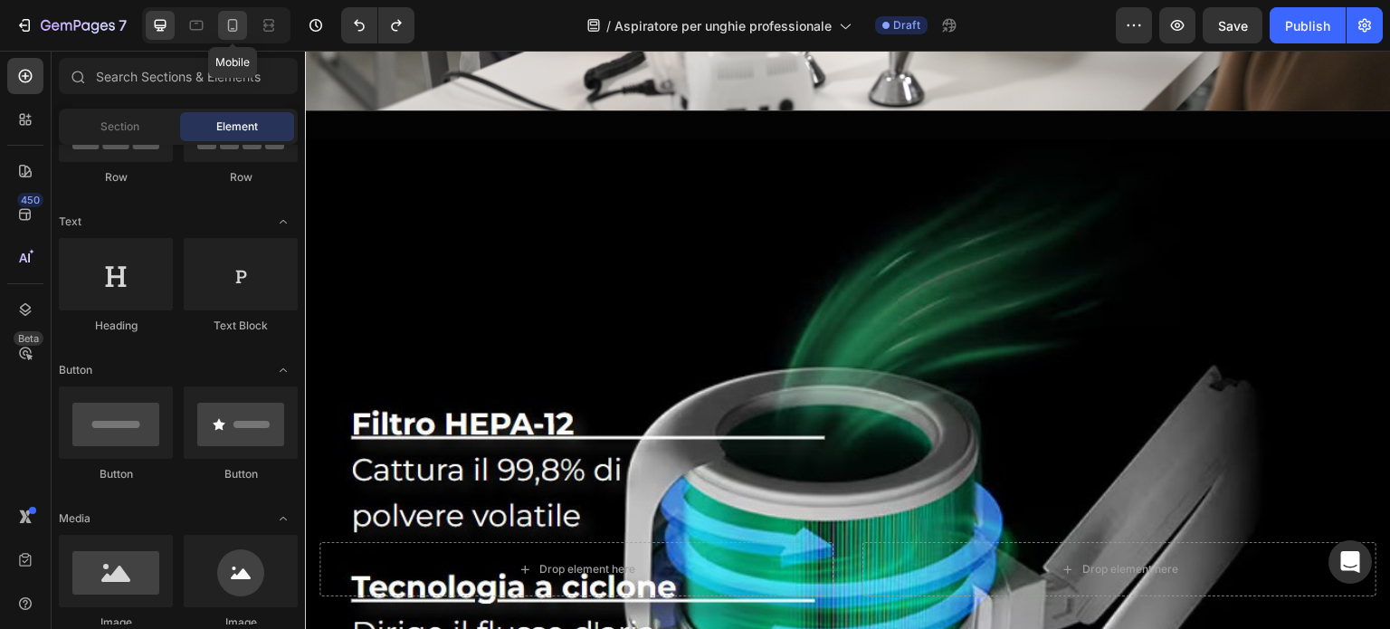
click at [235, 23] on icon at bounding box center [233, 25] width 10 height 13
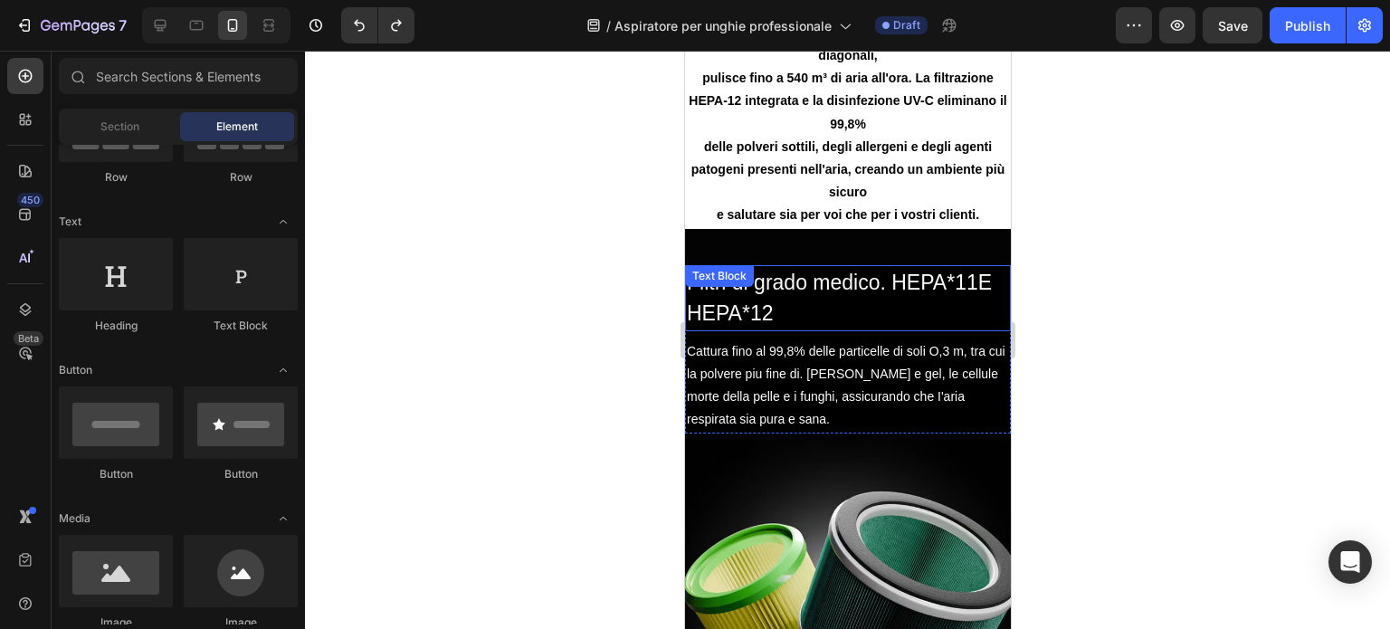
scroll to position [1200, 0]
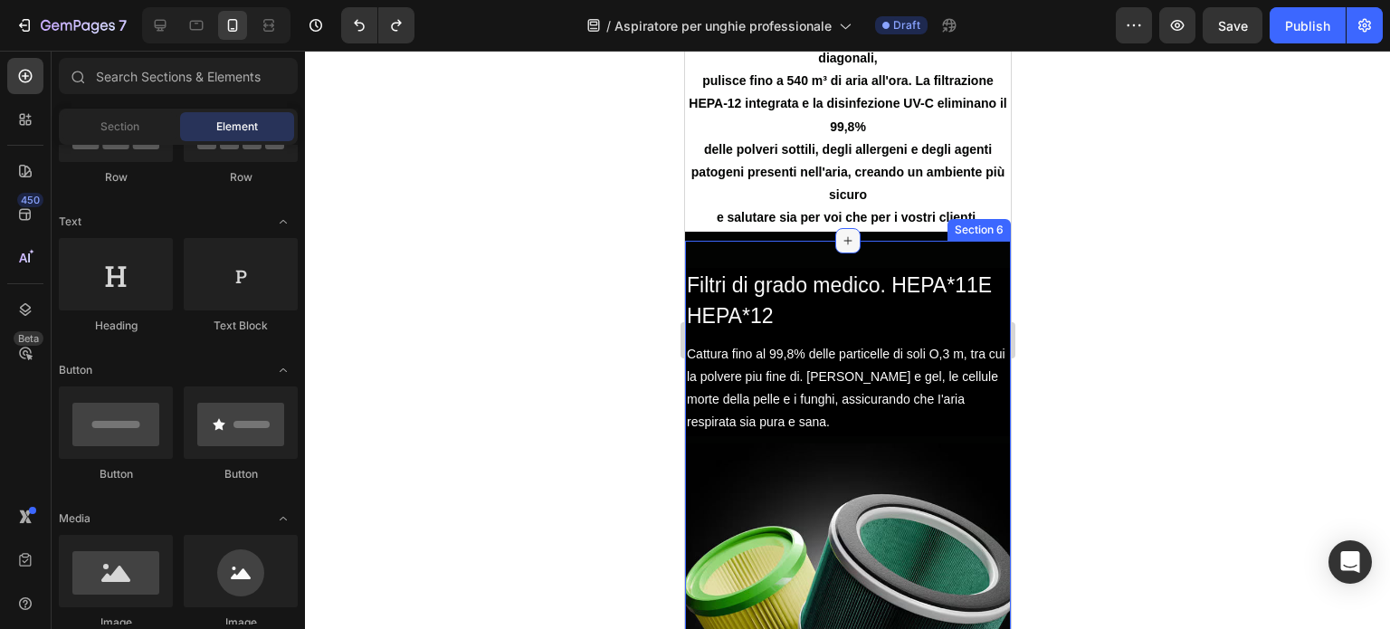
click at [840, 237] on icon at bounding box center [847, 241] width 14 height 14
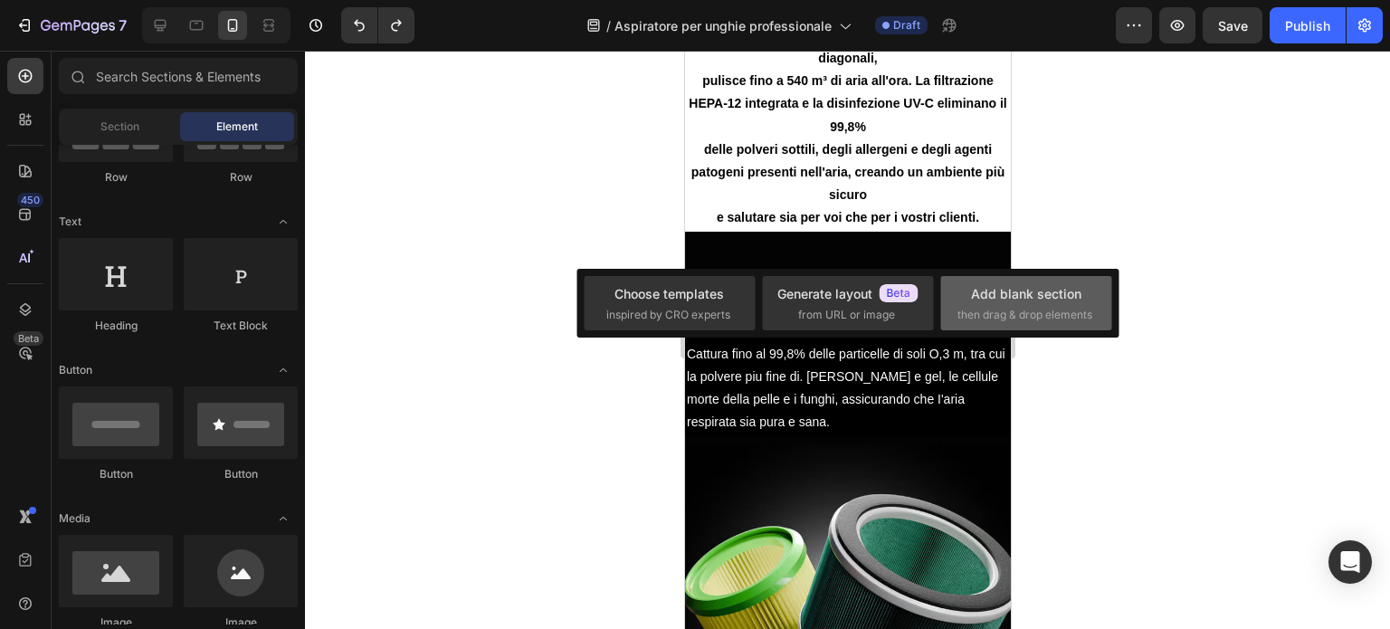
click at [1001, 307] on span "then drag & drop elements" at bounding box center [1025, 315] width 135 height 16
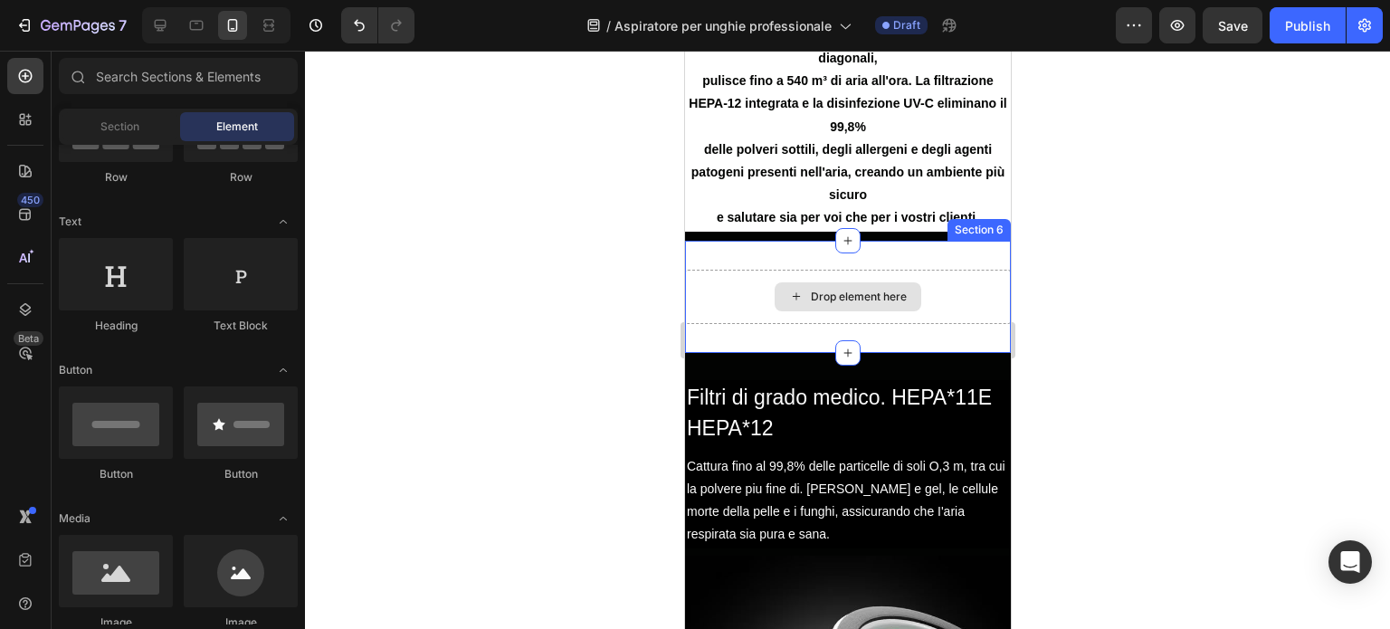
click at [872, 288] on div "Drop element here" at bounding box center [847, 296] width 147 height 29
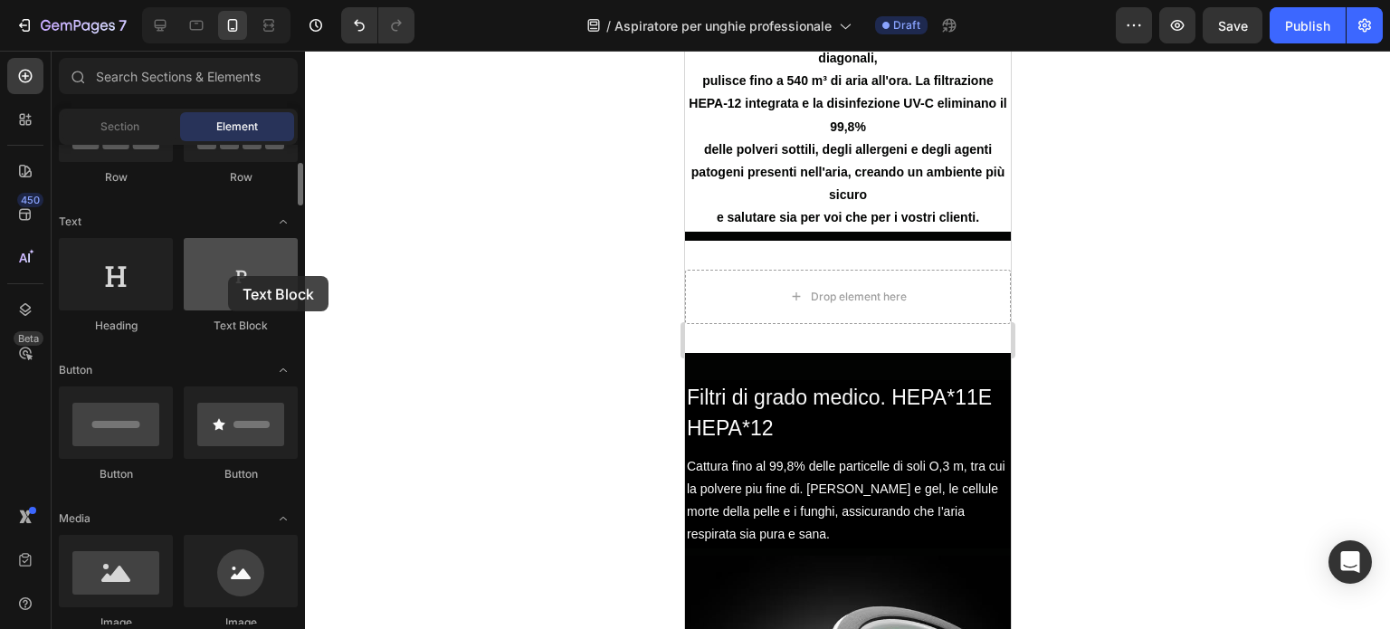
click at [230, 275] on div at bounding box center [241, 274] width 114 height 72
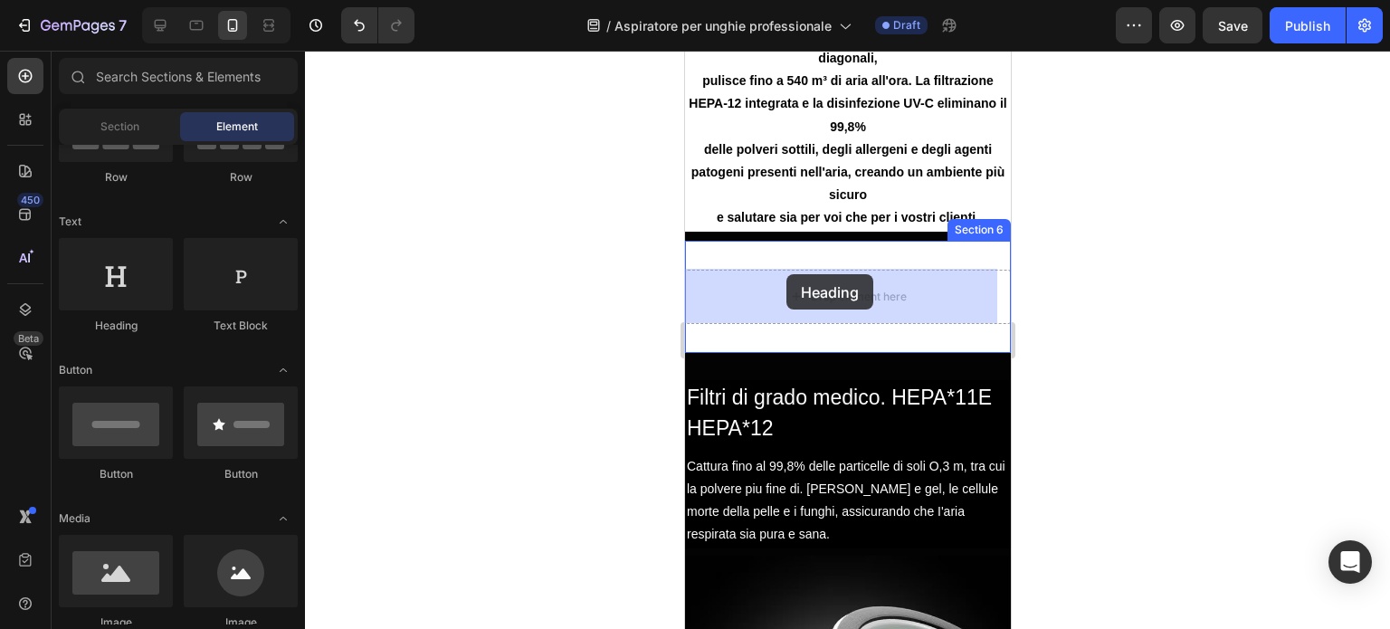
drag, startPoint x: 824, startPoint y: 329, endPoint x: 786, endPoint y: 274, distance: 67.0
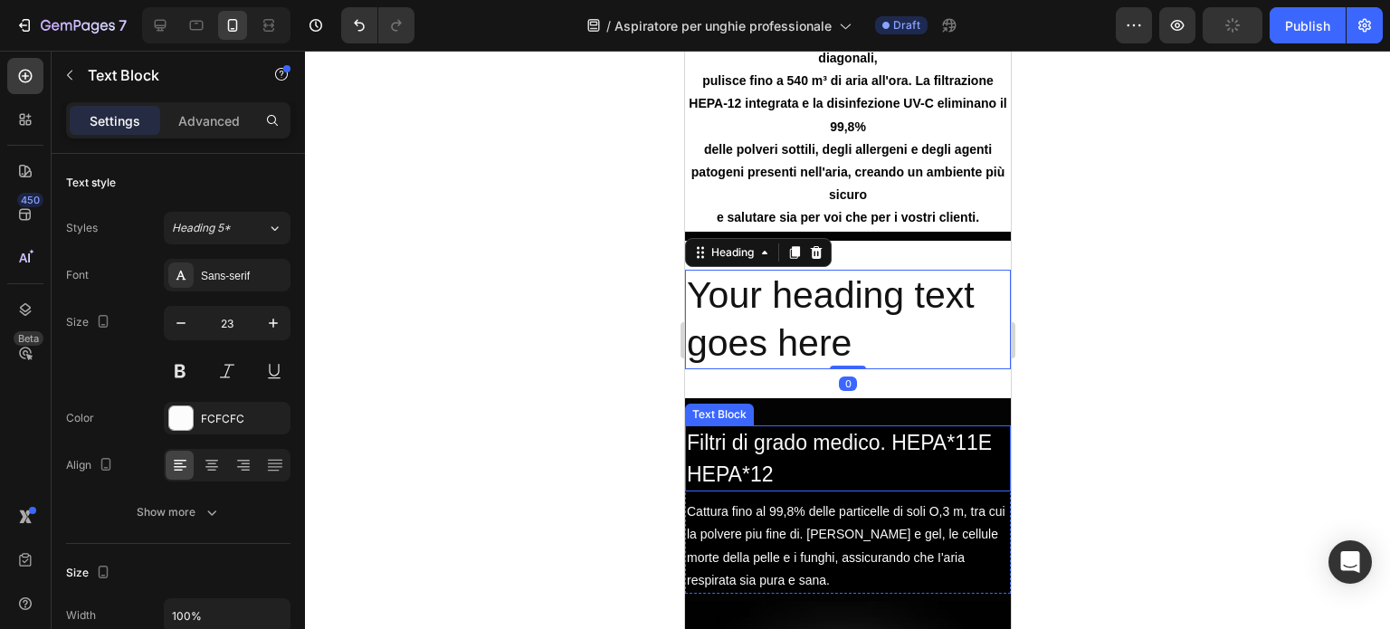
click at [779, 463] on div "Filtri di grado medico. HEPA*11E HEPA*12" at bounding box center [847, 458] width 326 height 66
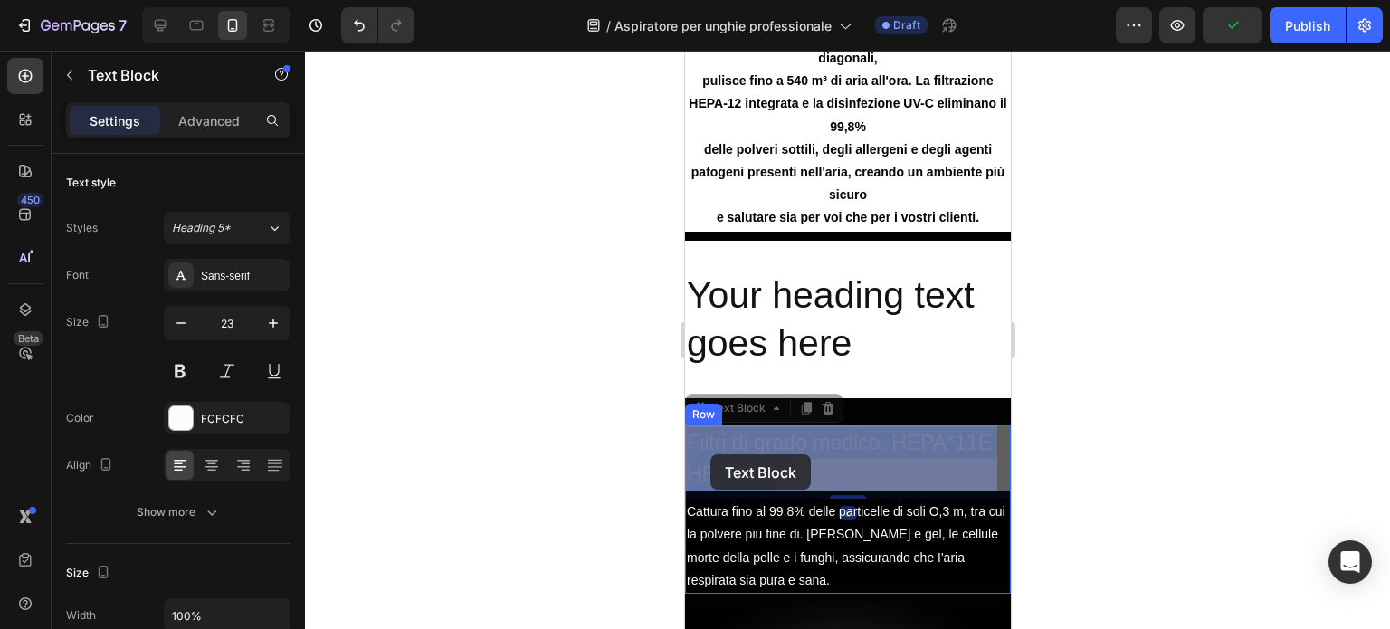
drag, startPoint x: 778, startPoint y: 469, endPoint x: 710, endPoint y: 454, distance: 70.3
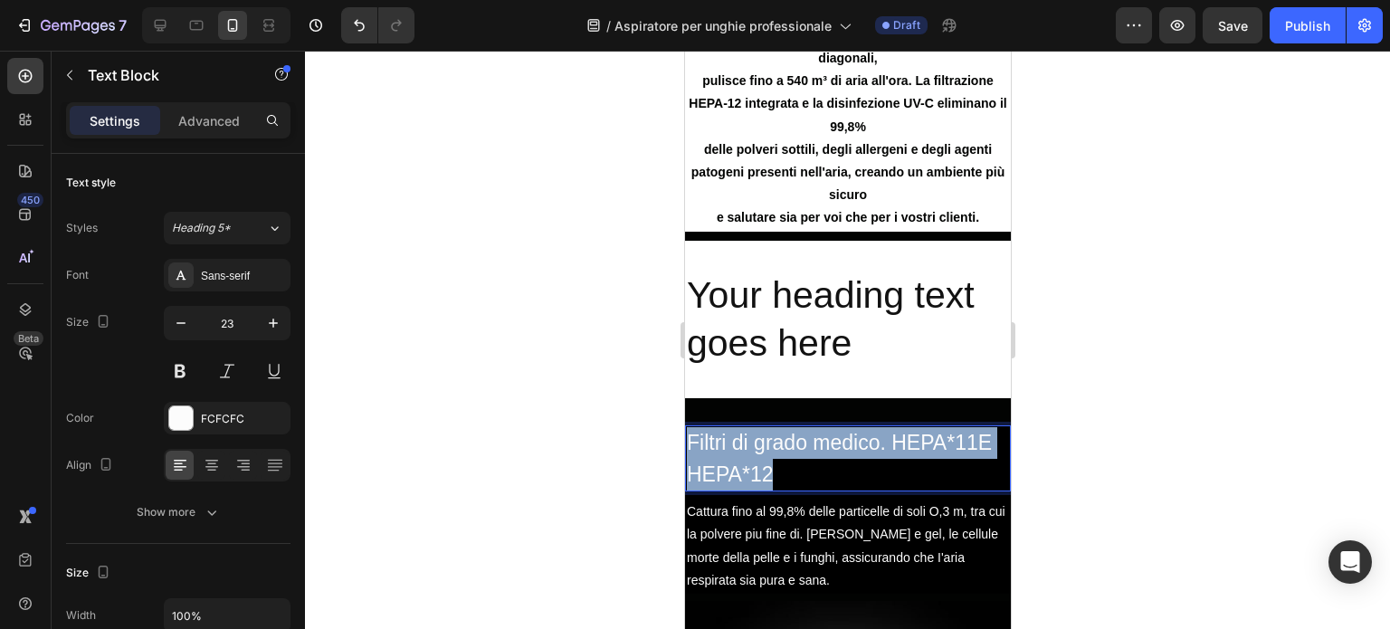
drag, startPoint x: 772, startPoint y: 476, endPoint x: 686, endPoint y: 437, distance: 94.4
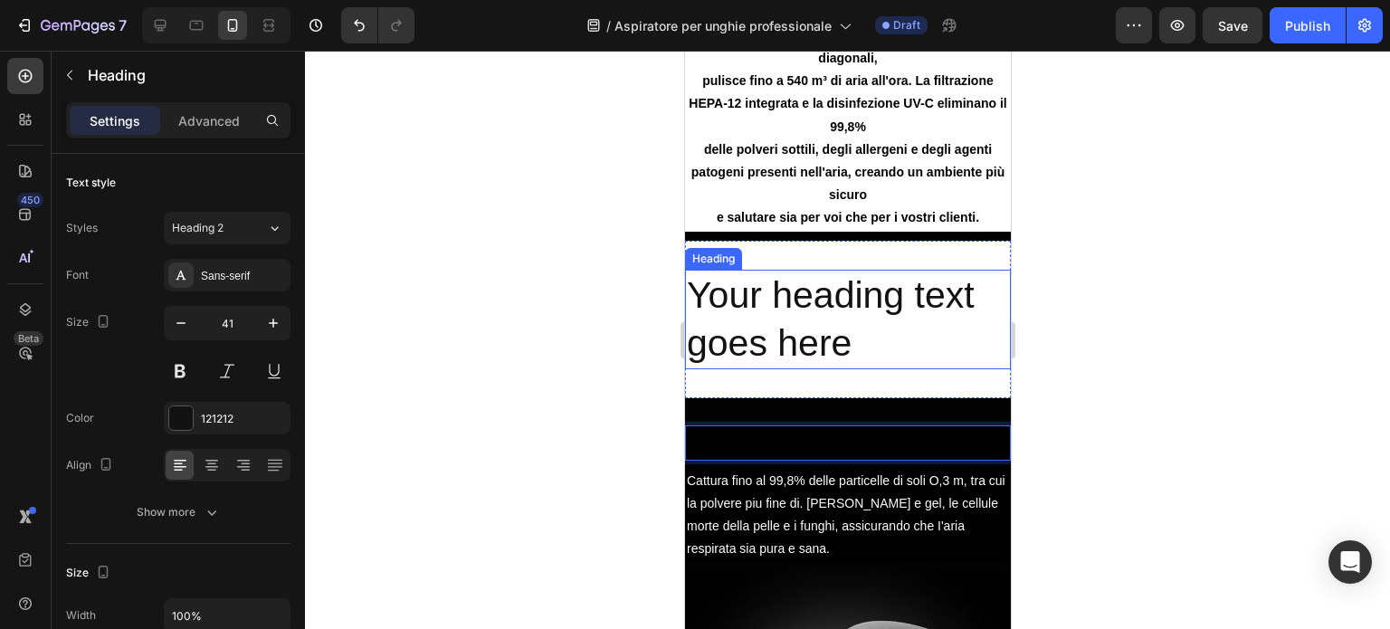
click at [863, 336] on h2 "Your heading text goes here" at bounding box center [847, 320] width 326 height 100
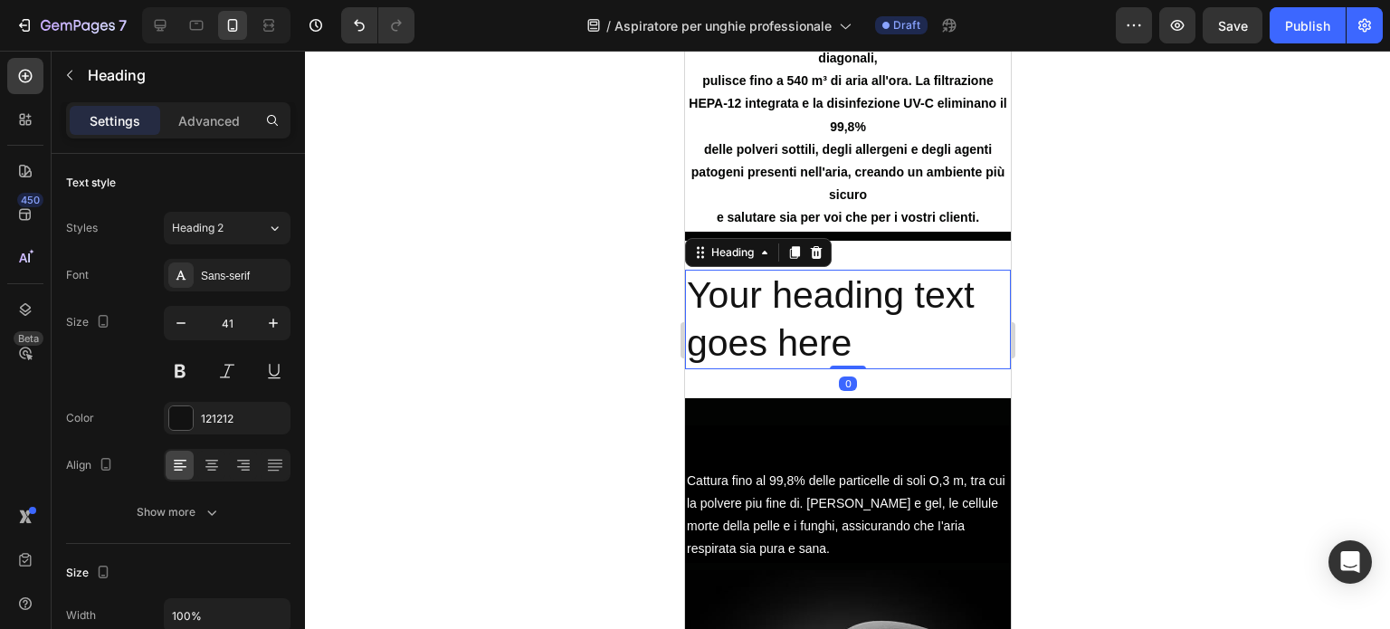
click at [863, 338] on h2 "Your heading text goes here" at bounding box center [847, 320] width 326 height 100
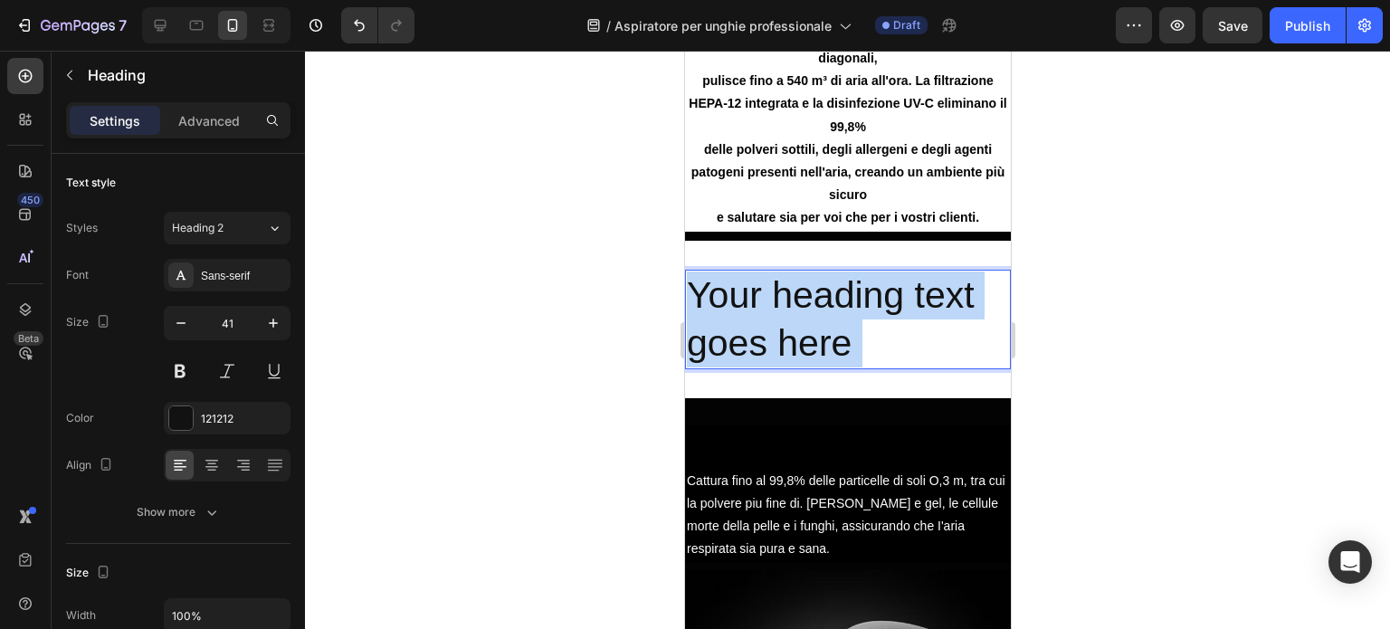
drag, startPoint x: 858, startPoint y: 339, endPoint x: 747, endPoint y: 310, distance: 115.0
click at [701, 285] on p "Your heading text goes here" at bounding box center [847, 320] width 322 height 97
drag, startPoint x: 800, startPoint y: 329, endPoint x: 688, endPoint y: 289, distance: 119.4
click at [688, 289] on p "Your heading text goes here" at bounding box center [847, 320] width 322 height 97
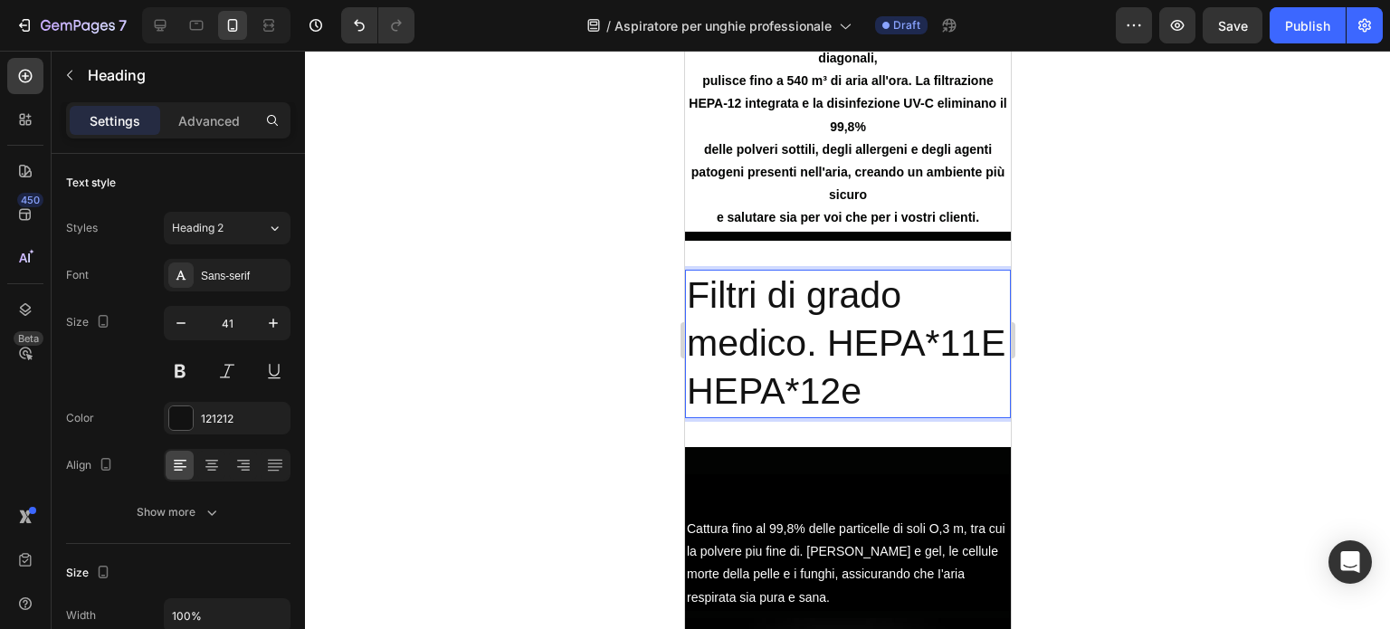
click at [898, 416] on p "Filtri di grado medico. HEPA*11E HEPA*12e" at bounding box center [847, 344] width 322 height 145
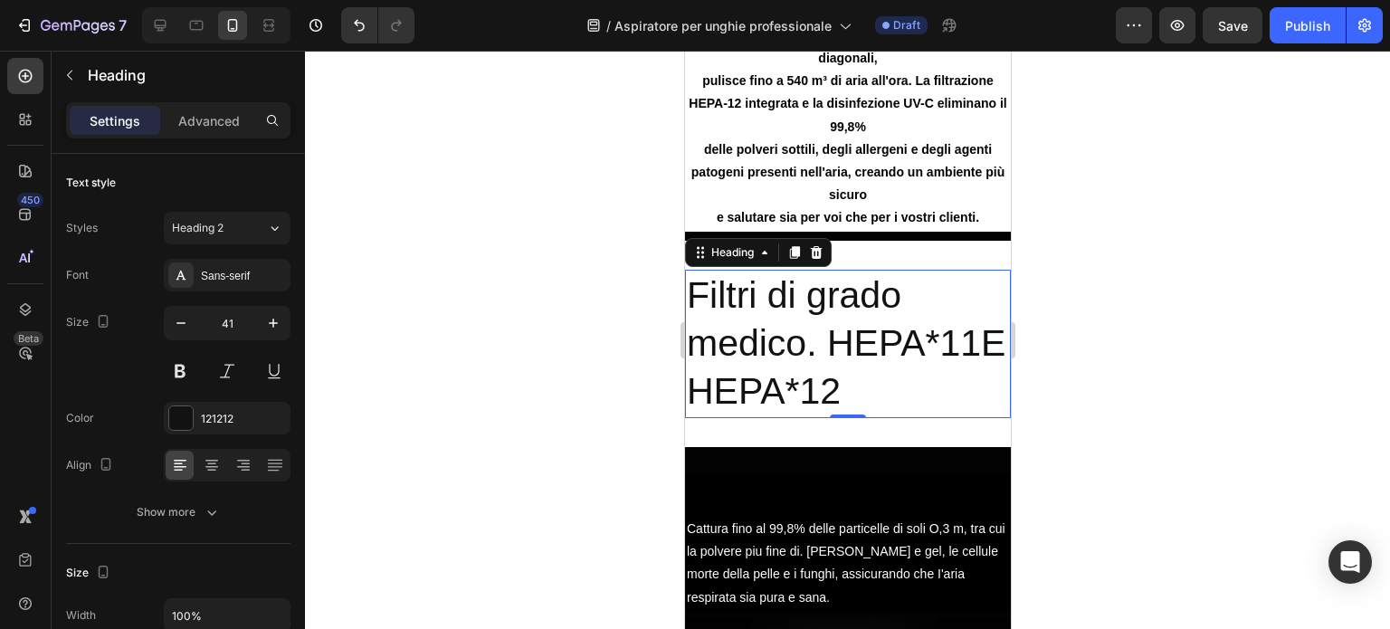
click at [1133, 380] on div at bounding box center [847, 340] width 1085 height 578
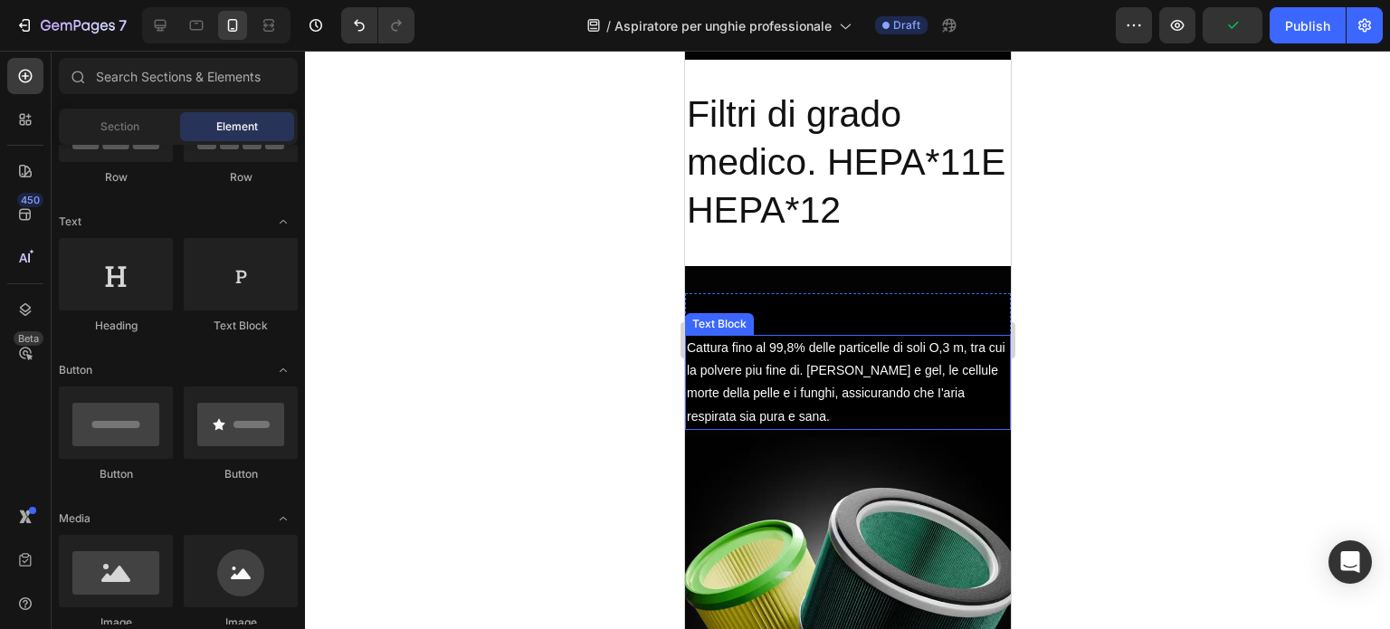
scroll to position [1472, 0]
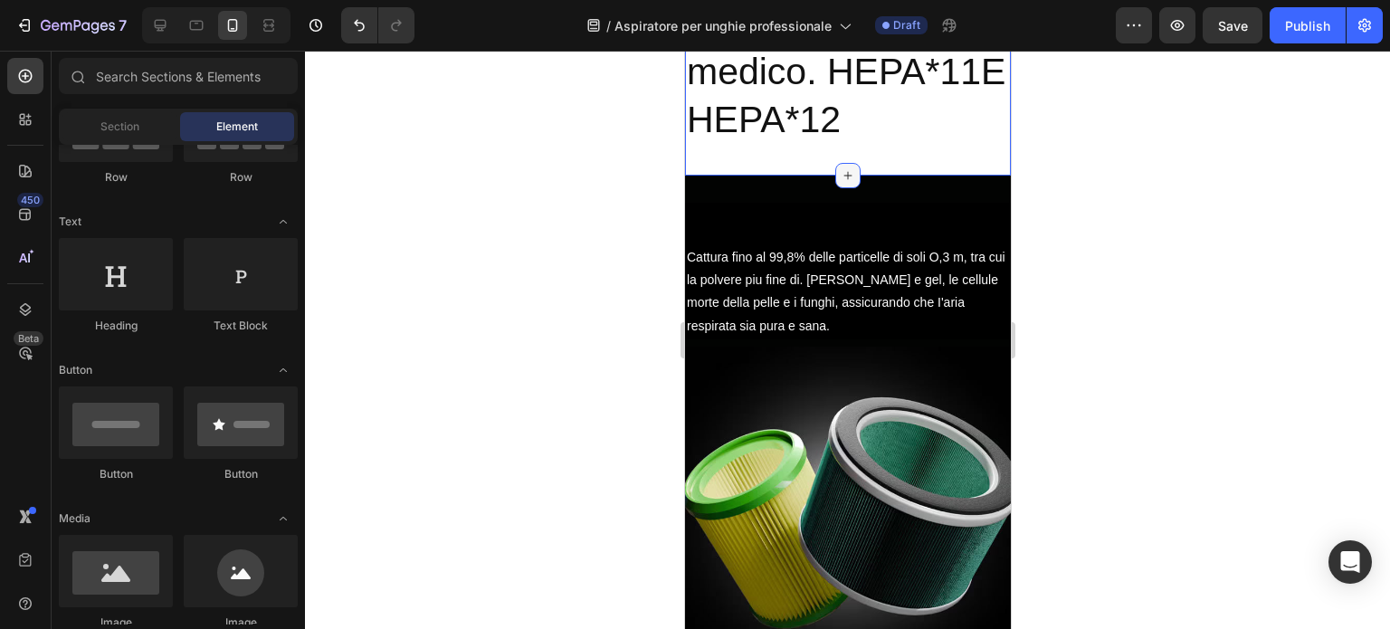
click at [839, 188] on div at bounding box center [847, 175] width 25 height 25
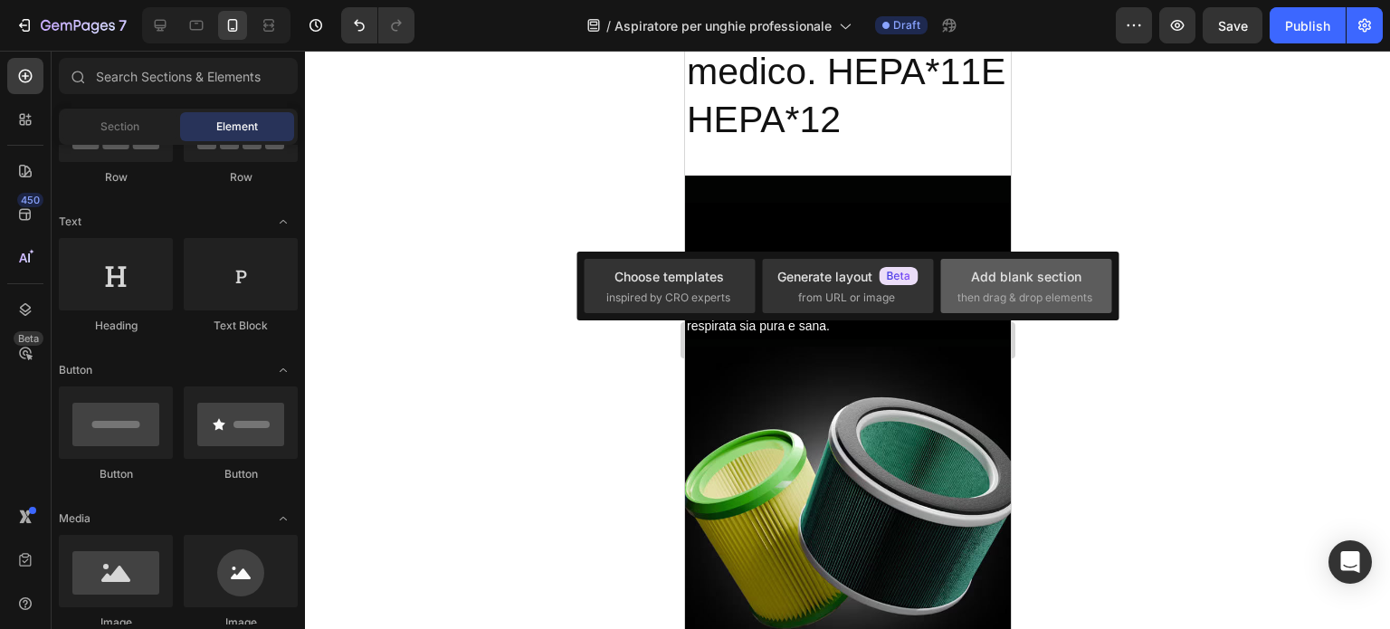
click at [1016, 269] on div "Add blank section" at bounding box center [1026, 276] width 110 height 19
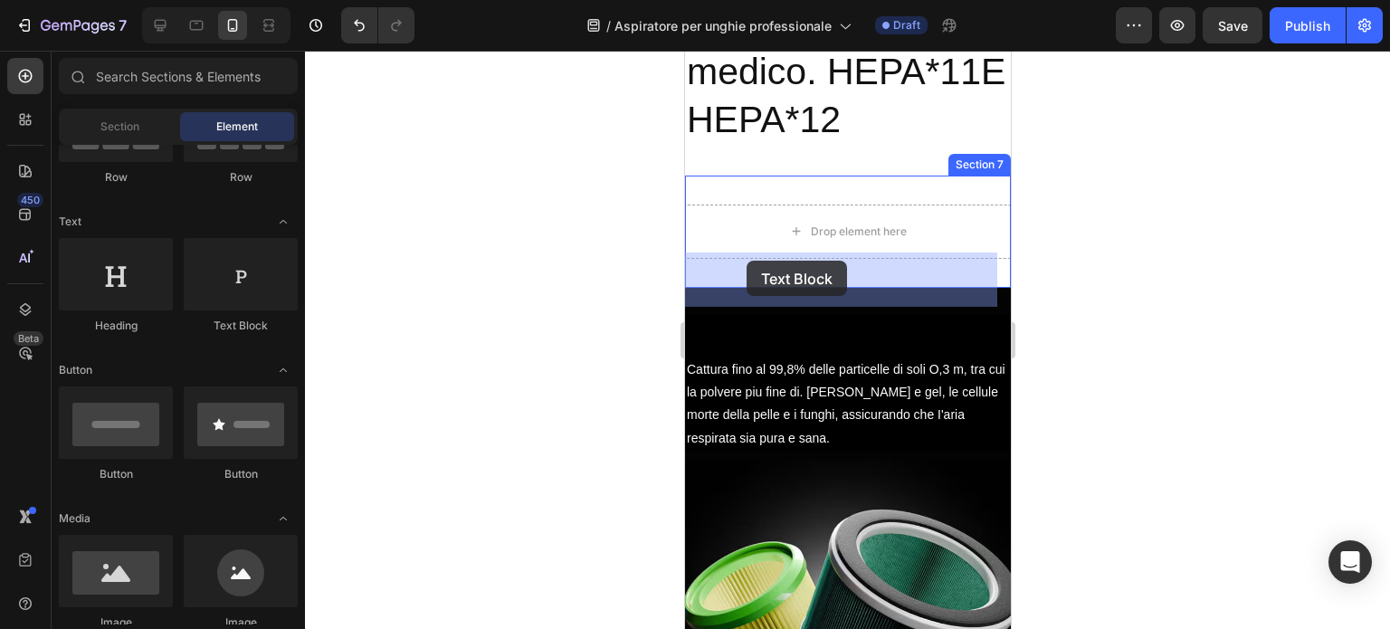
drag, startPoint x: 942, startPoint y: 339, endPoint x: 746, endPoint y: 261, distance: 211.6
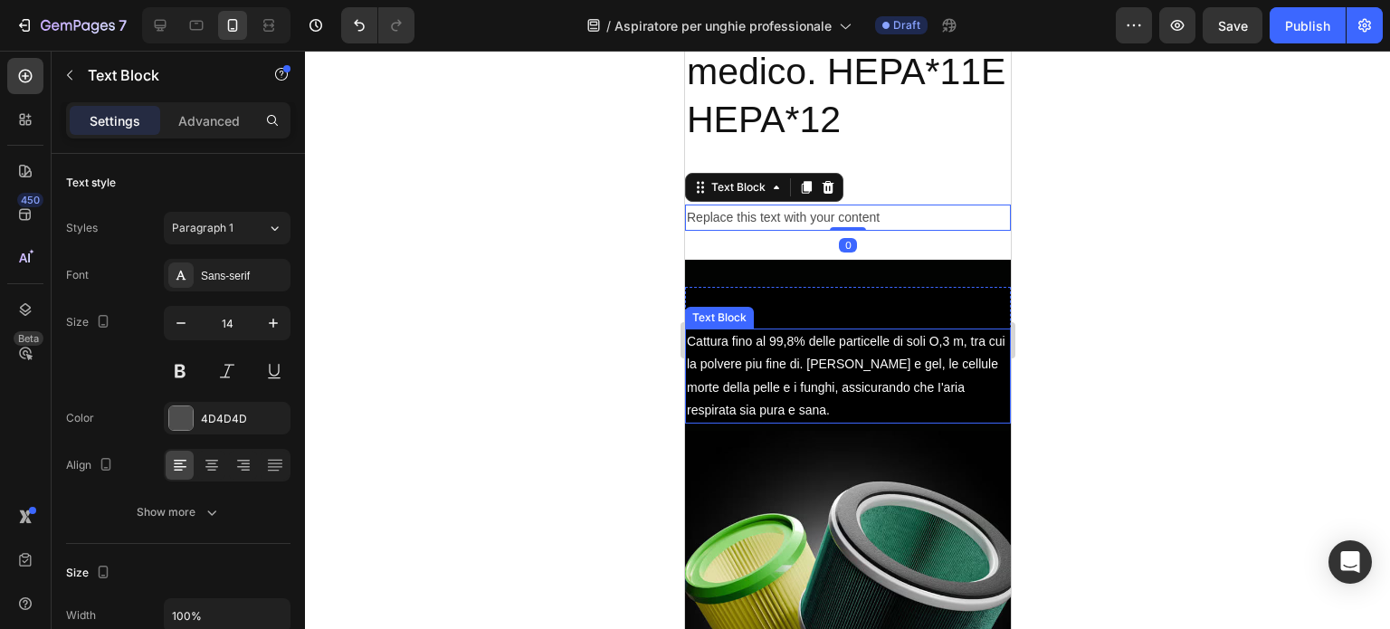
click at [761, 424] on div "Cattura fino al 99,8% delle particelle di soli O,3 m, tra cui la polvere piu fi…" at bounding box center [847, 376] width 326 height 95
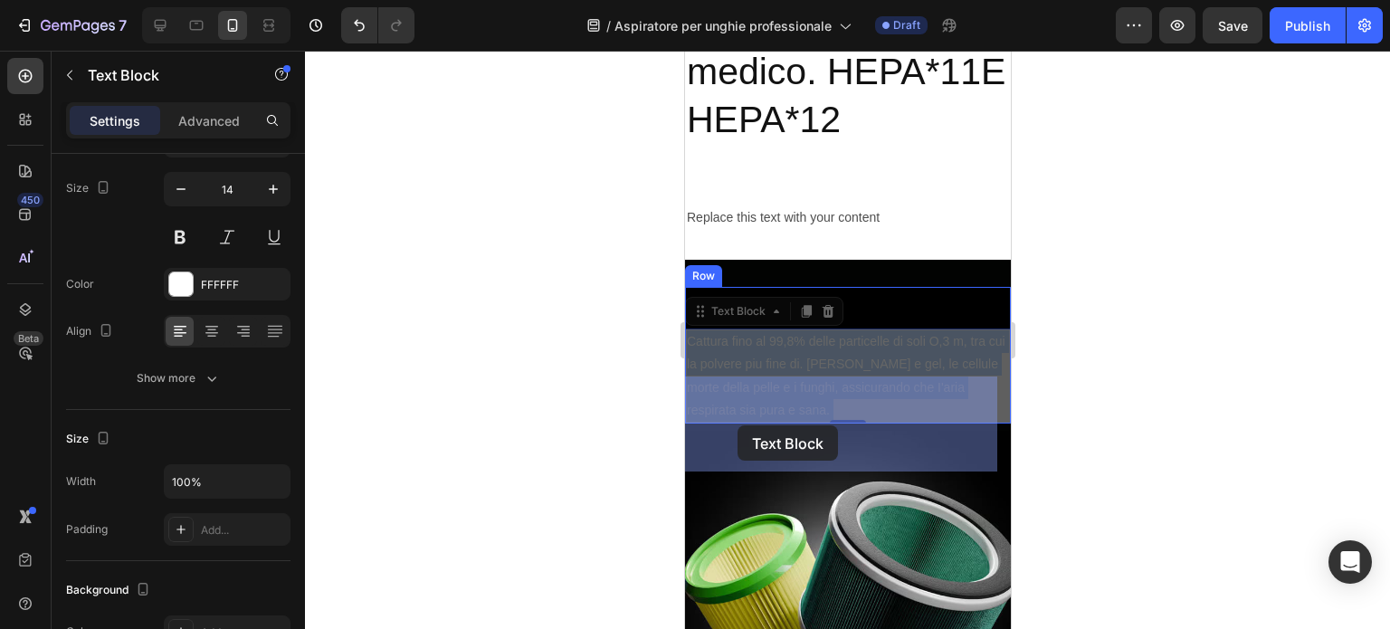
drag, startPoint x: 786, startPoint y: 456, endPoint x: 737, endPoint y: 425, distance: 57.8
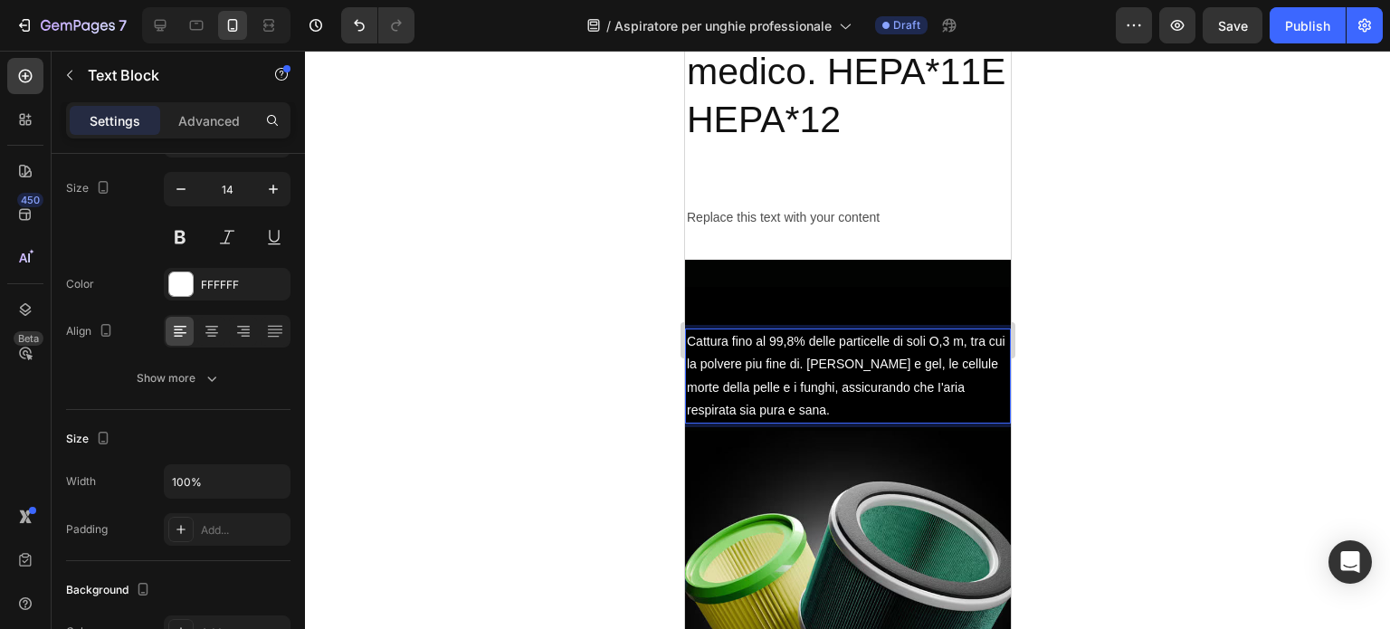
click at [783, 422] on p "Cattura fino al 99,8% delle particelle di soli O,3 m, tra cui la polvere piu fi…" at bounding box center [847, 375] width 322 height 91
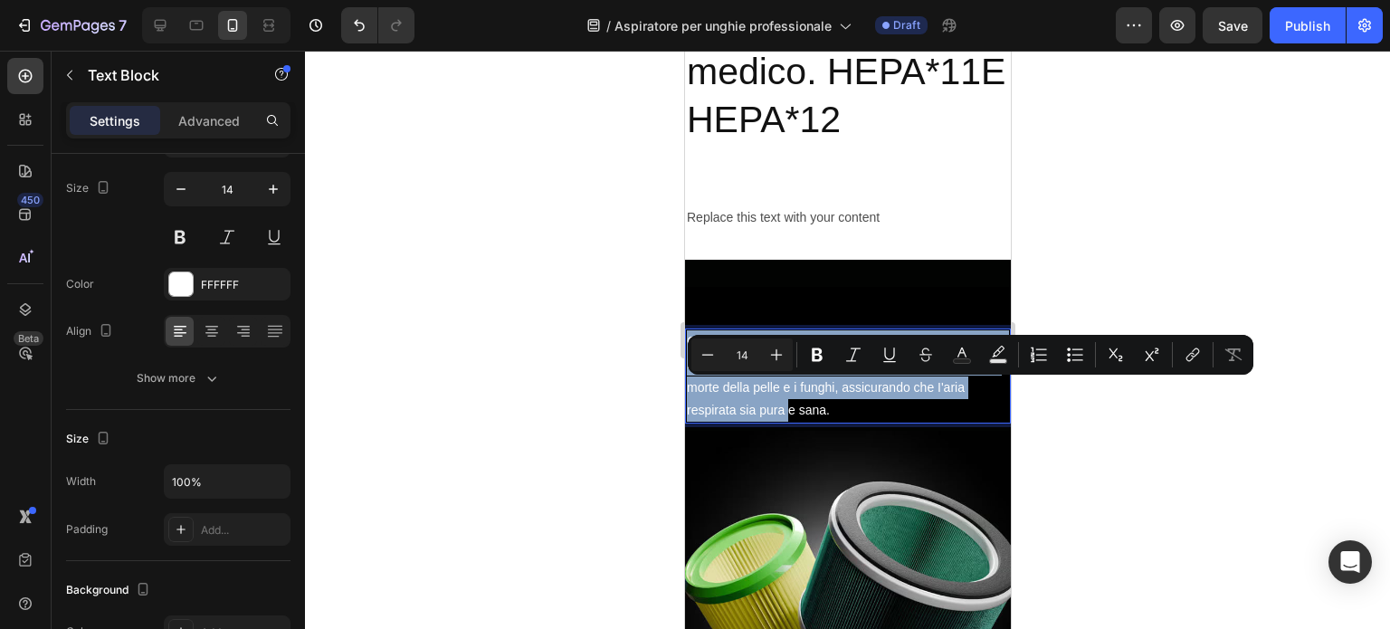
drag, startPoint x: 783, startPoint y: 455, endPoint x: 686, endPoint y: 395, distance: 114.3
click at [686, 395] on p "Cattura fino al 99,8% delle particelle di soli O,3 m, tra cui la polvere piu fi…" at bounding box center [847, 375] width 322 height 91
copy p "Cattura fino al 99,8% delle particelle di soli O,3 m, tra cui la polvere piu fi…"
click at [833, 231] on div "Replace this text with your content" at bounding box center [847, 218] width 326 height 26
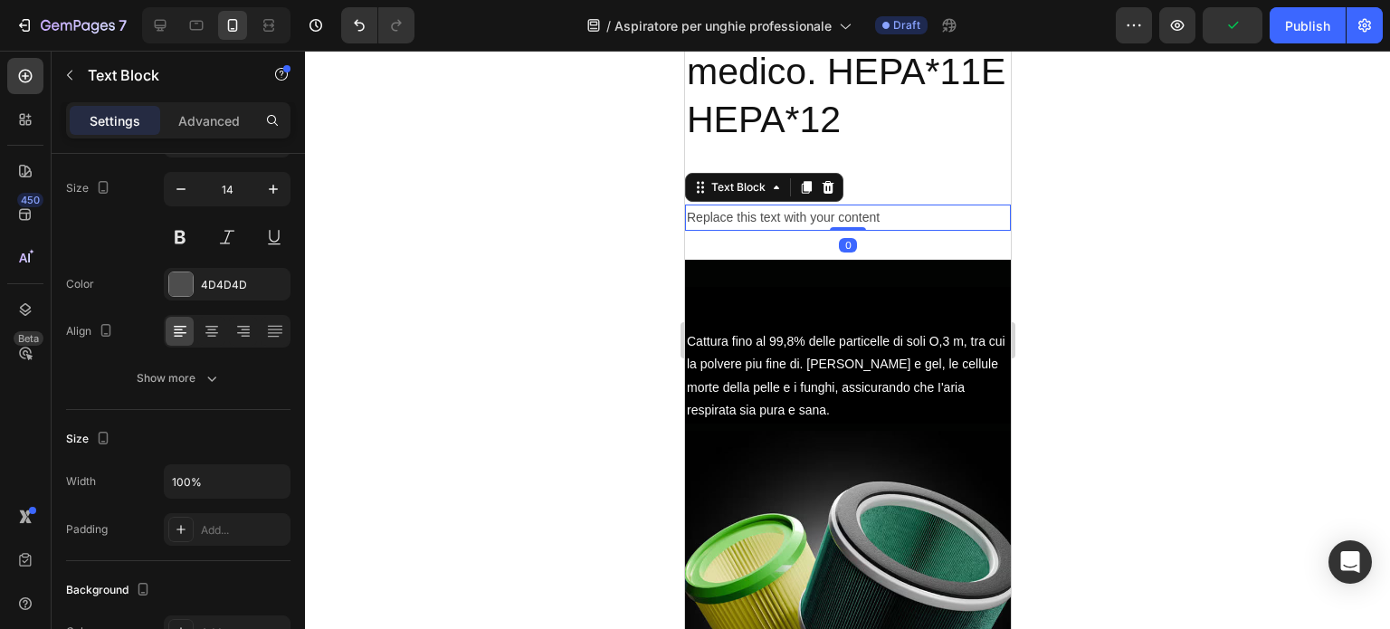
click at [885, 231] on div "Replace this text with your content" at bounding box center [847, 218] width 326 height 26
click at [885, 229] on p "Replace this text with your content" at bounding box center [847, 217] width 322 height 23
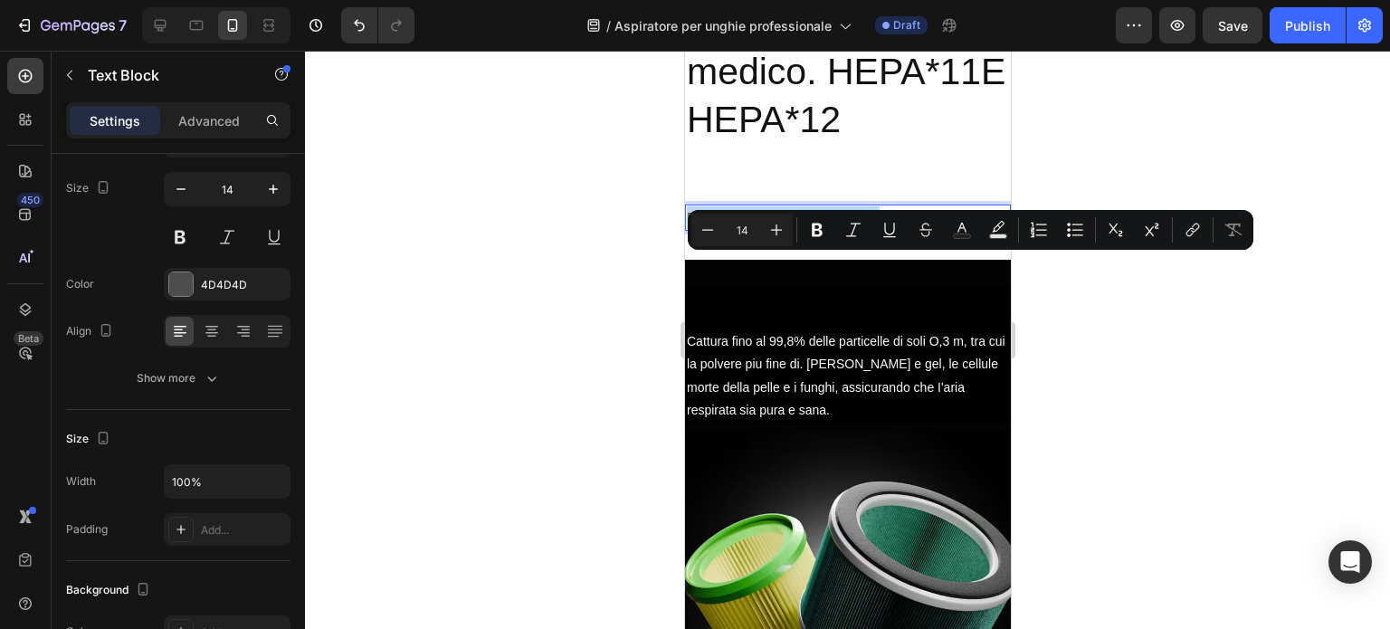
drag, startPoint x: 886, startPoint y: 261, endPoint x: 687, endPoint y: 253, distance: 199.3
click at [687, 229] on p "Replace this text with your content" at bounding box center [847, 217] width 322 height 23
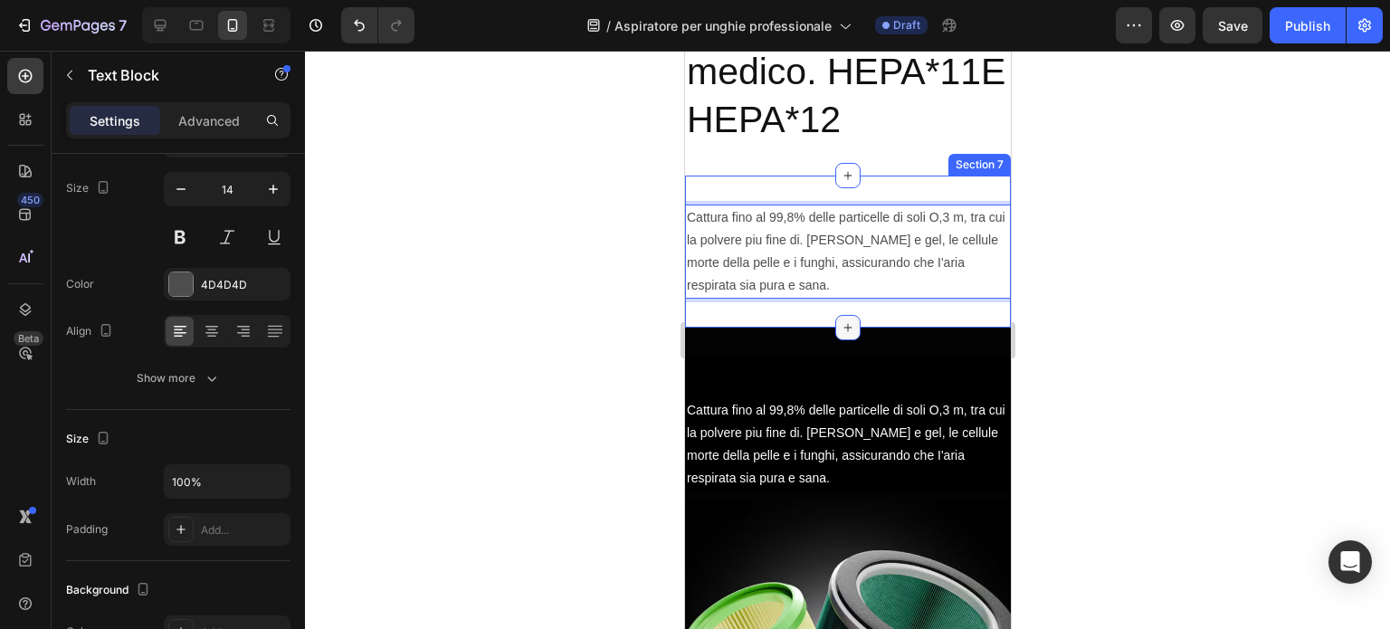
click at [844, 335] on icon at bounding box center [847, 327] width 14 height 14
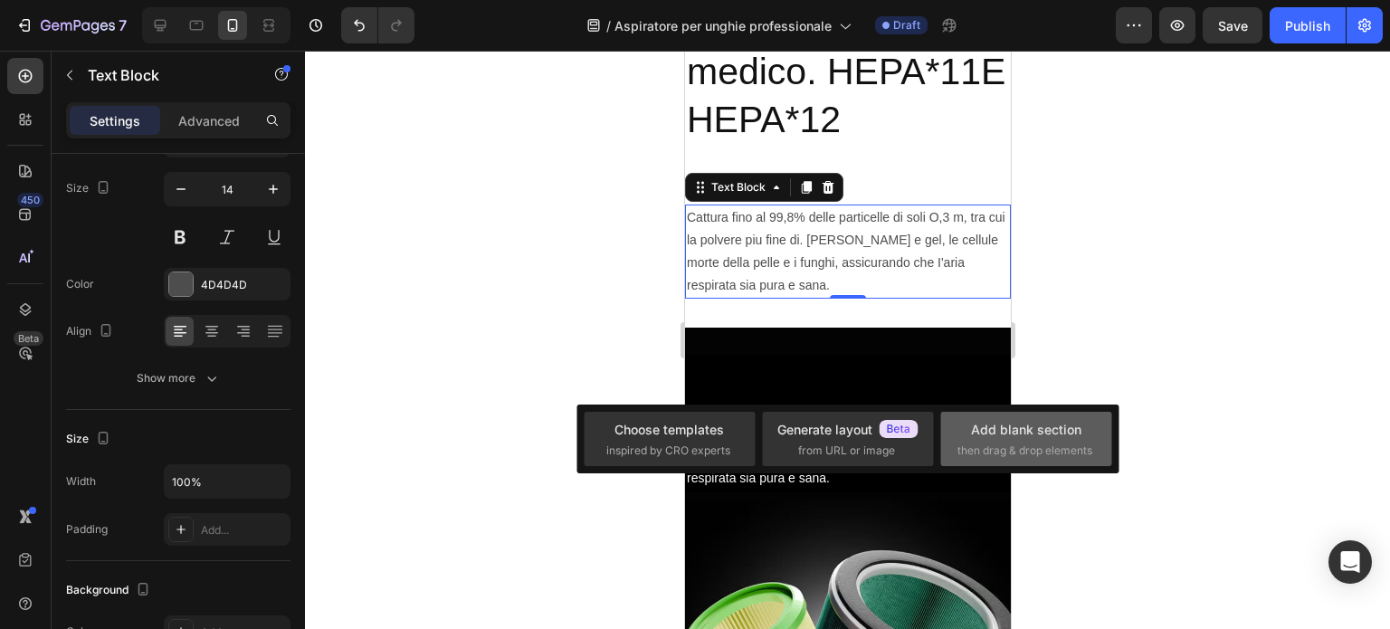
click at [991, 436] on div "Add blank section" at bounding box center [1026, 429] width 110 height 19
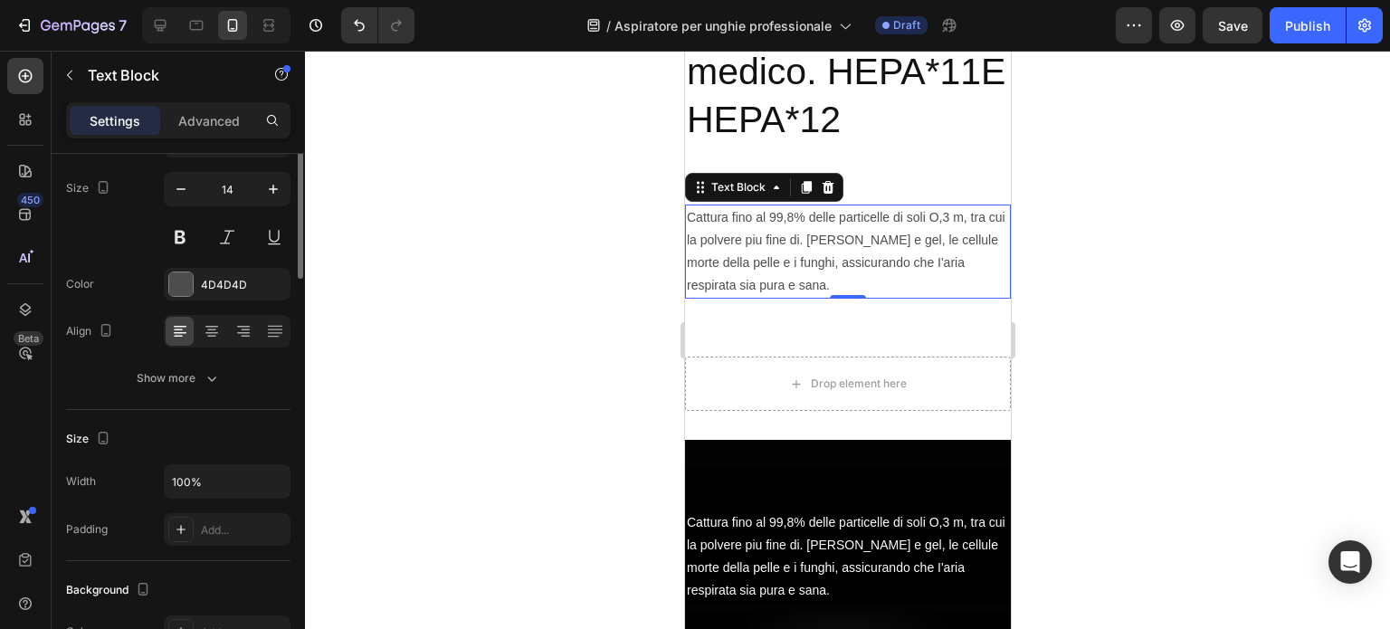
scroll to position [0, 0]
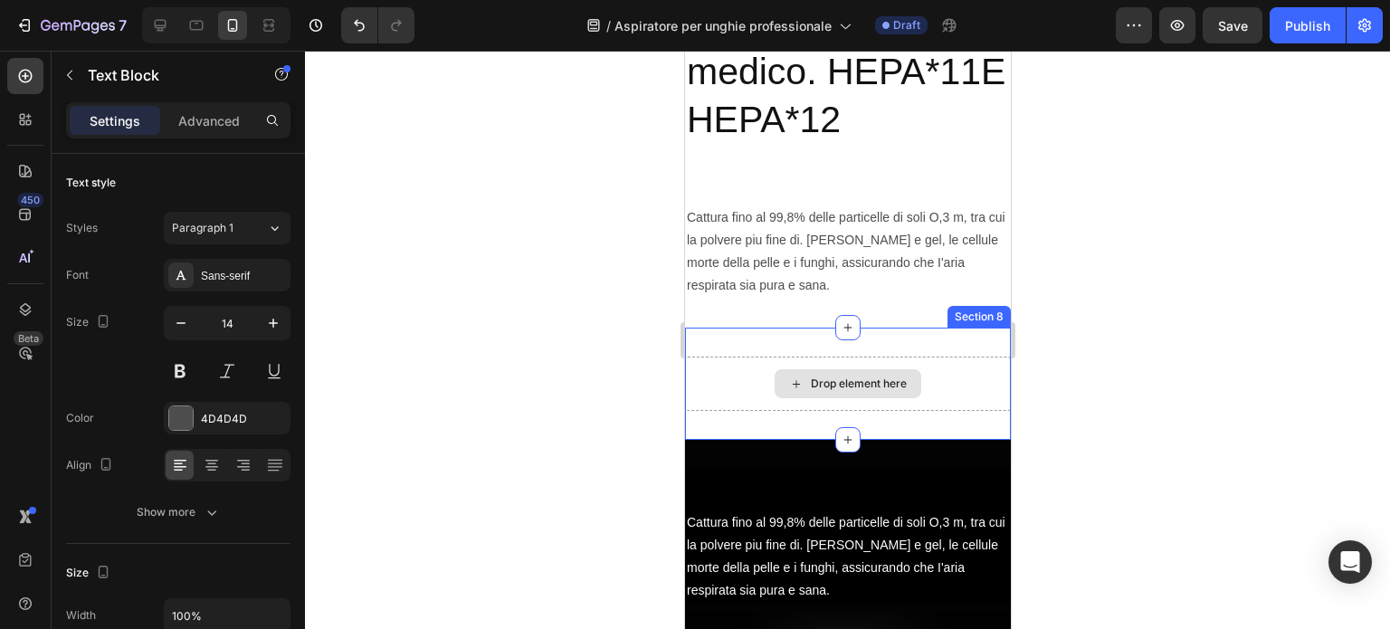
click at [870, 391] on div "Drop element here" at bounding box center [858, 384] width 96 height 14
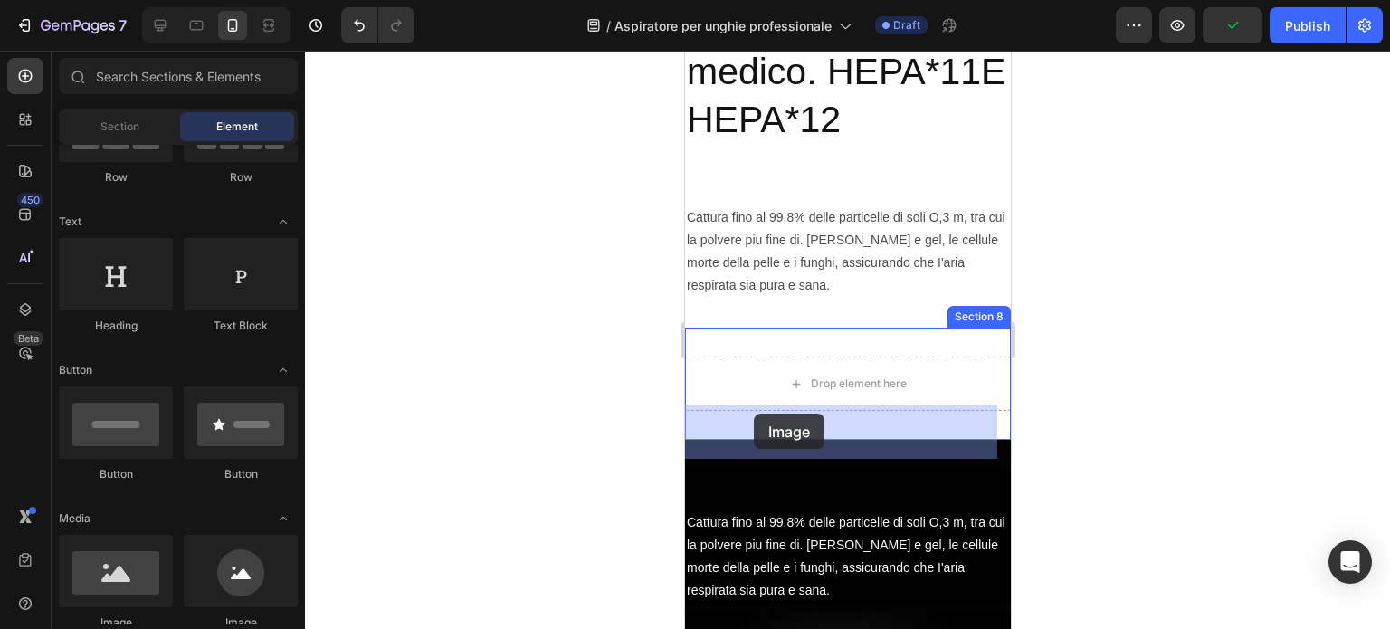
drag, startPoint x: 816, startPoint y: 618, endPoint x: 753, endPoint y: 414, distance: 213.9
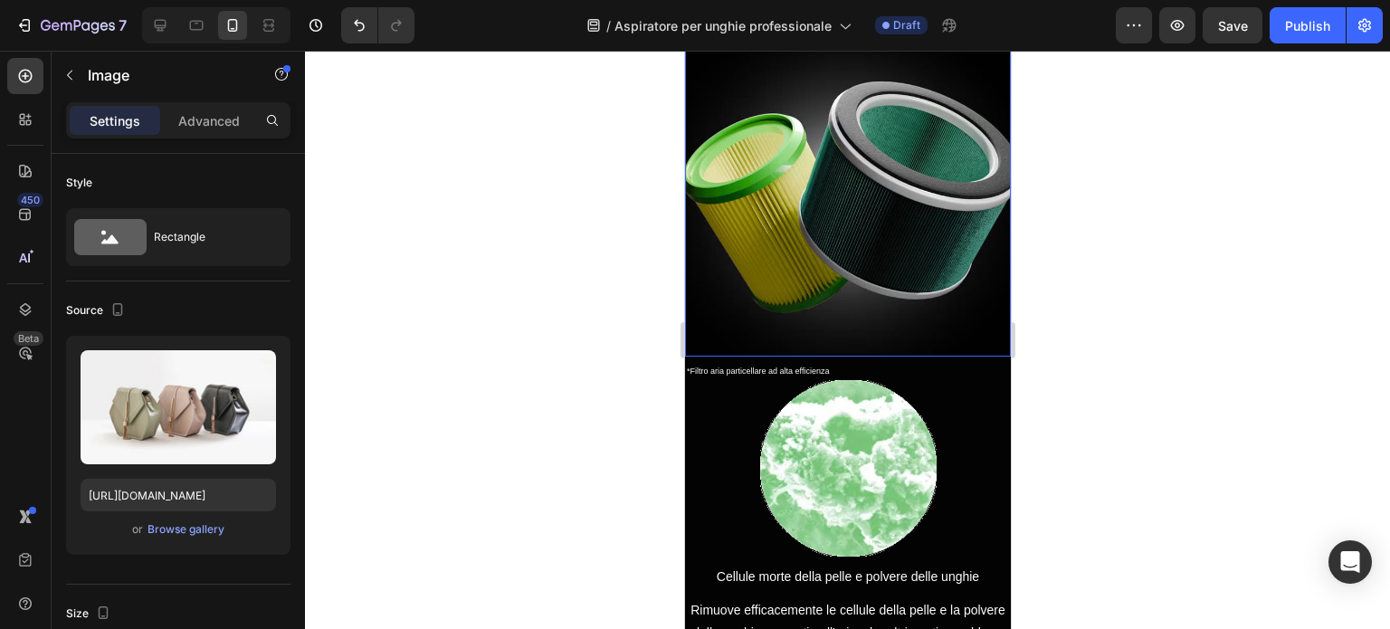
scroll to position [1924, 0]
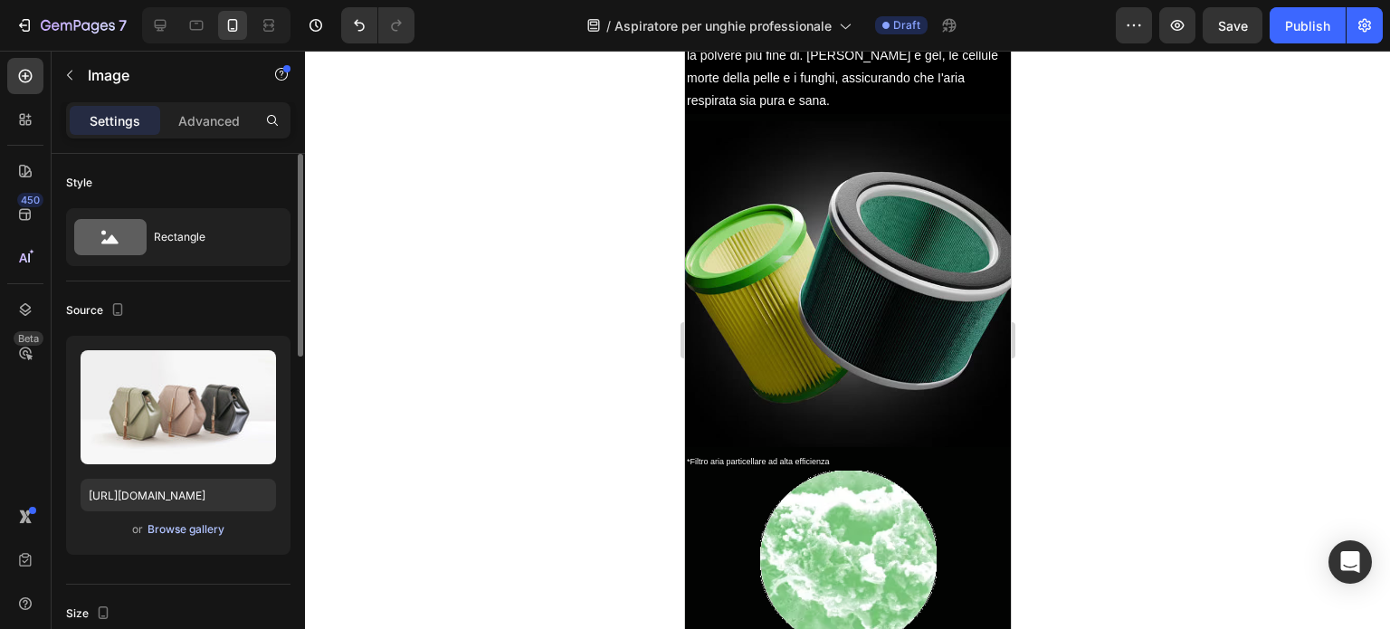
click at [161, 526] on div "Browse gallery" at bounding box center [186, 529] width 77 height 16
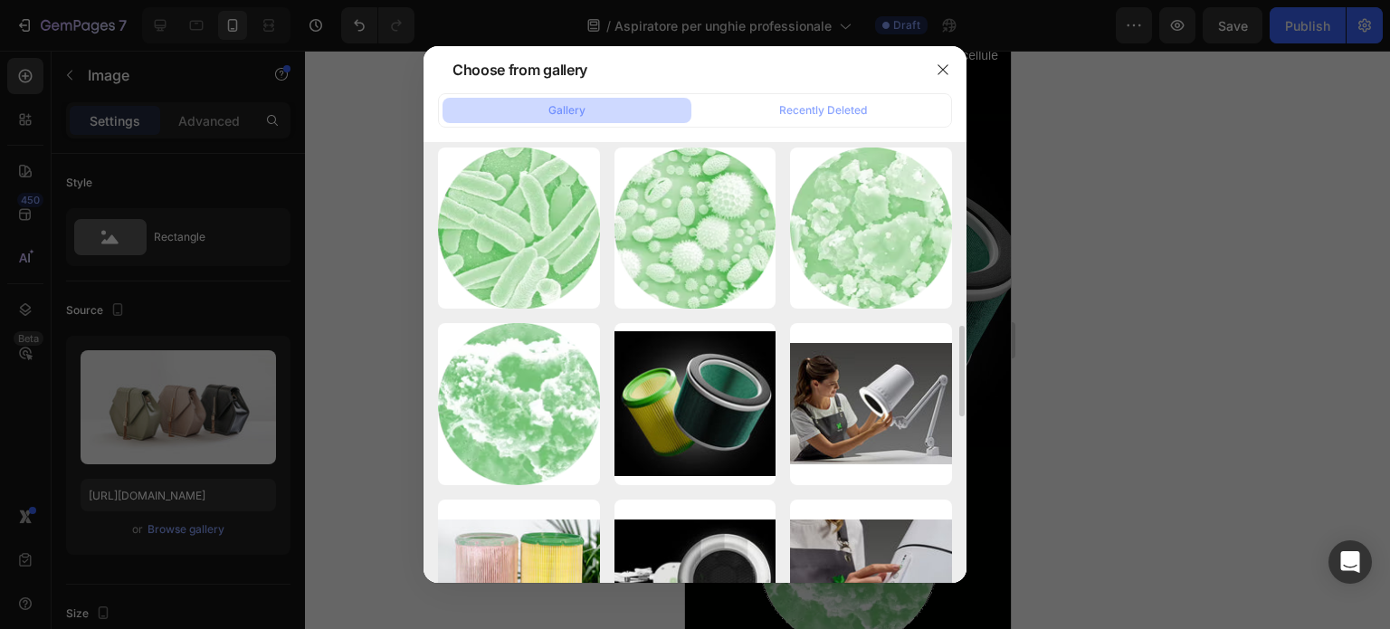
scroll to position [453, 0]
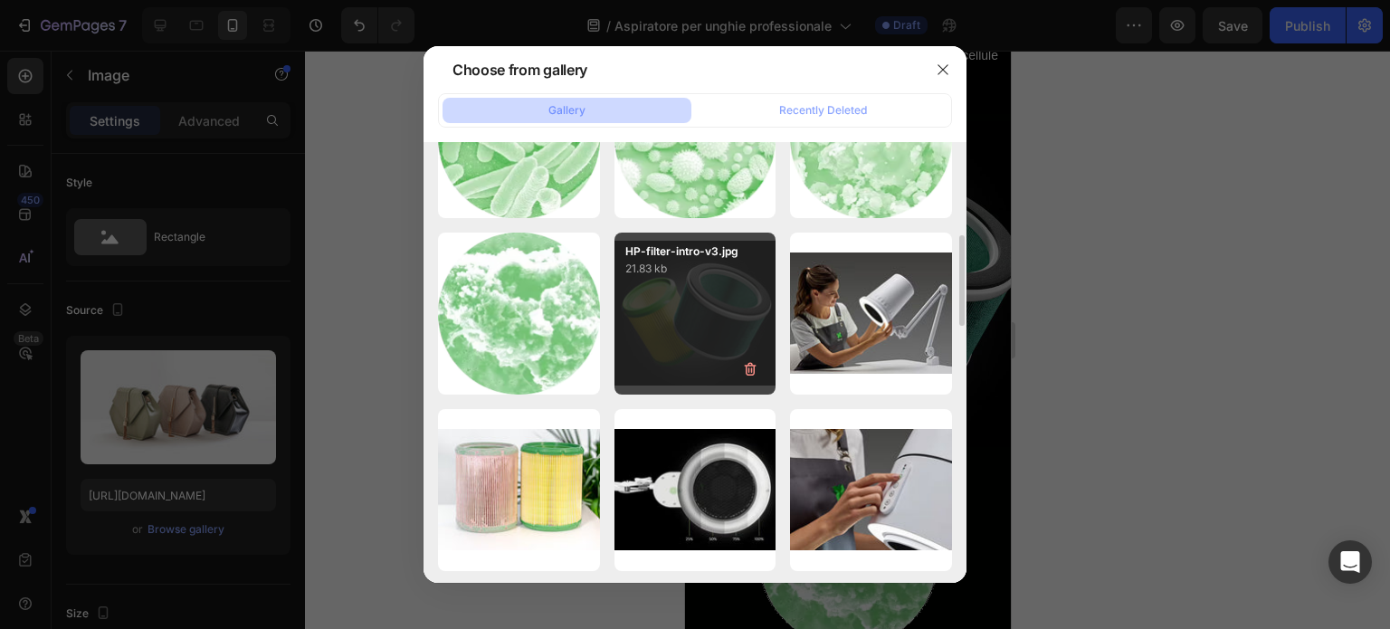
click at [721, 283] on div "HP-filter-intro-v3.jpg 21.83 kb" at bounding box center [696, 314] width 162 height 162
type input "[URL][DOMAIN_NAME]"
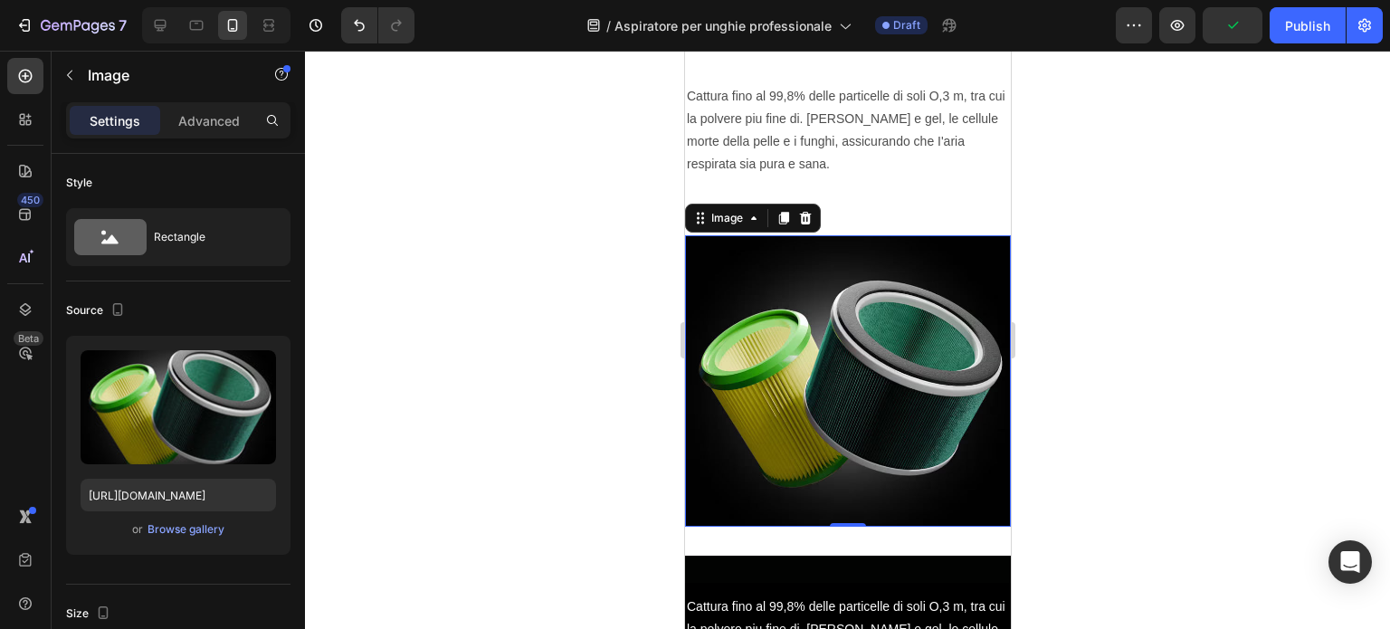
scroll to position [1562, 0]
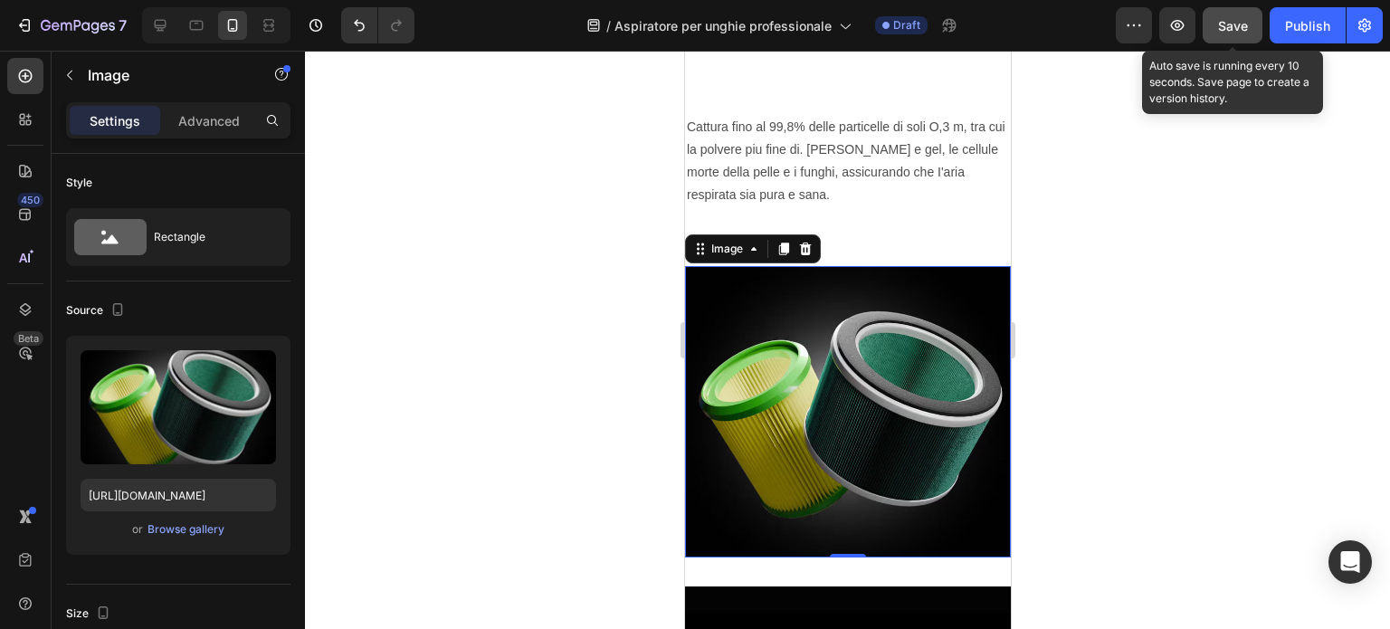
click at [1245, 22] on span "Save" at bounding box center [1233, 25] width 30 height 15
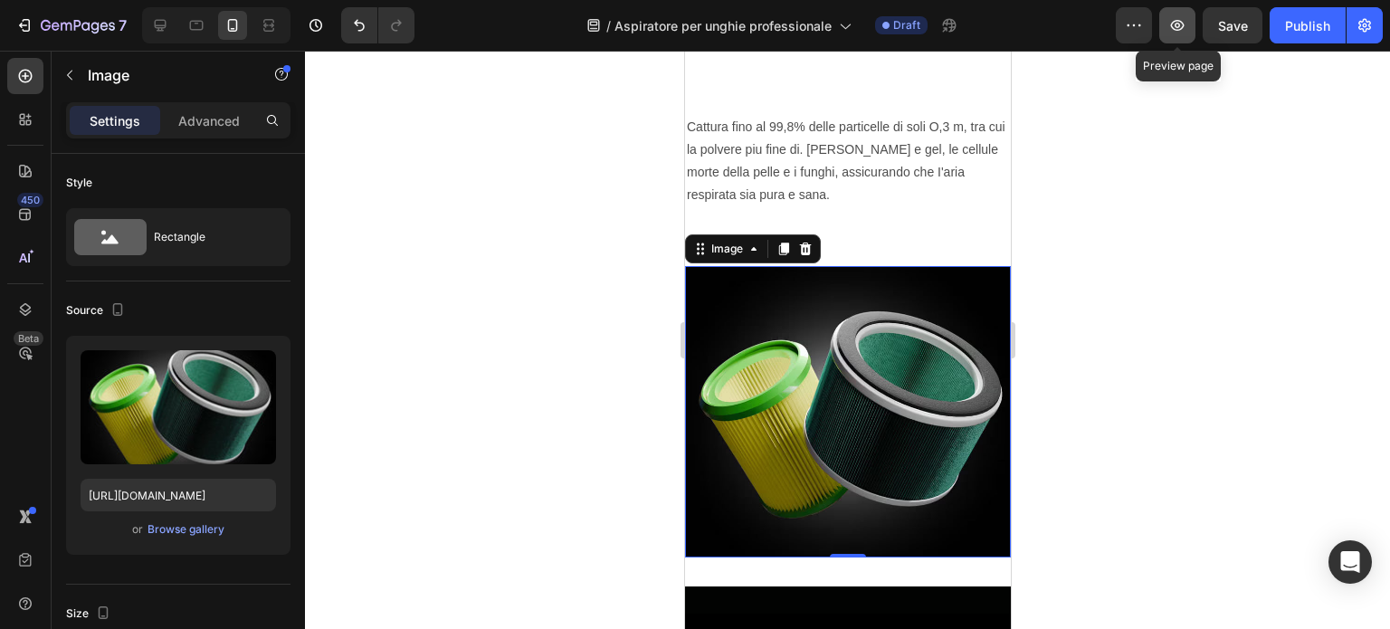
click at [1169, 33] on button "button" at bounding box center [1177, 25] width 36 height 36
click at [909, 335] on img at bounding box center [847, 411] width 326 height 291
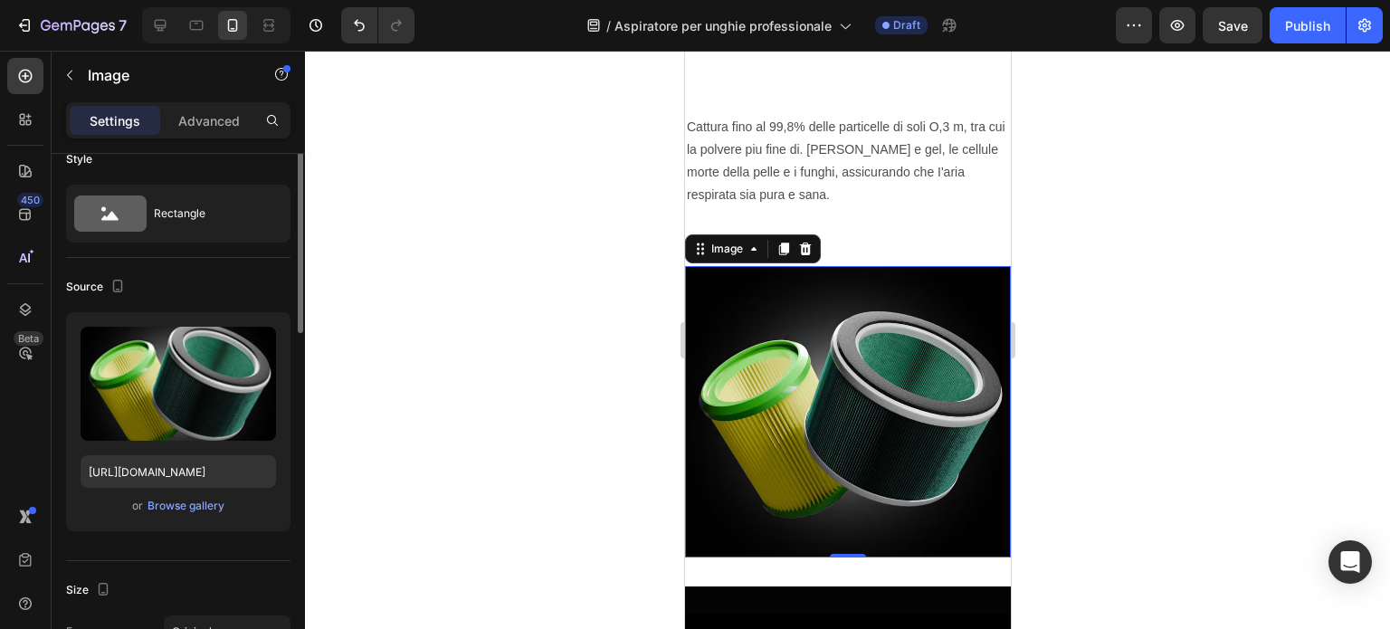
scroll to position [0, 0]
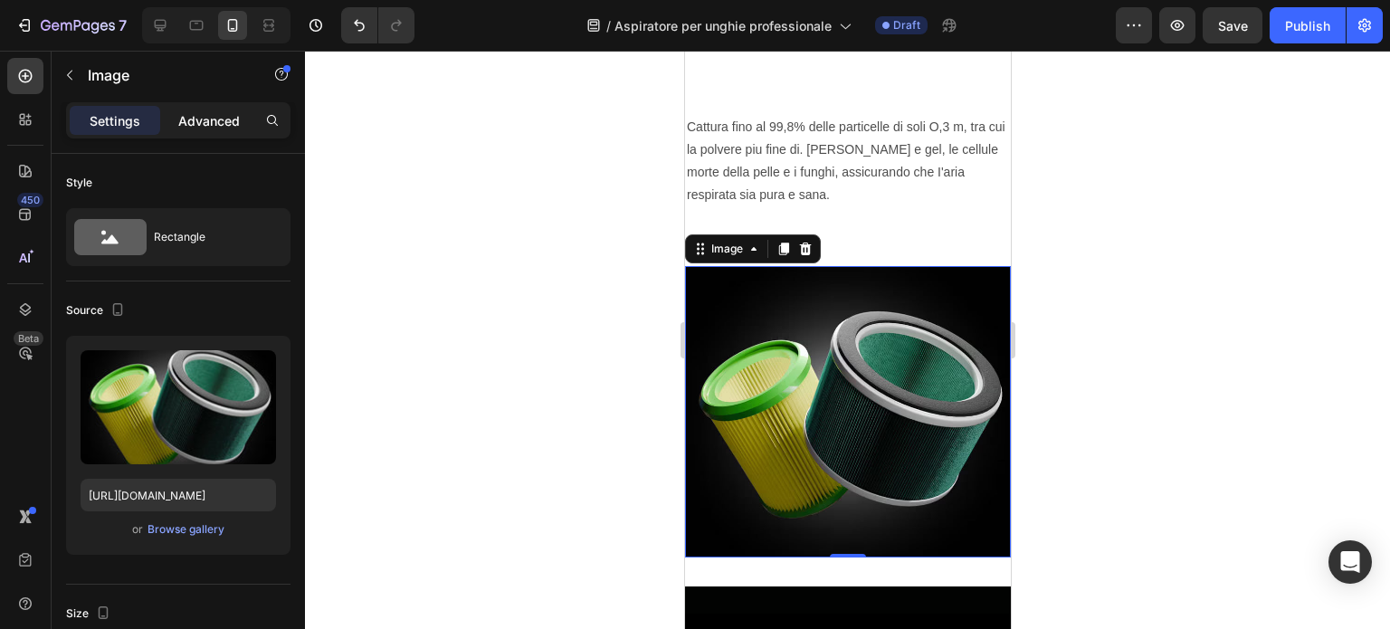
click at [200, 125] on p "Advanced" at bounding box center [209, 120] width 62 height 19
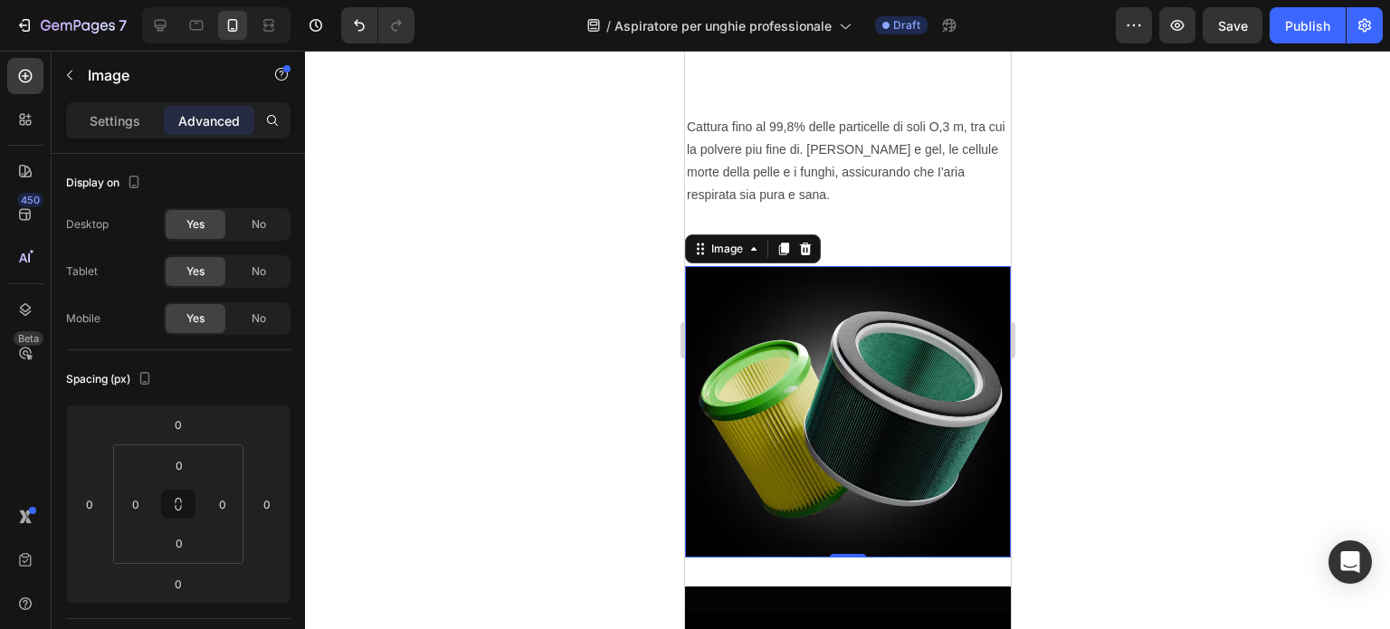
click at [850, 496] on img at bounding box center [847, 411] width 326 height 291
click at [875, 445] on img at bounding box center [847, 411] width 326 height 291
click at [117, 117] on p "Settings" at bounding box center [115, 120] width 51 height 19
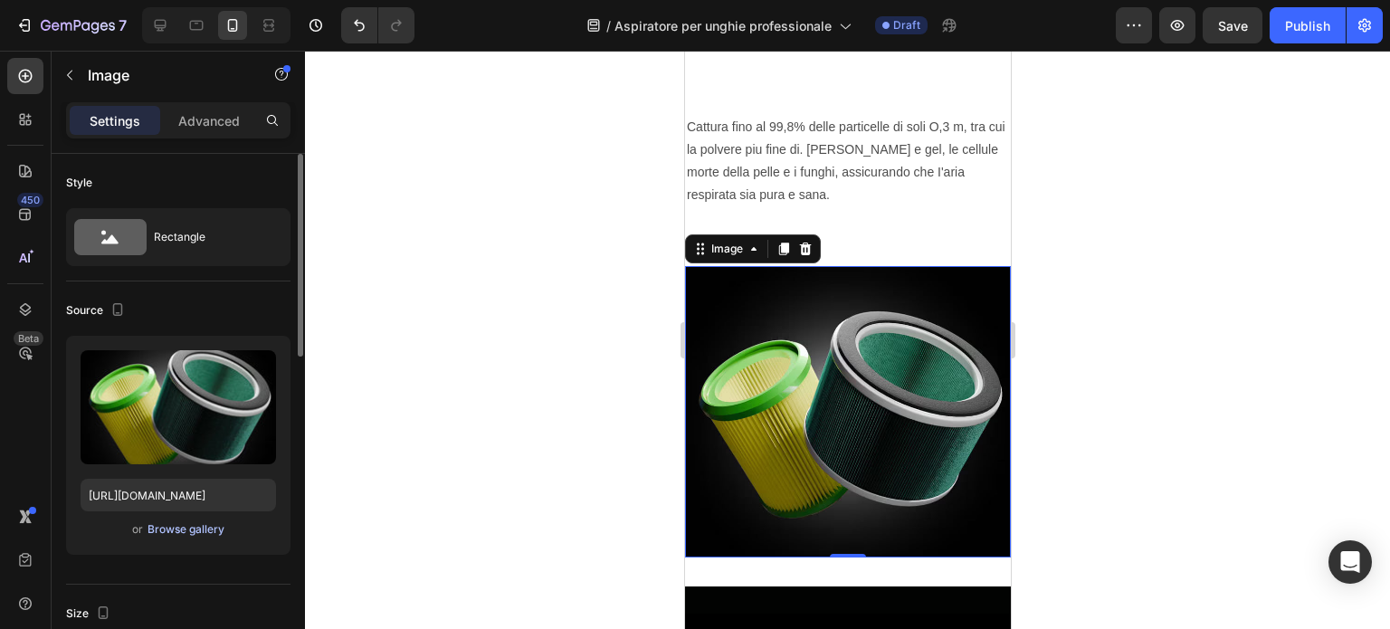
click at [171, 530] on div "Browse gallery" at bounding box center [186, 529] width 77 height 16
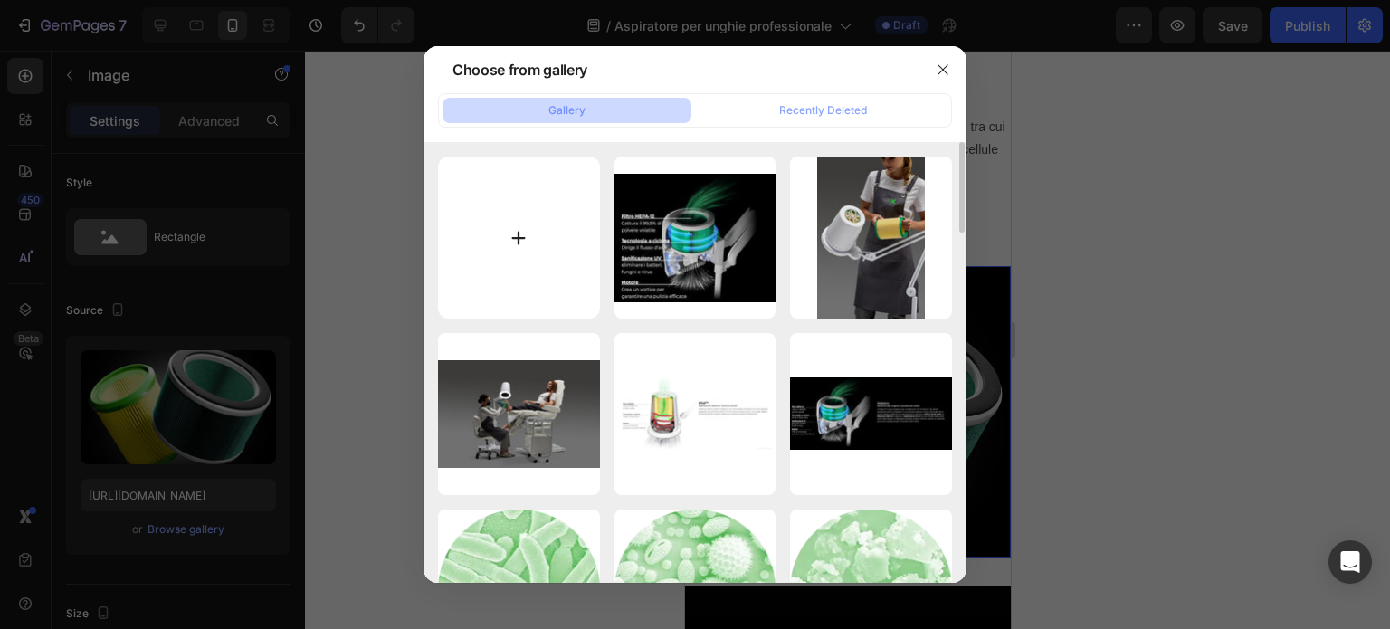
click at [520, 259] on input "file" at bounding box center [519, 238] width 162 height 162
type input "C:\fakepath\HP-filter-intro-v3.jpg"
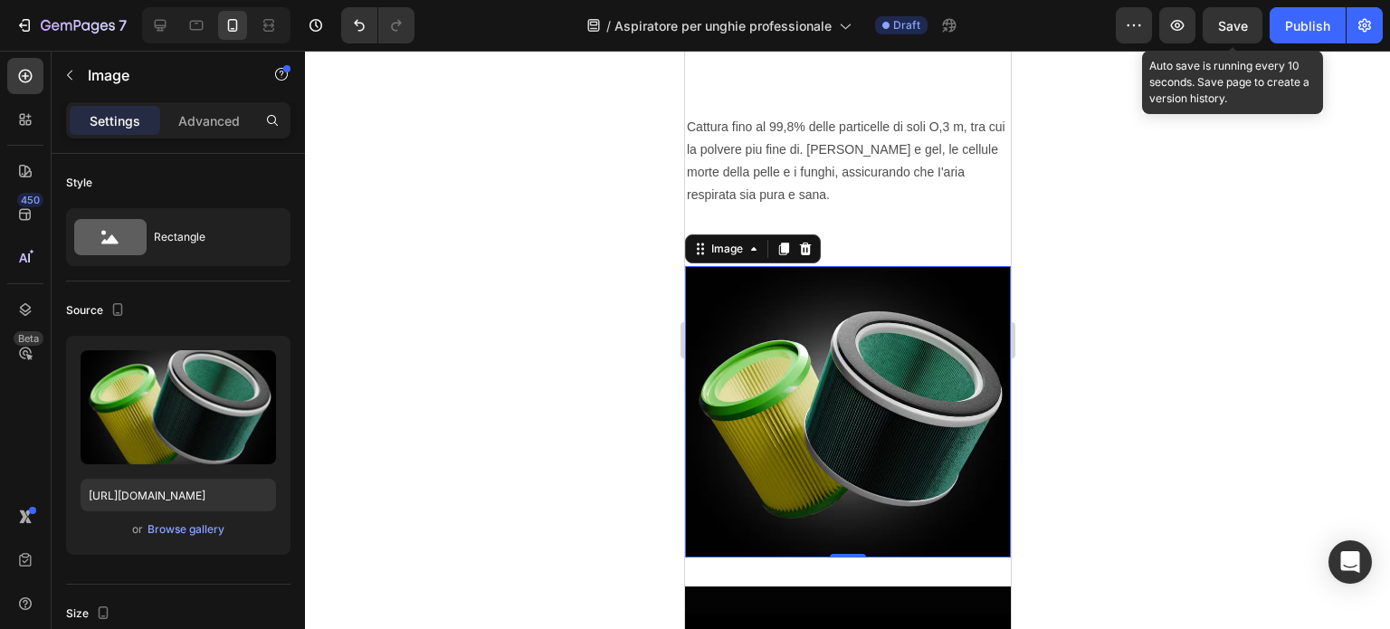
click at [1235, 33] on div "Save" at bounding box center [1233, 25] width 30 height 19
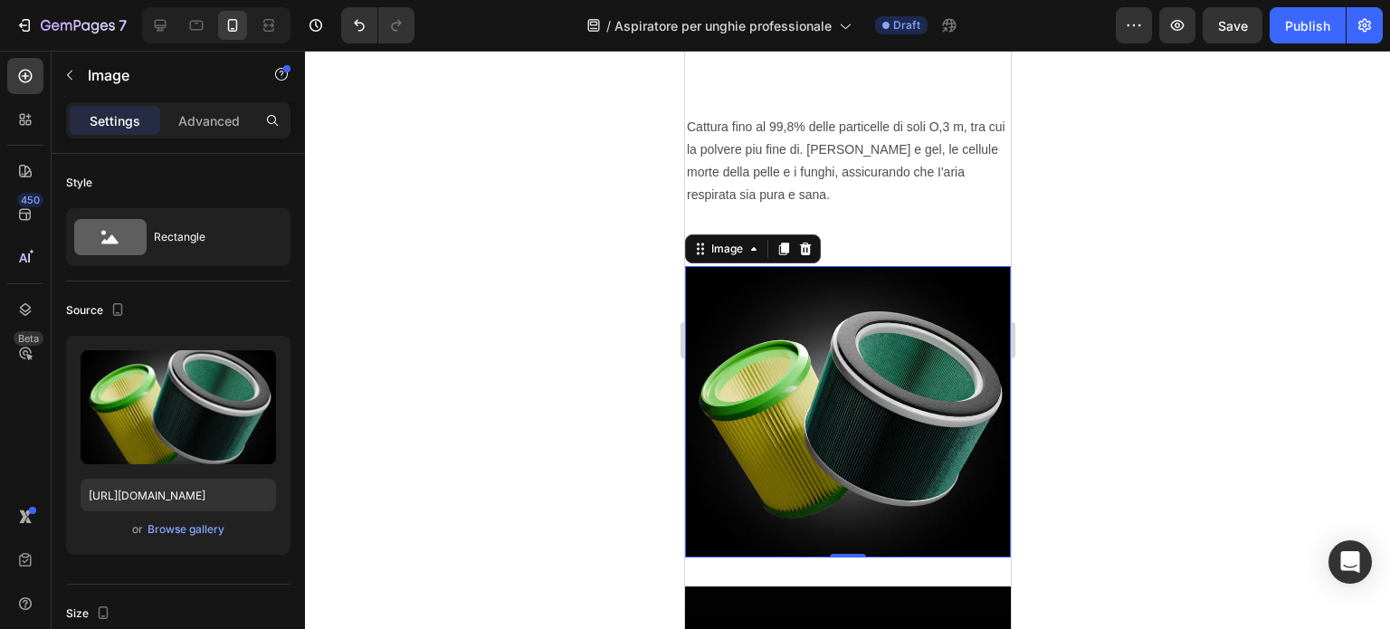
click at [948, 367] on img at bounding box center [847, 411] width 326 height 291
click at [162, 11] on div at bounding box center [160, 25] width 29 height 29
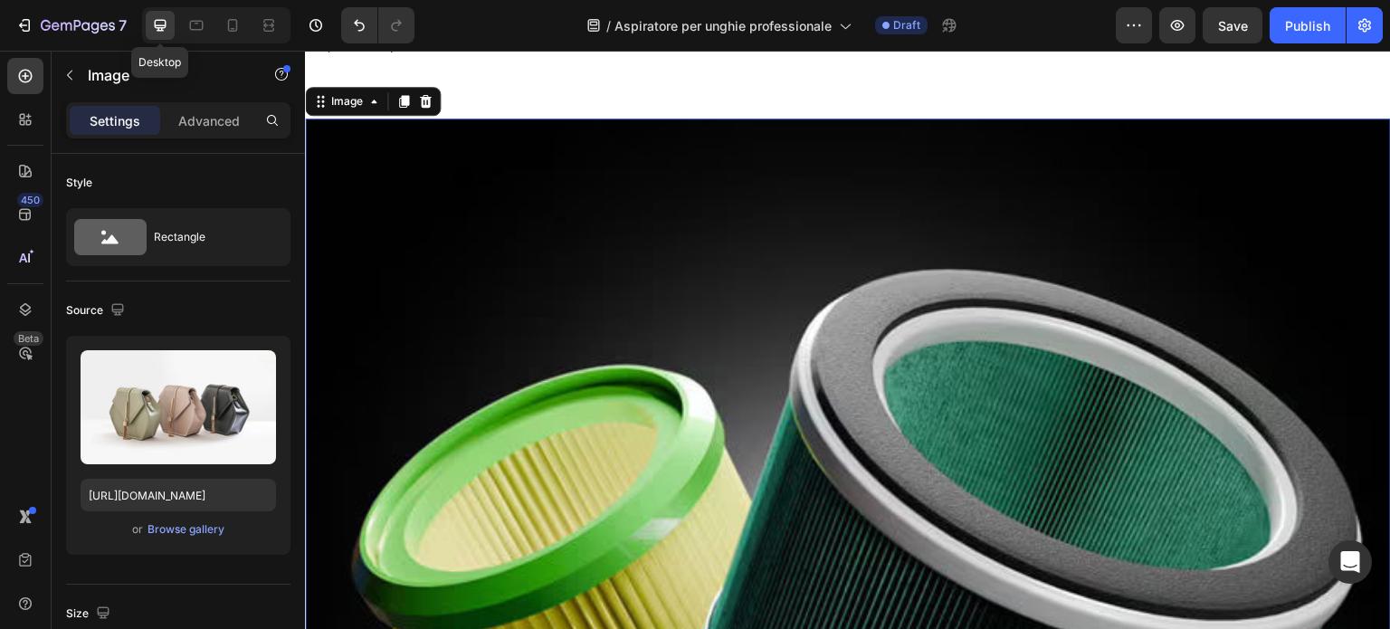
scroll to position [1643, 0]
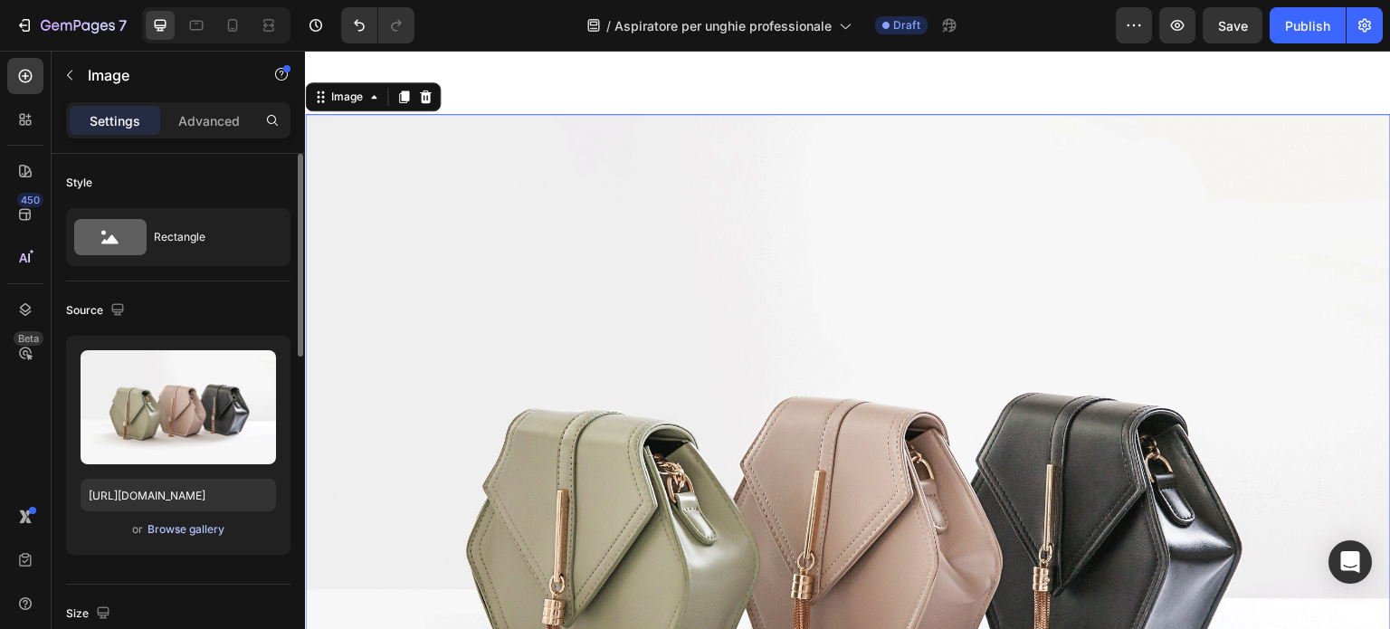
click at [176, 530] on div "Browse gallery" at bounding box center [186, 529] width 77 height 16
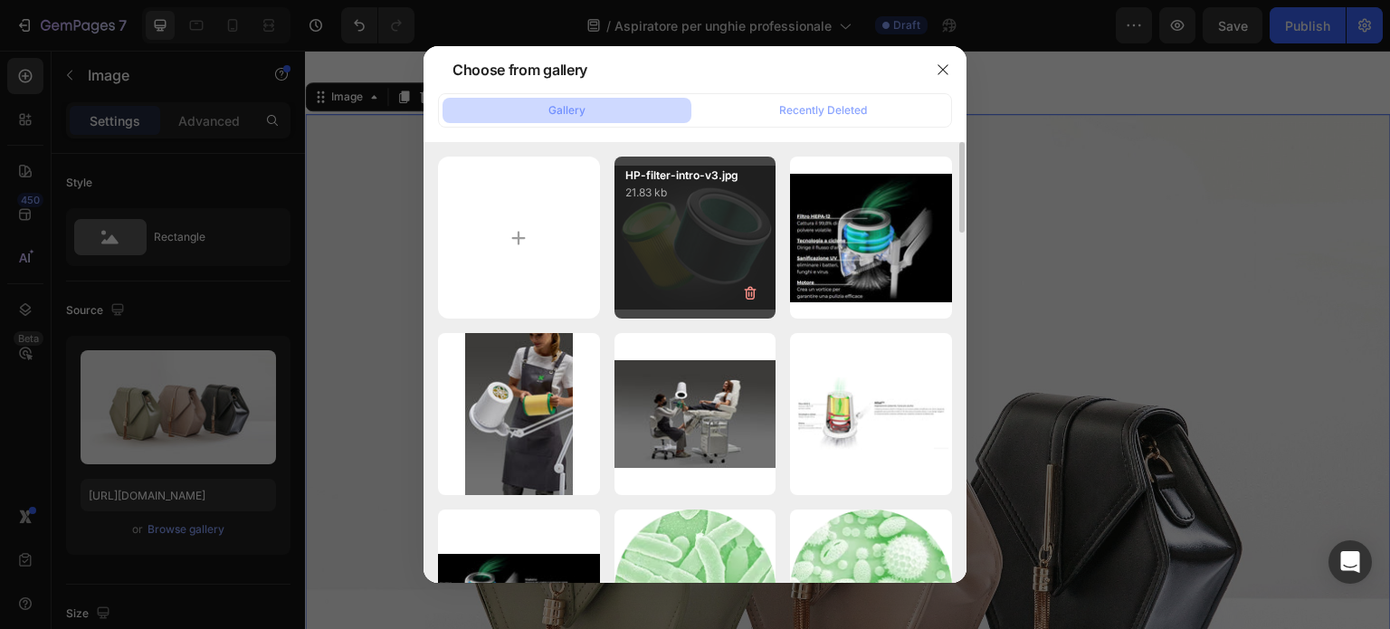
click at [682, 220] on div "HP-filter-intro-v3.jpg 21.83 kb" at bounding box center [696, 238] width 162 height 162
type input "[URL][DOMAIN_NAME]"
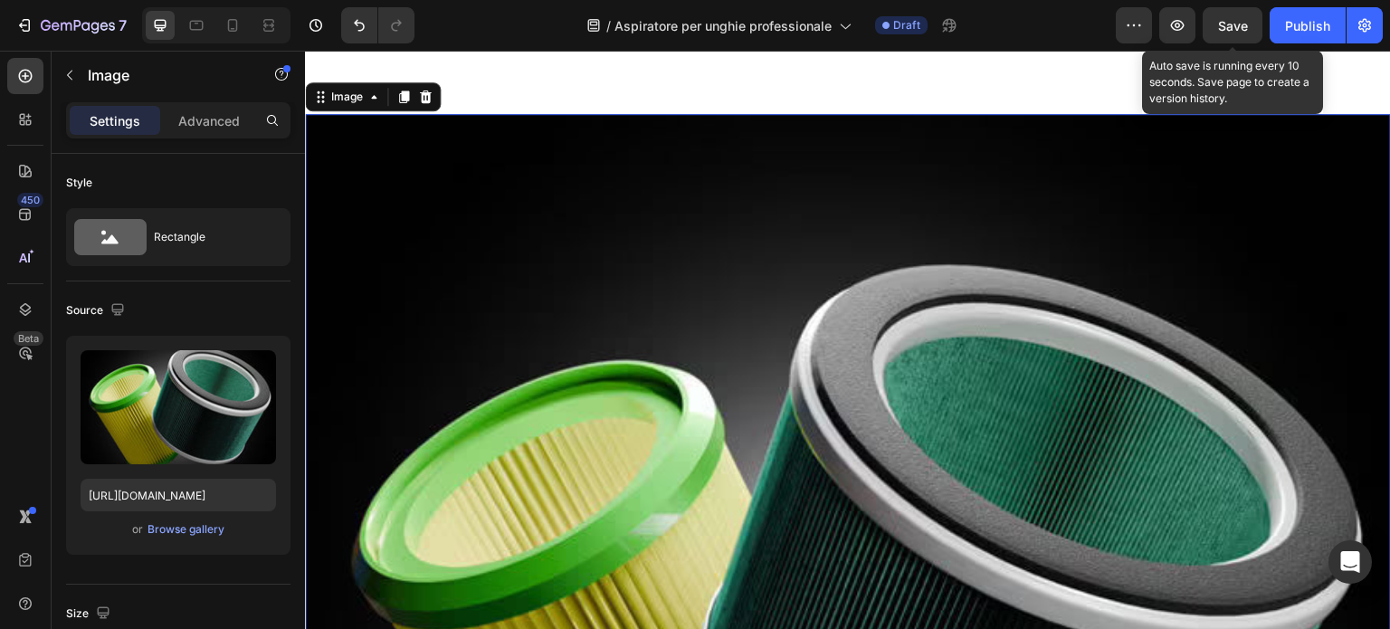
click at [1222, 28] on span "Save" at bounding box center [1233, 25] width 30 height 15
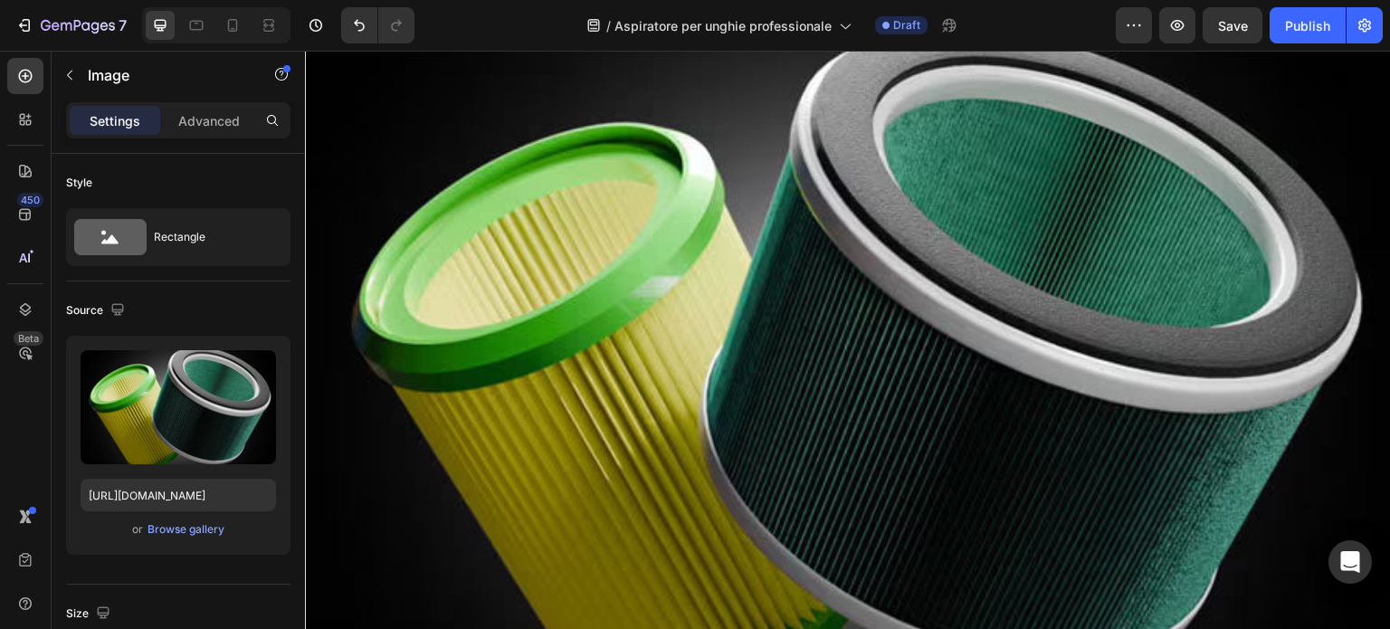
scroll to position [2548, 0]
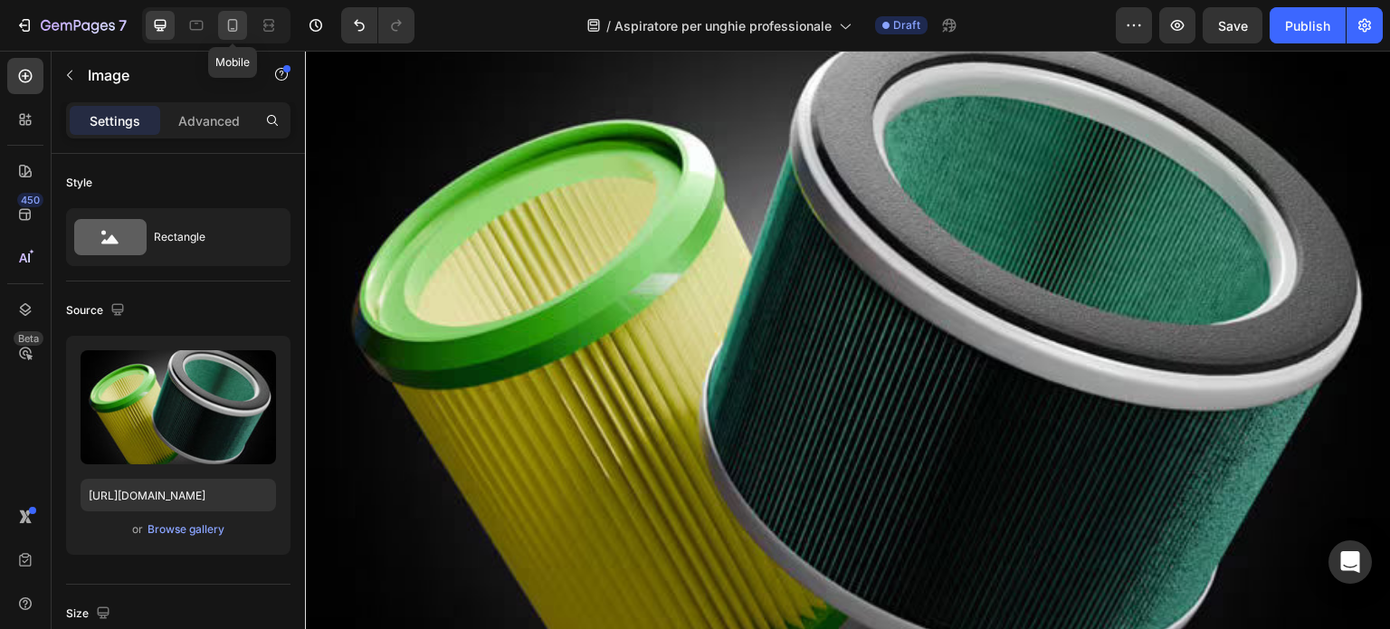
click at [241, 33] on icon at bounding box center [233, 25] width 18 height 18
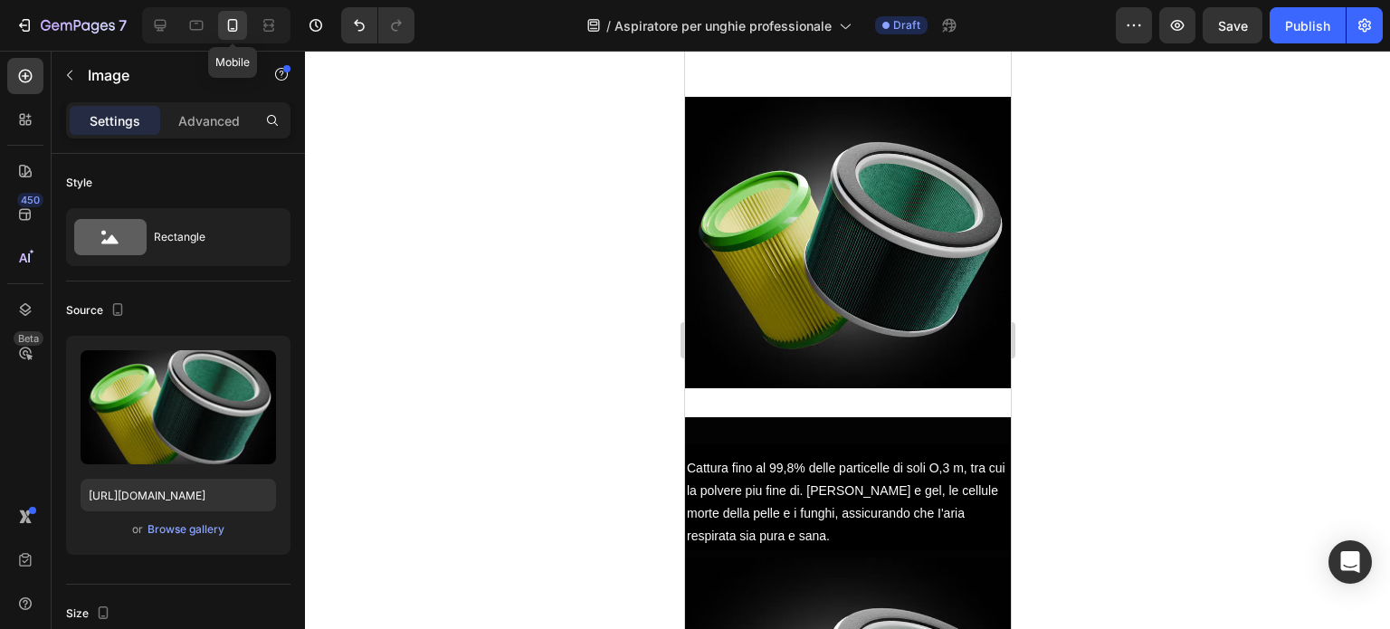
scroll to position [2248, 0]
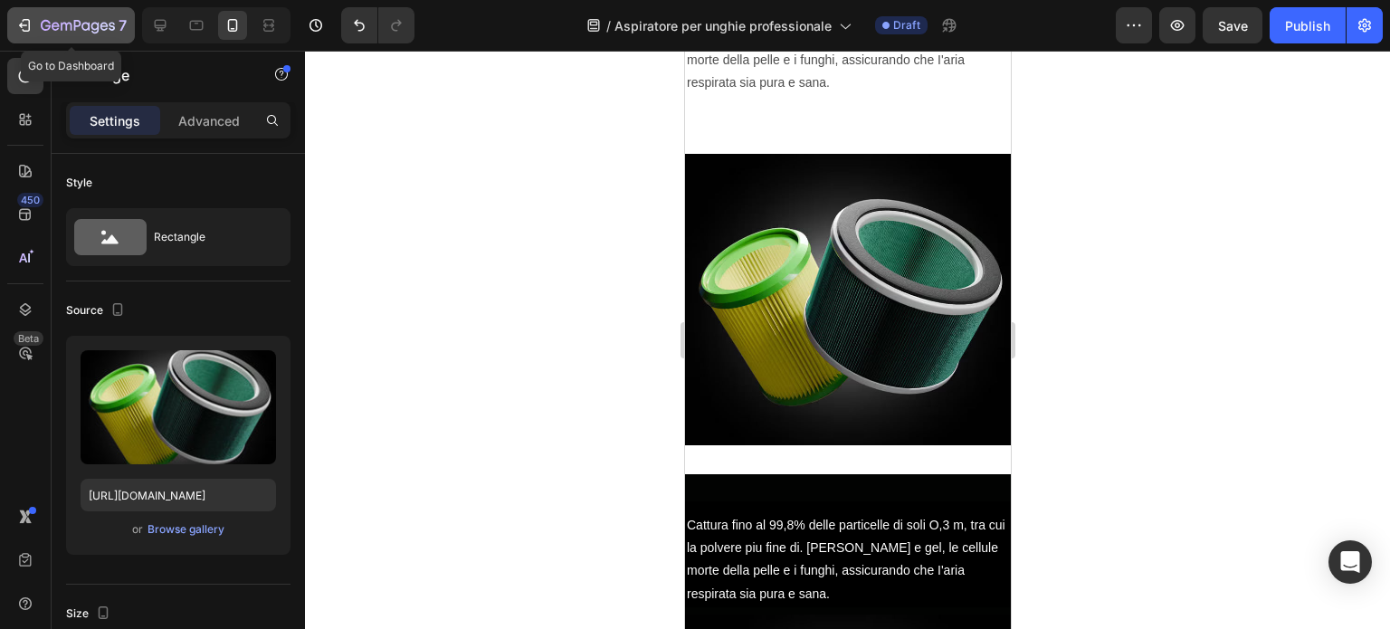
click at [81, 10] on button "7" at bounding box center [71, 25] width 128 height 36
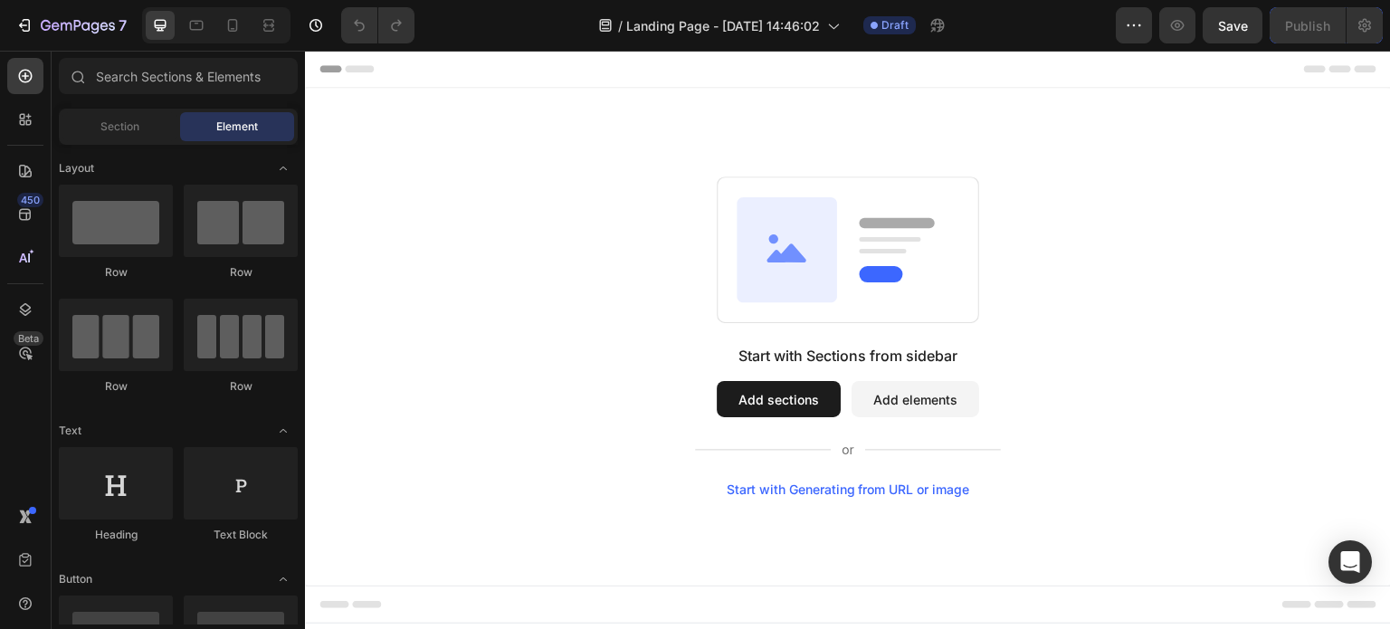
click at [791, 397] on button "Add sections" at bounding box center [779, 399] width 124 height 36
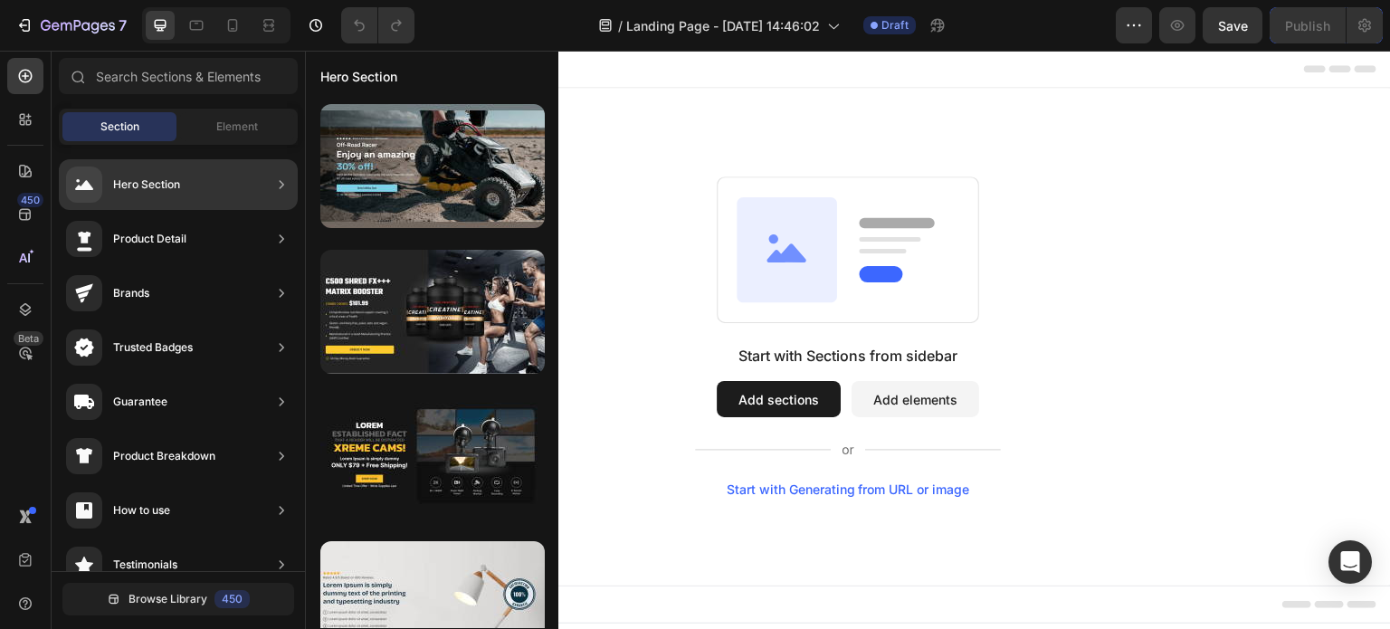
click at [167, 183] on div "Hero Section" at bounding box center [146, 185] width 67 height 18
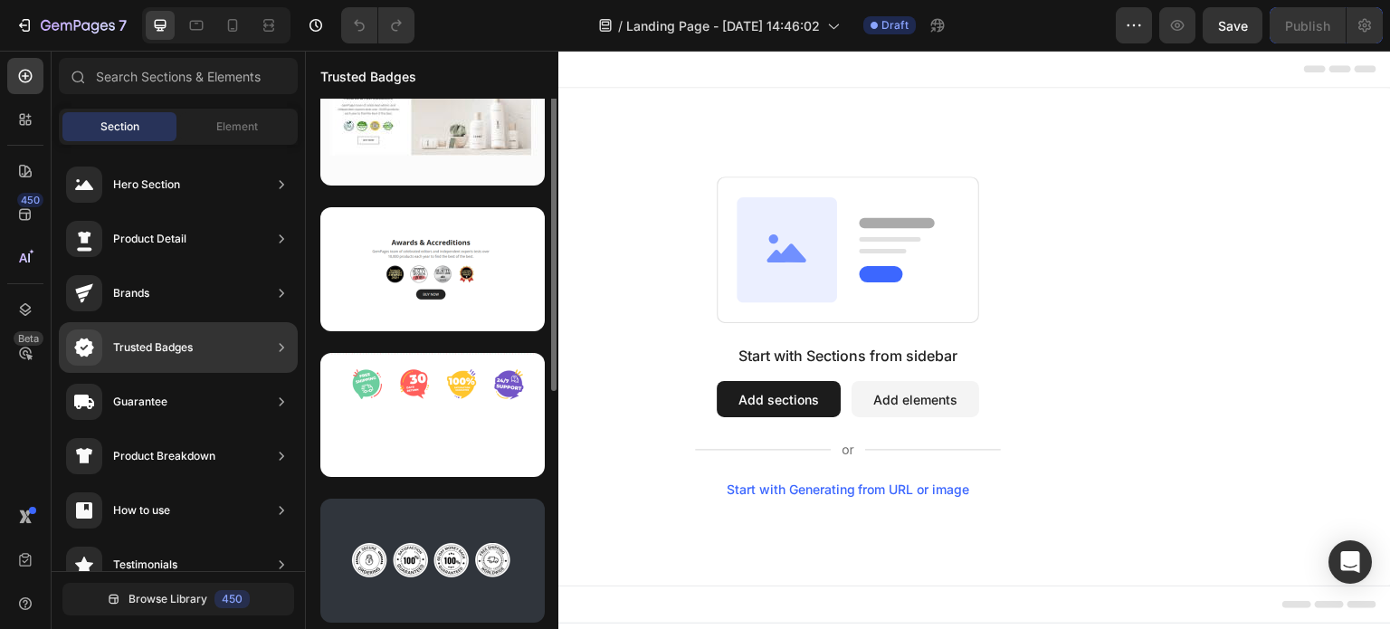
scroll to position [187, 0]
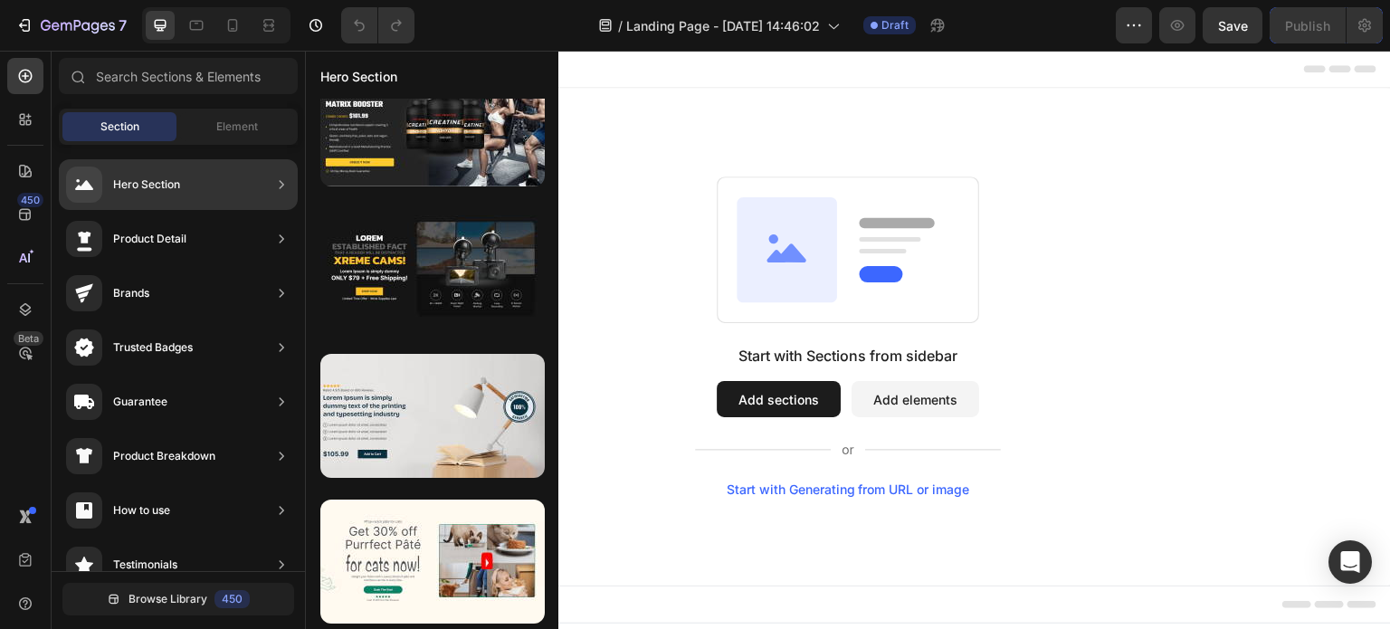
click at [187, 189] on div "Hero Section" at bounding box center [178, 184] width 239 height 51
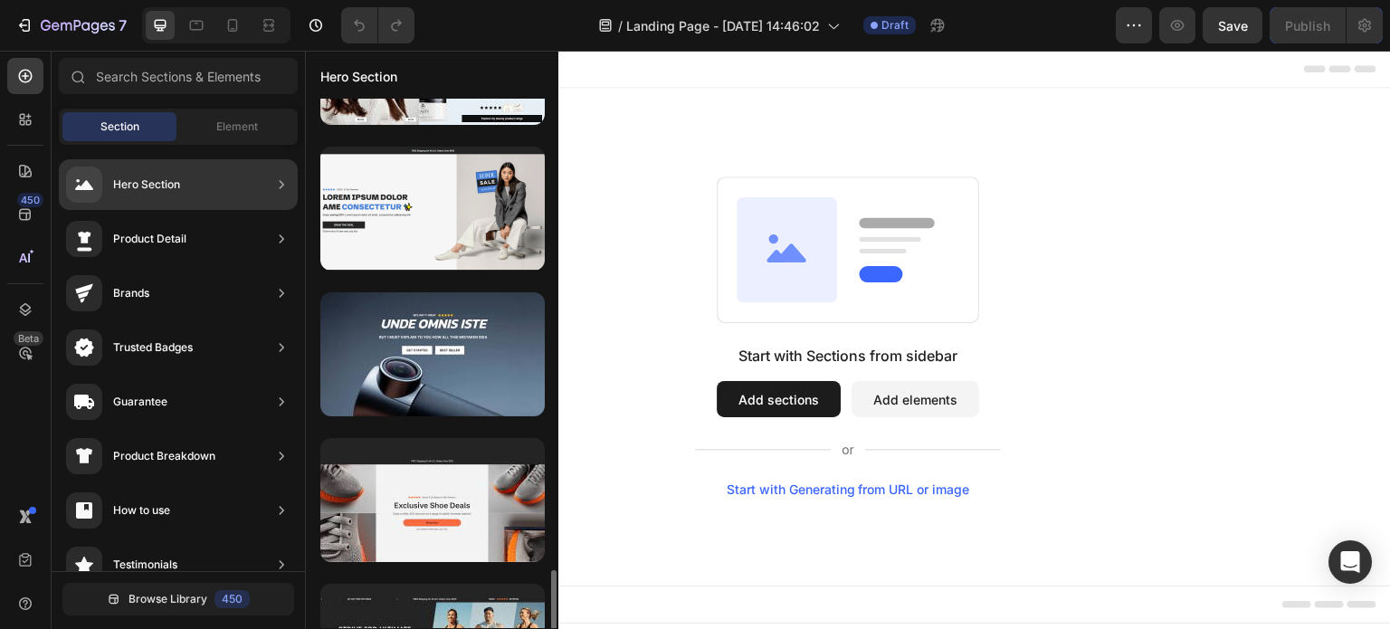
scroll to position [2088, 0]
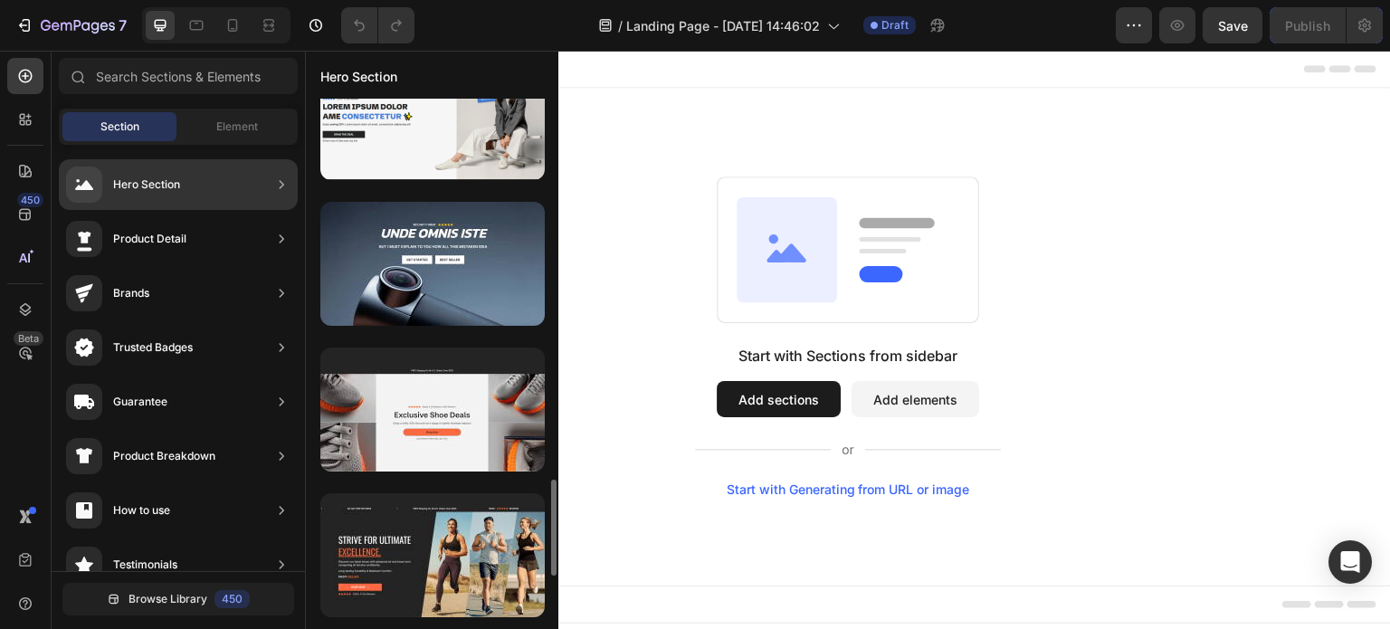
click at [456, 259] on div at bounding box center [432, 264] width 224 height 124
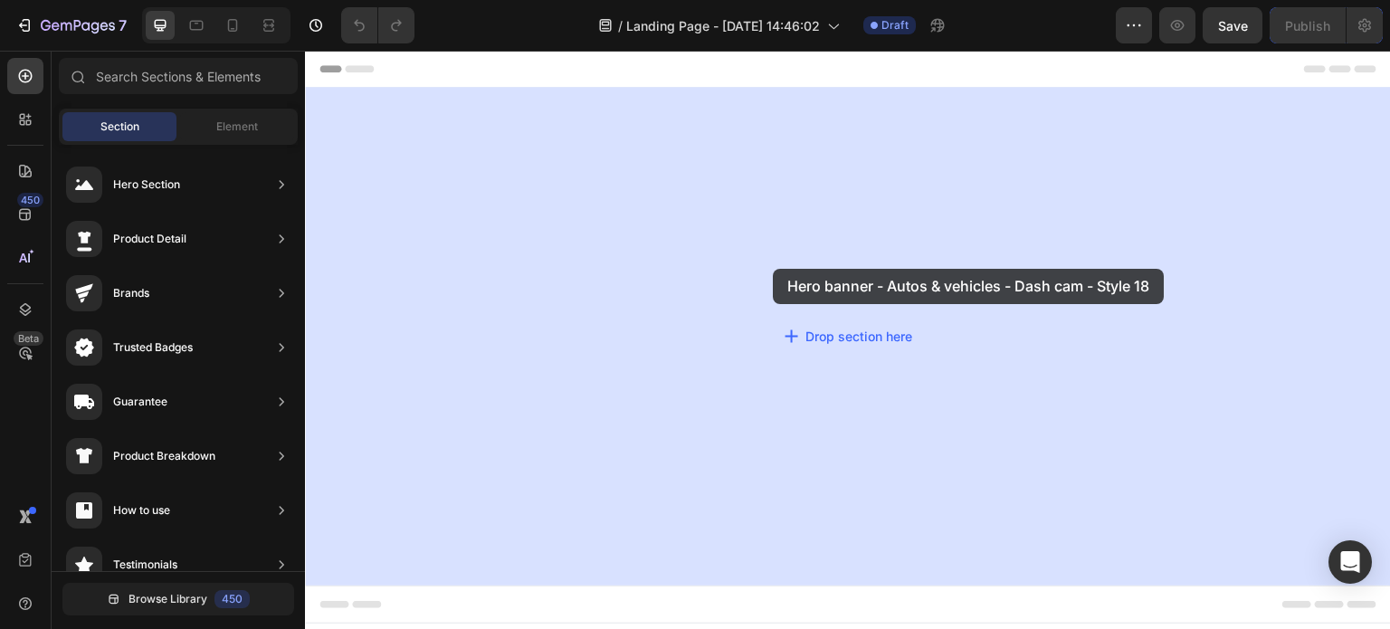
drag, startPoint x: 758, startPoint y: 307, endPoint x: 774, endPoint y: 269, distance: 41.4
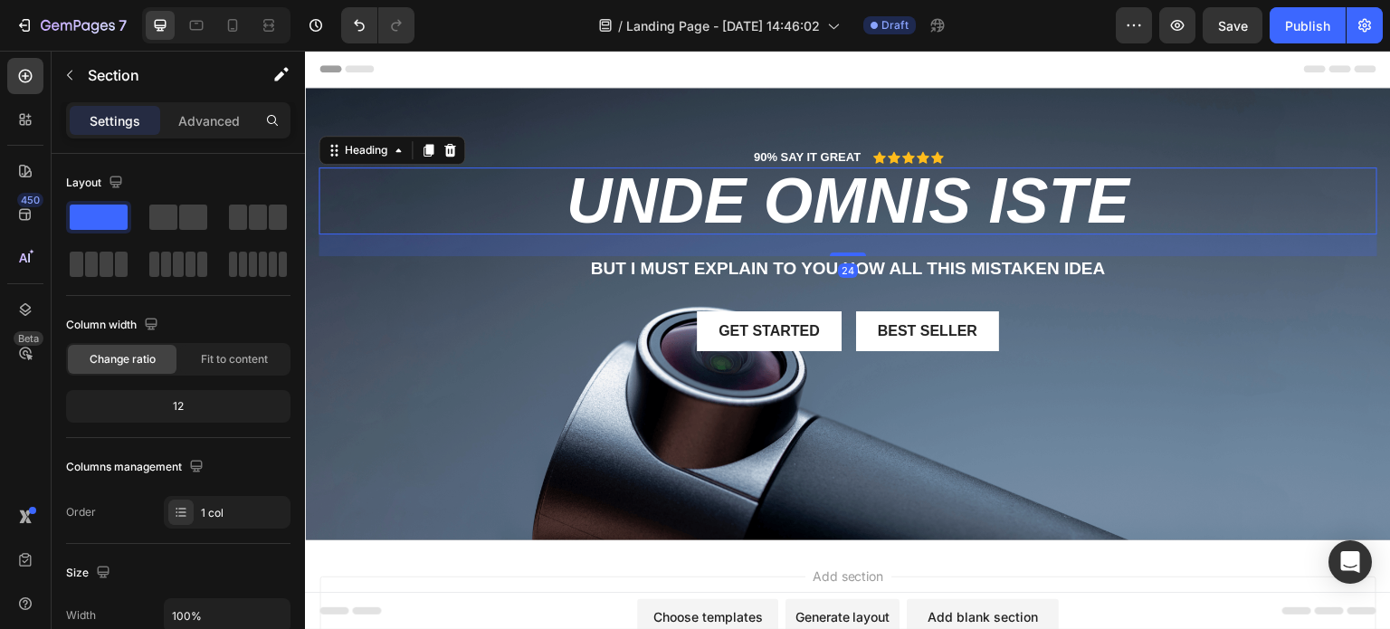
click at [768, 205] on h2 "unde omnis iste" at bounding box center [848, 200] width 1059 height 67
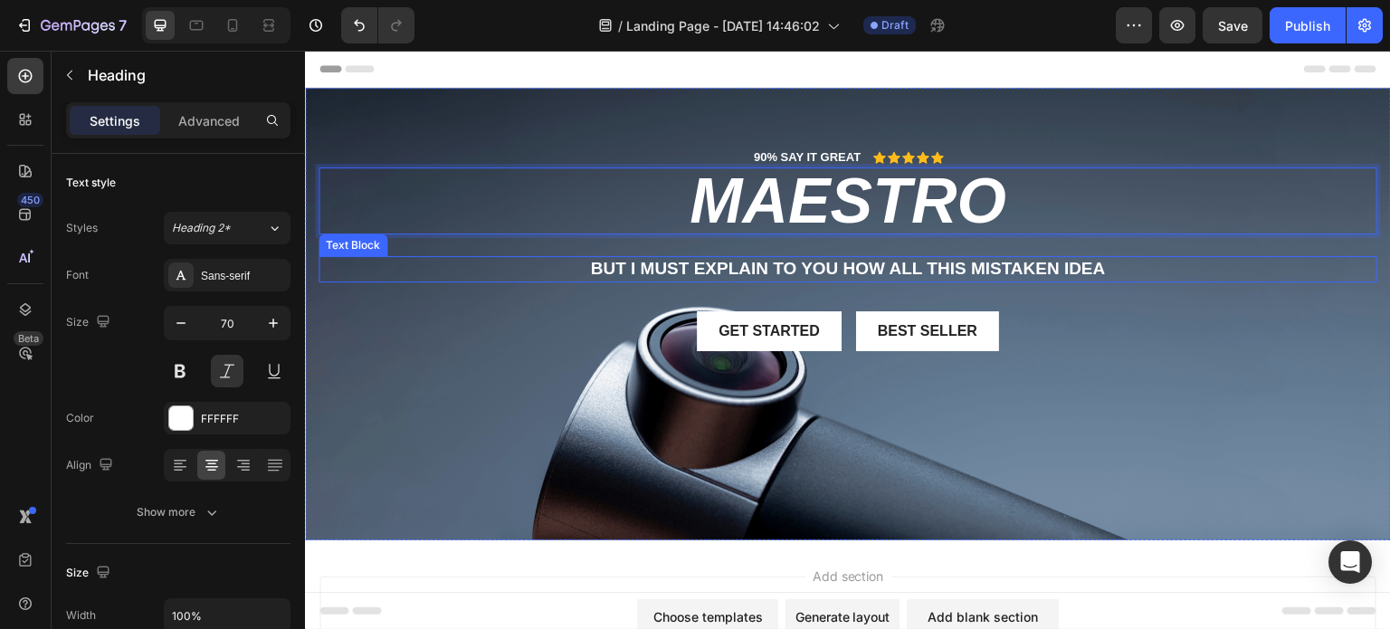
click at [1096, 267] on p "But I must explain to you how all this mistaken idea" at bounding box center [847, 269] width 1055 height 23
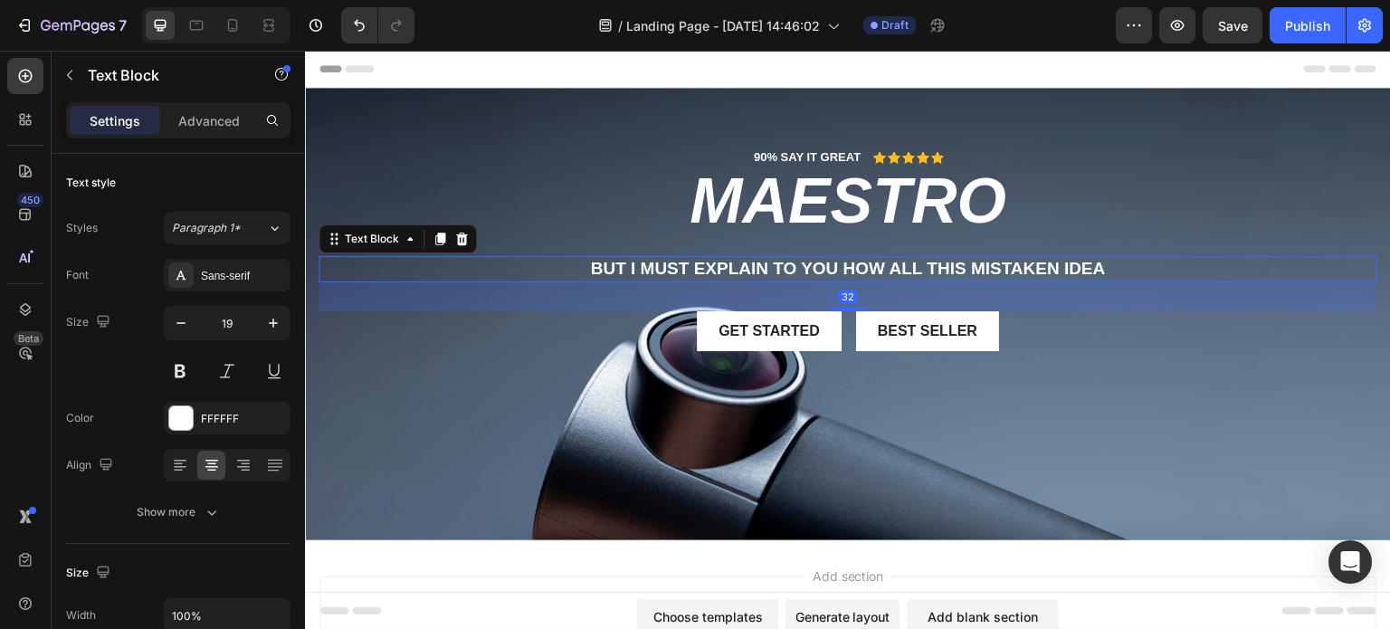
click at [1093, 263] on p "But I must explain to you how all this mistaken idea" at bounding box center [847, 269] width 1055 height 23
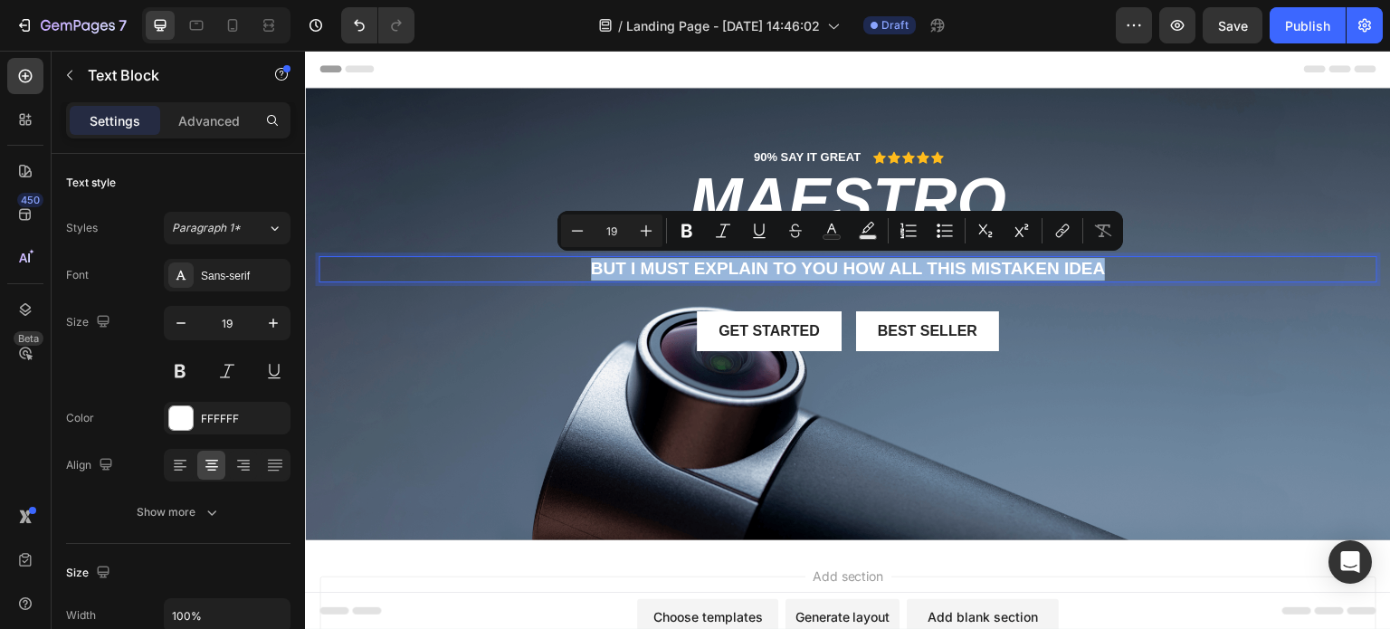
drag, startPoint x: 1099, startPoint y: 261, endPoint x: 584, endPoint y: 260, distance: 515.0
click at [584, 260] on p "But I must explain to you how all this mistaken idea" at bounding box center [847, 269] width 1055 height 23
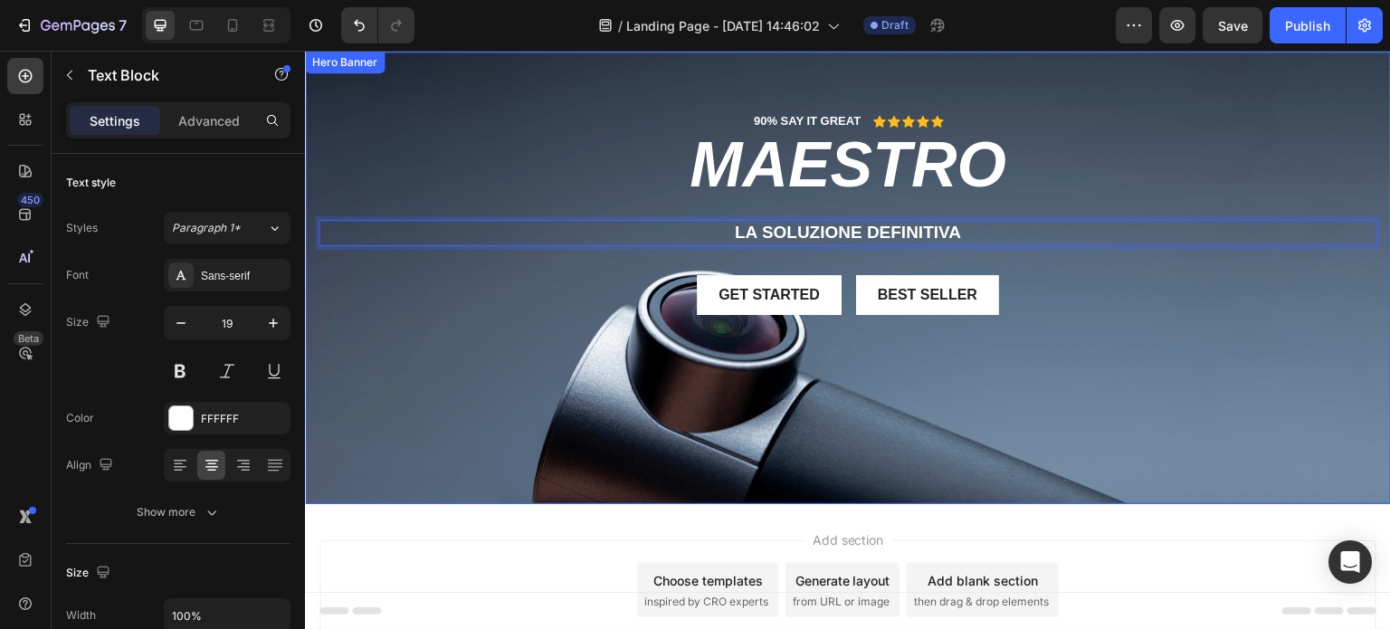
scroll to position [0, 0]
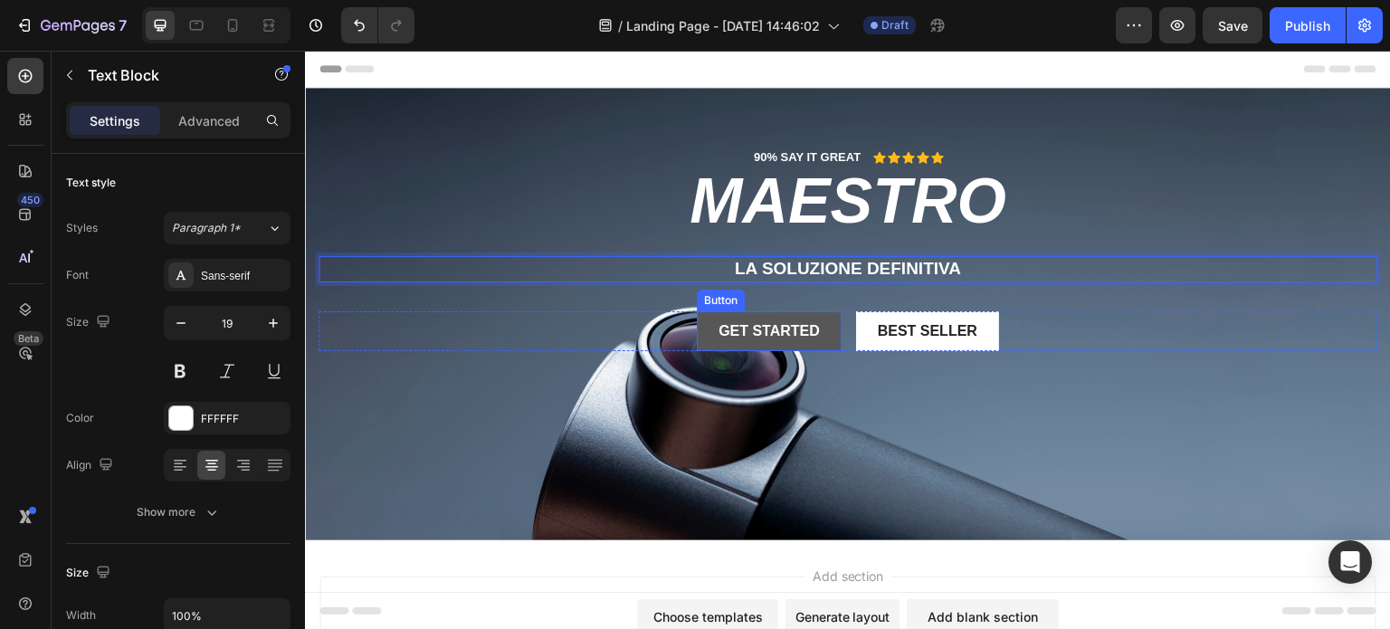
click at [827, 341] on button "Get started" at bounding box center [769, 331] width 145 height 41
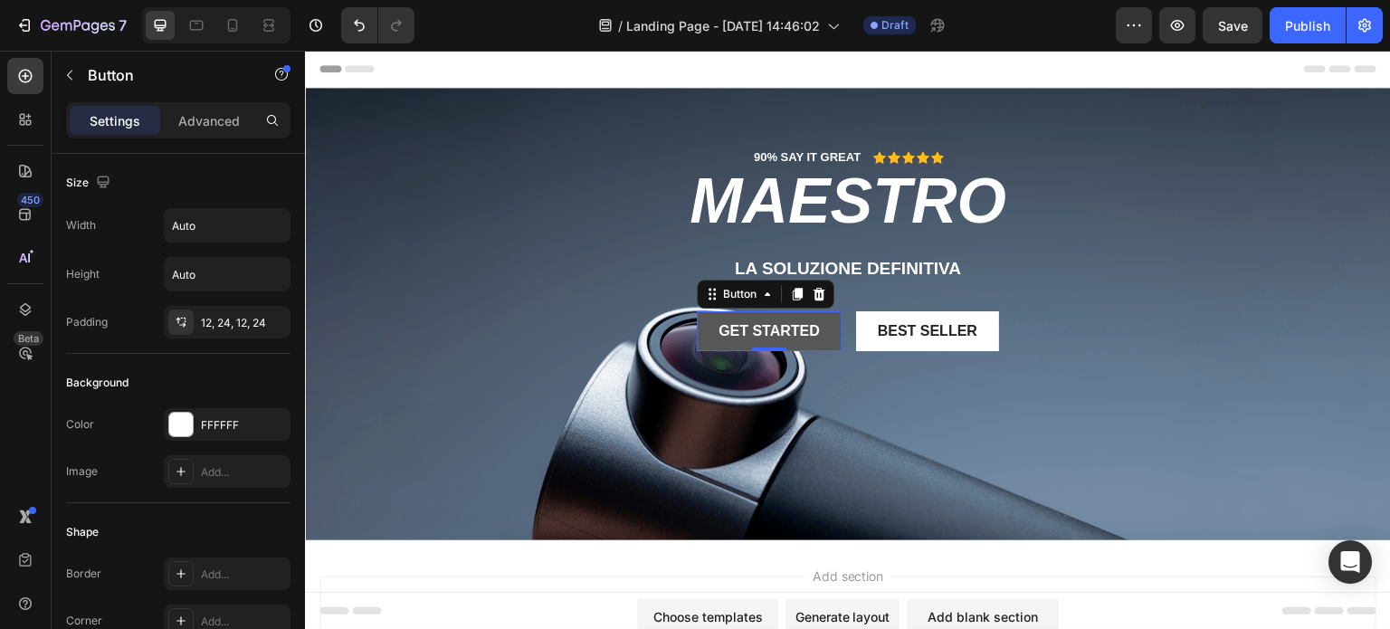
click at [815, 328] on button "Get started" at bounding box center [769, 331] width 145 height 41
click at [816, 327] on button "Get started" at bounding box center [769, 331] width 145 height 41
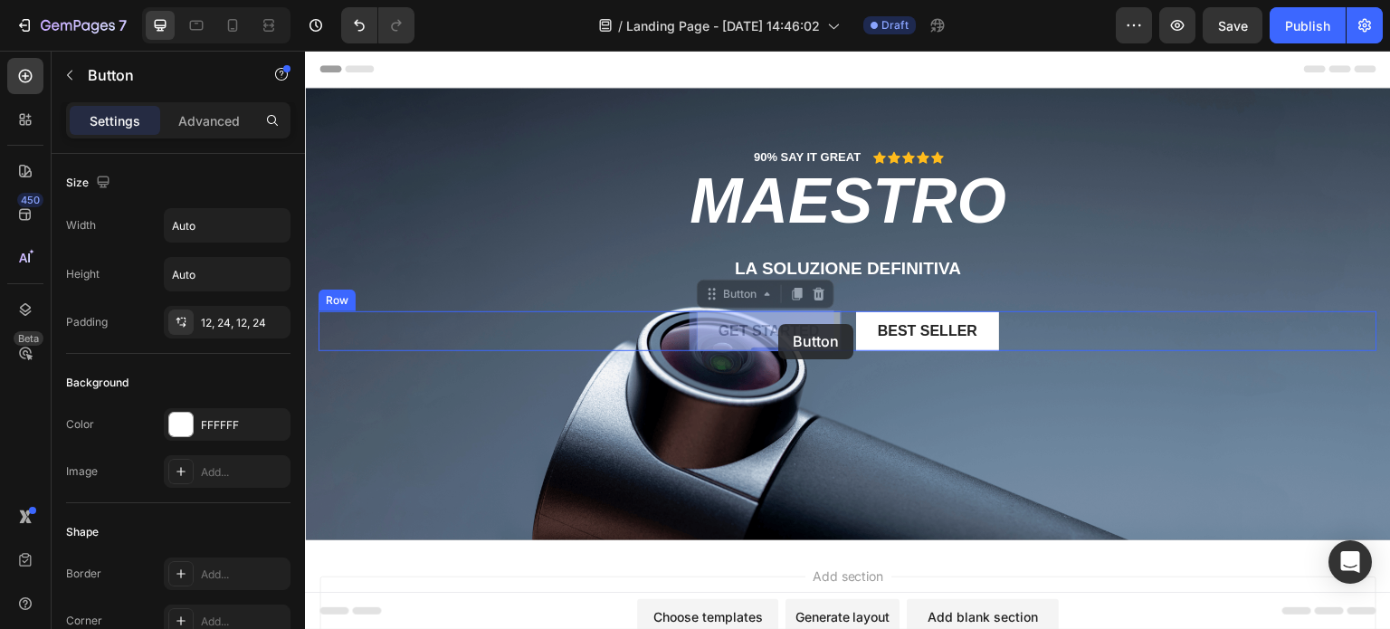
drag, startPoint x: 816, startPoint y: 326, endPoint x: 778, endPoint y: 324, distance: 38.1
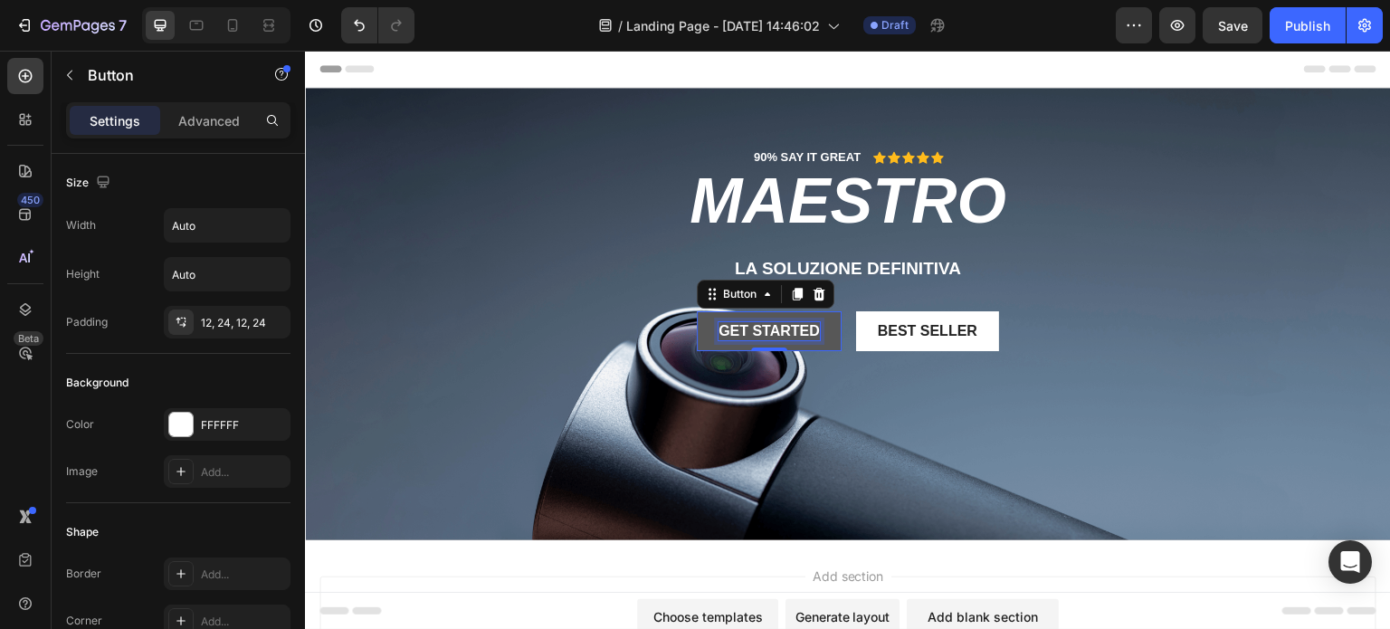
click at [778, 324] on div "Get started" at bounding box center [769, 331] width 101 height 19
click at [808, 323] on p "Get started" at bounding box center [769, 331] width 101 height 19
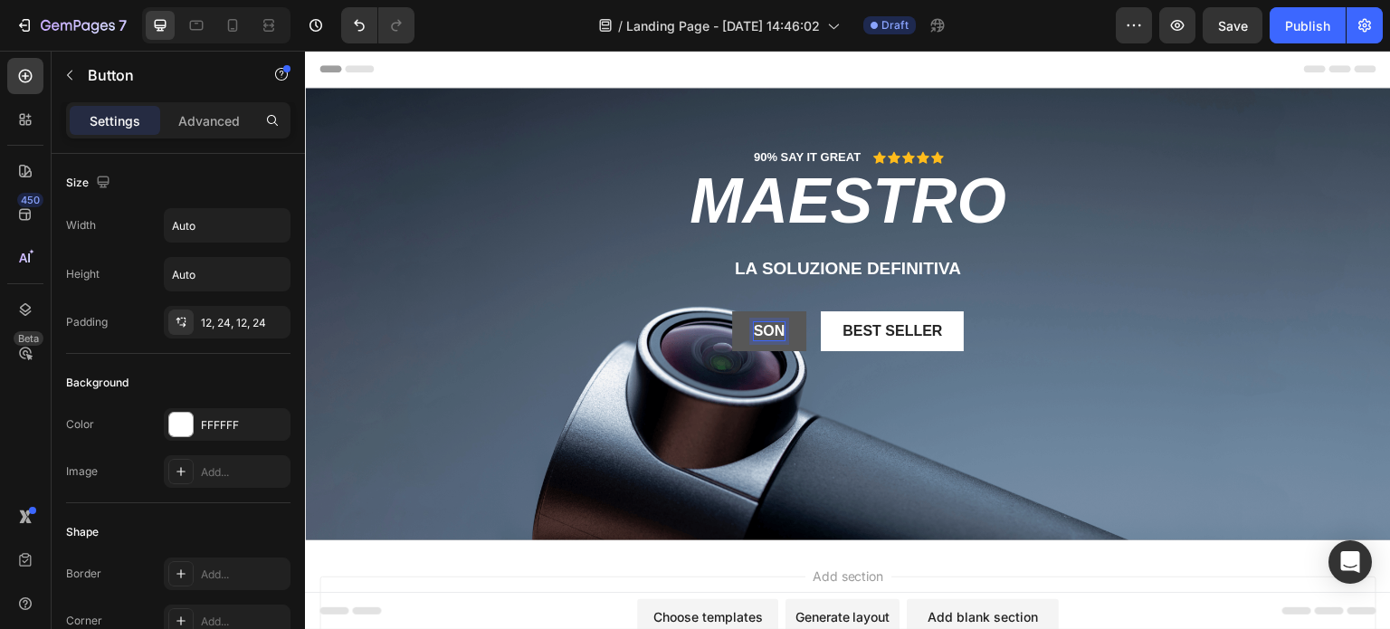
click at [732, 311] on button "SON" at bounding box center [769, 331] width 75 height 41
click at [714, 311] on button "SONO UN" at bounding box center [769, 331] width 111 height 41
click at [709, 311] on button "SONO UNA" at bounding box center [769, 331] width 121 height 41
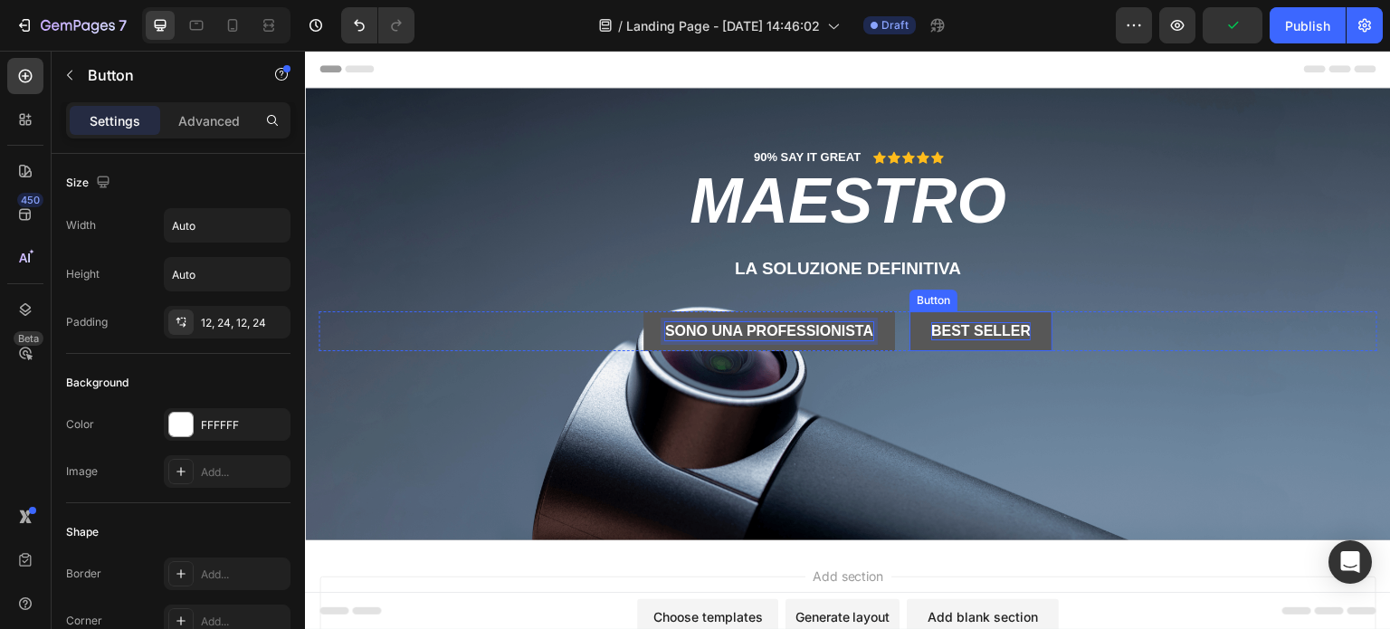
click at [945, 329] on div "Best Seller" at bounding box center [981, 331] width 100 height 19
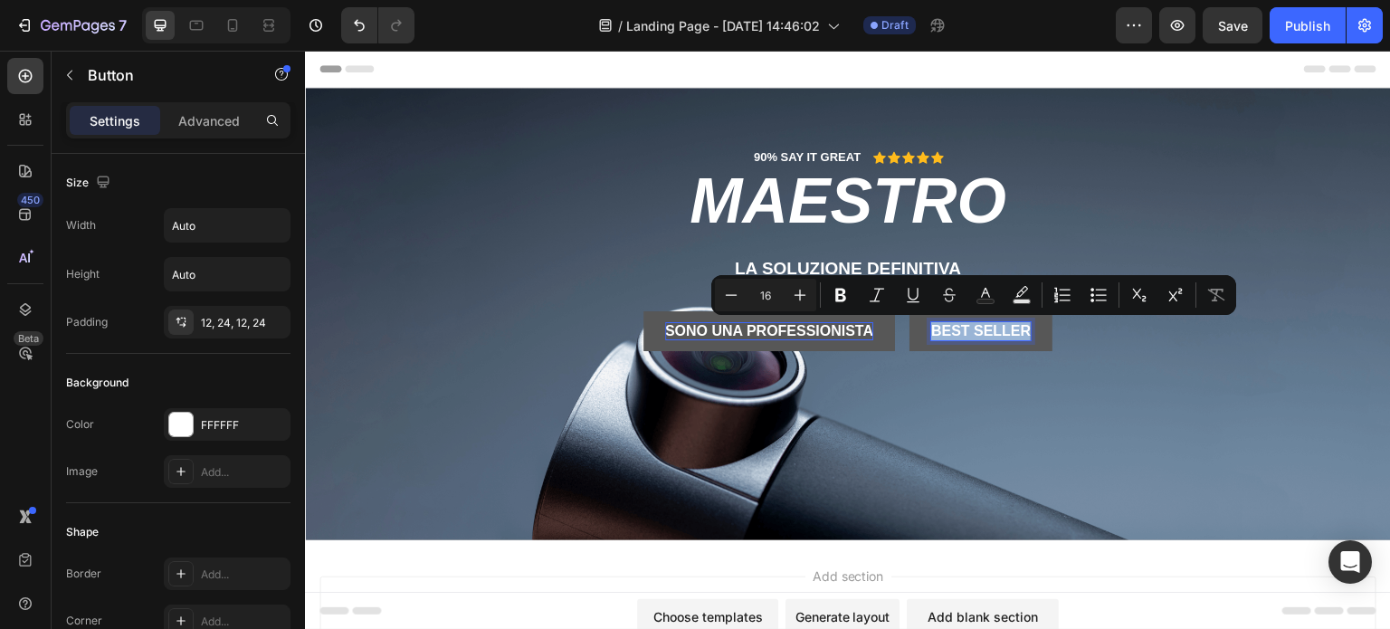
drag, startPoint x: 1020, startPoint y: 325, endPoint x: 926, endPoint y: 326, distance: 94.1
click at [931, 326] on p "Best Seller" at bounding box center [981, 331] width 100 height 19
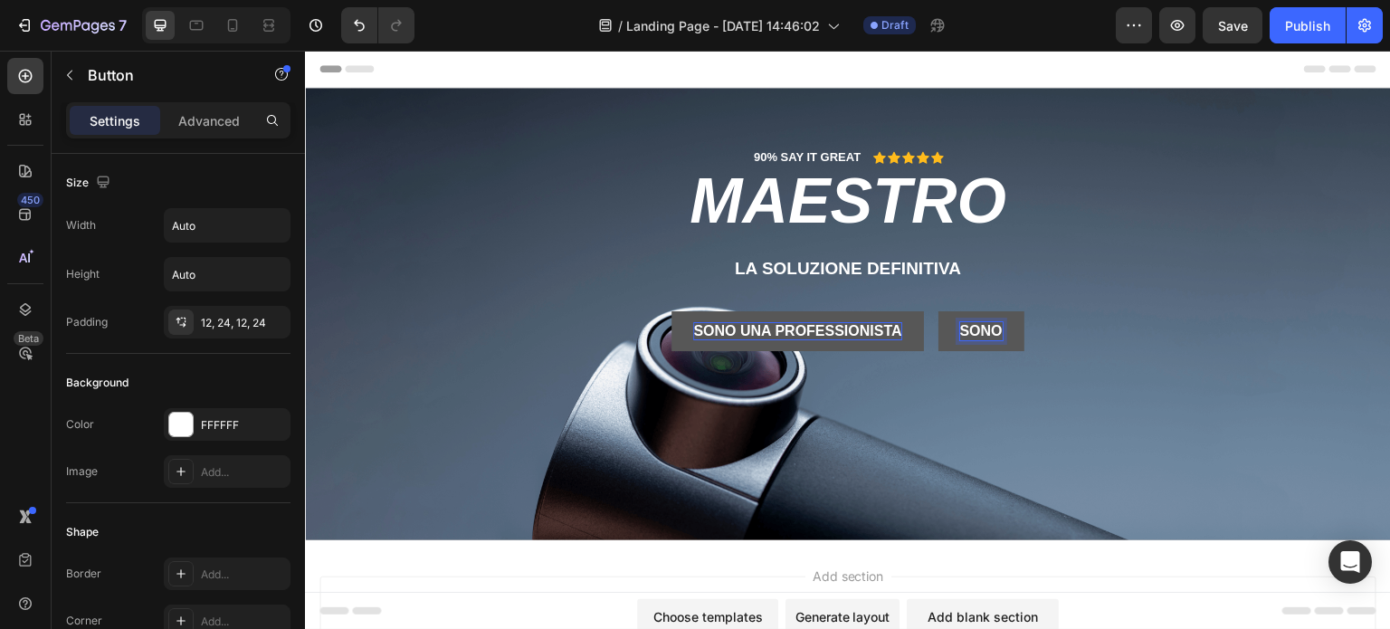
click at [939, 311] on button "SONO" at bounding box center [982, 331] width 86 height 41
click at [931, 311] on button "SONO U" at bounding box center [981, 331] width 100 height 41
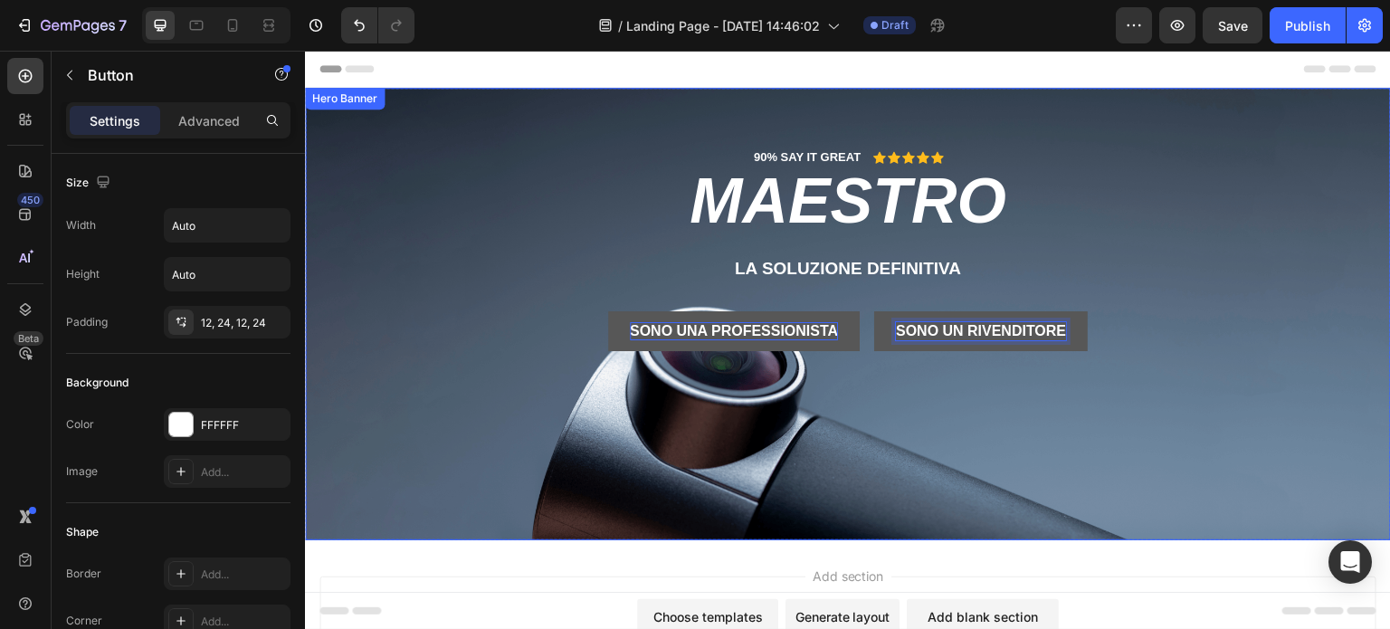
click at [1016, 388] on div "90% SAY IT GREAT Text Block Icon Icon Icon Icon Icon Icon List Row MAESTRO Head…" at bounding box center [848, 248] width 1086 height 321
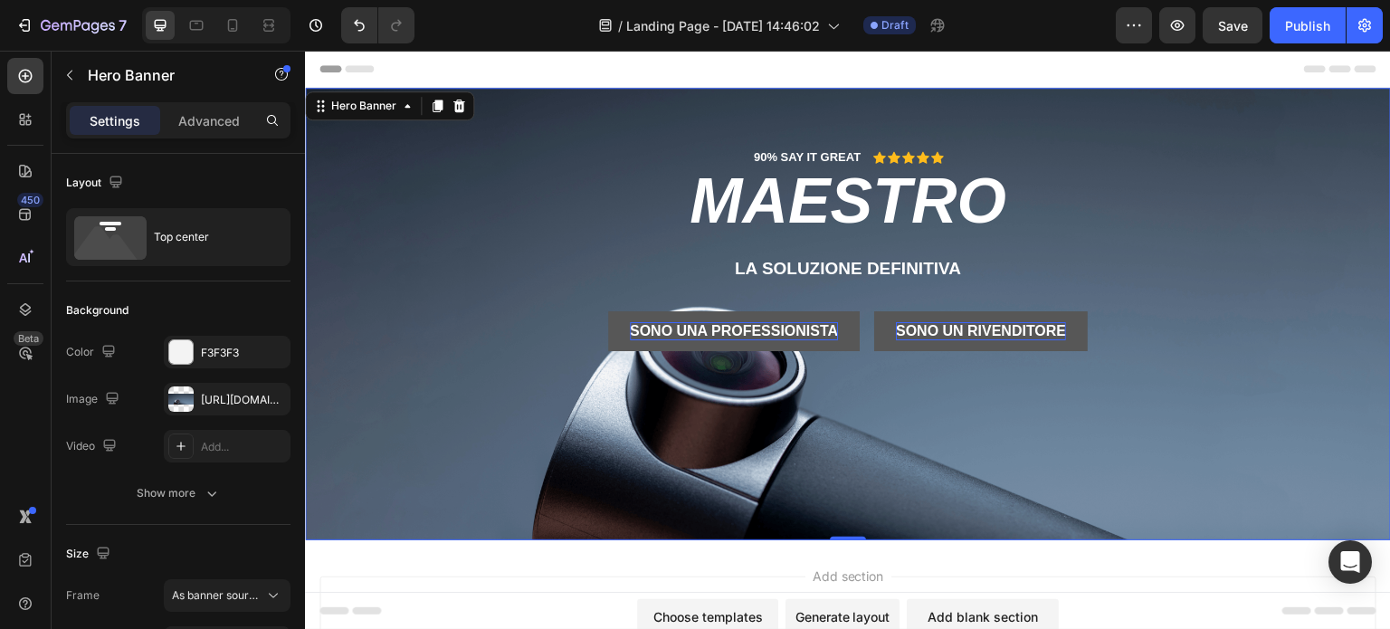
click at [997, 476] on div "Background Image" at bounding box center [848, 314] width 1086 height 453
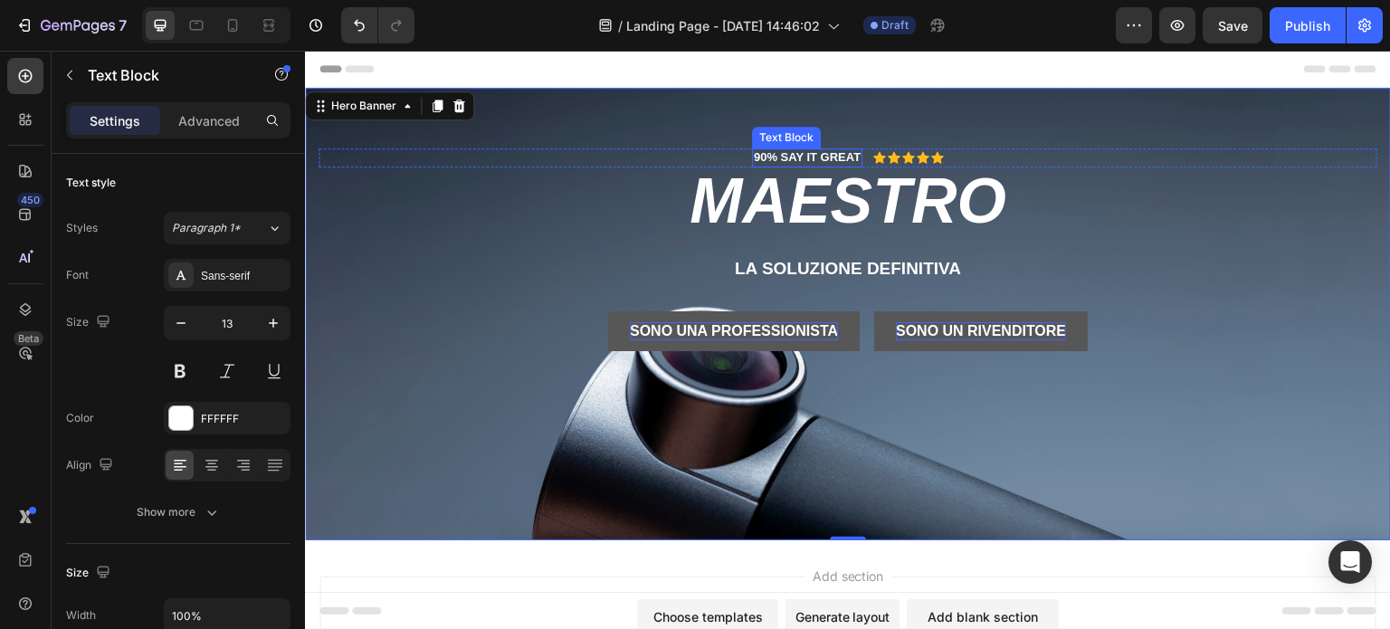
click at [815, 157] on p "90% SAY IT GREAT" at bounding box center [807, 157] width 107 height 15
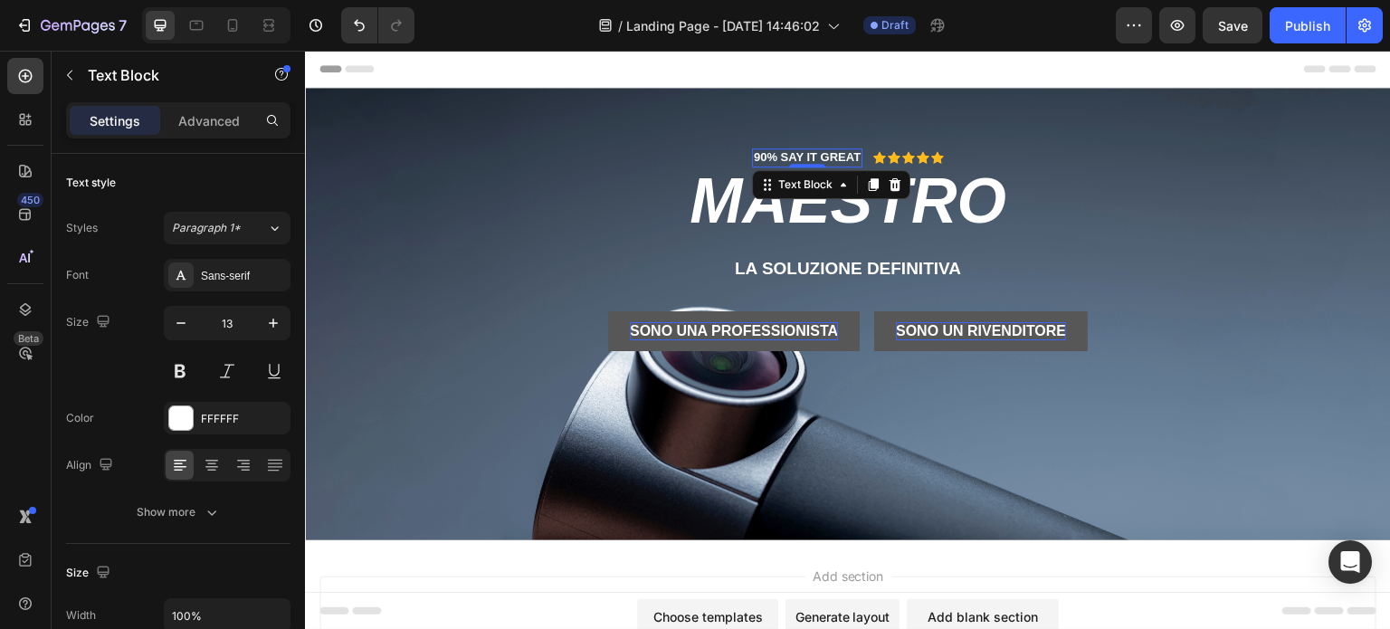
click at [814, 157] on p "90% SAY IT GREAT" at bounding box center [807, 157] width 107 height 15
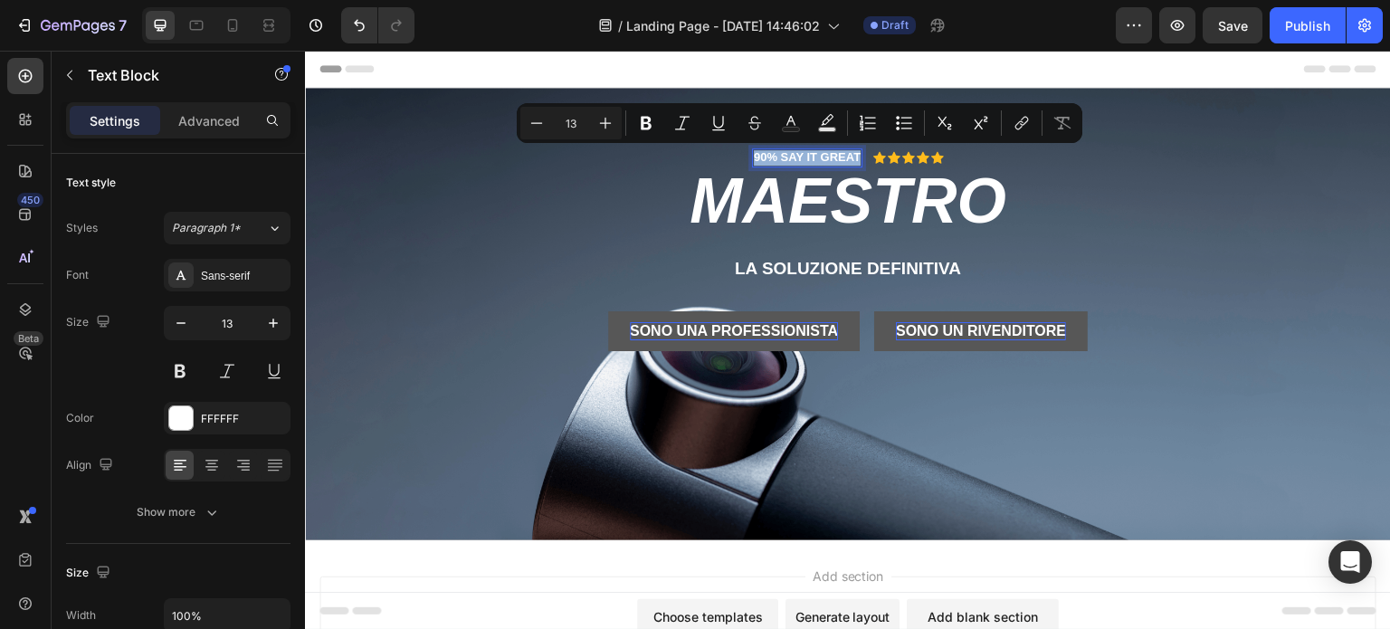
drag, startPoint x: 853, startPoint y: 156, endPoint x: 749, endPoint y: 157, distance: 104.1
click at [754, 157] on p "90% SAY IT GREAT" at bounding box center [807, 157] width 107 height 15
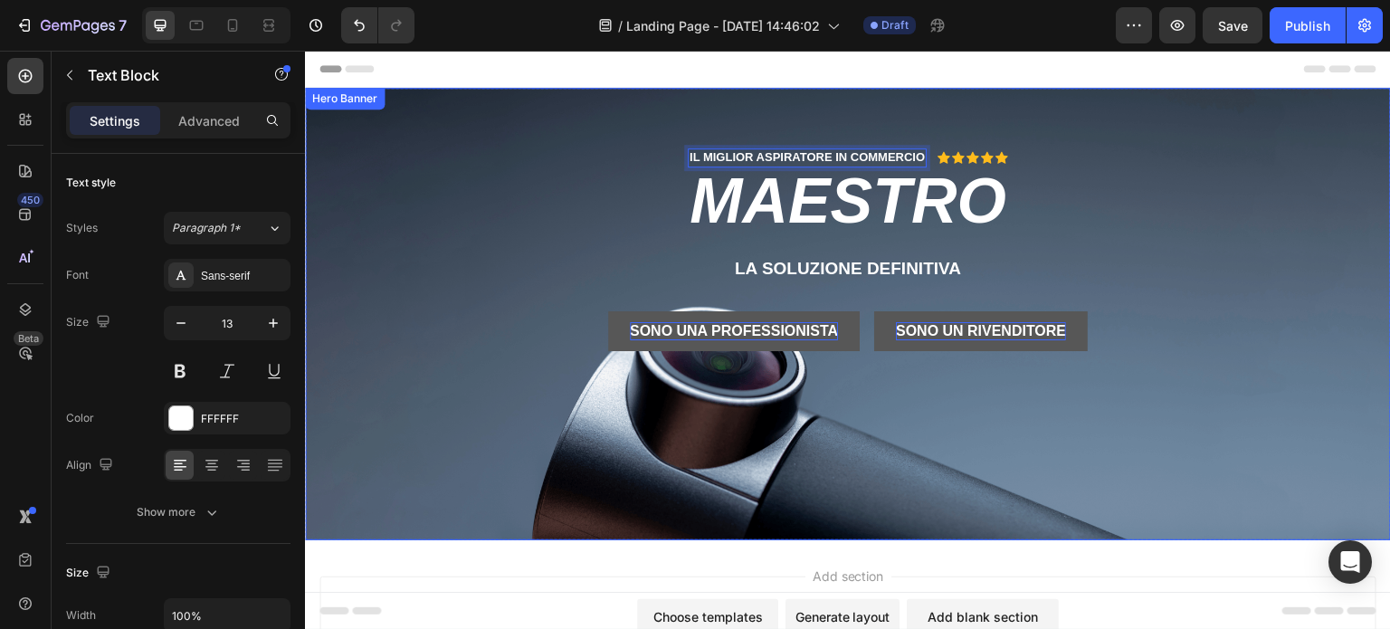
click at [1196, 243] on div "IL MIGLIOR ASPIRATORE IN COMMERCIO Text Block 0 Icon Icon Icon Icon Icon Icon L…" at bounding box center [848, 264] width 1059 height 232
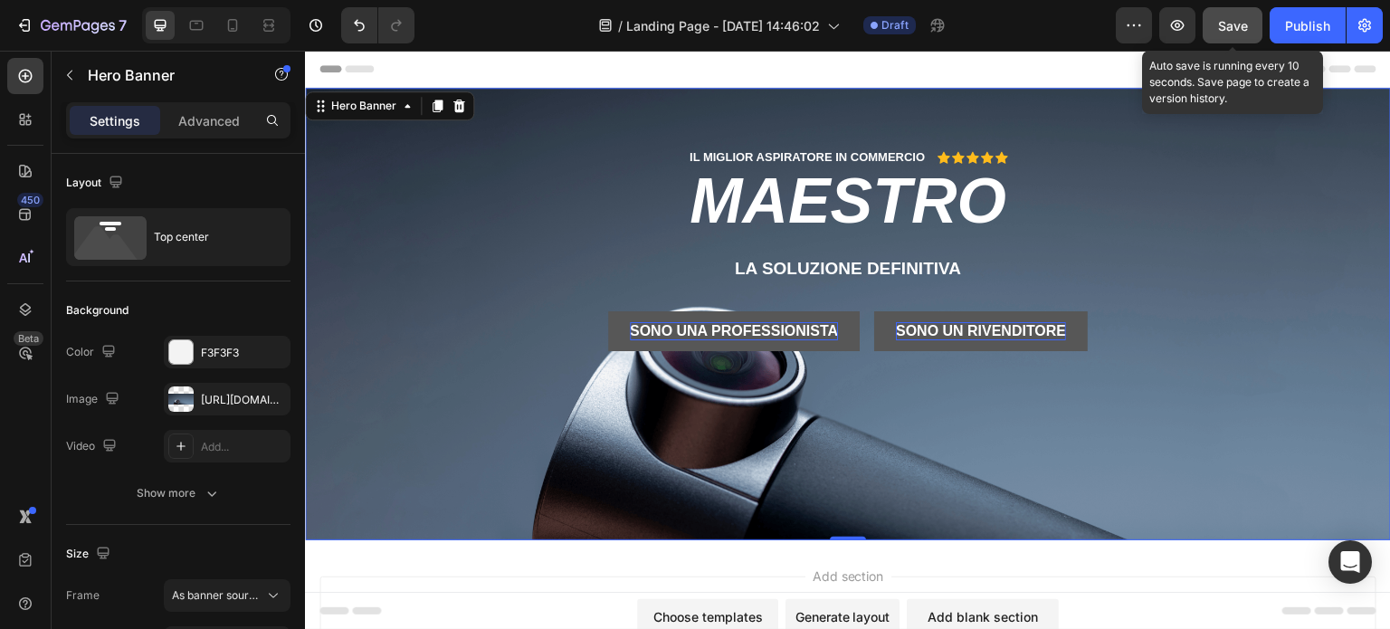
click at [1224, 19] on span "Save" at bounding box center [1233, 25] width 30 height 15
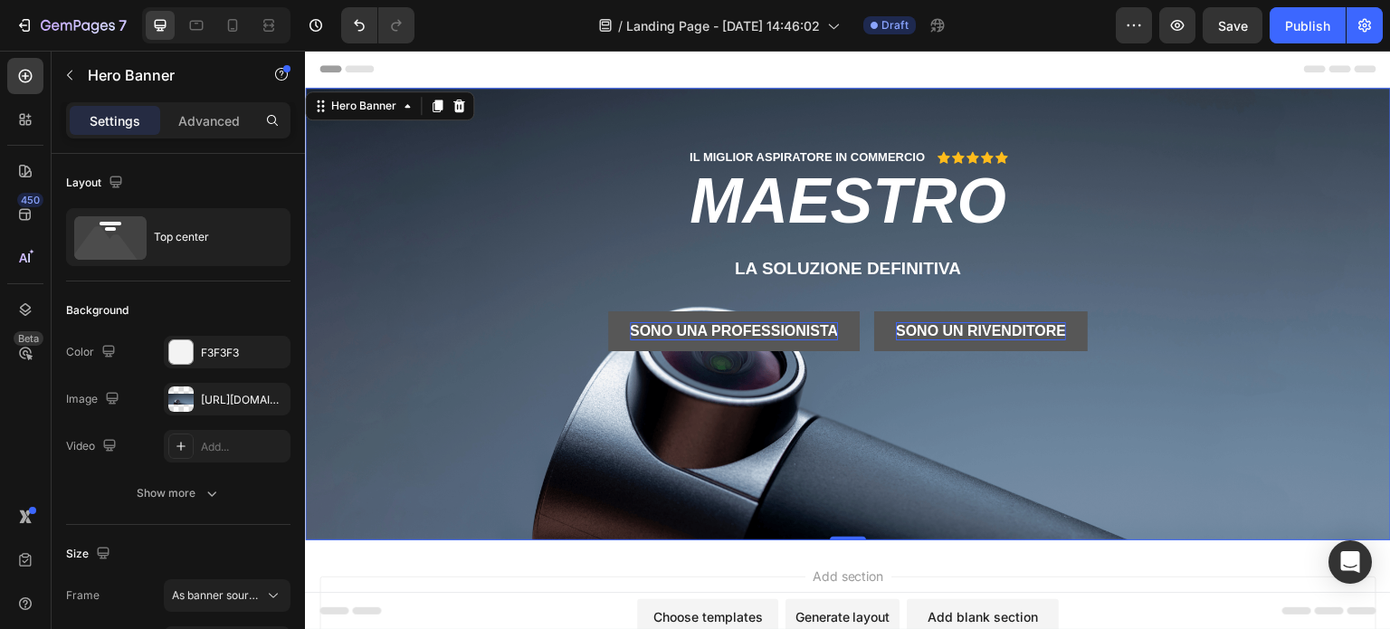
click at [468, 301] on div "IL MIGLIOR ASPIRATORE IN COMMERCIO Text Block Icon Icon Icon Icon Icon Icon Lis…" at bounding box center [848, 264] width 1059 height 232
click at [445, 469] on div "Background Image" at bounding box center [848, 314] width 1086 height 453
click at [210, 396] on div "https://cdn.shopify.com/s/files/1/0532/1447/8528/files/gempages_580735704665948…" at bounding box center [227, 400] width 52 height 16
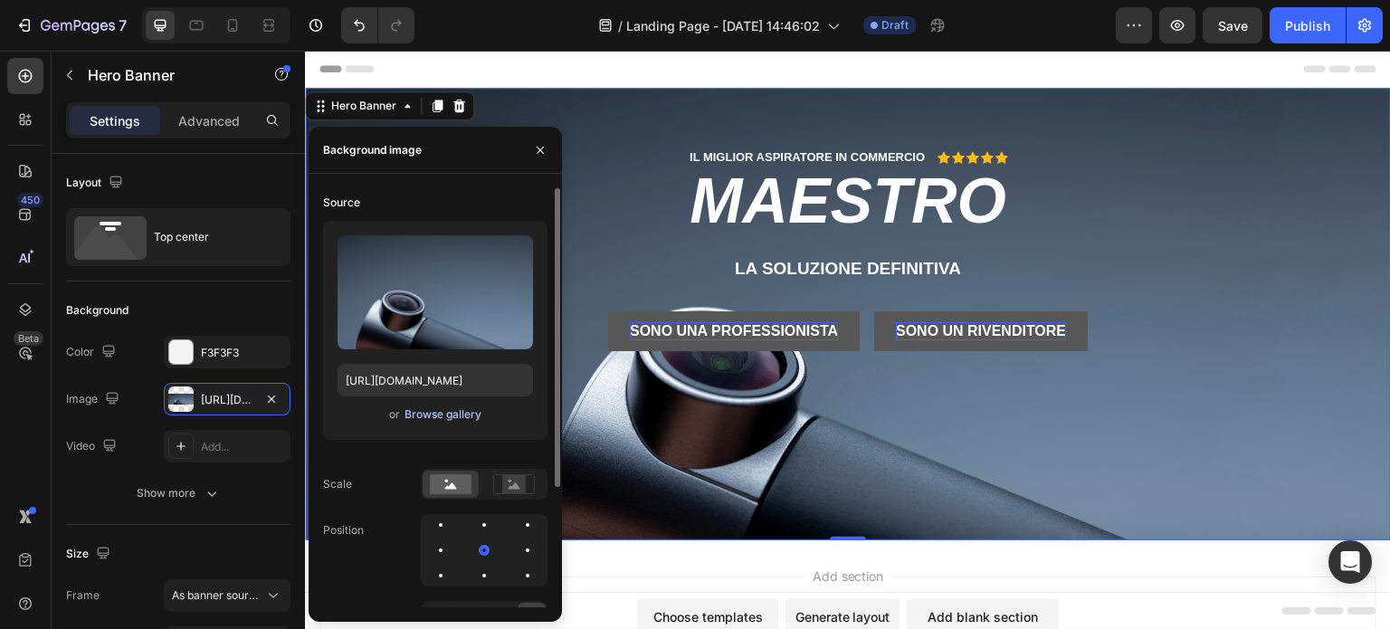
click at [434, 415] on div "Browse gallery" at bounding box center [443, 414] width 77 height 16
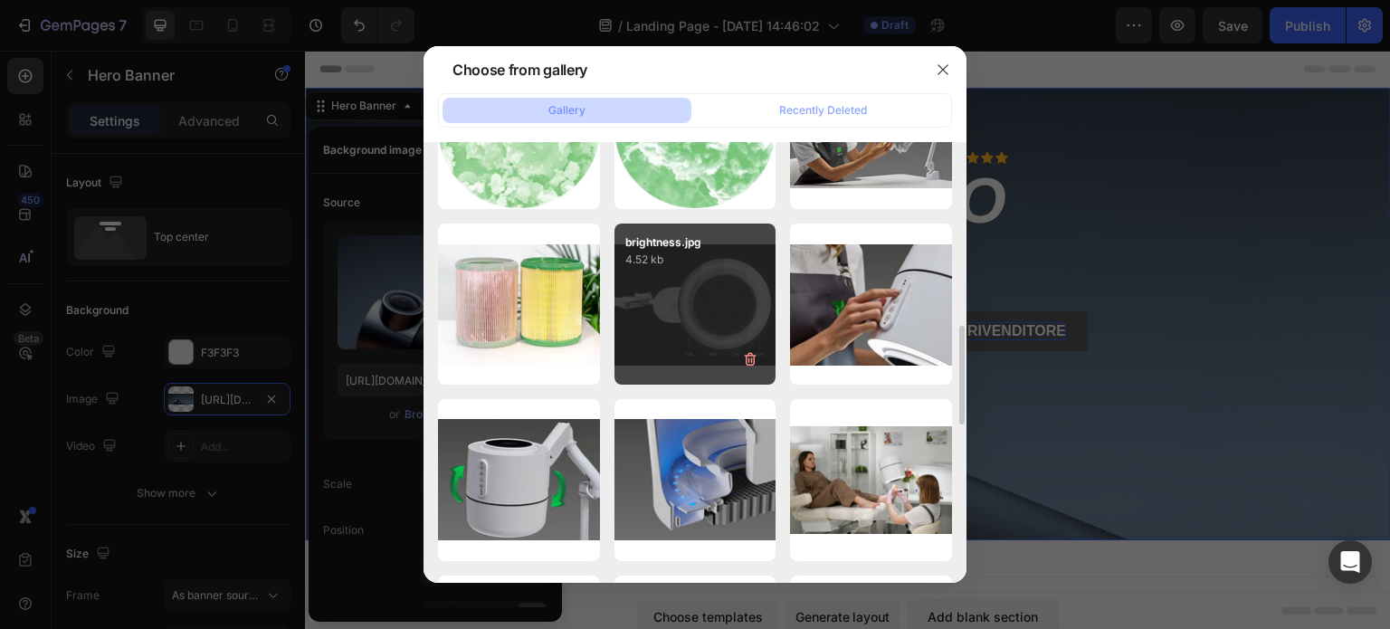
scroll to position [1086, 0]
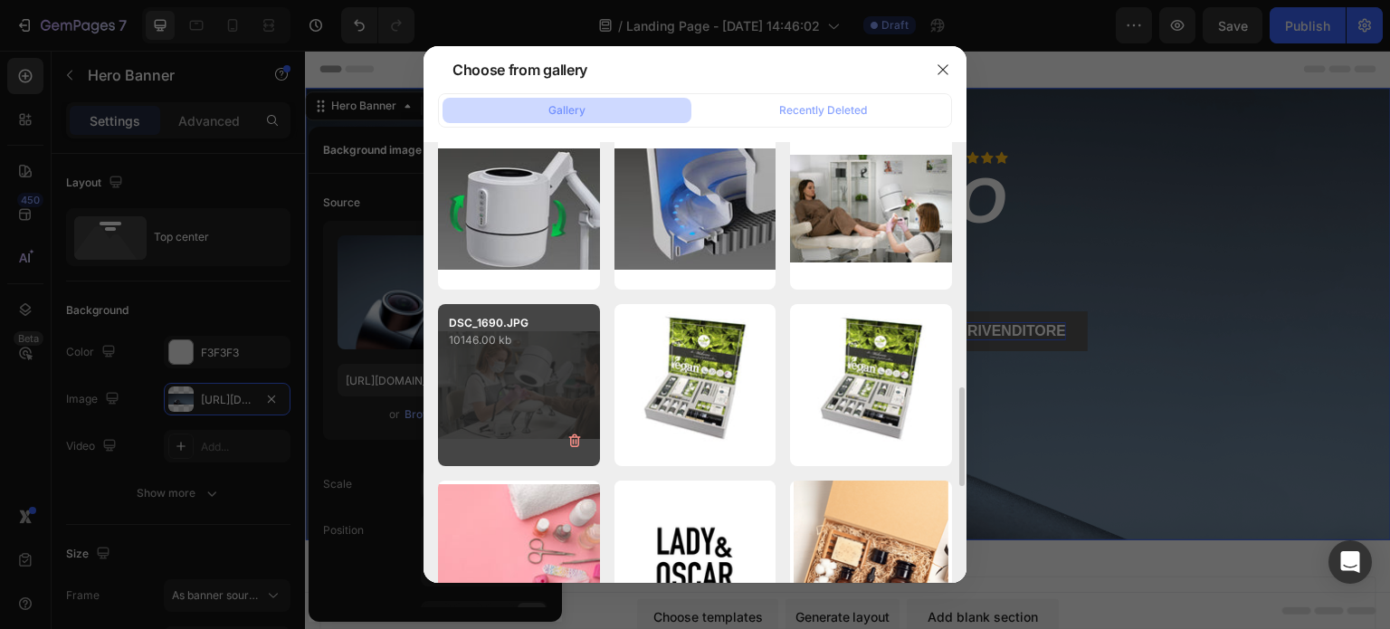
click at [551, 386] on div "DSC_1690.JPG 10146.00 kb" at bounding box center [519, 385] width 162 height 162
type input "[URL][DOMAIN_NAME]"
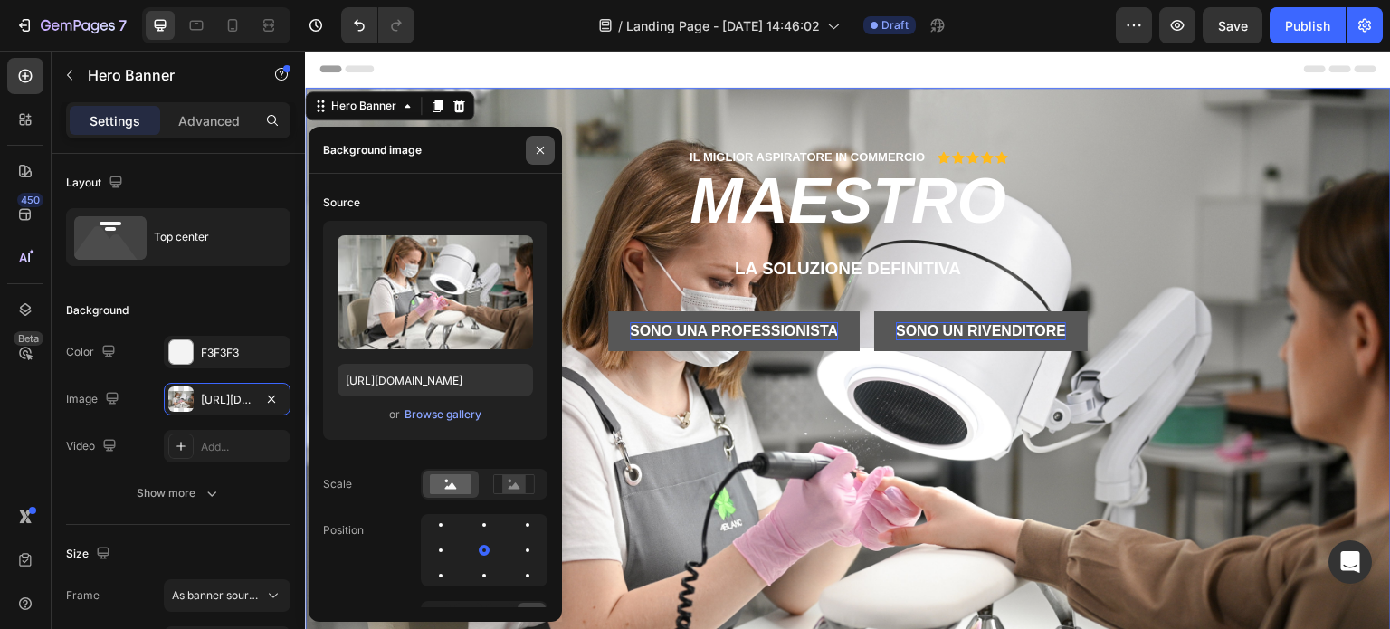
click at [536, 144] on icon "button" at bounding box center [540, 150] width 14 height 14
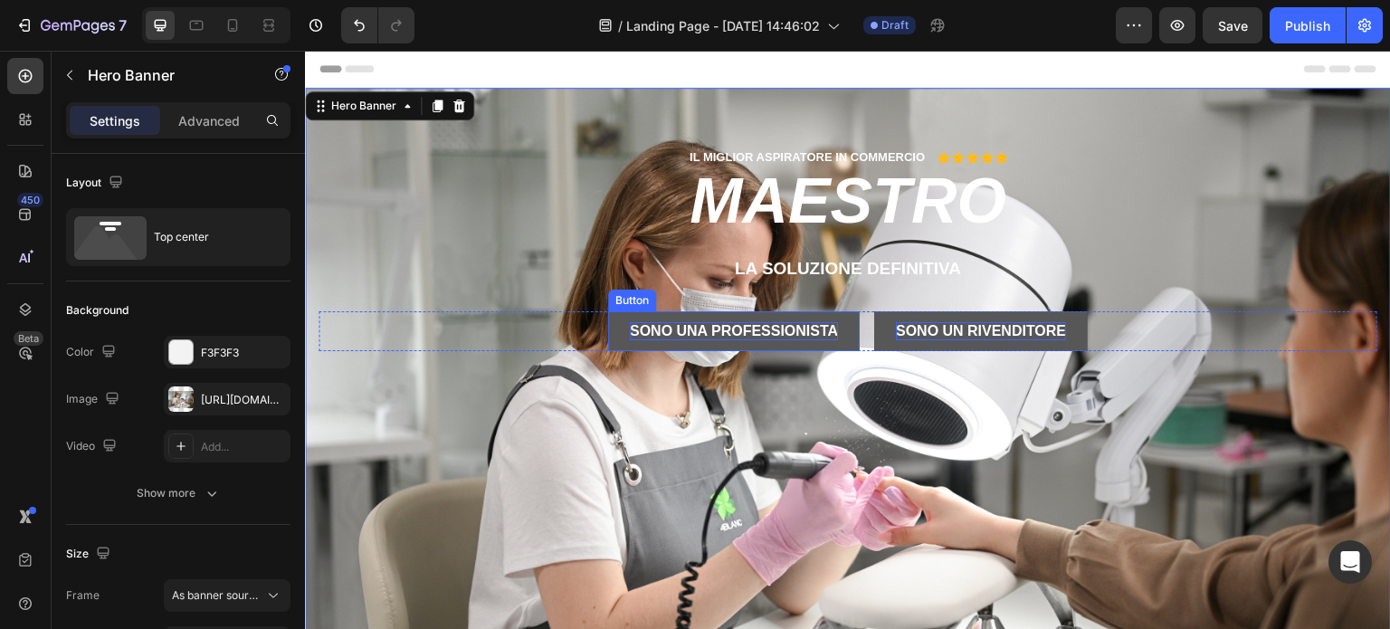
click at [701, 336] on p "SONO UNA PROFESSIONISTA" at bounding box center [734, 331] width 208 height 19
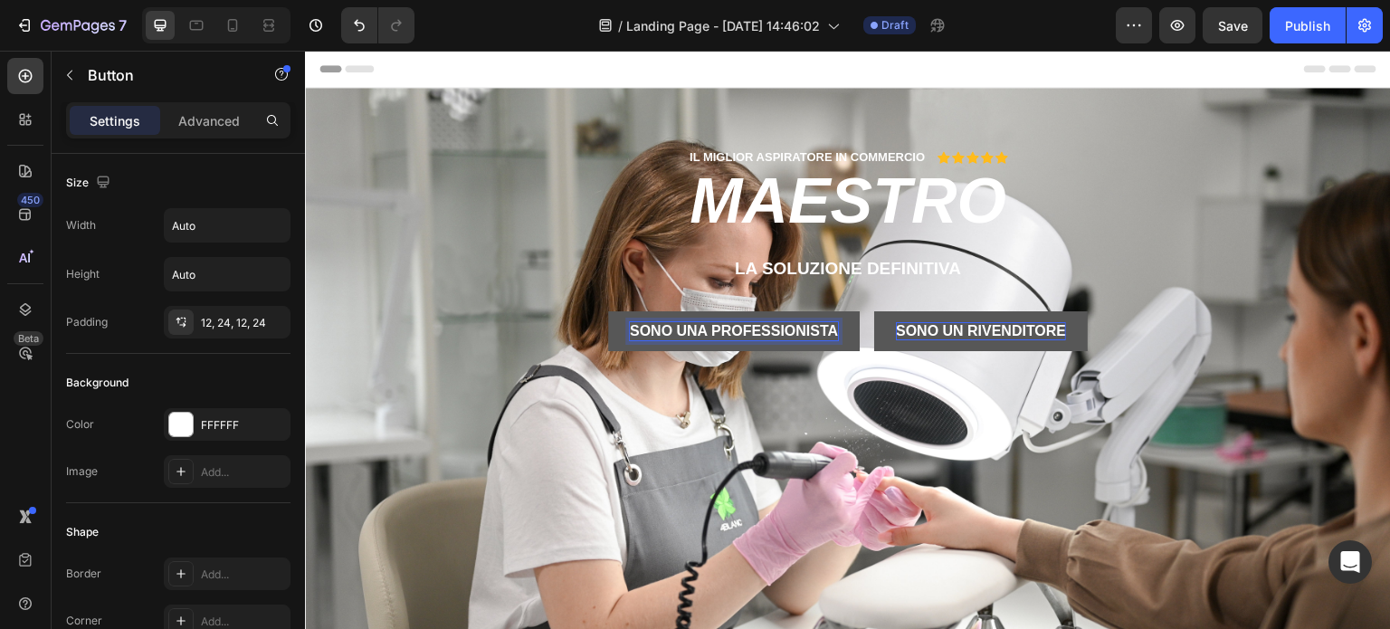
click at [696, 329] on p "SONO UNA PROFESSIONISTA" at bounding box center [734, 331] width 208 height 19
drag, startPoint x: 823, startPoint y: 325, endPoint x: 630, endPoint y: 337, distance: 193.2
click at [635, 337] on p "SONO UN PROFESSIONISTA" at bounding box center [734, 331] width 198 height 19
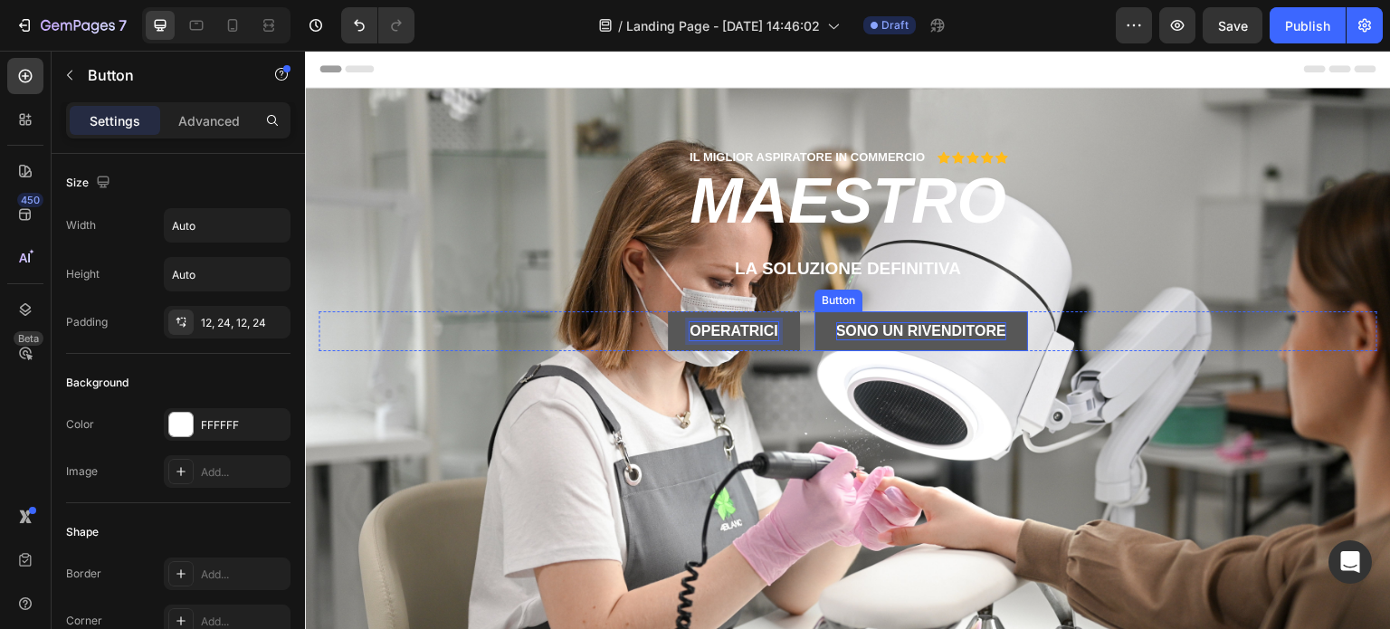
click at [885, 326] on p "SONO UN RIVENDITORE" at bounding box center [921, 331] width 170 height 19
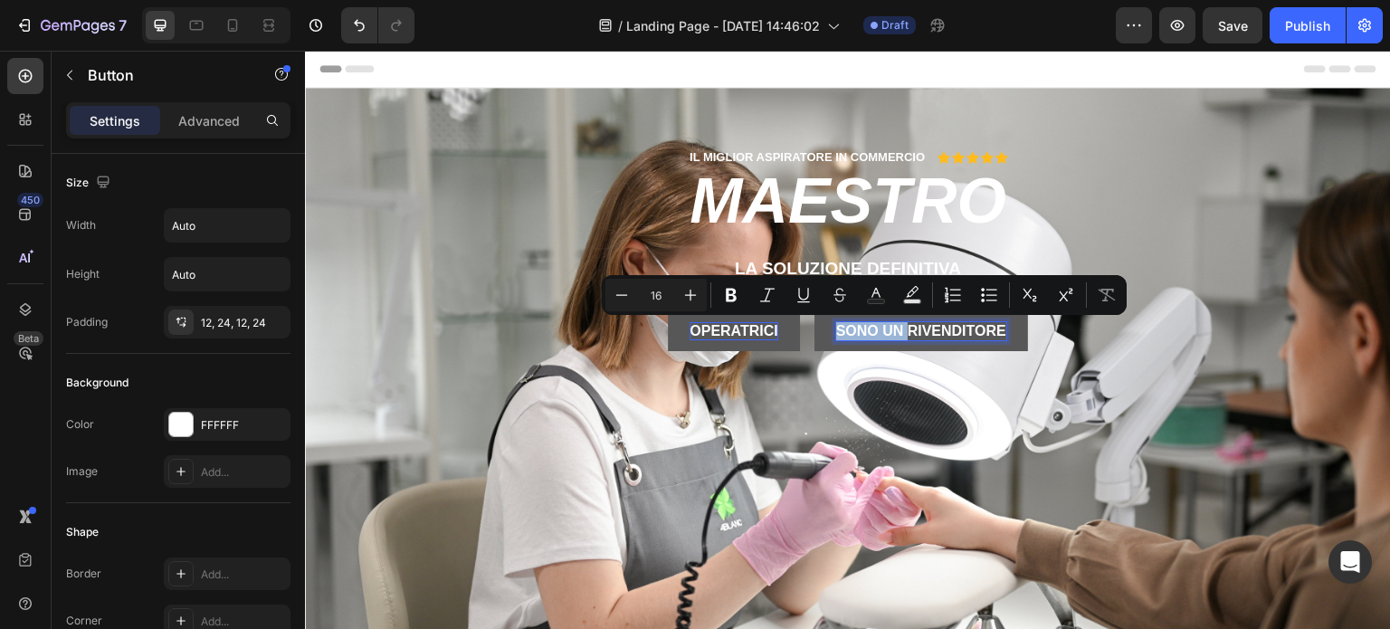
drag, startPoint x: 902, startPoint y: 326, endPoint x: 822, endPoint y: 329, distance: 79.7
click at [822, 329] on button "SONO UN RIVENDITORE" at bounding box center [922, 331] width 214 height 41
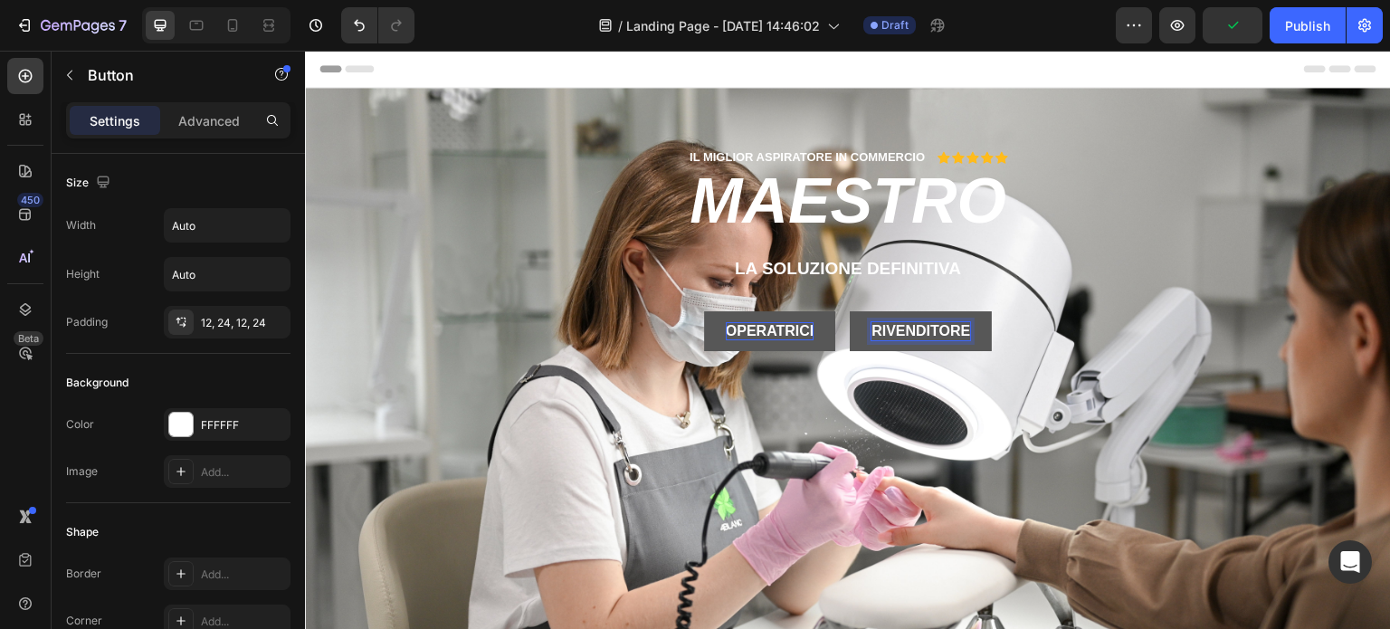
click at [956, 328] on p "RIVENDITORE" at bounding box center [921, 331] width 99 height 19
click at [461, 238] on div "IL MIGLIOR ASPIRATORE IN COMMERCIO Text Block Icon Icon Icon Icon Icon Icon Lis…" at bounding box center [848, 264] width 1059 height 232
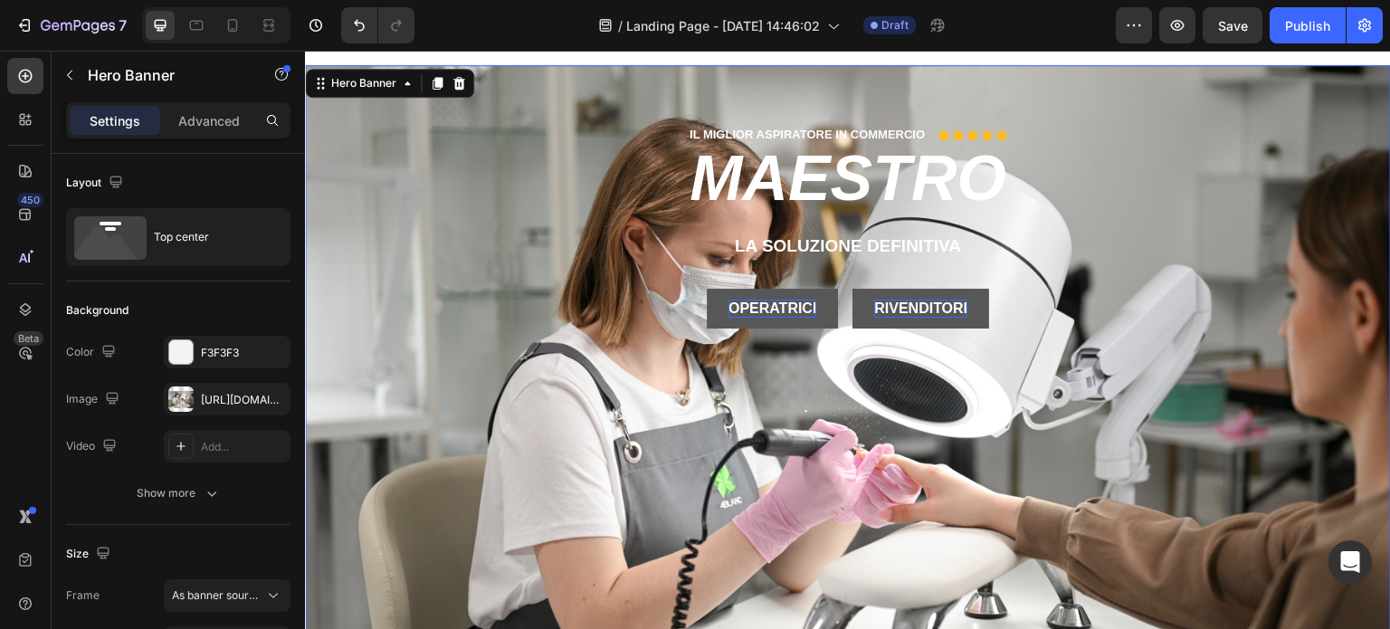
scroll to position [0, 0]
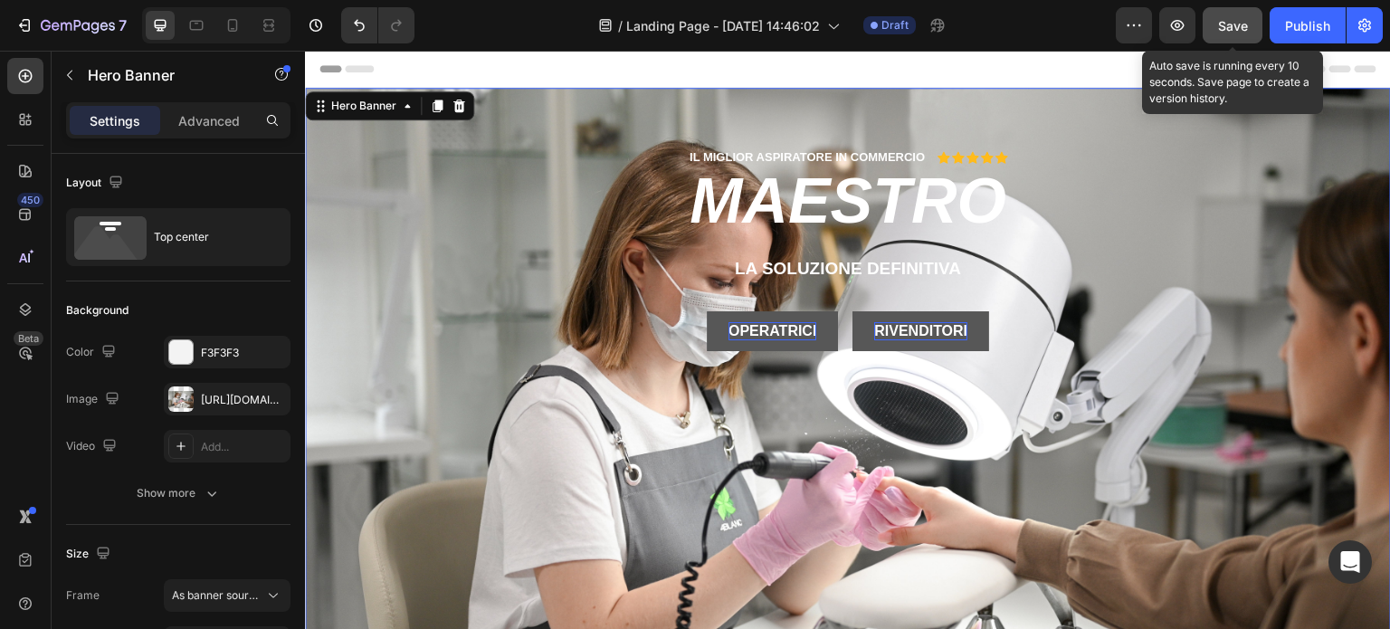
click at [1240, 19] on span "Save" at bounding box center [1233, 25] width 30 height 15
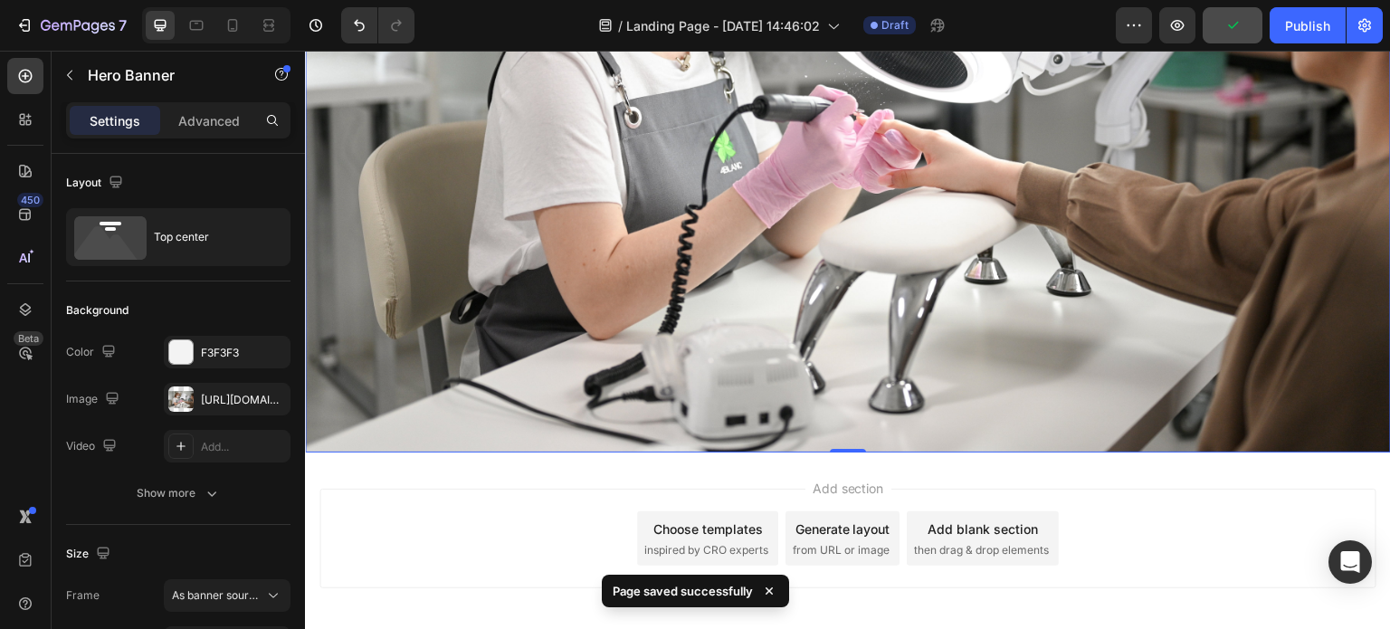
scroll to position [362, 0]
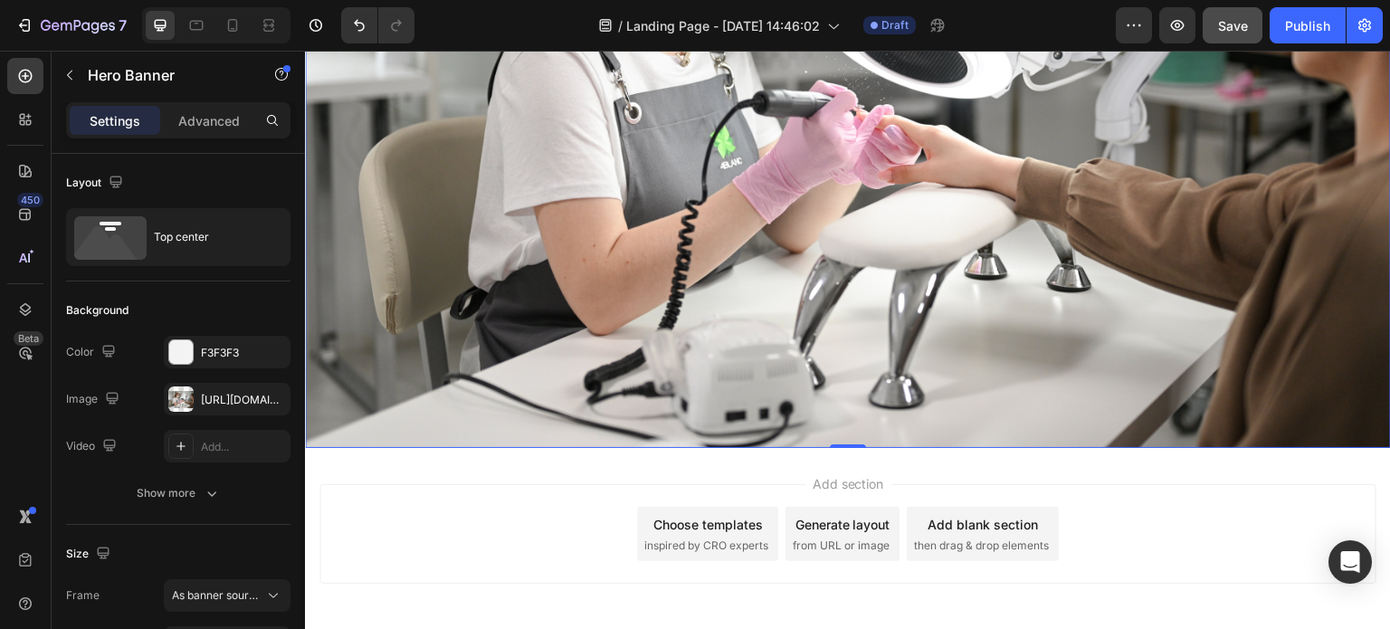
click at [992, 515] on div "Add blank section" at bounding box center [983, 524] width 110 height 19
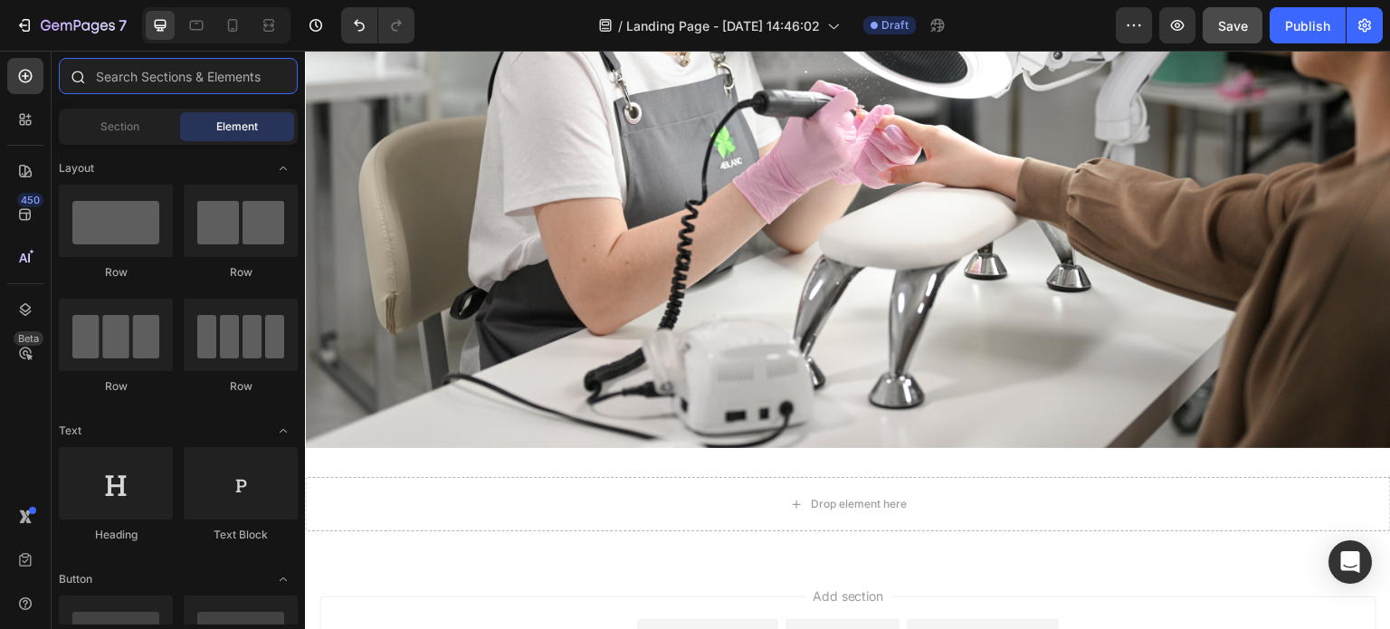
click at [139, 79] on input "text" at bounding box center [178, 76] width 239 height 36
click at [157, 119] on div "Section" at bounding box center [119, 126] width 114 height 29
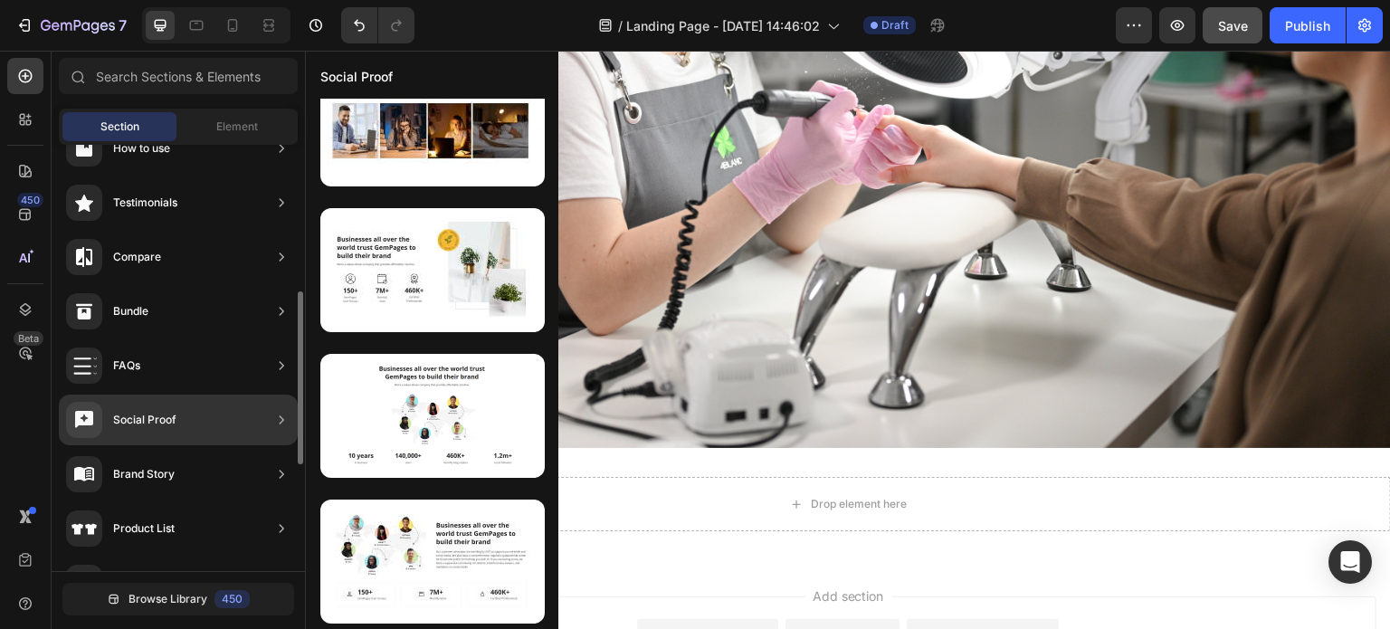
click at [176, 415] on div "Social Proof" at bounding box center [178, 420] width 239 height 51
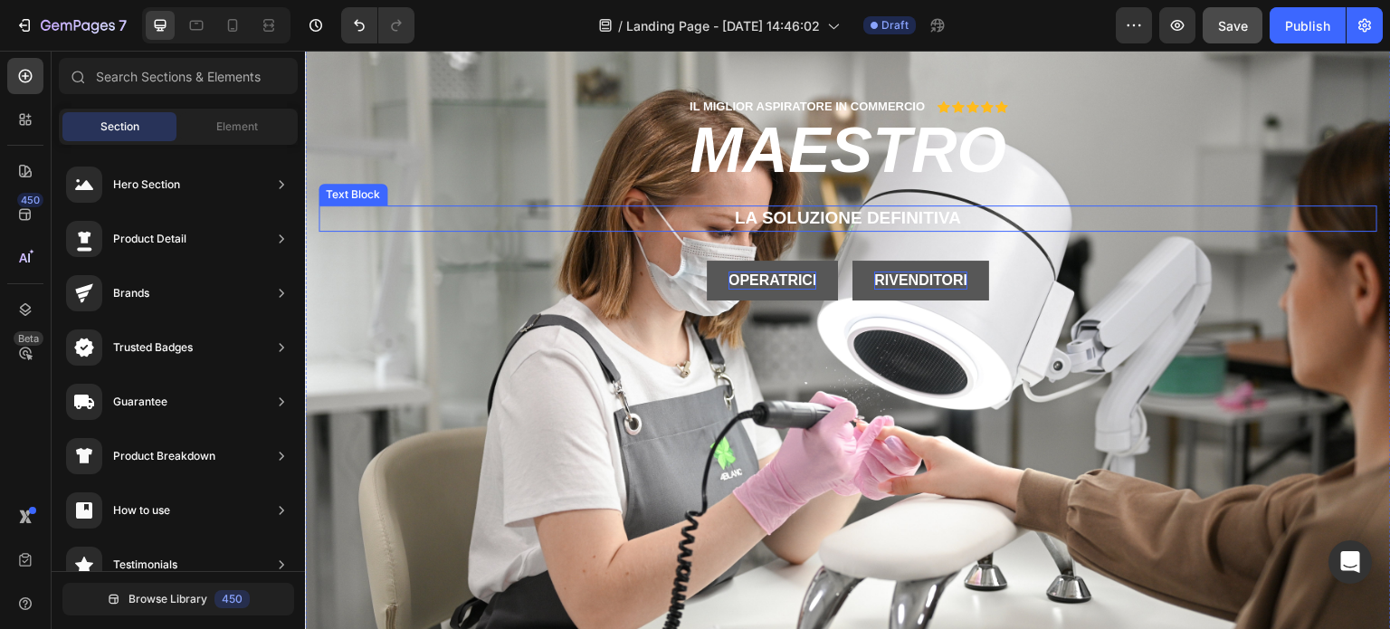
scroll to position [91, 0]
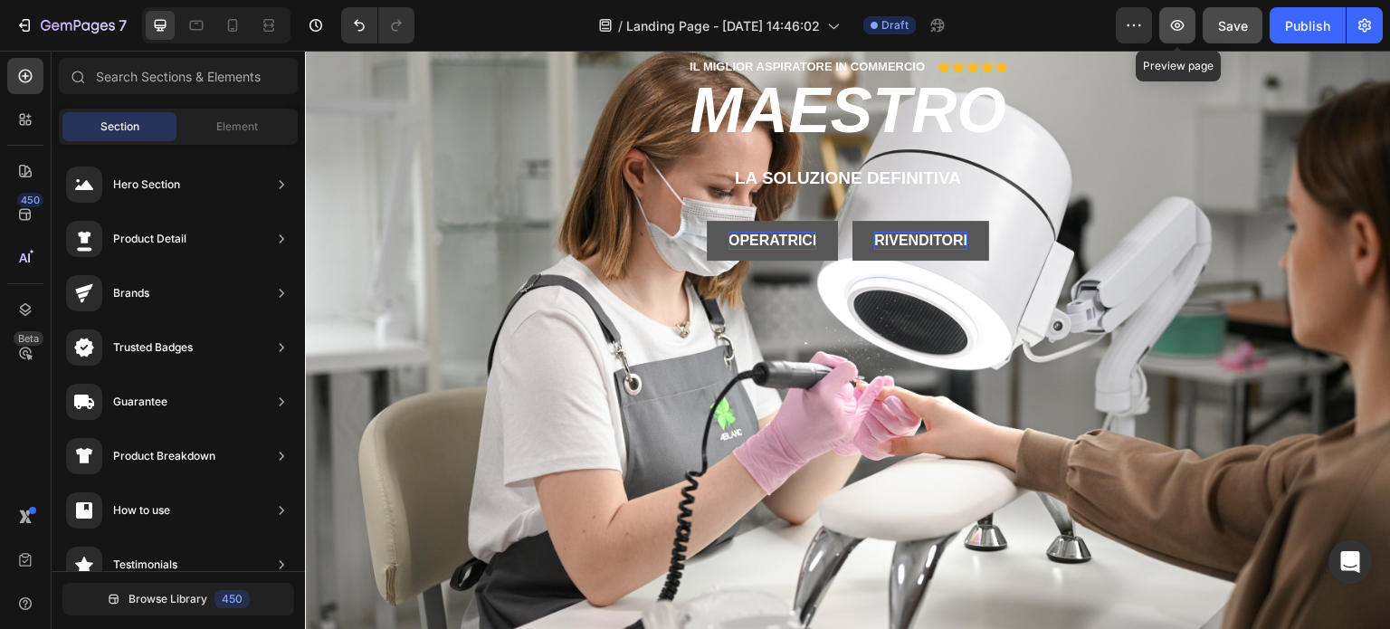
click at [1180, 28] on icon "button" at bounding box center [1178, 25] width 18 height 18
click at [1131, 28] on icon "button" at bounding box center [1134, 25] width 18 height 18
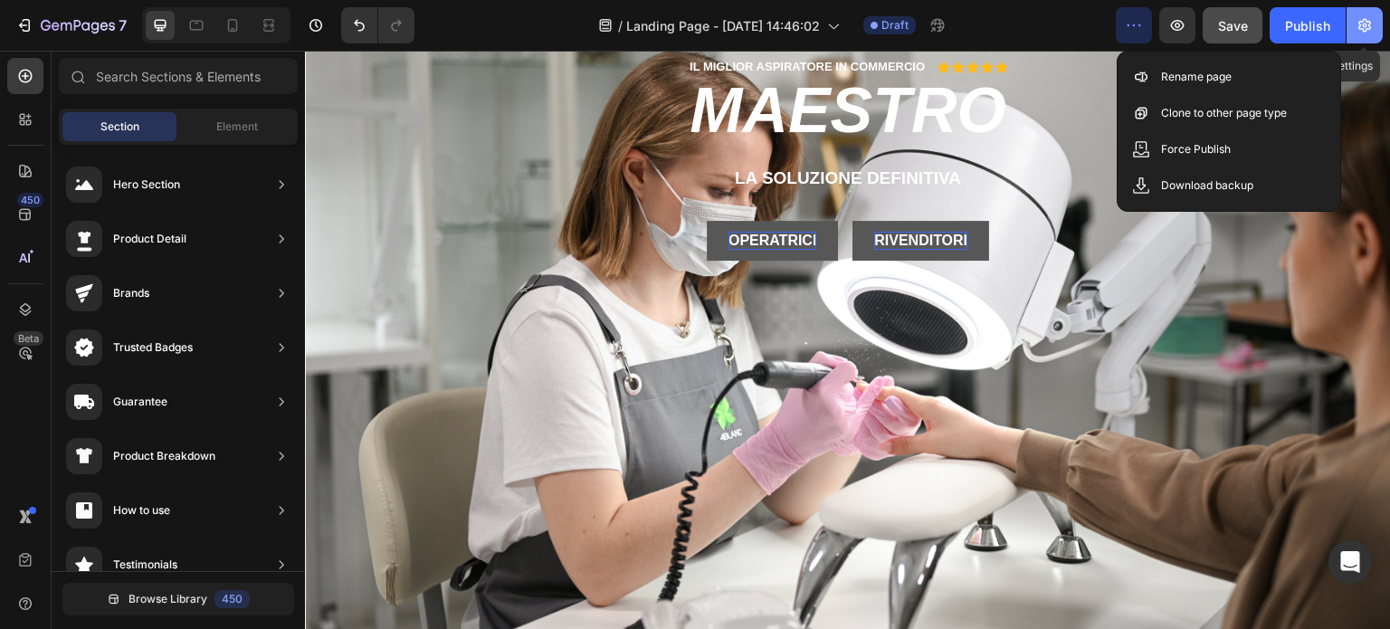
click at [1380, 26] on button "button" at bounding box center [1365, 25] width 36 height 36
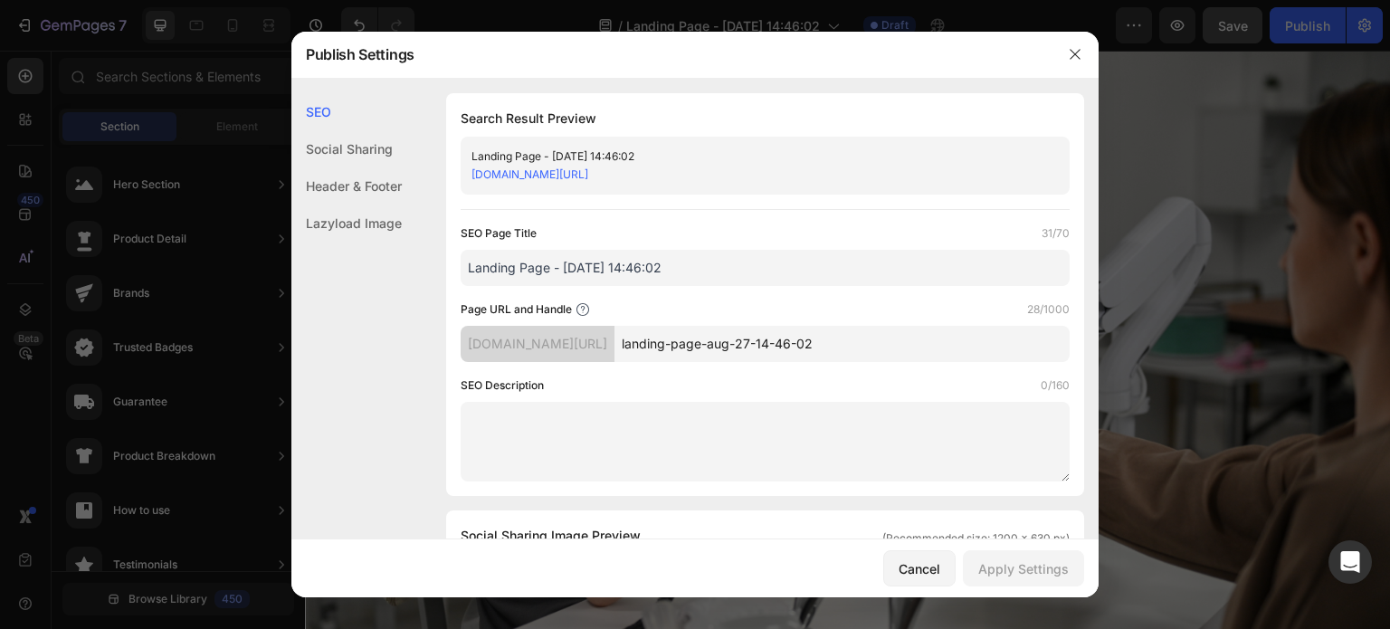
click at [373, 205] on div "Header & Footer" at bounding box center [346, 223] width 110 height 37
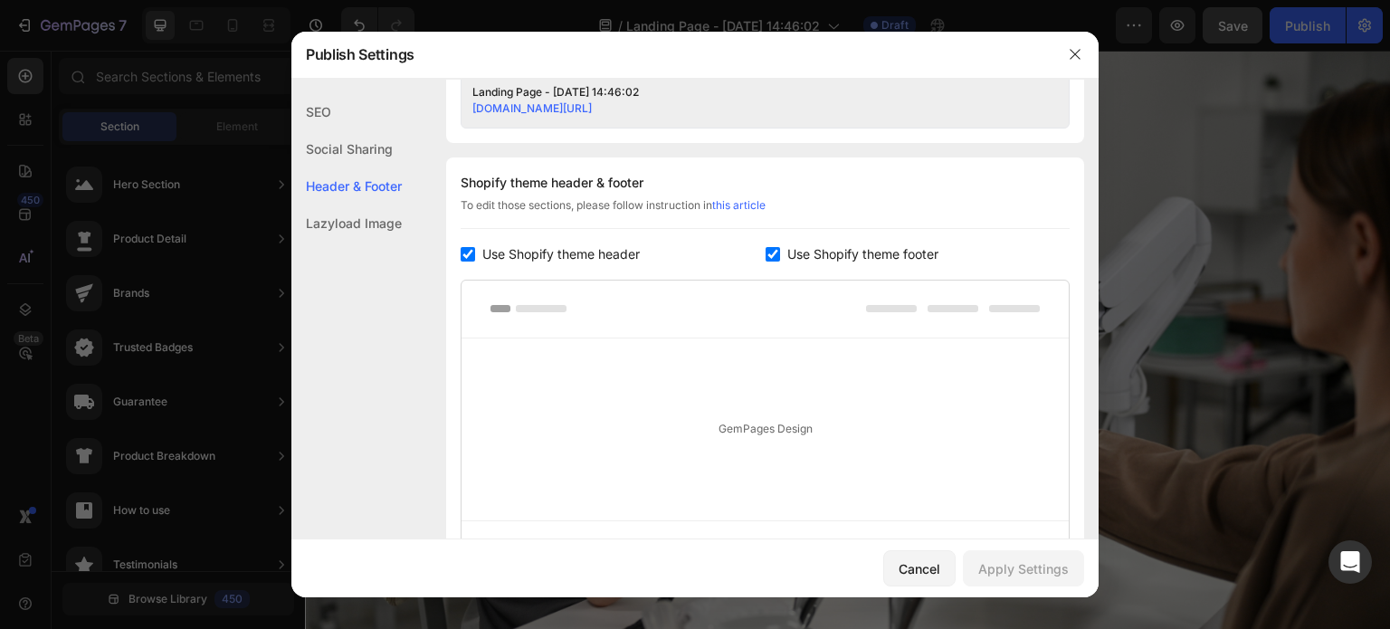
scroll to position [847, 0]
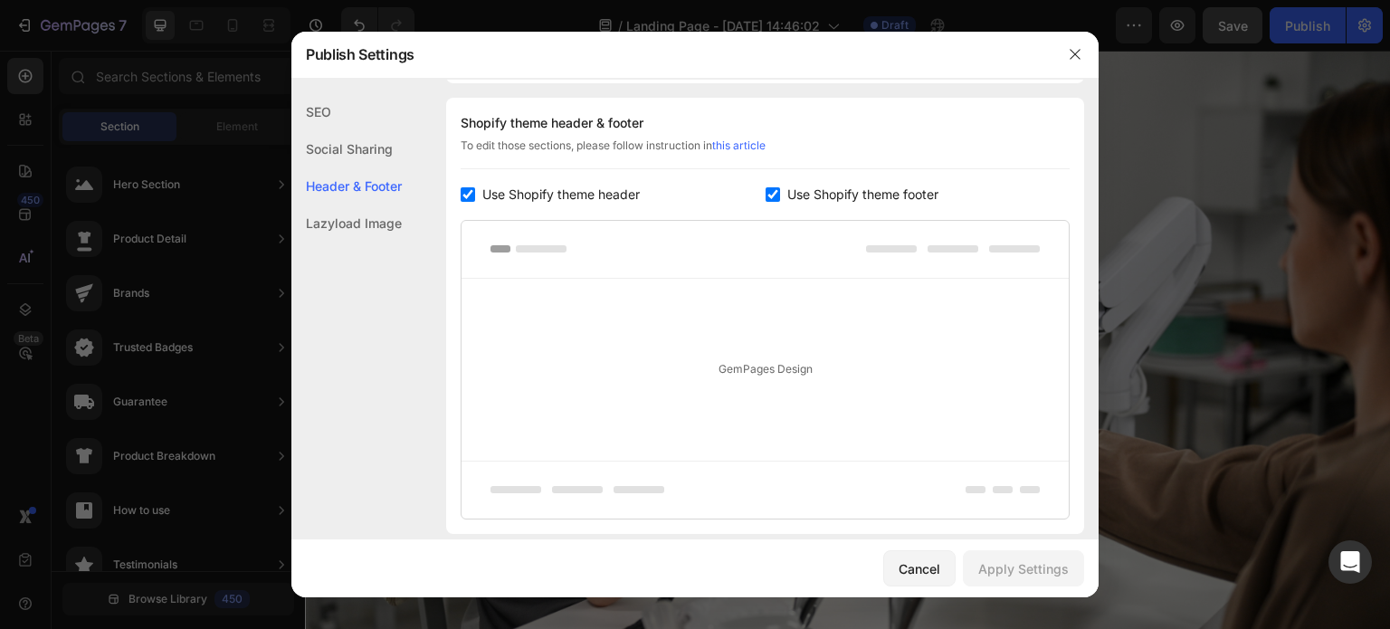
click at [472, 193] on input "checkbox" at bounding box center [468, 194] width 14 height 14
checkbox input "false"
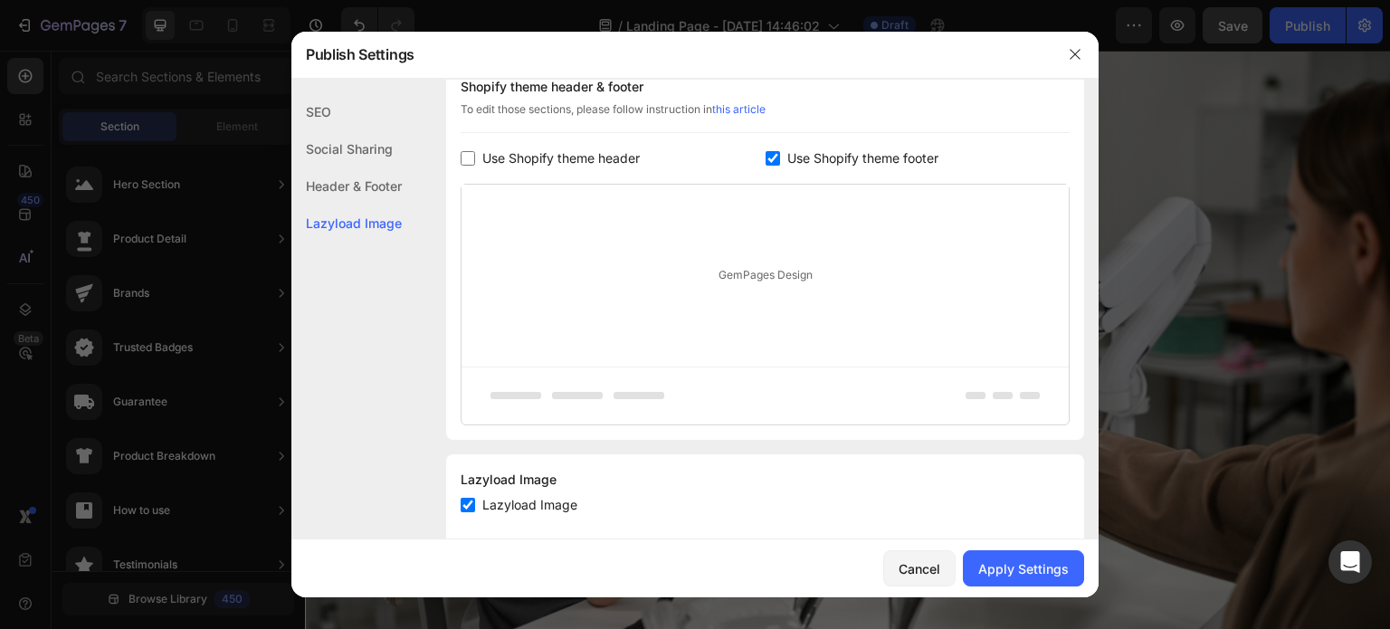
scroll to position [916, 0]
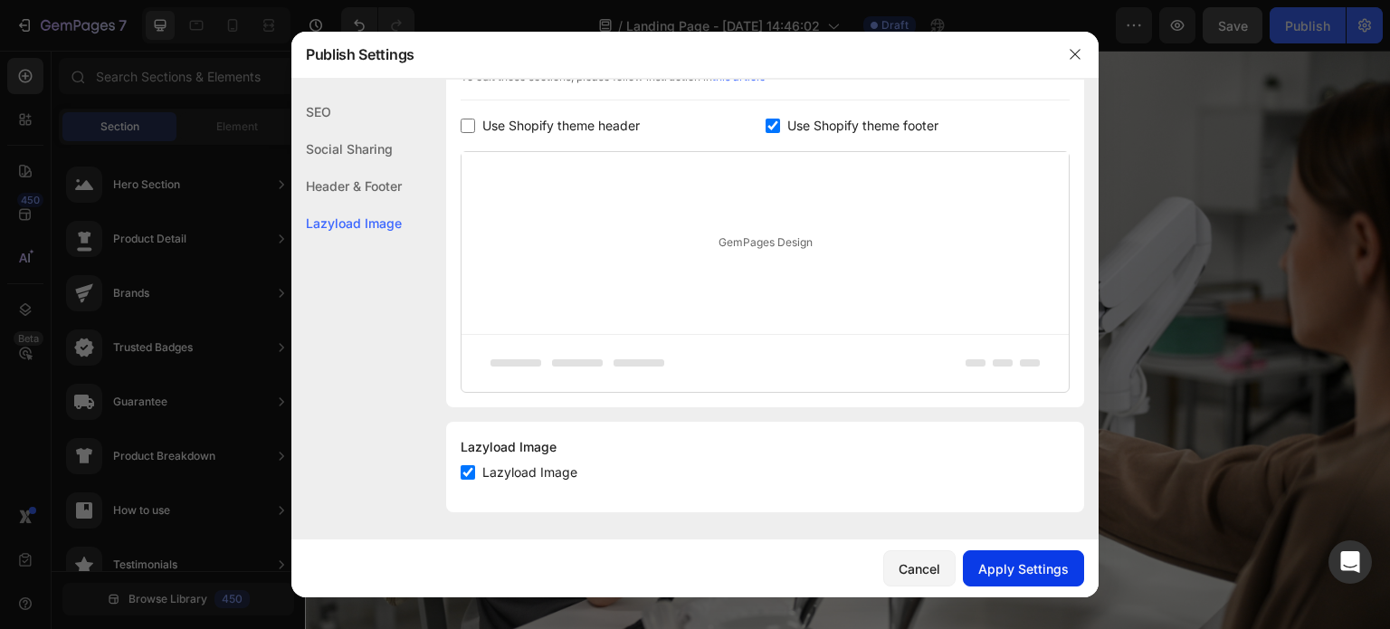
click at [1037, 566] on div "Apply Settings" at bounding box center [1023, 568] width 91 height 19
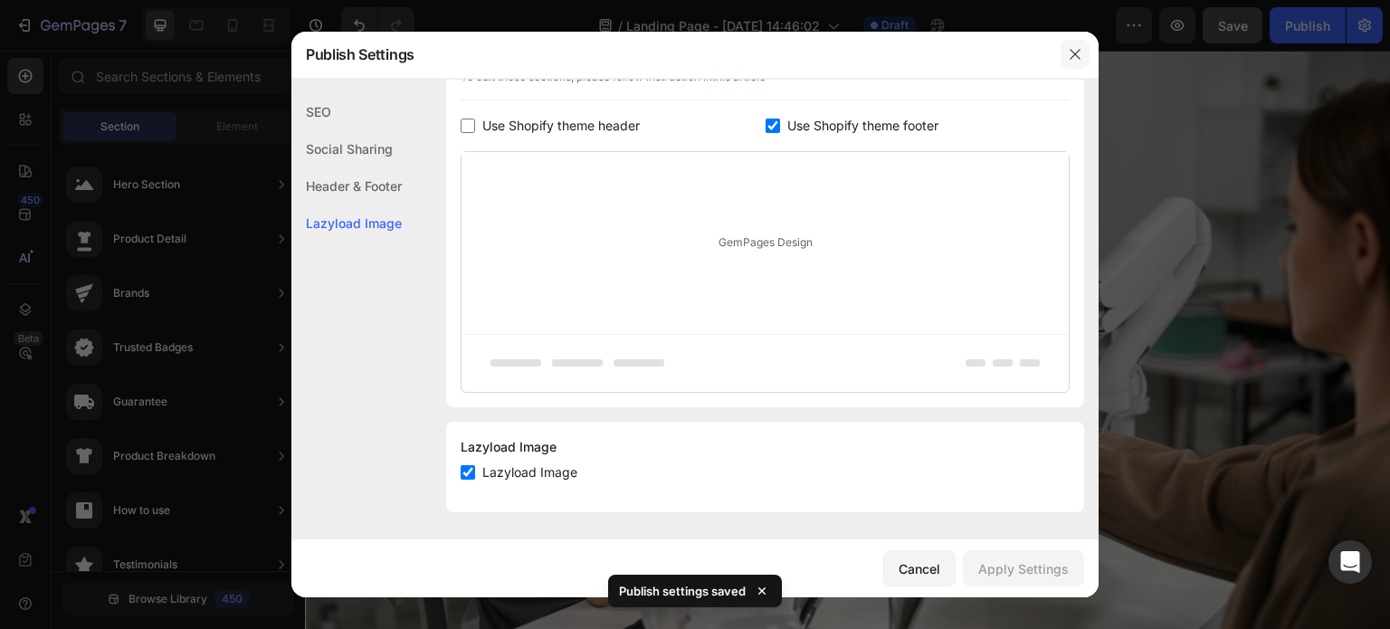
click at [1076, 55] on icon "button" at bounding box center [1075, 55] width 10 height 10
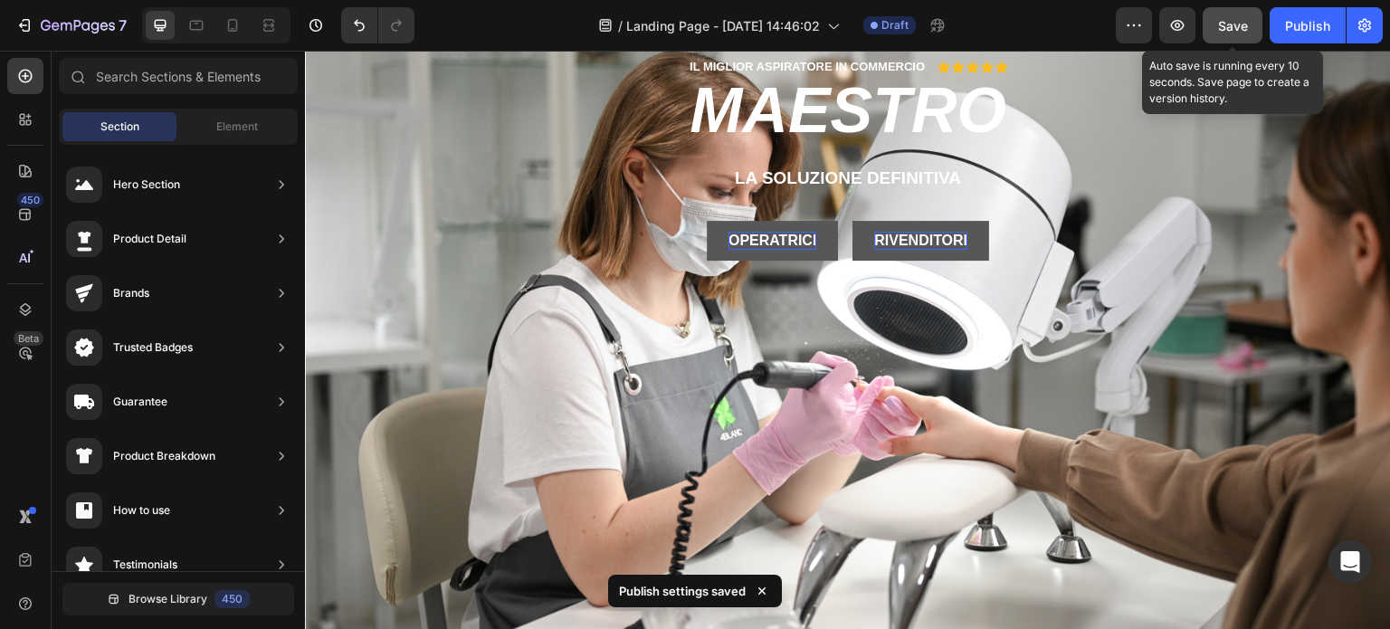
click at [1231, 21] on span "Save" at bounding box center [1233, 25] width 30 height 15
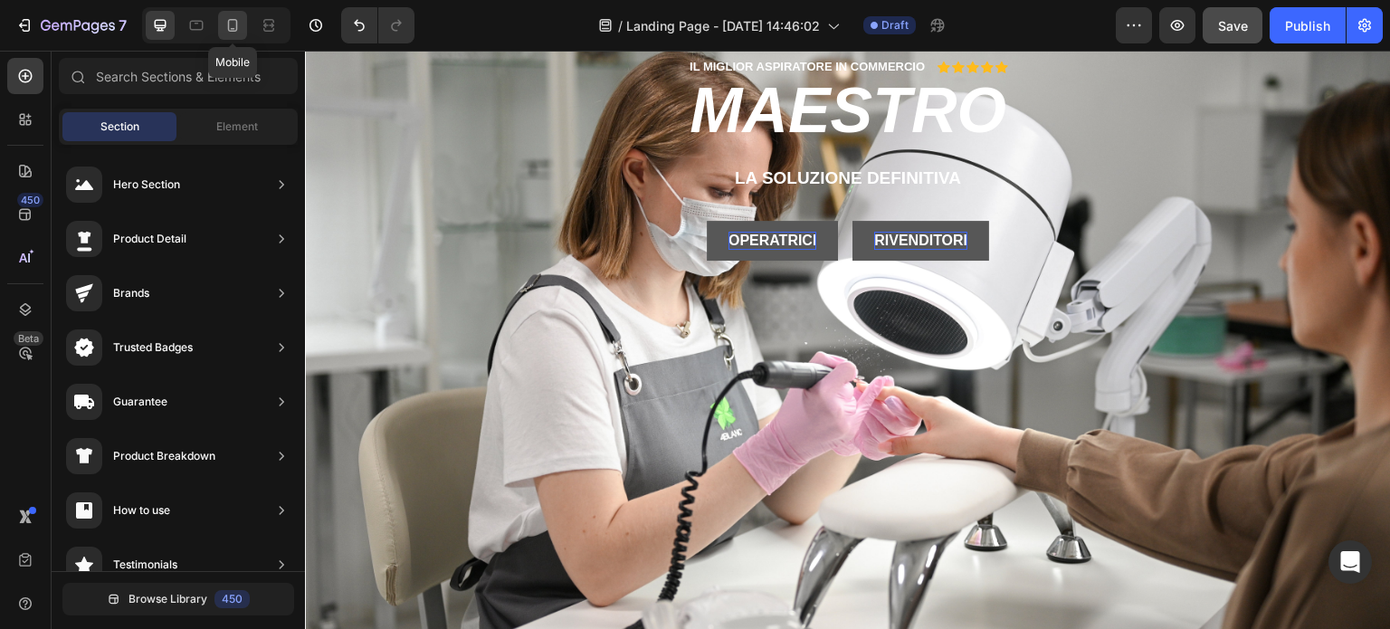
click at [225, 19] on icon at bounding box center [233, 25] width 18 height 18
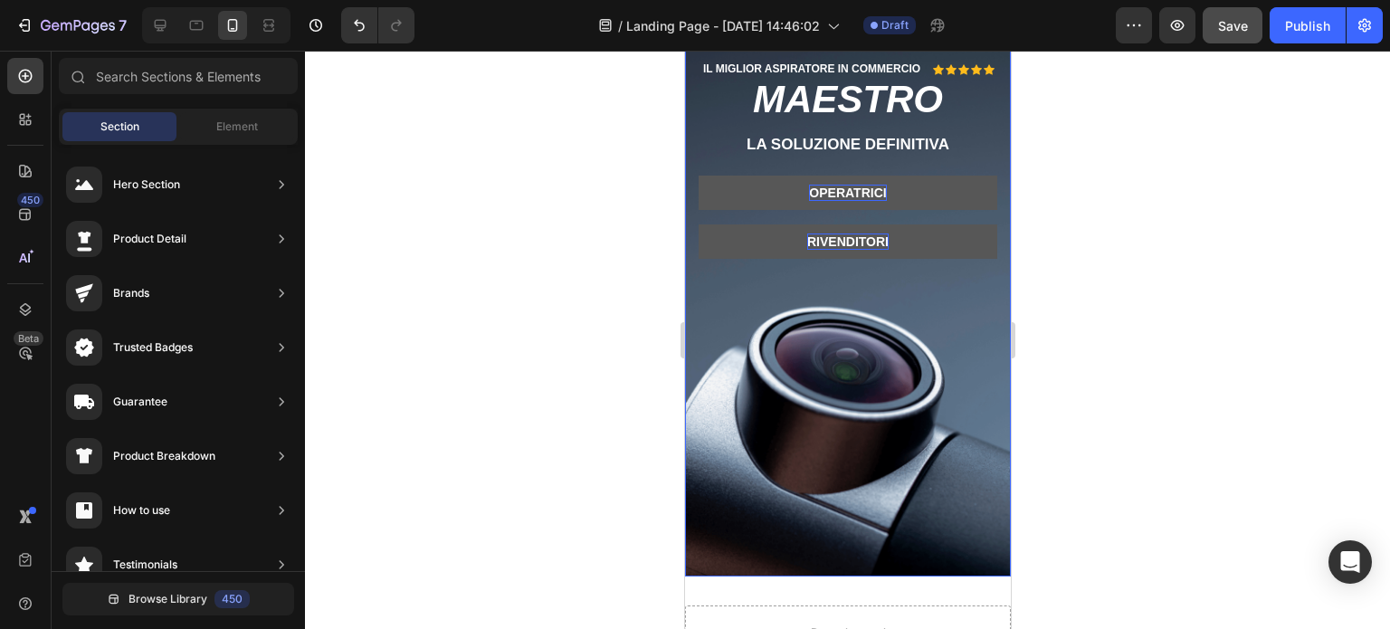
click at [697, 327] on div "Background Image" at bounding box center [847, 286] width 326 height 579
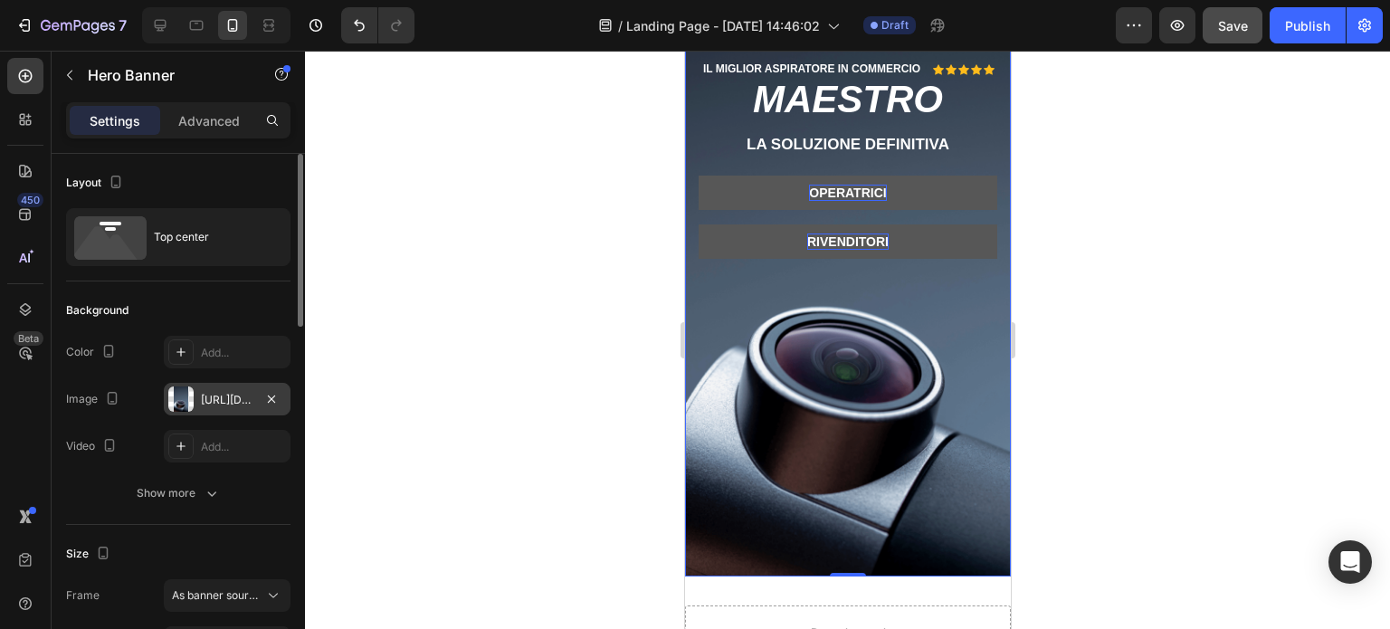
click at [206, 388] on div "https://cdn.shopify.com/s/files/1/0532/1447/8528/files/gempages_580735704665948…" at bounding box center [227, 399] width 127 height 33
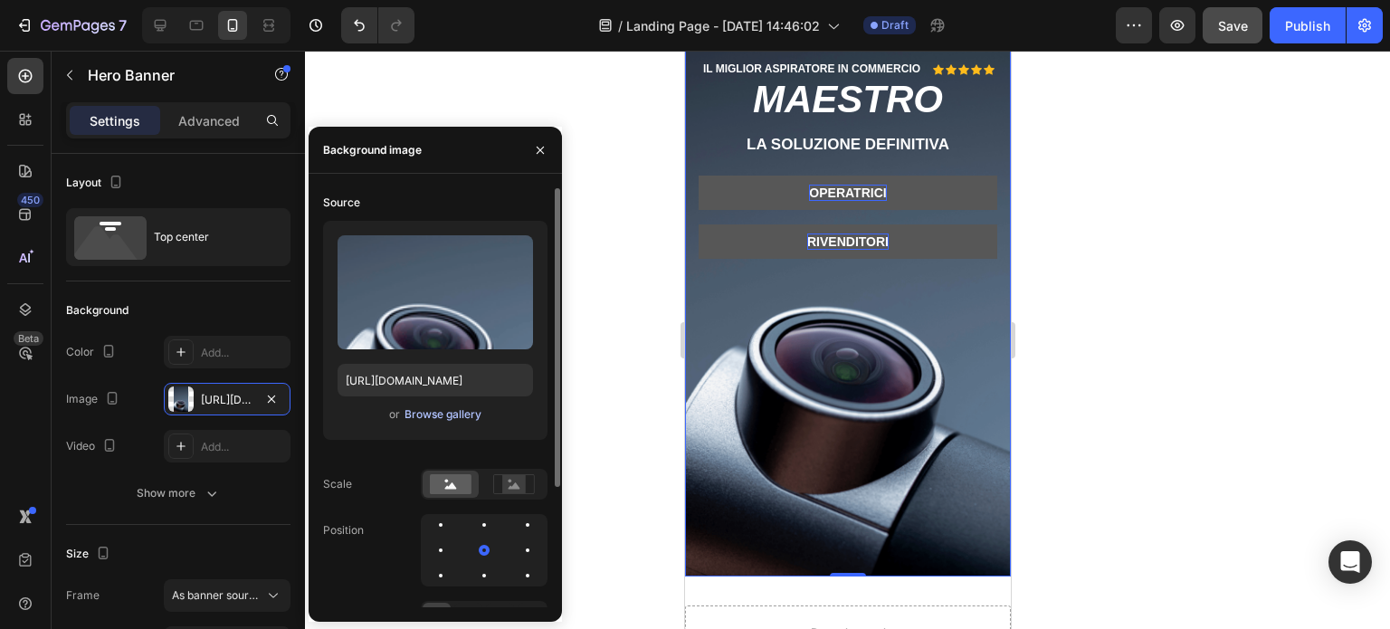
click at [459, 416] on div "Browse gallery" at bounding box center [443, 414] width 77 height 16
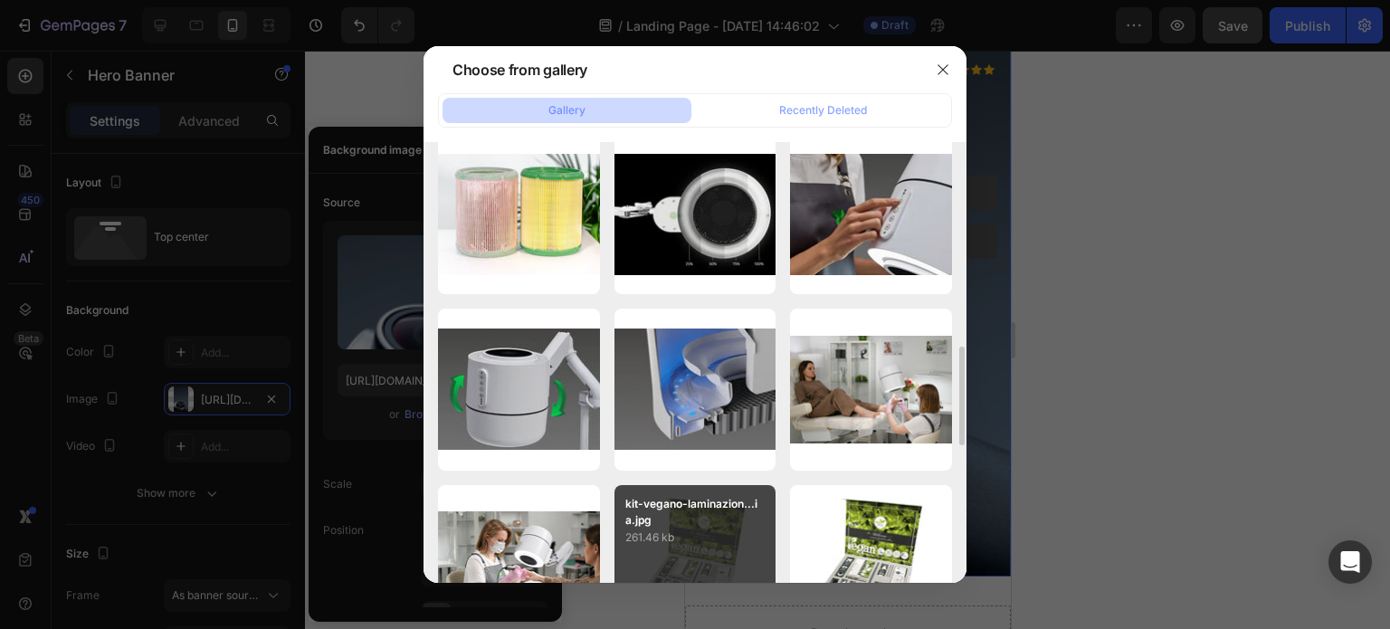
scroll to position [1086, 0]
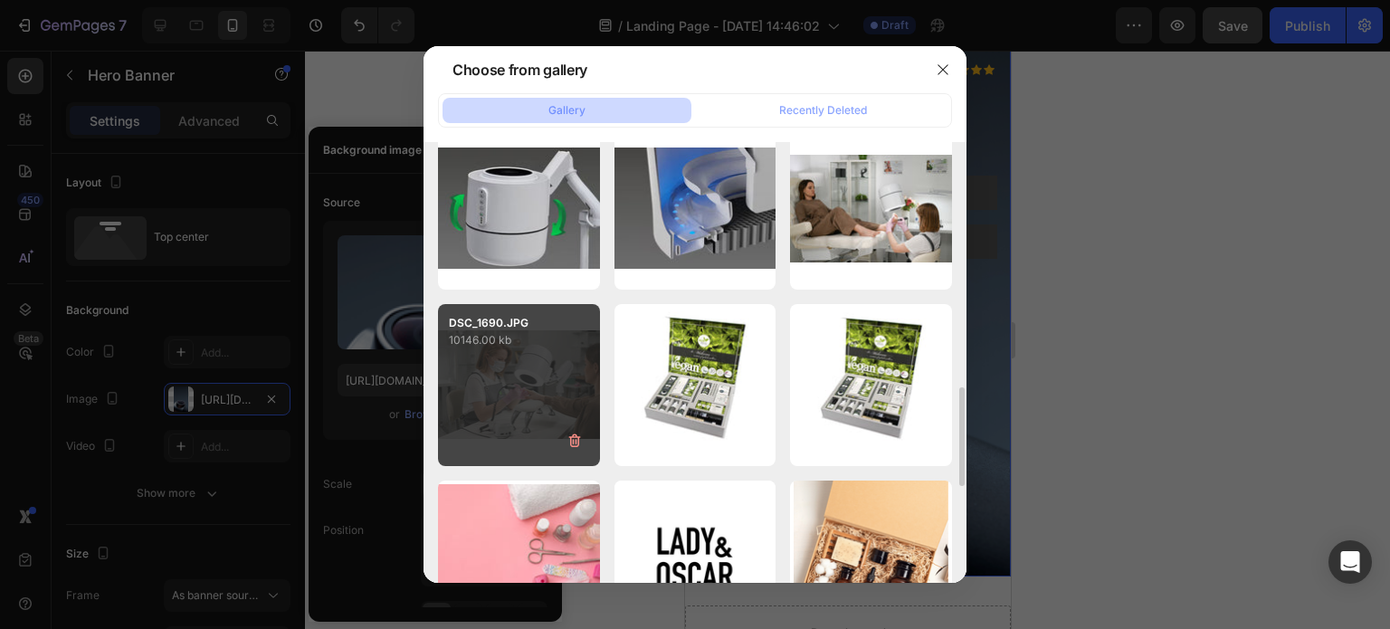
click at [516, 359] on div "DSC_1690.JPG 10146.00 kb" at bounding box center [519, 385] width 162 height 162
type input "[URL][DOMAIN_NAME]"
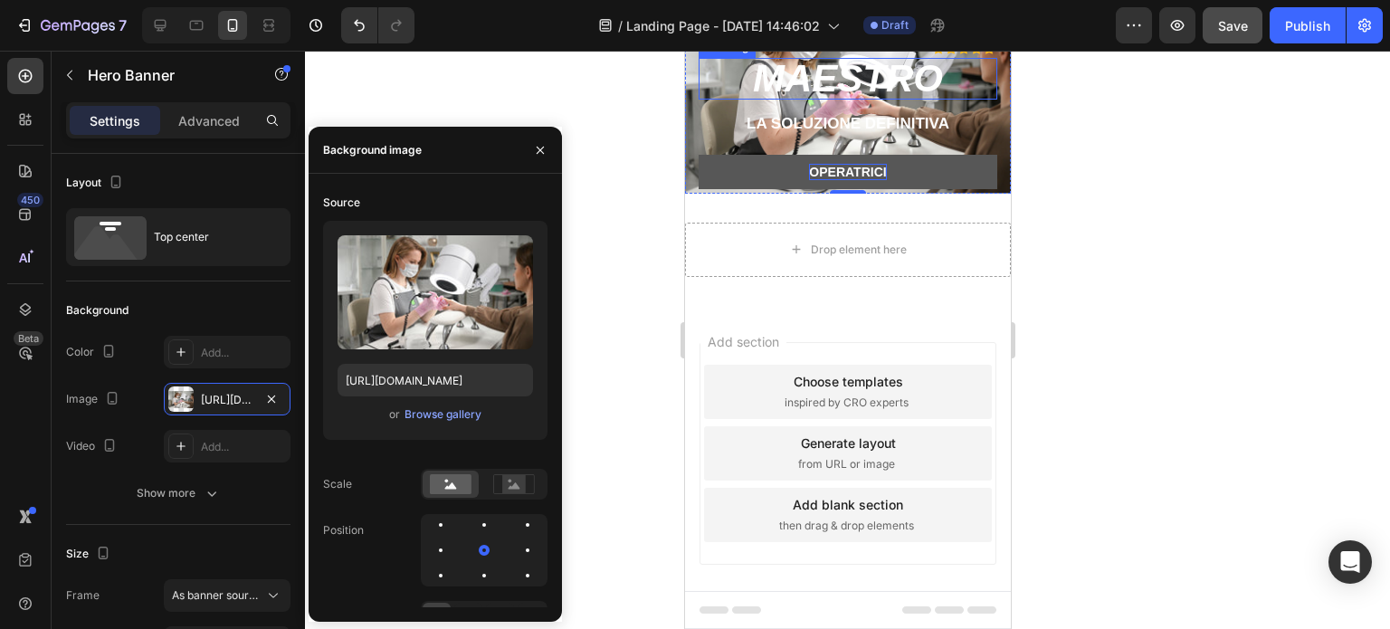
scroll to position [0, 0]
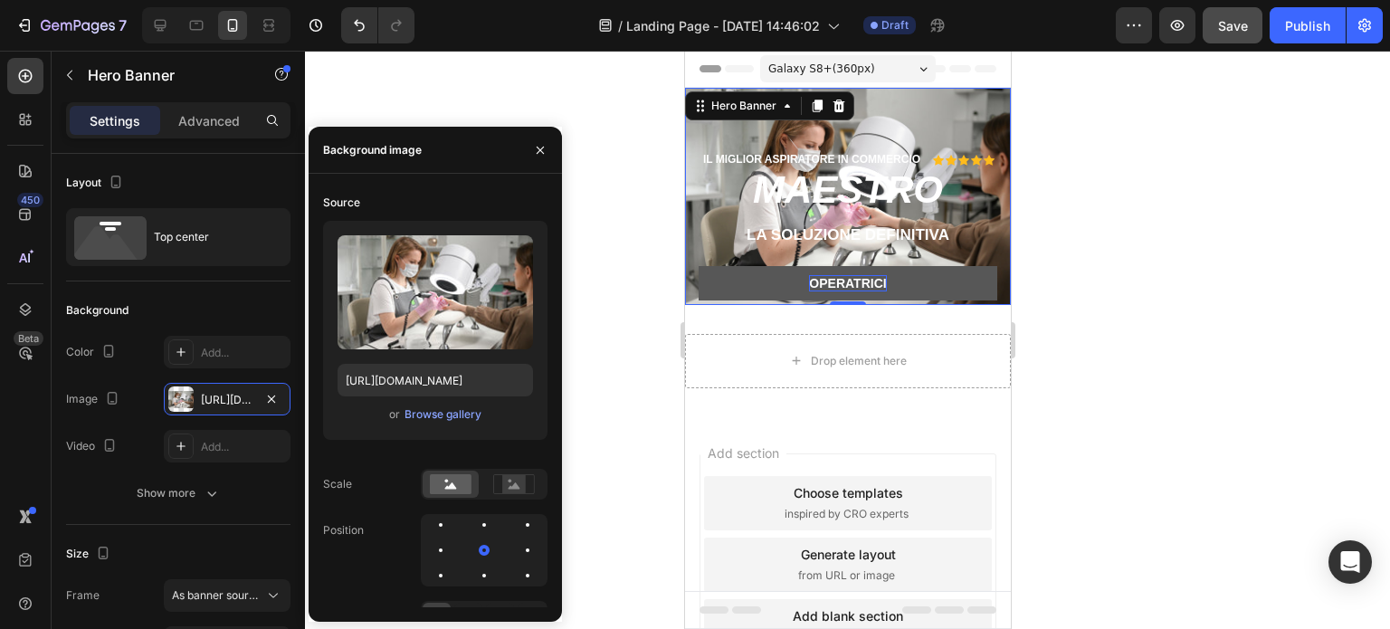
click at [928, 264] on div "IL MIGLIOR ASPIRATORE IN COMMERCIO Text Block Icon Icon Icon Icon Icon Icon Lis…" at bounding box center [847, 264] width 299 height 227
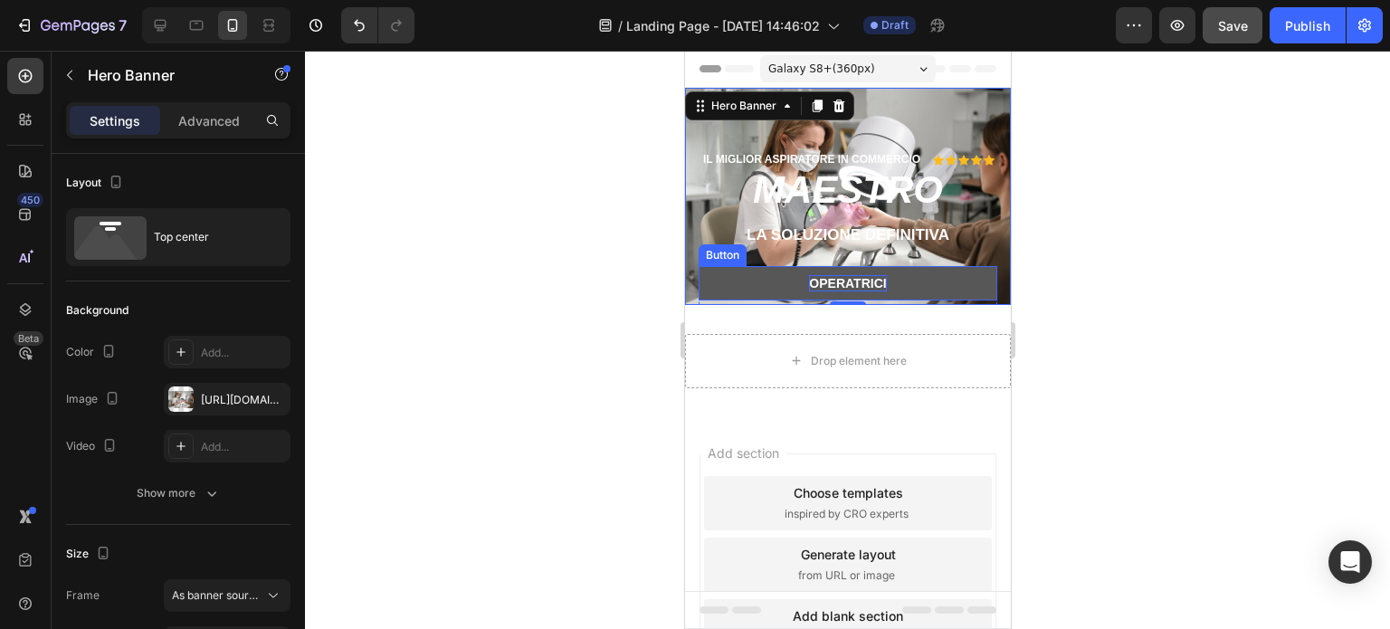
click at [919, 287] on button "OPERATRICI" at bounding box center [847, 283] width 299 height 34
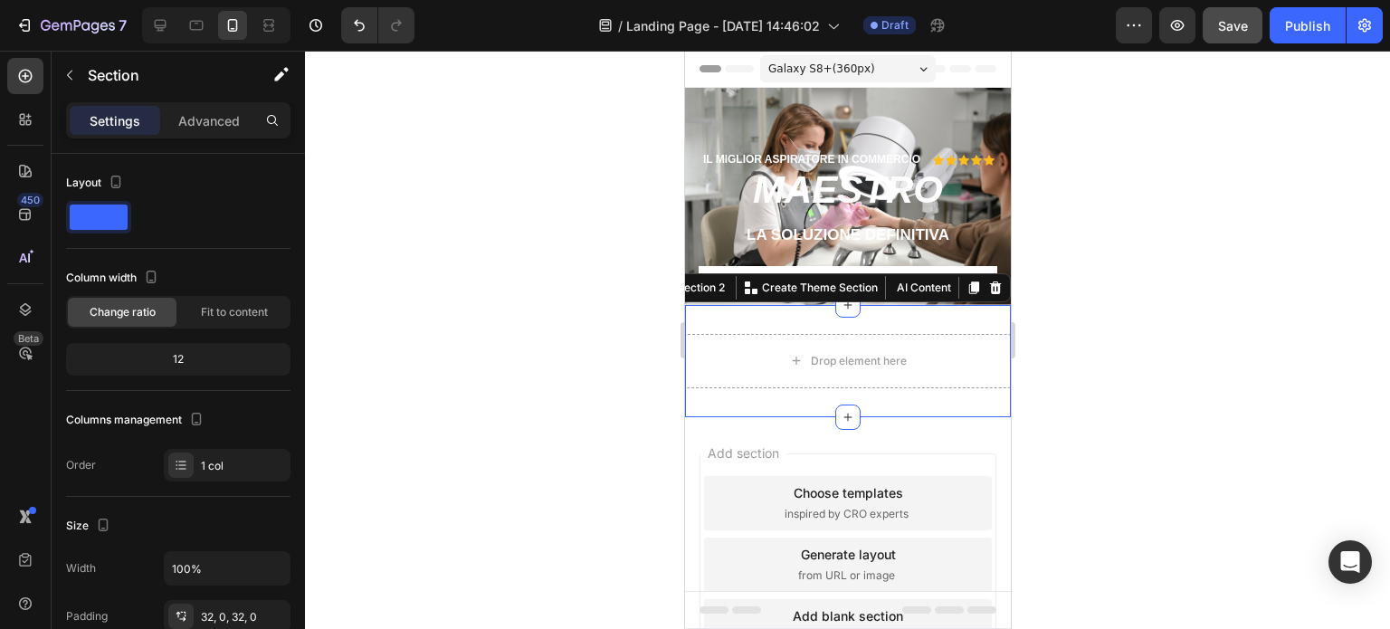
click at [906, 315] on div "Drop element here Section 2 You can create reusable sections Create Theme Secti…" at bounding box center [847, 361] width 326 height 112
click at [989, 281] on icon at bounding box center [995, 287] width 12 height 13
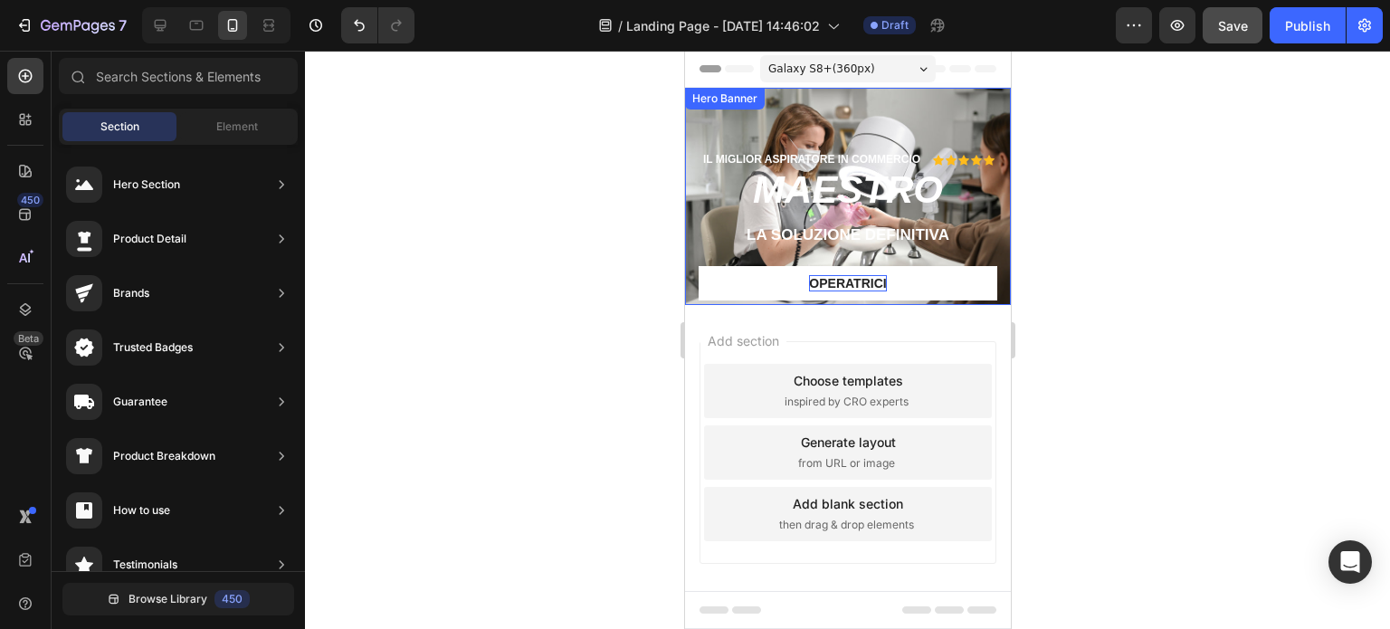
click at [985, 210] on div "IL MIGLIOR ASPIRATORE IN COMMERCIO Text Block Icon Icon Icon Icon Icon Icon Lis…" at bounding box center [847, 240] width 326 height 305
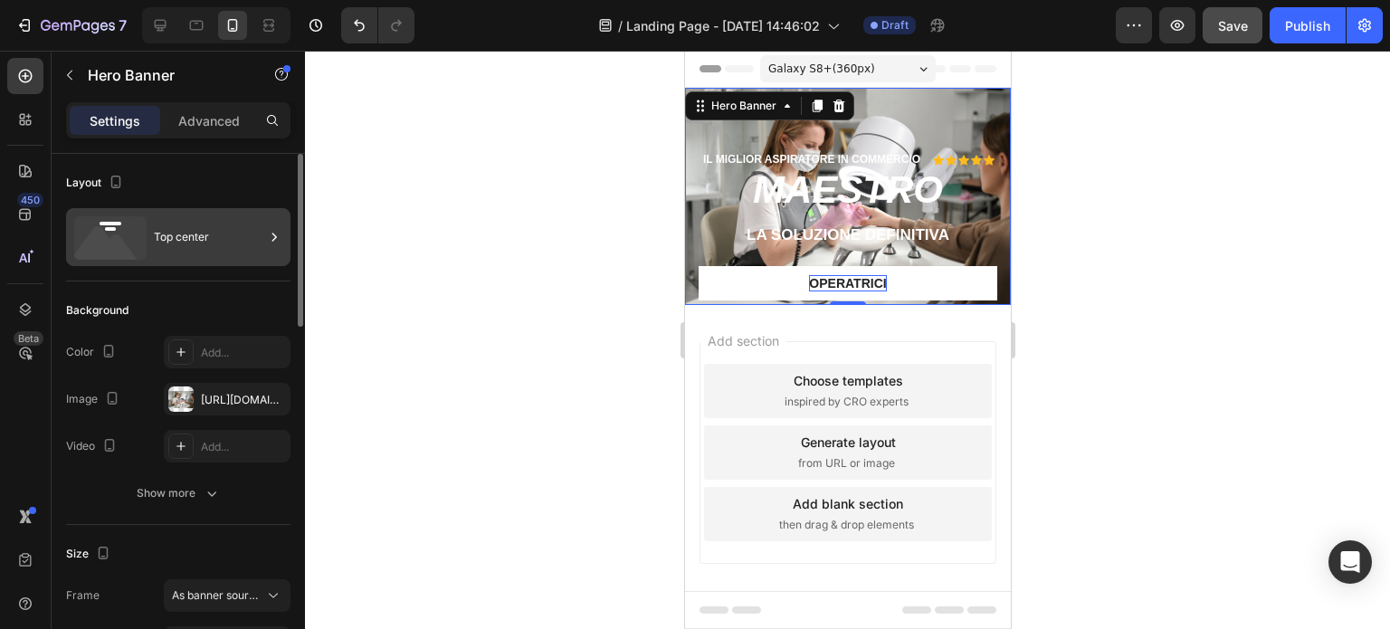
click at [219, 249] on div "Top center" at bounding box center [209, 237] width 110 height 42
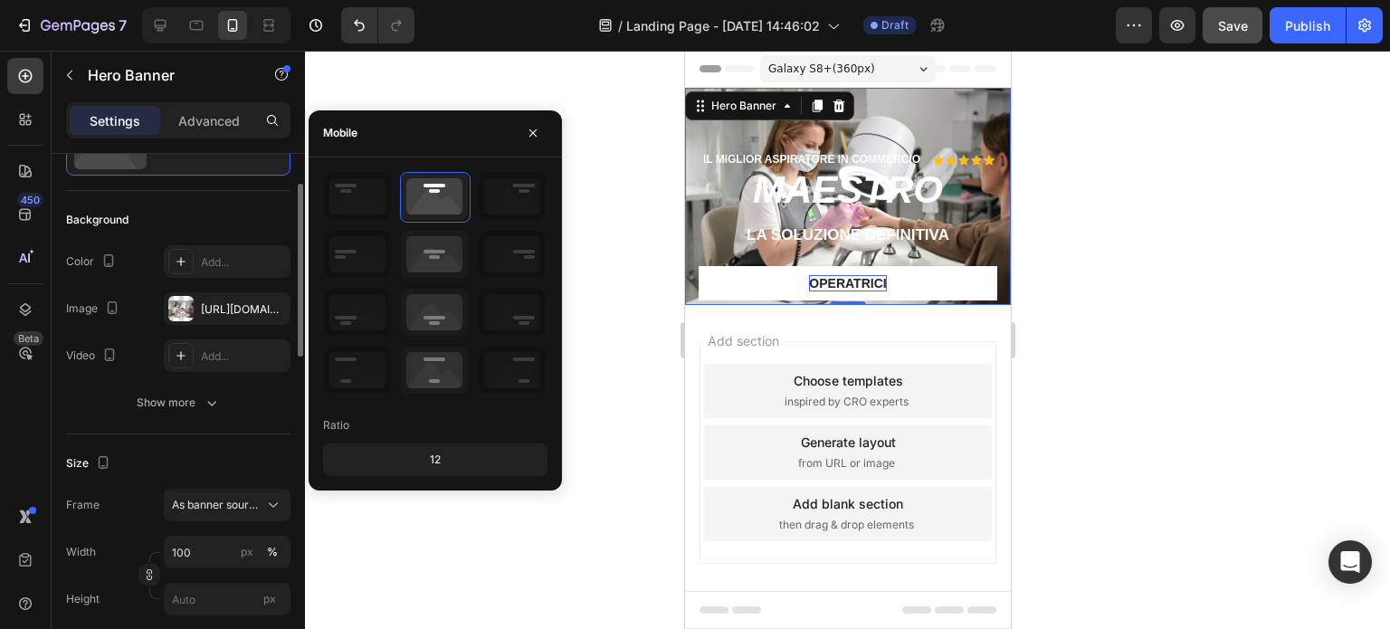
scroll to position [181, 0]
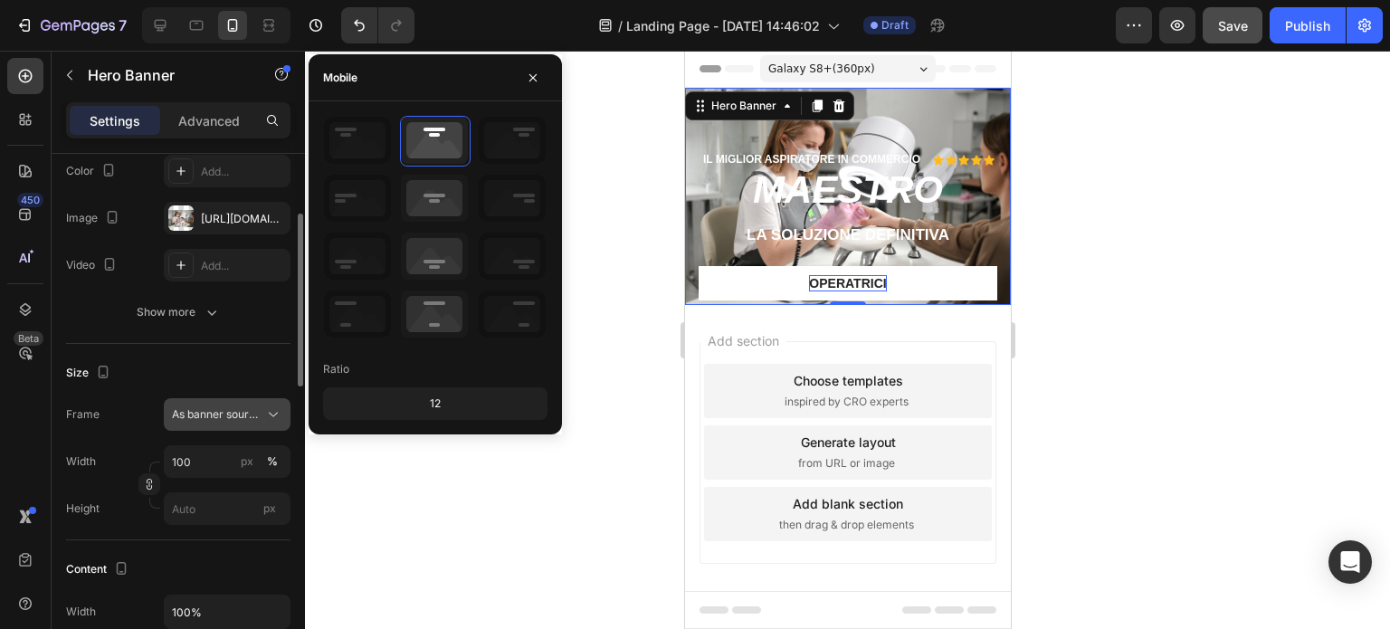
click at [224, 412] on span "As banner source" at bounding box center [216, 414] width 89 height 16
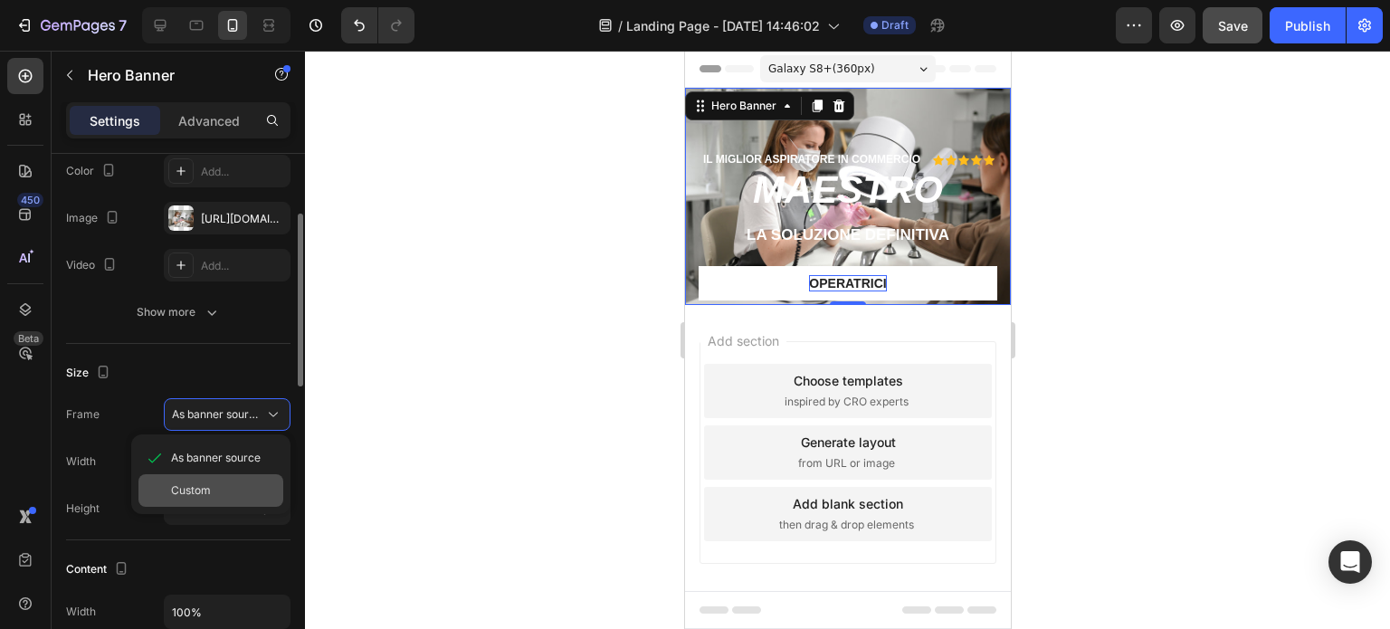
click at [187, 483] on span "Custom" at bounding box center [191, 490] width 40 height 16
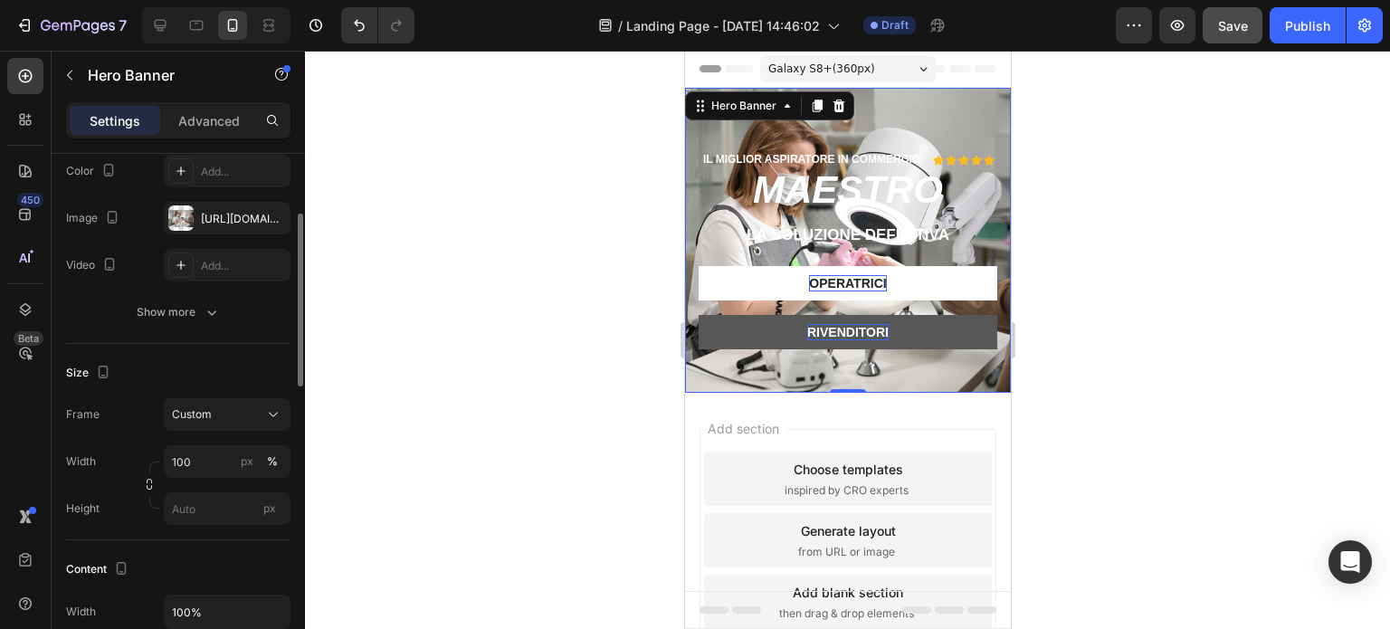
click at [525, 260] on div at bounding box center [847, 340] width 1085 height 578
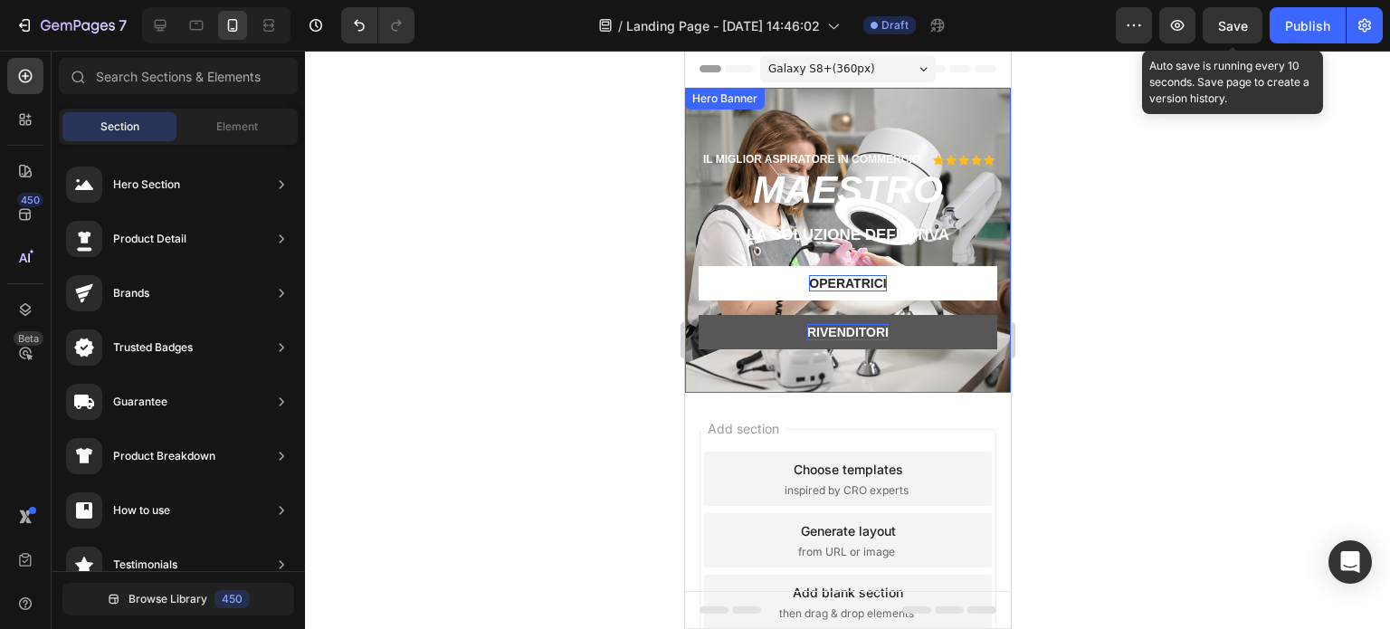
drag, startPoint x: 1227, startPoint y: 20, endPoint x: 1238, endPoint y: 46, distance: 28.4
click at [1227, 19] on span "Save" at bounding box center [1233, 25] width 30 height 15
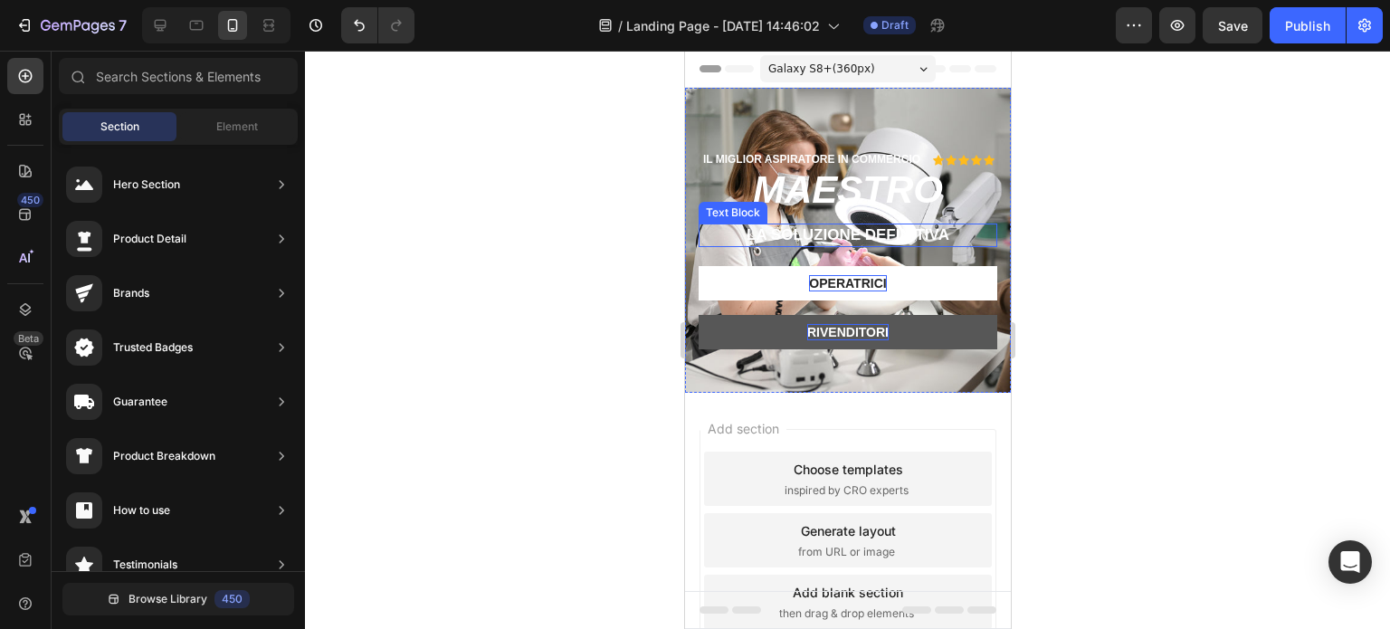
click at [918, 240] on p "La SOLUZIONE DEFINITIVA" at bounding box center [847, 235] width 295 height 20
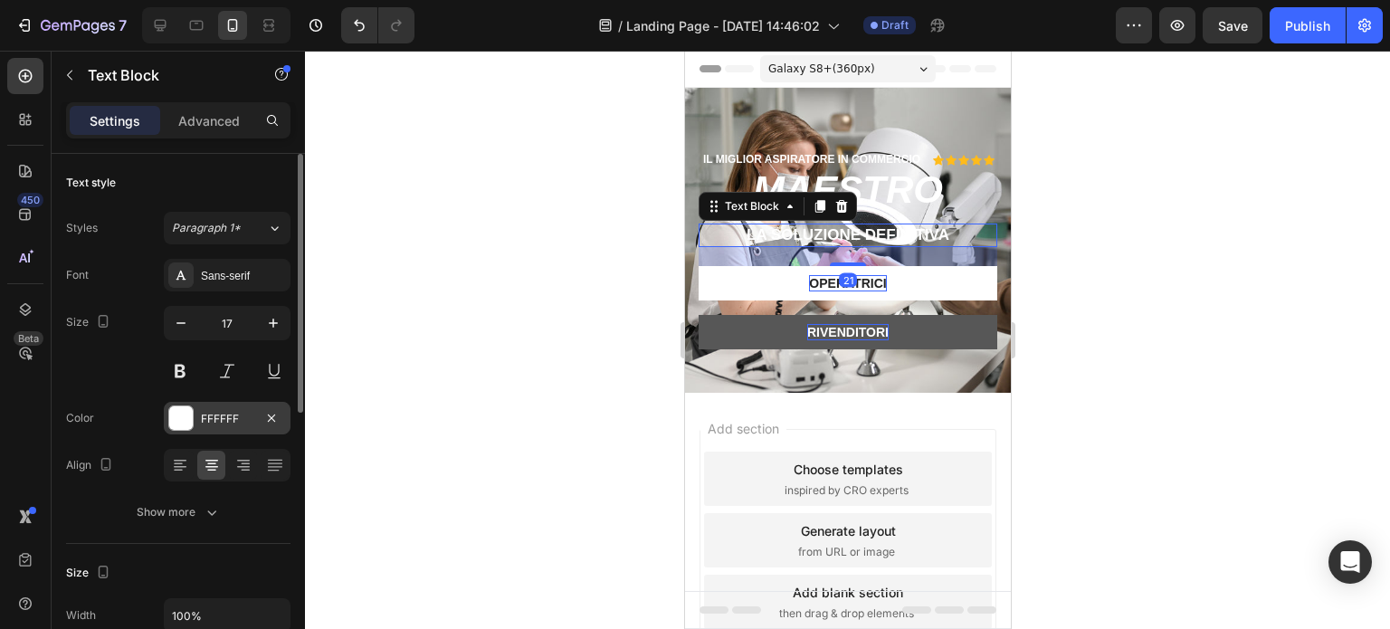
click at [185, 408] on div at bounding box center [181, 418] width 24 height 24
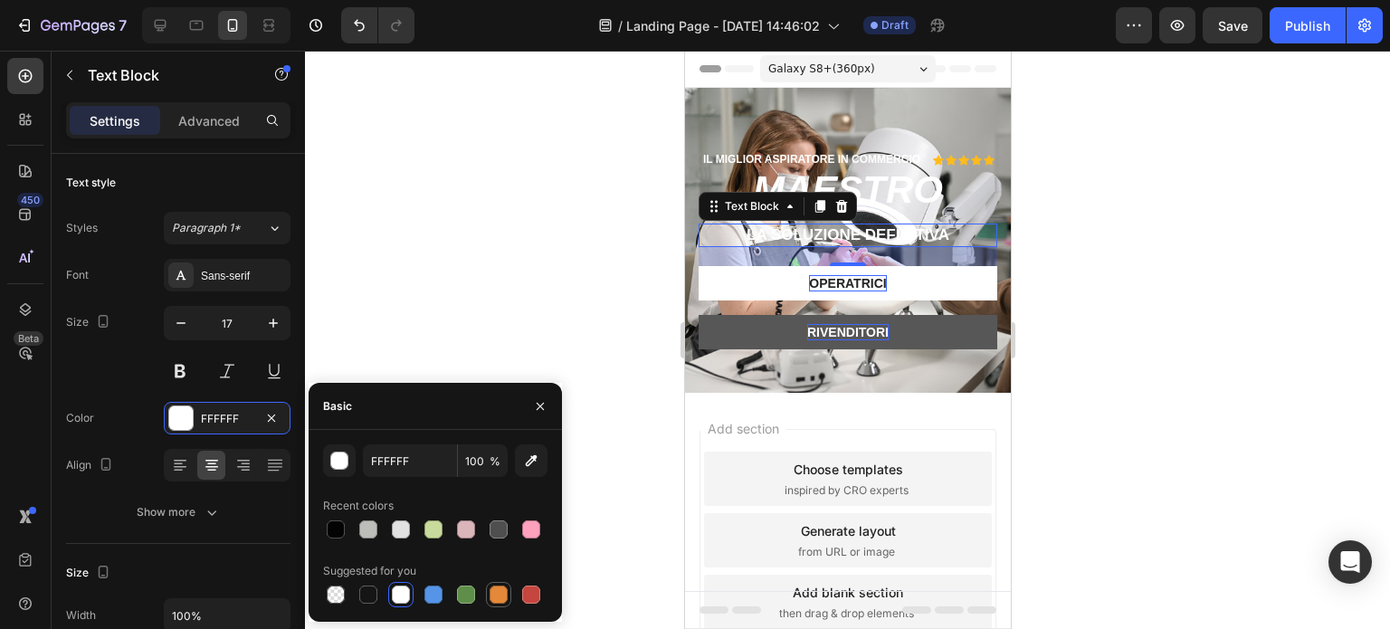
click at [497, 595] on div at bounding box center [499, 595] width 18 height 18
click at [369, 582] on div at bounding box center [368, 594] width 25 height 25
click at [428, 595] on div at bounding box center [434, 595] width 18 height 18
click at [375, 589] on div at bounding box center [368, 595] width 18 height 18
click at [0, 90] on div "450 Beta Sections(18) Elements(83) Section Element Hero Section Product Detail …" at bounding box center [152, 340] width 305 height 578
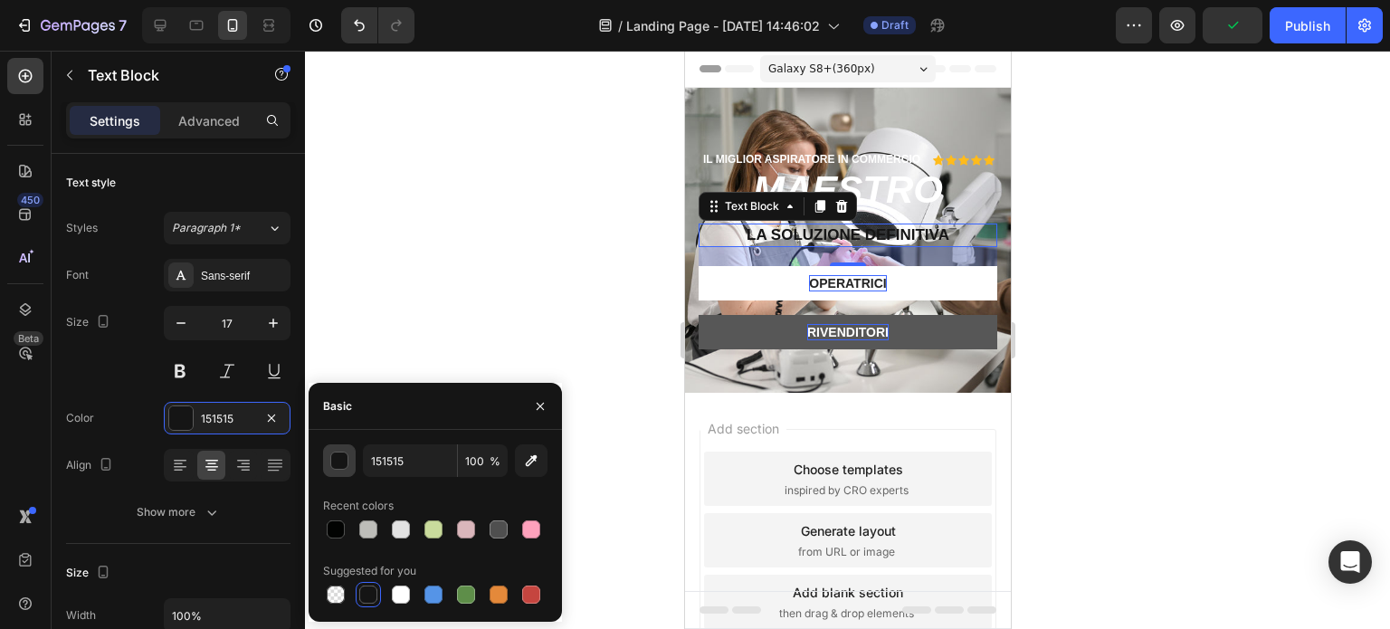
click at [333, 456] on div "button" at bounding box center [340, 462] width 18 height 18
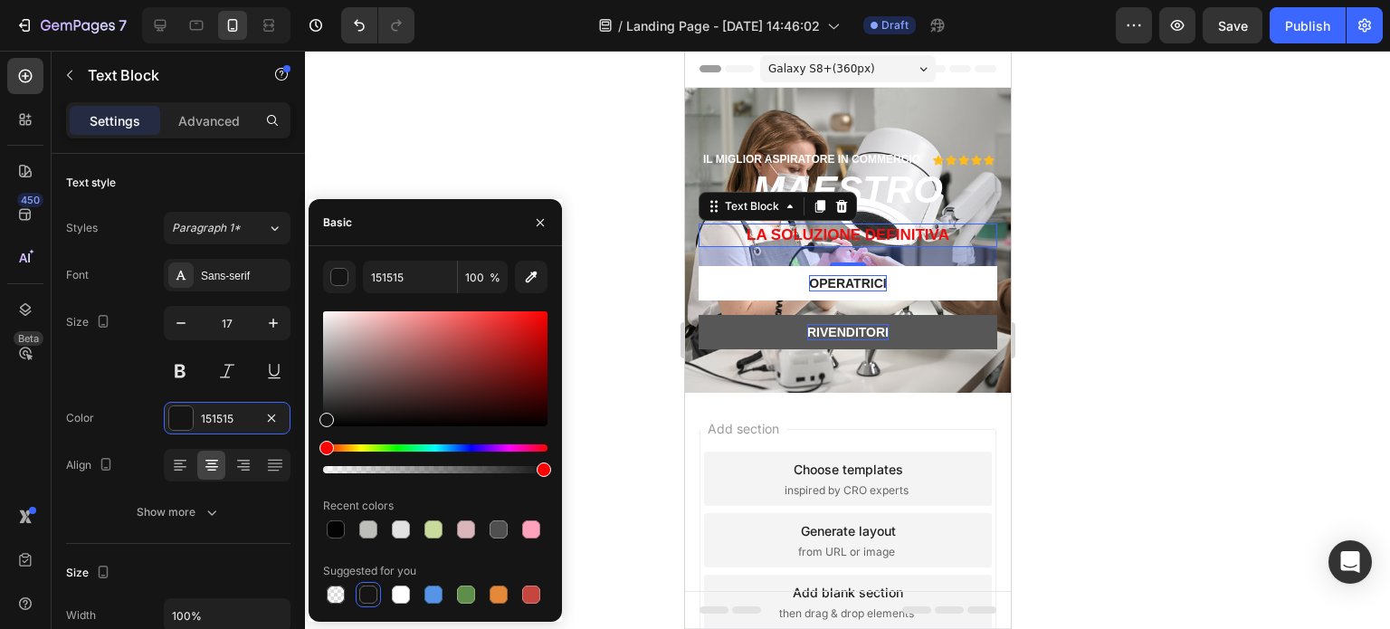
click at [539, 317] on div at bounding box center [435, 368] width 224 height 115
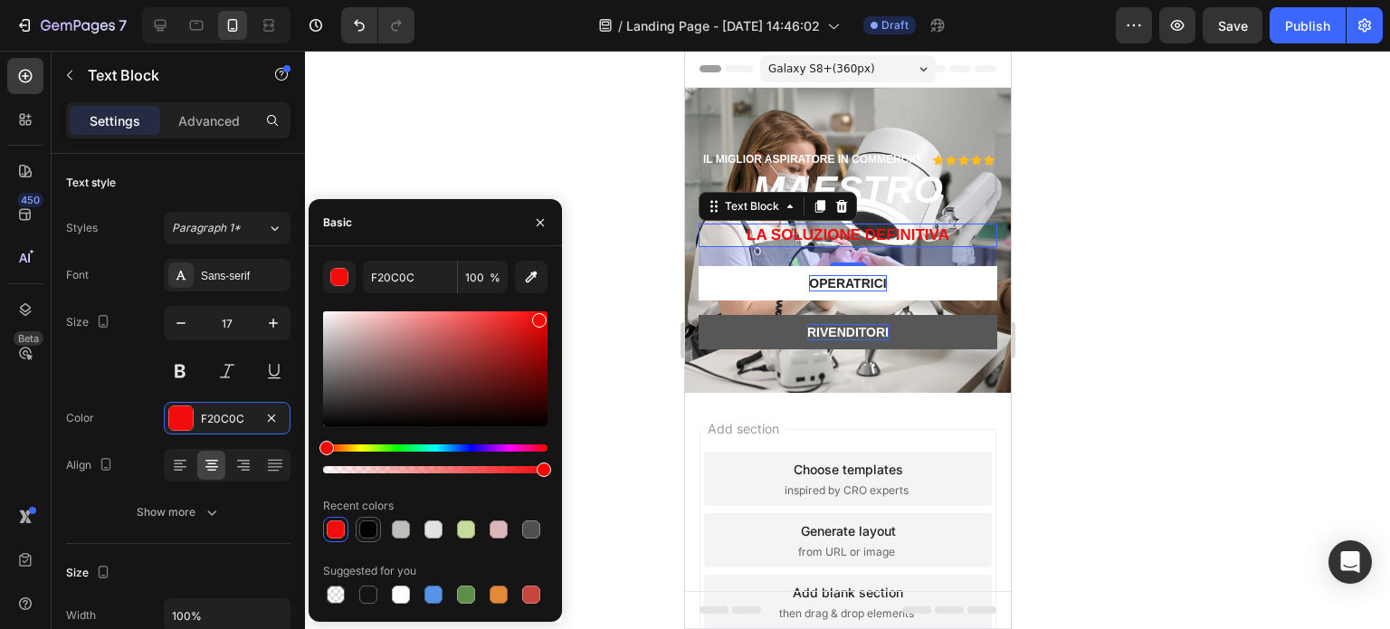
click at [373, 528] on div at bounding box center [368, 529] width 18 height 18
type input "020302"
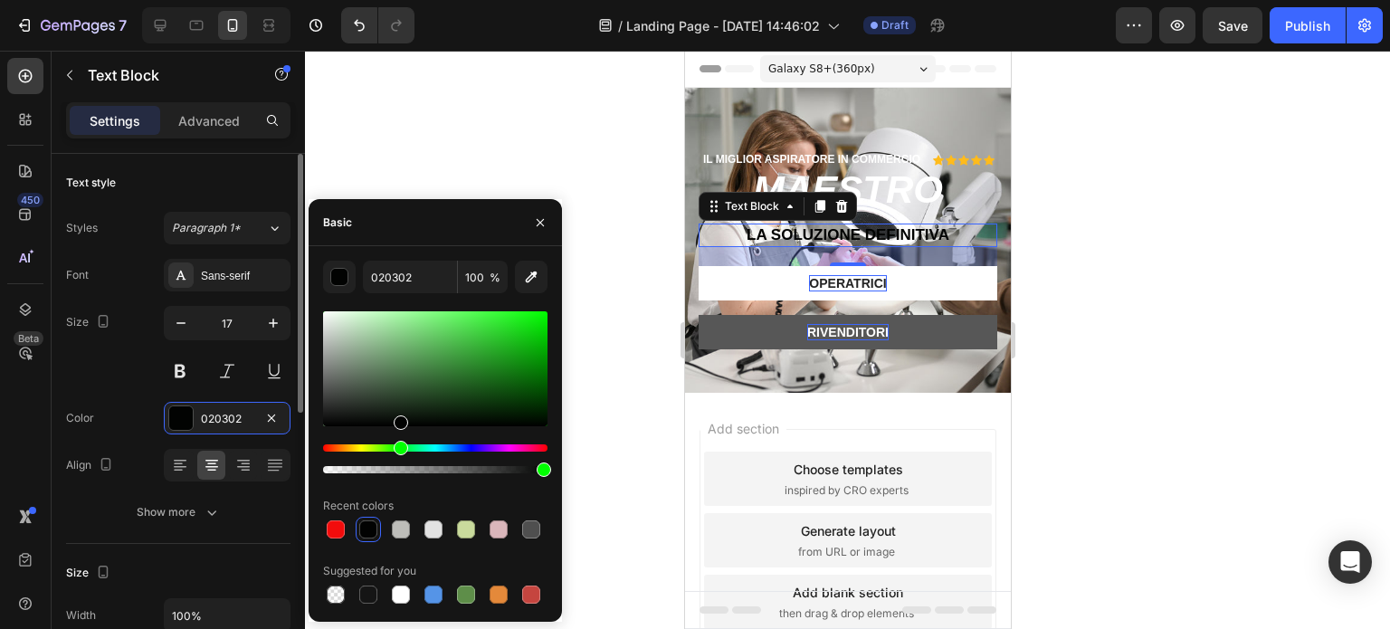
click at [122, 373] on div "Size 17" at bounding box center [178, 346] width 224 height 81
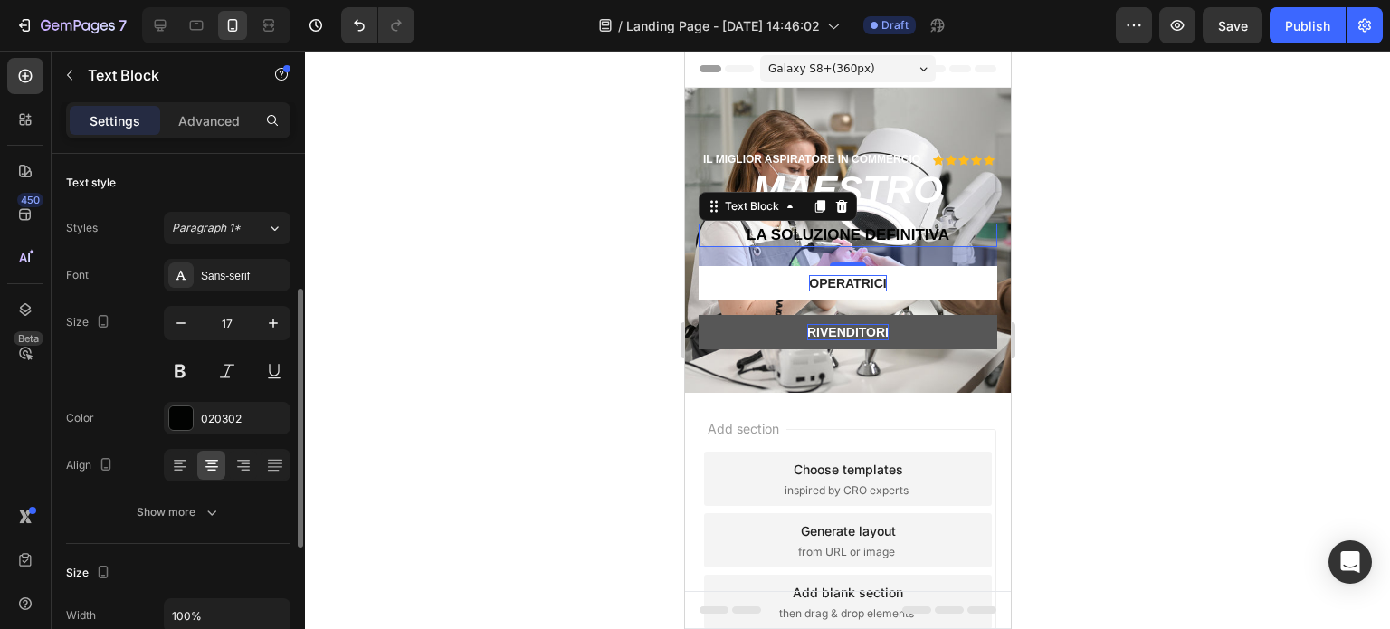
scroll to position [91, 0]
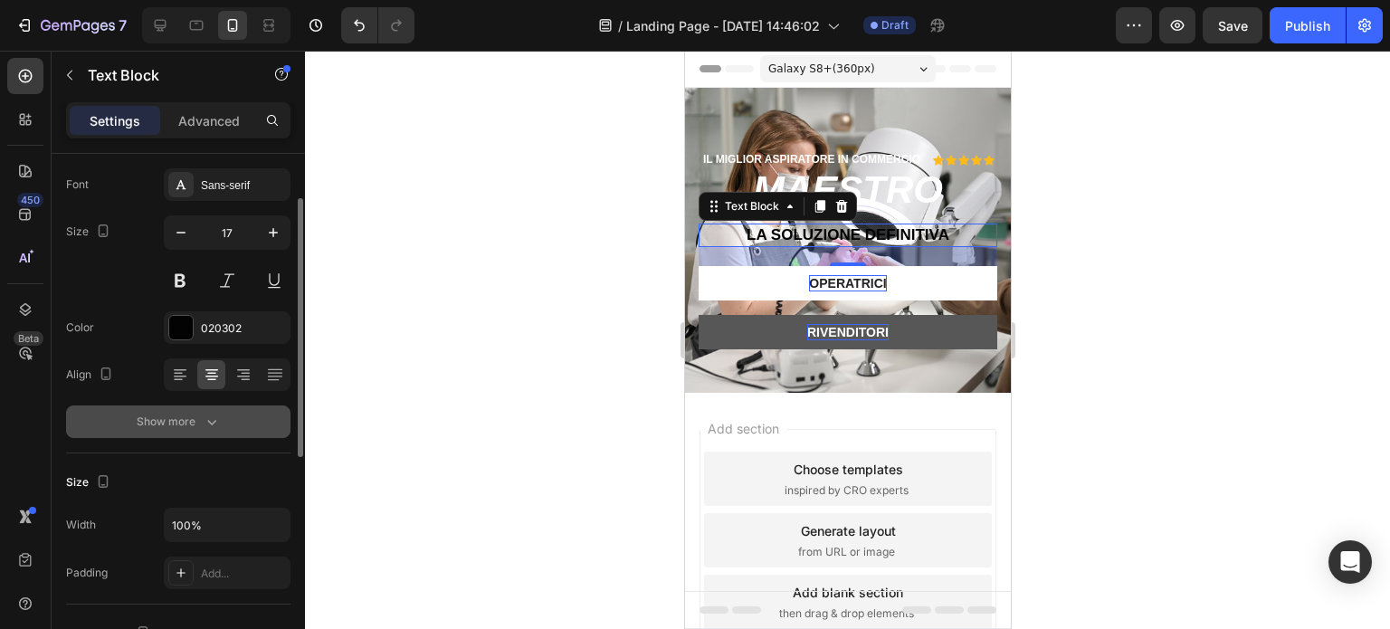
click at [183, 428] on div "Show more" at bounding box center [179, 422] width 84 height 18
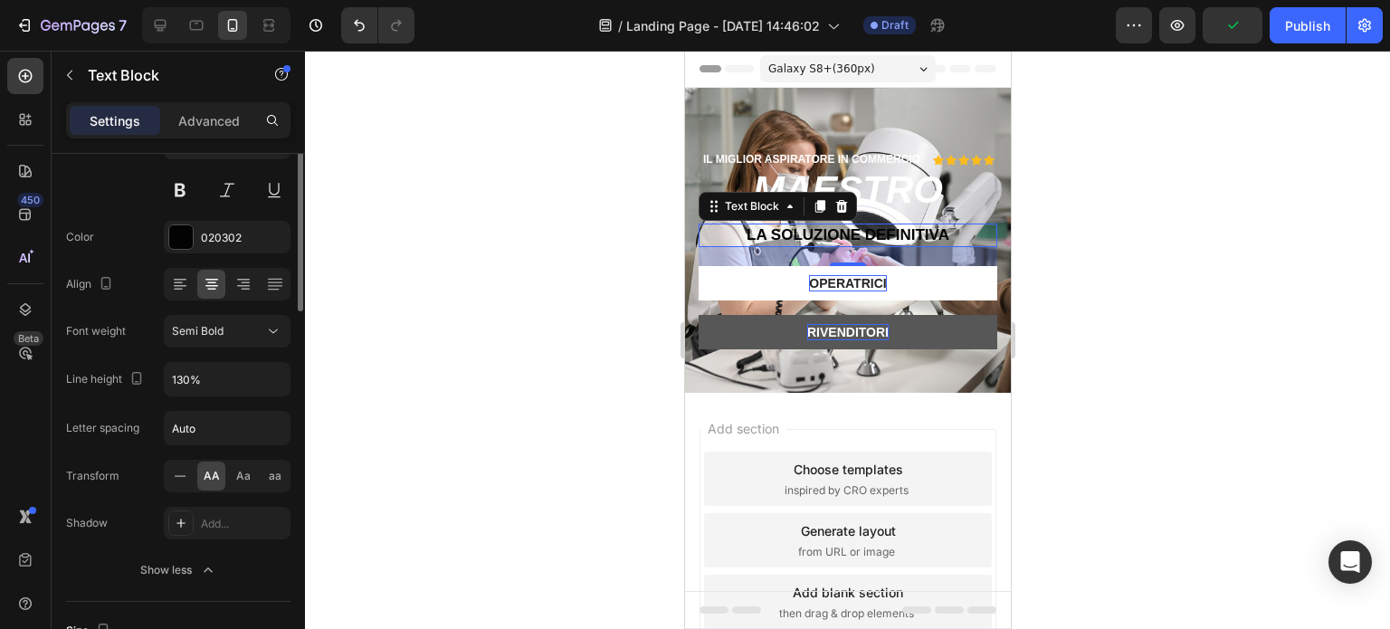
scroll to position [0, 0]
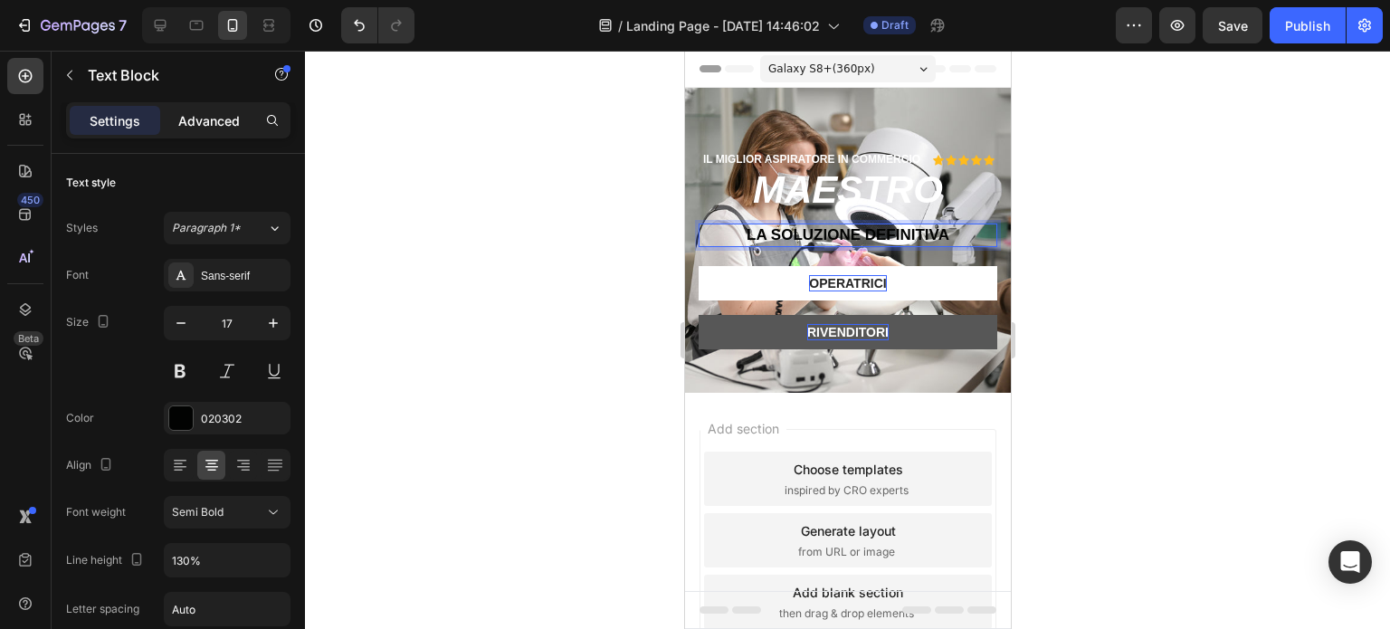
click at [217, 122] on p "Advanced" at bounding box center [209, 120] width 62 height 19
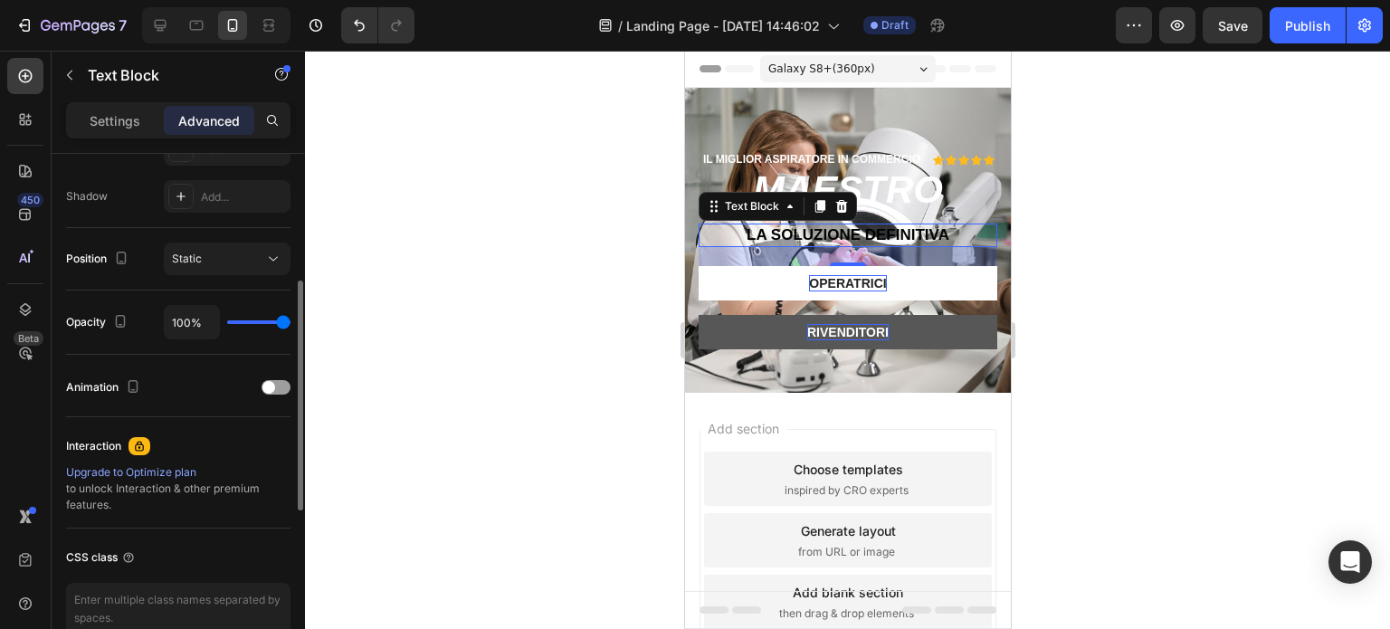
scroll to position [497, 0]
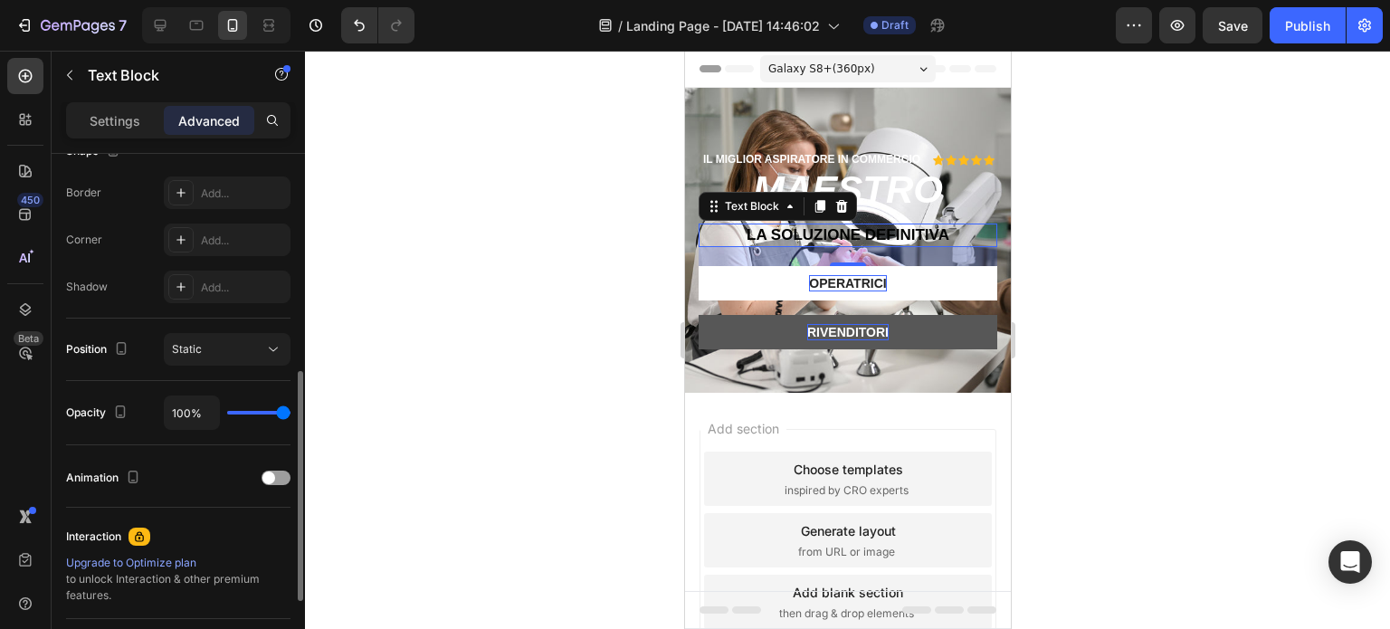
type input "95%"
type input "95"
type input "94%"
type input "94"
type input "89%"
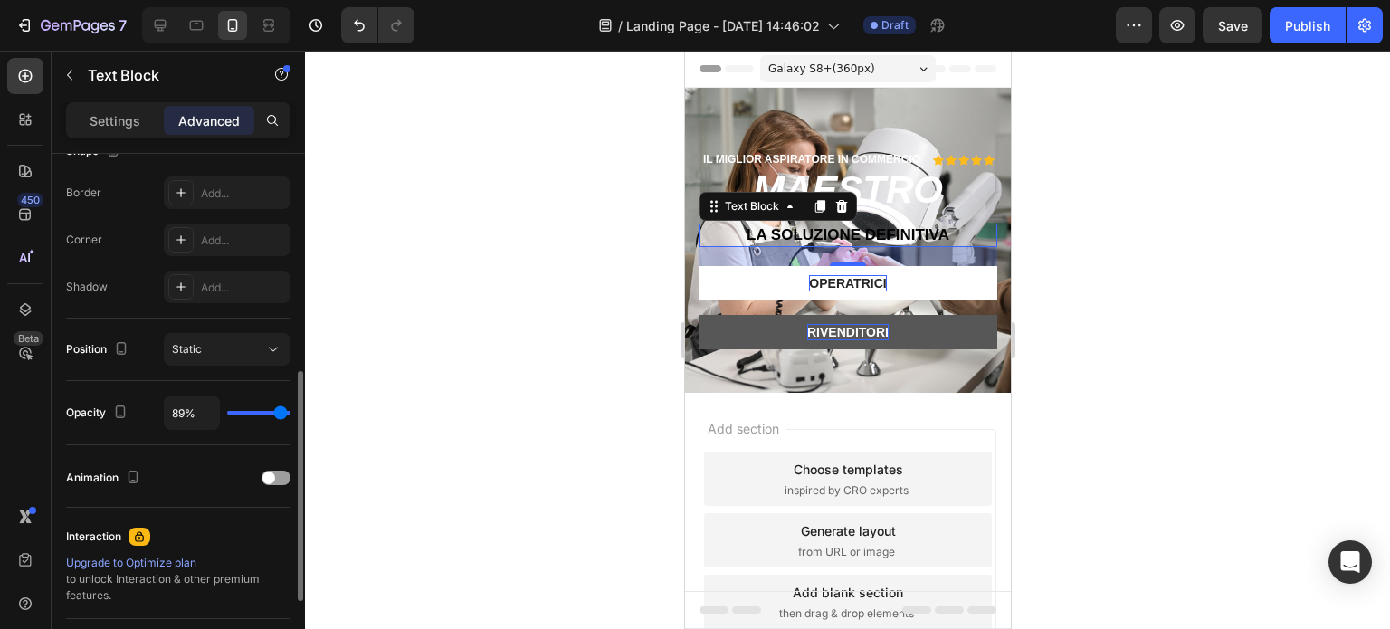
type input "89"
type input "83%"
type input "83"
type input "77%"
type input "77"
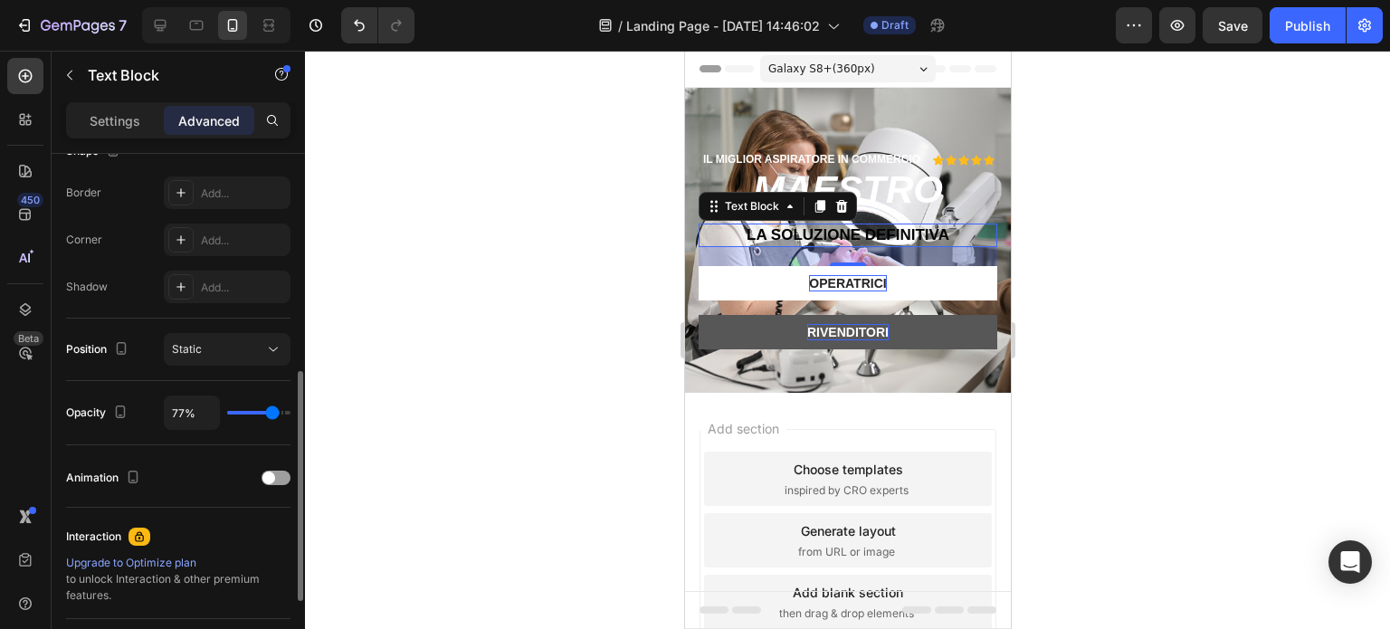
type input "57%"
type input "57"
type input "51%"
type input "51"
type input "48%"
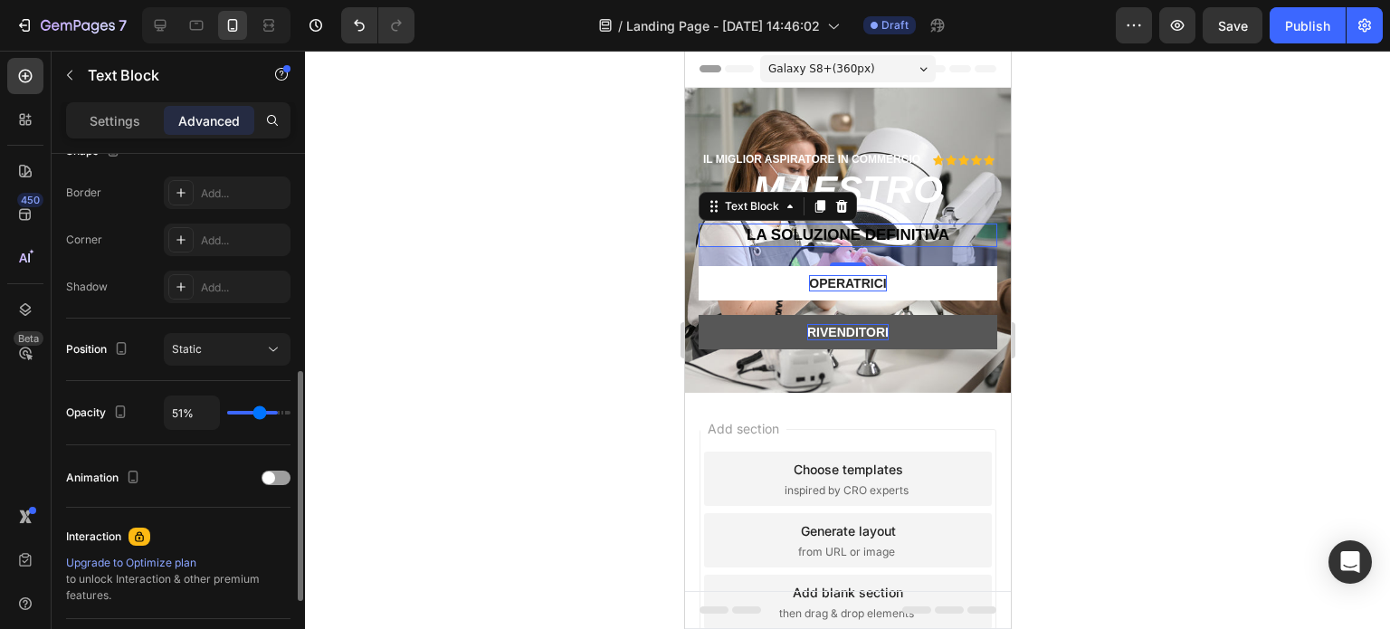
type input "48"
type input "42%"
type input "42"
type input "37%"
type input "37"
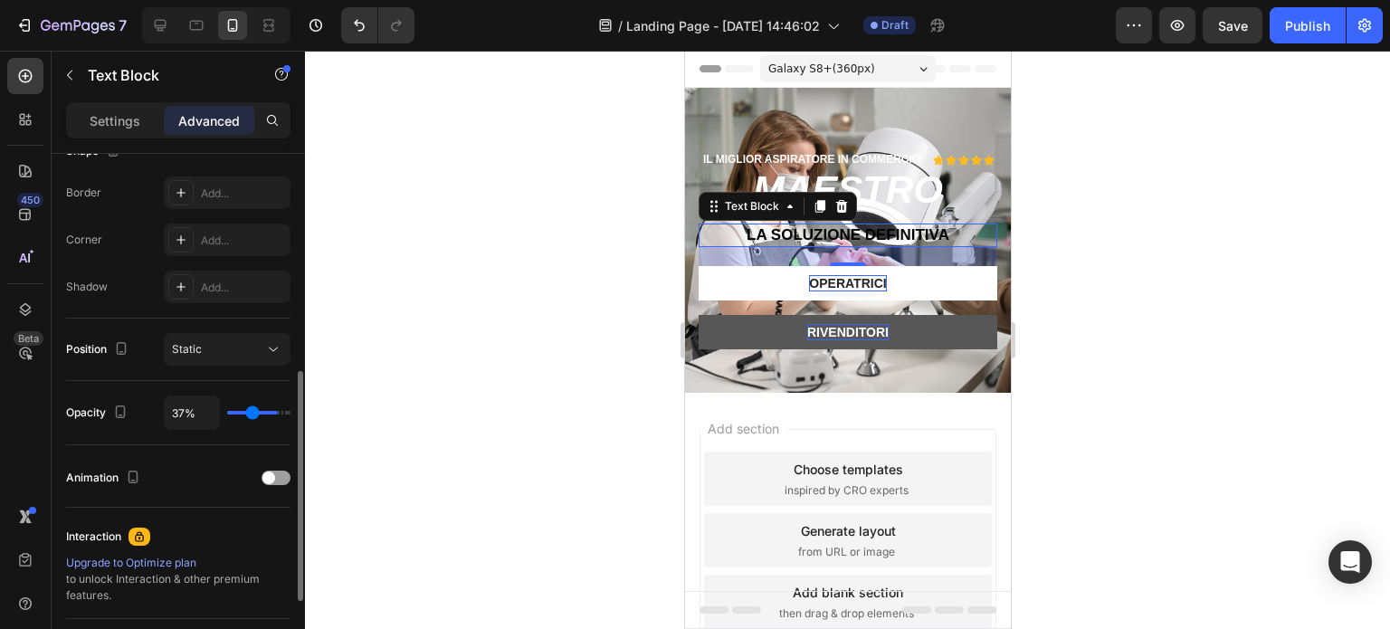
type input "33%"
type input "33"
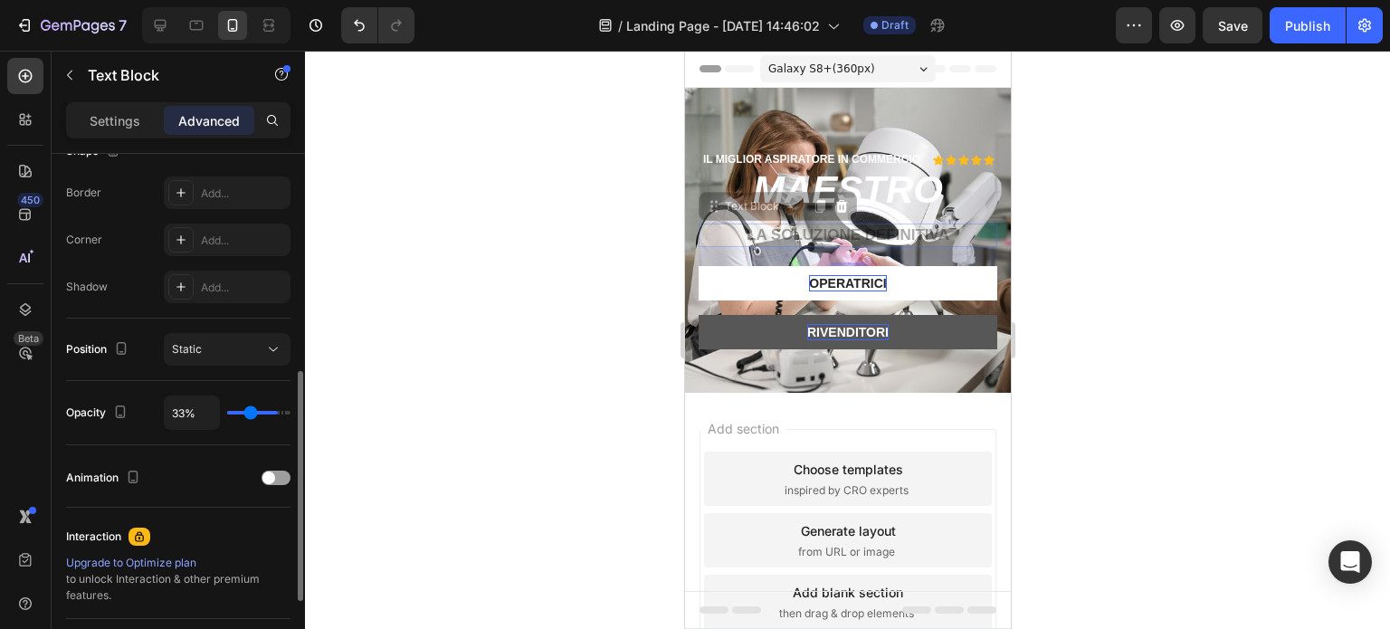
type input "29%"
type input "29"
type input "27%"
type input "27"
type input "26%"
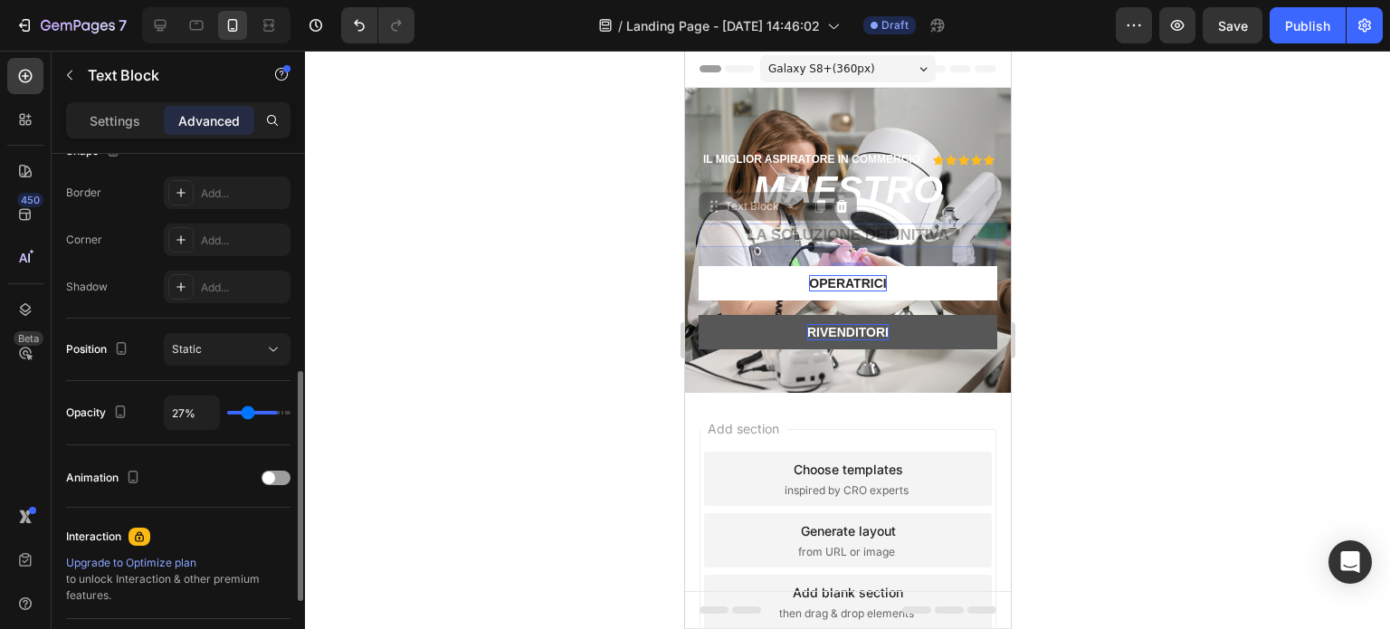
type input "26"
type input "23%"
type input "23"
type input "18%"
type input "18"
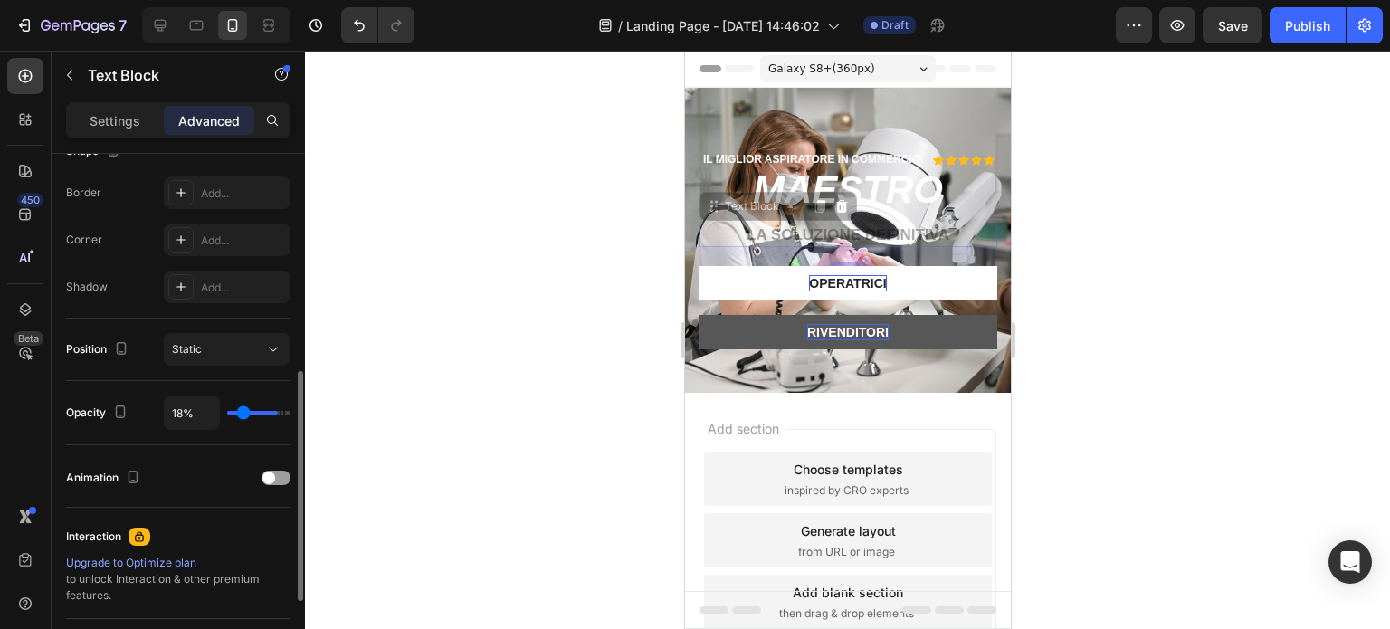
type input "17%"
type input "17"
type input "15%"
type input "15"
type input "12%"
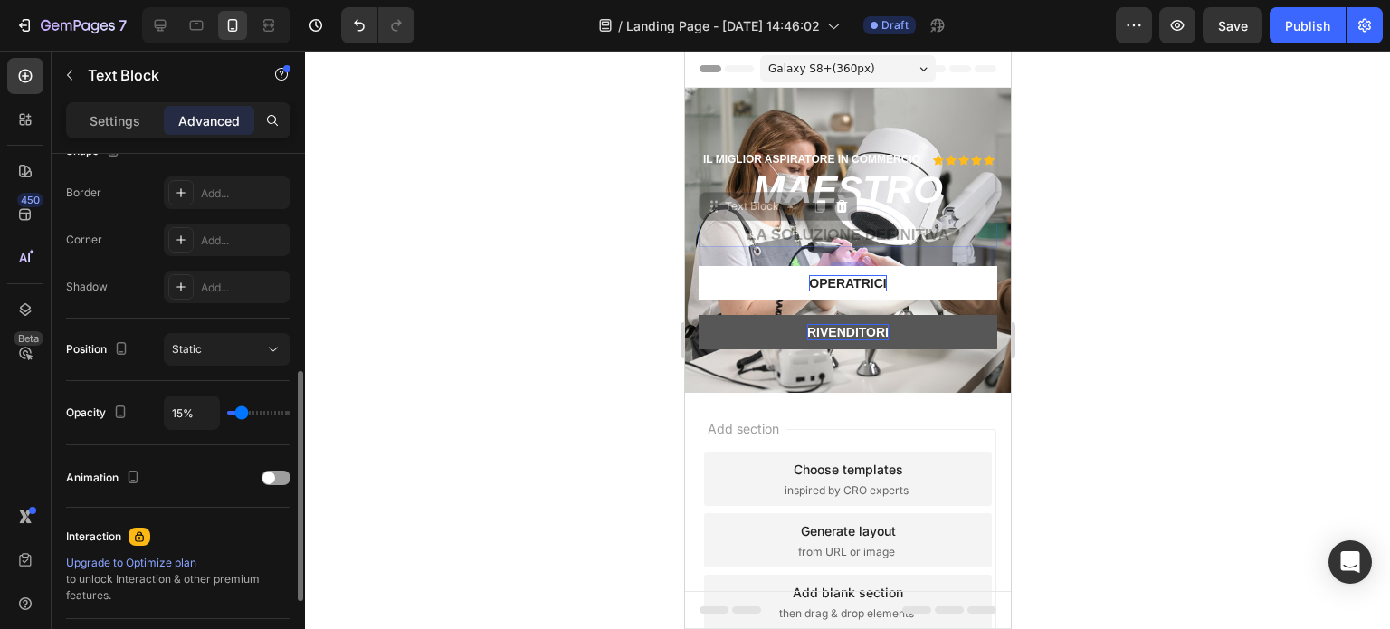
type input "12"
type input "9%"
type input "9"
type input "6%"
type input "6"
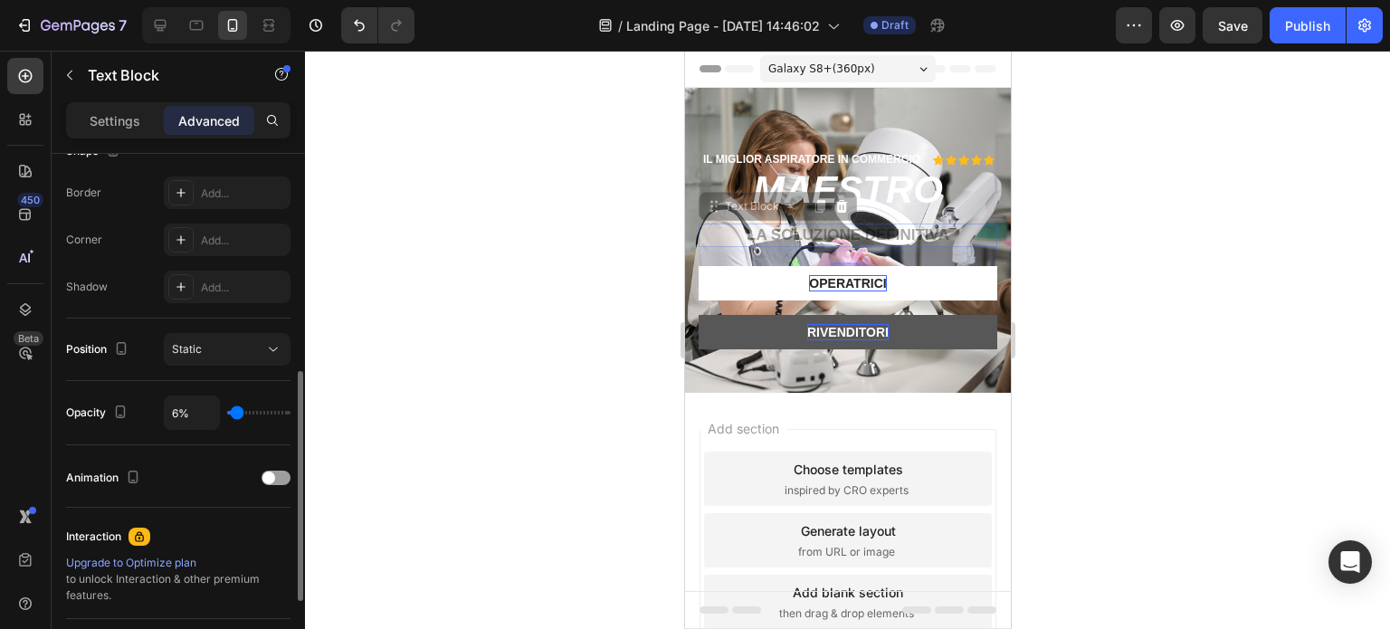
type input "5%"
type input "5"
type input "3%"
type input "3"
type input "6%"
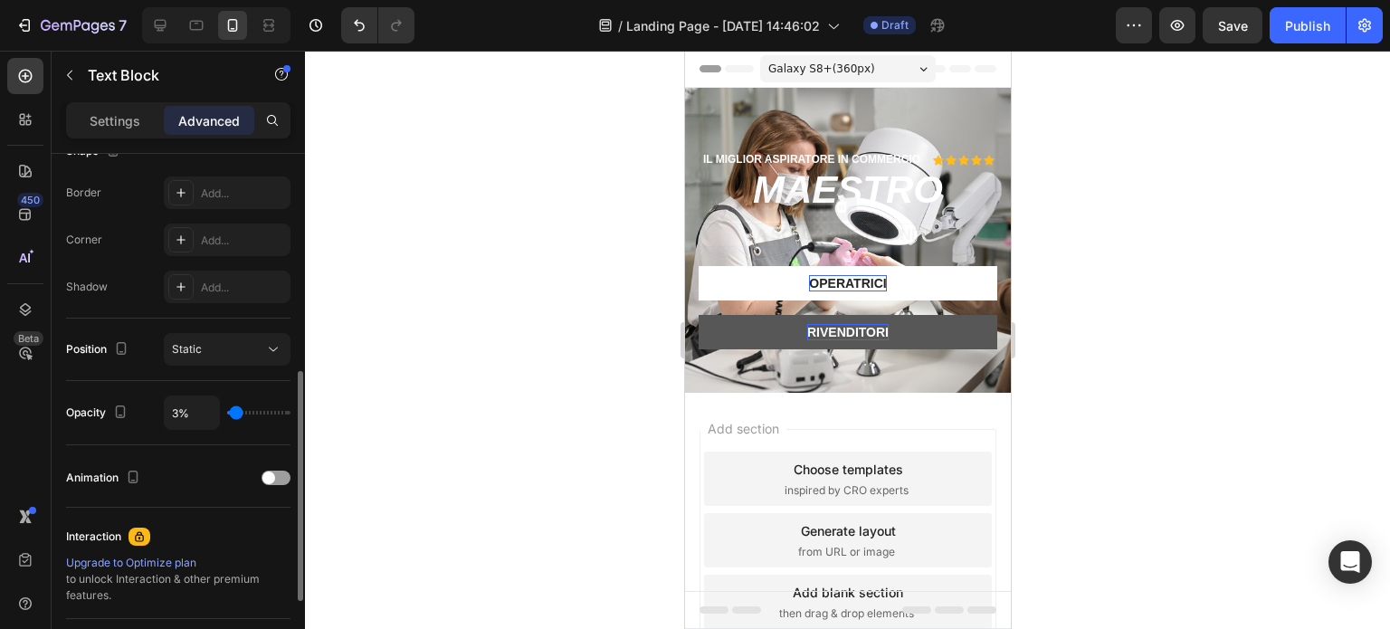
type input "6"
type input "12%"
type input "12"
type input "20%"
type input "20"
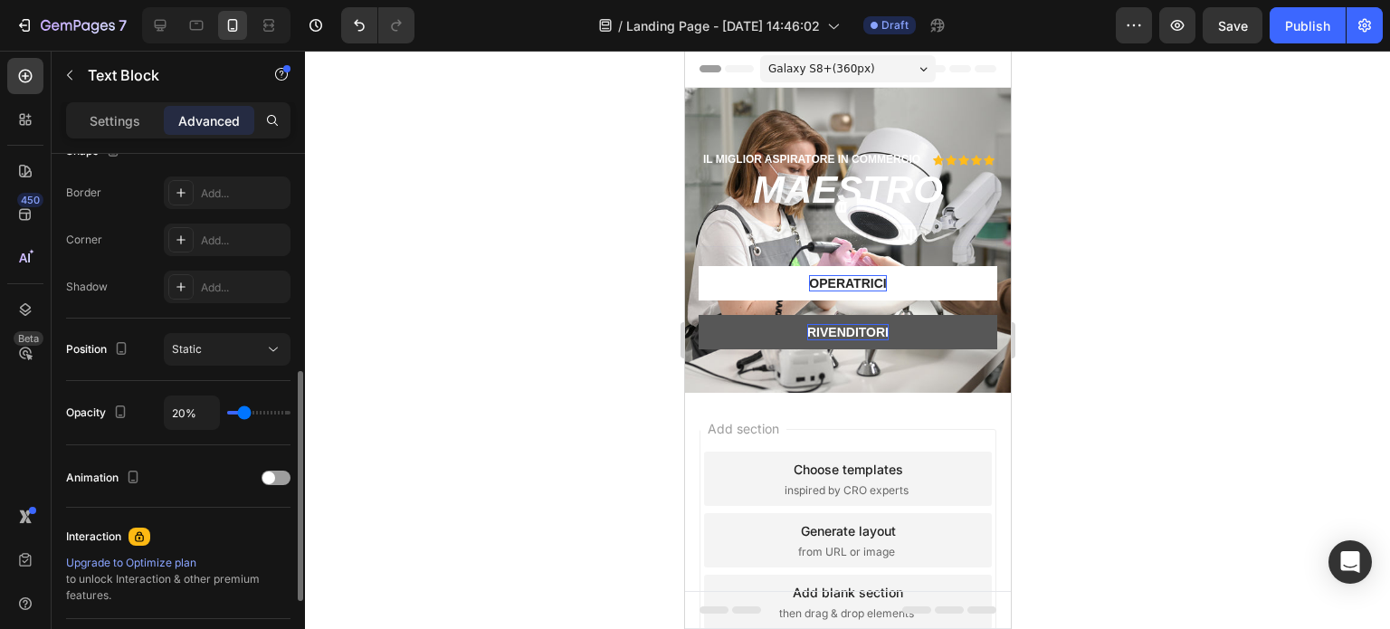
type input "26%"
type input "26"
type input "30%"
type input "30"
type input "36%"
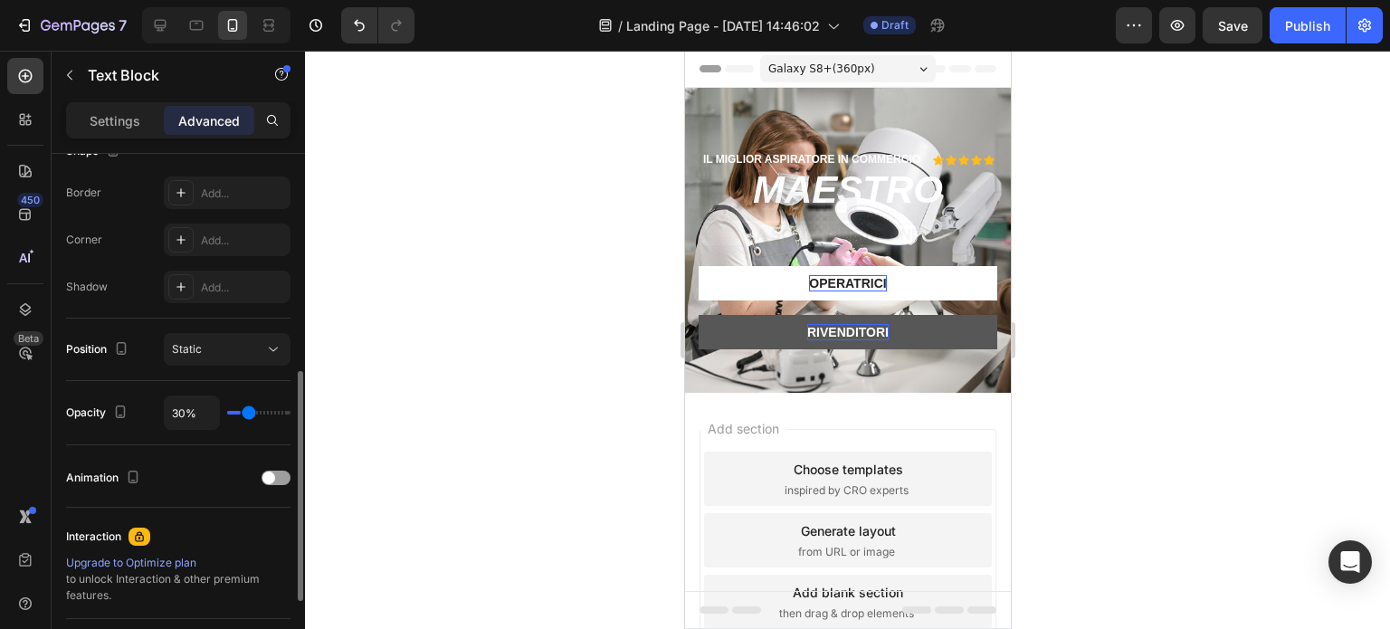
type input "36"
type input "42%"
type input "42"
type input "48%"
type input "48"
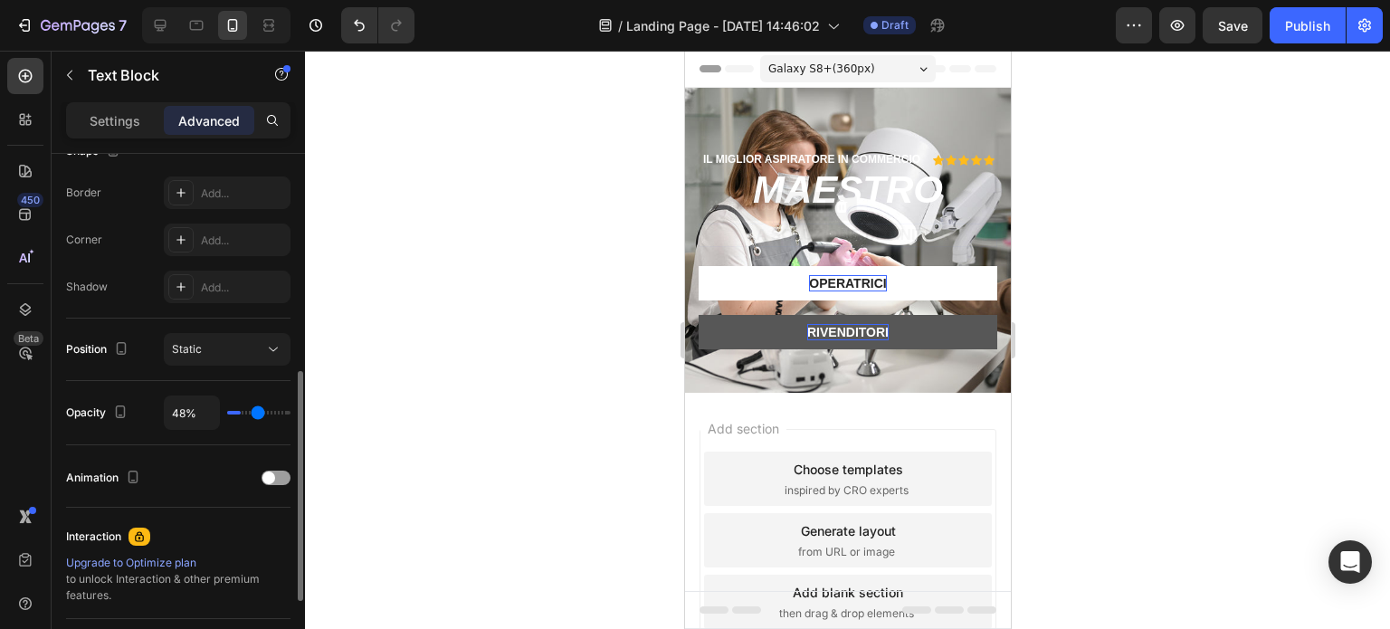
type input "54%"
type input "54"
type input "58%"
type input "58"
type input "63%"
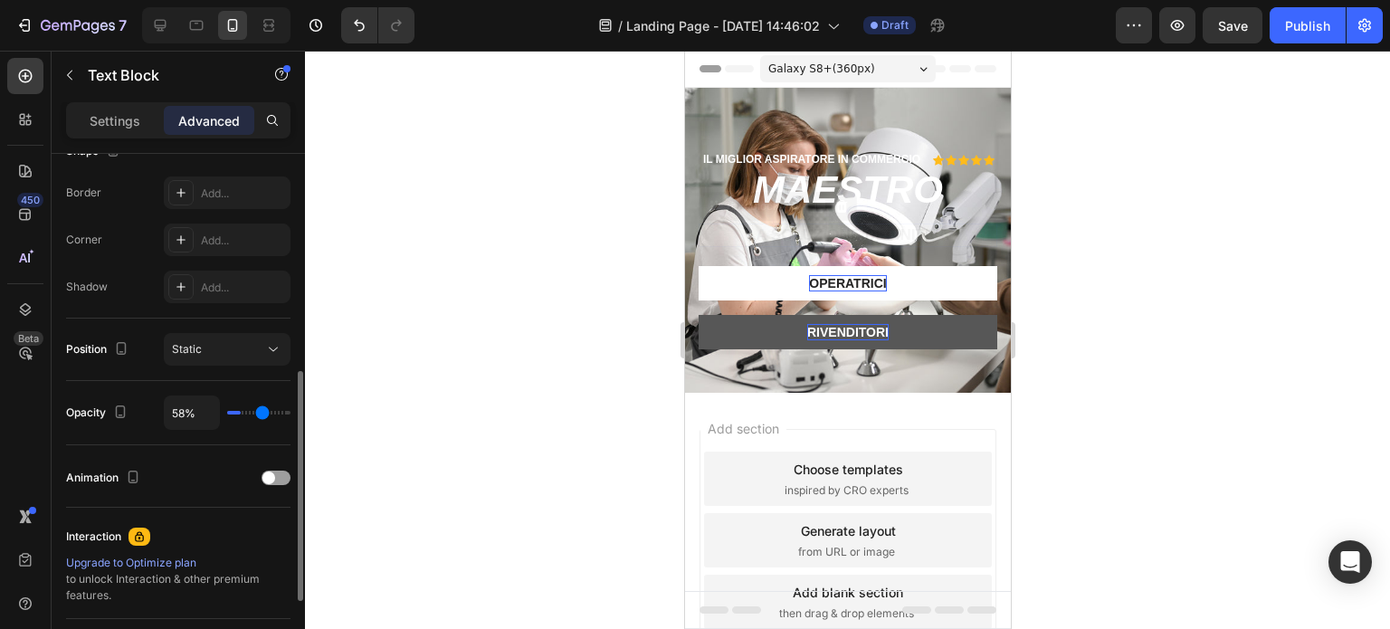
type input "63"
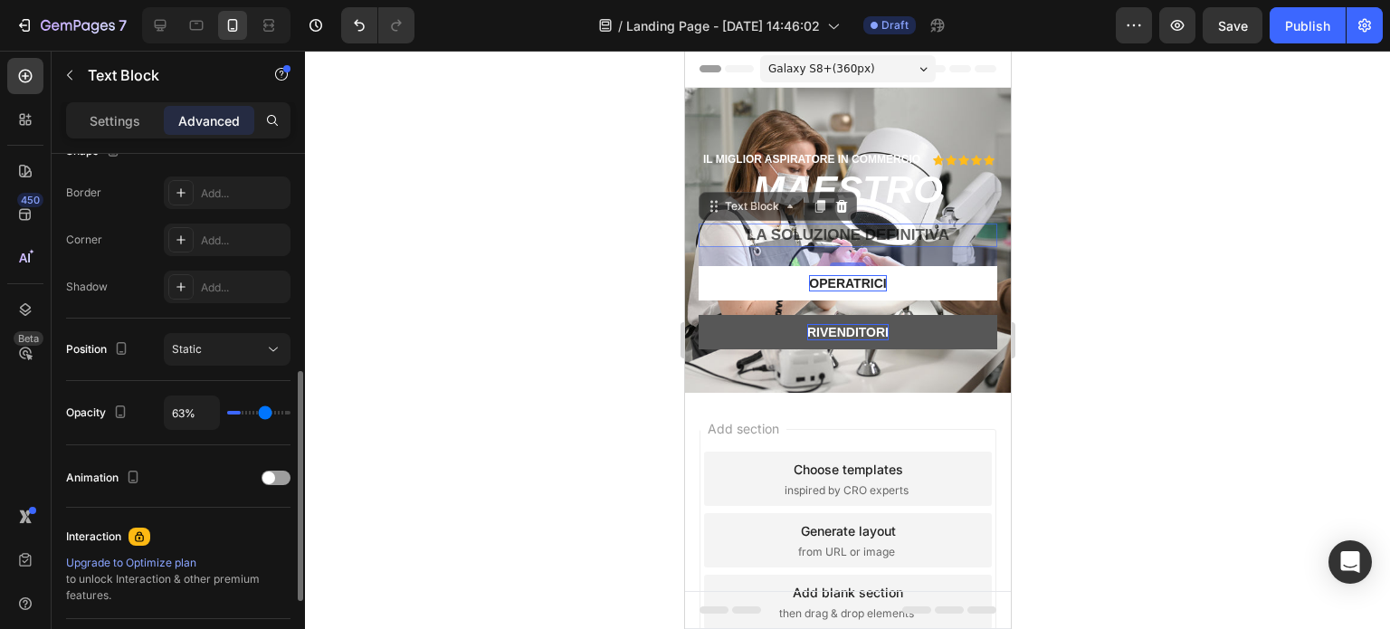
type input "66%"
type input "66"
type input "70%"
type input "70"
type input "73%"
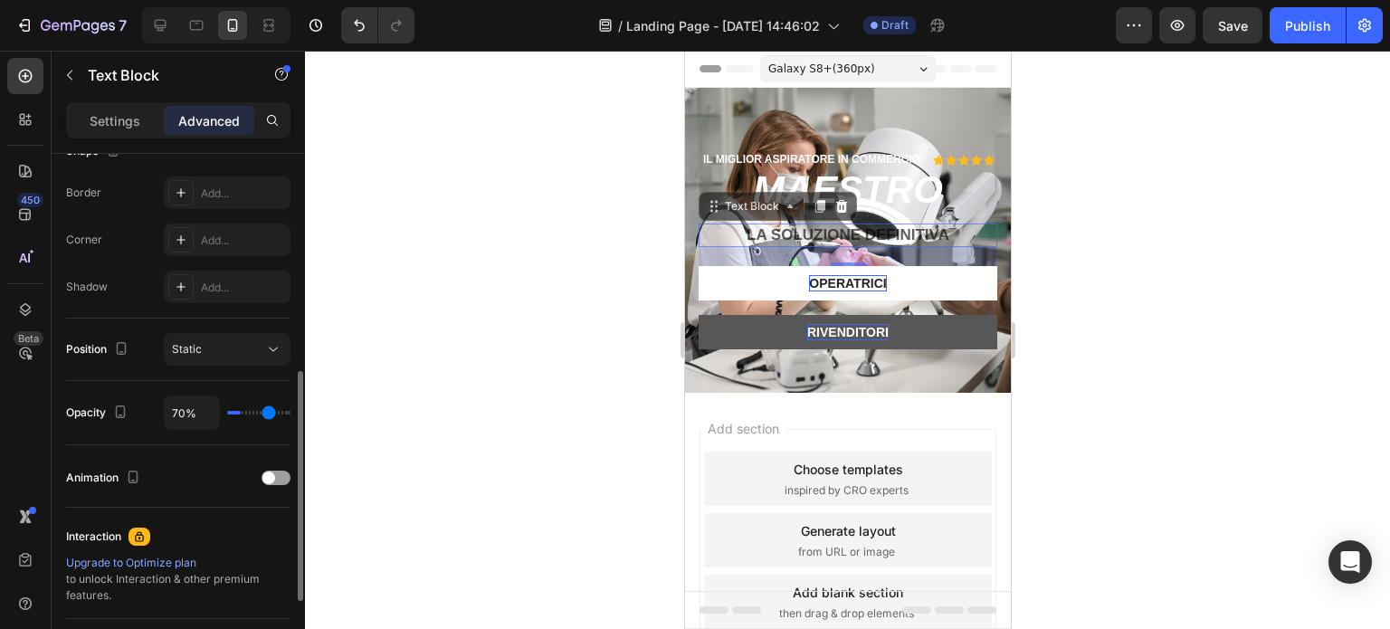
type input "73"
type input "77%"
type input "77"
type input "80%"
type input "80"
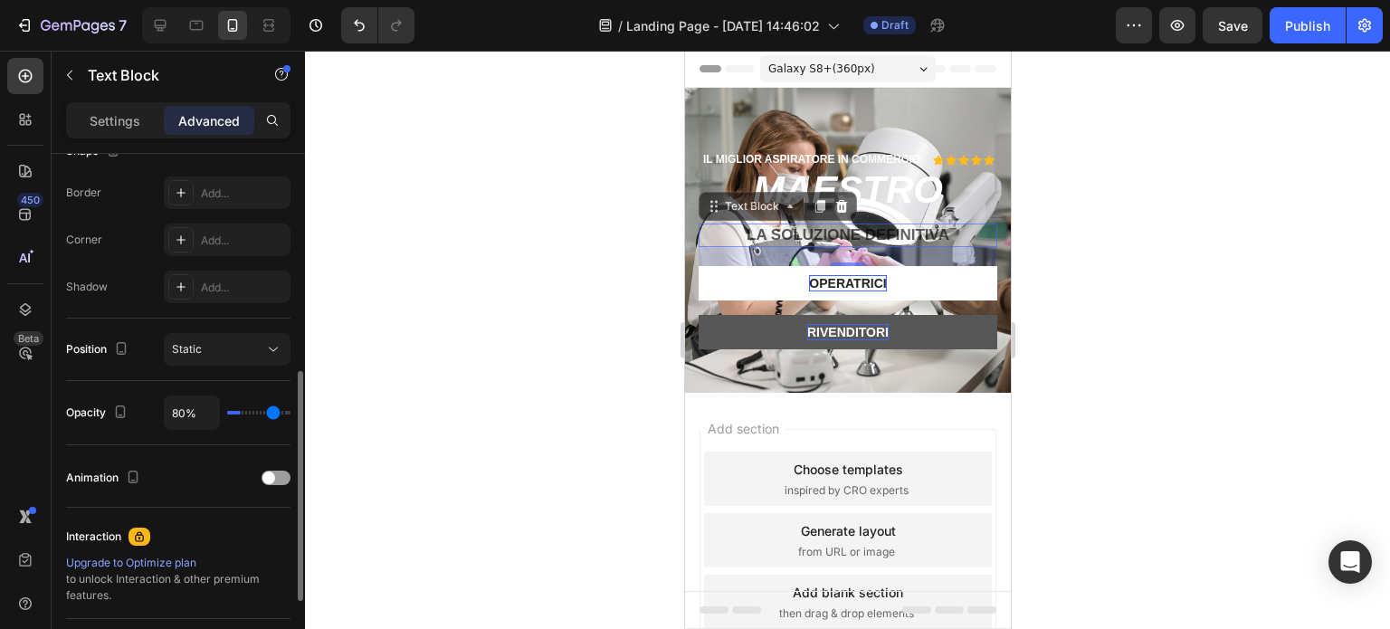
type input "83%"
type input "83"
type input "86%"
type input "86"
type input "91%"
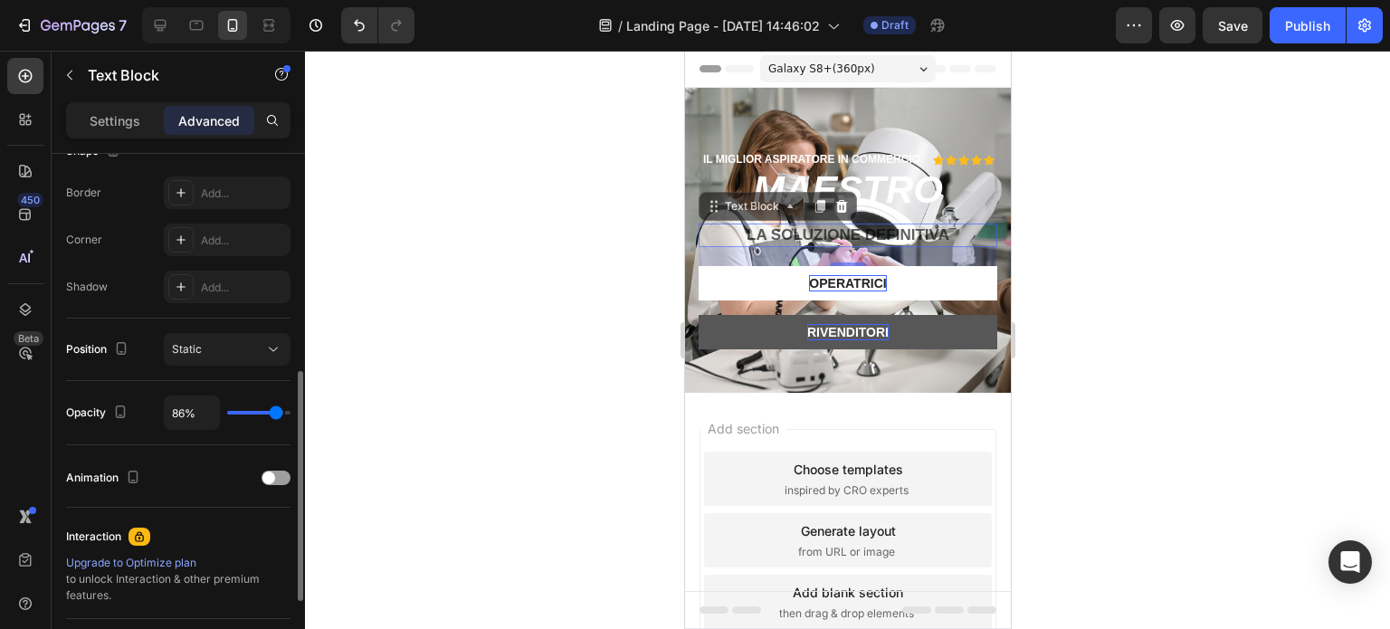
type input "91"
type input "94%"
type input "94"
type input "95%"
type input "95"
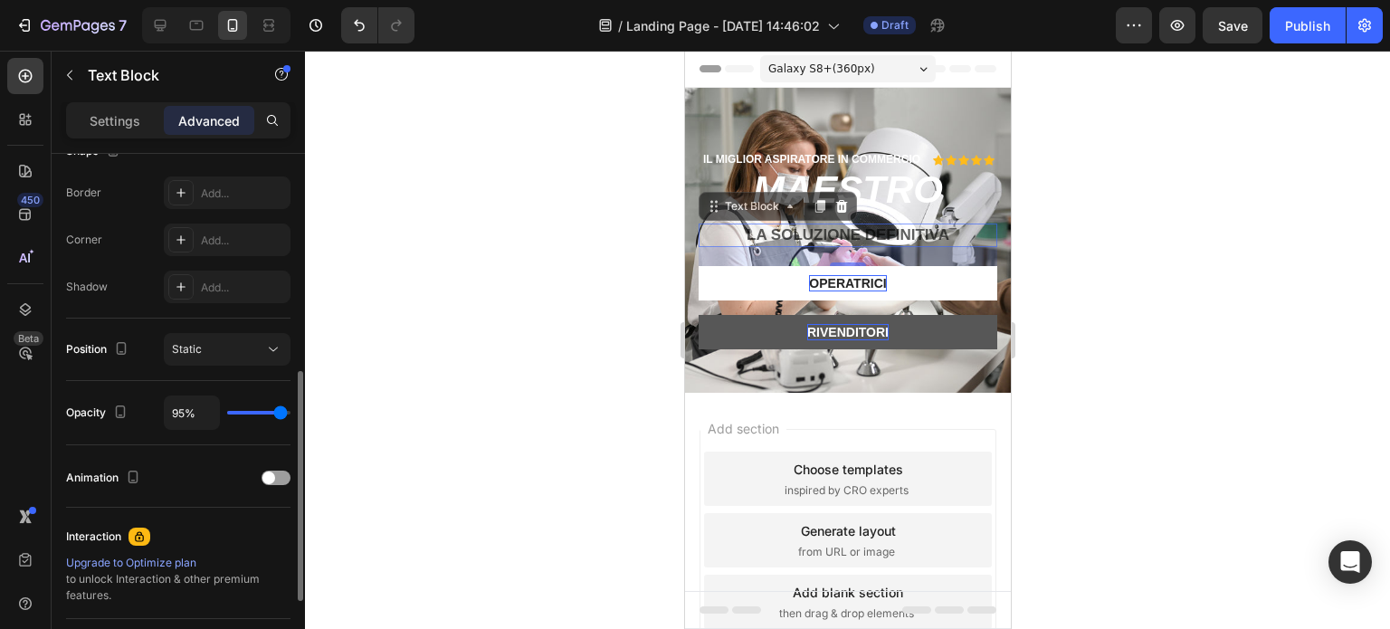
type input "98%"
type input "98"
type input "100%"
type input "100"
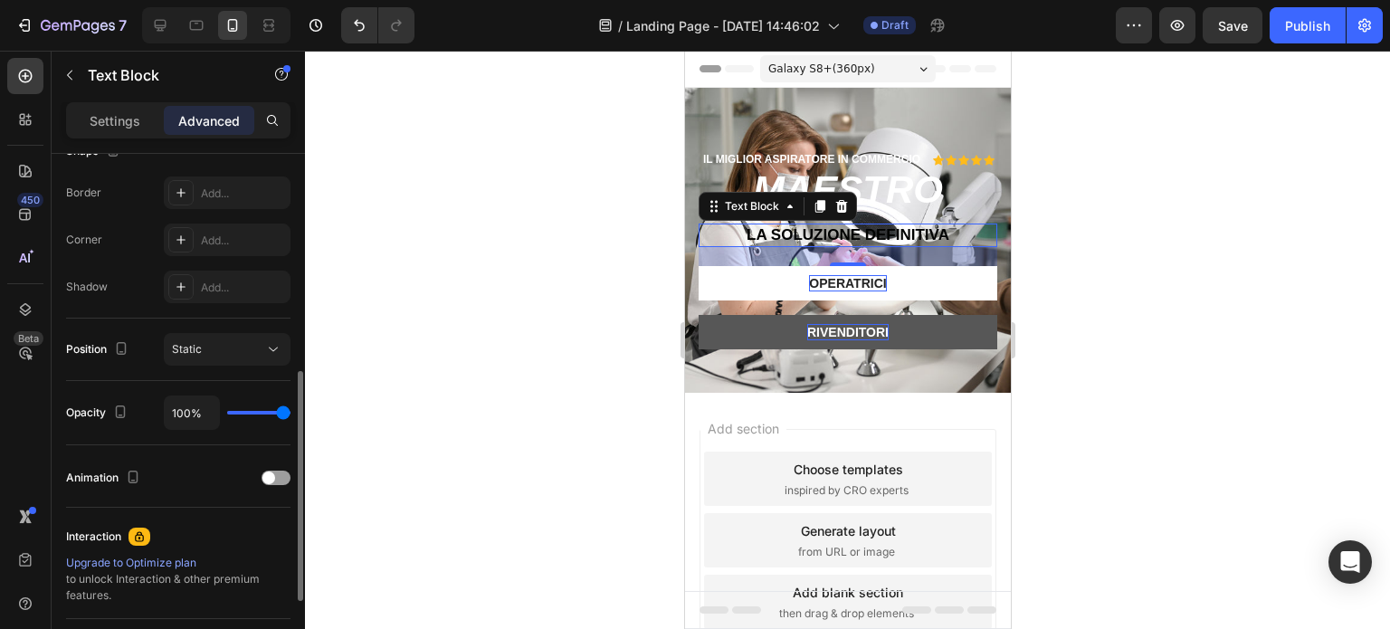
drag, startPoint x: 283, startPoint y: 406, endPoint x: 299, endPoint y: 410, distance: 15.8
click at [291, 411] on input "range" at bounding box center [258, 413] width 63 height 4
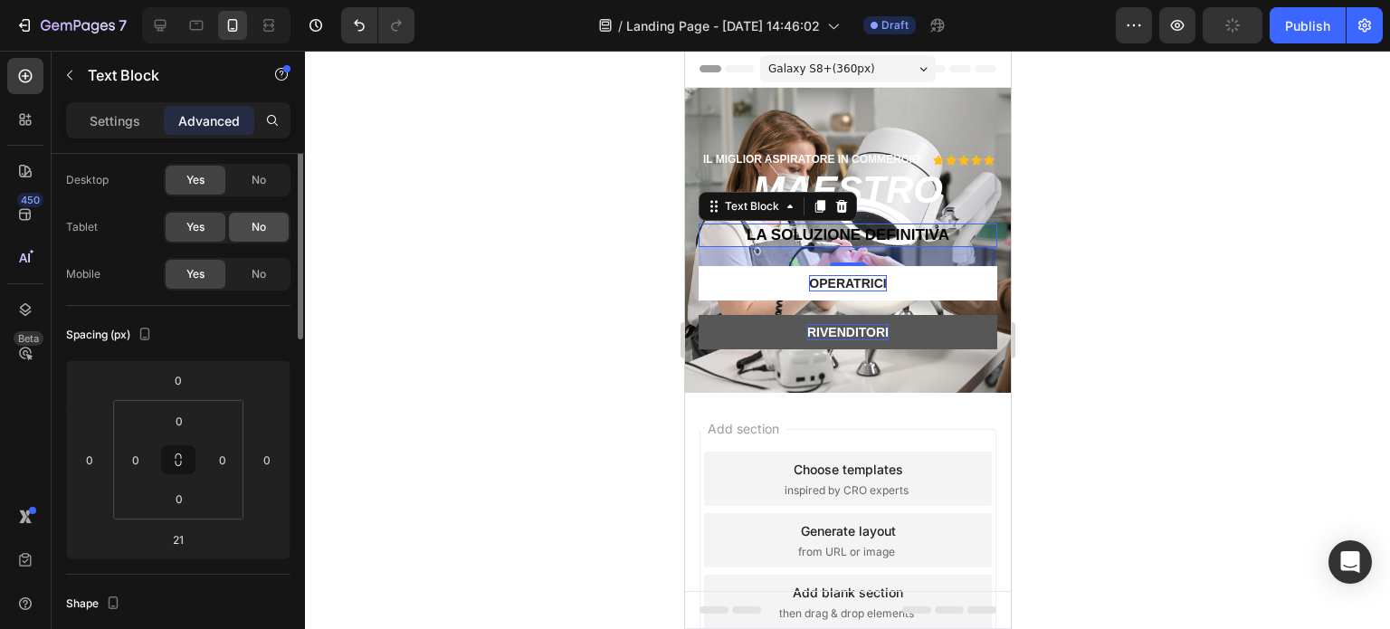
scroll to position [0, 0]
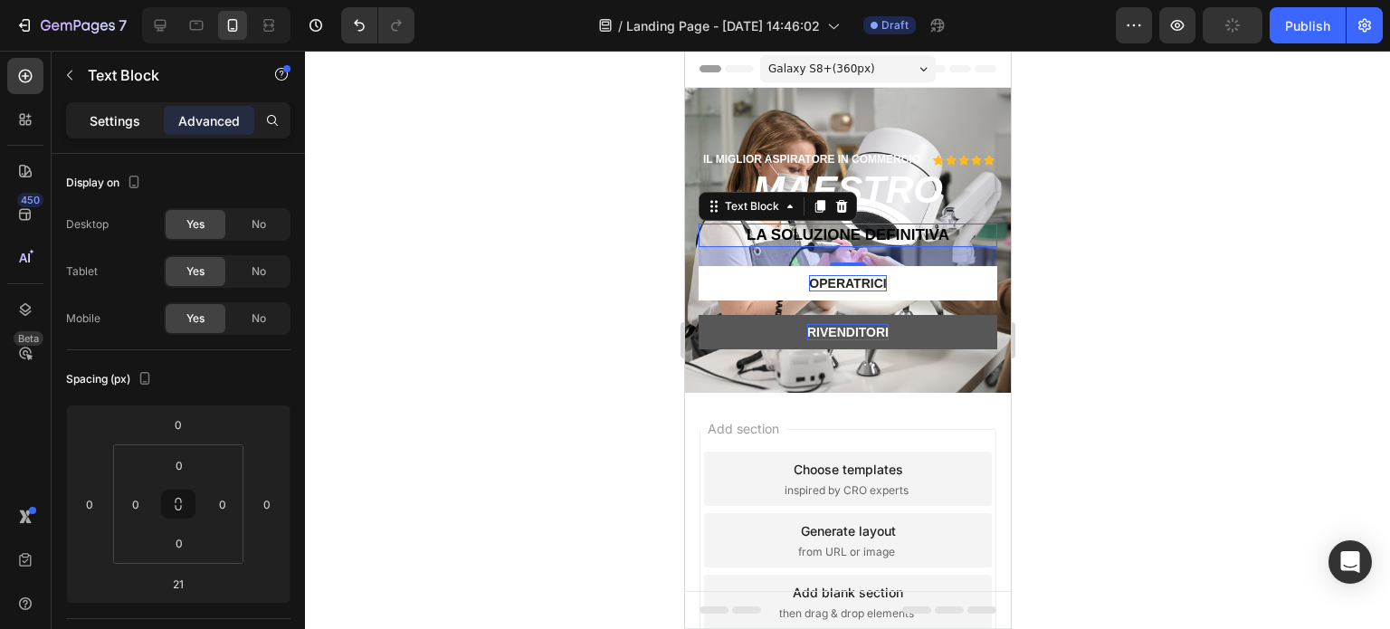
click at [114, 119] on p "Settings" at bounding box center [115, 120] width 51 height 19
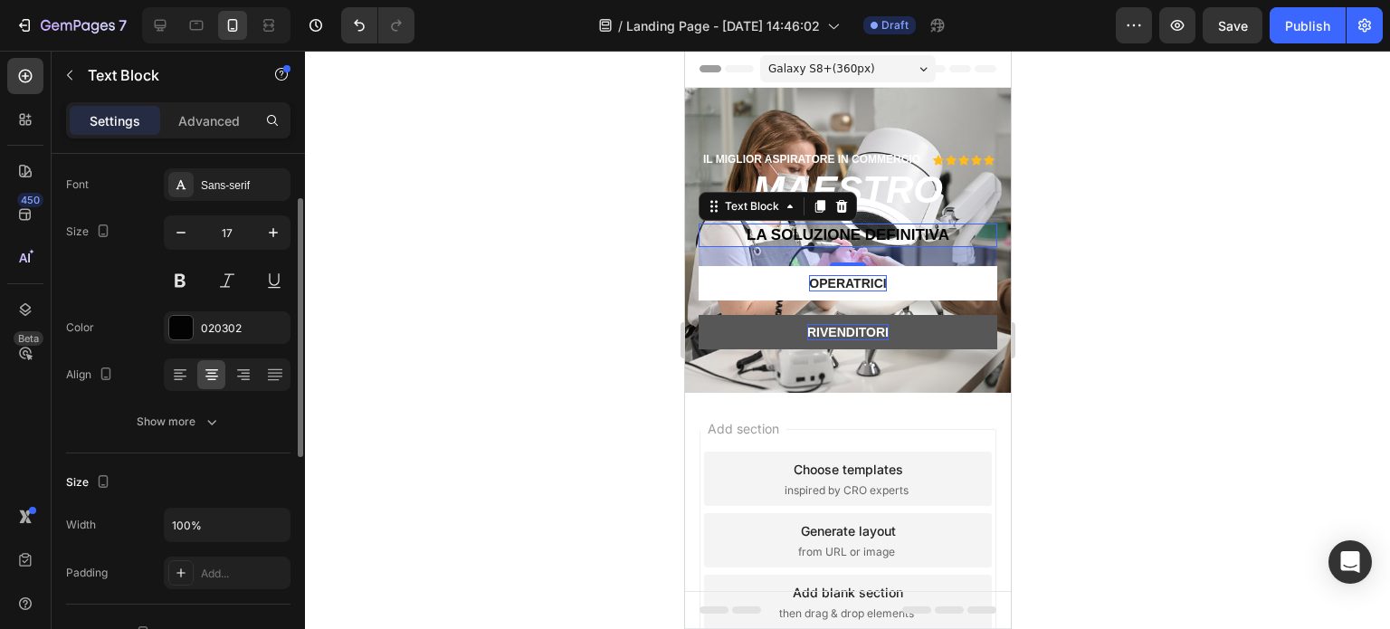
scroll to position [181, 0]
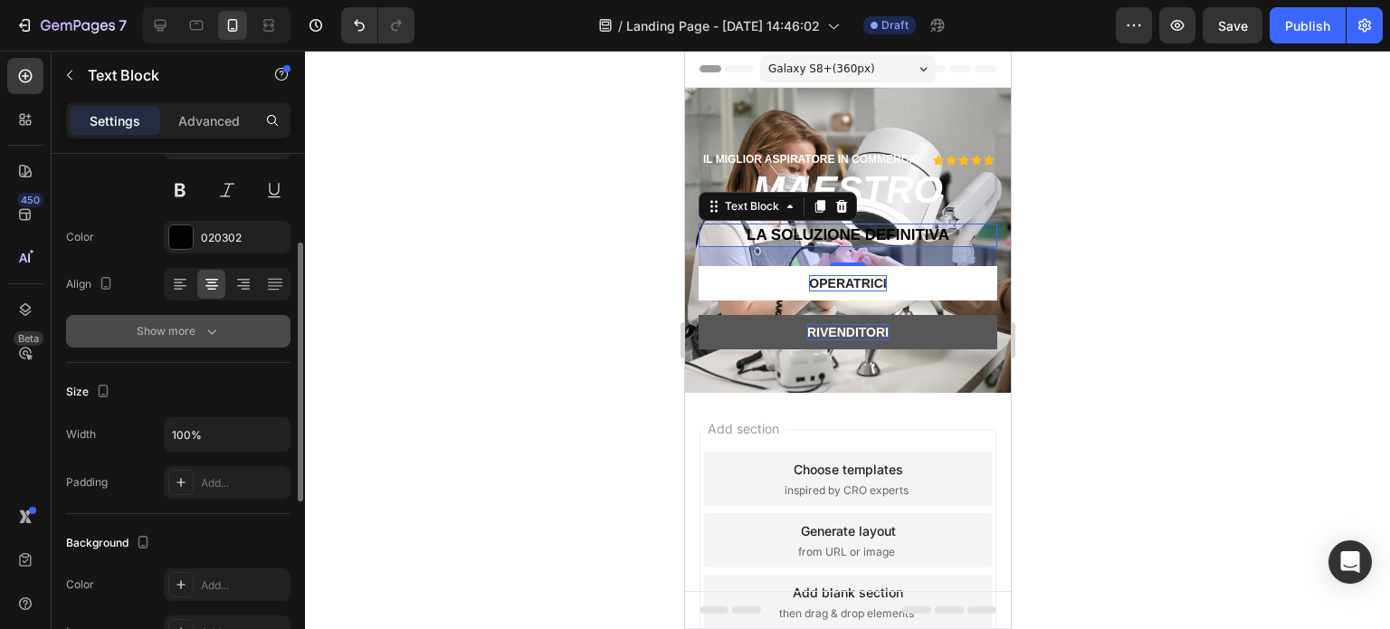
click at [160, 329] on div "Show more" at bounding box center [179, 331] width 84 height 18
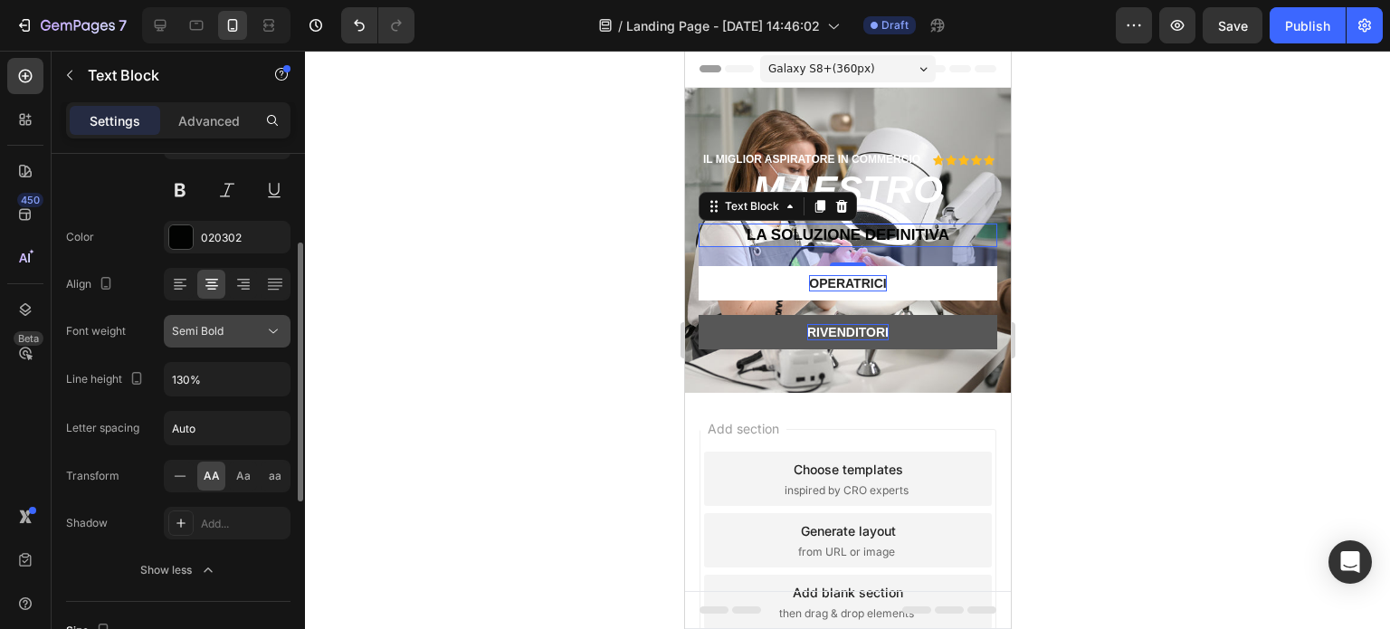
click at [188, 320] on button "Semi Bold" at bounding box center [227, 331] width 127 height 33
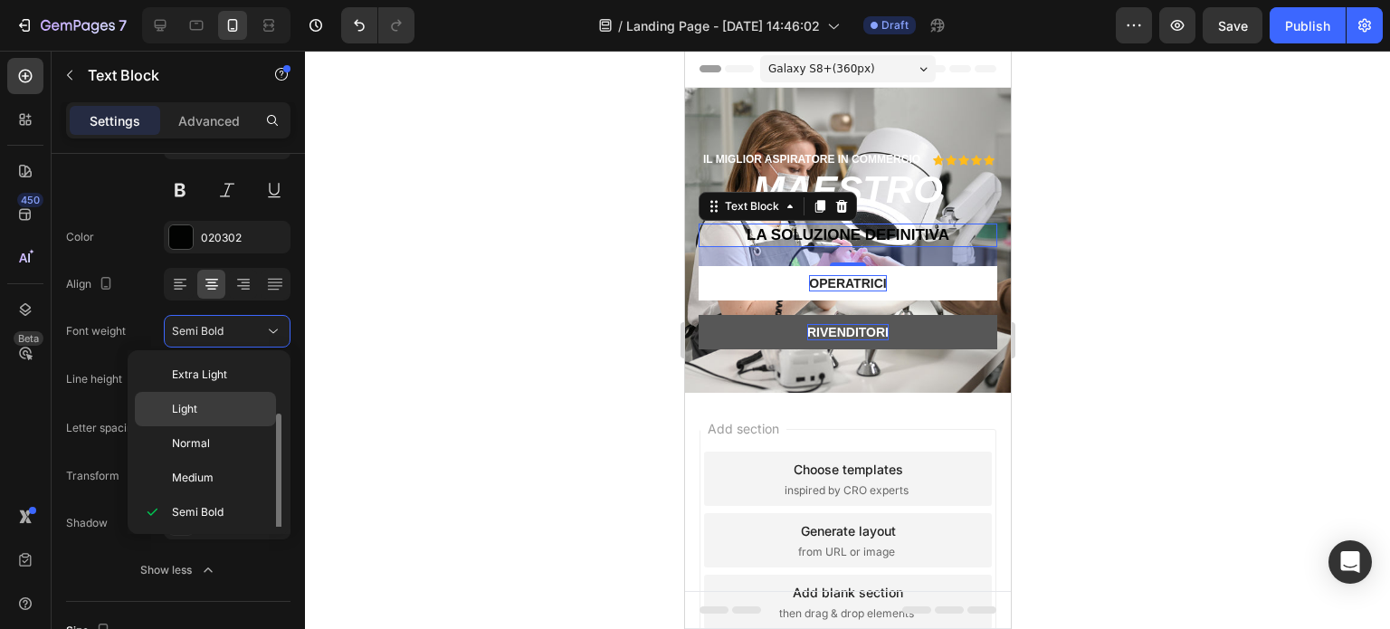
scroll to position [33, 0]
click at [192, 531] on div "Bold" at bounding box center [205, 548] width 141 height 34
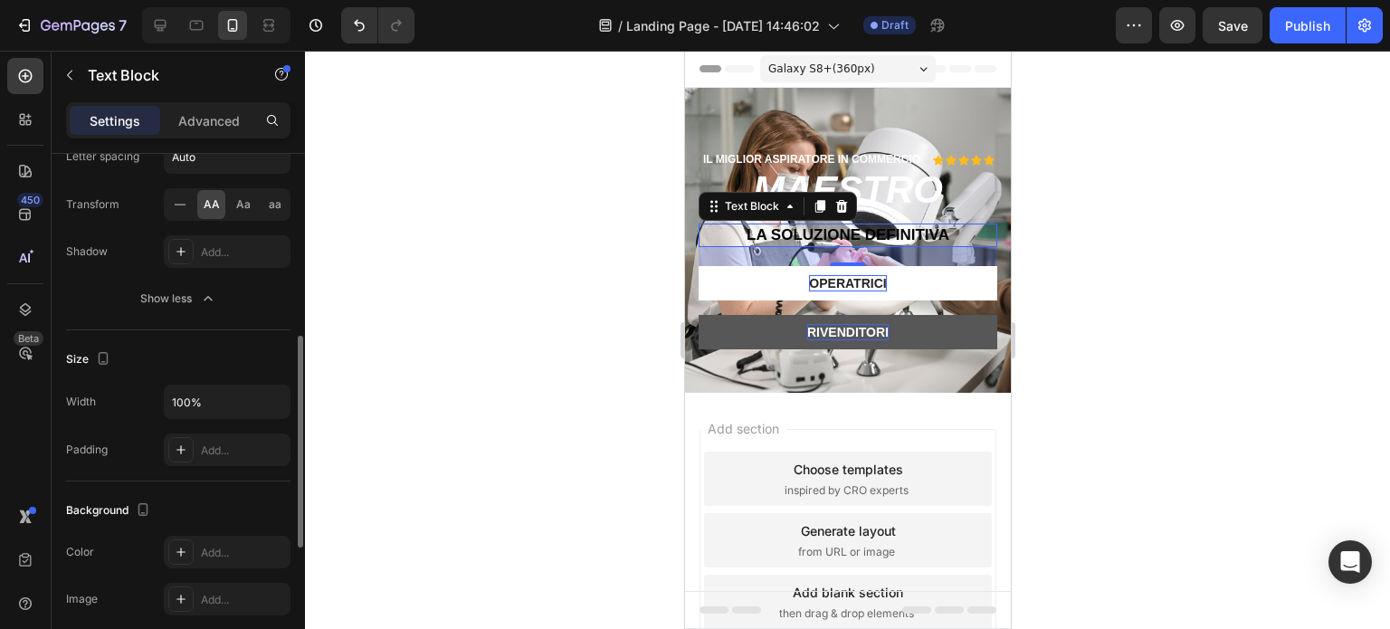
scroll to position [543, 0]
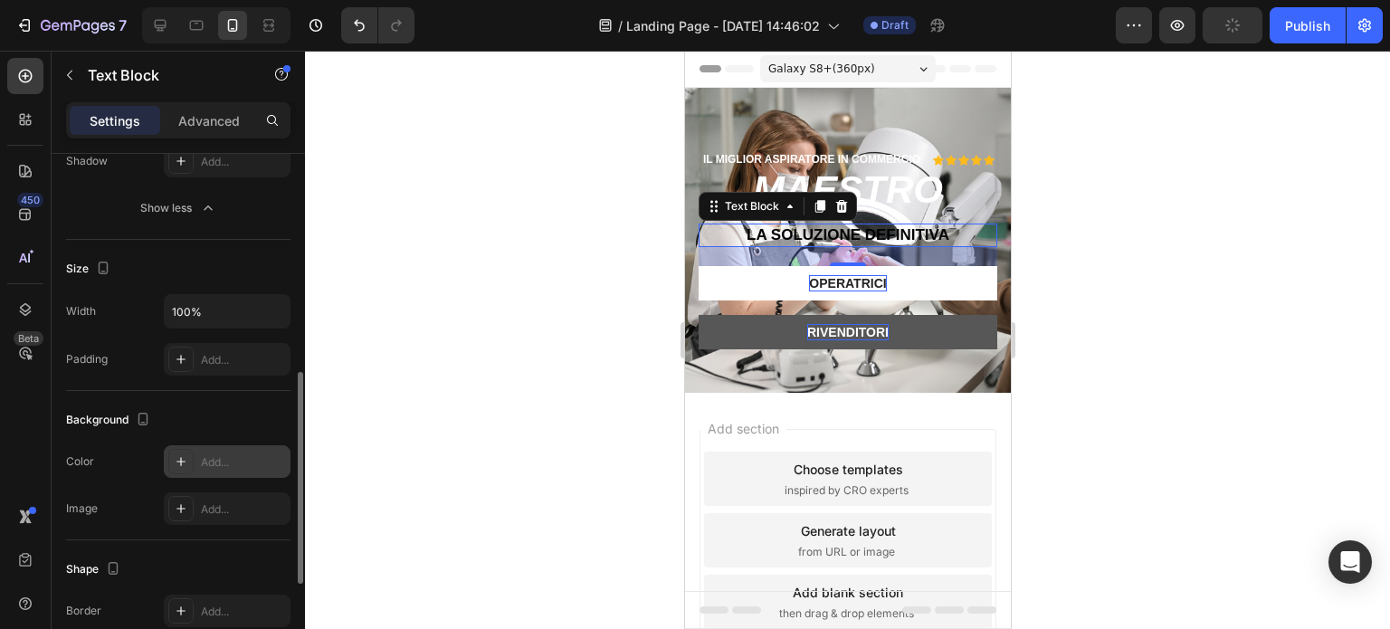
click at [228, 454] on div "Add..." at bounding box center [243, 462] width 85 height 16
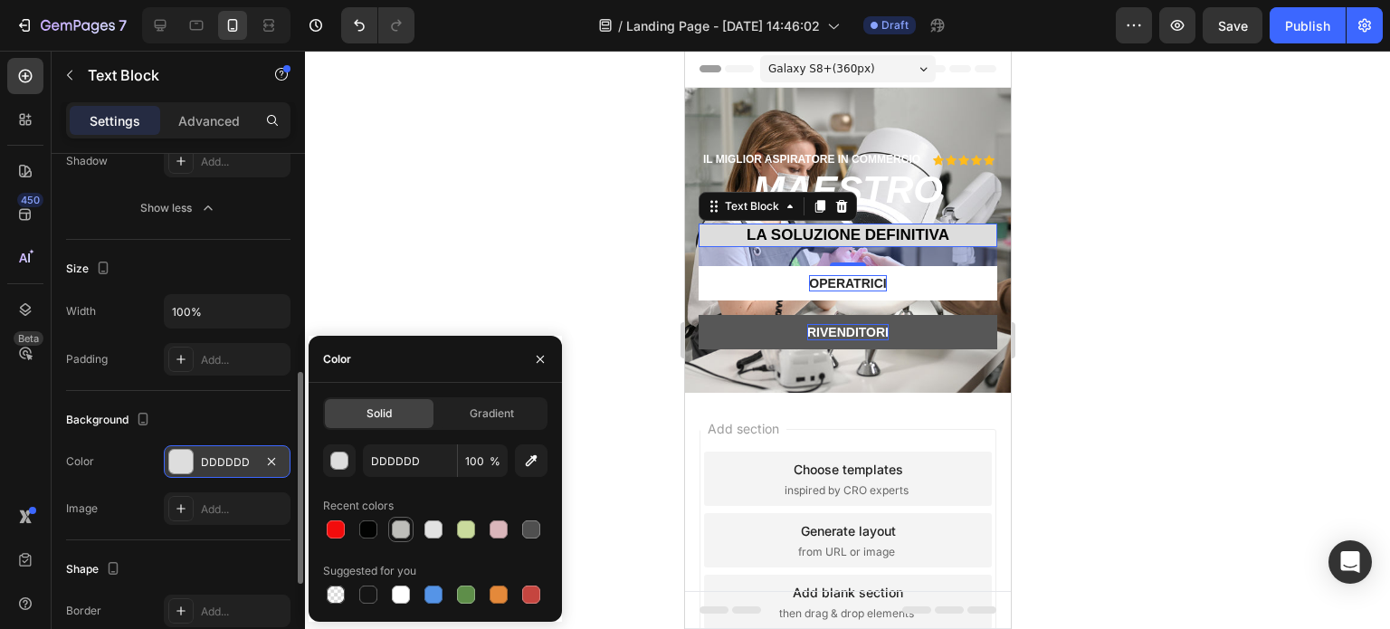
click at [402, 529] on div at bounding box center [401, 529] width 18 height 18
type input "BDBDB9"
click at [542, 192] on div at bounding box center [847, 340] width 1085 height 578
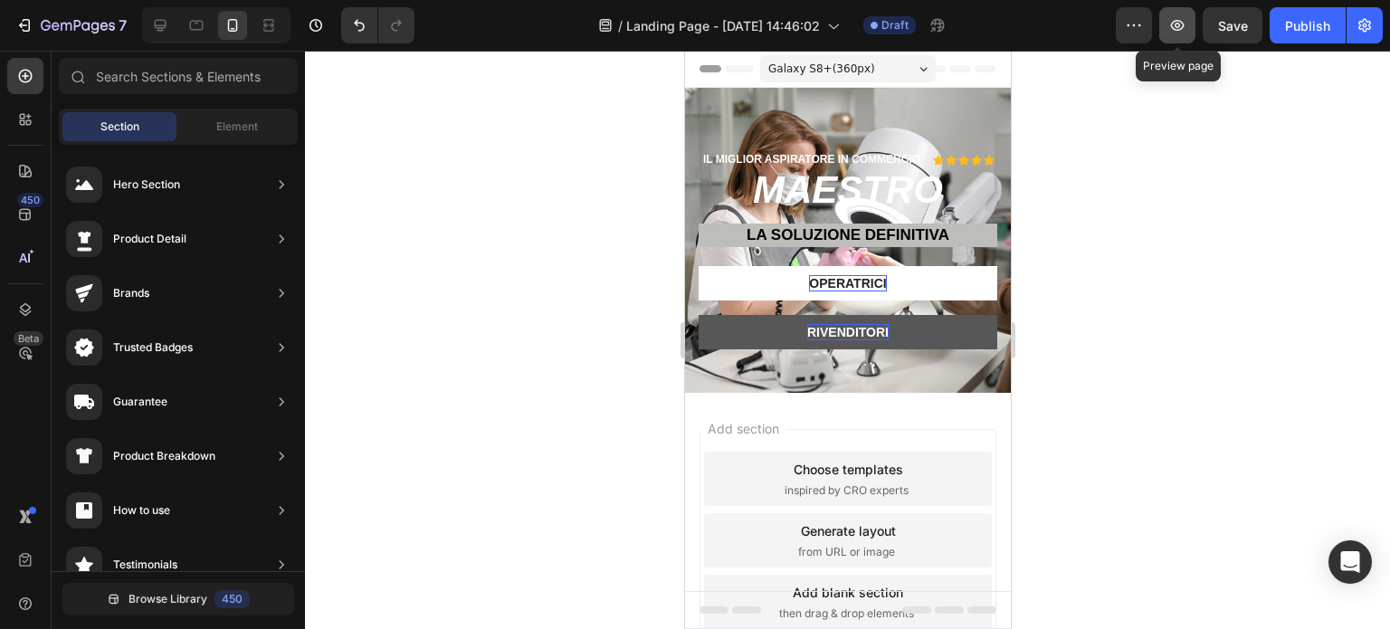
click at [1181, 24] on icon "button" at bounding box center [1178, 25] width 18 height 18
click at [159, 26] on icon at bounding box center [160, 25] width 18 height 18
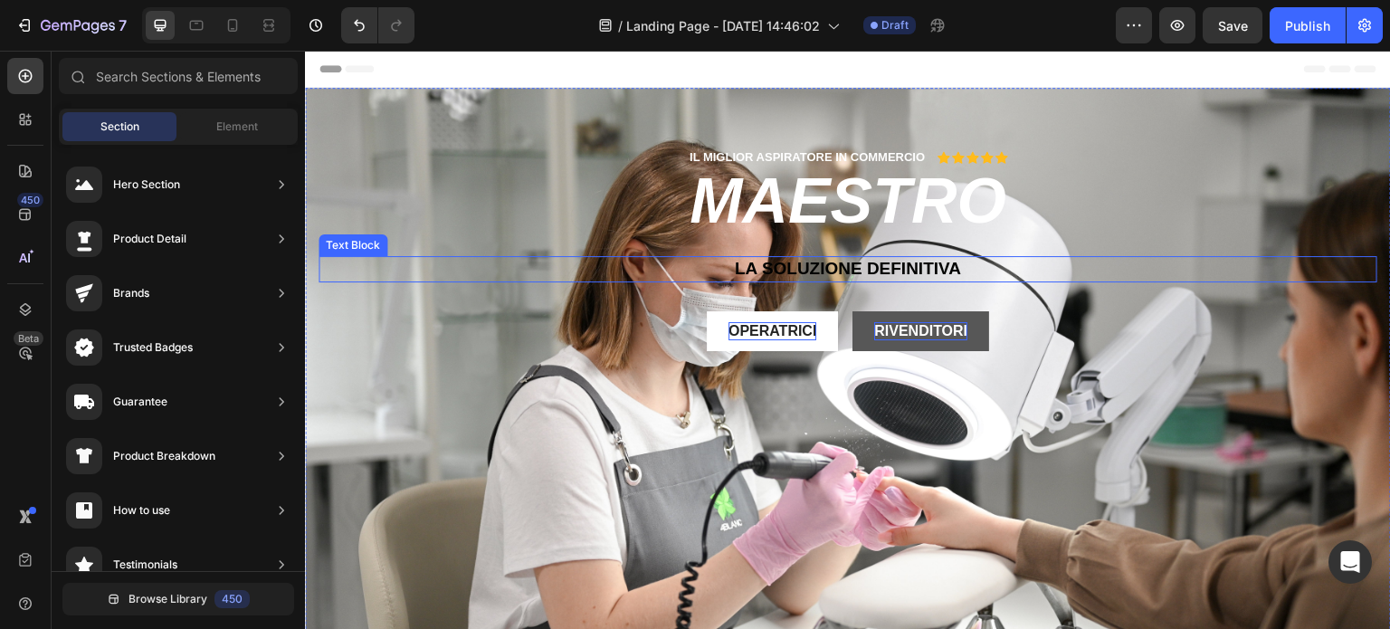
click at [879, 270] on p "La SOLUZIONE DEFINITIVA" at bounding box center [847, 269] width 1055 height 23
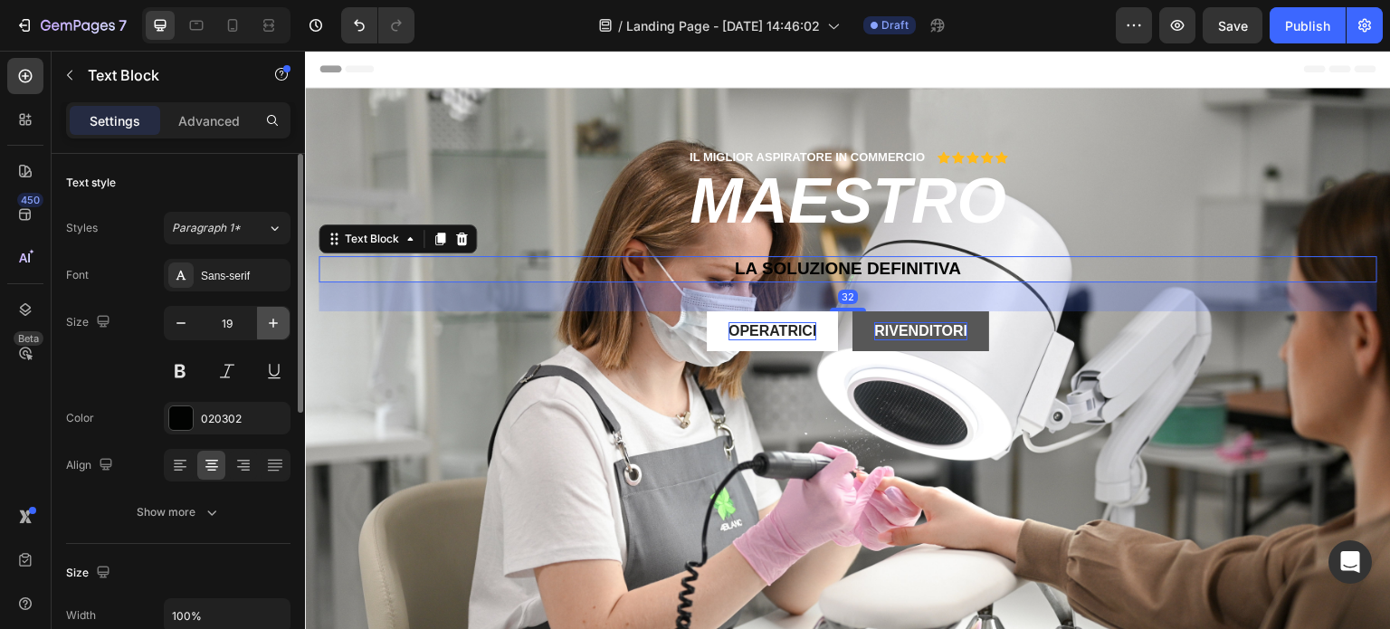
click at [272, 324] on icon "button" at bounding box center [273, 323] width 18 height 18
click at [272, 325] on icon "button" at bounding box center [273, 323] width 18 height 18
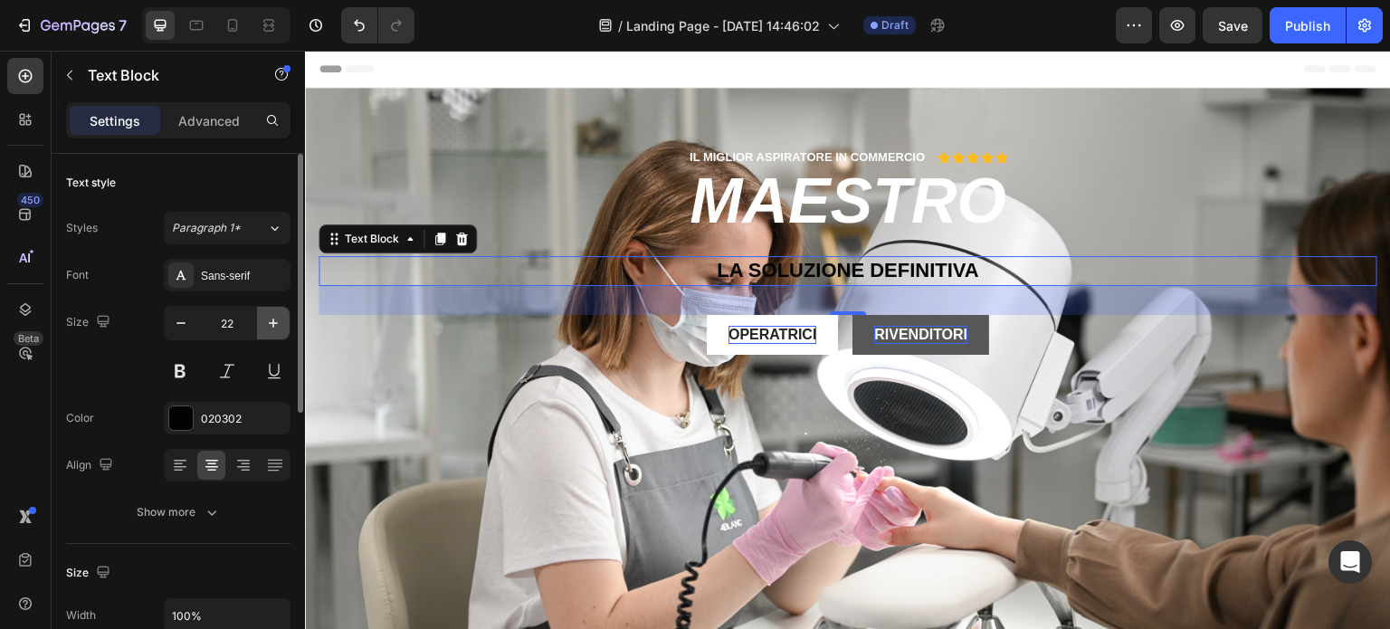
click at [272, 325] on icon "button" at bounding box center [273, 323] width 18 height 18
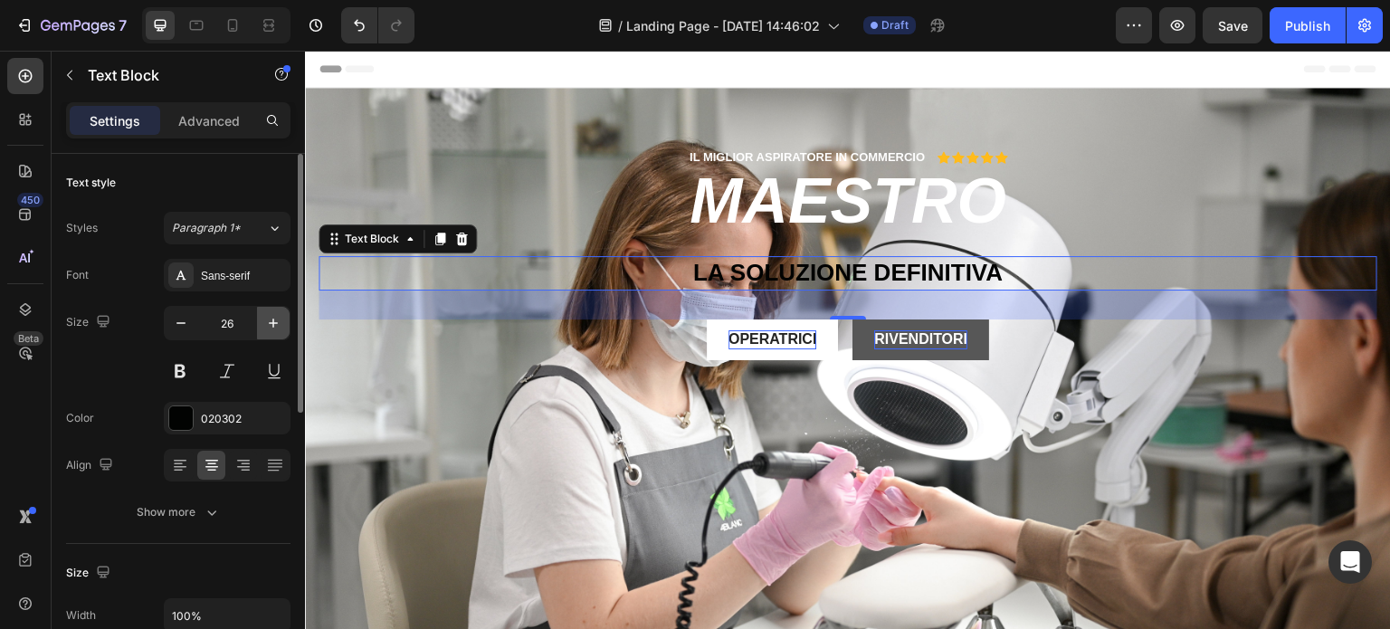
click at [272, 325] on icon "button" at bounding box center [273, 323] width 18 height 18
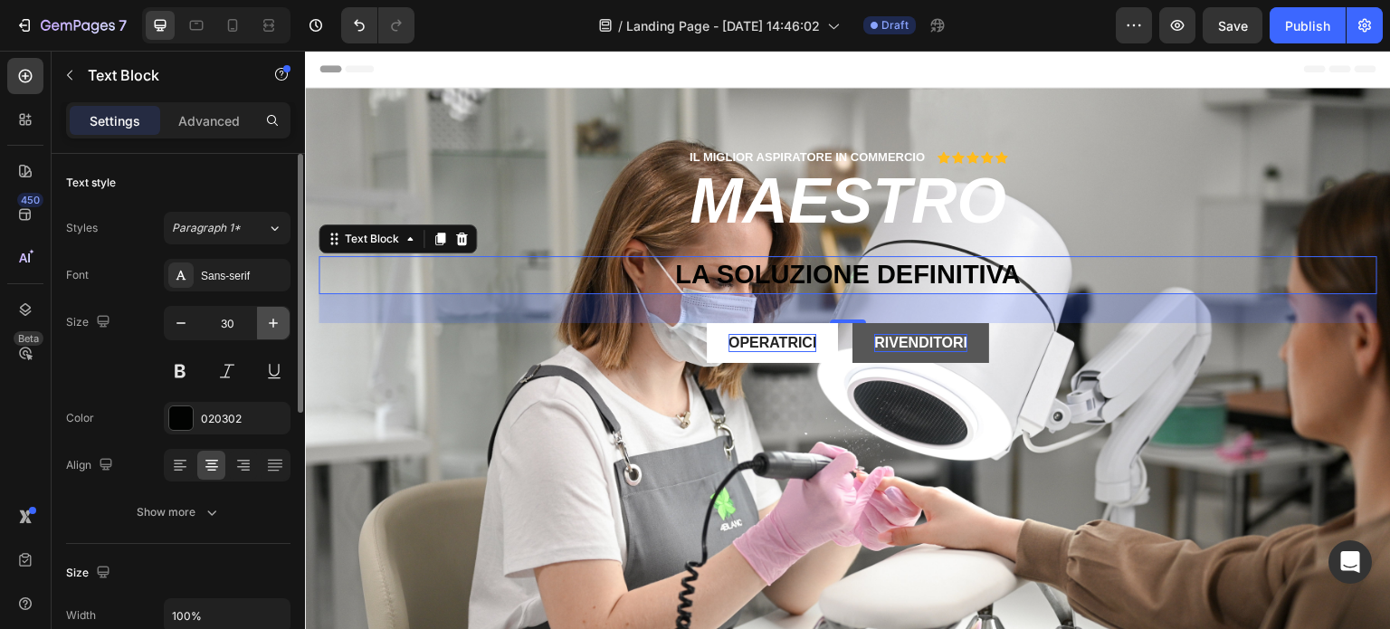
click at [272, 325] on icon "button" at bounding box center [273, 323] width 18 height 18
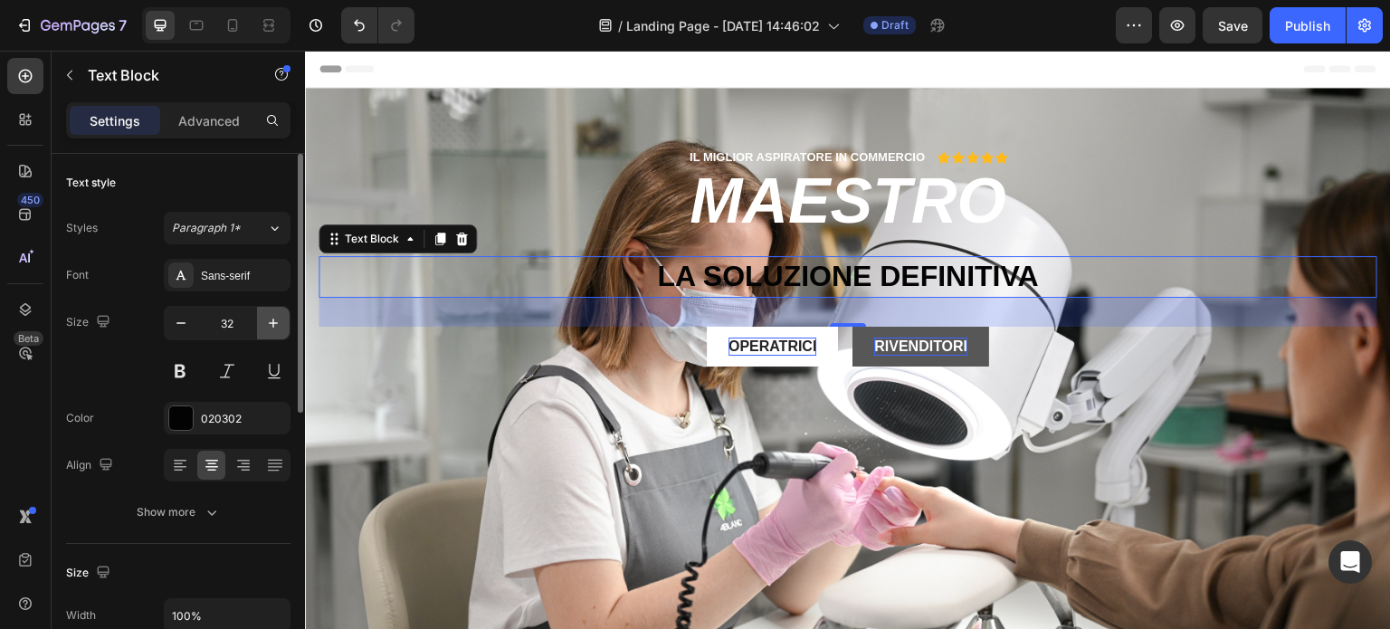
click at [272, 325] on icon "button" at bounding box center [273, 323] width 18 height 18
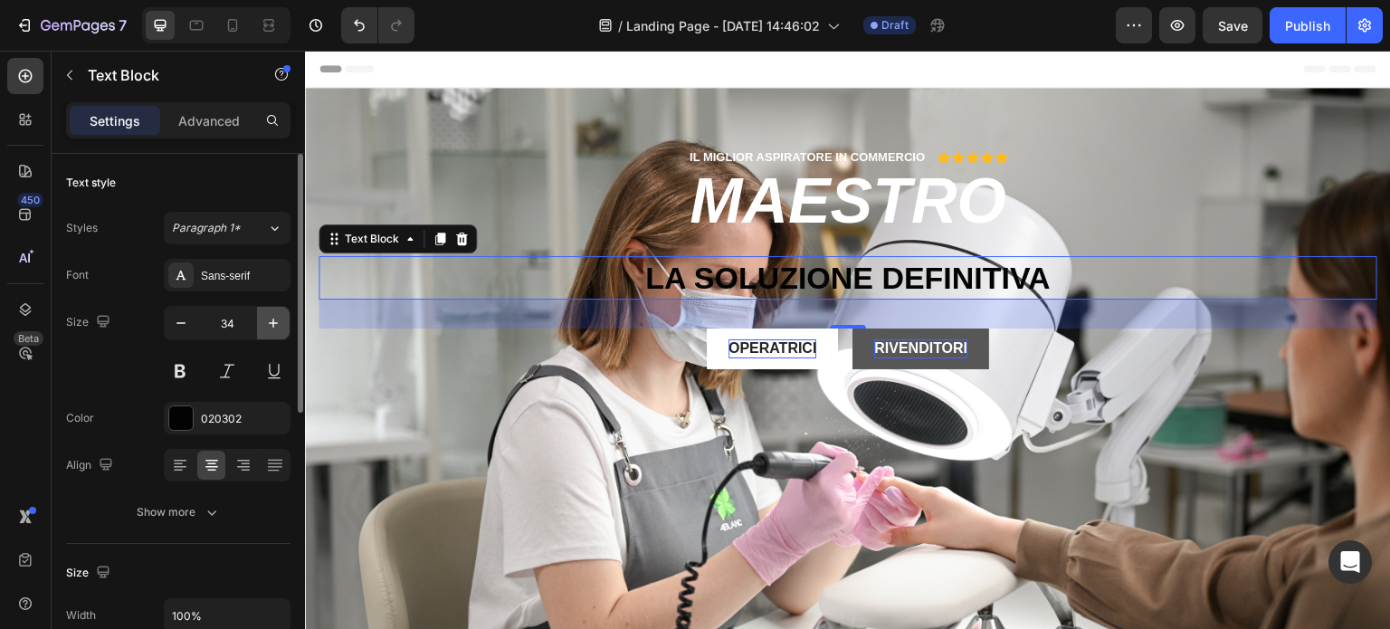
click at [272, 325] on icon "button" at bounding box center [273, 323] width 18 height 18
type input "35"
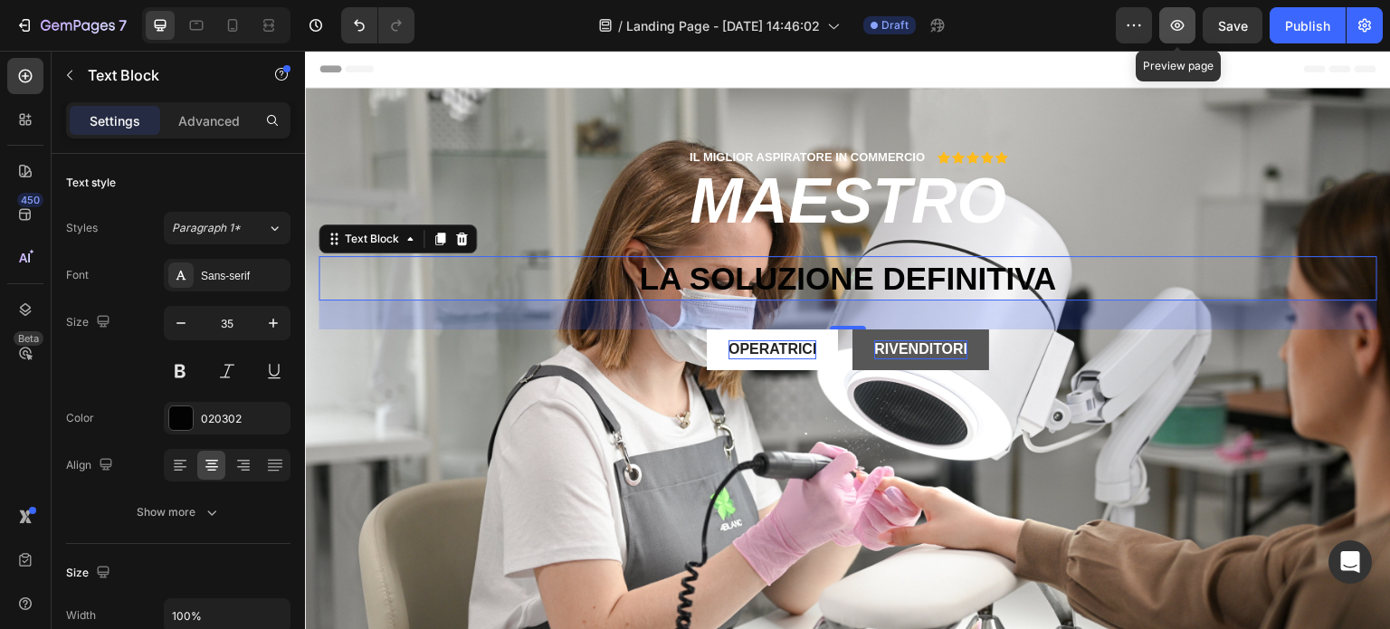
click at [1181, 18] on icon "button" at bounding box center [1178, 25] width 18 height 18
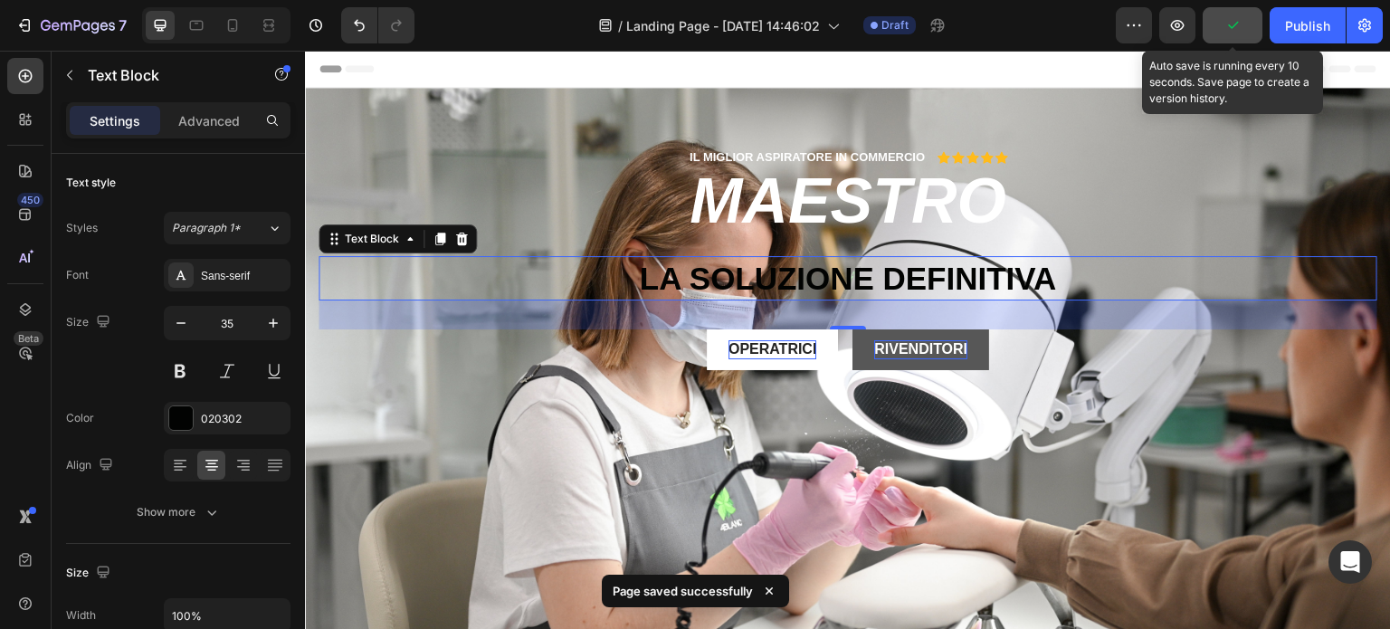
click at [1235, 30] on icon "button" at bounding box center [1233, 25] width 18 height 18
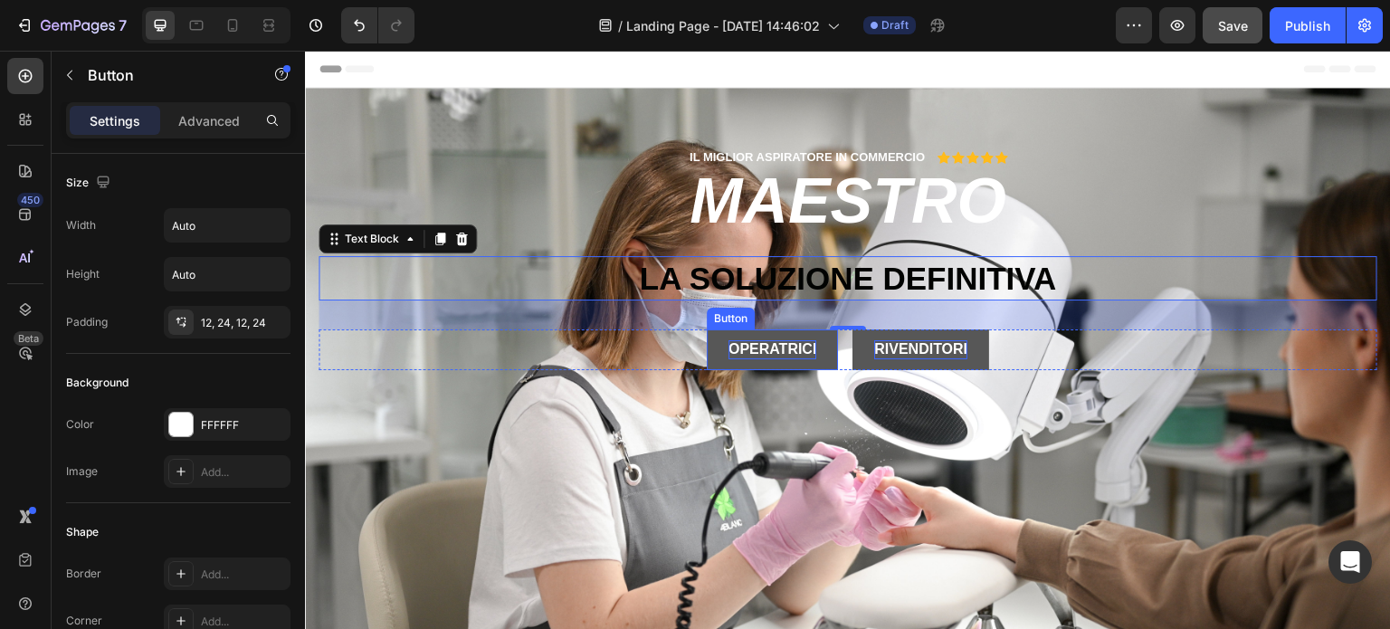
click at [773, 360] on button "OPERATRICI" at bounding box center [772, 349] width 131 height 41
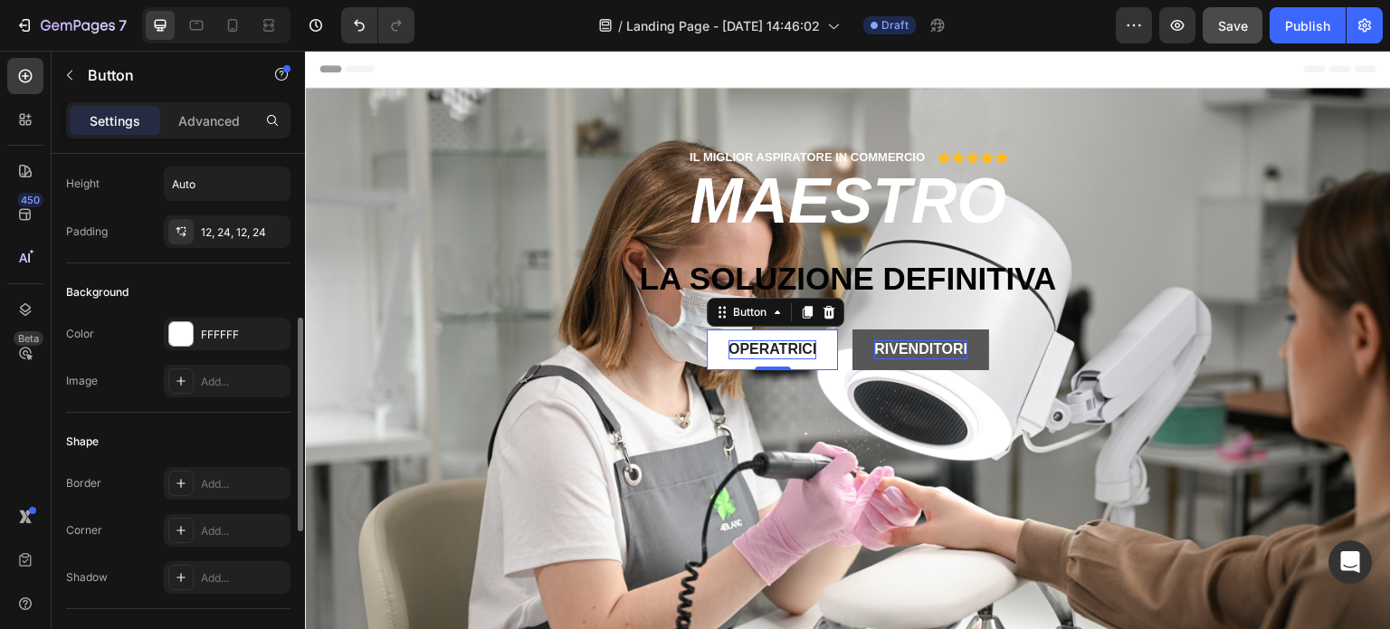
scroll to position [272, 0]
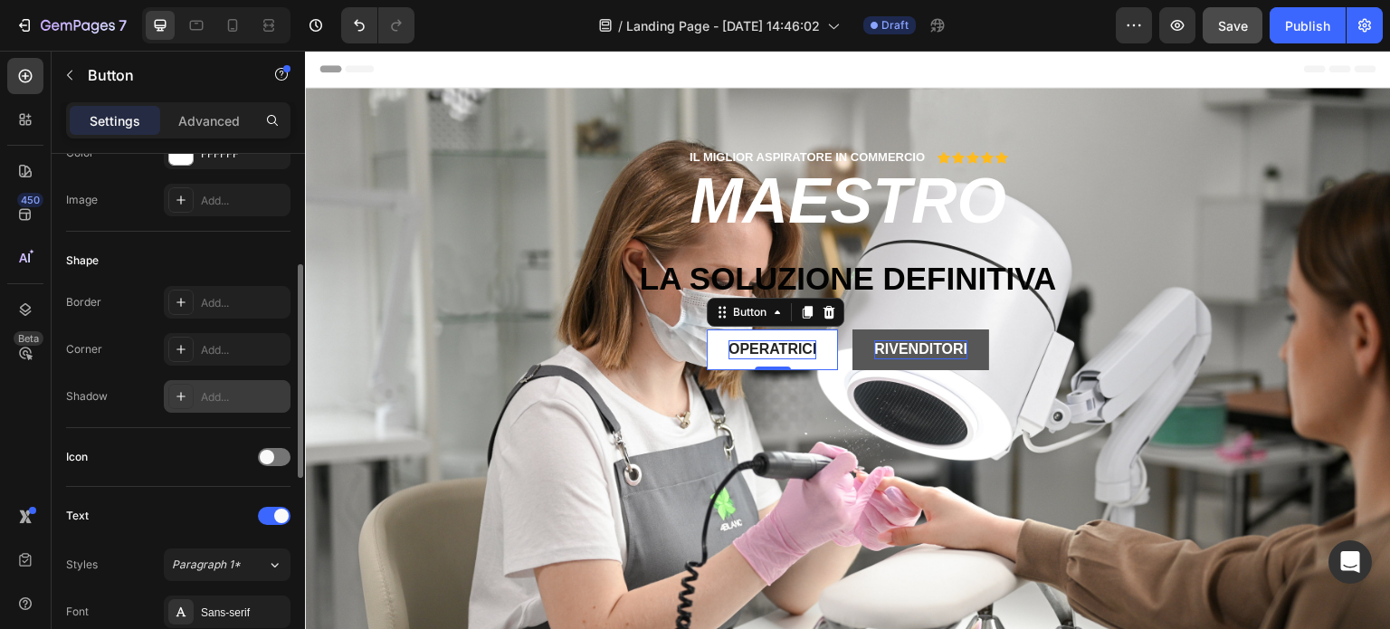
click at [237, 395] on div "Add..." at bounding box center [243, 397] width 85 height 16
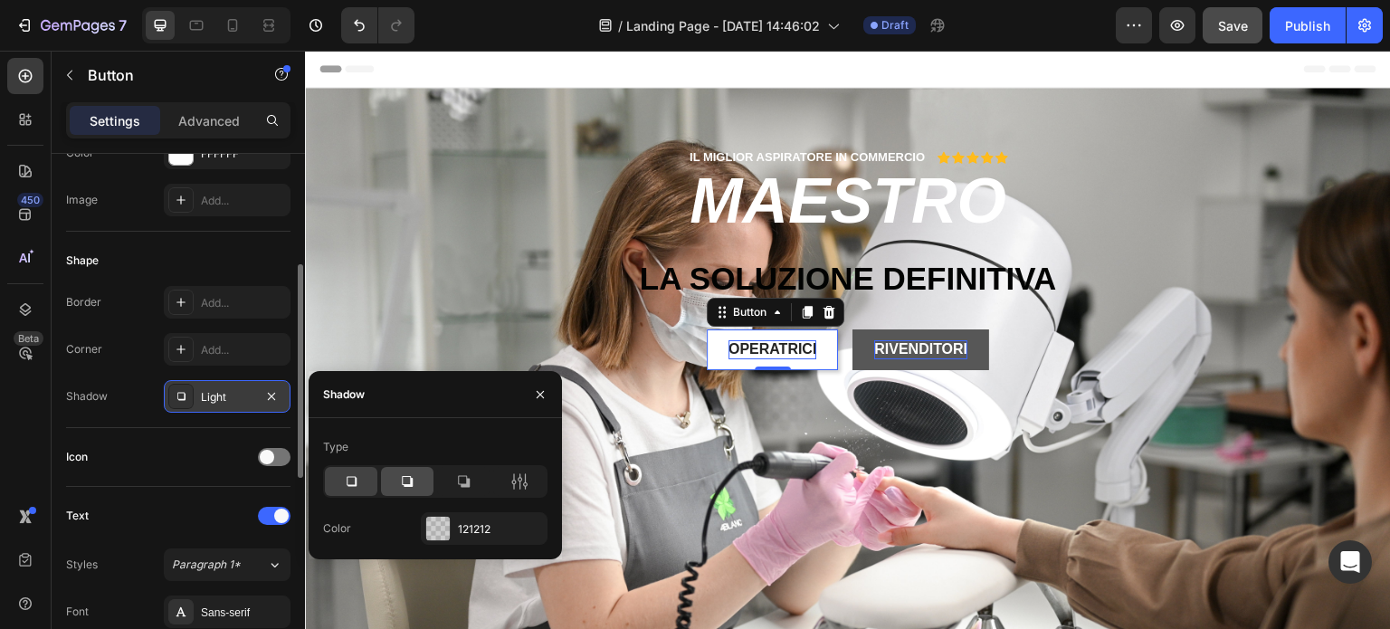
click at [415, 473] on icon at bounding box center [407, 481] width 18 height 18
click at [463, 523] on div "121212" at bounding box center [484, 529] width 52 height 16
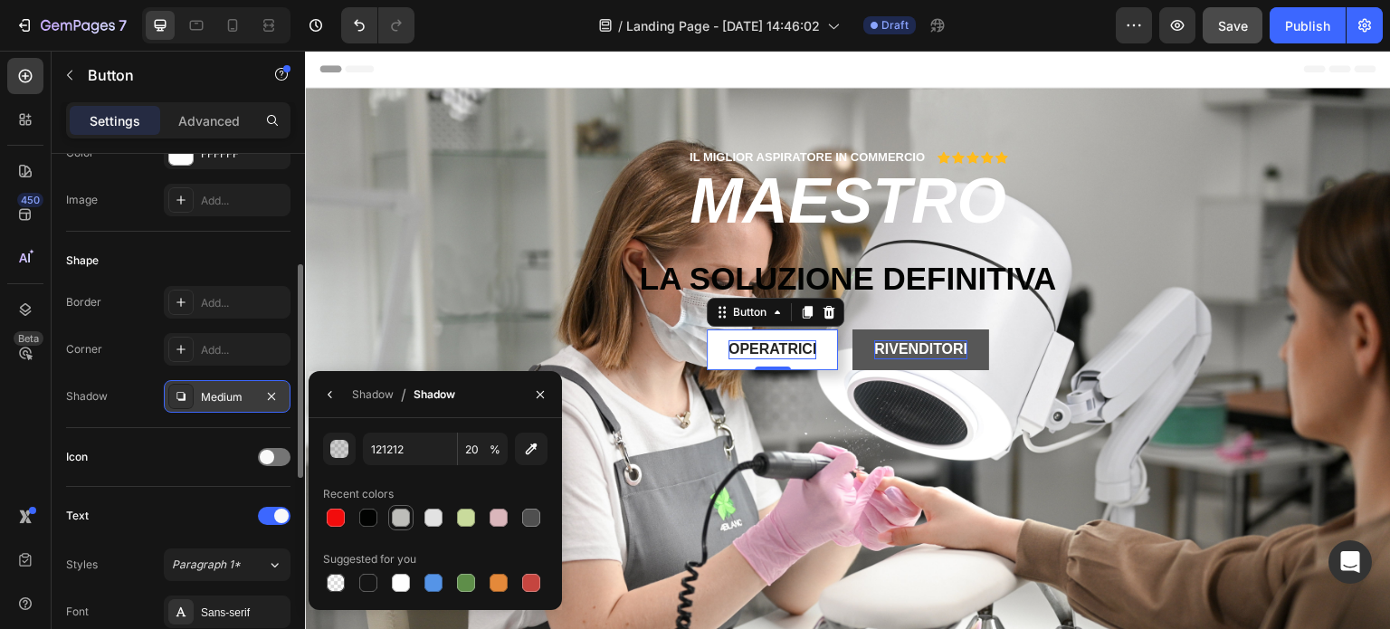
click at [403, 514] on div at bounding box center [401, 518] width 18 height 18
type input "BDBDB9"
type input "100"
click at [374, 510] on div at bounding box center [368, 518] width 18 height 18
type input "020302"
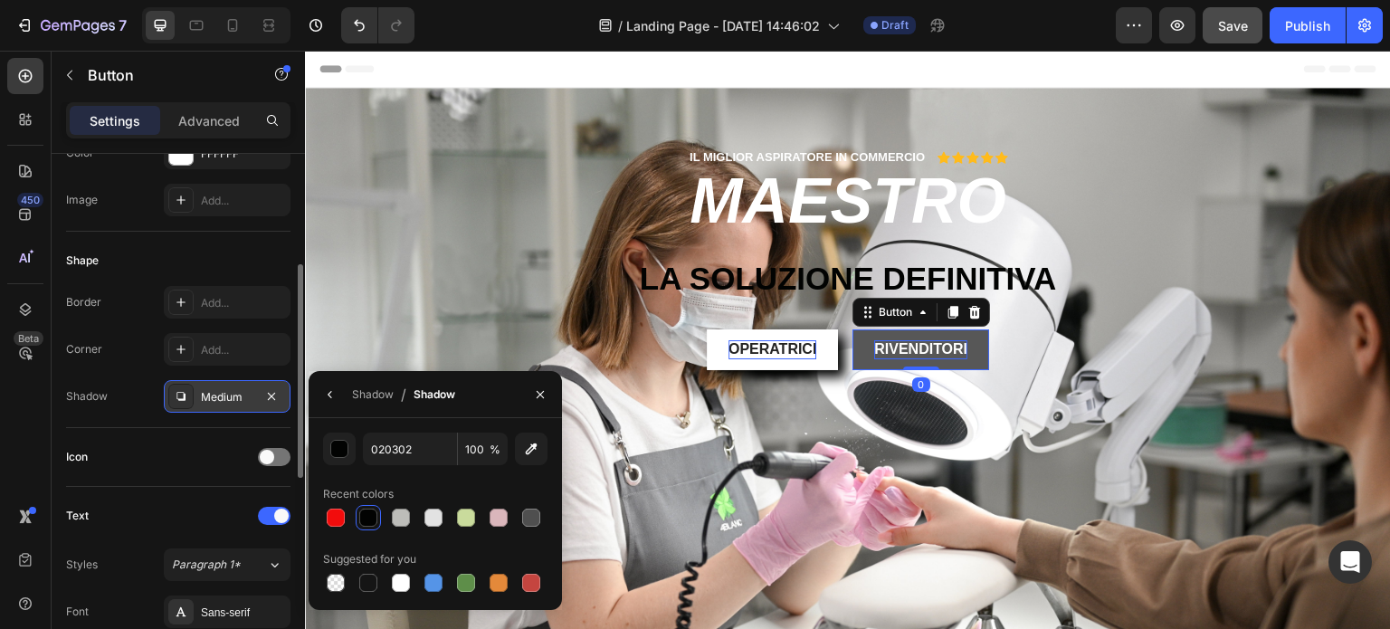
click at [895, 337] on button "RIVENDITORI" at bounding box center [921, 349] width 137 height 41
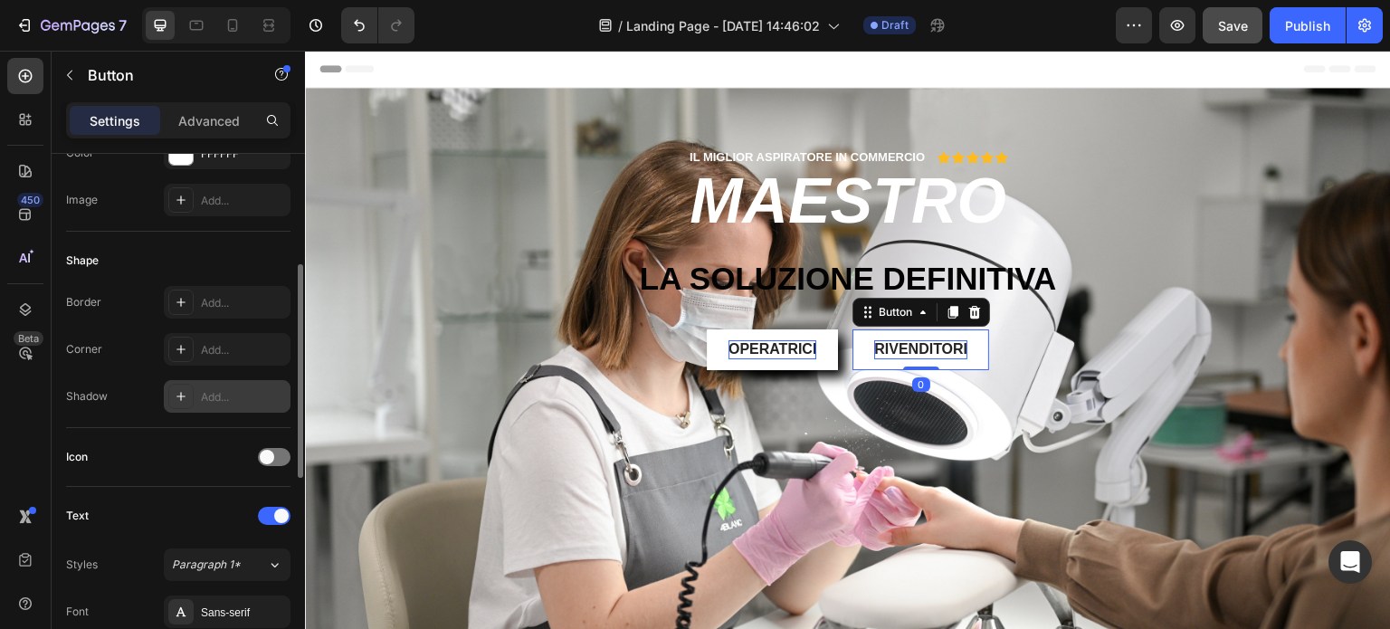
click at [214, 389] on div "Add..." at bounding box center [243, 397] width 85 height 16
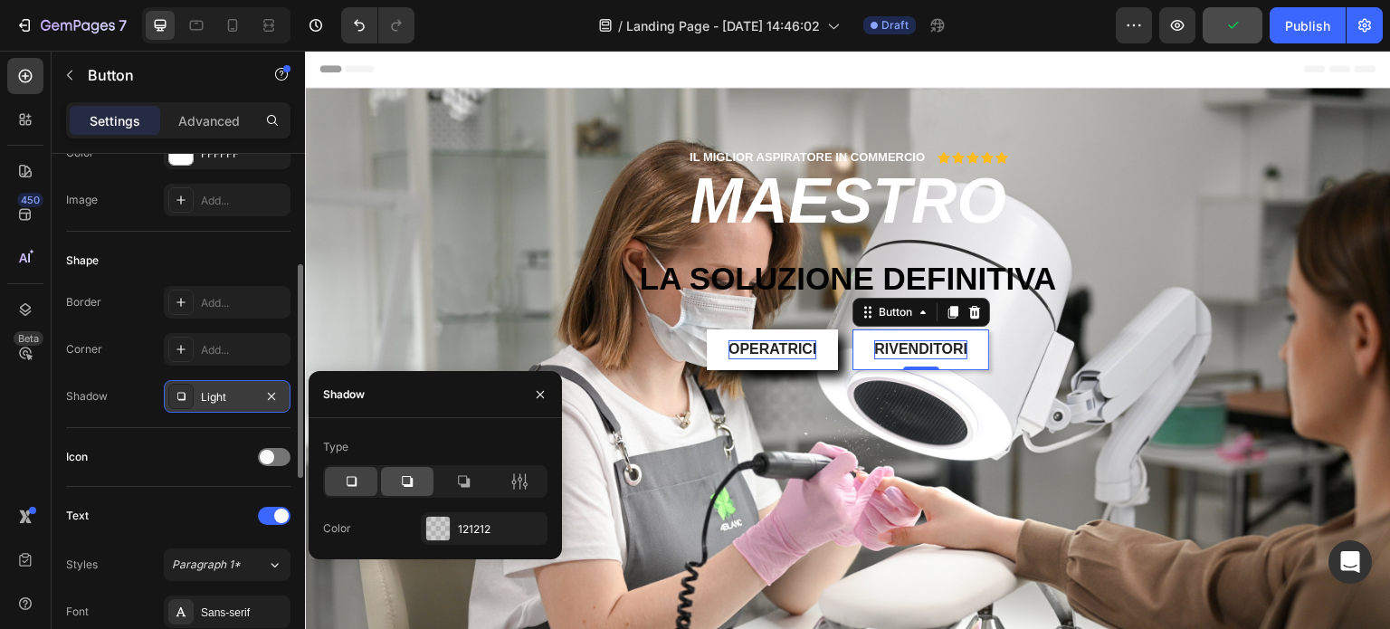
click at [409, 477] on icon at bounding box center [407, 481] width 11 height 11
click at [468, 535] on div "121212" at bounding box center [484, 529] width 52 height 16
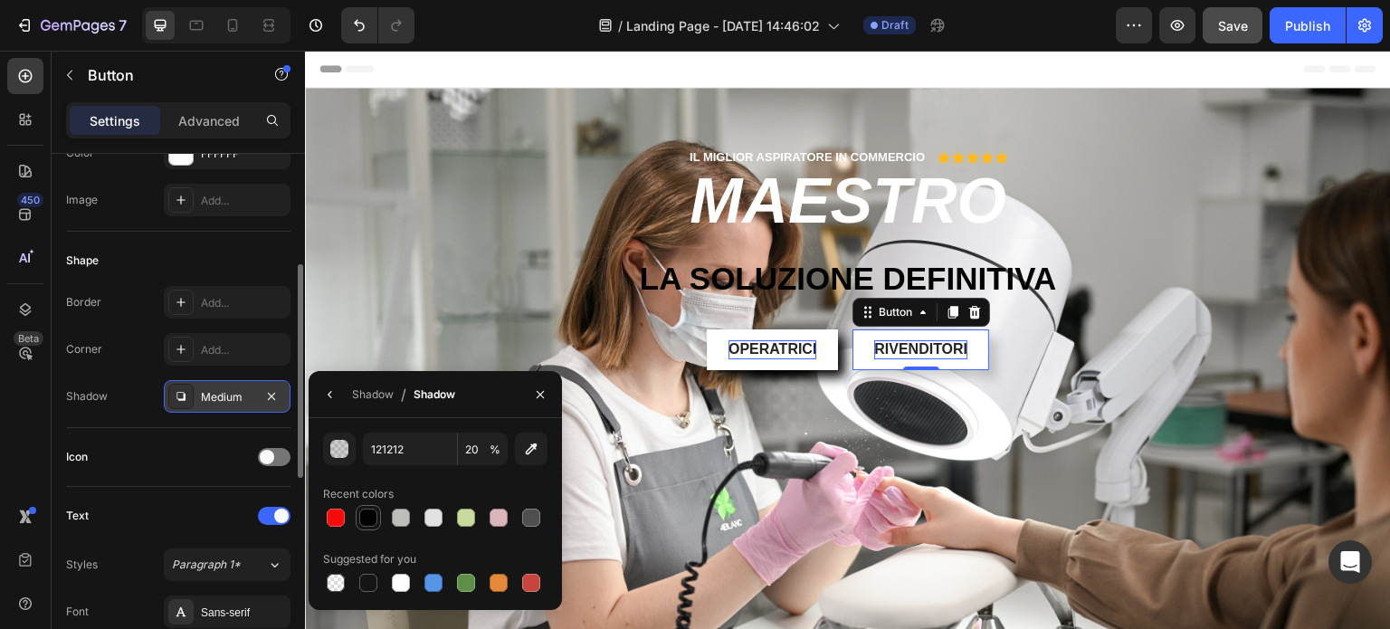
click at [362, 519] on div at bounding box center [368, 518] width 18 height 18
type input "020302"
type input "100"
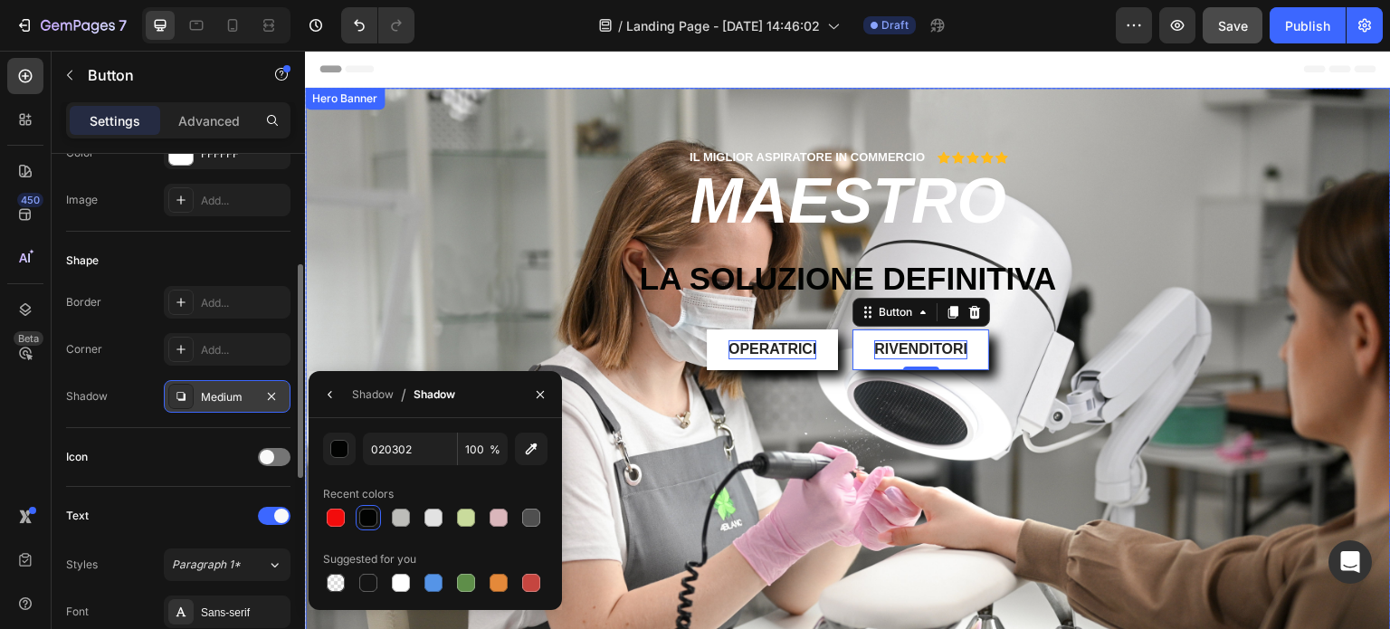
click at [505, 249] on div "IL MIGLIOR ASPIRATORE IN COMMERCIO Text Block Icon Icon Icon Icon Icon Icon Lis…" at bounding box center [848, 273] width 1059 height 251
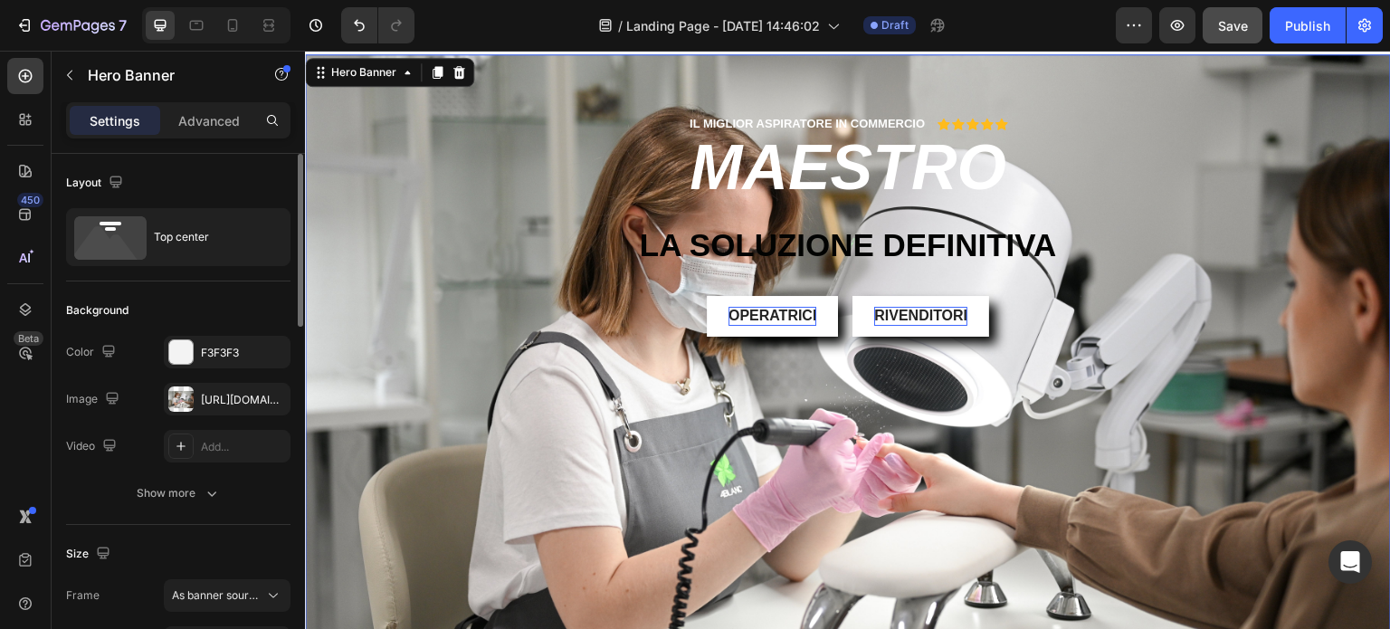
scroll to position [0, 0]
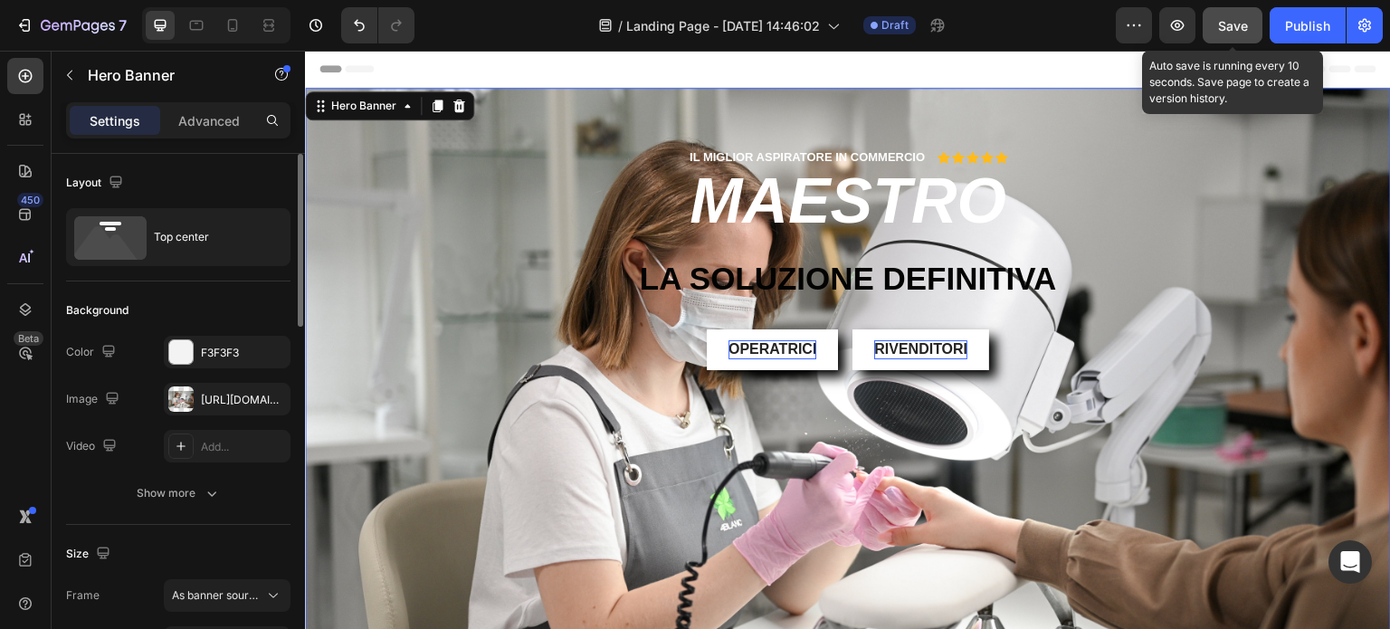
click at [1226, 27] on span "Save" at bounding box center [1233, 25] width 30 height 15
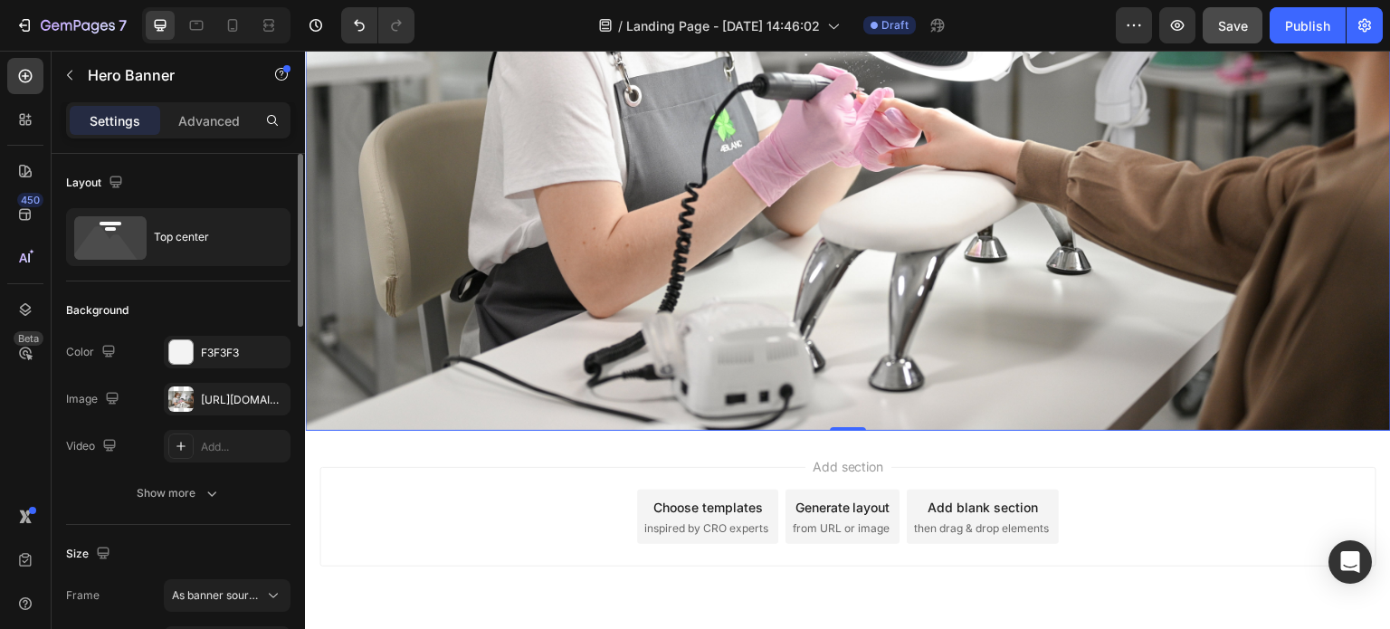
scroll to position [431, 0]
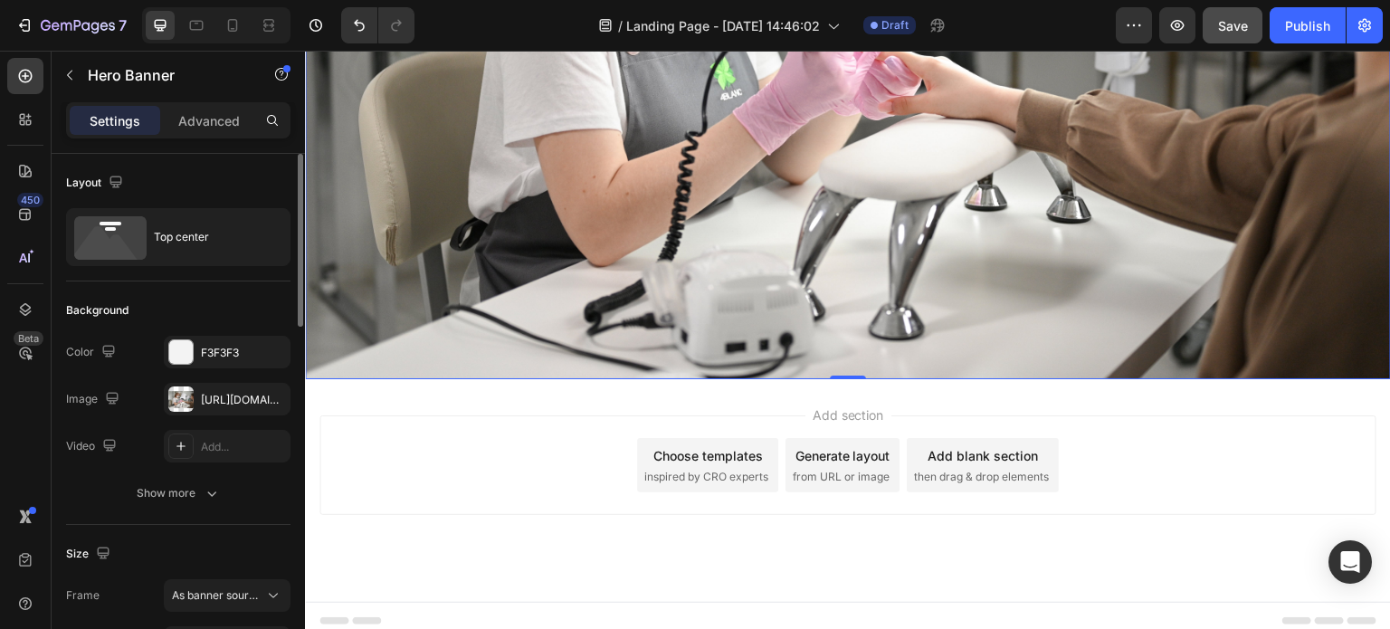
click at [959, 456] on div "Add blank section then drag & drop elements" at bounding box center [983, 465] width 152 height 54
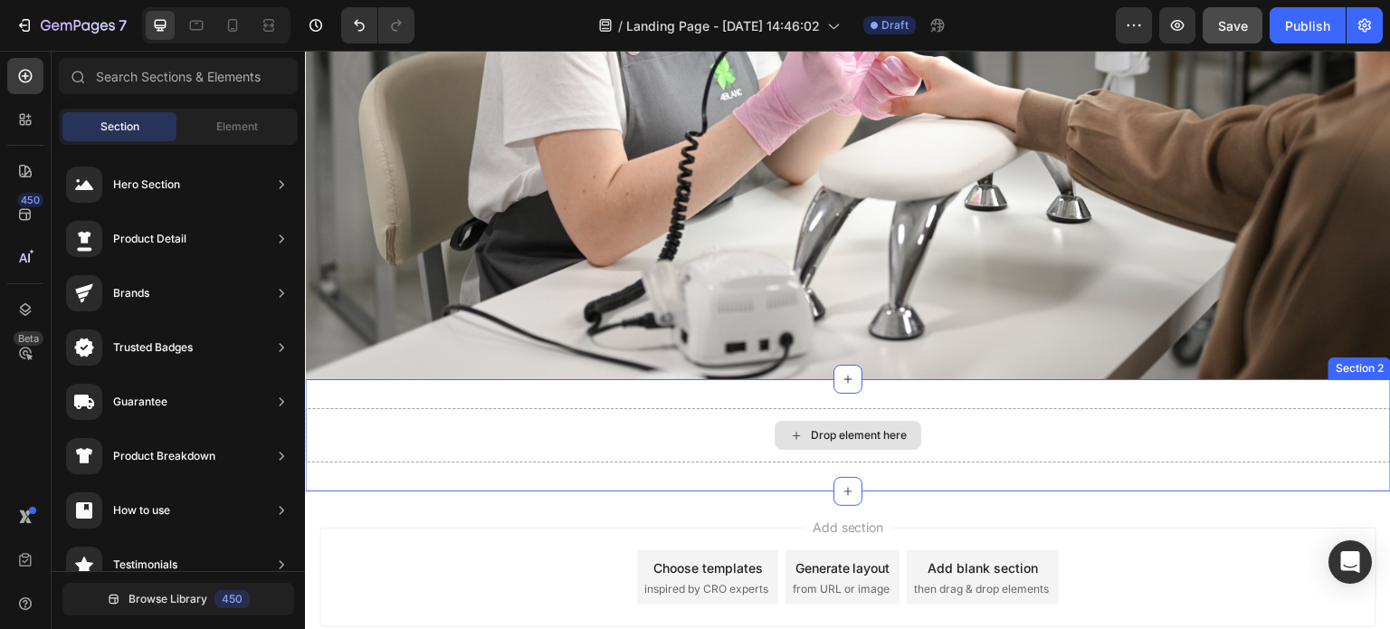
click at [852, 421] on div "Drop element here" at bounding box center [848, 435] width 147 height 29
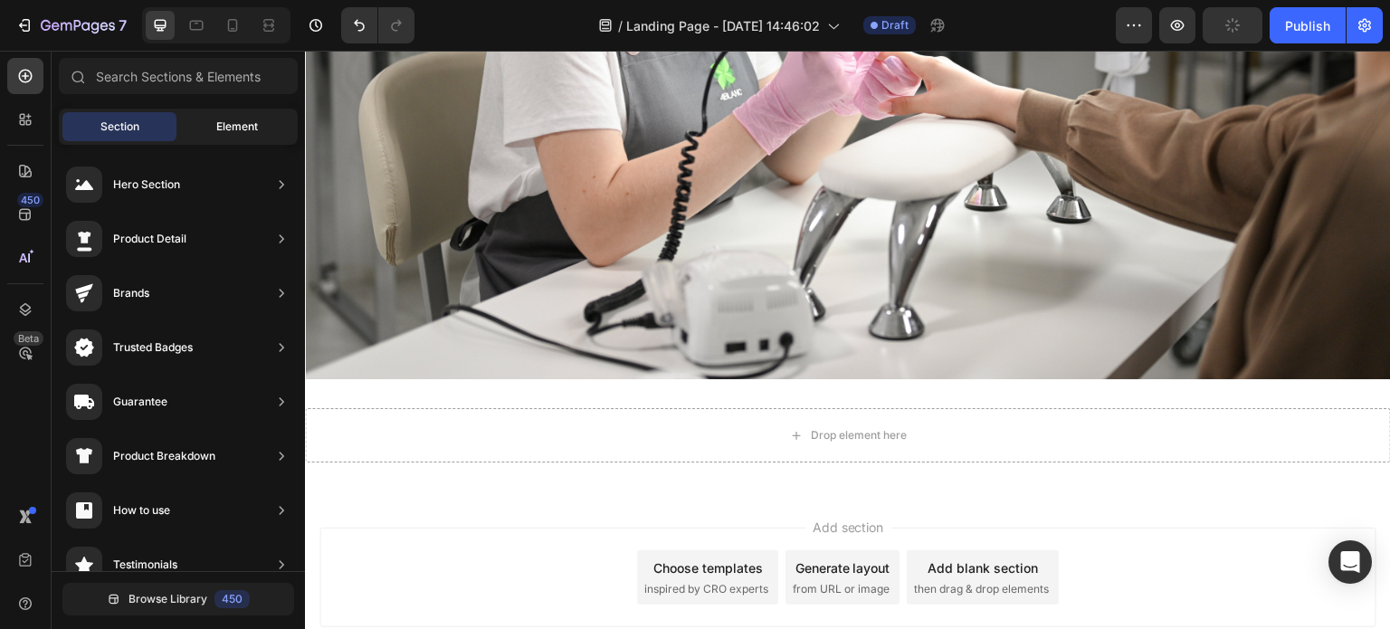
click at [219, 127] on span "Element" at bounding box center [237, 127] width 42 height 16
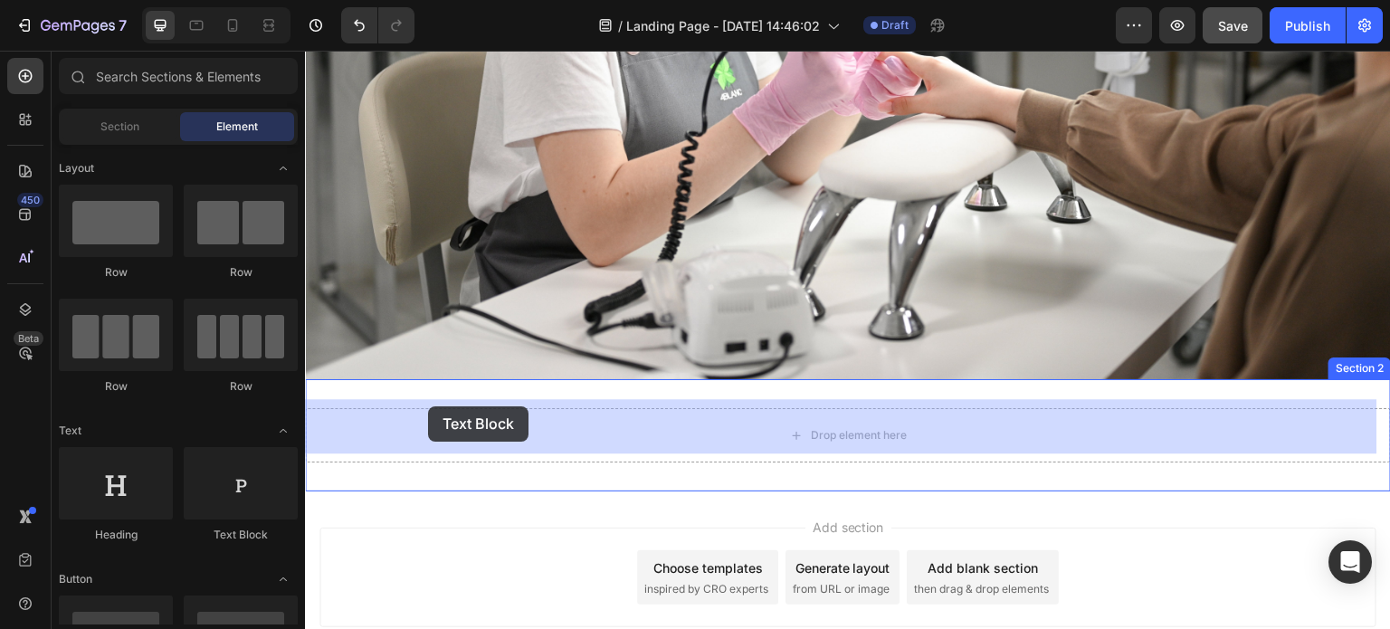
drag, startPoint x: 516, startPoint y: 539, endPoint x: 428, endPoint y: 406, distance: 158.7
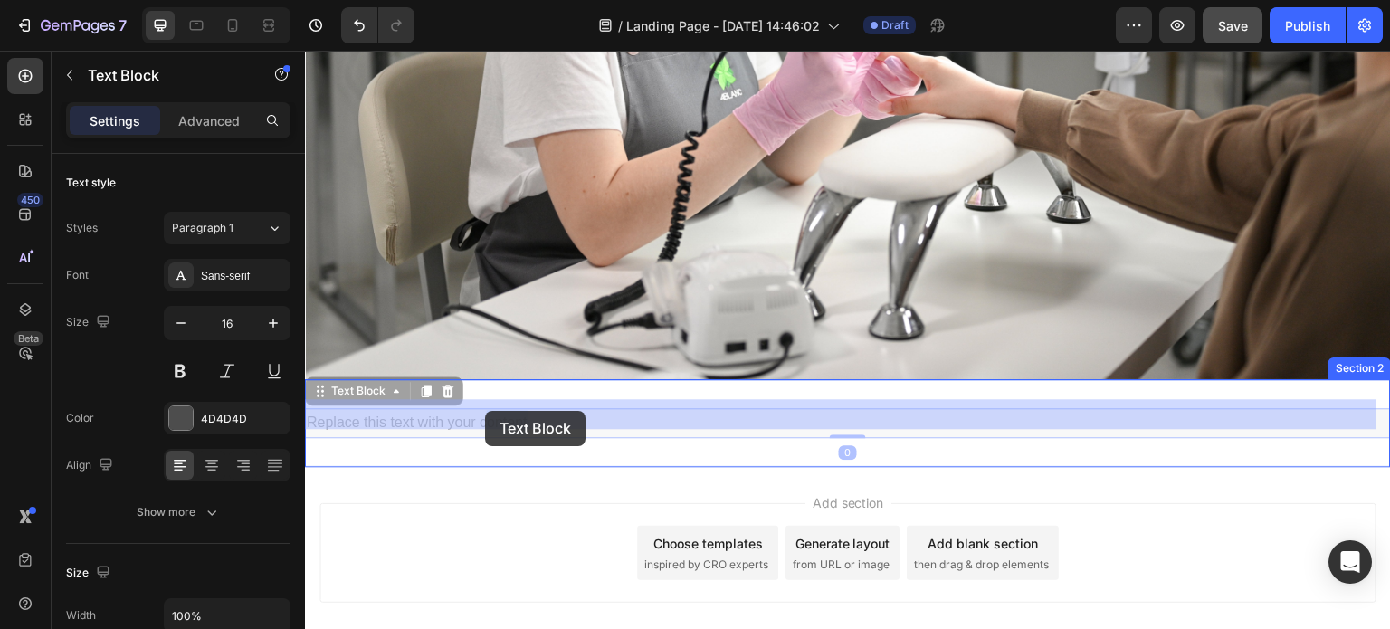
drag, startPoint x: 540, startPoint y: 410, endPoint x: 485, endPoint y: 411, distance: 55.2
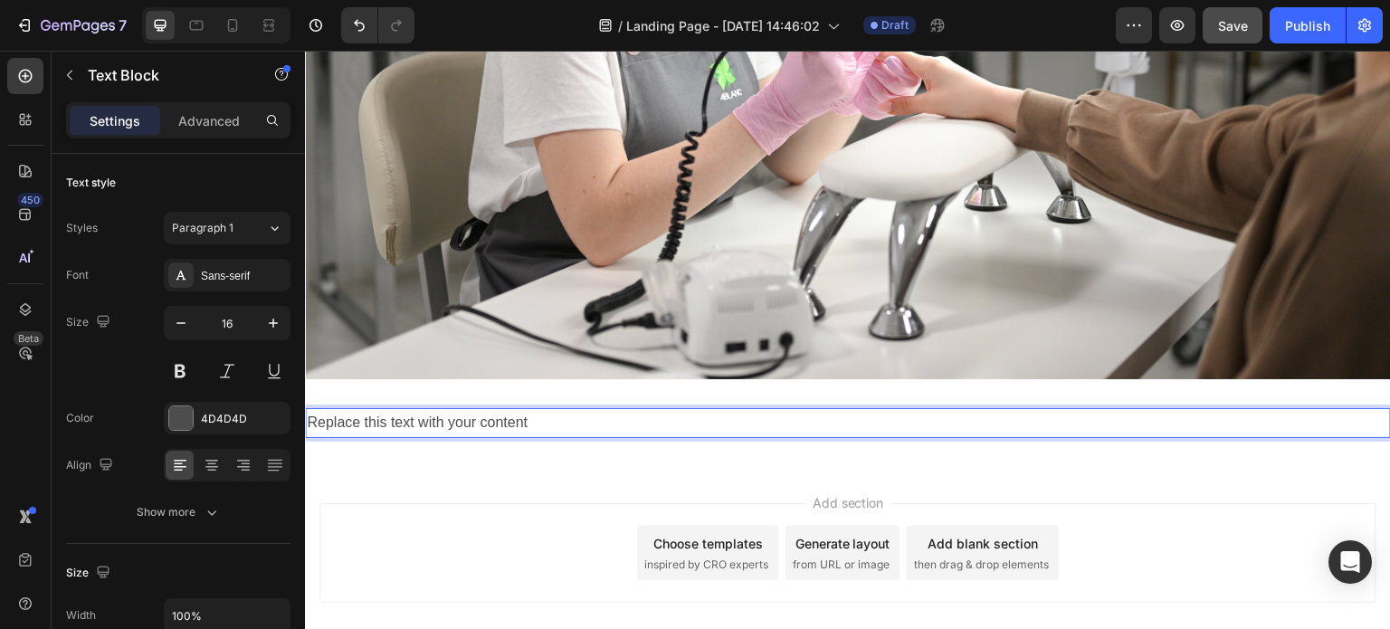
click at [551, 418] on p "Replace this text with your content" at bounding box center [848, 423] width 1083 height 26
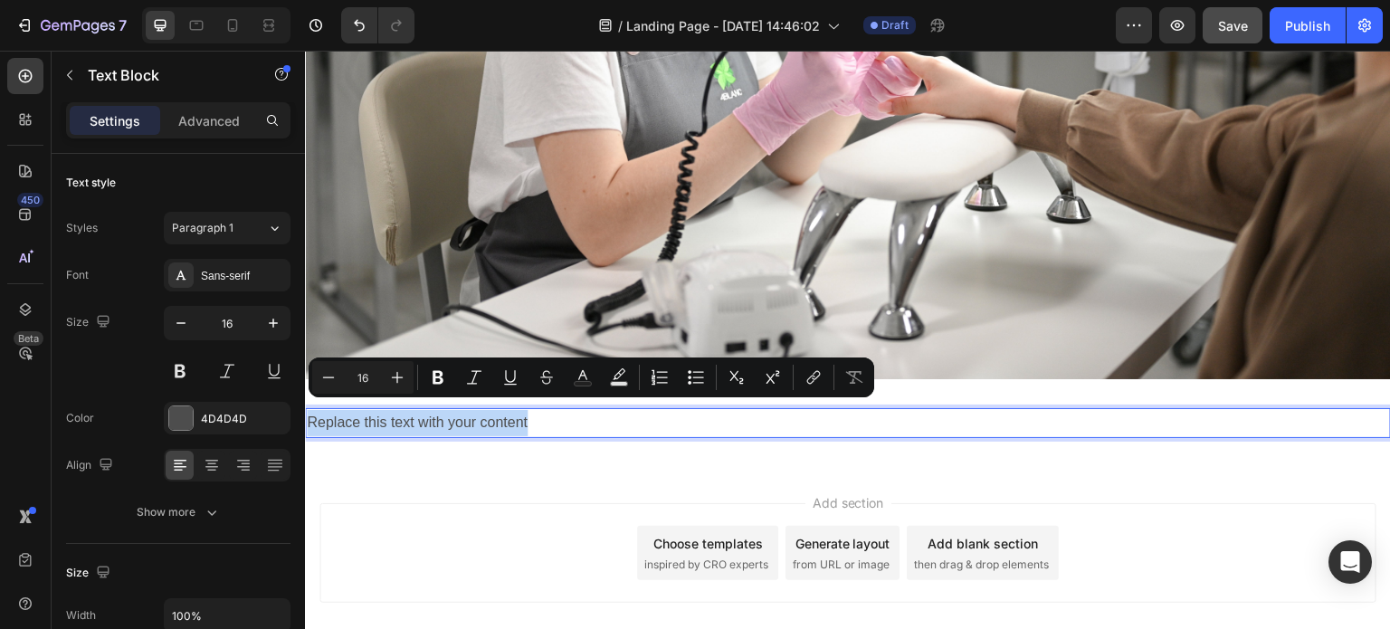
drag, startPoint x: 534, startPoint y: 411, endPoint x: 311, endPoint y: 411, distance: 222.7
click at [311, 411] on p "Replace this text with your content" at bounding box center [848, 423] width 1083 height 26
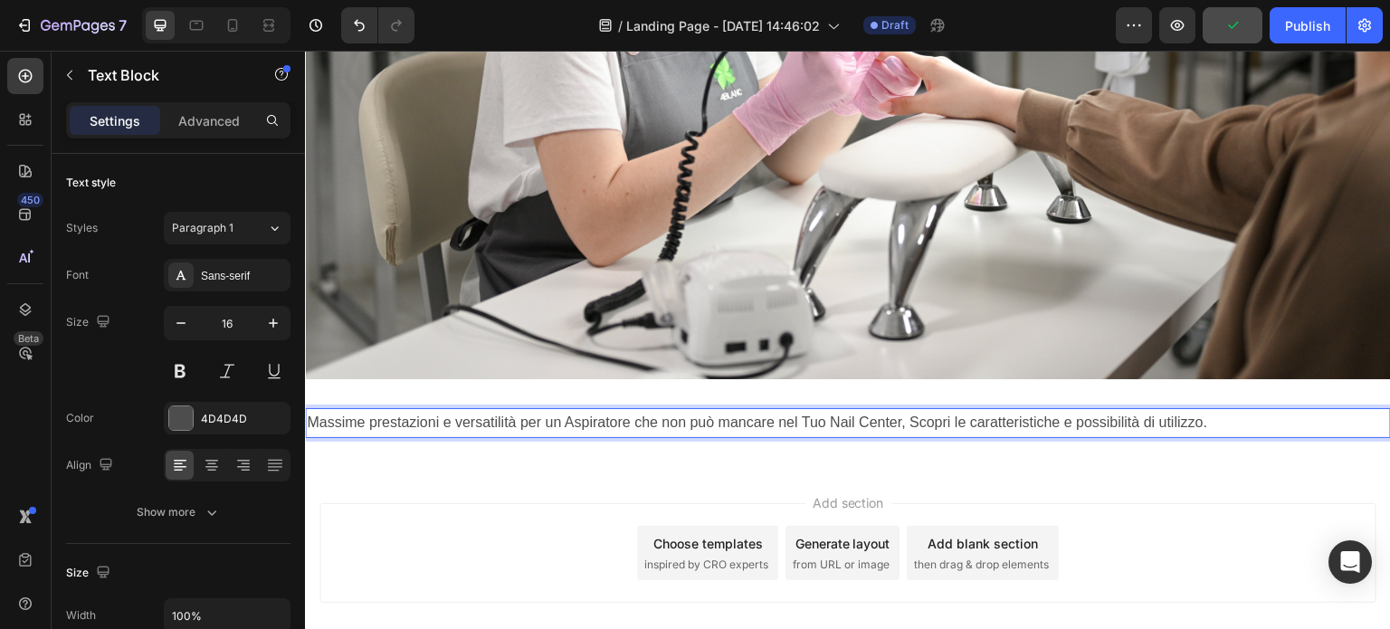
click at [1221, 411] on p "Massime prestazioni e versatilità per un Aspiratore che non può mancare nel Tuo…" at bounding box center [848, 423] width 1083 height 26
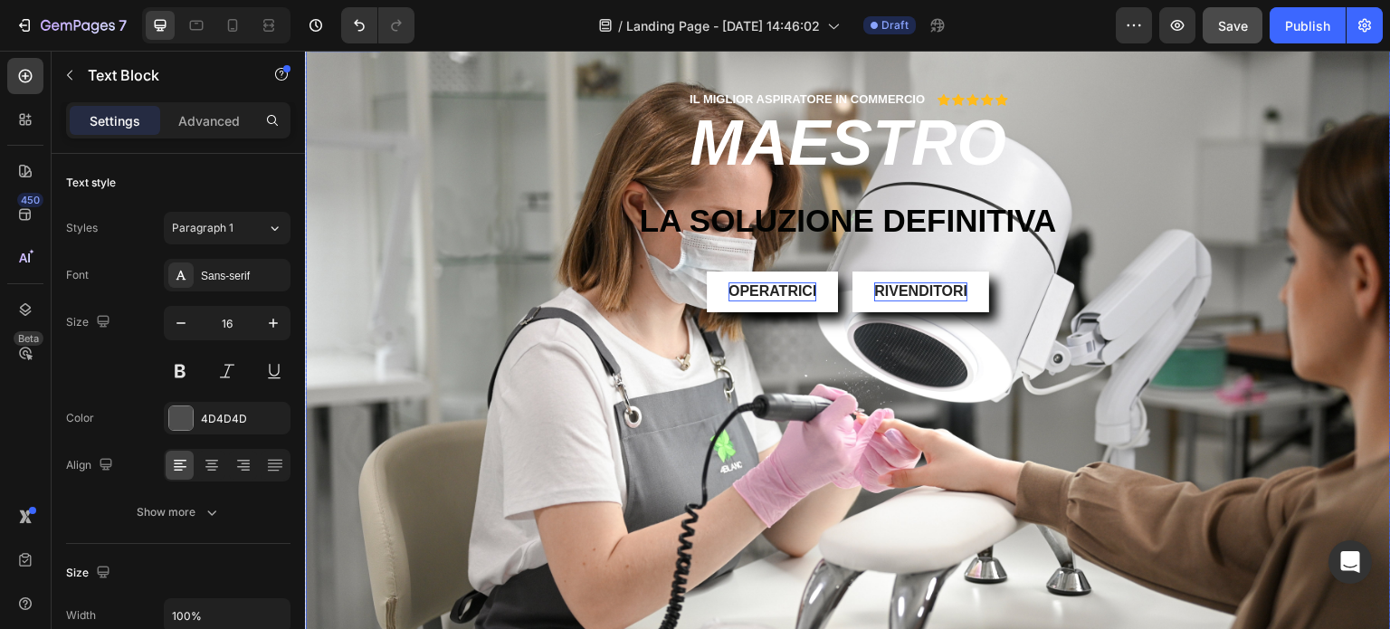
scroll to position [519, 0]
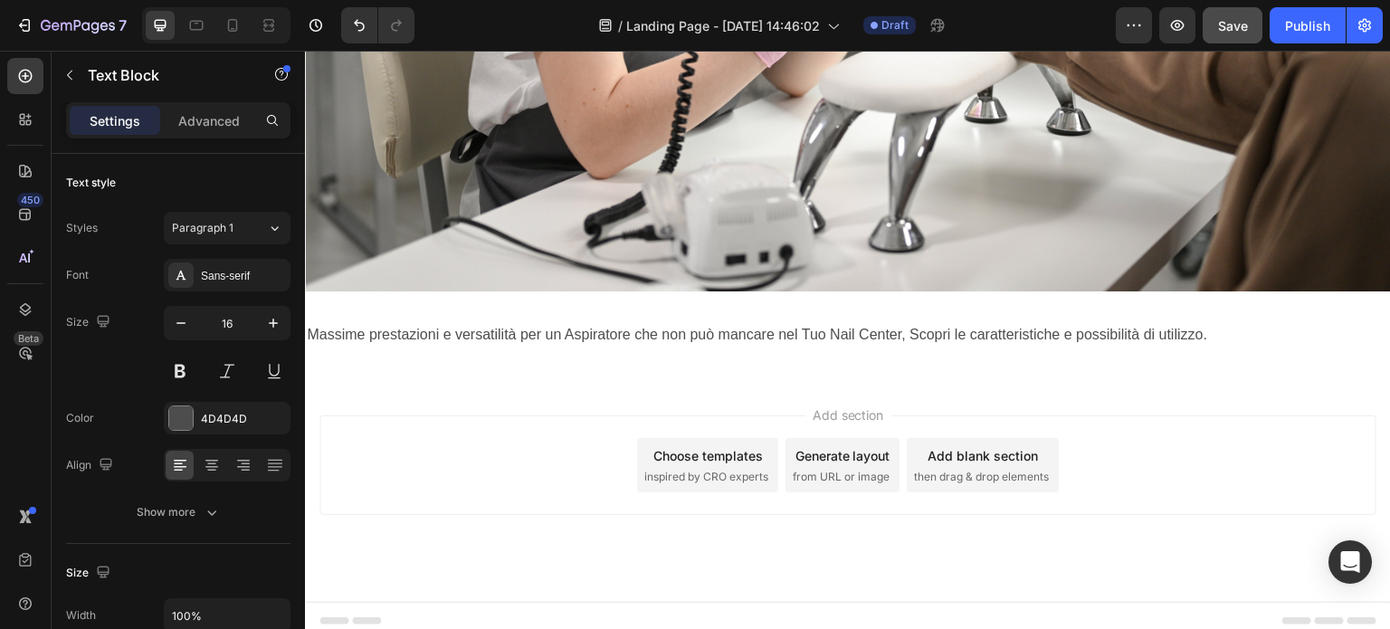
click at [1245, 322] on p "Massime prestazioni e versatilità per un Aspiratore che non può mancare nel Tuo…" at bounding box center [848, 335] width 1083 height 26
click at [1202, 327] on p "Massime prestazioni e versatilità per un Aspiratore che non può mancare nel Tuo…" at bounding box center [848, 335] width 1083 height 26
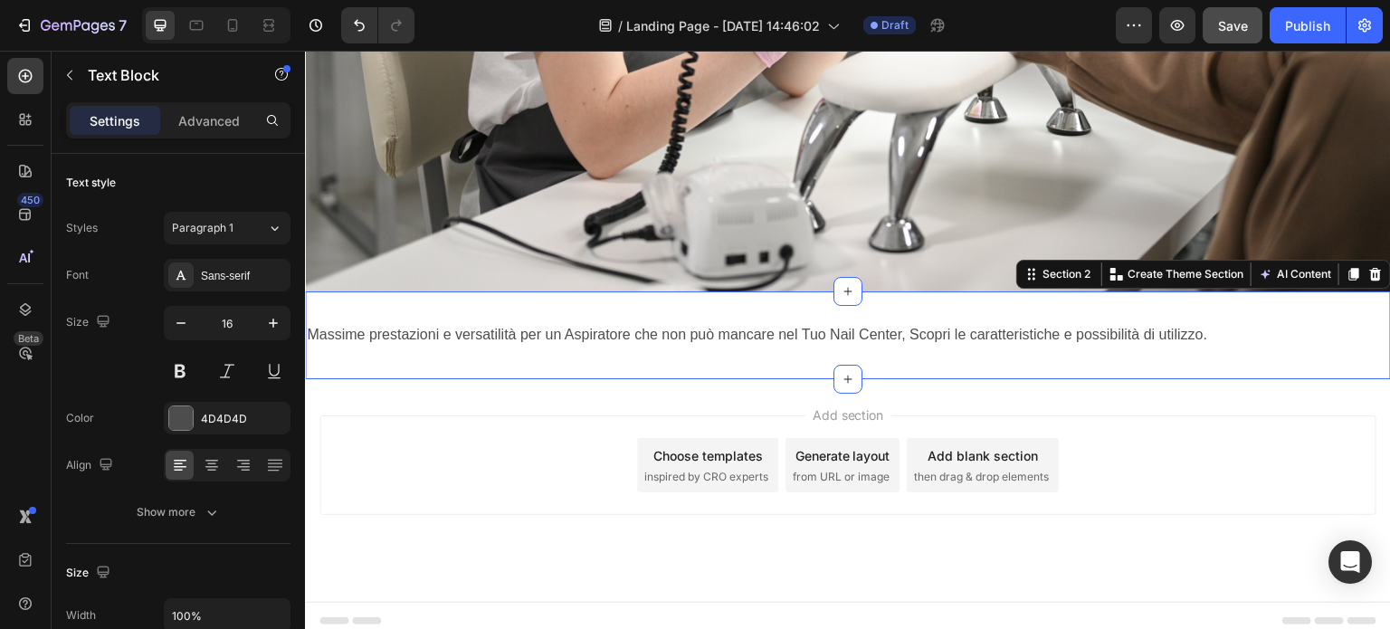
click at [587, 353] on div "Massime prestazioni e versatilità per un Aspiratore che non può mancare nel Tuo…" at bounding box center [848, 335] width 1086 height 88
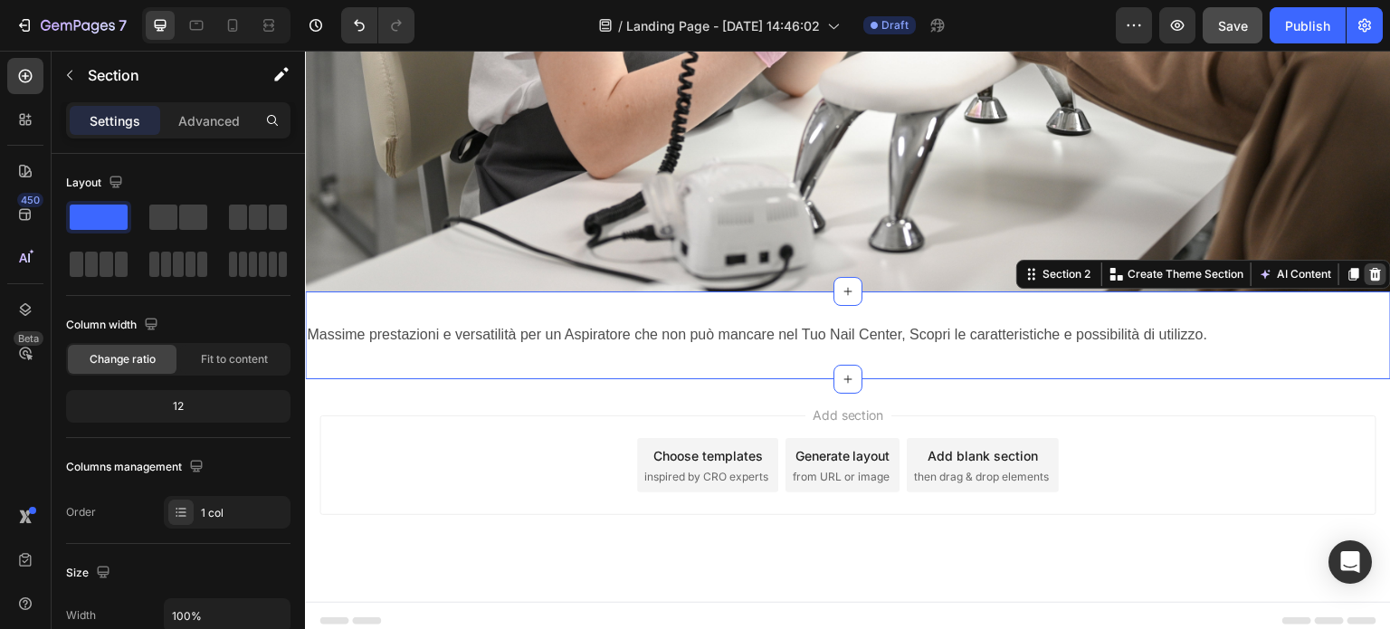
click at [1370, 268] on icon at bounding box center [1376, 274] width 12 height 13
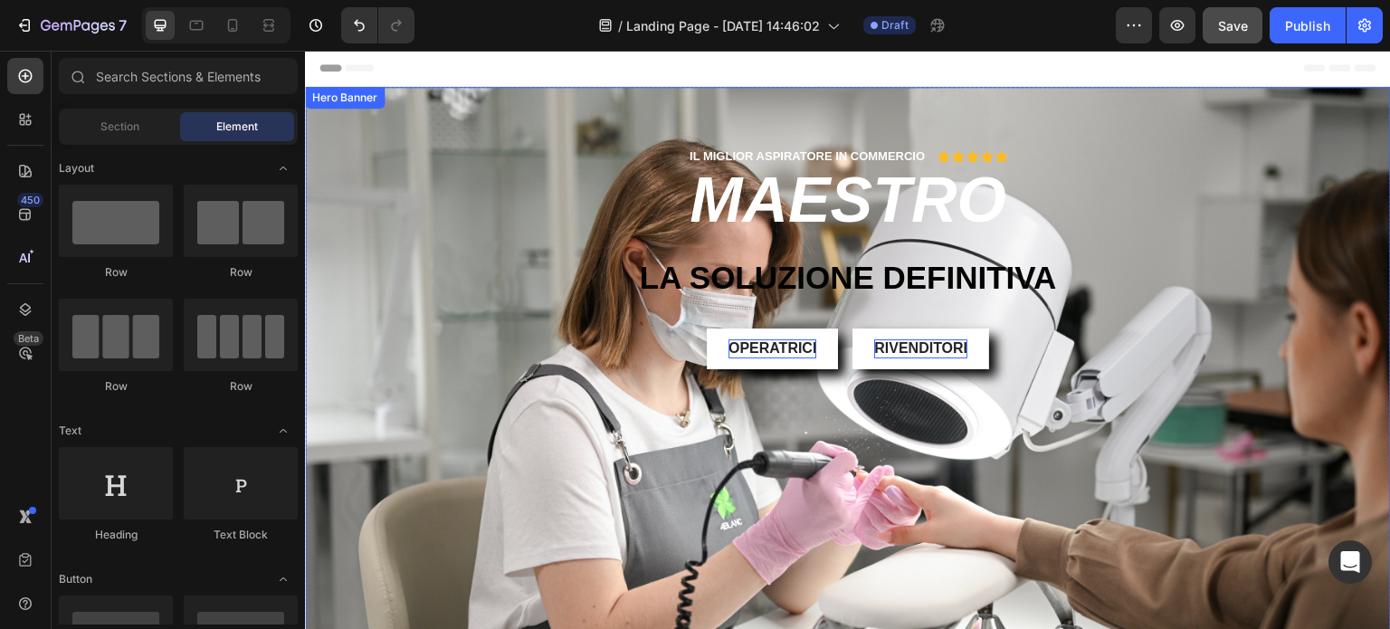
scroll to position [0, 0]
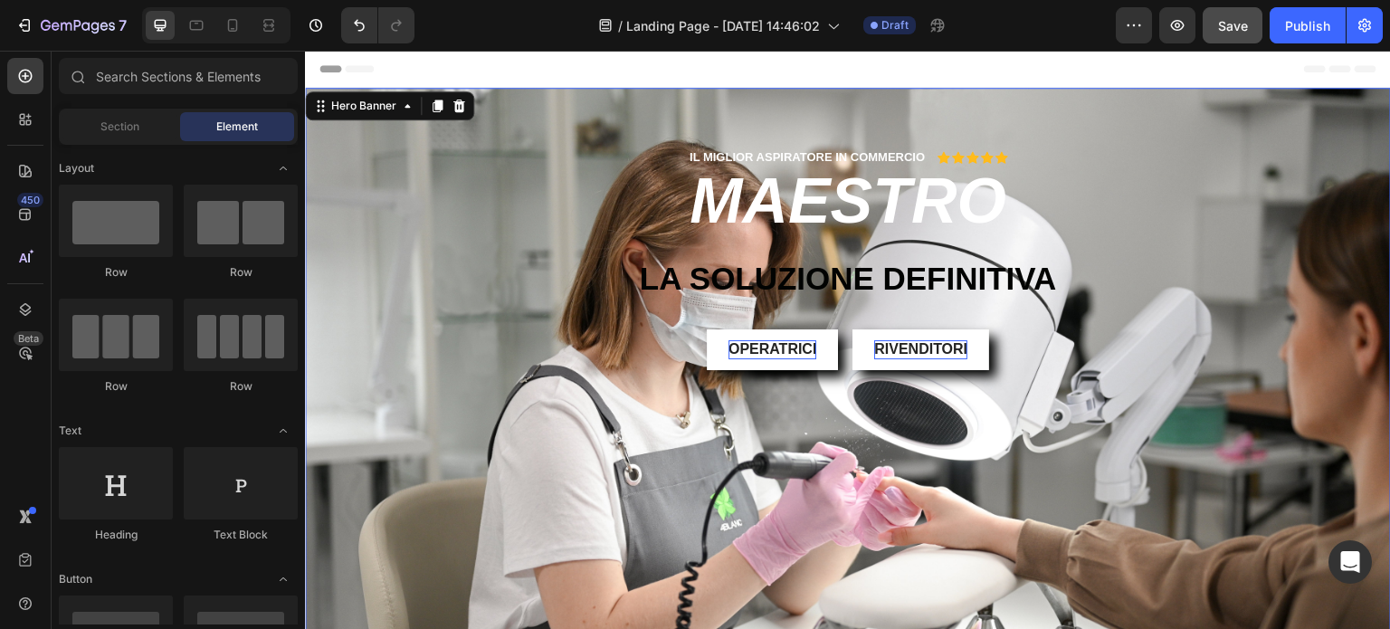
click at [1067, 235] on div "IL MIGLIOR ASPIRATORE IN COMMERCIO Text Block Icon Icon Icon Icon Icon Icon Lis…" at bounding box center [848, 273] width 1059 height 251
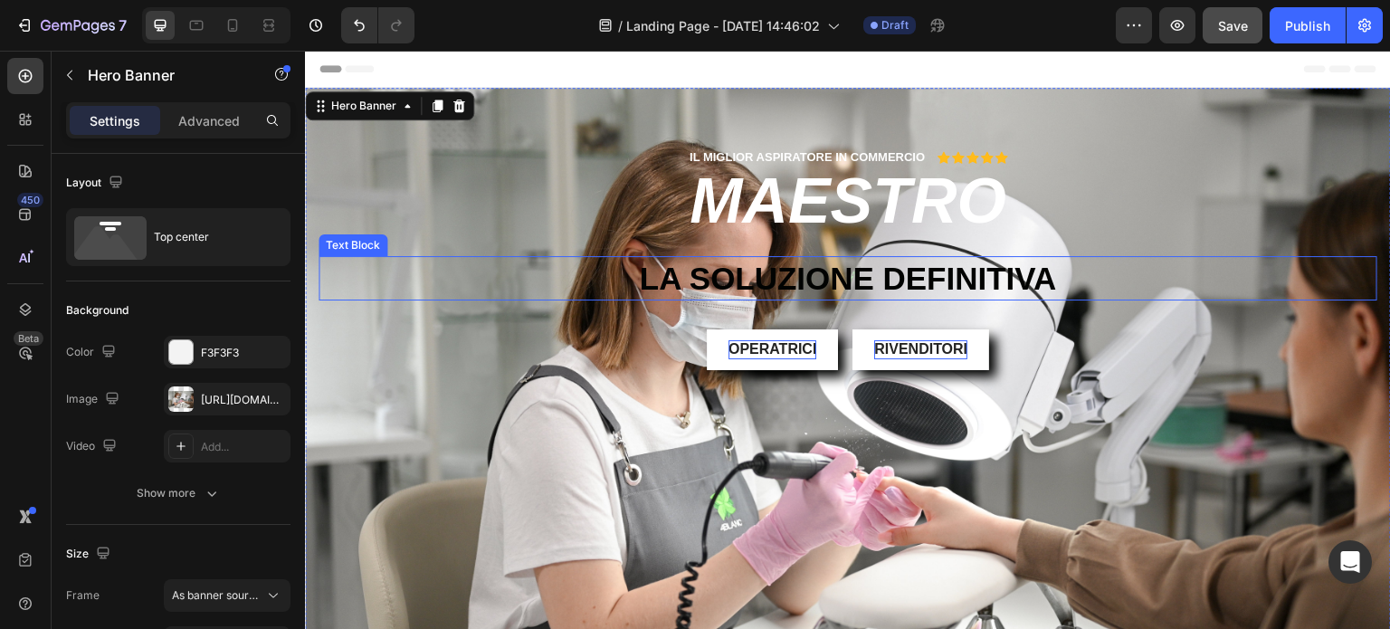
click at [1062, 287] on p "La SOLUZIONE DEFINITIVA" at bounding box center [847, 279] width 1055 height 42
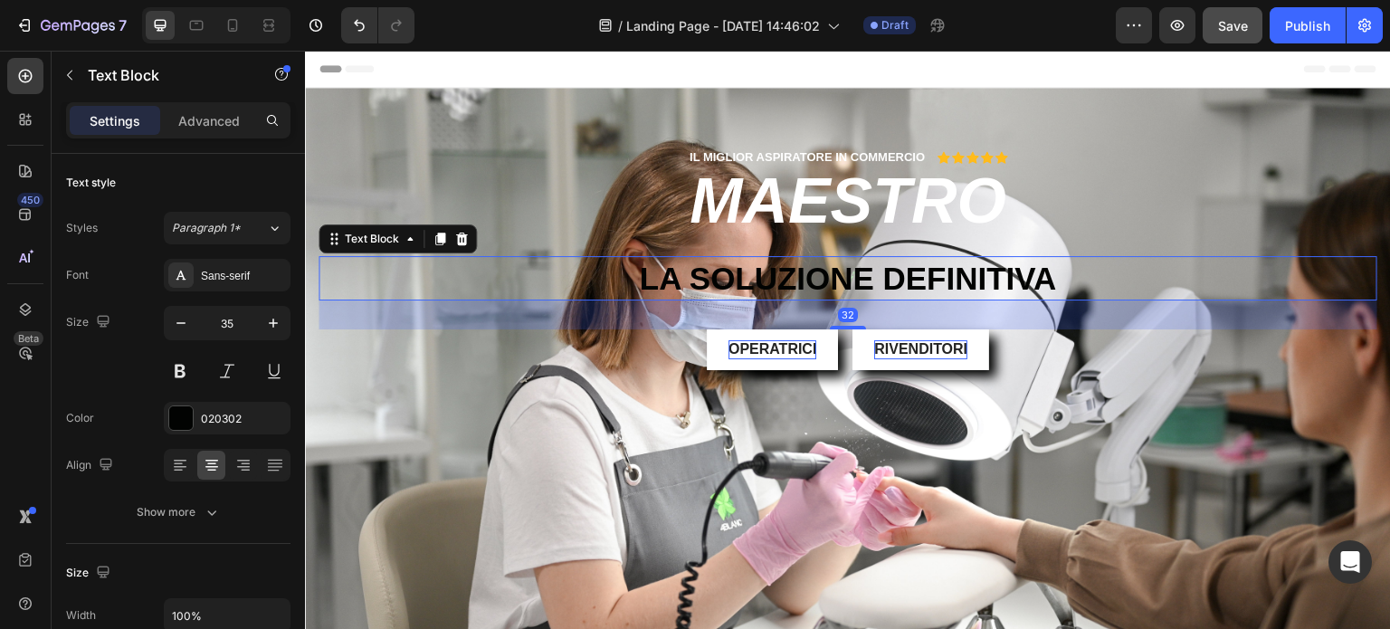
click at [1054, 323] on div "32" at bounding box center [848, 315] width 1059 height 29
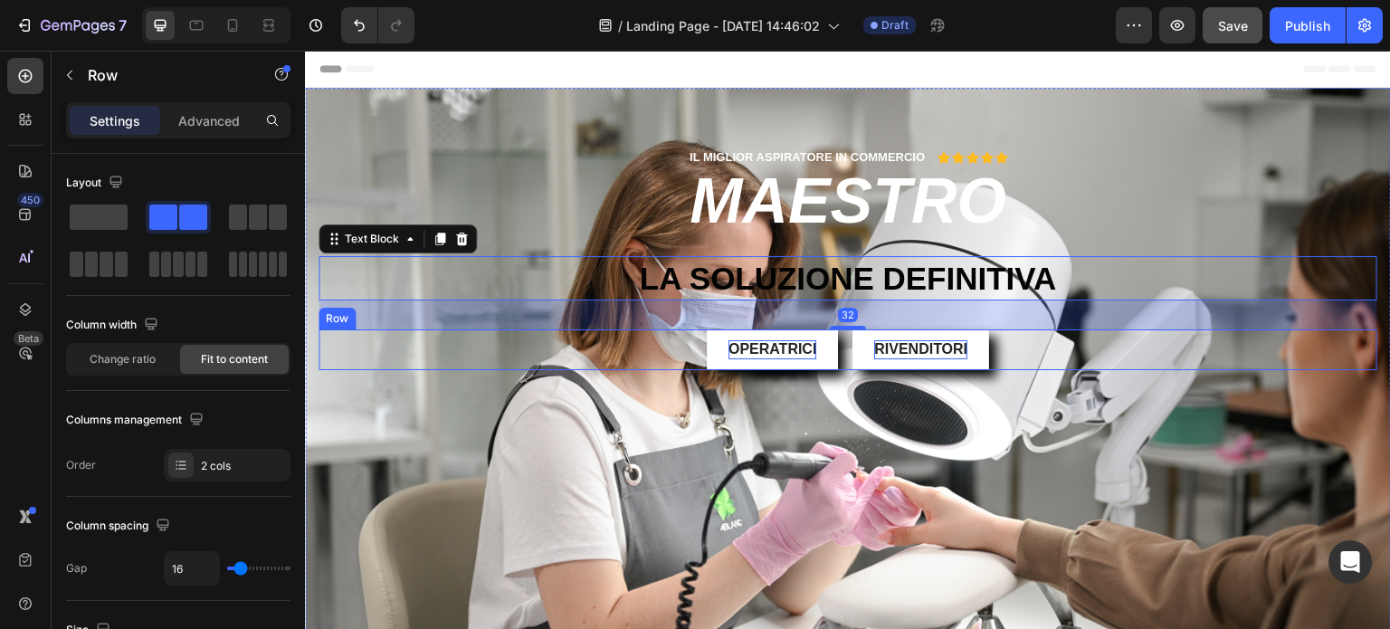
click at [1049, 367] on div "OPERATRICI Button RIVENDITORI Button Row" at bounding box center [848, 349] width 1059 height 41
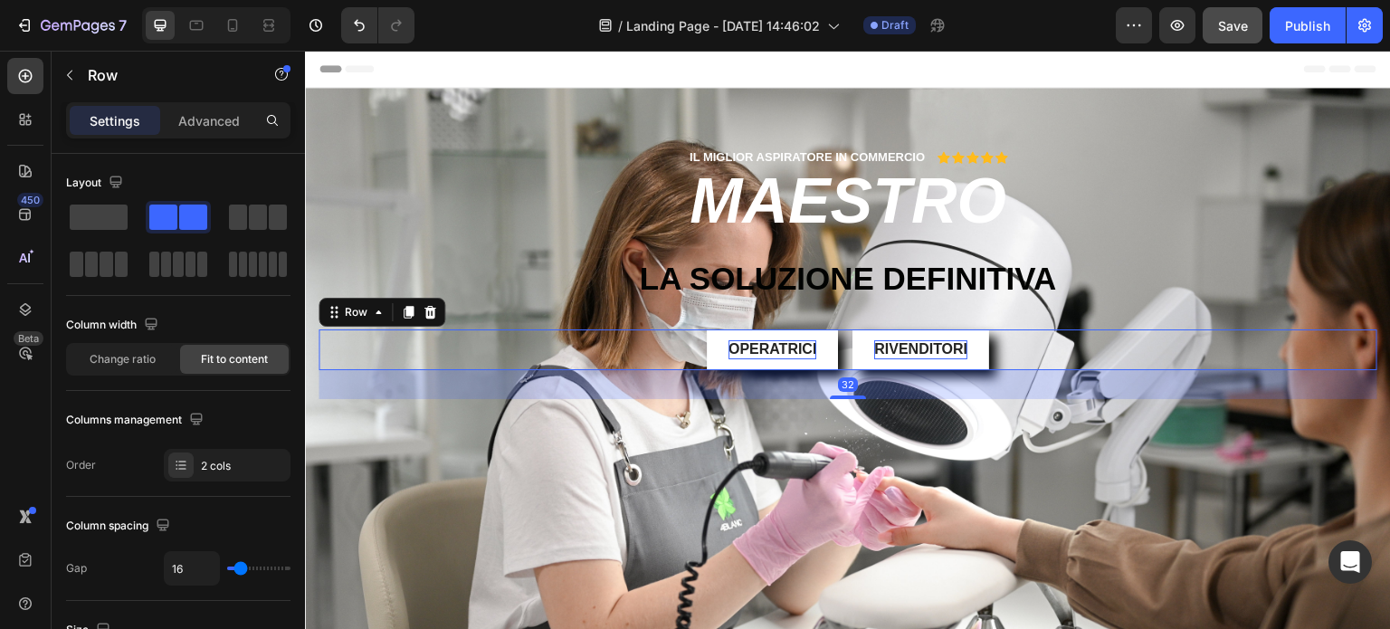
click at [1051, 356] on div "OPERATRICI Button RIVENDITORI Button Row 32" at bounding box center [848, 349] width 1059 height 41
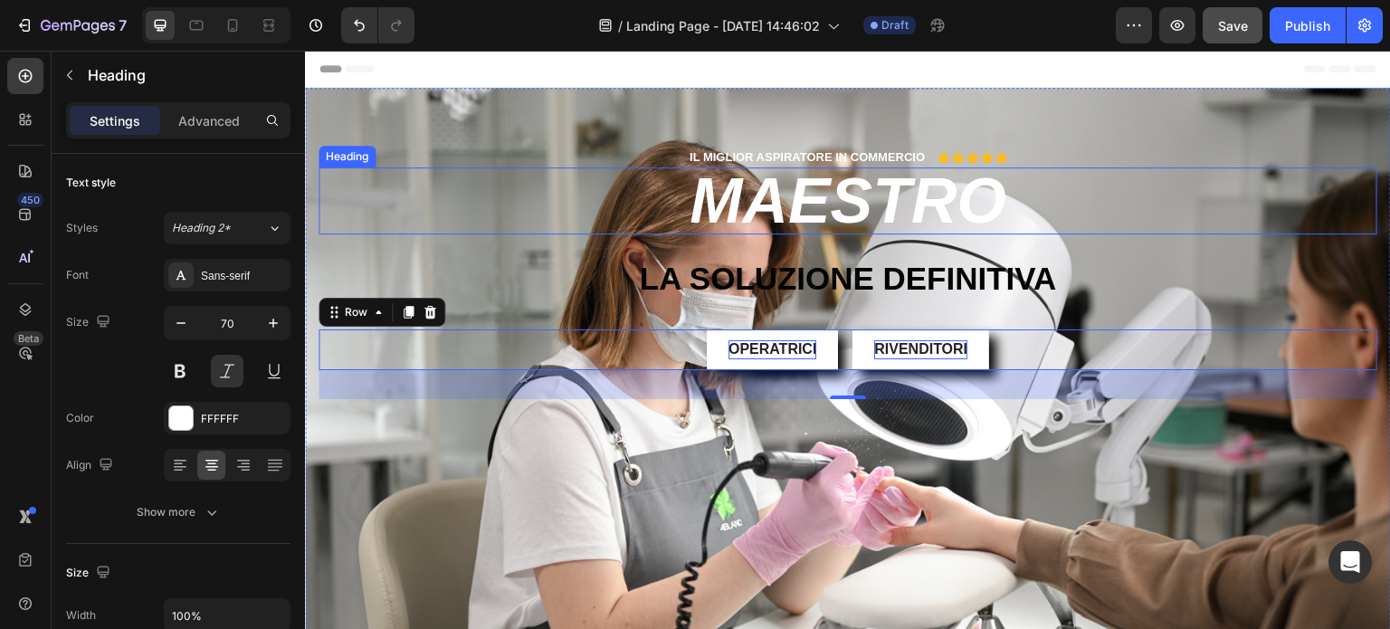
click at [429, 229] on p "MAESTRO" at bounding box center [847, 200] width 1055 height 63
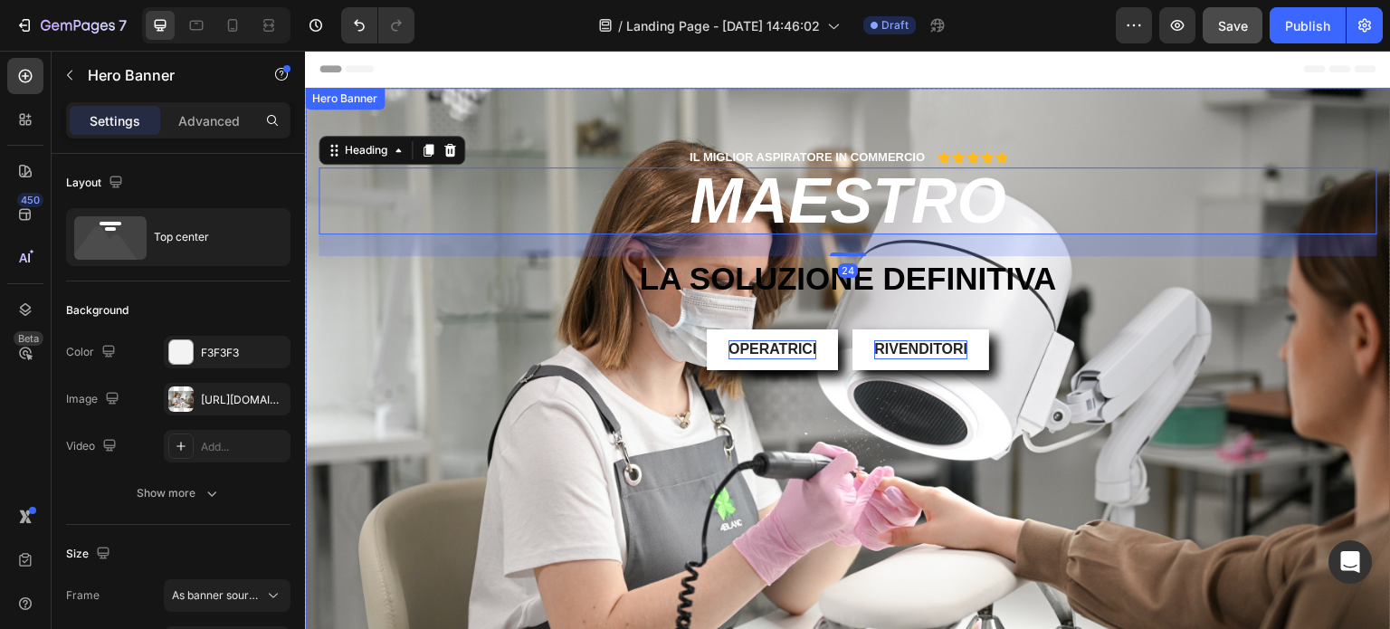
click at [423, 306] on div "IL MIGLIOR ASPIRATORE IN COMMERCIO Text Block Icon Icon Icon Icon Icon Icon Lis…" at bounding box center [848, 273] width 1059 height 251
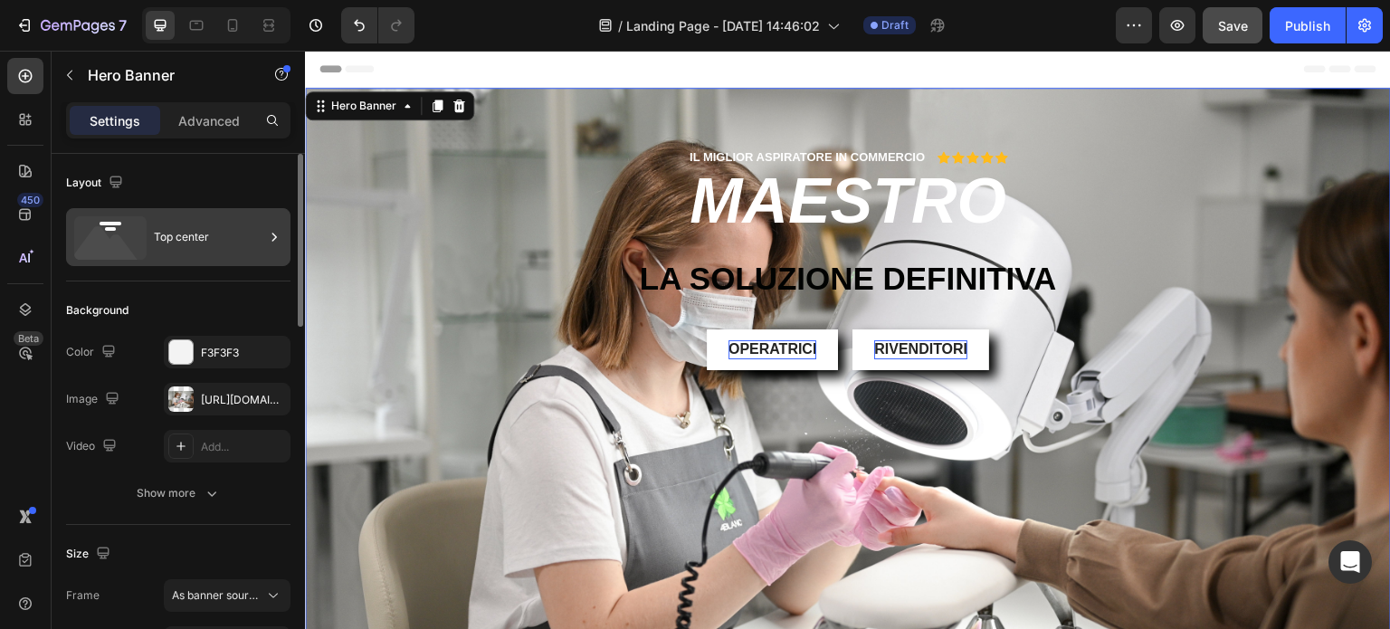
click at [196, 241] on div "Top center" at bounding box center [209, 237] width 110 height 42
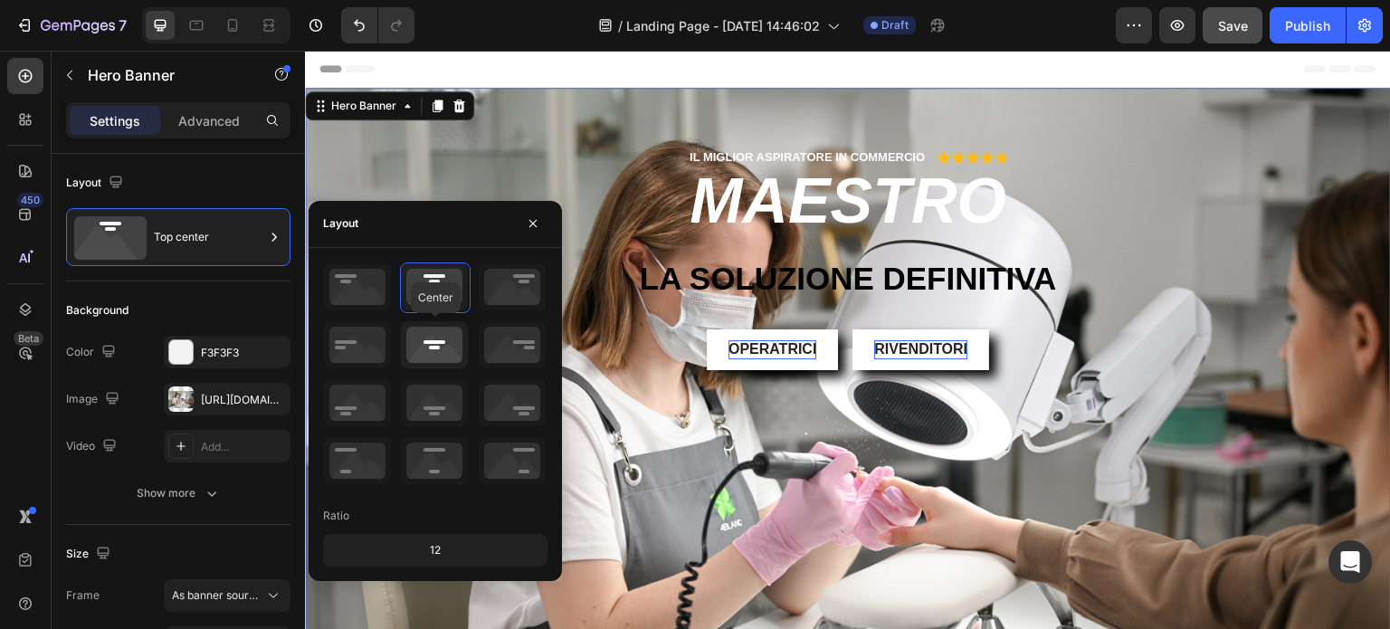
click at [417, 339] on icon at bounding box center [434, 344] width 67 height 47
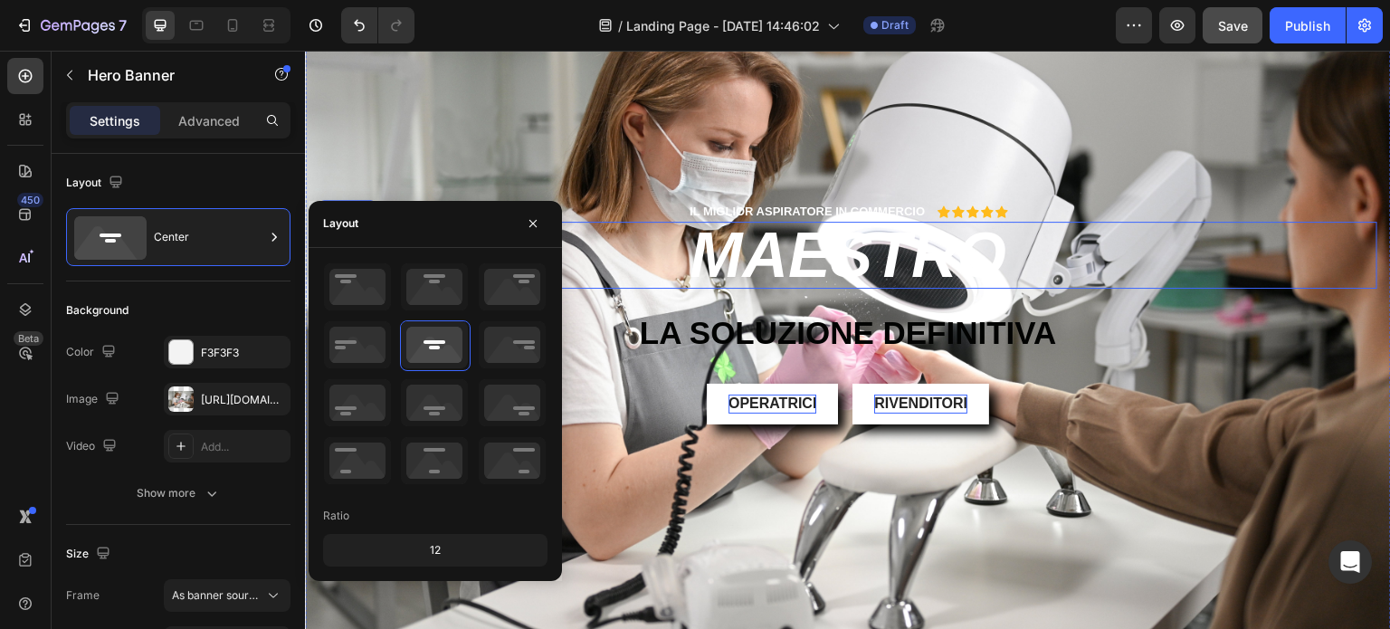
scroll to position [91, 0]
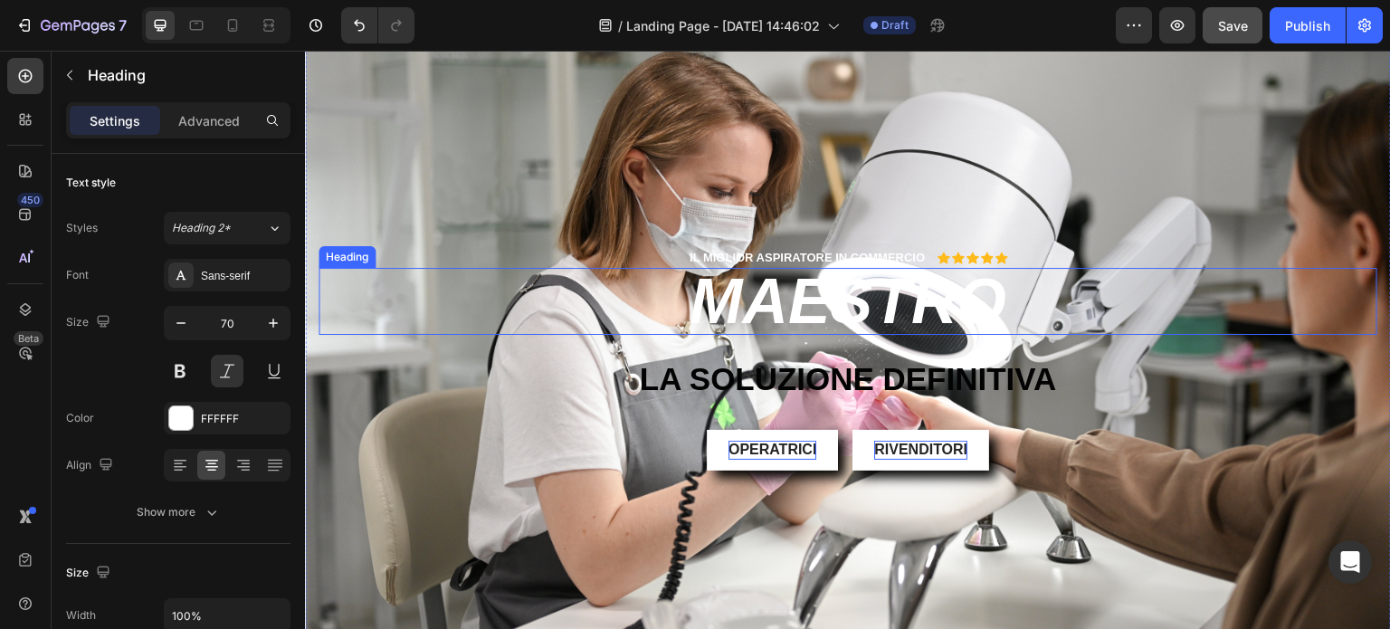
click at [954, 315] on p "MAESTRO" at bounding box center [847, 301] width 1055 height 63
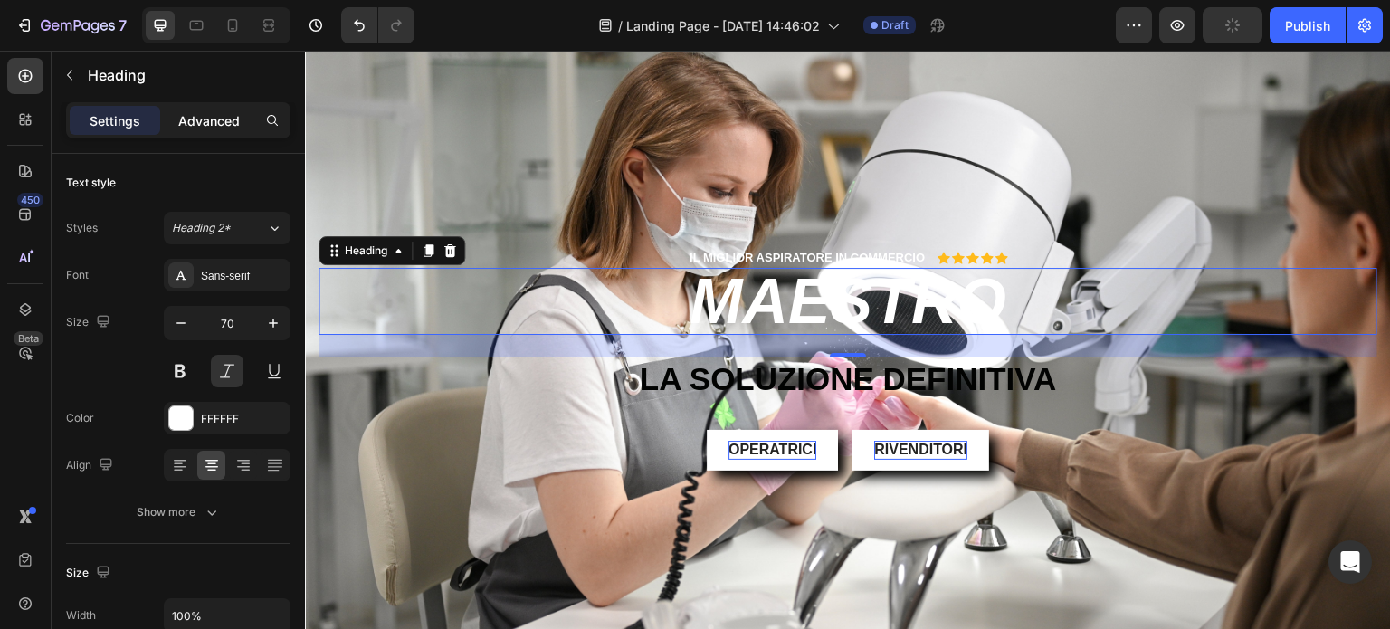
click at [204, 125] on p "Advanced" at bounding box center [209, 120] width 62 height 19
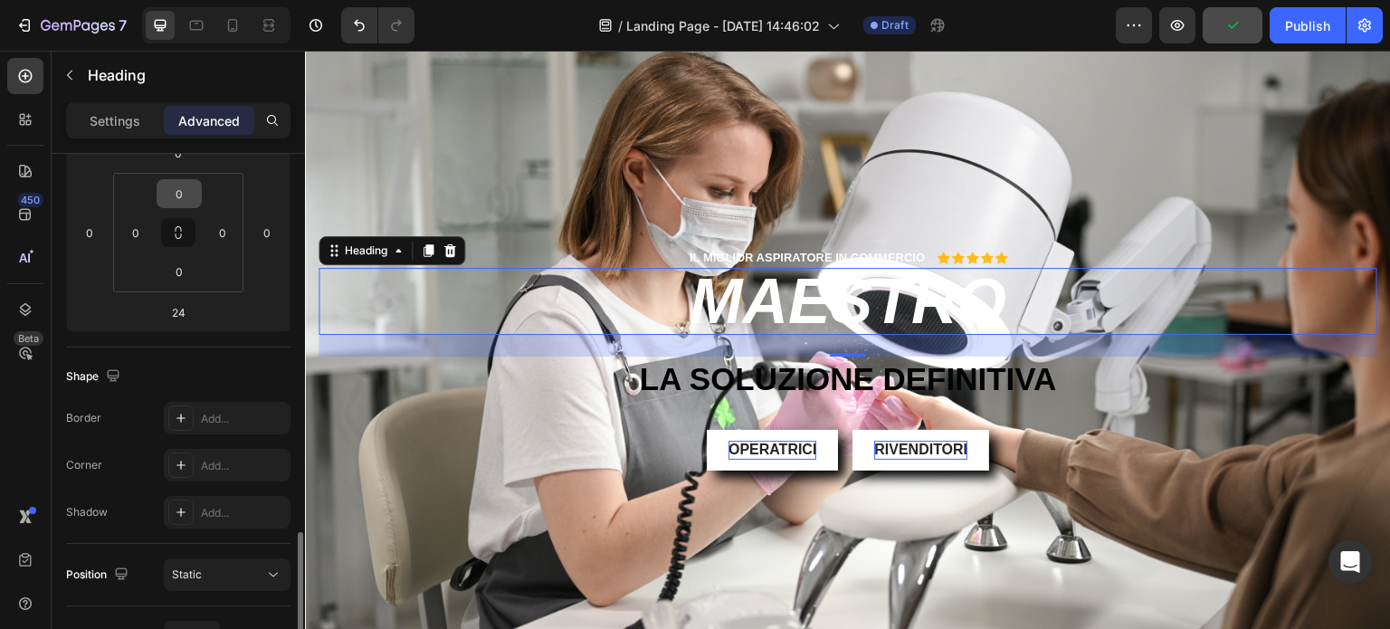
scroll to position [181, 0]
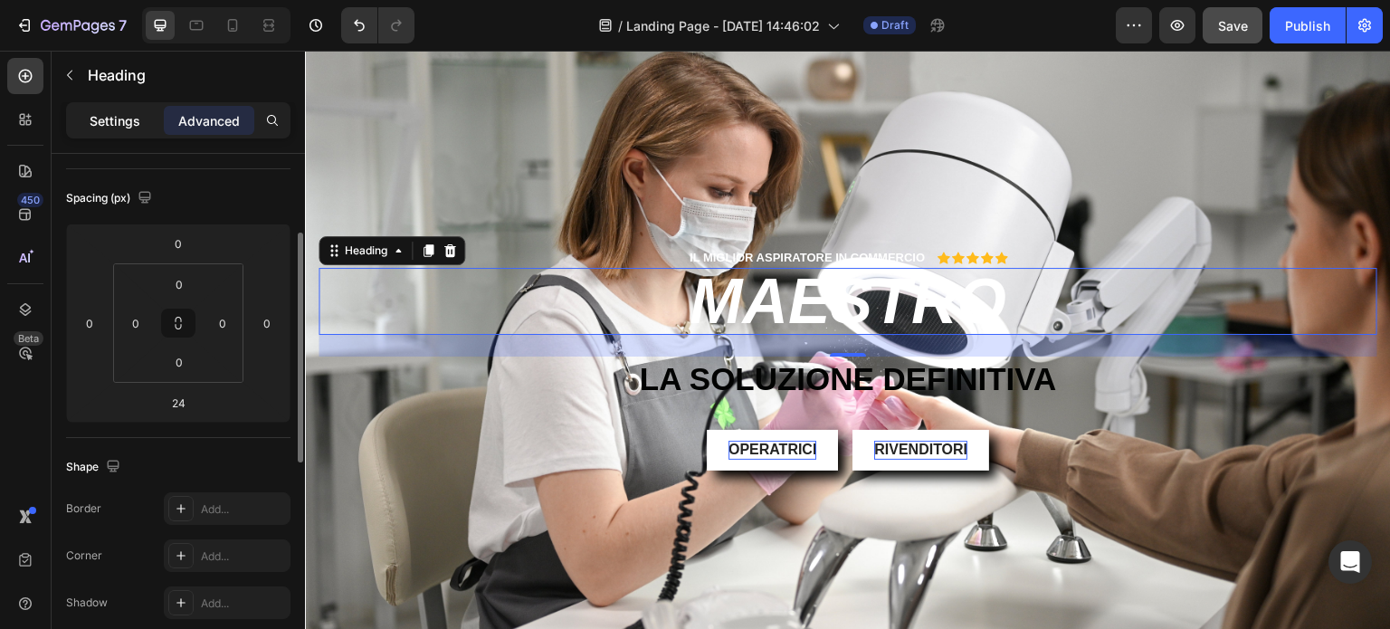
click at [130, 133] on div "Settings" at bounding box center [115, 120] width 91 height 29
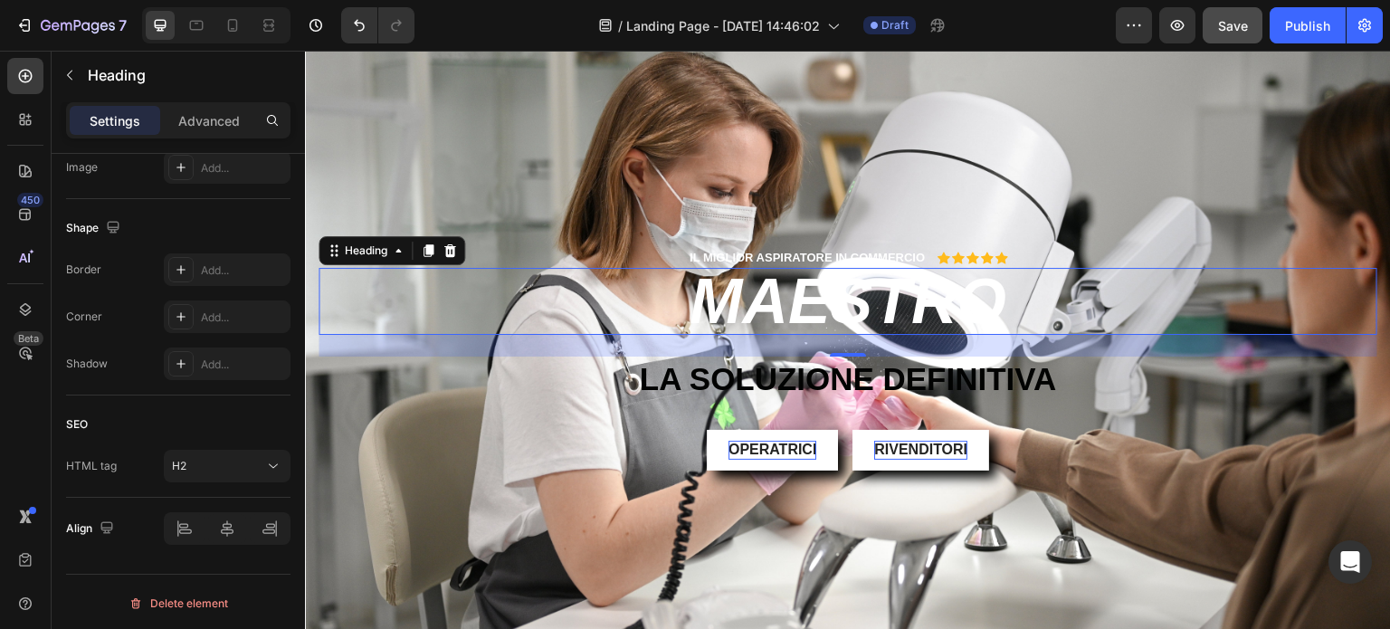
scroll to position [0, 0]
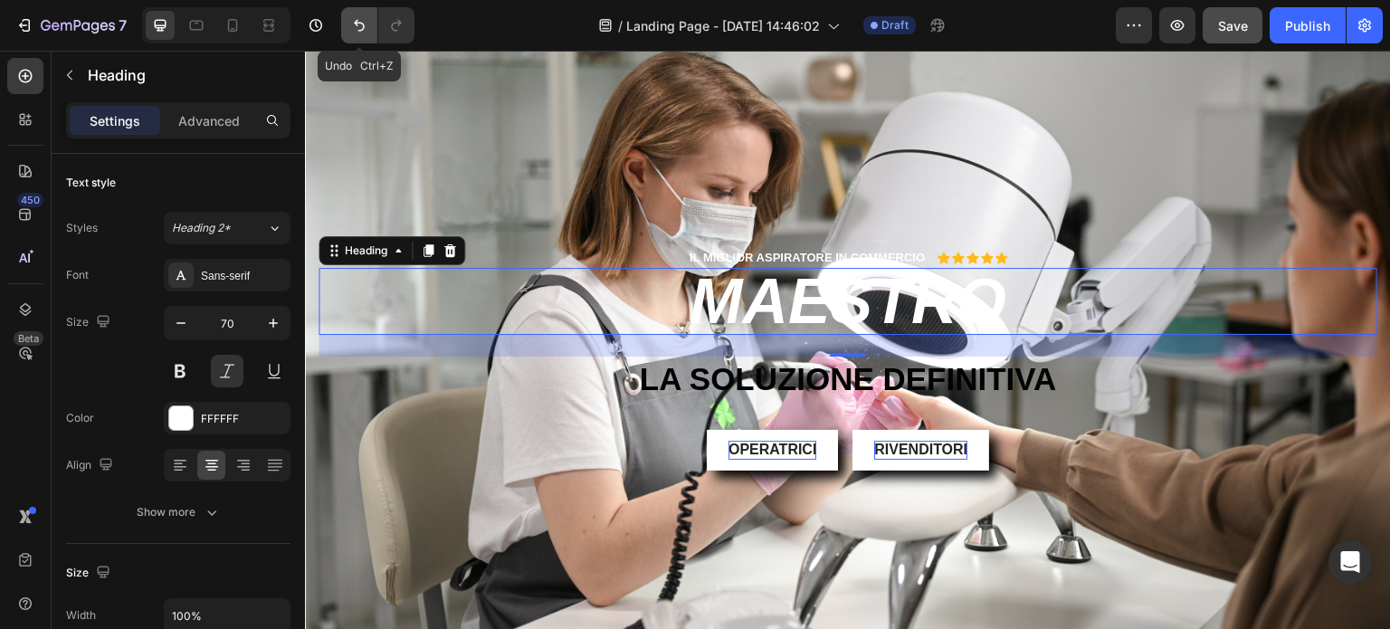
click at [348, 30] on button "Undo/Redo" at bounding box center [359, 25] width 36 height 36
click at [356, 23] on icon "Undo/Redo" at bounding box center [359, 26] width 11 height 12
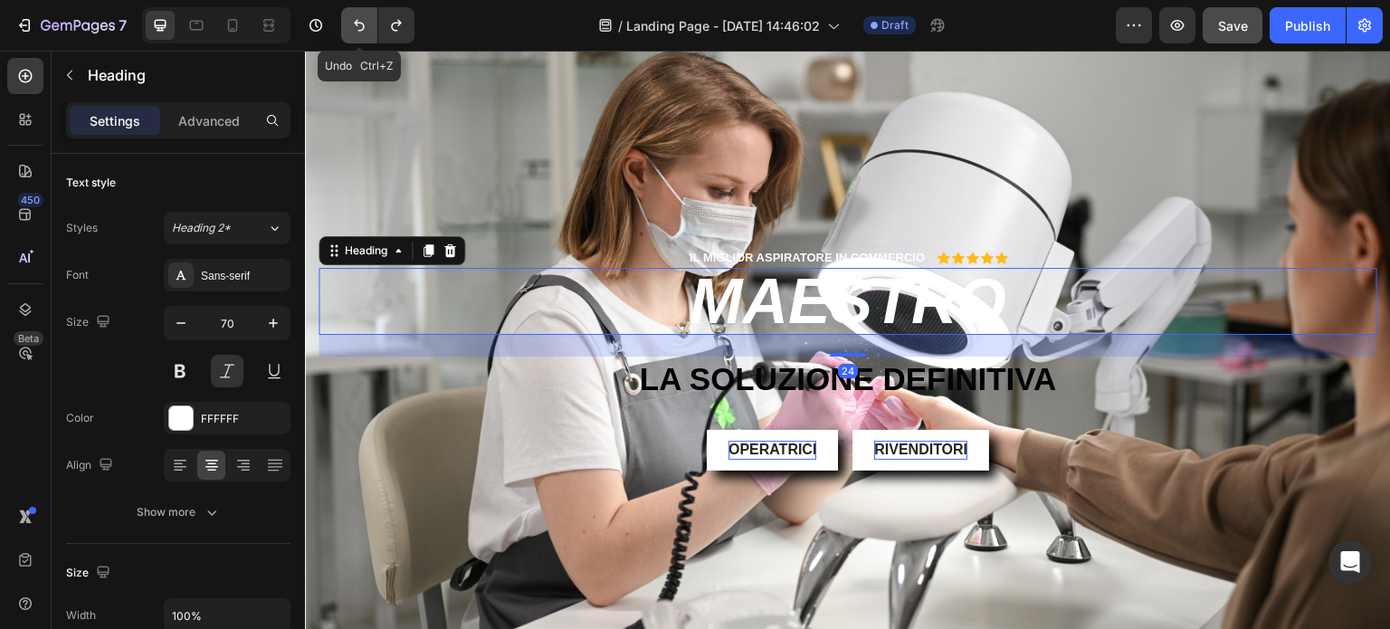
click at [357, 23] on icon "Undo/Redo" at bounding box center [359, 26] width 11 height 12
click at [389, 27] on icon "Undo/Redo" at bounding box center [396, 25] width 18 height 18
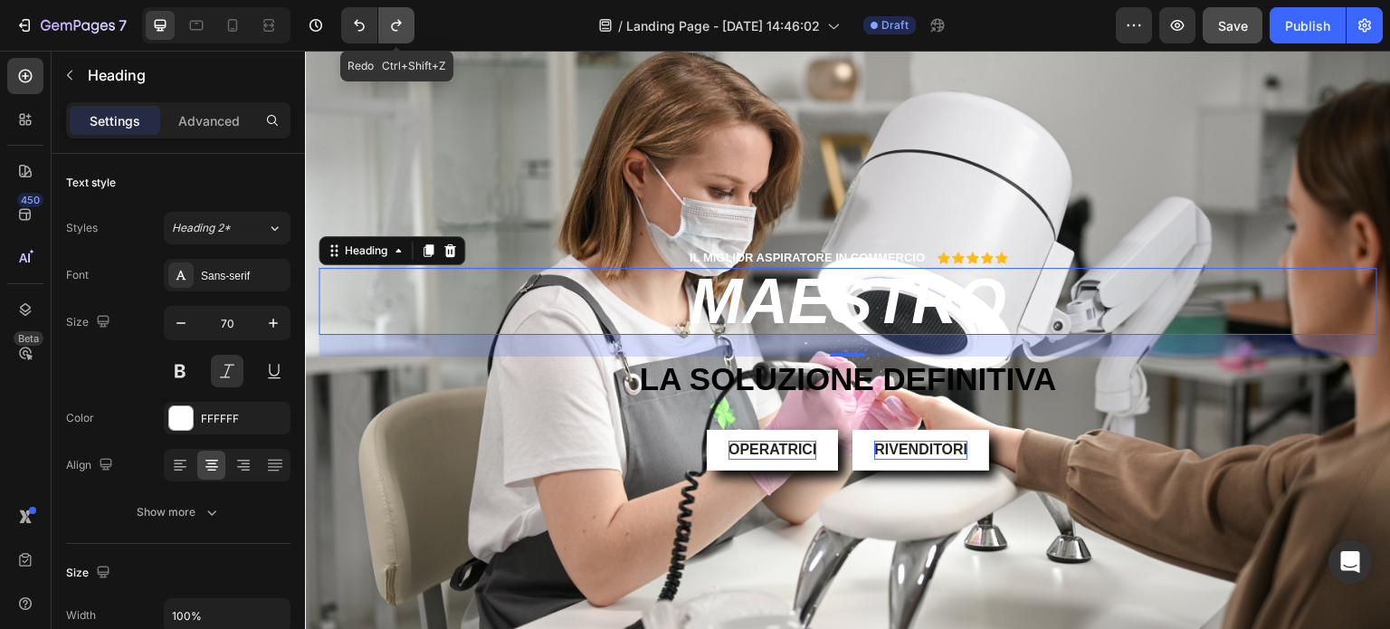
click at [389, 27] on icon "Undo/Redo" at bounding box center [396, 25] width 18 height 18
click at [351, 24] on icon "Undo/Redo" at bounding box center [359, 25] width 18 height 18
click at [199, 113] on p "Advanced" at bounding box center [209, 120] width 62 height 19
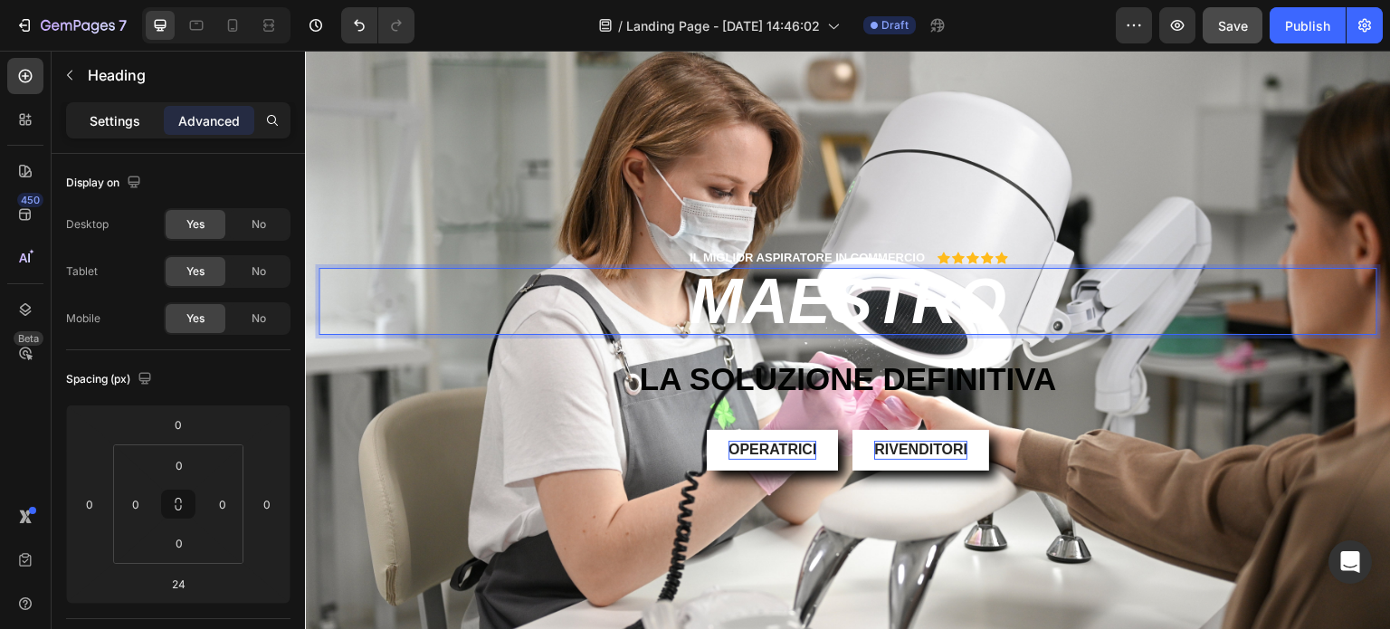
click at [129, 110] on div "Settings" at bounding box center [115, 120] width 91 height 29
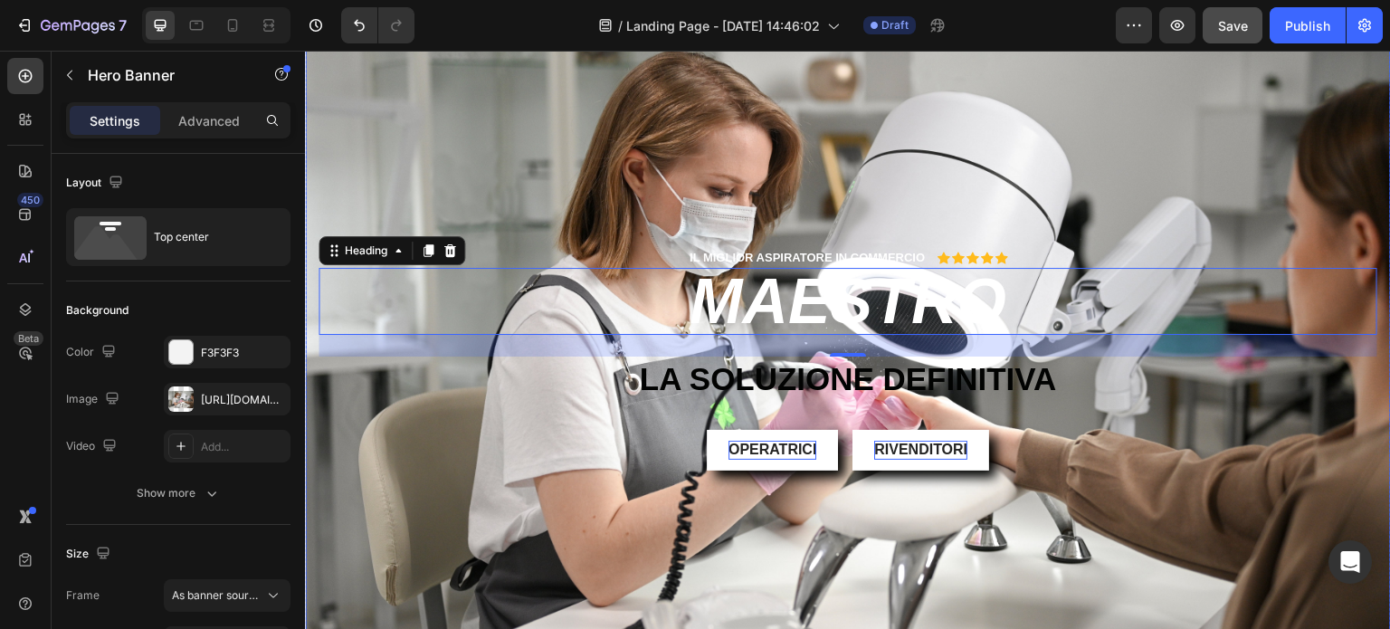
click at [463, 129] on div "Background Image" at bounding box center [848, 358] width 1086 height 722
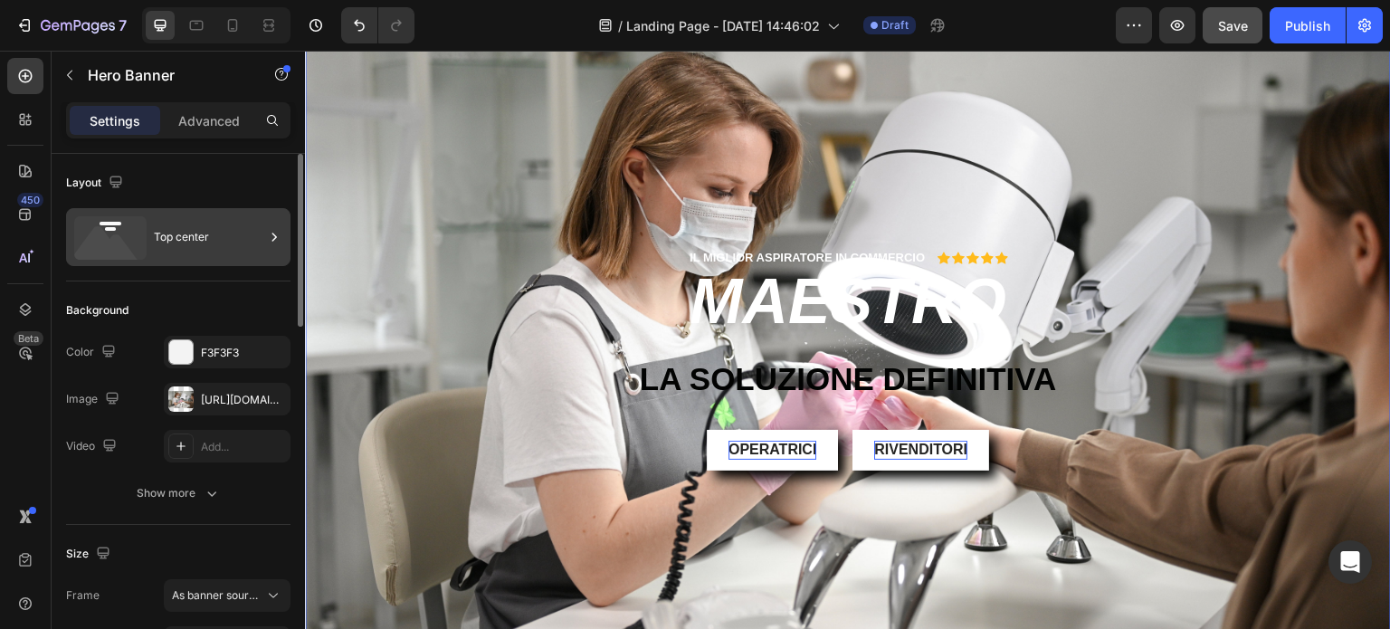
click at [186, 223] on div "Top center" at bounding box center [209, 237] width 110 height 42
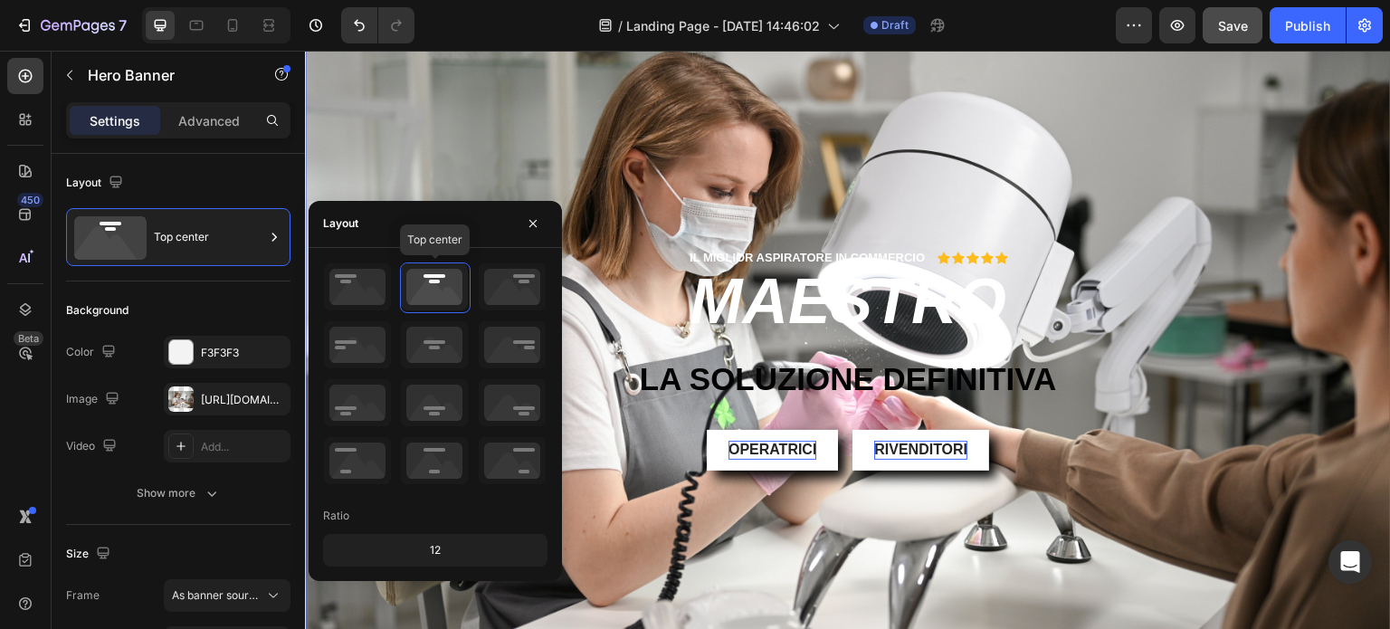
click at [435, 290] on icon at bounding box center [434, 286] width 67 height 47
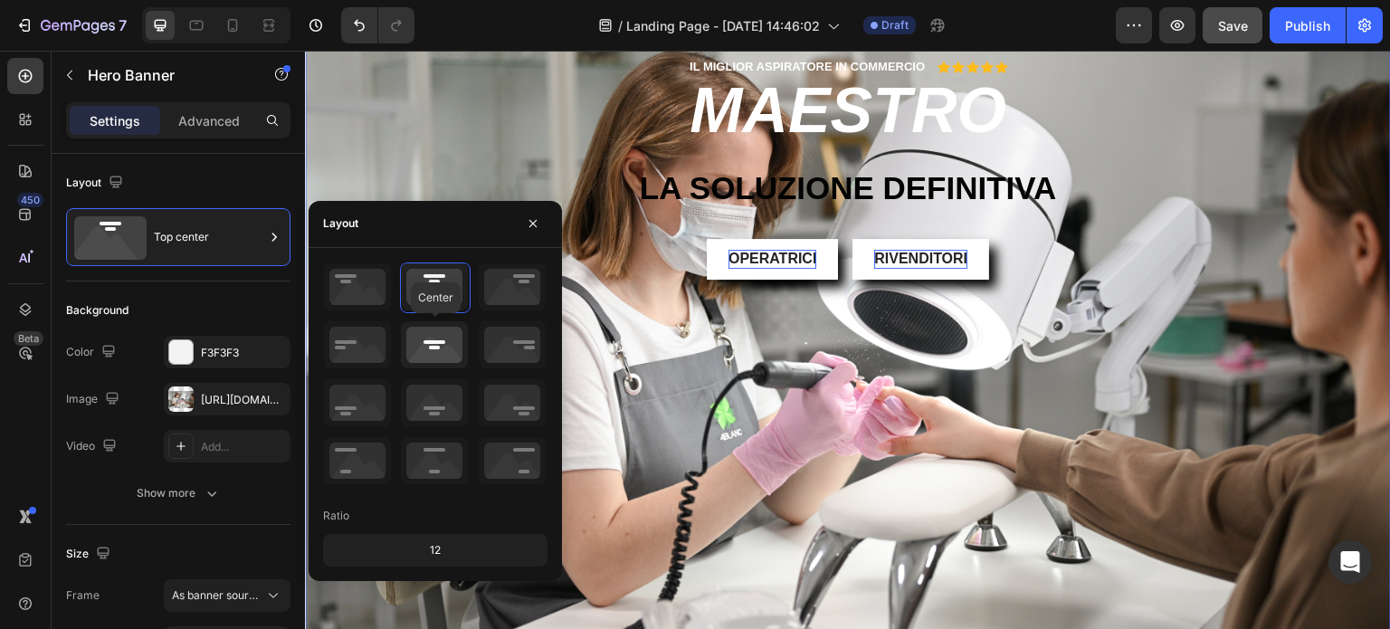
click at [434, 332] on icon at bounding box center [434, 344] width 67 height 47
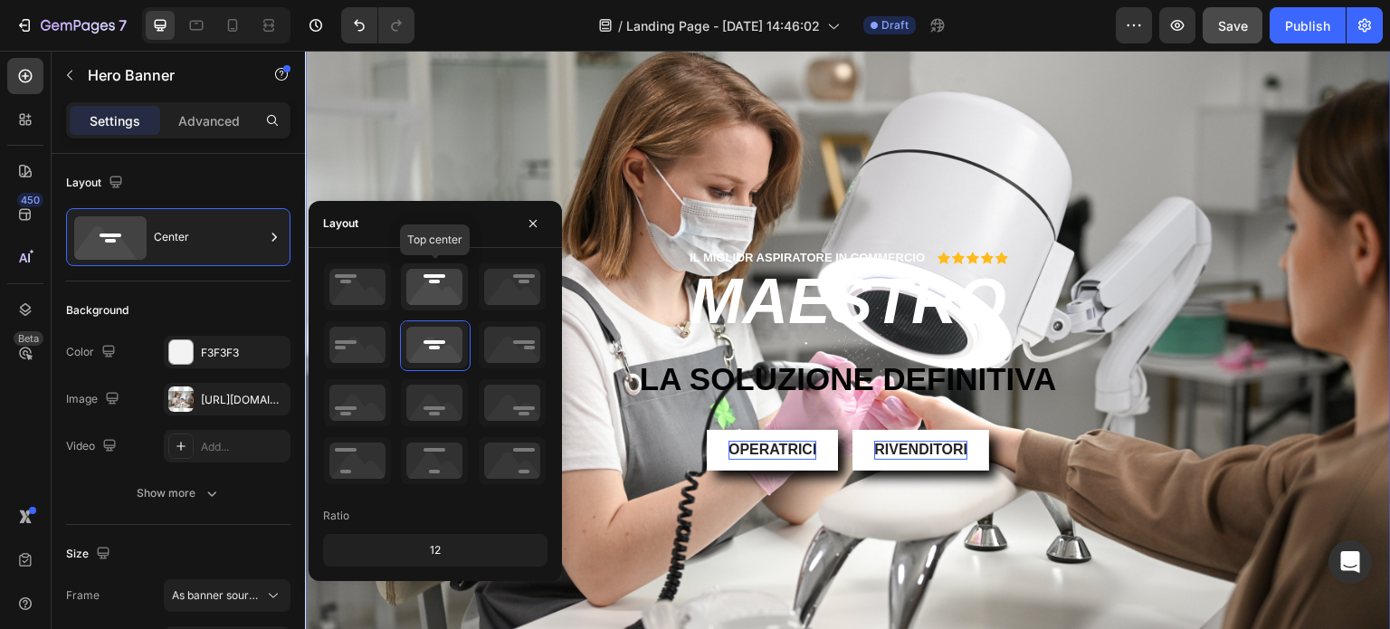
click at [435, 291] on icon at bounding box center [434, 286] width 67 height 47
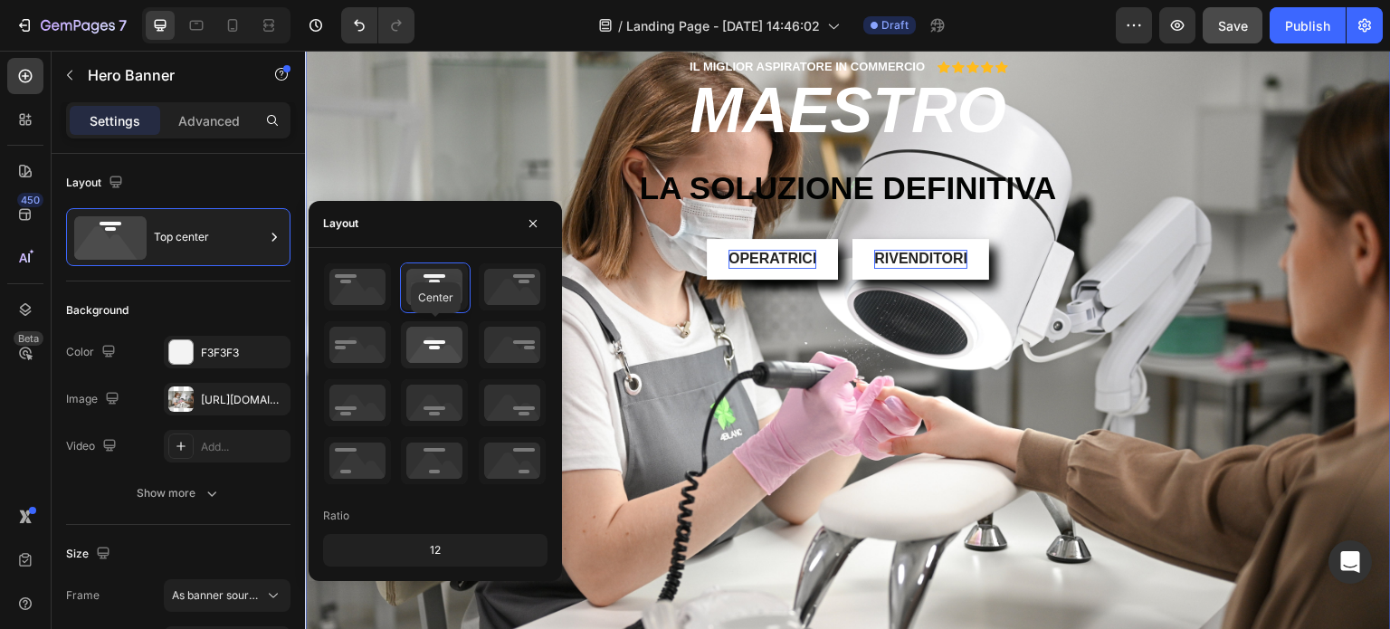
click at [439, 332] on icon at bounding box center [434, 344] width 67 height 47
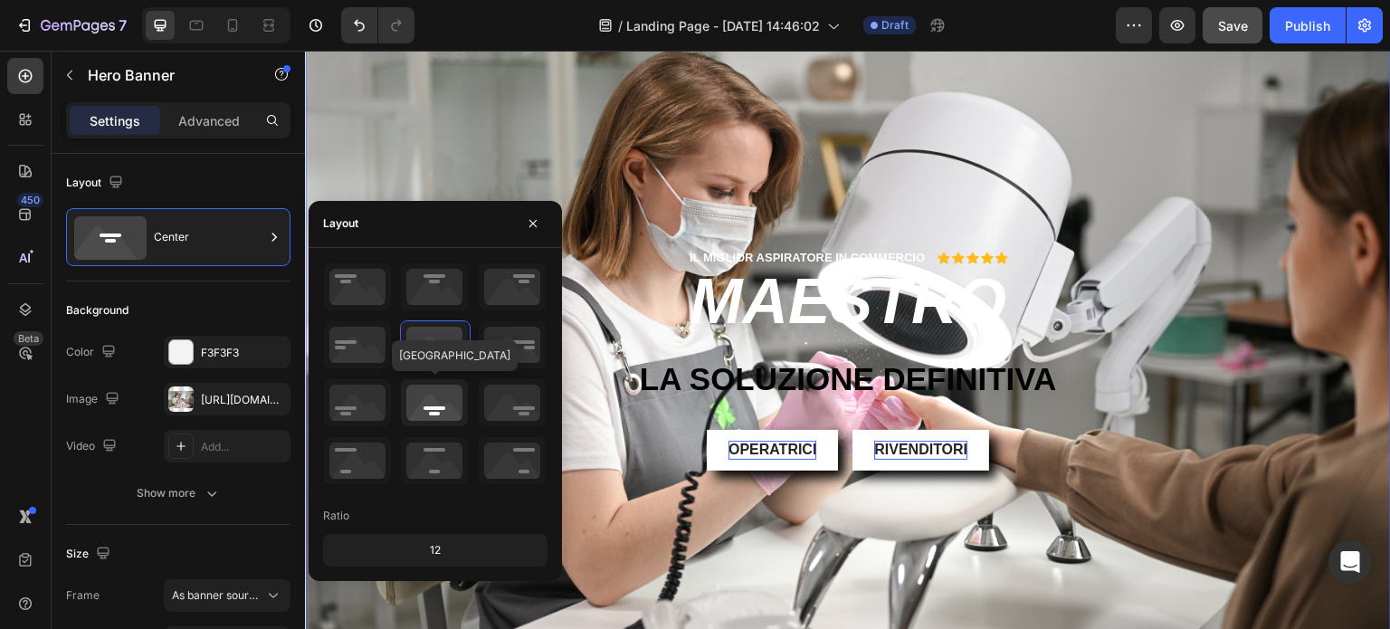
click at [438, 390] on icon at bounding box center [434, 402] width 67 height 47
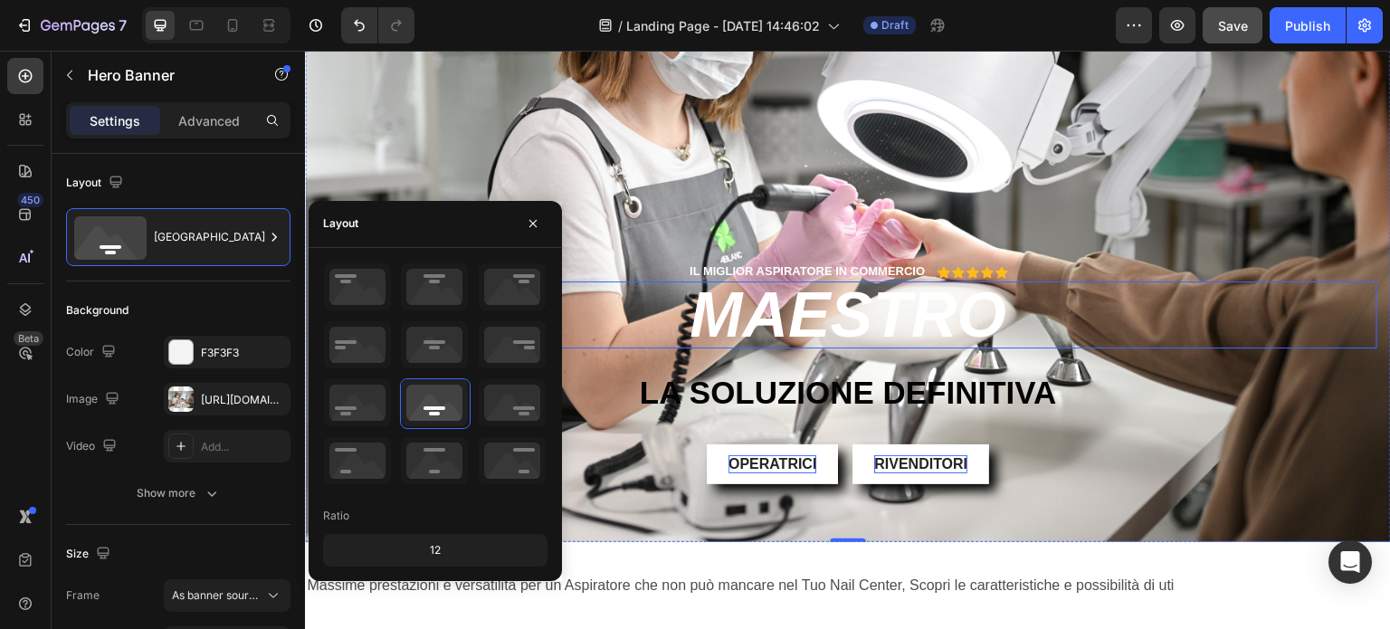
scroll to position [272, 0]
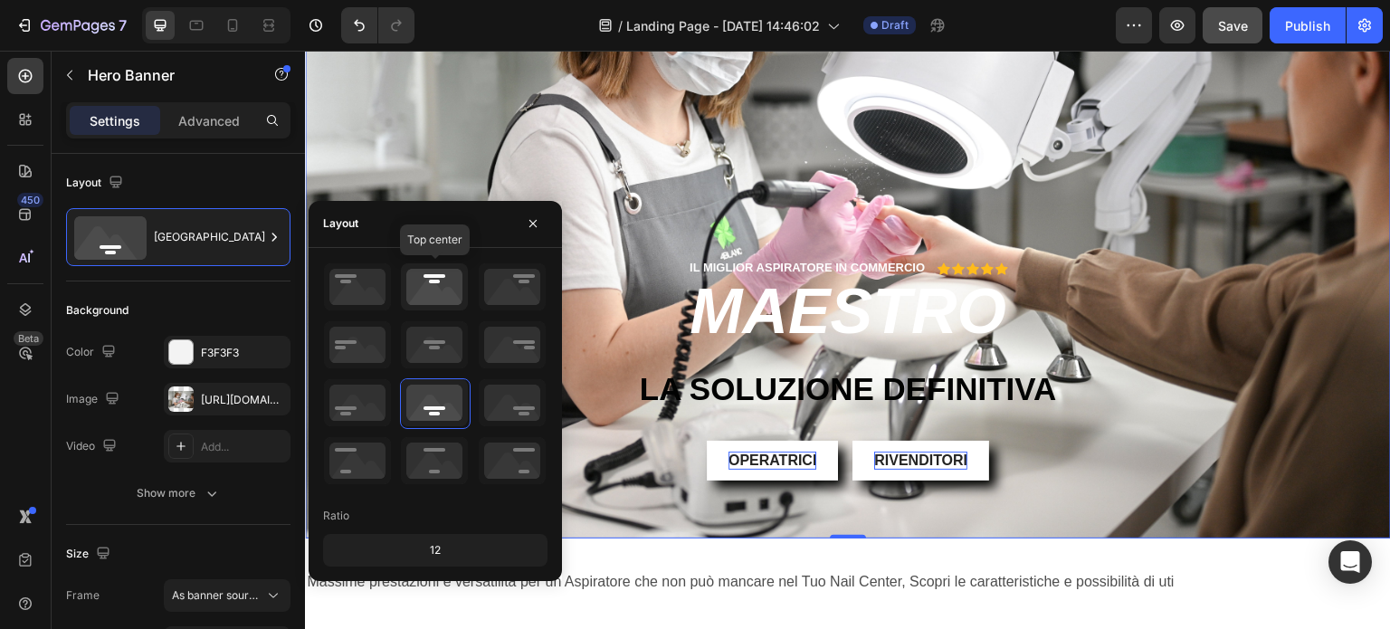
click at [441, 277] on icon at bounding box center [434, 286] width 67 height 47
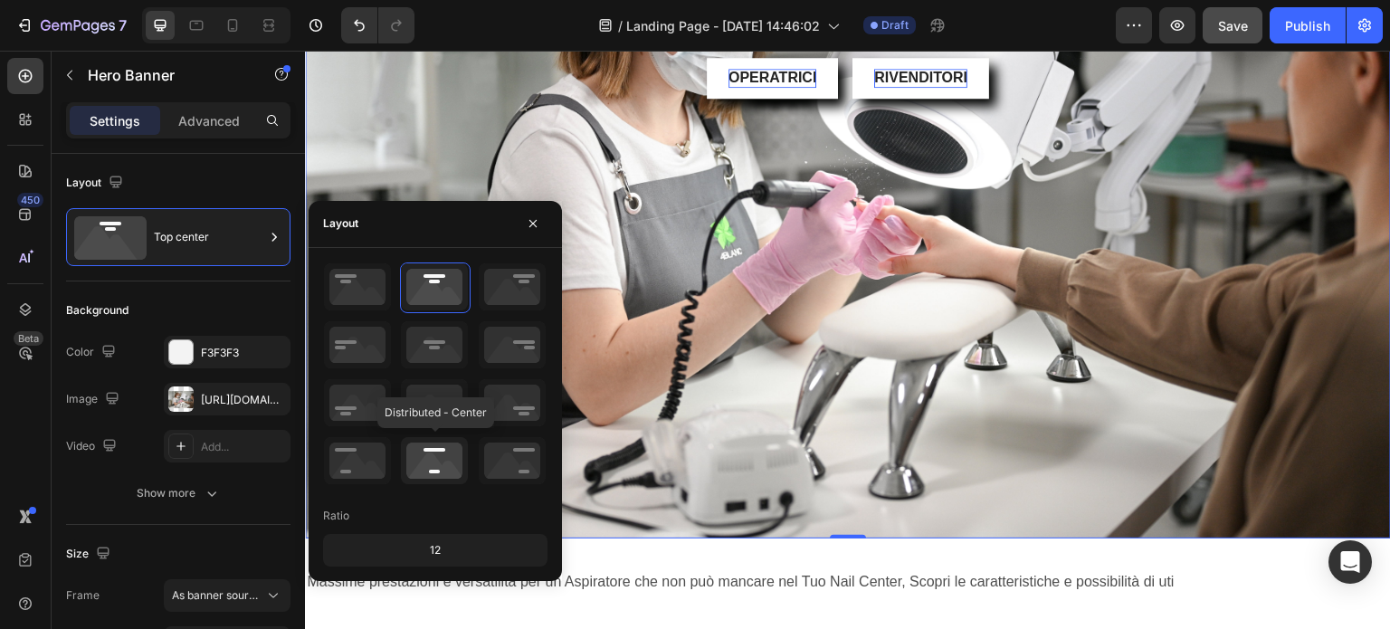
click at [444, 444] on icon at bounding box center [434, 460] width 67 height 47
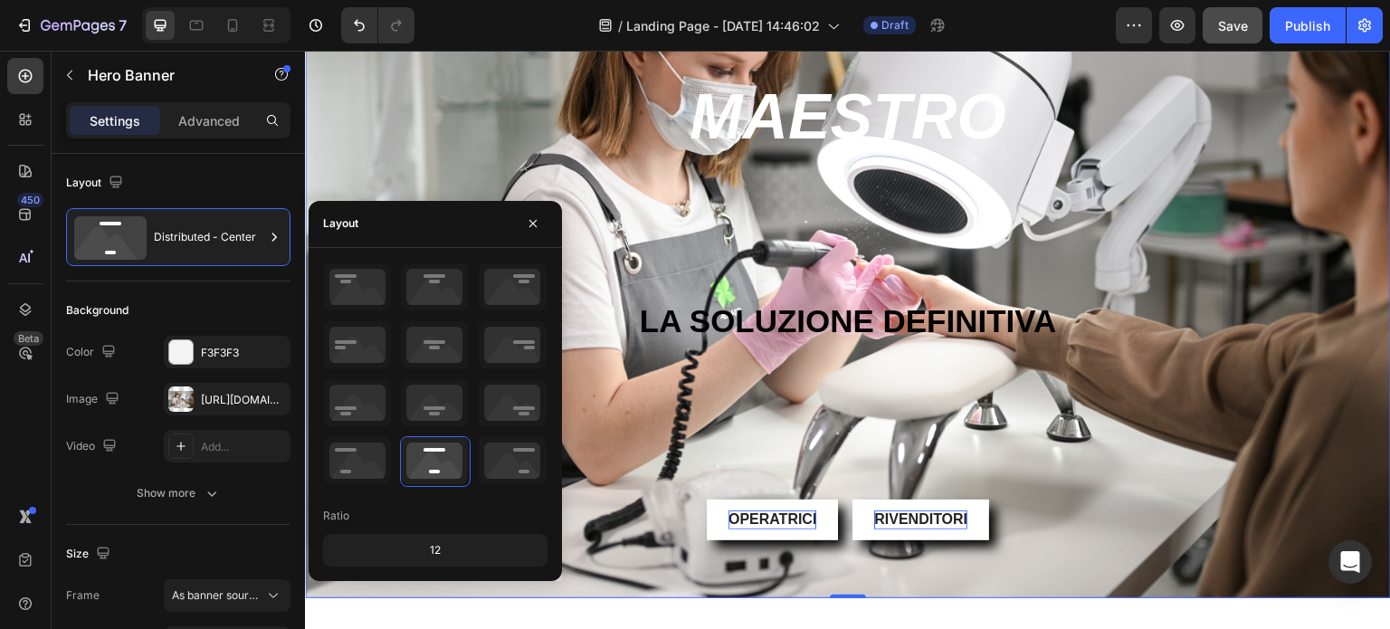
scroll to position [181, 0]
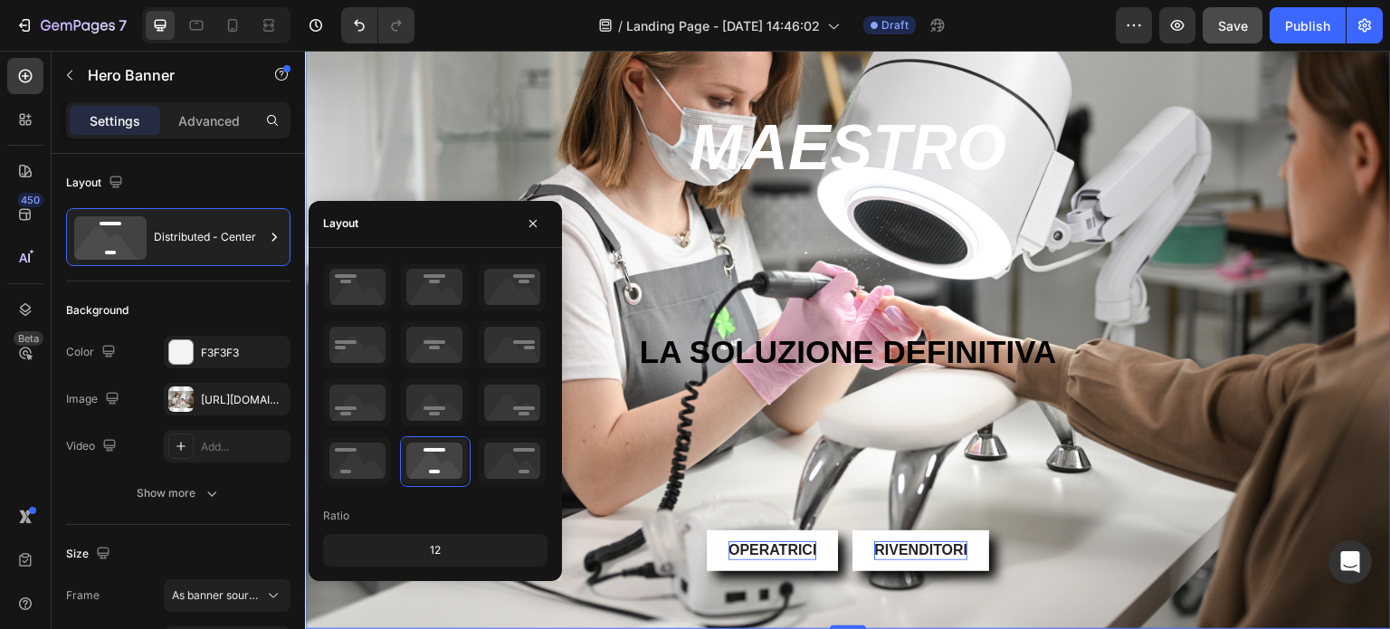
click at [991, 425] on div "IL MIGLIOR ASPIRATORE IN COMMERCIO Text Block Icon Icon Icon Icon Icon Icon Lis…" at bounding box center [848, 283] width 1059 height 633
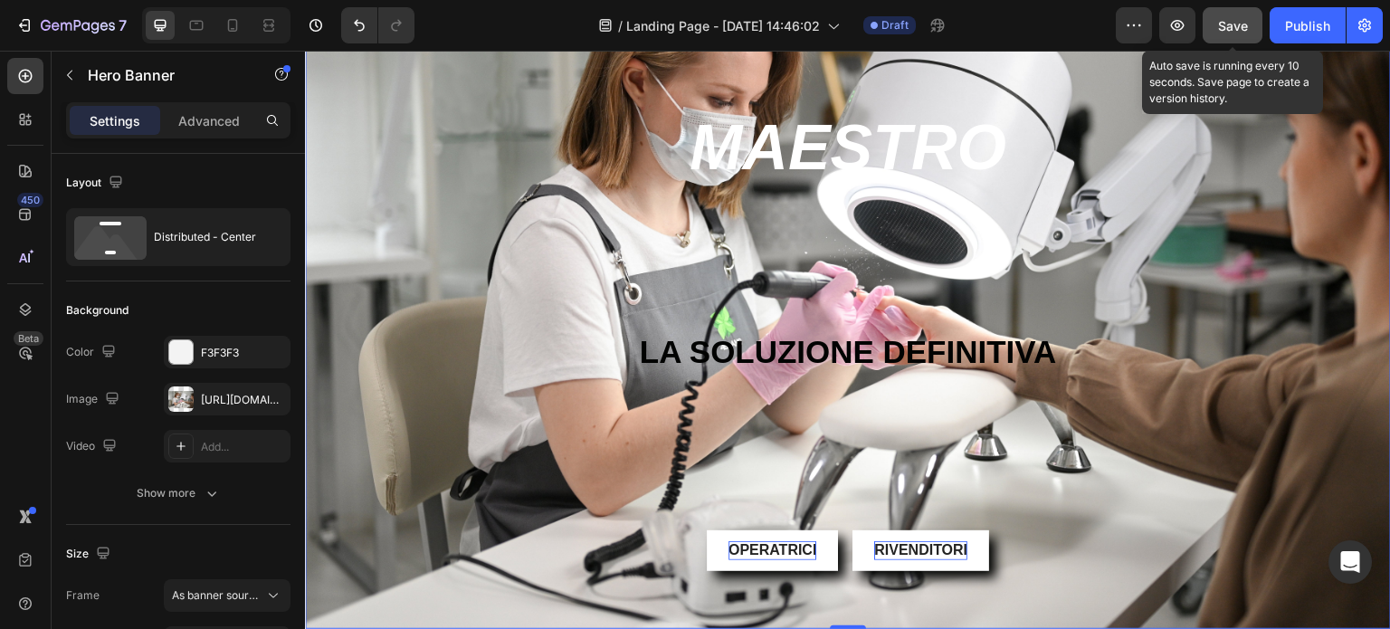
click at [1234, 32] on span "Save" at bounding box center [1233, 25] width 30 height 15
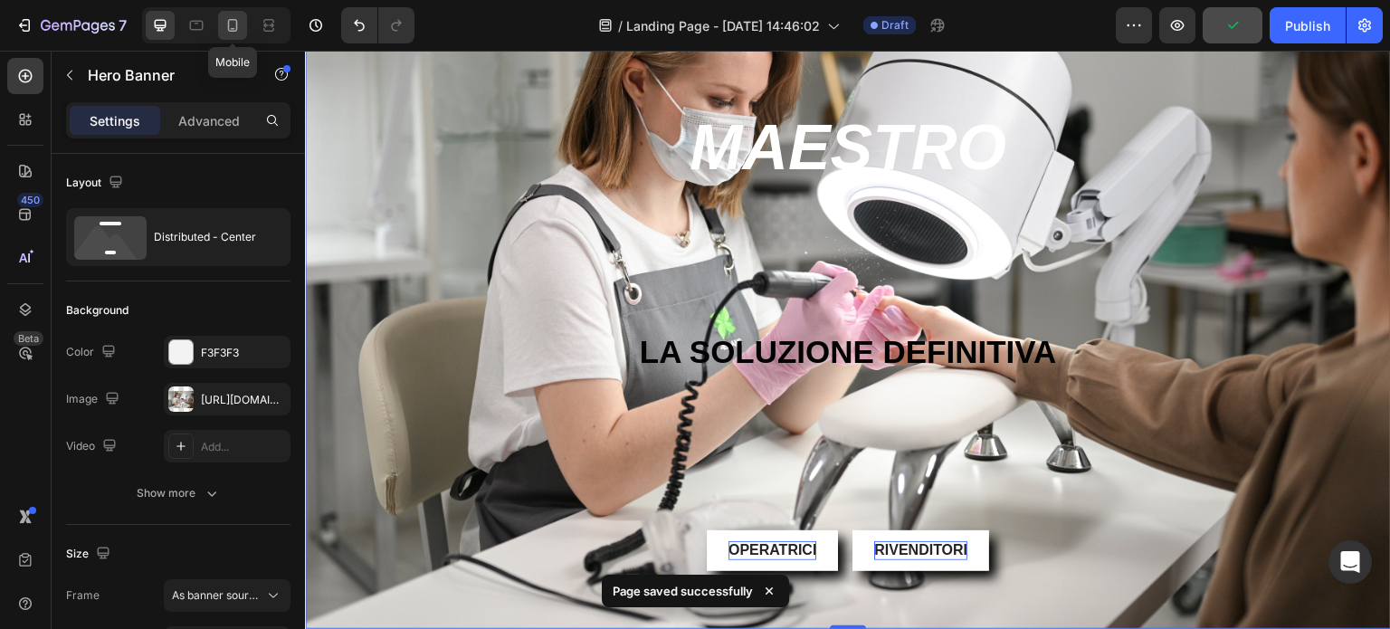
click at [240, 25] on icon at bounding box center [233, 25] width 18 height 18
type input "100%"
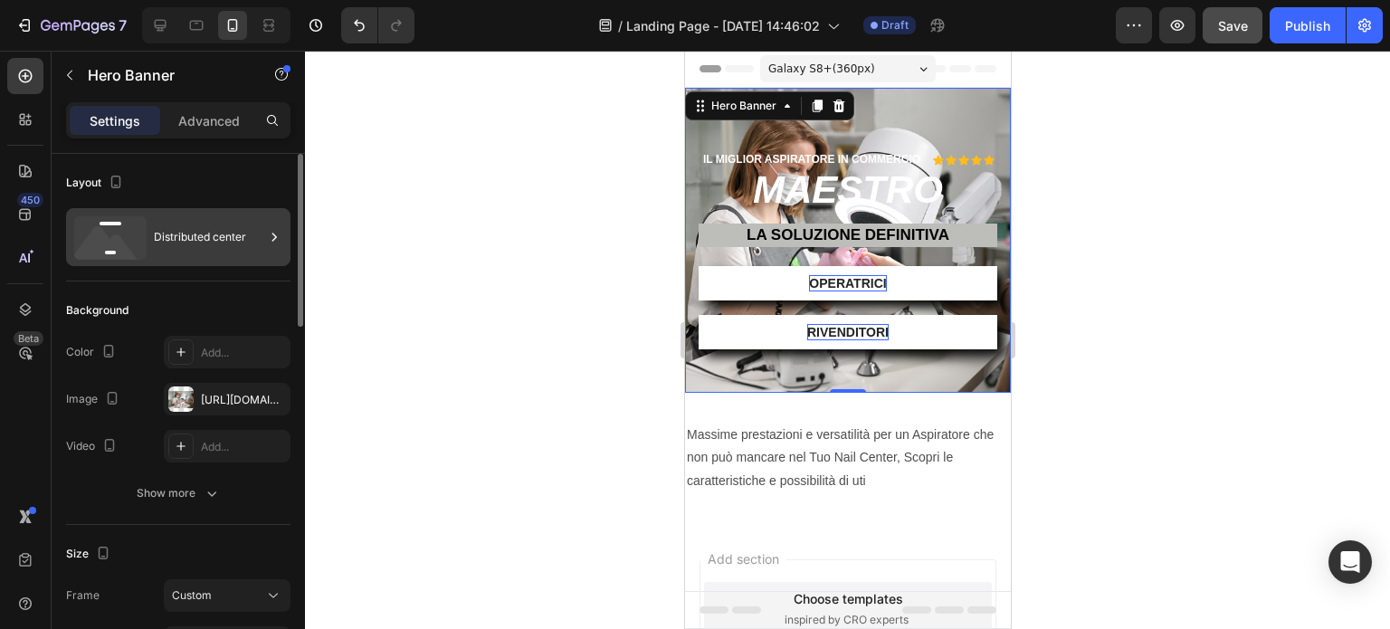
click at [111, 227] on icon at bounding box center [110, 237] width 72 height 43
click at [546, 97] on div at bounding box center [847, 340] width 1085 height 578
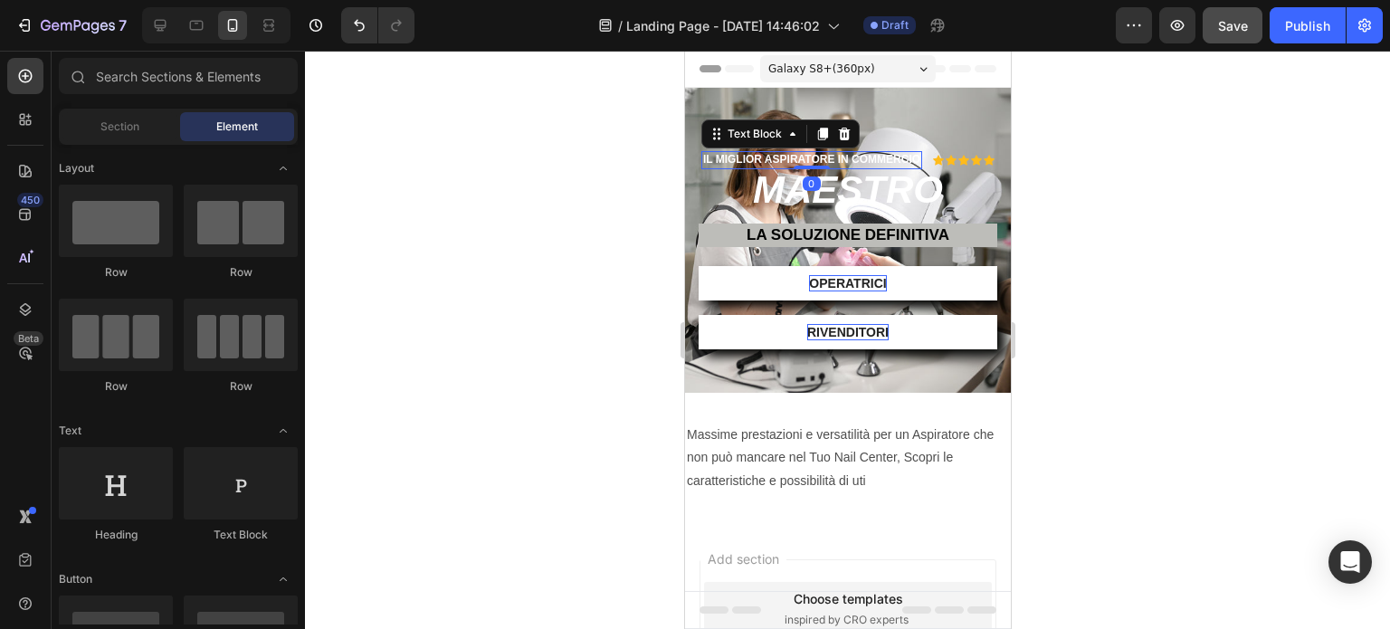
click at [779, 167] on p "IL MIGLIOR ASPIRATORE IN COMMERCIO" at bounding box center [810, 160] width 217 height 14
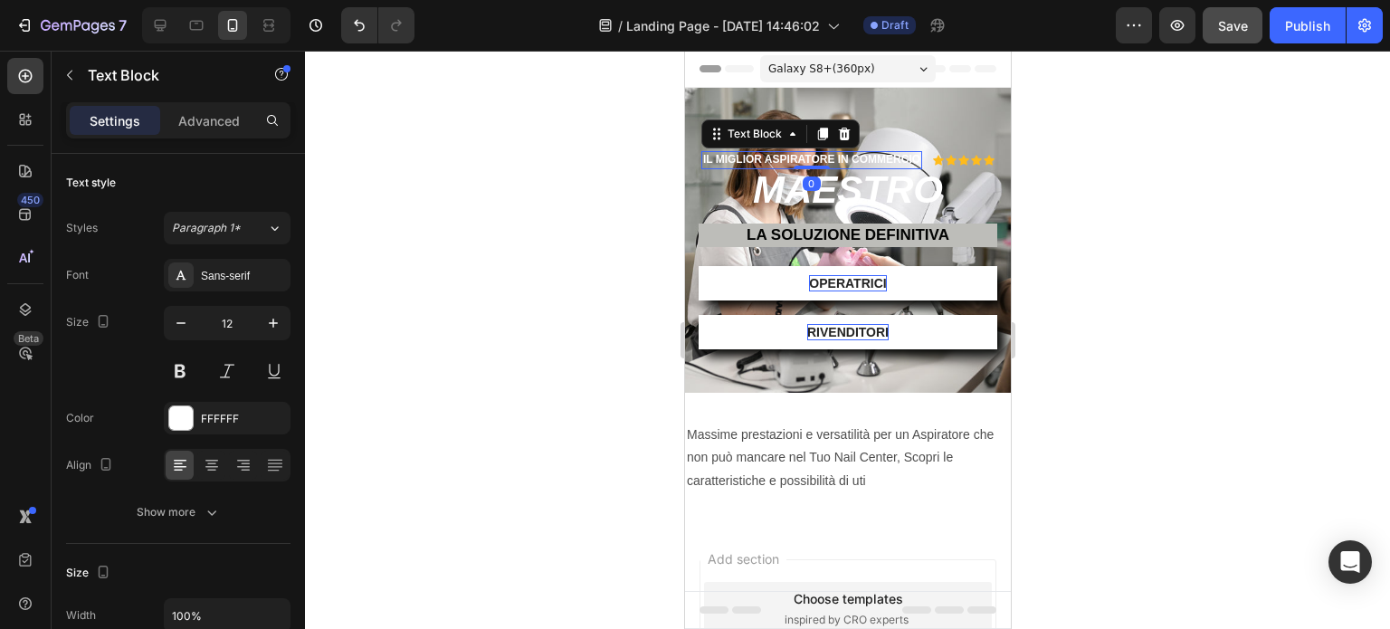
click at [1207, 198] on div at bounding box center [847, 340] width 1085 height 578
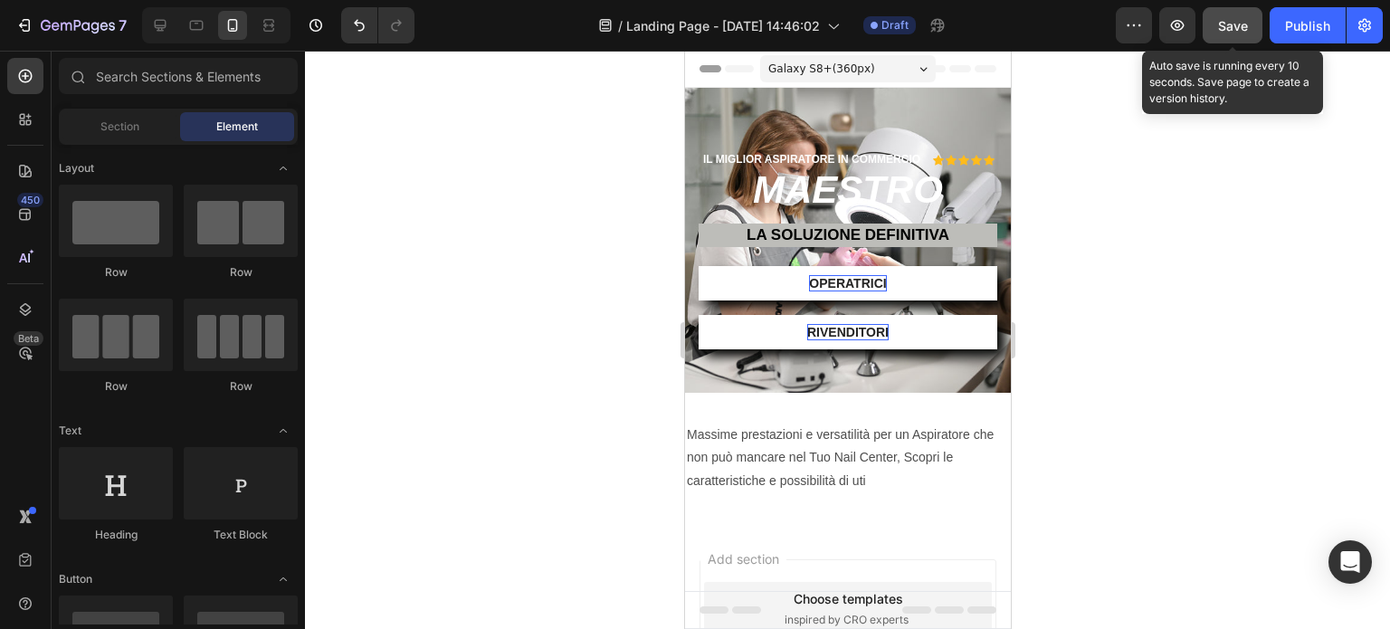
click at [1219, 22] on span "Save" at bounding box center [1233, 25] width 30 height 15
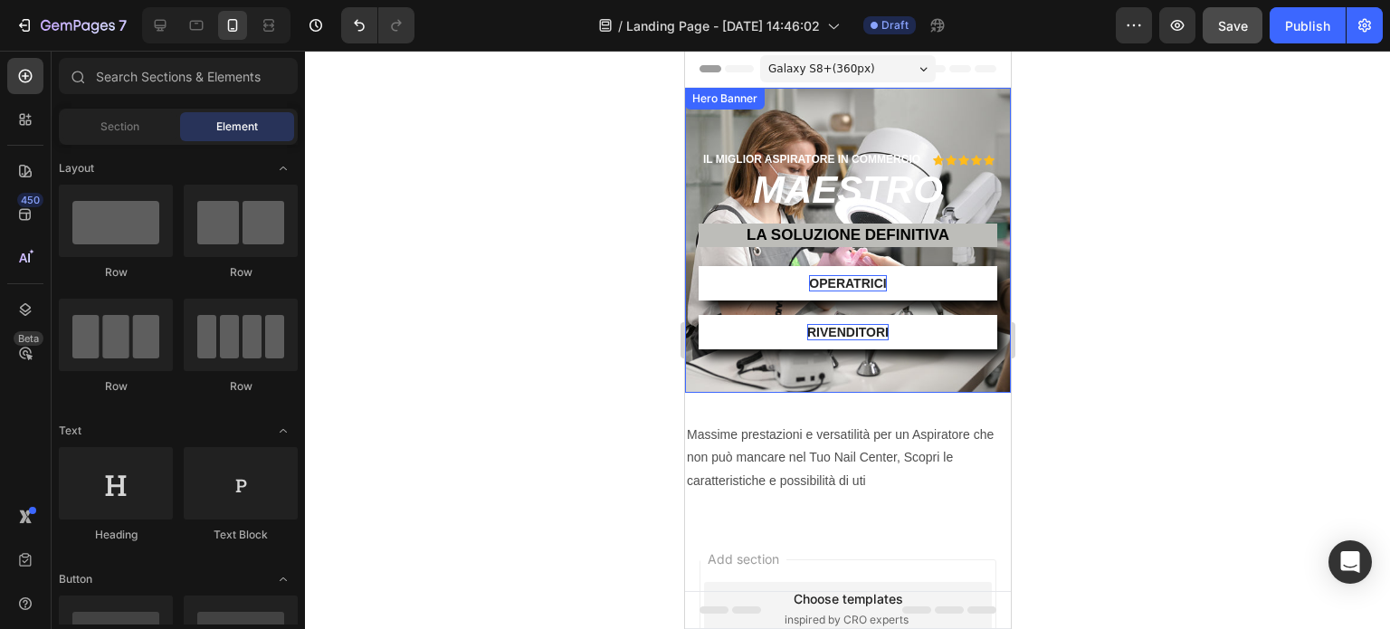
click at [1093, 334] on div at bounding box center [847, 340] width 1085 height 578
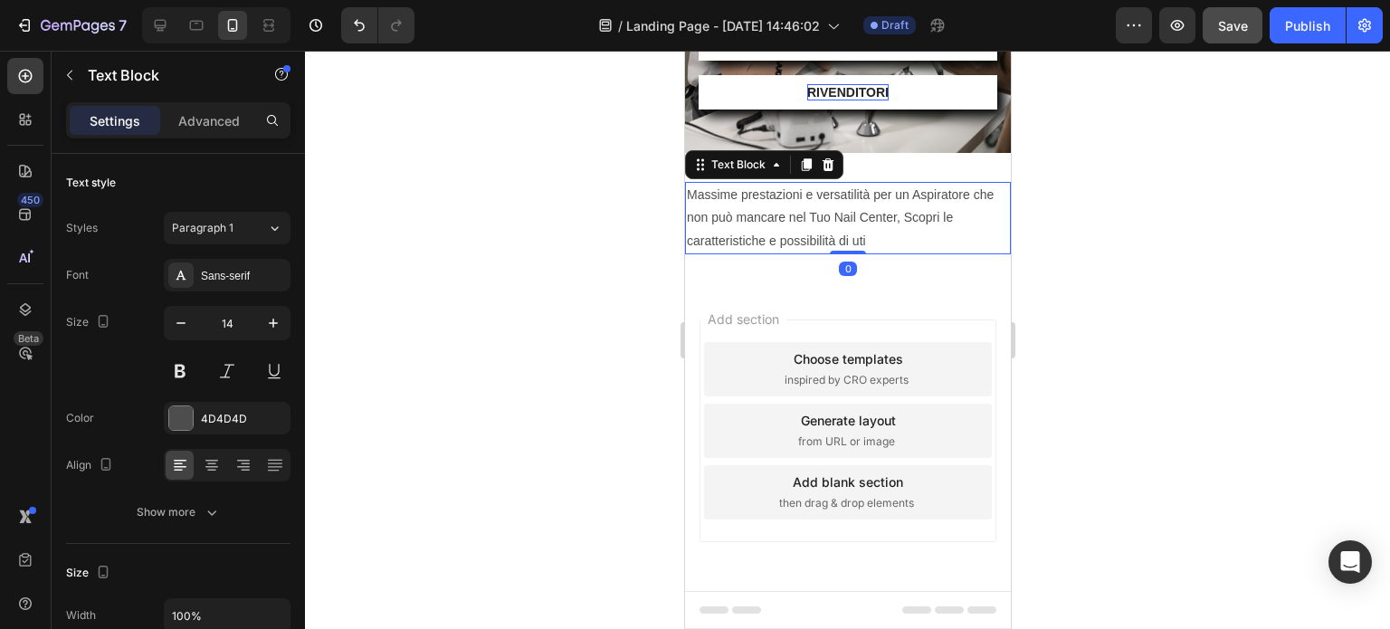
click at [862, 224] on p "Massime prestazioni e versatilità per un Aspiratore che non può mancare nel Tuo…" at bounding box center [847, 218] width 322 height 69
click at [825, 165] on icon at bounding box center [827, 164] width 14 height 14
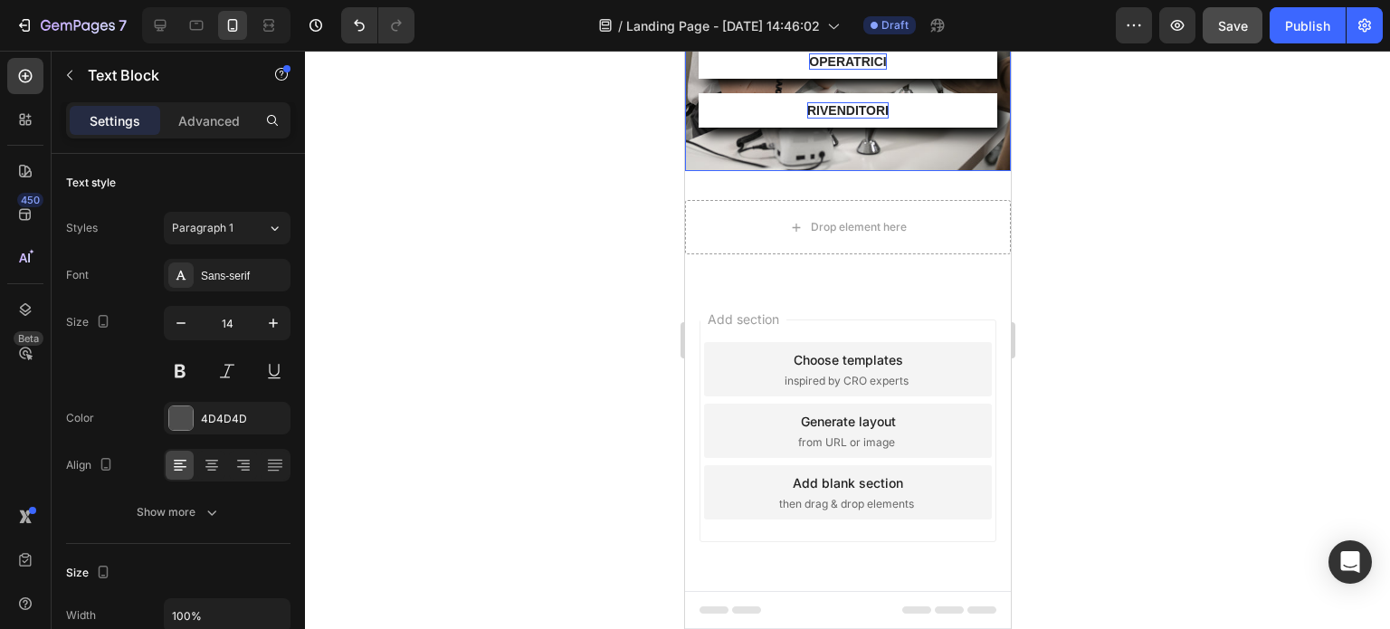
scroll to position [235, 0]
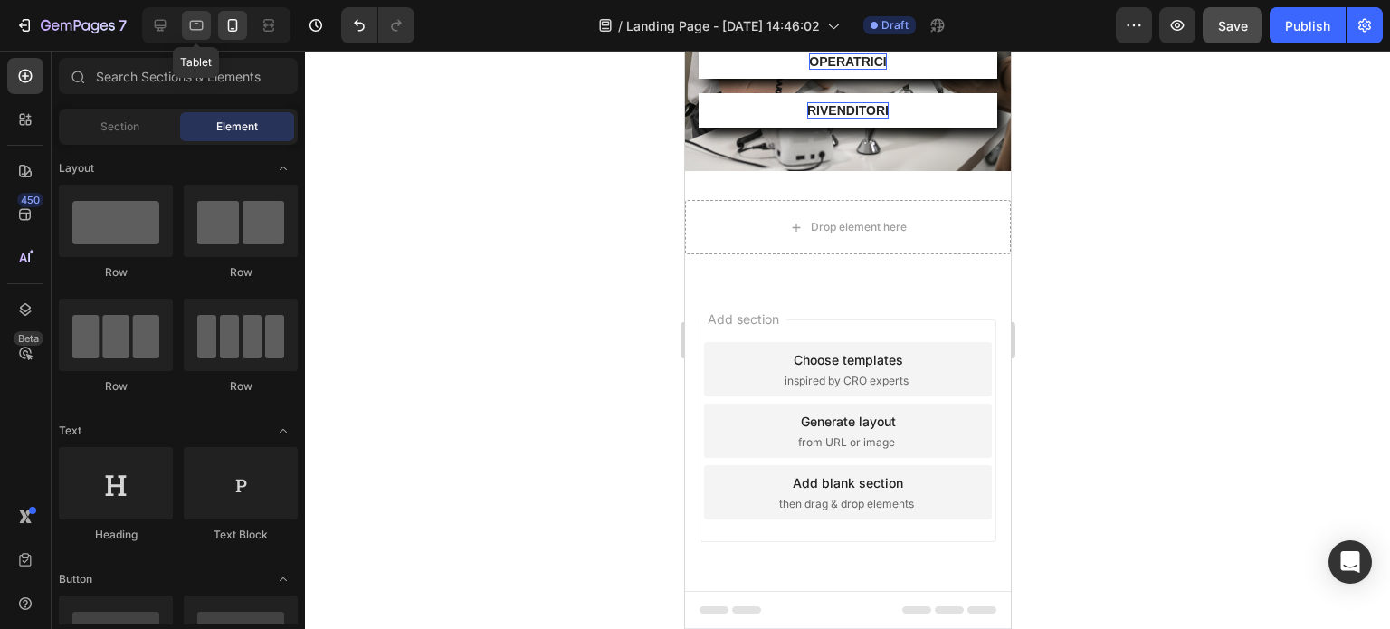
click at [197, 25] on icon at bounding box center [196, 25] width 18 height 18
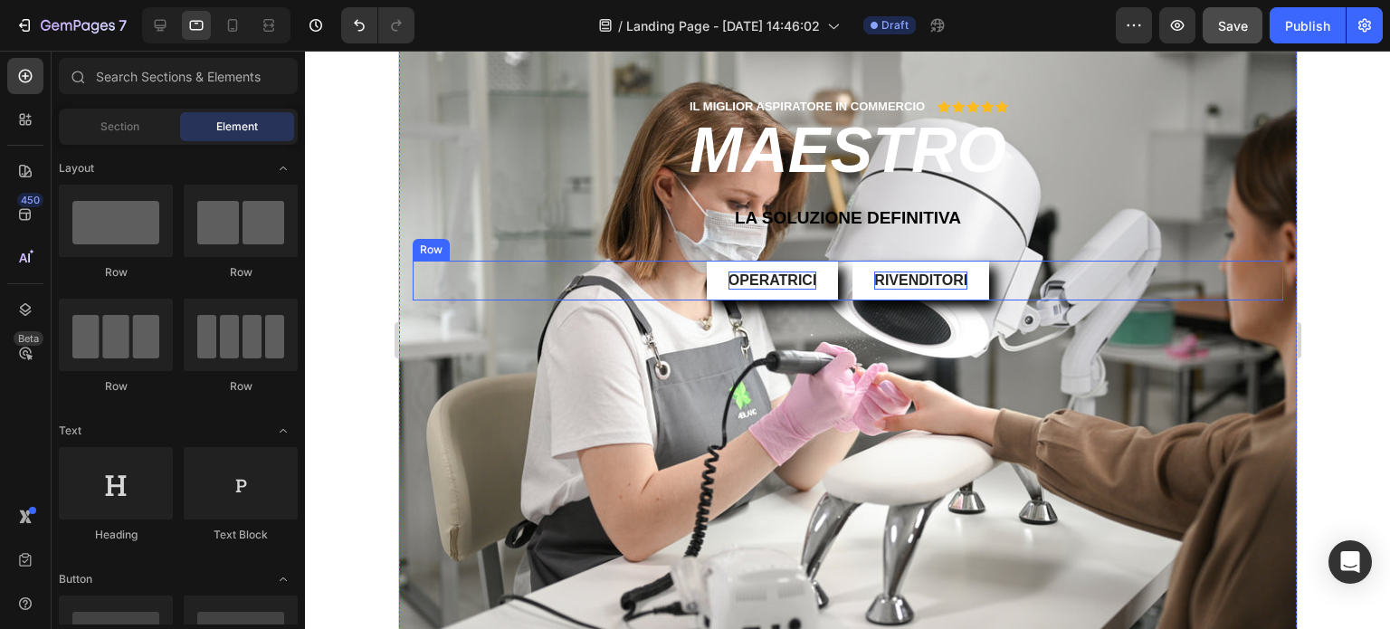
scroll to position [40, 0]
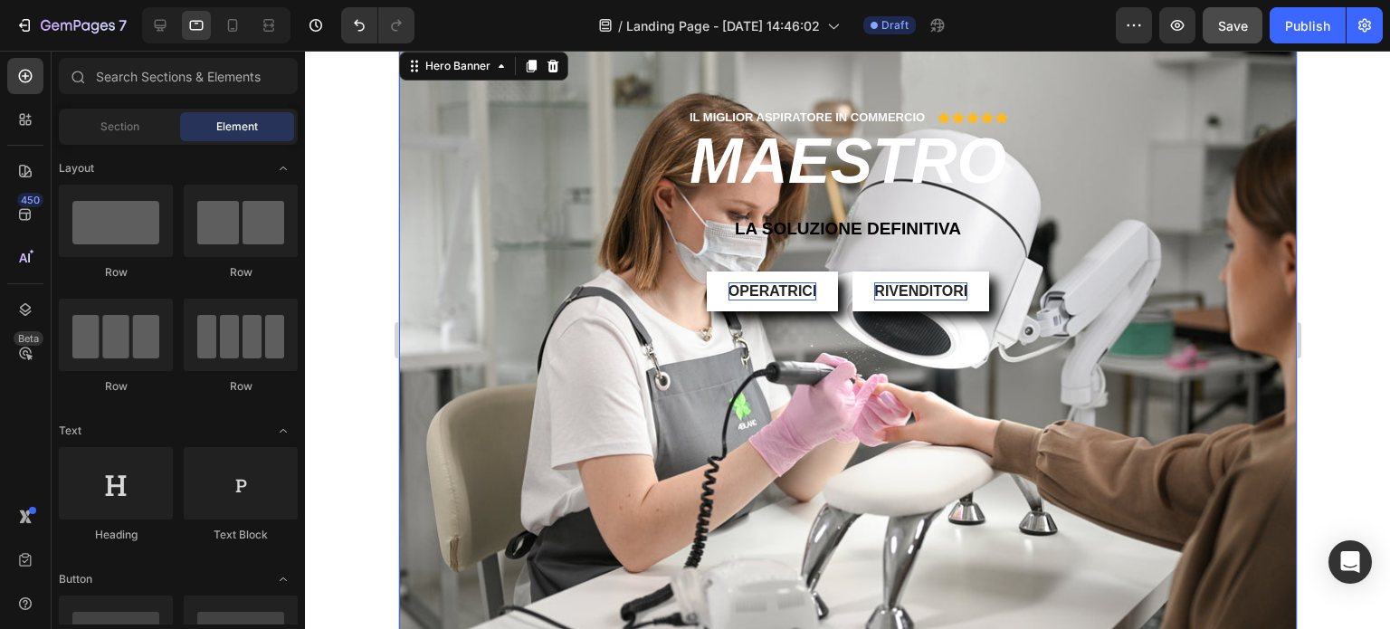
click at [528, 77] on div "IL MIGLIOR ASPIRATORE IN COMMERCIO Text Block Icon Icon Icon Icon Icon Icon Lis…" at bounding box center [847, 359] width 898 height 622
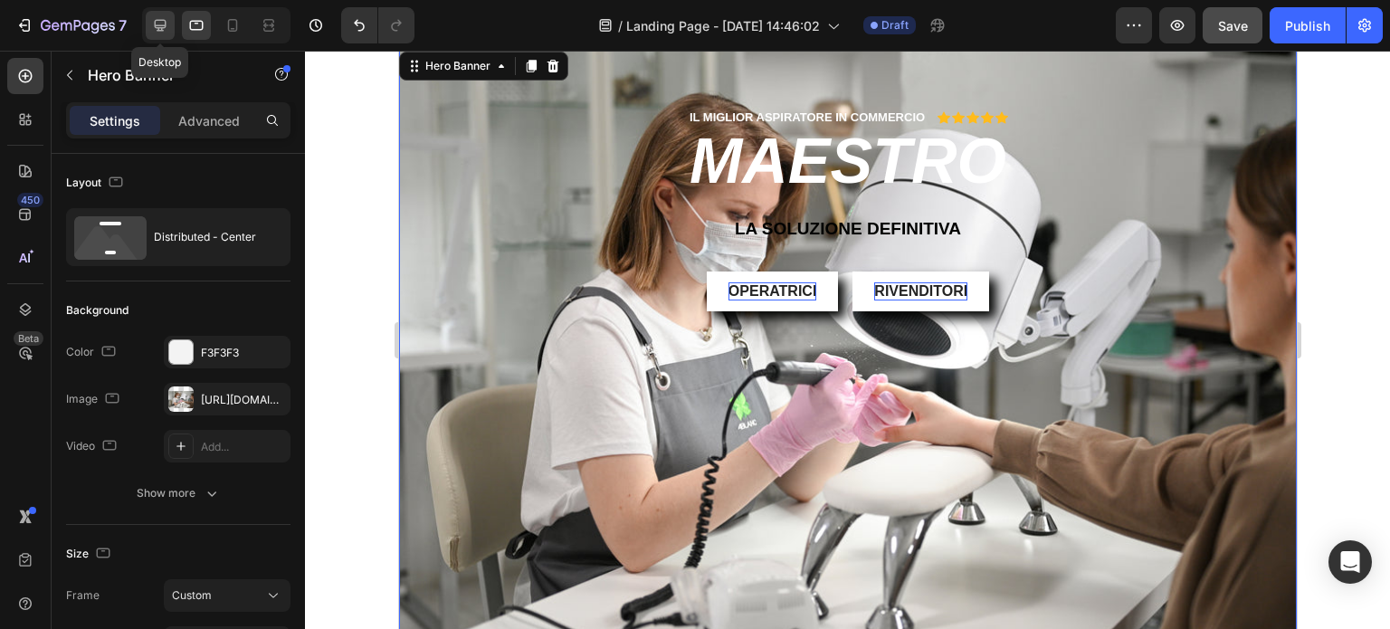
click at [159, 26] on icon at bounding box center [160, 25] width 18 height 18
type input "1200"
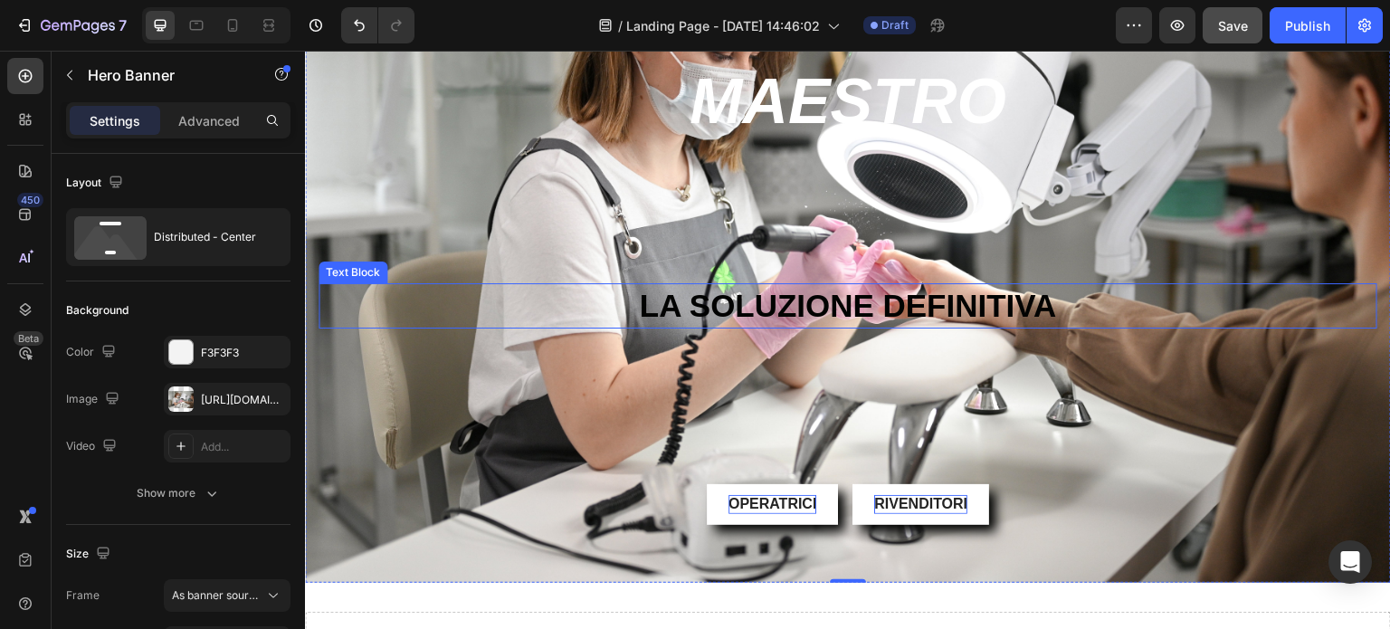
scroll to position [228, 0]
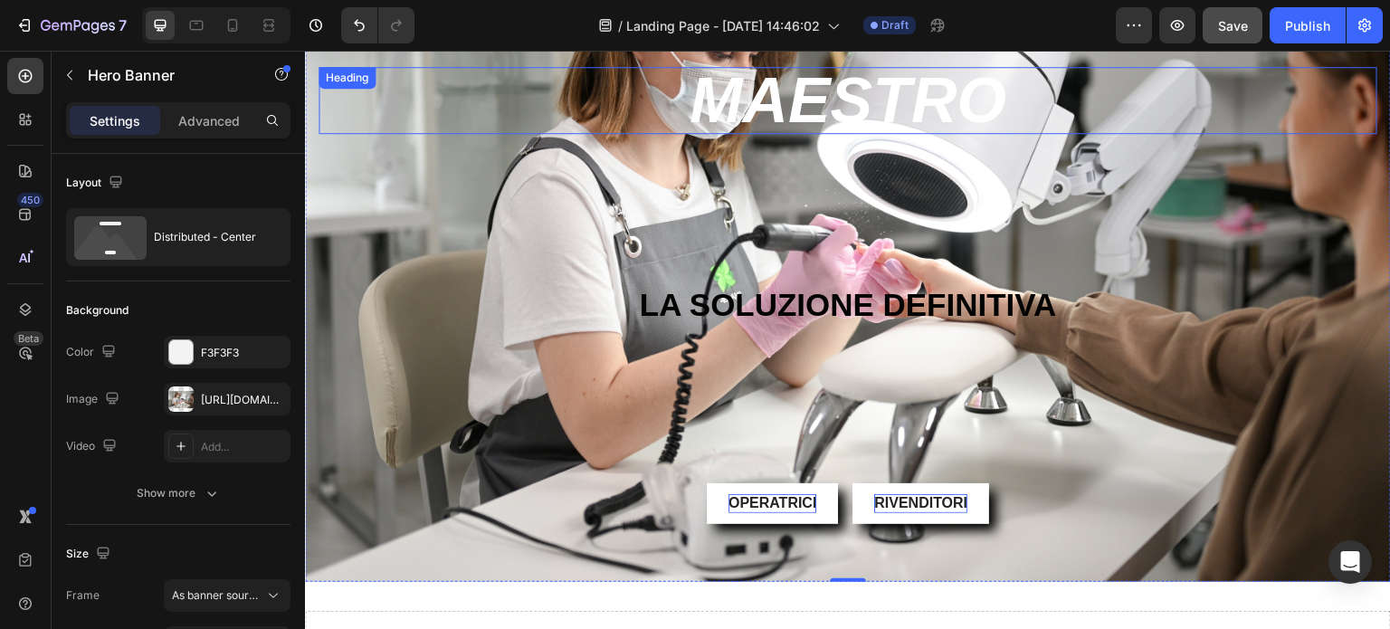
click at [787, 94] on p "MAESTRO" at bounding box center [847, 100] width 1055 height 63
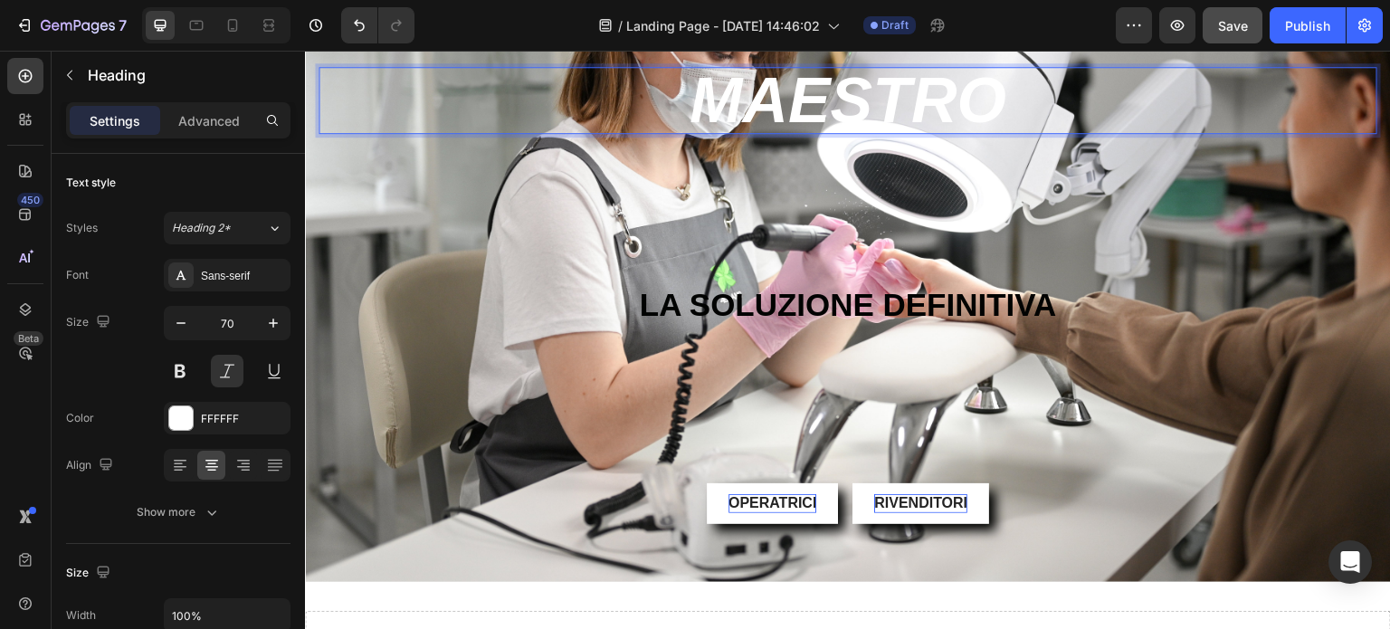
click at [821, 72] on p "MAESTRO" at bounding box center [847, 100] width 1055 height 63
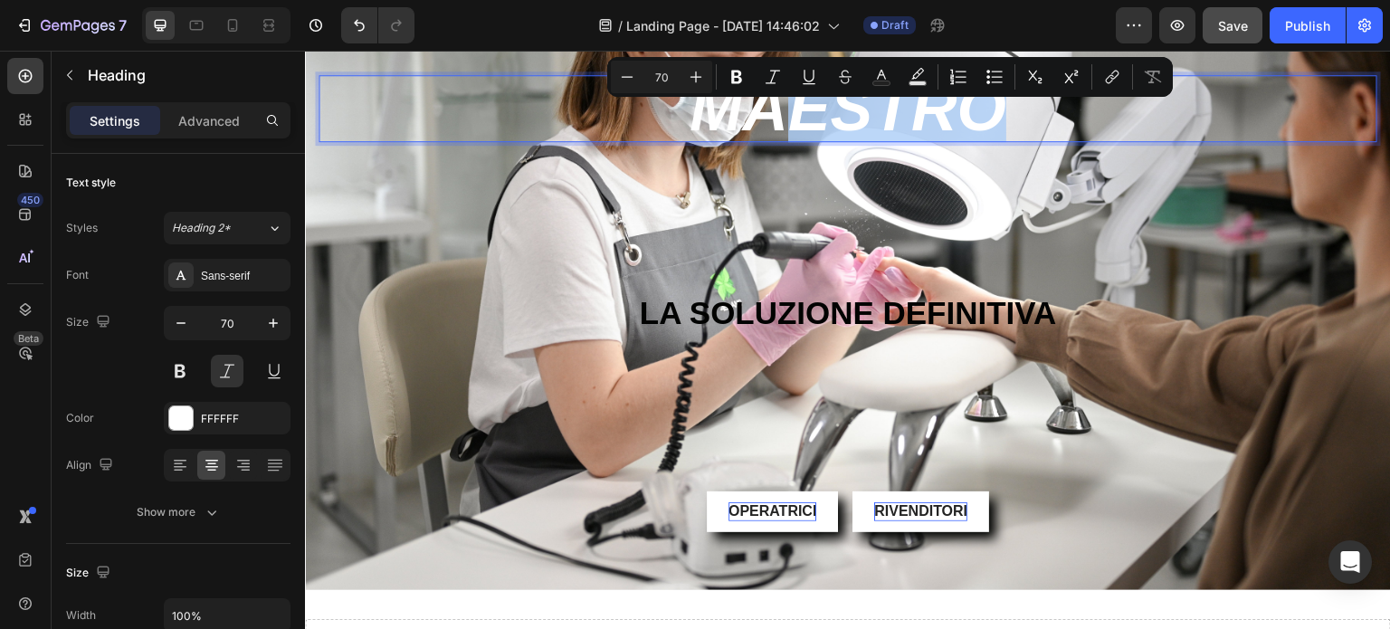
drag, startPoint x: 995, startPoint y: 95, endPoint x: 760, endPoint y: 105, distance: 234.6
click at [760, 105] on p "MAéSTRO" at bounding box center [847, 108] width 1055 height 63
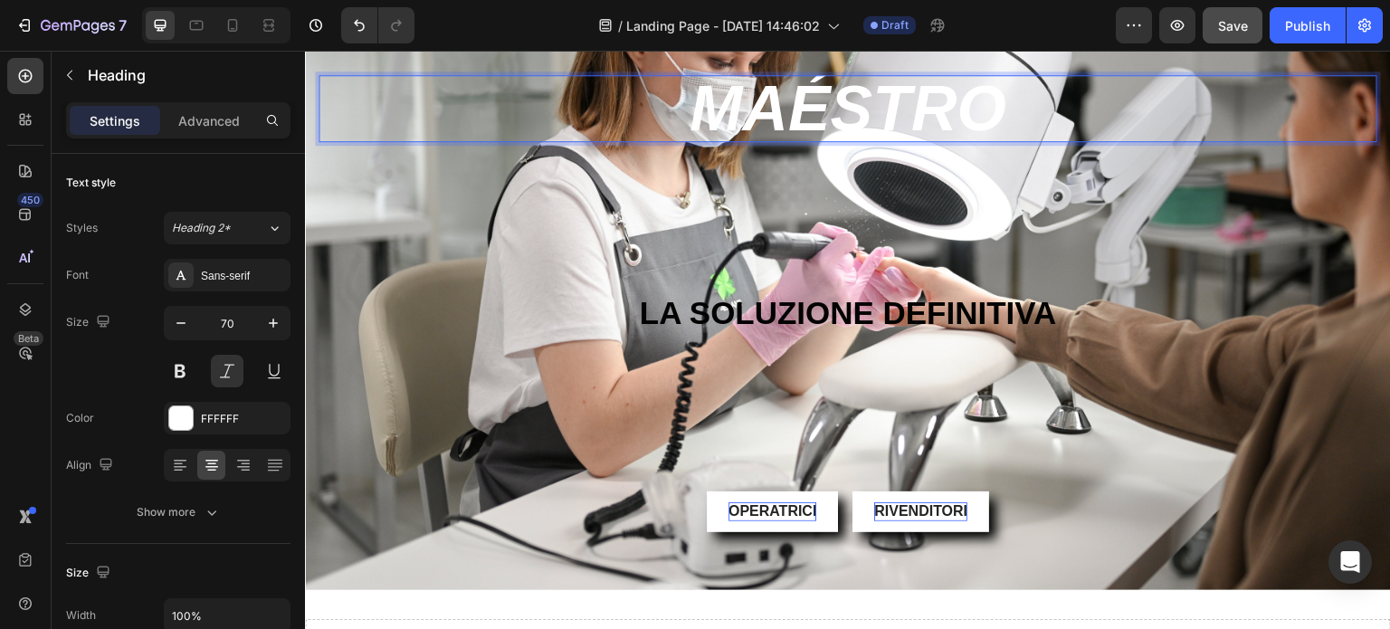
click at [998, 100] on p "MAéSTRO" at bounding box center [847, 108] width 1055 height 63
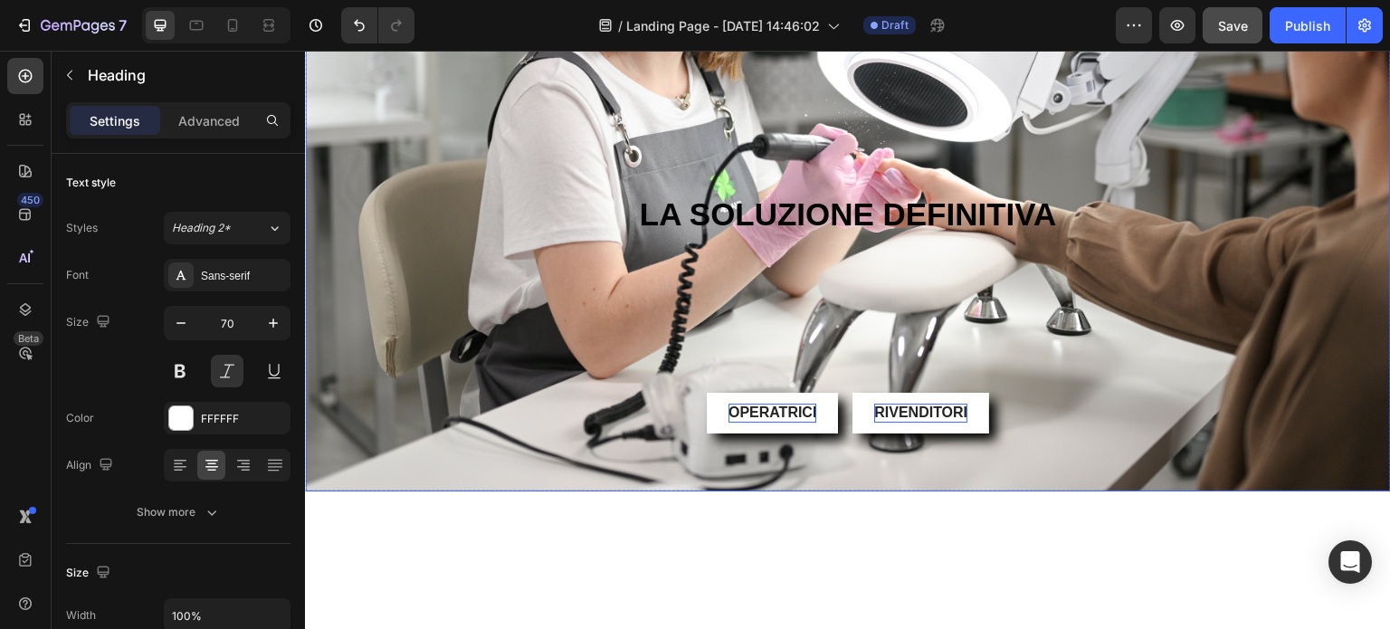
scroll to position [0, 0]
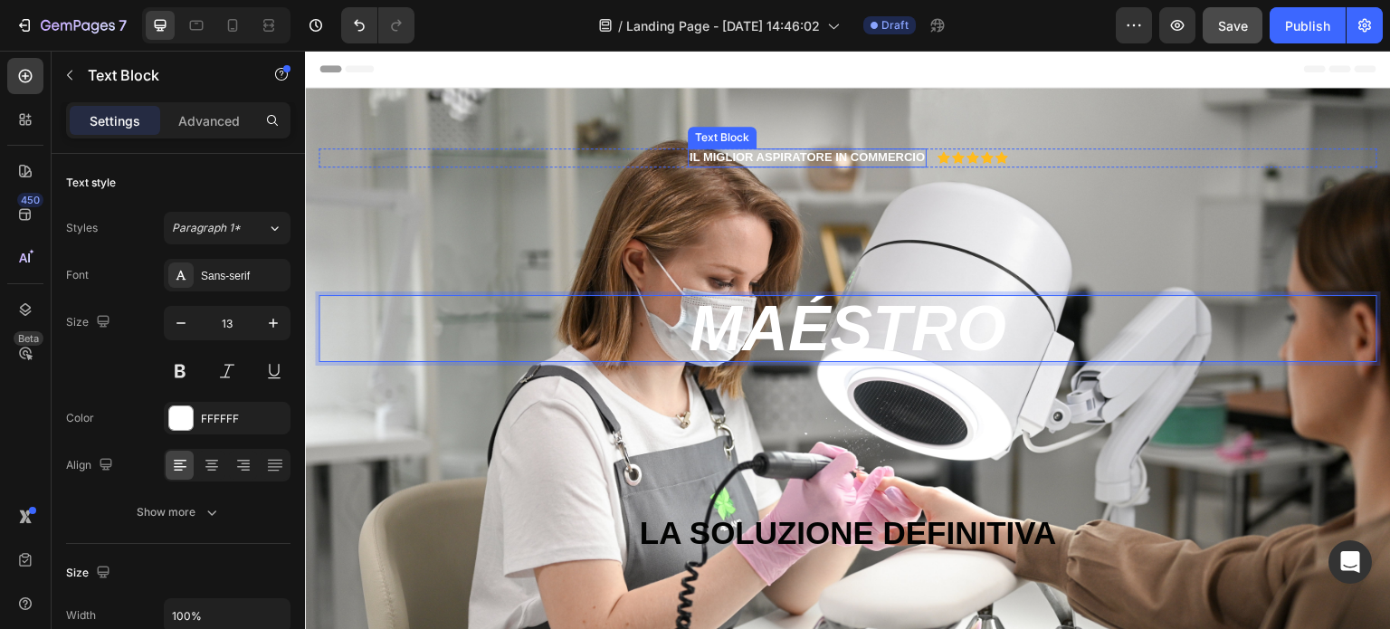
click at [773, 158] on p "IL MIGLIOR ASPIRATORE IN COMMERCIO" at bounding box center [807, 157] width 235 height 15
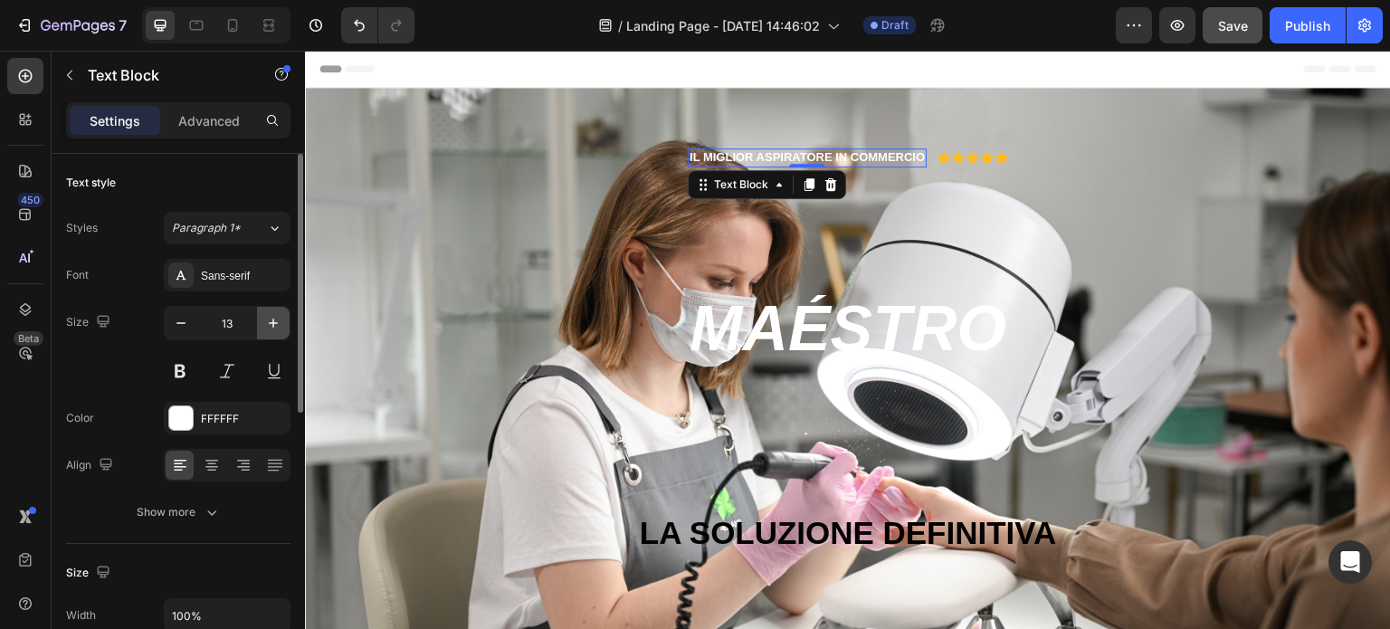
click at [272, 319] on icon "button" at bounding box center [273, 323] width 18 height 18
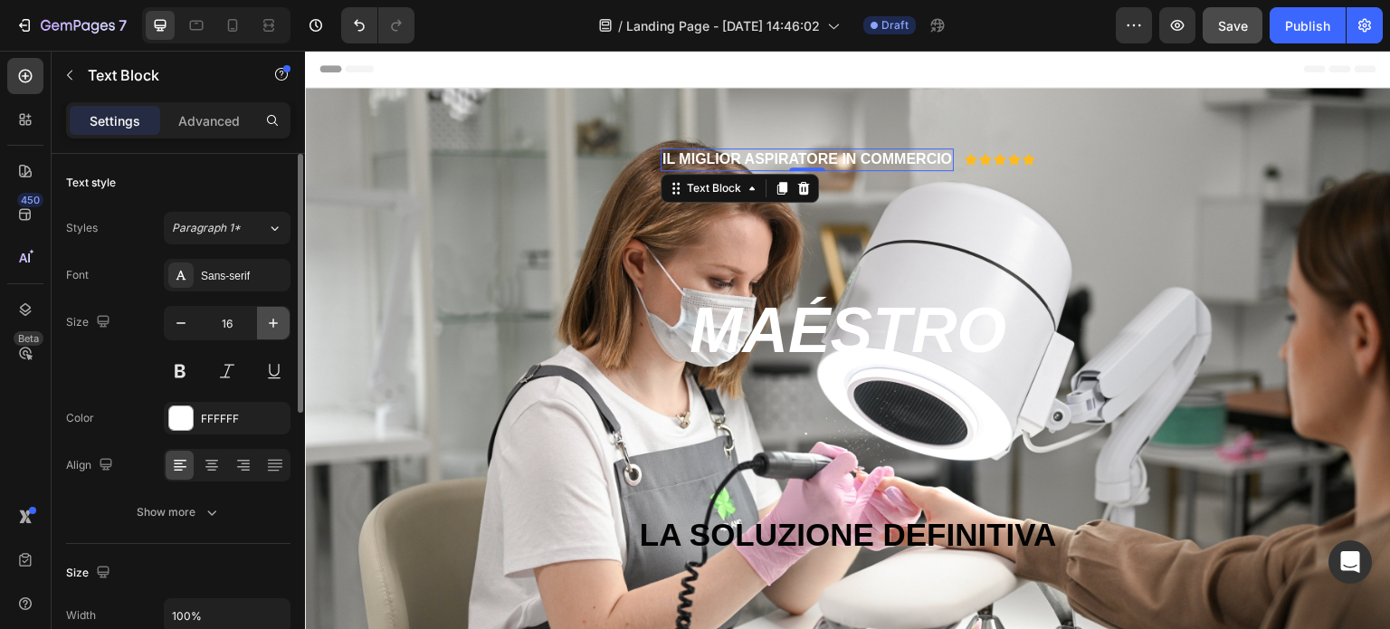
click at [272, 319] on icon "button" at bounding box center [273, 323] width 18 height 18
type input "18"
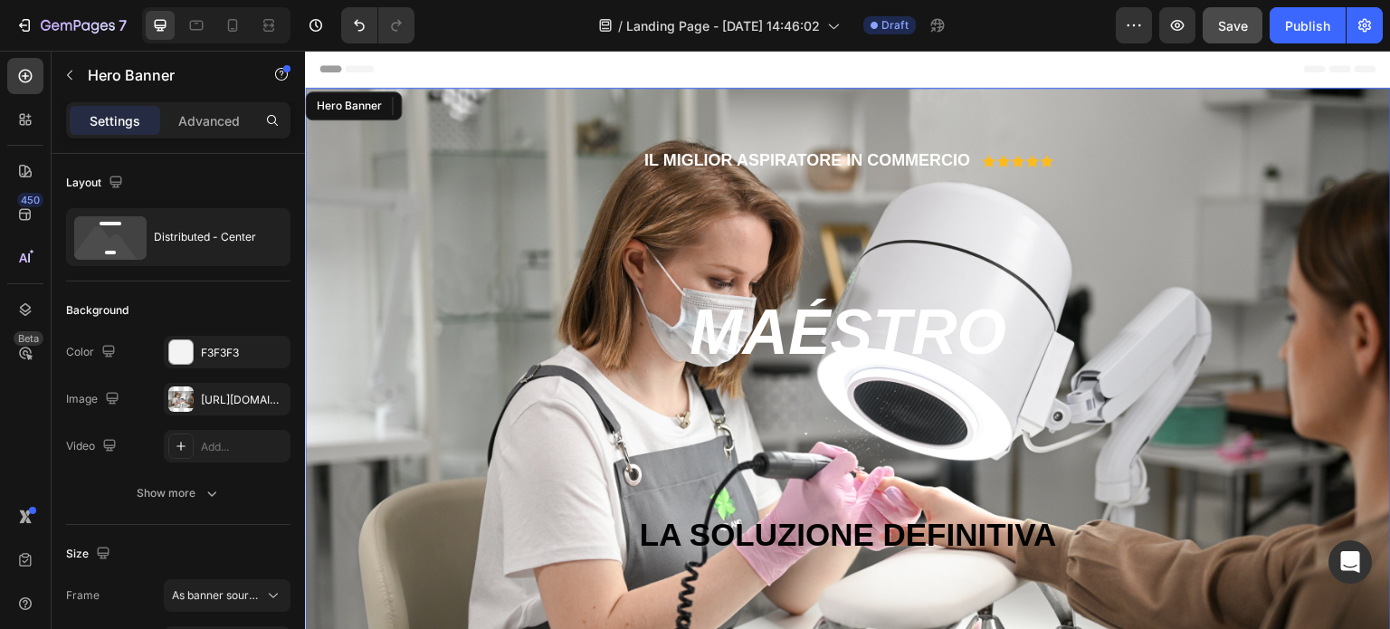
click at [446, 267] on div "IL MIGLIOR ASPIRATORE IN COMMERCIO Text Block 0 Icon Icon Icon Icon Icon Icon L…" at bounding box center [848, 464] width 1059 height 633
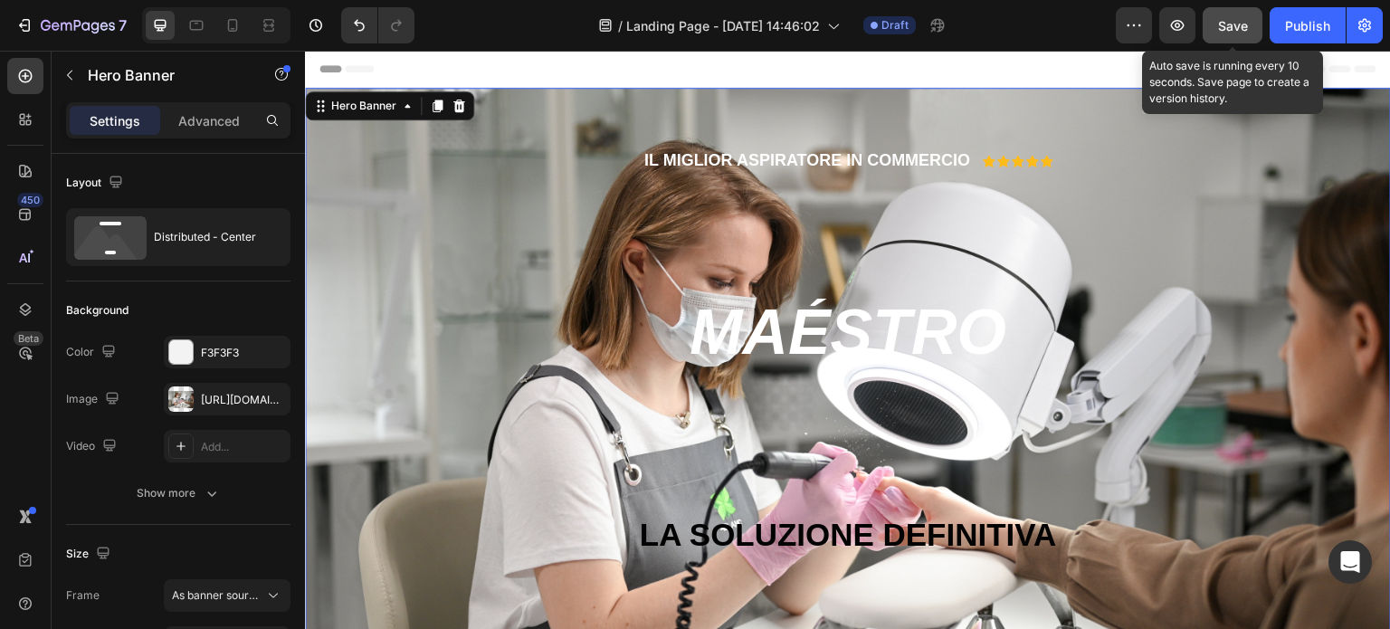
click at [1235, 30] on span "Save" at bounding box center [1233, 25] width 30 height 15
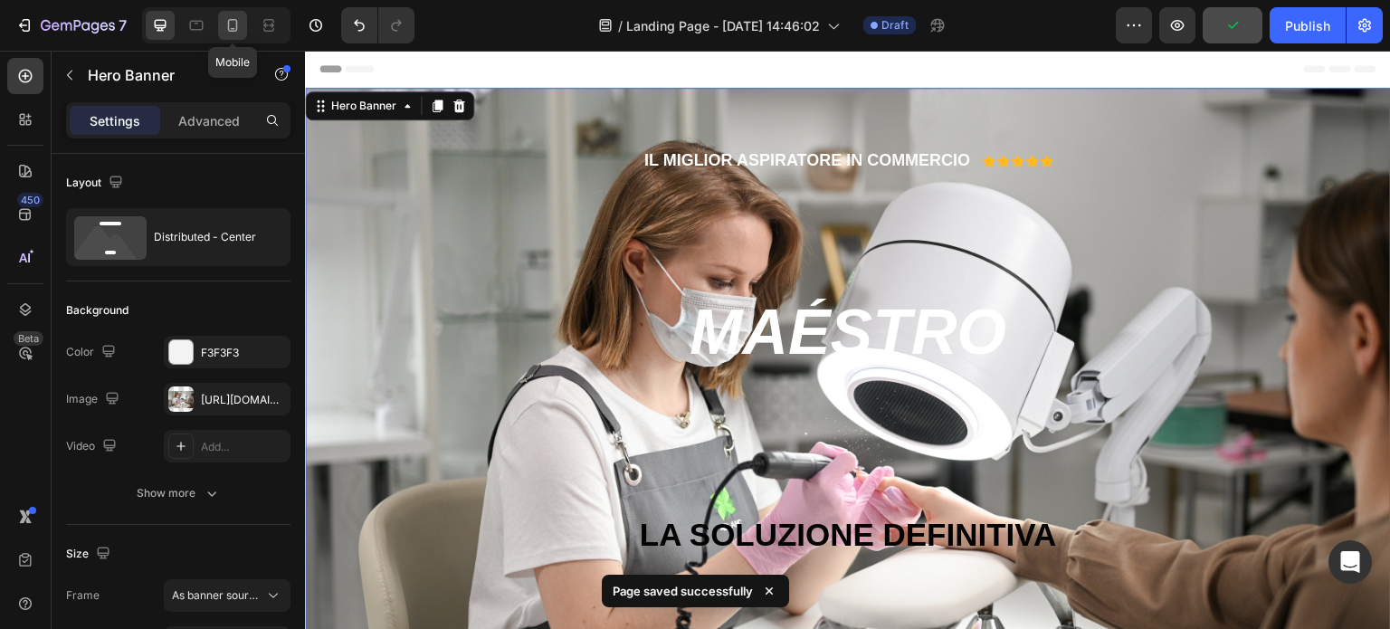
click at [240, 21] on icon at bounding box center [233, 25] width 18 height 18
type input "100%"
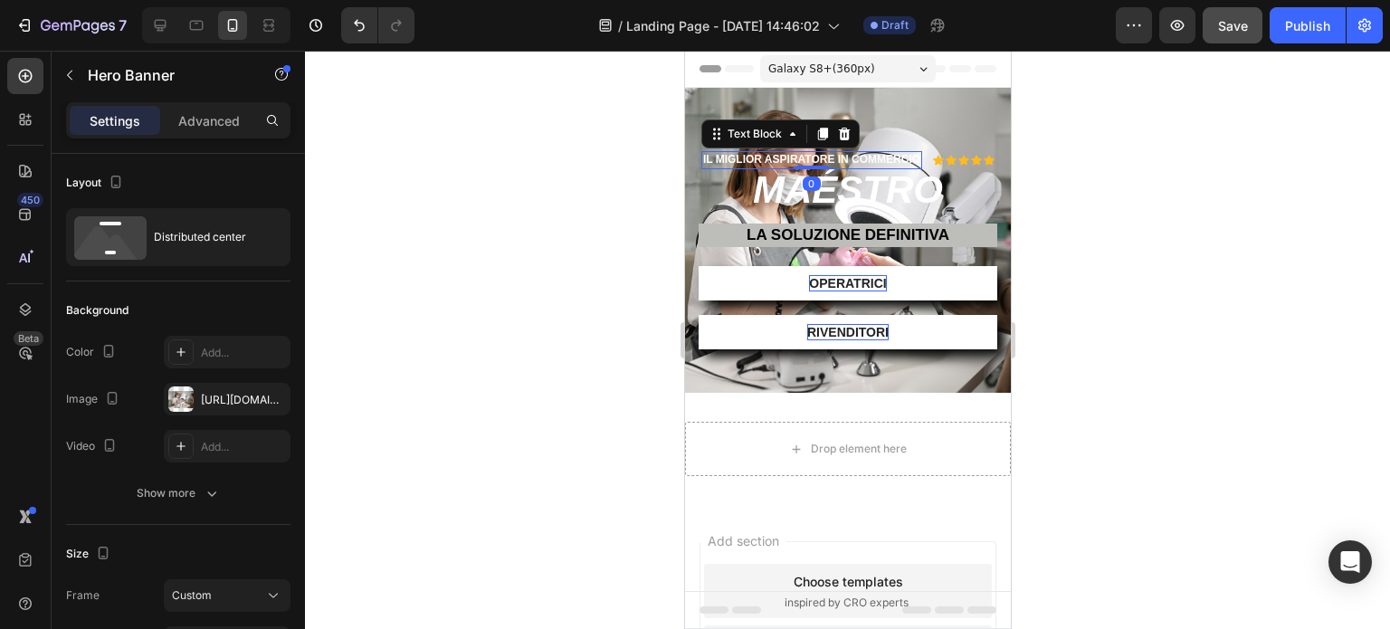
click at [786, 167] on p "IL MIGLIOR ASPIRATORE IN COMMERCIO" at bounding box center [810, 160] width 217 height 14
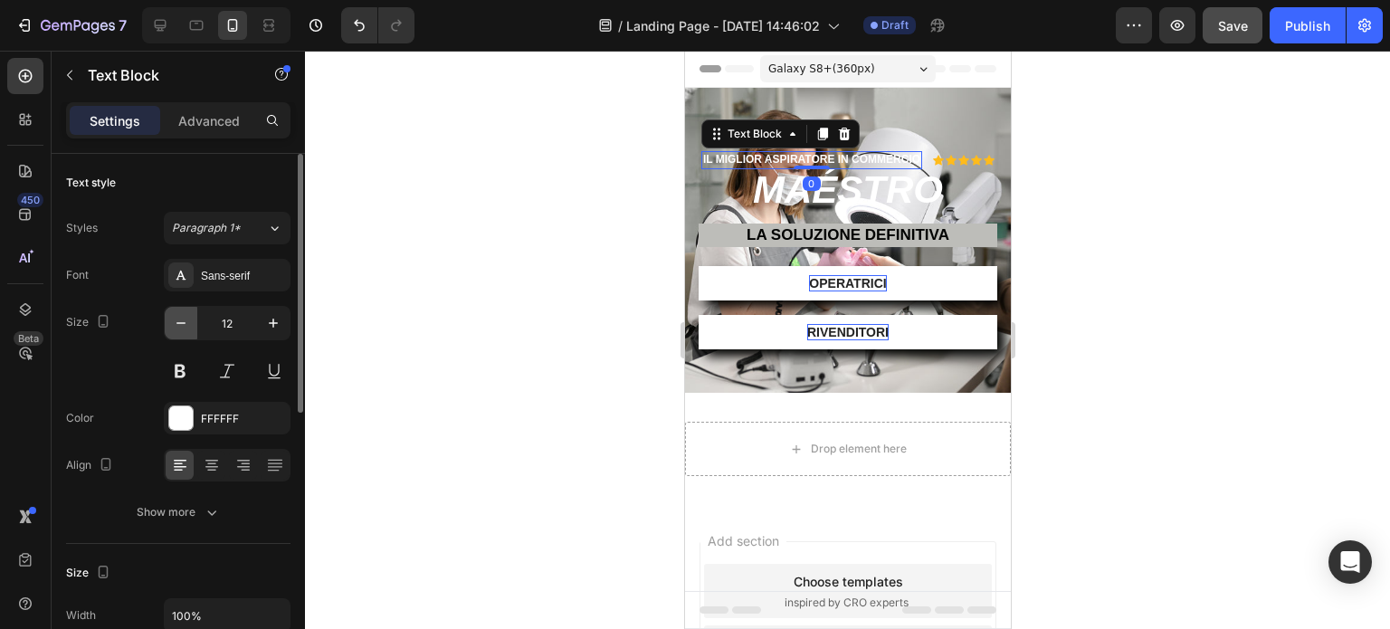
click at [184, 322] on icon "button" at bounding box center [181, 323] width 9 height 2
type input "11"
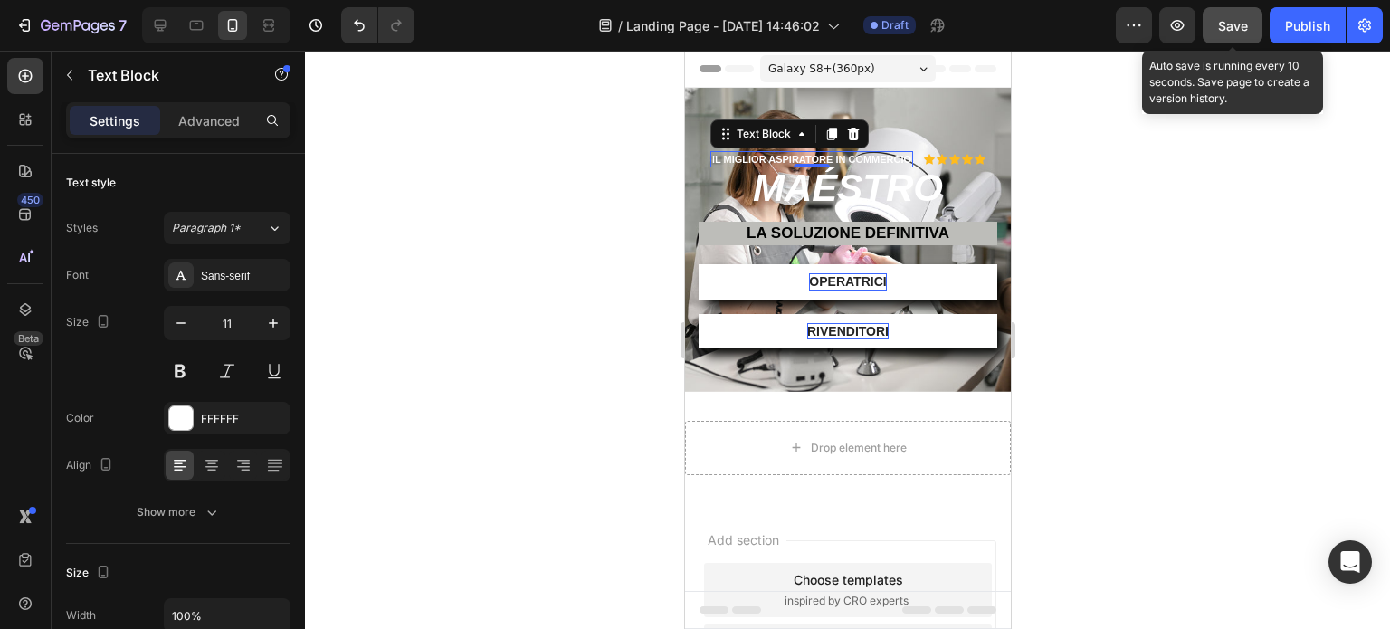
click at [1220, 23] on span "Save" at bounding box center [1233, 25] width 30 height 15
click at [1233, 29] on span "Save" at bounding box center [1233, 25] width 30 height 15
